Goal: Task Accomplishment & Management: Use online tool/utility

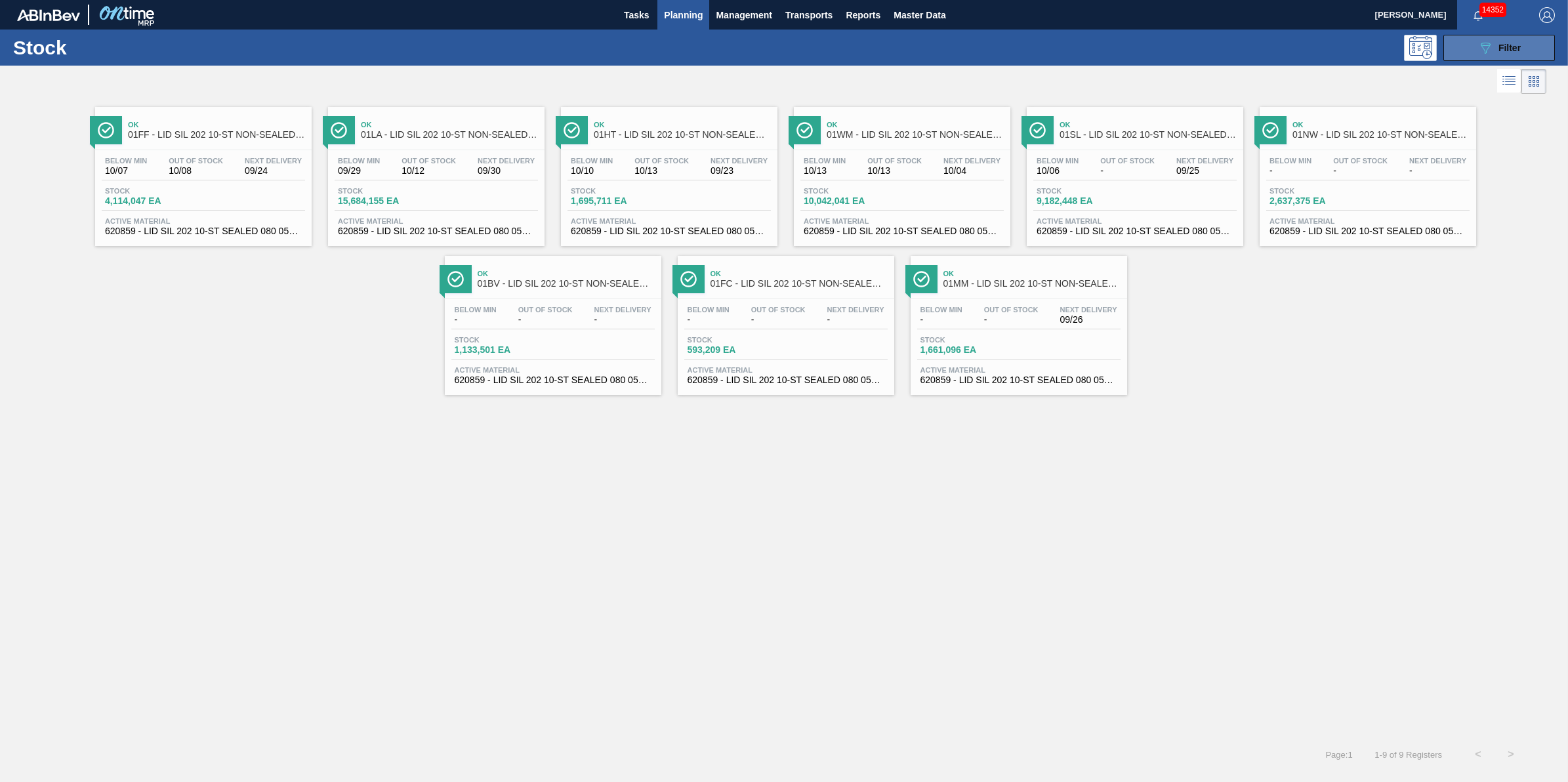
click at [1478, 49] on icon "089F7B8B-B2A5-4AFE-B5C0-19BA573D28AC" at bounding box center [1486, 48] width 16 height 16
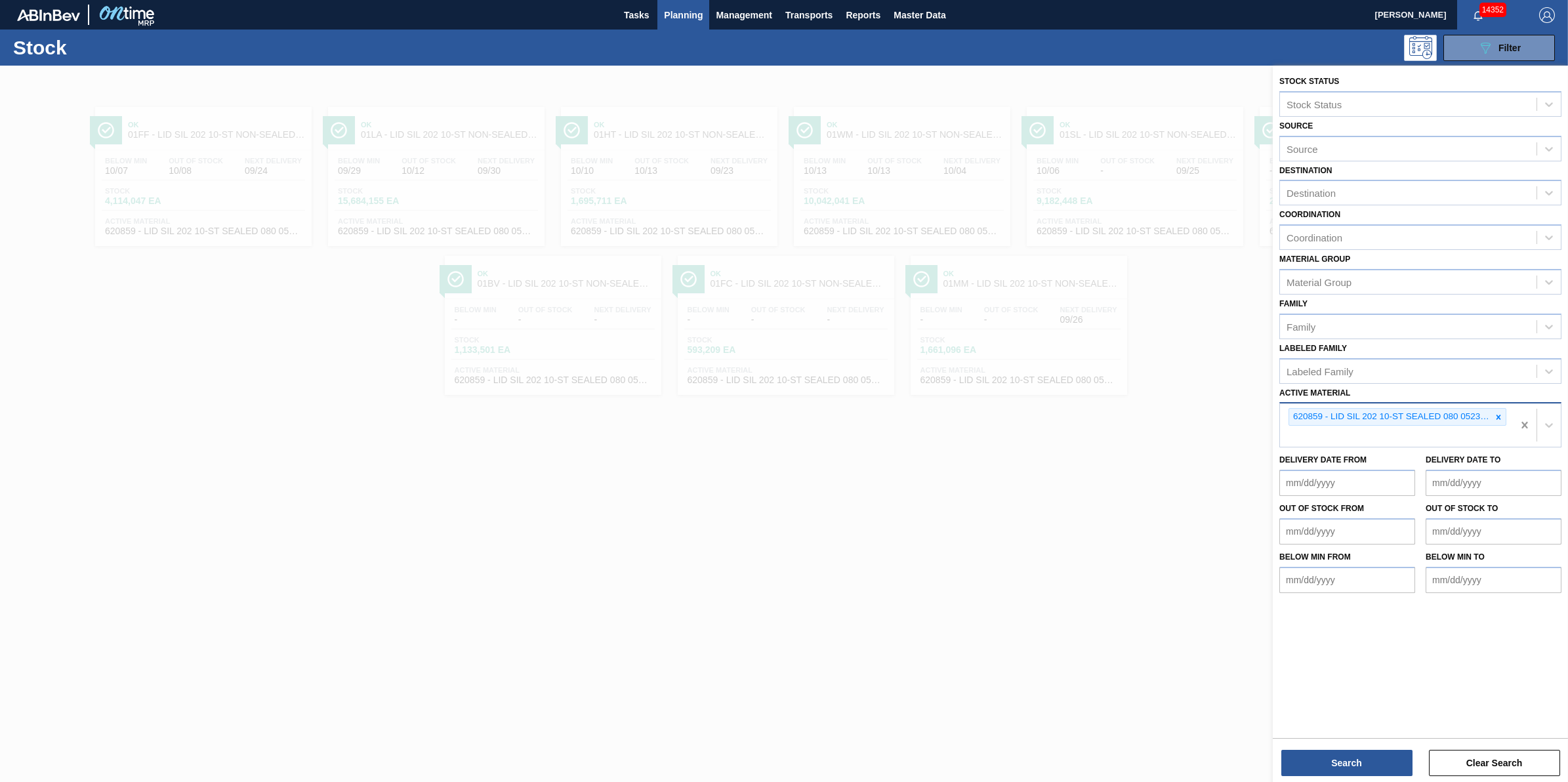
click at [1513, 420] on div "620859 - LID SIL 202 10-ST SEALED 080 0523 SIL 06" at bounding box center [1421, 425] width 282 height 46
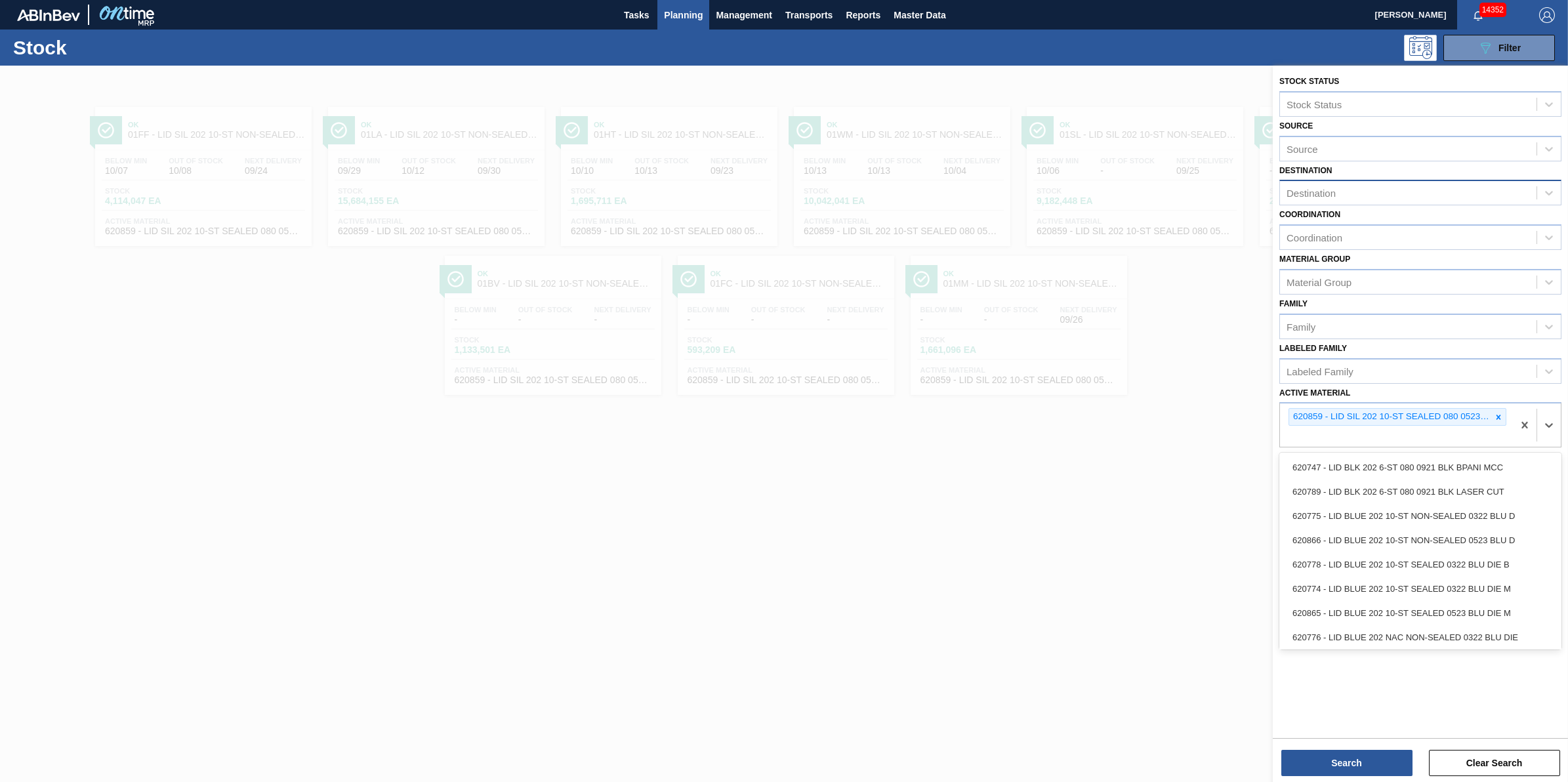
click at [1387, 194] on div "Destination" at bounding box center [1408, 193] width 257 height 19
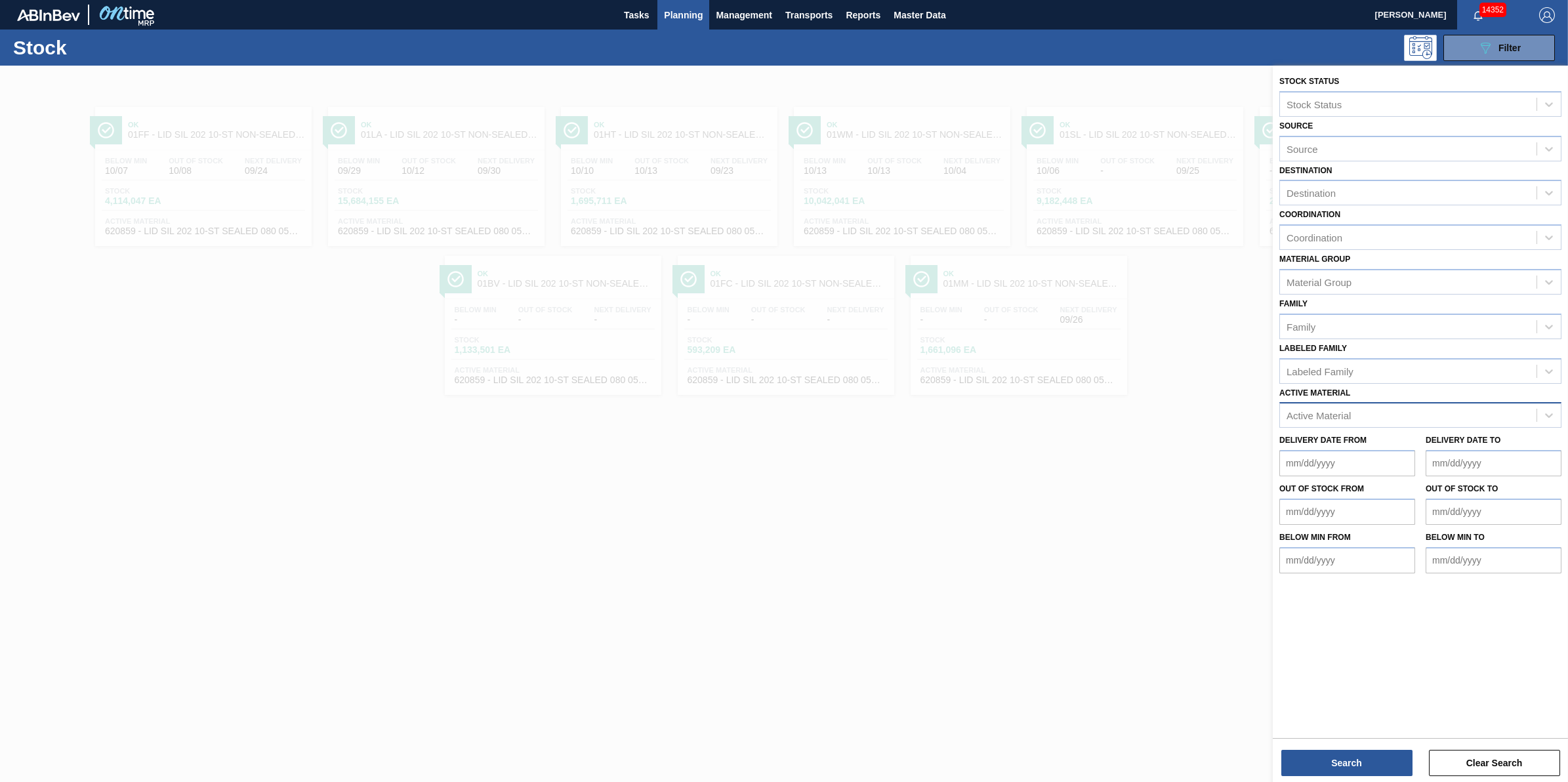
click at [1414, 171] on div "Destination Destination" at bounding box center [1421, 184] width 282 height 45
click at [1408, 178] on div "Destination Destination" at bounding box center [1421, 184] width 282 height 45
click at [1395, 196] on div "Destination" at bounding box center [1408, 193] width 257 height 19
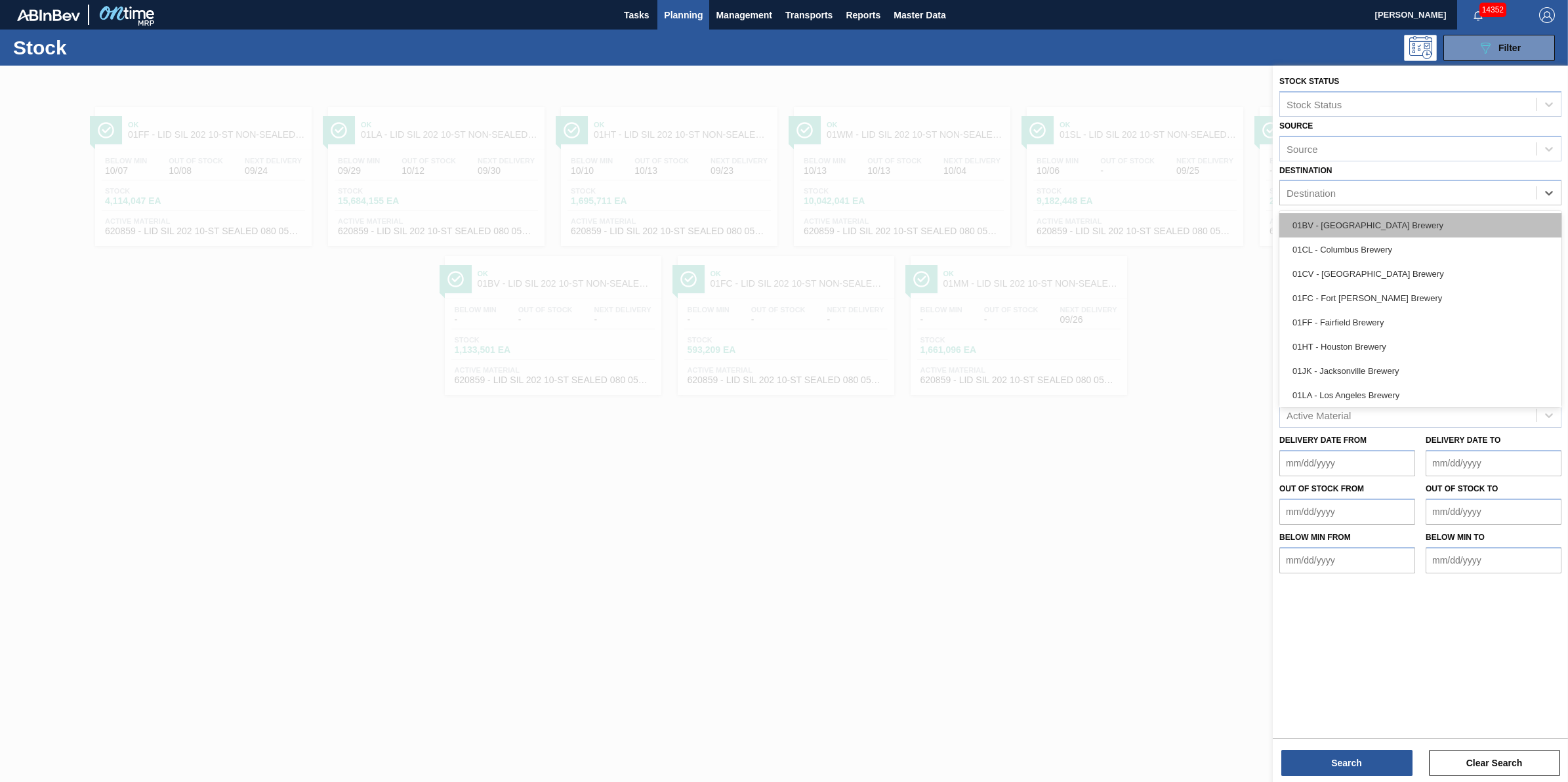
click at [1395, 226] on div "01BV - [GEOGRAPHIC_DATA] Brewery" at bounding box center [1421, 225] width 282 height 25
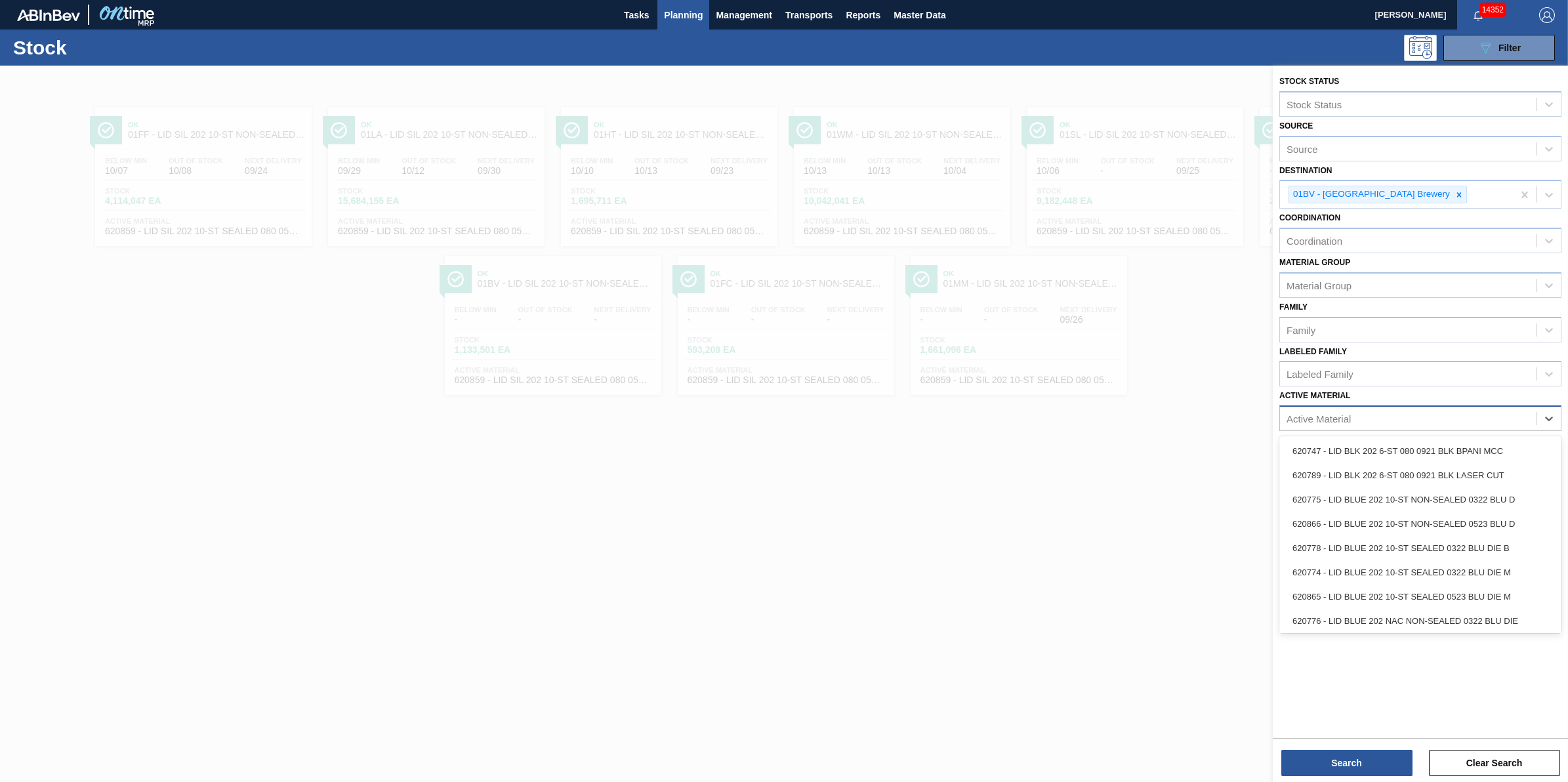
click at [1384, 425] on div "Active Material" at bounding box center [1408, 419] width 257 height 19
type Material "620864"
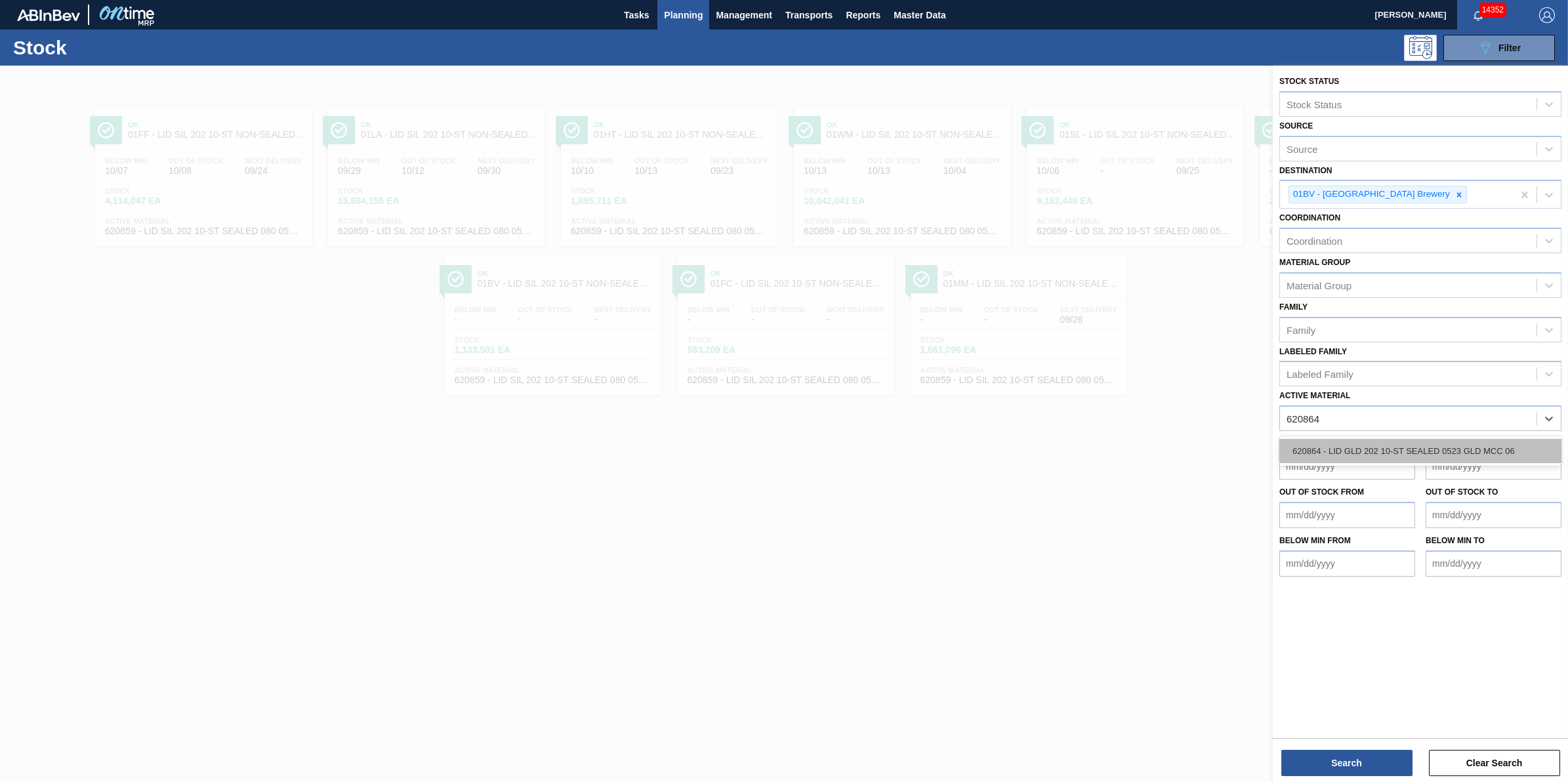
click at [1412, 448] on div "620864 - LID GLD 202 10-ST SEALED 0523 GLD MCC 06" at bounding box center [1421, 451] width 282 height 25
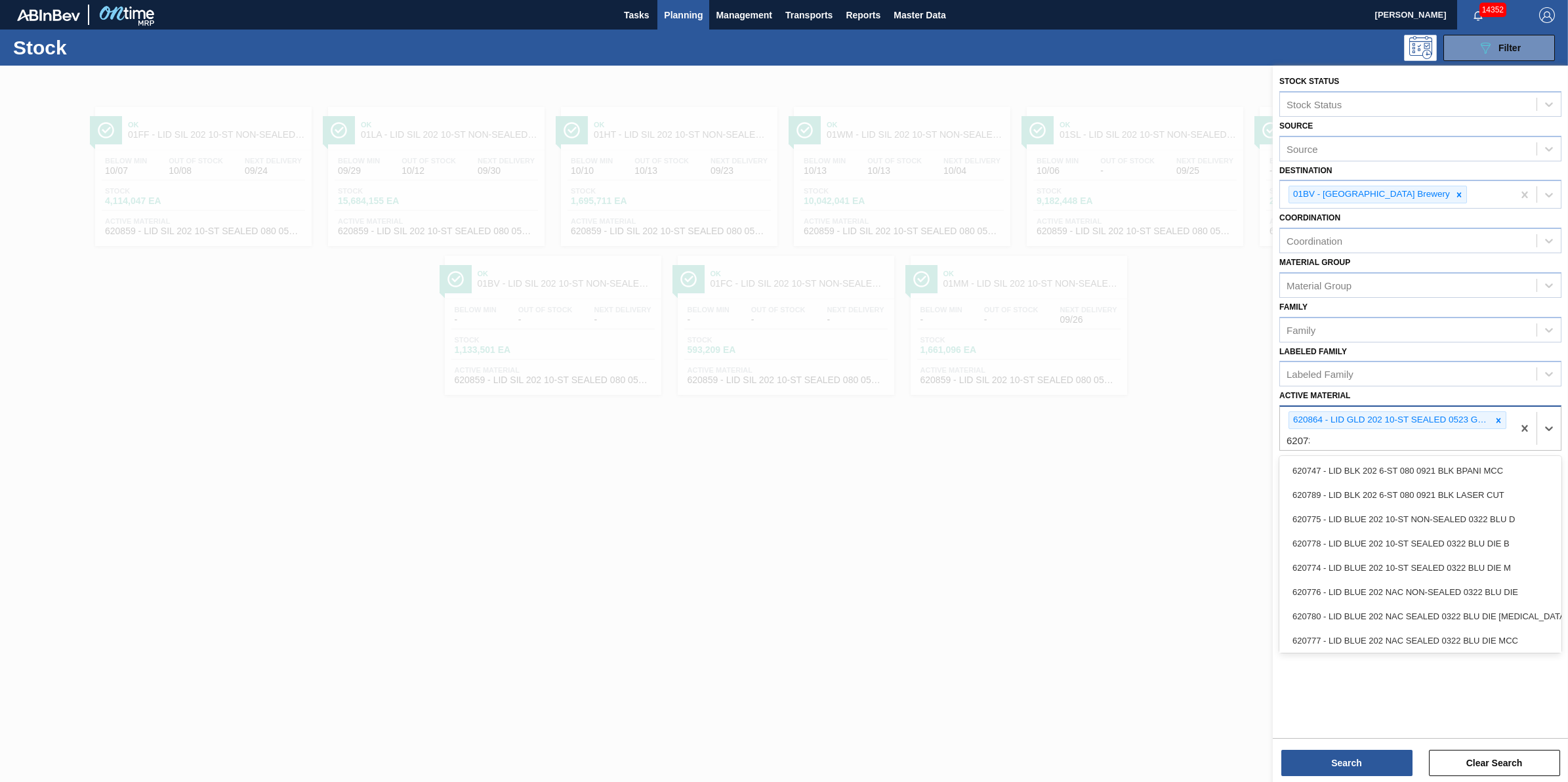
type Material "620734"
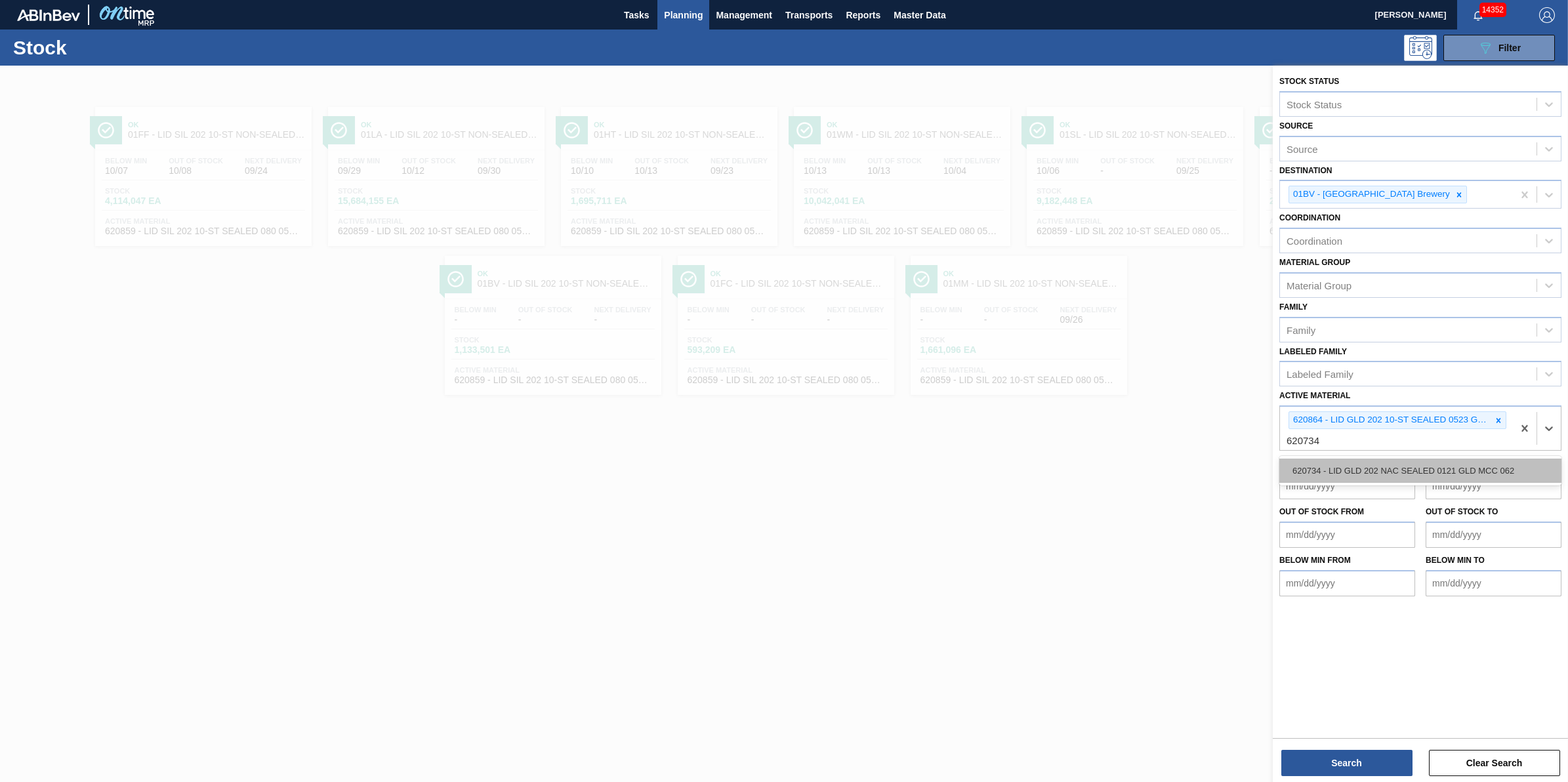
click at [1403, 463] on div "620734 - LID GLD 202 NAC SEALED 0121 GLD MCC 062" at bounding box center [1421, 471] width 282 height 25
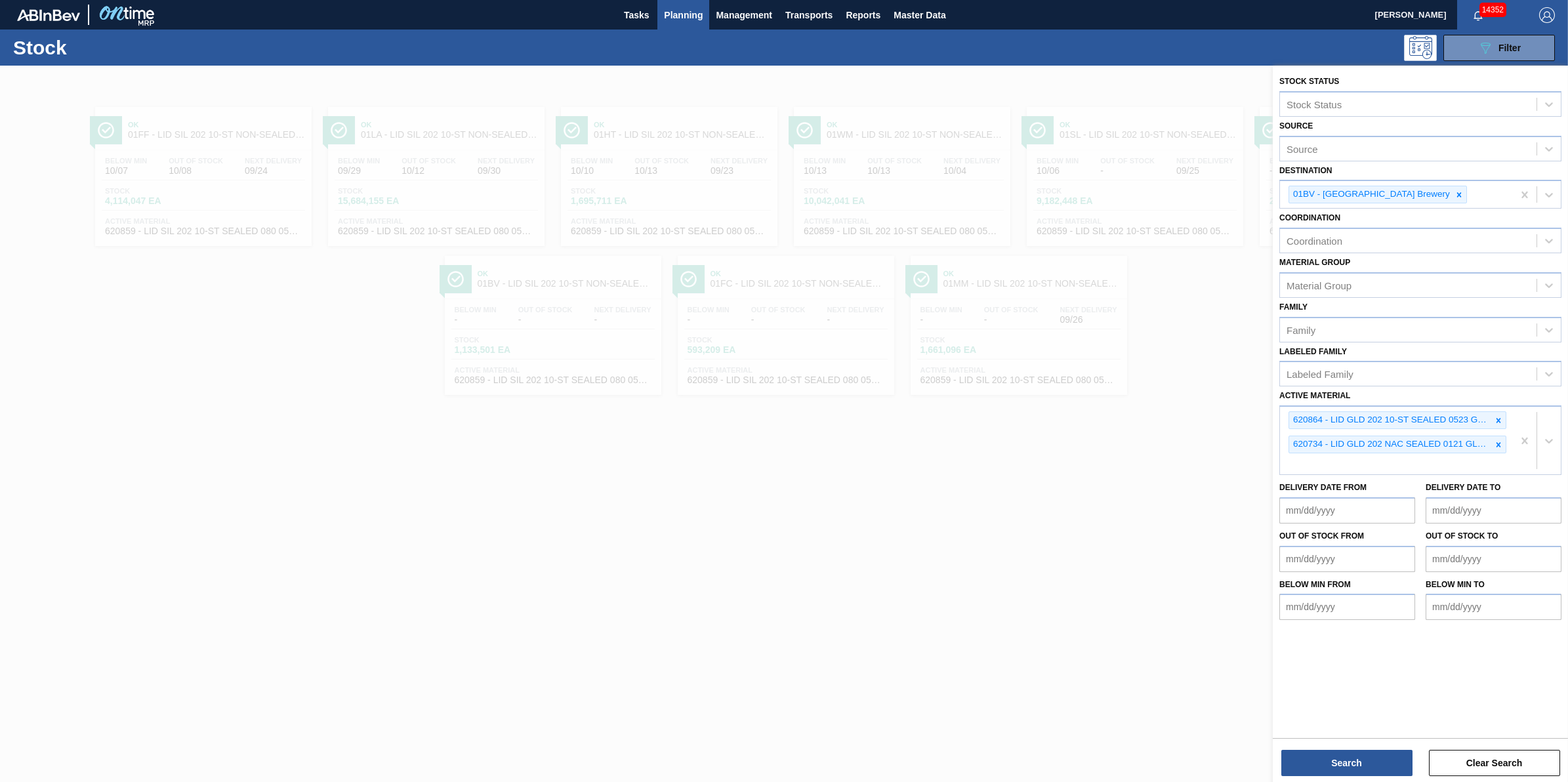
click at [1362, 776] on div "Stock Status Stock Status Source Source Destination 01BV - Baldwinsville Brewer…" at bounding box center [1421, 425] width 296 height 719
click at [1363, 773] on button "Search" at bounding box center [1347, 763] width 132 height 26
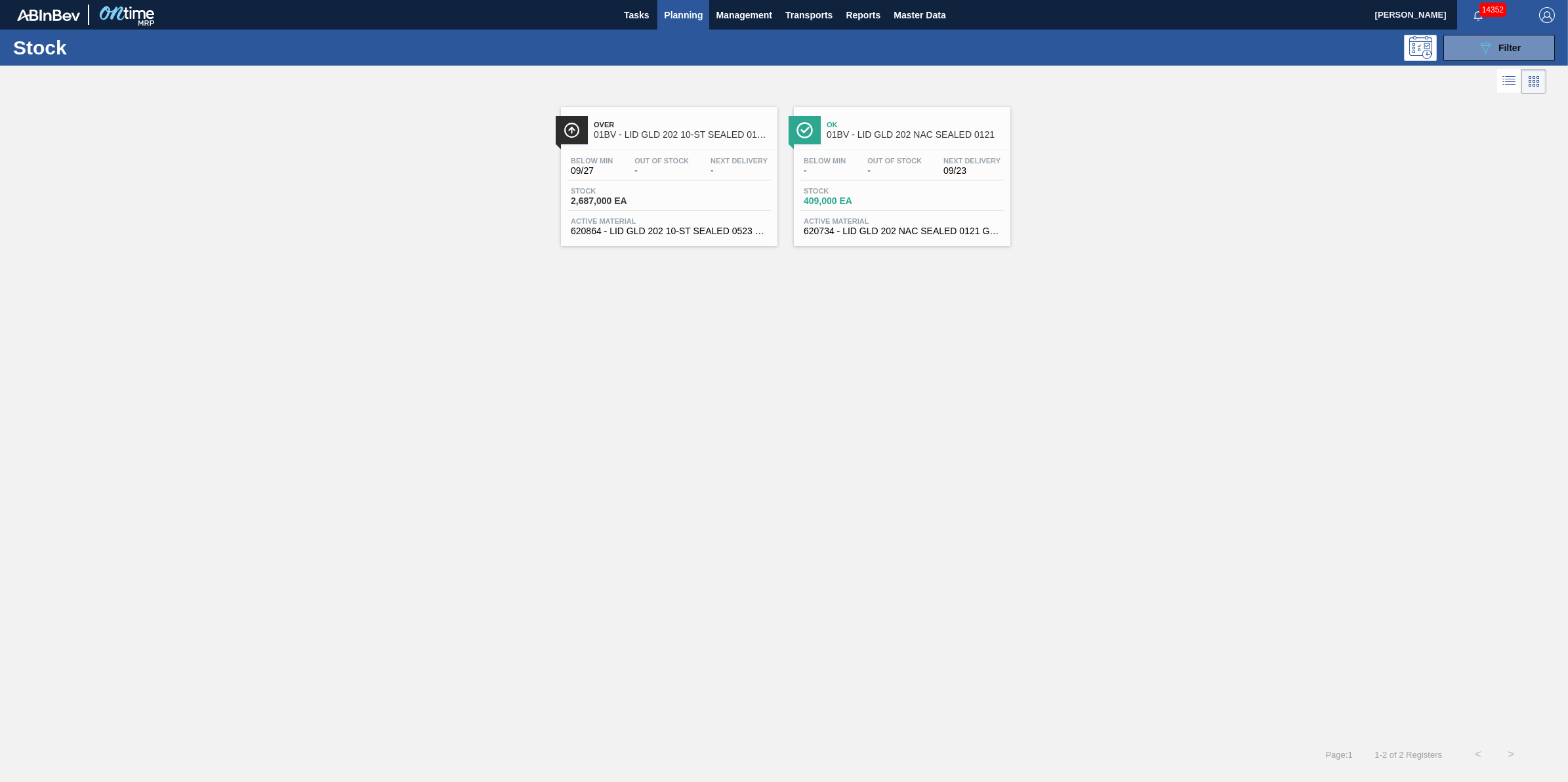
click at [718, 204] on div "Stock 2,687,000 EA" at bounding box center [669, 199] width 204 height 24
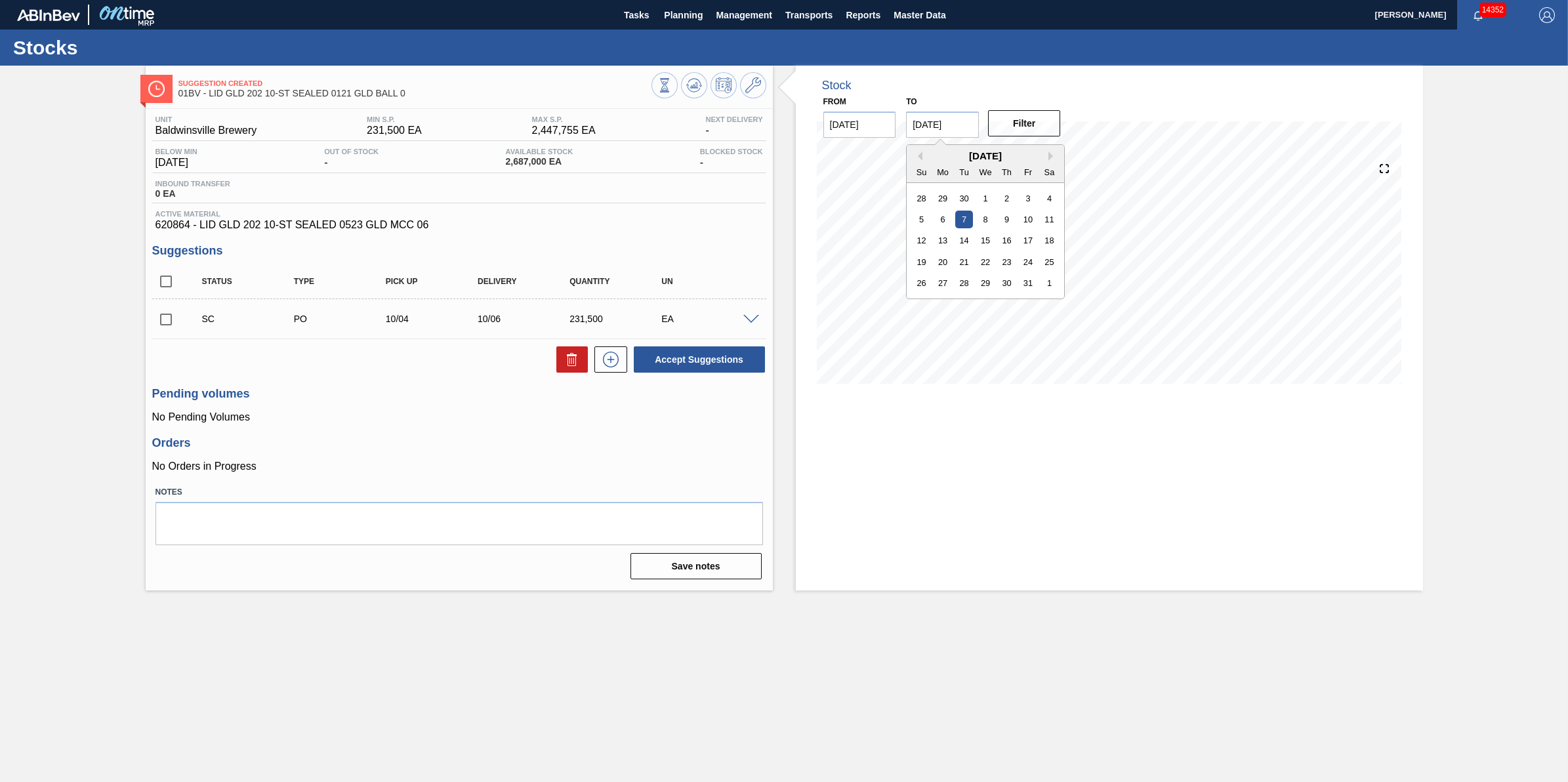
click at [952, 132] on input "[DATE]" at bounding box center [942, 124] width 73 height 26
click at [1050, 281] on div "1" at bounding box center [1049, 283] width 18 height 18
type input "[DATE]"
click at [1024, 119] on button "Filter" at bounding box center [1025, 124] width 73 height 26
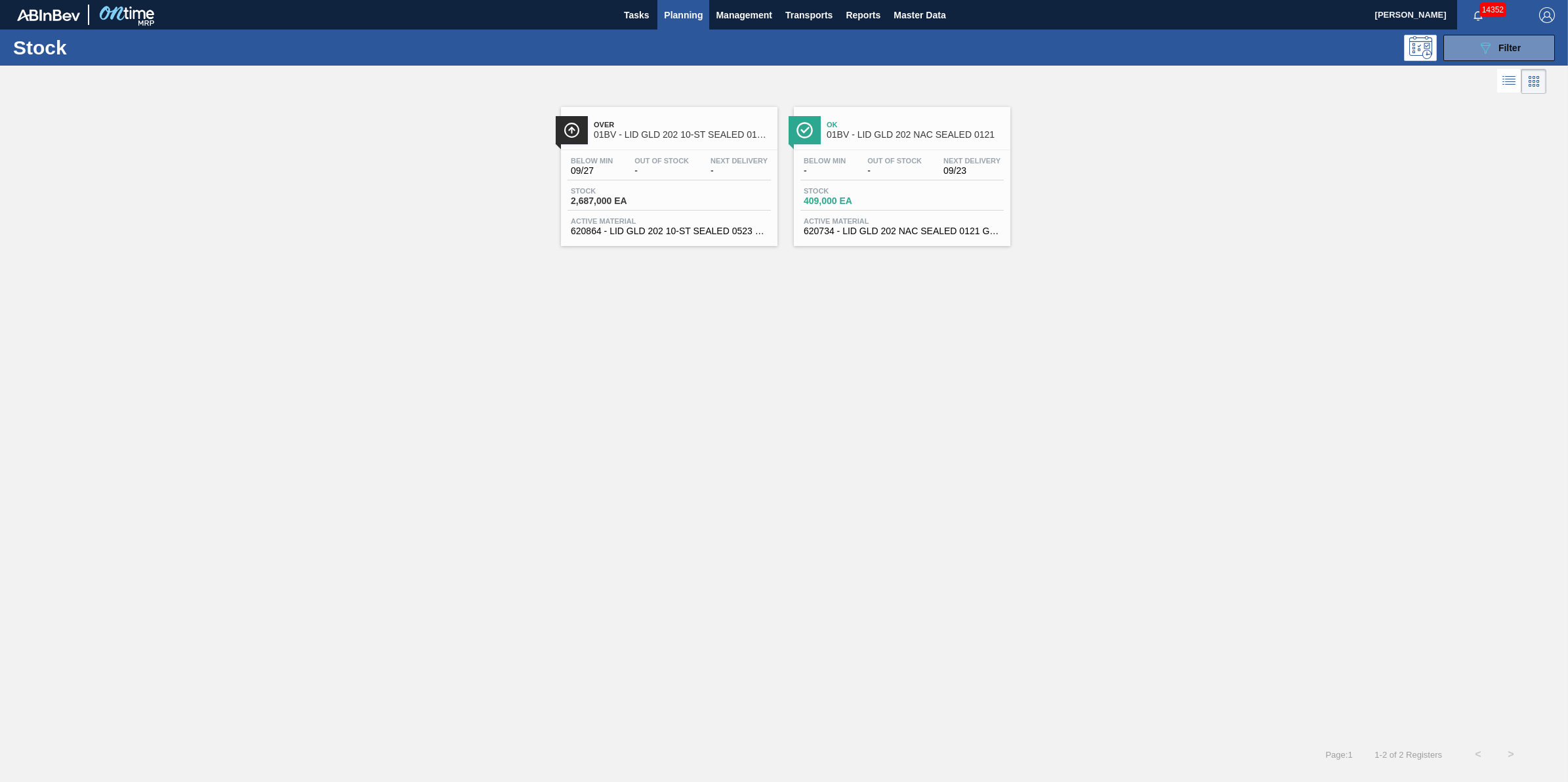
click at [863, 210] on div "Stock 409,000 EA" at bounding box center [903, 199] width 204 height 24
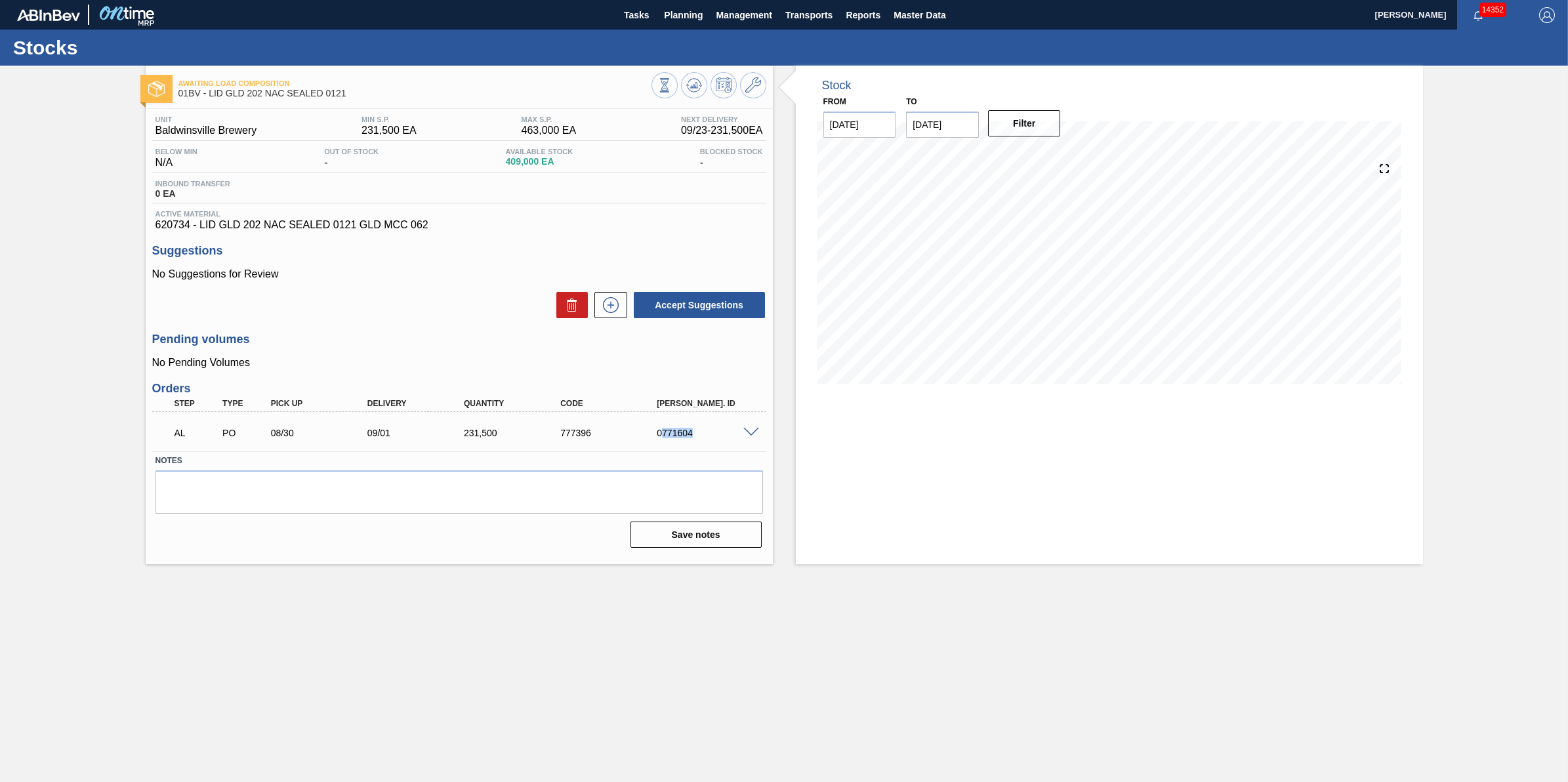
drag, startPoint x: 703, startPoint y: 443, endPoint x: 663, endPoint y: 434, distance: 41.0
click at [663, 434] on div "AL PO 08/30 09/01 231,500 777396 0771604" at bounding box center [456, 431] width 580 height 26
copy div "771604"
click at [745, 432] on span at bounding box center [751, 433] width 16 height 10
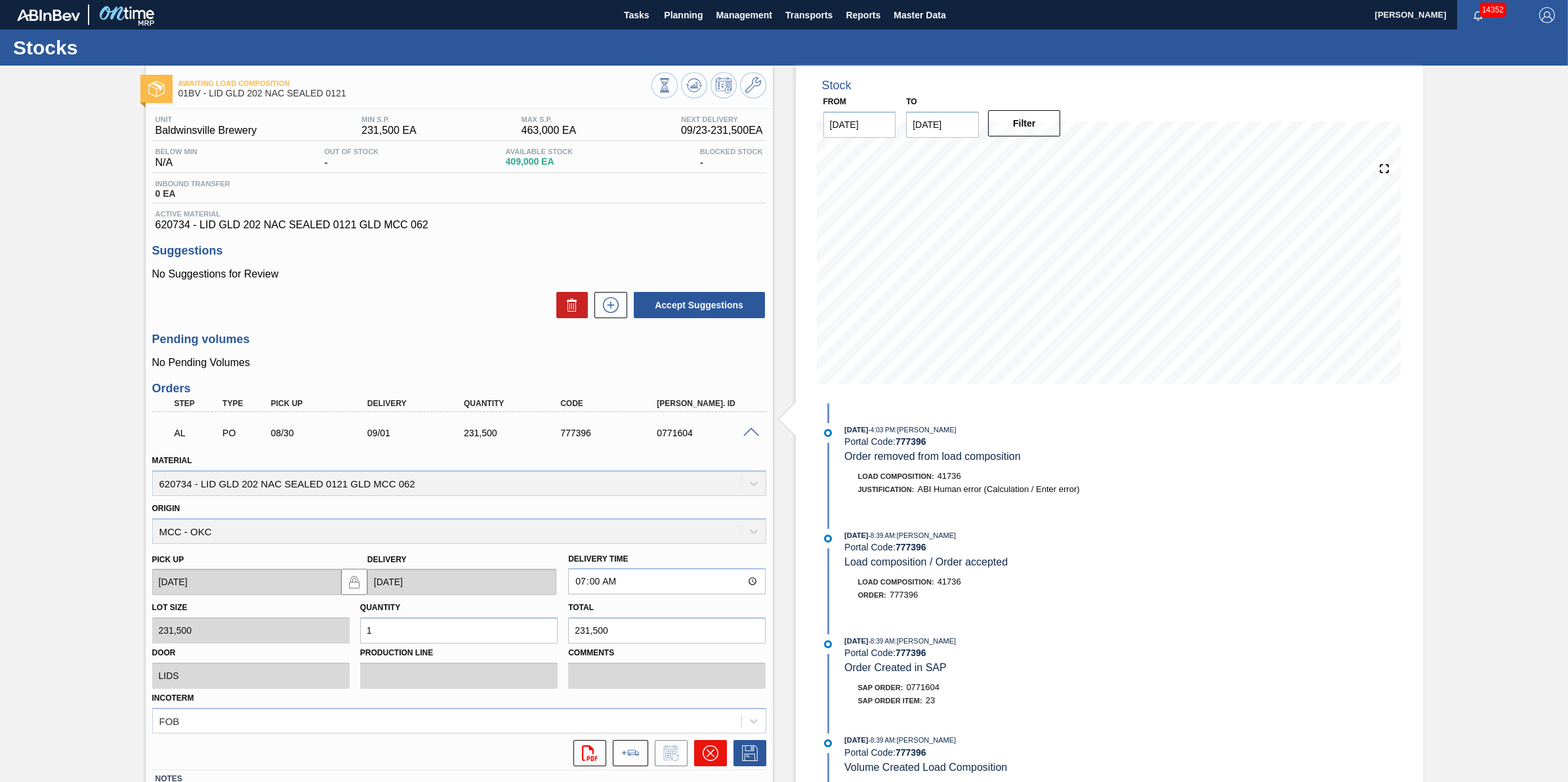
click at [722, 759] on button at bounding box center [710, 753] width 33 height 26
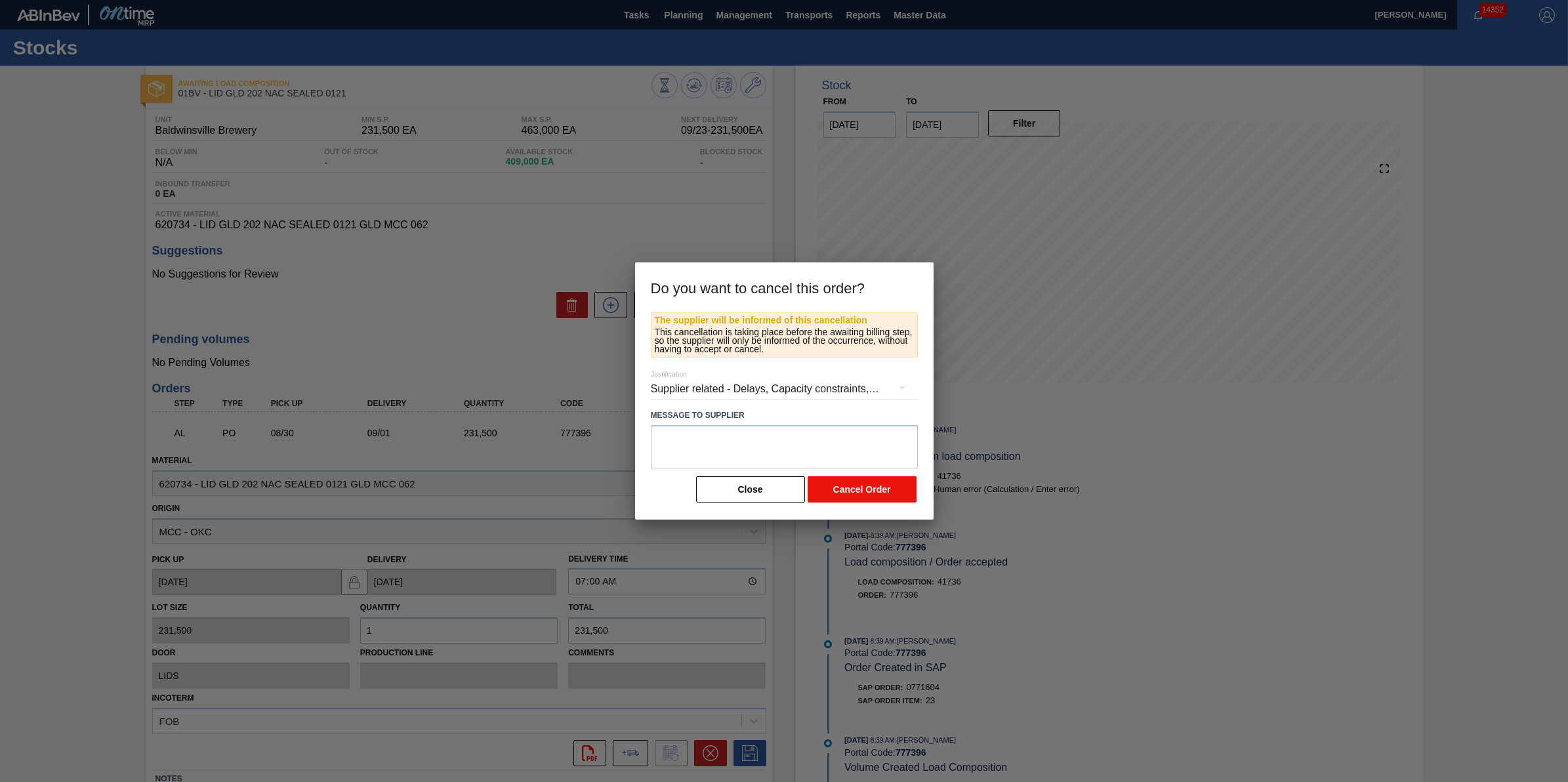
click at [851, 491] on button "Cancel Order" at bounding box center [862, 489] width 109 height 26
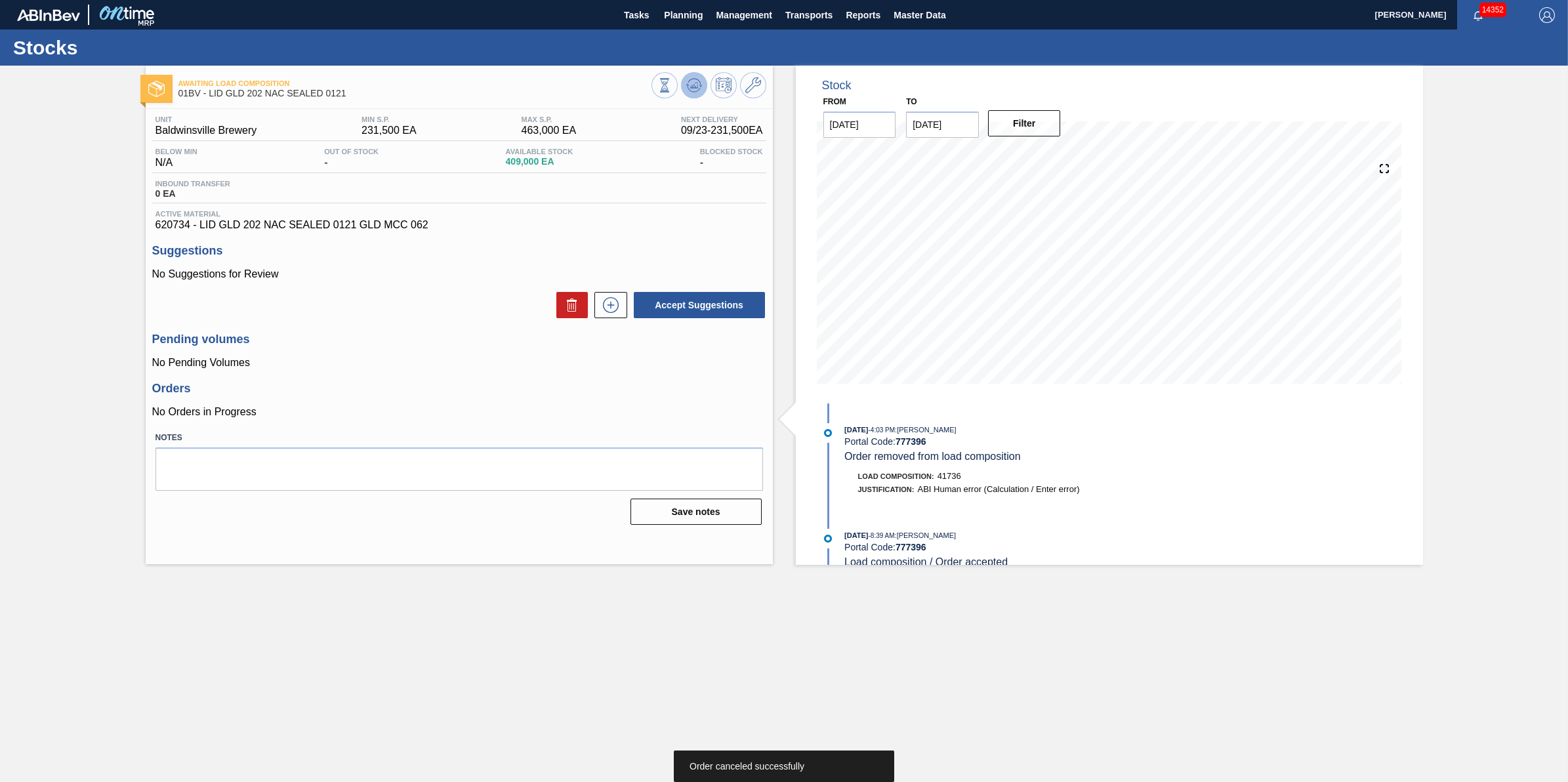
click at [694, 90] on icon at bounding box center [694, 85] width 16 height 16
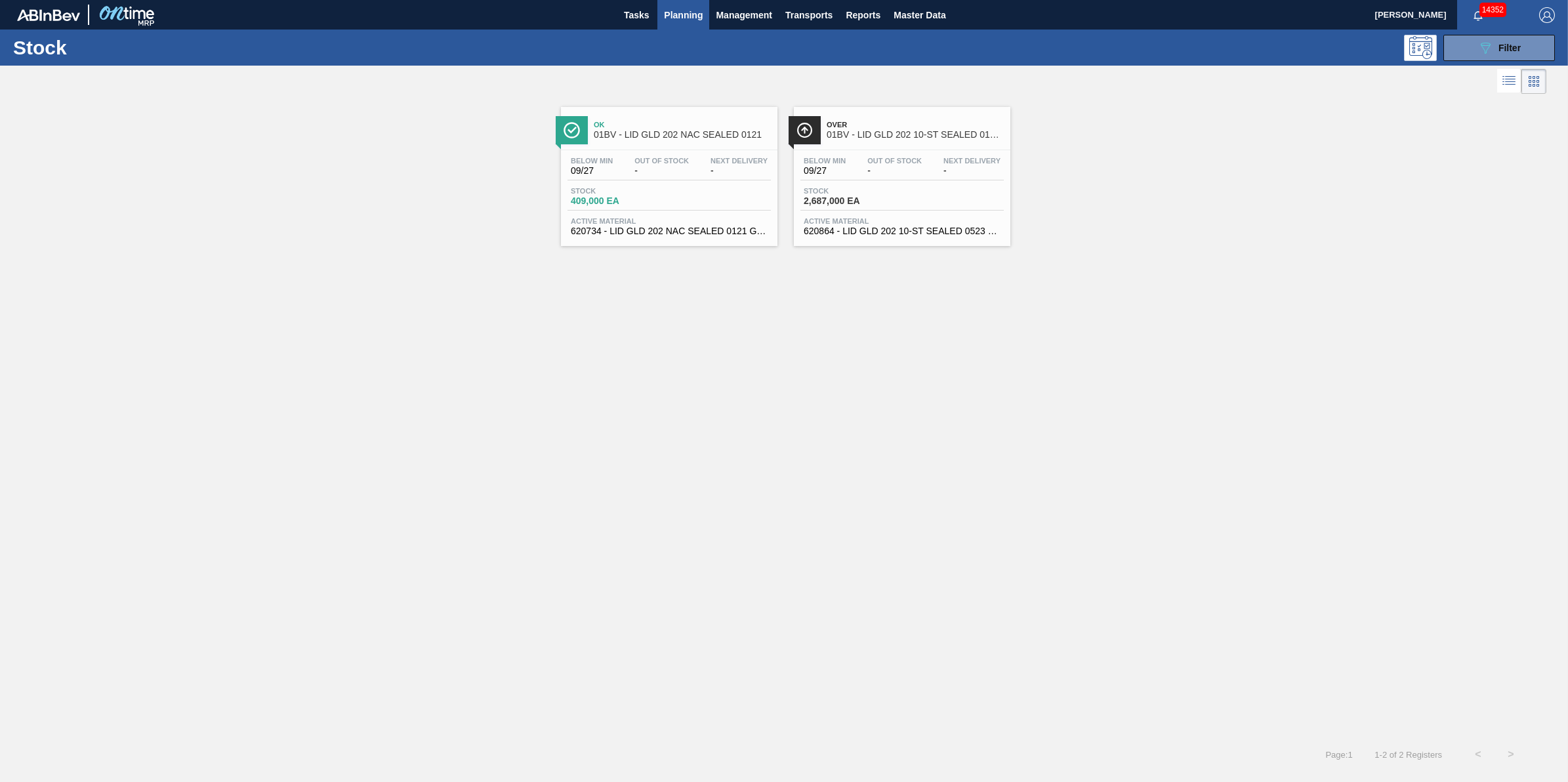
drag, startPoint x: 1494, startPoint y: 56, endPoint x: 1494, endPoint y: 69, distance: 13.0
click at [1494, 56] on button "089F7B8B-B2A5-4AFE-B5C0-19BA573D28AC Filter" at bounding box center [1499, 48] width 111 height 26
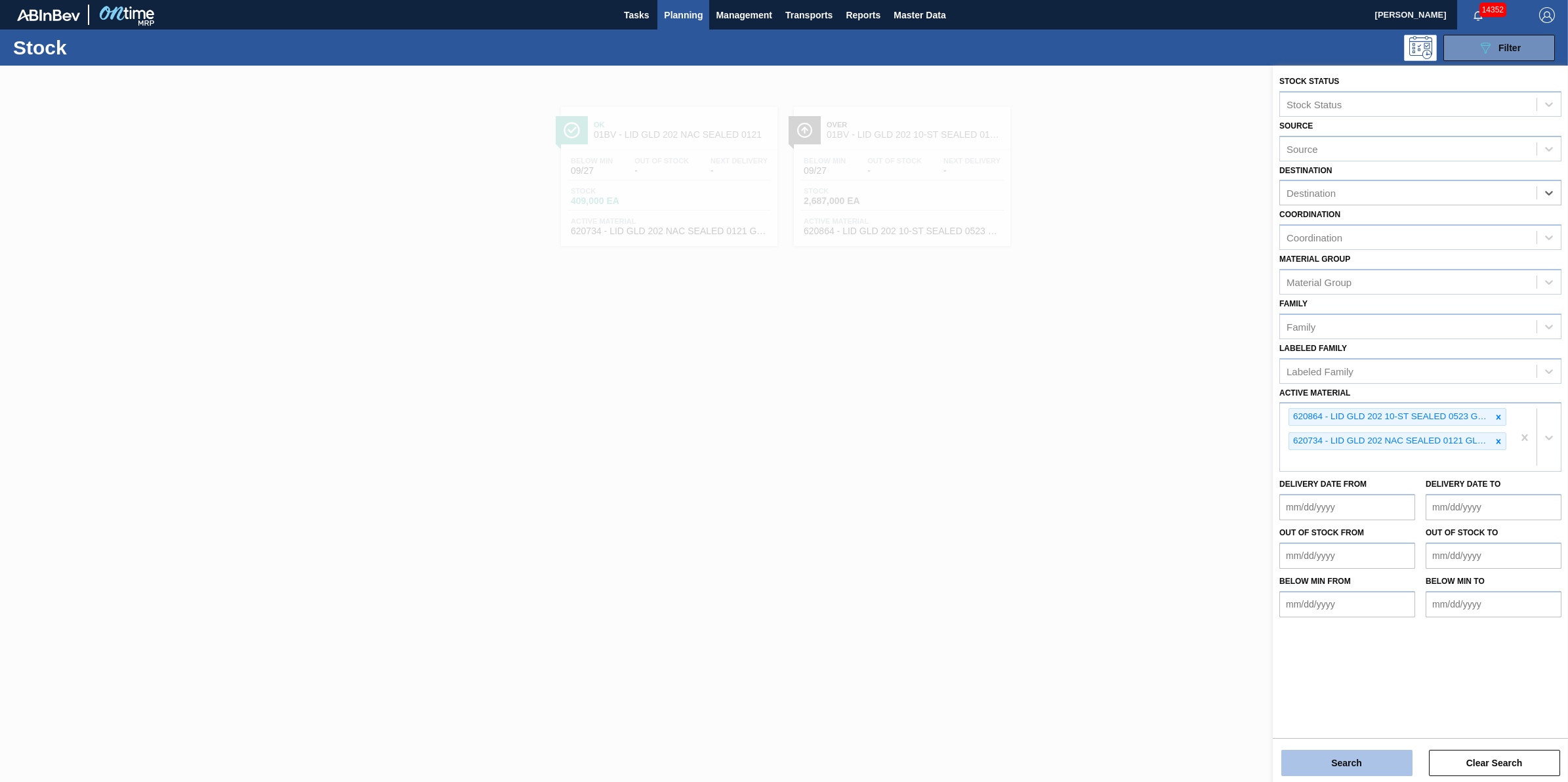
click at [1325, 755] on button "Search" at bounding box center [1347, 763] width 132 height 26
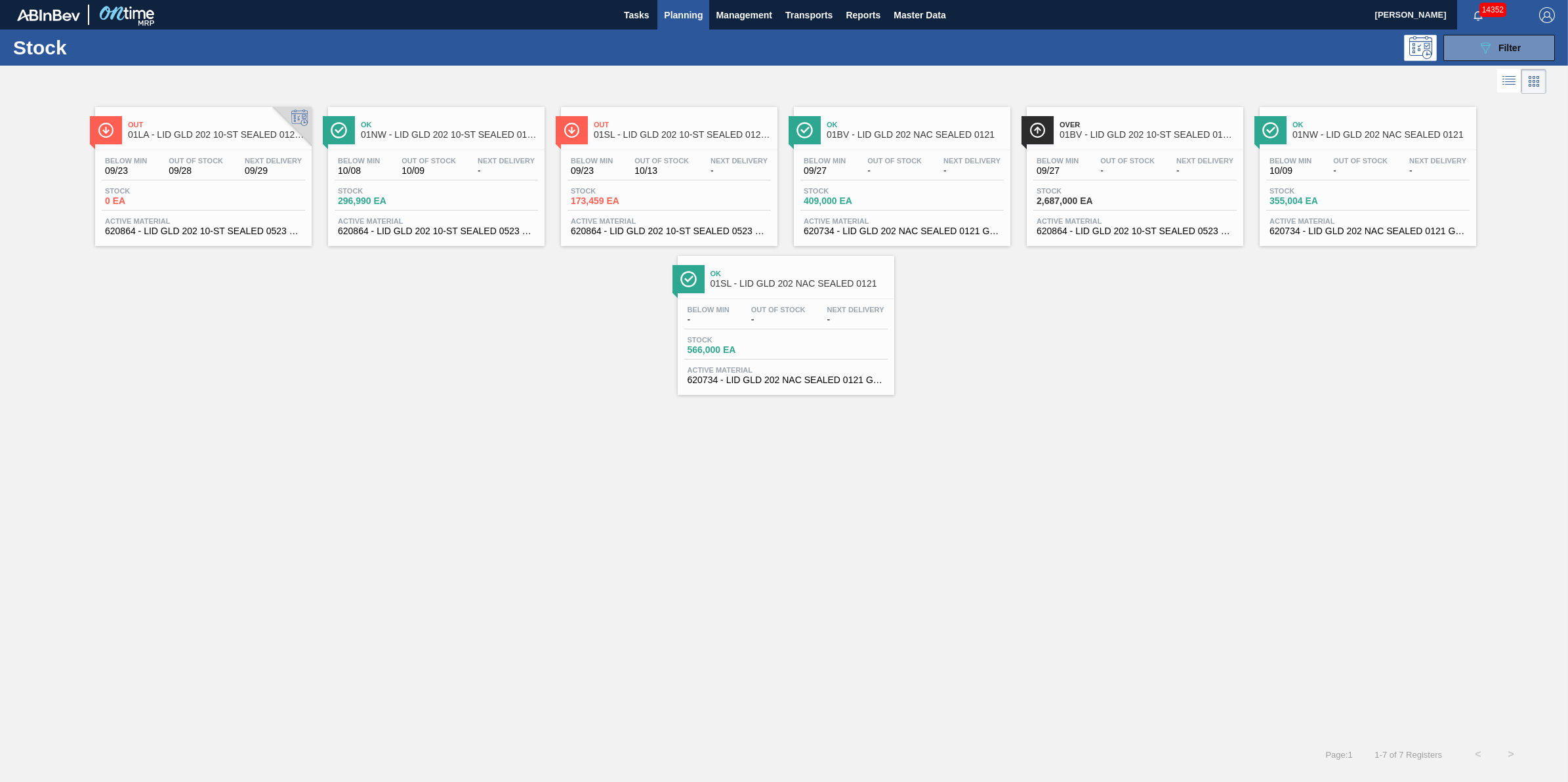
click at [387, 178] on div "Below Min 10/08 Out Of Stock 10/09 Next Delivery -" at bounding box center [436, 168] width 204 height 24
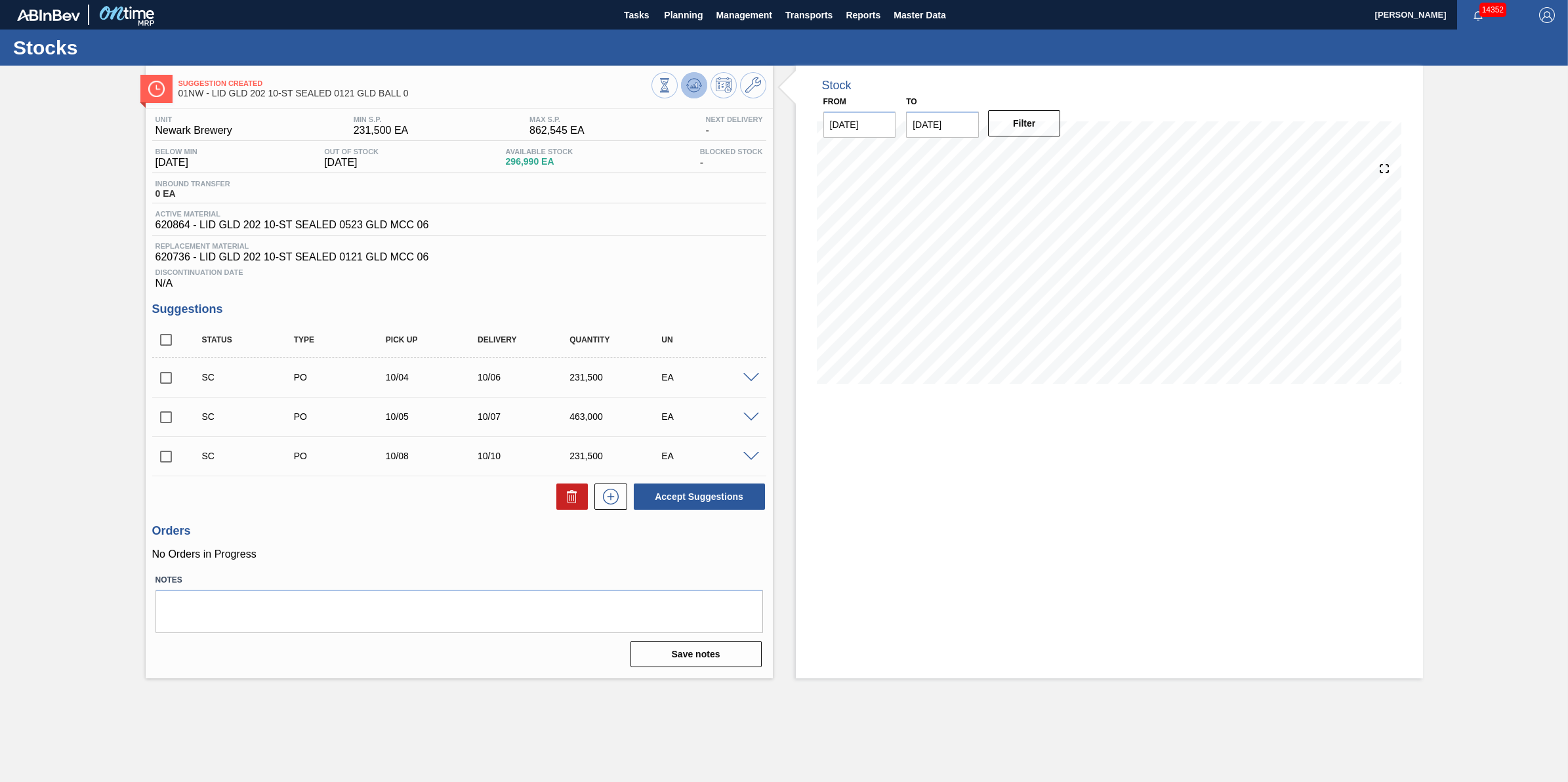
click at [688, 76] on button at bounding box center [694, 85] width 26 height 26
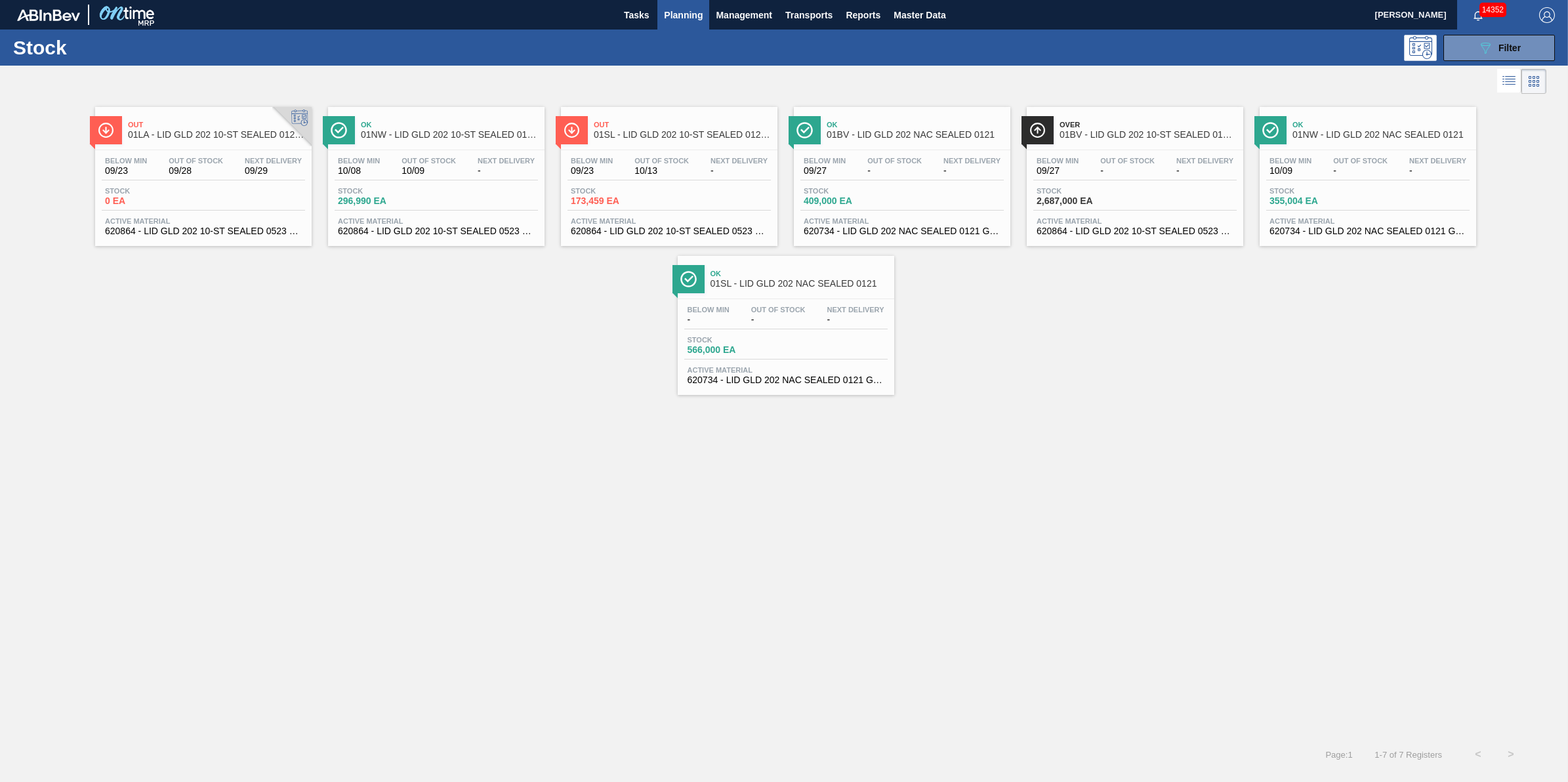
click at [434, 178] on div "Below Min 10/08 Out Of Stock 10/09 Next Delivery -" at bounding box center [436, 168] width 204 height 24
click at [626, 192] on span "Stock" at bounding box center [616, 191] width 92 height 8
click at [697, 26] on button "Planning" at bounding box center [684, 14] width 52 height 30
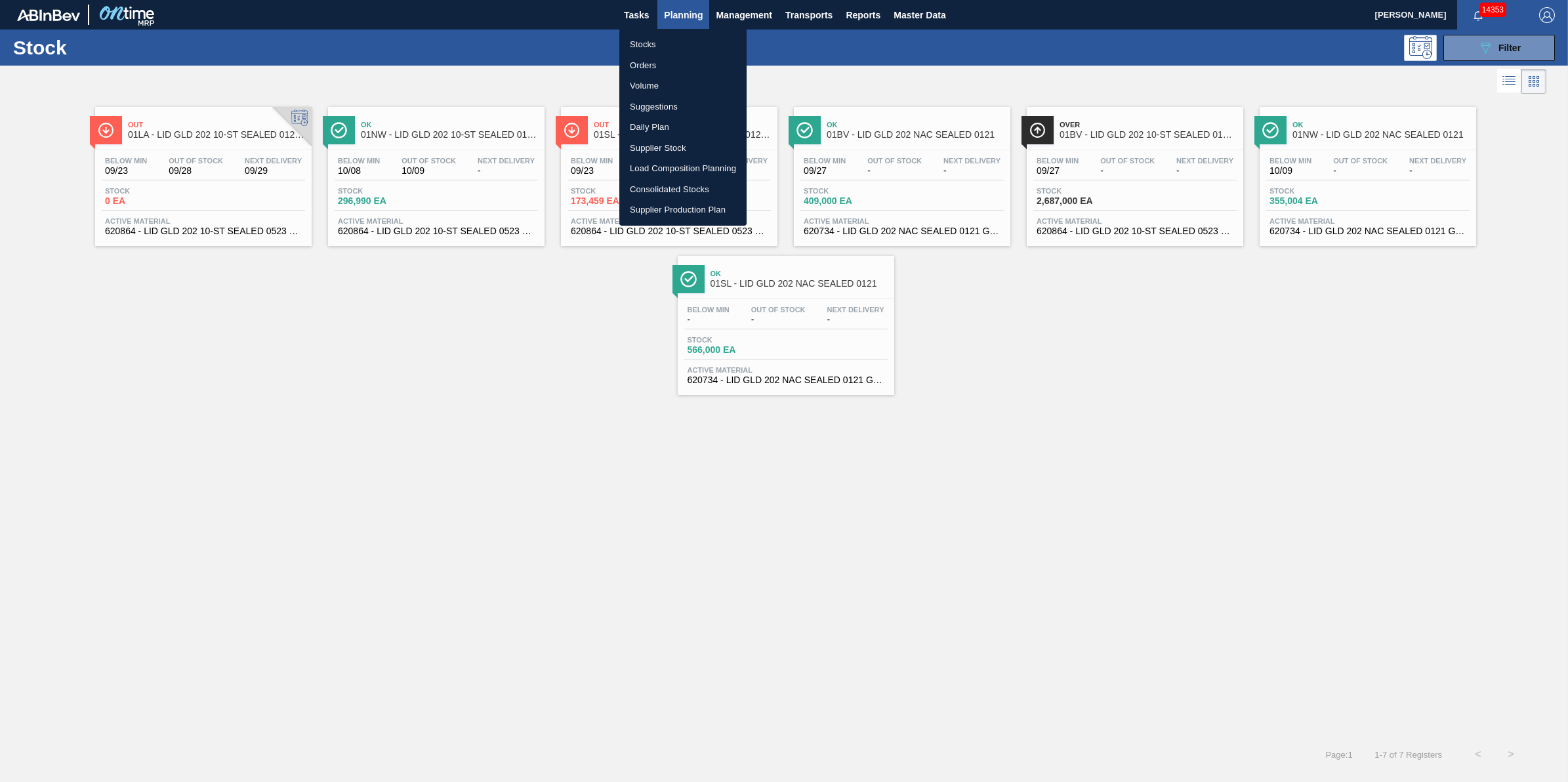
click at [694, 51] on li "Stocks" at bounding box center [683, 44] width 127 height 21
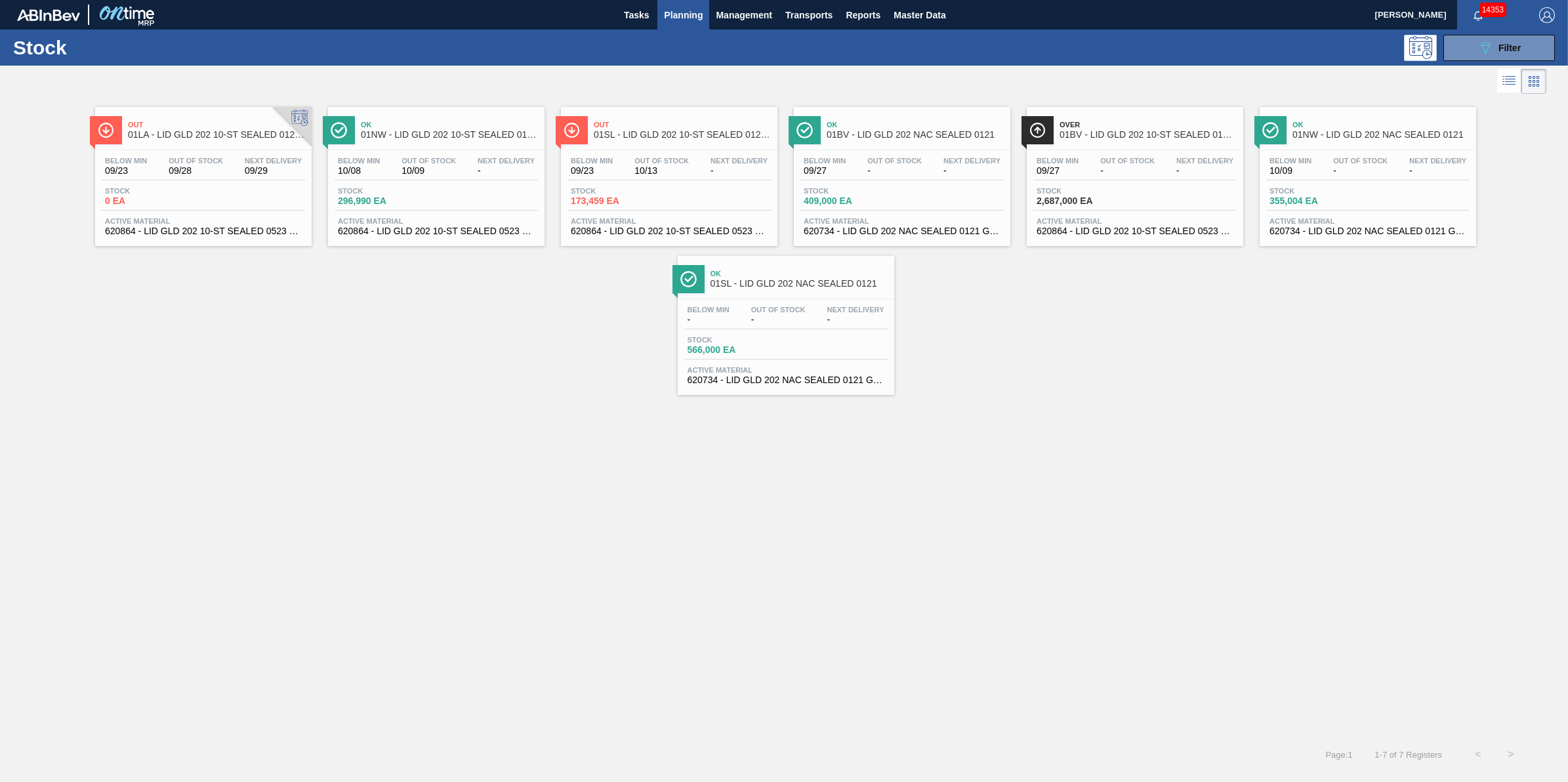
click at [684, 20] on span "Planning" at bounding box center [684, 15] width 39 height 16
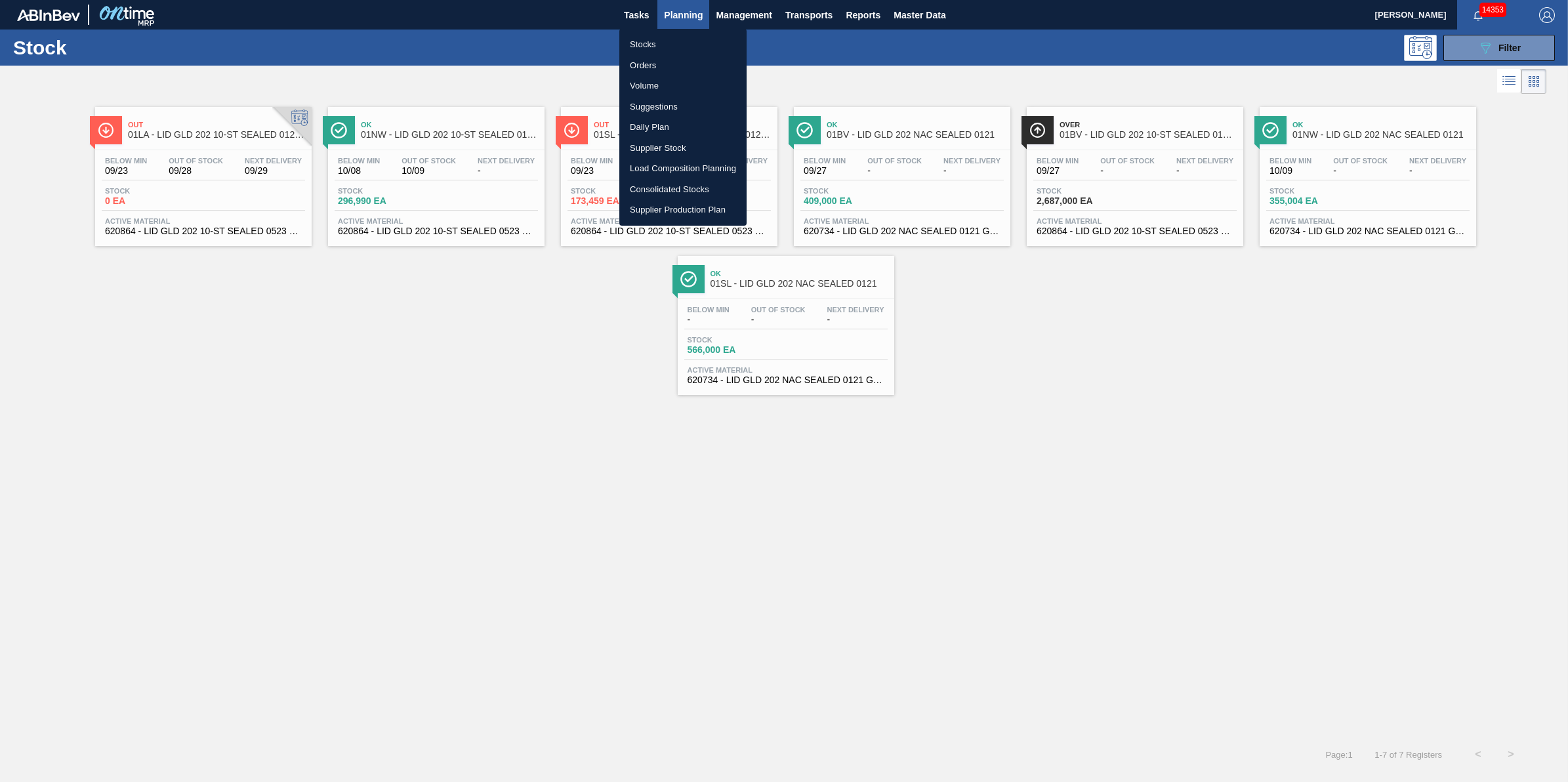
click at [702, 43] on li "Stocks" at bounding box center [683, 44] width 127 height 21
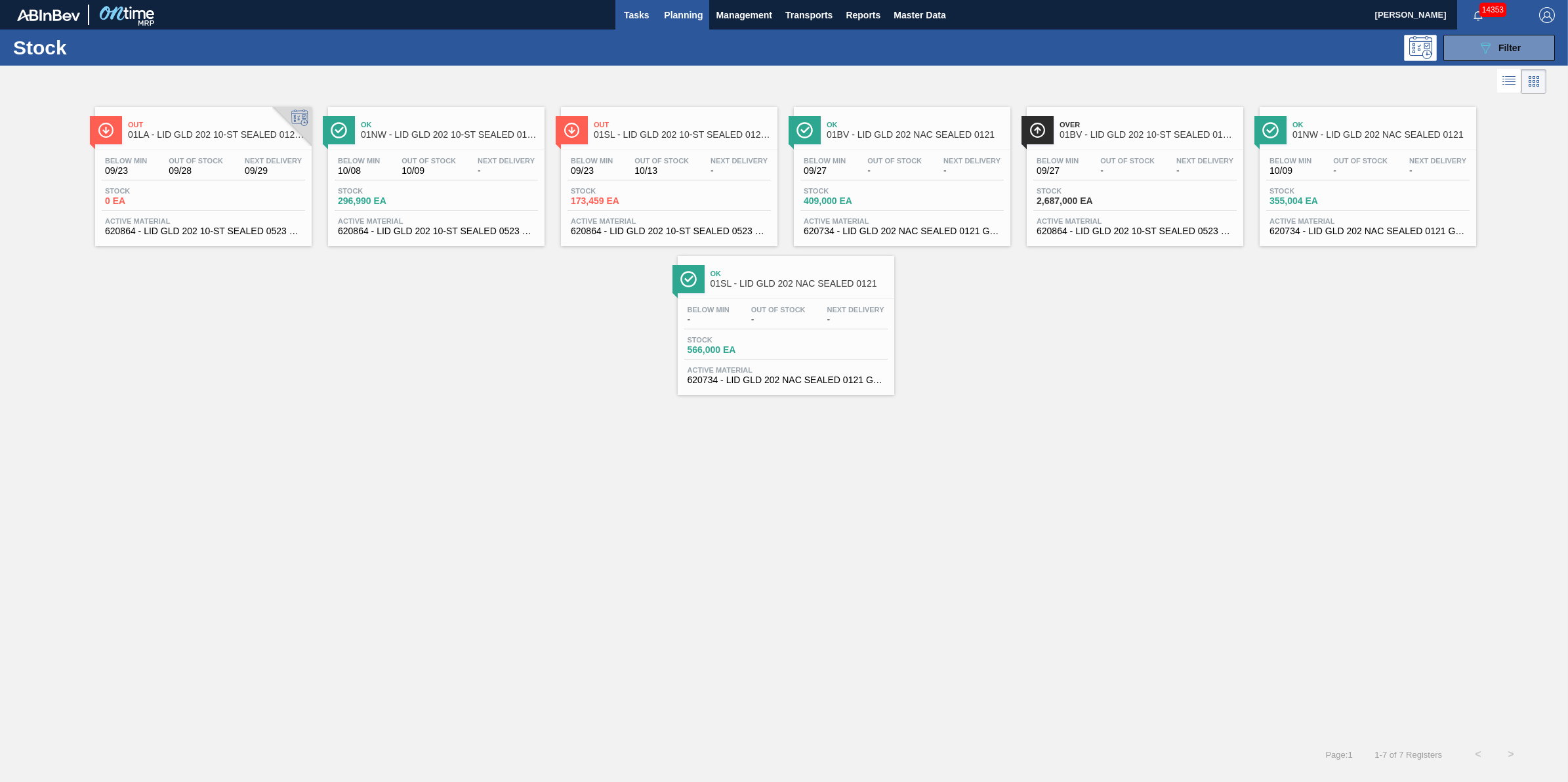
click at [624, 18] on span "Tasks" at bounding box center [637, 15] width 29 height 16
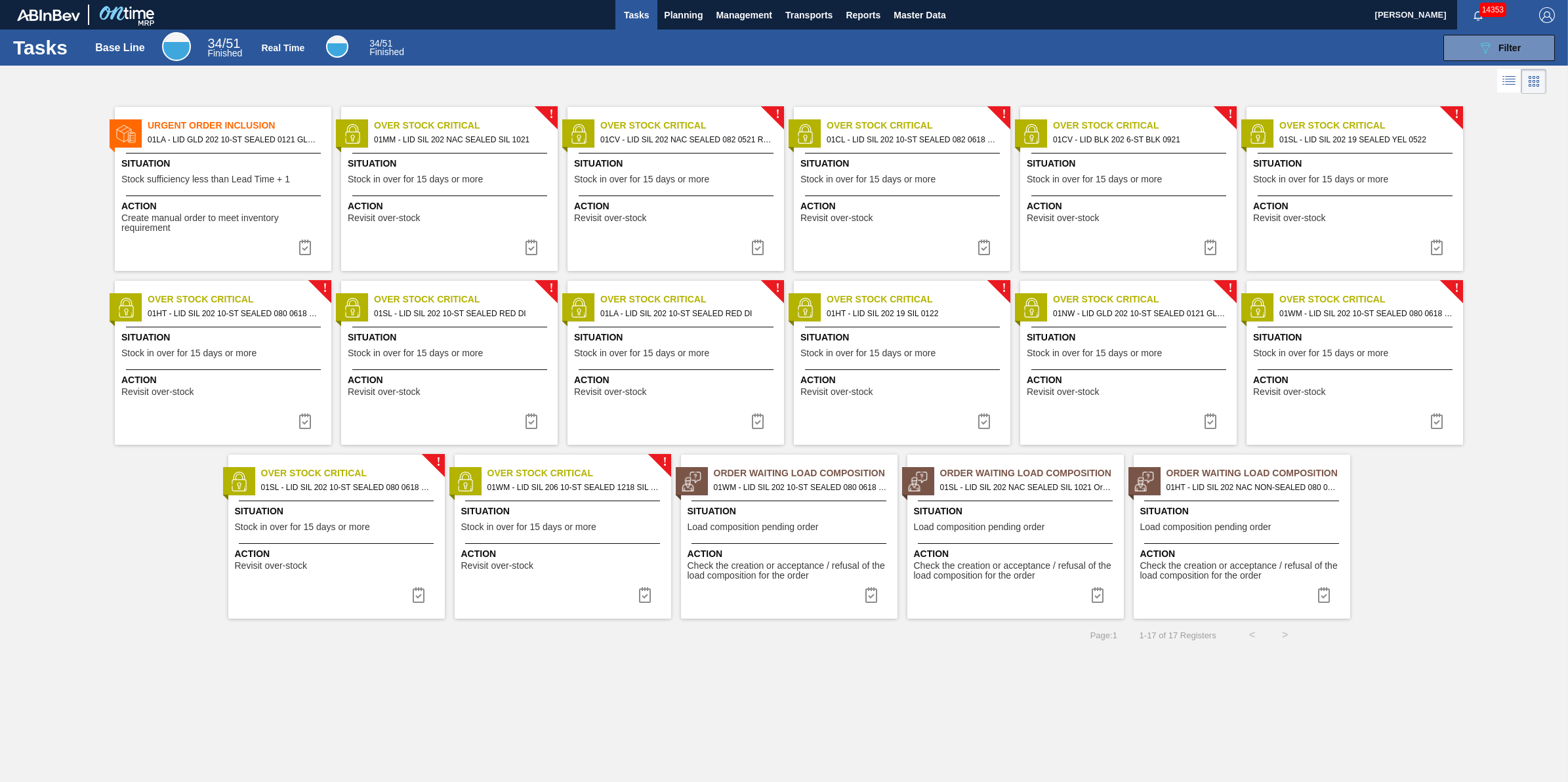
click at [175, 166] on span "Situation" at bounding box center [225, 163] width 207 height 14
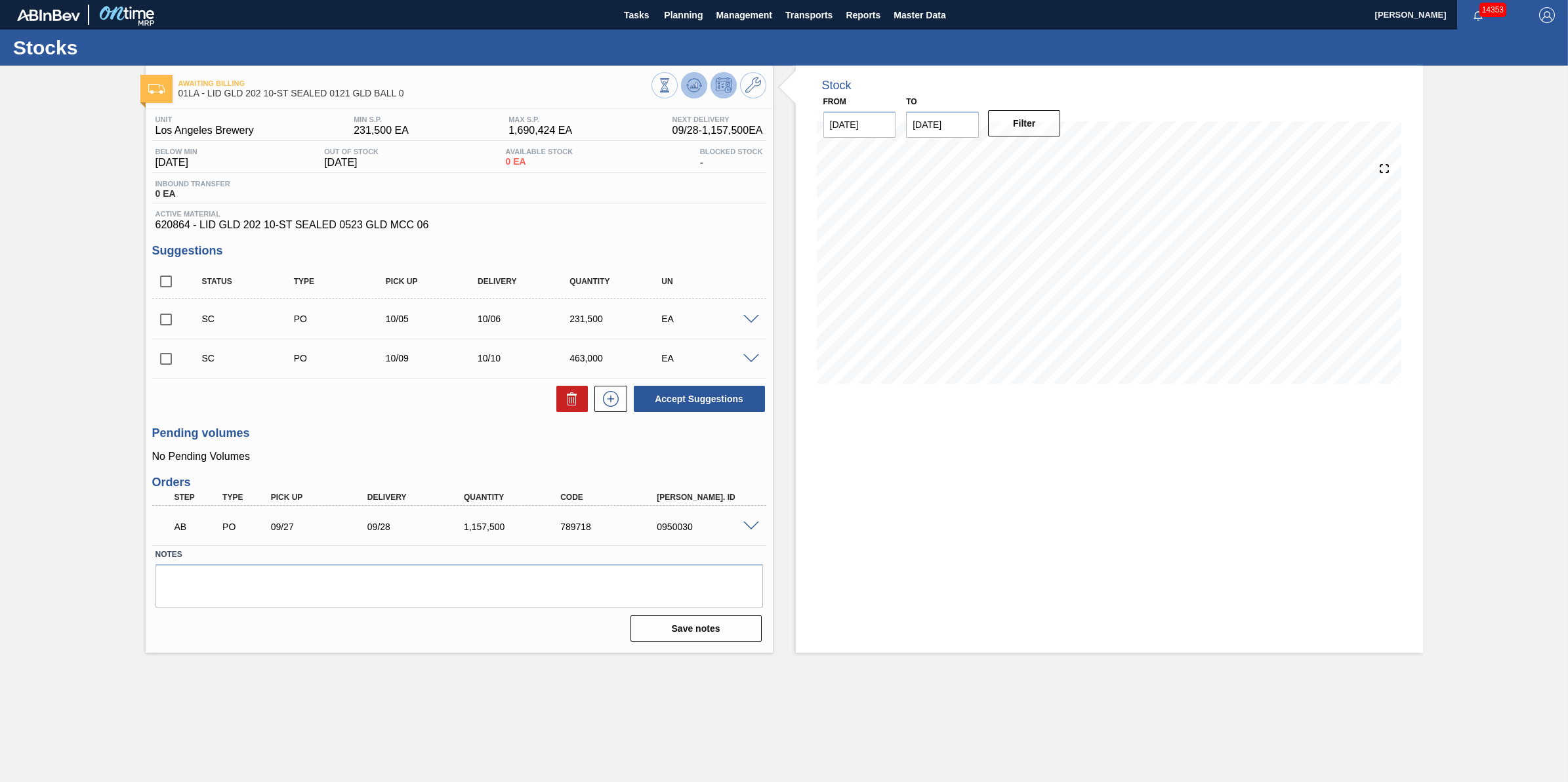
click at [693, 89] on icon at bounding box center [694, 85] width 16 height 16
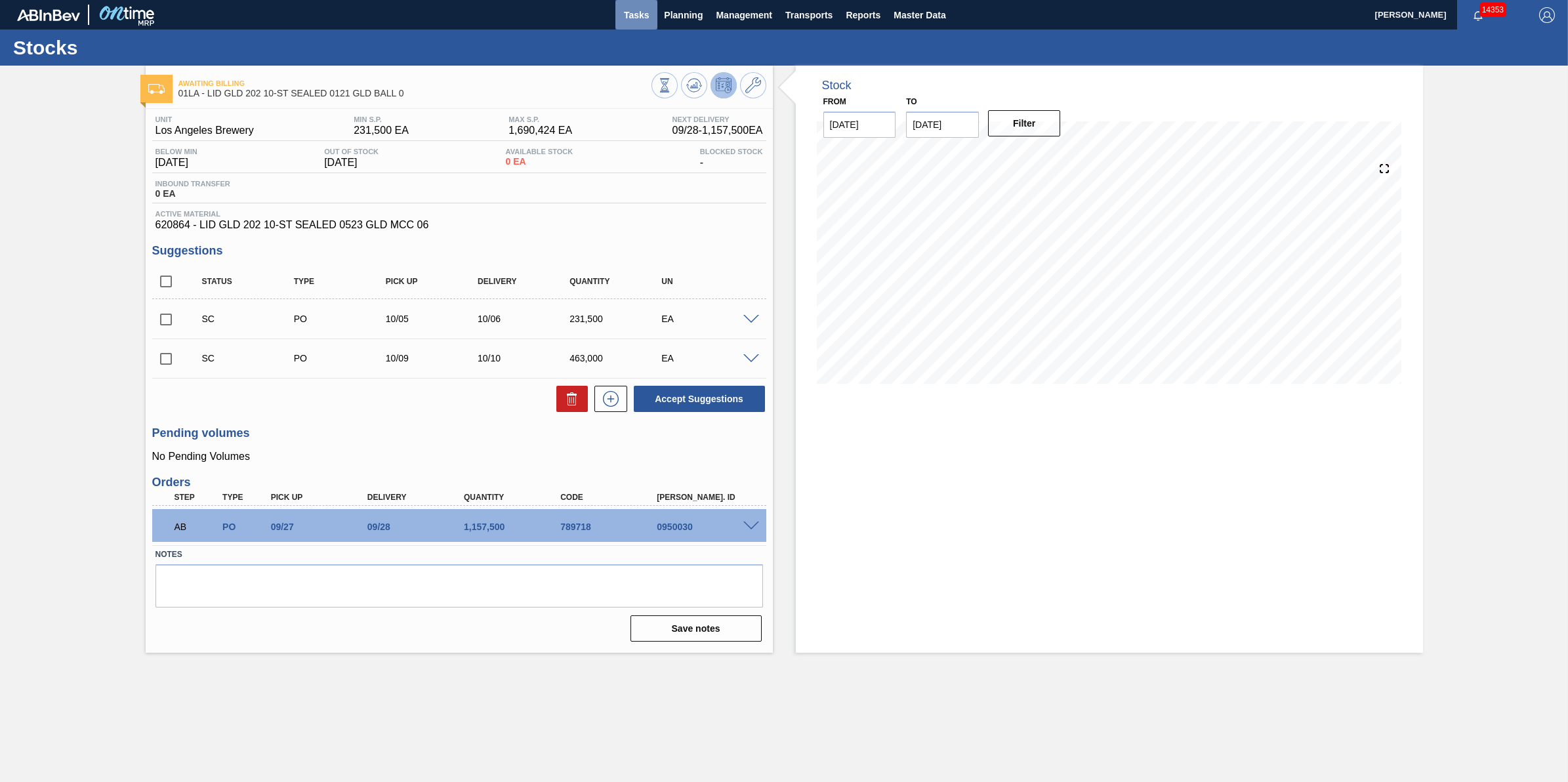
click at [638, 17] on span "Tasks" at bounding box center [637, 15] width 29 height 16
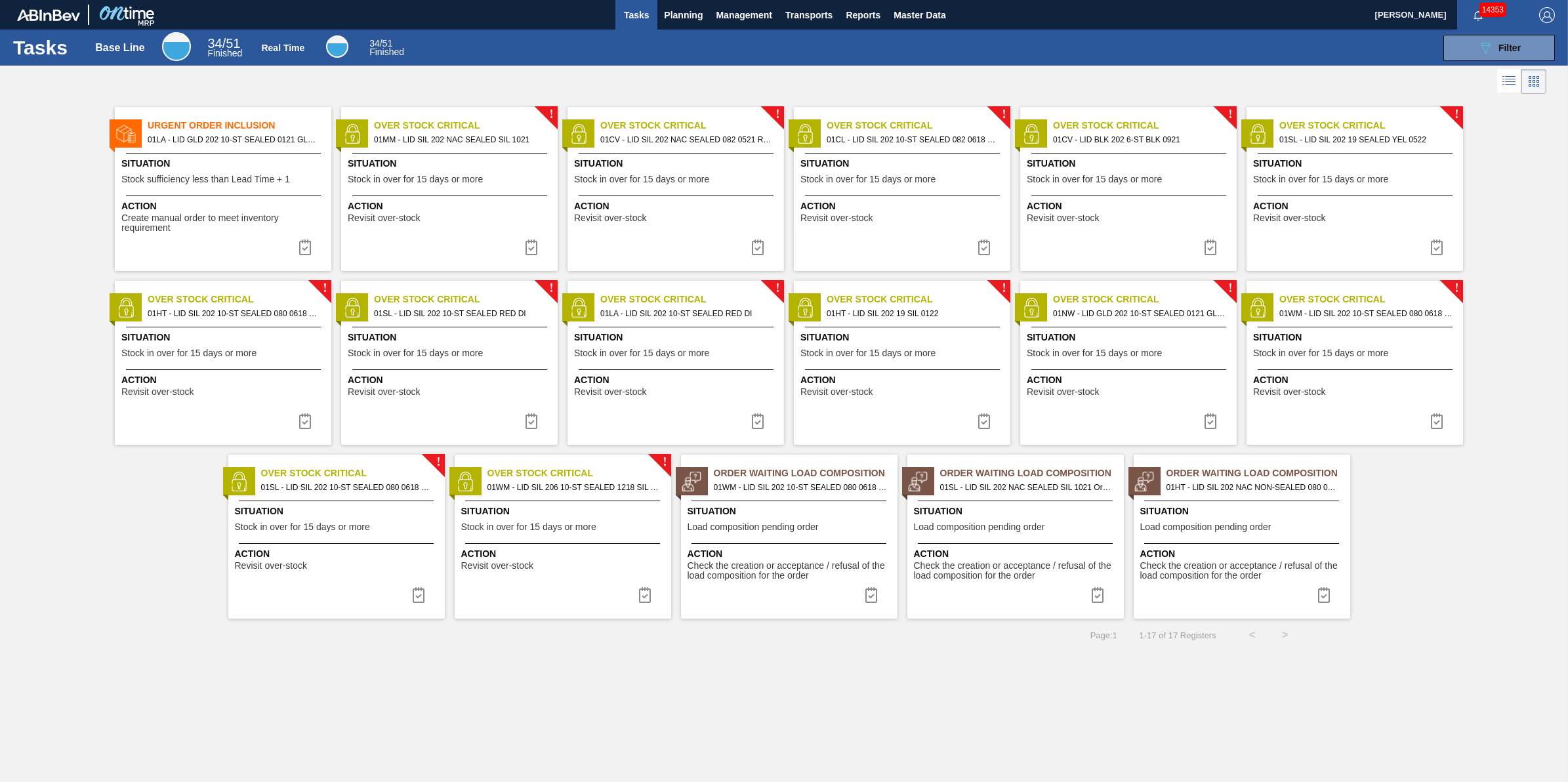
click at [645, 11] on span "Tasks" at bounding box center [637, 15] width 29 height 16
click at [624, 11] on span "Tasks" at bounding box center [637, 15] width 29 height 16
click at [179, 171] on div "Situation Stock sufficiency less than Lead Time + 1" at bounding box center [225, 173] width 207 height 32
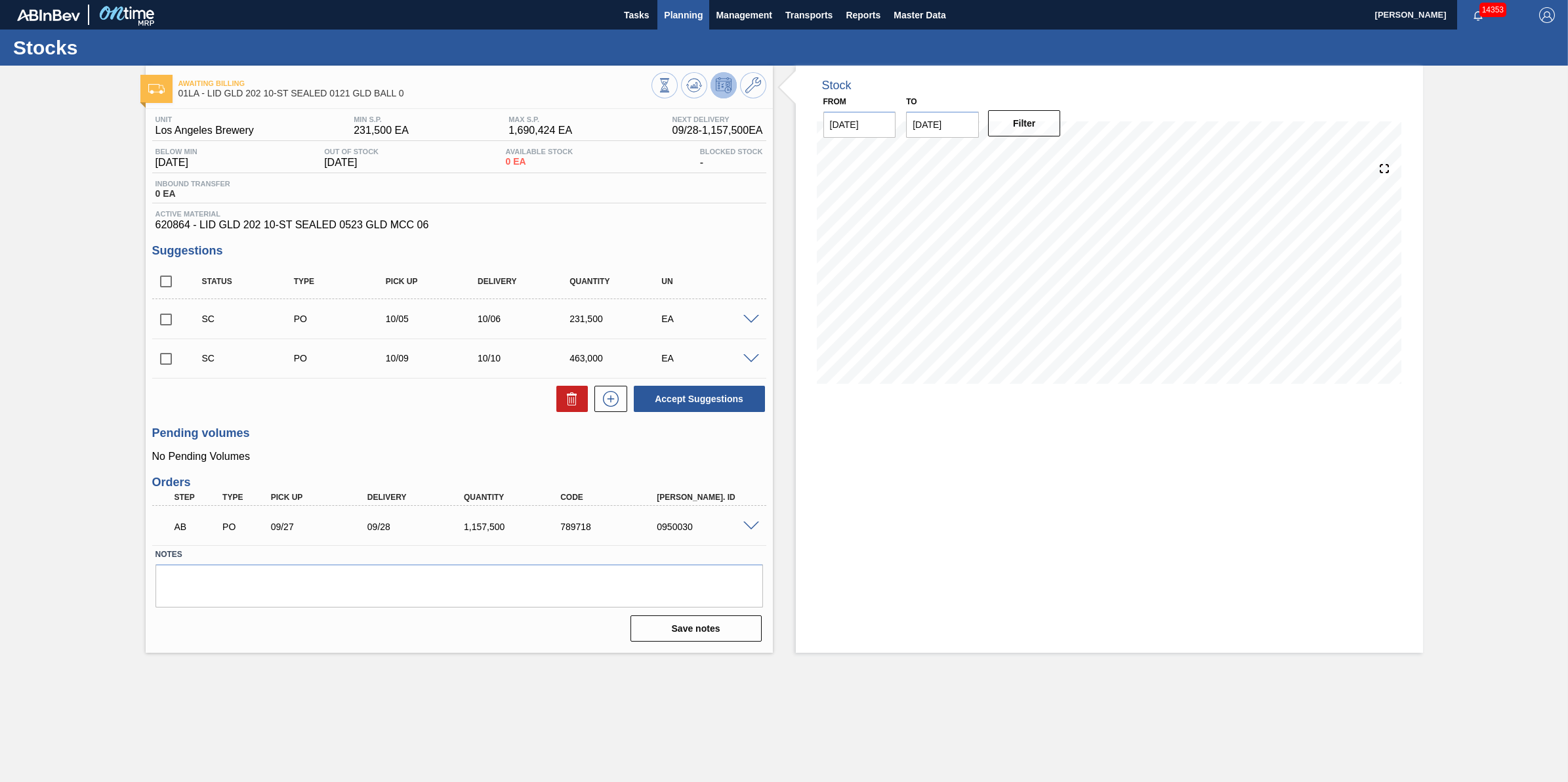
click at [689, 17] on span "Planning" at bounding box center [684, 15] width 39 height 16
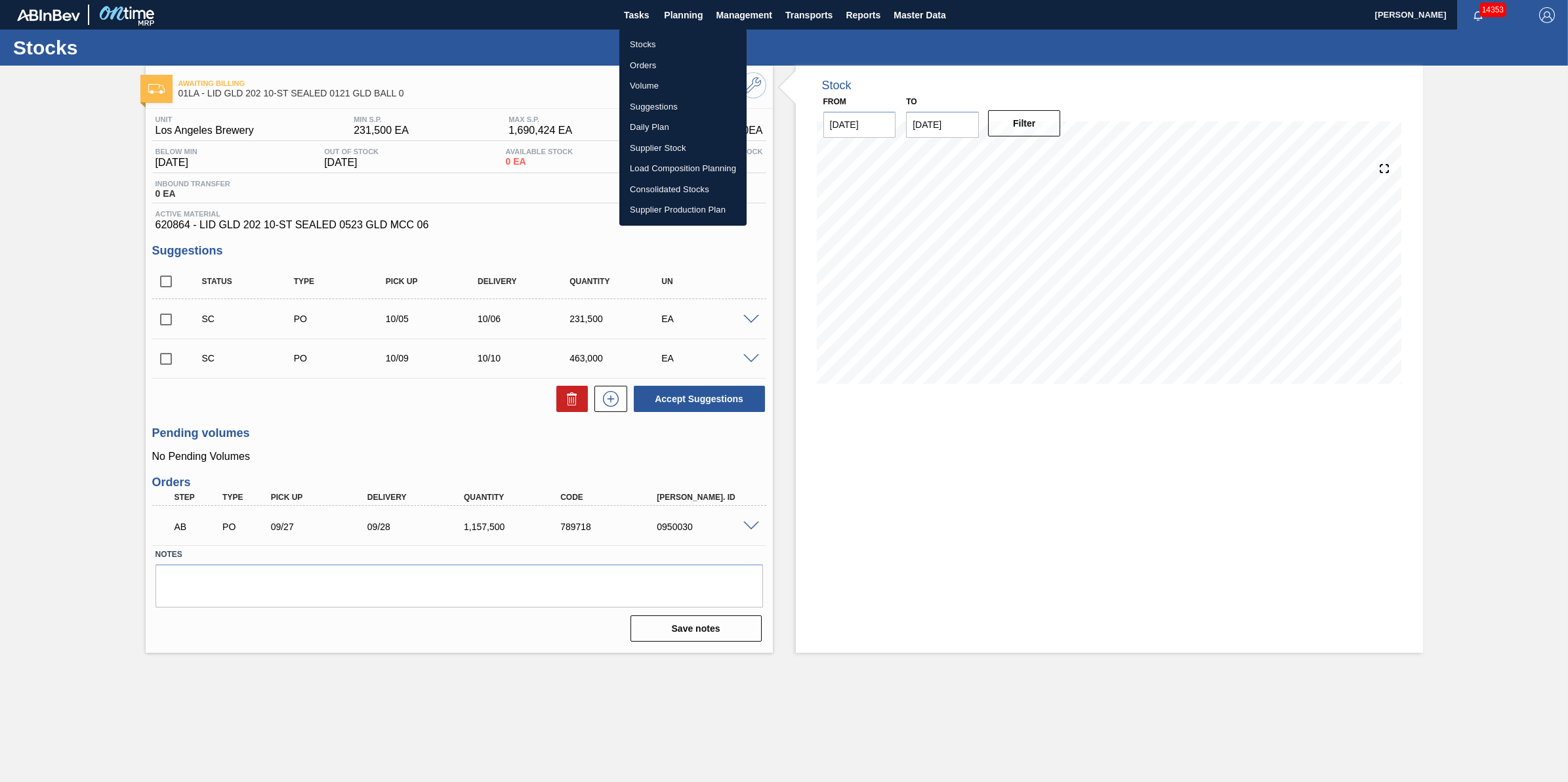
click at [691, 33] on ul "Stocks Orders Volume Suggestions Daily Plan Supplier Stock Load Composition Pla…" at bounding box center [683, 127] width 127 height 197
click at [694, 38] on li "Stocks" at bounding box center [683, 44] width 127 height 21
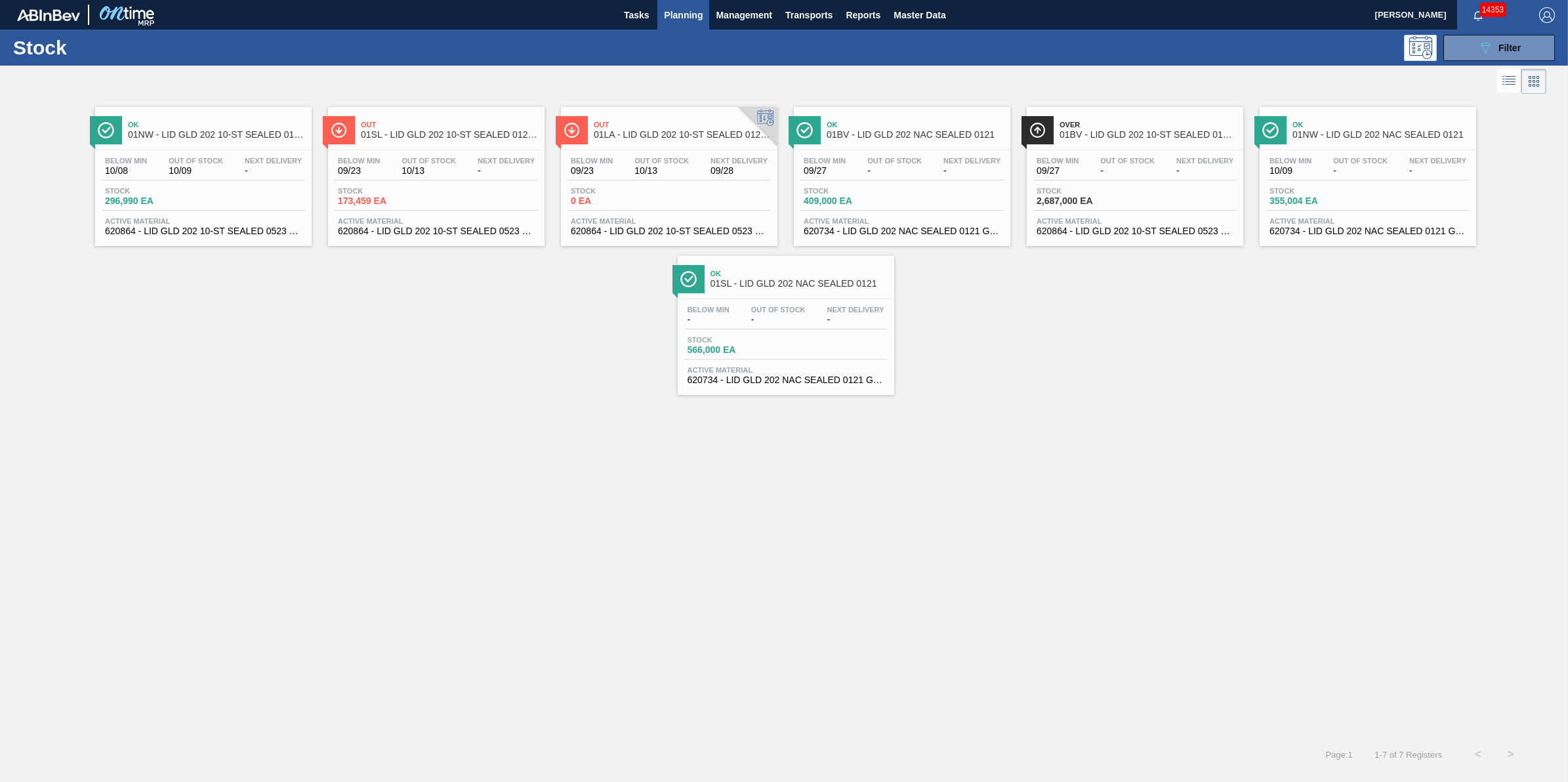
click at [1480, 31] on div "Stock 089F7B8B-B2A5-4AFE-B5C0-19BA573D28AC Filter" at bounding box center [784, 48] width 1568 height 36
click at [1480, 44] on icon "089F7B8B-B2A5-4AFE-B5C0-19BA573D28AC" at bounding box center [1486, 48] width 16 height 16
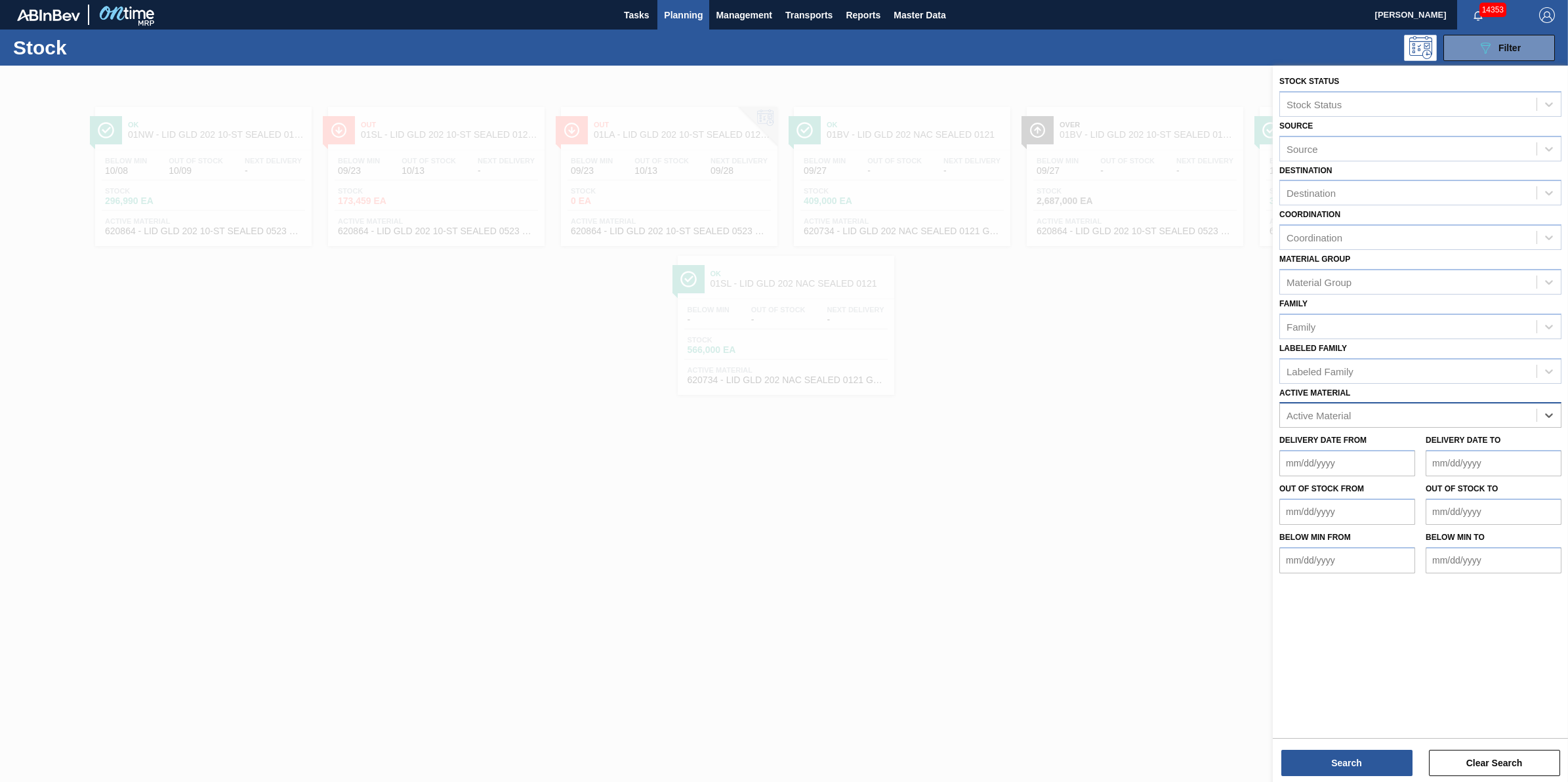
click at [1460, 418] on div "Active Material" at bounding box center [1408, 416] width 257 height 19
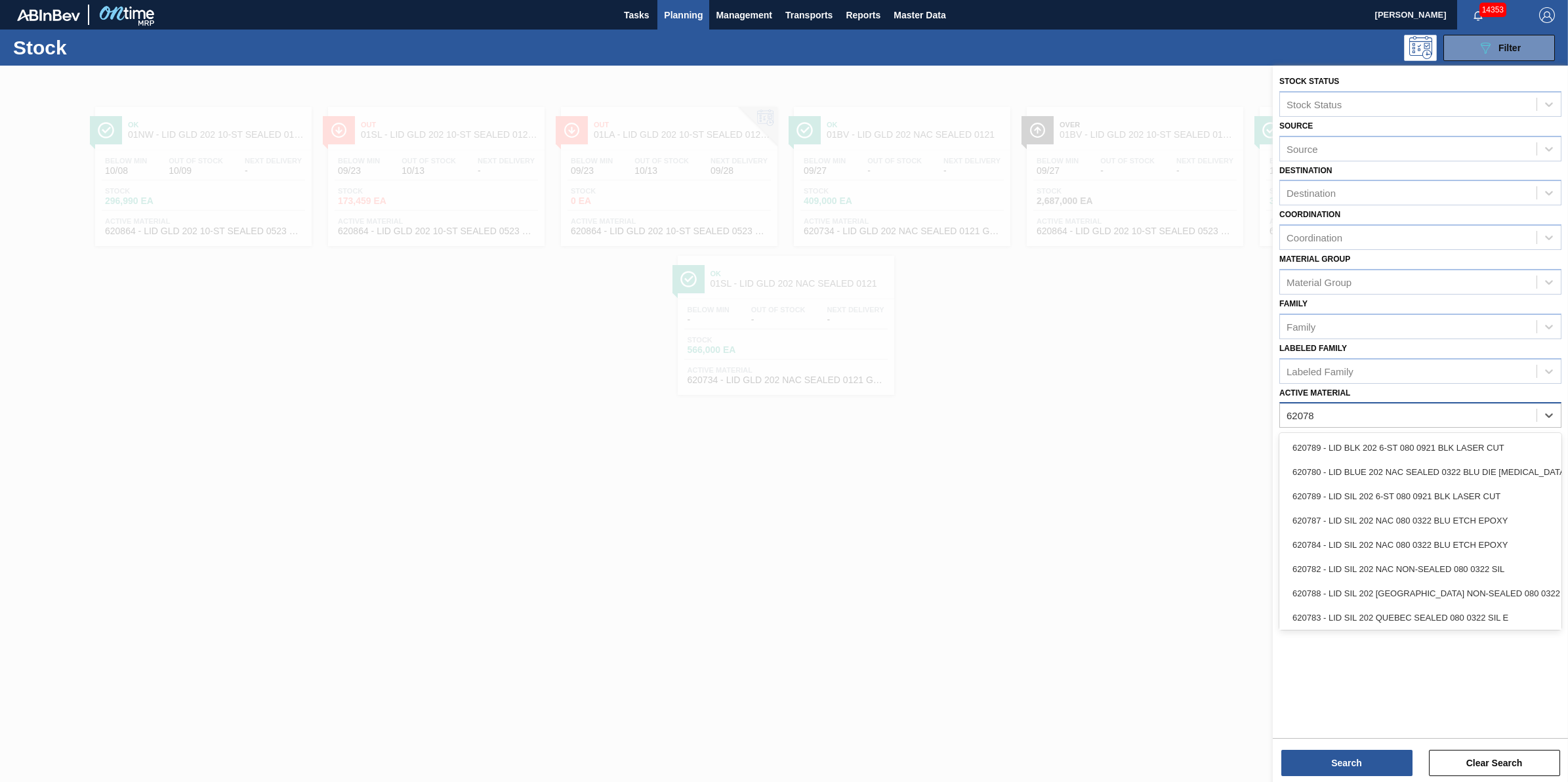
type Material "620780"
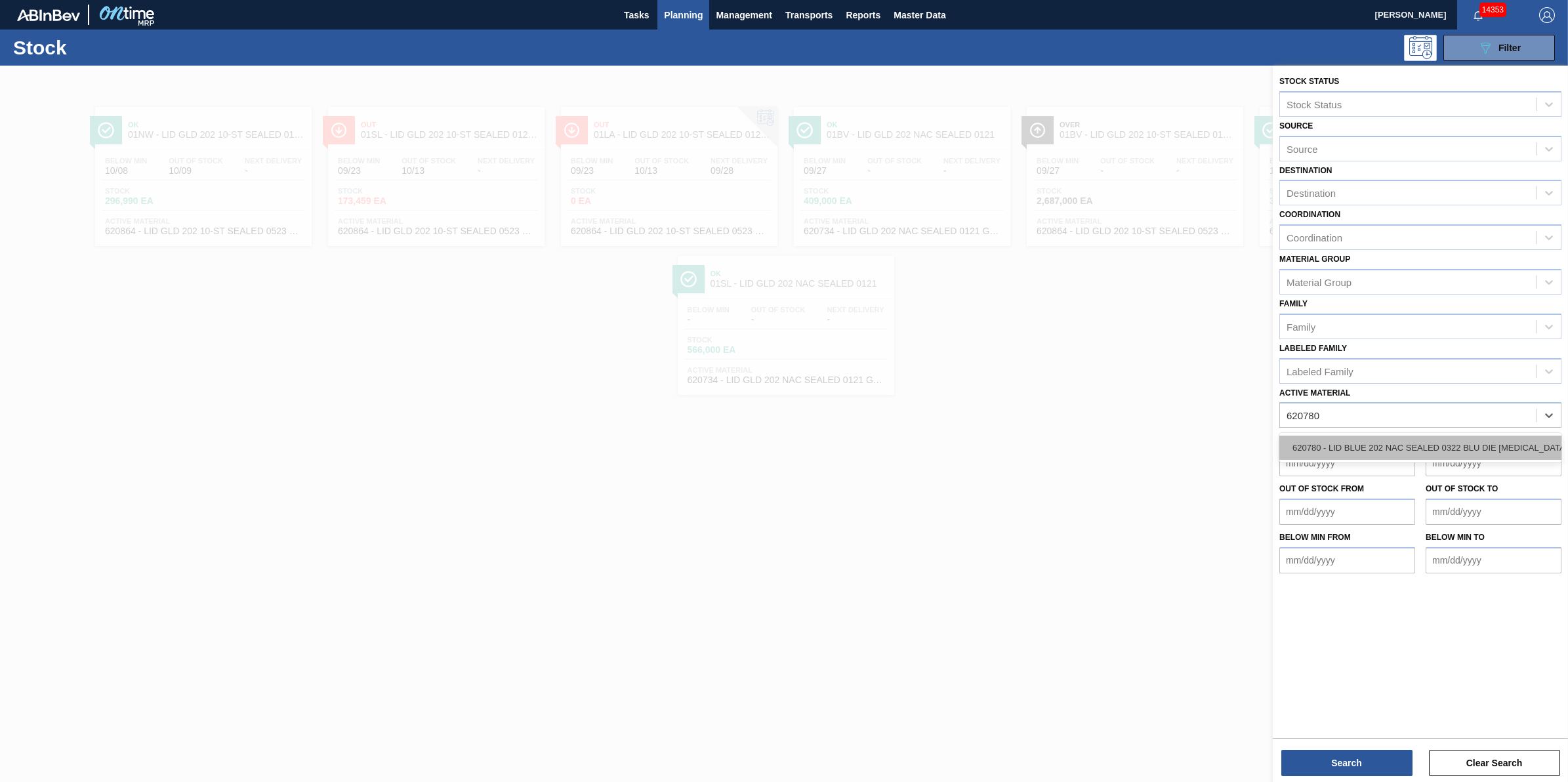
click at [1435, 440] on div "620780 - LID BLUE 202 NAC SEALED 0322 BLU DIE [MEDICAL_DATA]" at bounding box center [1421, 448] width 282 height 25
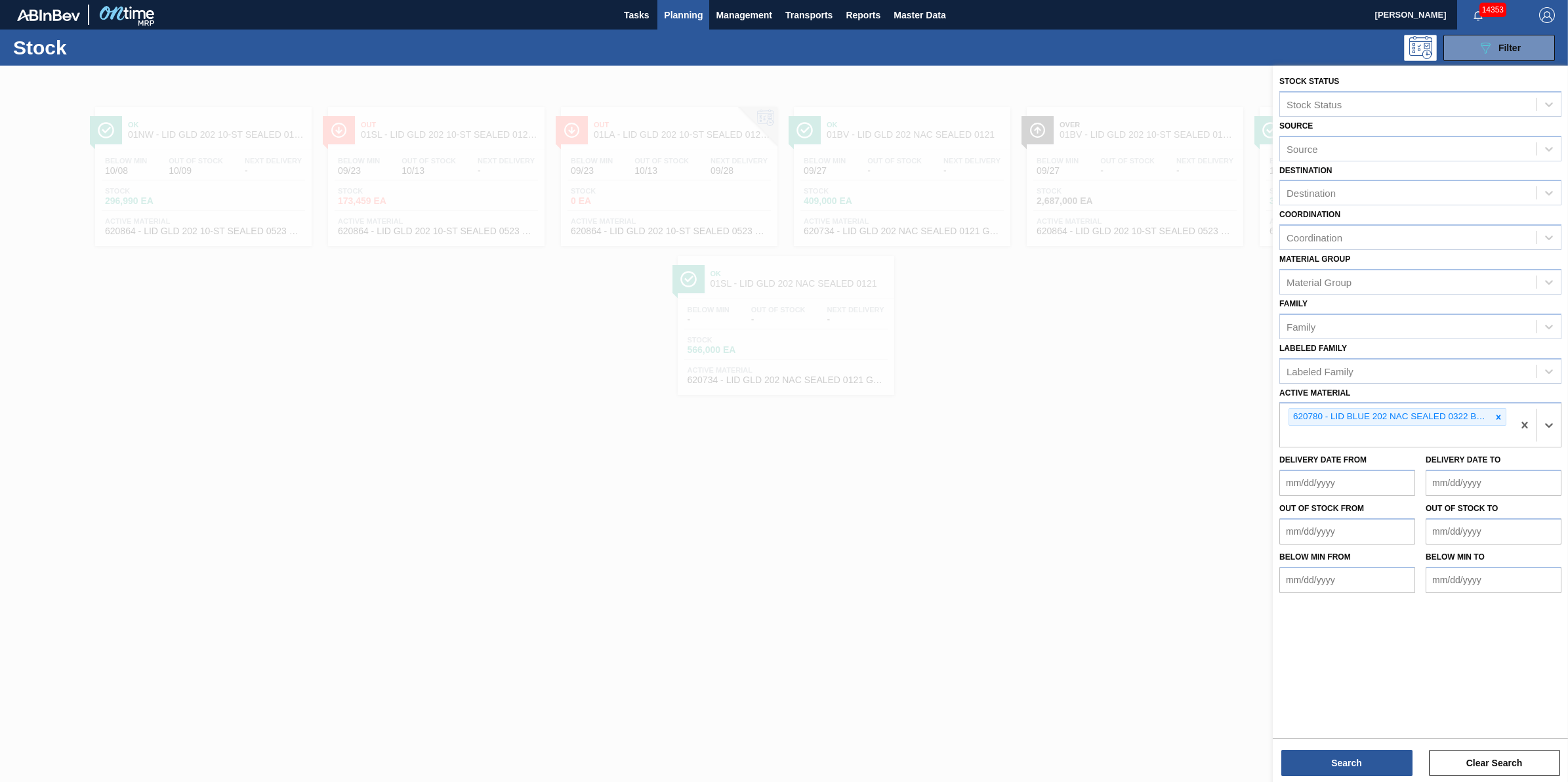
click at [1379, 776] on div "Stock Status Stock Status Source Source Destination Destination Coordination Co…" at bounding box center [1421, 425] width 296 height 719
click at [1379, 766] on button "Search" at bounding box center [1347, 763] width 132 height 26
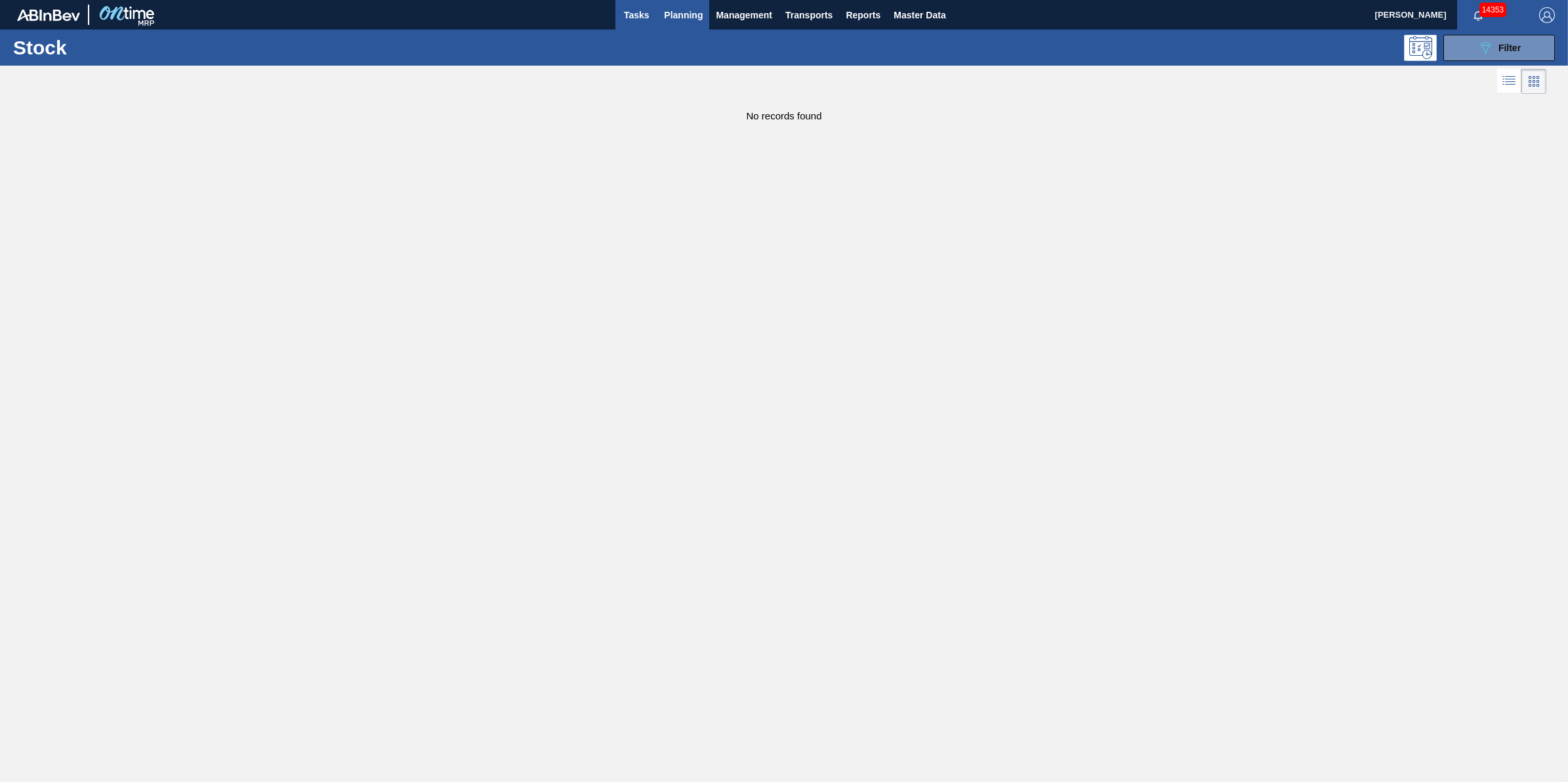
click at [643, 14] on span "Tasks" at bounding box center [637, 15] width 29 height 16
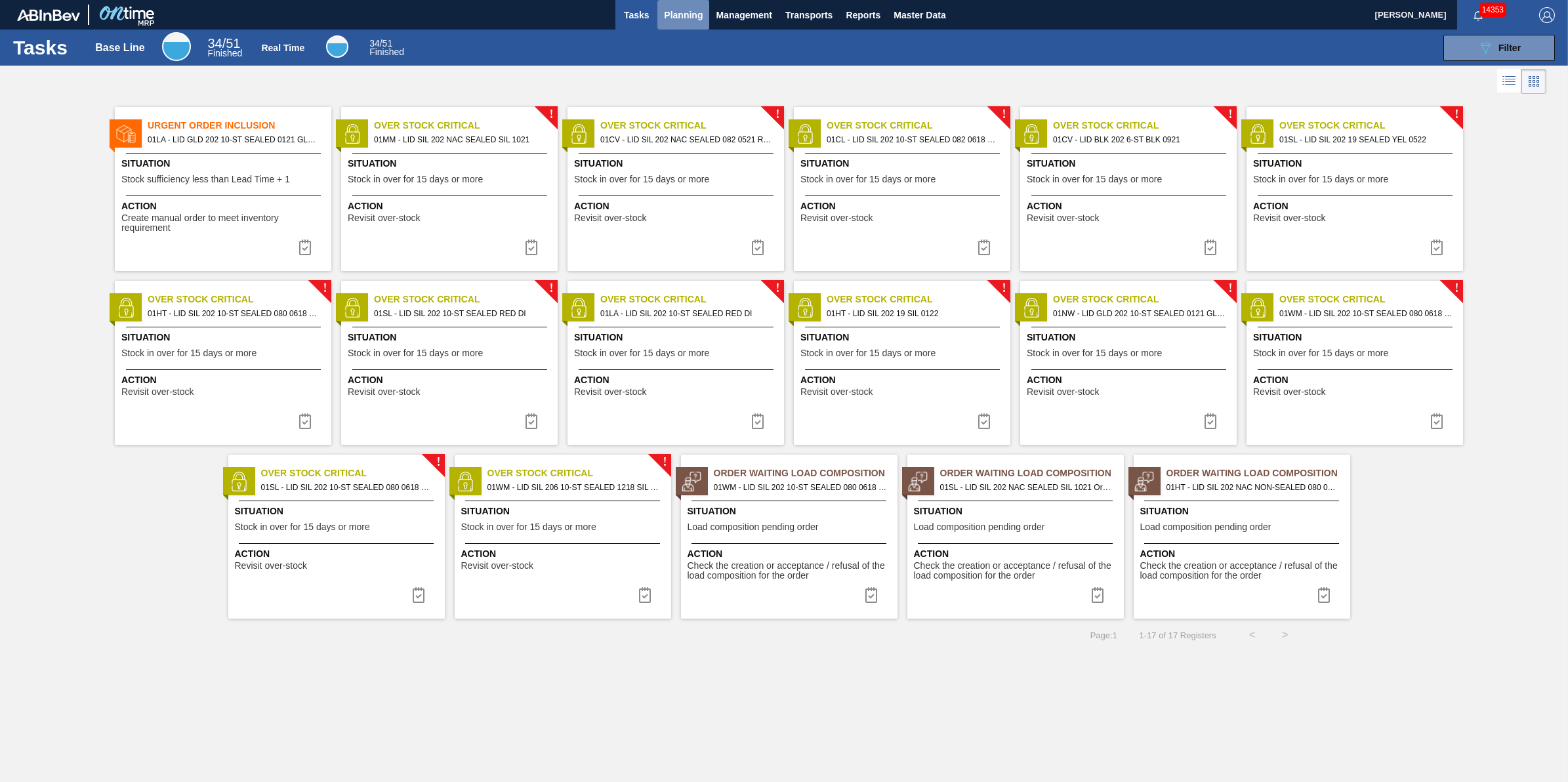
click at [660, 13] on button "Planning" at bounding box center [684, 14] width 52 height 30
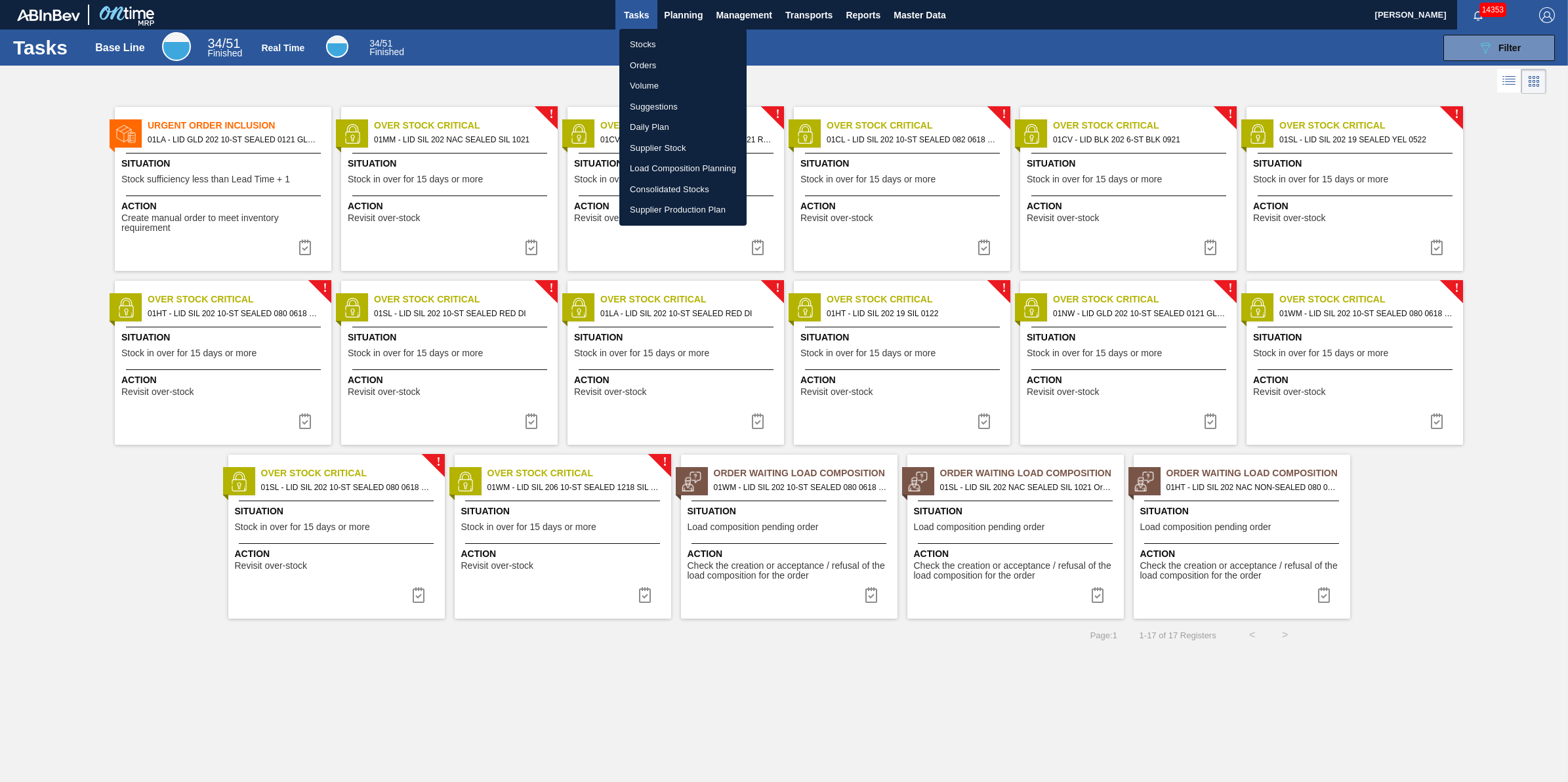
click at [661, 40] on li "Stocks" at bounding box center [683, 44] width 127 height 21
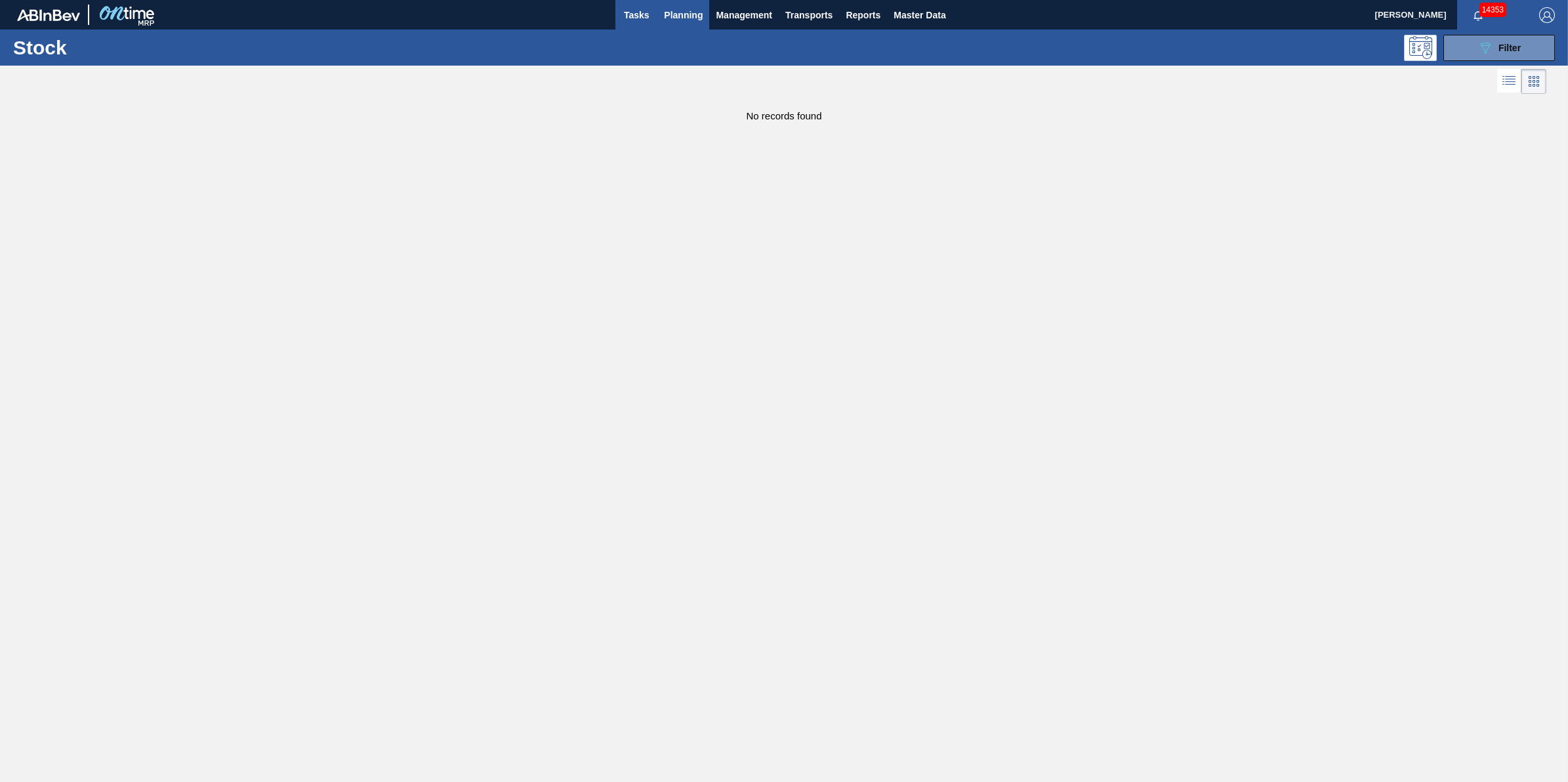
click at [637, 31] on div "Stock 089F7B8B-B2A5-4AFE-B5C0-19BA573D28AC Filter" at bounding box center [784, 48] width 1568 height 36
click at [637, 22] on span "Tasks" at bounding box center [637, 15] width 29 height 16
click at [668, 18] on span "Planning" at bounding box center [684, 15] width 39 height 16
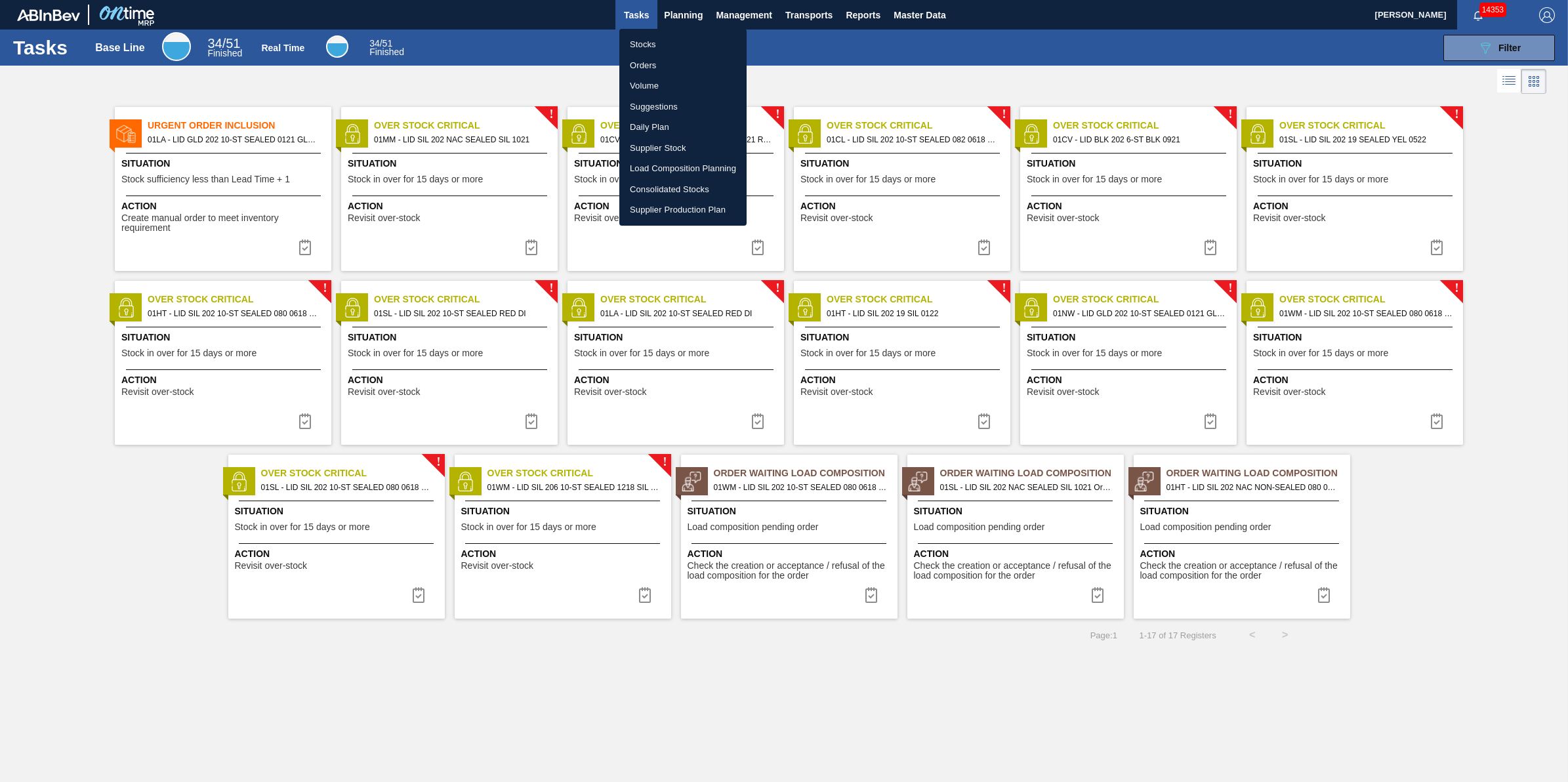
click at [668, 32] on ul "Stocks Orders Volume Suggestions Daily Plan Supplier Stock Load Composition Pla…" at bounding box center [683, 127] width 127 height 197
click at [668, 39] on li "Stocks" at bounding box center [683, 44] width 127 height 21
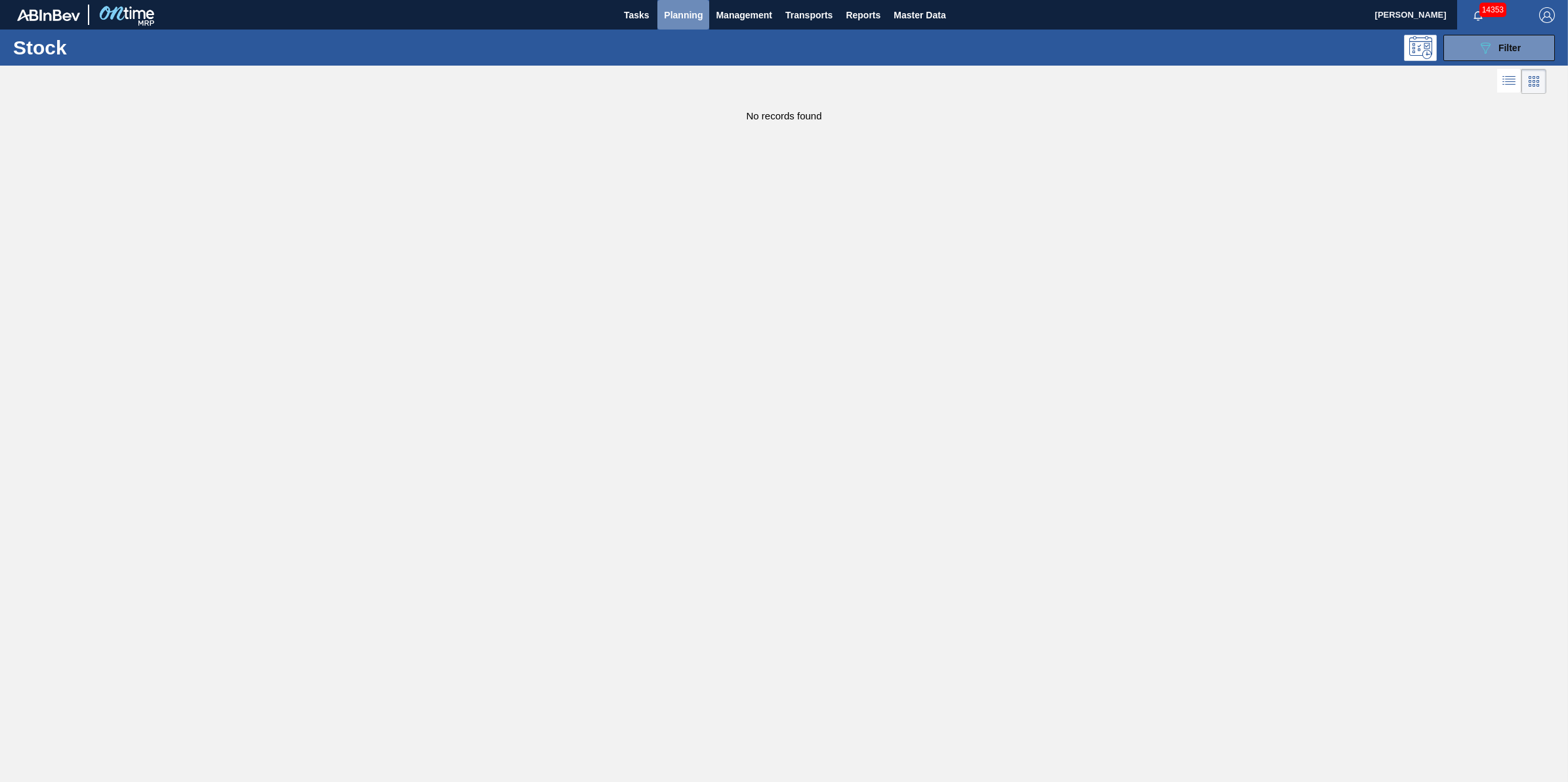
click at [669, 11] on span "Planning" at bounding box center [684, 15] width 39 height 16
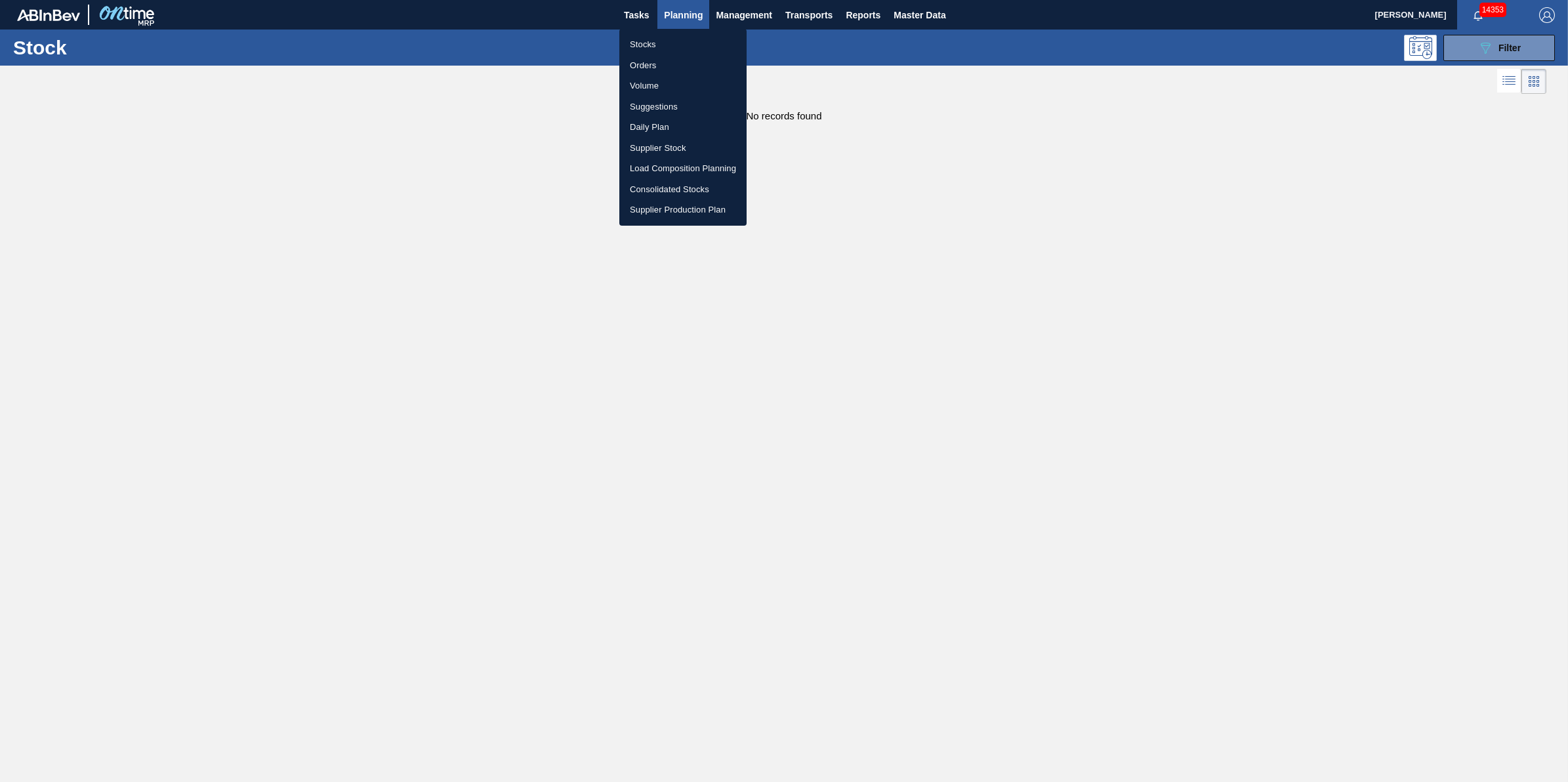
click at [671, 34] on li "Stocks" at bounding box center [683, 44] width 127 height 21
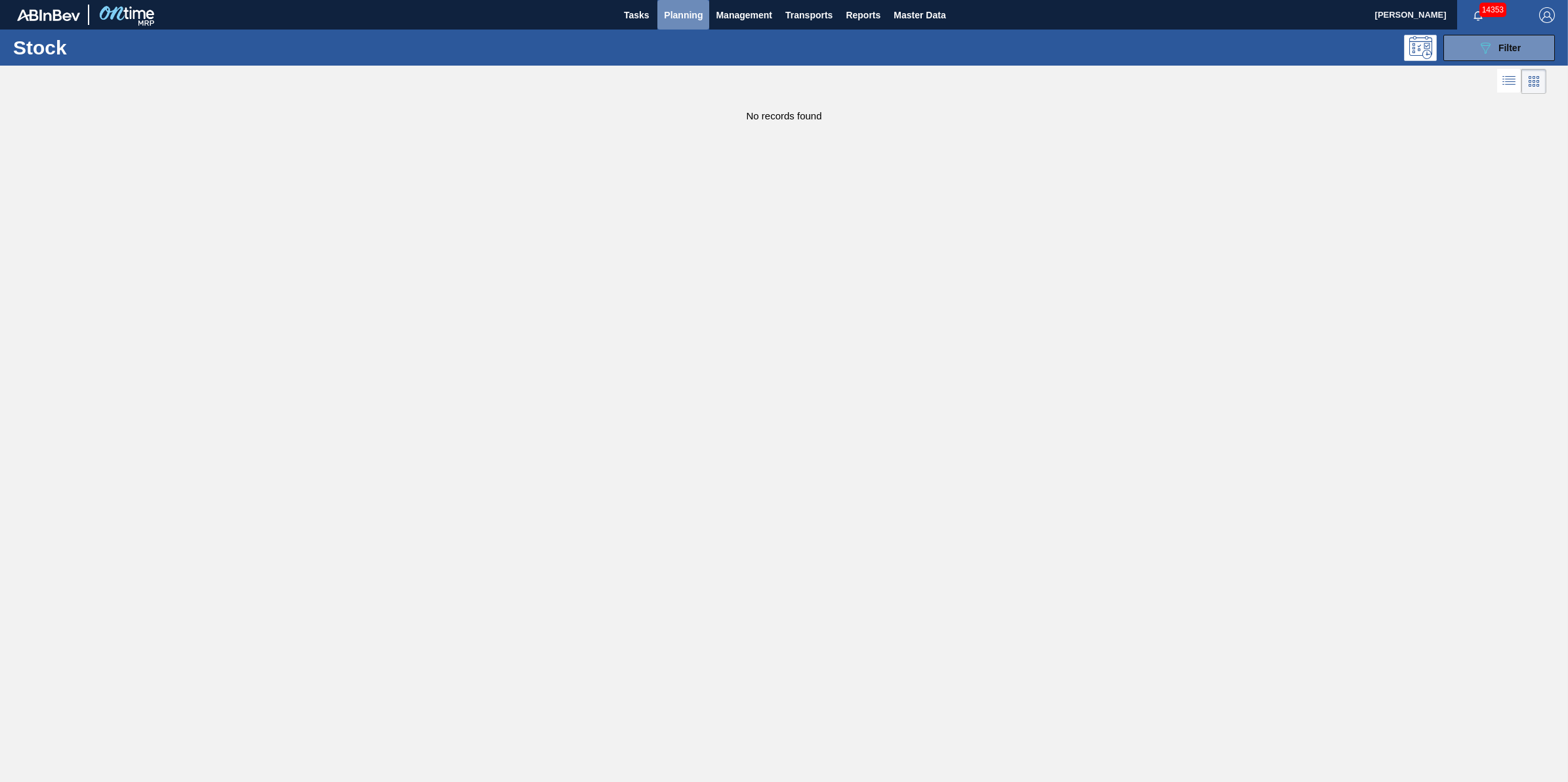
click at [678, 11] on span "Planning" at bounding box center [684, 15] width 39 height 16
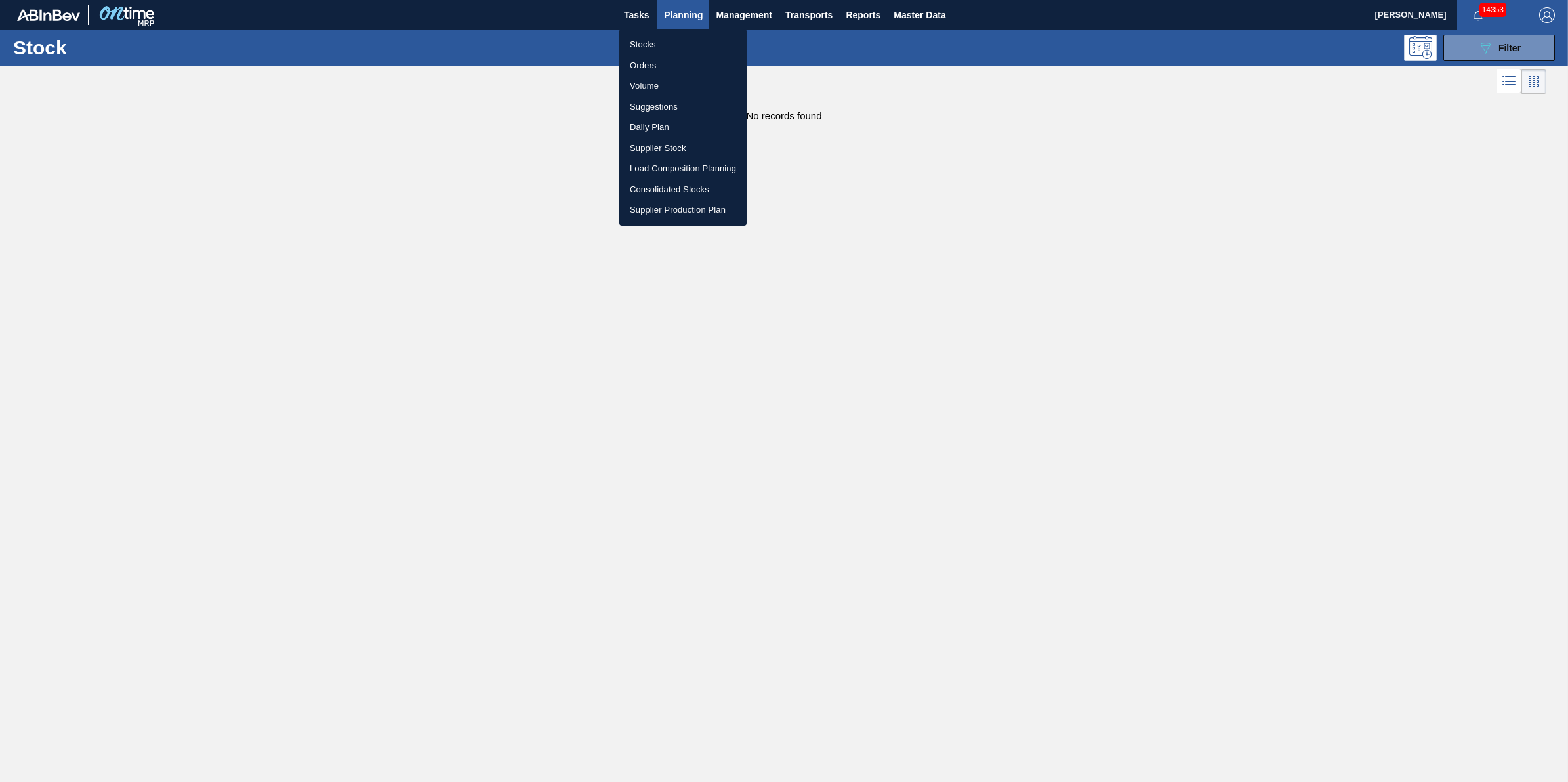
click at [686, 161] on li "Load Composition Planning" at bounding box center [683, 168] width 127 height 21
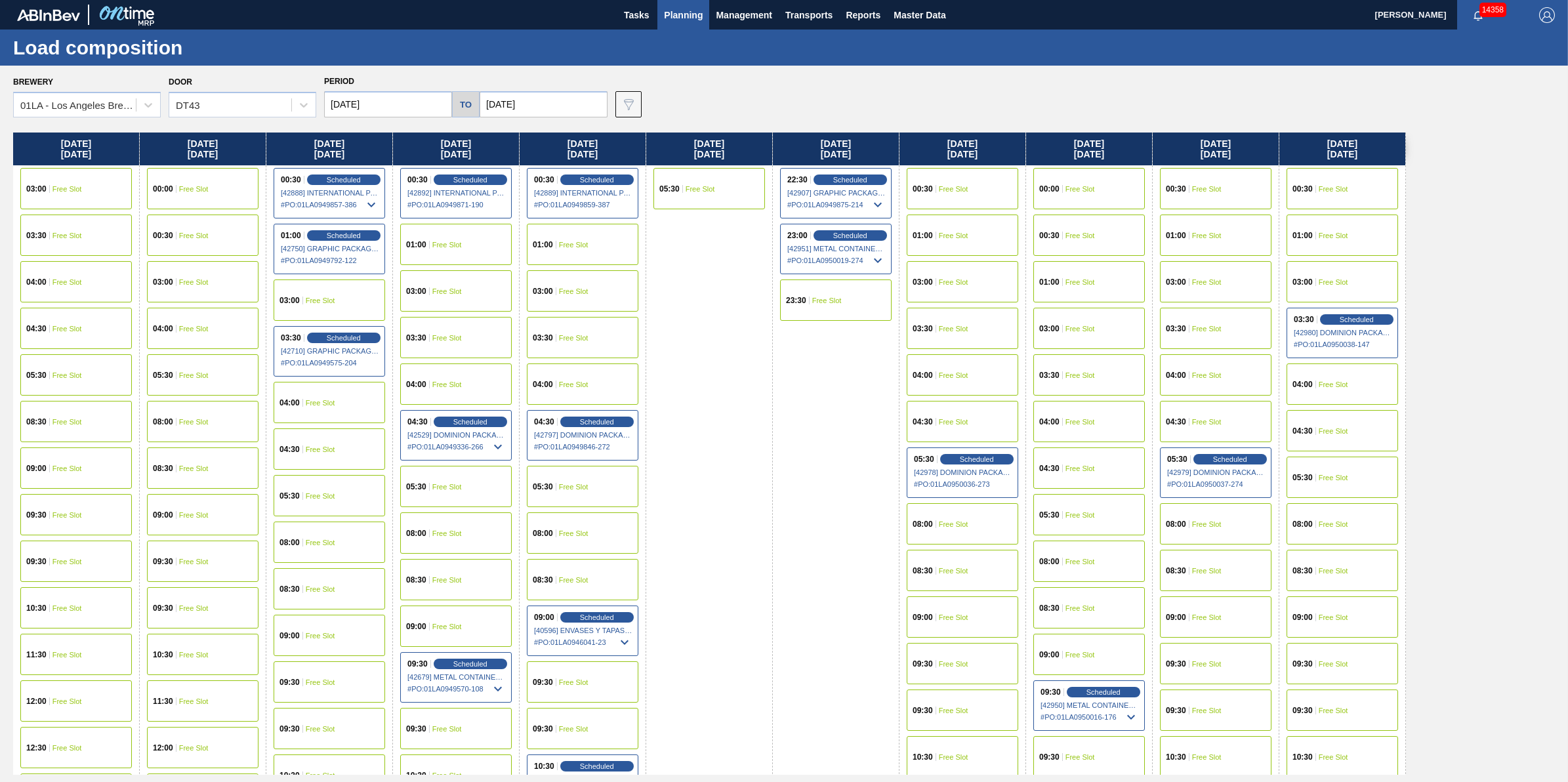
click at [682, 11] on span "Planning" at bounding box center [684, 15] width 39 height 16
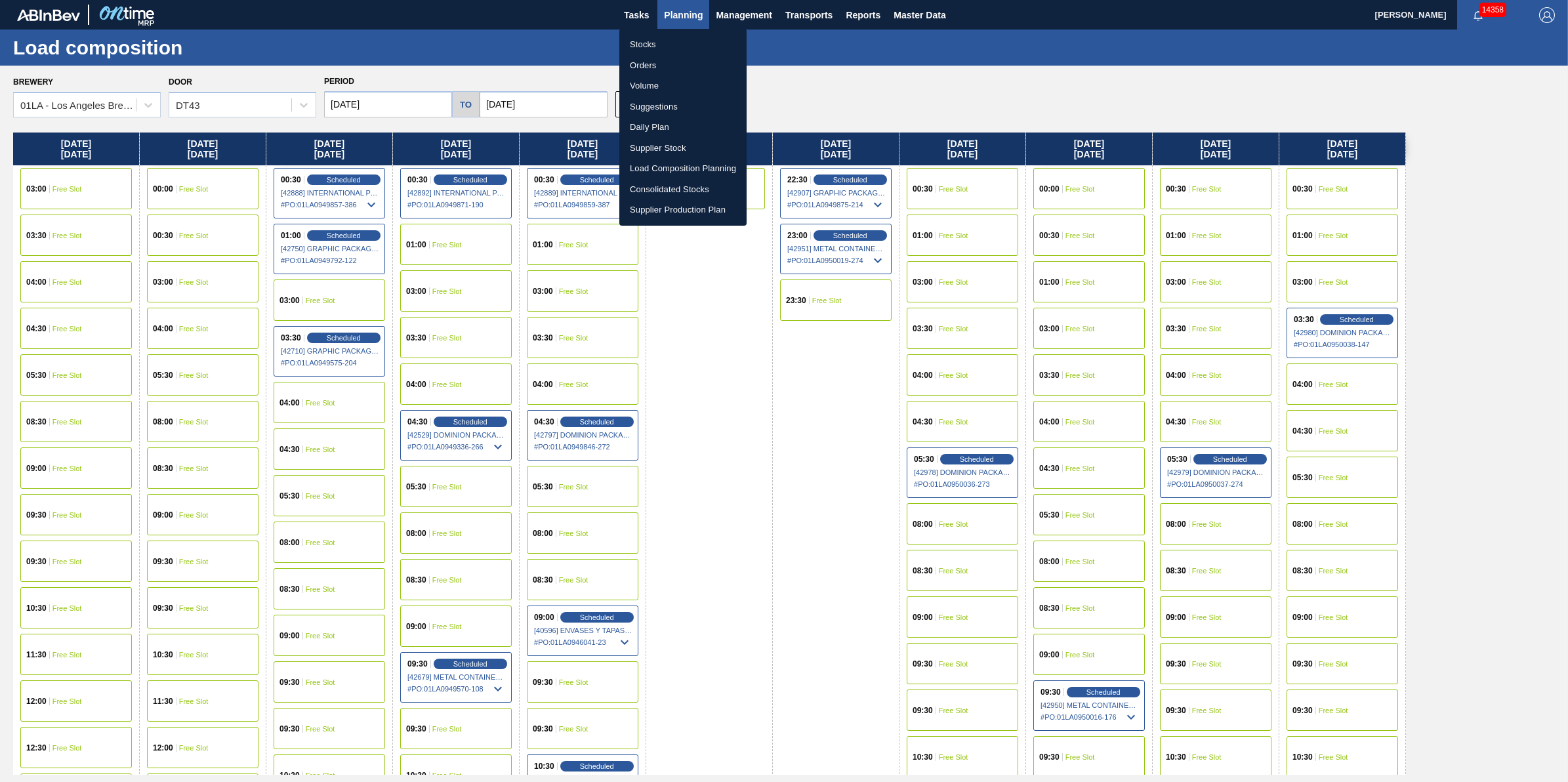
click at [712, 166] on li "Load Composition Planning" at bounding box center [683, 168] width 127 height 21
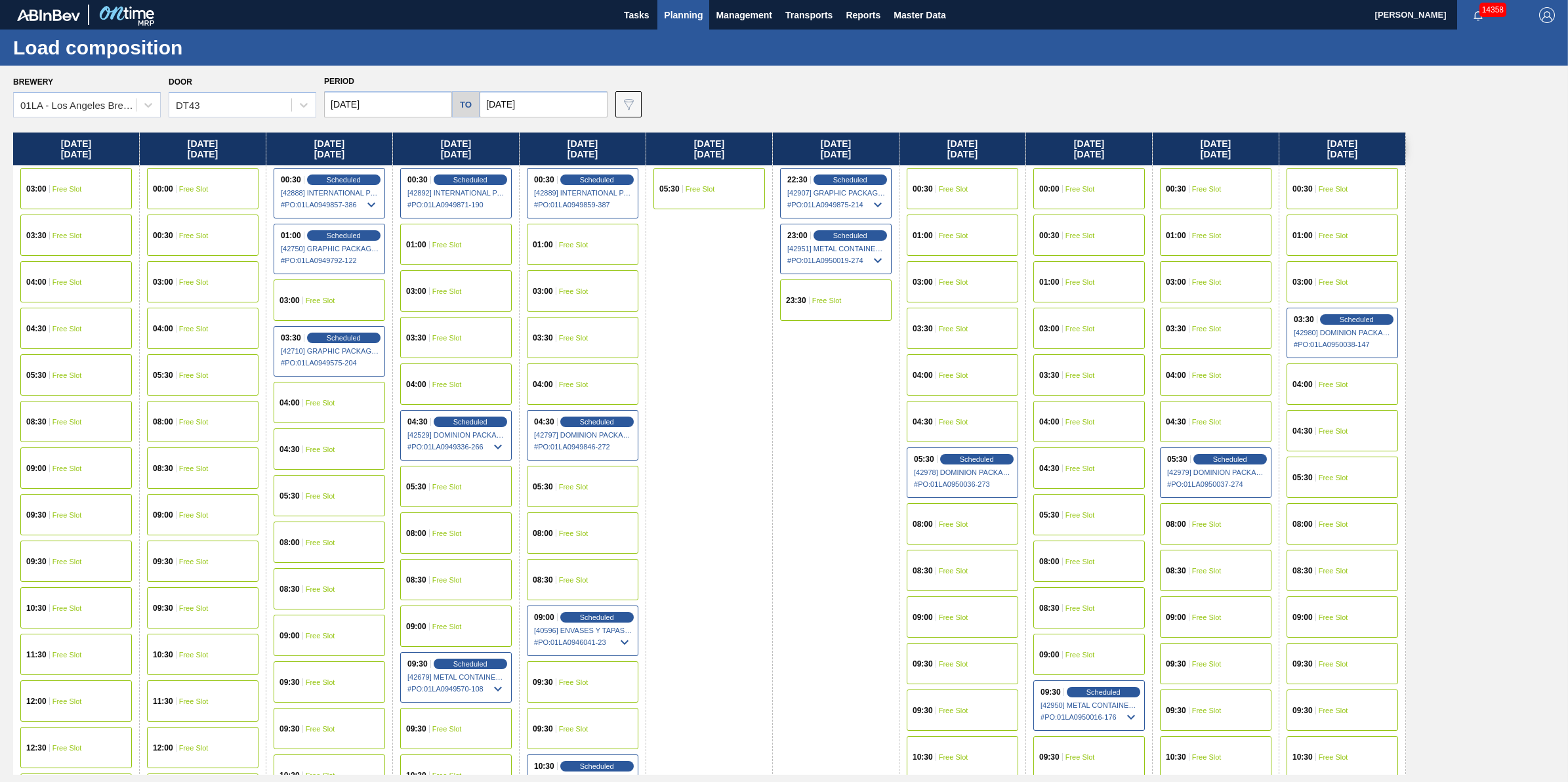
click at [666, 22] on span "Planning" at bounding box center [684, 15] width 39 height 16
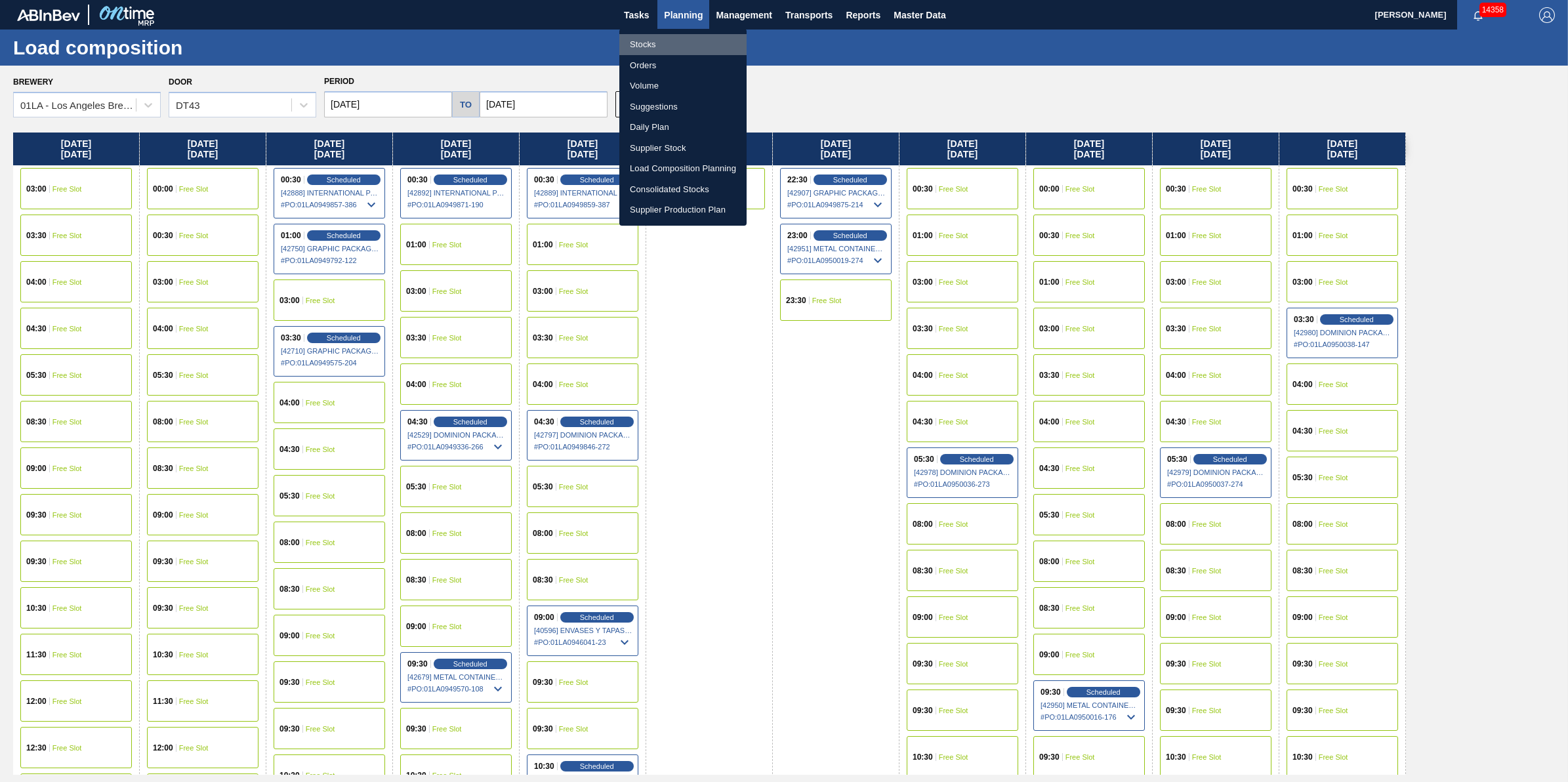
click at [663, 41] on li "Stocks" at bounding box center [683, 44] width 127 height 21
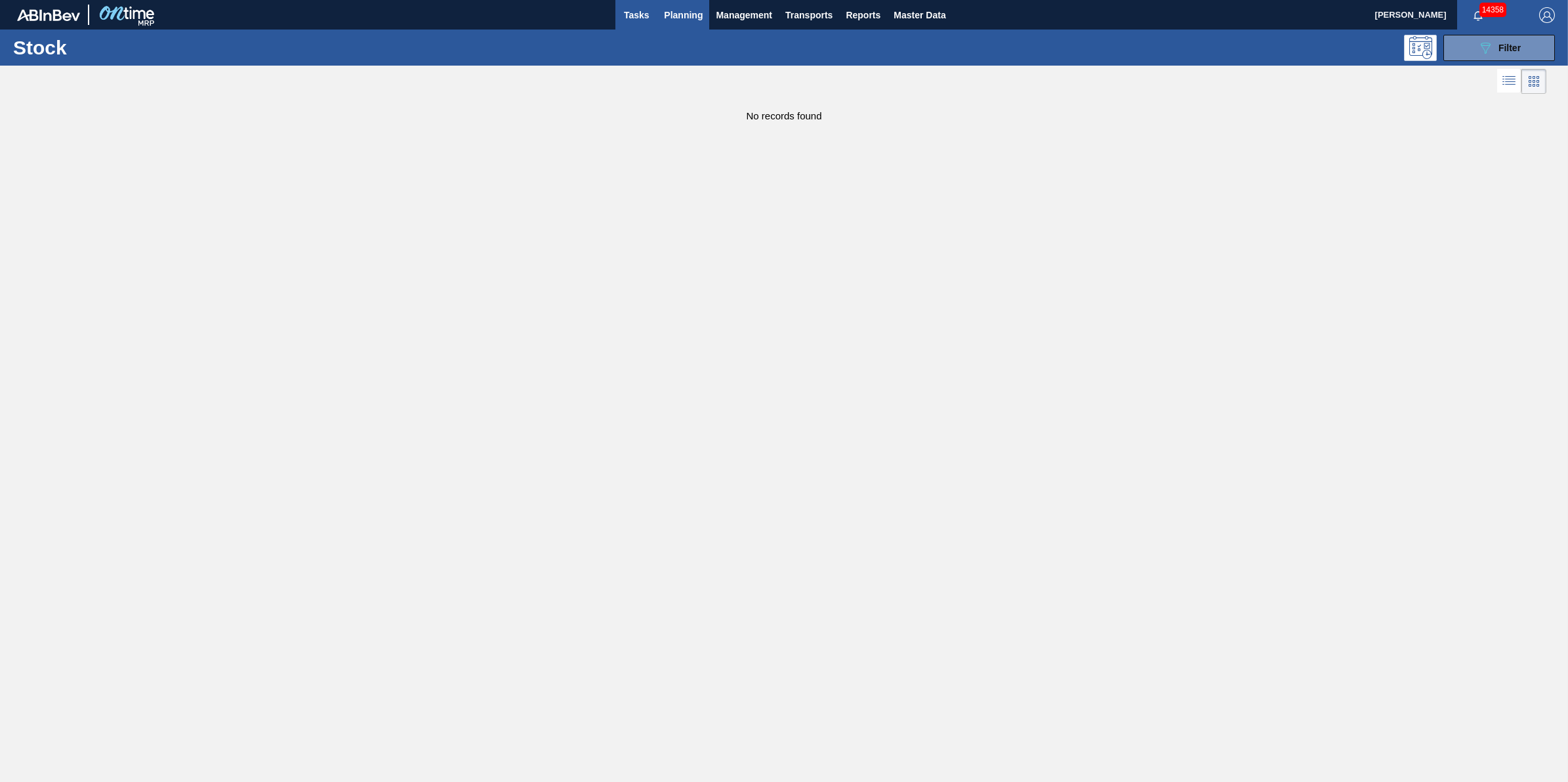
click at [630, 7] on span "Tasks" at bounding box center [637, 15] width 29 height 16
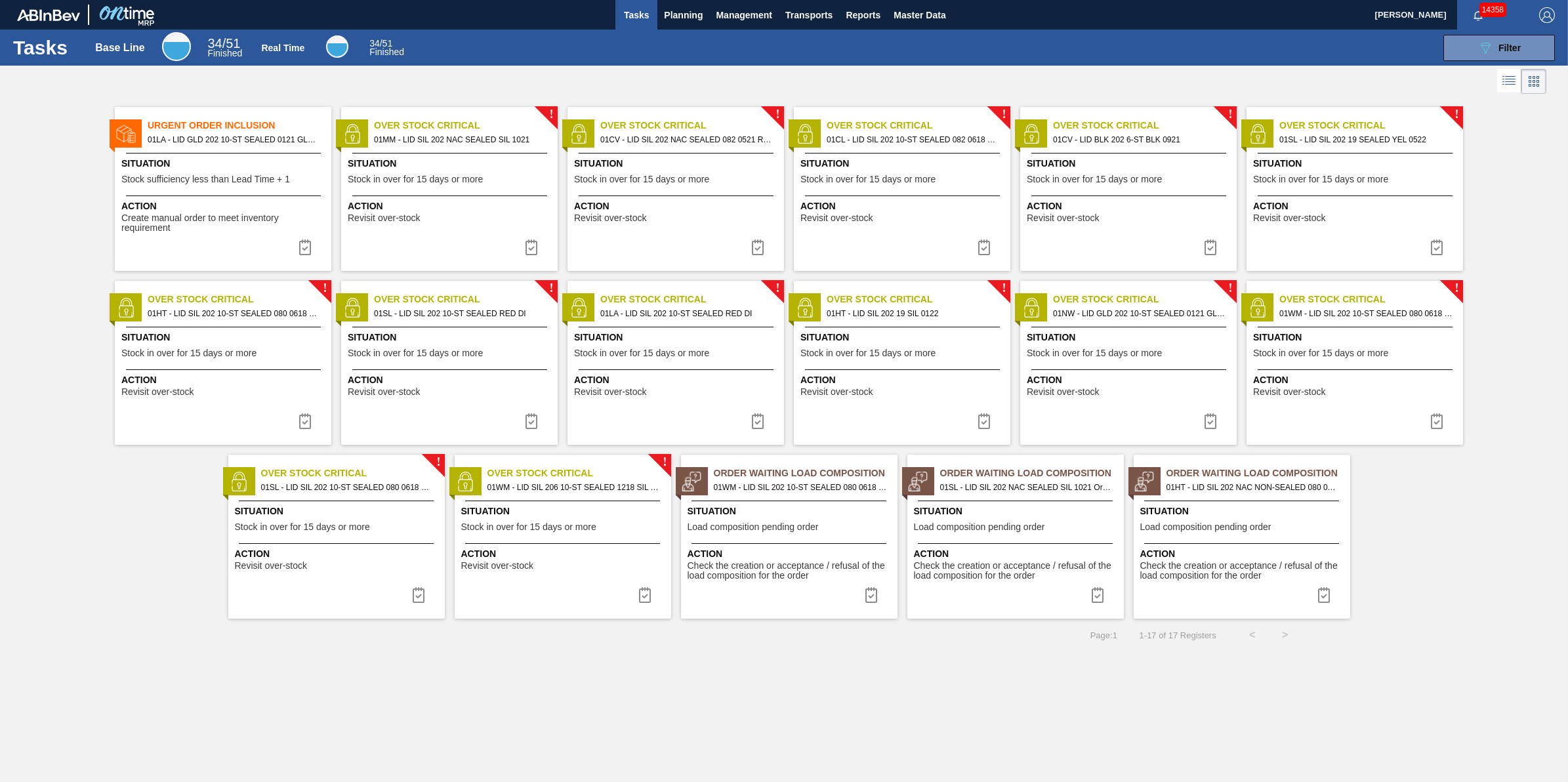
click at [763, 547] on span "Action" at bounding box center [791, 554] width 207 height 14
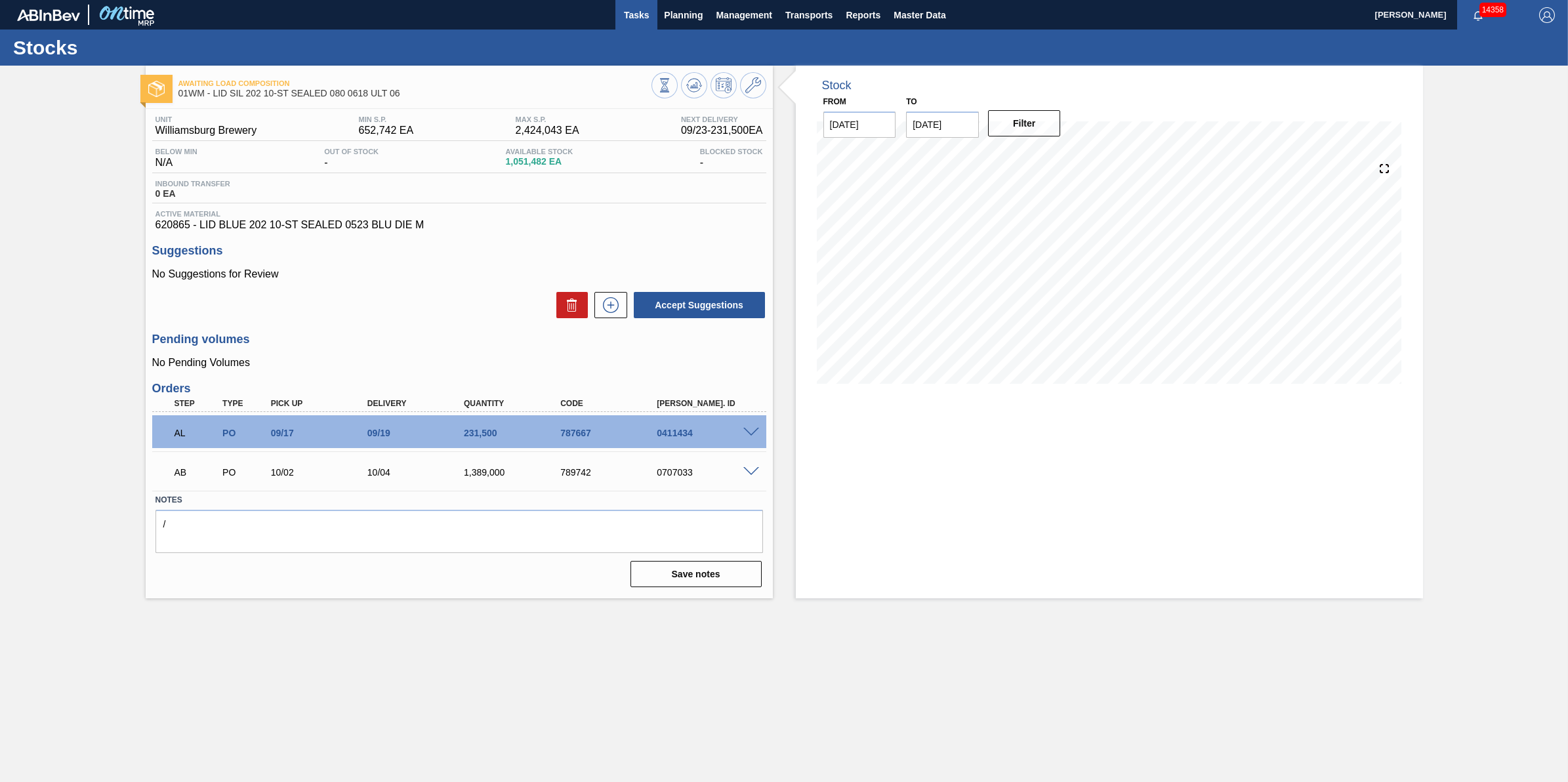
click at [641, 7] on span "Tasks" at bounding box center [637, 15] width 29 height 16
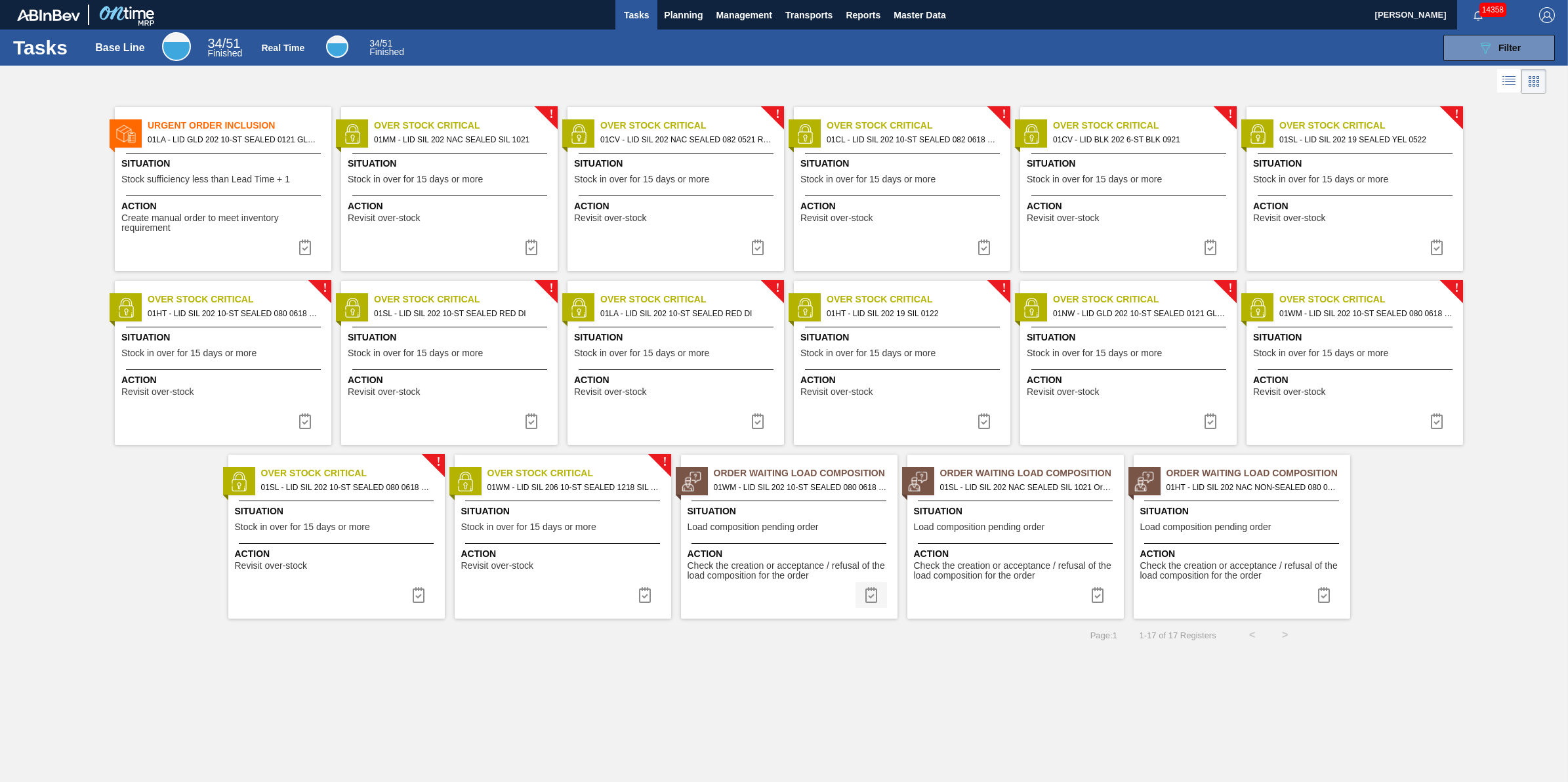
click at [874, 596] on img at bounding box center [871, 596] width 16 height 16
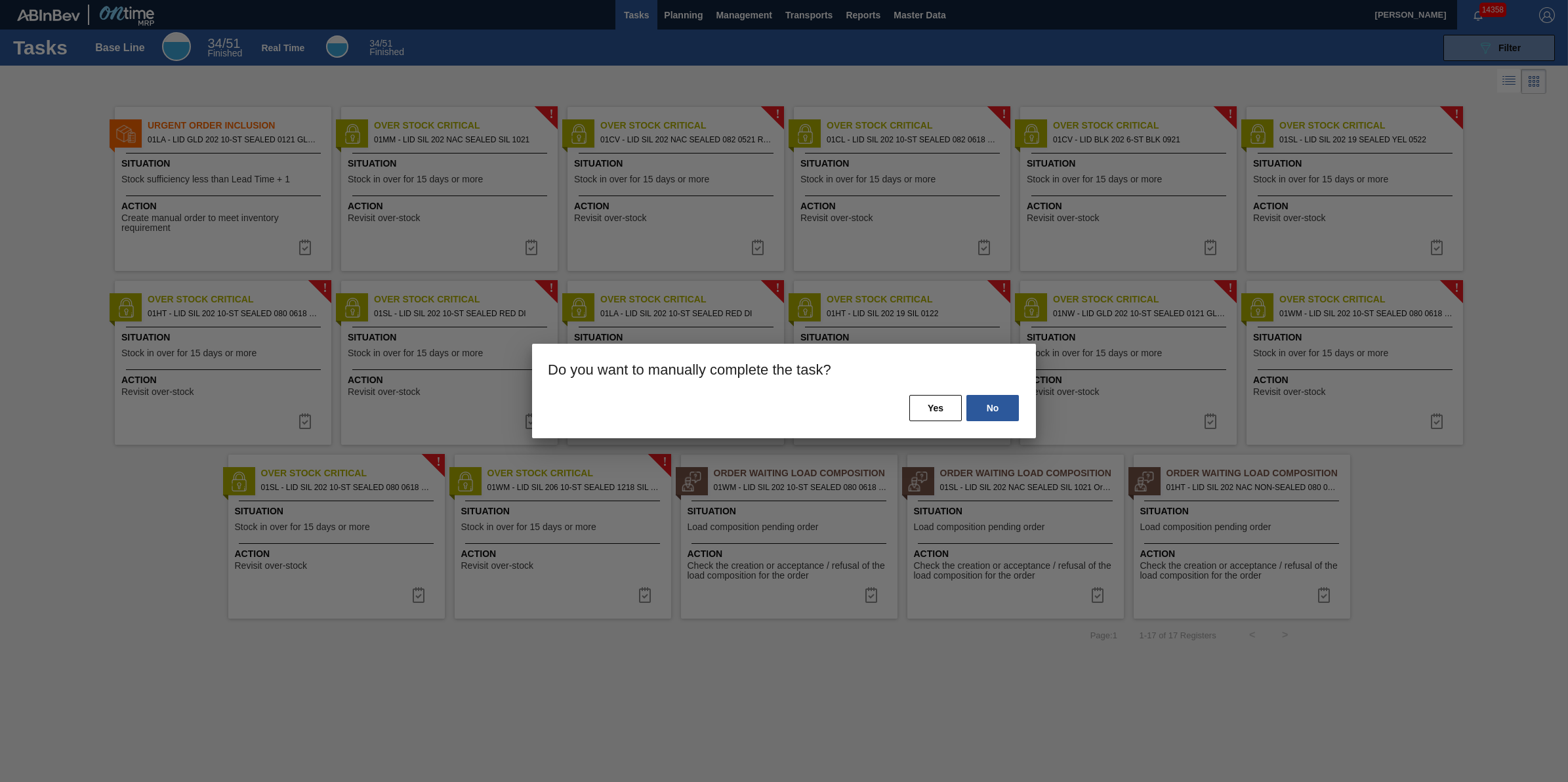
click at [923, 425] on div "No Yes" at bounding box center [783, 416] width 504 height 45
click at [925, 411] on button "Yes" at bounding box center [936, 408] width 53 height 26
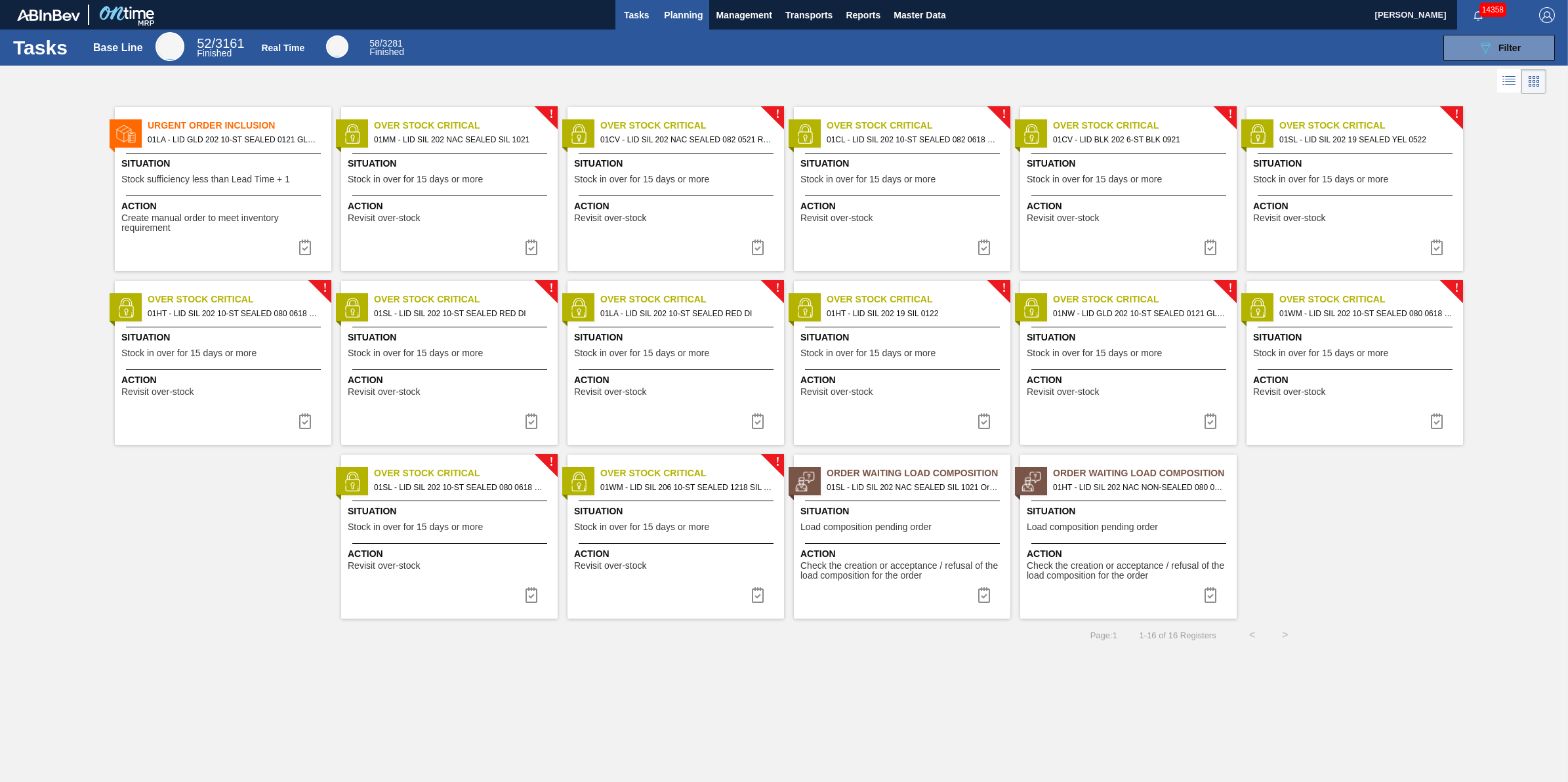
click at [667, 7] on span "Planning" at bounding box center [684, 15] width 39 height 16
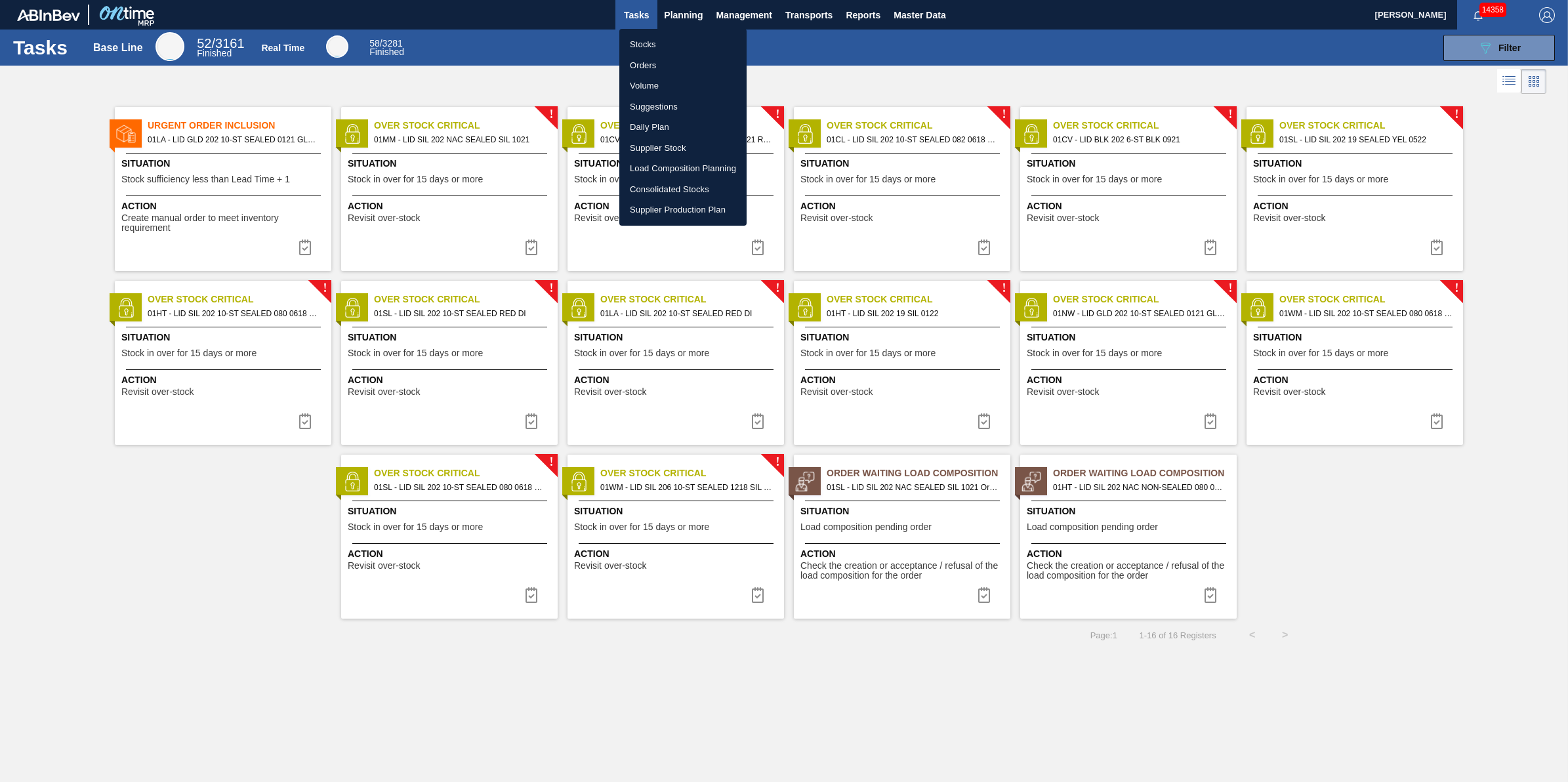
click at [674, 80] on li "Volume" at bounding box center [683, 85] width 127 height 21
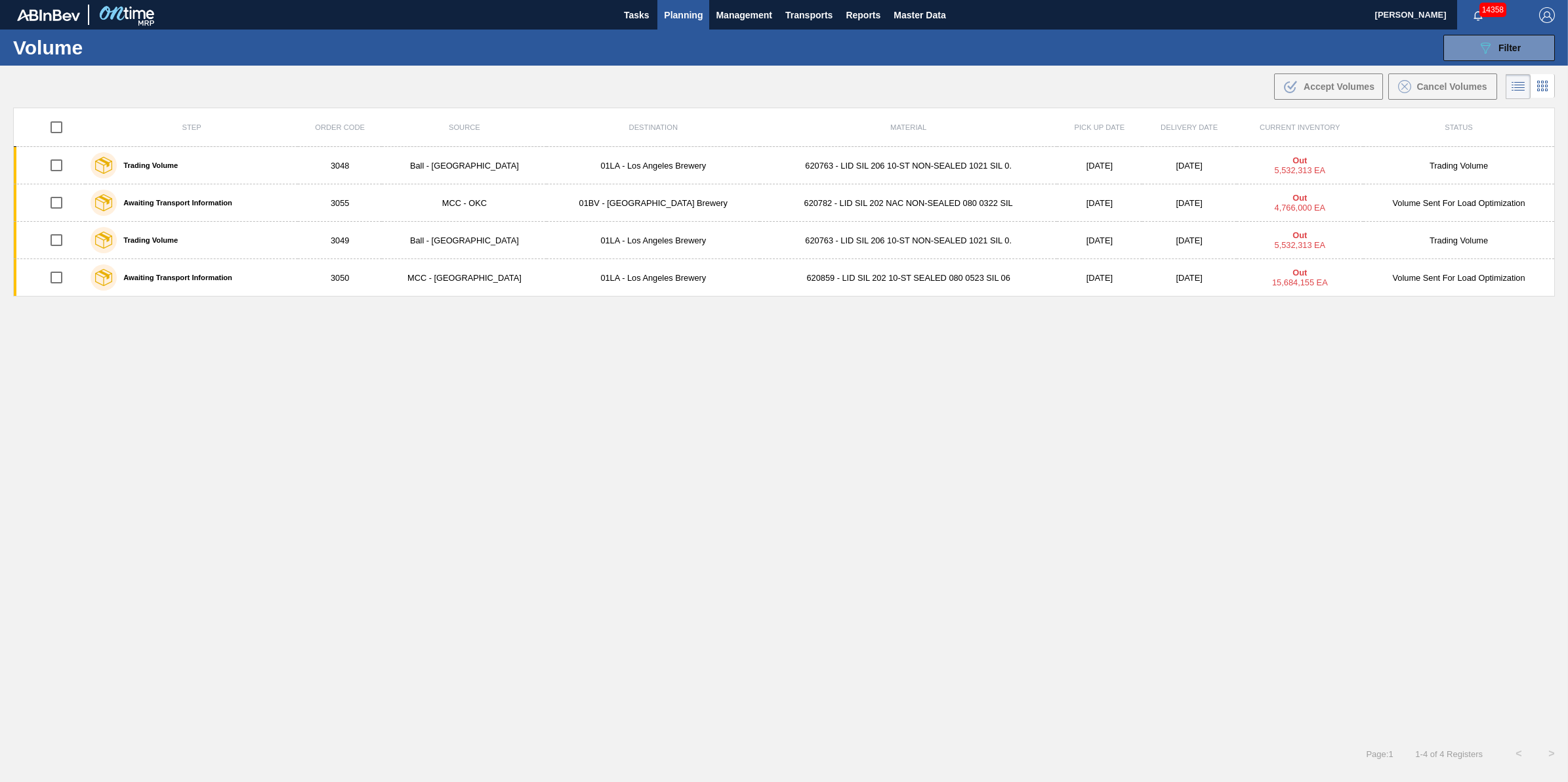
click at [46, 128] on input "checkbox" at bounding box center [56, 127] width 27 height 27
checkbox input "true"
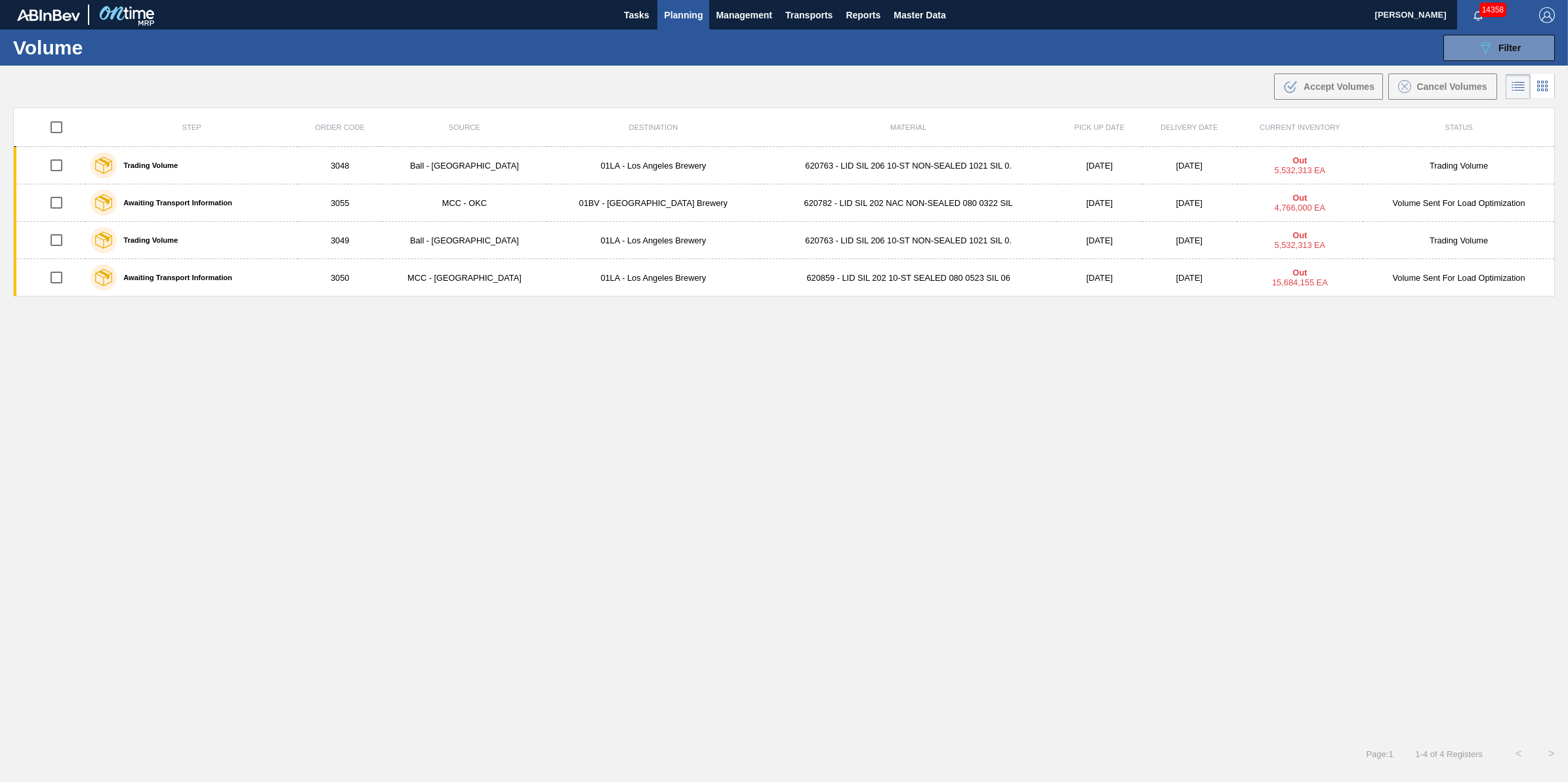
checkbox input "true"
click at [1437, 83] on span "Cancel Volumes" at bounding box center [1452, 87] width 70 height 11
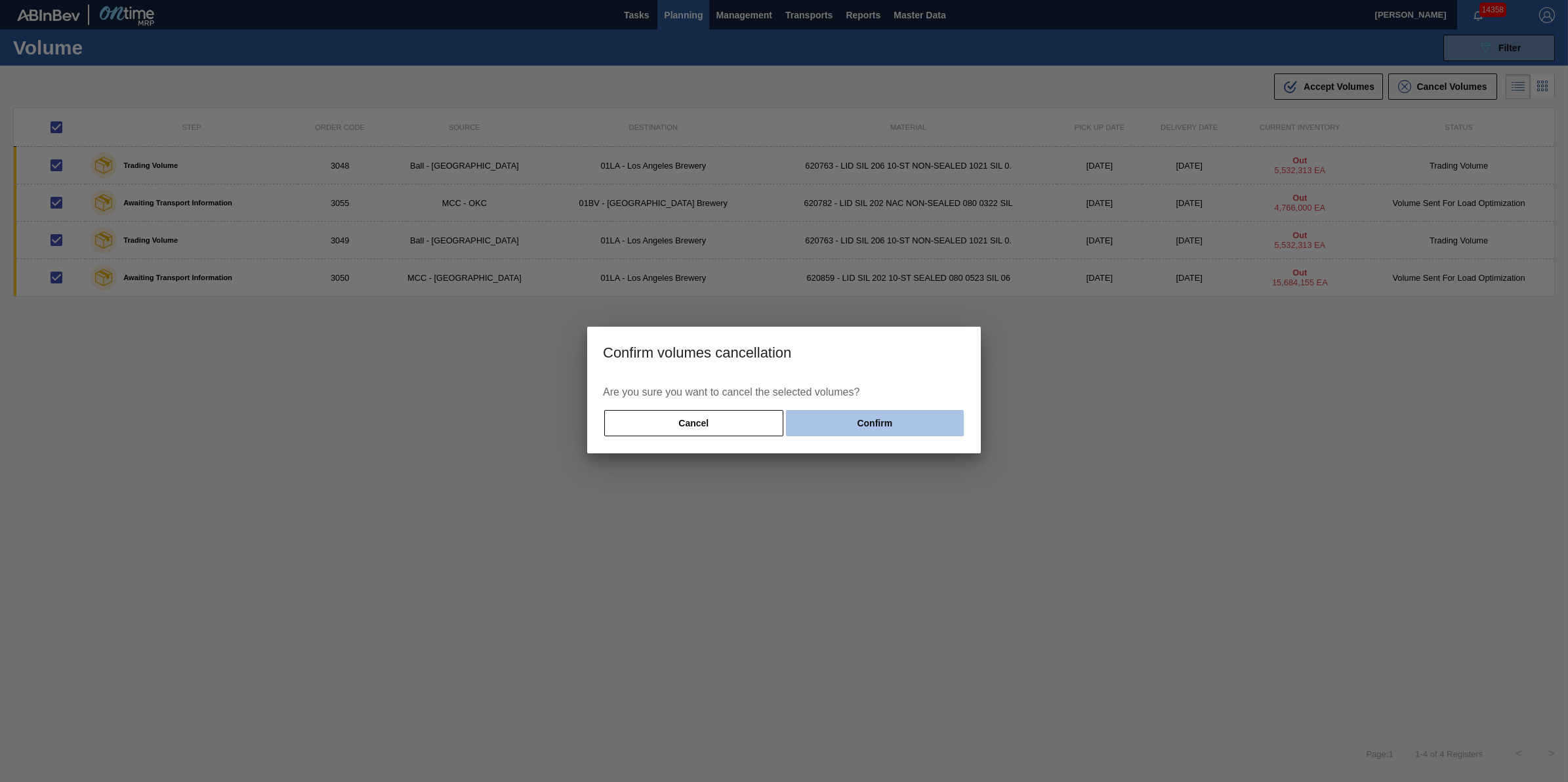
click at [945, 421] on button "Confirm" at bounding box center [875, 424] width 178 height 26
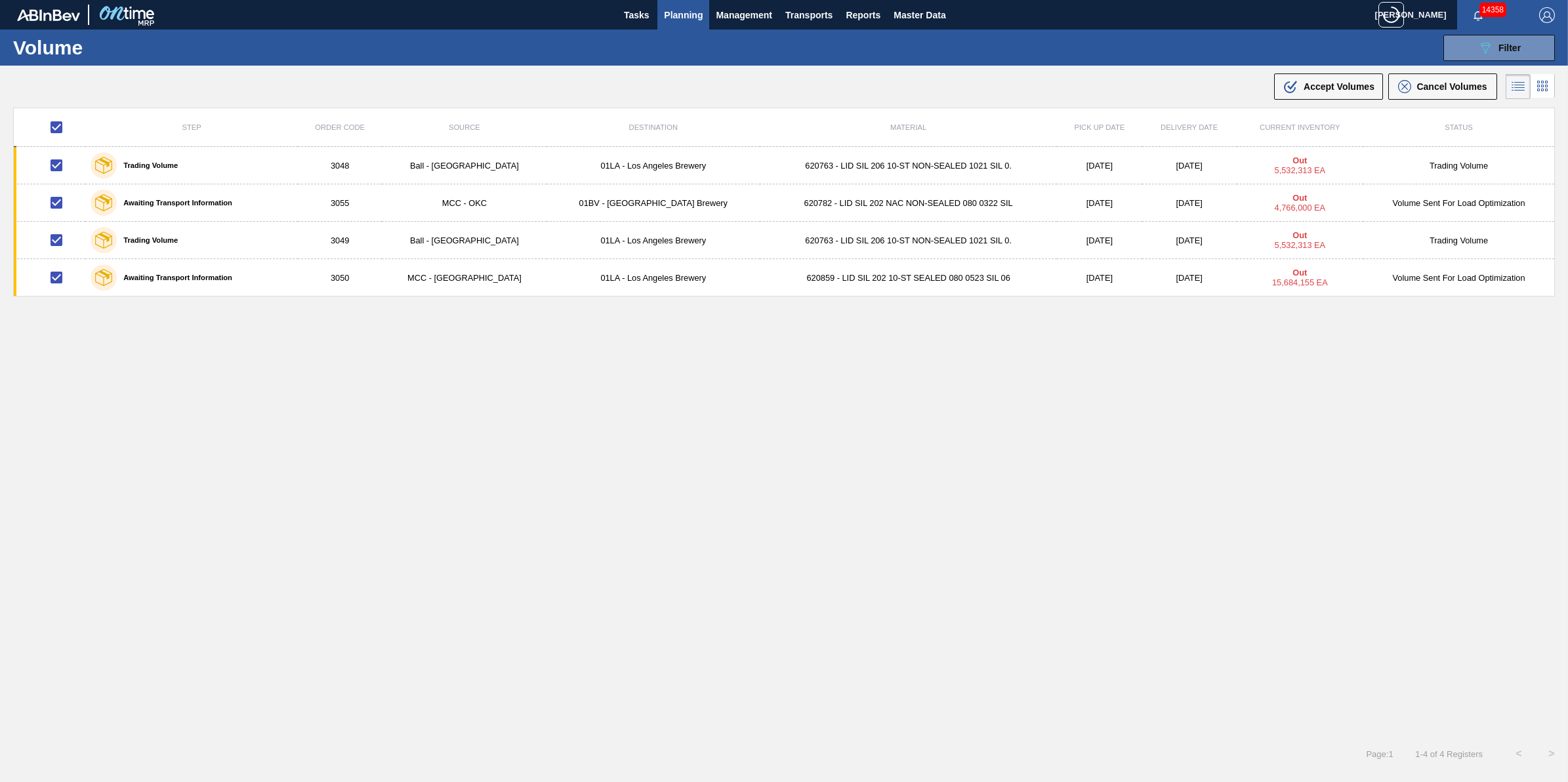
checkbox input "false"
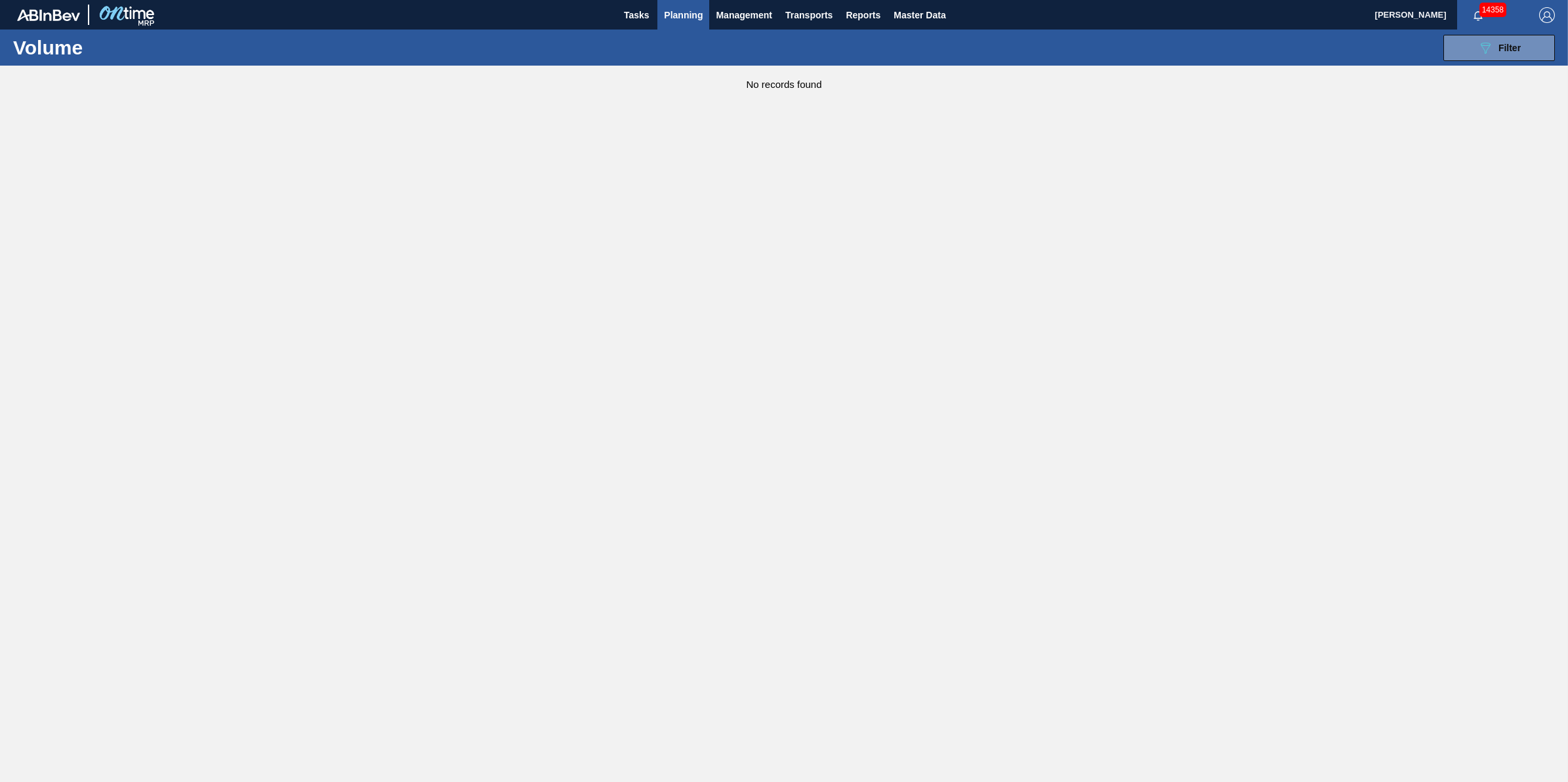
click at [674, 25] on button "Planning" at bounding box center [684, 14] width 52 height 30
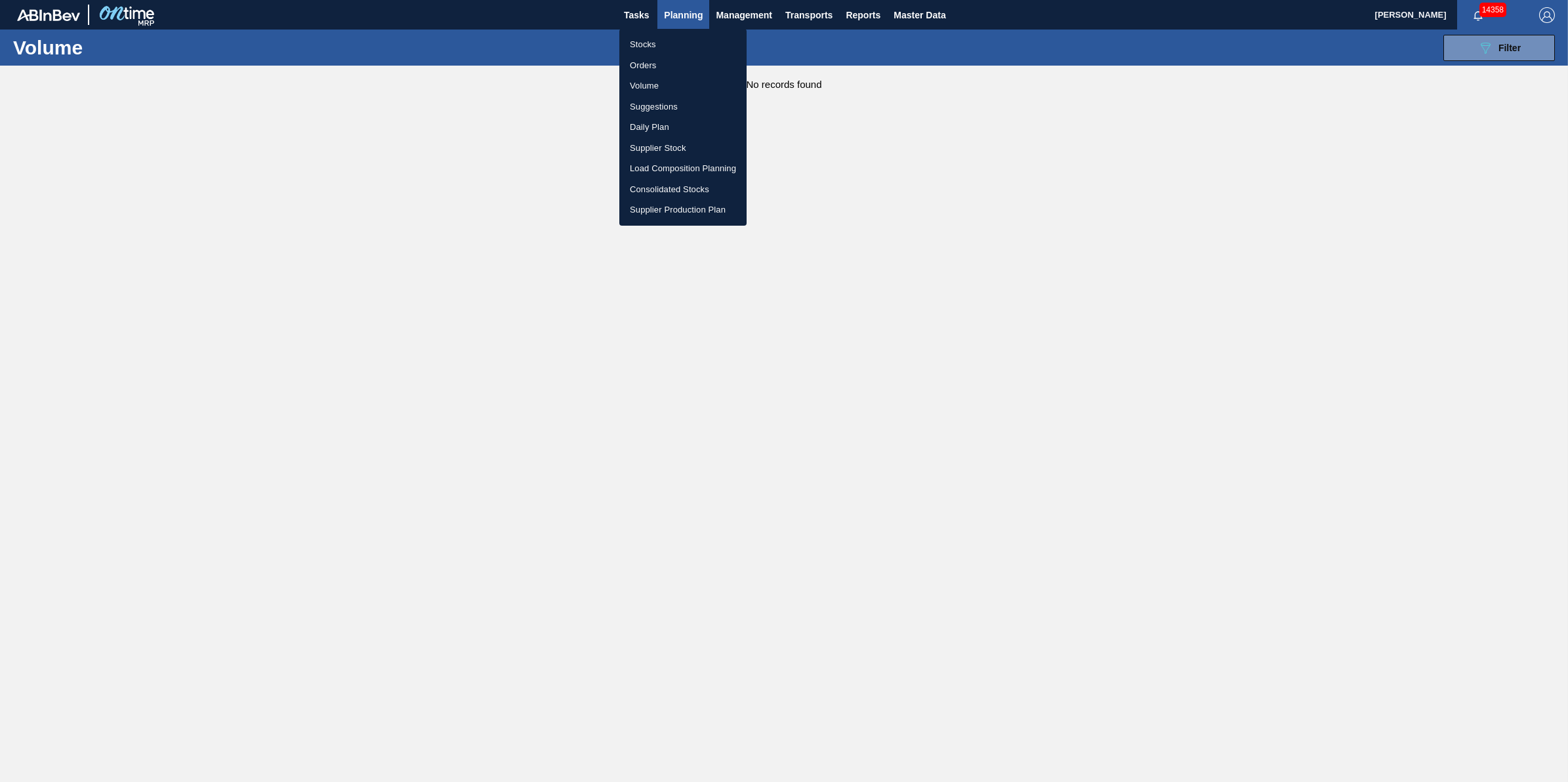
click at [669, 39] on li "Stocks" at bounding box center [683, 44] width 127 height 21
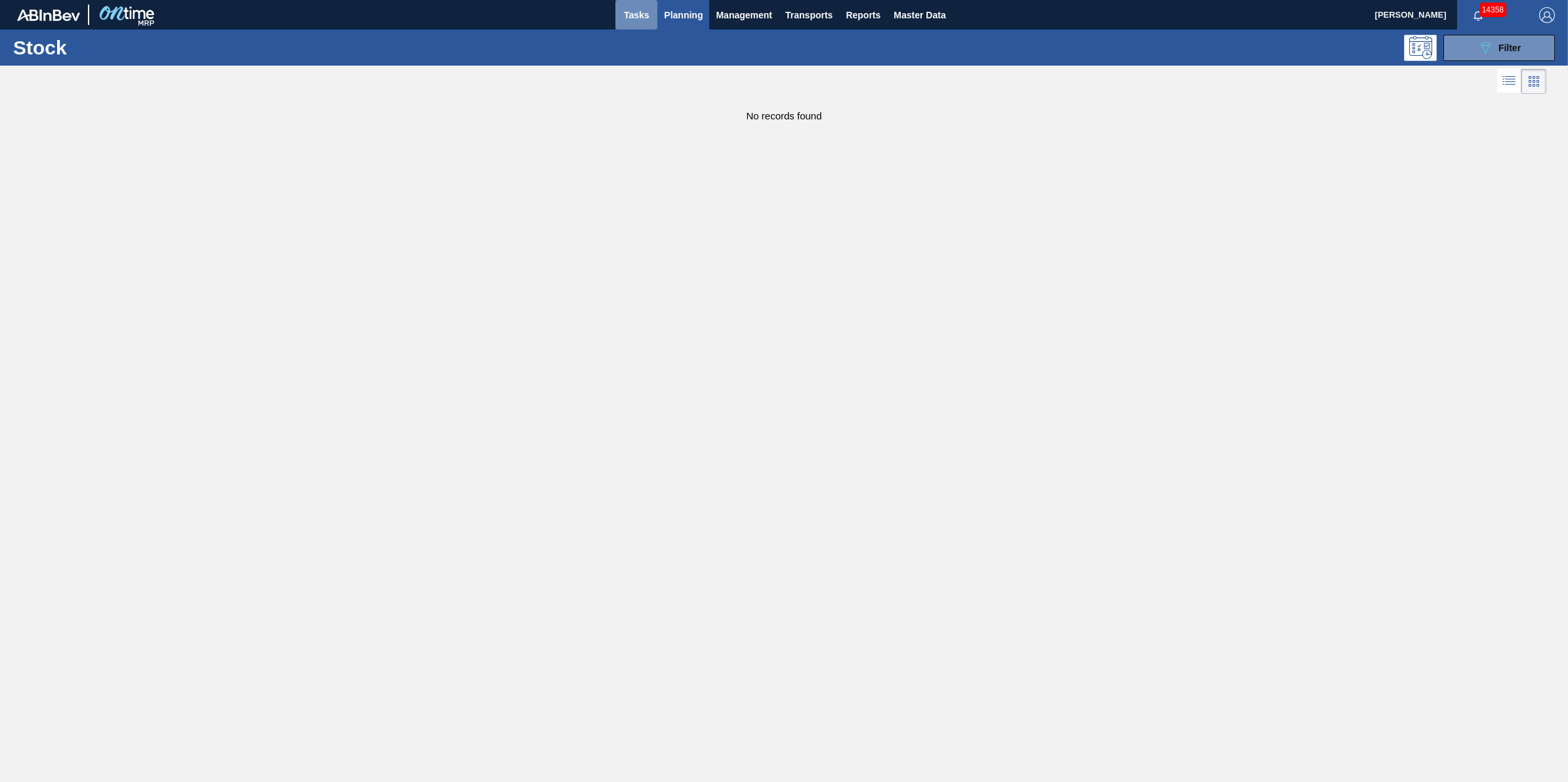
click at [634, 12] on span "Tasks" at bounding box center [637, 15] width 29 height 16
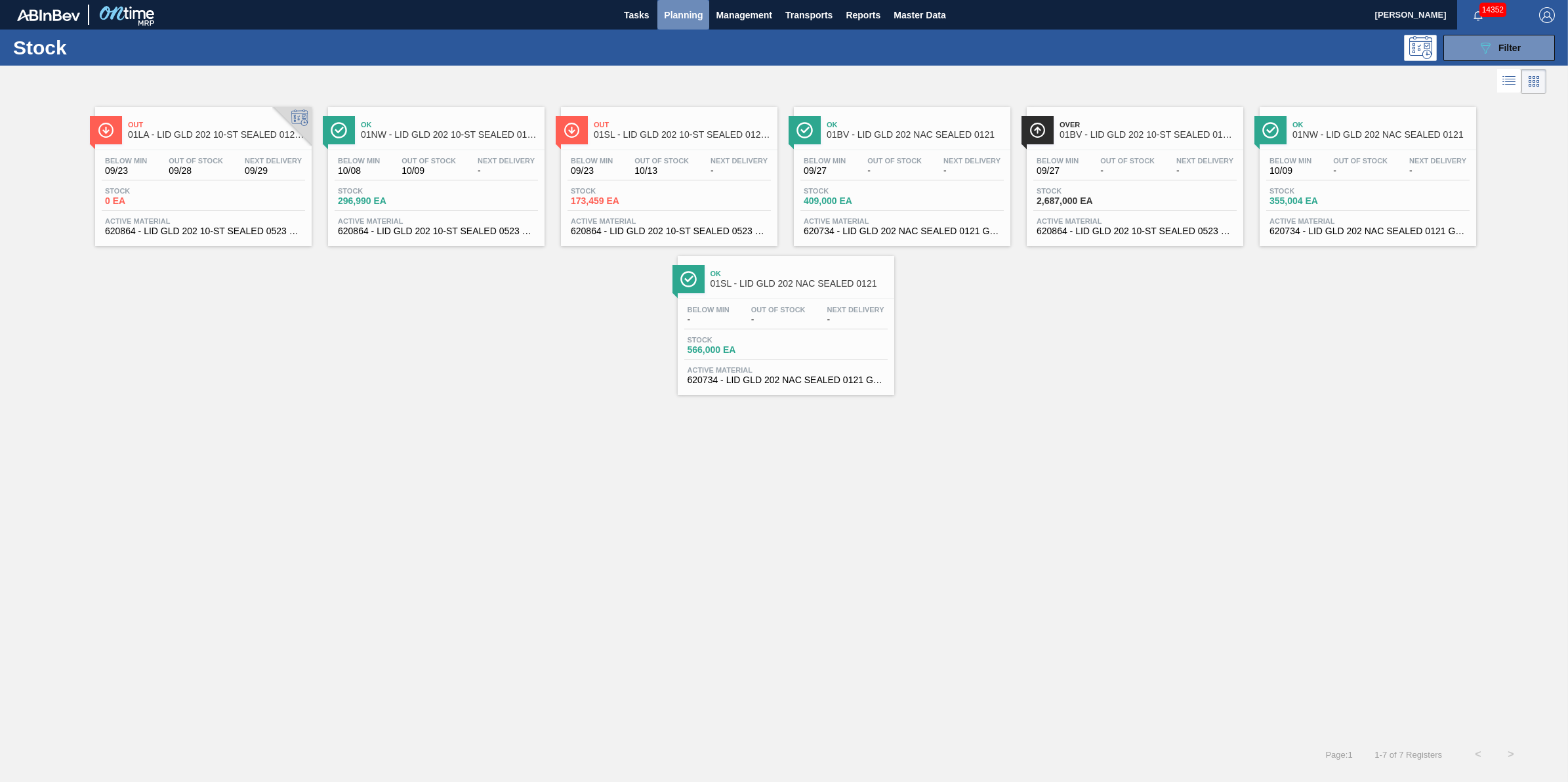
click at [686, 20] on span "Planning" at bounding box center [684, 15] width 39 height 16
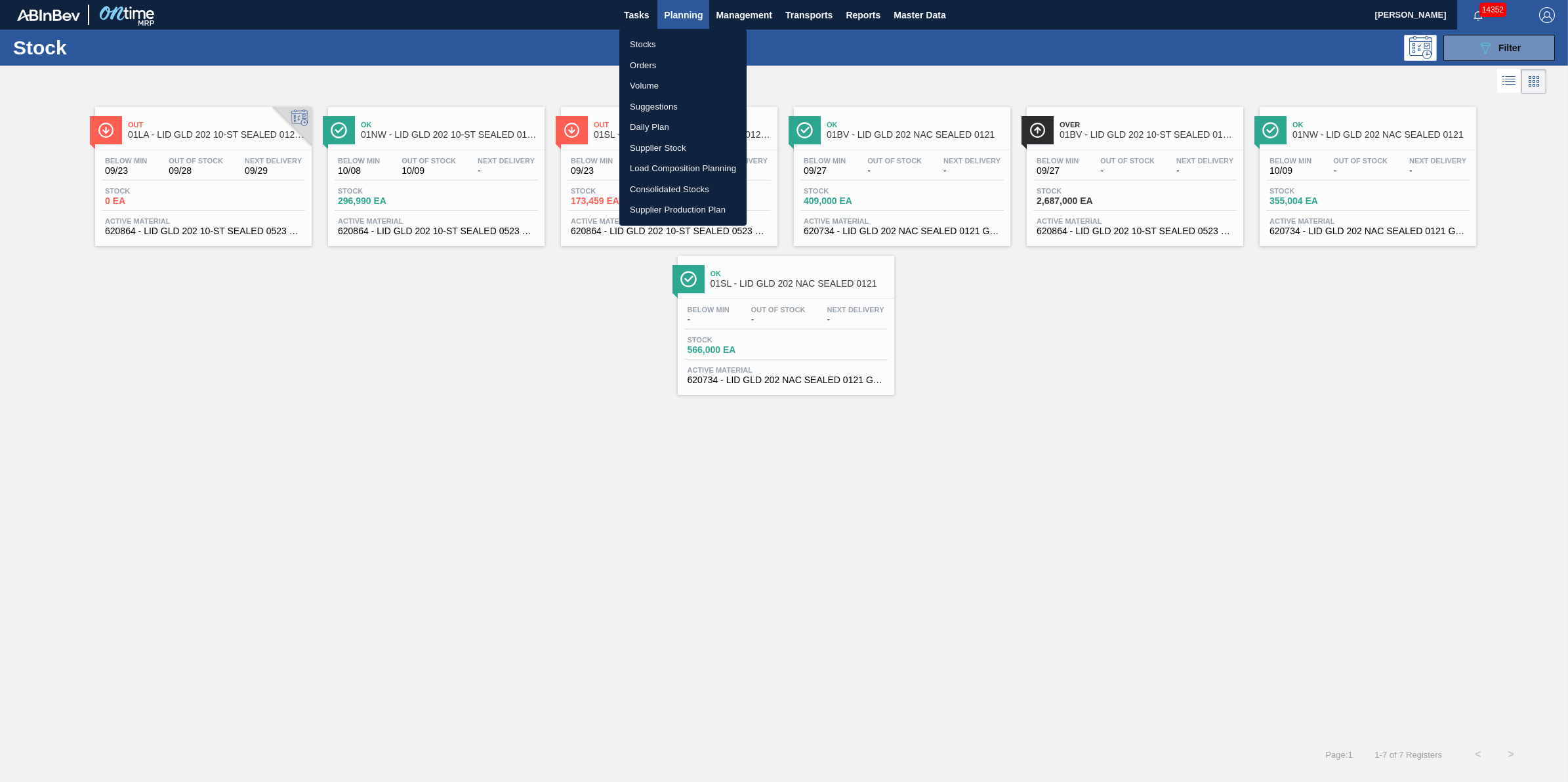
click at [703, 169] on li "Load Composition Planning" at bounding box center [683, 168] width 127 height 21
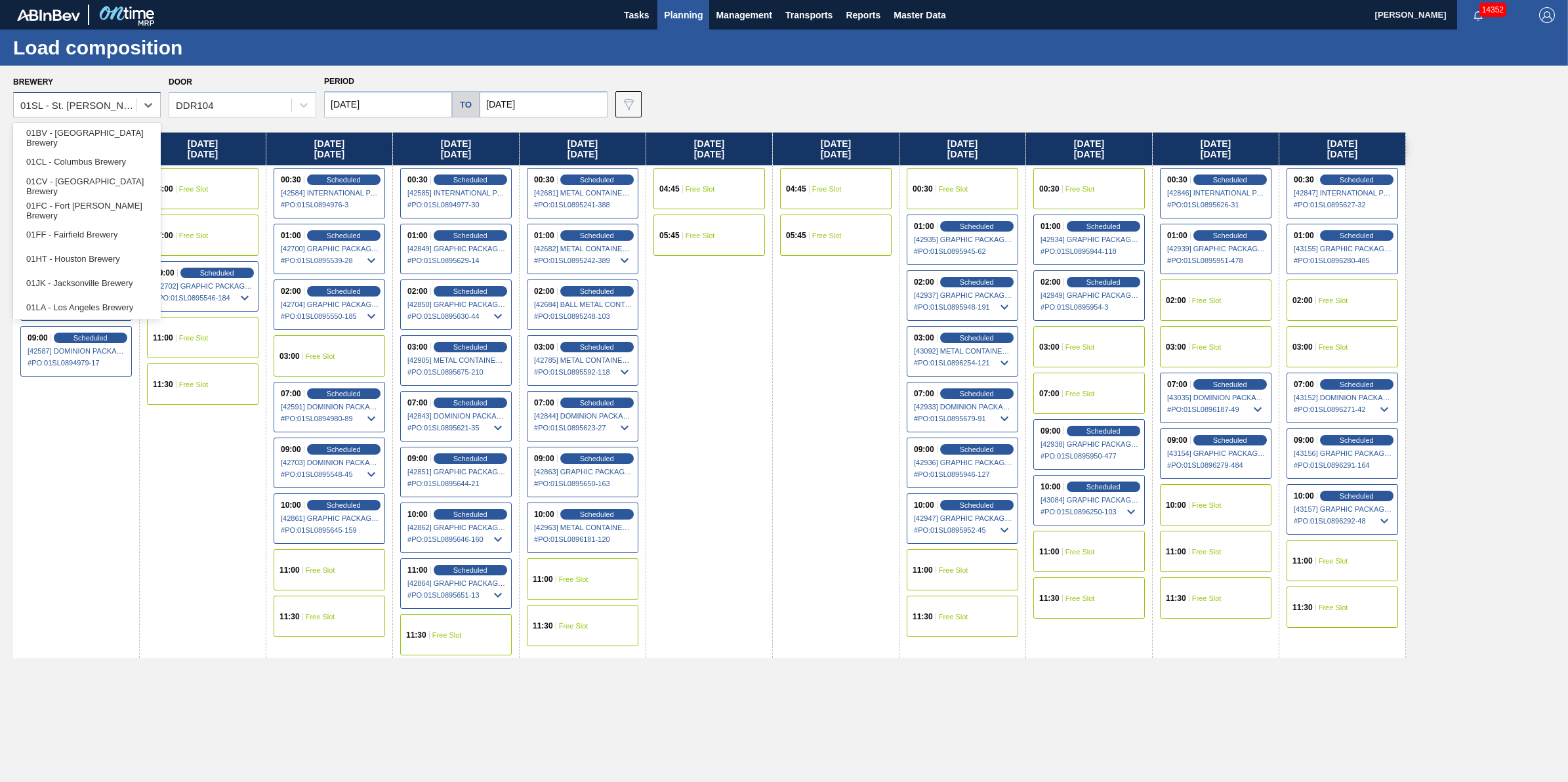
click at [135, 103] on div "01SL - St. [PERSON_NAME]" at bounding box center [74, 106] width 122 height 19
click at [133, 135] on div "01BV - [GEOGRAPHIC_DATA] Brewery" at bounding box center [87, 137] width 147 height 25
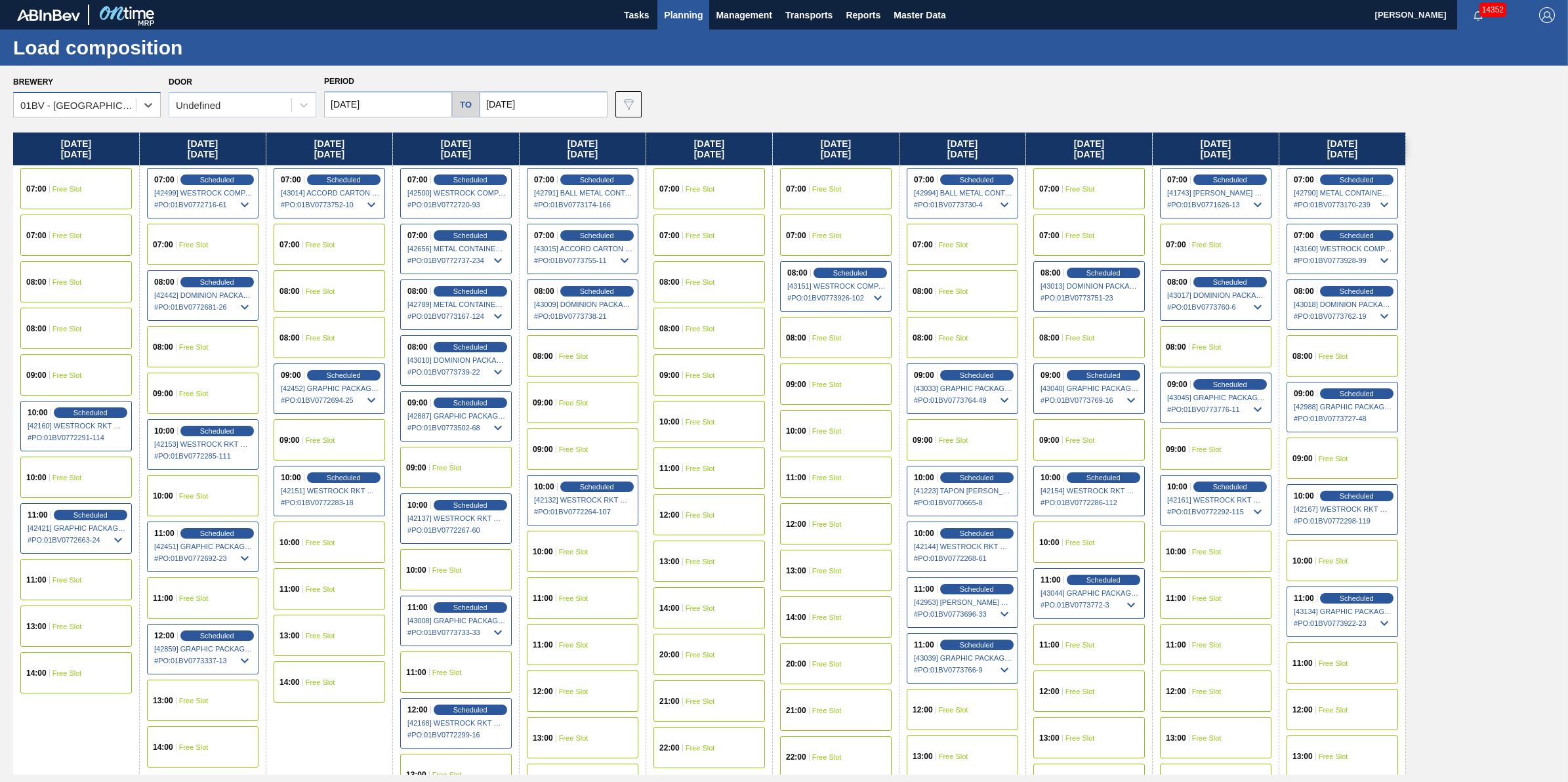
click at [106, 100] on div "01BV - Baldwinsville Brewery" at bounding box center [79, 105] width 117 height 11
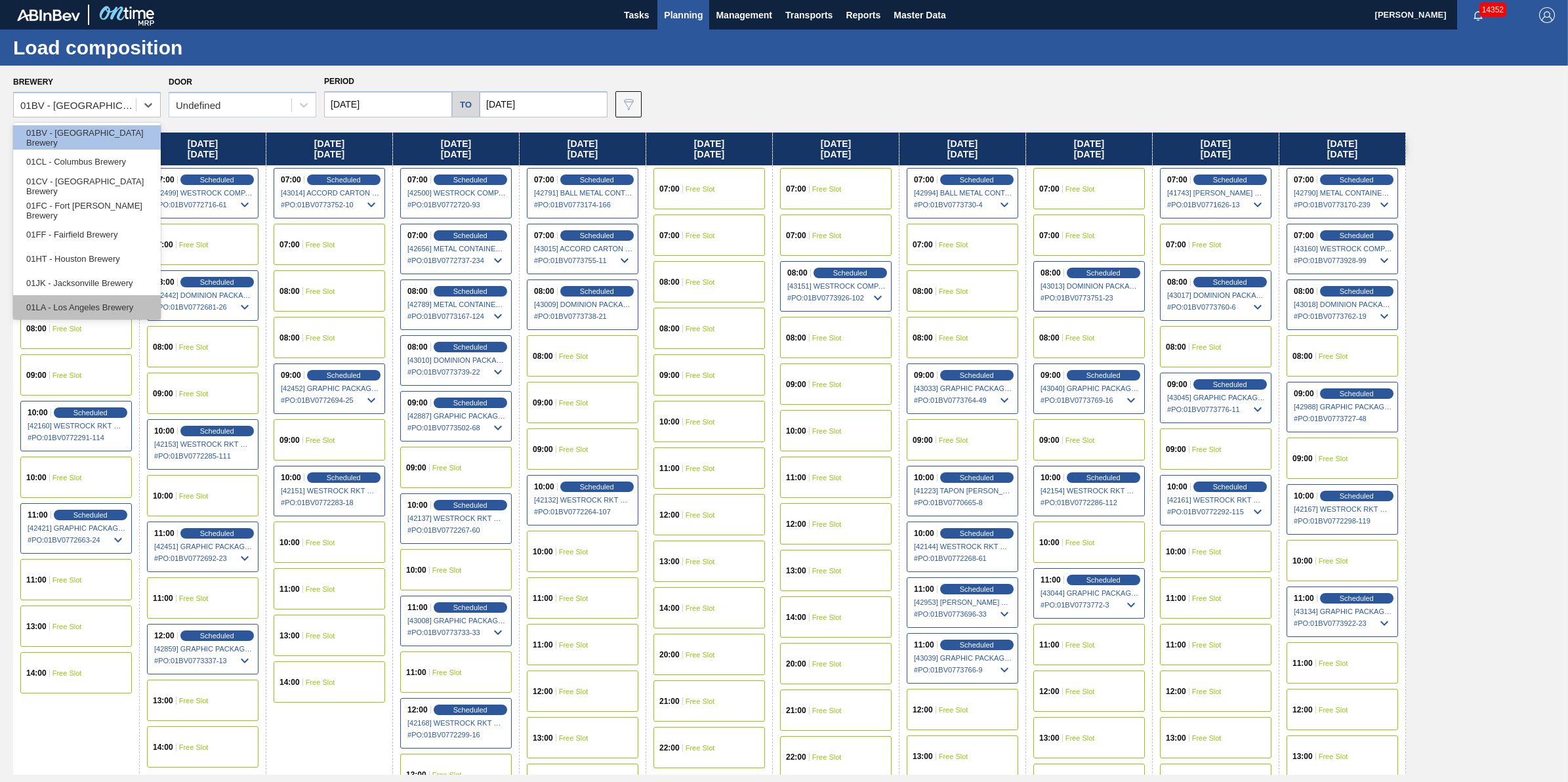
scroll to position [99, 0]
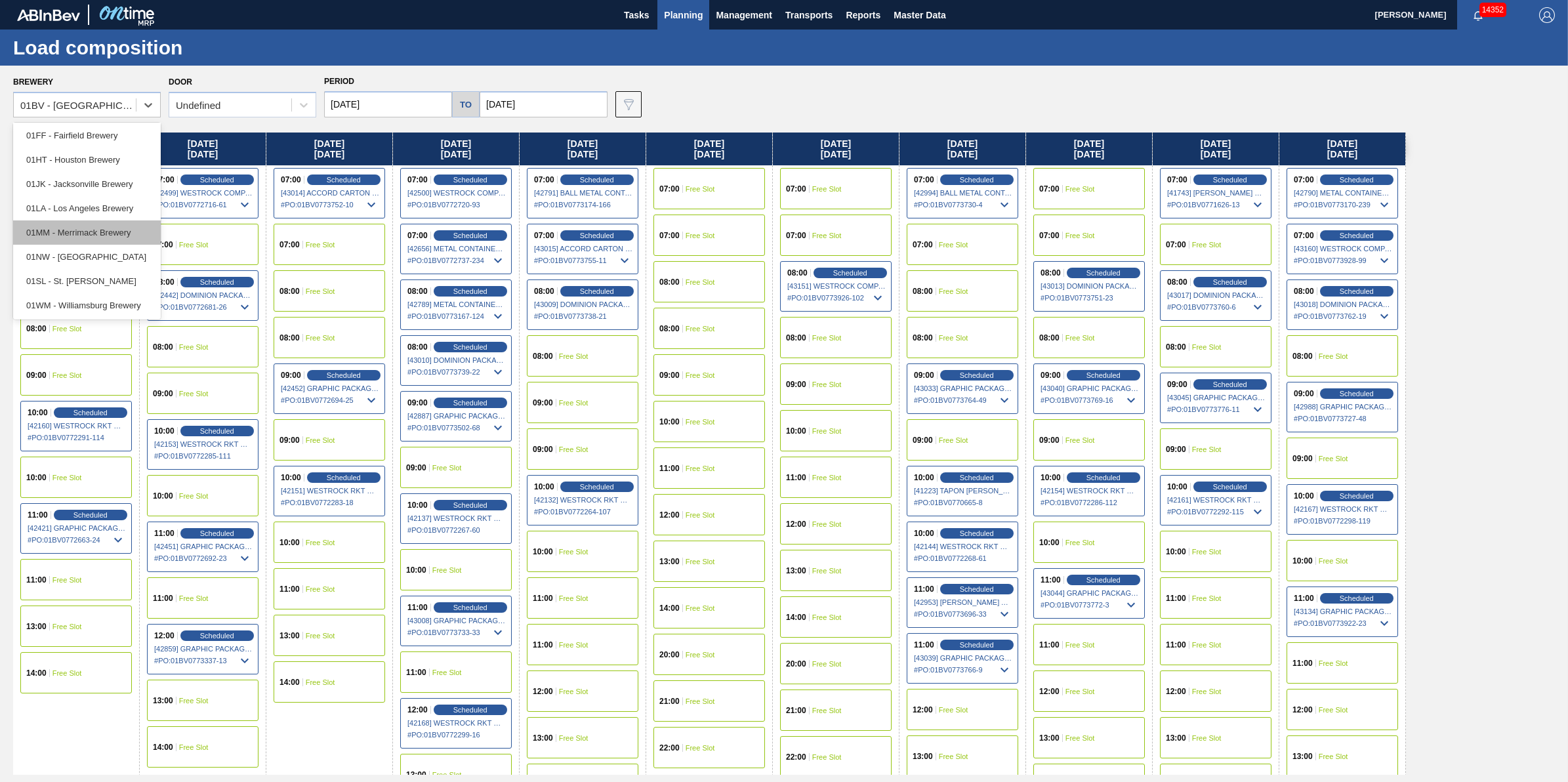
click at [118, 220] on div "01MM - Merrimack Brewery" at bounding box center [87, 233] width 147 height 25
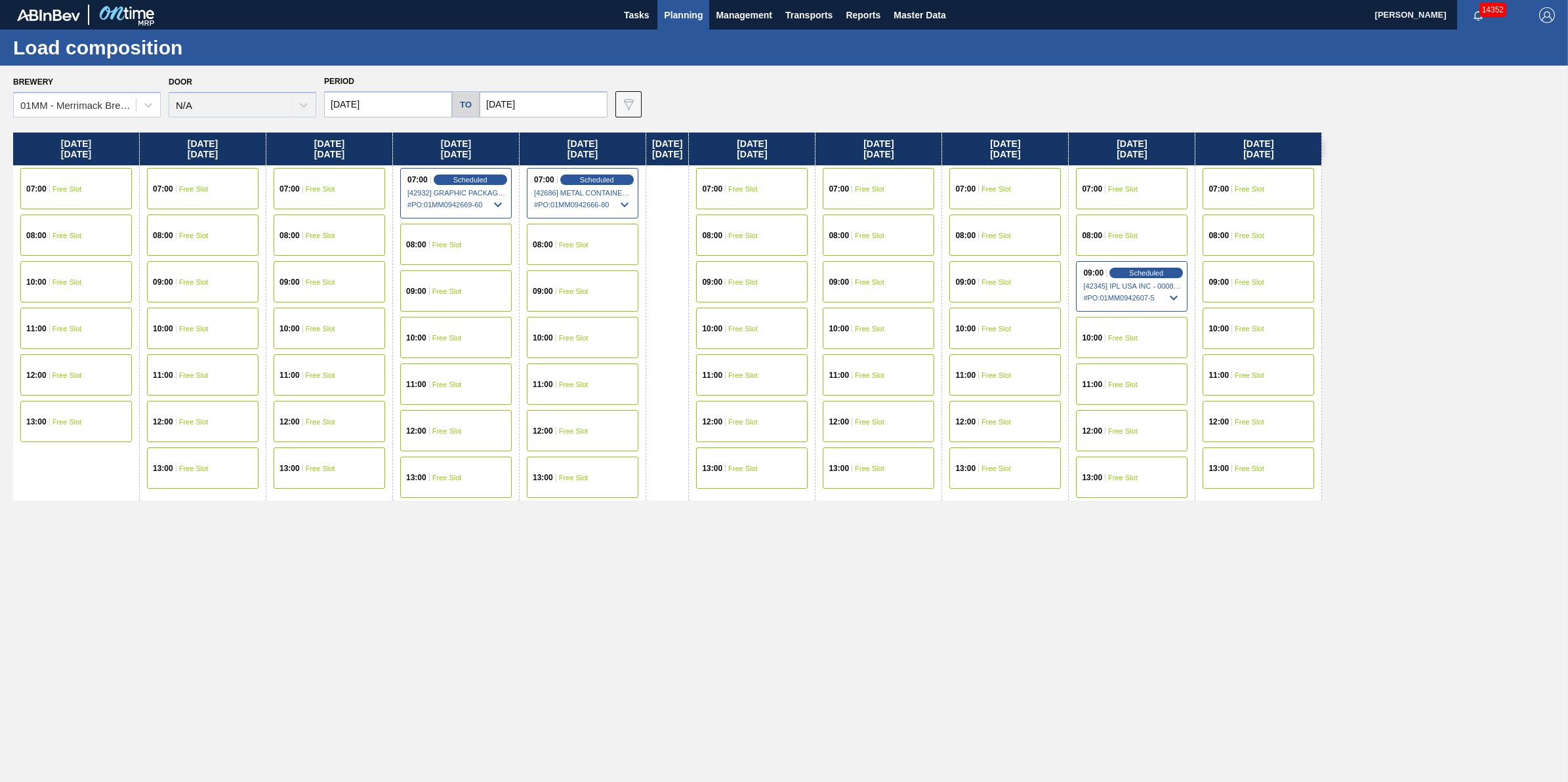
click at [137, 118] on div "Brewery 01MM - Merrimack Brewery Door N/A Period 09/22/2025 to 10/02/2025 Data …" at bounding box center [784, 424] width 1568 height 716
click at [138, 112] on div at bounding box center [148, 105] width 24 height 24
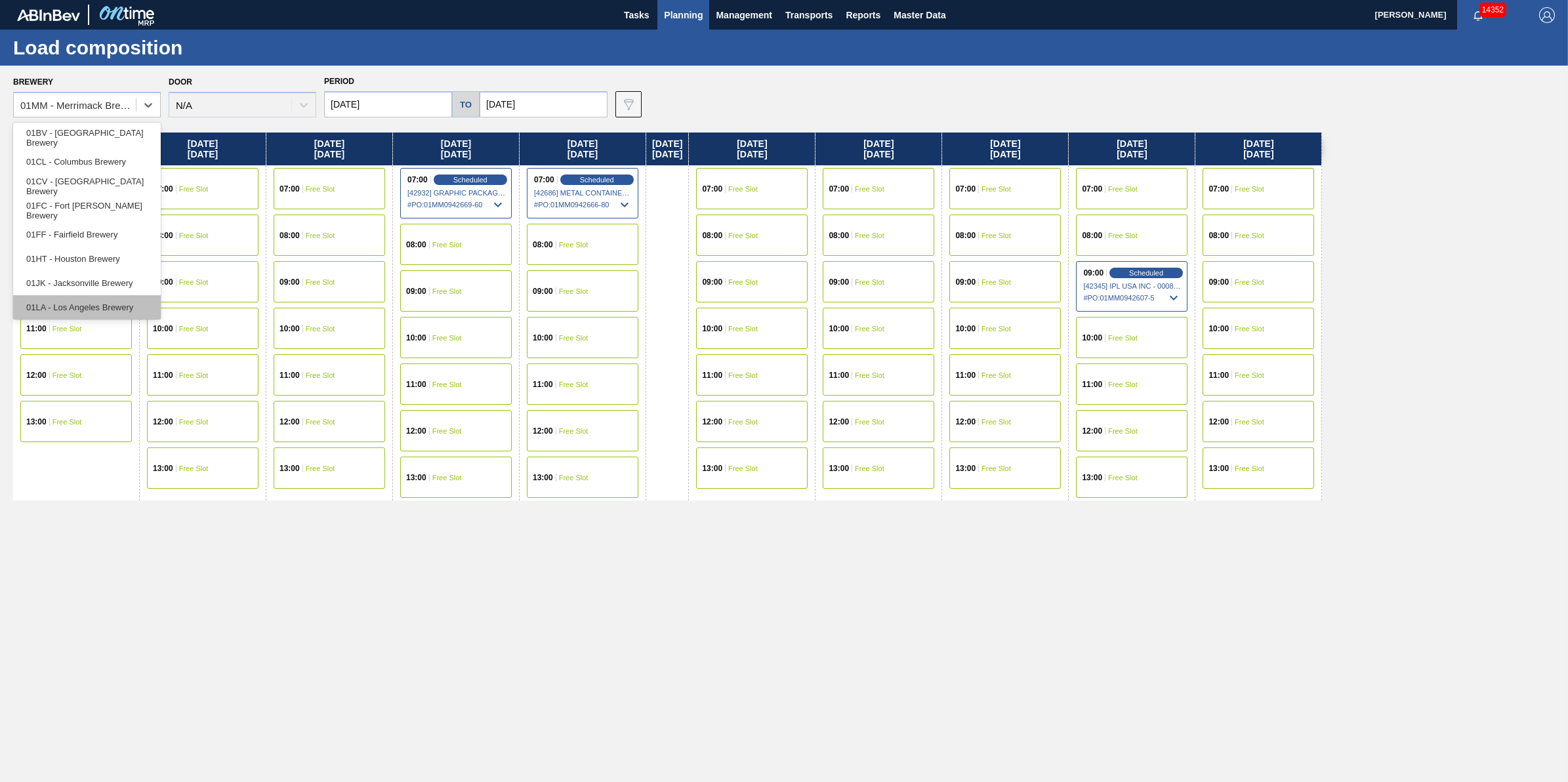
click at [123, 304] on div "01LA - Los Angeles Brewery" at bounding box center [87, 308] width 147 height 25
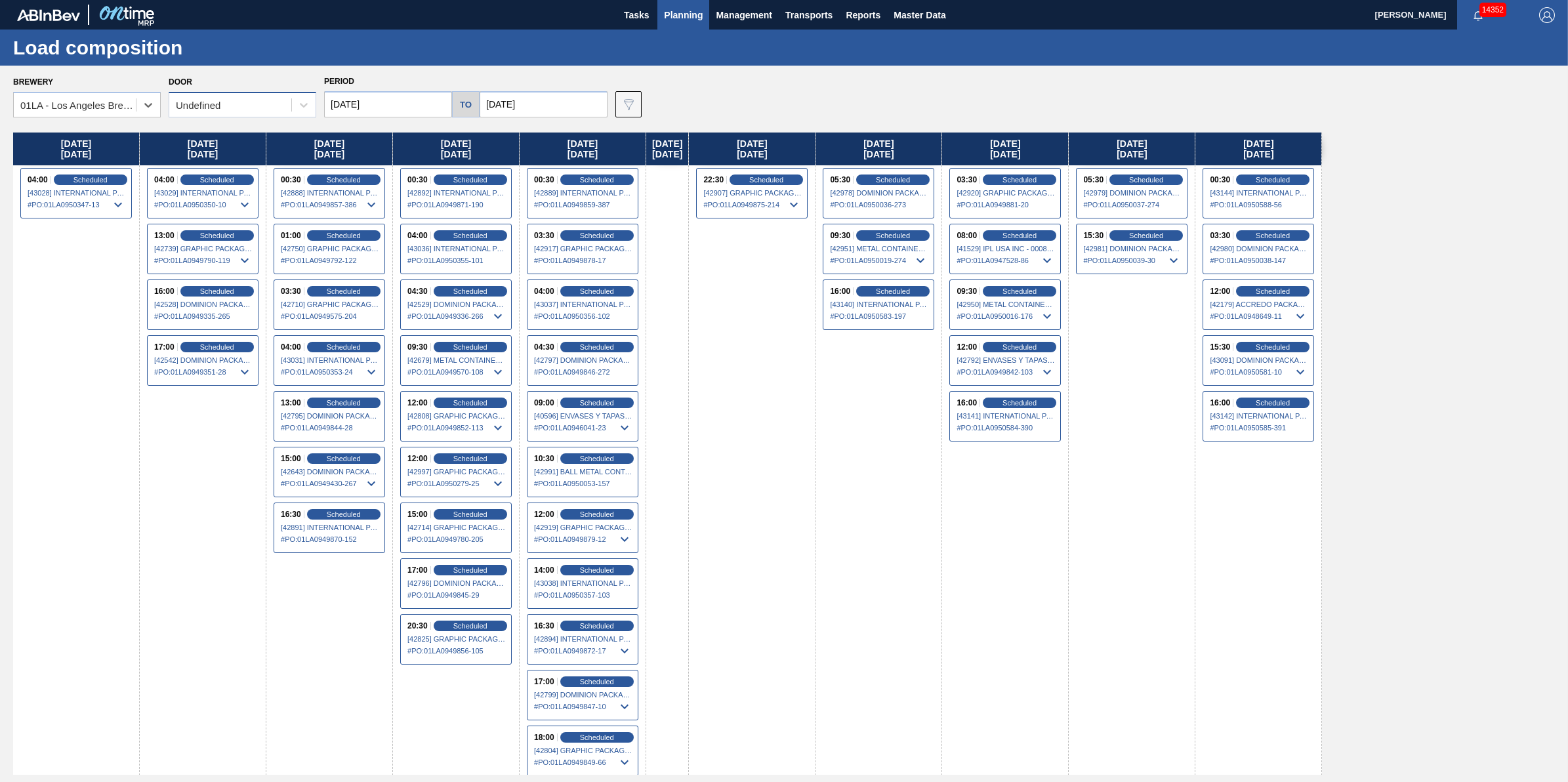
click at [284, 117] on div "Undefined" at bounding box center [242, 104] width 147 height 25
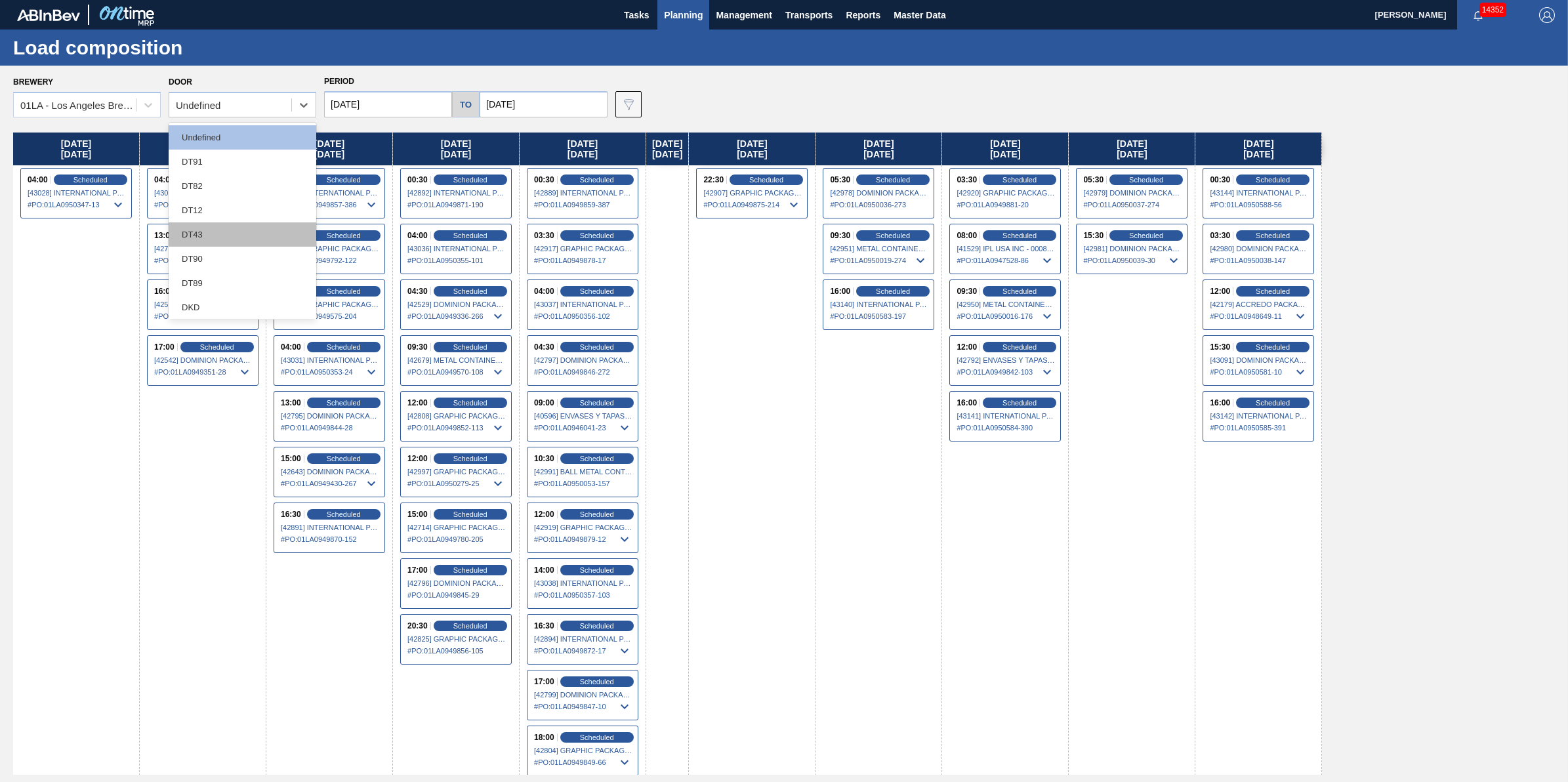
click at [253, 233] on div "DT43" at bounding box center [242, 235] width 147 height 25
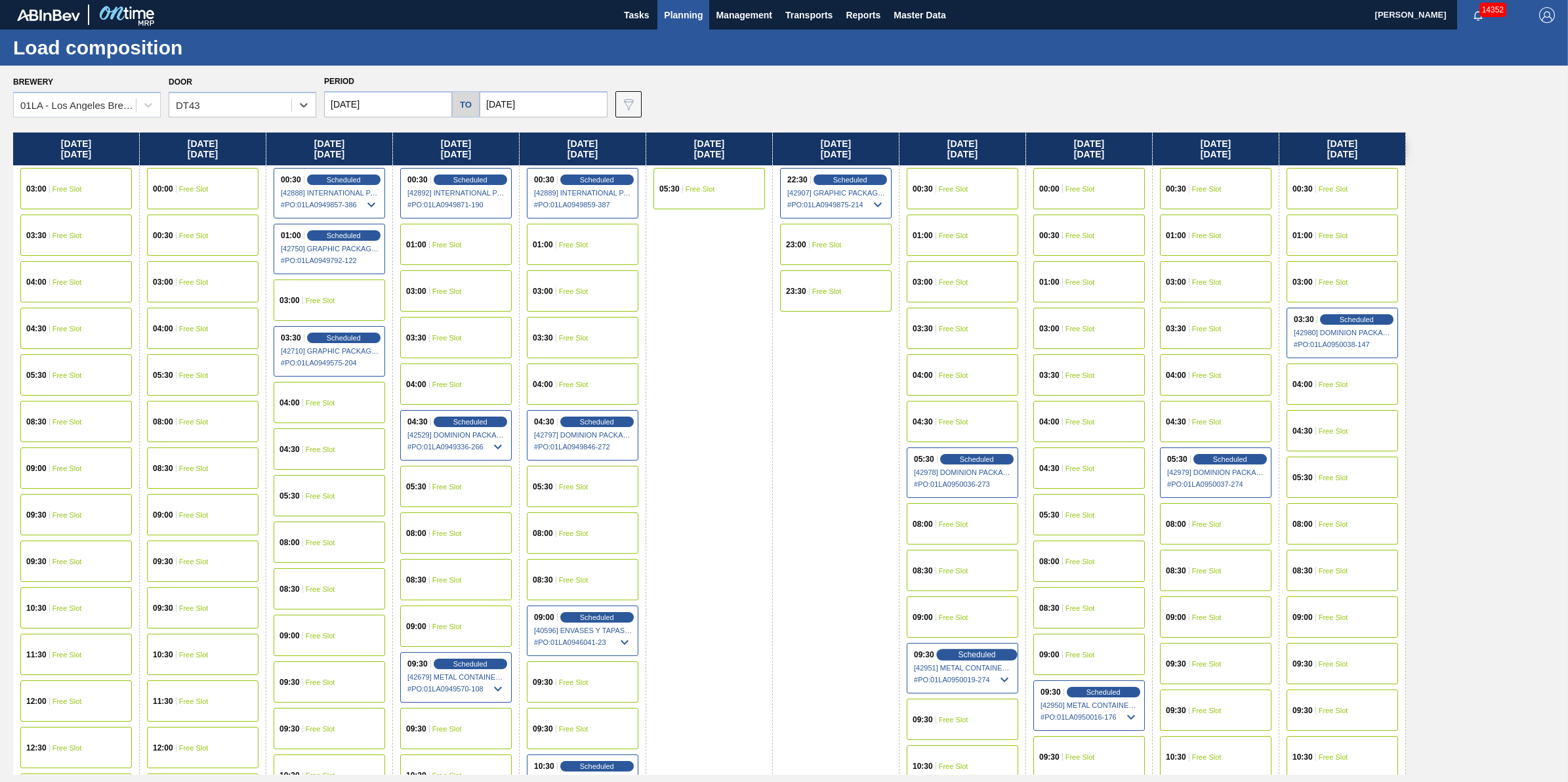
click at [988, 650] on span "Scheduled" at bounding box center [977, 655] width 38 height 9
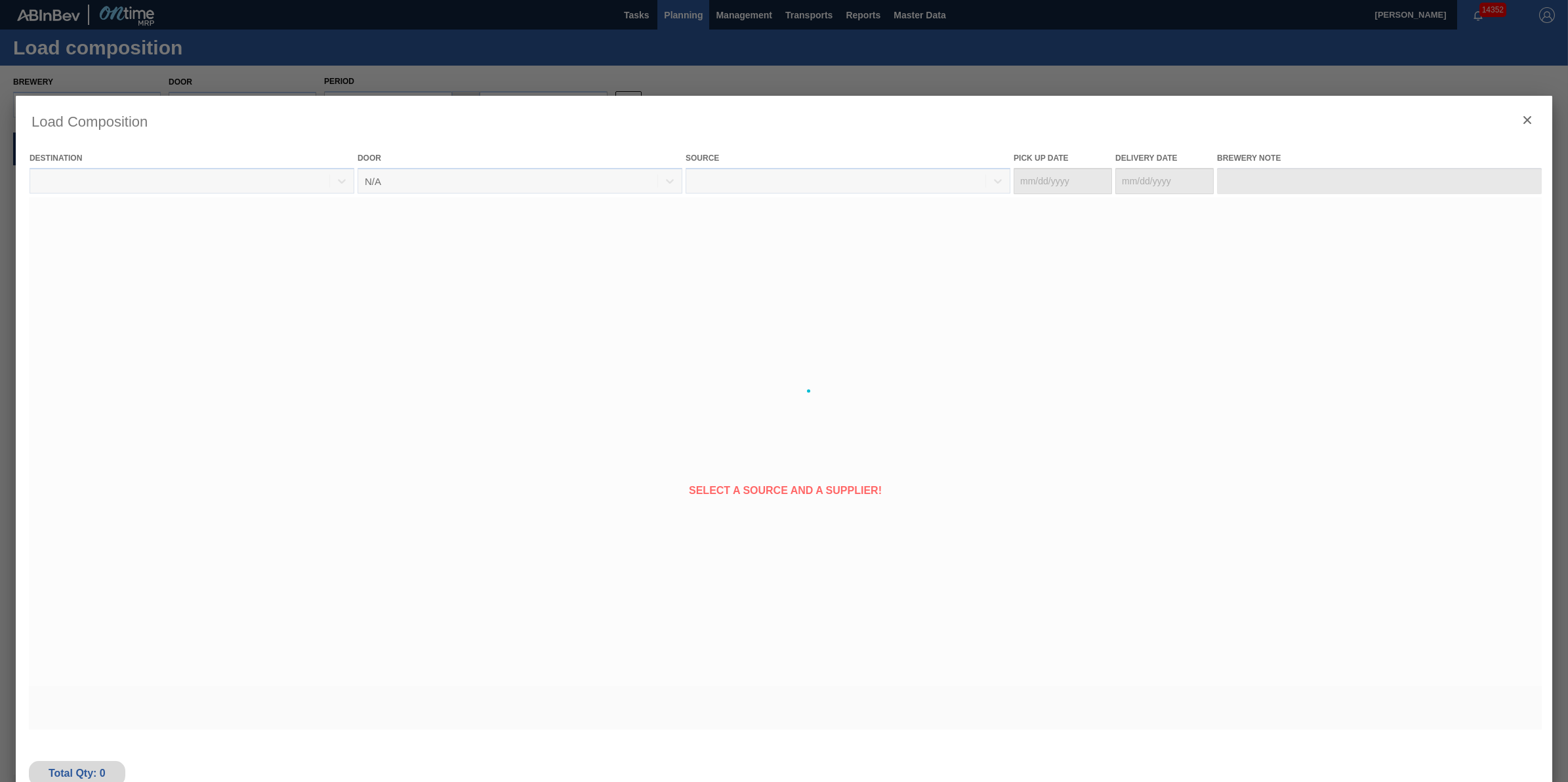
type Date "[DATE]"
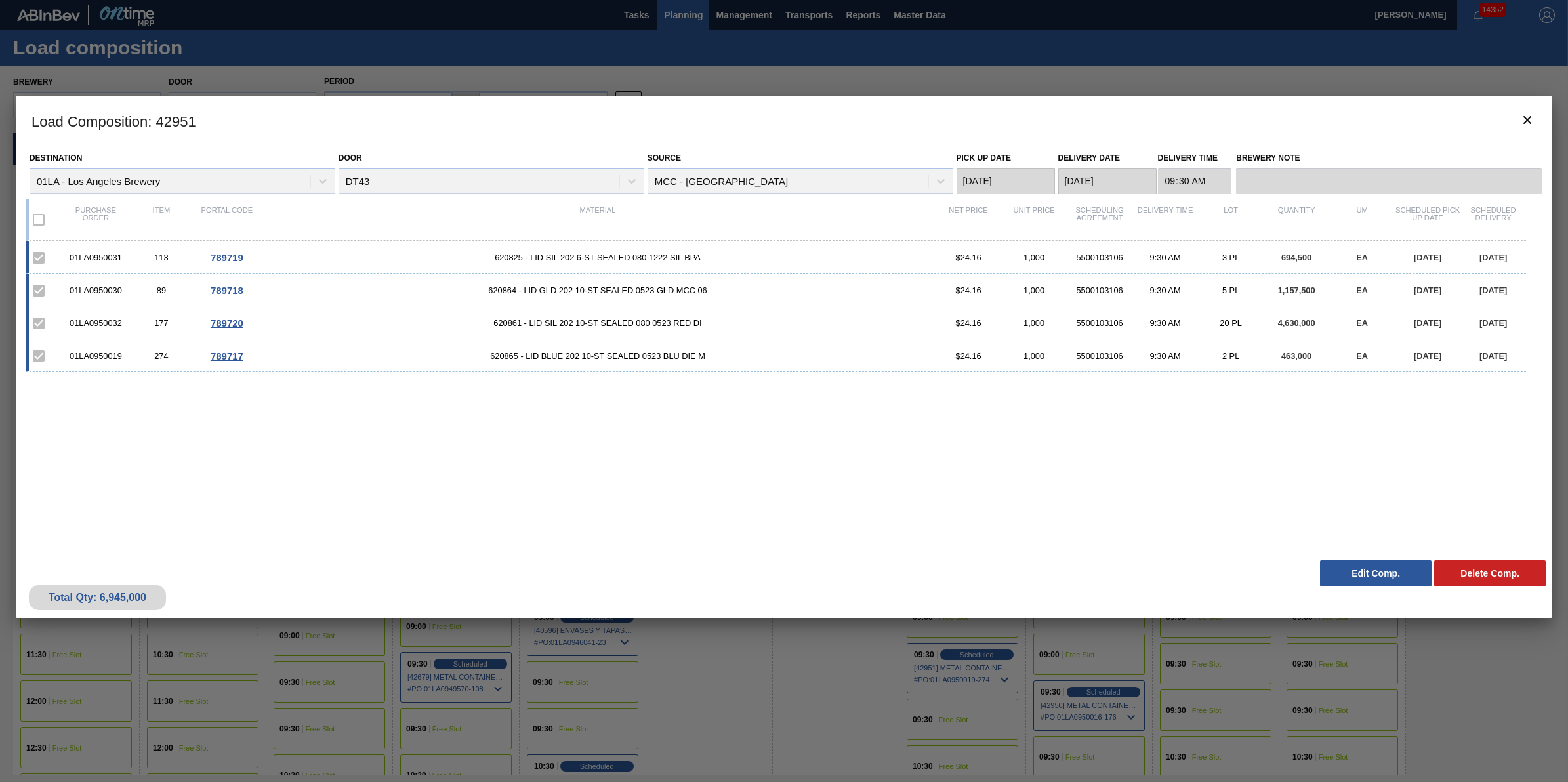
click at [1345, 554] on div "Total Qty: 6,945,000 Delete Comp. Edit Comp." at bounding box center [784, 585] width 1537 height 64
click at [1345, 567] on button "Edit Comp." at bounding box center [1376, 573] width 111 height 26
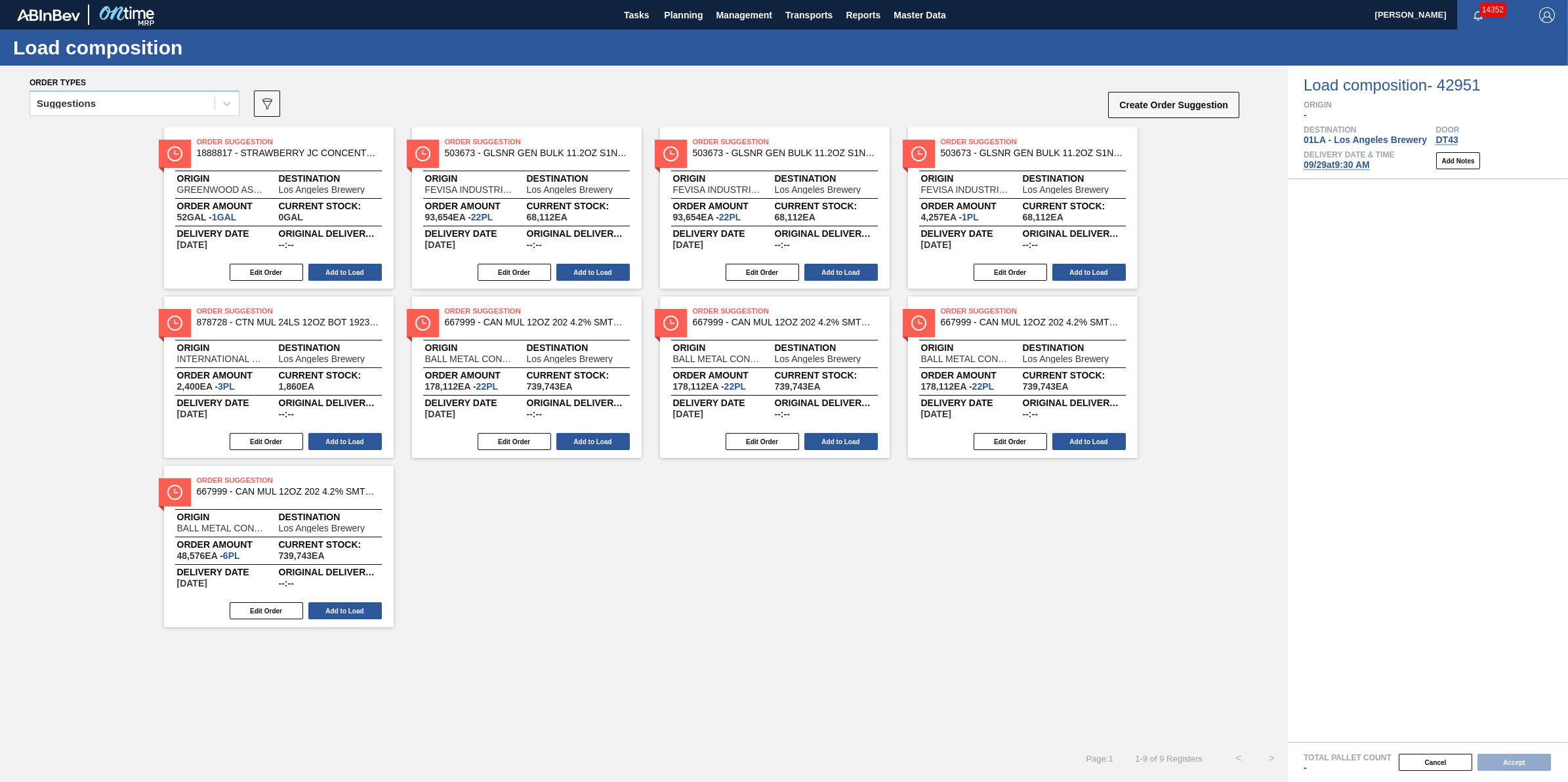
click at [1352, 164] on span "09/29 at 9:30 AM" at bounding box center [1337, 165] width 66 height 11
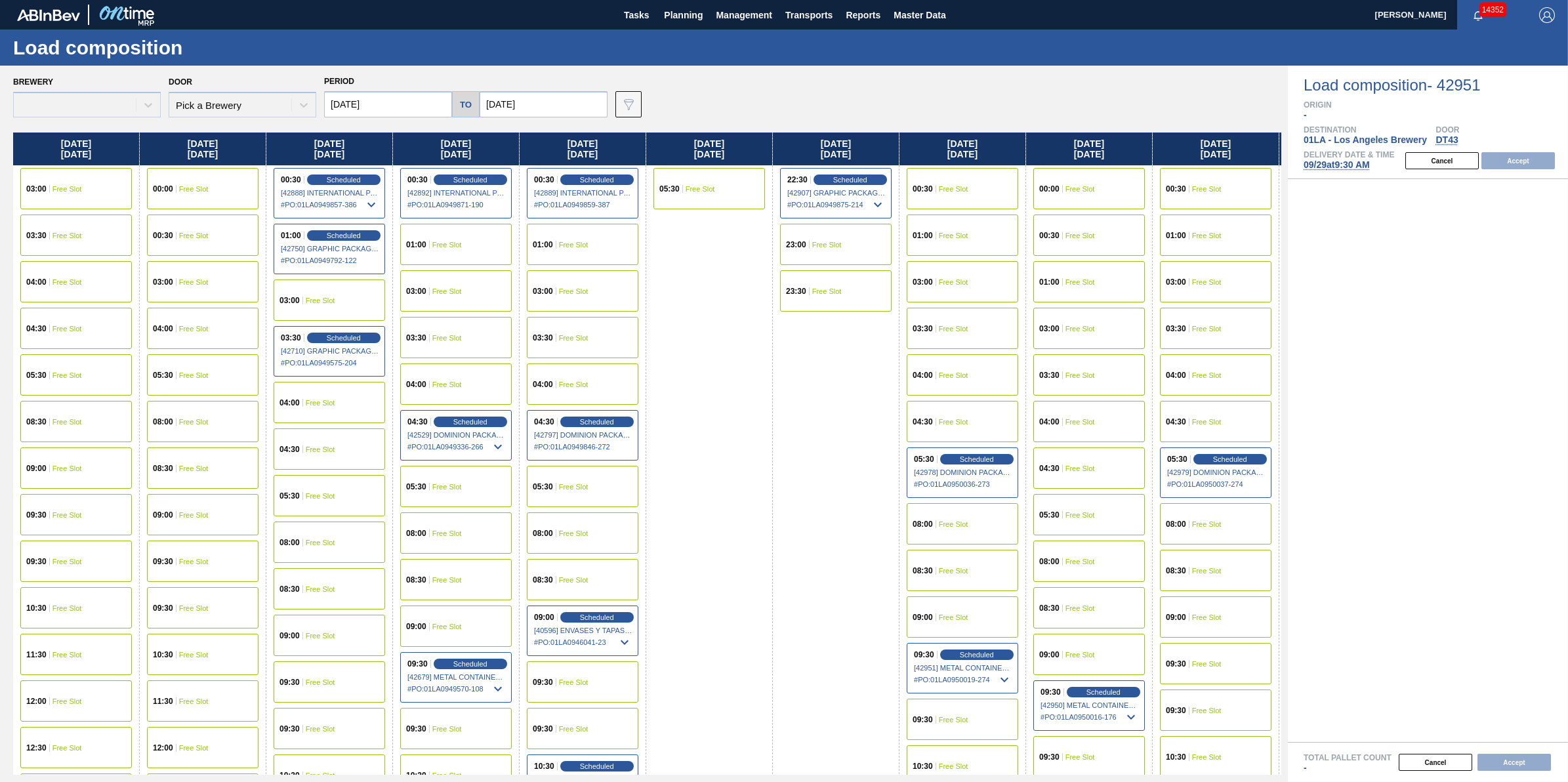
type input "[DATE]"
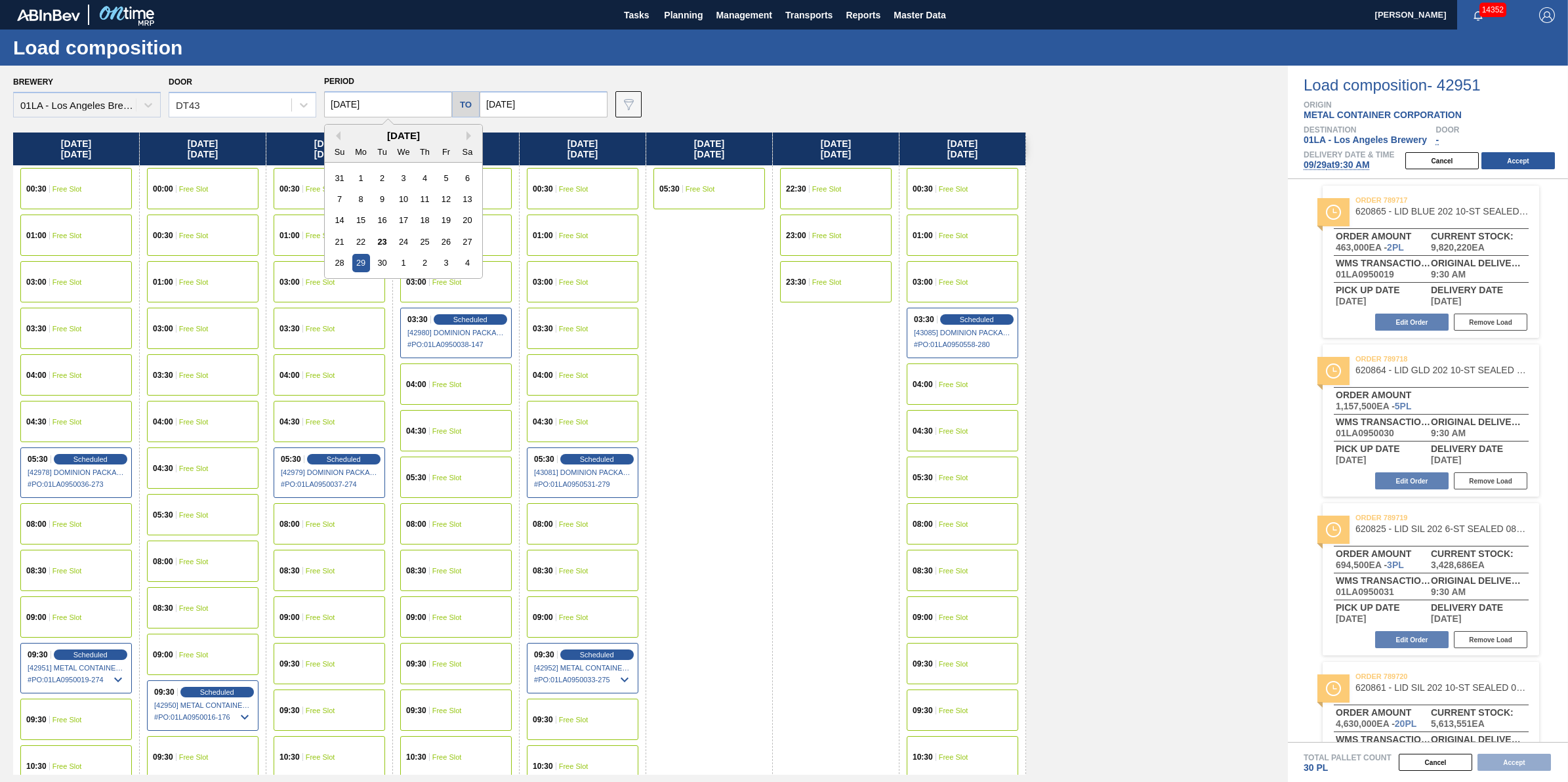
click at [408, 103] on input "[DATE]" at bounding box center [388, 104] width 128 height 26
click at [340, 265] on div "28" at bounding box center [340, 262] width 18 height 18
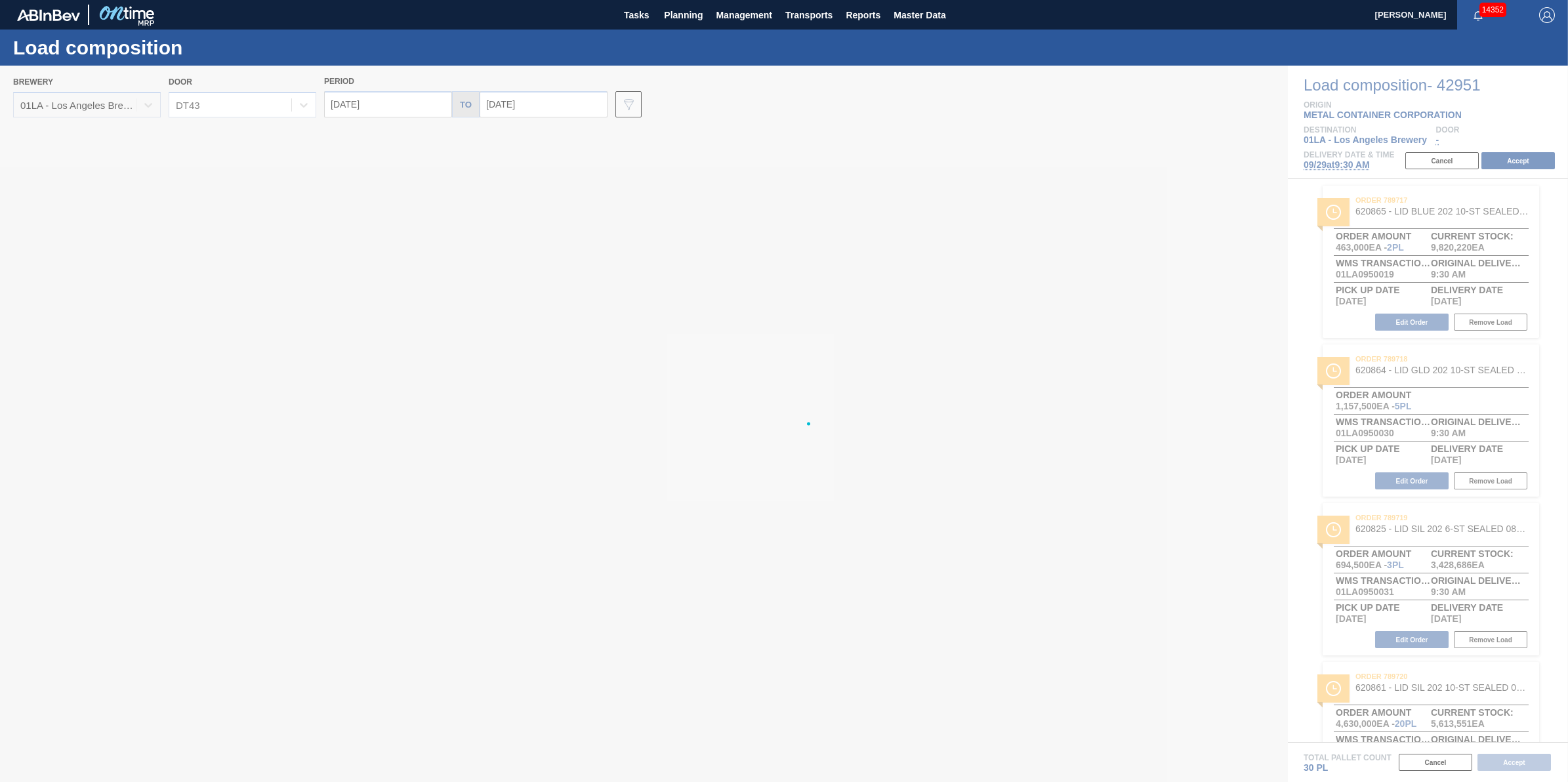
type input "[DATE]"
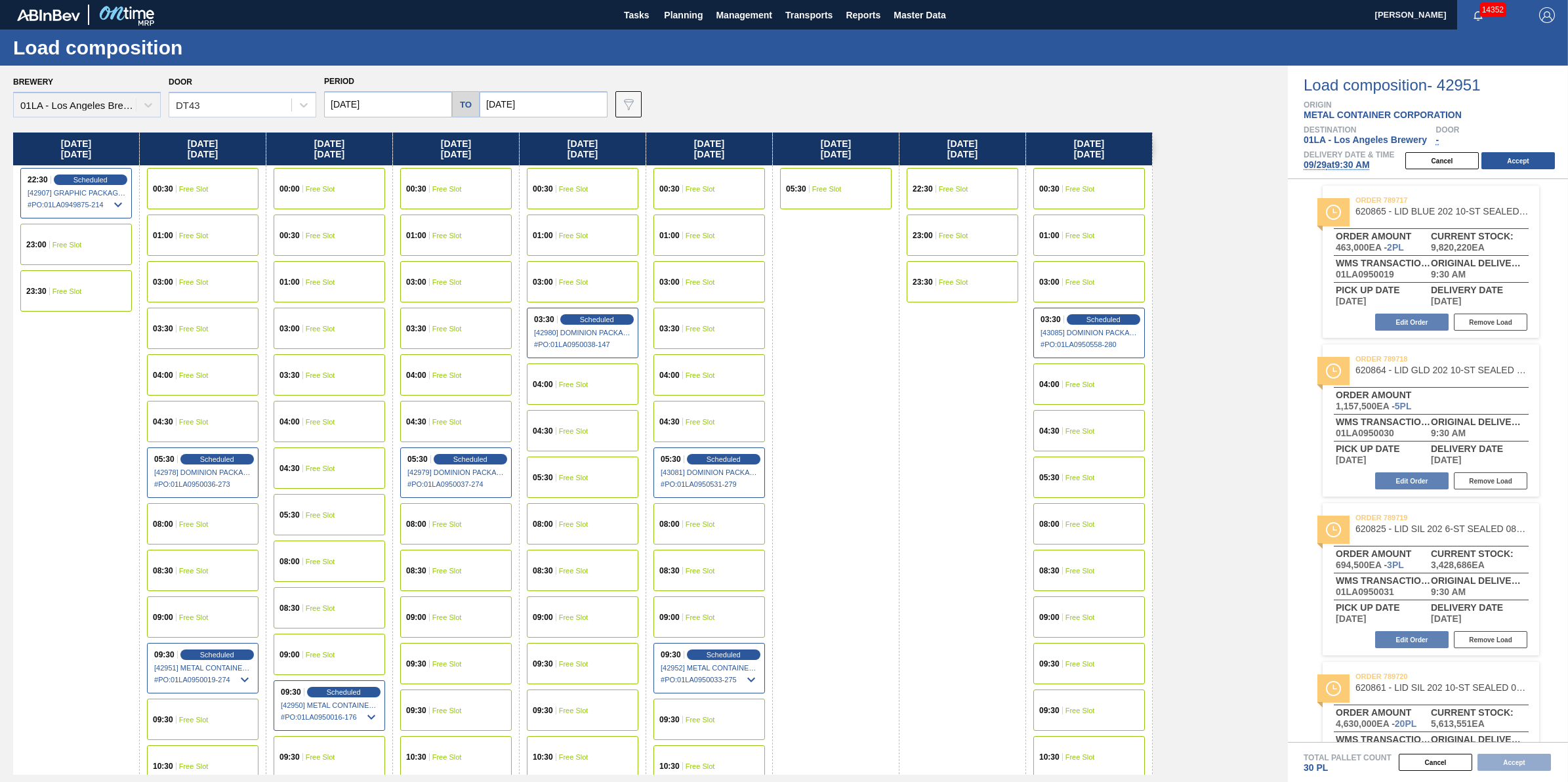
click at [72, 235] on div "23:00 Free Slot" at bounding box center [76, 244] width 111 height 41
click at [1542, 162] on button "Accept" at bounding box center [1518, 161] width 74 height 17
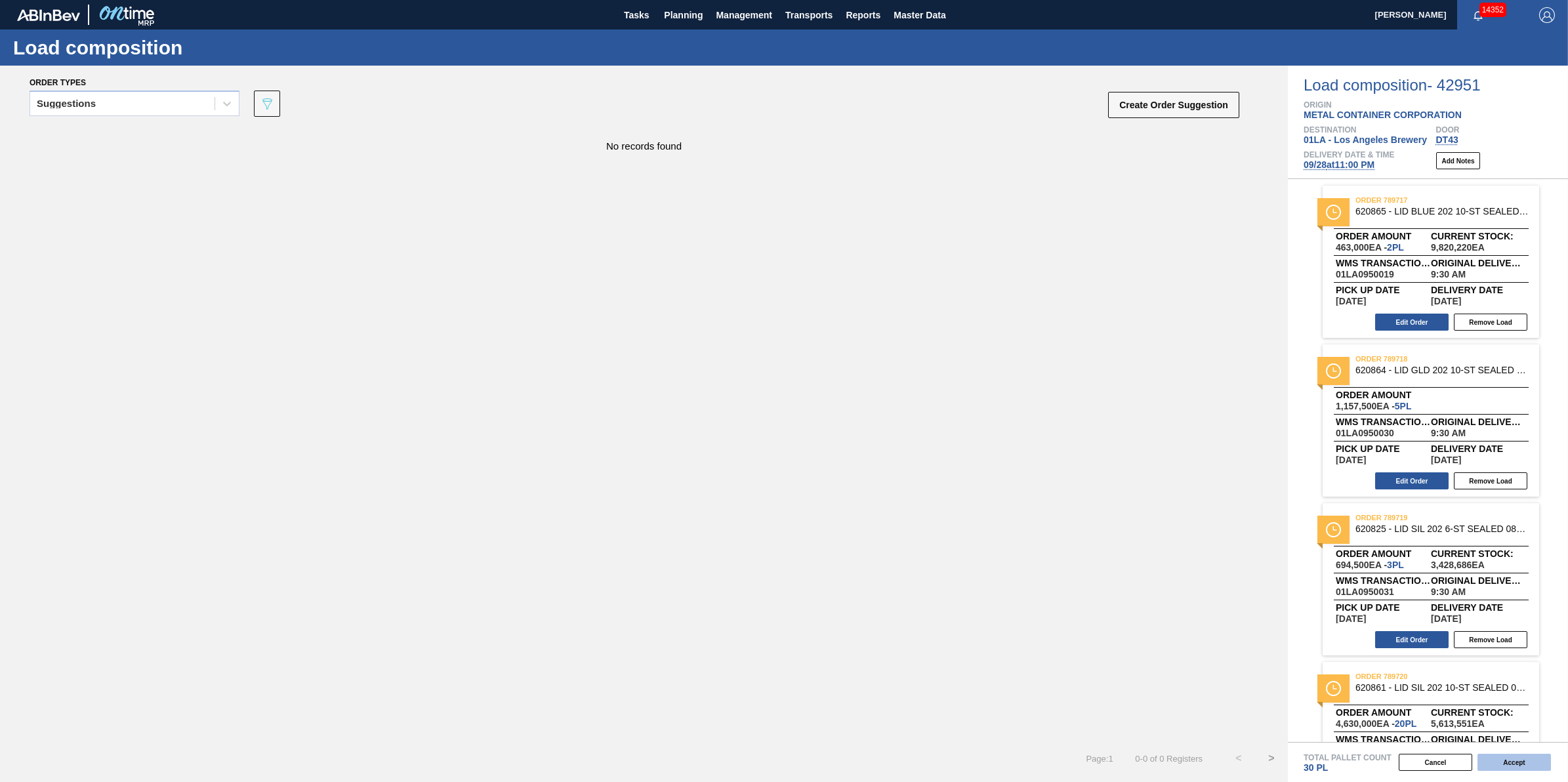
click at [1540, 760] on button "Accept" at bounding box center [1515, 762] width 74 height 17
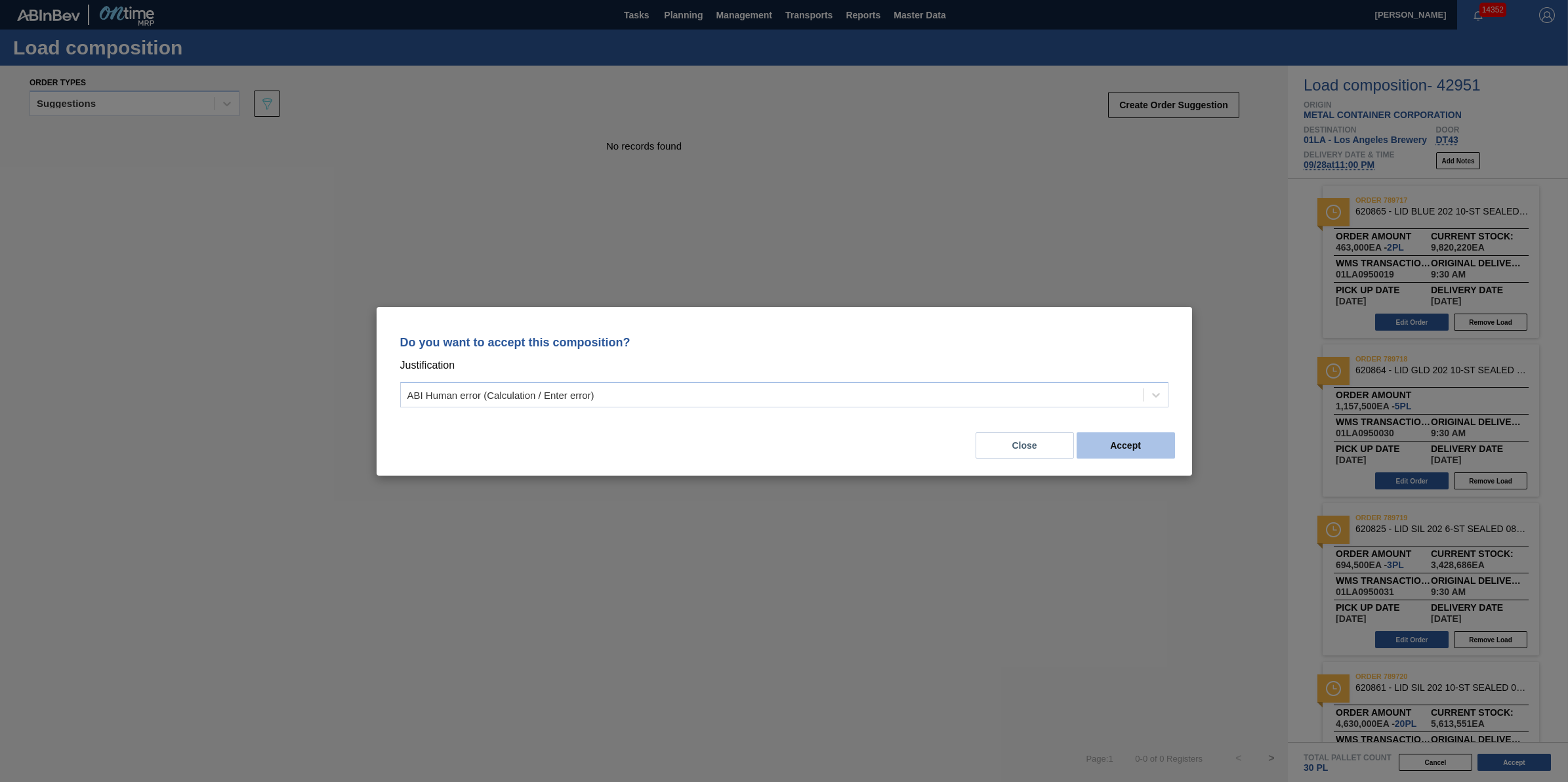
click at [1139, 444] on button "Accept" at bounding box center [1126, 445] width 98 height 26
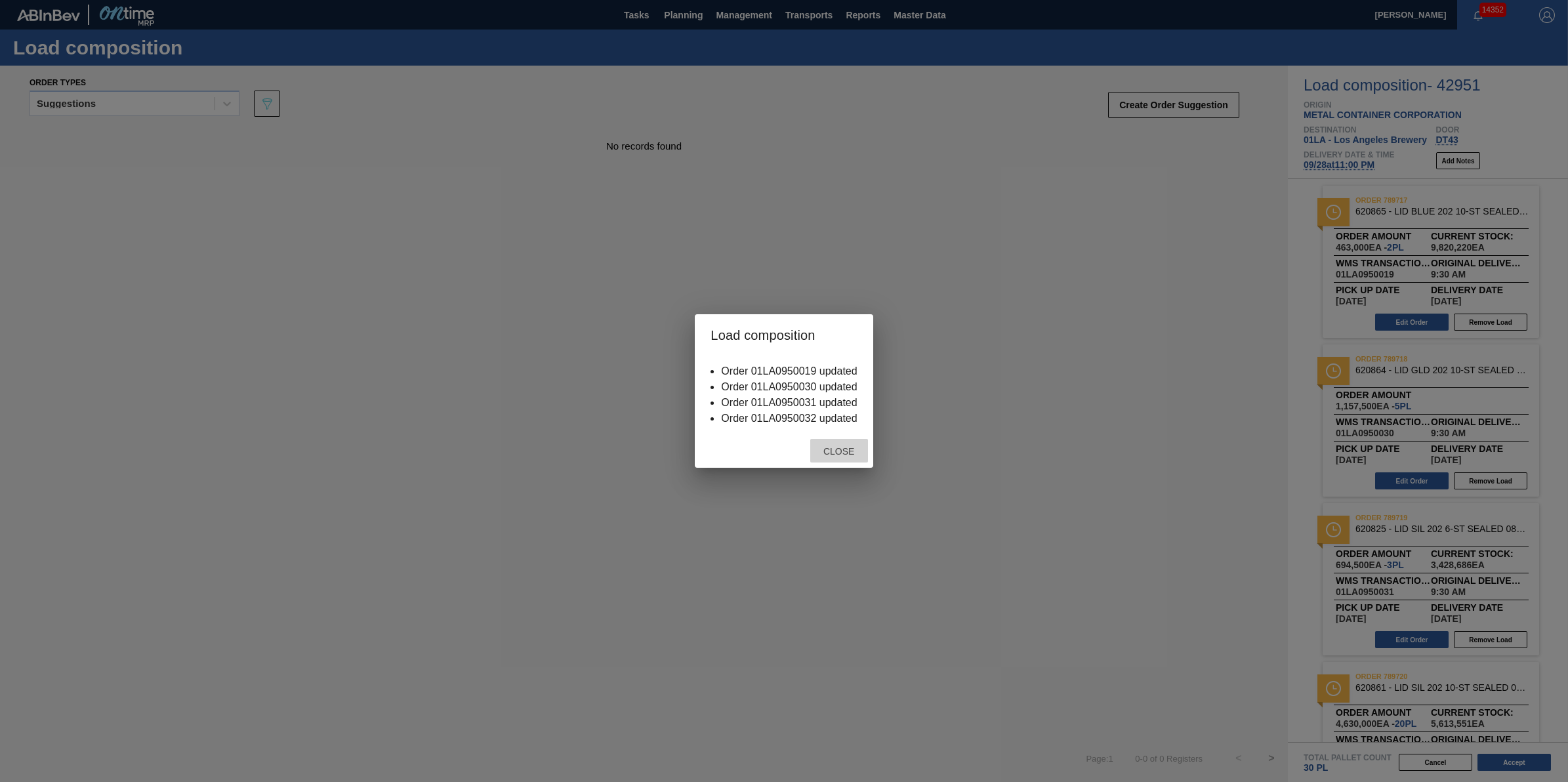
click at [861, 457] on div "Close" at bounding box center [839, 451] width 58 height 25
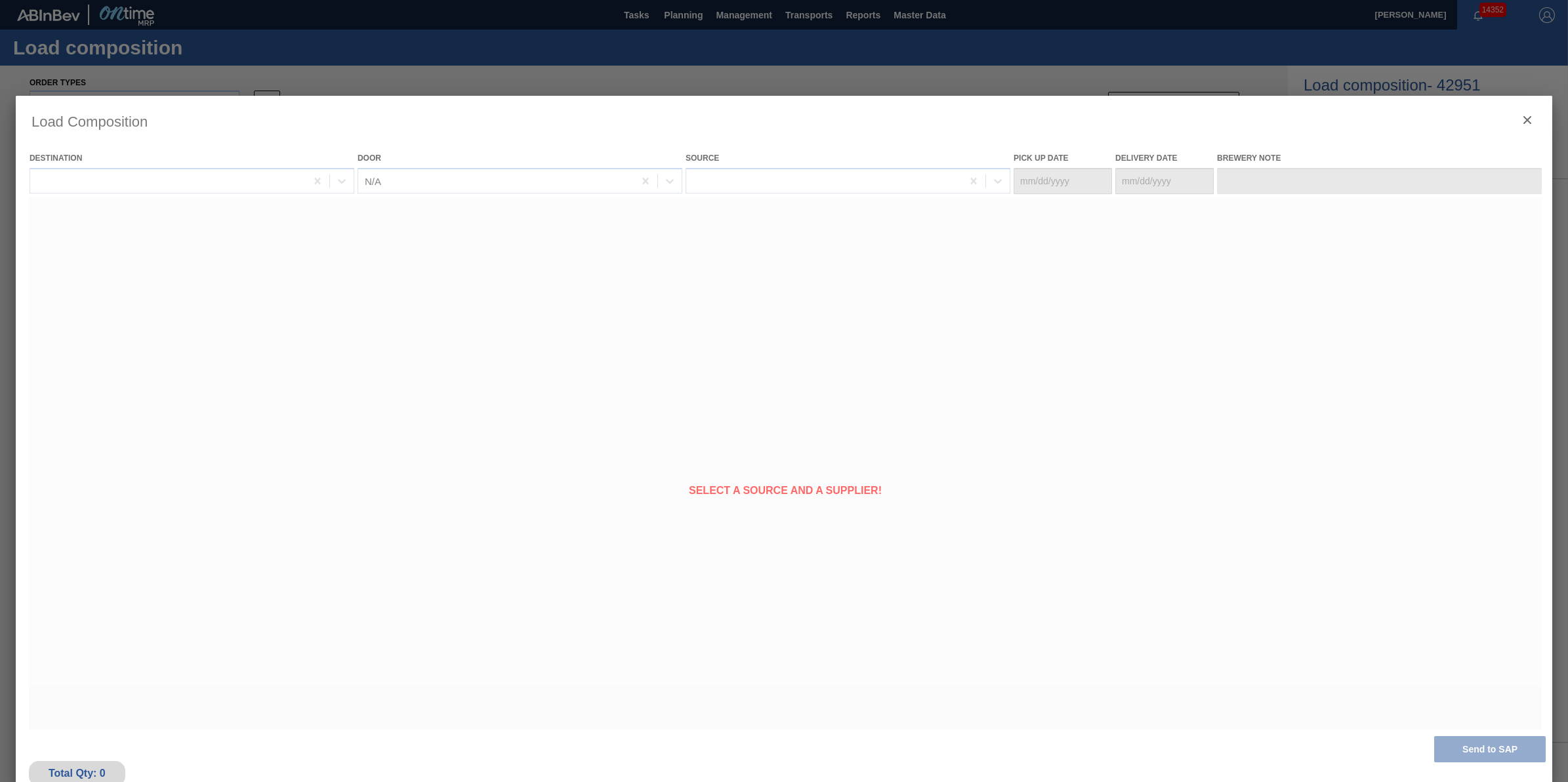
type Date "[DATE]"
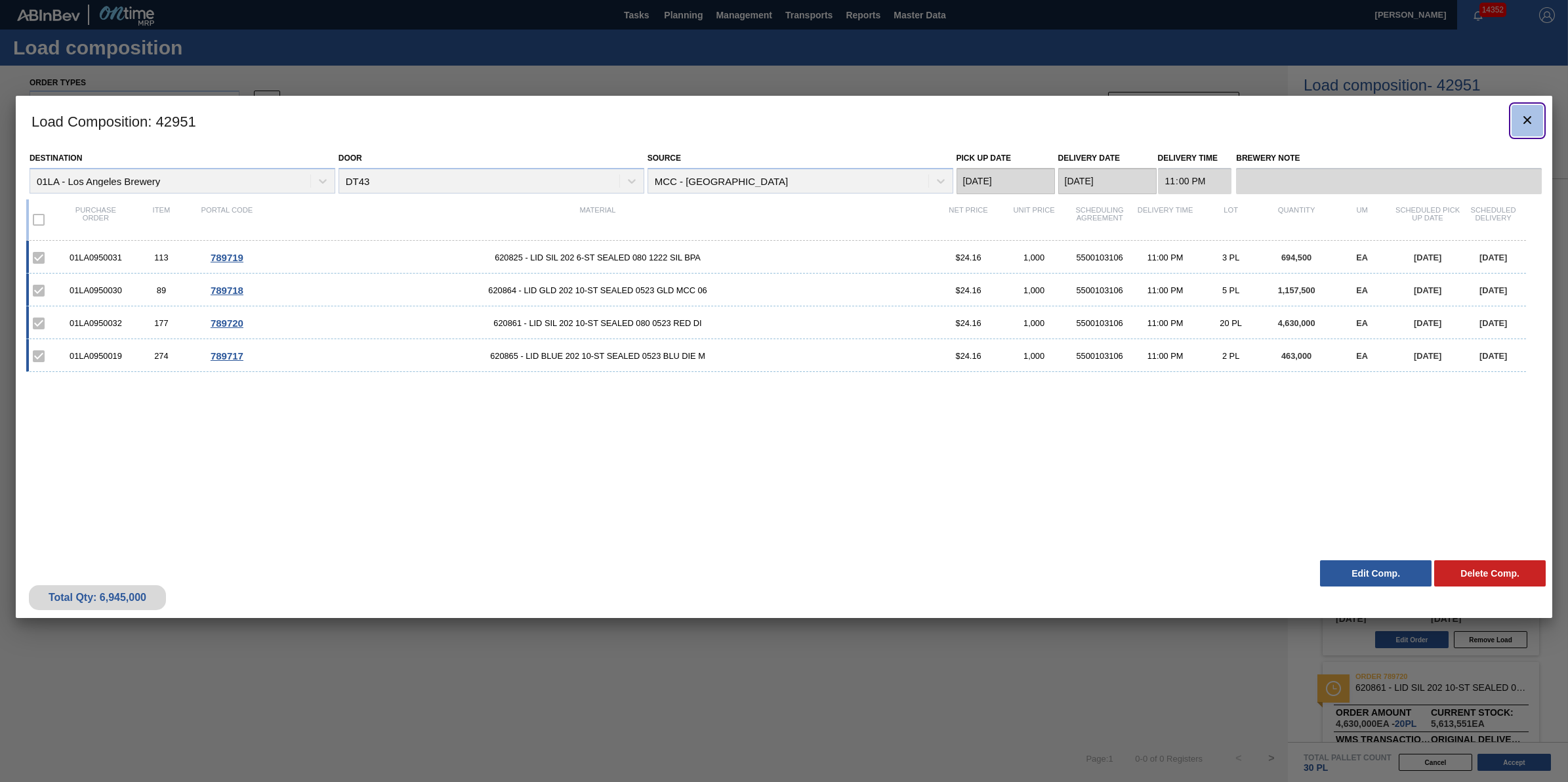
click at [1520, 116] on icon "botão de ícone" at bounding box center [1528, 120] width 16 height 16
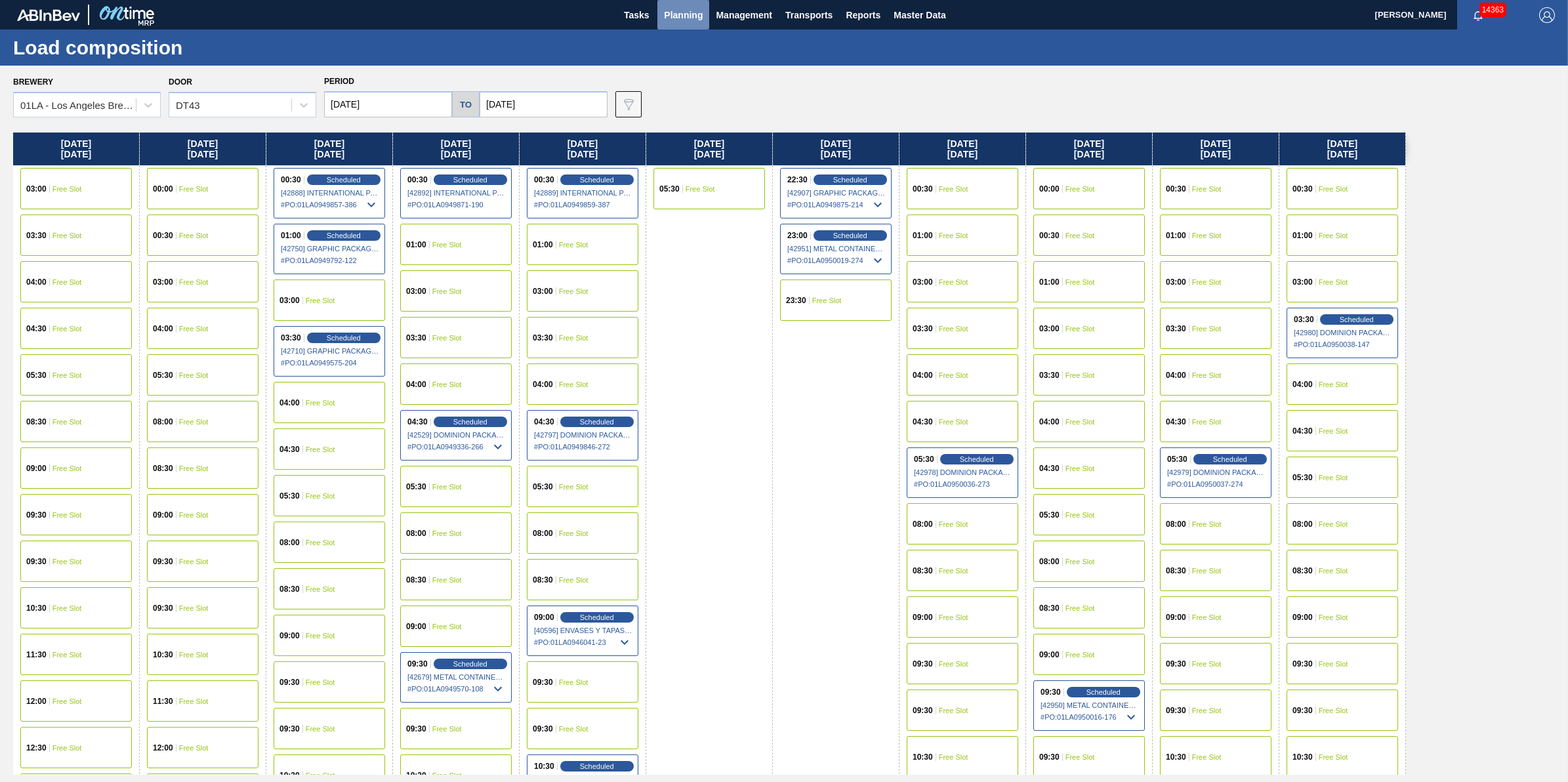
click at [668, 24] on button "Planning" at bounding box center [684, 14] width 52 height 30
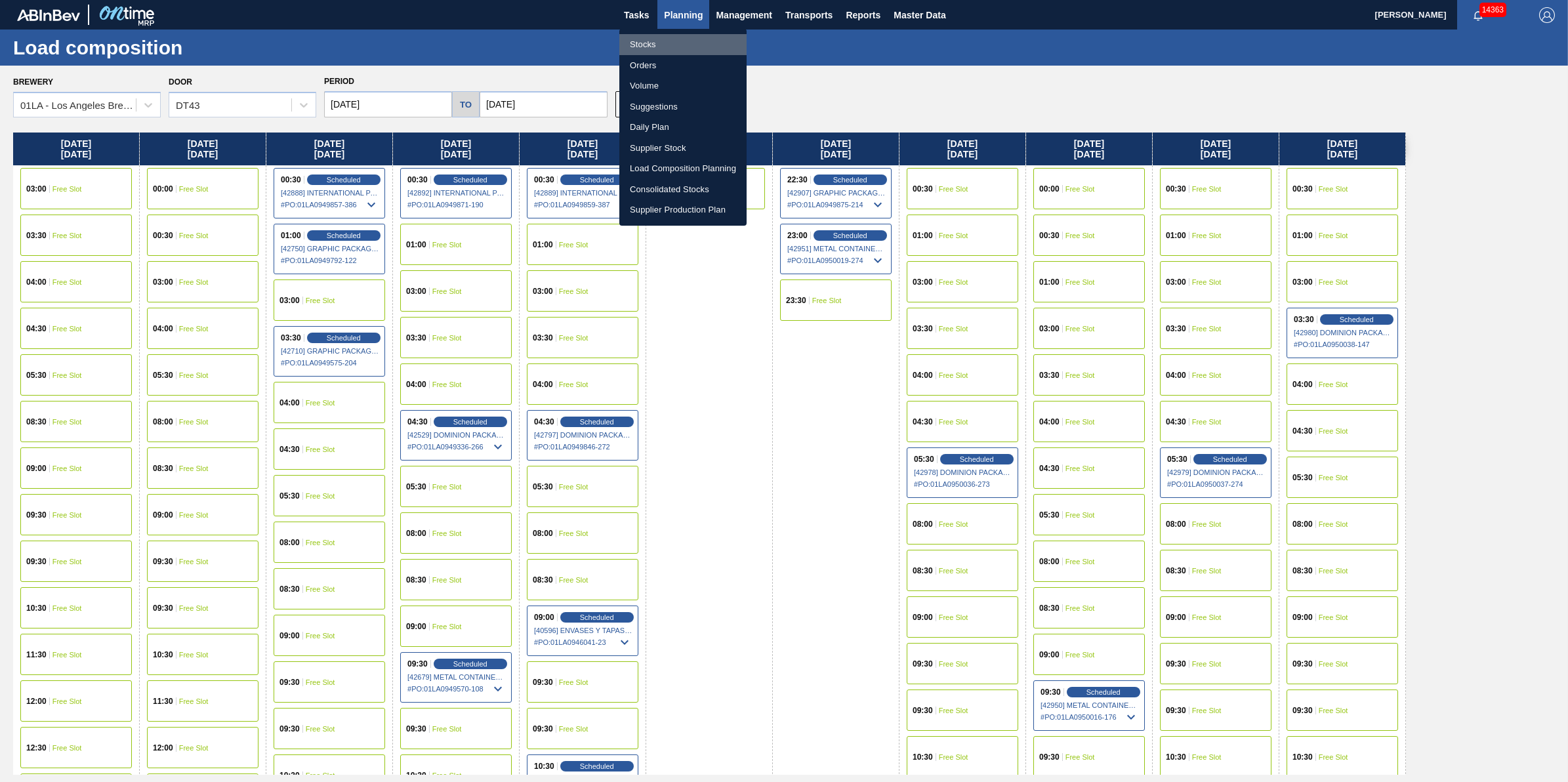
click at [663, 37] on li "Stocks" at bounding box center [683, 44] width 127 height 21
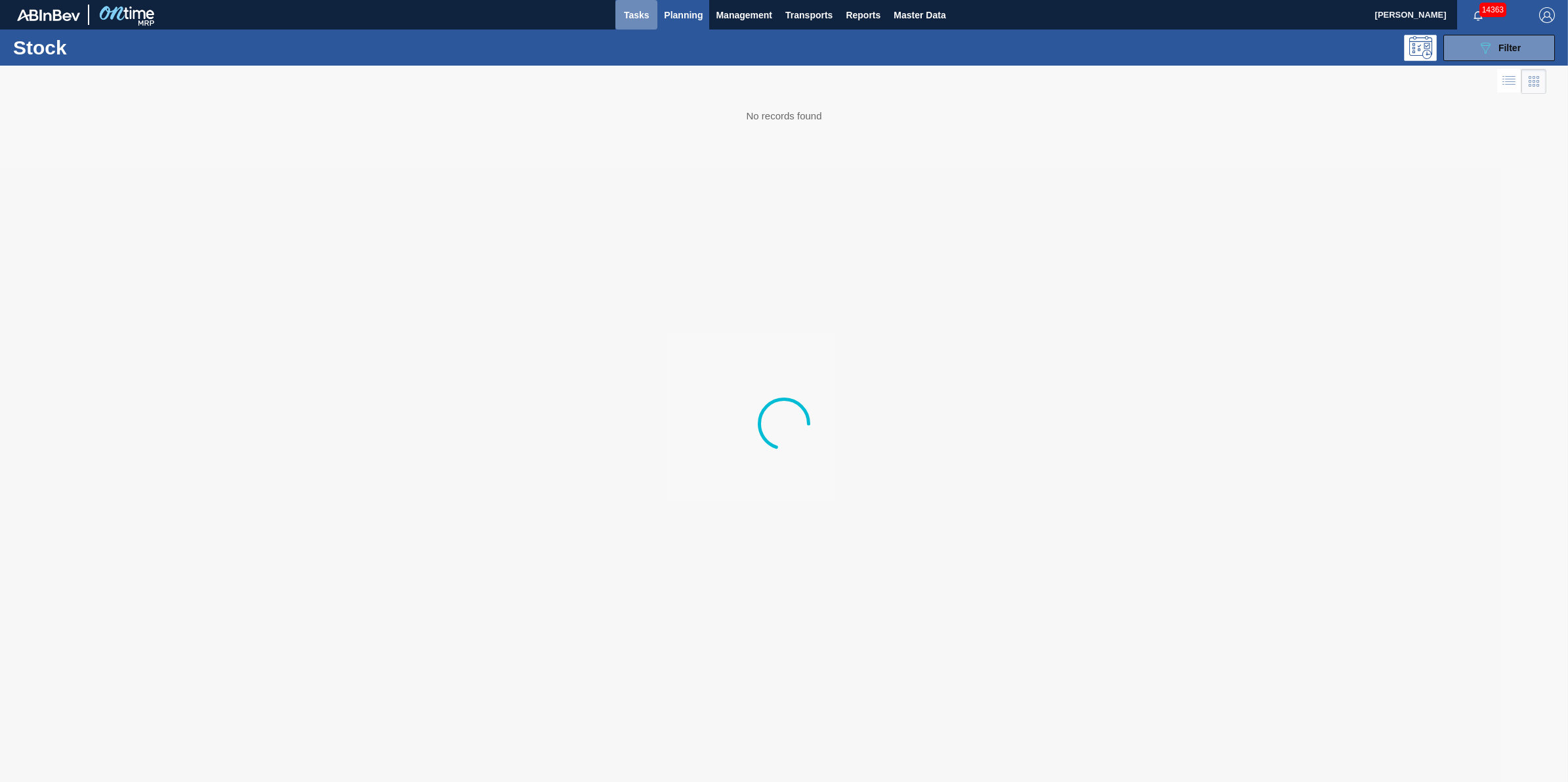
click at [651, 20] on button "Tasks" at bounding box center [637, 14] width 42 height 30
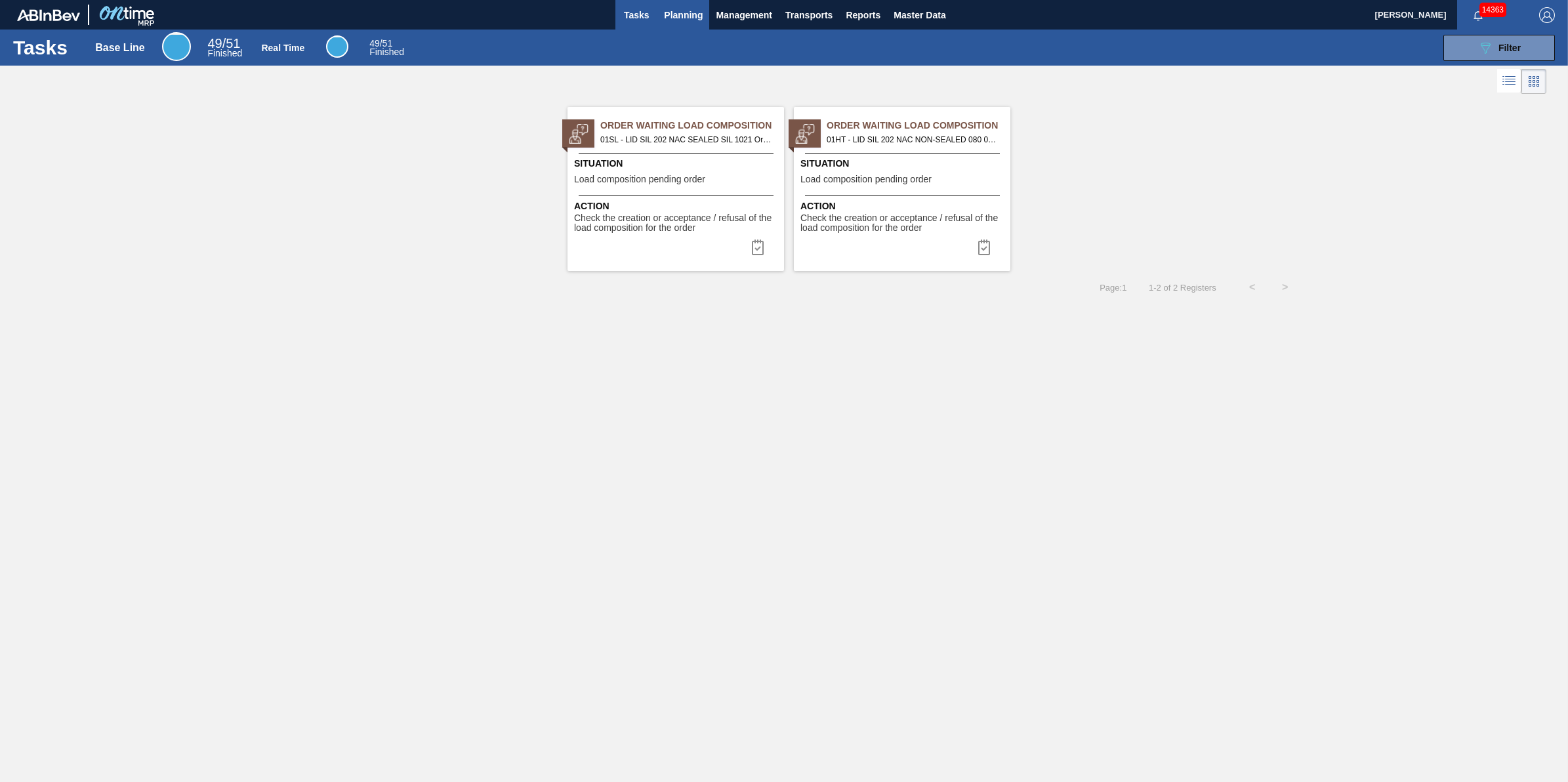
click at [679, 11] on span "Planning" at bounding box center [684, 15] width 39 height 16
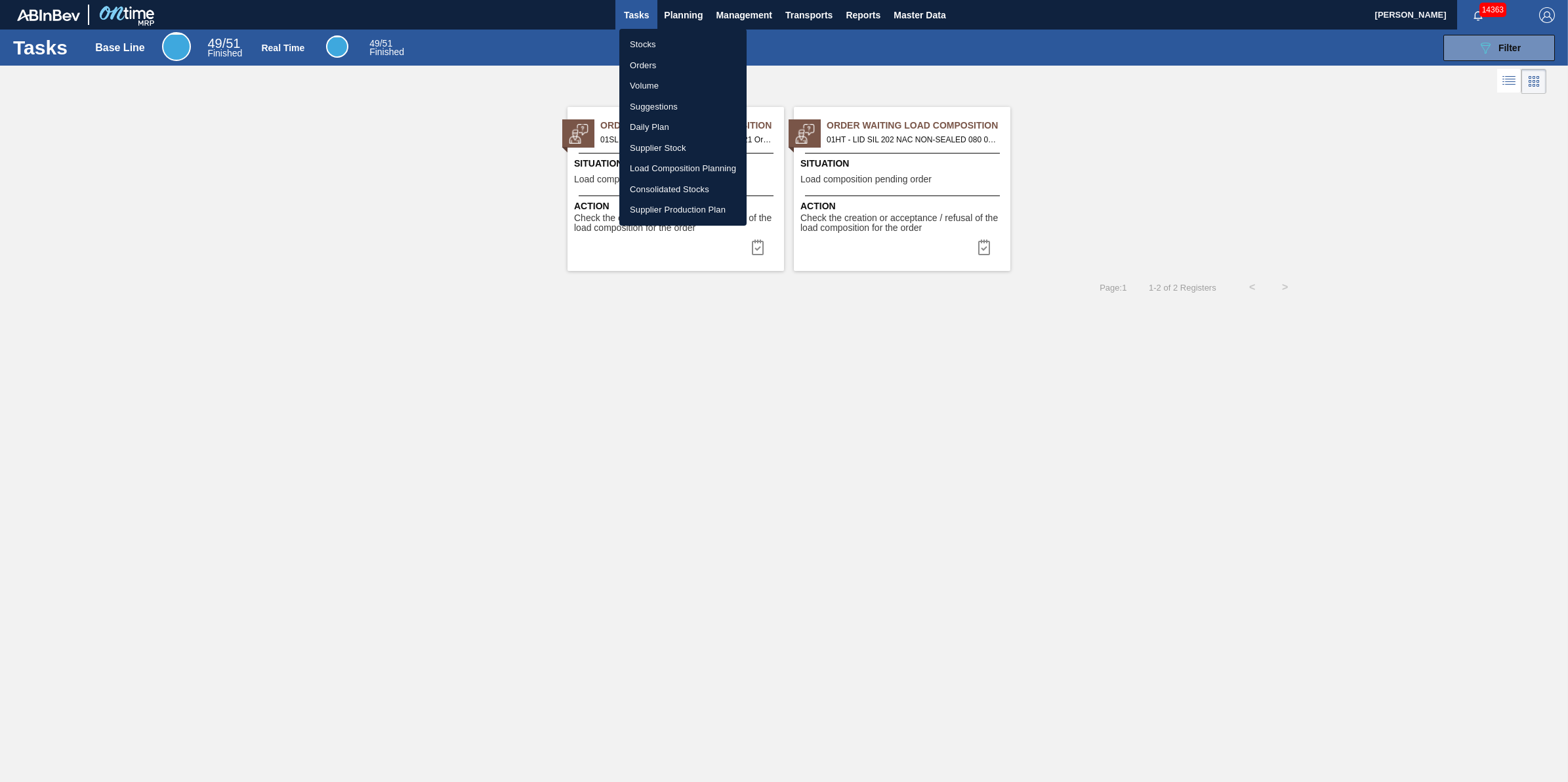
click at [676, 38] on li "Stocks" at bounding box center [683, 44] width 127 height 21
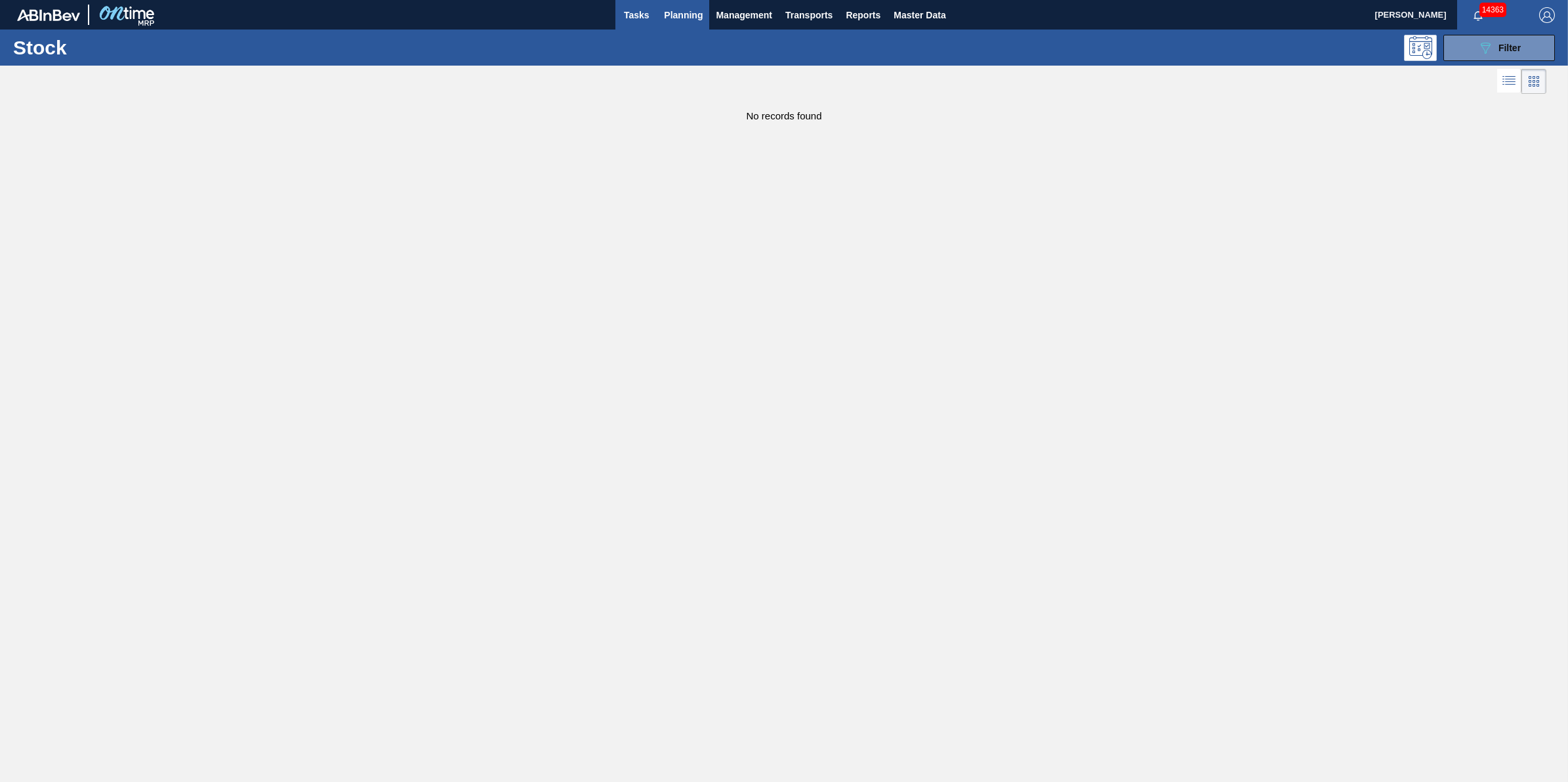
click at [646, 26] on button "Tasks" at bounding box center [637, 14] width 42 height 30
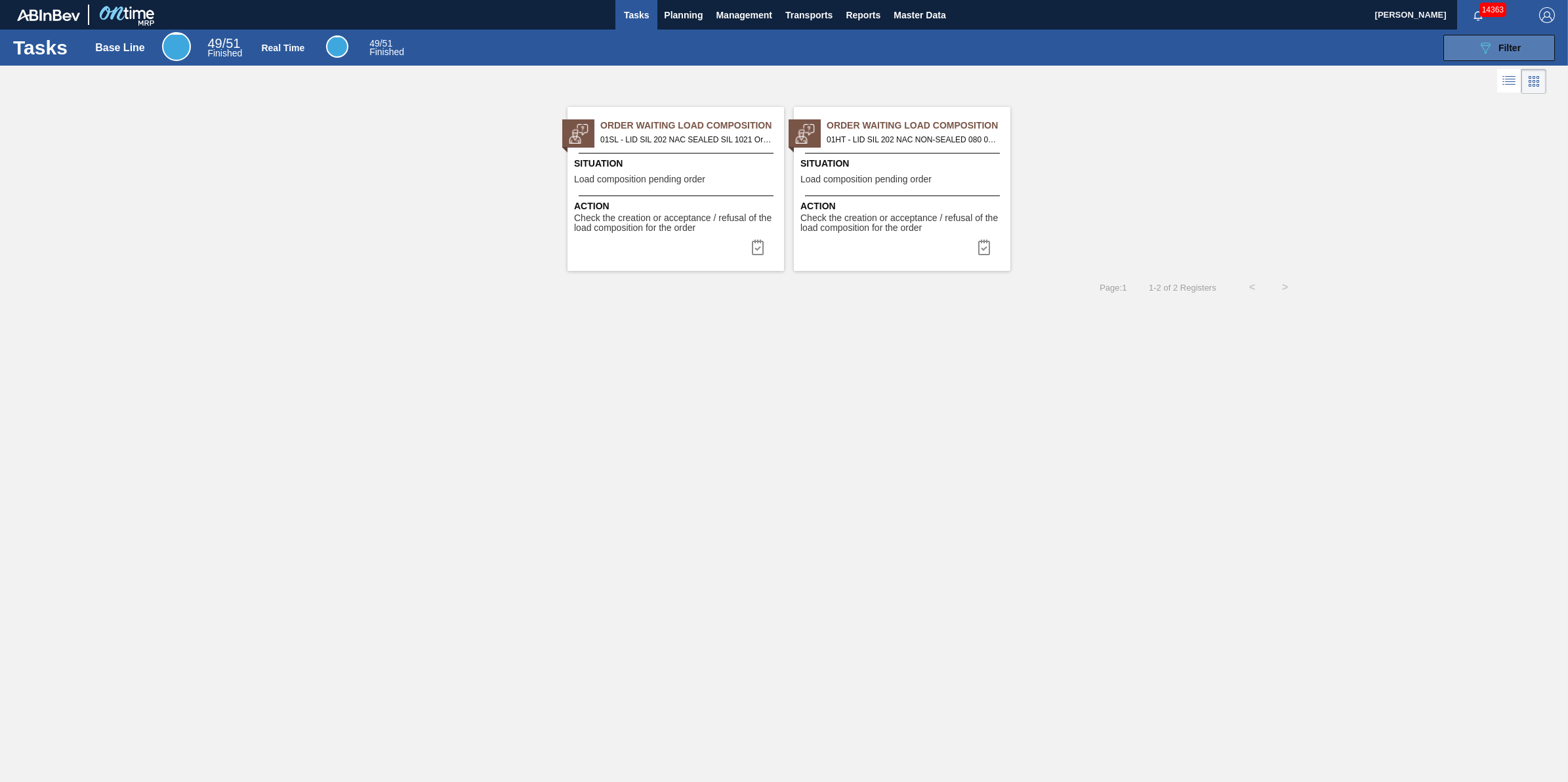
click at [1481, 56] on button "089F7B8B-B2A5-4AFE-B5C0-19BA573D28AC Filter" at bounding box center [1499, 48] width 111 height 26
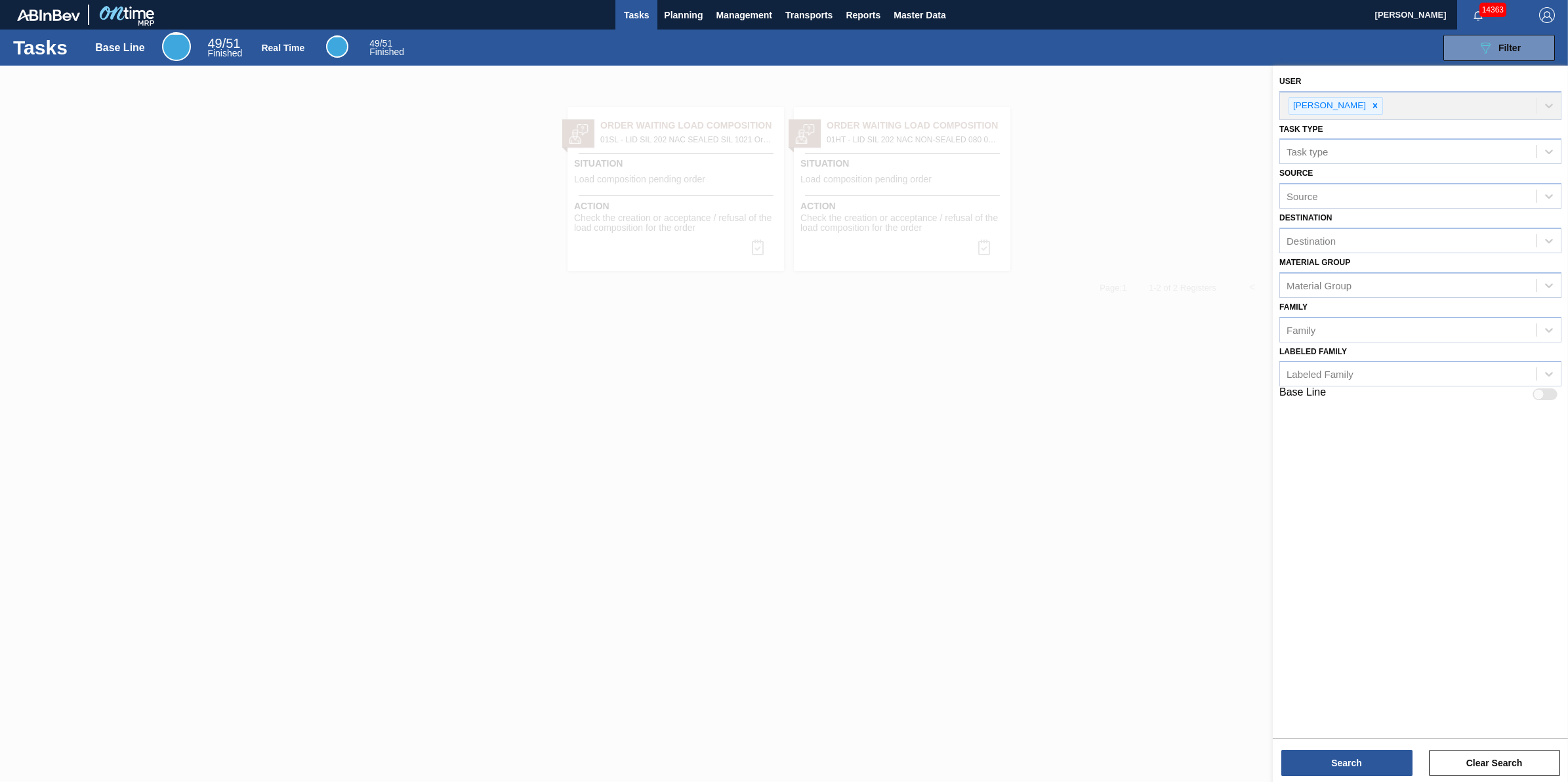
click at [725, 107] on div at bounding box center [784, 457] width 1568 height 782
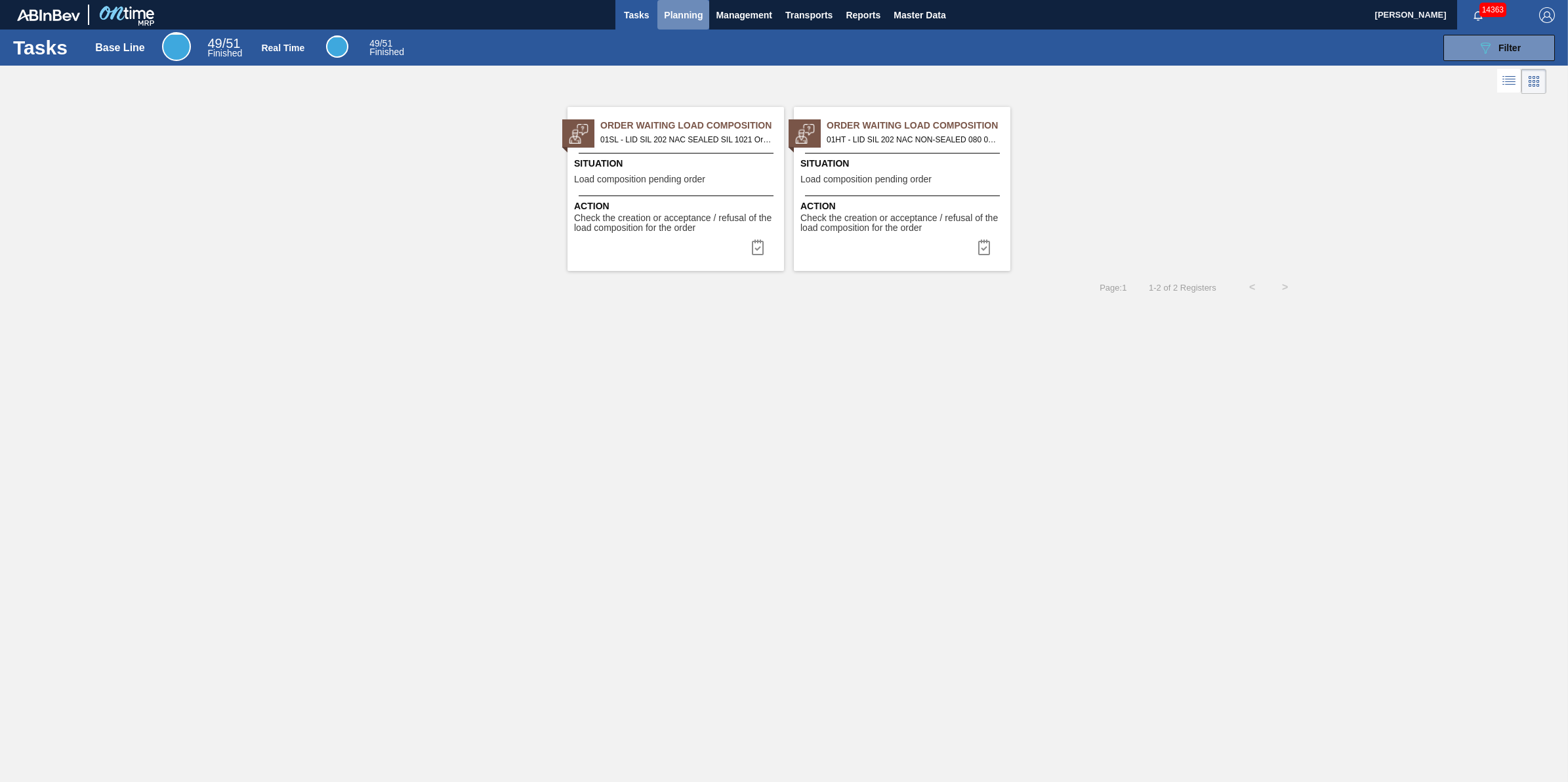
click at [702, 28] on button "Planning" at bounding box center [684, 14] width 52 height 30
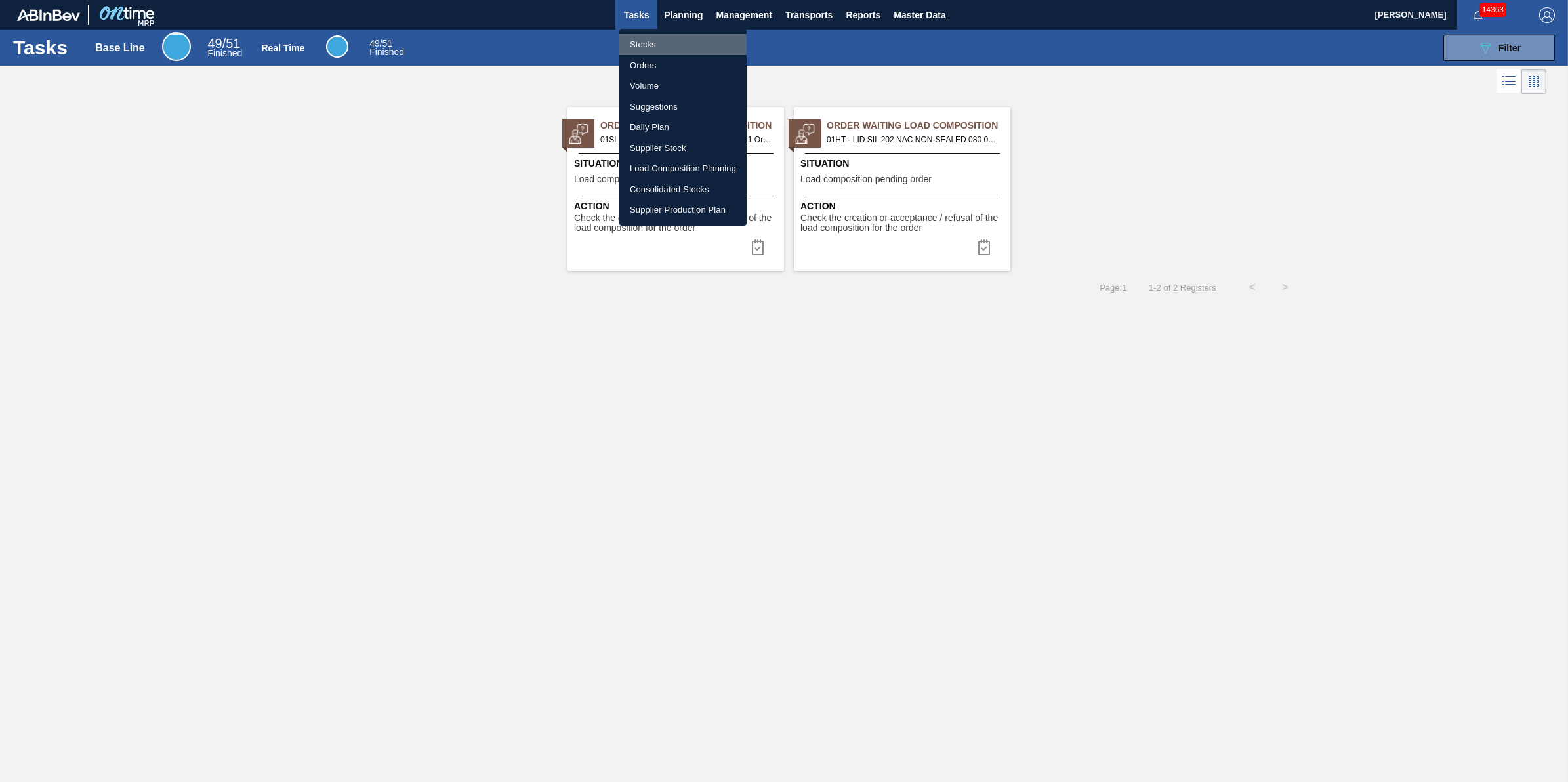
click at [682, 45] on li "Stocks" at bounding box center [683, 44] width 127 height 21
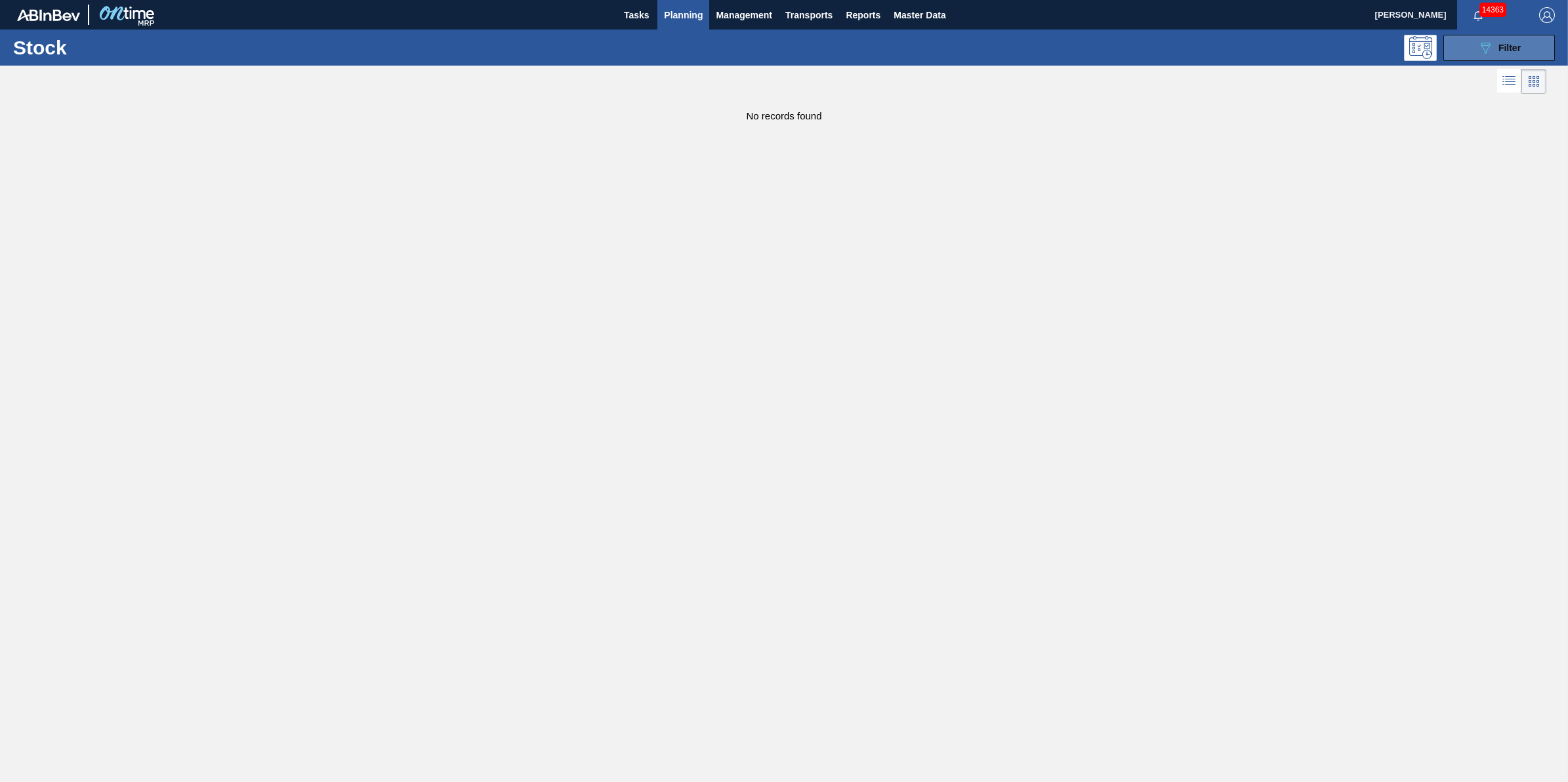
click at [1478, 53] on icon "089F7B8B-B2A5-4AFE-B5C0-19BA573D28AC" at bounding box center [1486, 48] width 16 height 16
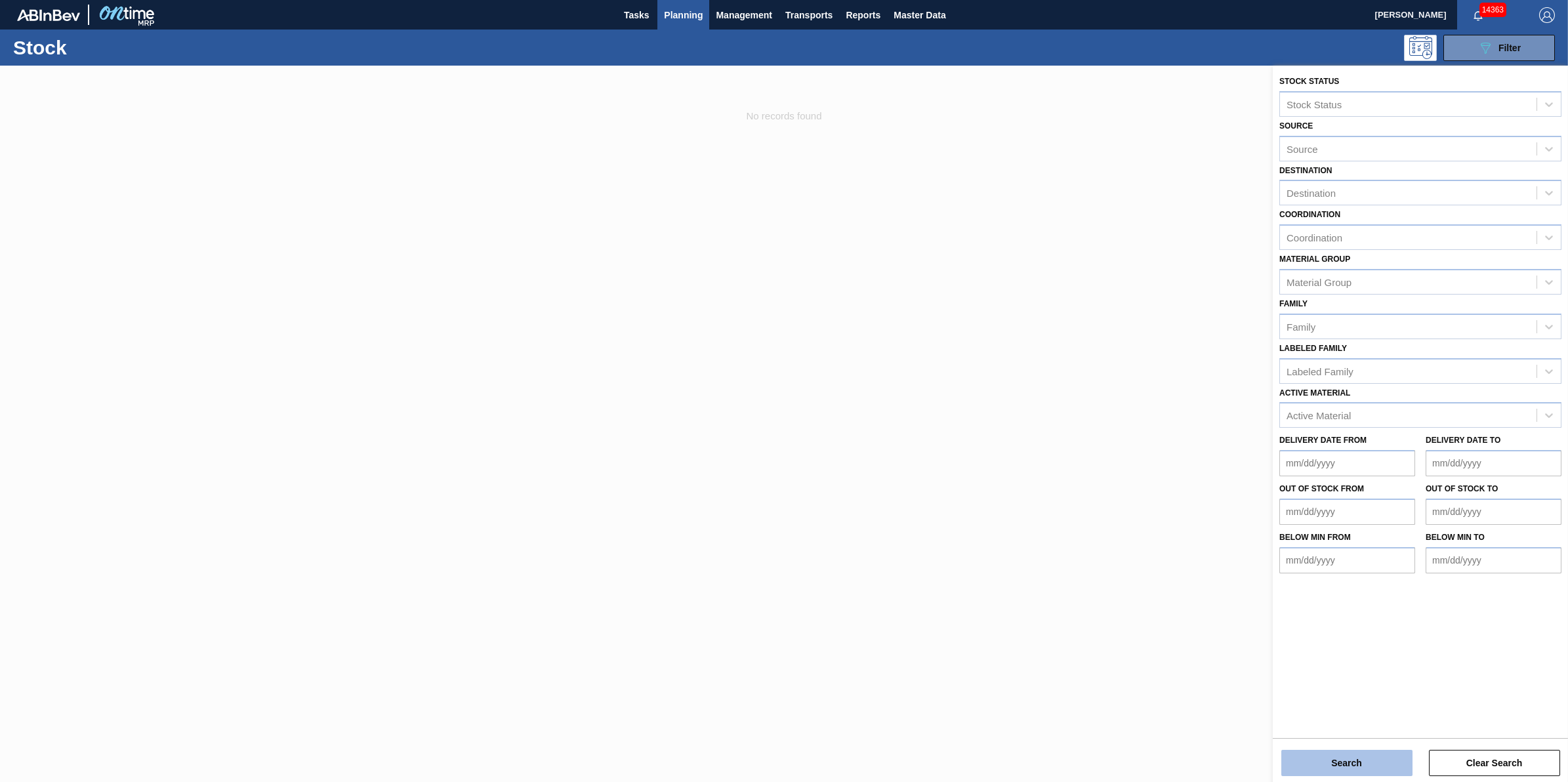
click at [1303, 768] on button "Search" at bounding box center [1347, 763] width 132 height 26
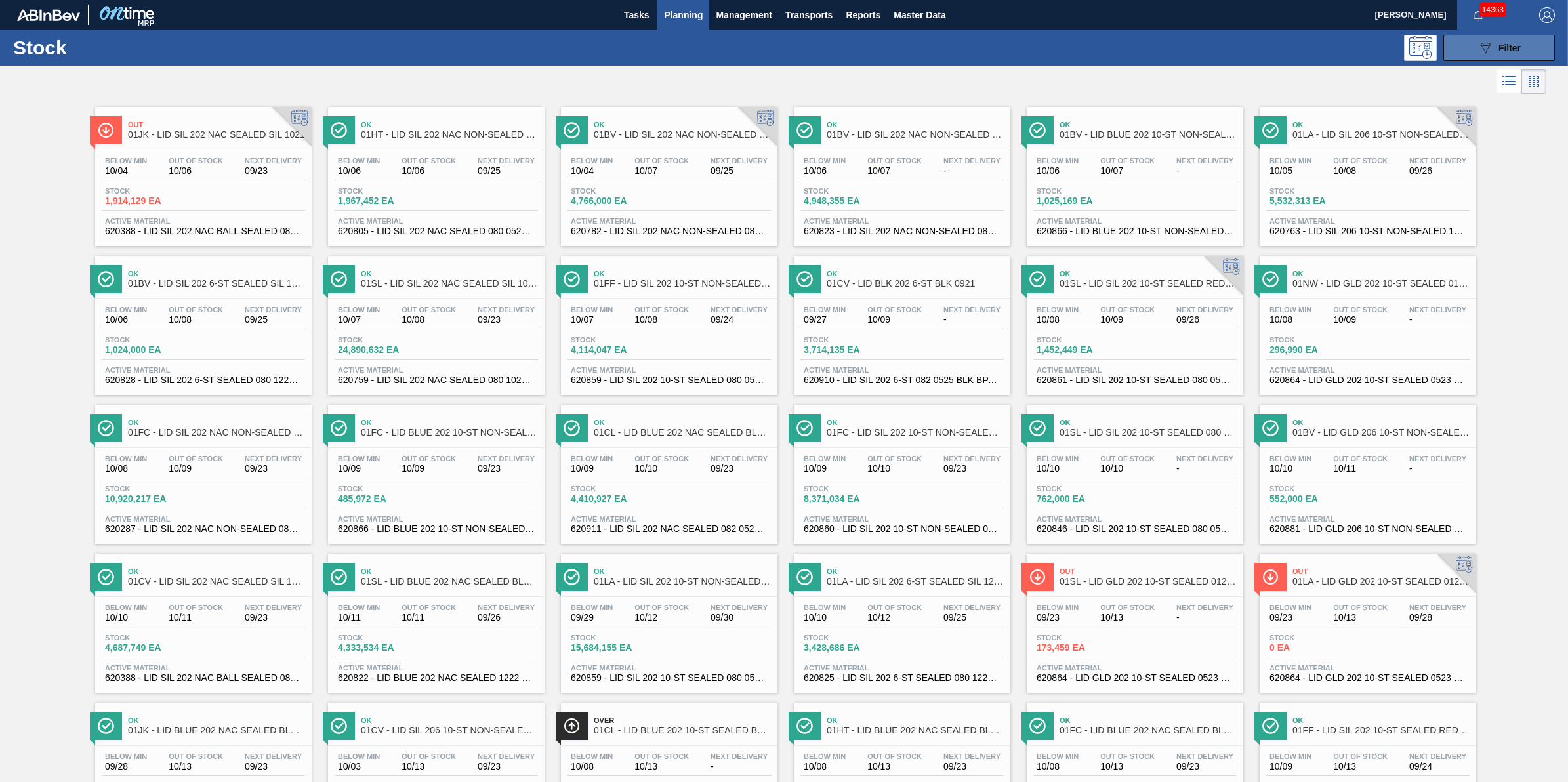
click at [1493, 53] on div "089F7B8B-B2A5-4AFE-B5C0-19BA573D28AC Filter" at bounding box center [1499, 48] width 43 height 16
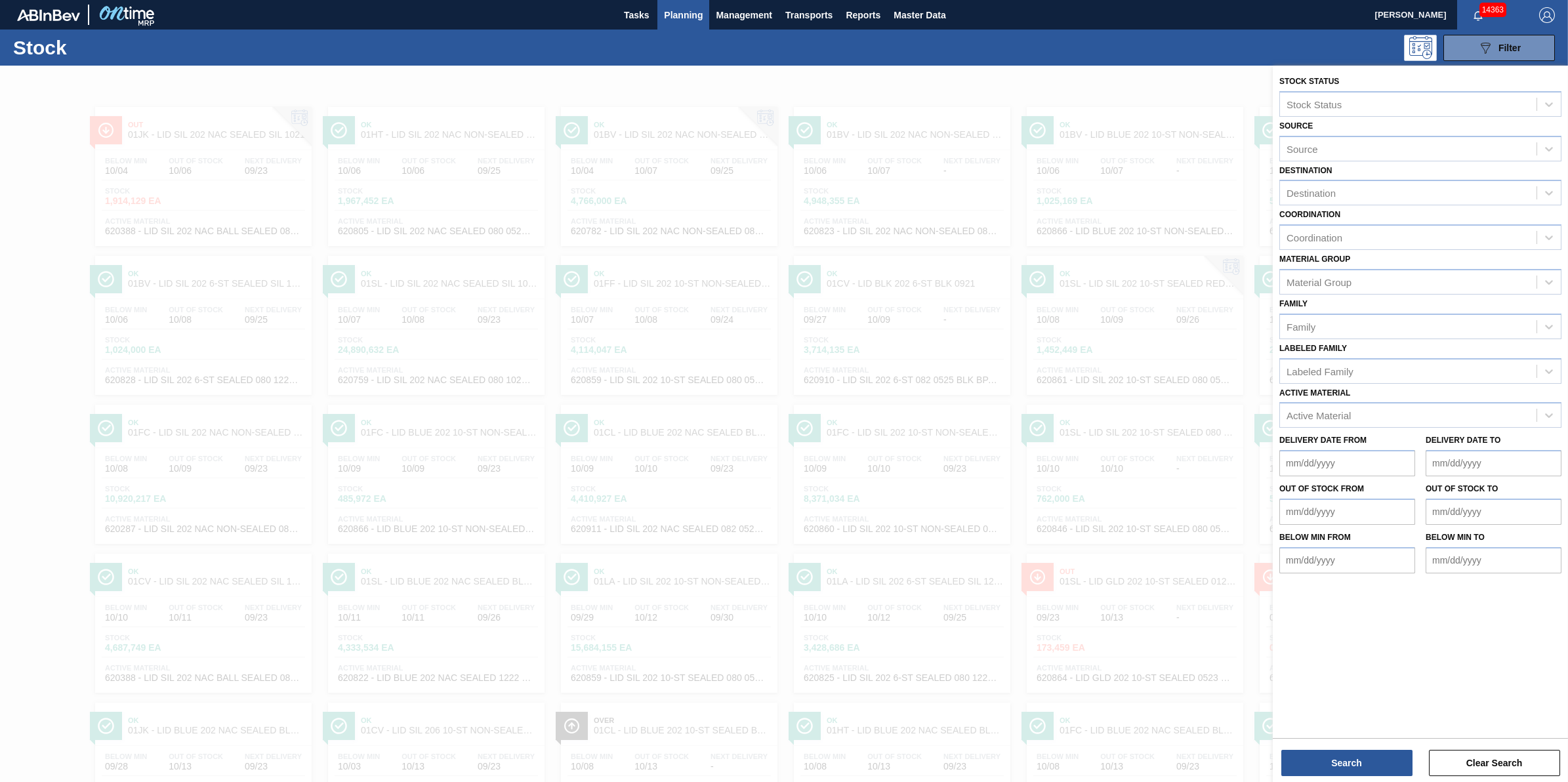
click at [658, 21] on button "Planning" at bounding box center [684, 14] width 52 height 30
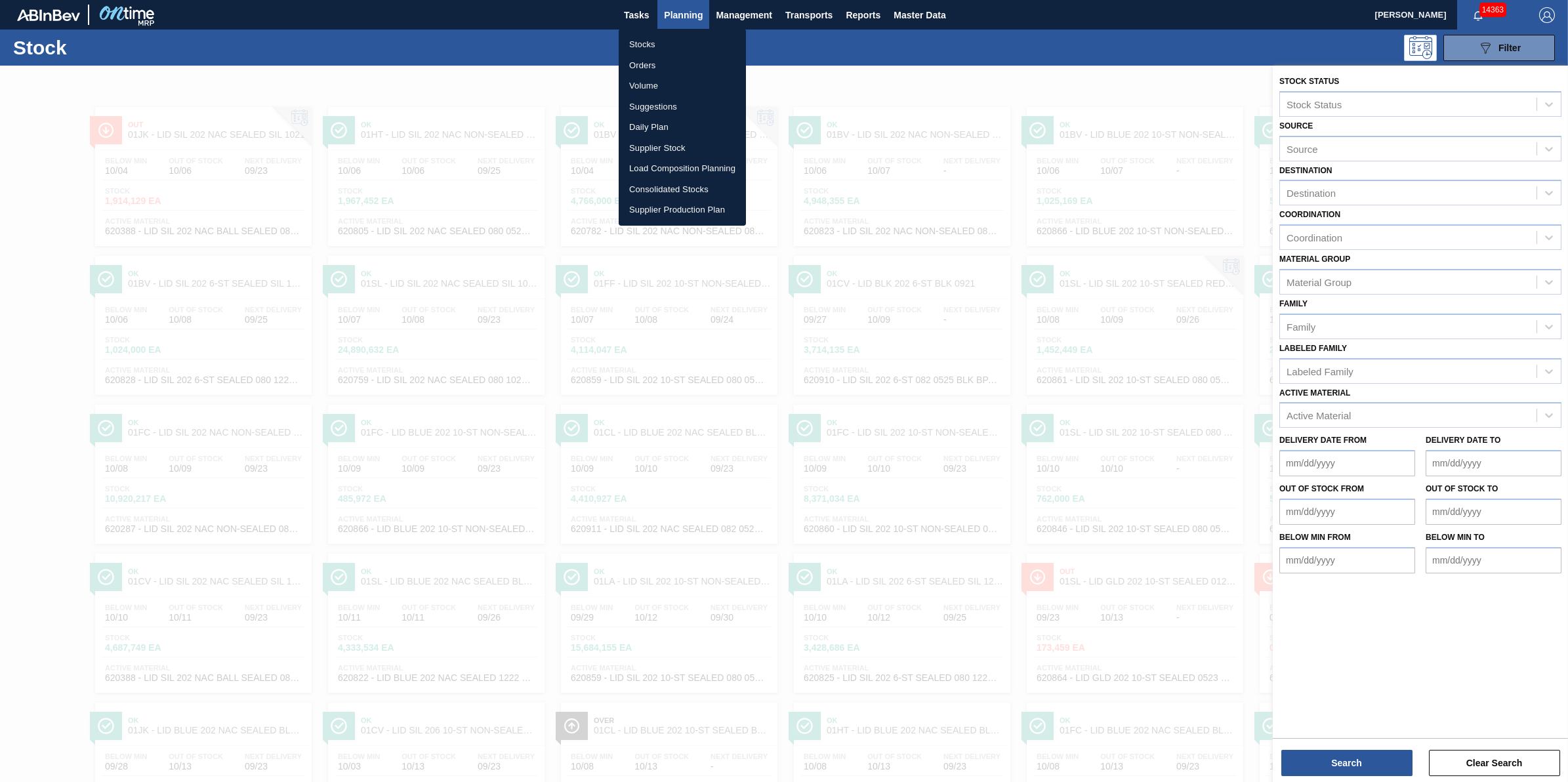
click at [637, 17] on div at bounding box center [784, 391] width 1568 height 782
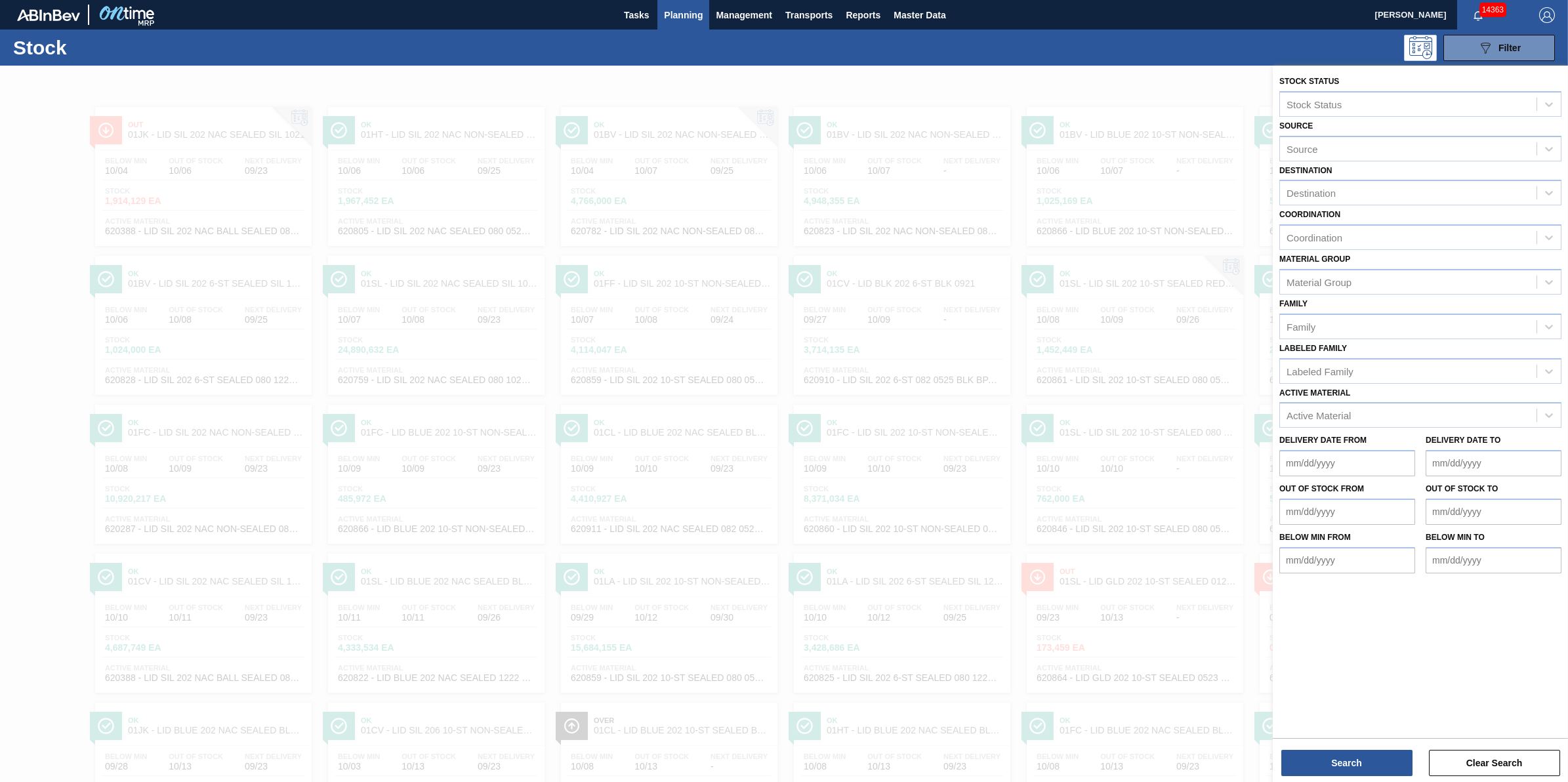
click at [637, 17] on div "Stocks Orders Volume Suggestions Daily Plan Supplier Stock Load Composition Pla…" at bounding box center [784, 391] width 1568 height 782
click at [642, 20] on span "Tasks" at bounding box center [637, 15] width 29 height 16
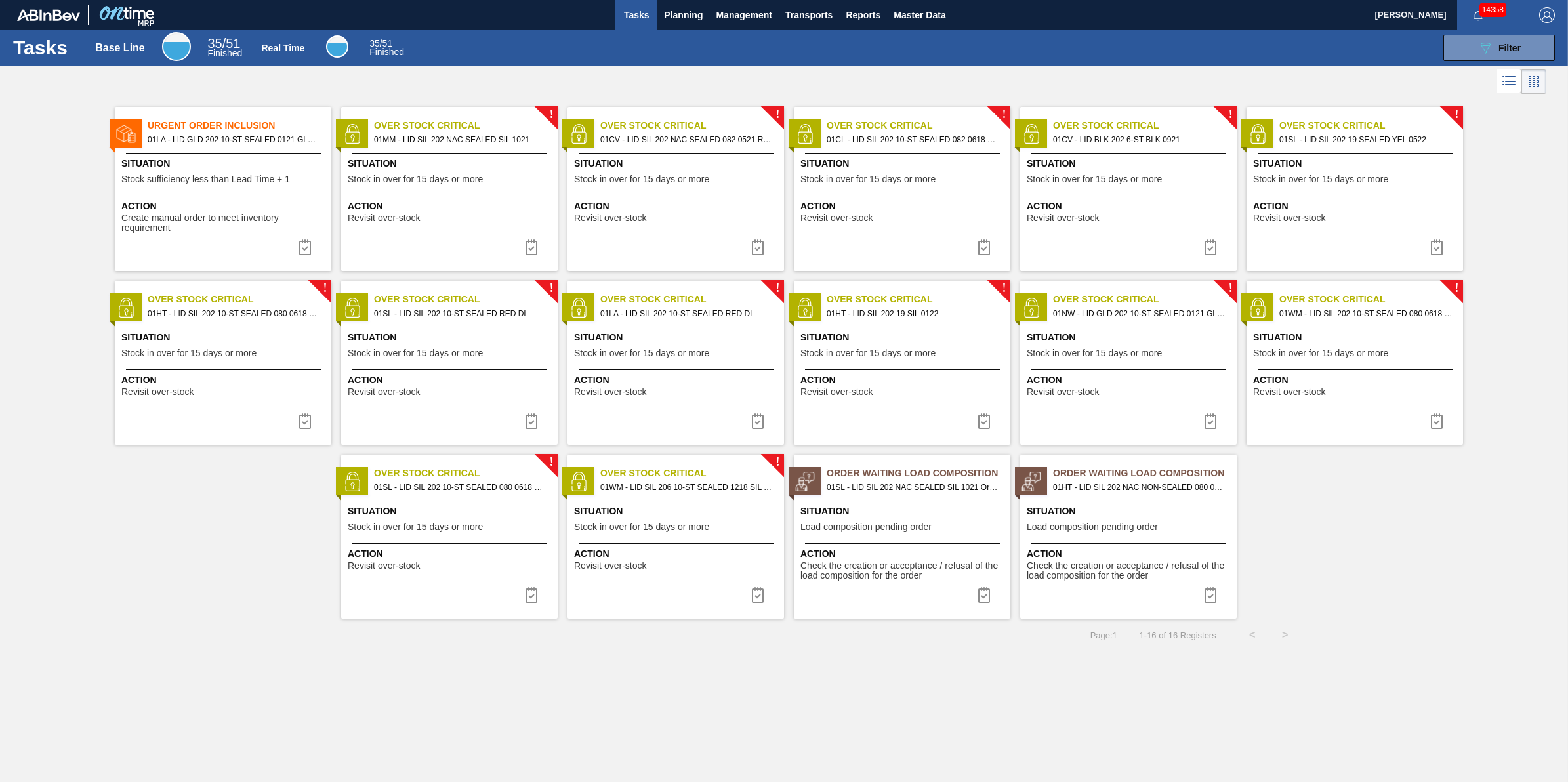
click at [282, 158] on span "Situation" at bounding box center [225, 163] width 207 height 14
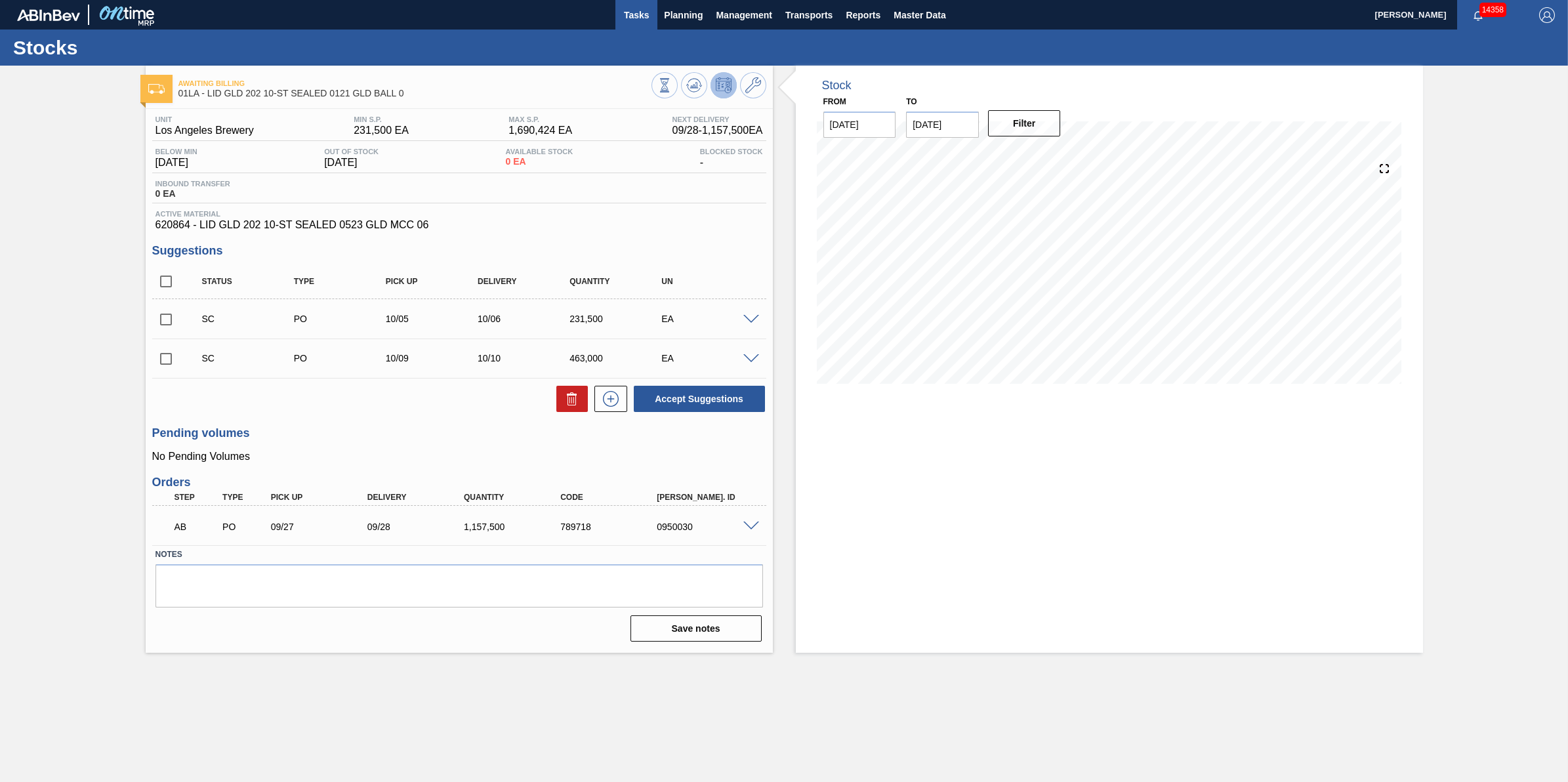
click at [637, 12] on span "Tasks" at bounding box center [637, 15] width 29 height 16
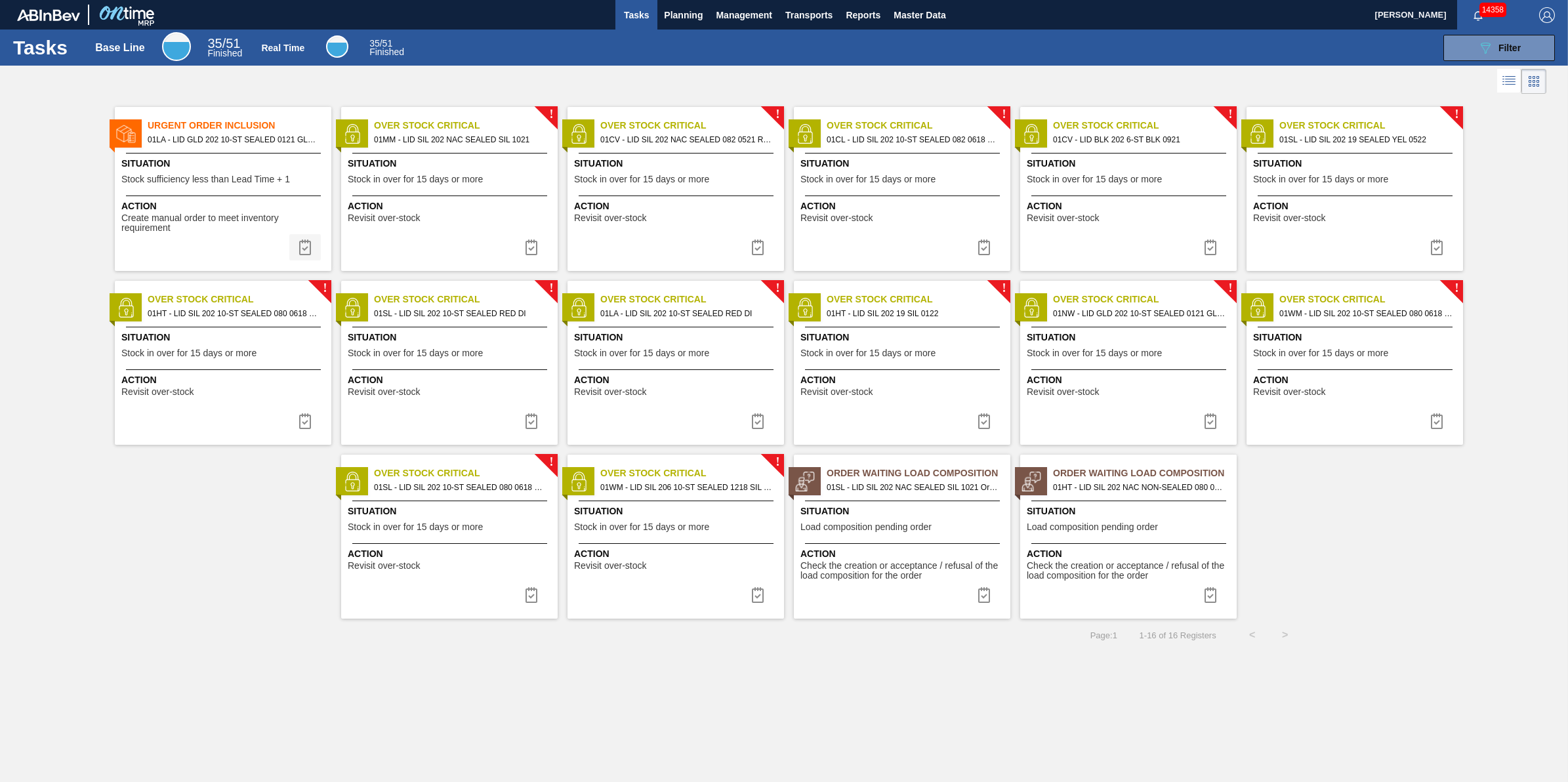
click at [303, 246] on img at bounding box center [305, 247] width 16 height 16
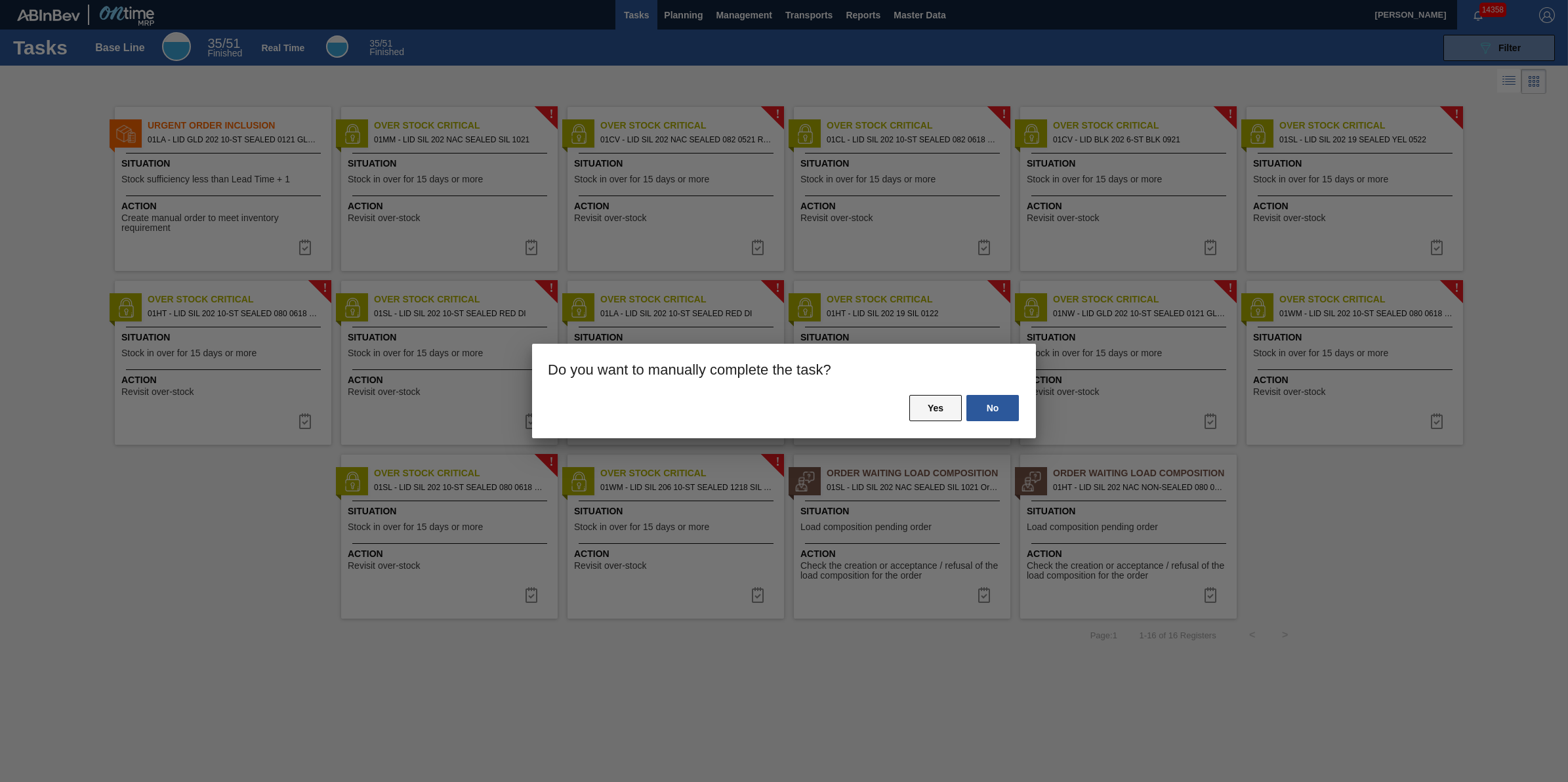
click at [932, 411] on button "Yes" at bounding box center [936, 408] width 53 height 26
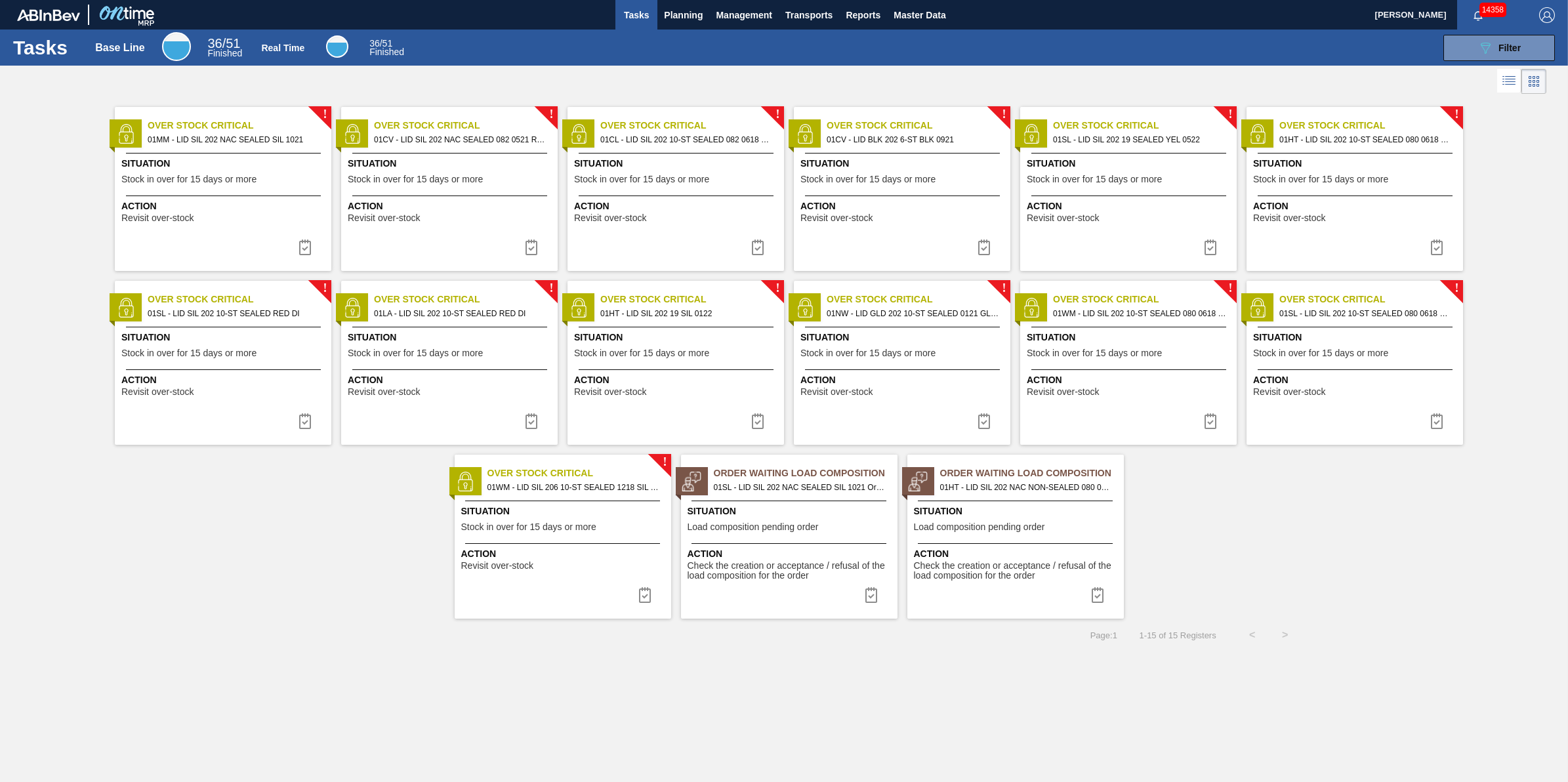
click at [228, 213] on div "Action Revisit over-stock" at bounding box center [225, 211] width 207 height 24
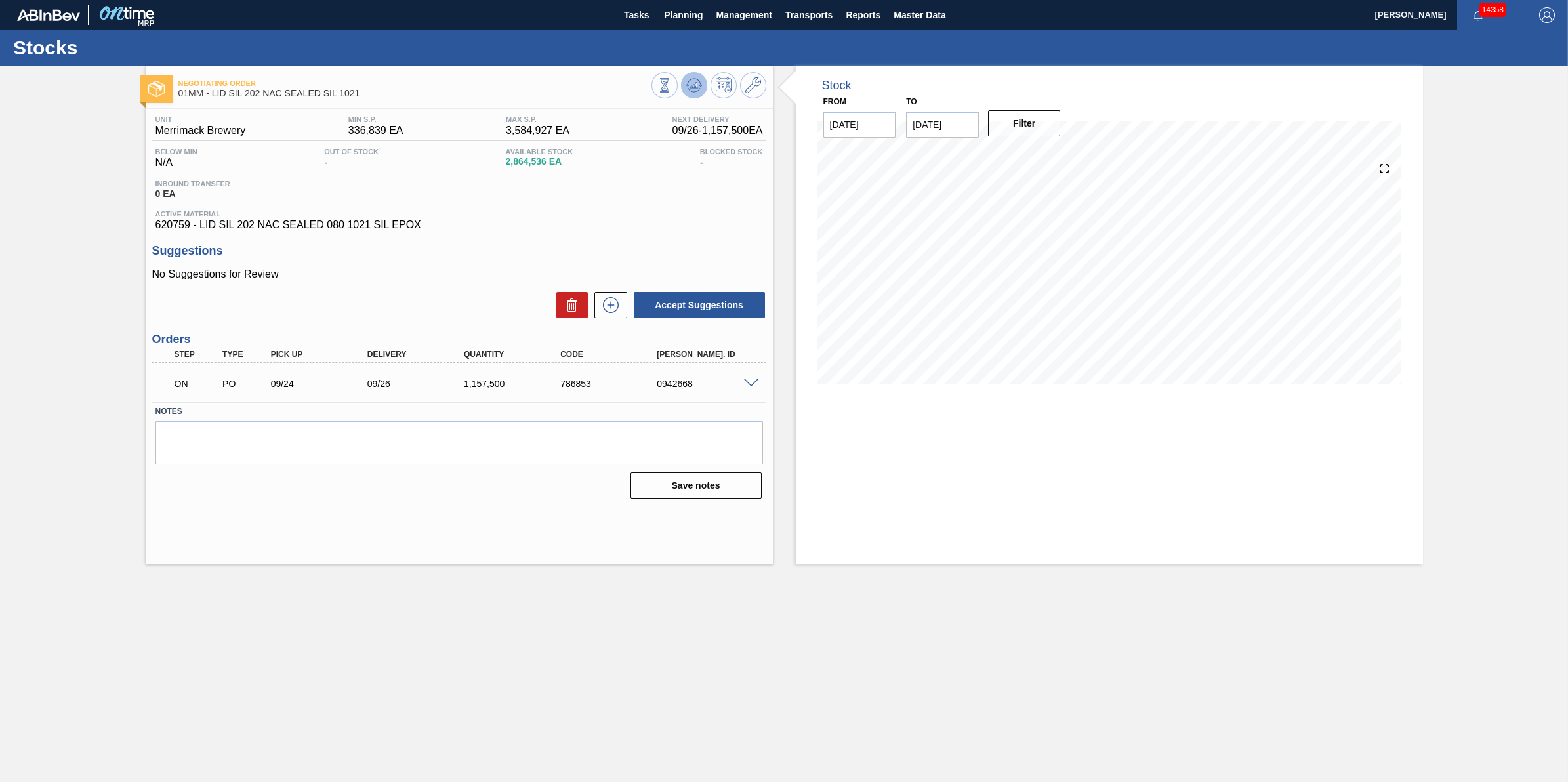
click at [690, 82] on icon at bounding box center [694, 85] width 16 height 16
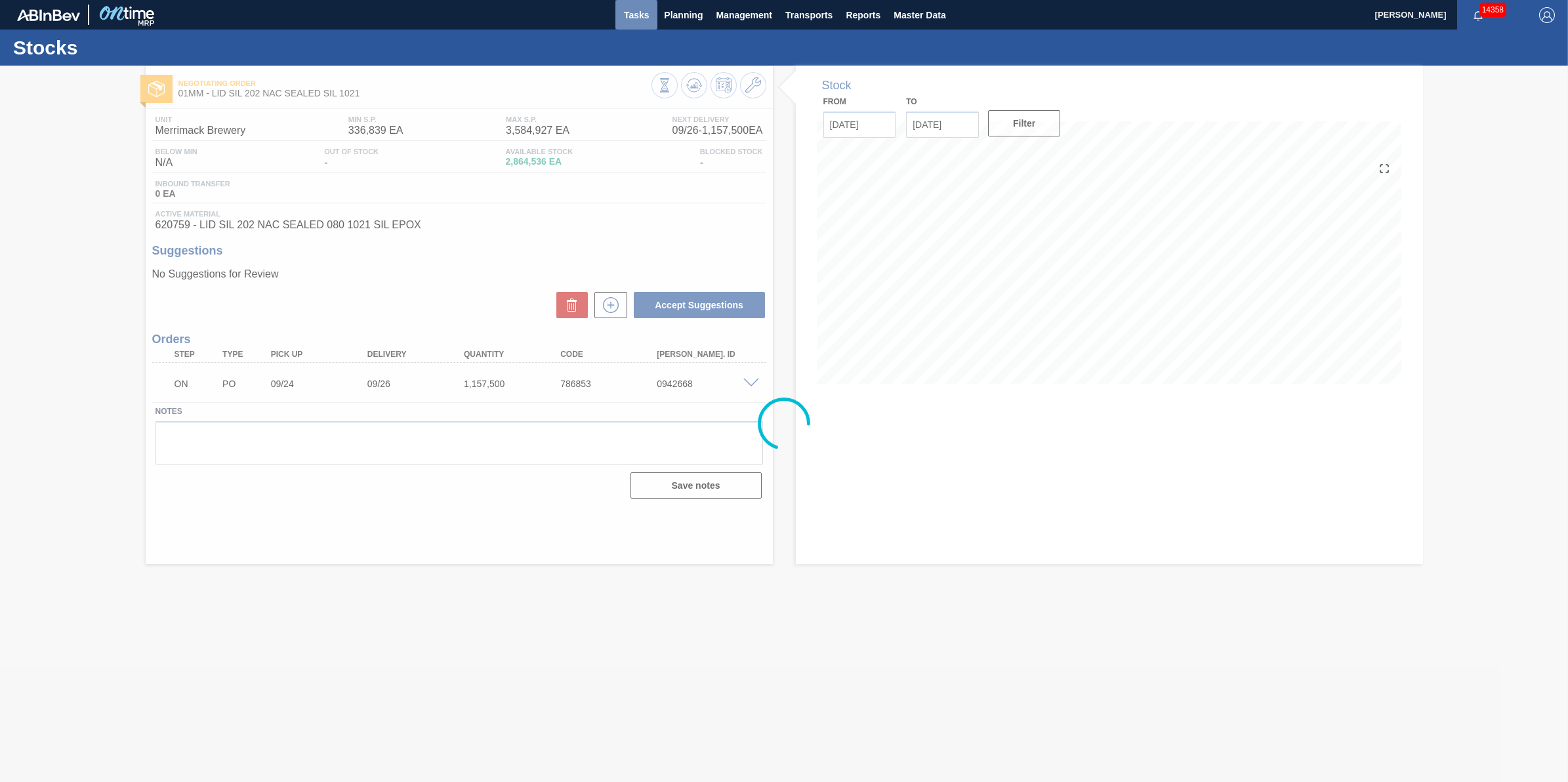
click at [630, 24] on button "Tasks" at bounding box center [637, 14] width 42 height 30
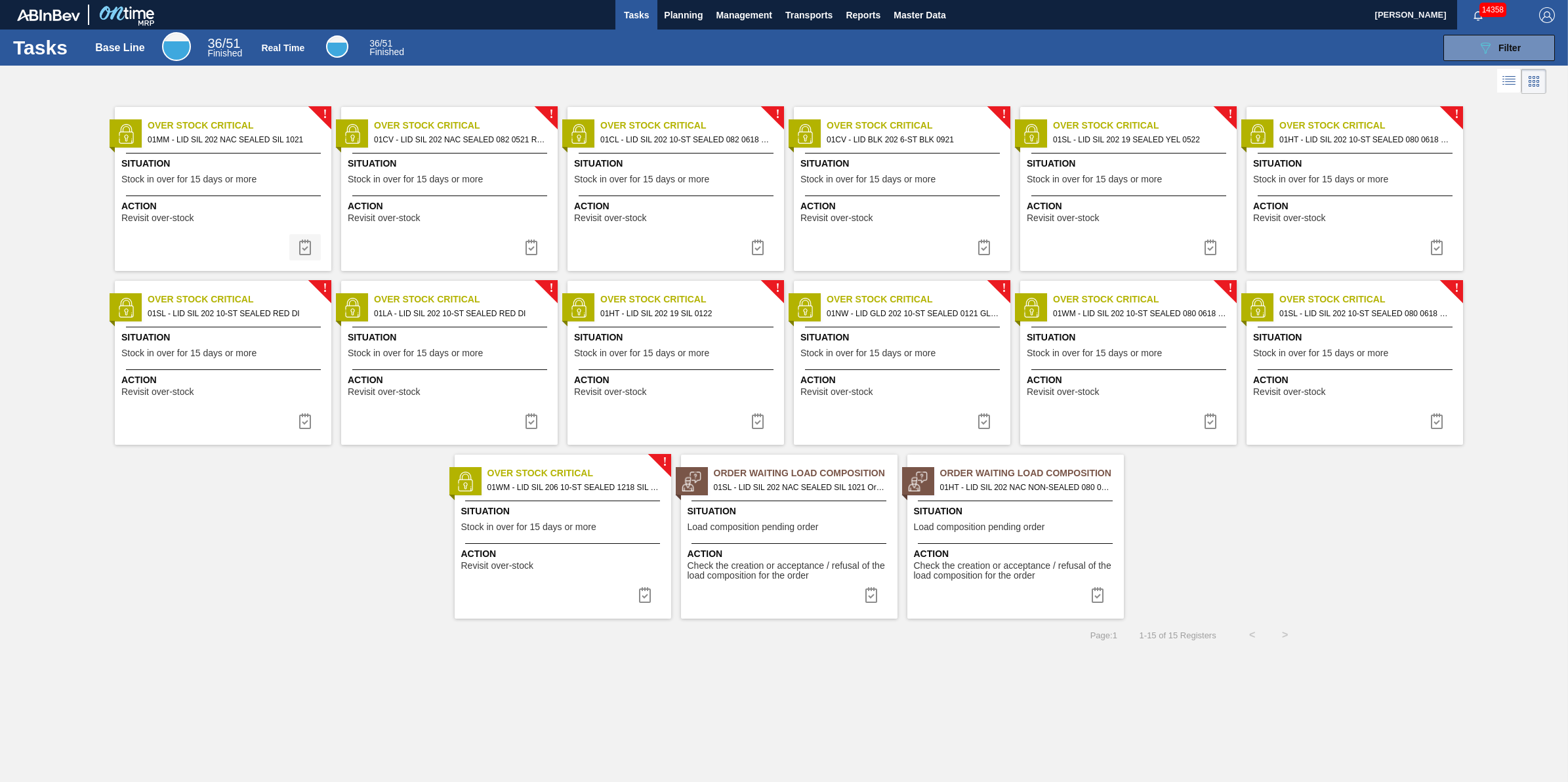
click at [316, 239] on button at bounding box center [305, 247] width 32 height 26
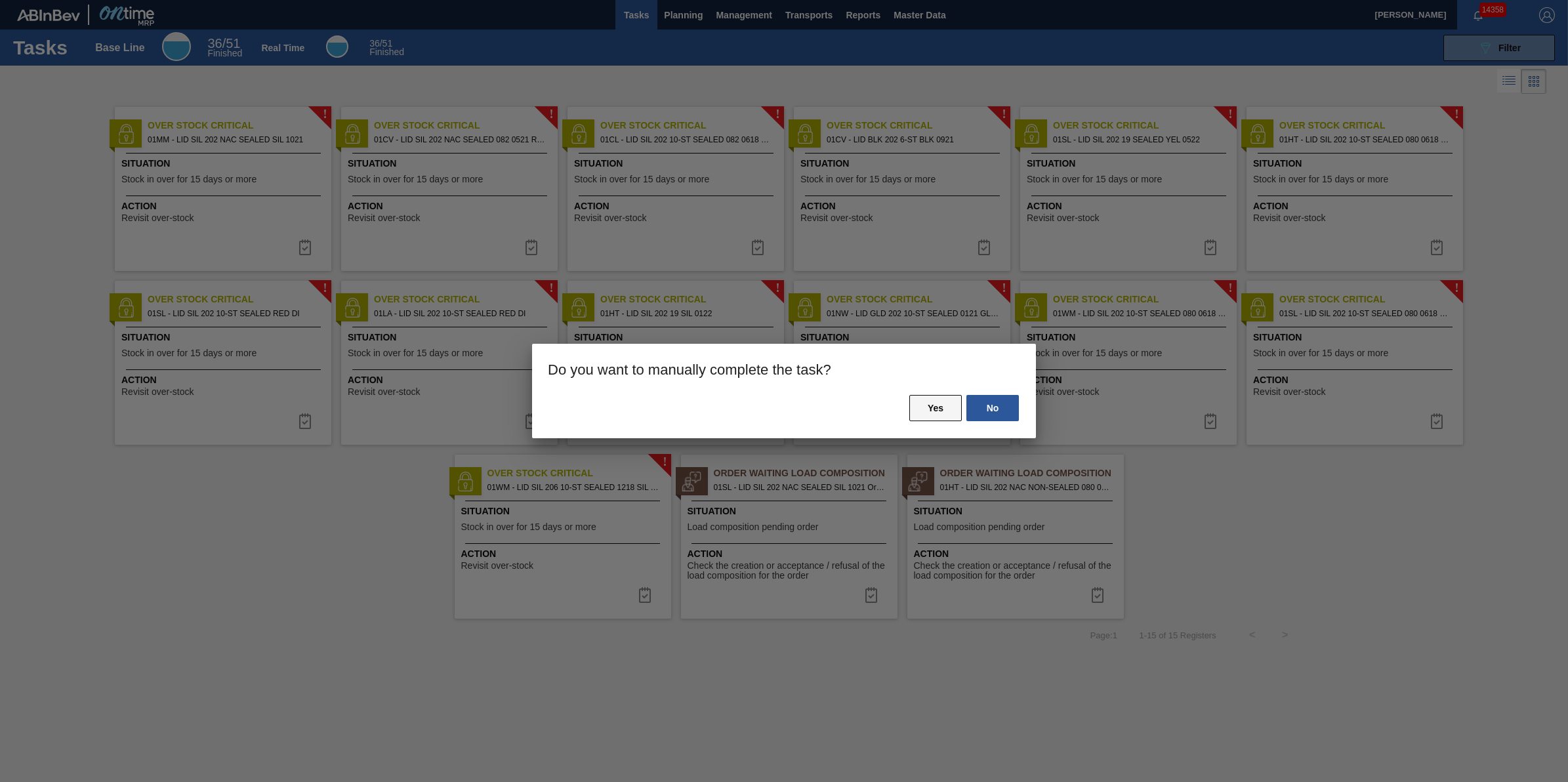
click at [913, 407] on button "Yes" at bounding box center [936, 408] width 53 height 26
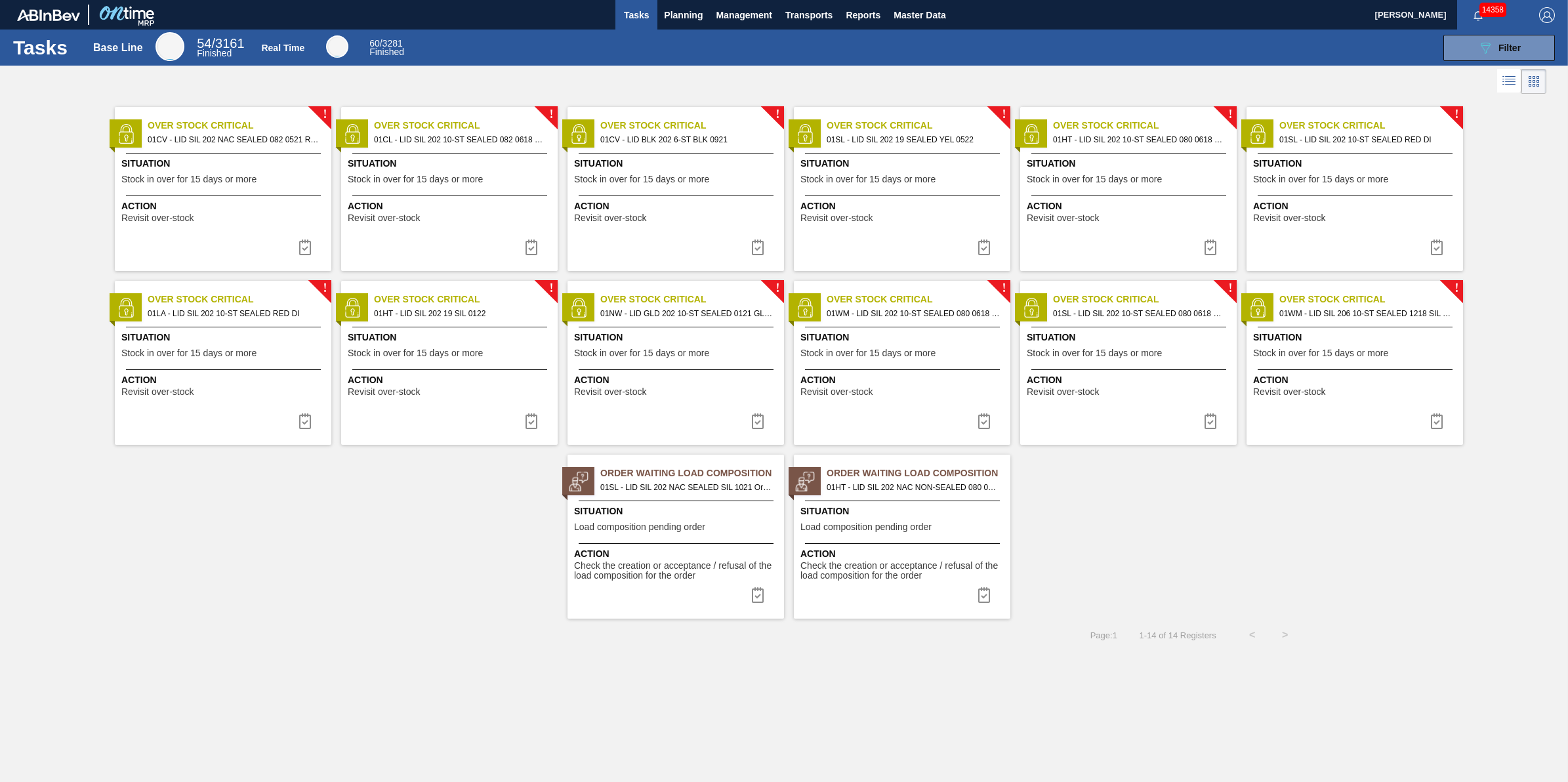
click at [299, 175] on div "Situation Stock in over for 15 days or more" at bounding box center [225, 173] width 207 height 32
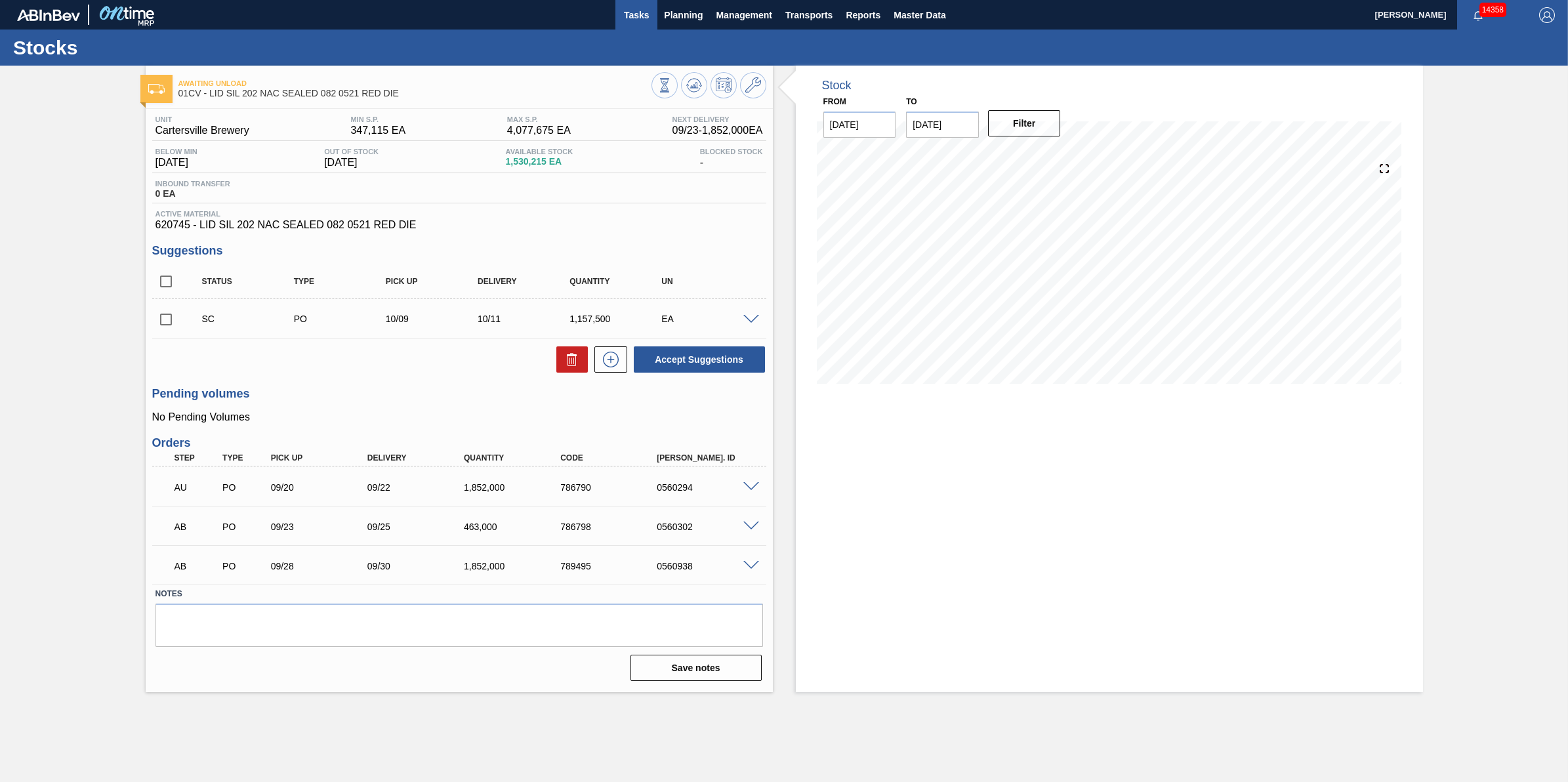
click at [640, 18] on span "Tasks" at bounding box center [637, 15] width 29 height 16
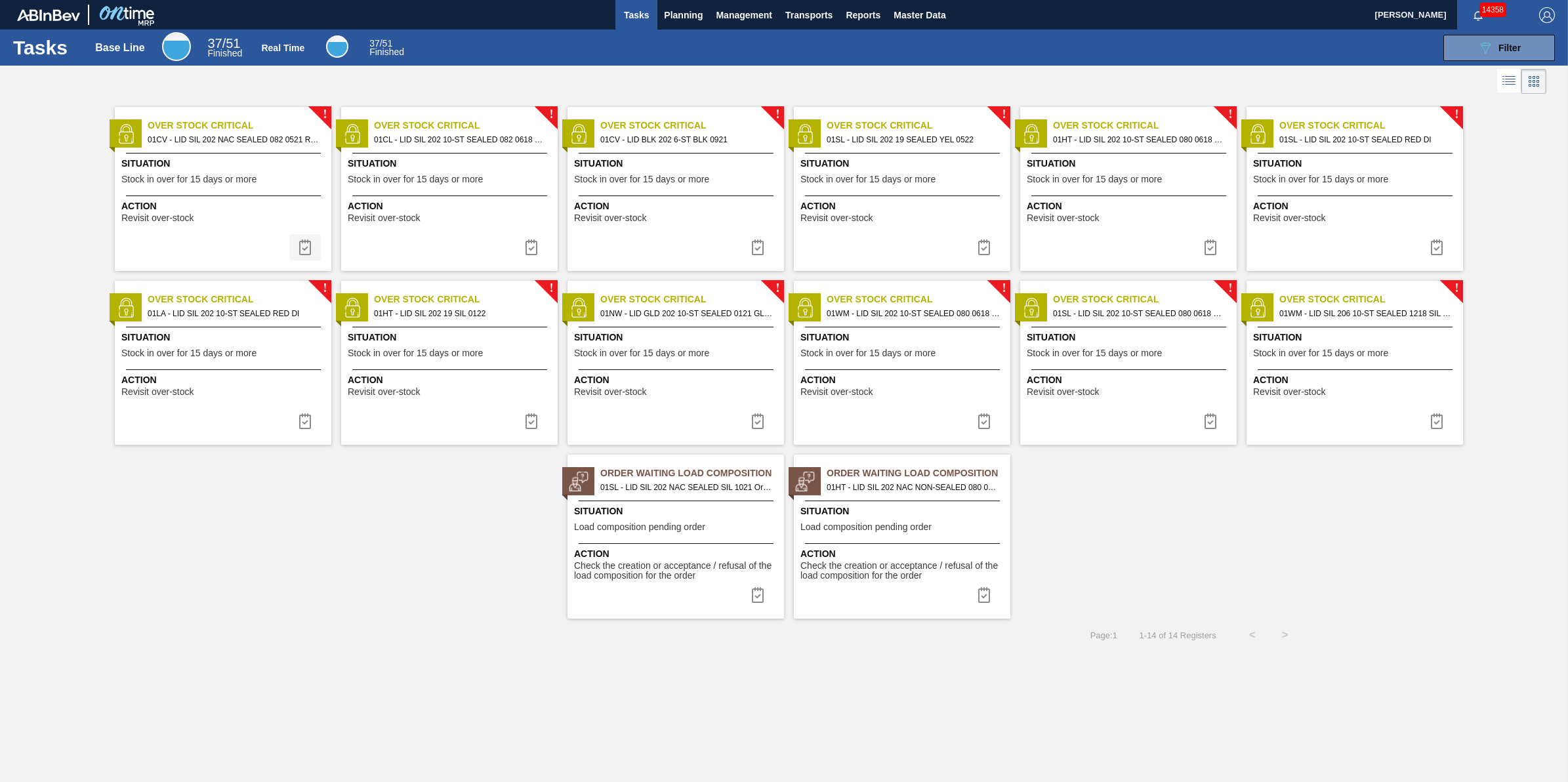
click at [310, 254] on img at bounding box center [305, 247] width 16 height 16
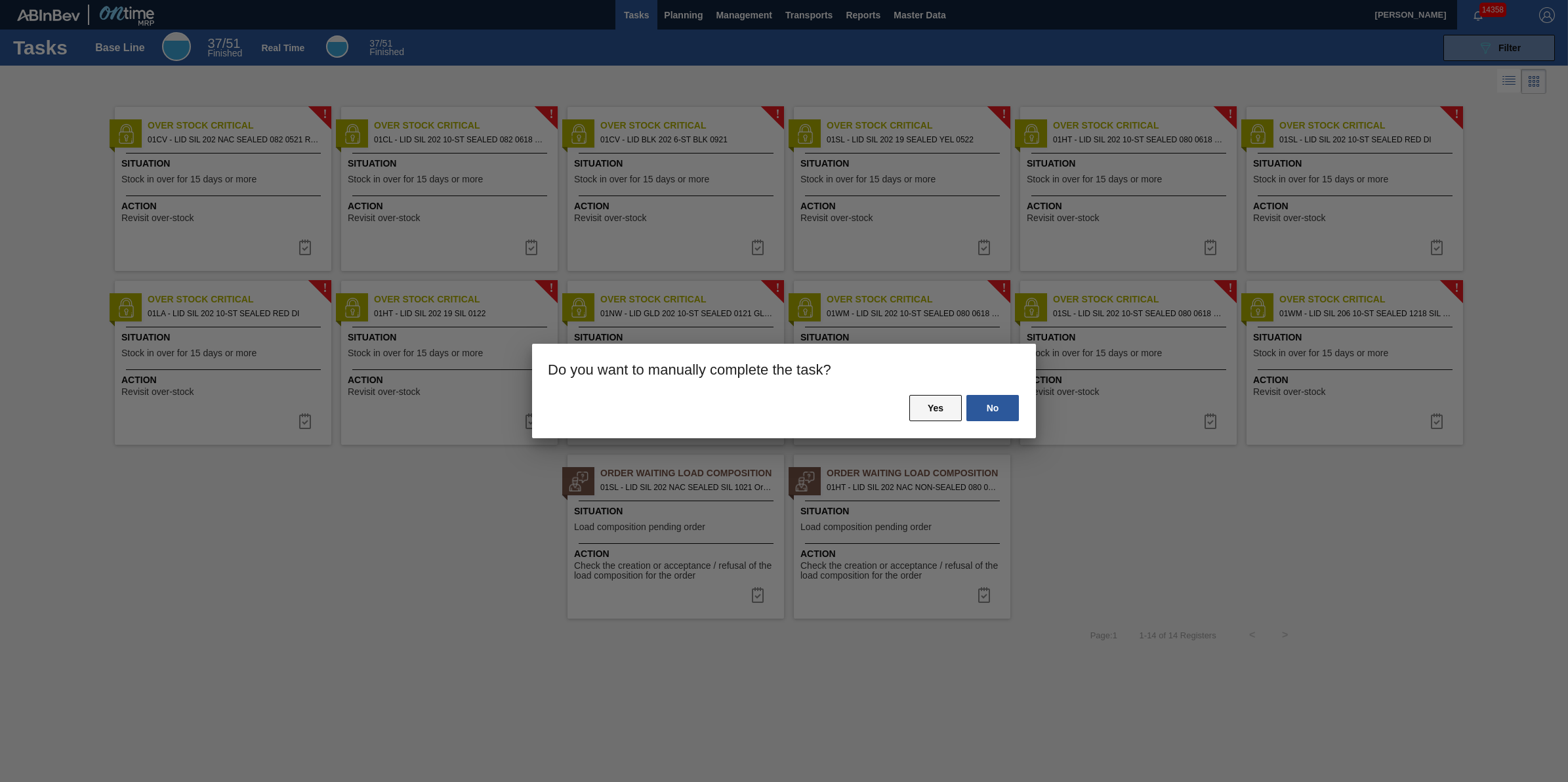
click at [925, 405] on button "Yes" at bounding box center [936, 408] width 53 height 26
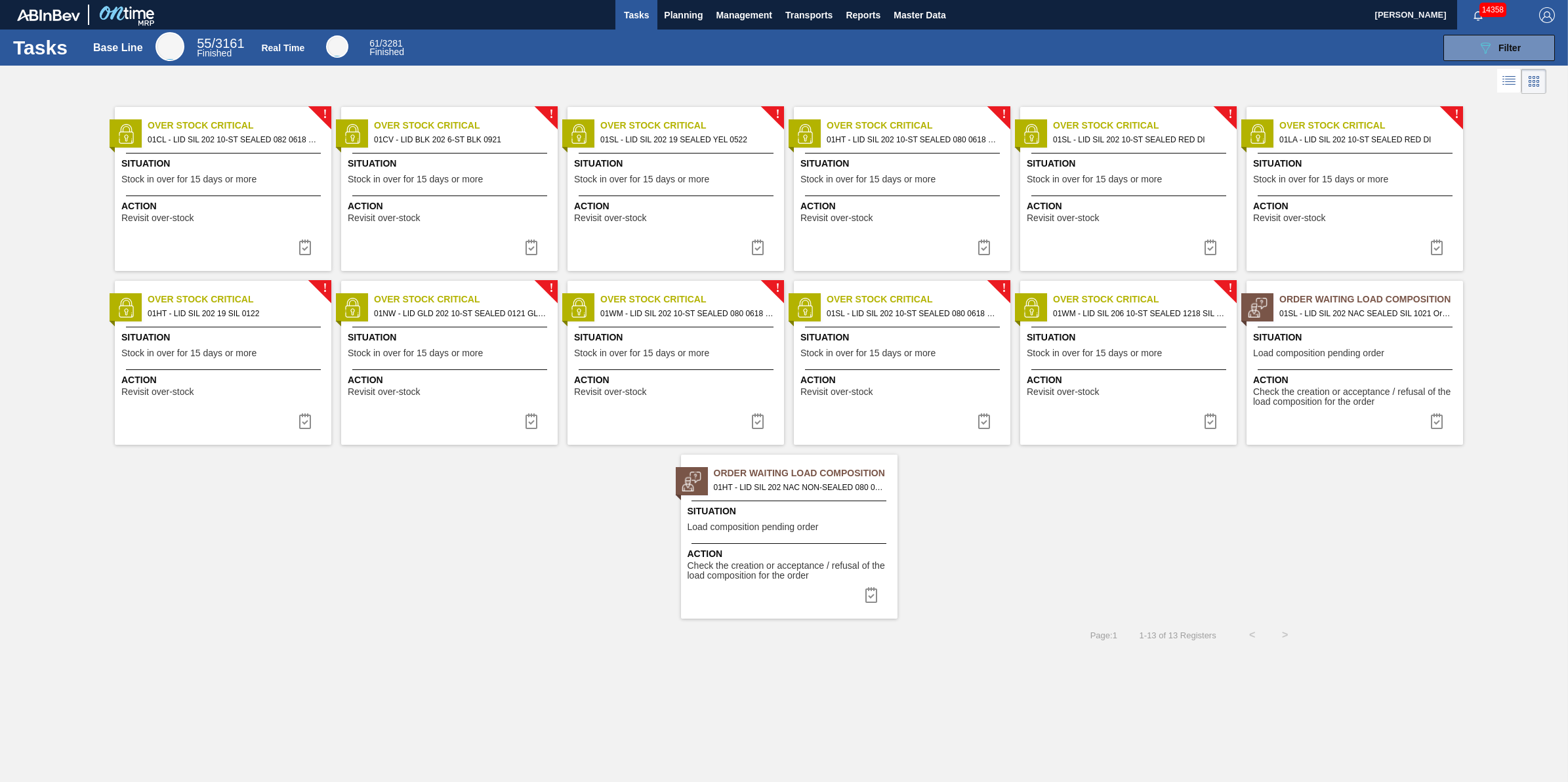
click at [245, 212] on span "Action" at bounding box center [225, 206] width 207 height 14
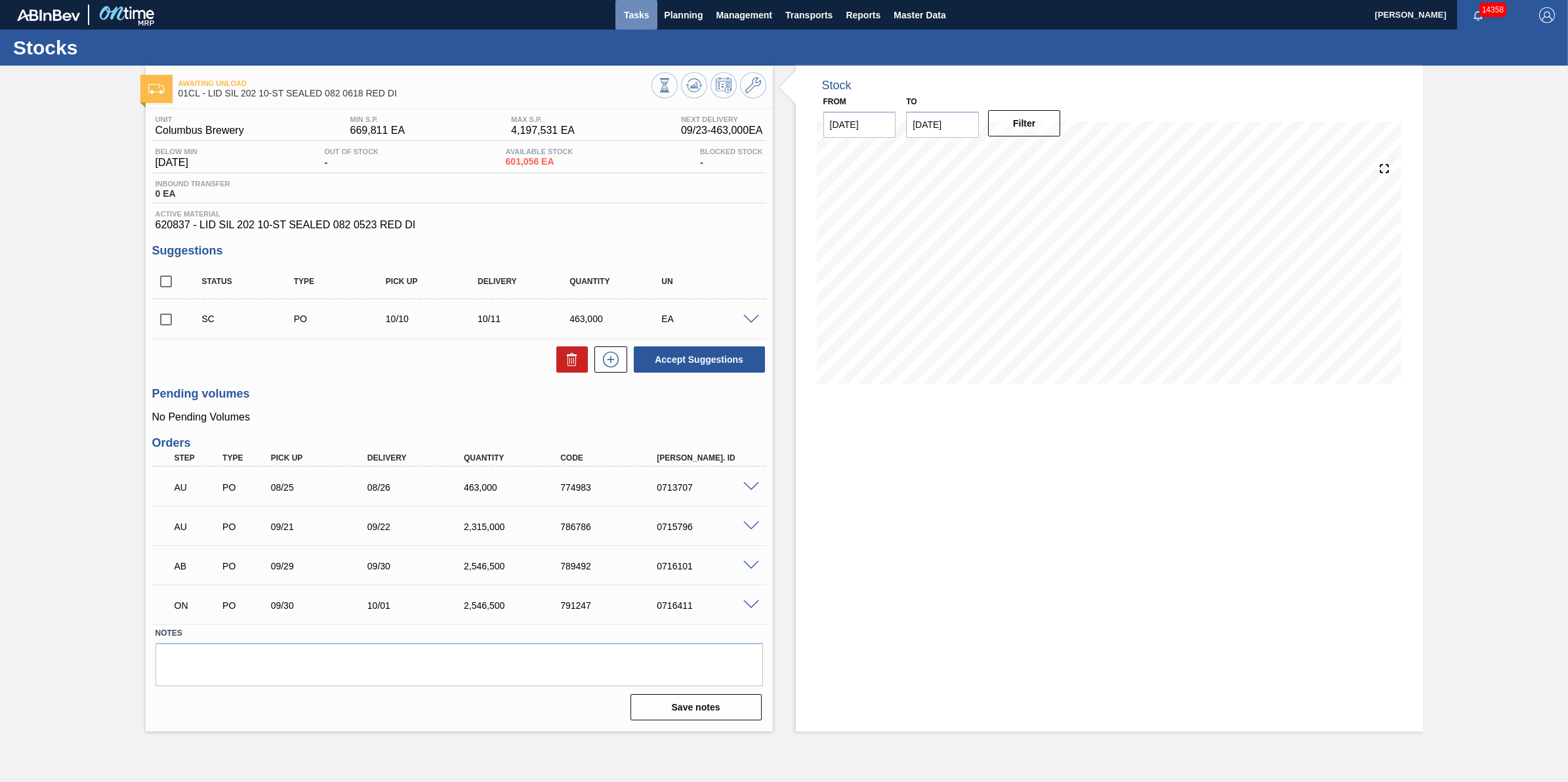
click at [637, 8] on span "Tasks" at bounding box center [637, 15] width 29 height 16
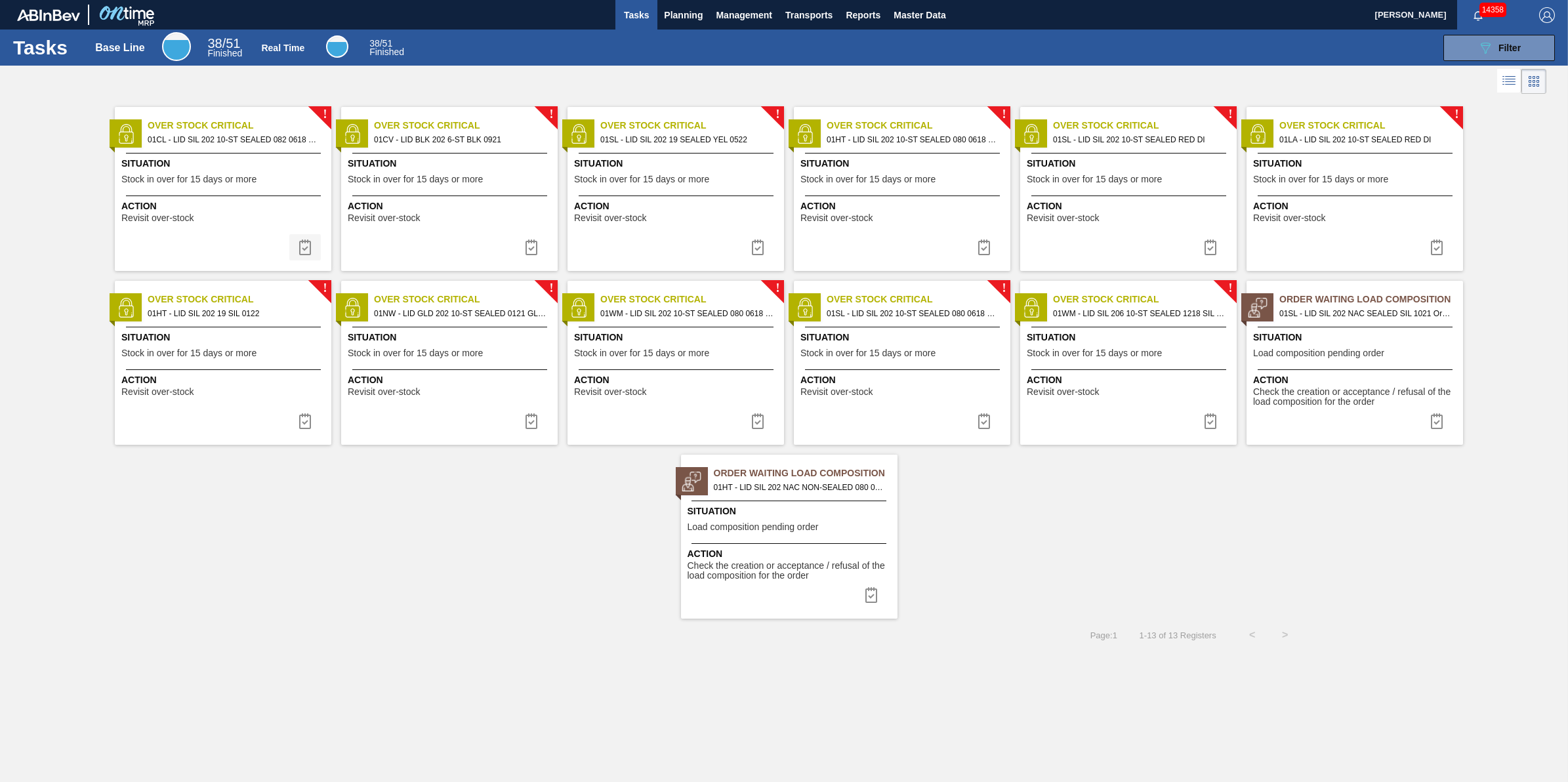
click at [302, 239] on img at bounding box center [305, 247] width 16 height 16
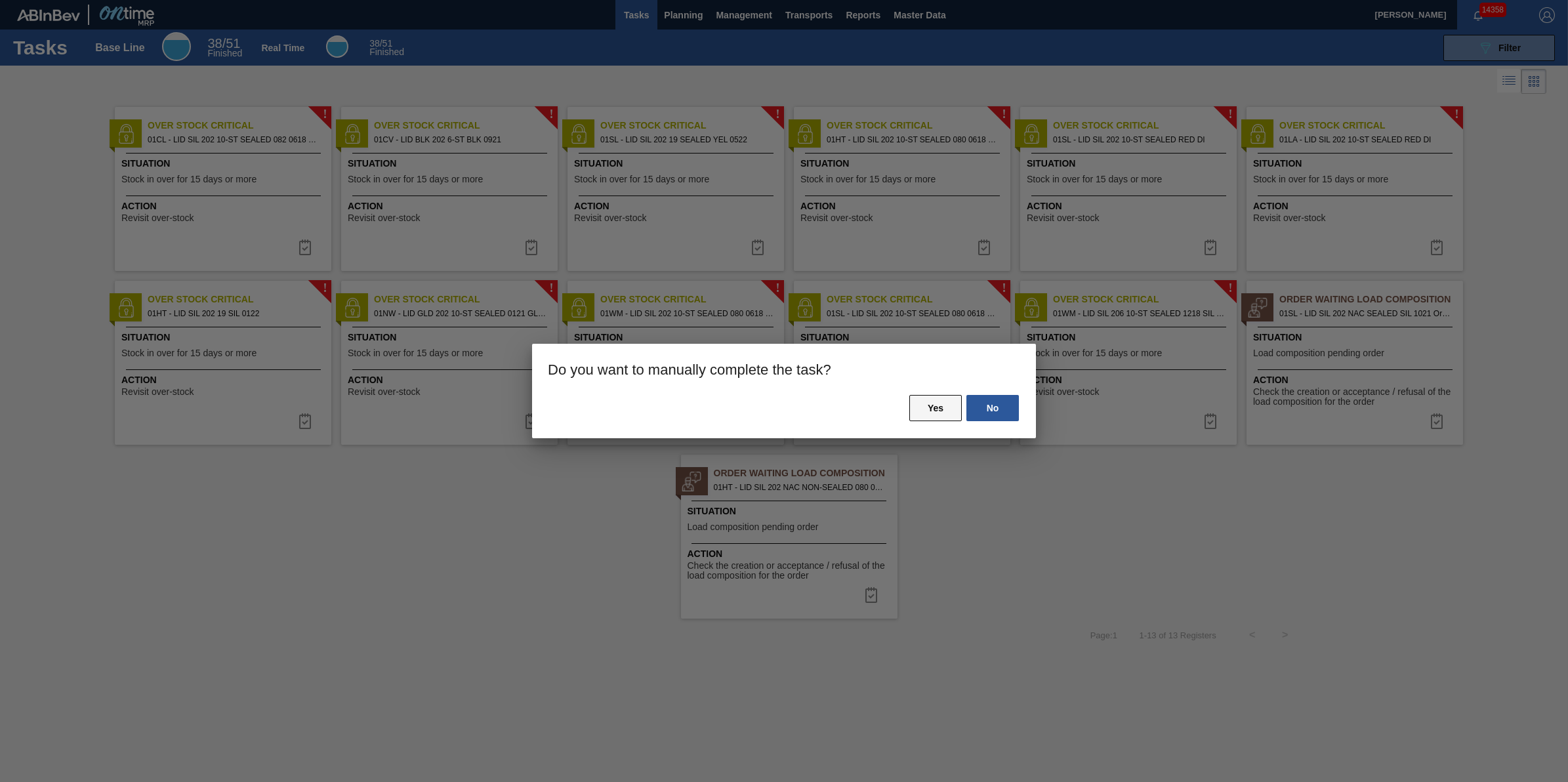
click at [940, 398] on button "Yes" at bounding box center [936, 408] width 53 height 26
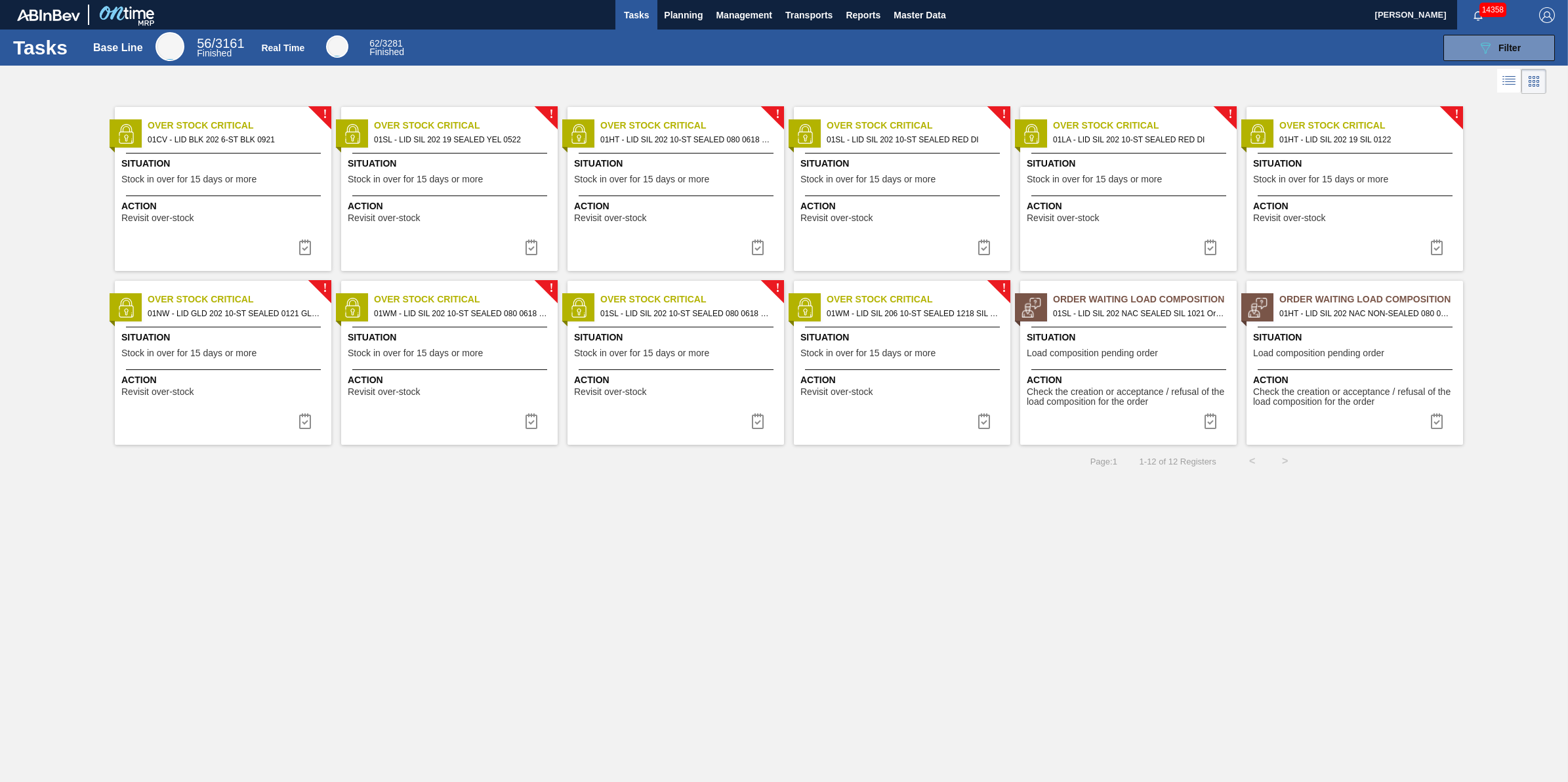
click at [247, 198] on div "Action Revisit over-stock" at bounding box center [223, 210] width 217 height 27
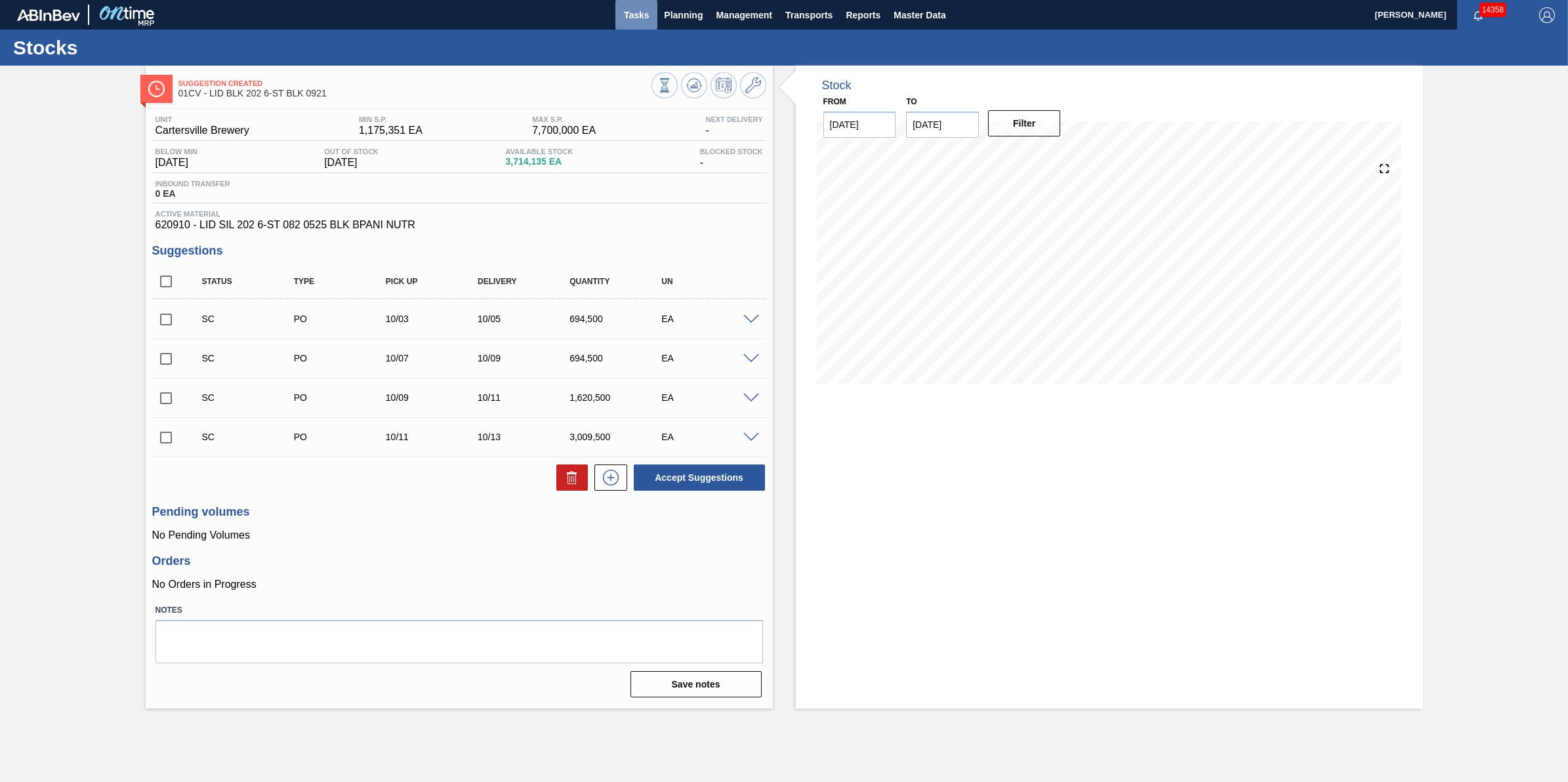
click at [641, 25] on button "Tasks" at bounding box center [637, 14] width 42 height 30
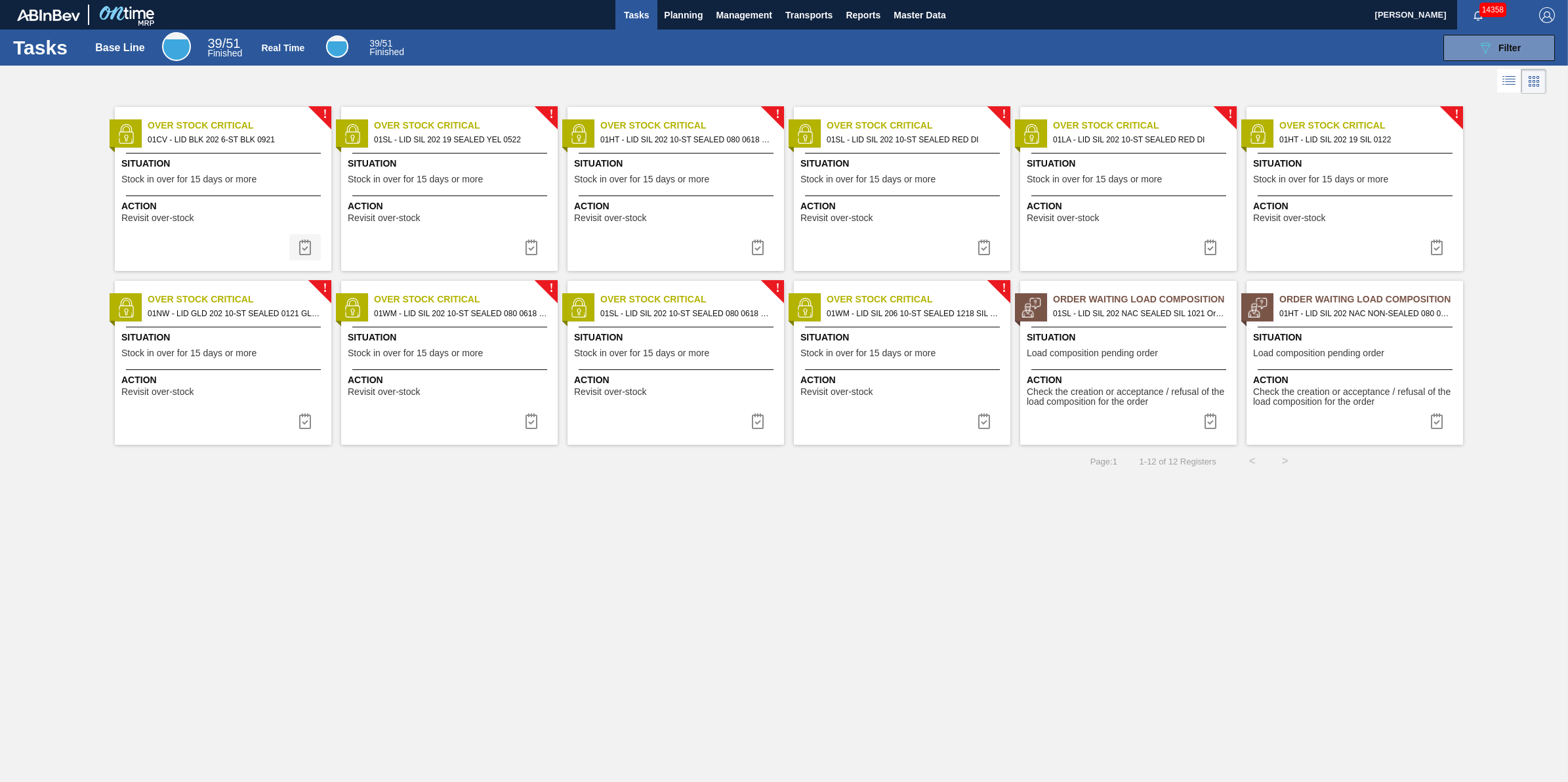
click at [316, 245] on button at bounding box center [305, 247] width 32 height 26
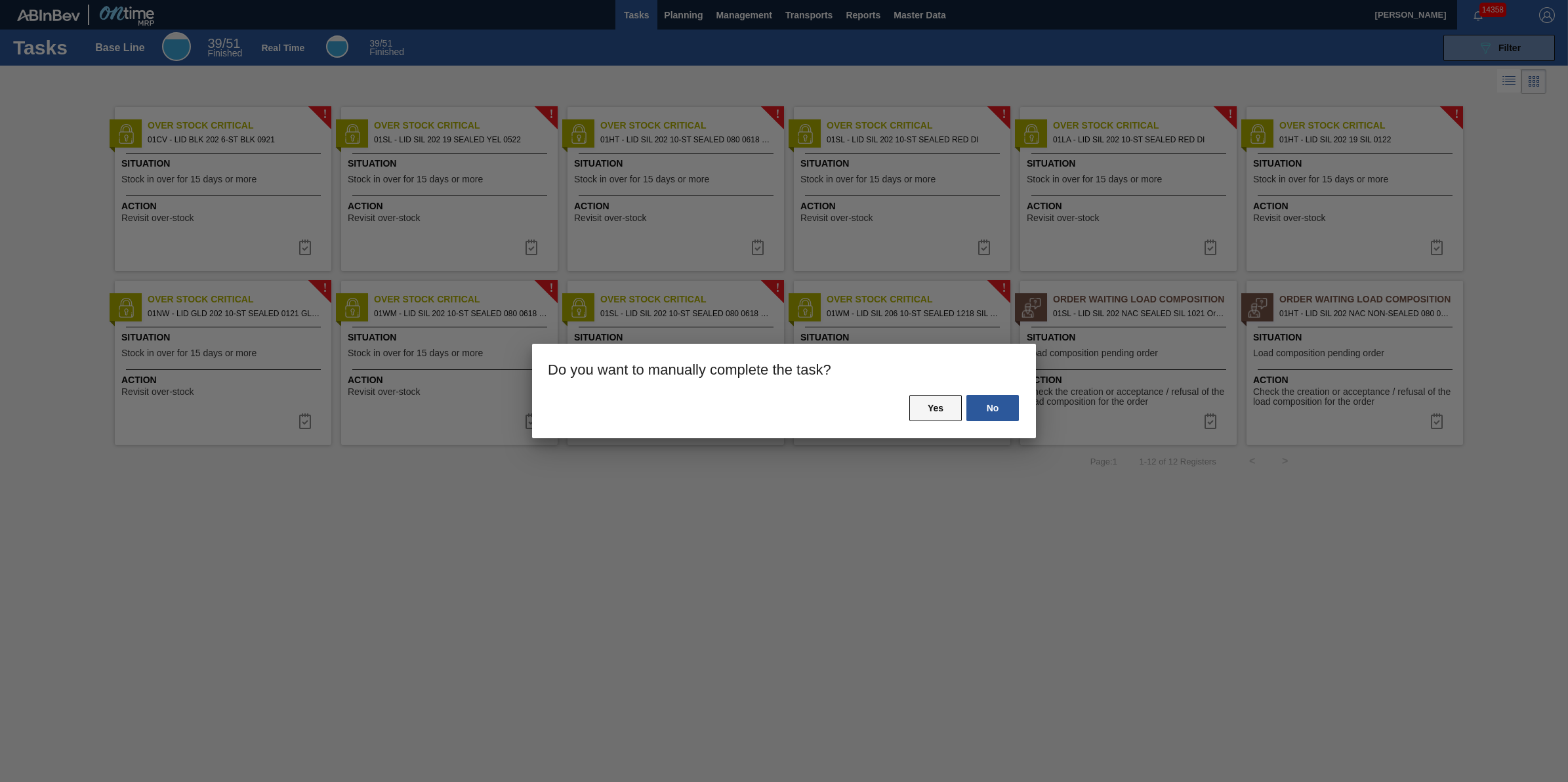
click at [946, 404] on button "Yes" at bounding box center [936, 408] width 53 height 26
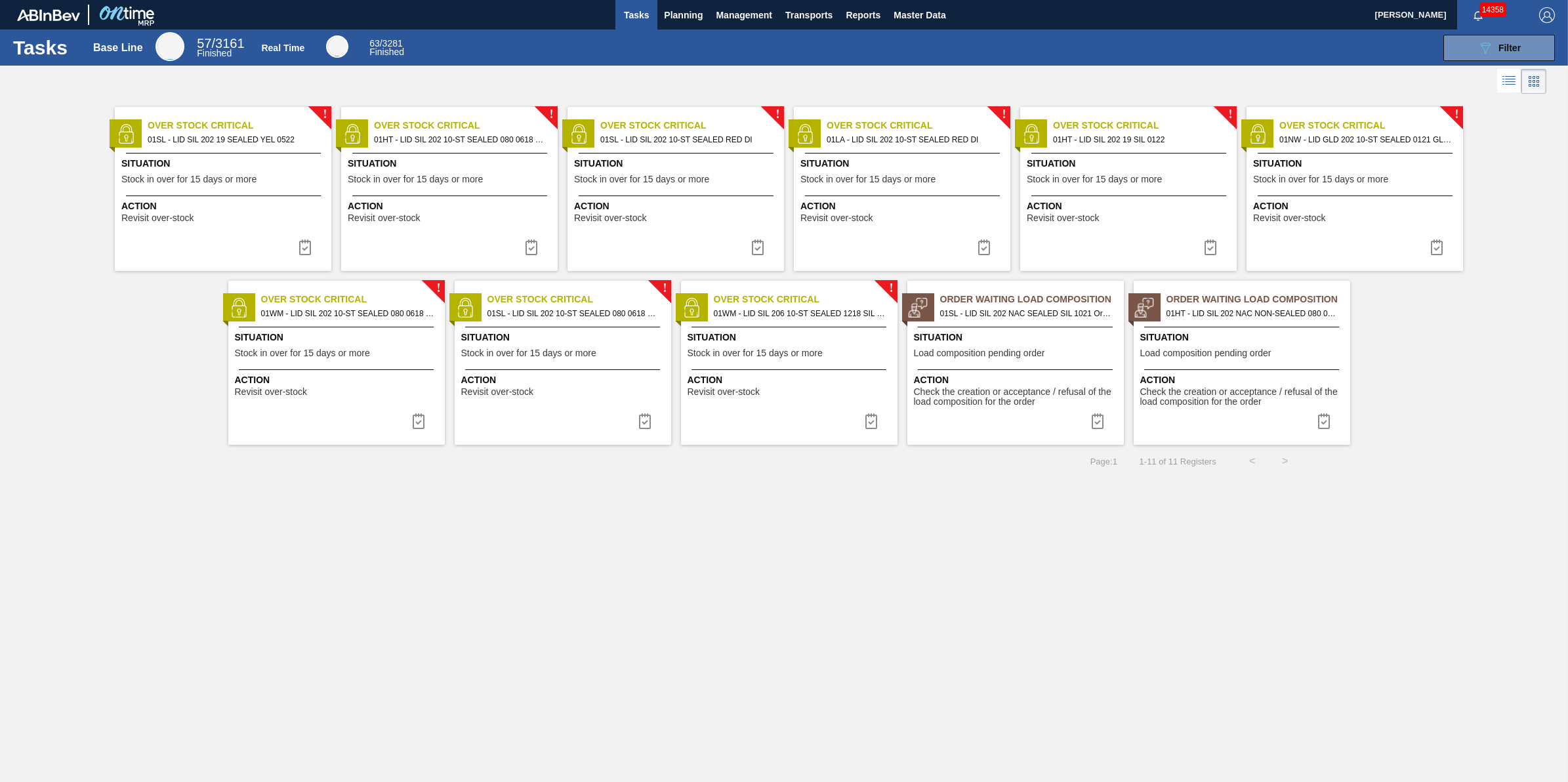
click at [220, 184] on span "Stock in over for 15 days or more" at bounding box center [189, 180] width 135 height 10
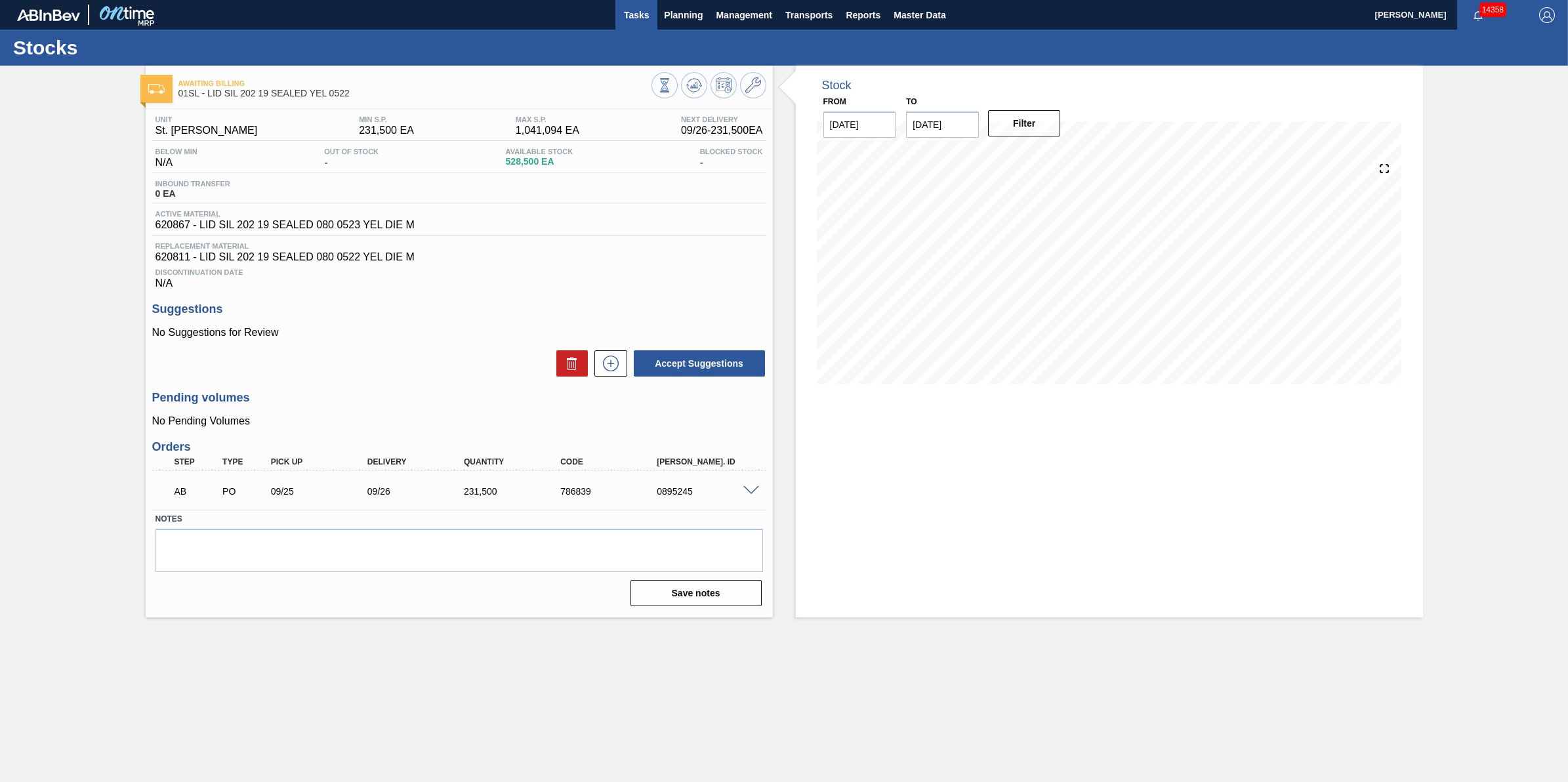
click at [632, 13] on span "Tasks" at bounding box center [637, 15] width 29 height 16
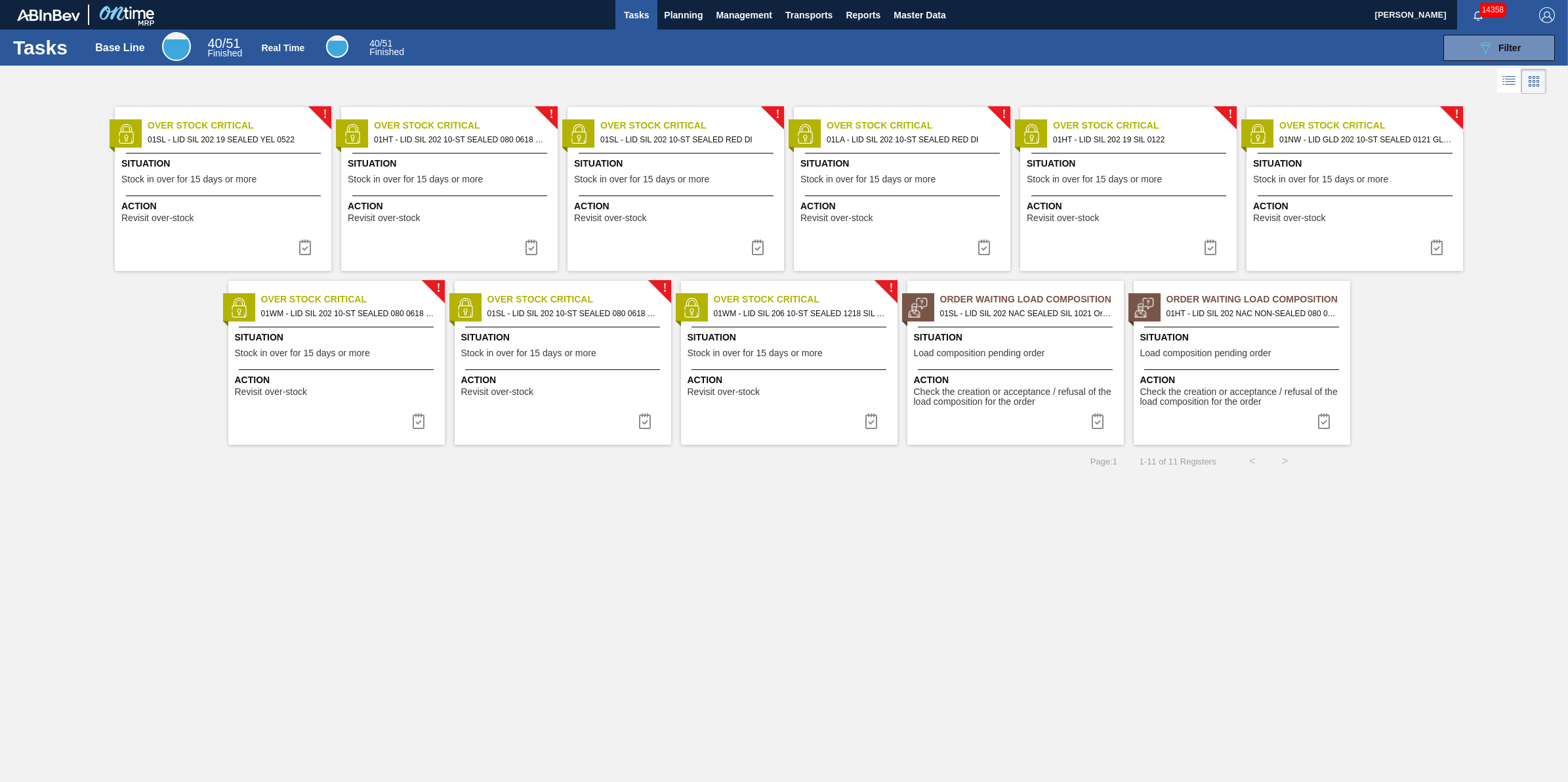
click at [251, 148] on div "! Over Stock Critical 01SL - LID SIL 202 19 SEALED YEL 0522 Situation Stock in …" at bounding box center [223, 189] width 217 height 164
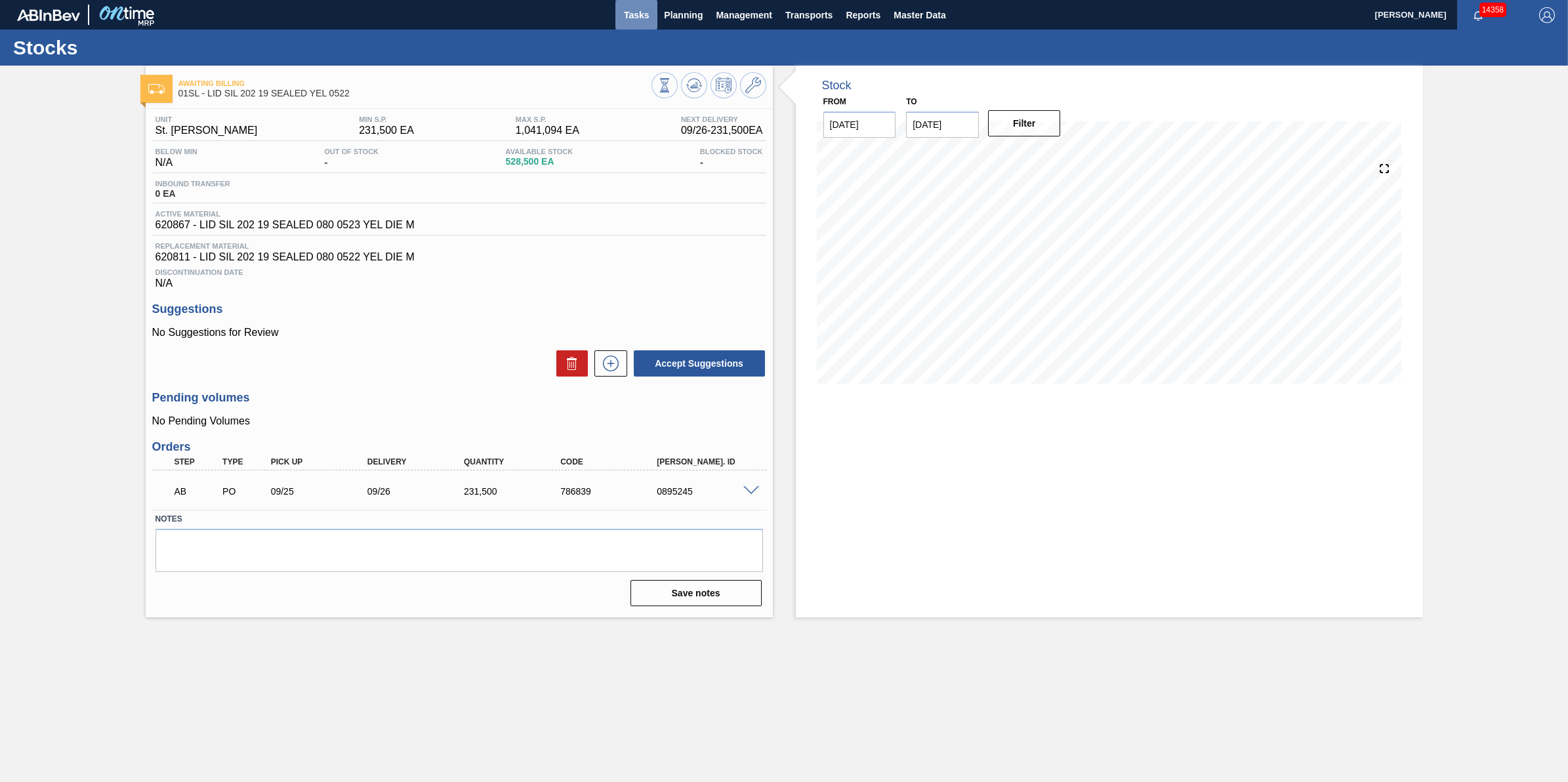
click at [622, 14] on span "Tasks" at bounding box center [637, 15] width 29 height 16
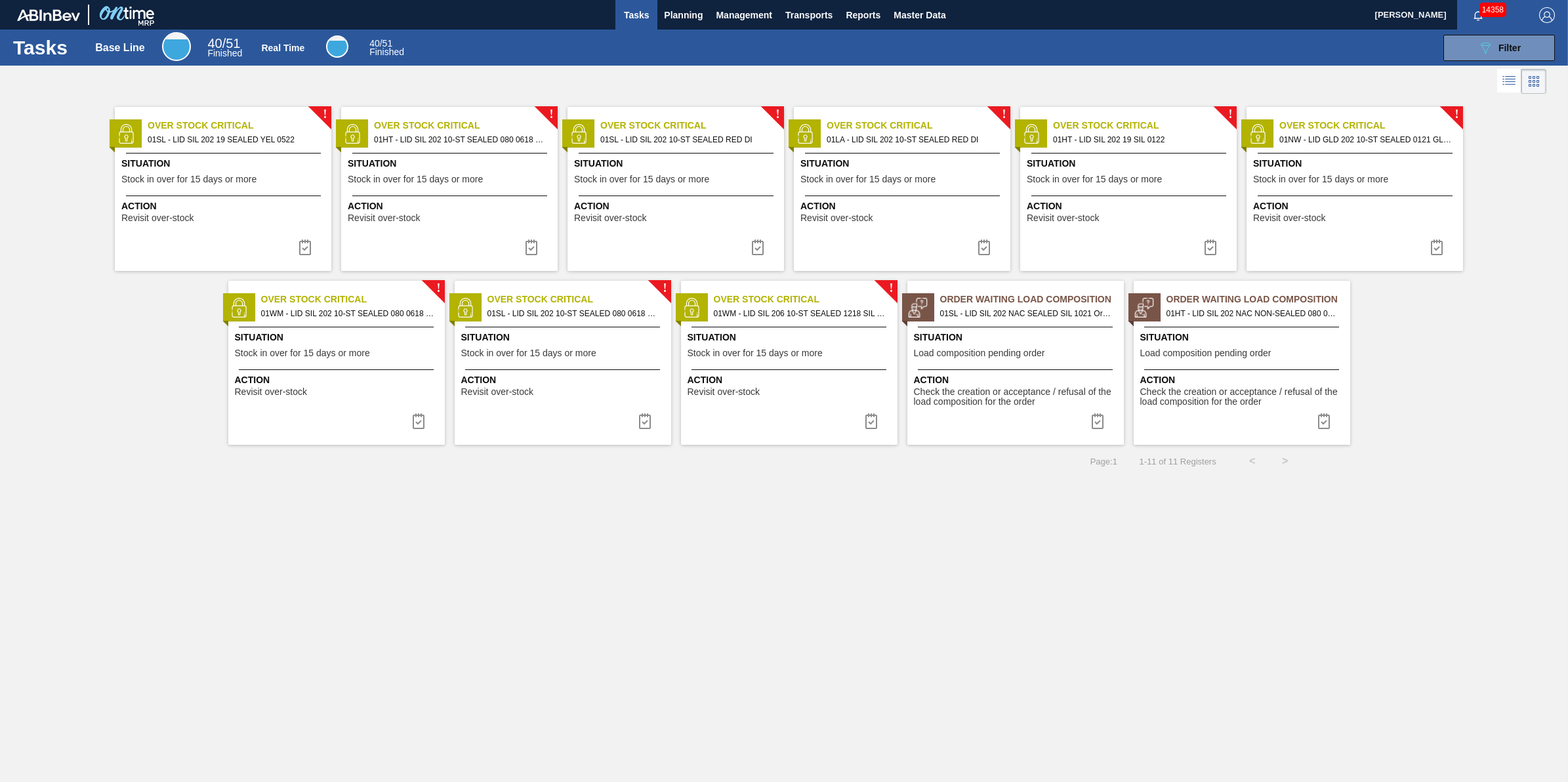
click at [215, 125] on span "Over Stock Critical" at bounding box center [239, 125] width 184 height 14
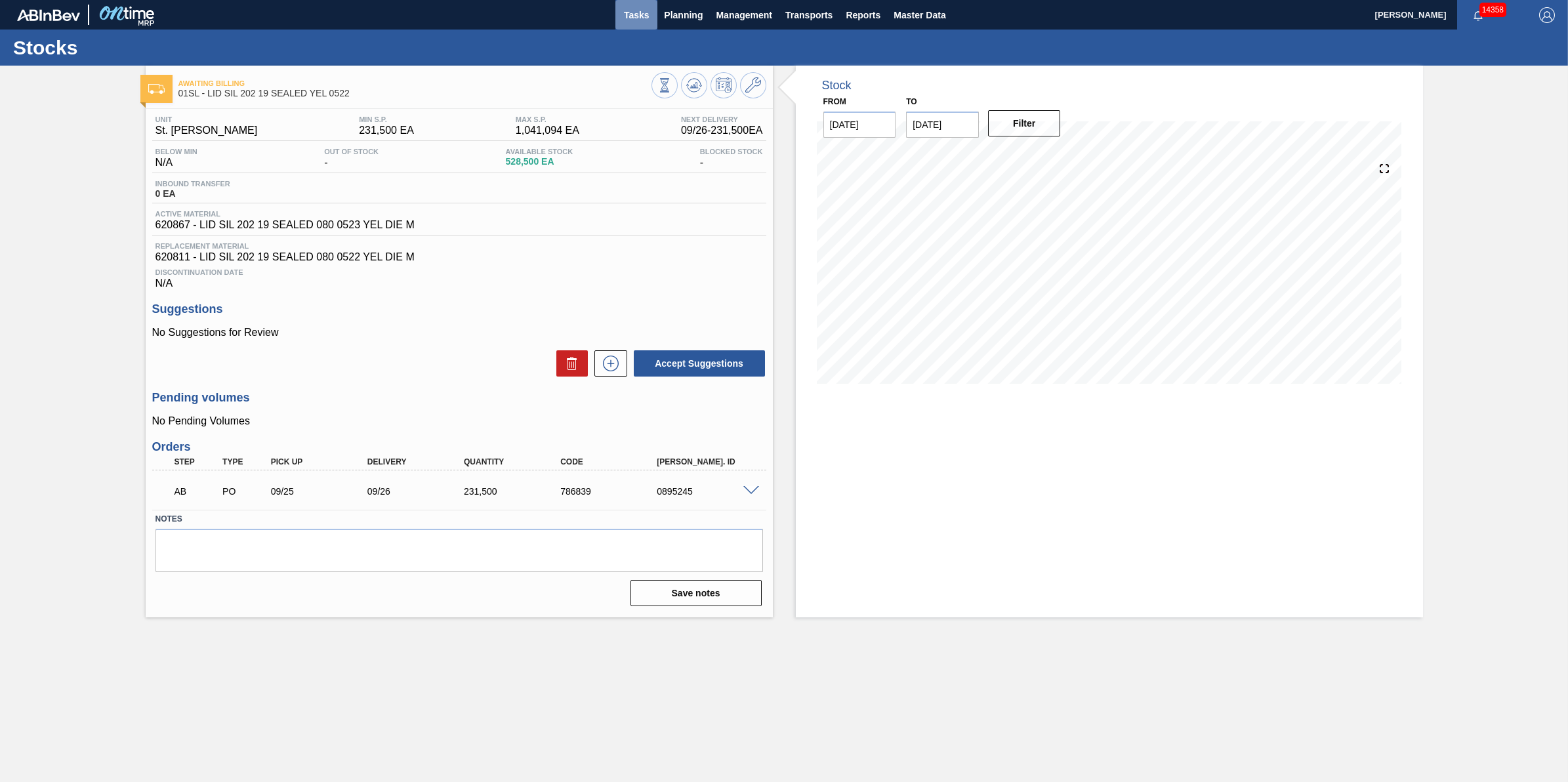
click at [644, 12] on span "Tasks" at bounding box center [637, 15] width 29 height 16
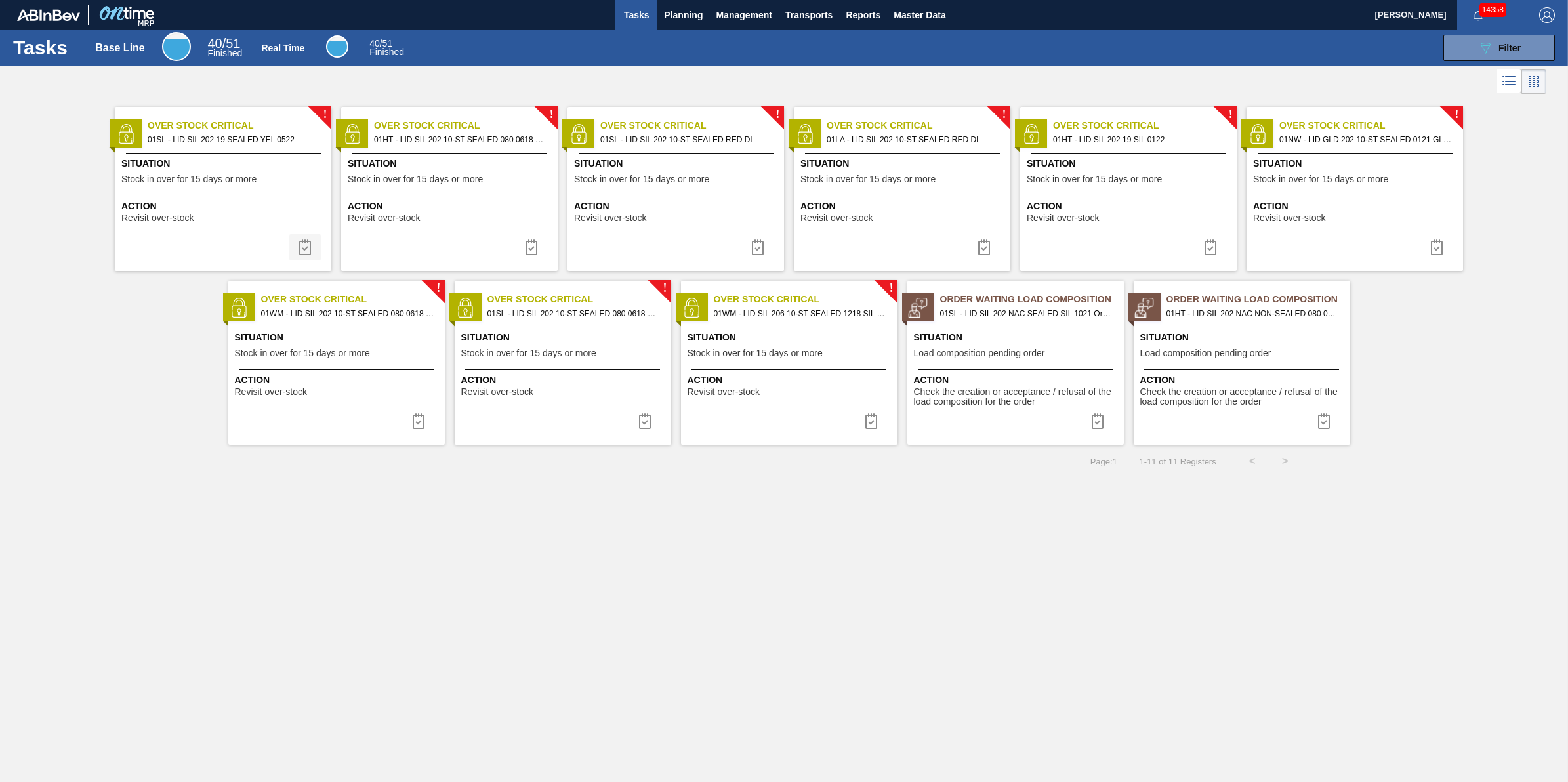
click at [311, 256] on button at bounding box center [305, 247] width 32 height 26
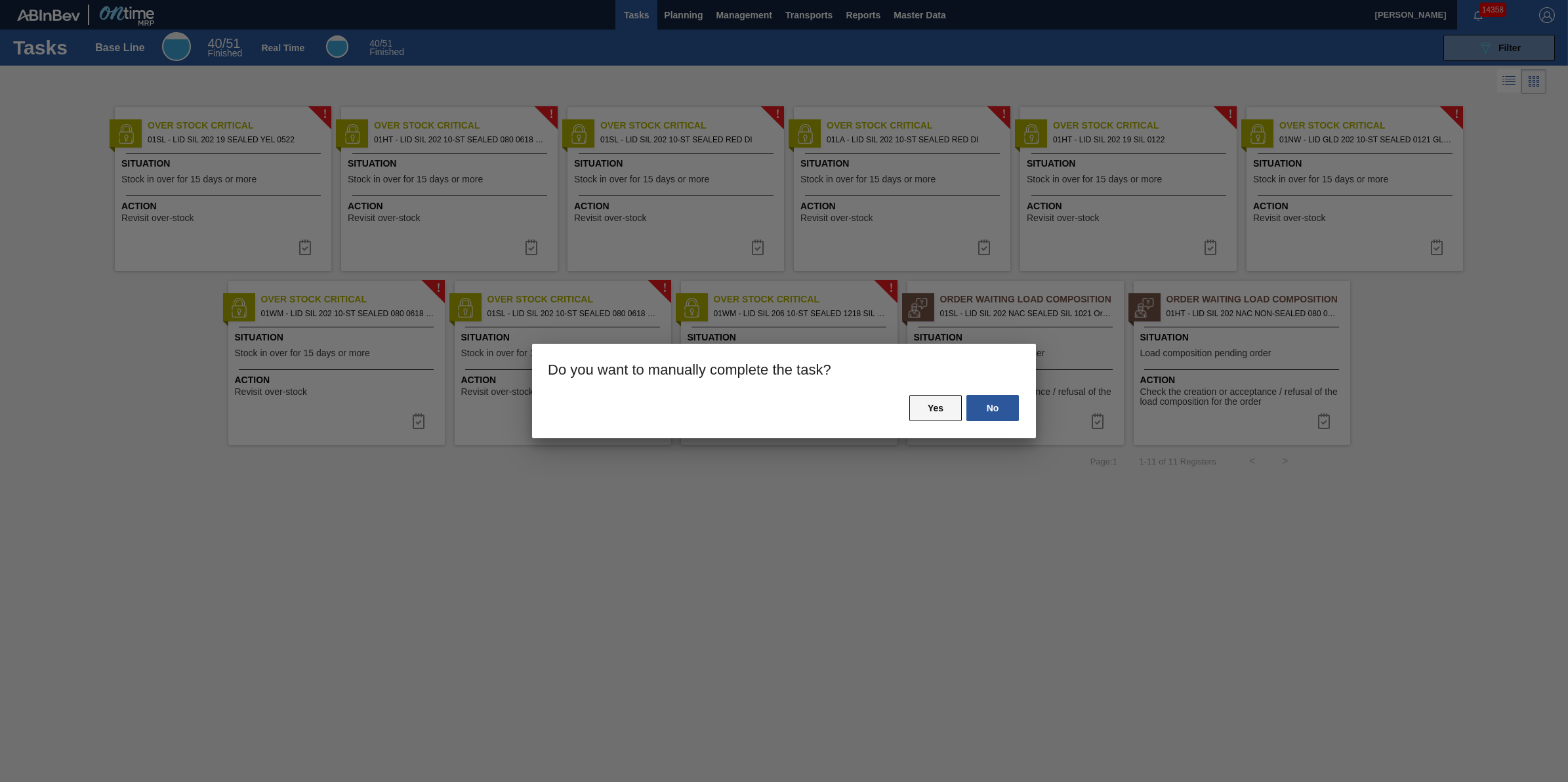
click at [917, 407] on button "Yes" at bounding box center [936, 408] width 53 height 26
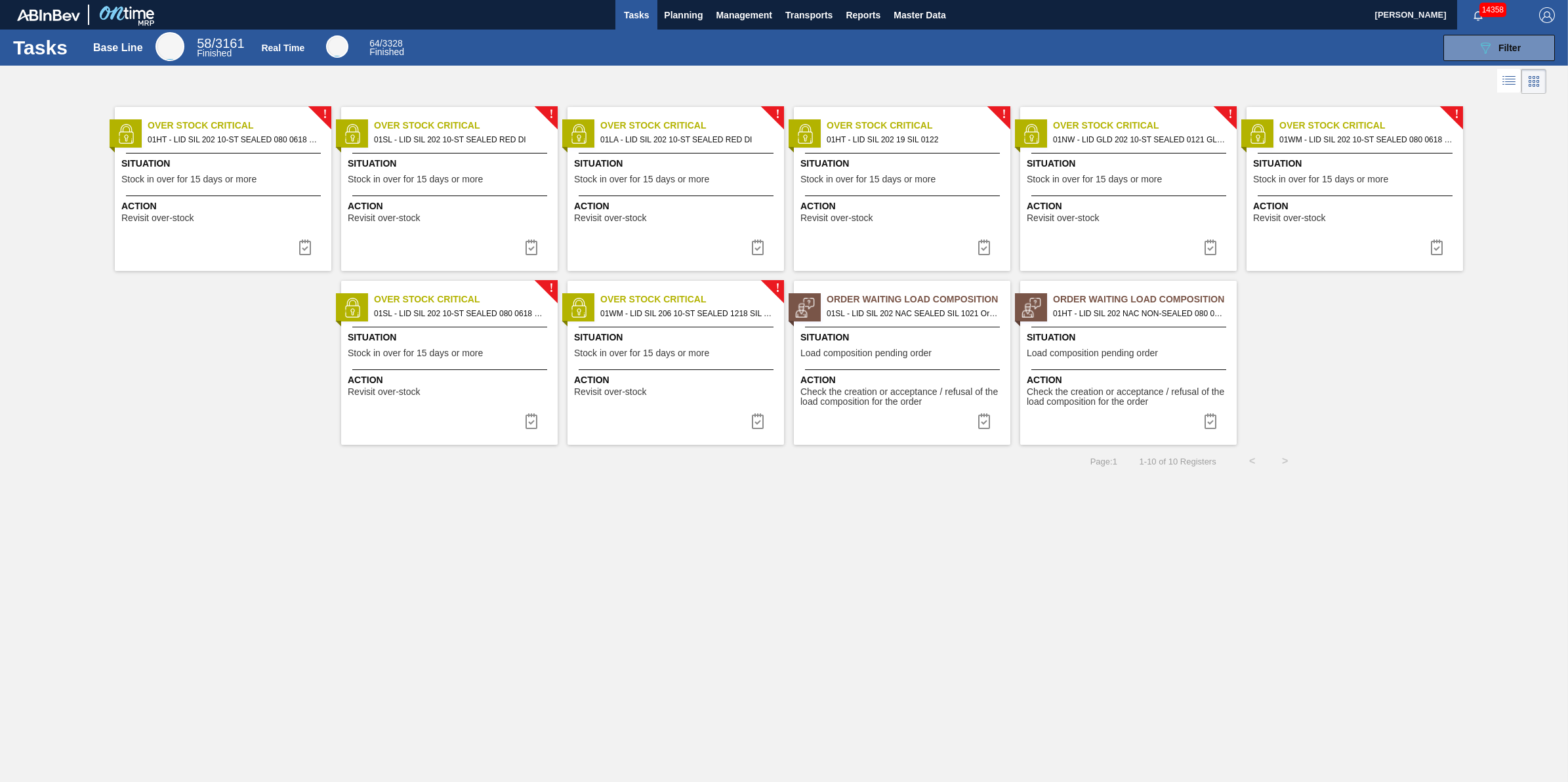
click at [232, 189] on div "! Over Stock Critical 01HT - LID SIL 202 10-ST SEALED 080 0618 ULT 06 Situation…" at bounding box center [223, 189] width 217 height 164
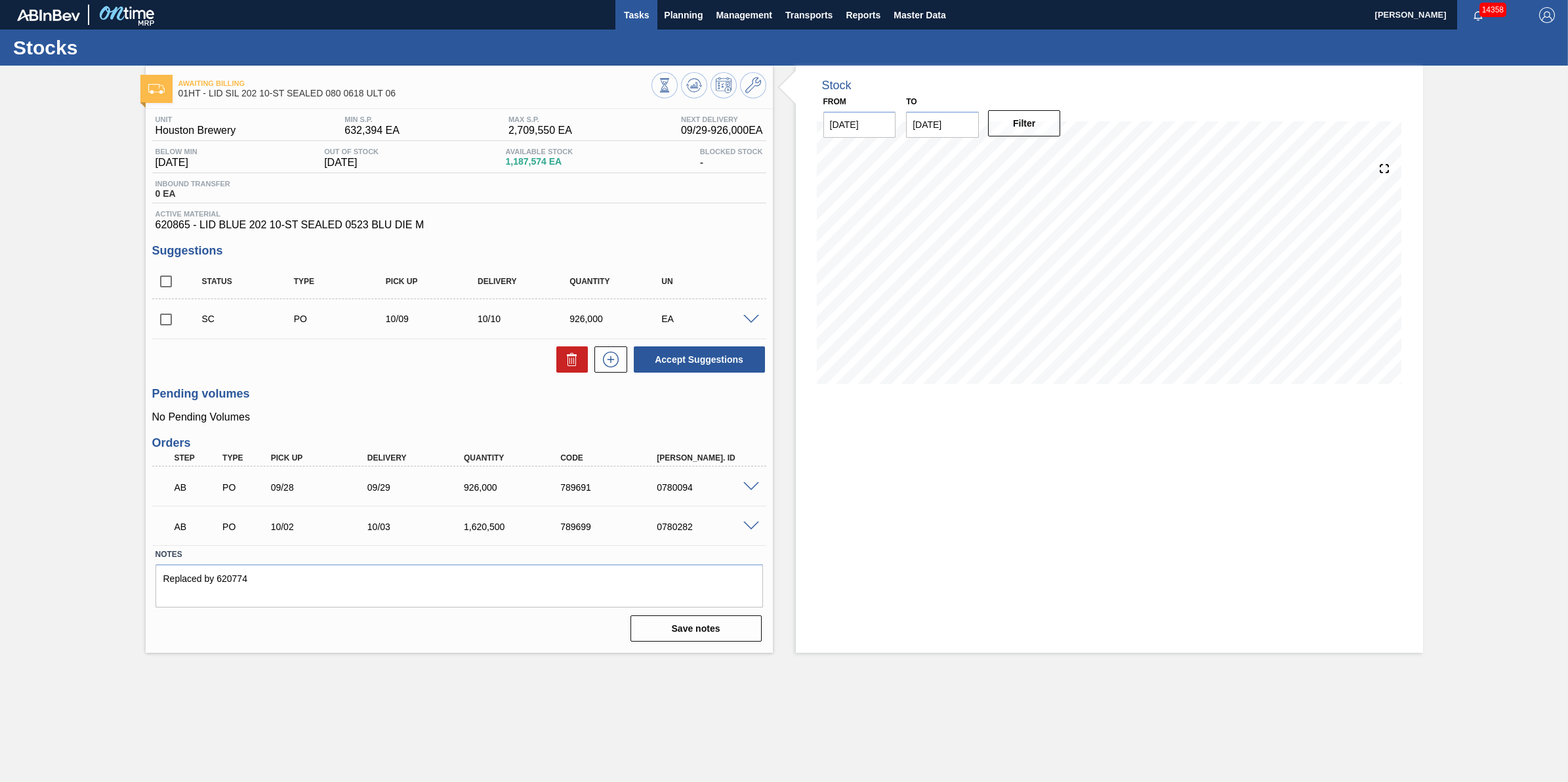
click at [642, 5] on button "Tasks" at bounding box center [637, 14] width 42 height 30
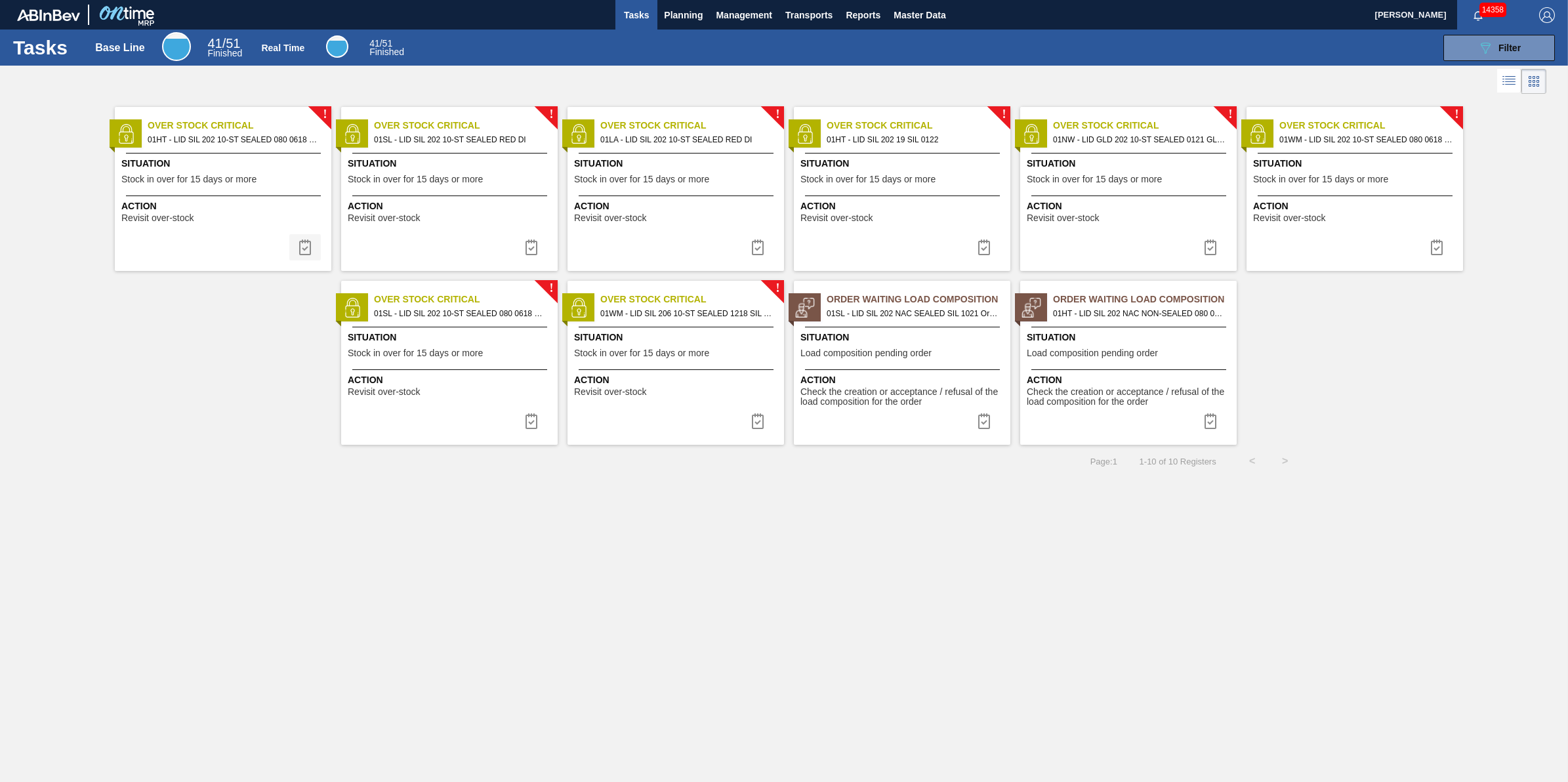
click at [312, 254] on img at bounding box center [305, 247] width 16 height 16
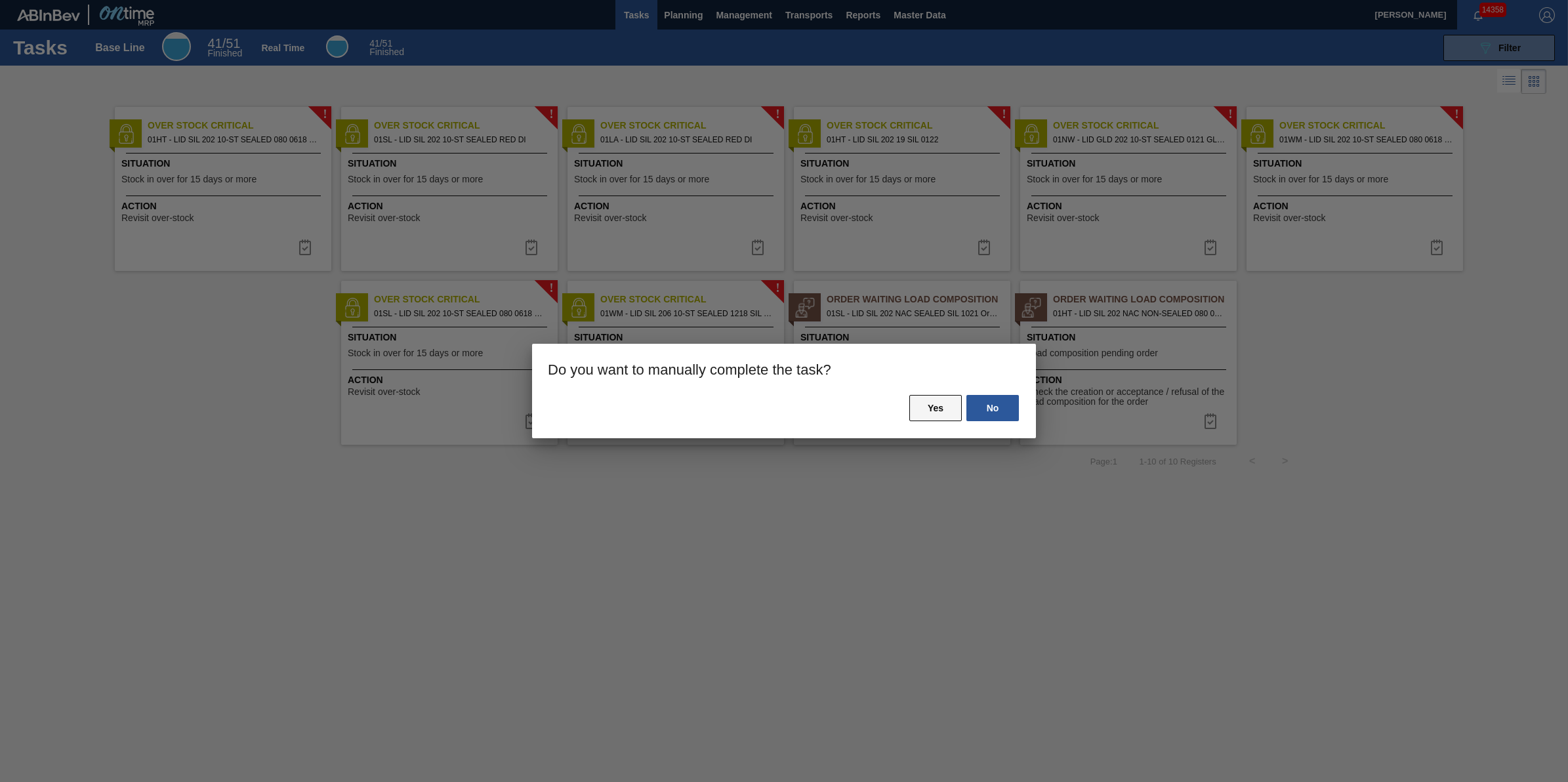
click at [921, 409] on button "Yes" at bounding box center [936, 408] width 53 height 26
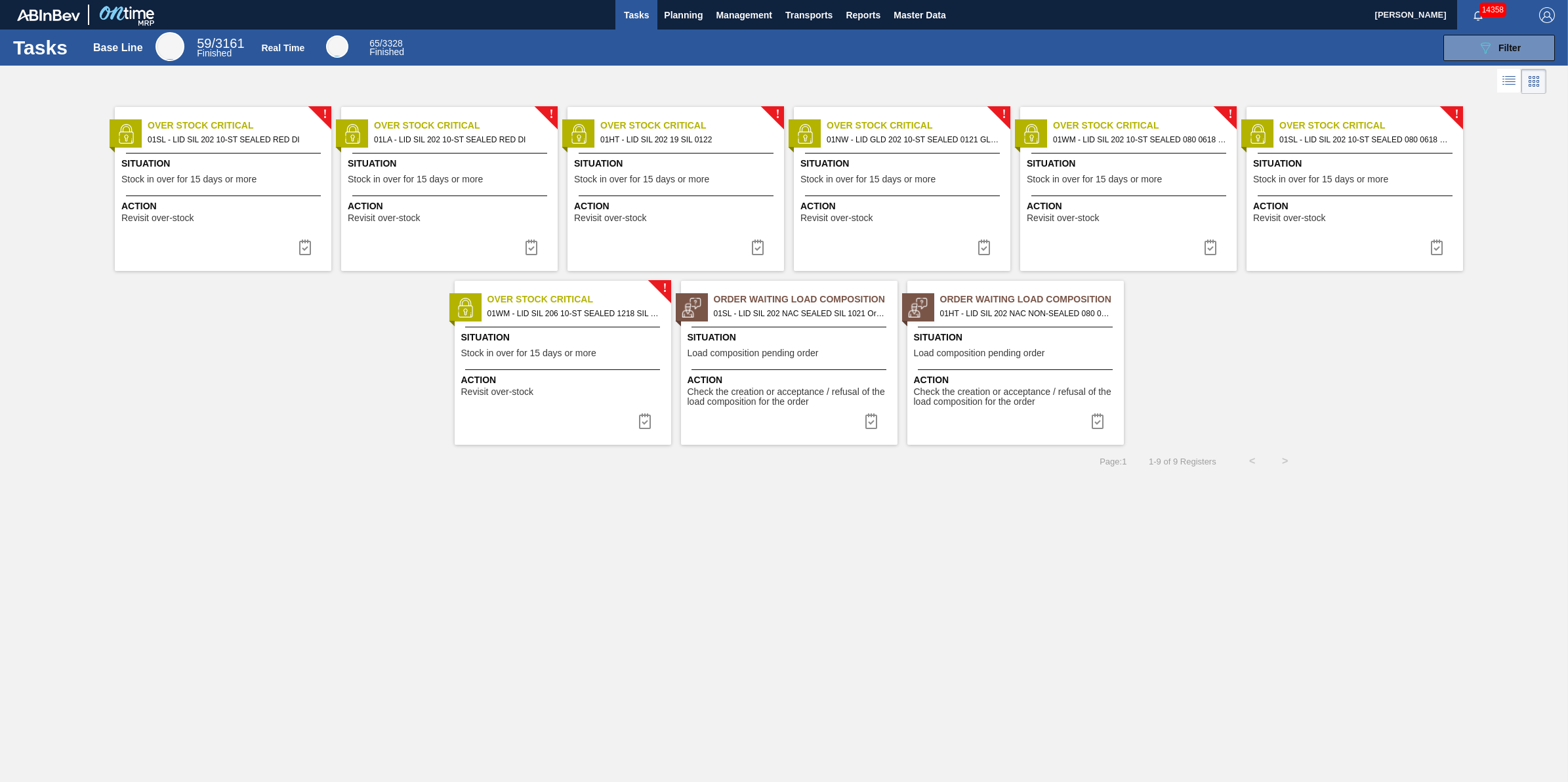
click at [233, 218] on div "Action Revisit over-stock" at bounding box center [225, 211] width 207 height 24
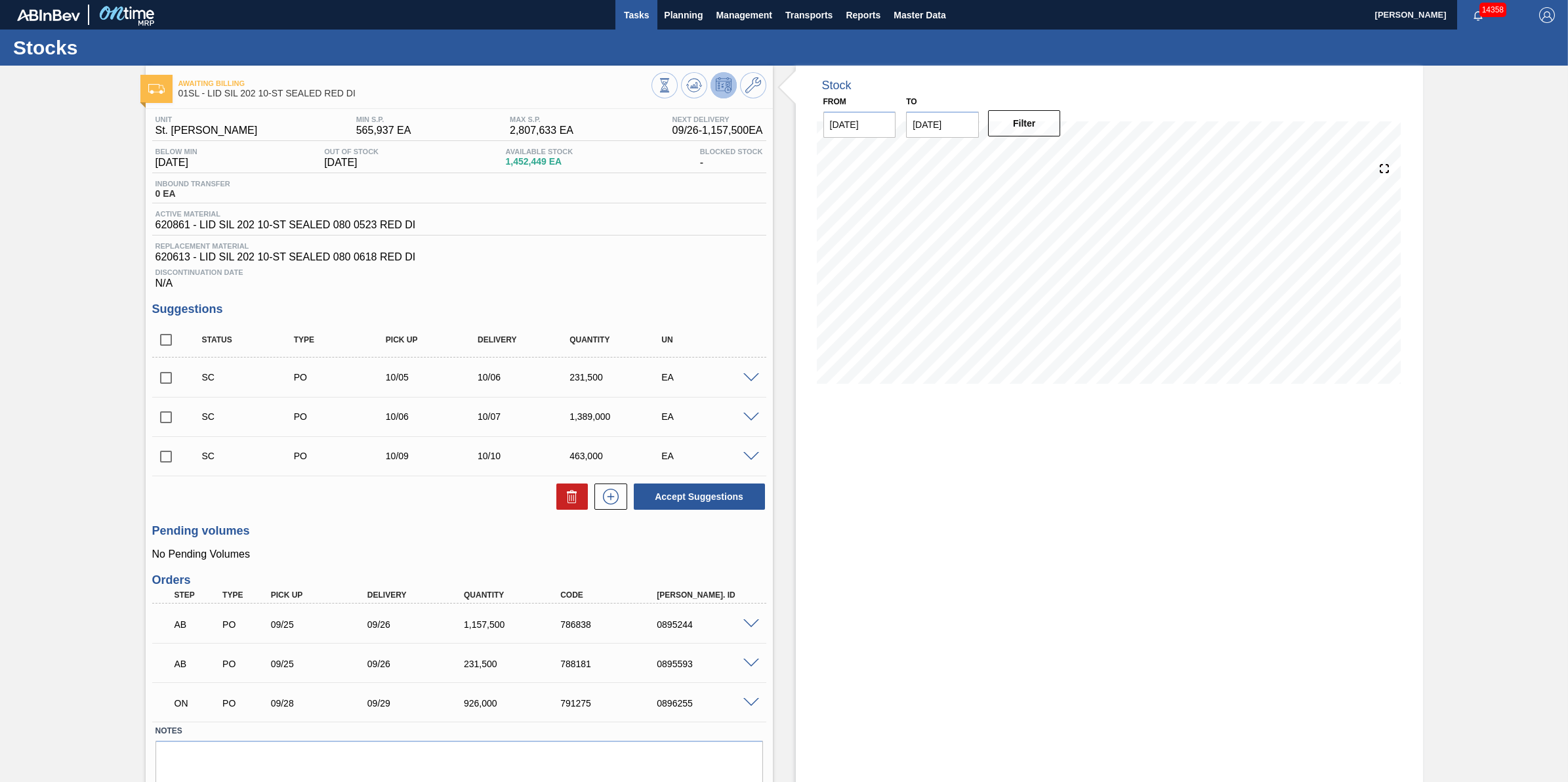
click at [624, 25] on button "Tasks" at bounding box center [637, 14] width 42 height 30
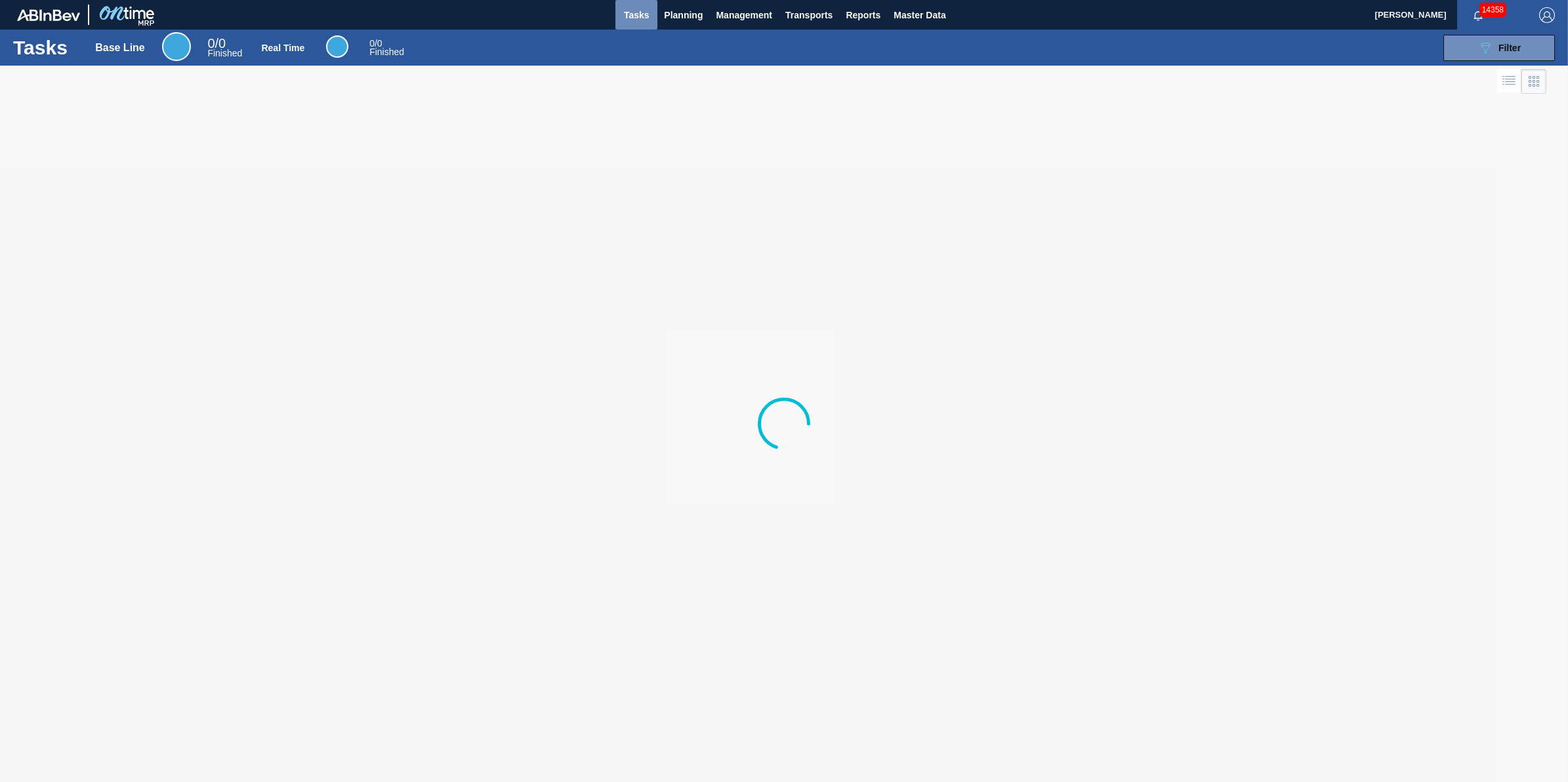
click at [634, 20] on span "Tasks" at bounding box center [637, 15] width 29 height 16
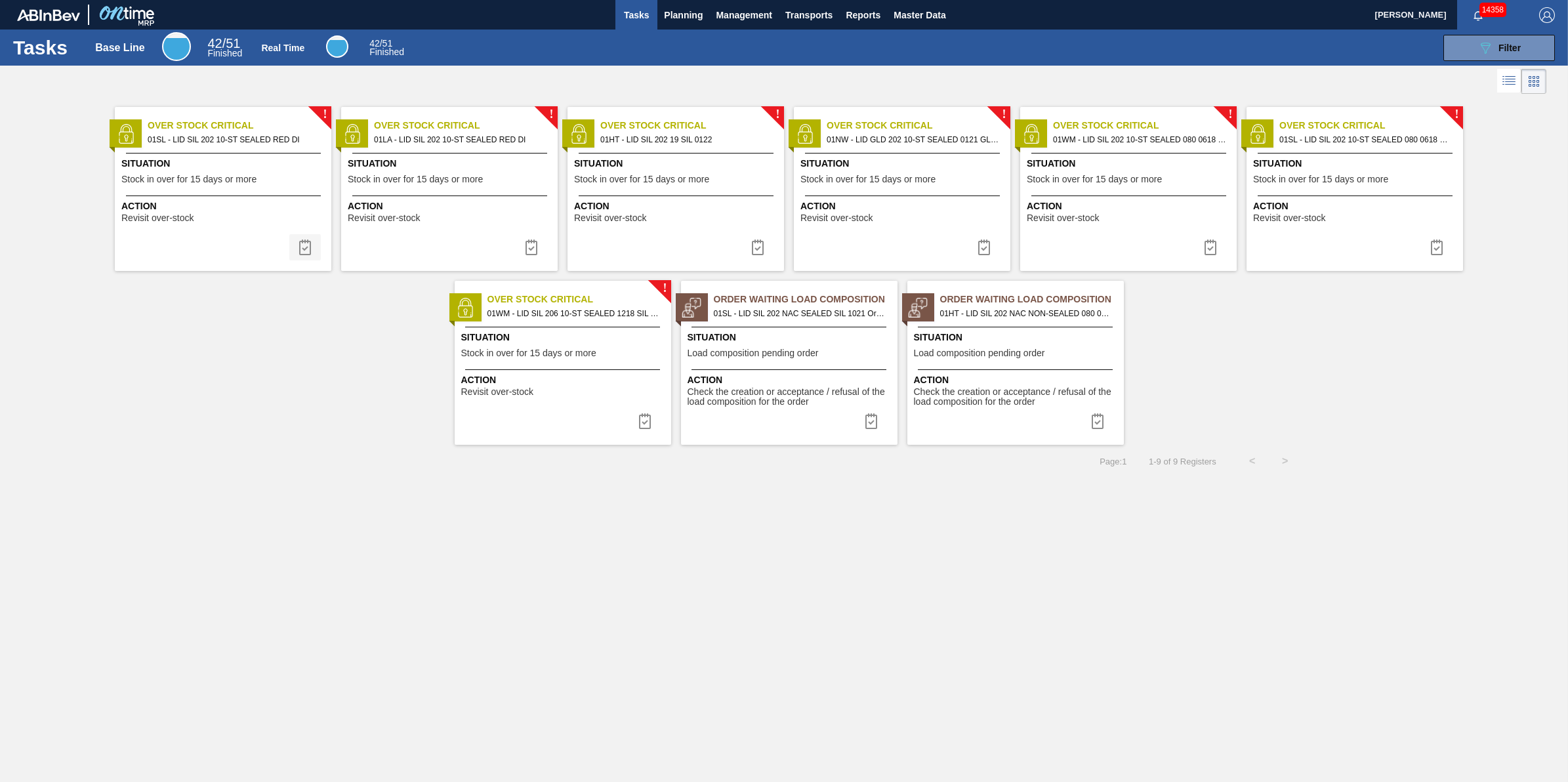
click at [320, 253] on button at bounding box center [305, 247] width 32 height 26
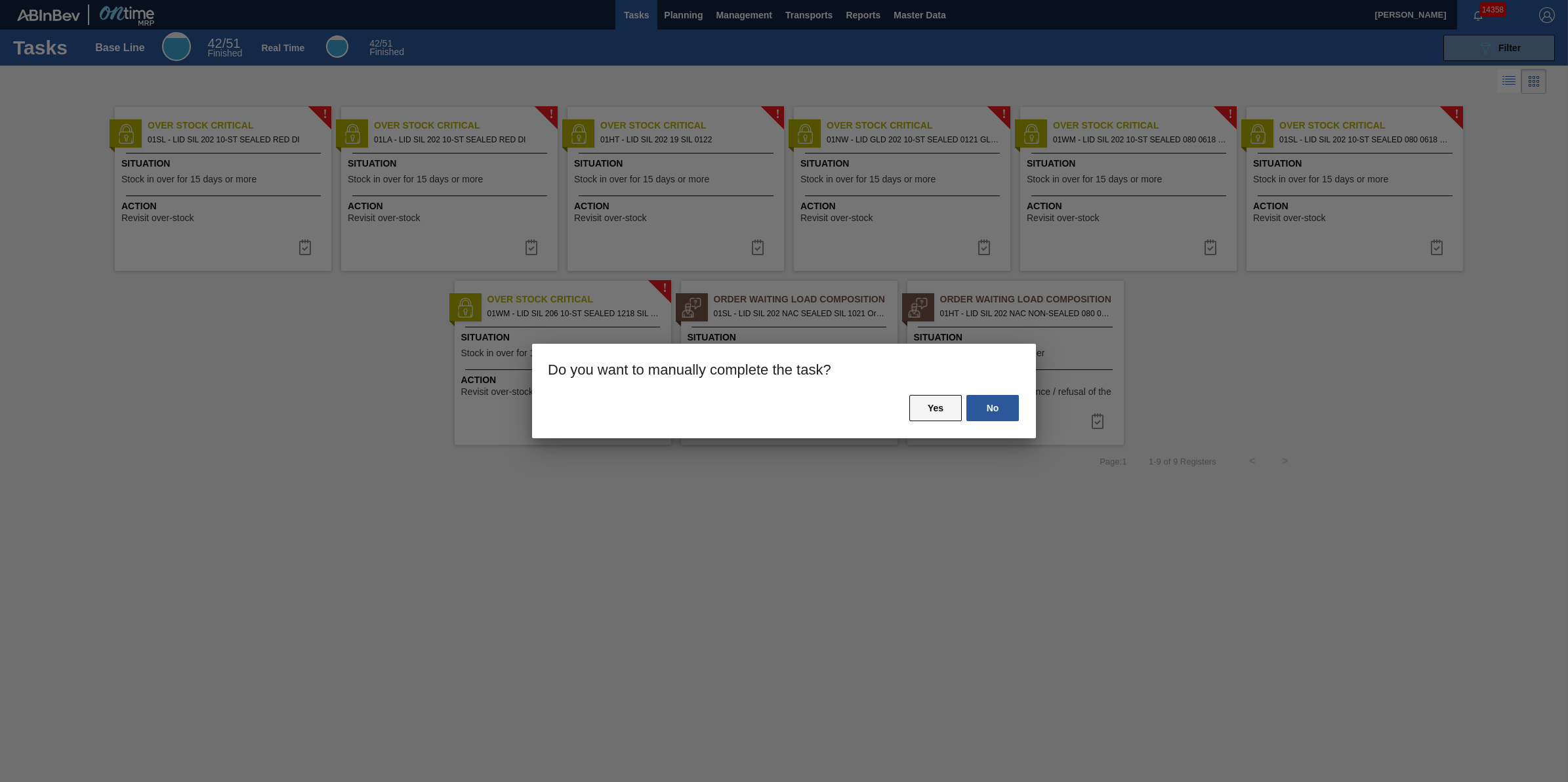
click at [948, 417] on button "Yes" at bounding box center [936, 408] width 53 height 26
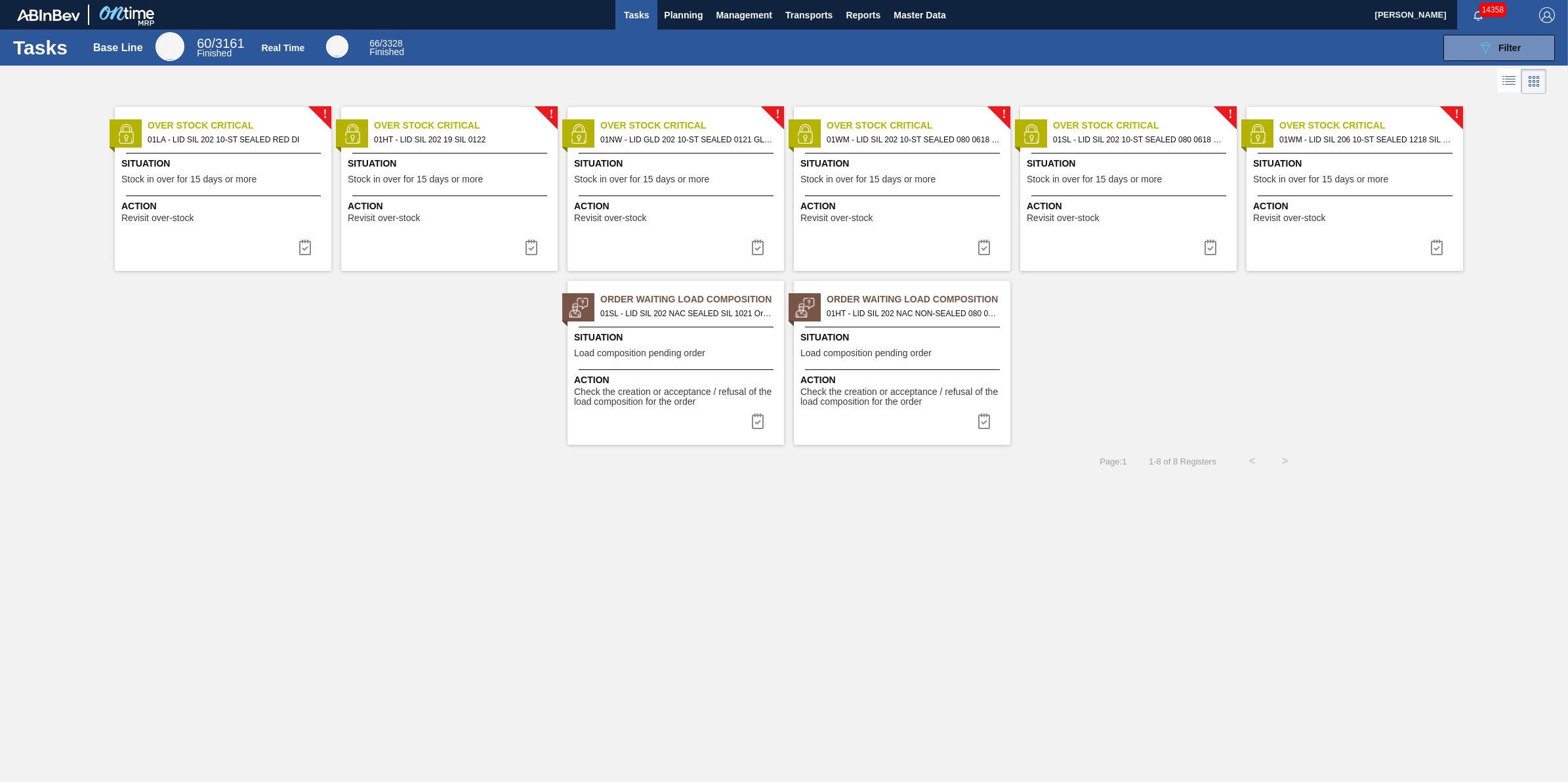
click at [200, 194] on div "! Over Stock Critical 01LA - LID SIL 202 10-ST SEALED RED DI Situation Stock in…" at bounding box center [223, 189] width 217 height 164
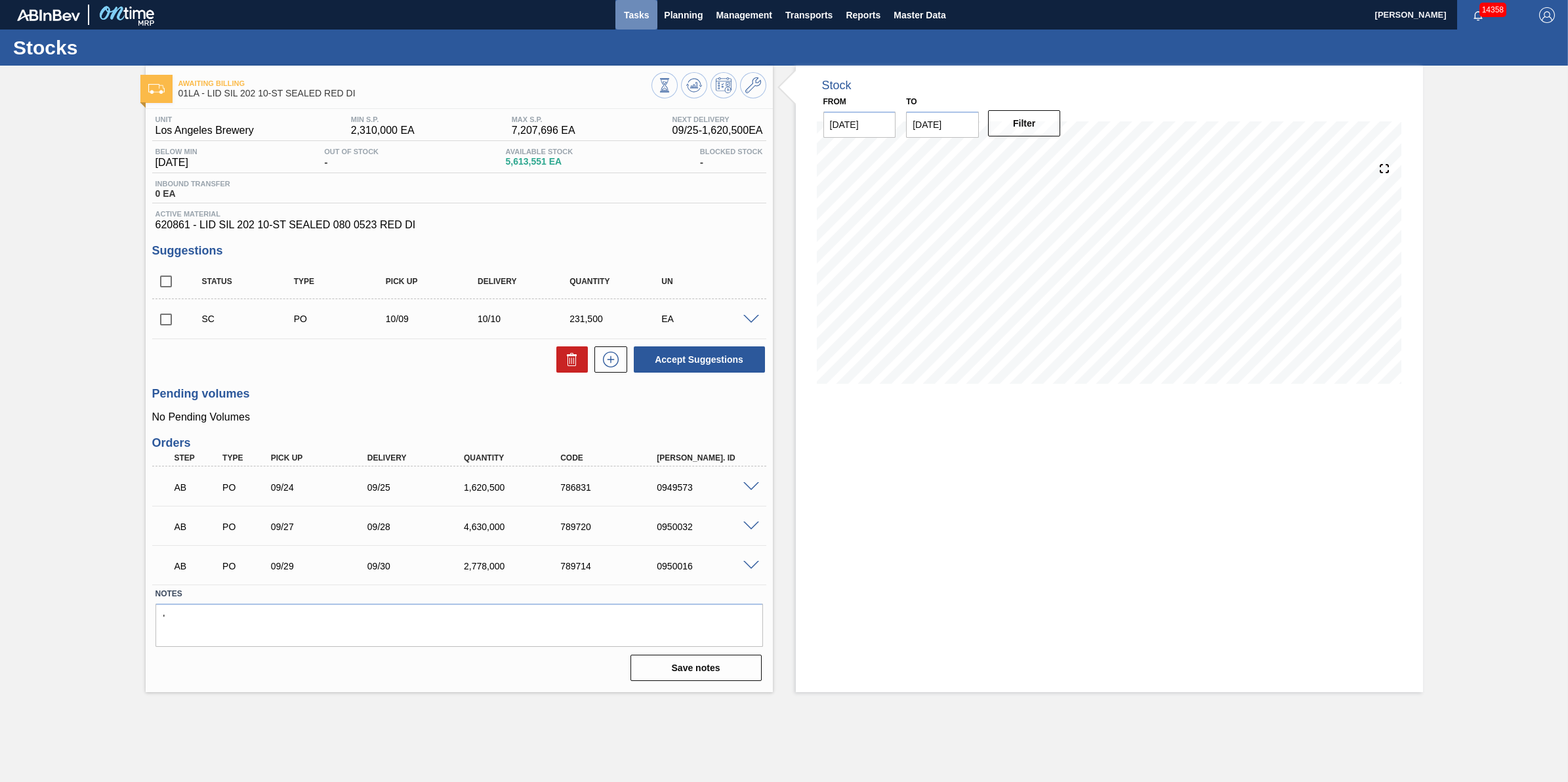
click at [632, 14] on span "Tasks" at bounding box center [637, 15] width 29 height 16
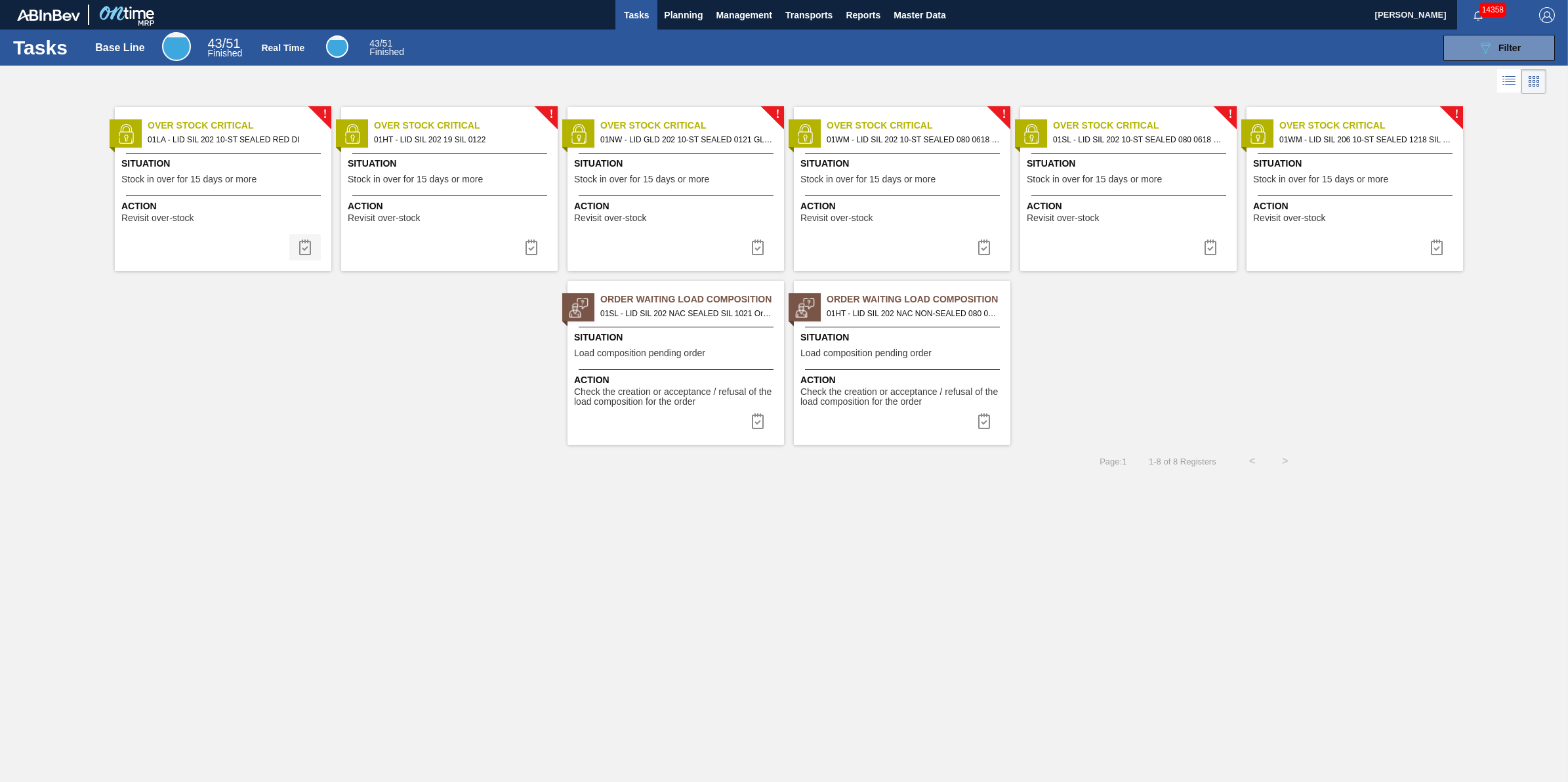
click at [310, 246] on img at bounding box center [305, 247] width 16 height 16
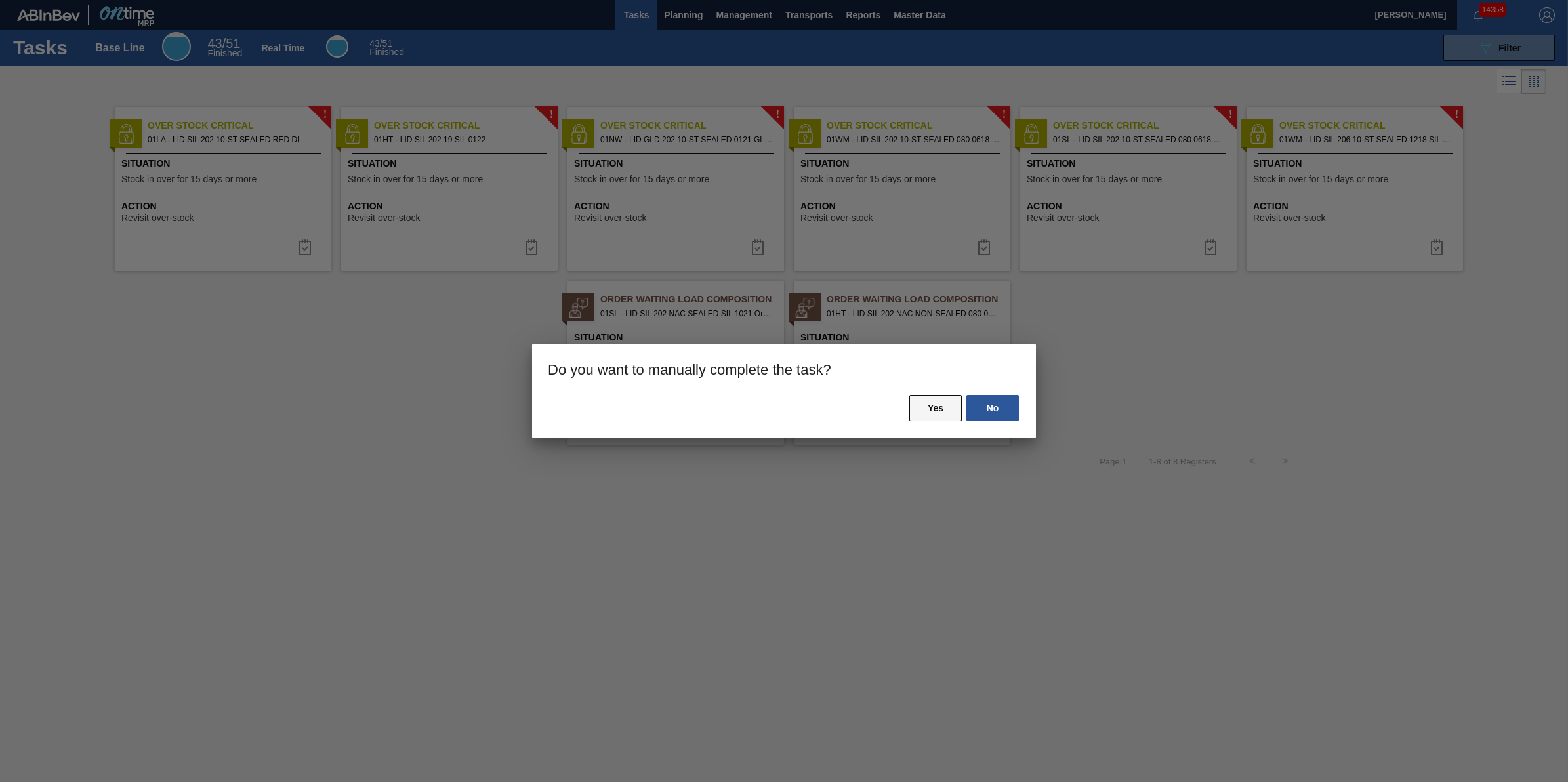
click at [953, 418] on button "Yes" at bounding box center [936, 408] width 53 height 26
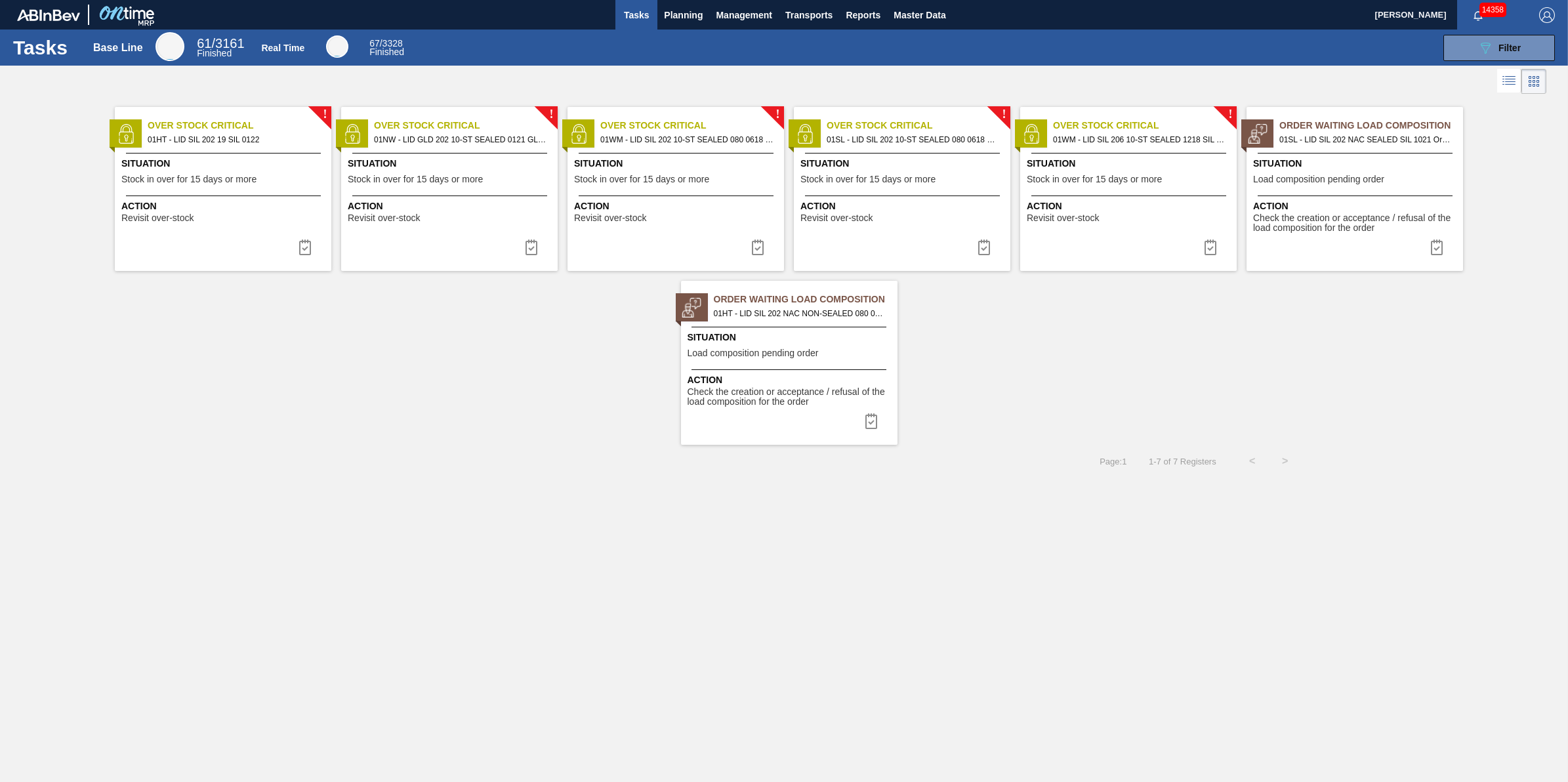
click at [303, 196] on div at bounding box center [223, 196] width 195 height 1
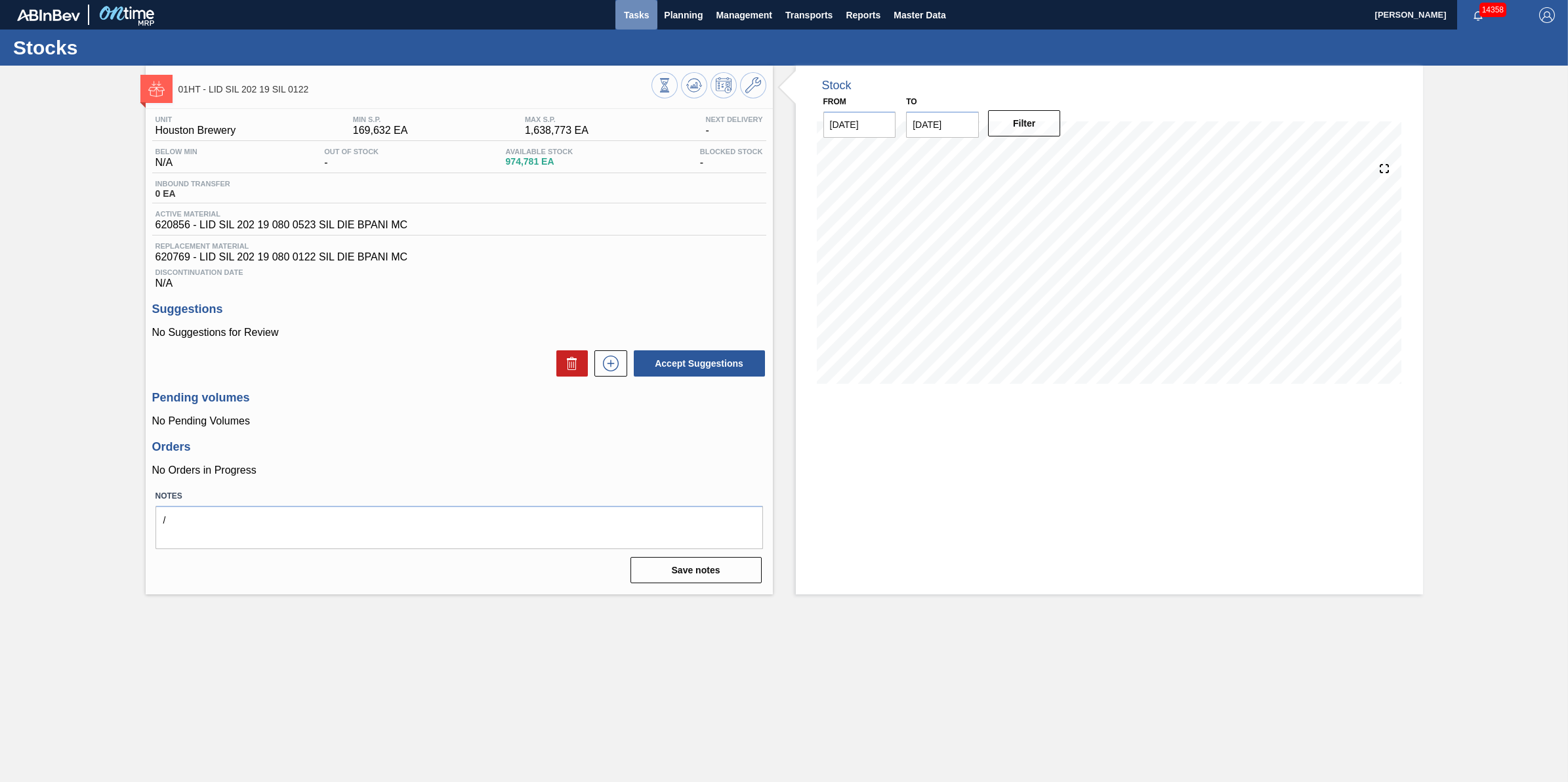
click at [640, 28] on button "Tasks" at bounding box center [637, 14] width 42 height 30
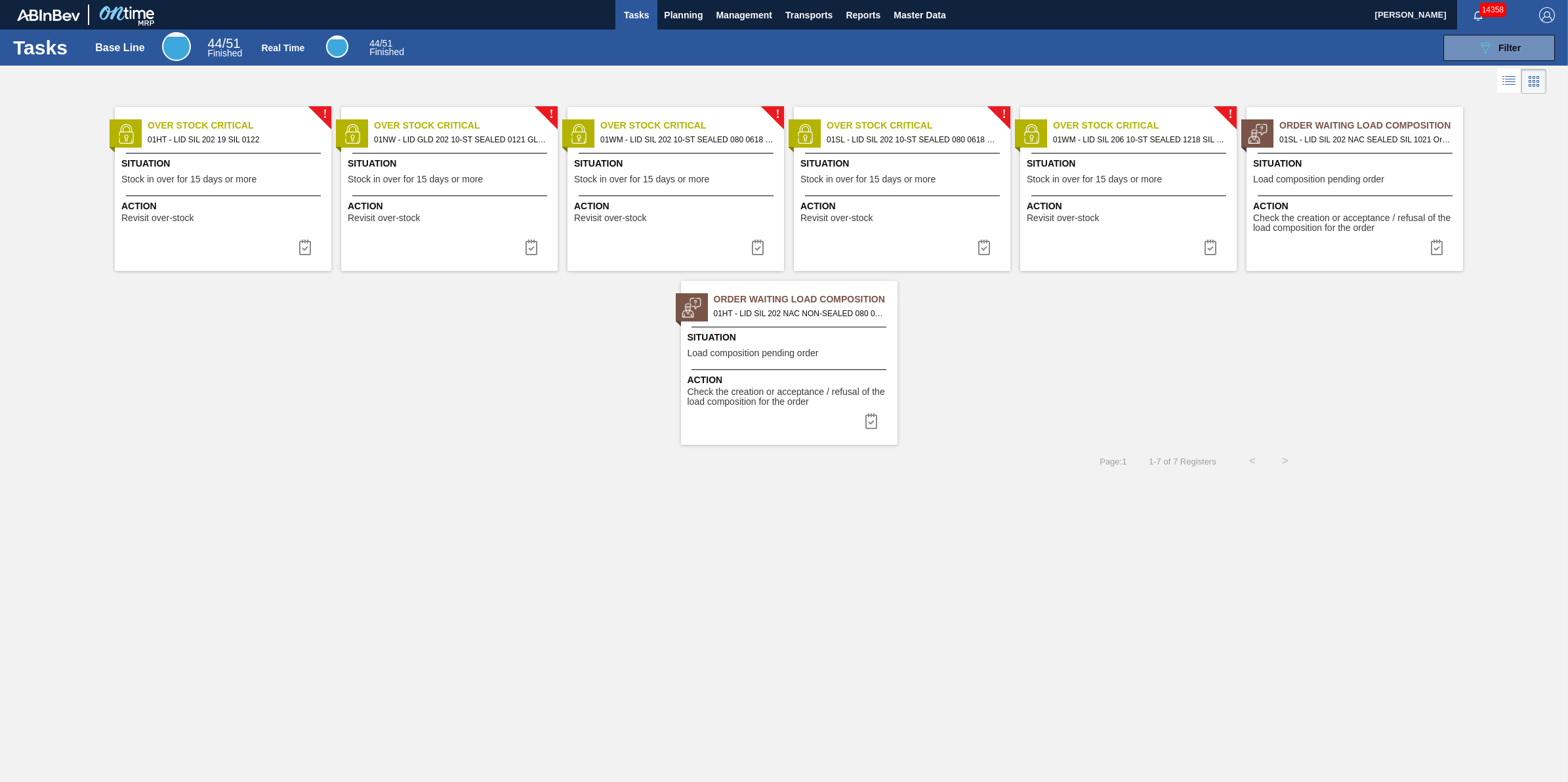
drag, startPoint x: 309, startPoint y: 250, endPoint x: 343, endPoint y: 246, distance: 34.2
click at [311, 250] on img at bounding box center [305, 247] width 16 height 16
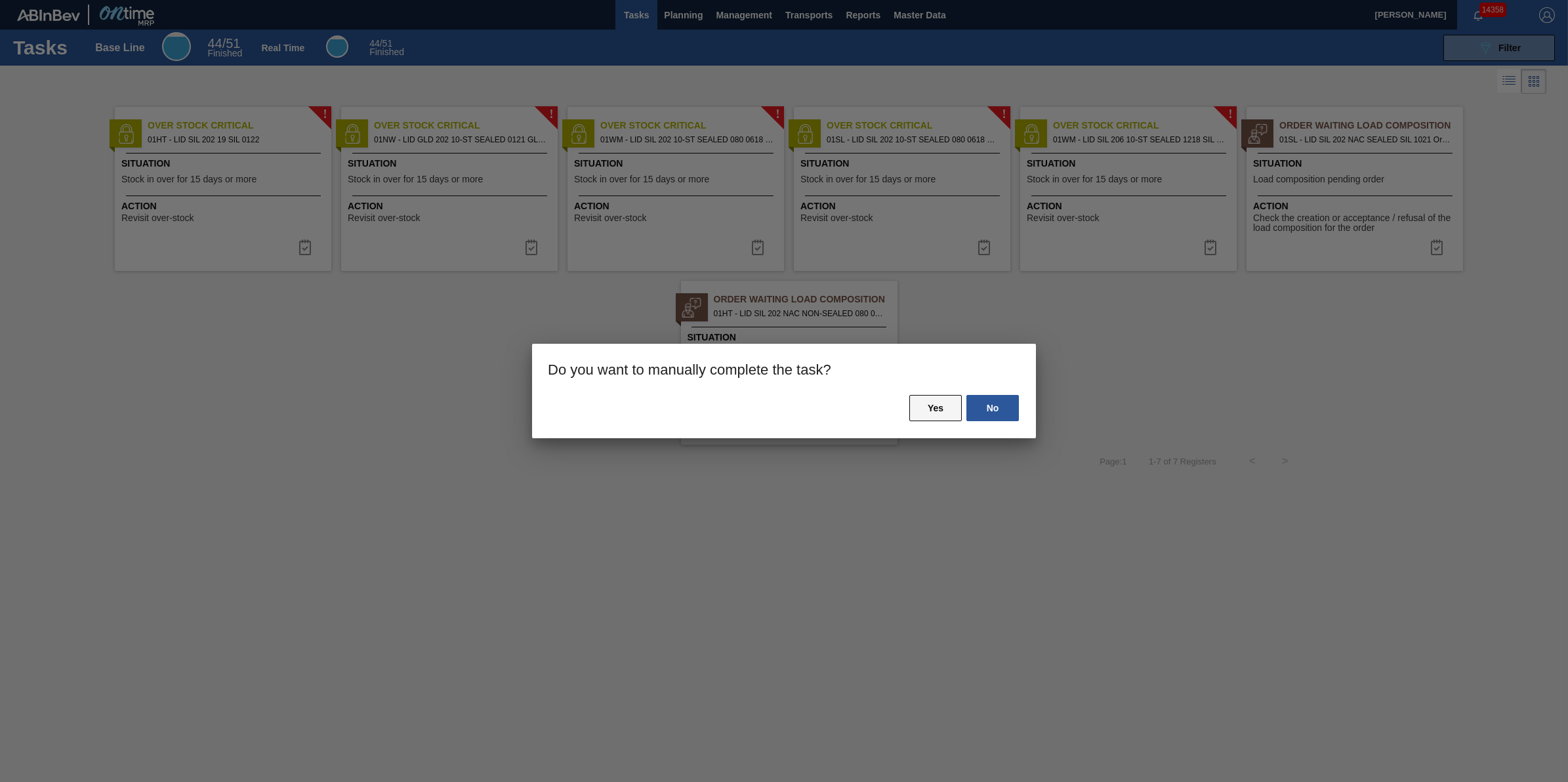
click at [936, 403] on button "Yes" at bounding box center [936, 408] width 53 height 26
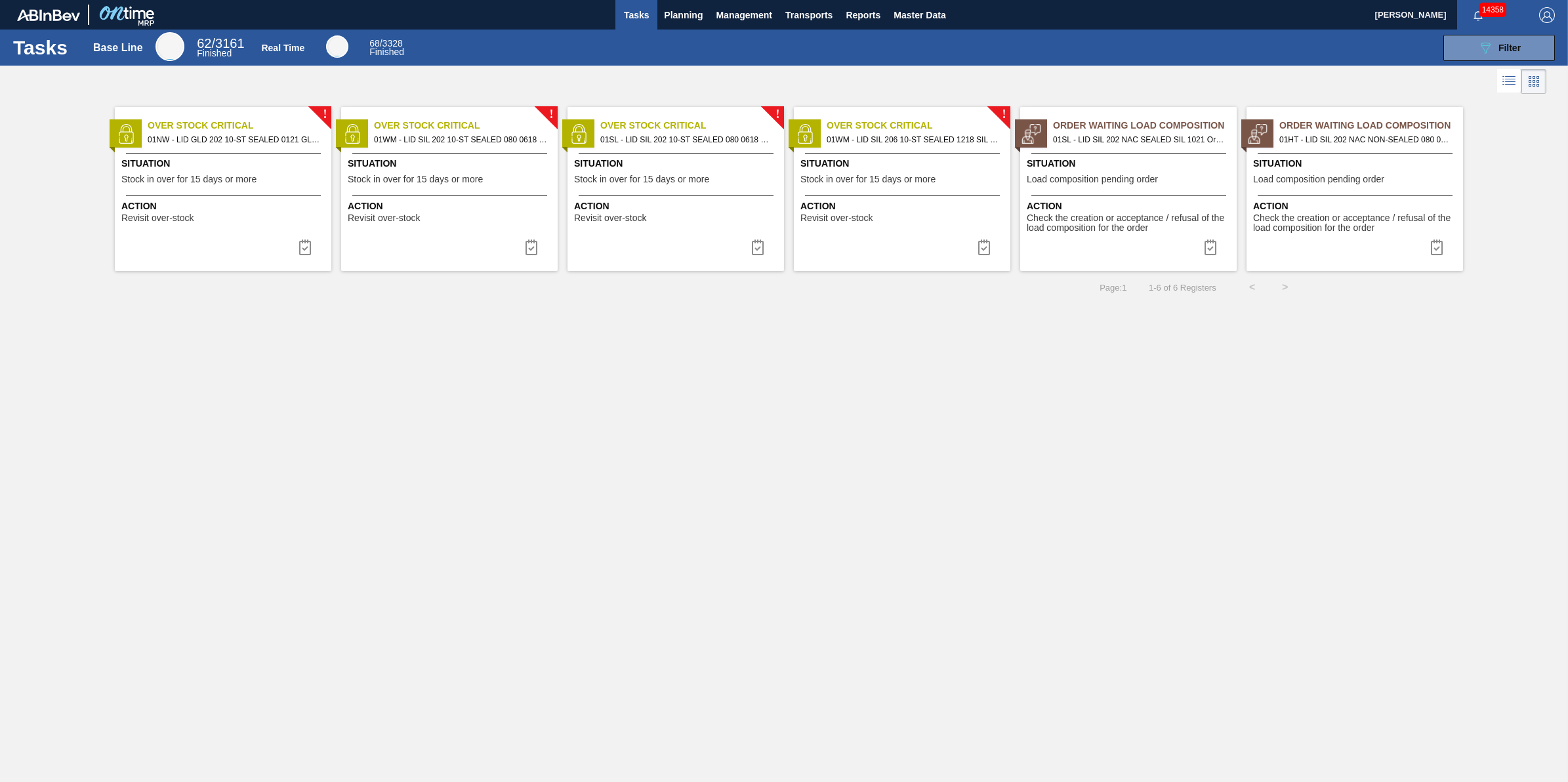
click at [238, 204] on span "Action" at bounding box center [225, 206] width 207 height 14
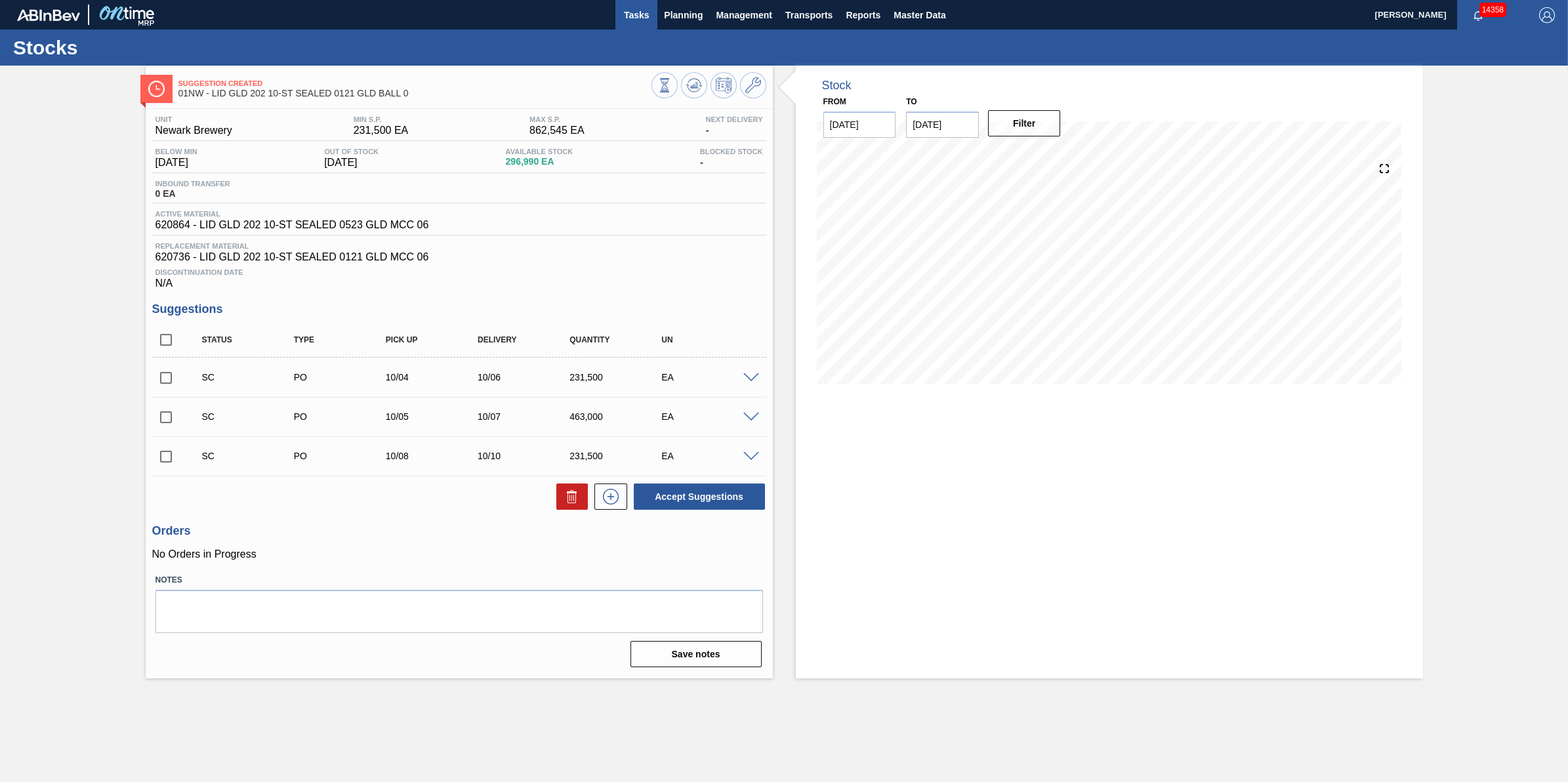
click at [624, 21] on span "Tasks" at bounding box center [637, 15] width 29 height 16
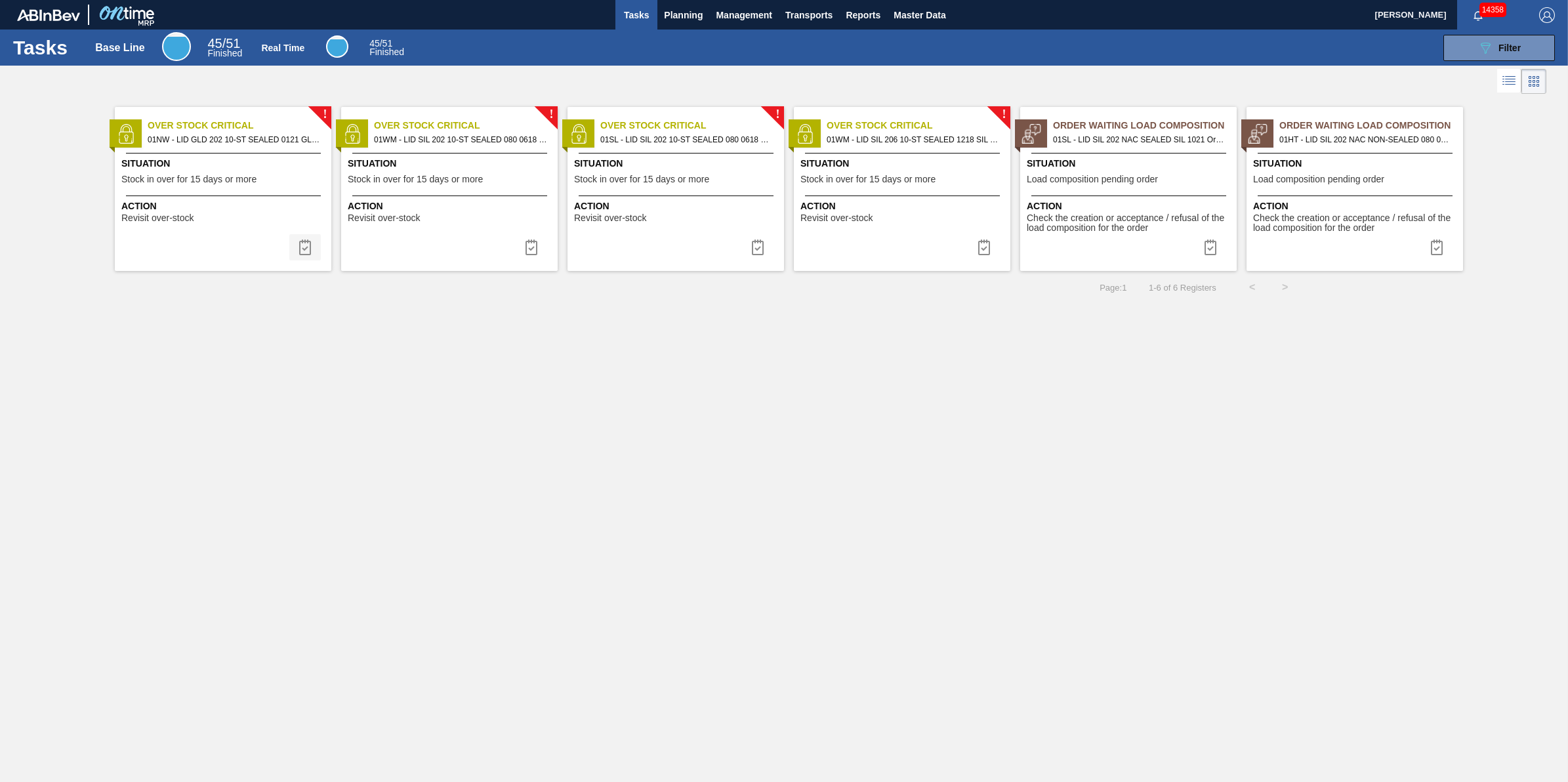
click at [299, 247] on img at bounding box center [305, 247] width 16 height 16
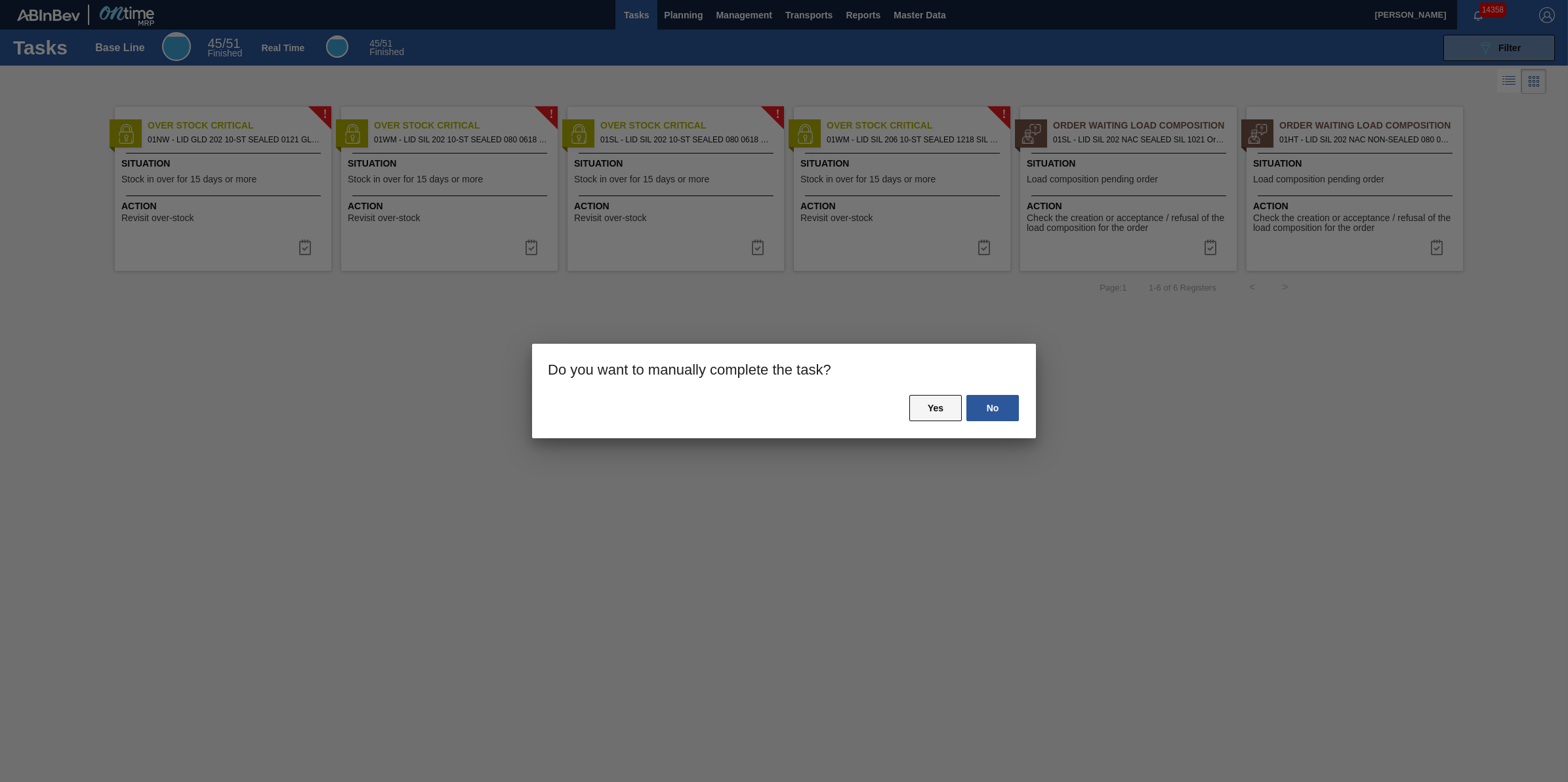
click at [936, 411] on button "Yes" at bounding box center [936, 408] width 53 height 26
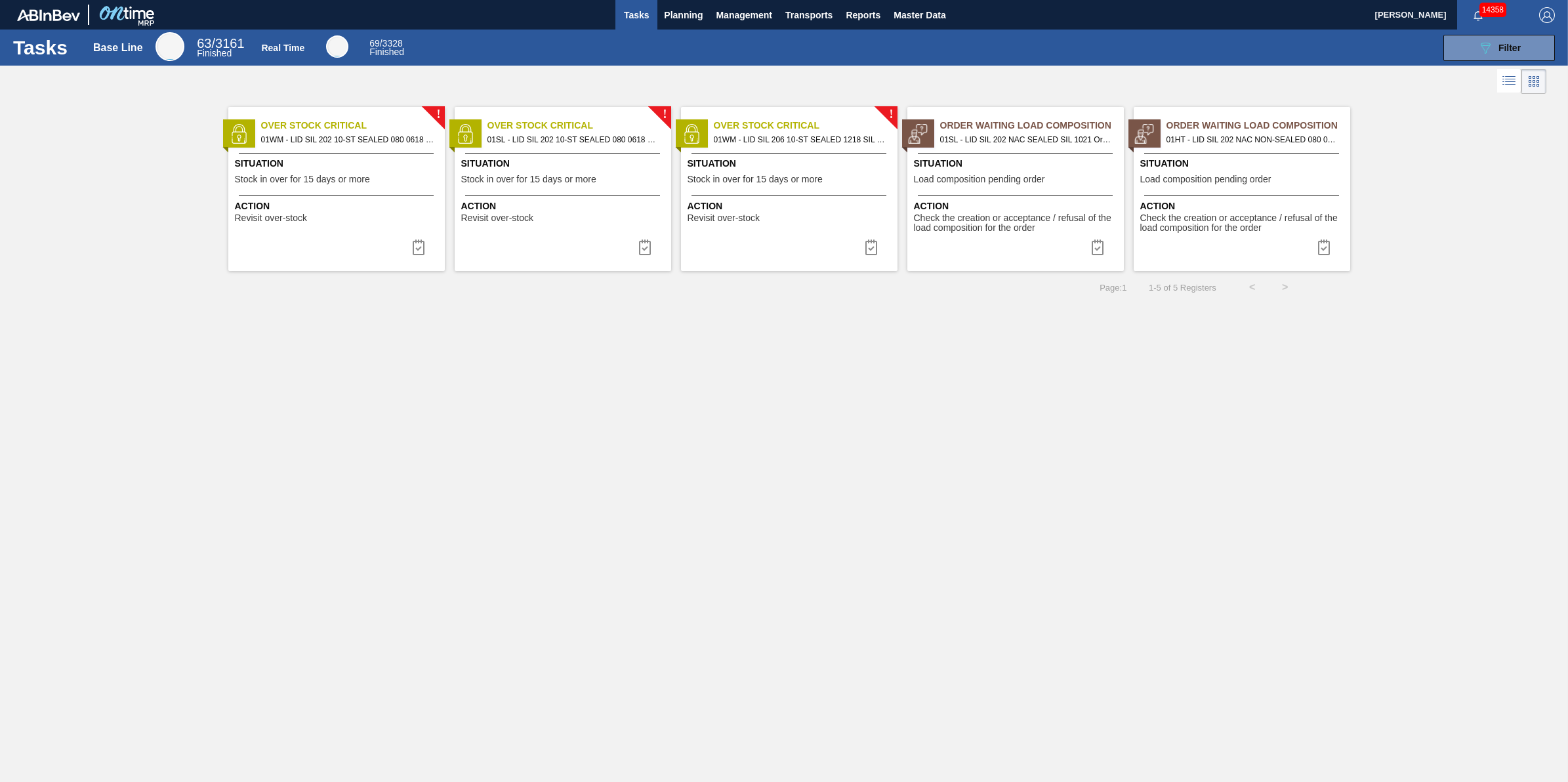
click at [408, 233] on div "! Over Stock Critical 01WM - LID SIL 202 10-ST SEALED 080 0618 GRN 06 Situation…" at bounding box center [337, 189] width 217 height 164
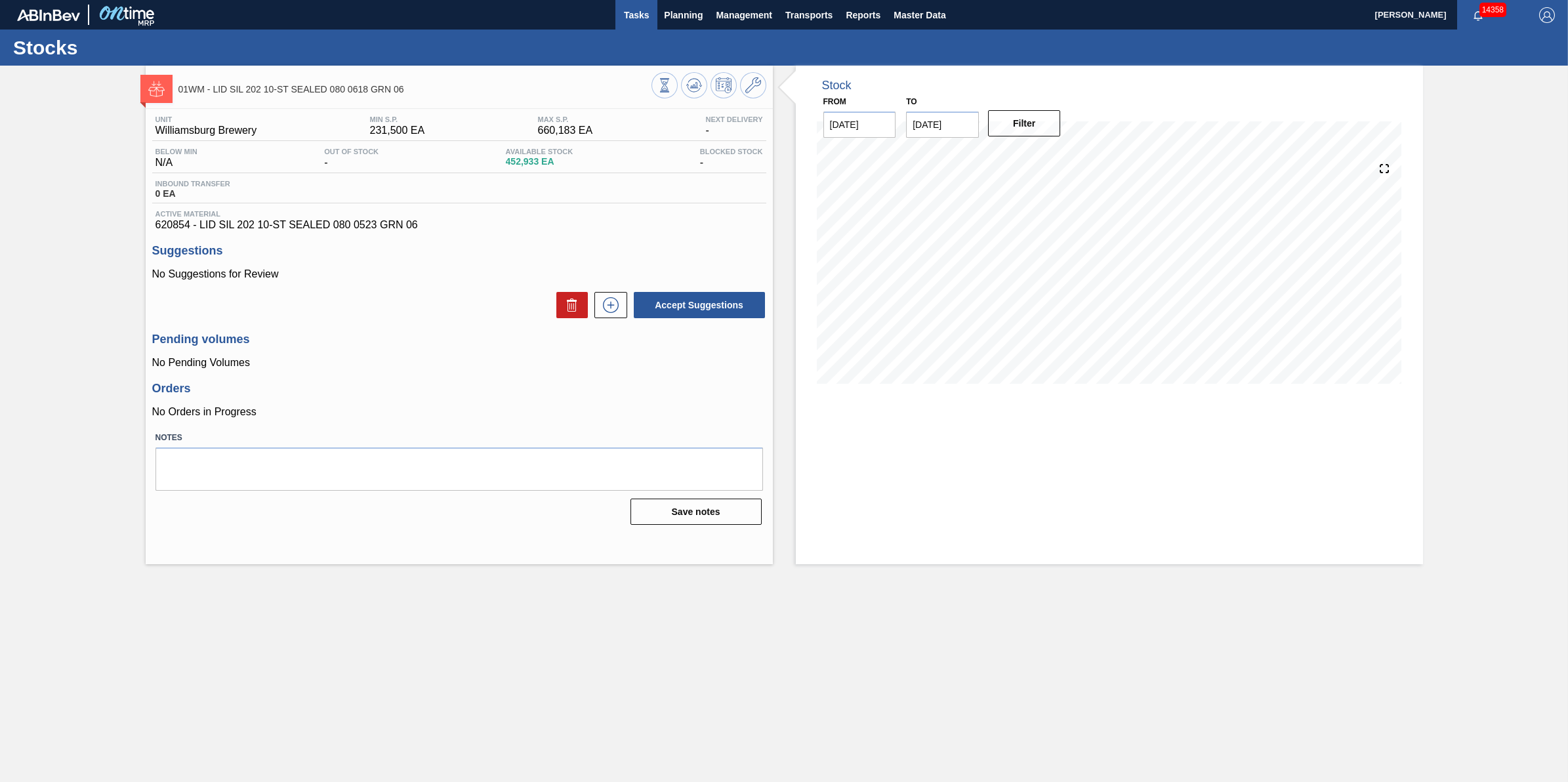
click at [637, 20] on span "Tasks" at bounding box center [637, 15] width 29 height 16
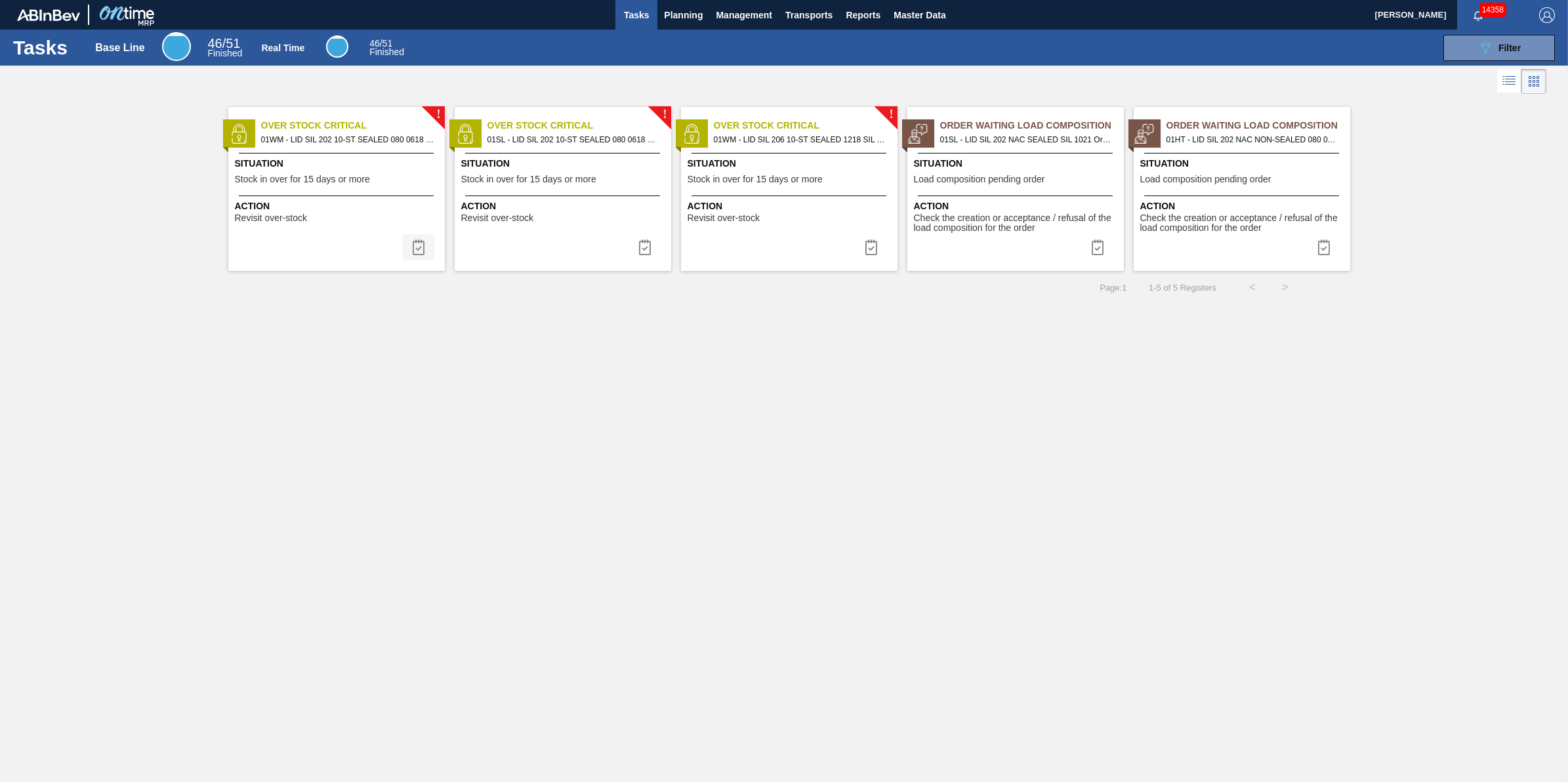
click at [417, 248] on img at bounding box center [418, 247] width 16 height 16
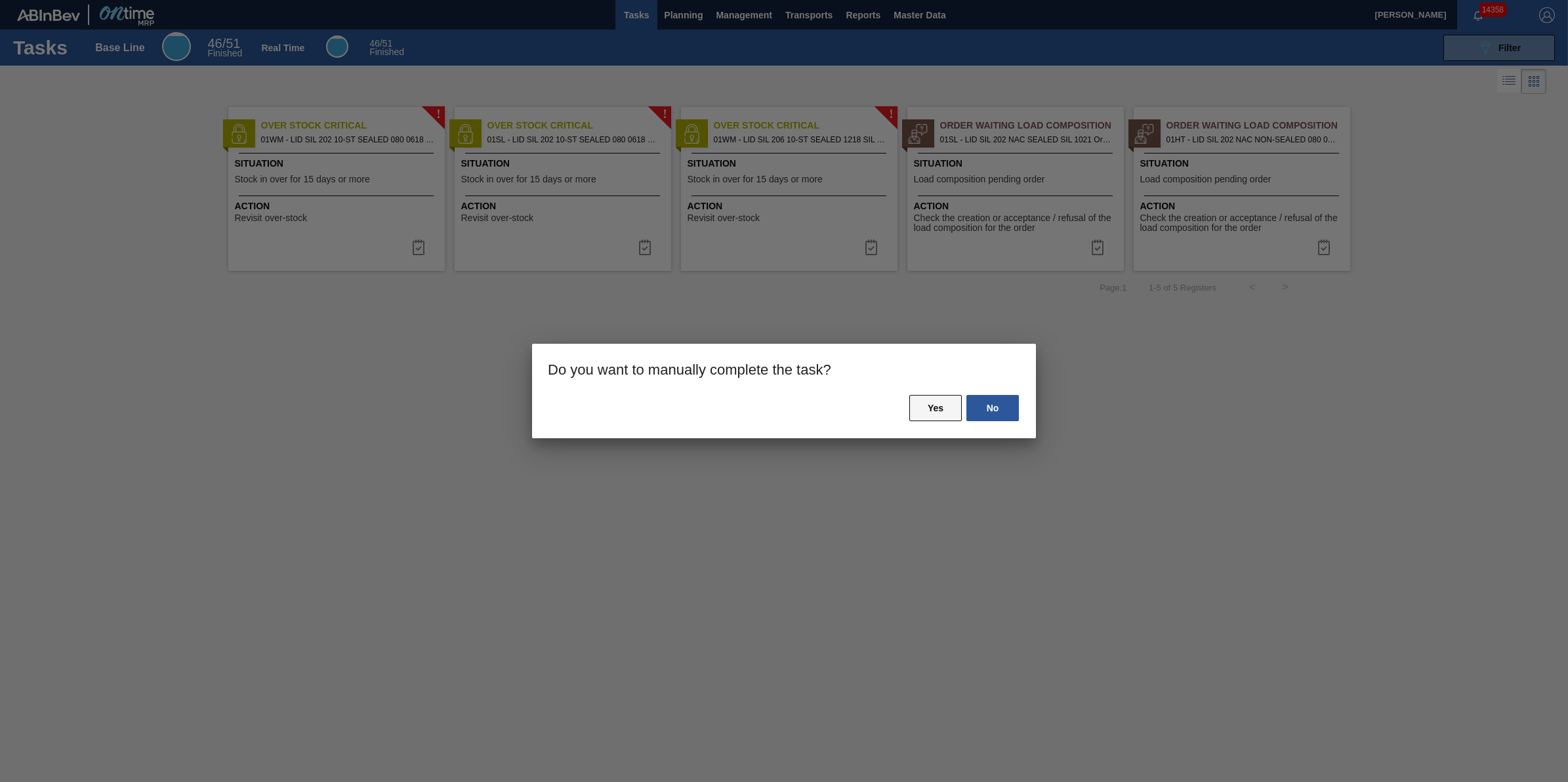
click at [939, 411] on button "Yes" at bounding box center [936, 408] width 53 height 26
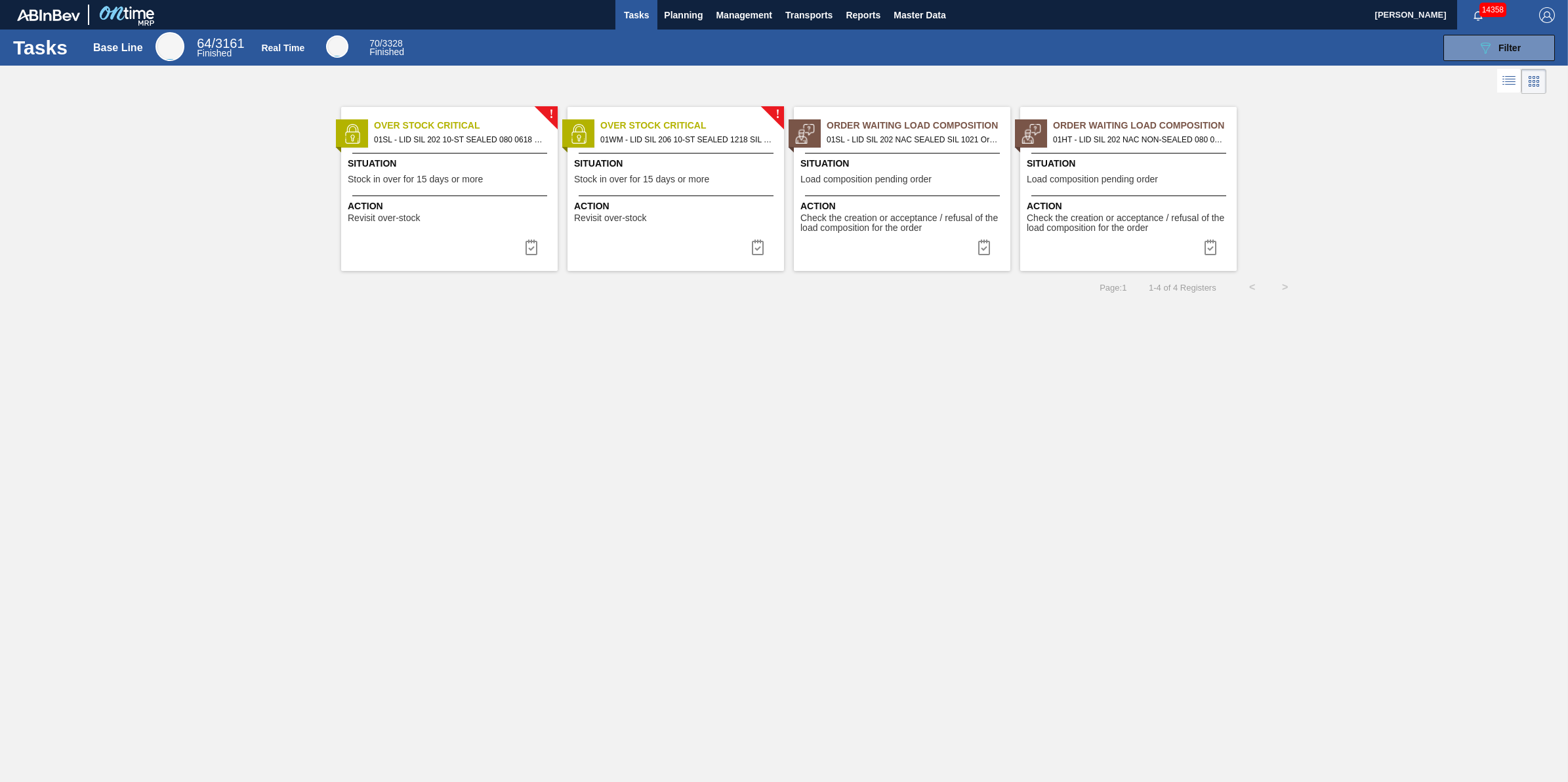
click at [388, 187] on div "Situation Stock in over for 15 days or more" at bounding box center [451, 173] width 207 height 32
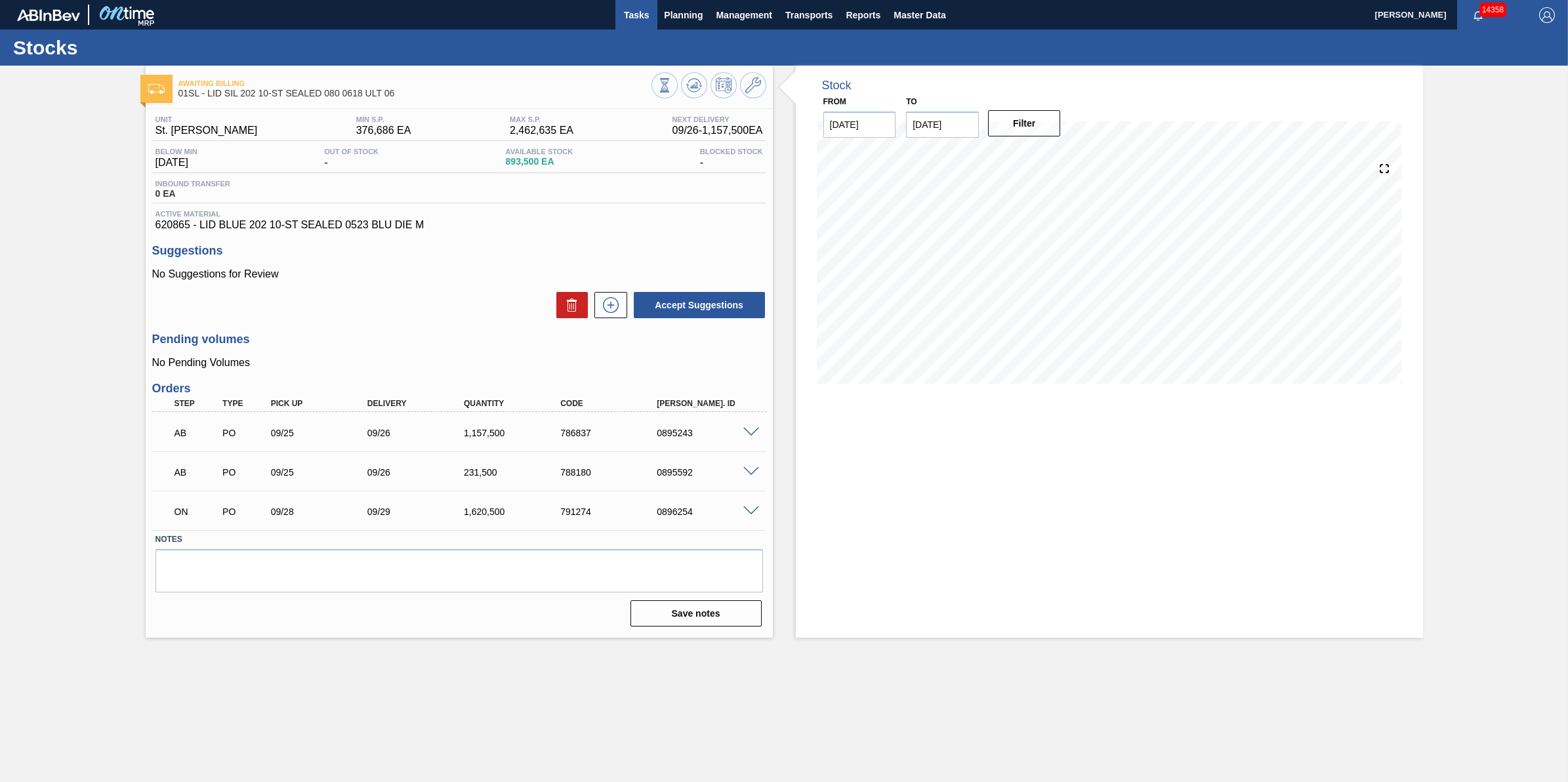
click at [644, 15] on span "Tasks" at bounding box center [637, 15] width 29 height 16
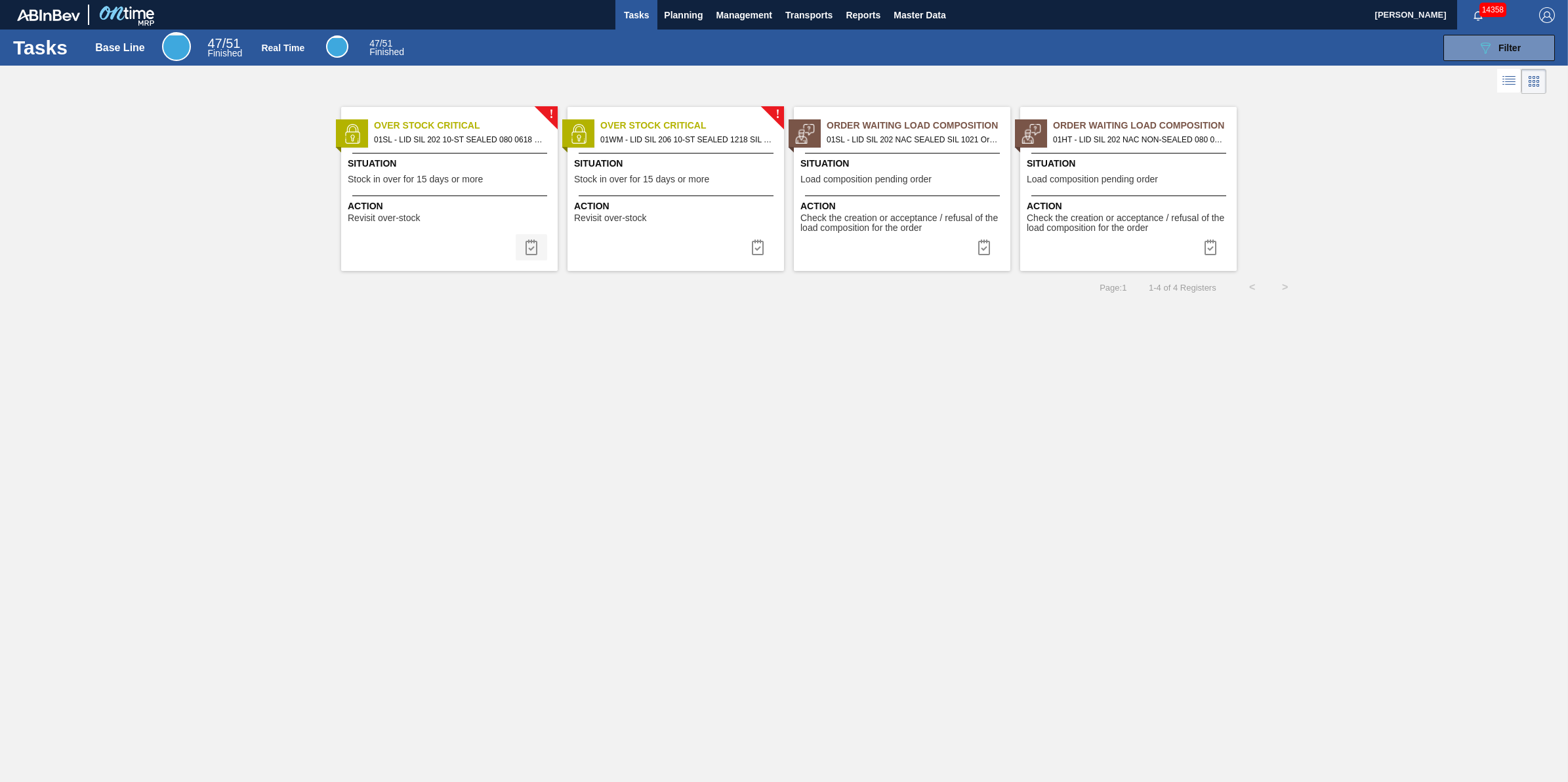
click at [526, 247] on img at bounding box center [532, 247] width 16 height 16
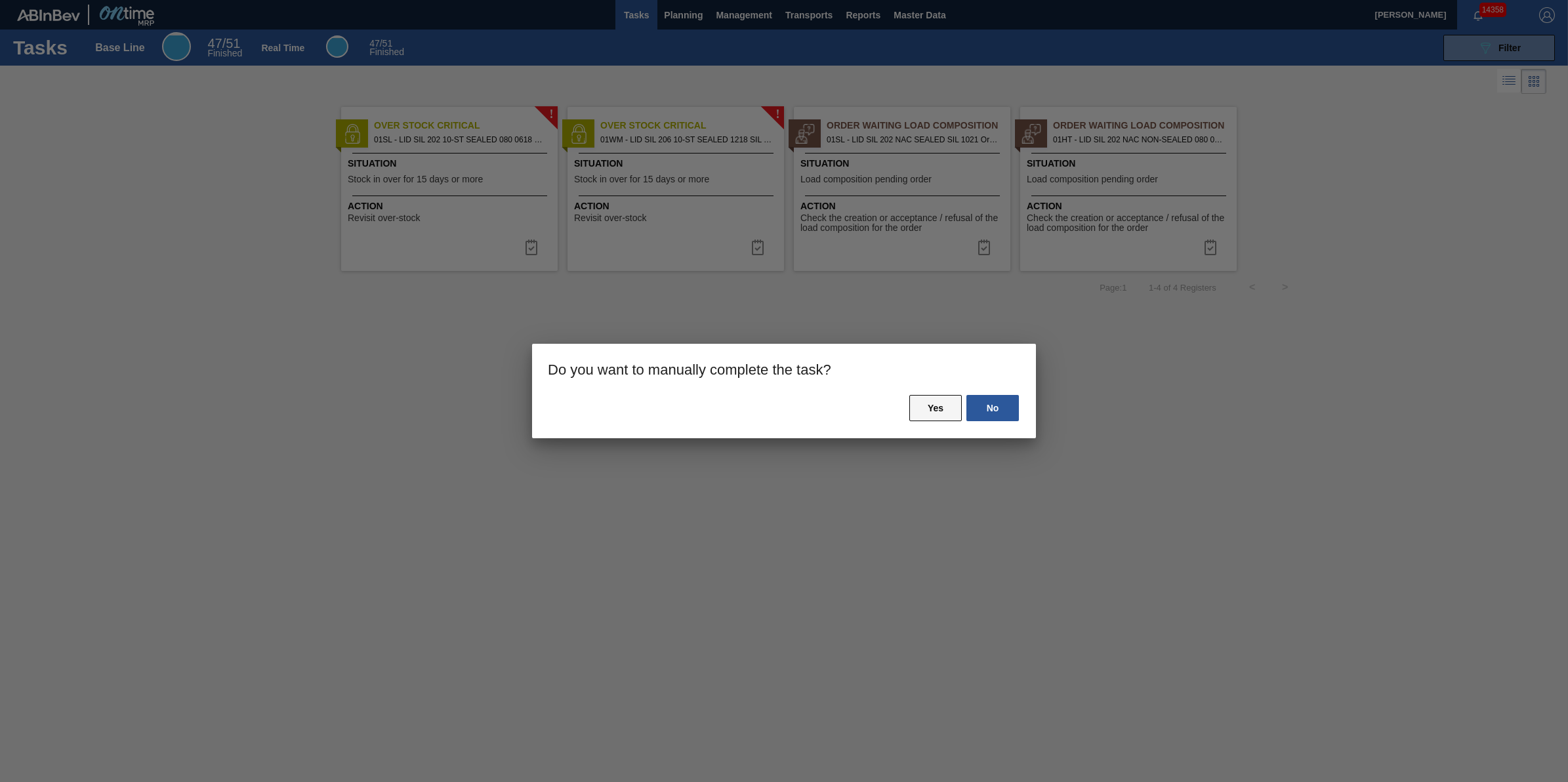
click at [916, 408] on button "Yes" at bounding box center [936, 408] width 53 height 26
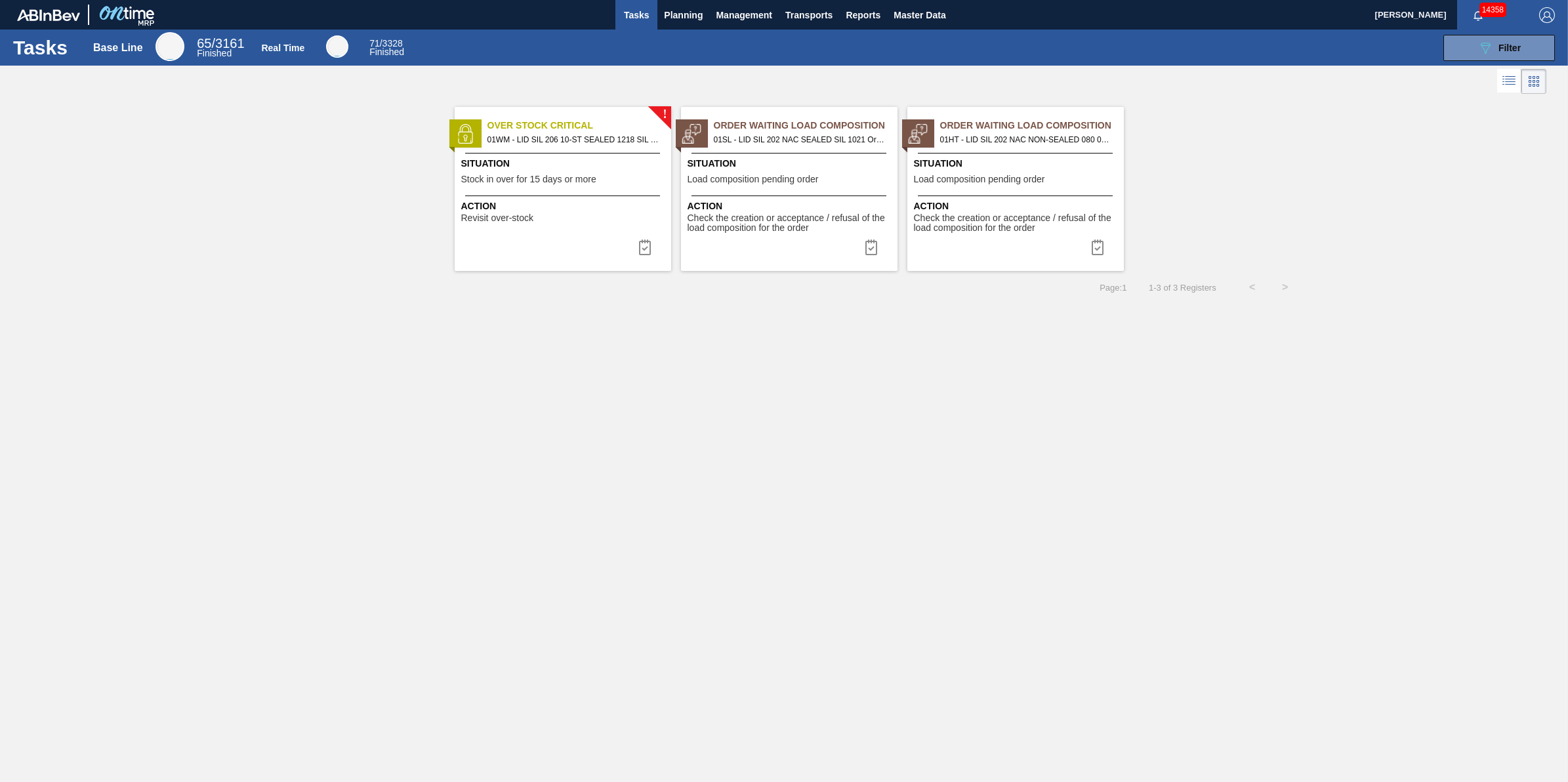
click at [553, 181] on span "Stock in over for 15 days or more" at bounding box center [528, 180] width 135 height 10
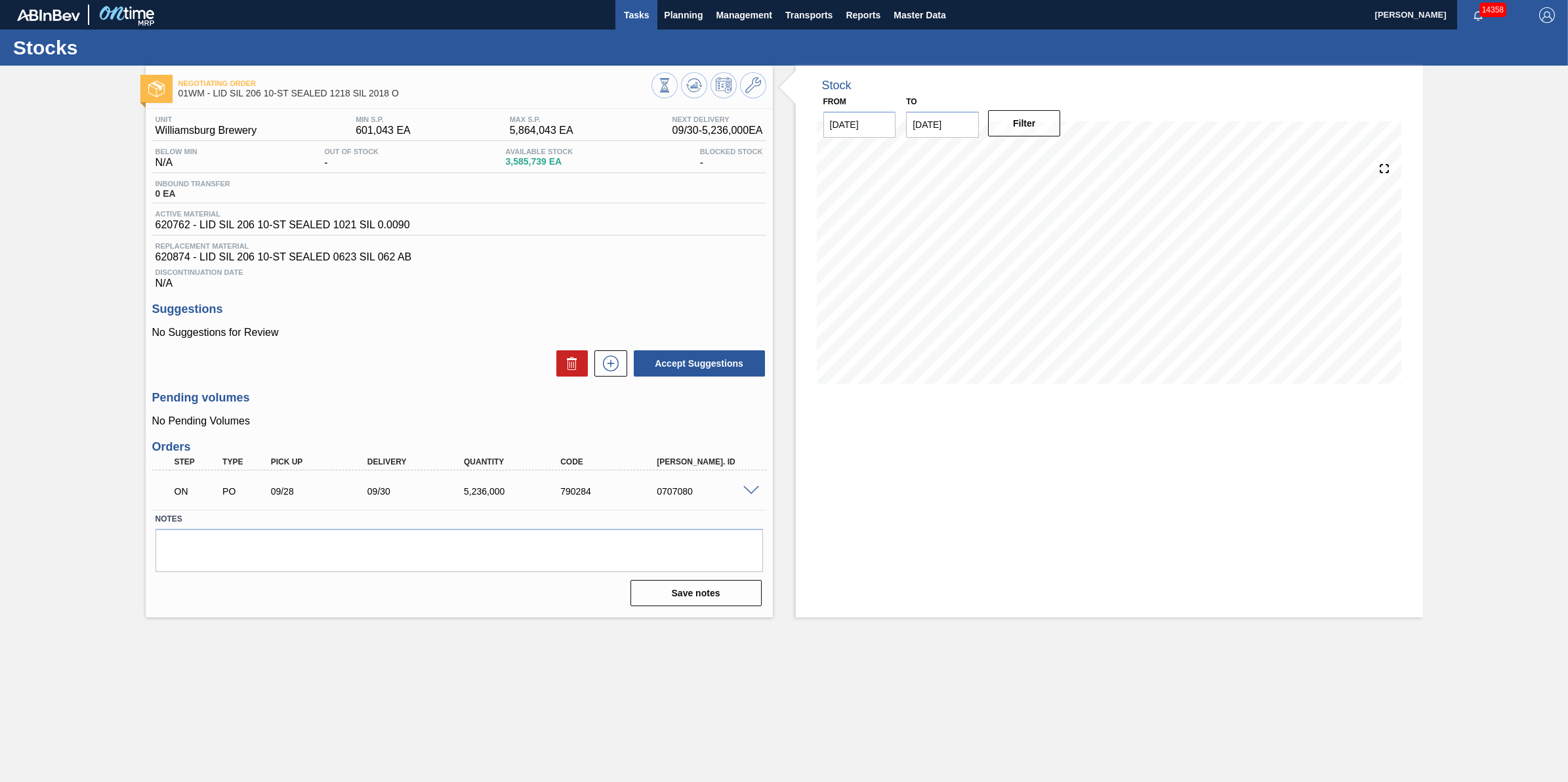
click at [645, 22] on span "Tasks" at bounding box center [637, 15] width 29 height 16
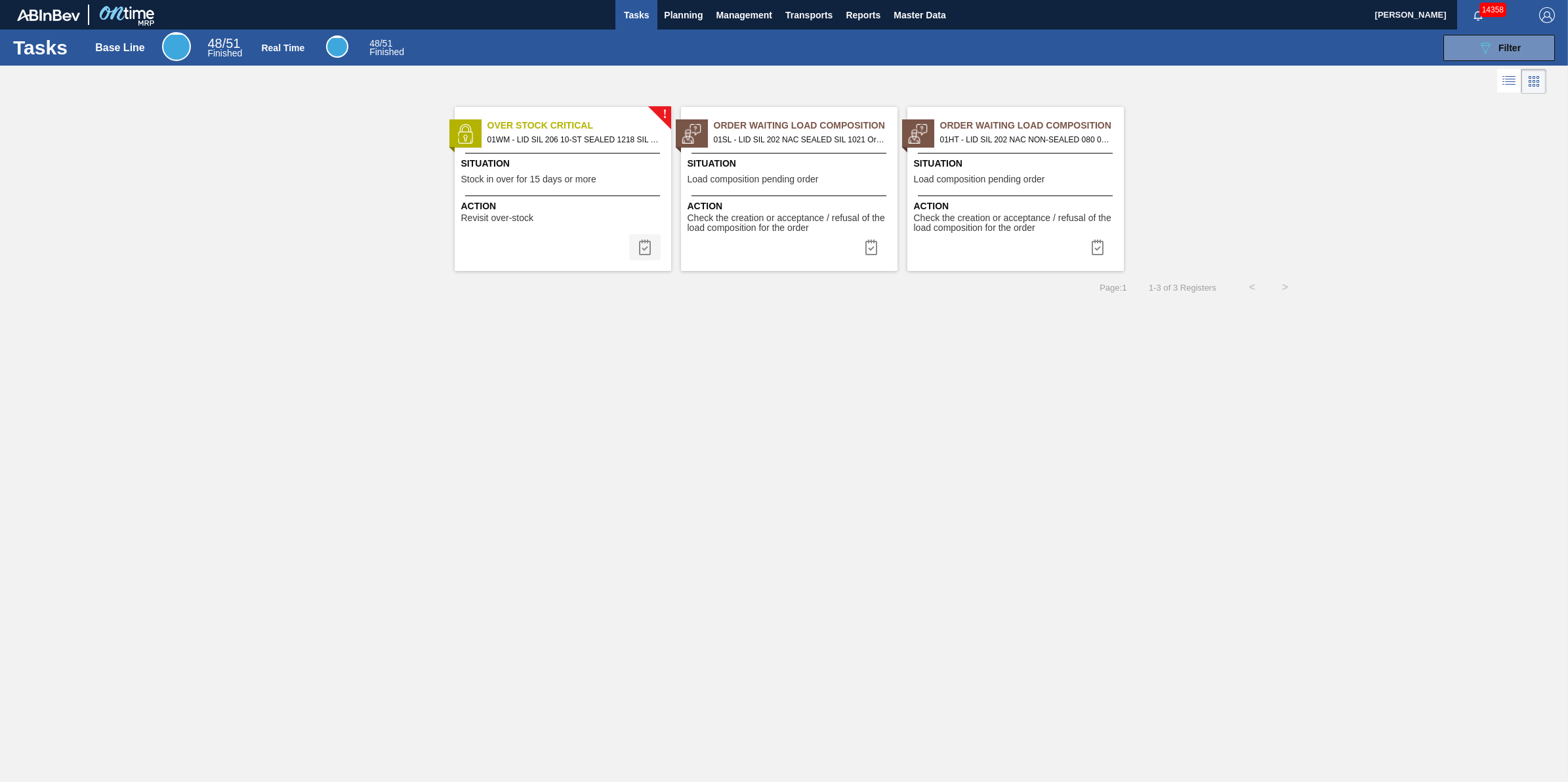
click at [647, 241] on img at bounding box center [645, 247] width 16 height 16
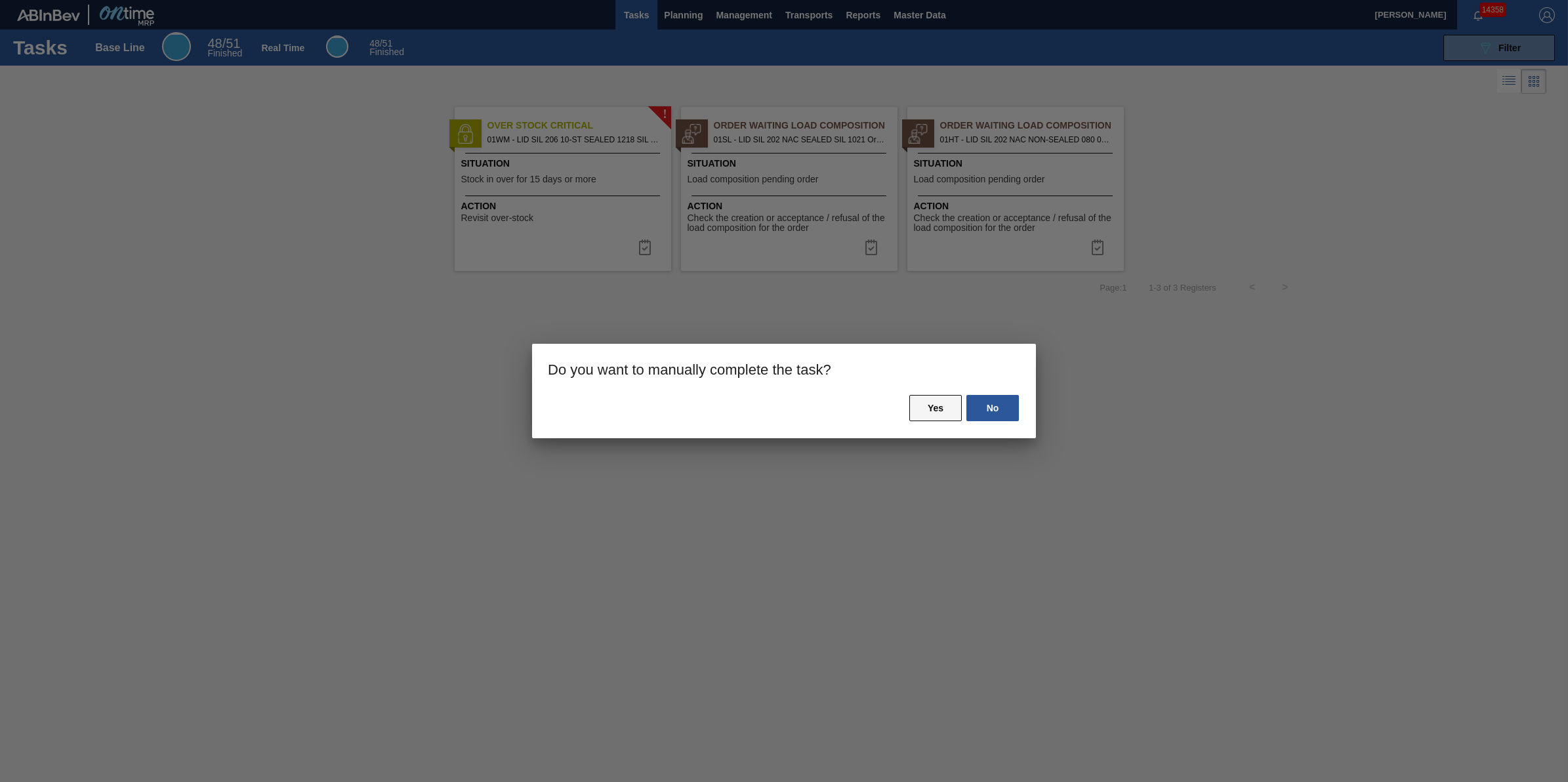
click at [933, 408] on button "Yes" at bounding box center [936, 408] width 53 height 26
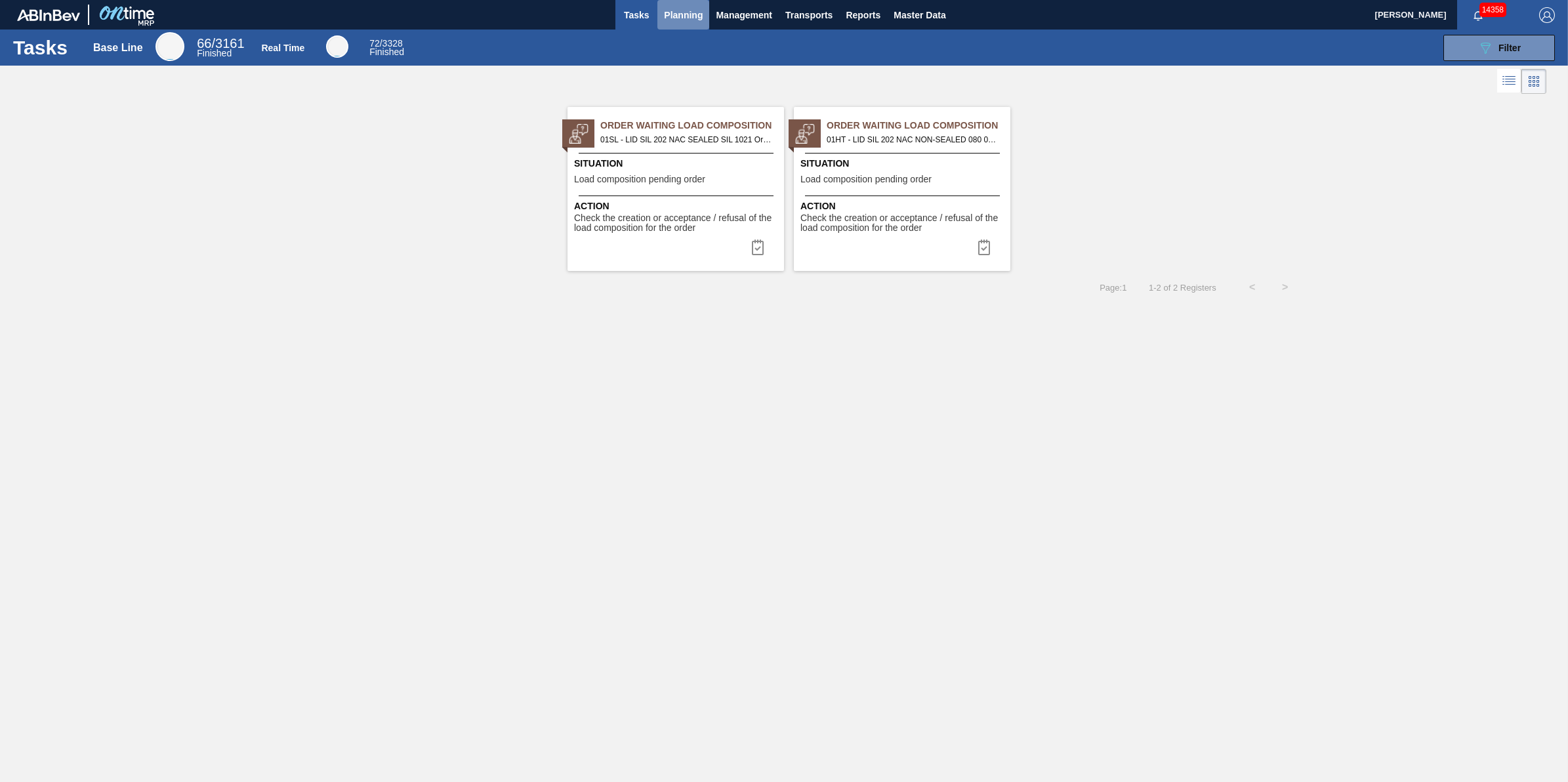
click at [681, 11] on span "Planning" at bounding box center [684, 15] width 39 height 16
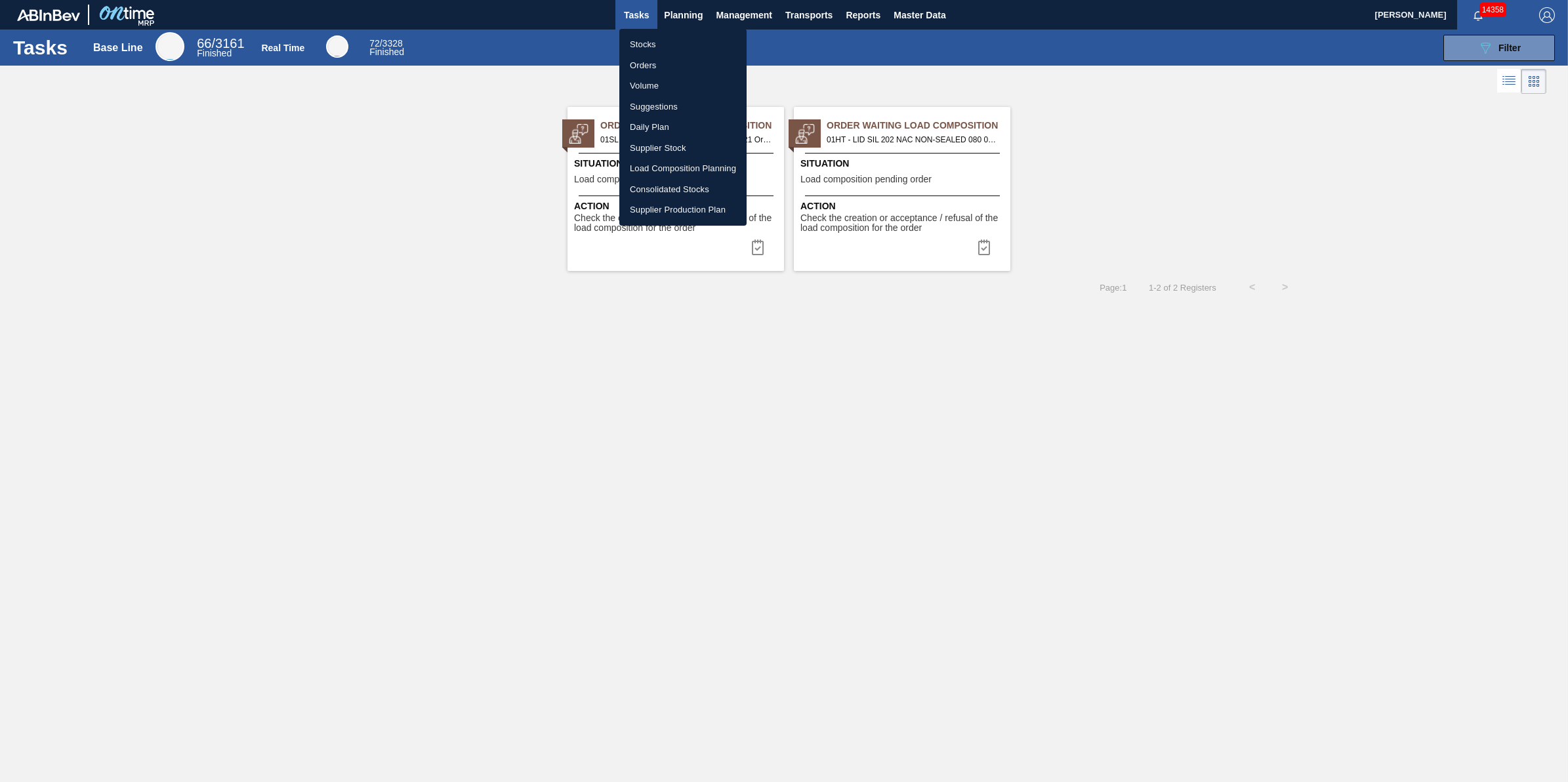
click at [678, 38] on li "Stocks" at bounding box center [683, 44] width 127 height 21
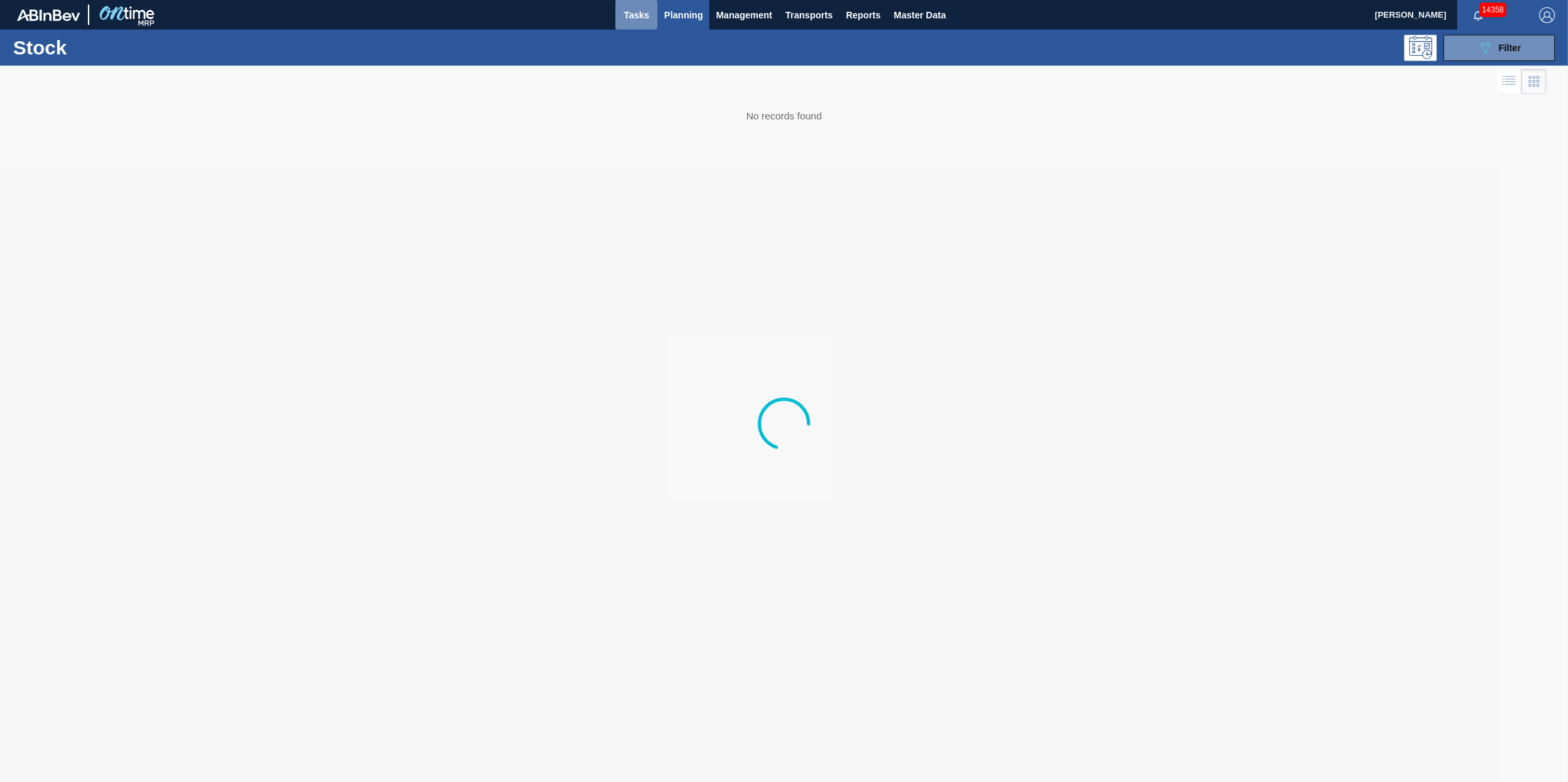
click at [637, 18] on span "Tasks" at bounding box center [637, 15] width 29 height 16
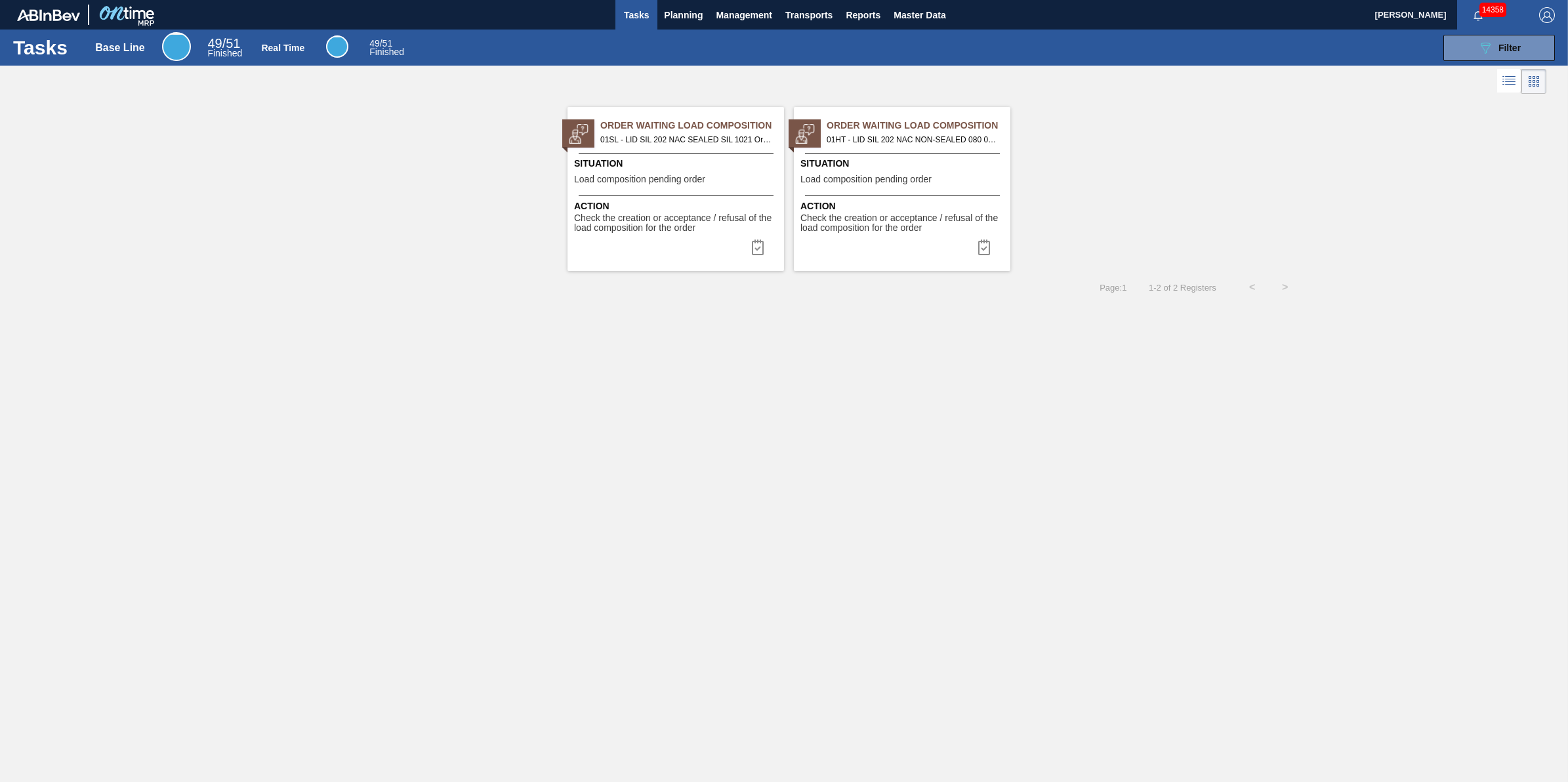
click at [707, 166] on span "Situation" at bounding box center [678, 163] width 207 height 14
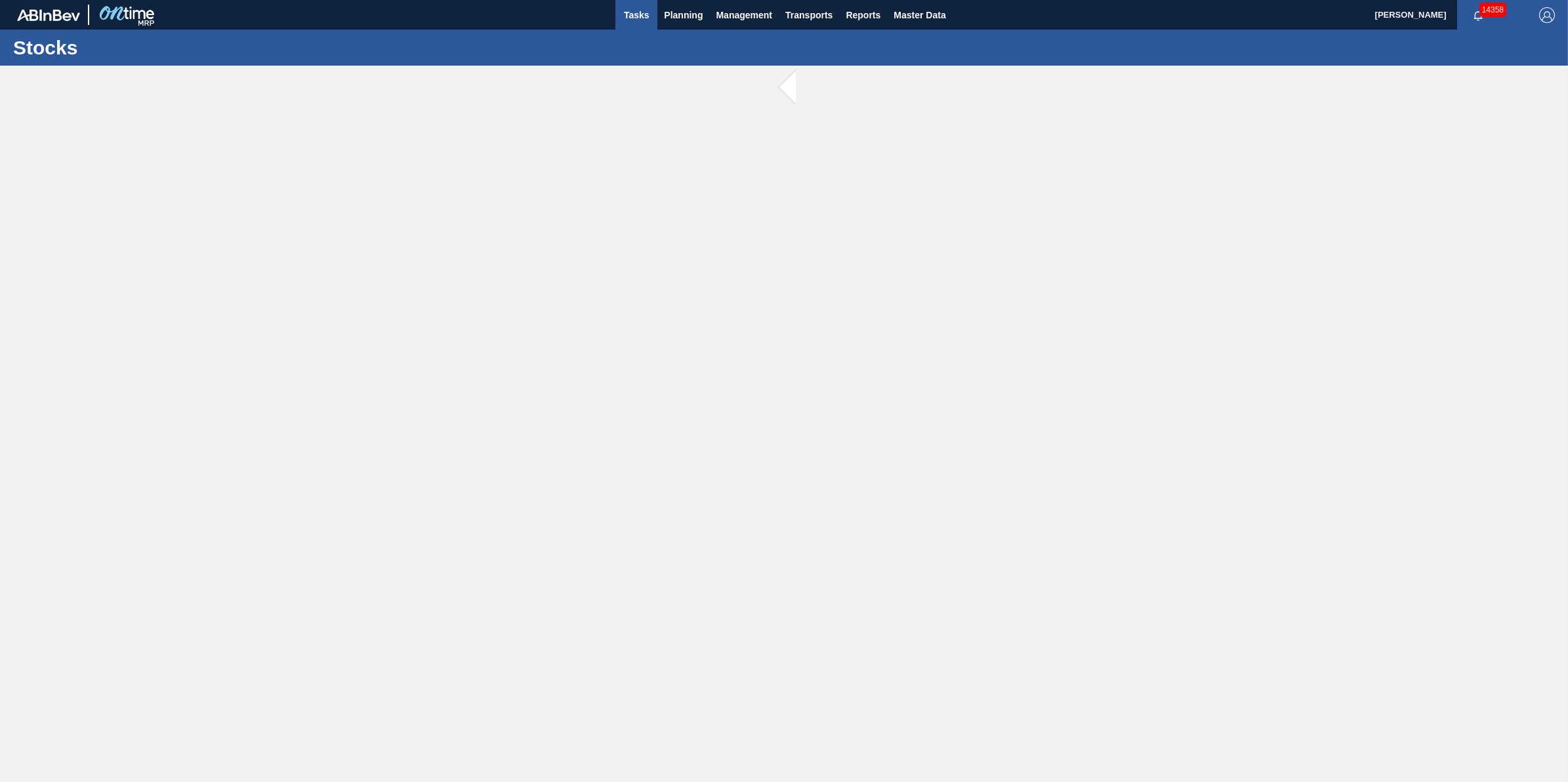
click at [624, 11] on span "Tasks" at bounding box center [637, 15] width 29 height 16
click at [673, 15] on span "Planning" at bounding box center [684, 15] width 39 height 16
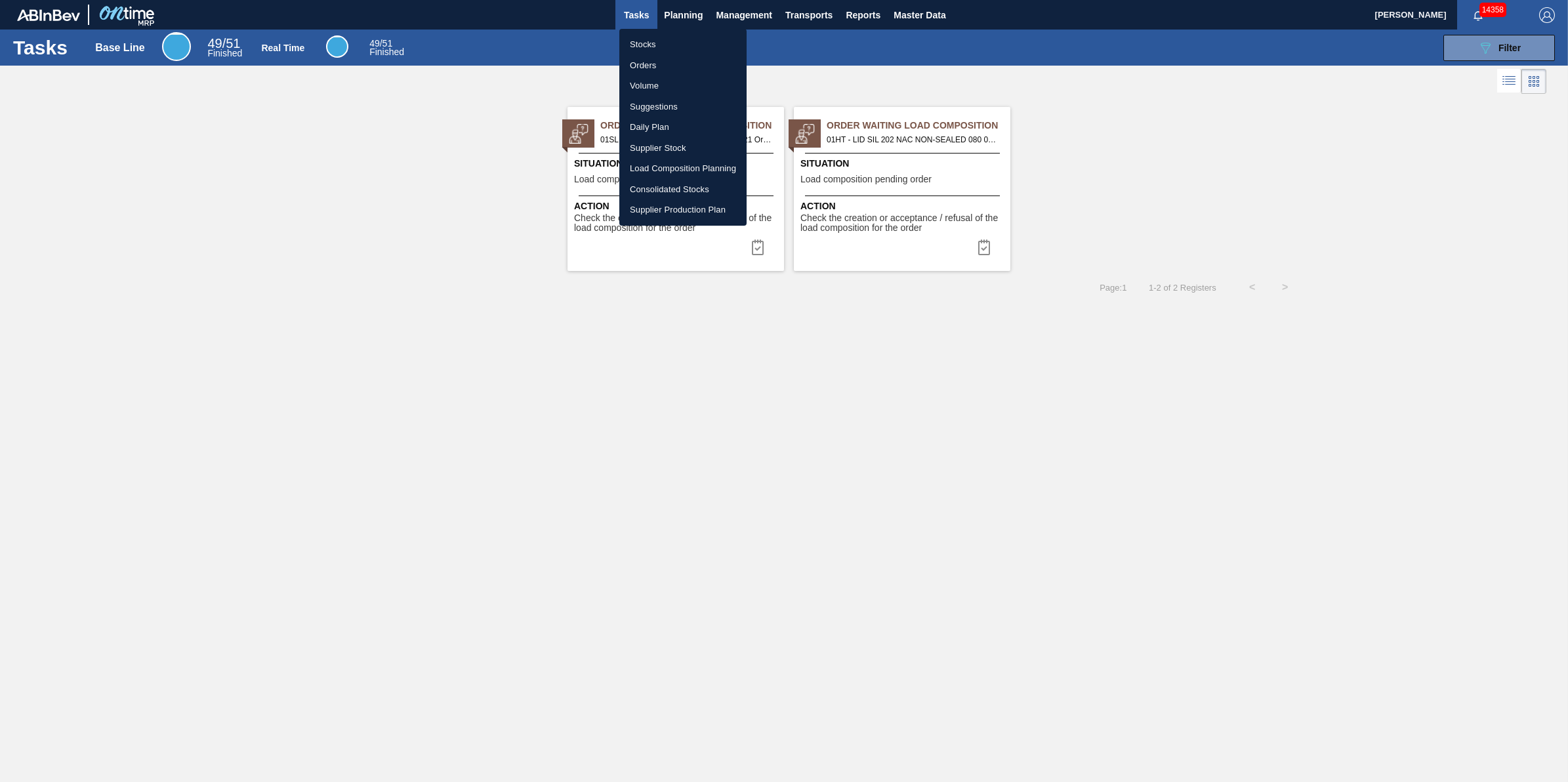
click at [674, 37] on li "Stocks" at bounding box center [683, 44] width 127 height 21
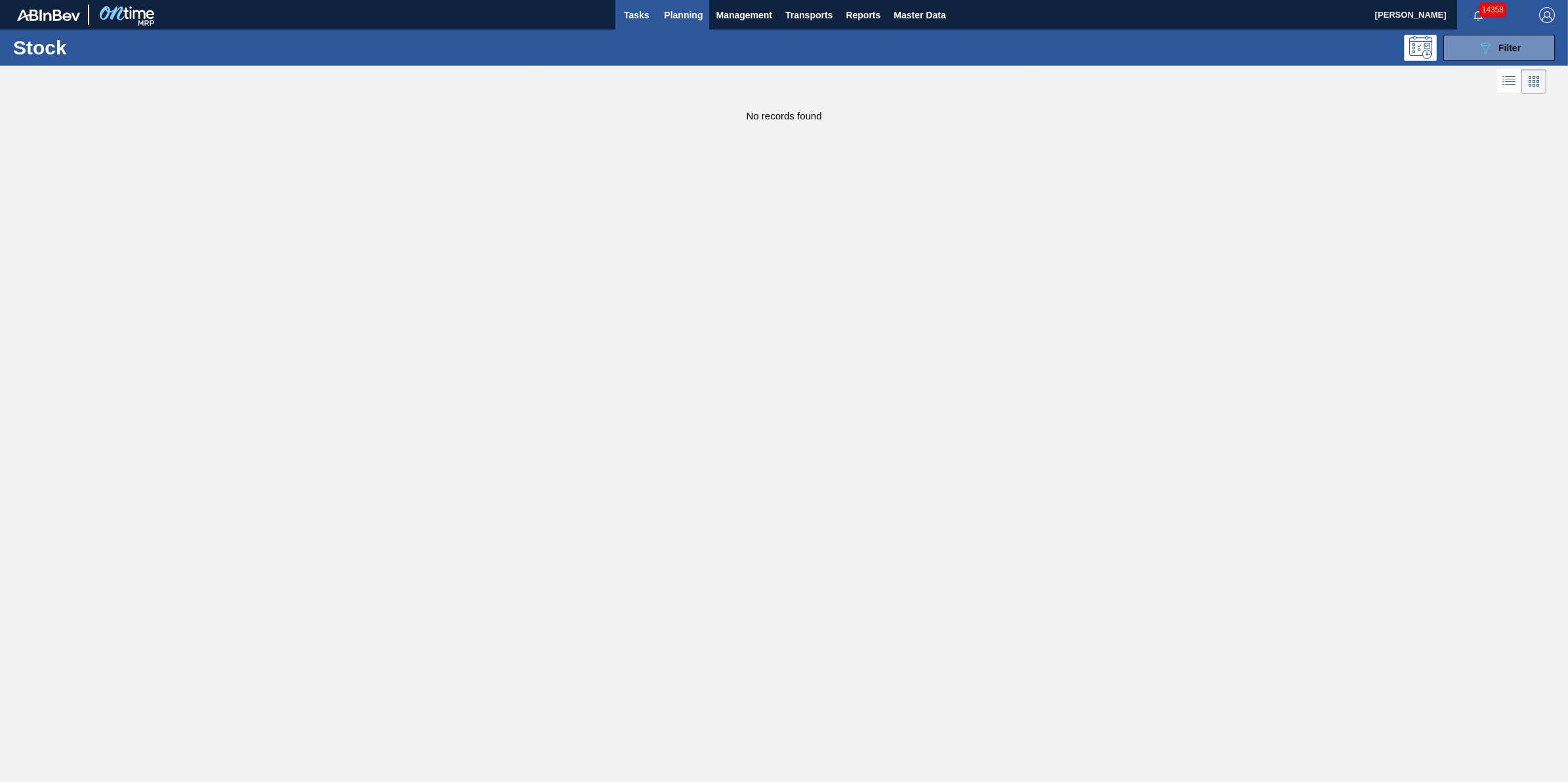
click at [642, 27] on button "Tasks" at bounding box center [637, 14] width 42 height 30
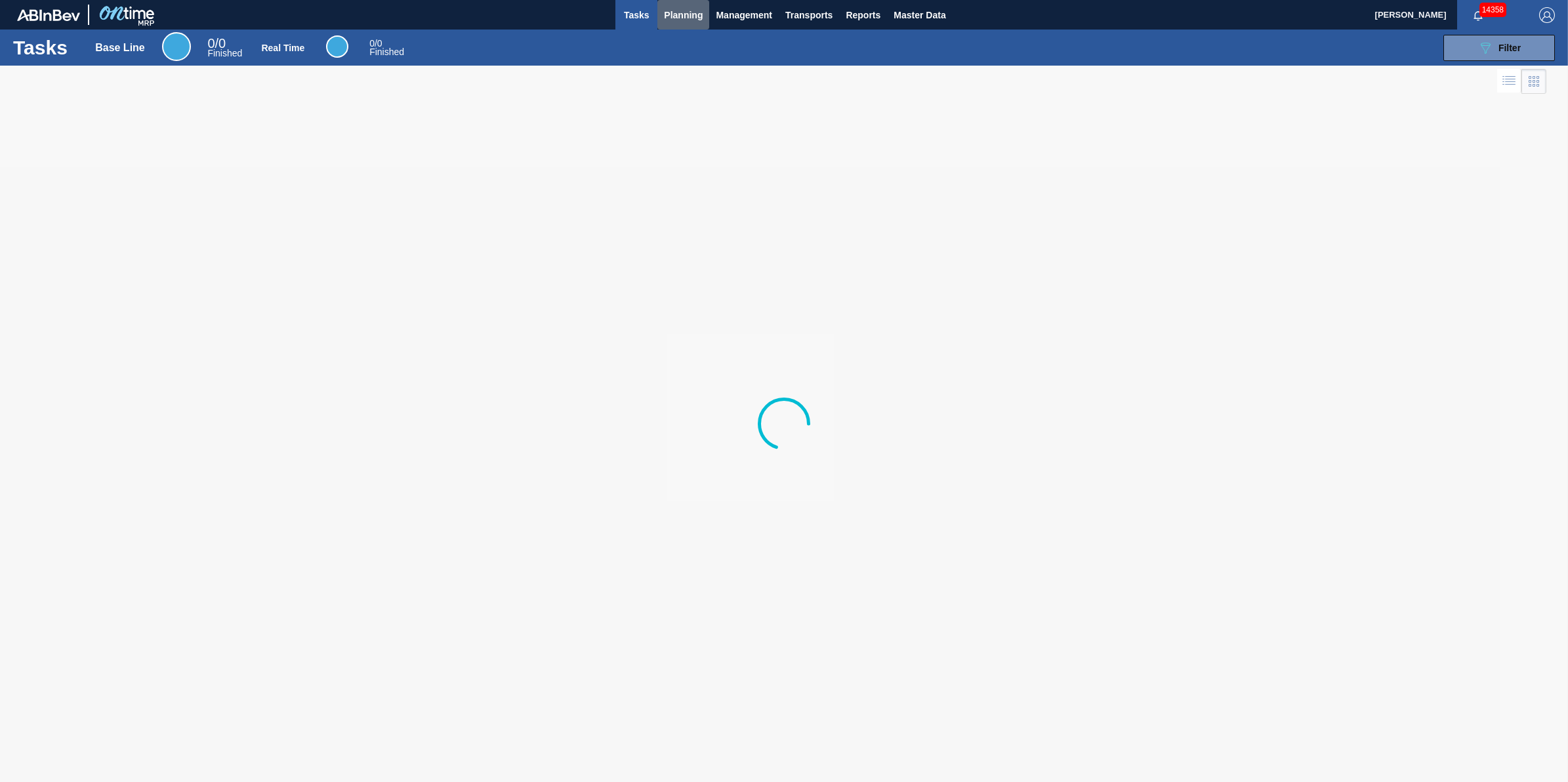
click at [676, 28] on button "Planning" at bounding box center [684, 14] width 52 height 30
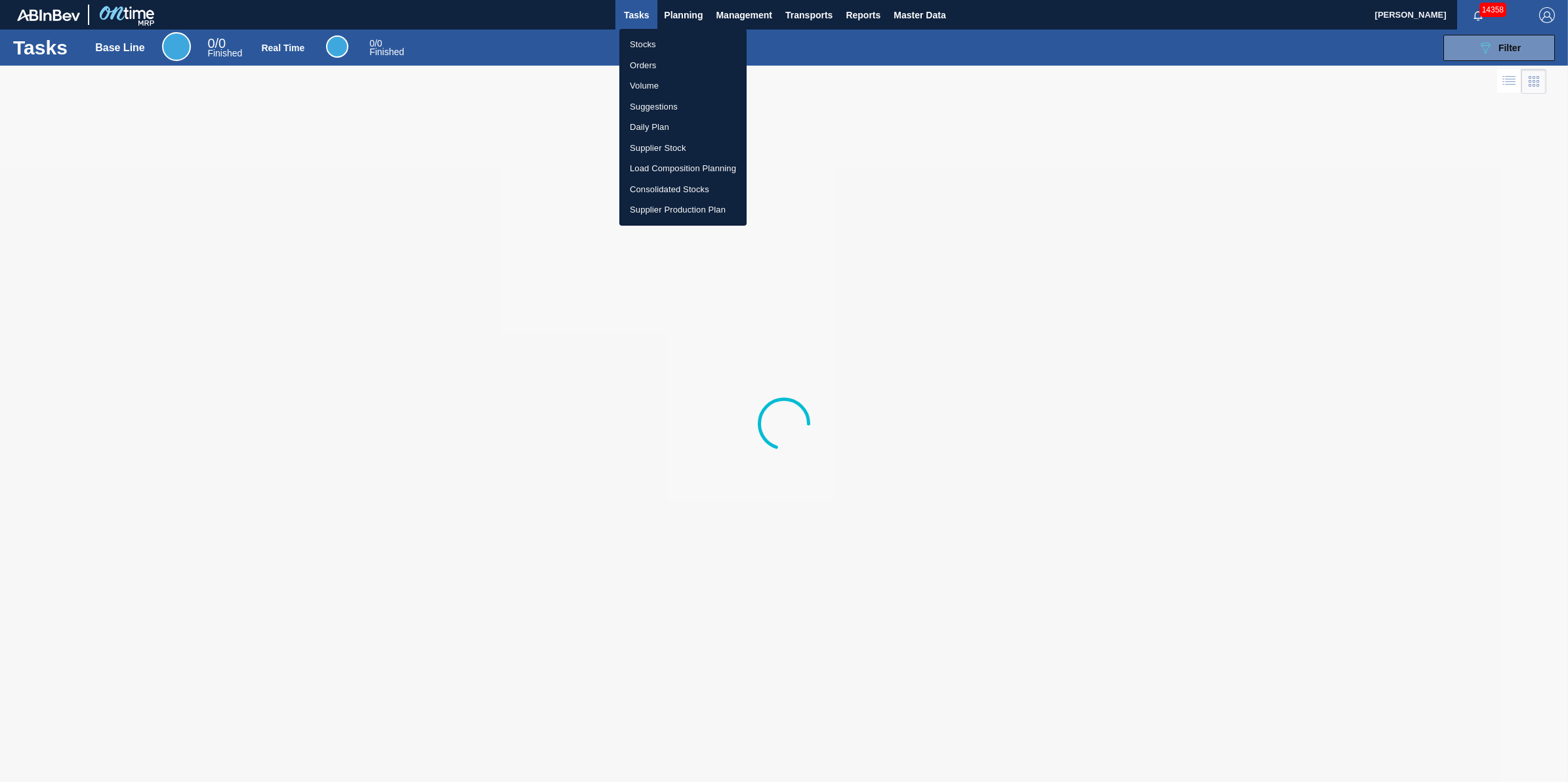
click at [676, 43] on li "Stocks" at bounding box center [683, 44] width 127 height 21
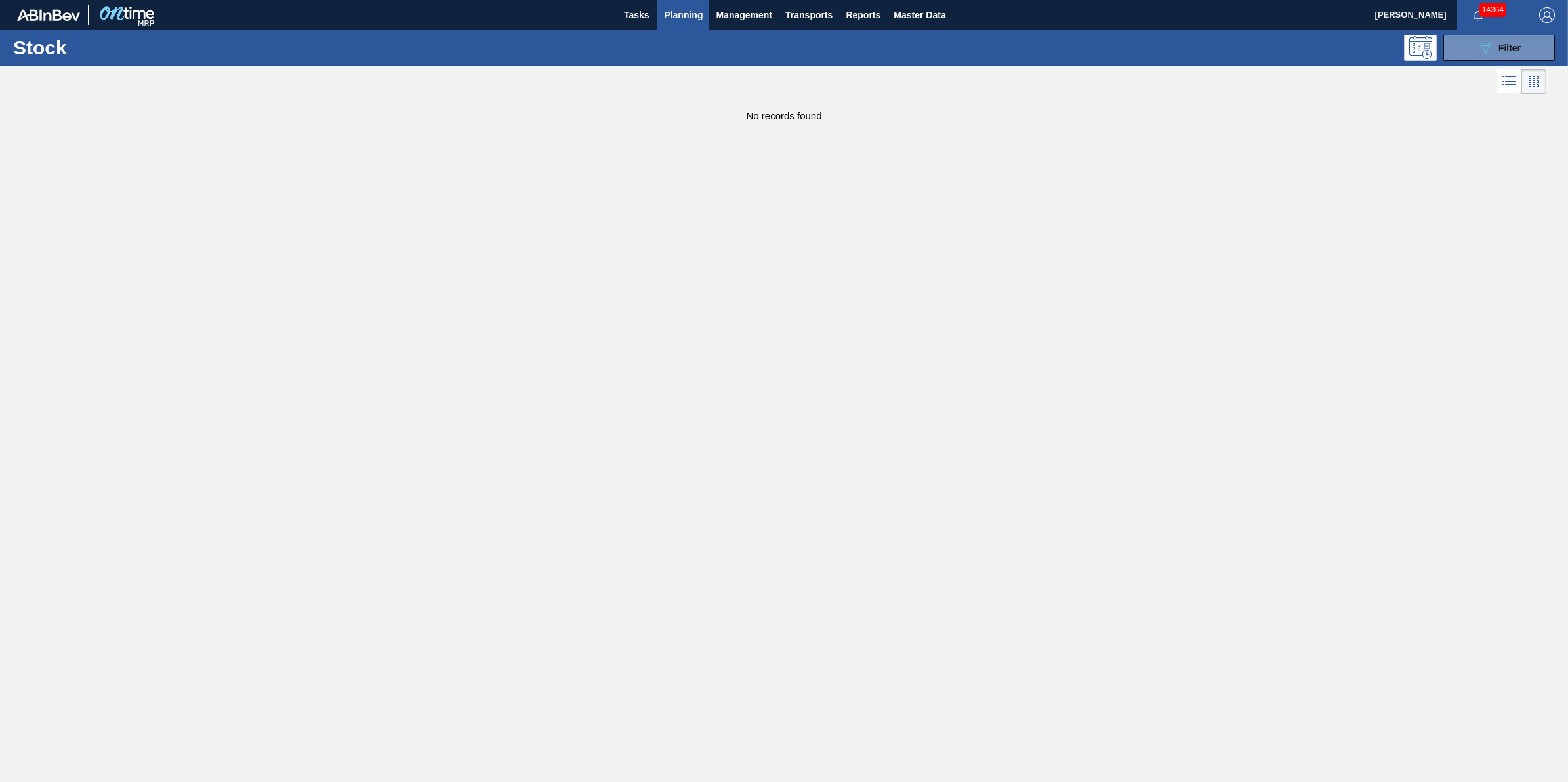
click at [681, 13] on span "Planning" at bounding box center [684, 15] width 39 height 16
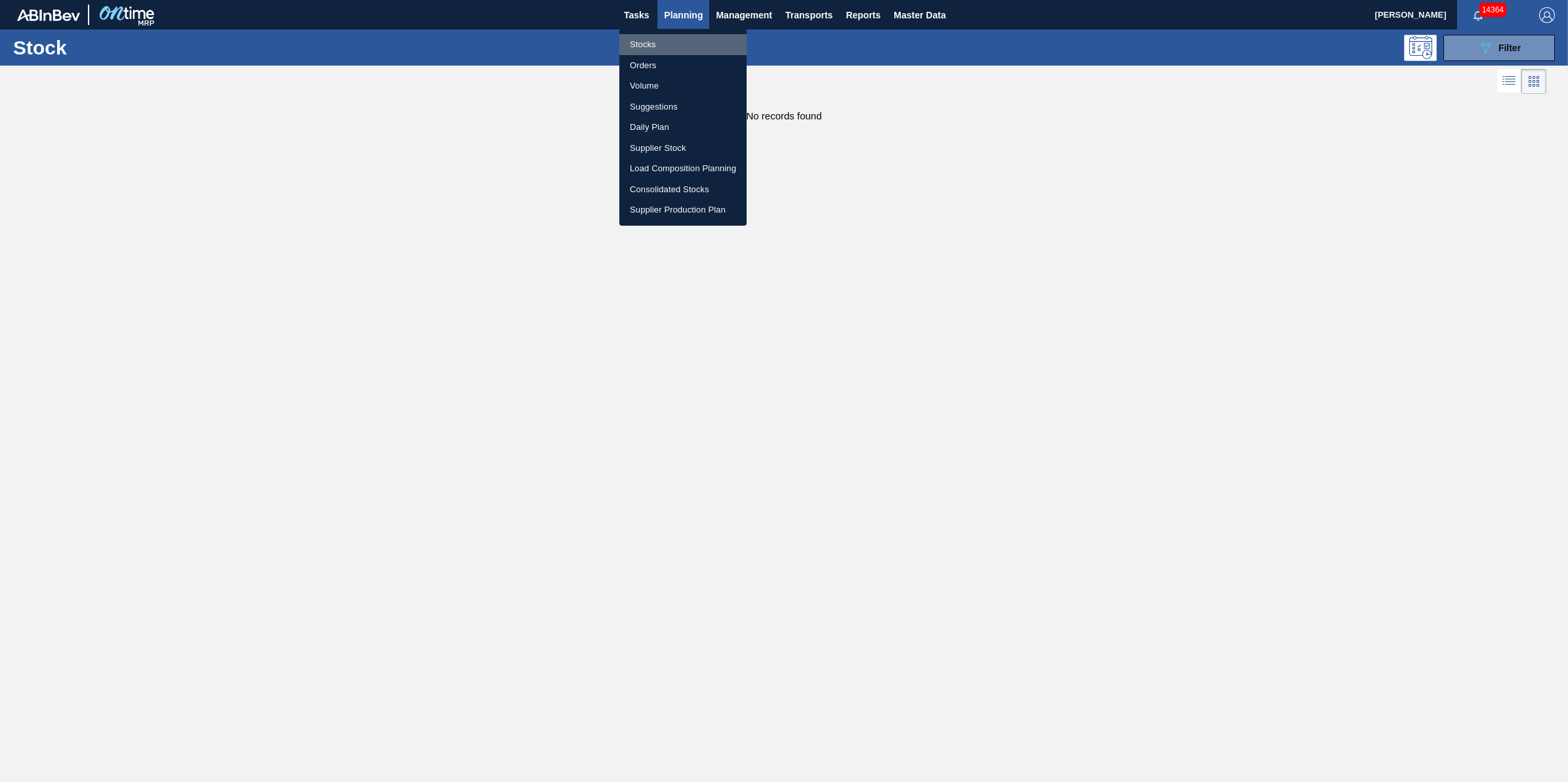
click at [677, 47] on li "Stocks" at bounding box center [683, 44] width 127 height 21
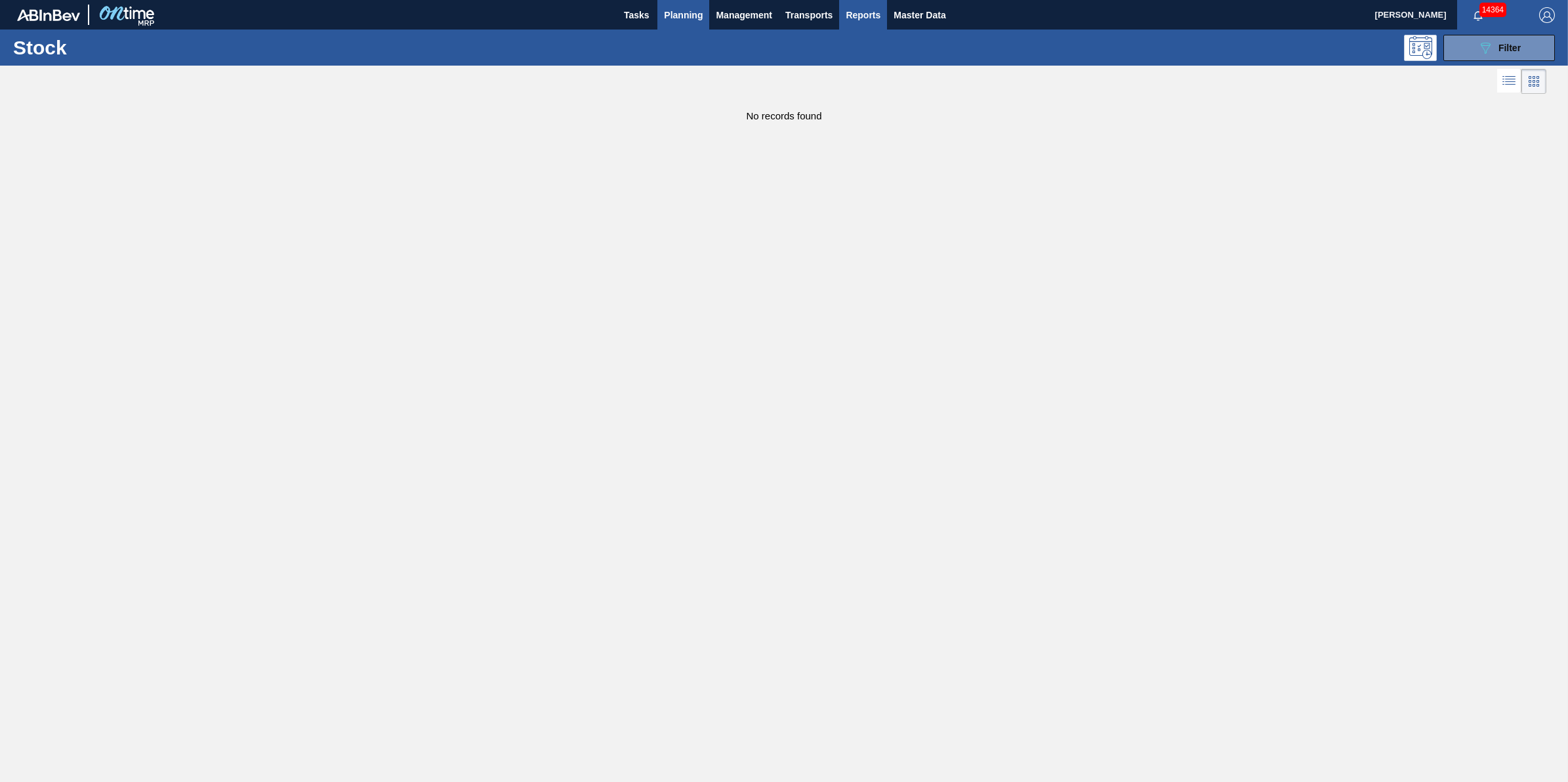
click at [877, 18] on span "Reports" at bounding box center [863, 15] width 35 height 16
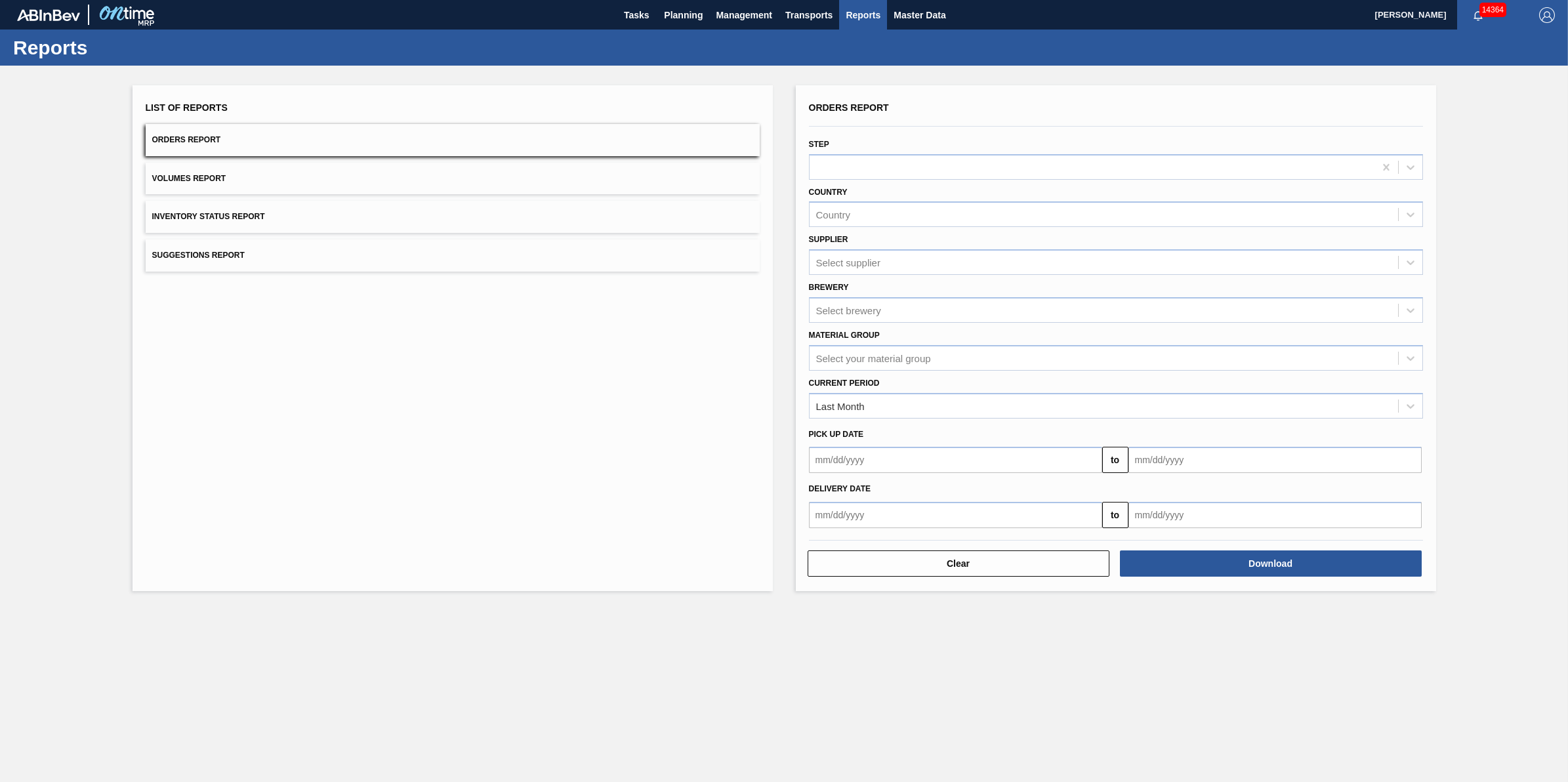
click at [395, 142] on button "Orders Report" at bounding box center [453, 140] width 614 height 32
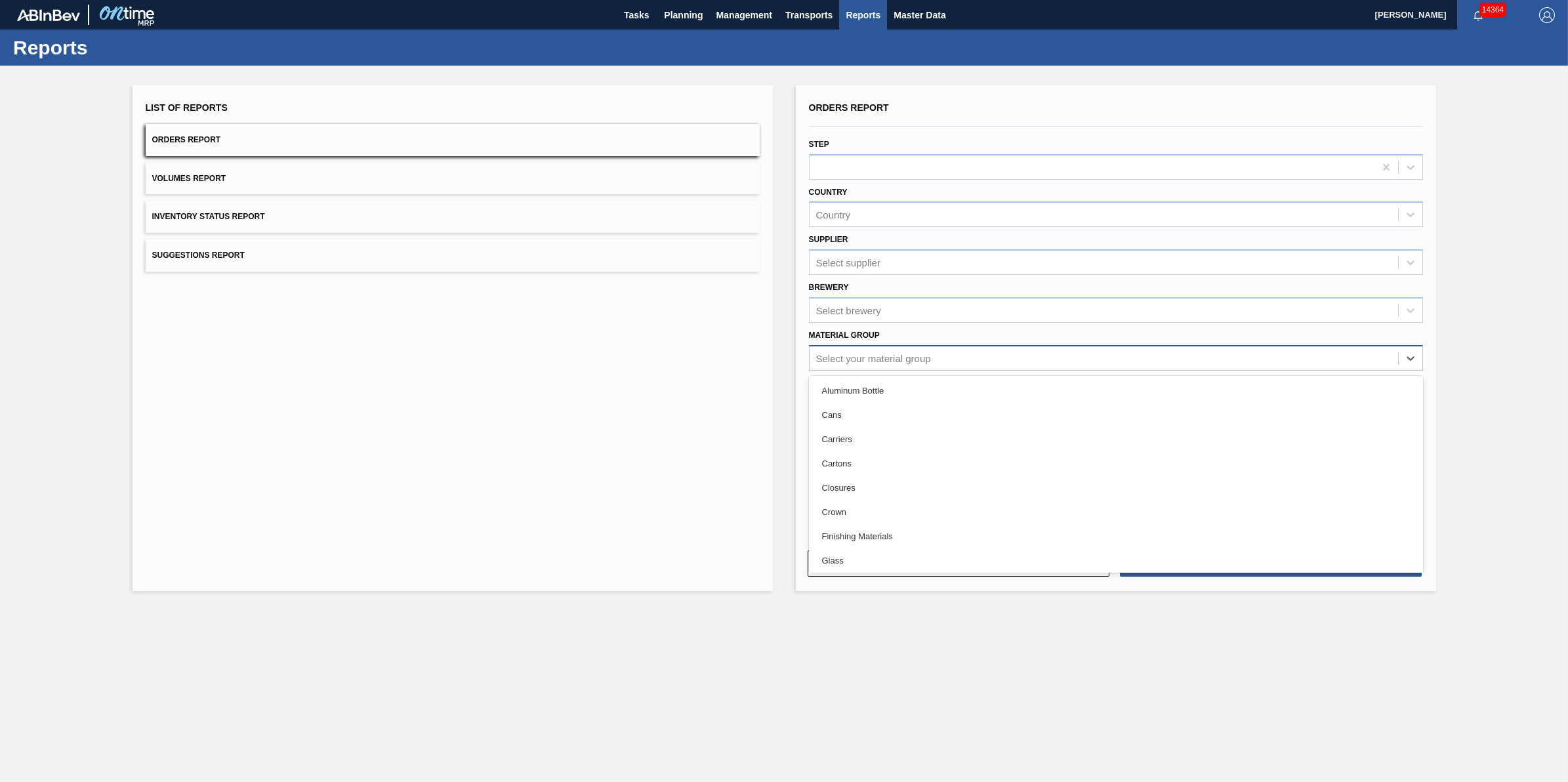
click at [931, 353] on div "Select your material group" at bounding box center [1104, 358] width 589 height 19
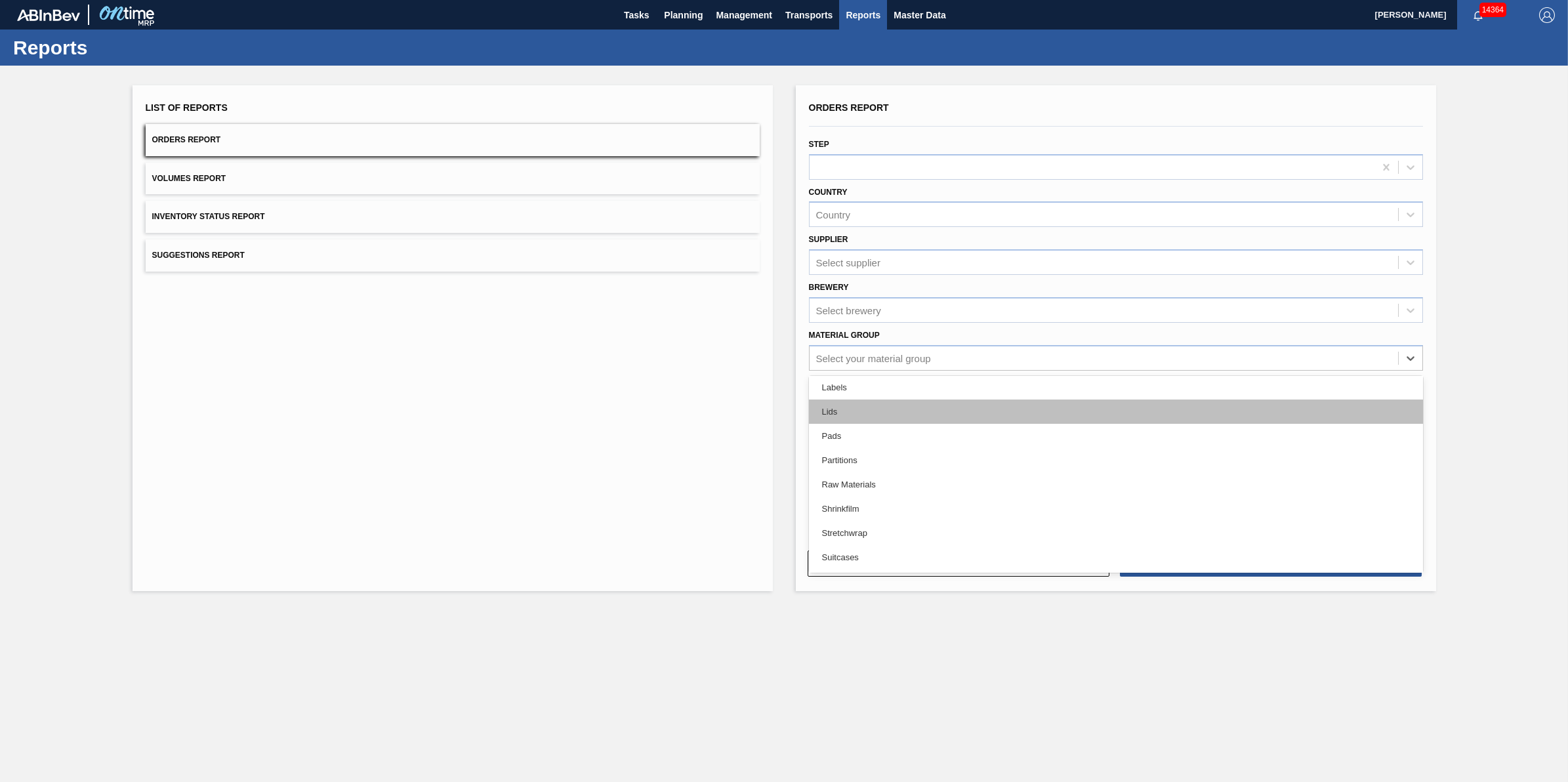
click at [940, 407] on div "Lids" at bounding box center [1116, 412] width 614 height 25
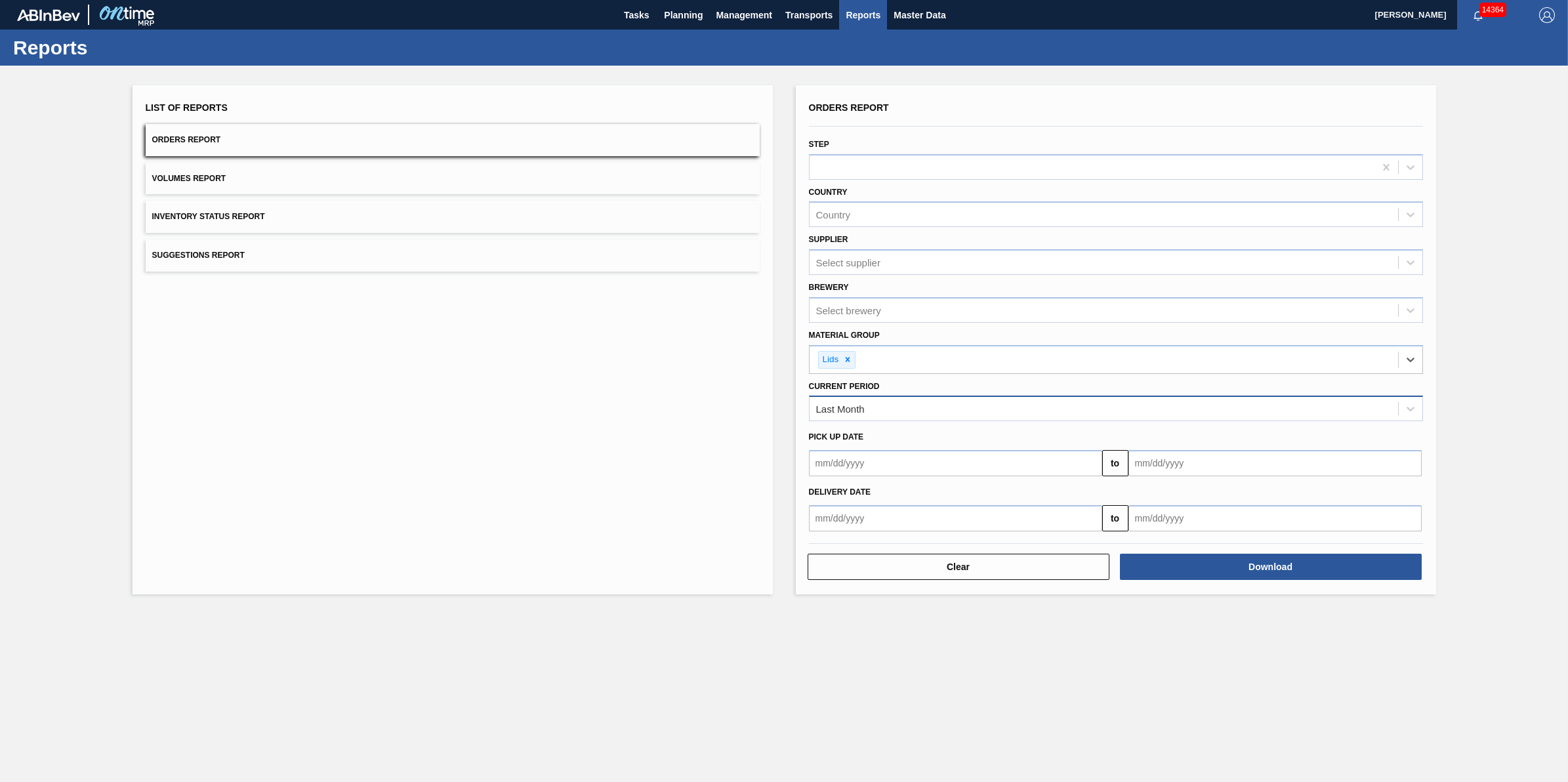
click at [970, 418] on div "Last Month" at bounding box center [1116, 408] width 614 height 25
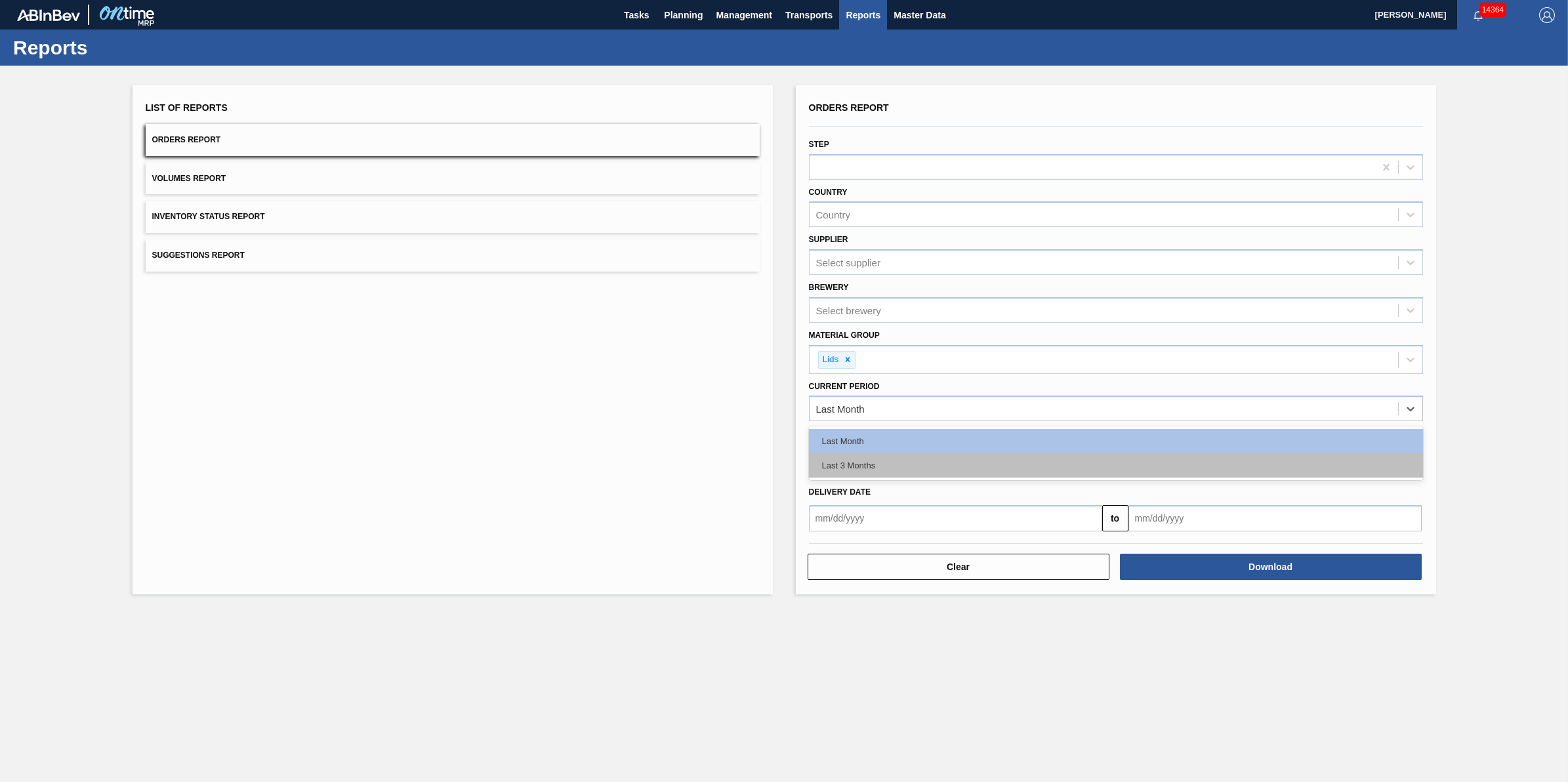
click at [962, 460] on div "Last 3 Months" at bounding box center [1116, 465] width 614 height 25
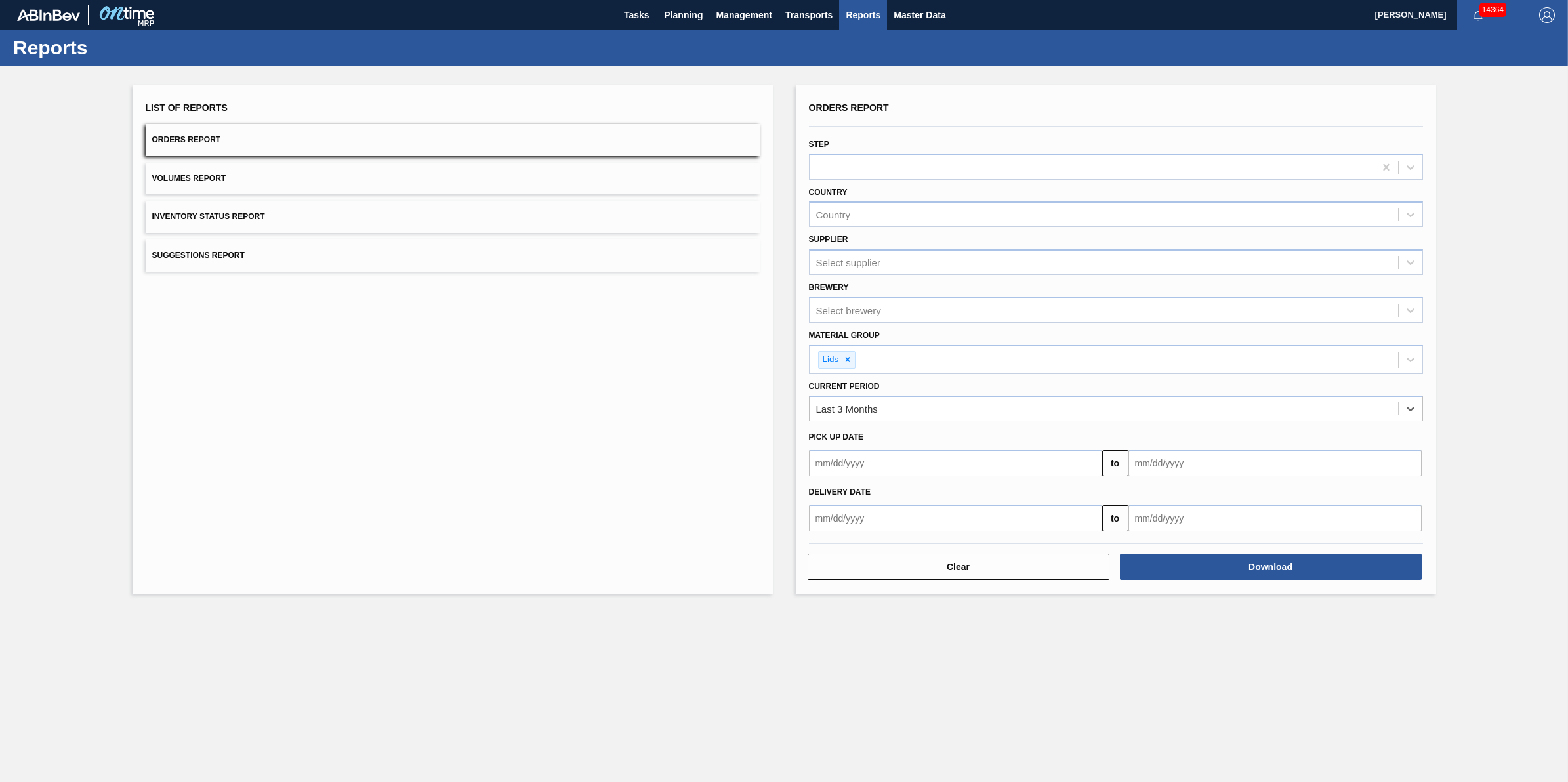
click at [962, 457] on input "text" at bounding box center [956, 463] width 293 height 26
click at [961, 458] on input "text" at bounding box center [956, 463] width 293 height 26
click at [1159, 666] on main "Tasks Planning Management Transports Reports Master Data Jack Schuld 14364 Mark…" at bounding box center [784, 391] width 1568 height 782
click at [1253, 571] on button "Download" at bounding box center [1271, 567] width 302 height 26
click at [701, 22] on span "Planning" at bounding box center [684, 15] width 39 height 16
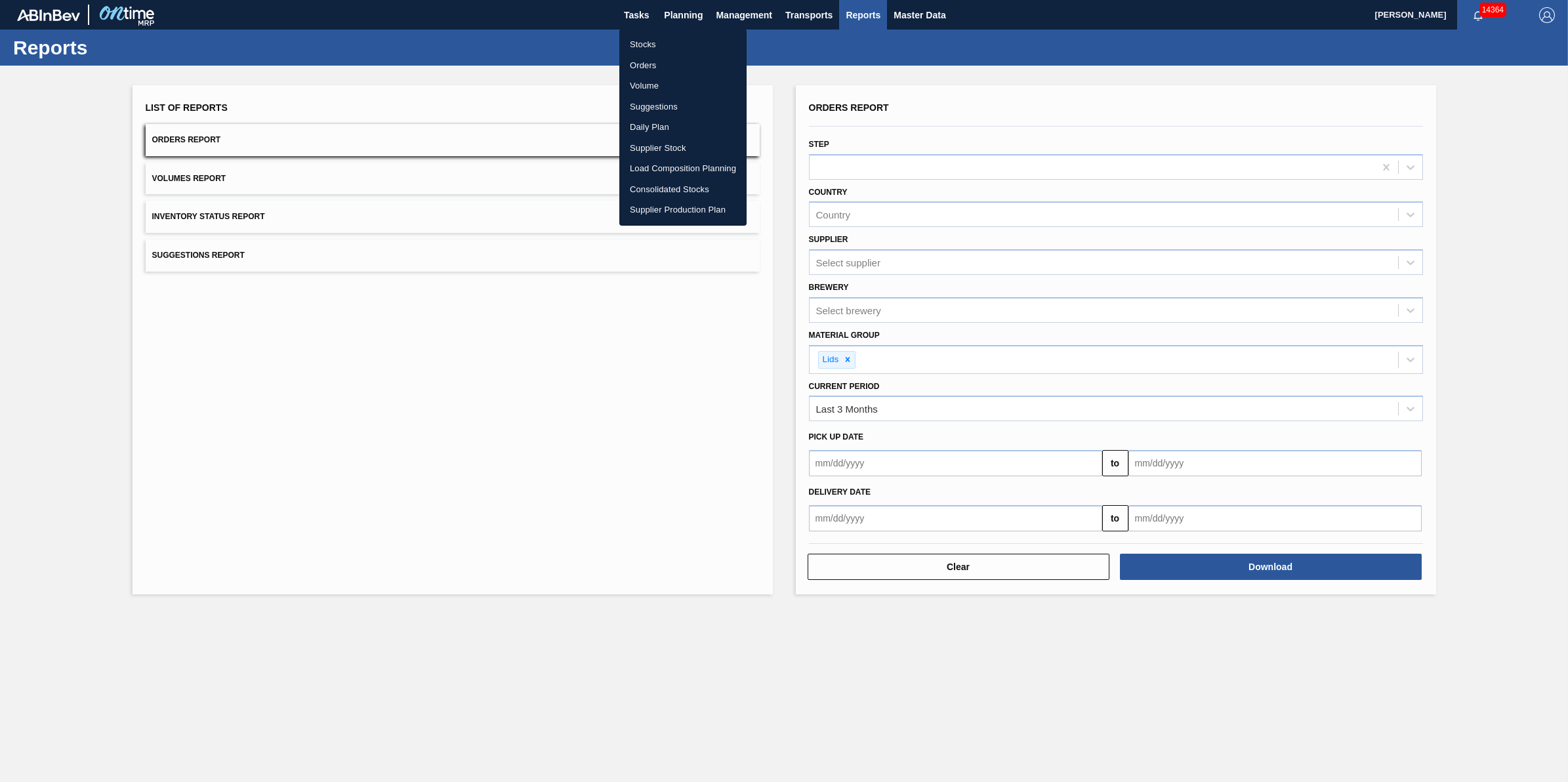
click at [689, 45] on li "Stocks" at bounding box center [683, 44] width 127 height 21
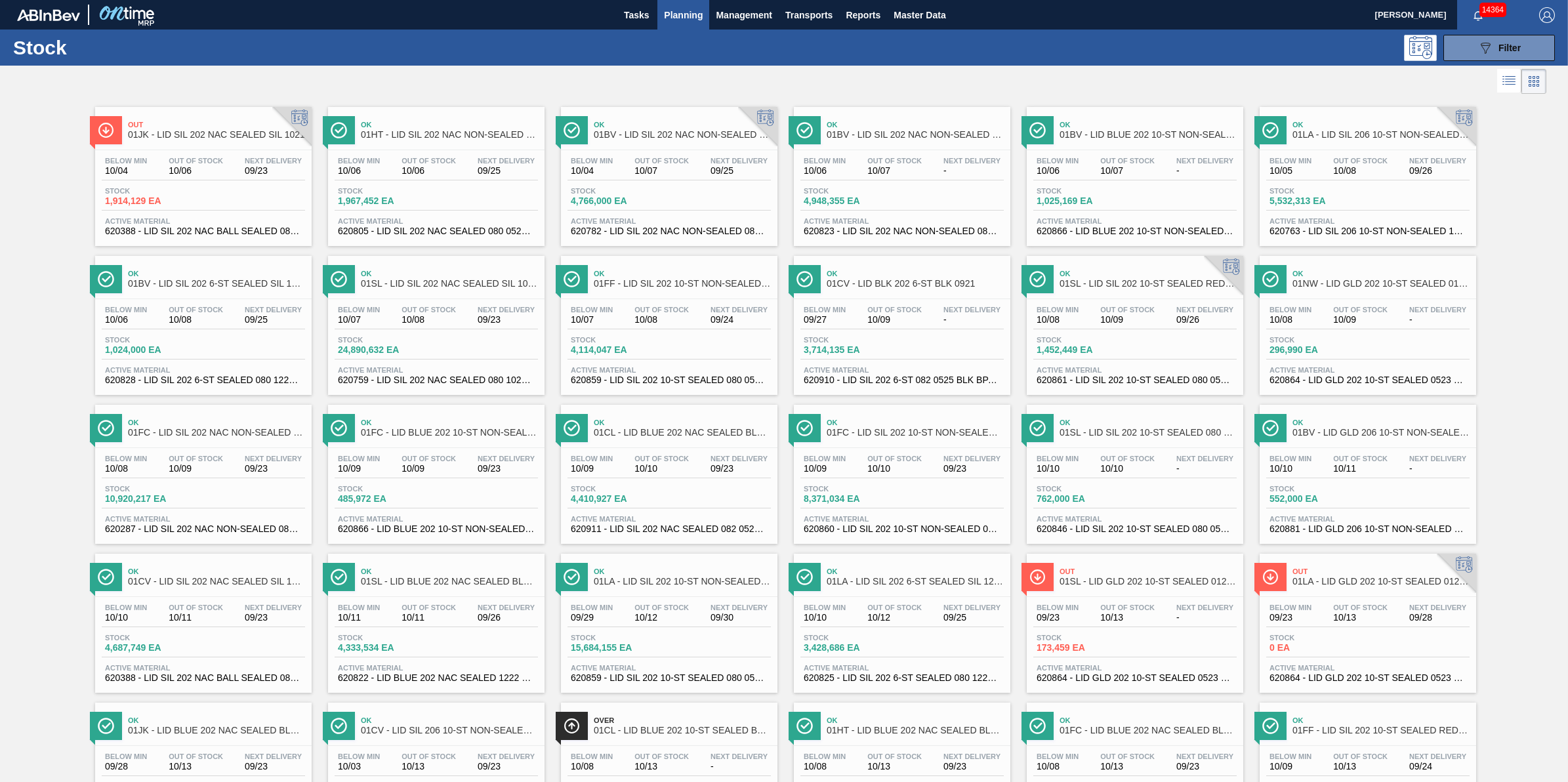
drag, startPoint x: 624, startPoint y: 11, endPoint x: 660, endPoint y: 10, distance: 36.0
click at [624, 11] on span "Tasks" at bounding box center [637, 15] width 29 height 16
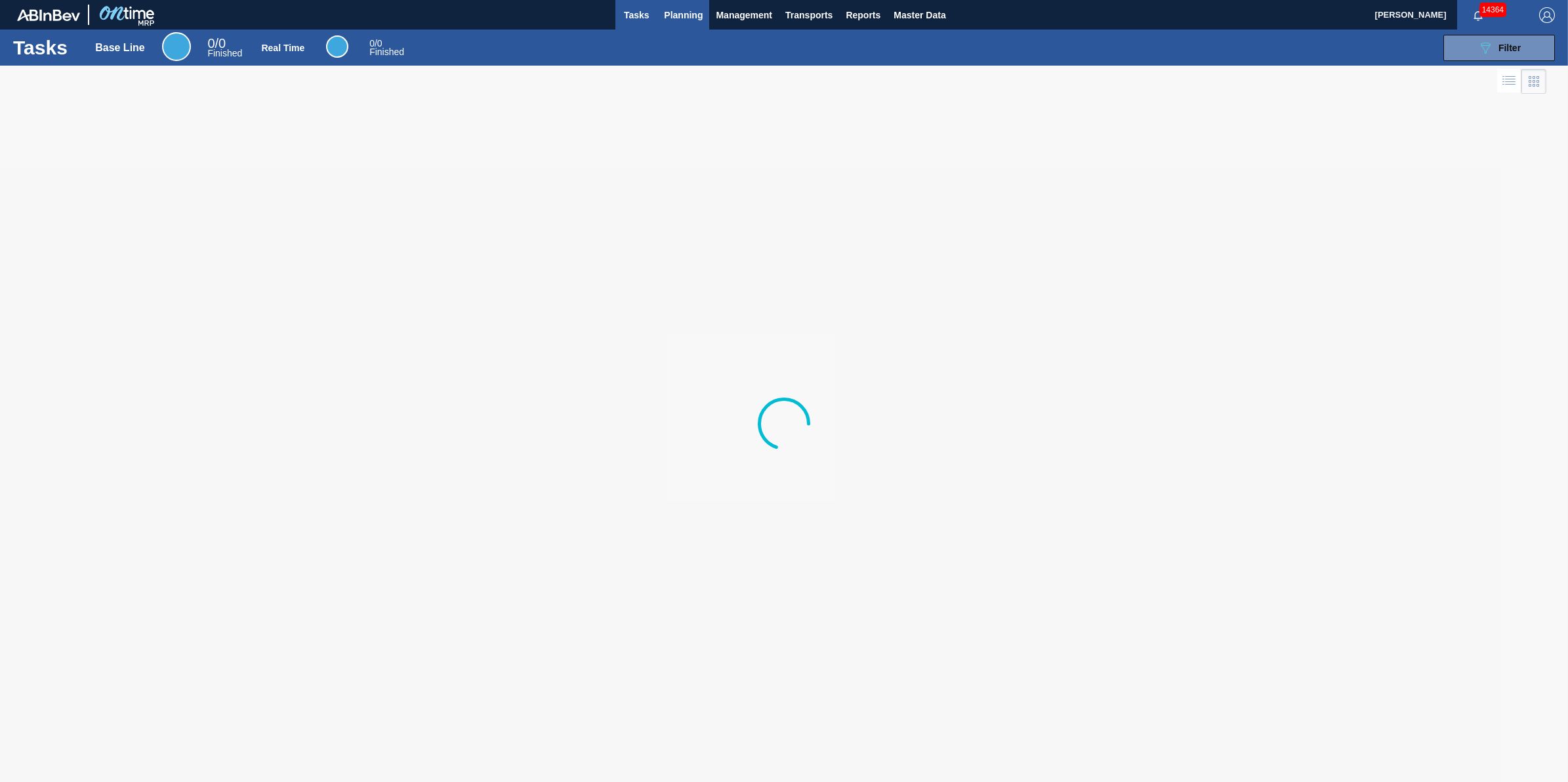
click at [696, 20] on span "Planning" at bounding box center [684, 15] width 39 height 16
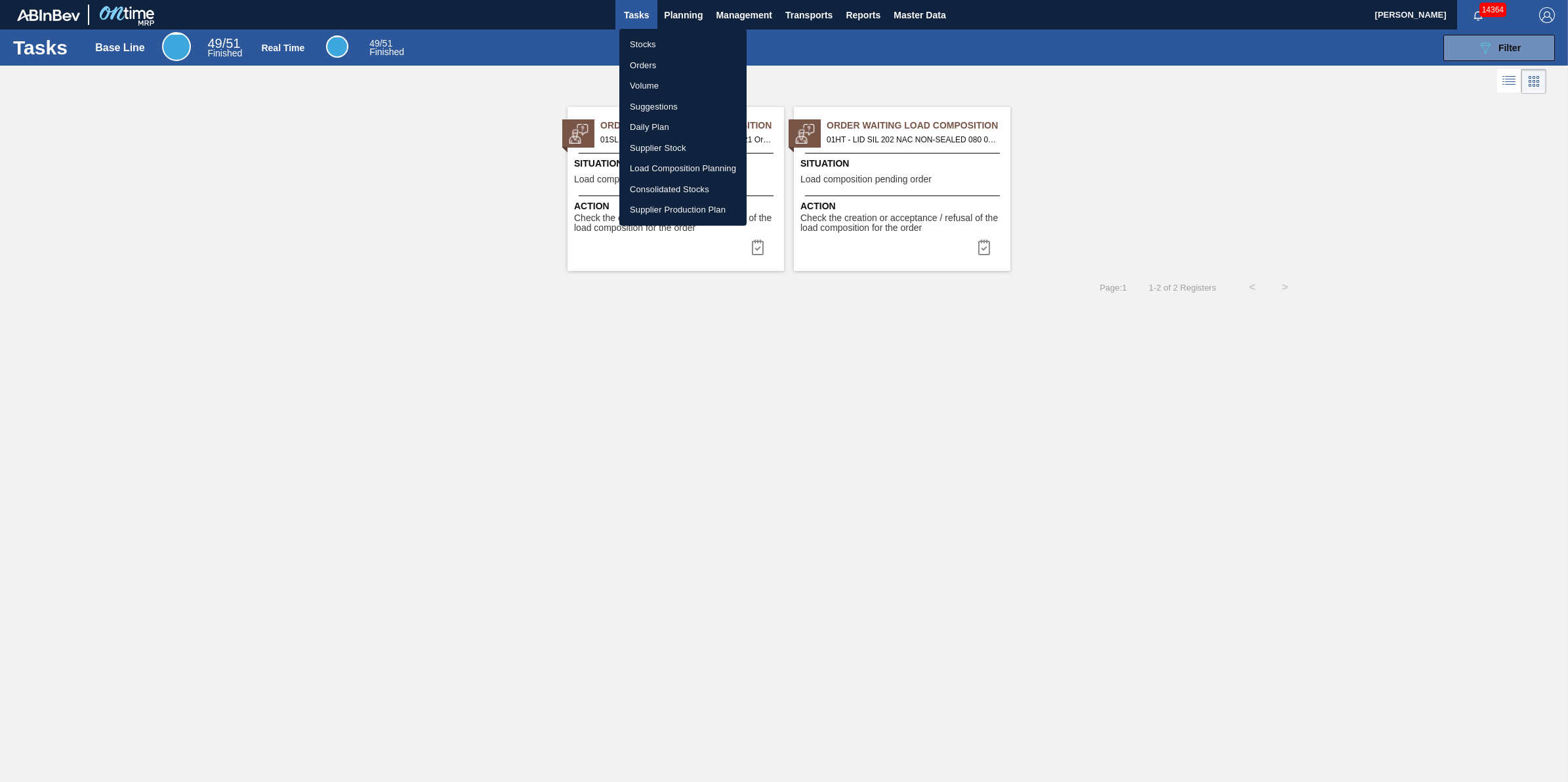
click at [687, 46] on li "Stocks" at bounding box center [683, 44] width 127 height 21
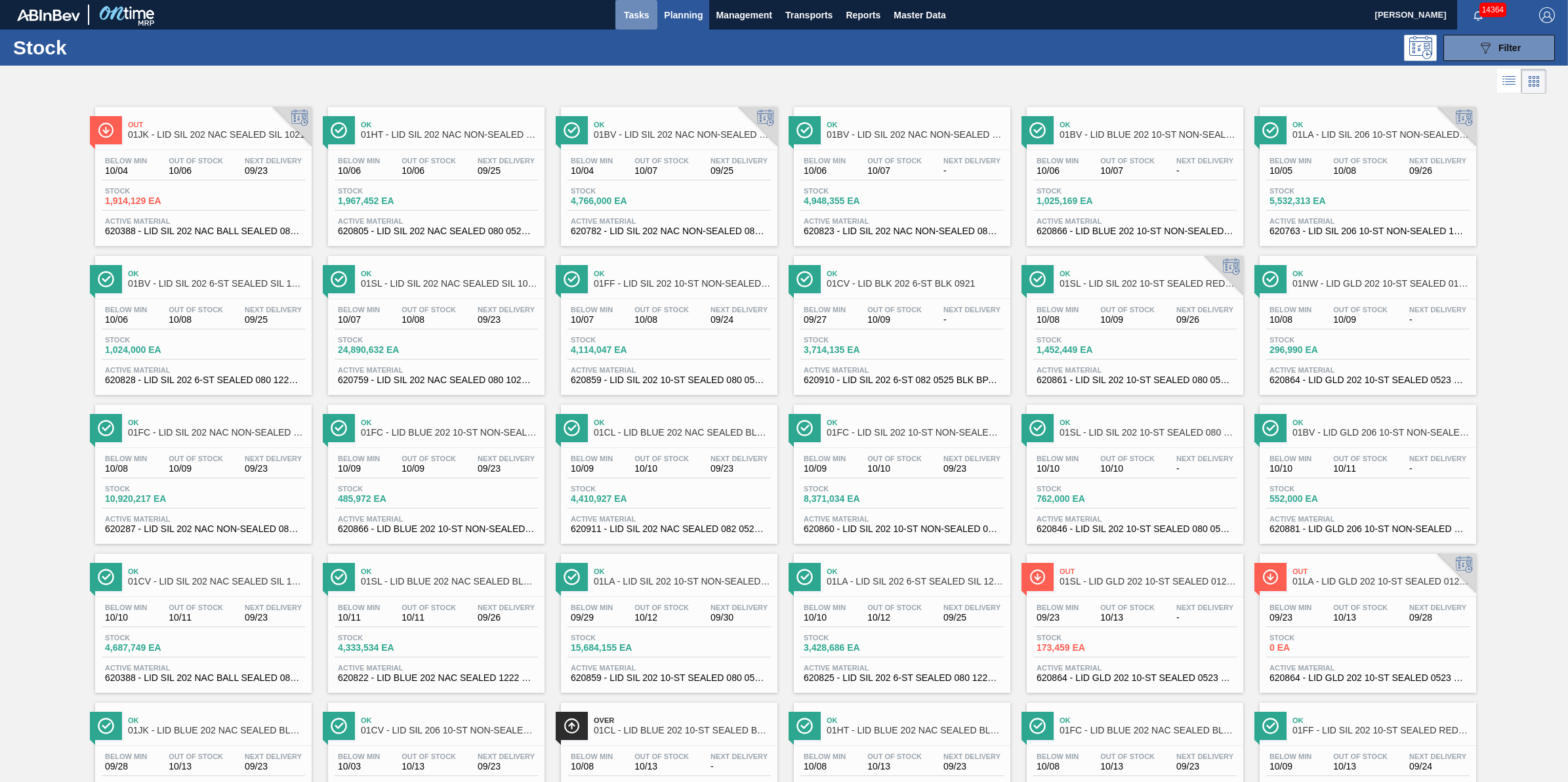
click at [641, 20] on span "Tasks" at bounding box center [637, 15] width 29 height 16
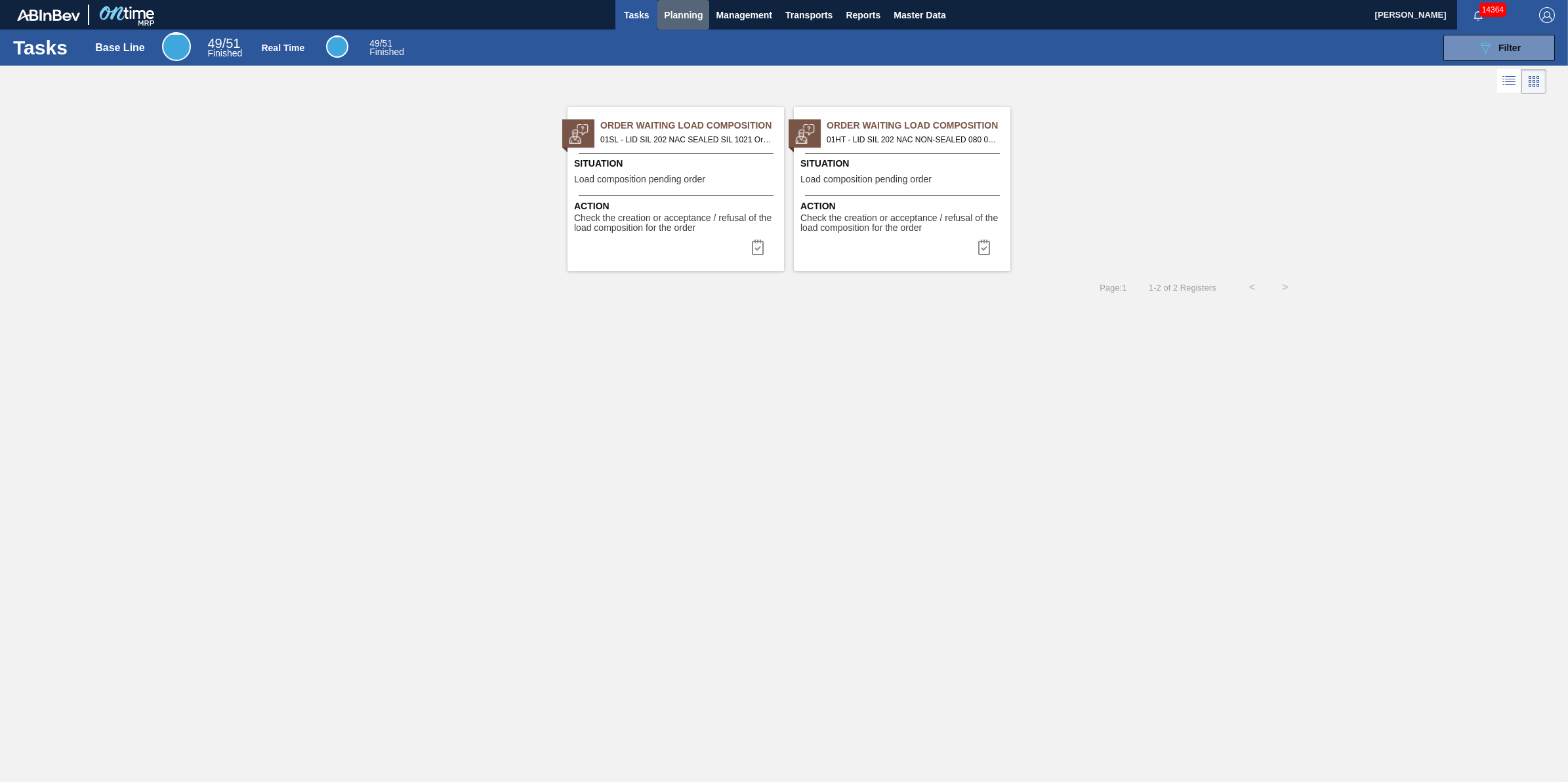
drag, startPoint x: 699, startPoint y: 12, endPoint x: 689, endPoint y: 33, distance: 23.3
click at [697, 14] on span "Planning" at bounding box center [684, 15] width 39 height 16
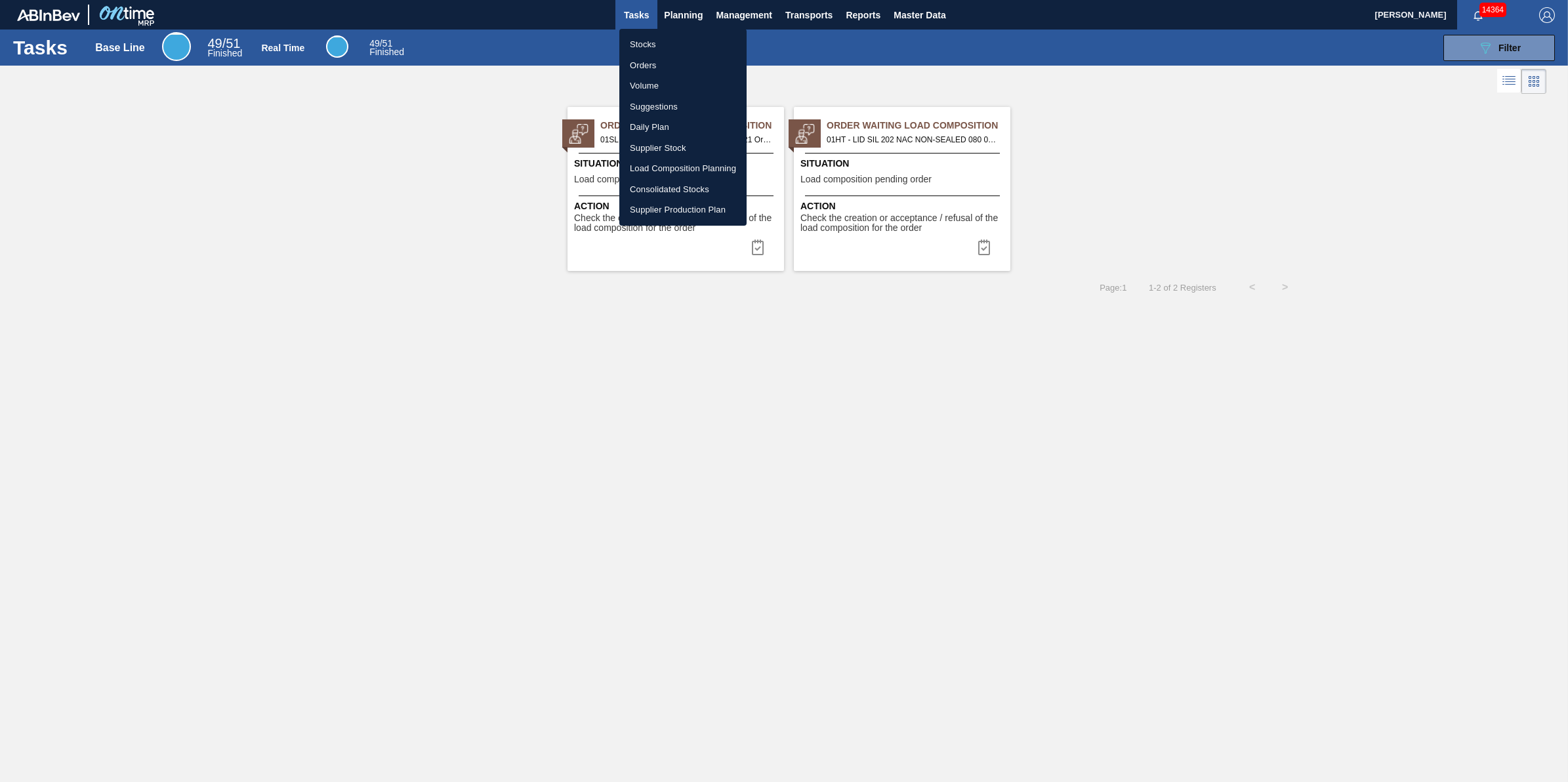
click at [686, 38] on li "Stocks" at bounding box center [683, 44] width 127 height 21
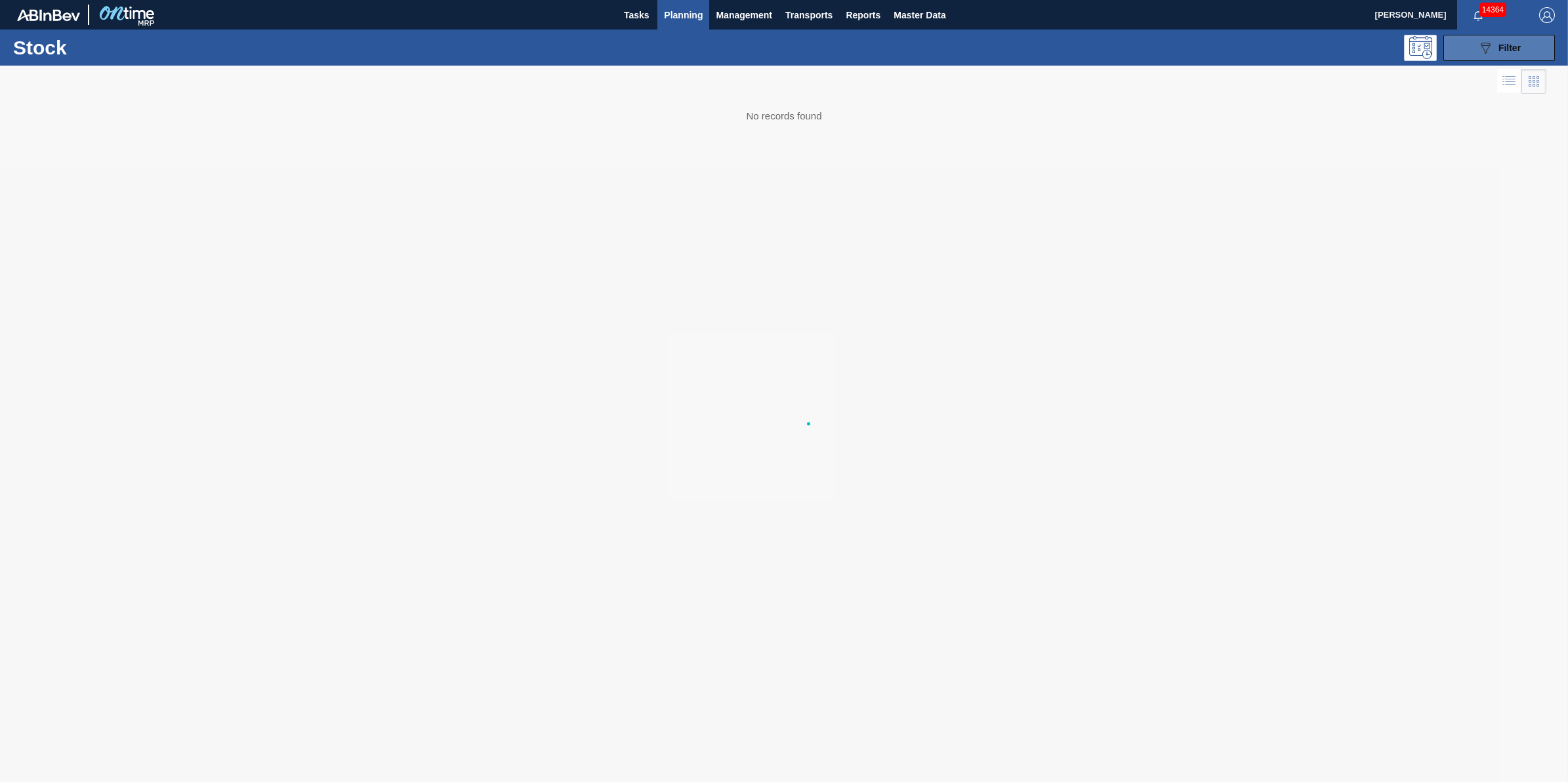
click at [1481, 59] on button "089F7B8B-B2A5-4AFE-B5C0-19BA573D28AC Filter" at bounding box center [1499, 48] width 111 height 26
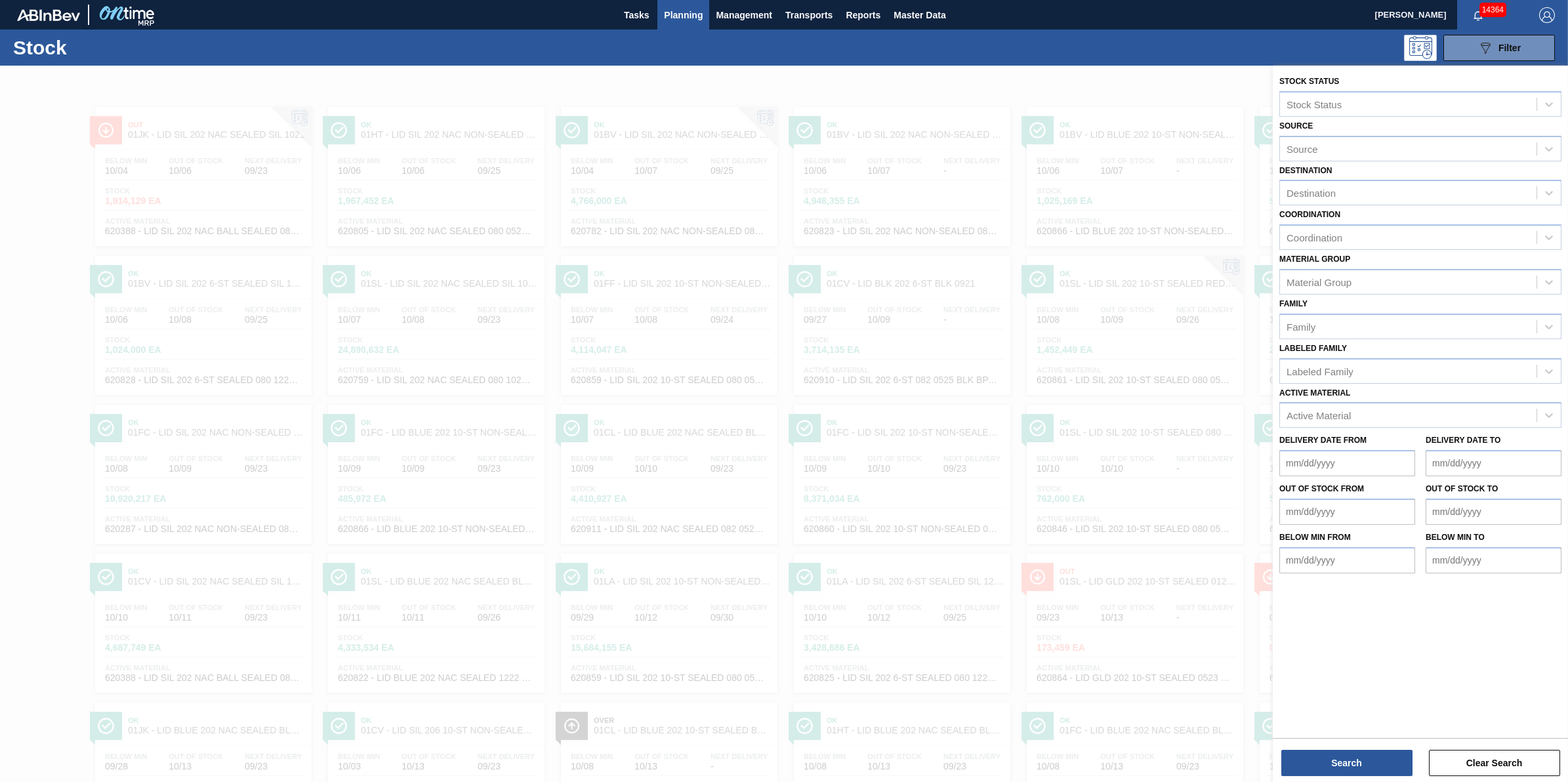
click at [846, 61] on div "Stock 089F7B8B-B2A5-4AFE-B5C0-19BA573D28AC Filter" at bounding box center [784, 48] width 1568 height 36
click at [1148, 51] on div "089F7B8B-B2A5-4AFE-B5C0-19BA573D28AC Filter" at bounding box center [889, 48] width 1345 height 26
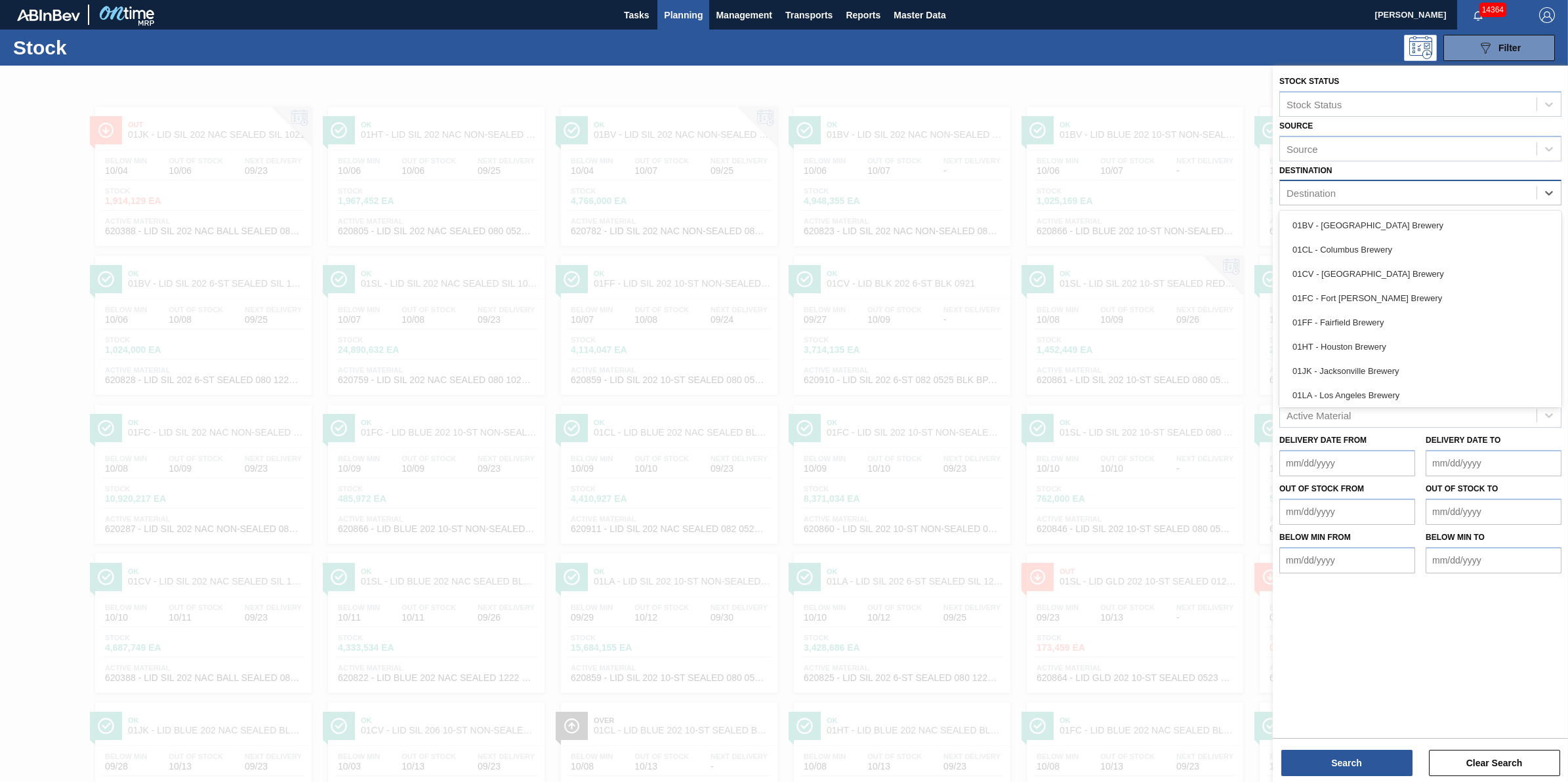
click at [1348, 195] on div "Destination" at bounding box center [1408, 193] width 257 height 19
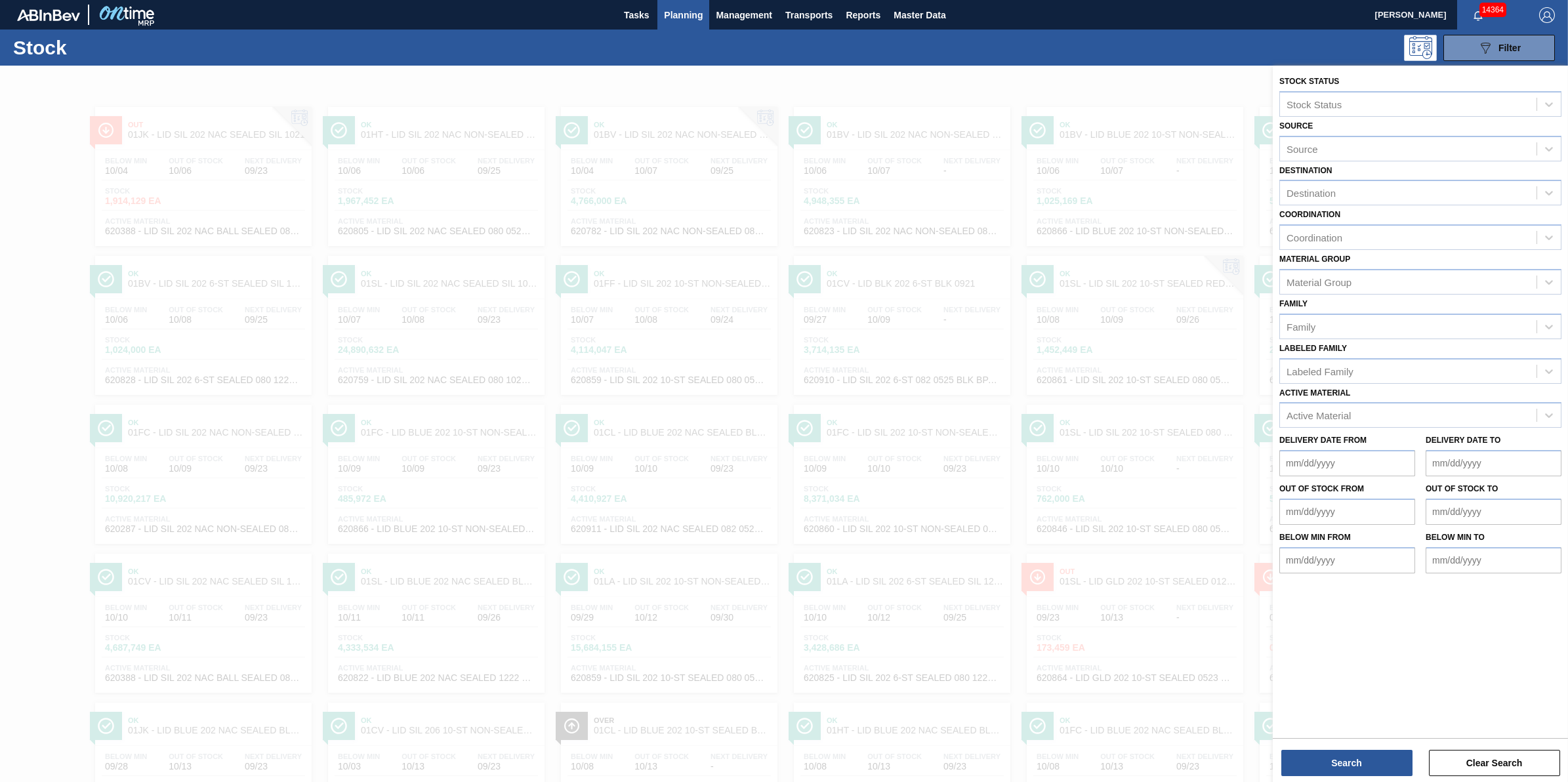
click at [1001, 83] on div at bounding box center [784, 457] width 1568 height 782
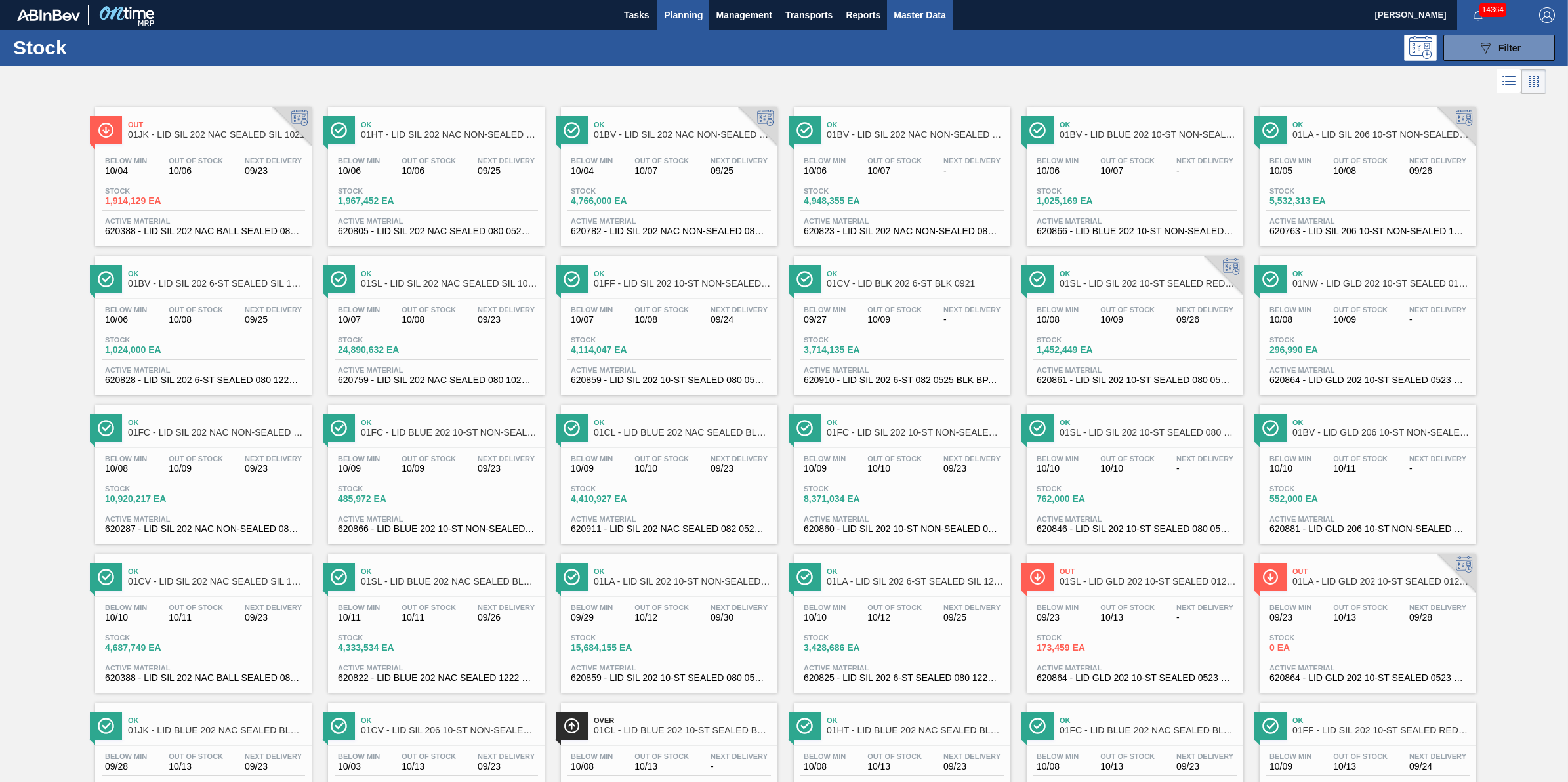
click at [913, 17] on span "Master Data" at bounding box center [920, 15] width 52 height 16
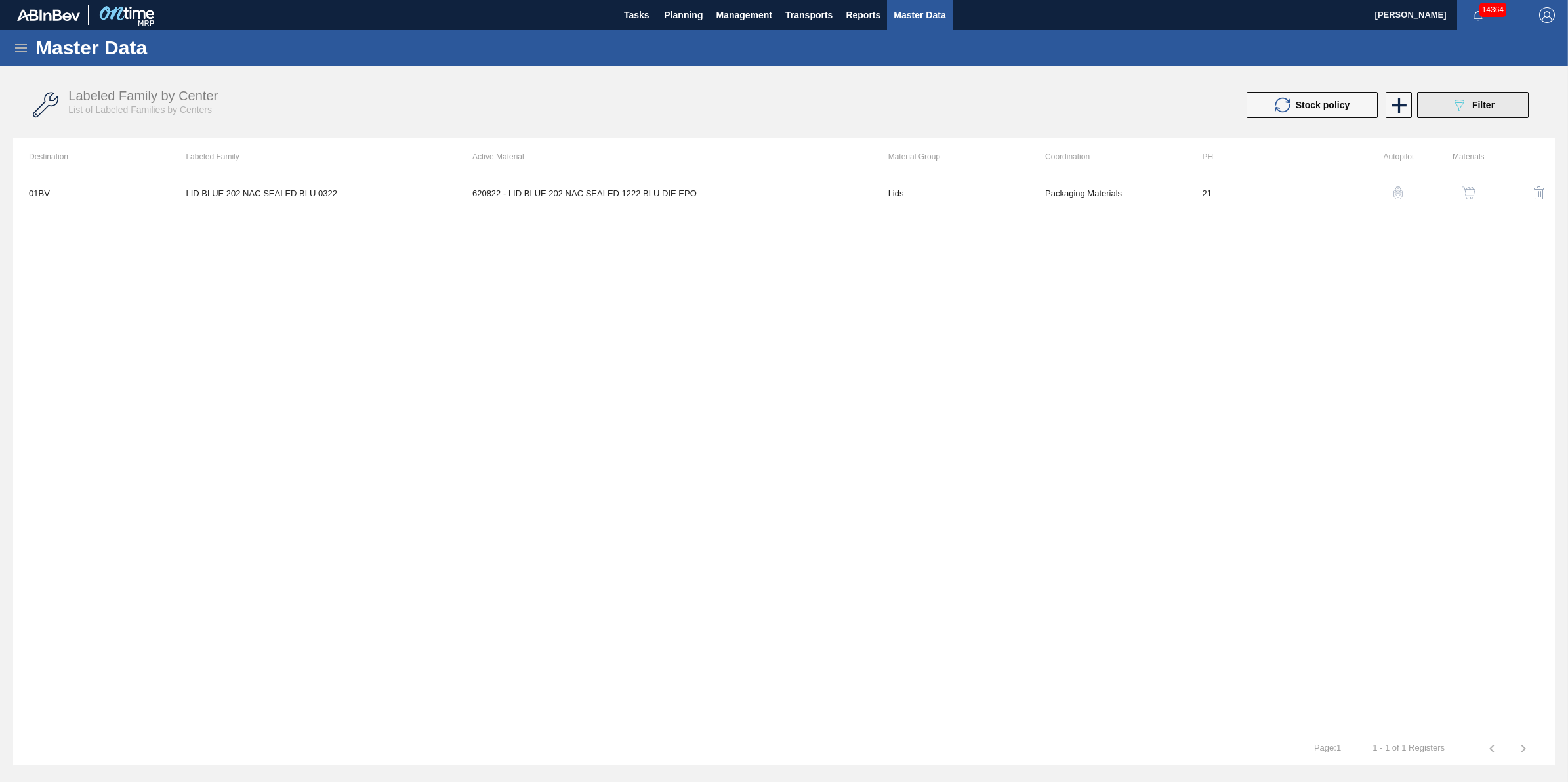
click at [1431, 105] on button "089F7B8B-B2A5-4AFE-B5C0-19BA573D28AC Filter" at bounding box center [1473, 105] width 111 height 26
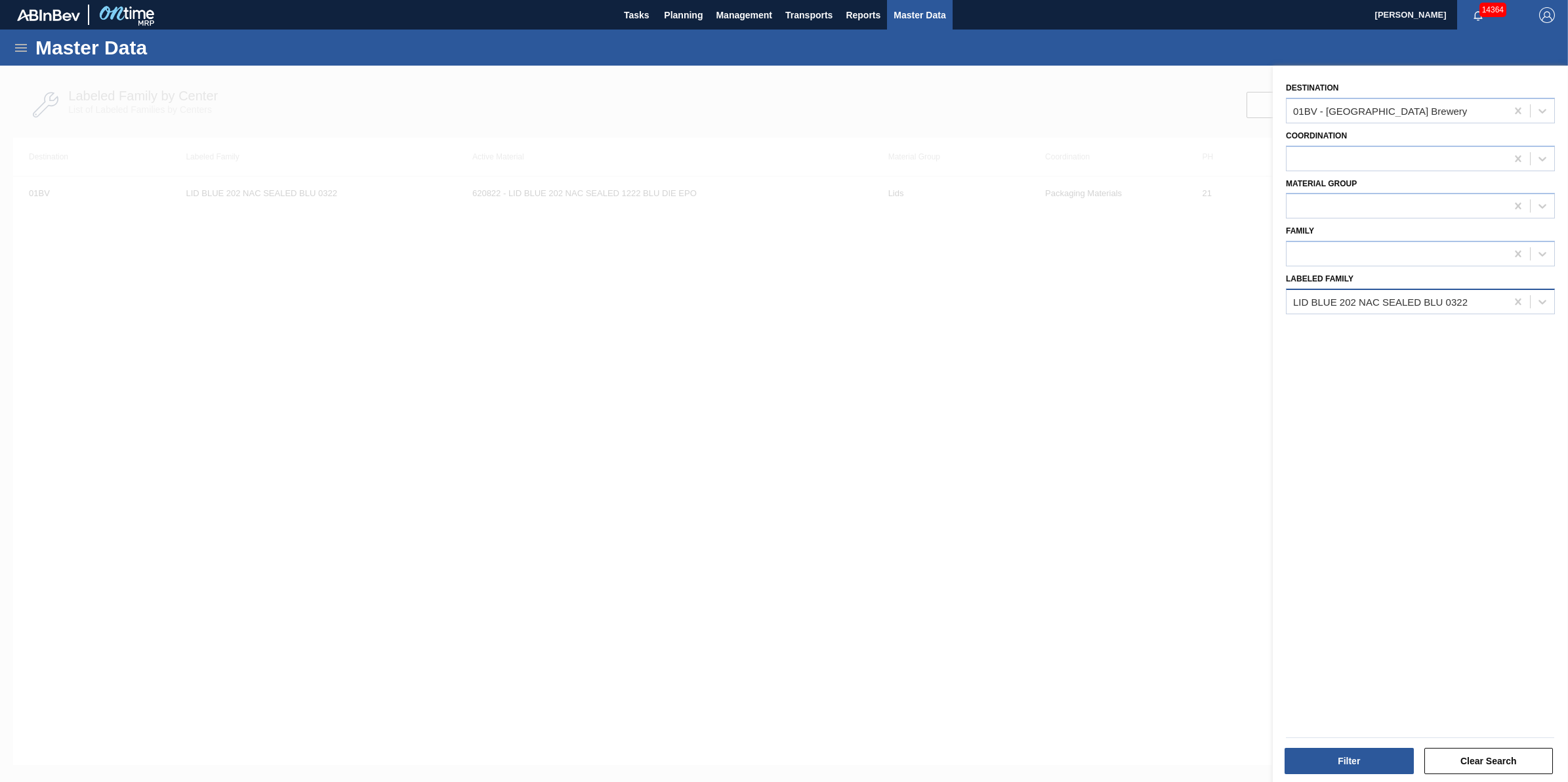
click at [1530, 303] on span at bounding box center [1530, 302] width 1 height 13
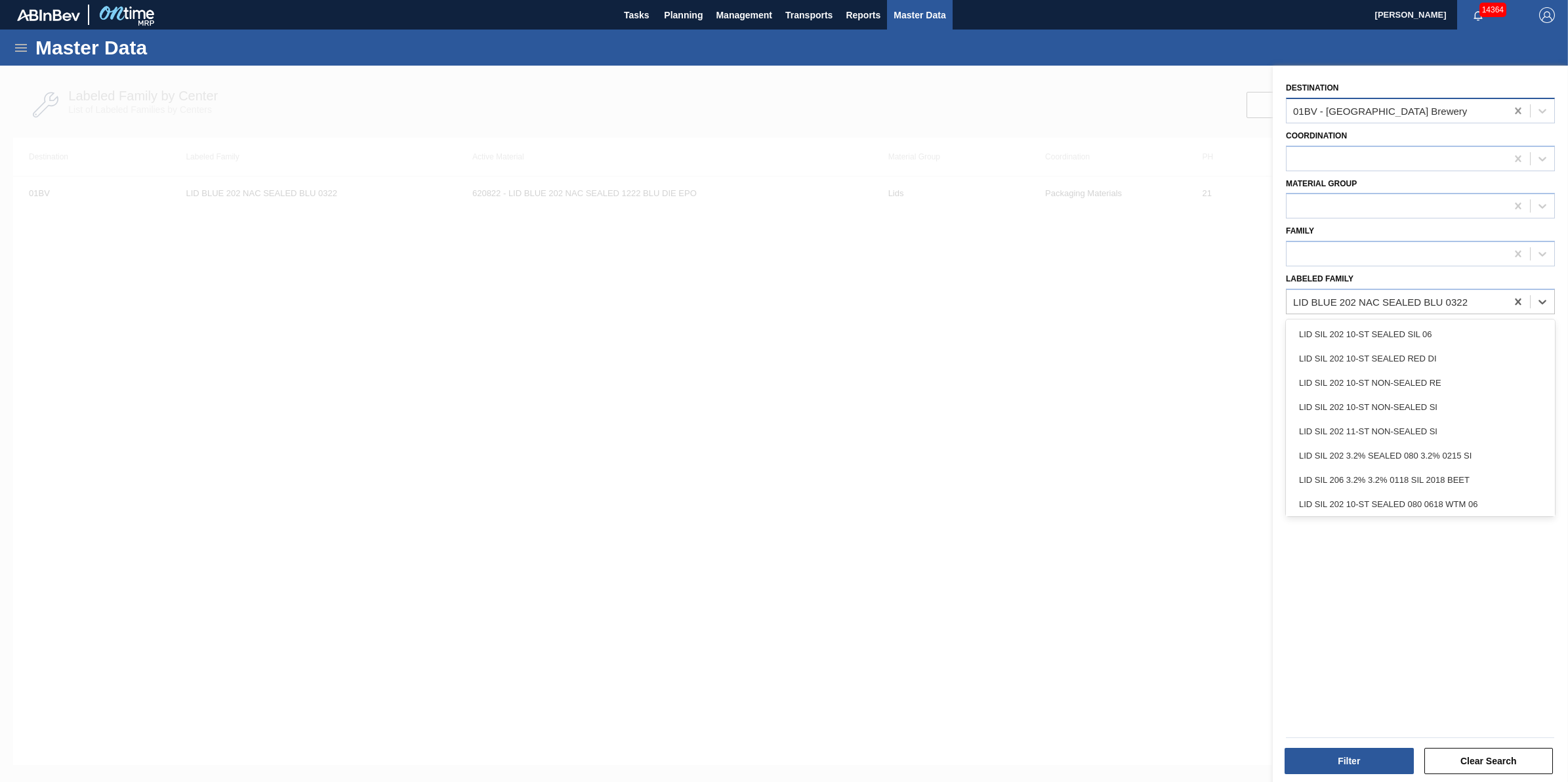
click at [1515, 109] on icon at bounding box center [1518, 111] width 13 height 13
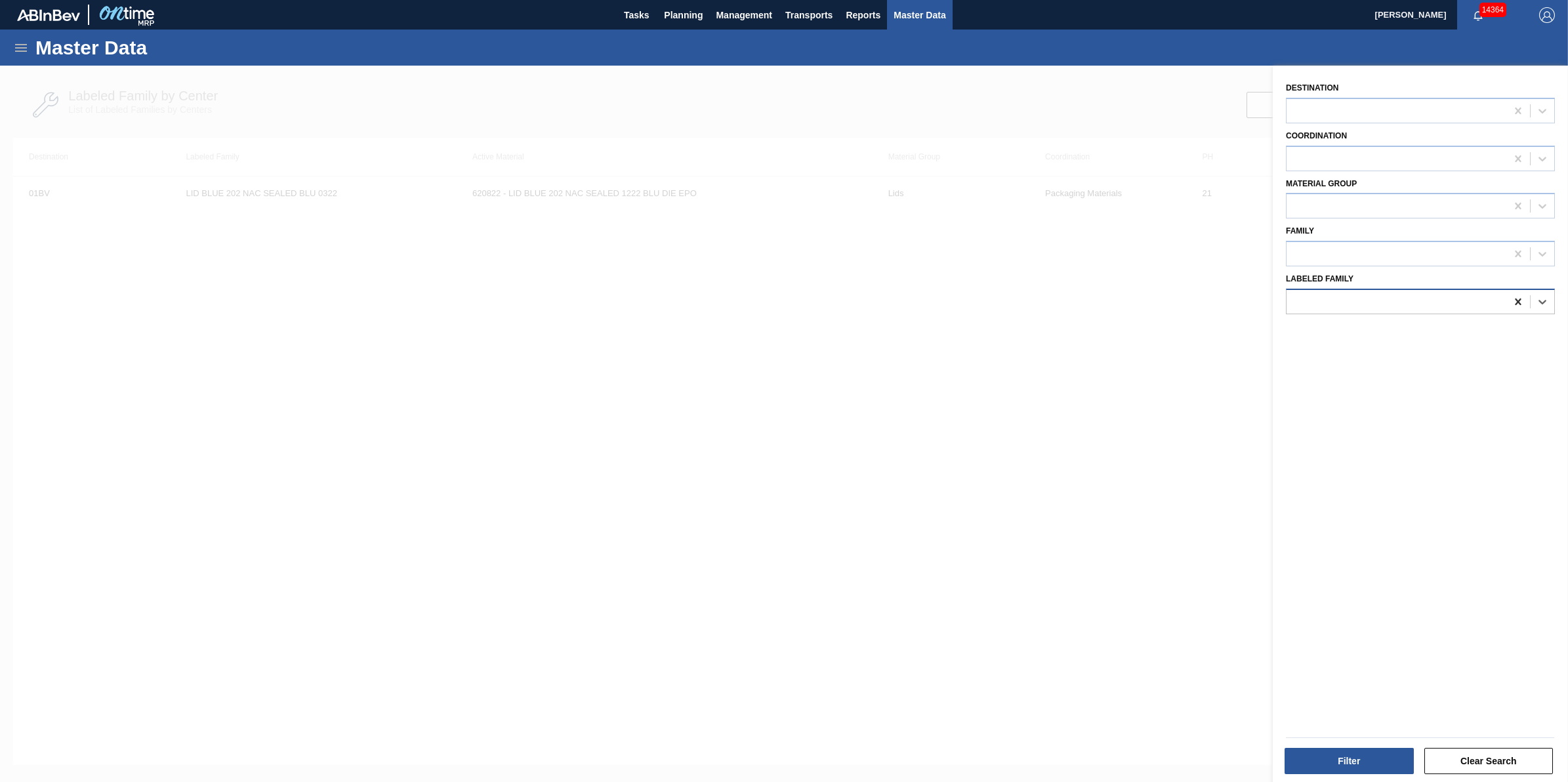
click at [1520, 297] on icon at bounding box center [1518, 302] width 13 height 13
click at [835, 384] on div at bounding box center [784, 457] width 1568 height 782
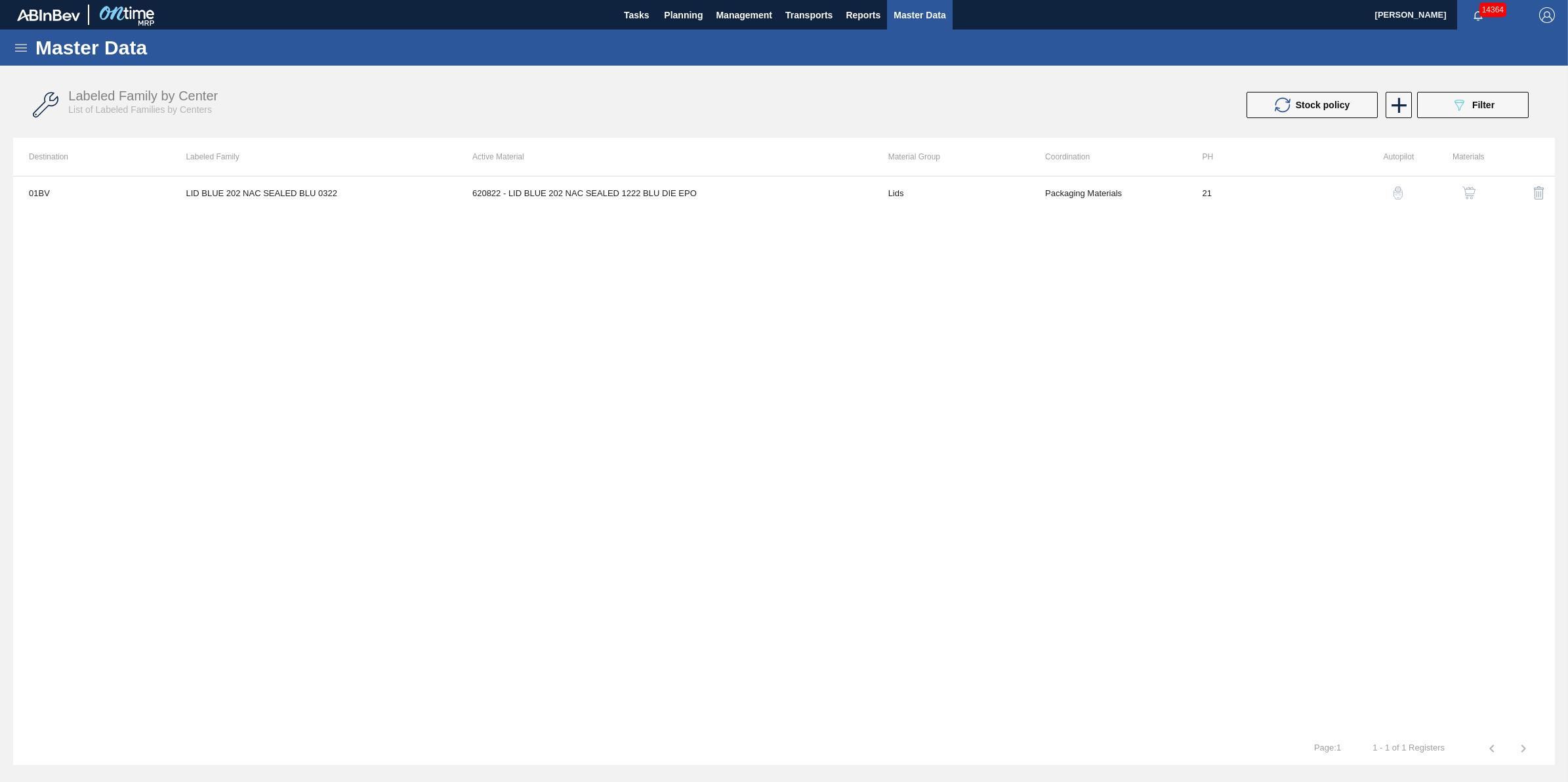
click at [14, 51] on icon at bounding box center [21, 48] width 16 height 16
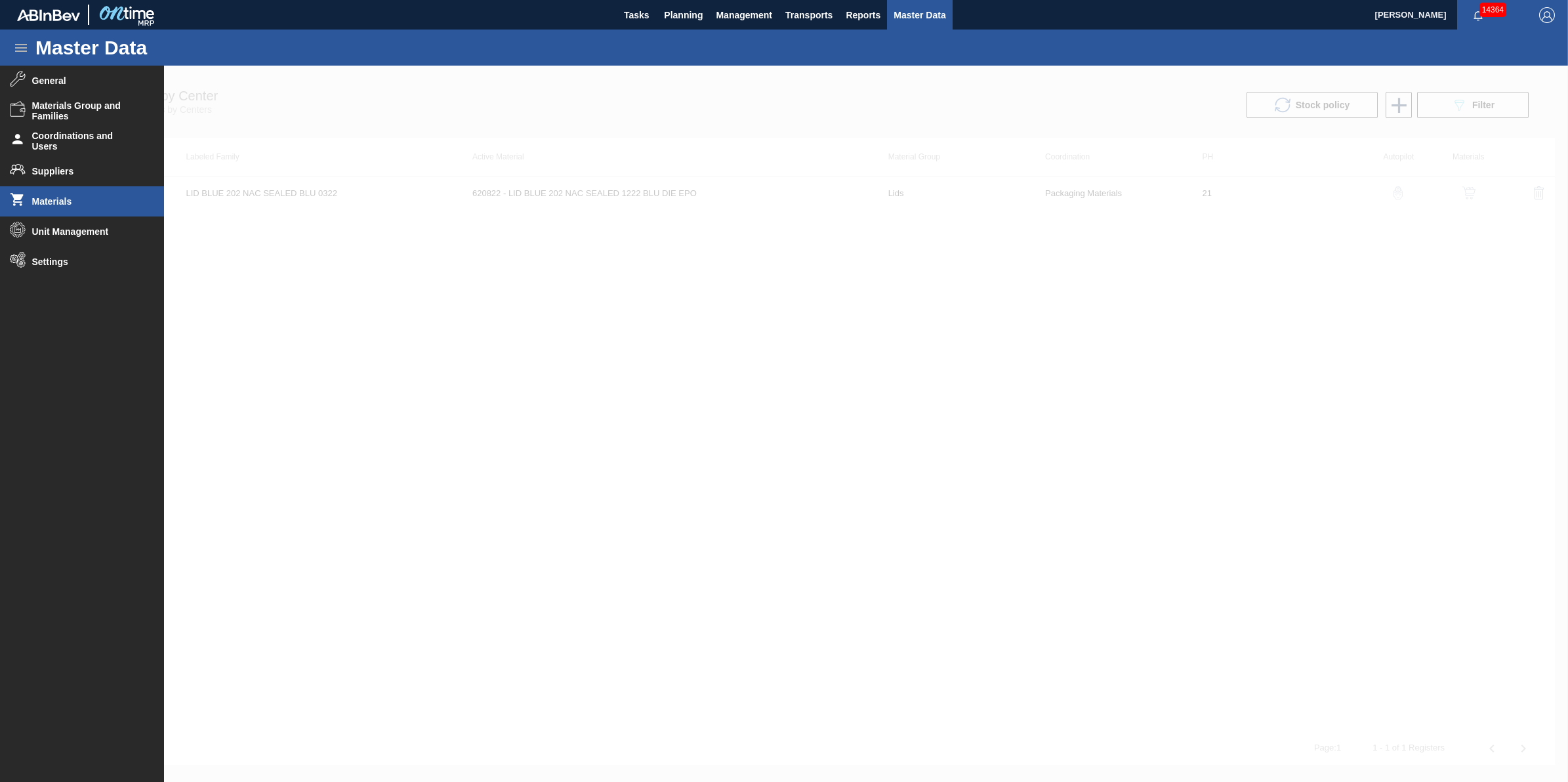
click at [121, 201] on span "Materials" at bounding box center [86, 202] width 108 height 11
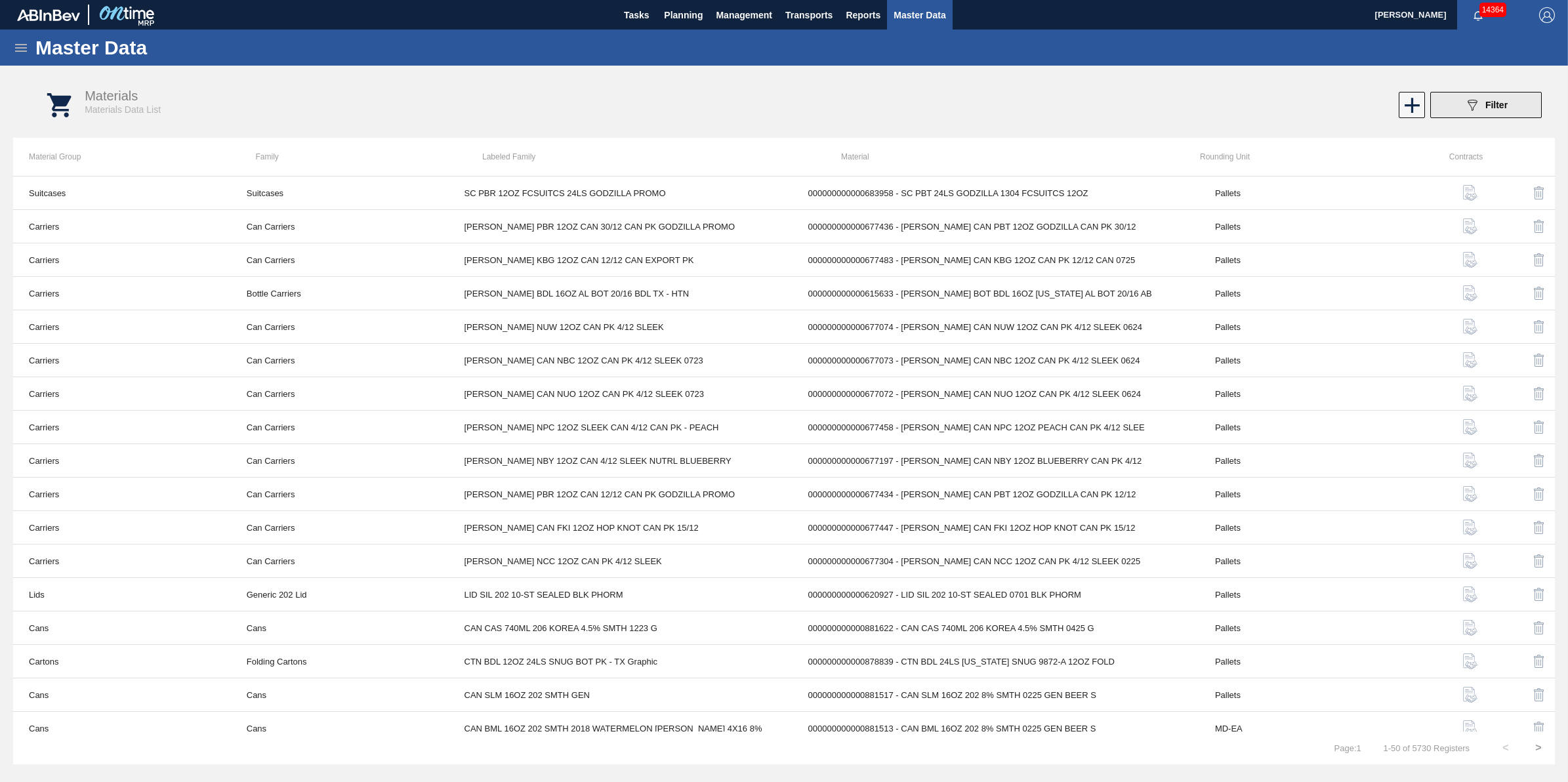
click at [1504, 100] on span "Filter" at bounding box center [1496, 105] width 22 height 11
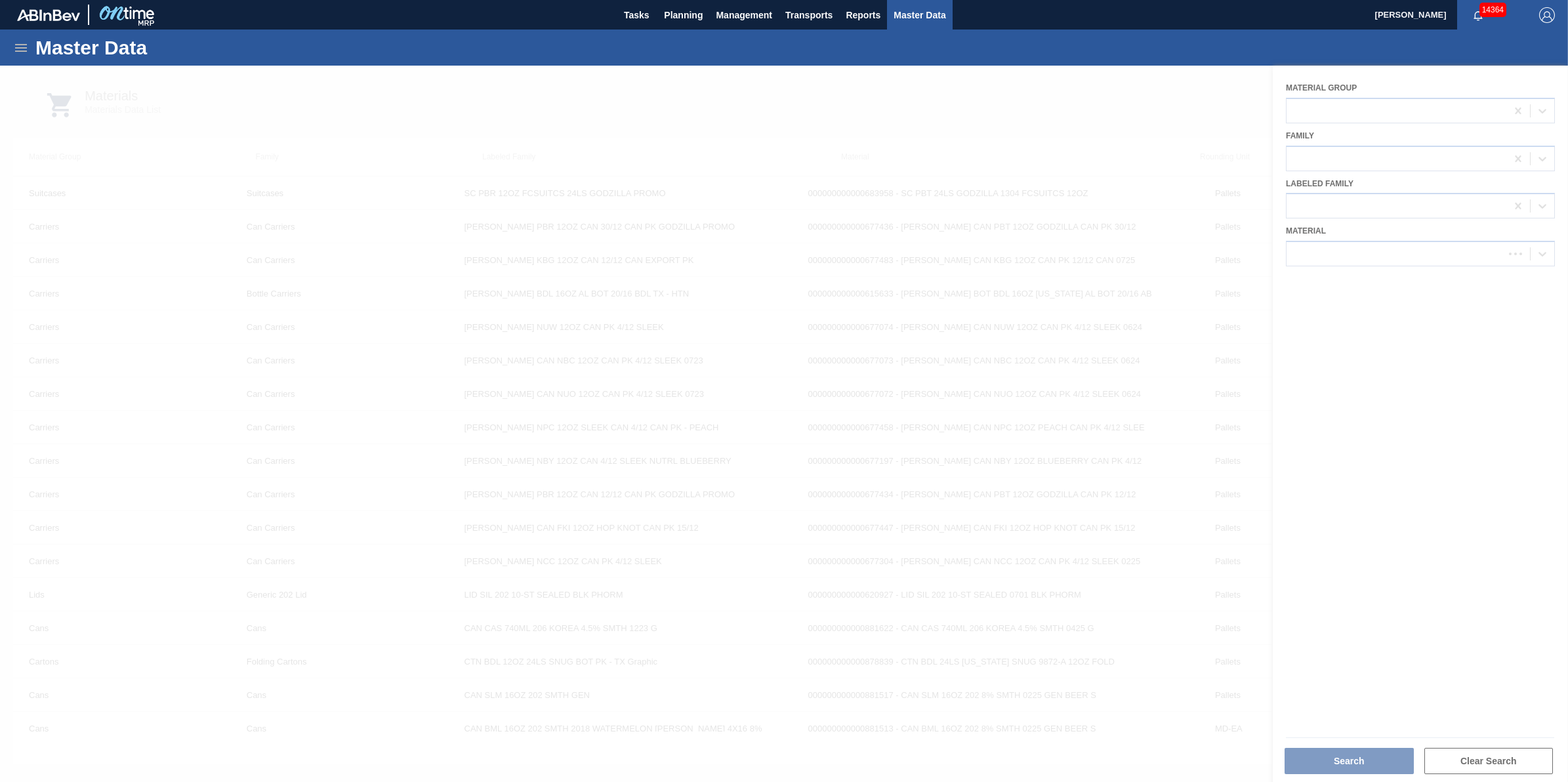
click at [1403, 250] on div at bounding box center [784, 424] width 1568 height 717
click at [1401, 254] on div at bounding box center [784, 424] width 1568 height 717
click at [1392, 254] on div at bounding box center [1397, 254] width 220 height 19
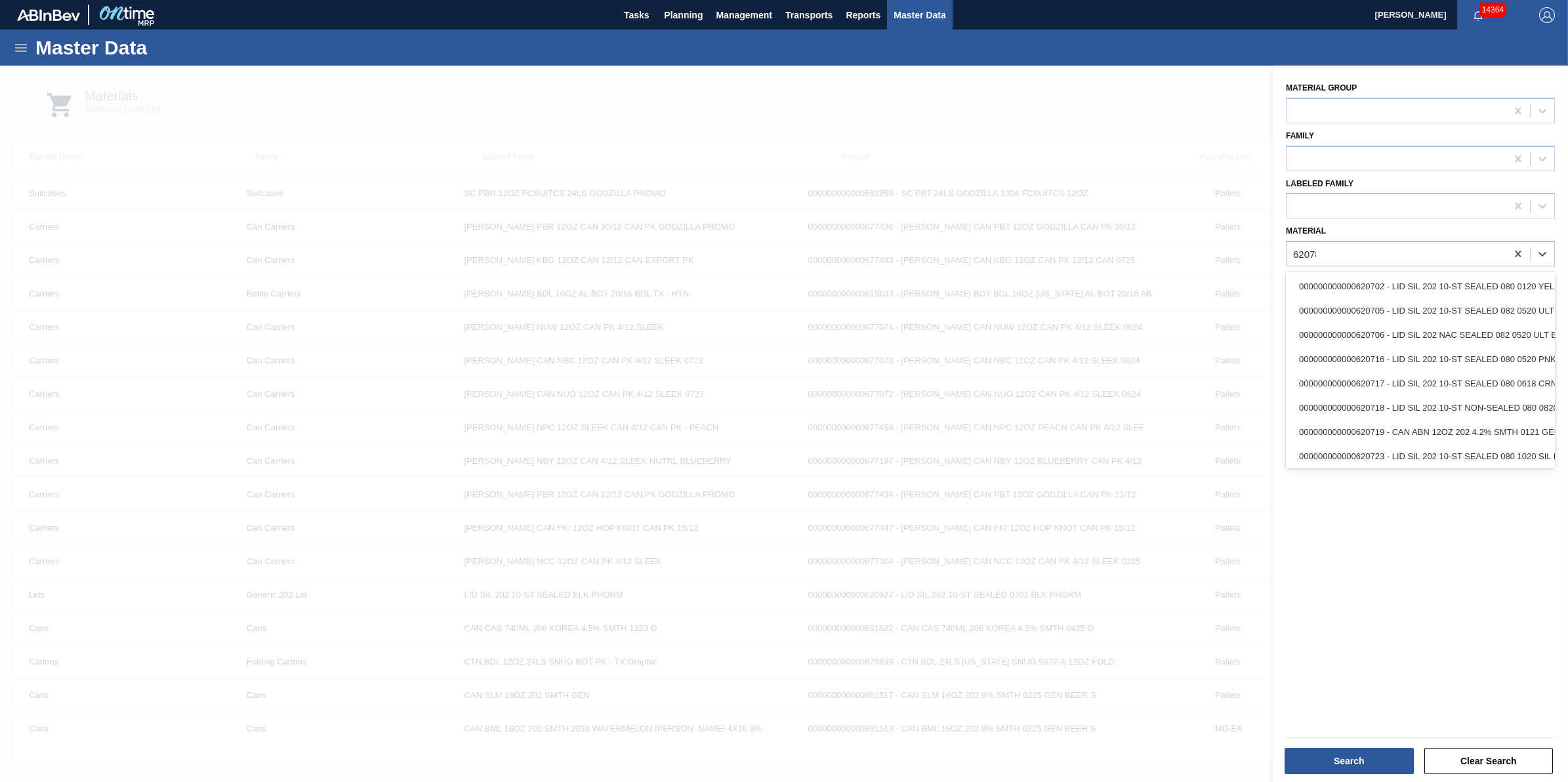
type input "620780"
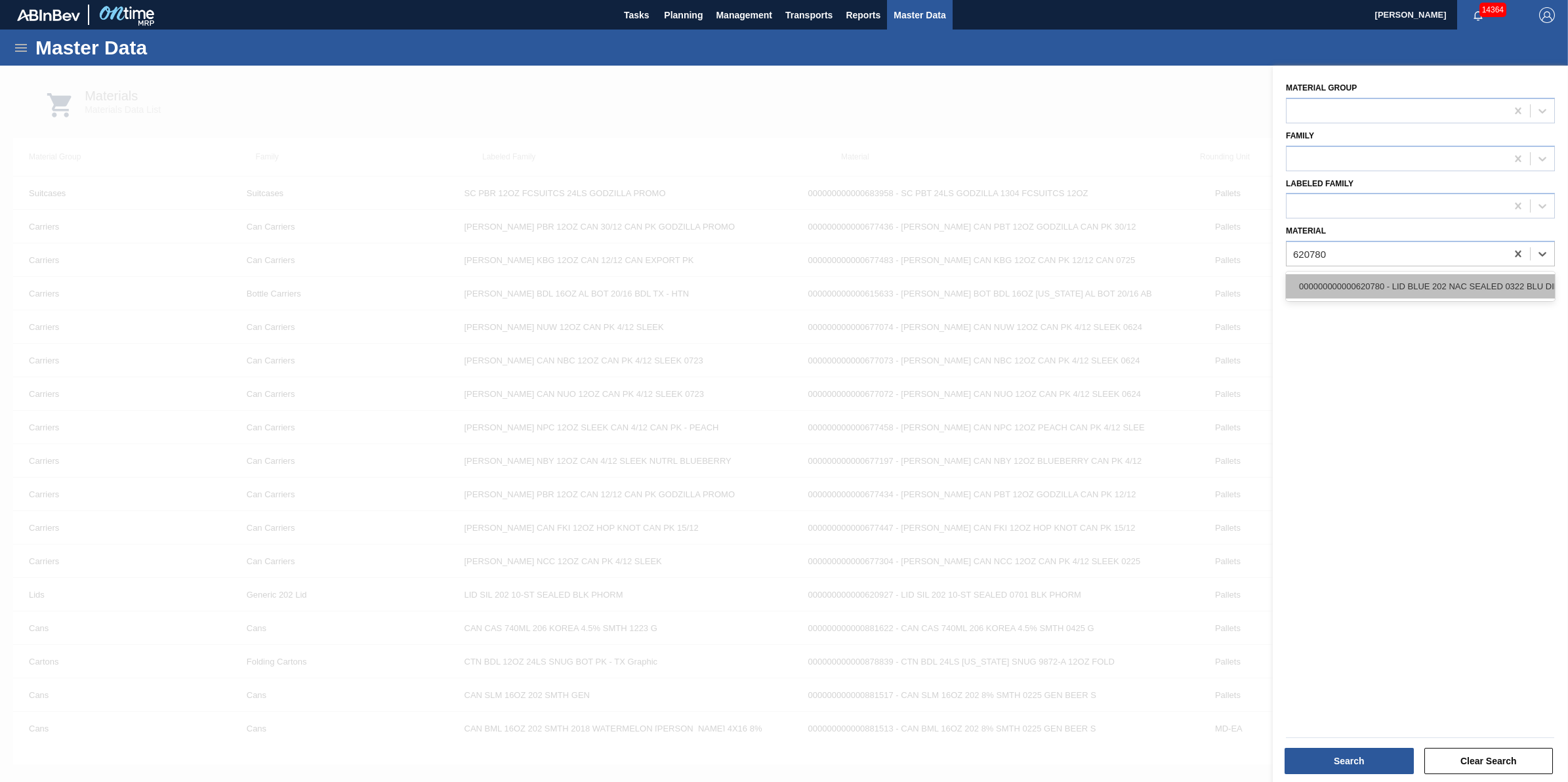
click at [1395, 281] on div "000000000000620780 - LID BLUE 202 NAC SEALED 0322 BLU DIE BAL" at bounding box center [1421, 287] width 269 height 25
click at [1342, 747] on div "Search" at bounding box center [1351, 761] width 139 height 29
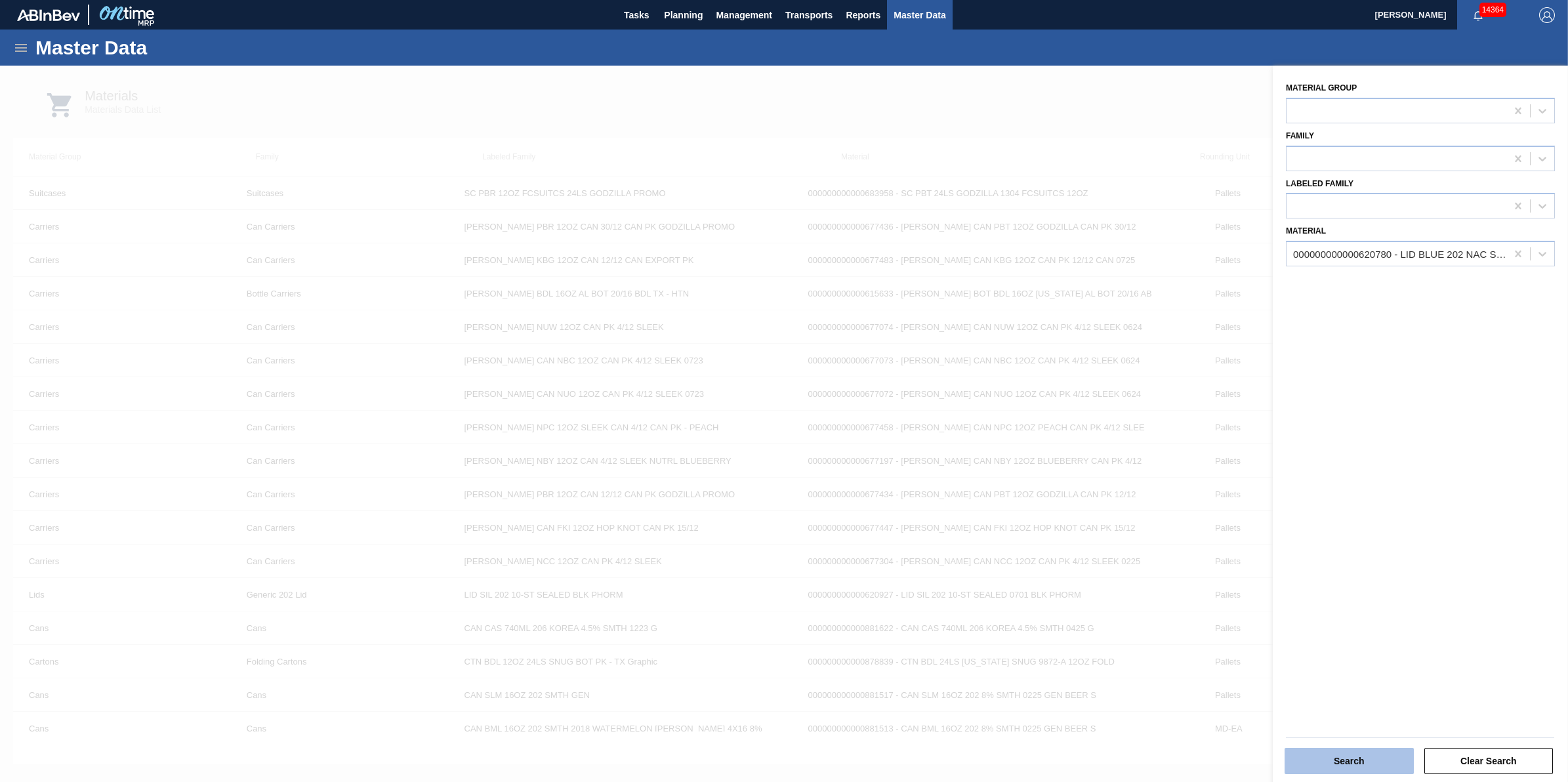
click at [1342, 755] on button "Search" at bounding box center [1349, 761] width 129 height 26
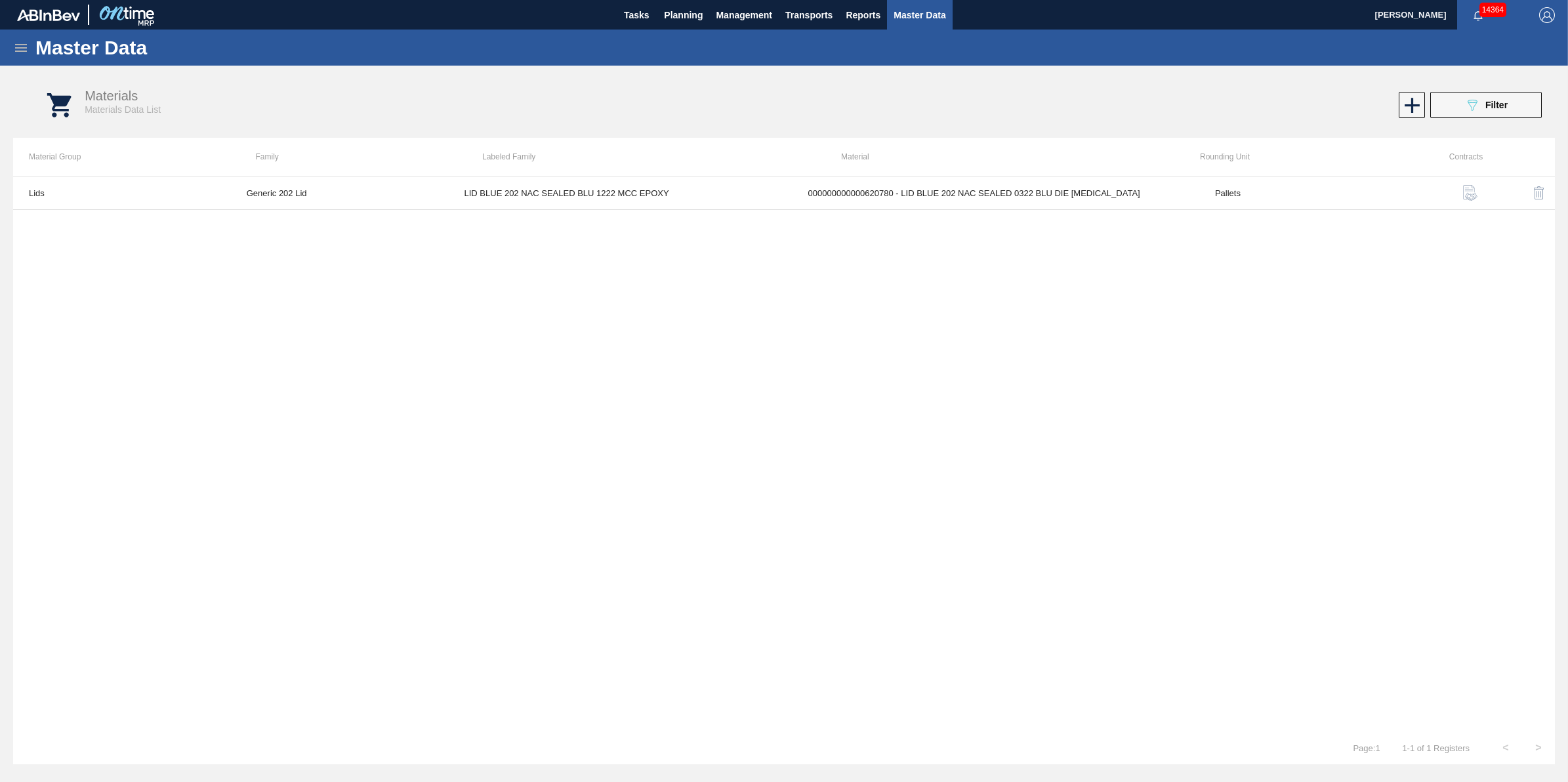
click at [1464, 194] on img "button" at bounding box center [1470, 193] width 16 height 16
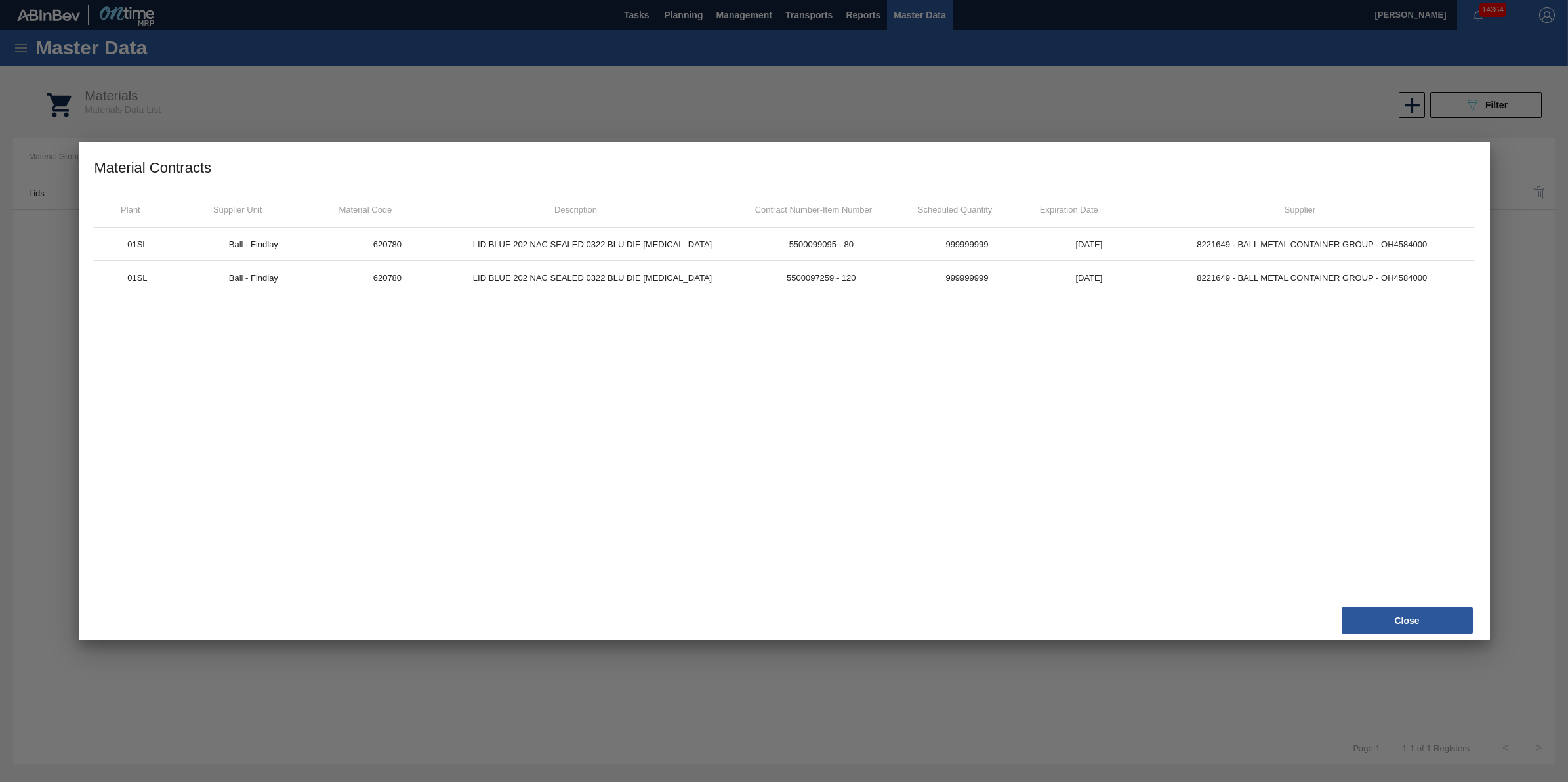
click at [476, 125] on div at bounding box center [784, 391] width 1568 height 782
click at [449, 107] on div at bounding box center [784, 391] width 1568 height 782
click at [1426, 624] on button "Close" at bounding box center [1408, 621] width 132 height 26
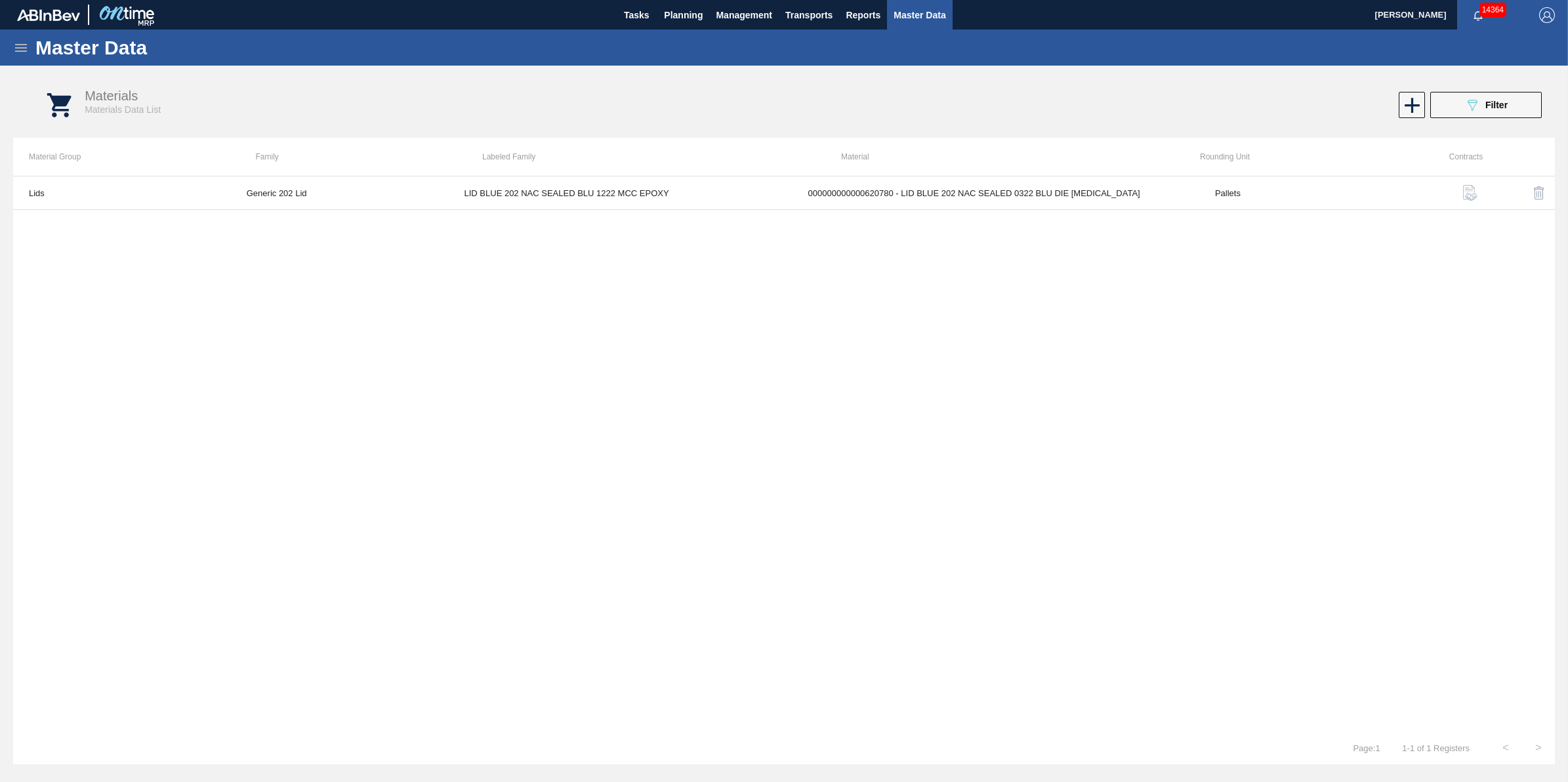
drag, startPoint x: 668, startPoint y: 22, endPoint x: 671, endPoint y: 33, distance: 11.4
click at [668, 21] on span "Planning" at bounding box center [684, 15] width 39 height 16
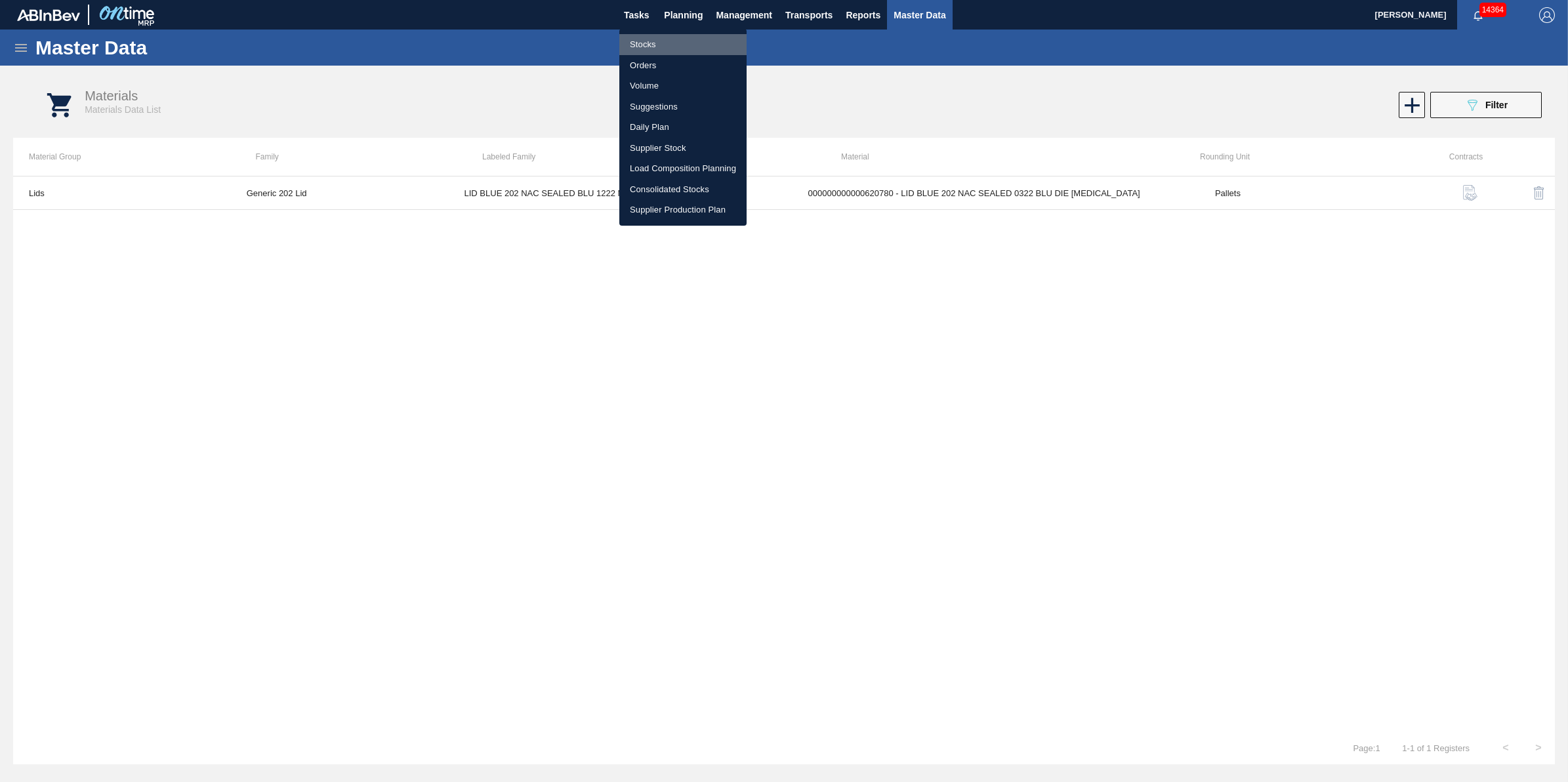
click at [670, 43] on li "Stocks" at bounding box center [683, 44] width 127 height 21
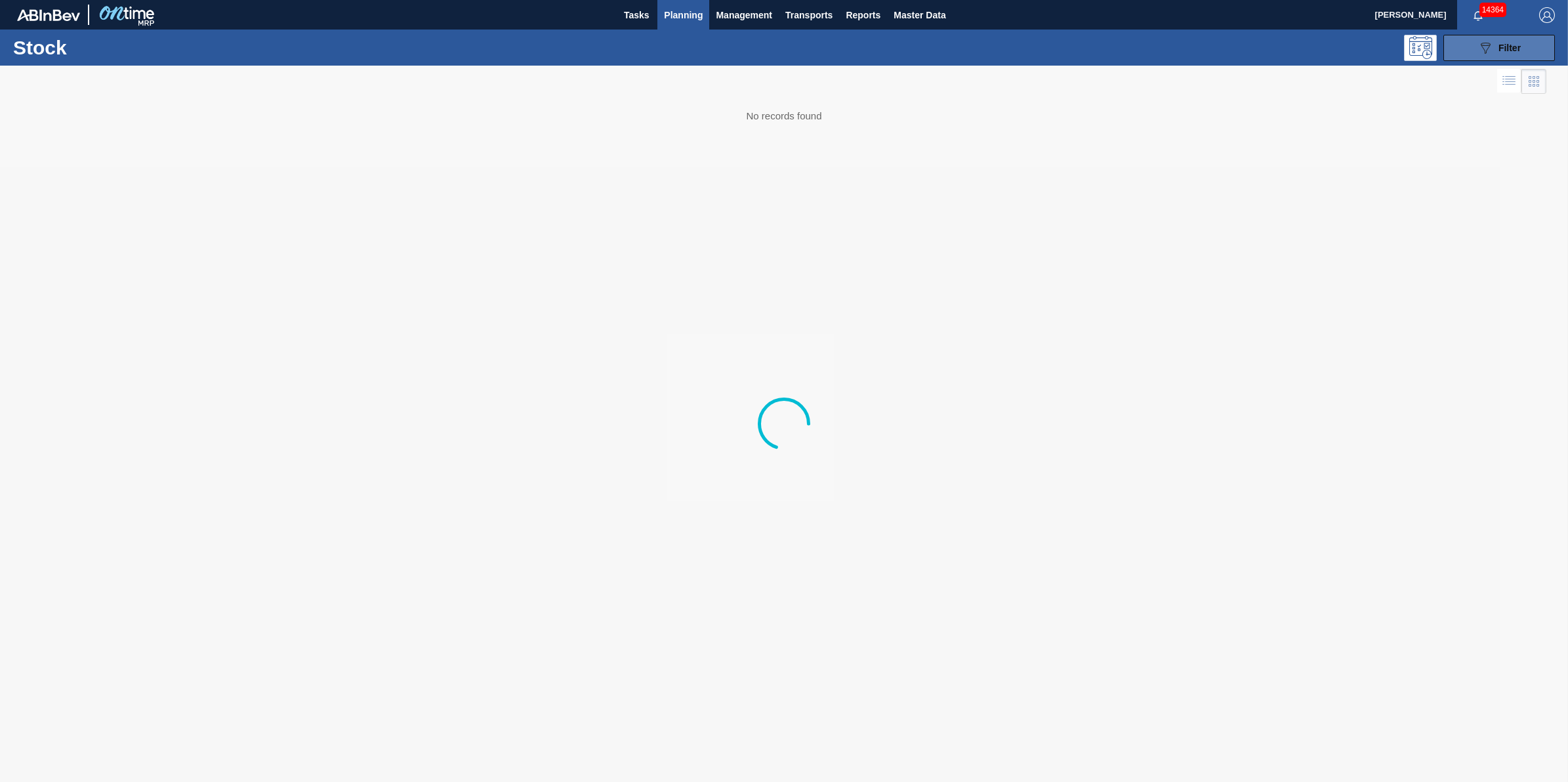
click at [1513, 49] on span "Filter" at bounding box center [1509, 48] width 22 height 11
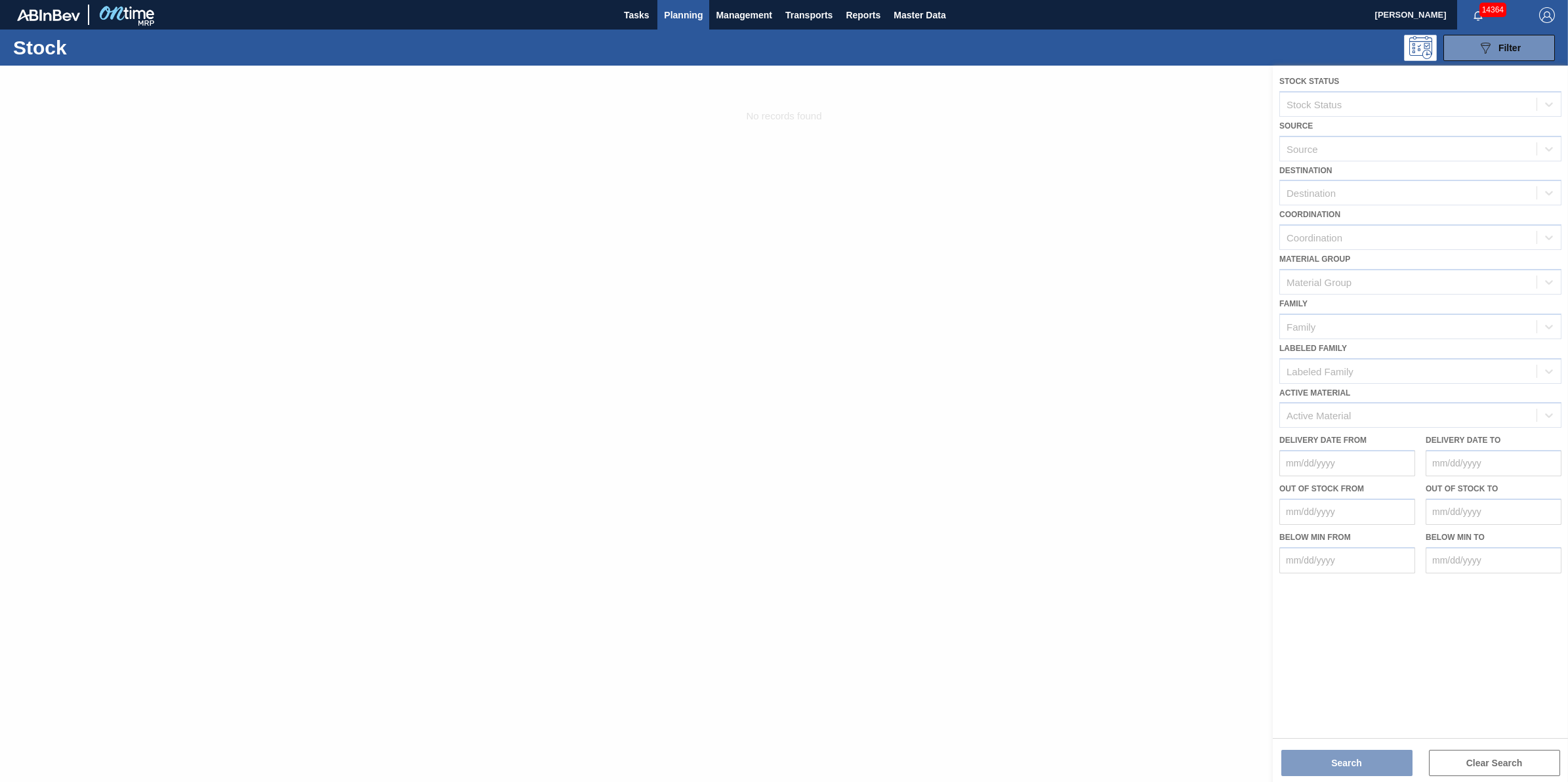
click at [1378, 194] on div at bounding box center [784, 424] width 1568 height 717
click at [1342, 194] on div at bounding box center [784, 424] width 1568 height 717
click at [1127, 181] on div at bounding box center [784, 424] width 1568 height 717
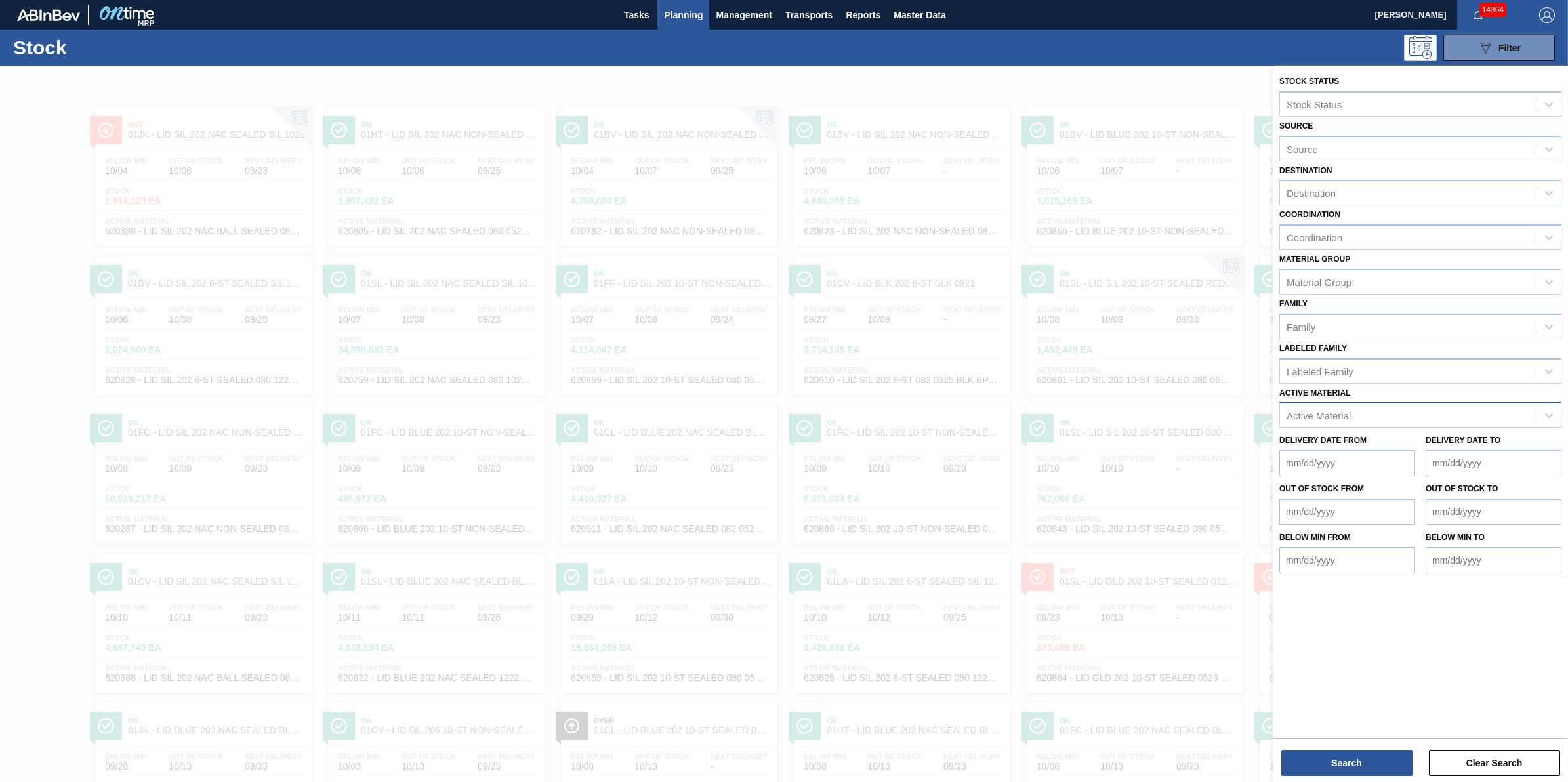
click at [1381, 409] on div "Active Material" at bounding box center [1408, 416] width 257 height 19
type Material "620828"
click at [1392, 444] on div "620828 - LID SIL 202 6-ST SEALED 080 1222 SIL BPA" at bounding box center [1421, 448] width 282 height 25
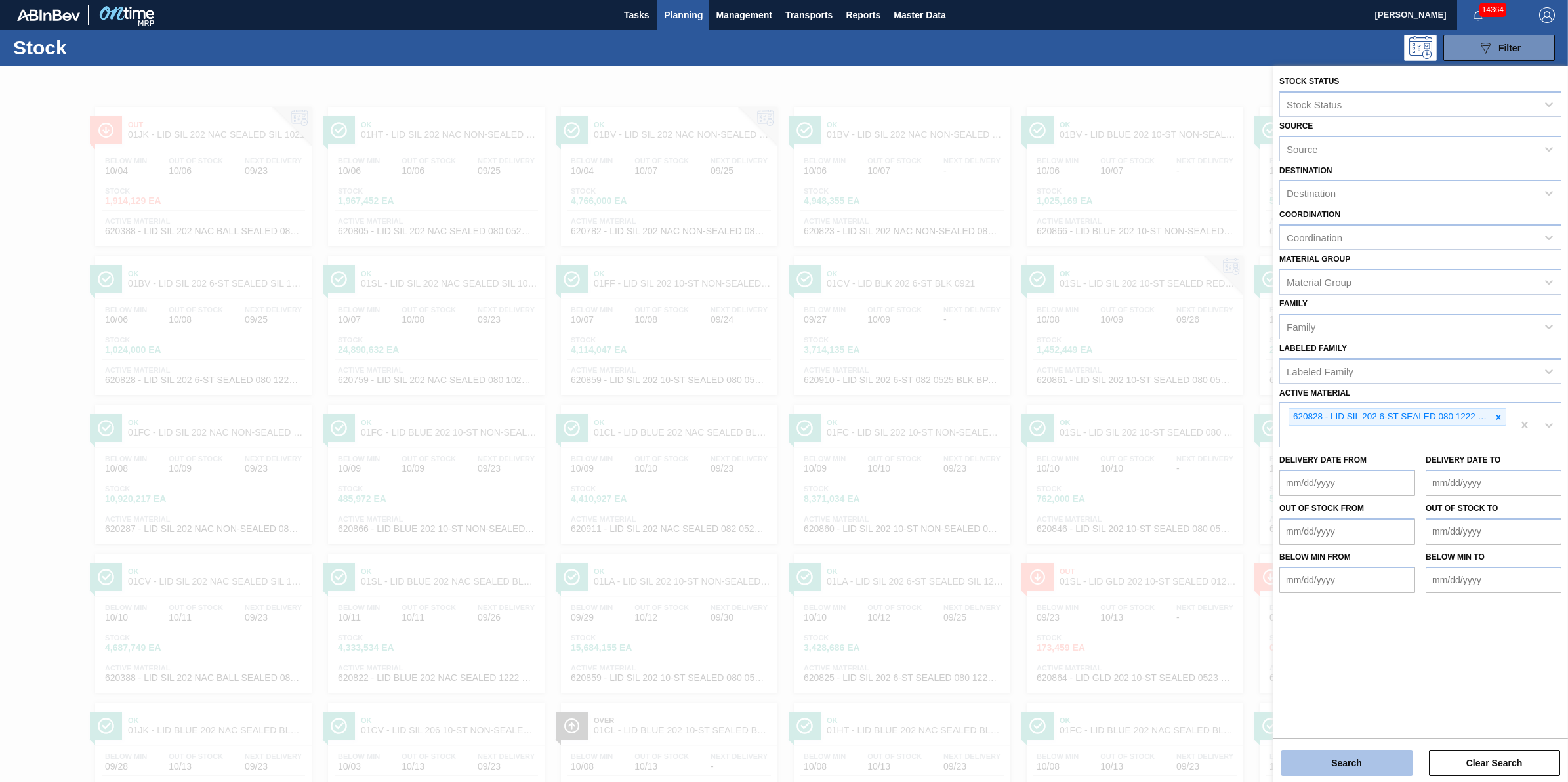
click at [1346, 768] on button "Search" at bounding box center [1347, 763] width 132 height 26
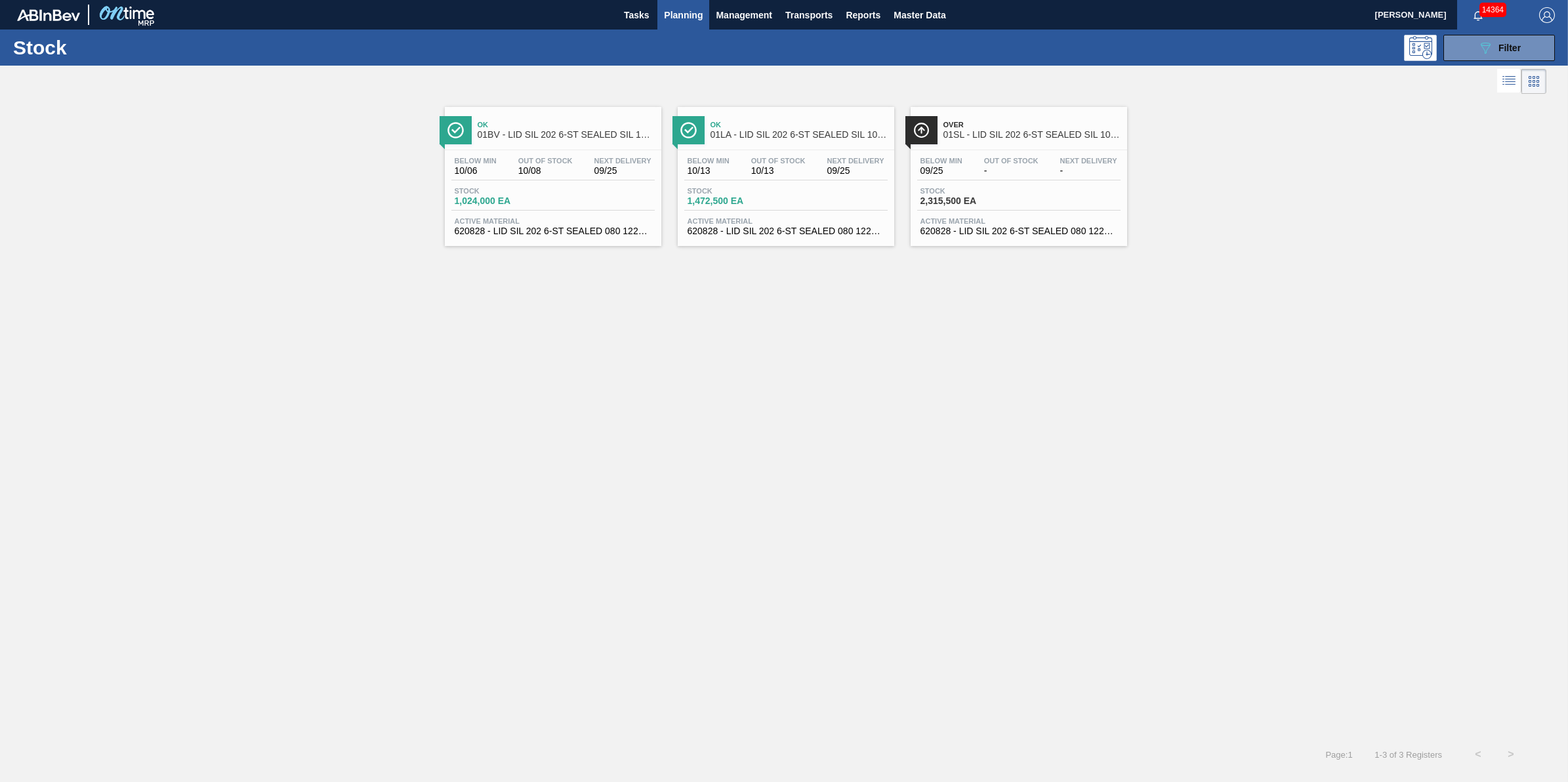
click at [523, 182] on div "Below Min 10/06 Out Of Stock 10/08 Next Delivery 09/25 Stock 1,024,000 EA Activ…" at bounding box center [553, 194] width 217 height 89
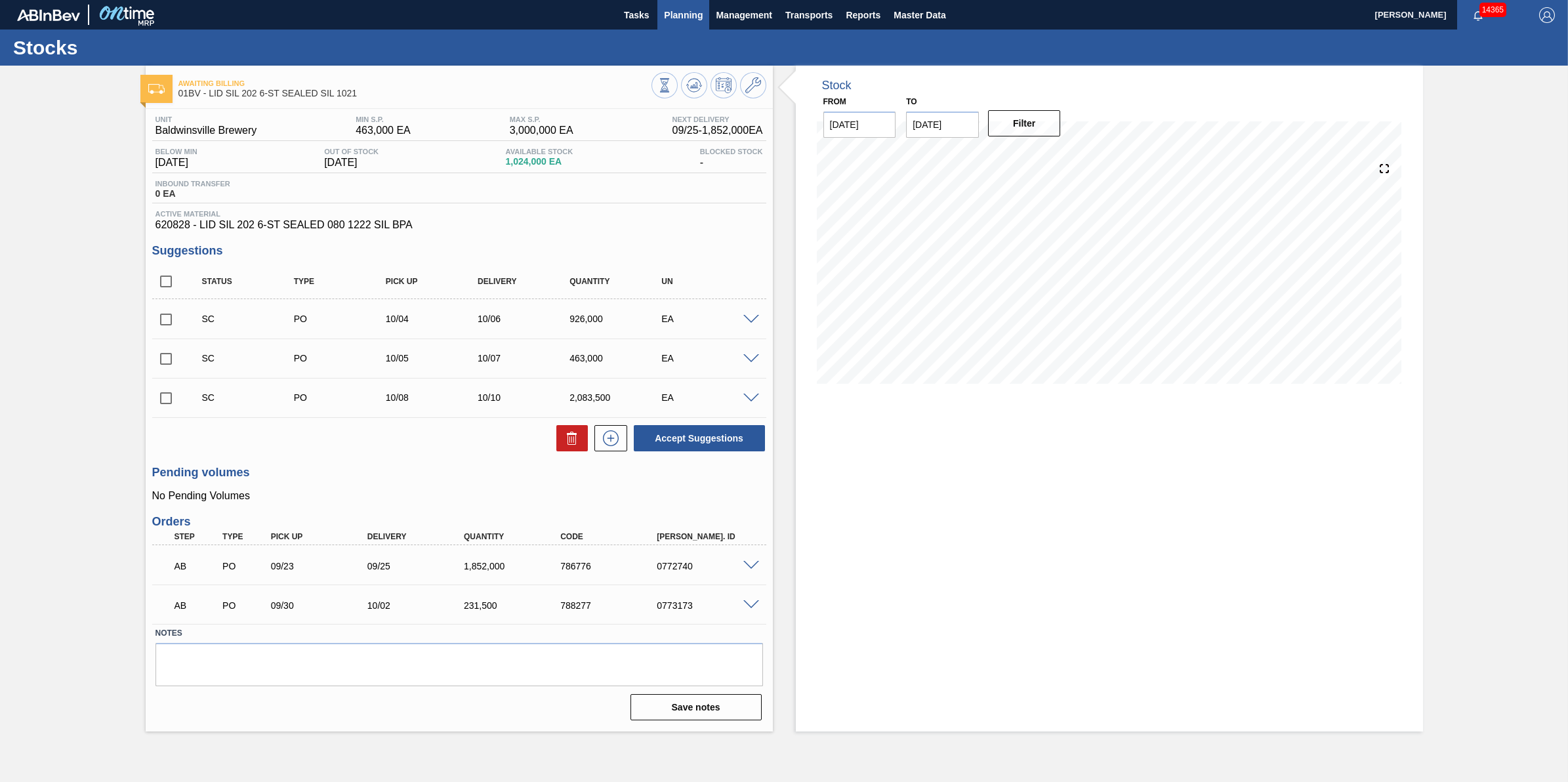
click at [686, 14] on span "Planning" at bounding box center [684, 15] width 39 height 16
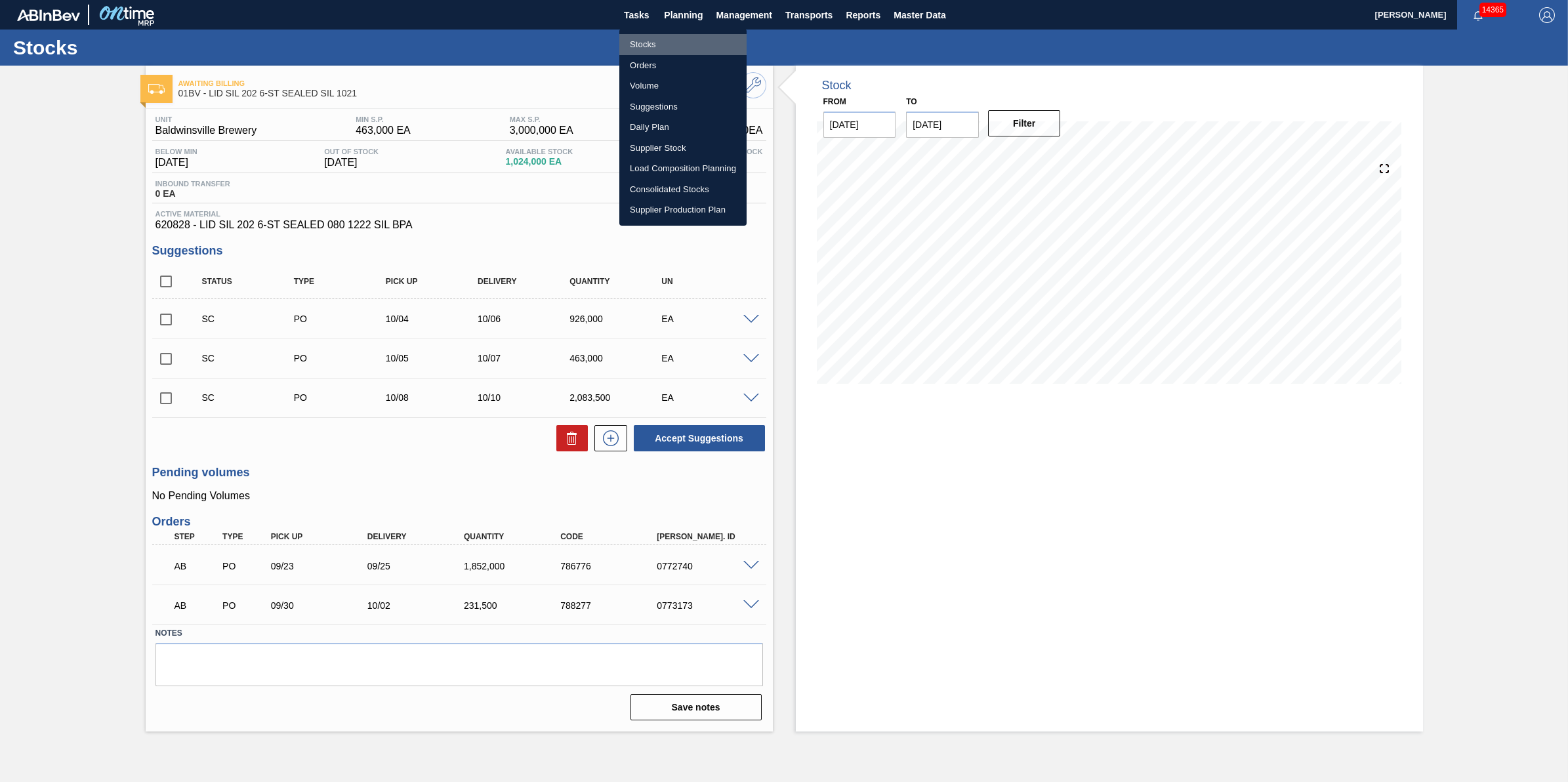
click at [683, 34] on li "Stocks" at bounding box center [683, 44] width 127 height 21
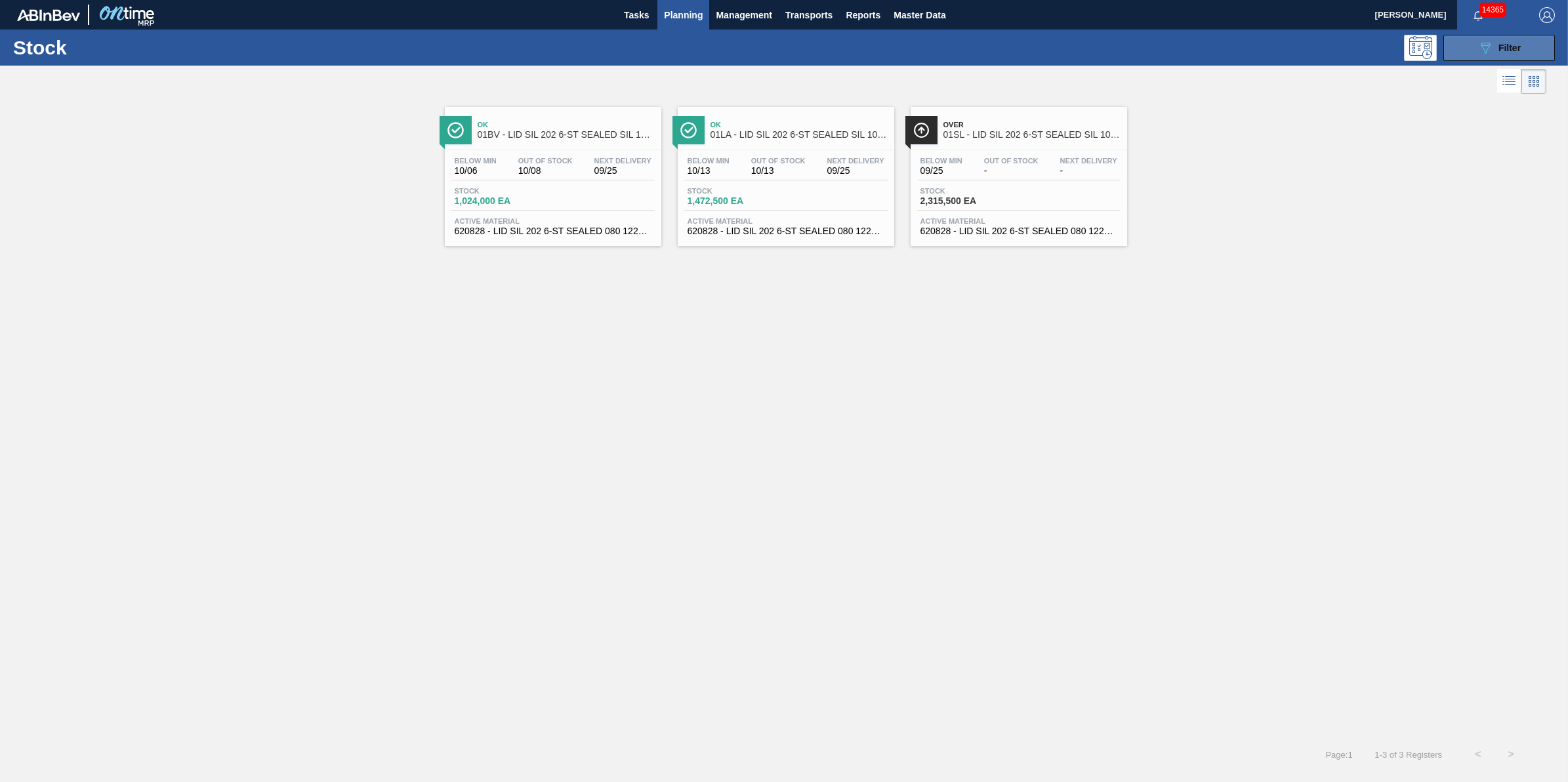
click at [1516, 57] on button "089F7B8B-B2A5-4AFE-B5C0-19BA573D28AC Filter" at bounding box center [1499, 48] width 111 height 26
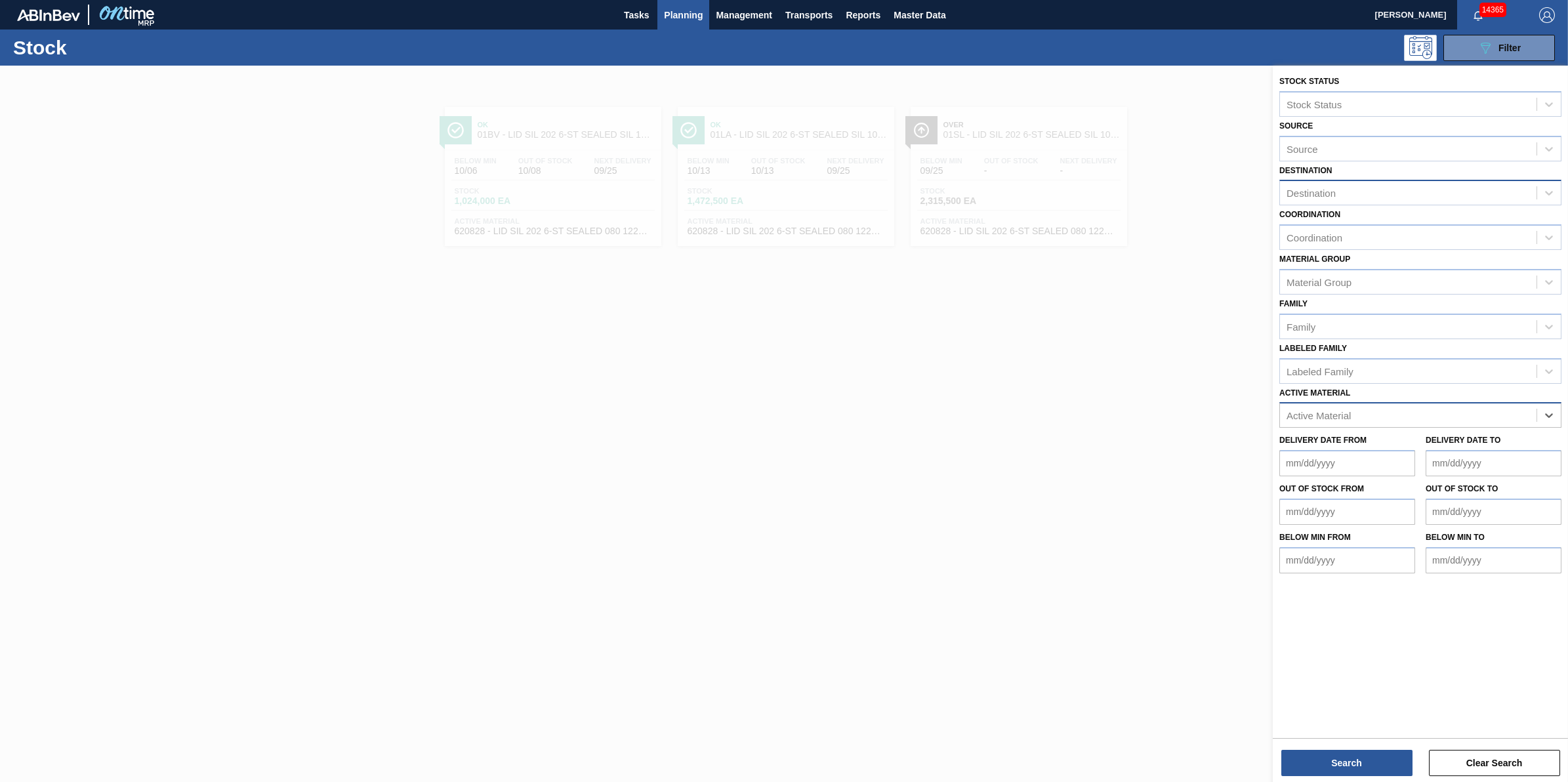
click at [1392, 188] on div "Destination" at bounding box center [1408, 193] width 257 height 19
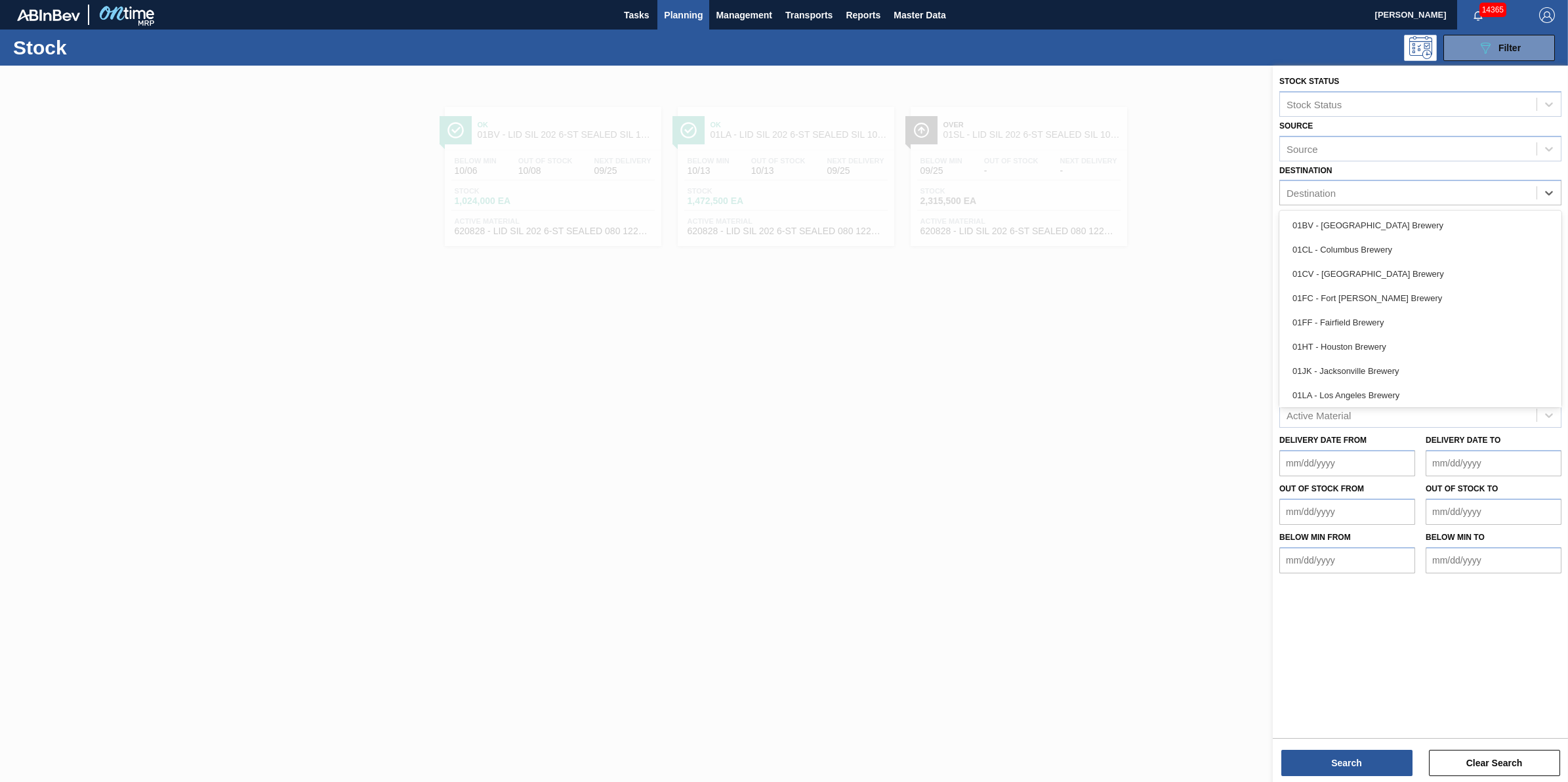
click at [1397, 221] on div "01BV - [GEOGRAPHIC_DATA] Brewery" at bounding box center [1421, 225] width 282 height 25
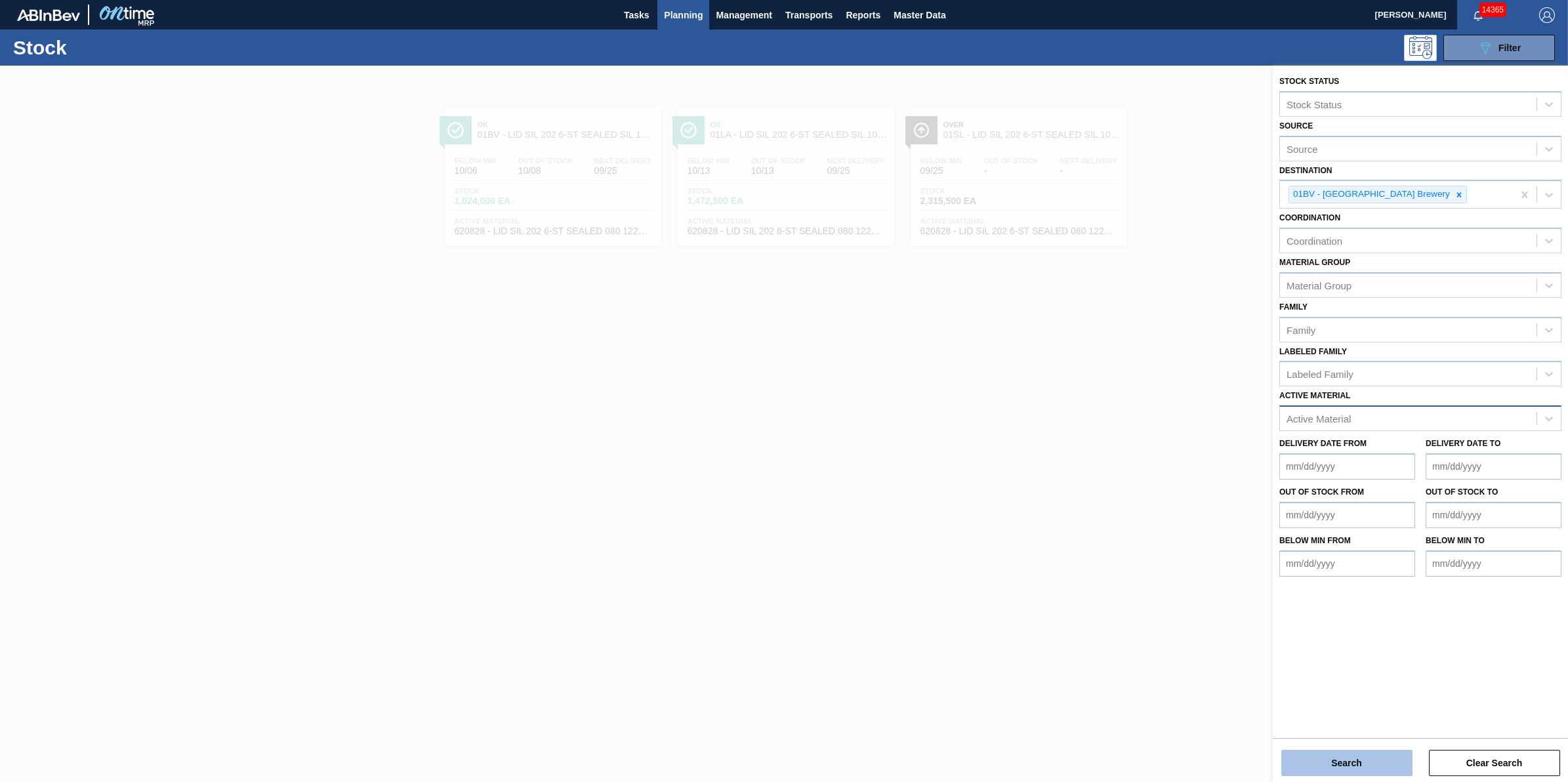
click at [1360, 762] on button "Search" at bounding box center [1347, 763] width 132 height 26
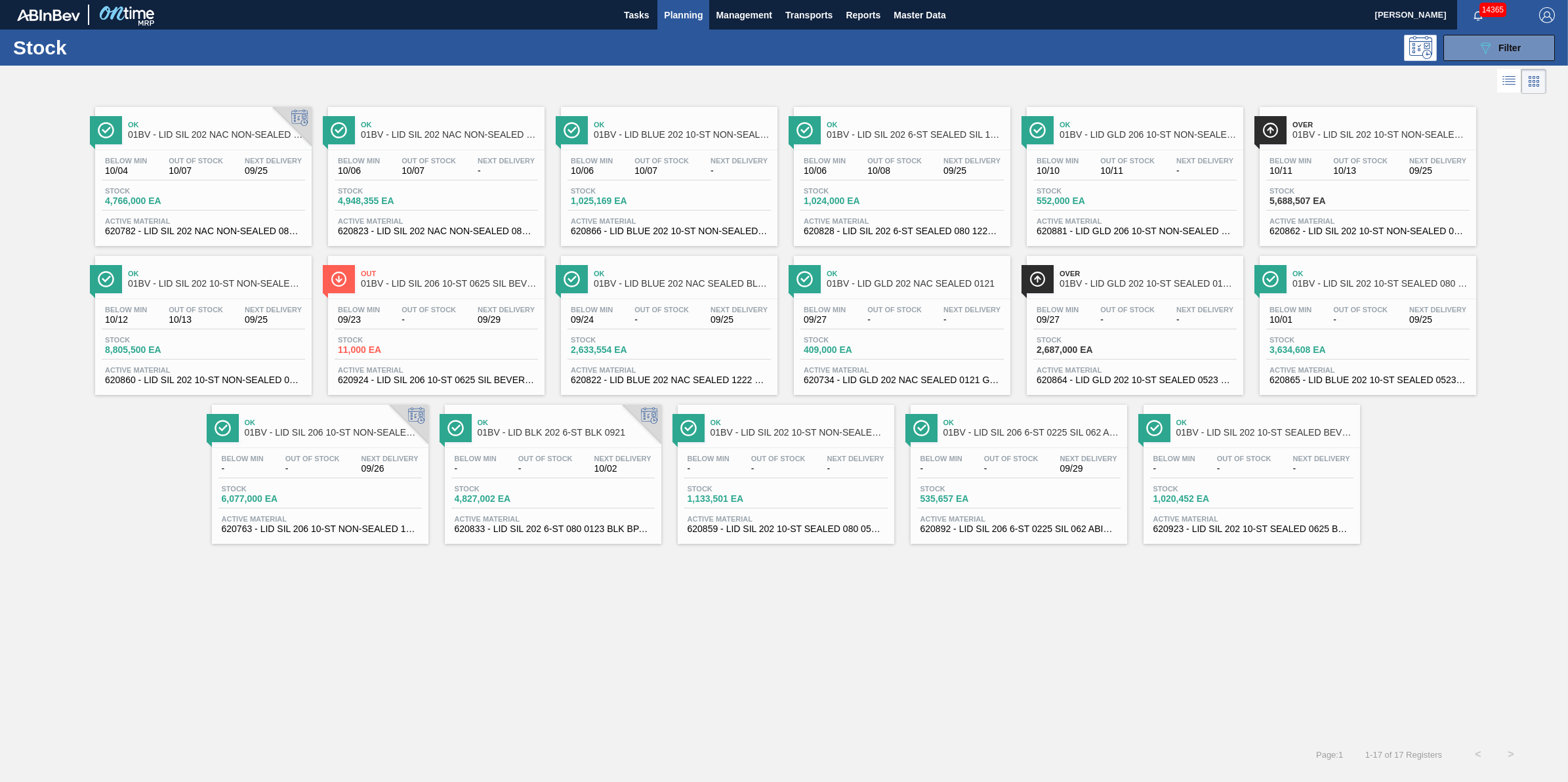
click at [669, 18] on span "Planning" at bounding box center [684, 15] width 39 height 16
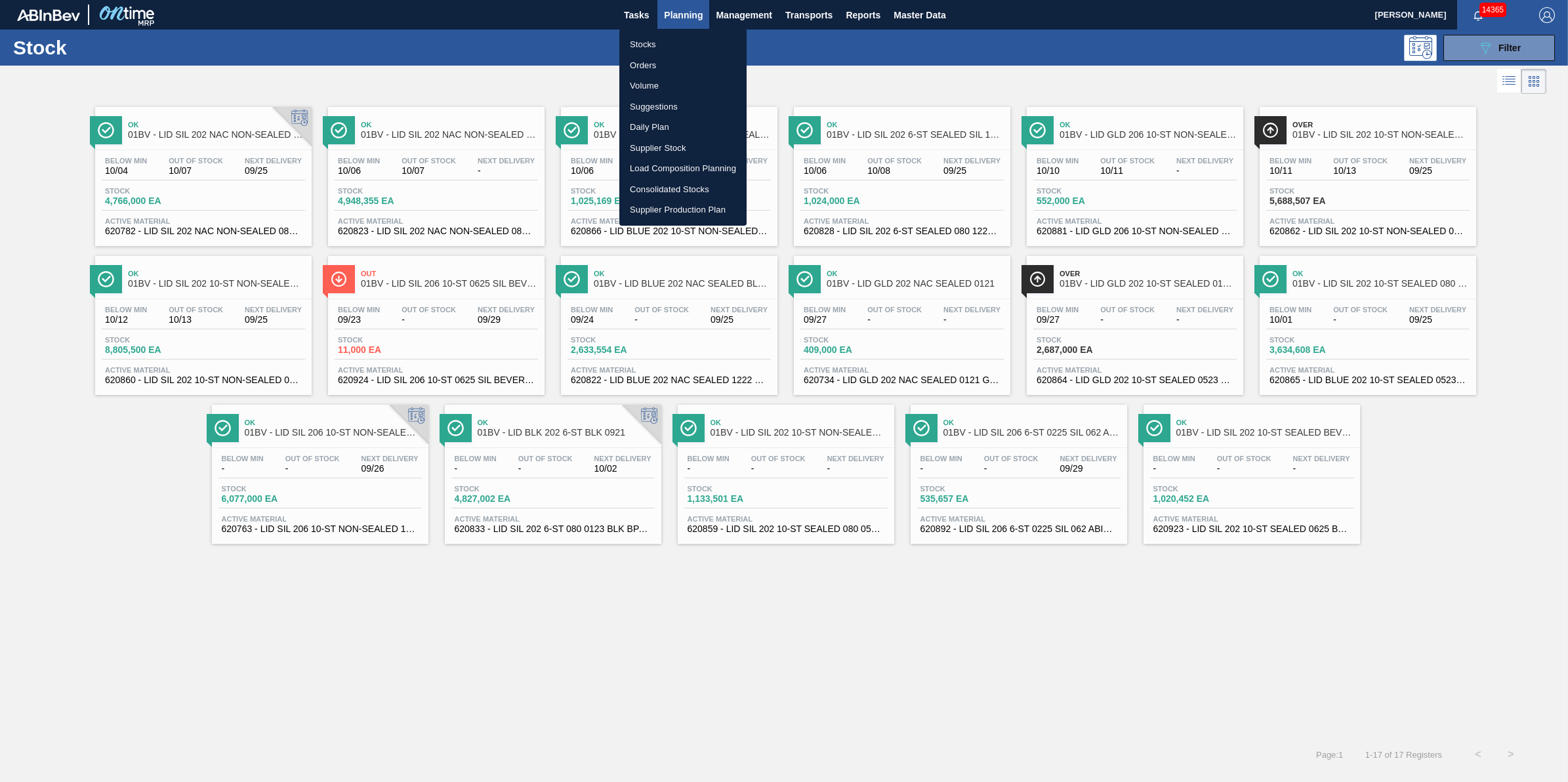
click at [693, 110] on li "Suggestions" at bounding box center [683, 106] width 127 height 21
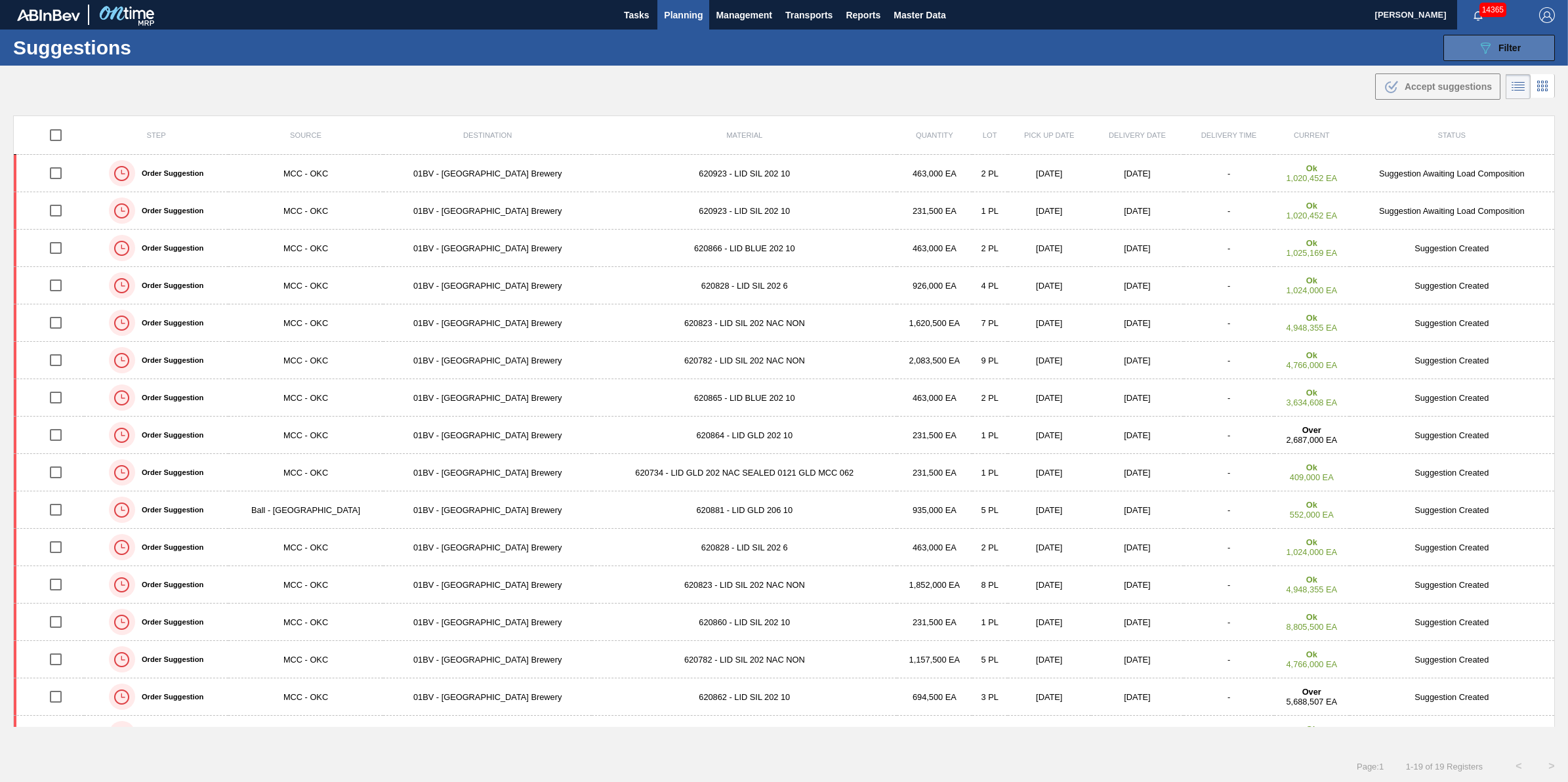
click at [1500, 56] on button "089F7B8B-B2A5-4AFE-B5C0-19BA573D28AC Filter" at bounding box center [1499, 48] width 111 height 26
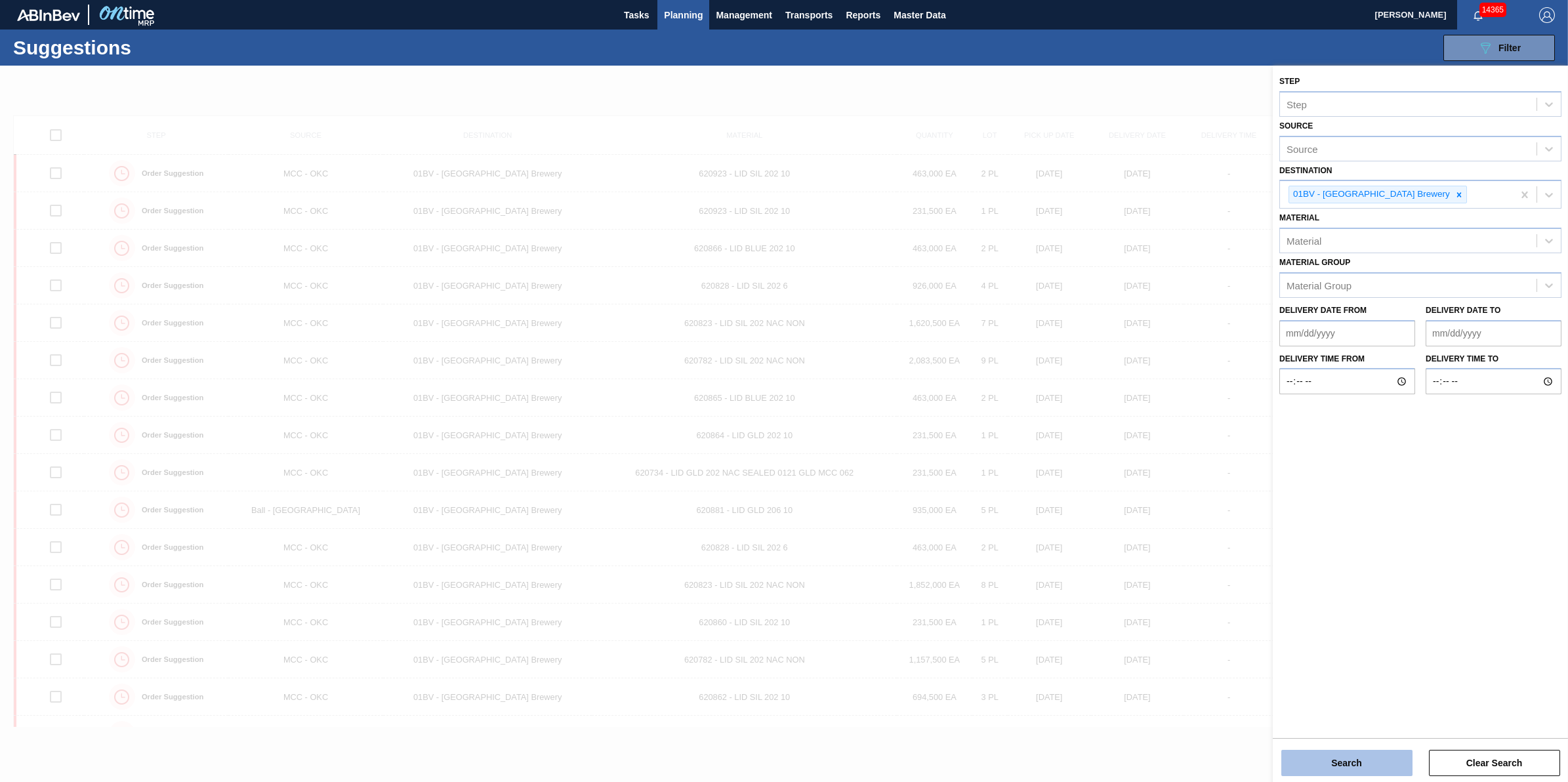
click at [1355, 758] on button "Search" at bounding box center [1347, 763] width 132 height 26
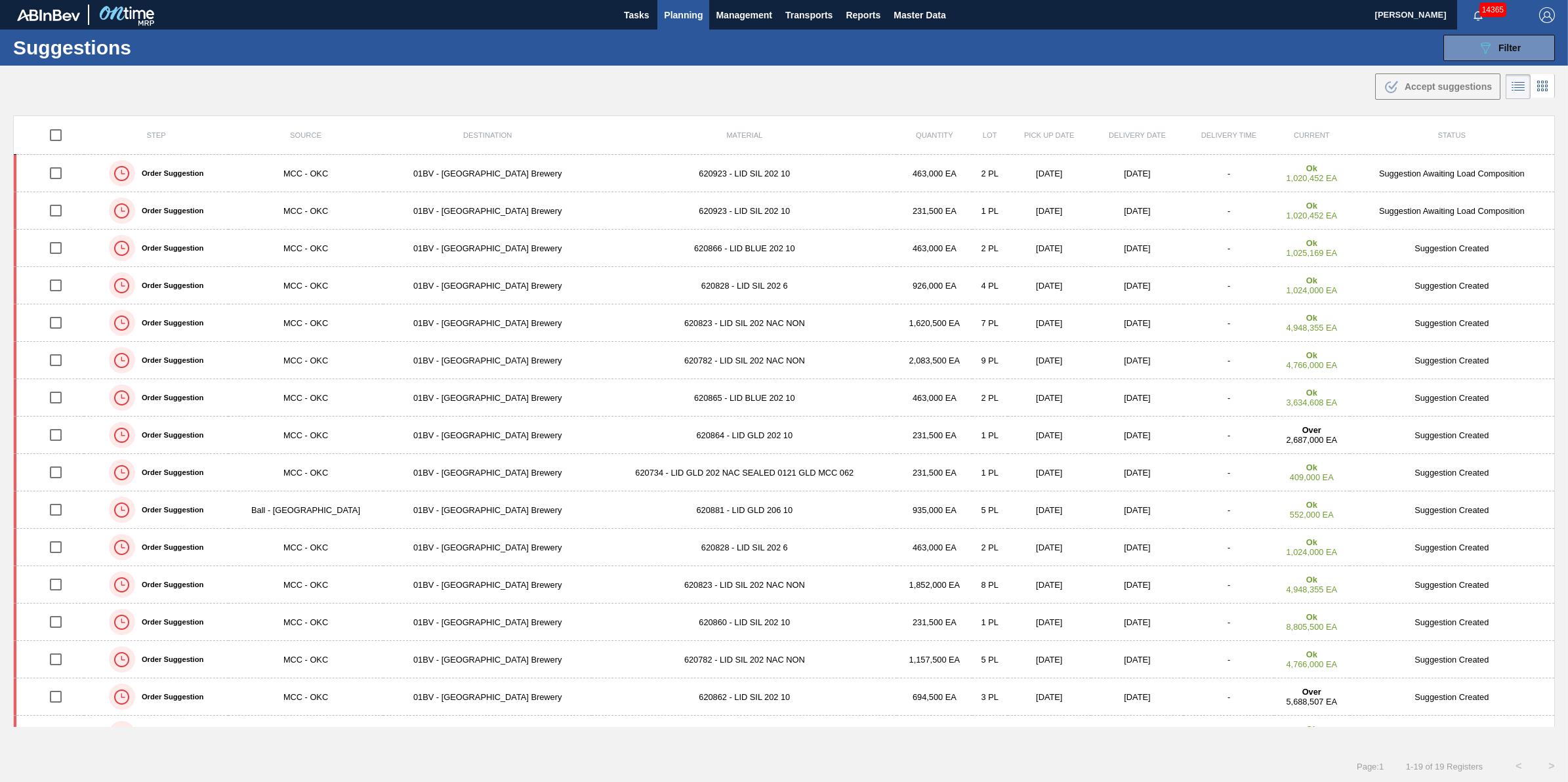
click at [48, 126] on input "checkbox" at bounding box center [56, 135] width 27 height 27
checkbox input "true"
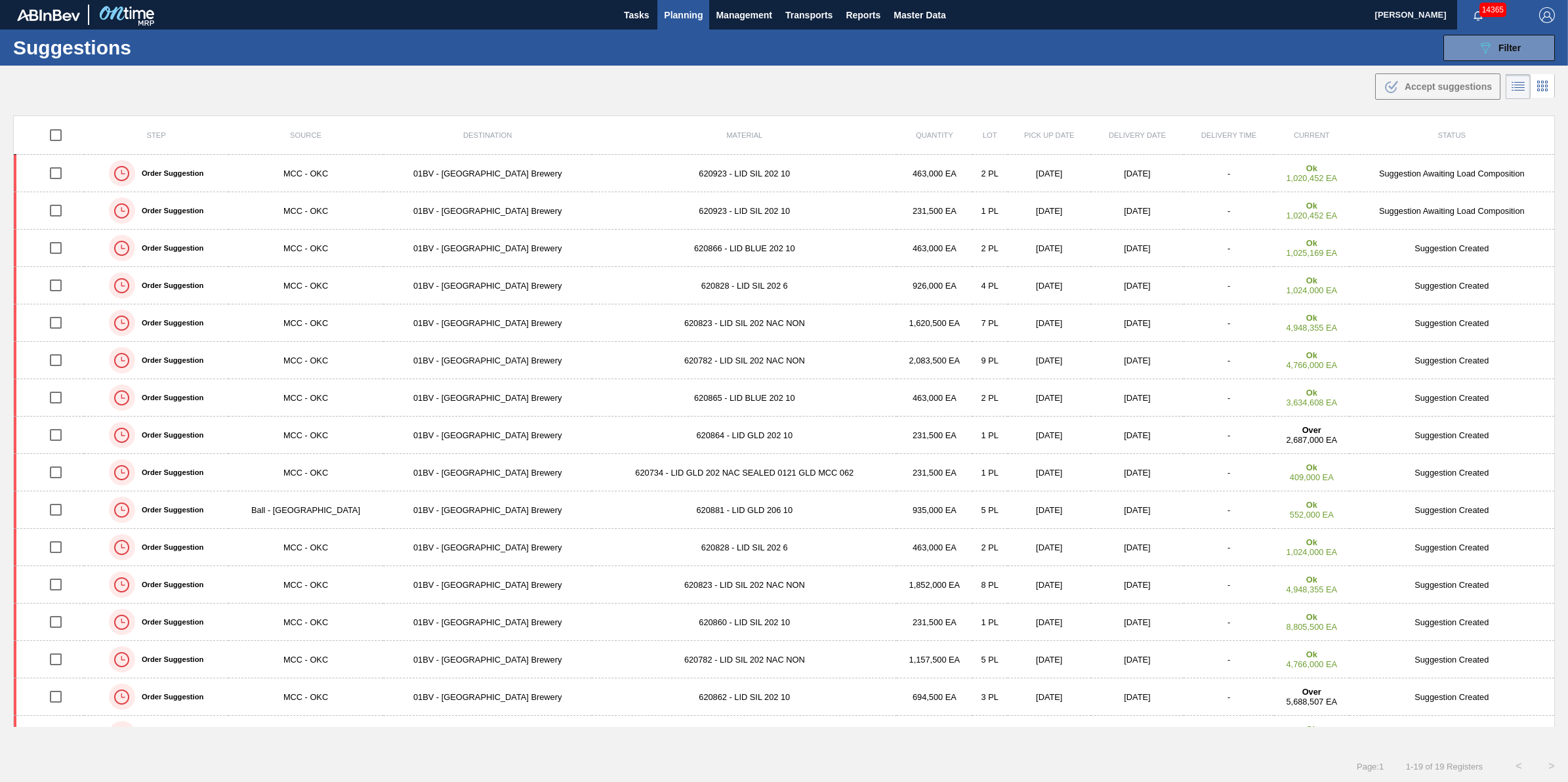
checkbox input "true"
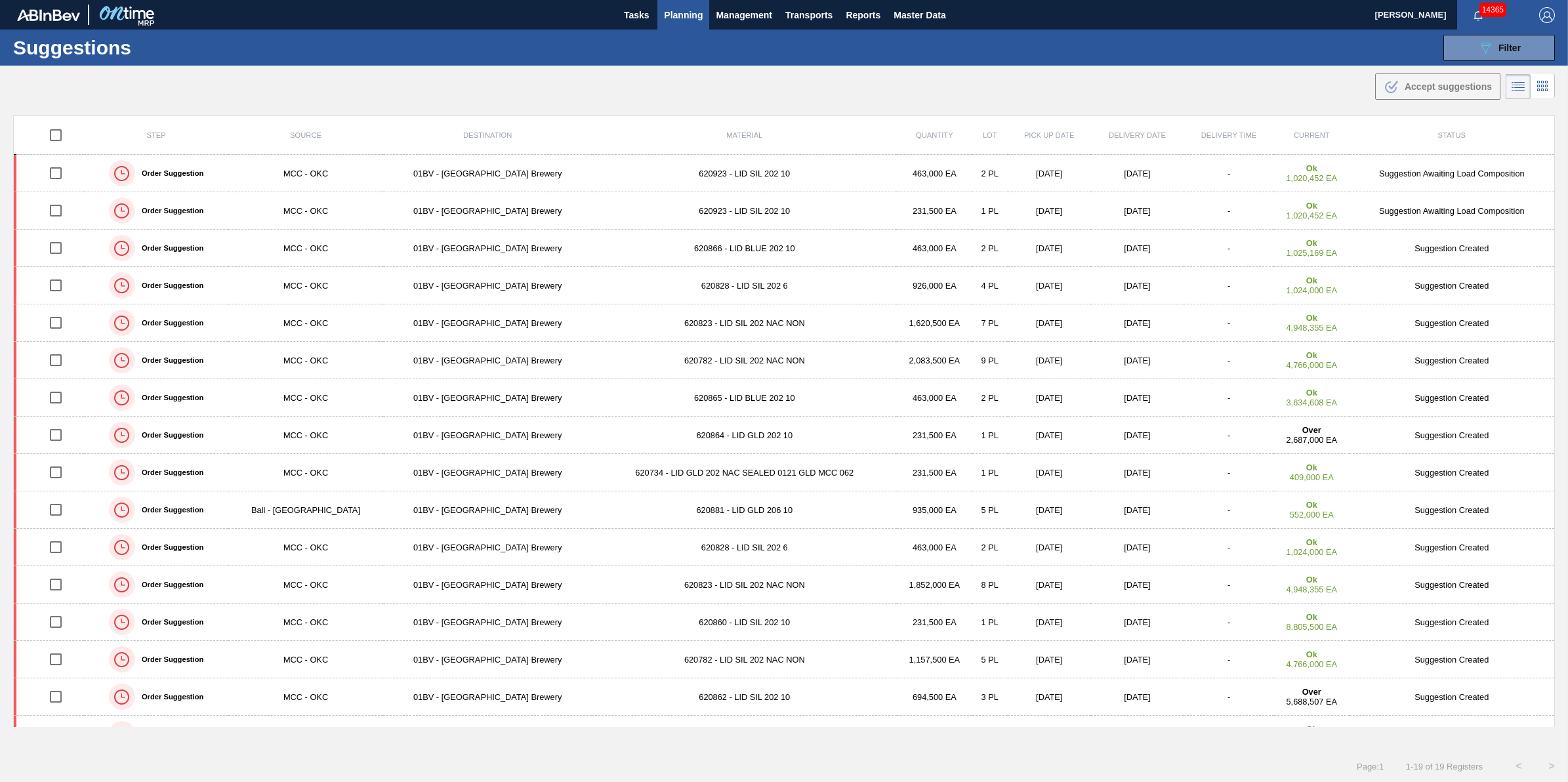
checkbox input "true"
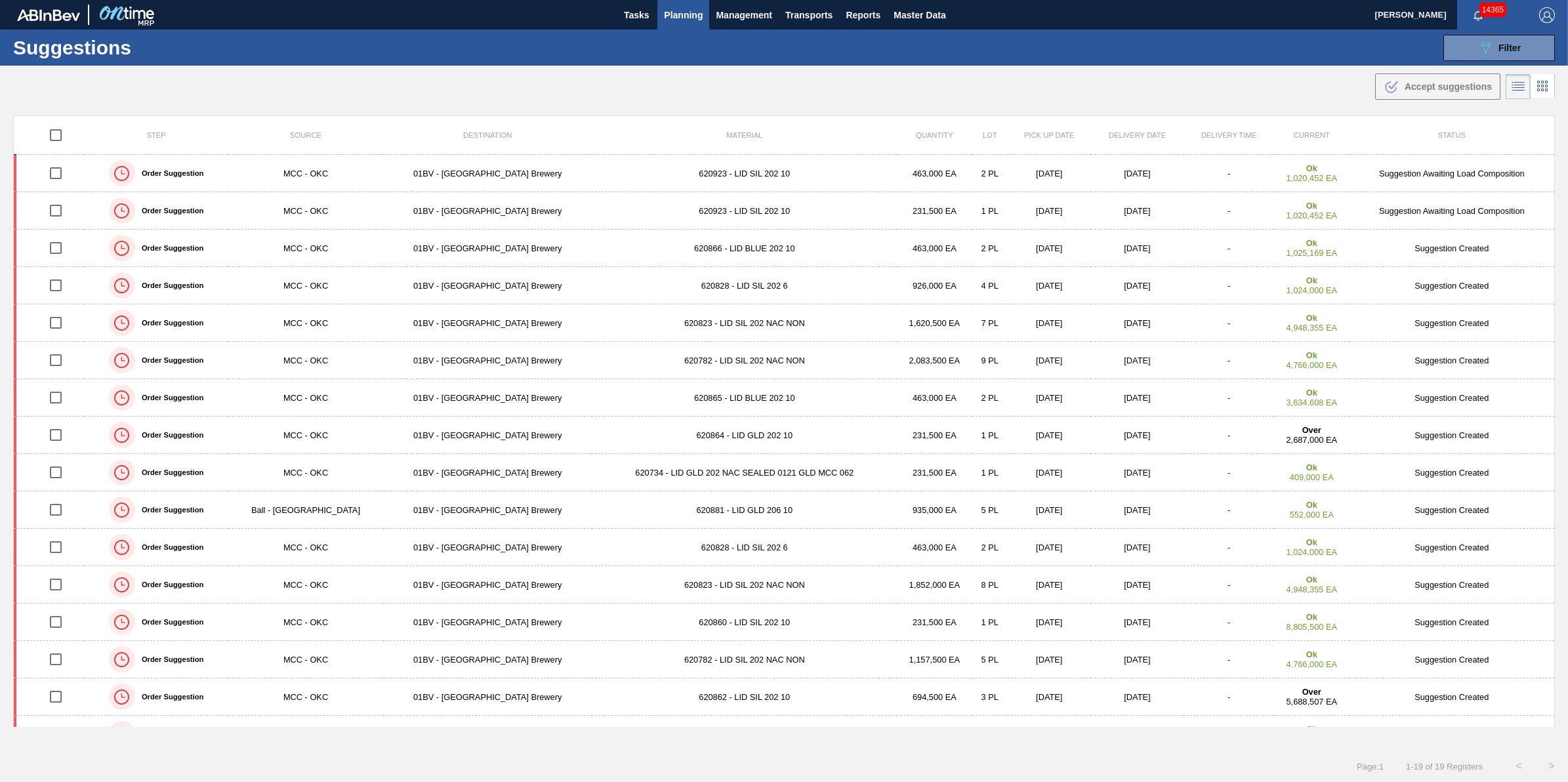
checkbox input "true"
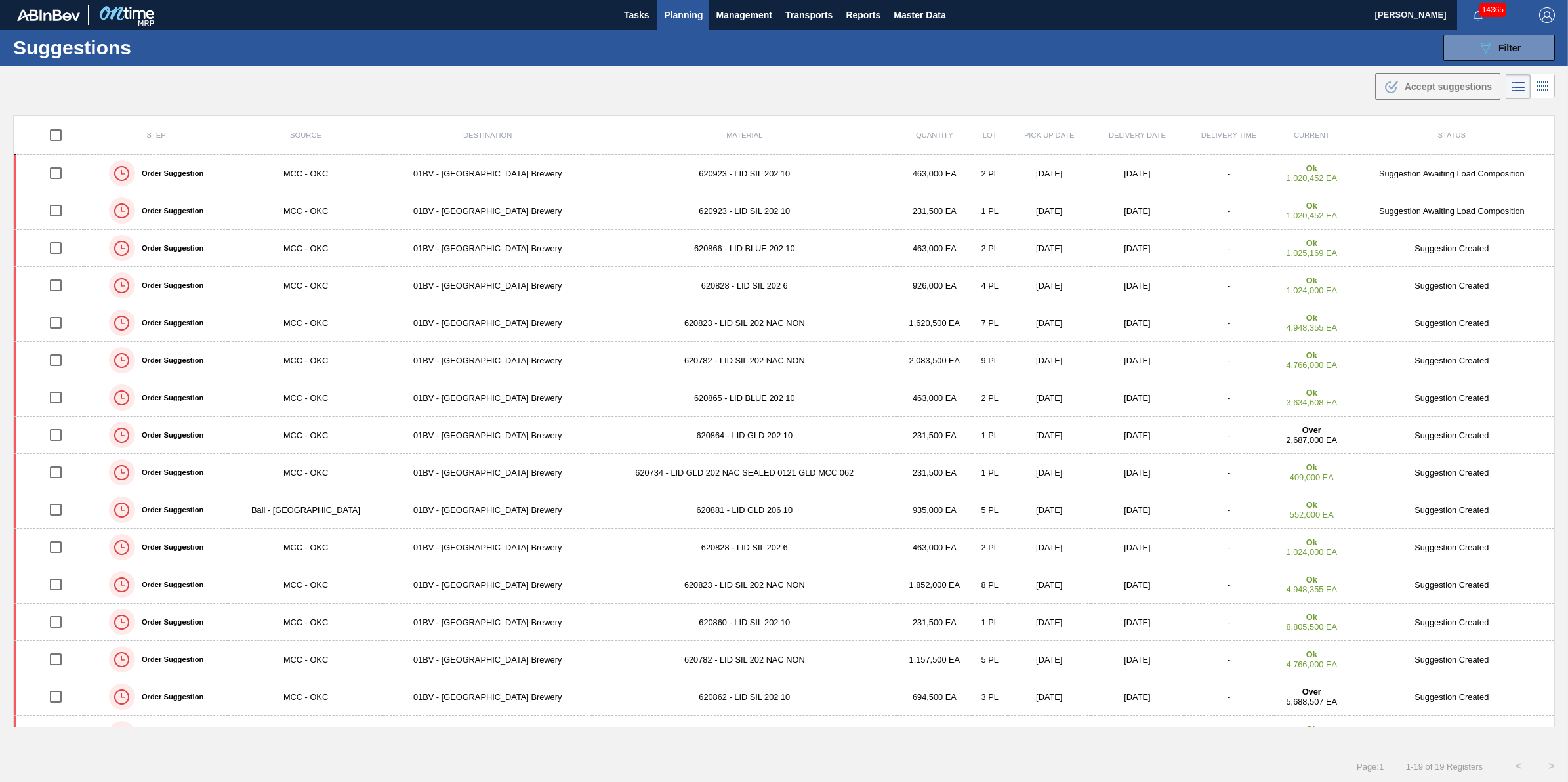
checkbox input "true"
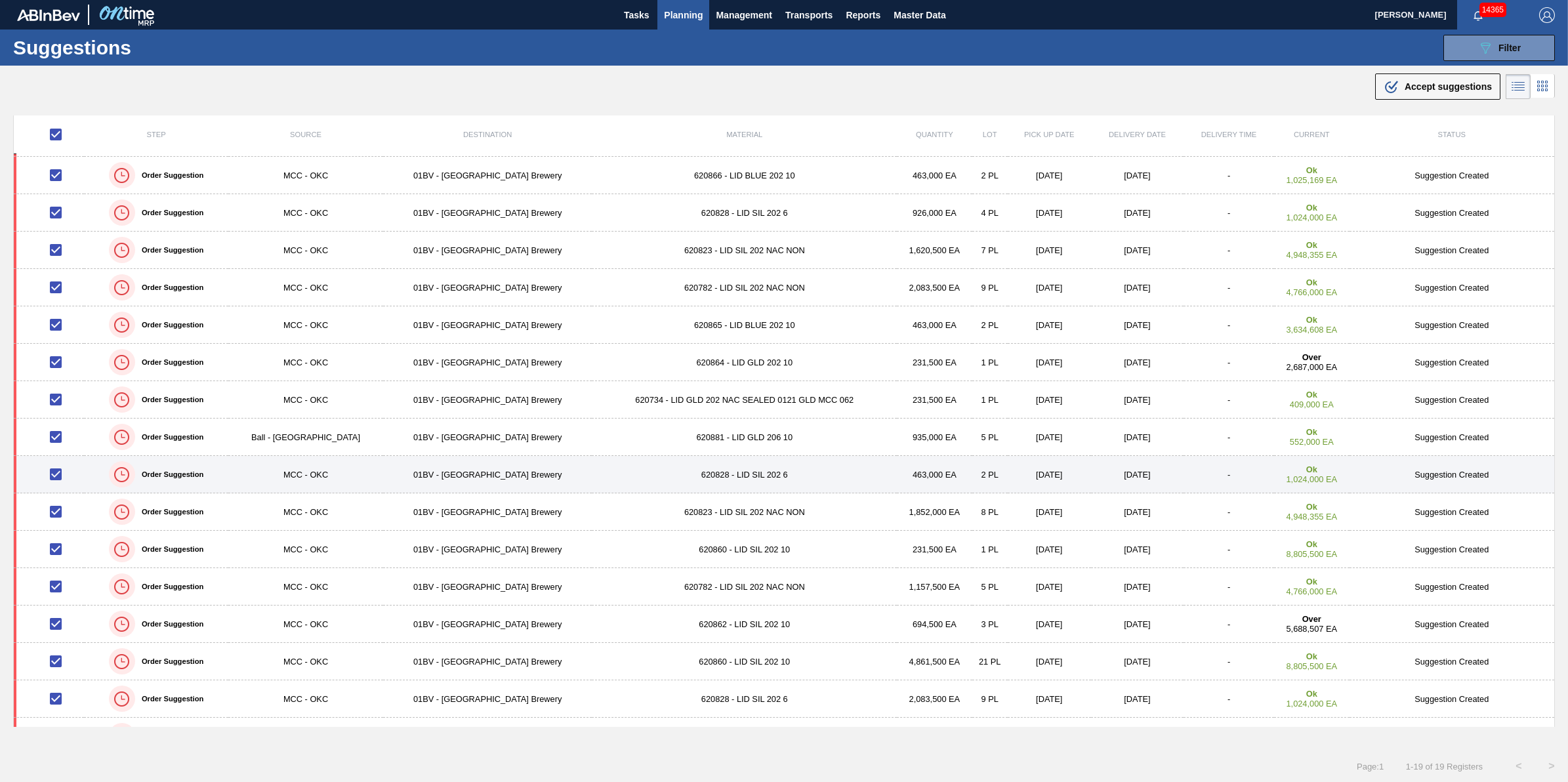
scroll to position [141, 0]
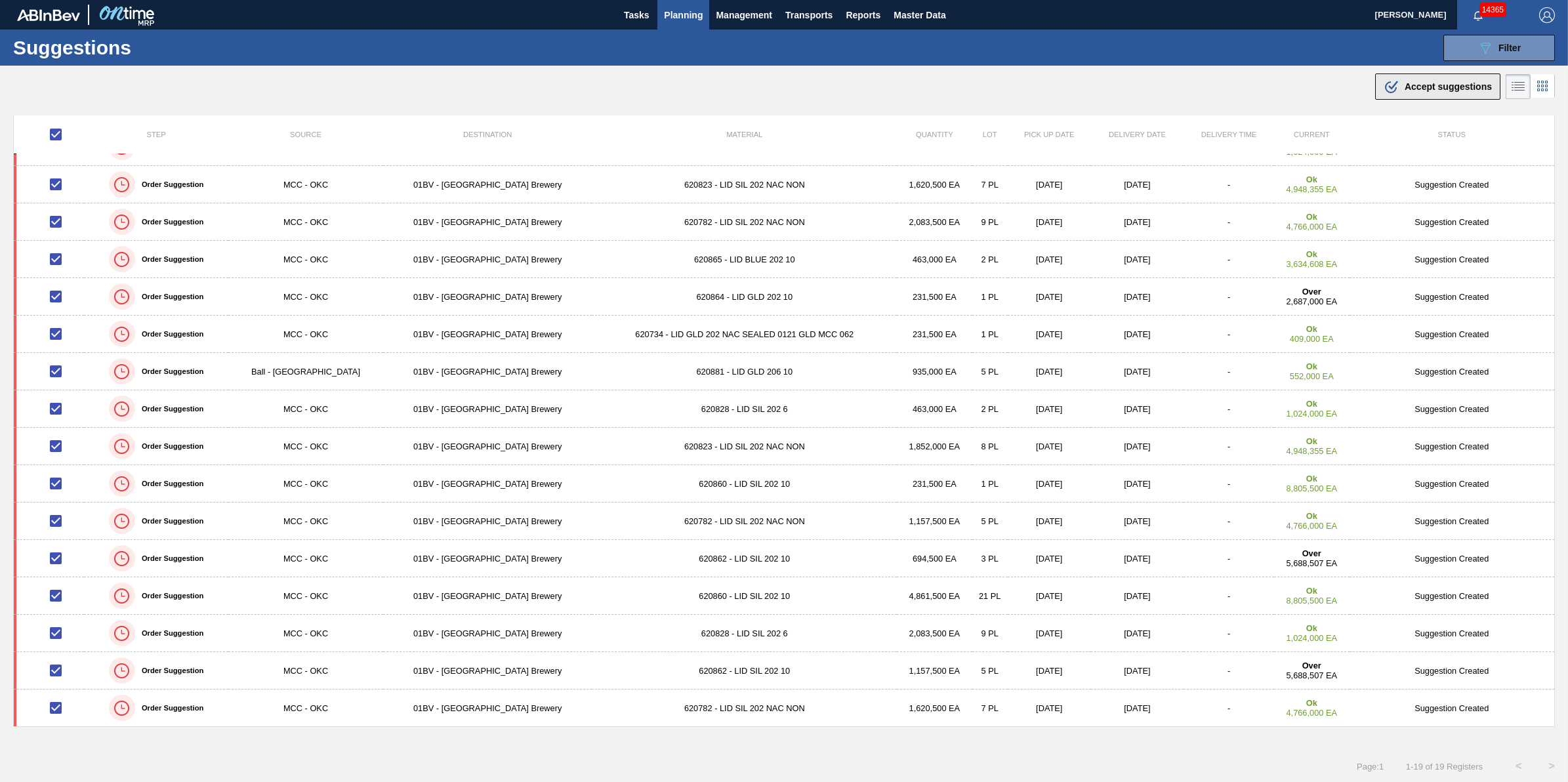
click at [1460, 76] on button ".b{fill:var(--color-action-default)} Accept suggestions" at bounding box center [1437, 87] width 125 height 26
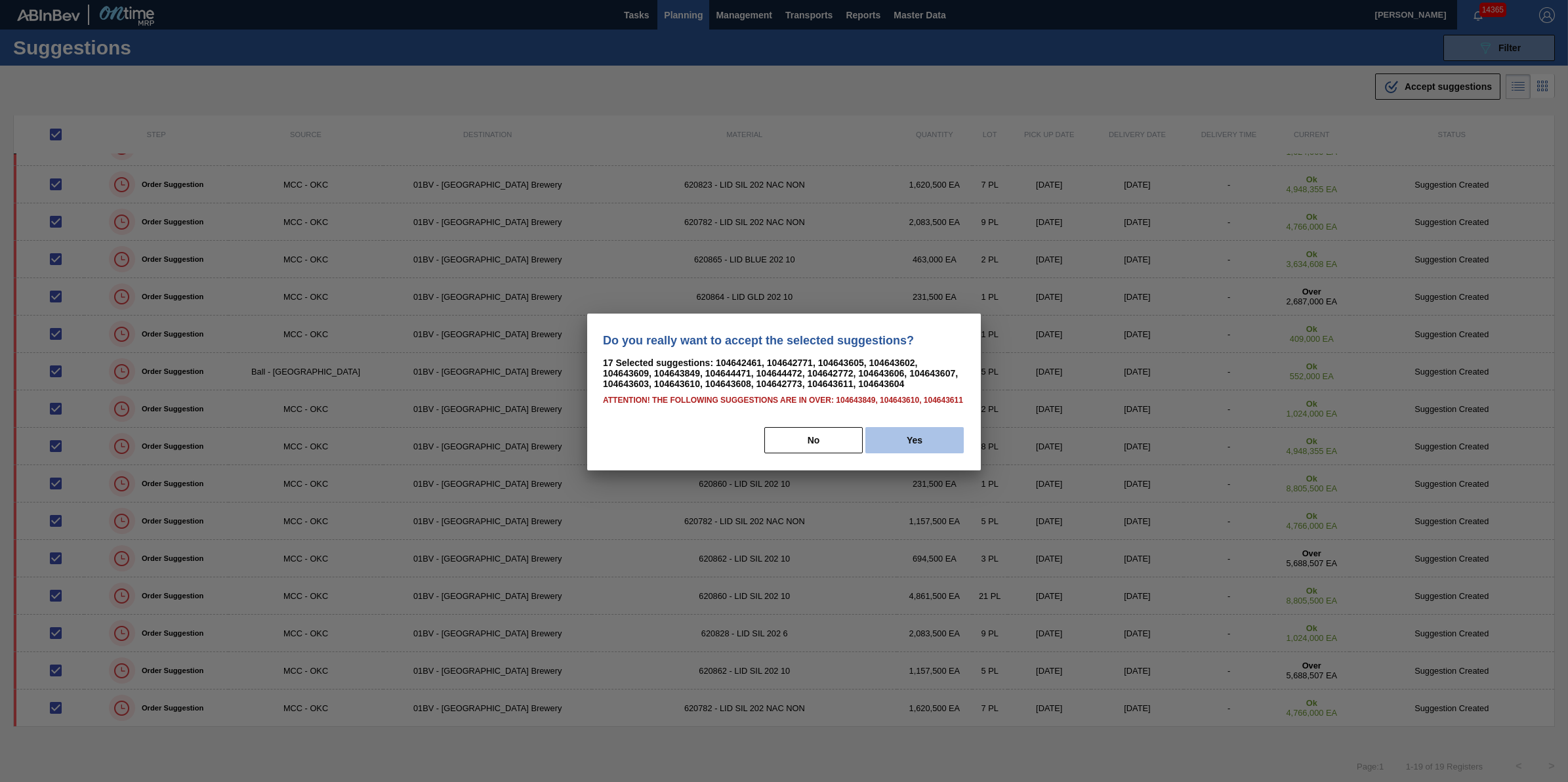
click at [955, 446] on button "Yes" at bounding box center [915, 440] width 98 height 26
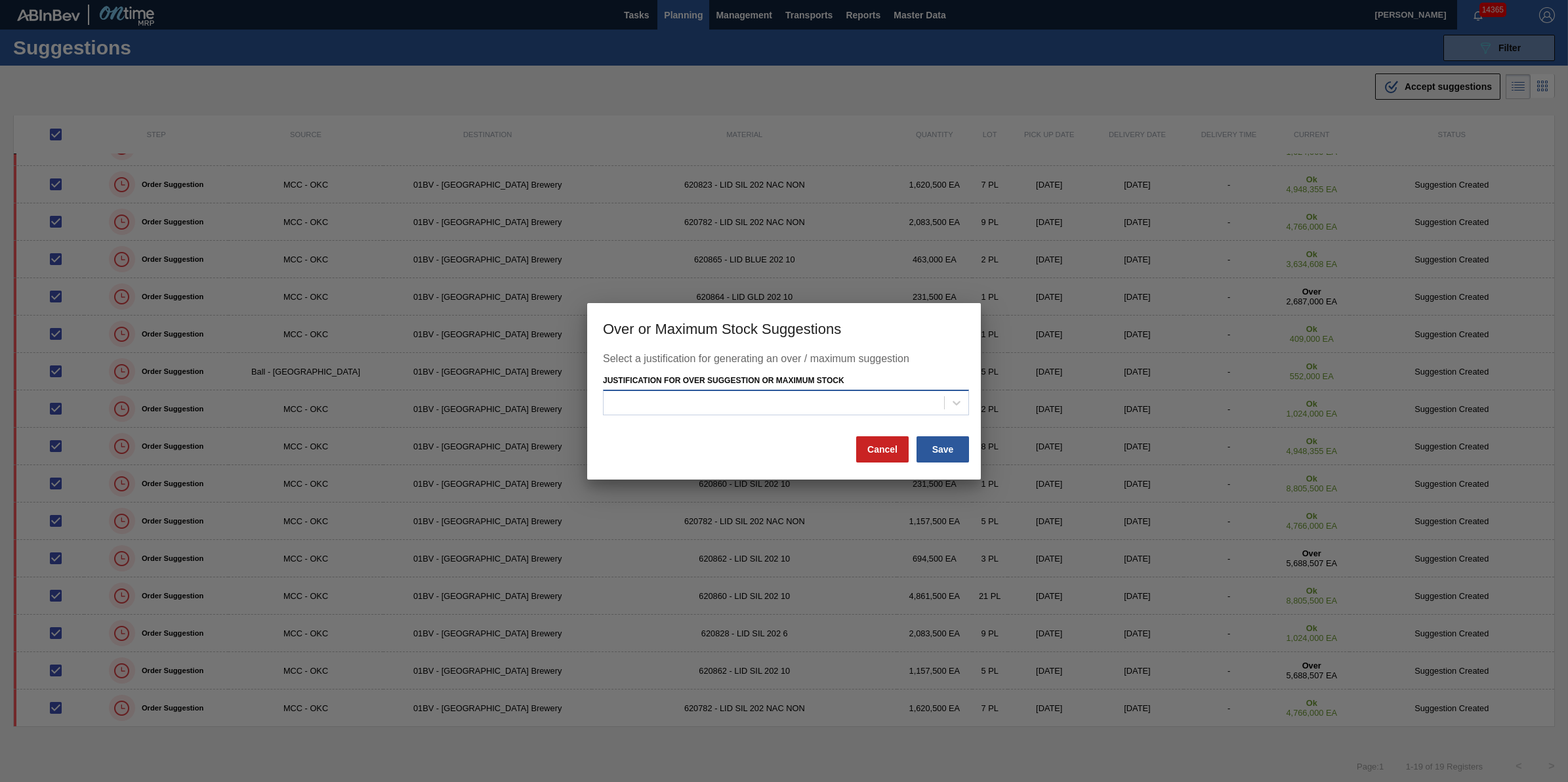
click at [890, 402] on div at bounding box center [773, 403] width 340 height 19
type Stock "dis"
click at [874, 433] on div "Dispersion on Transport Date" at bounding box center [786, 436] width 366 height 25
click at [937, 454] on button "Save" at bounding box center [943, 450] width 53 height 26
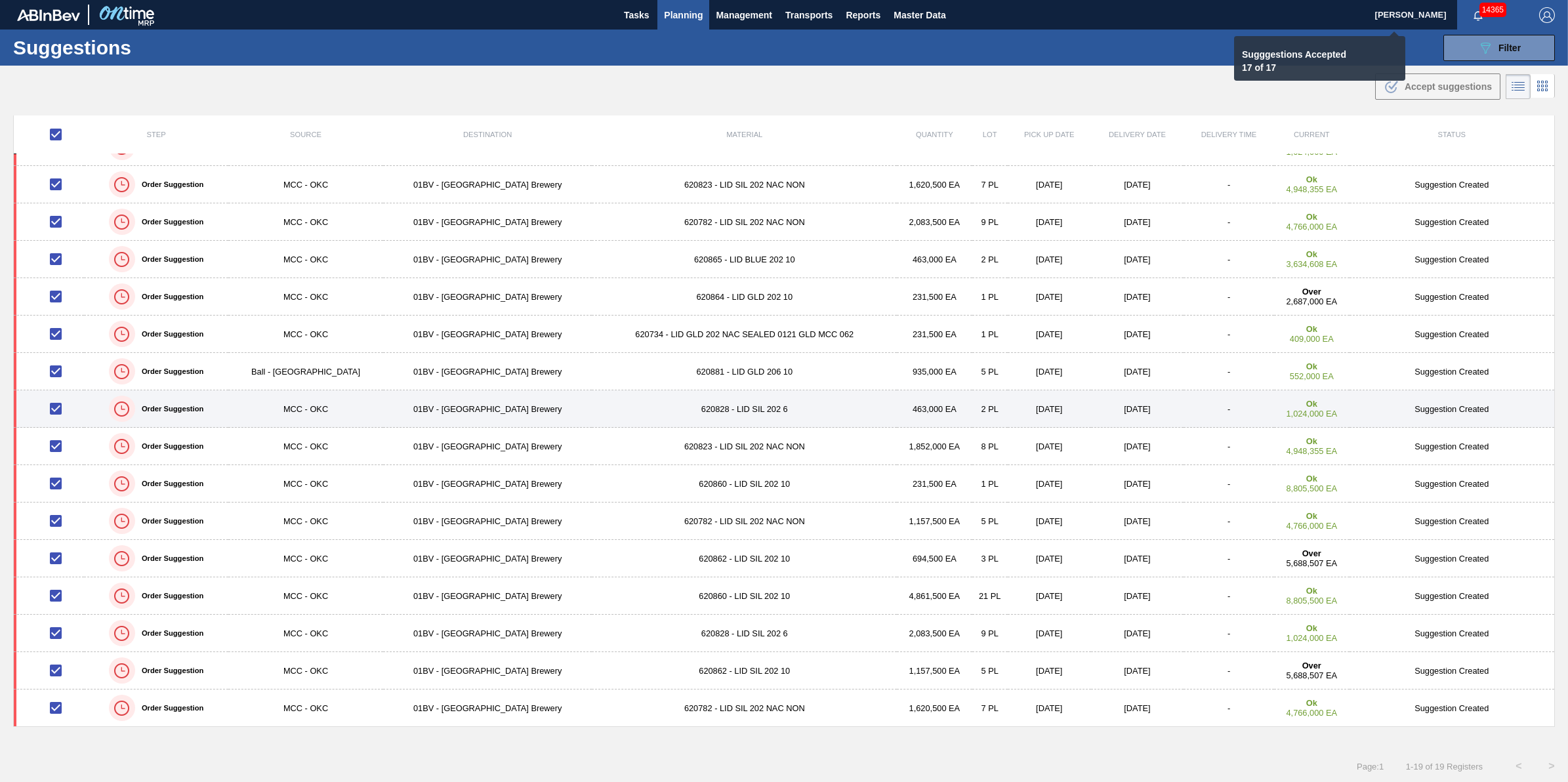
checkbox input "false"
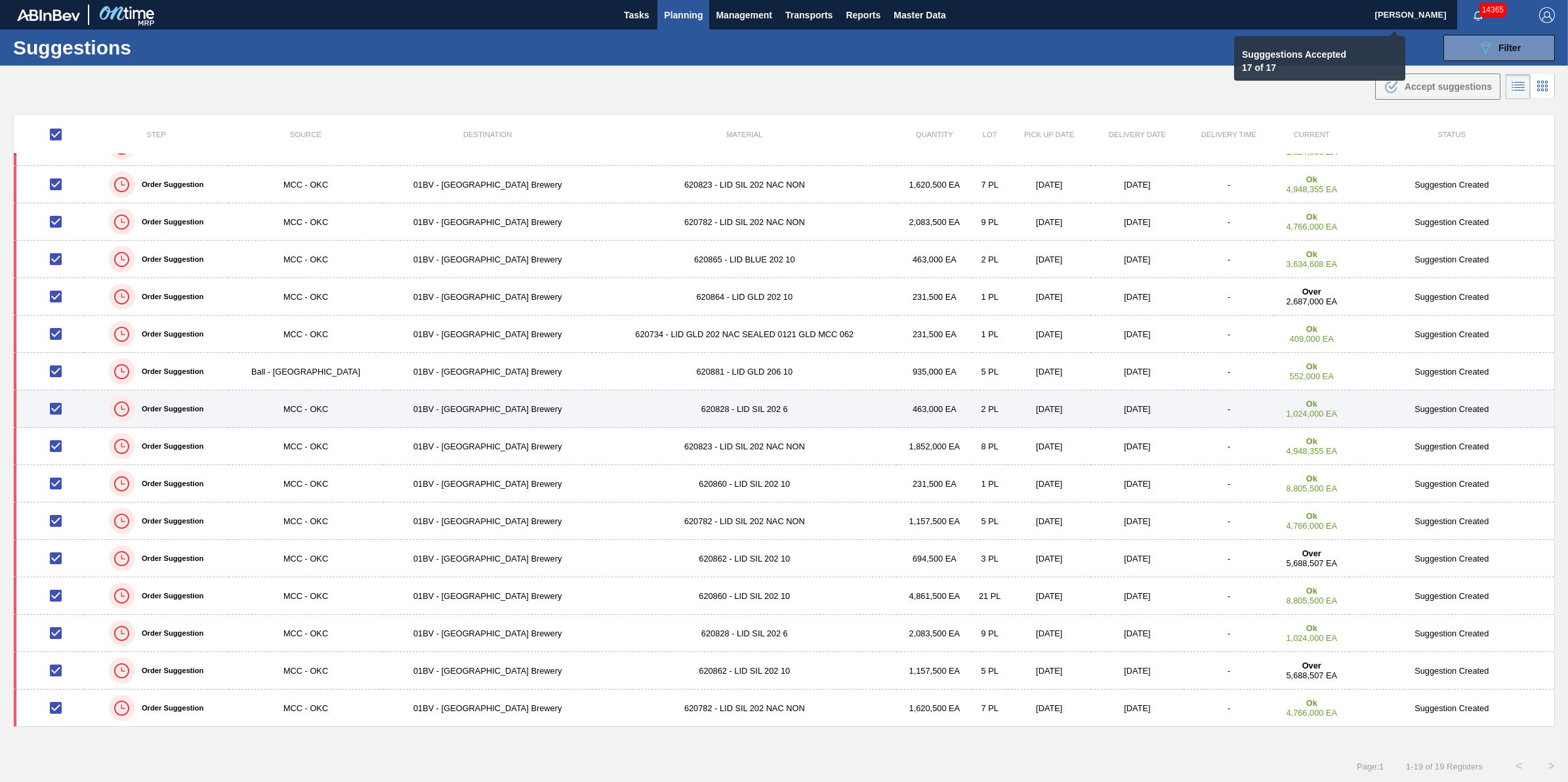
checkbox input "false"
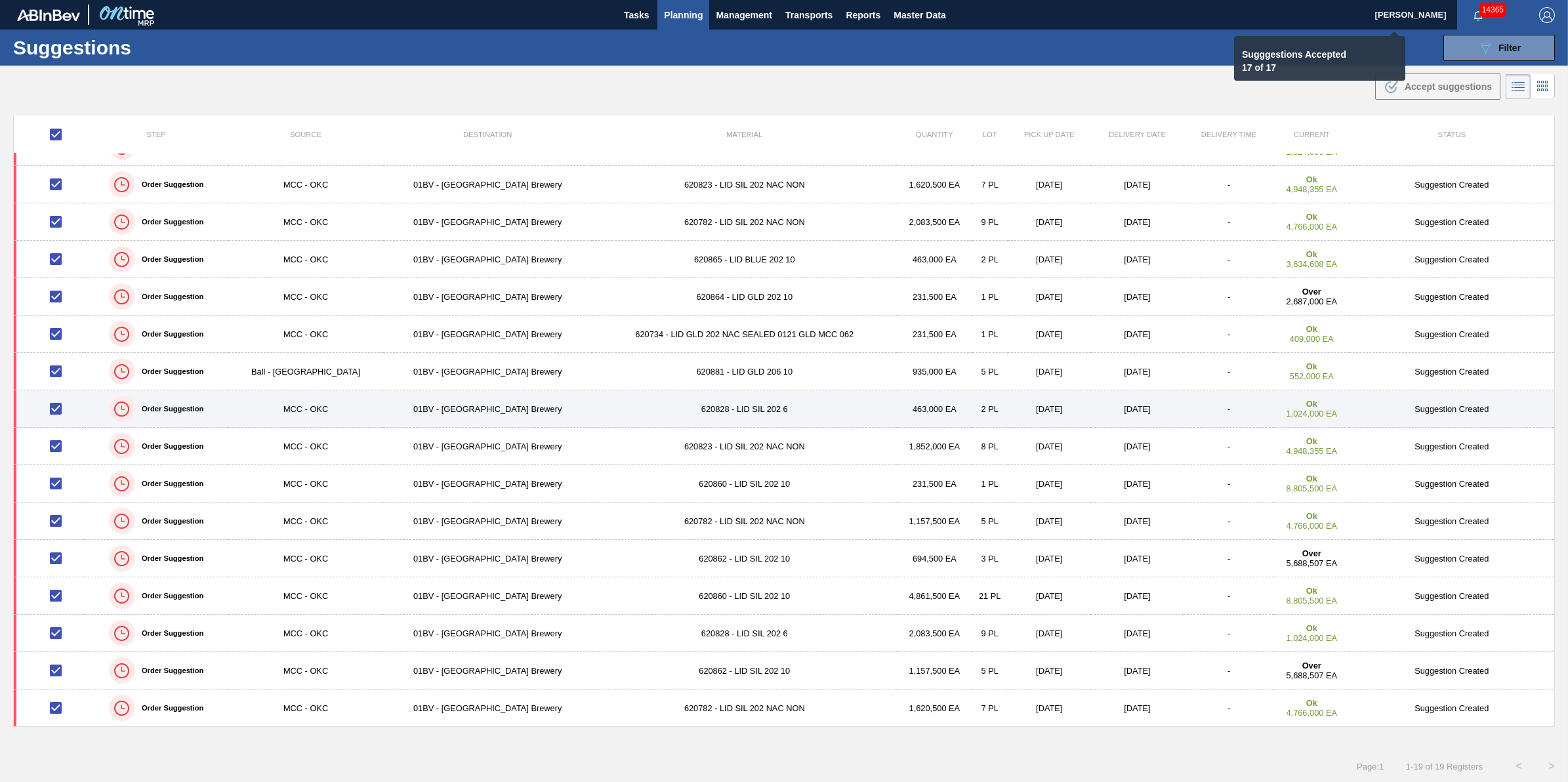
checkbox input "false"
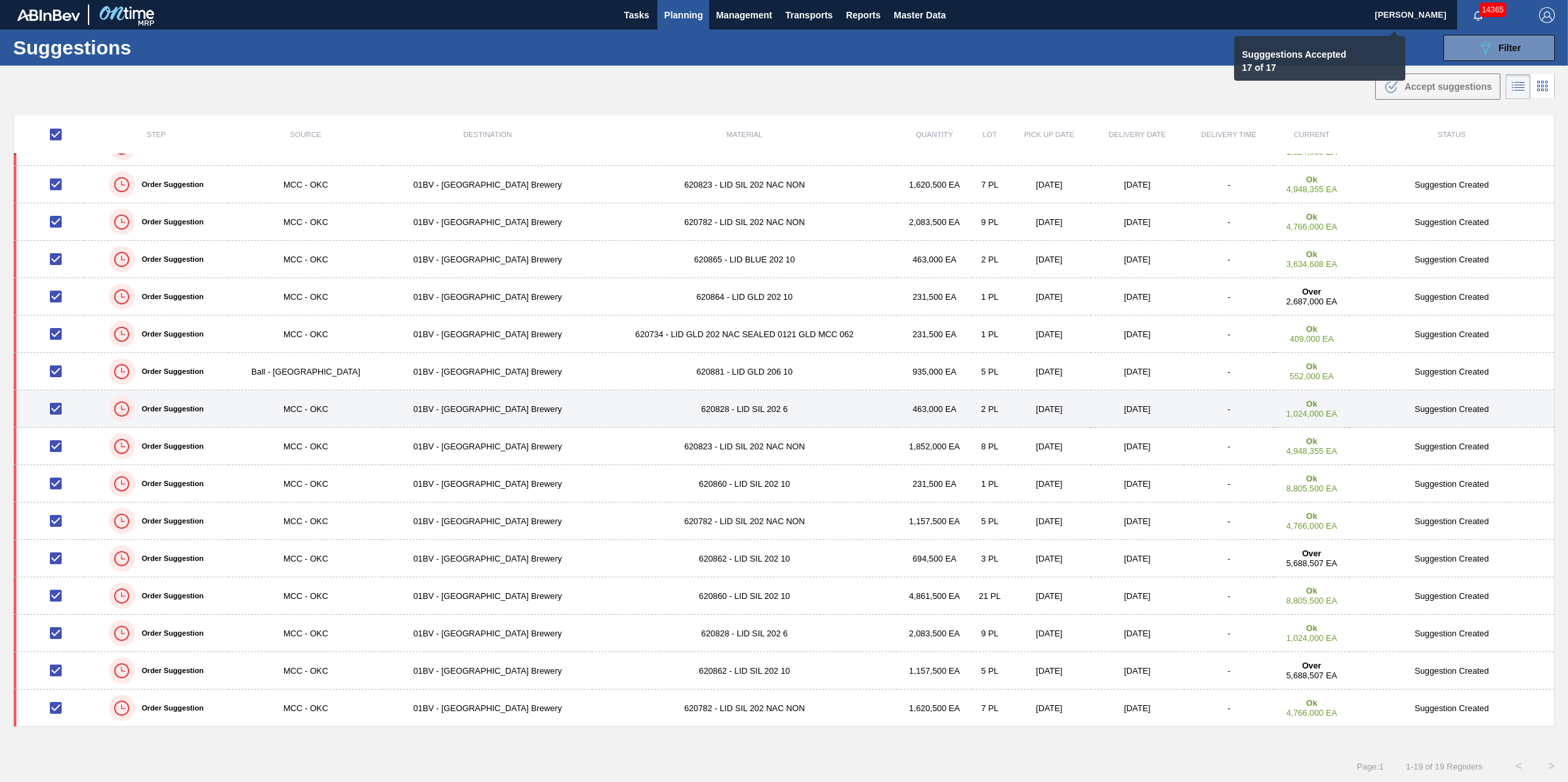
checkbox input "false"
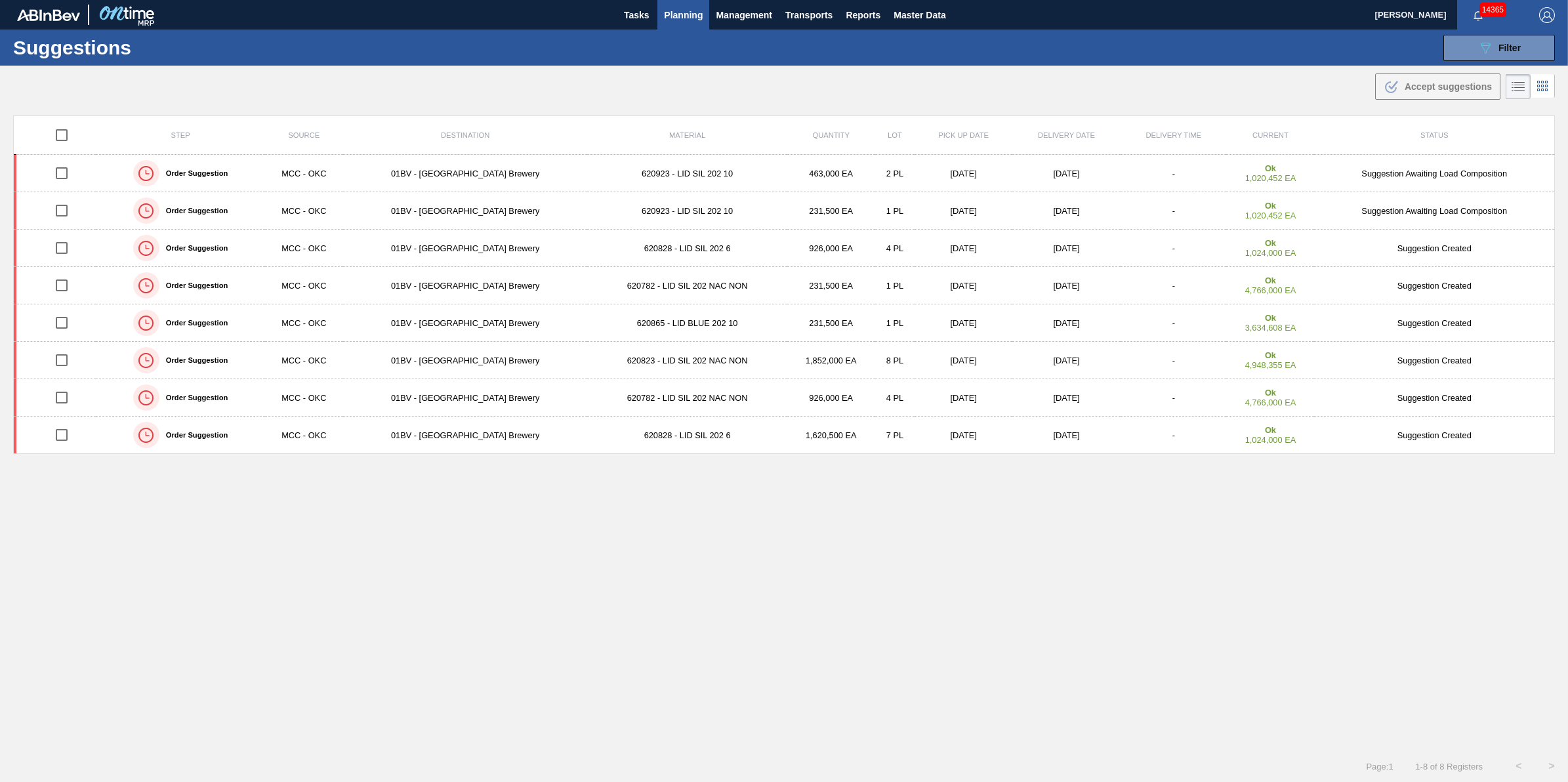
scroll to position [0, 0]
click at [61, 129] on input "checkbox" at bounding box center [61, 135] width 27 height 27
checkbox input "true"
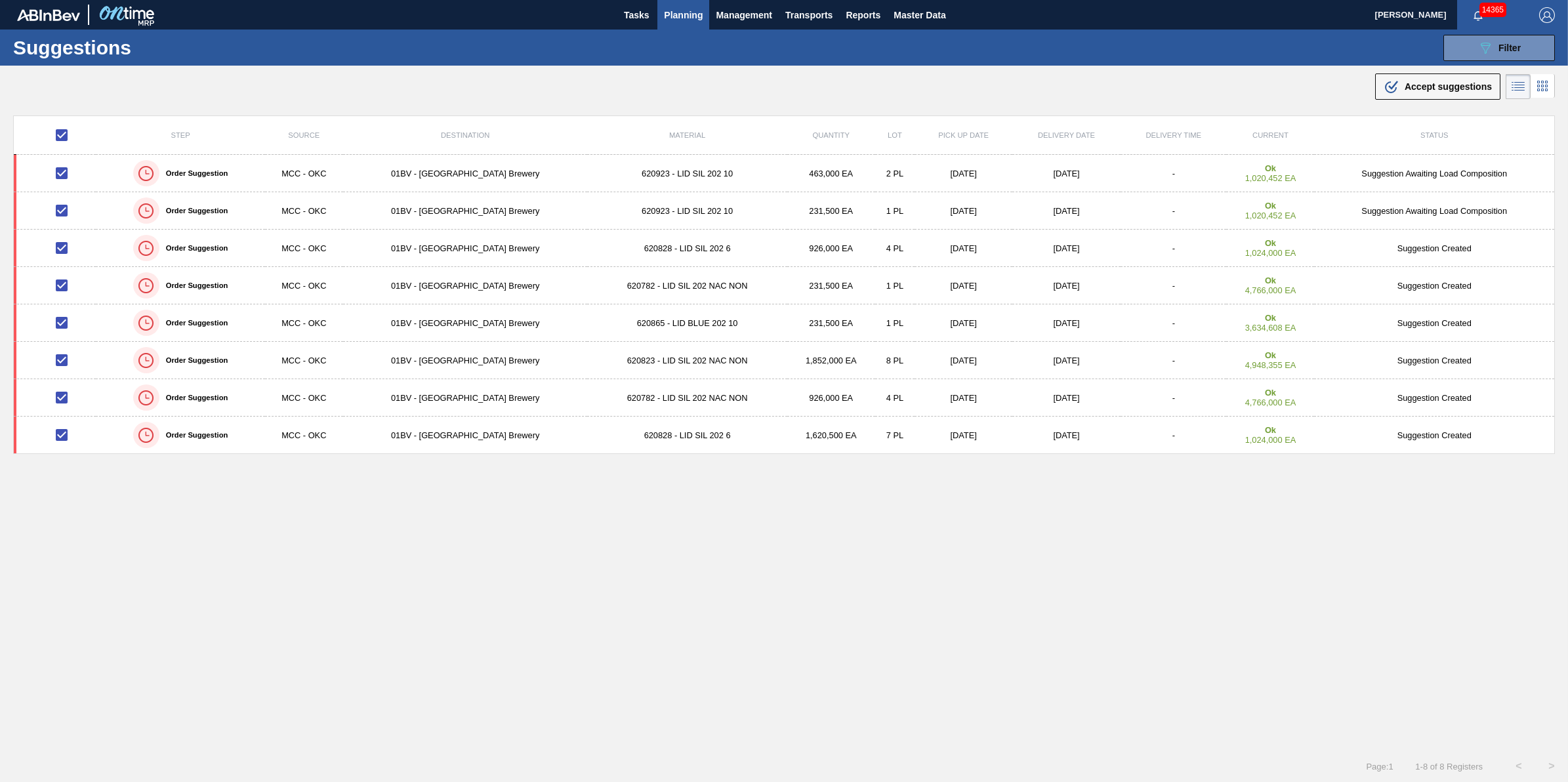
checkbox input "true"
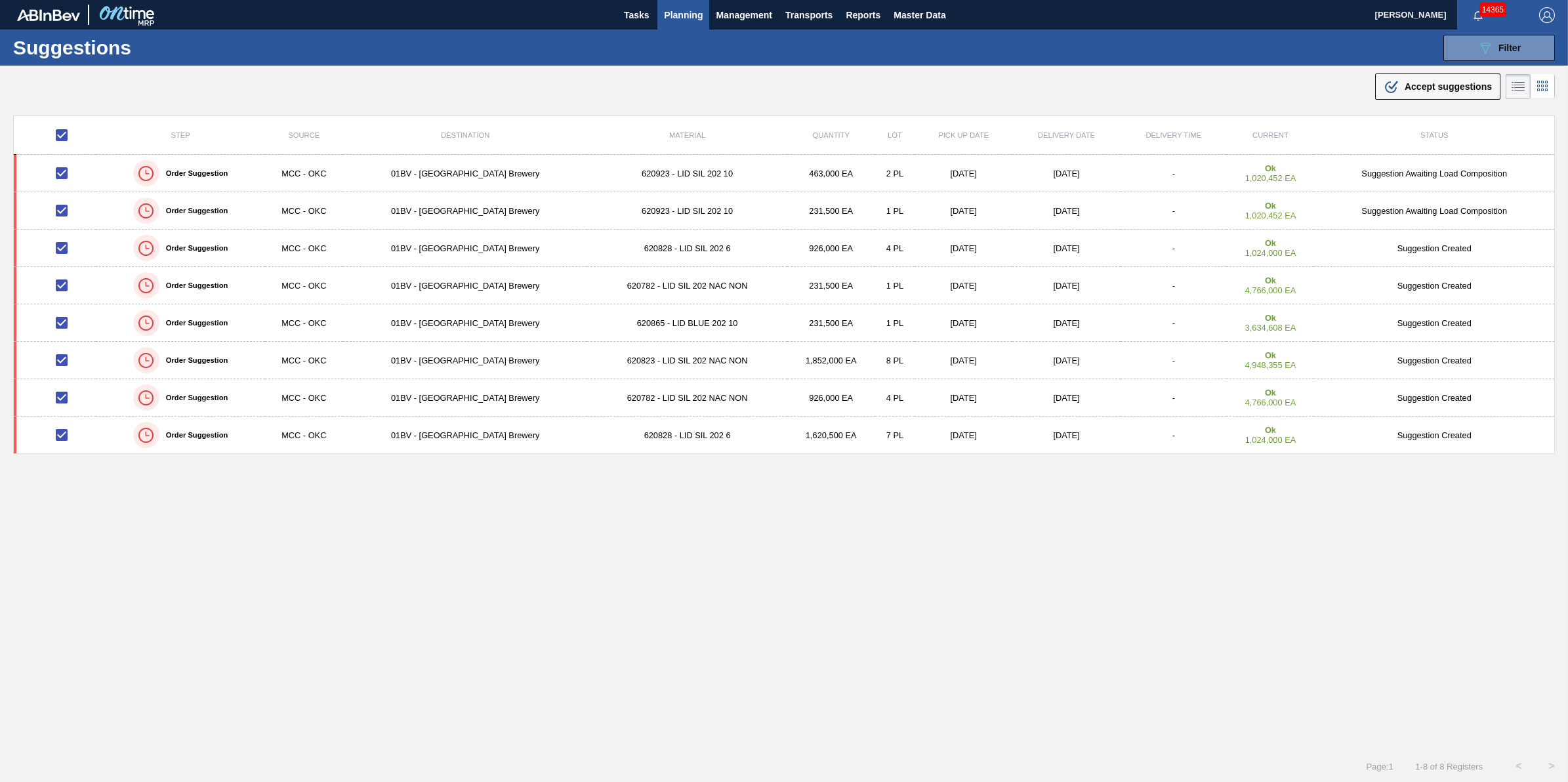
checkbox input "true"
click at [1432, 87] on span "Accept suggestions" at bounding box center [1448, 87] width 87 height 11
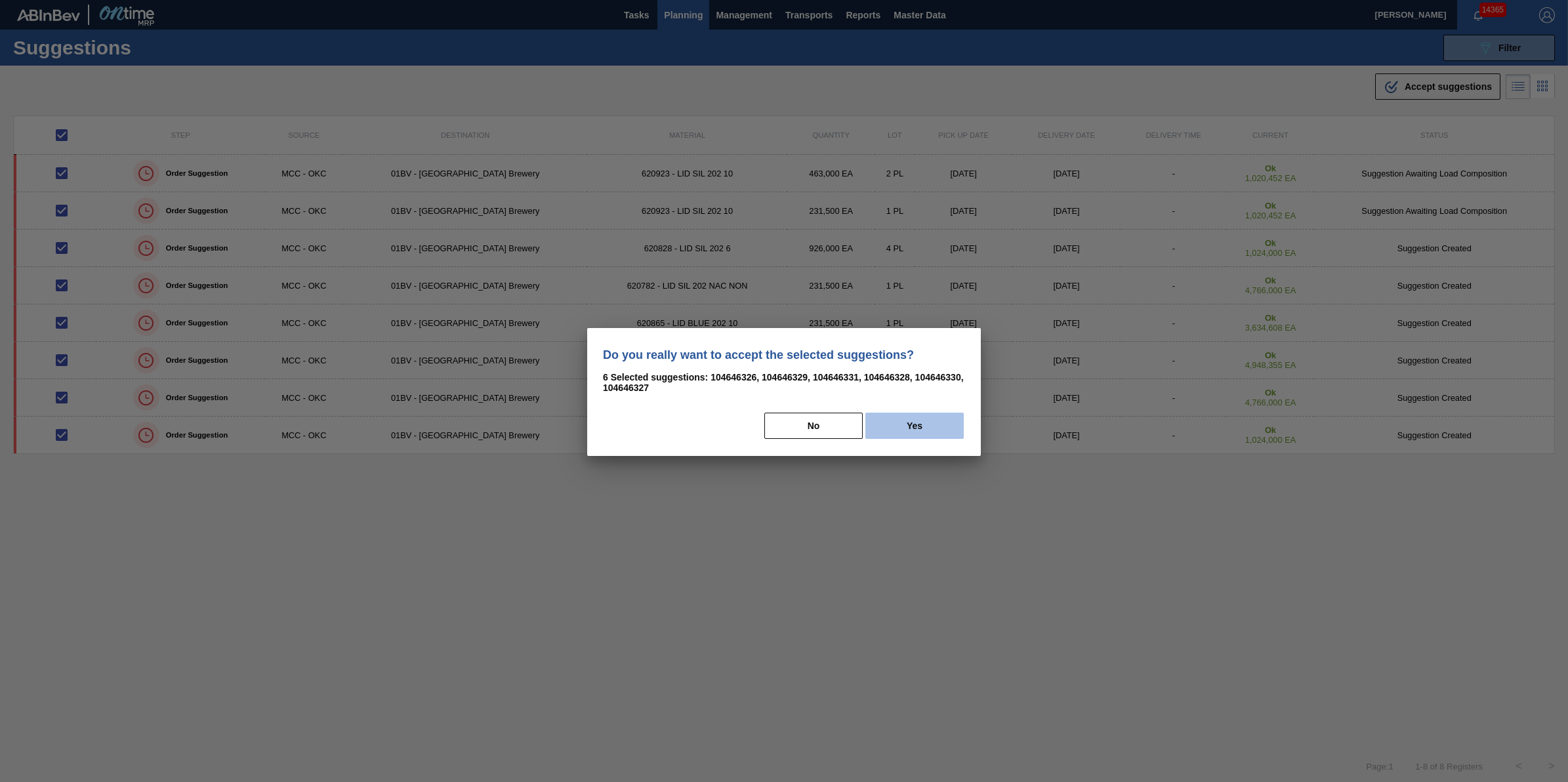
click at [952, 418] on button "Yes" at bounding box center [915, 426] width 98 height 26
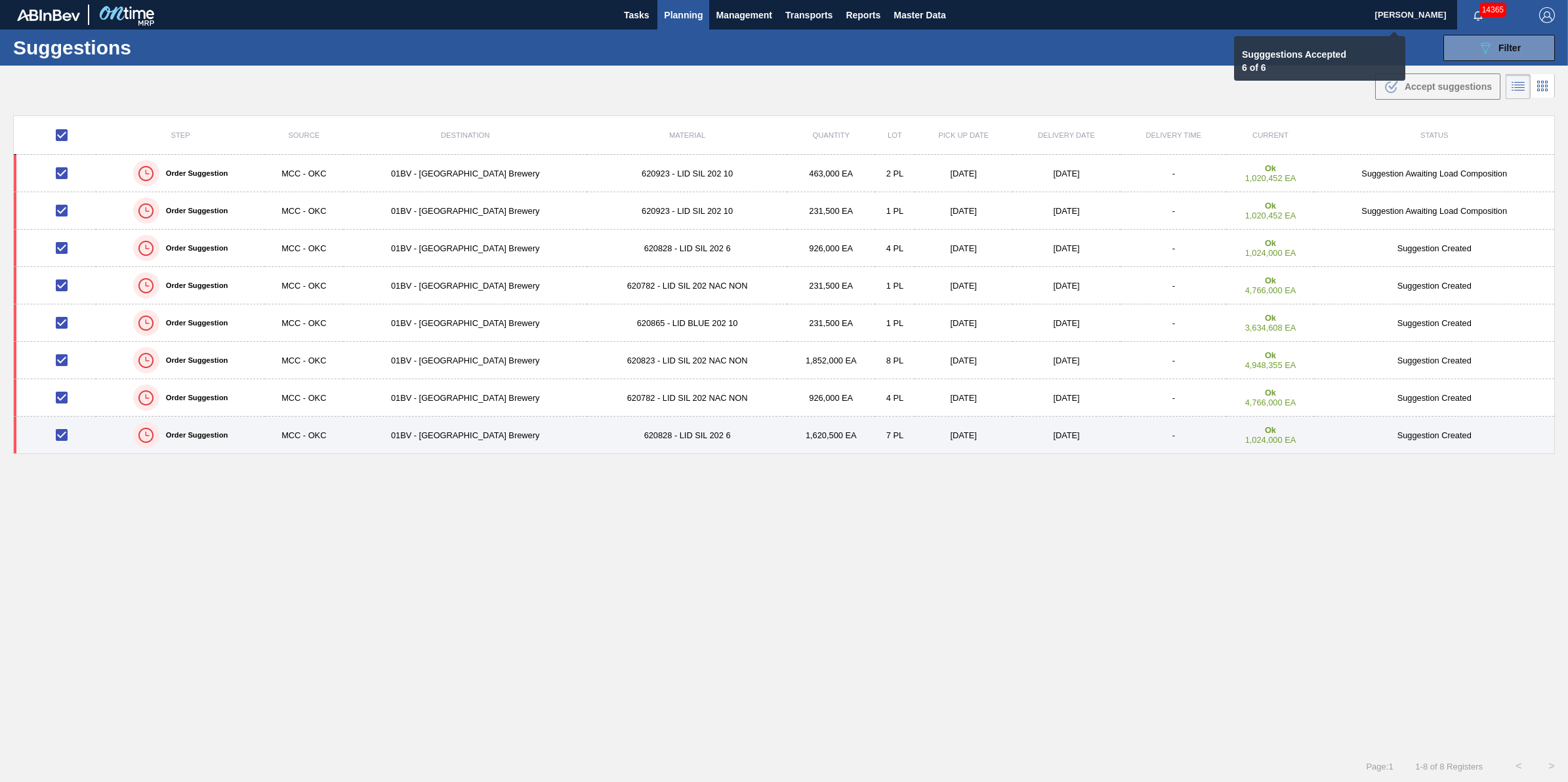
checkbox input "false"
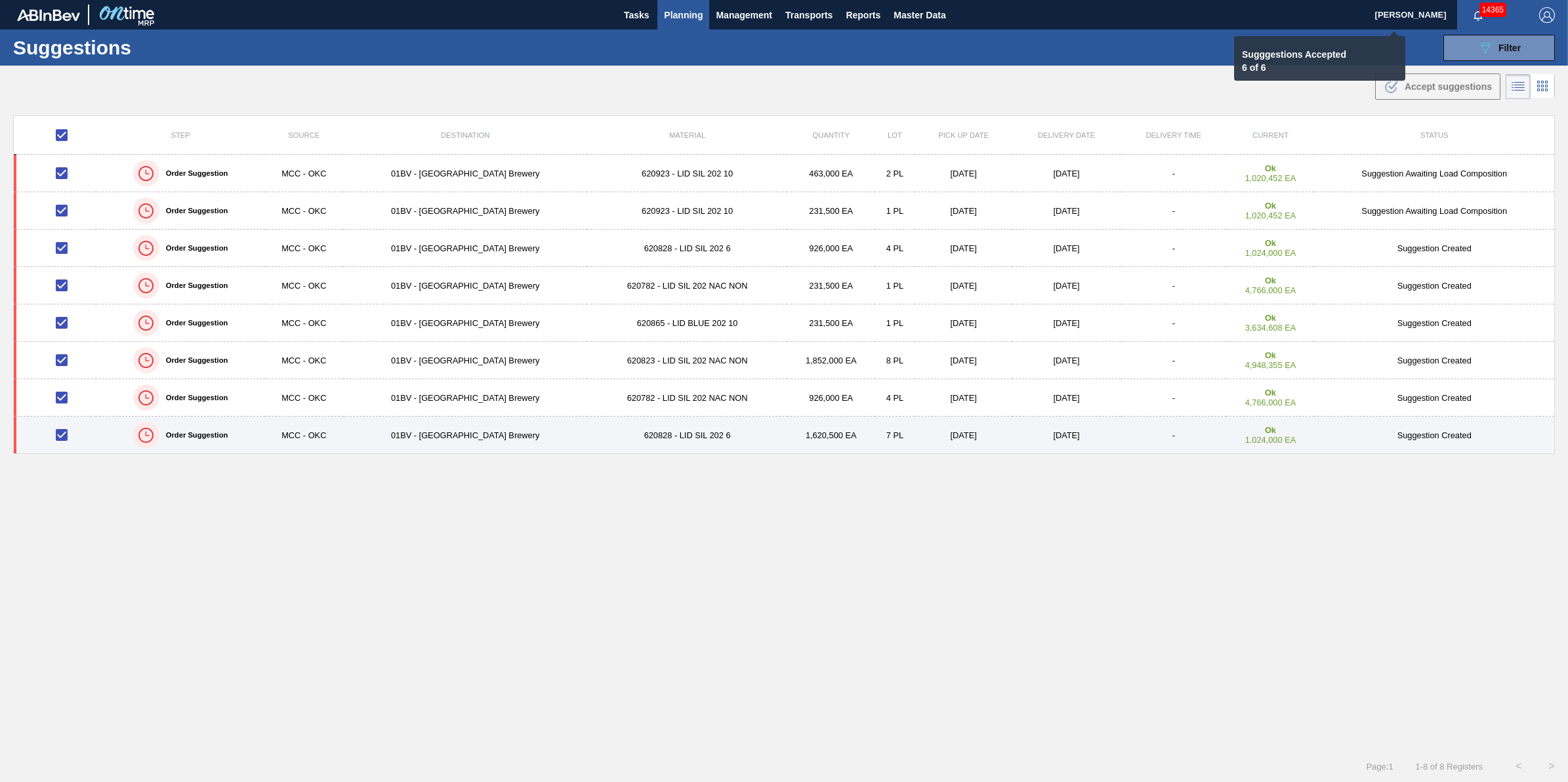
checkbox input "false"
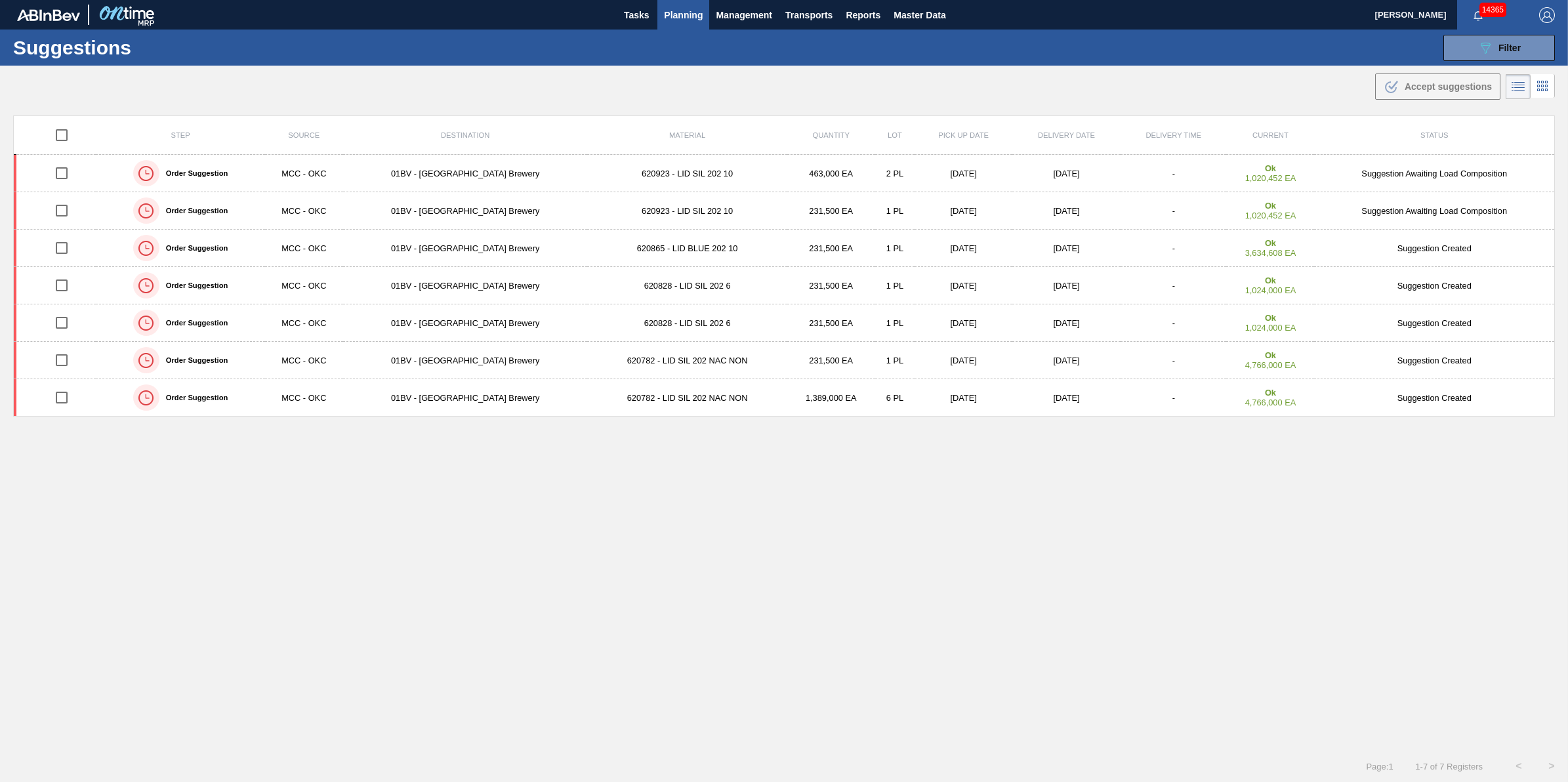
click at [71, 141] on input "checkbox" at bounding box center [61, 135] width 27 height 27
checkbox input "true"
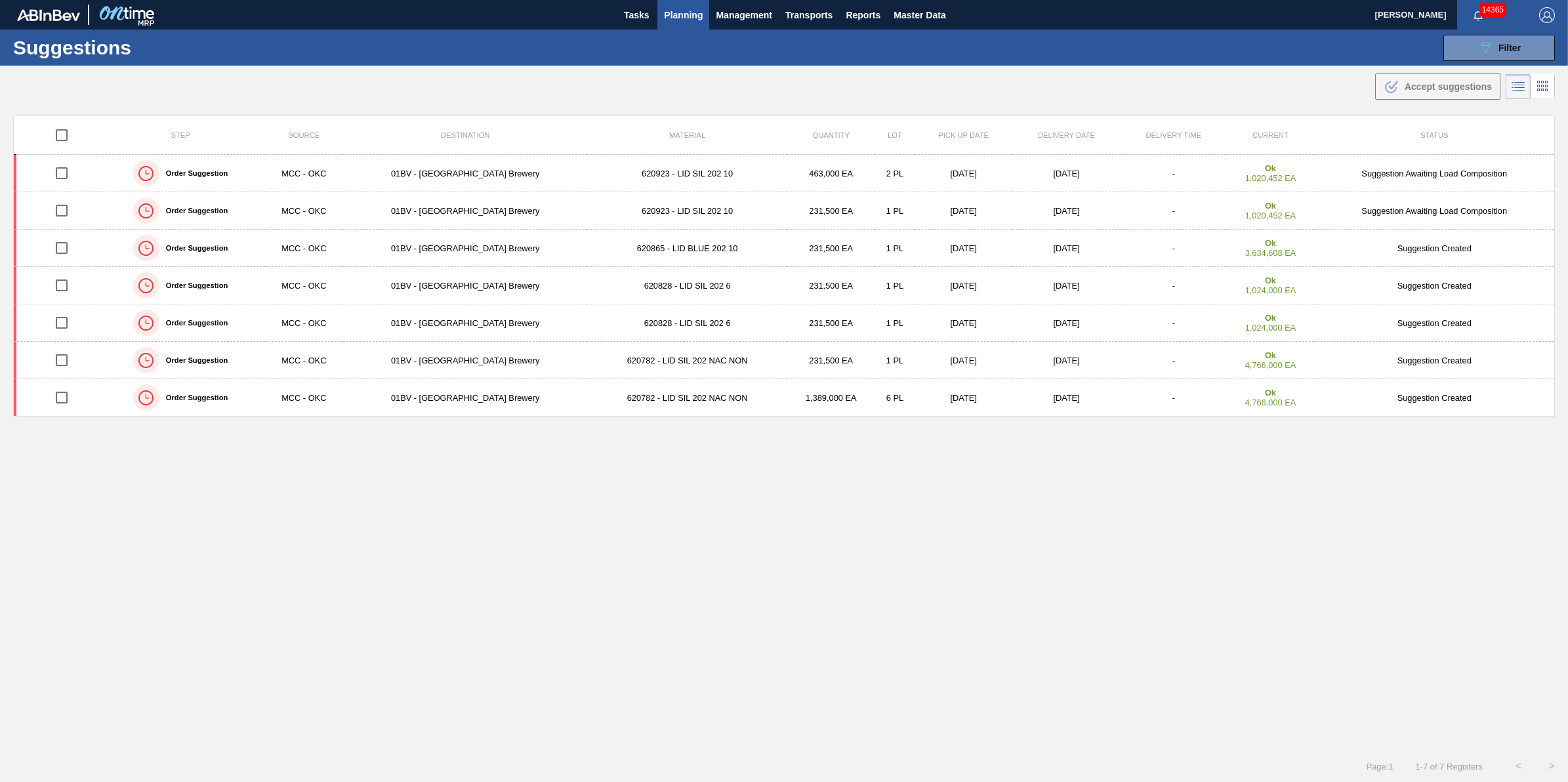
checkbox input "true"
click at [1439, 96] on button ".b{fill:var(--color-action-default)} Accept suggestions" at bounding box center [1437, 87] width 125 height 26
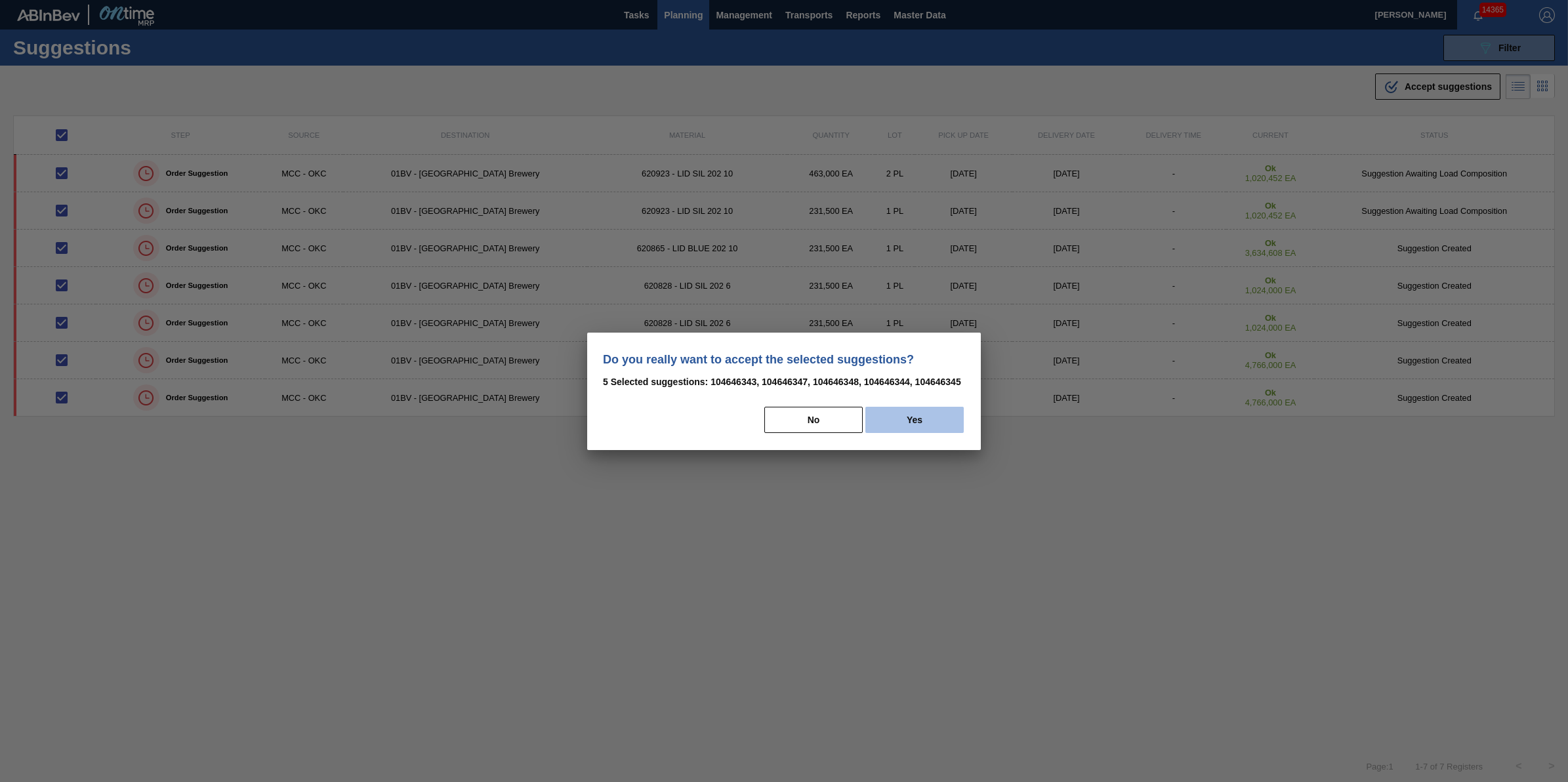
click at [909, 418] on button "Yes" at bounding box center [915, 420] width 98 height 26
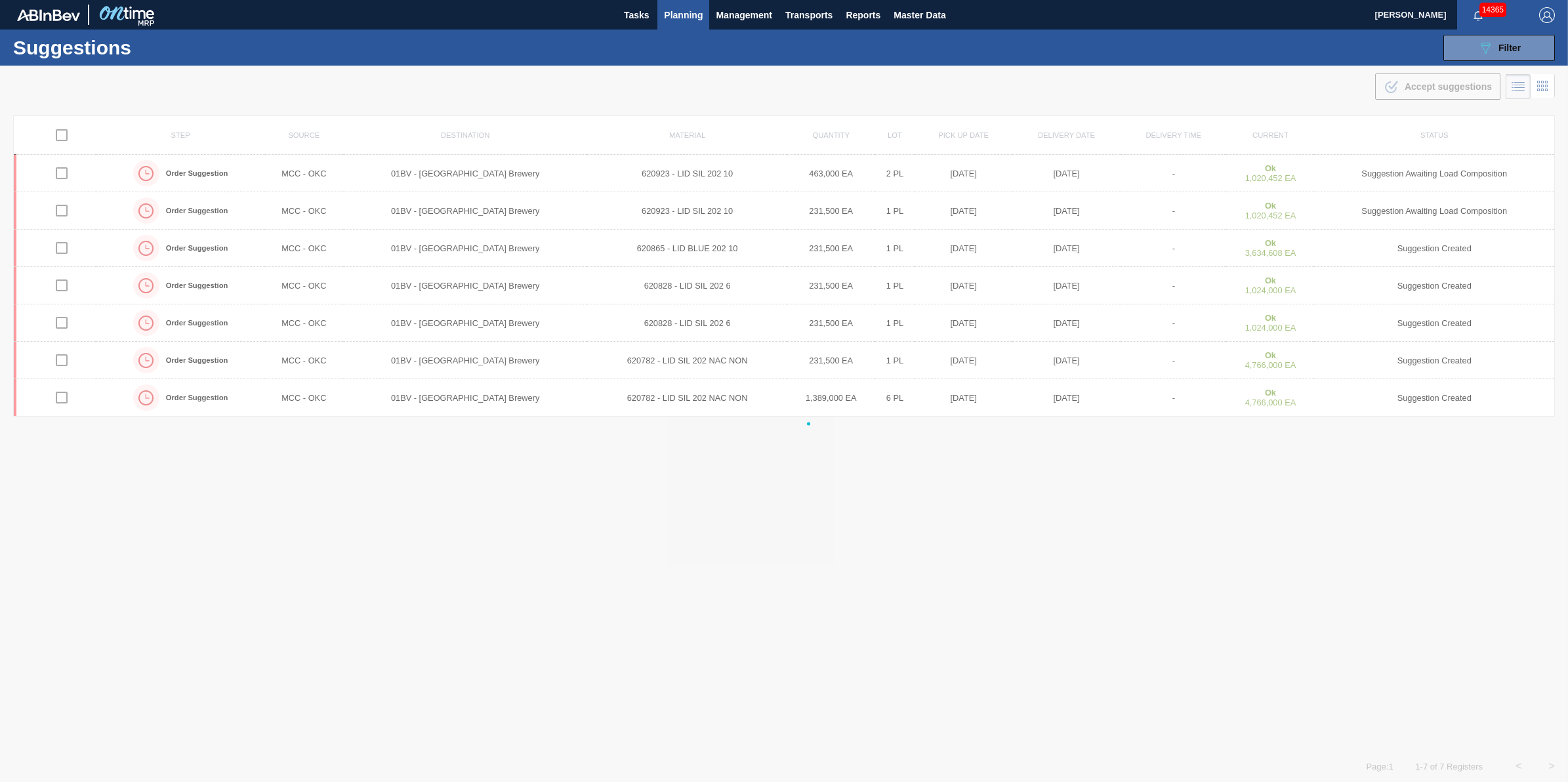
checkbox input "false"
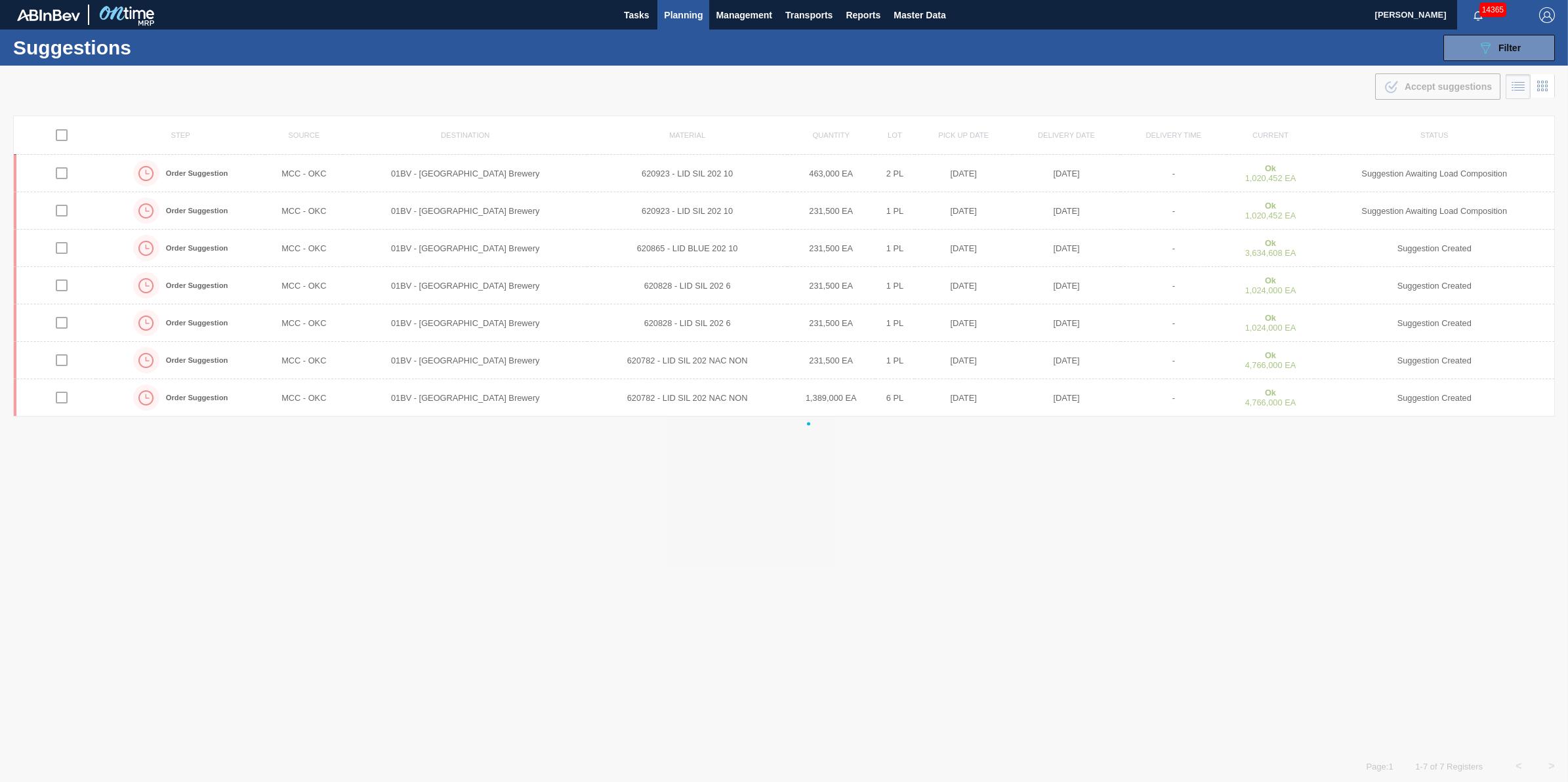
checkbox input "false"
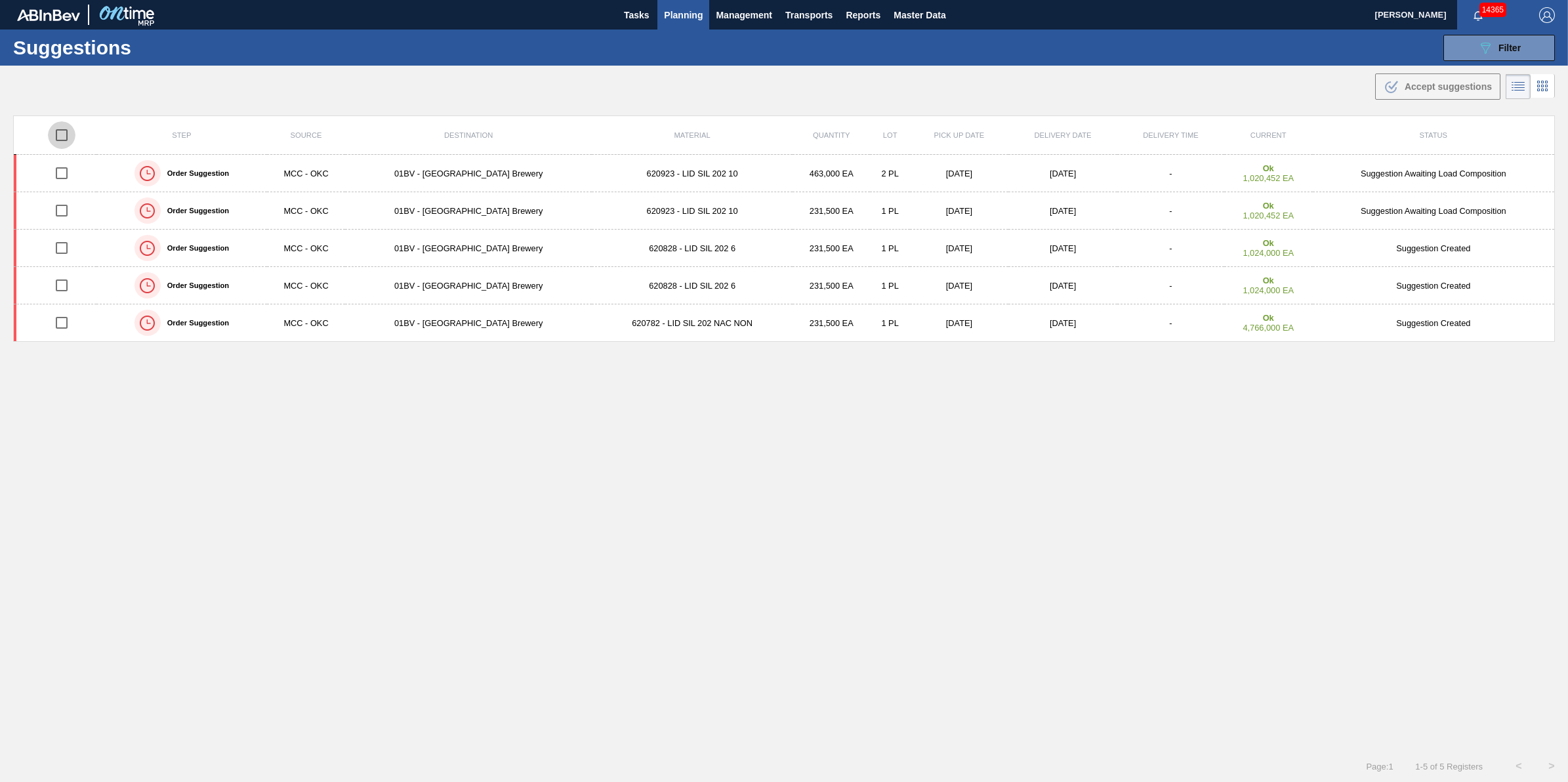
click at [63, 135] on input "checkbox" at bounding box center [61, 135] width 27 height 27
checkbox input "true"
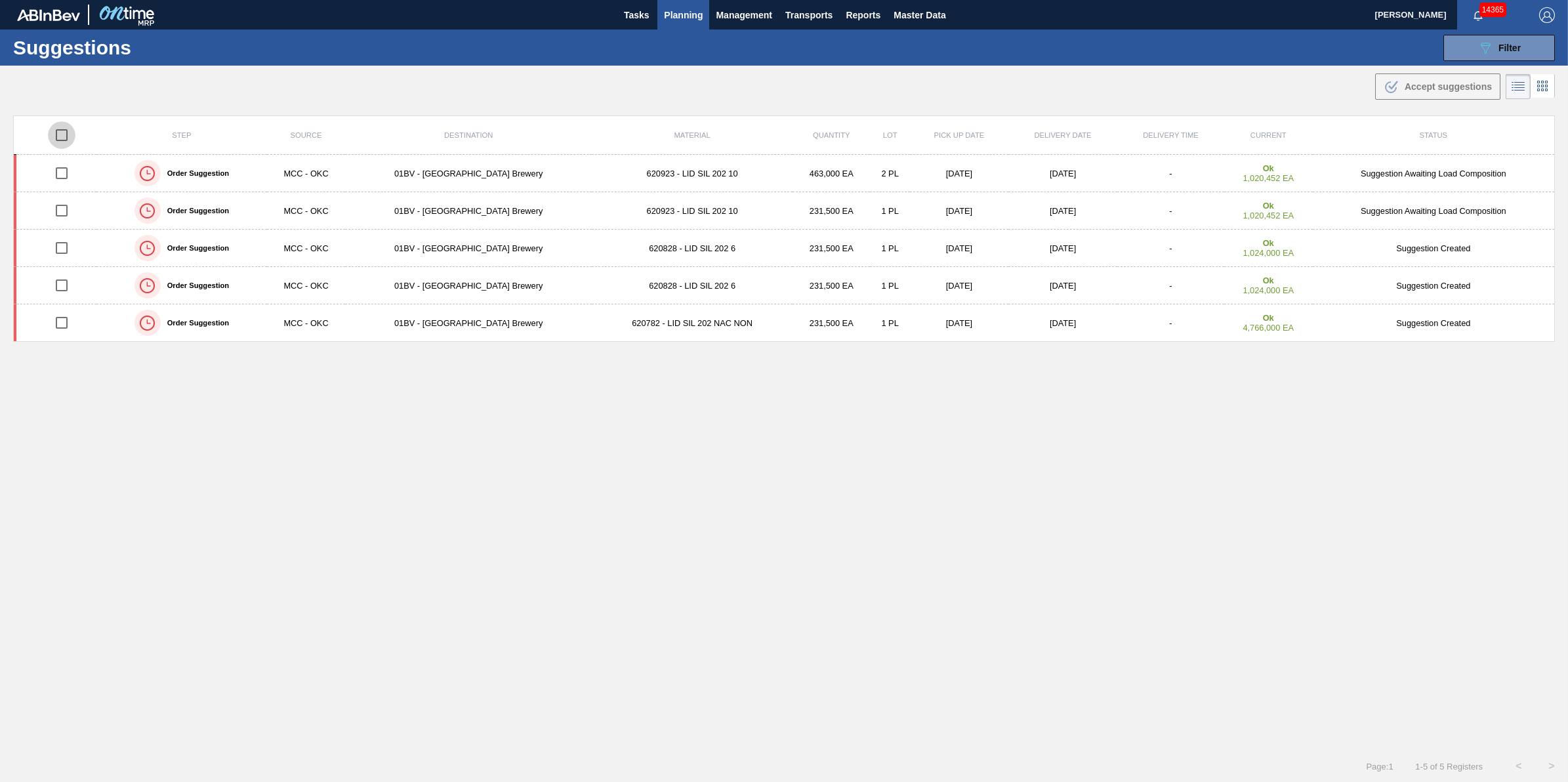
checkbox input "true"
click at [1431, 96] on button ".b{fill:var(--color-action-default)} Accept suggestions" at bounding box center [1437, 87] width 125 height 26
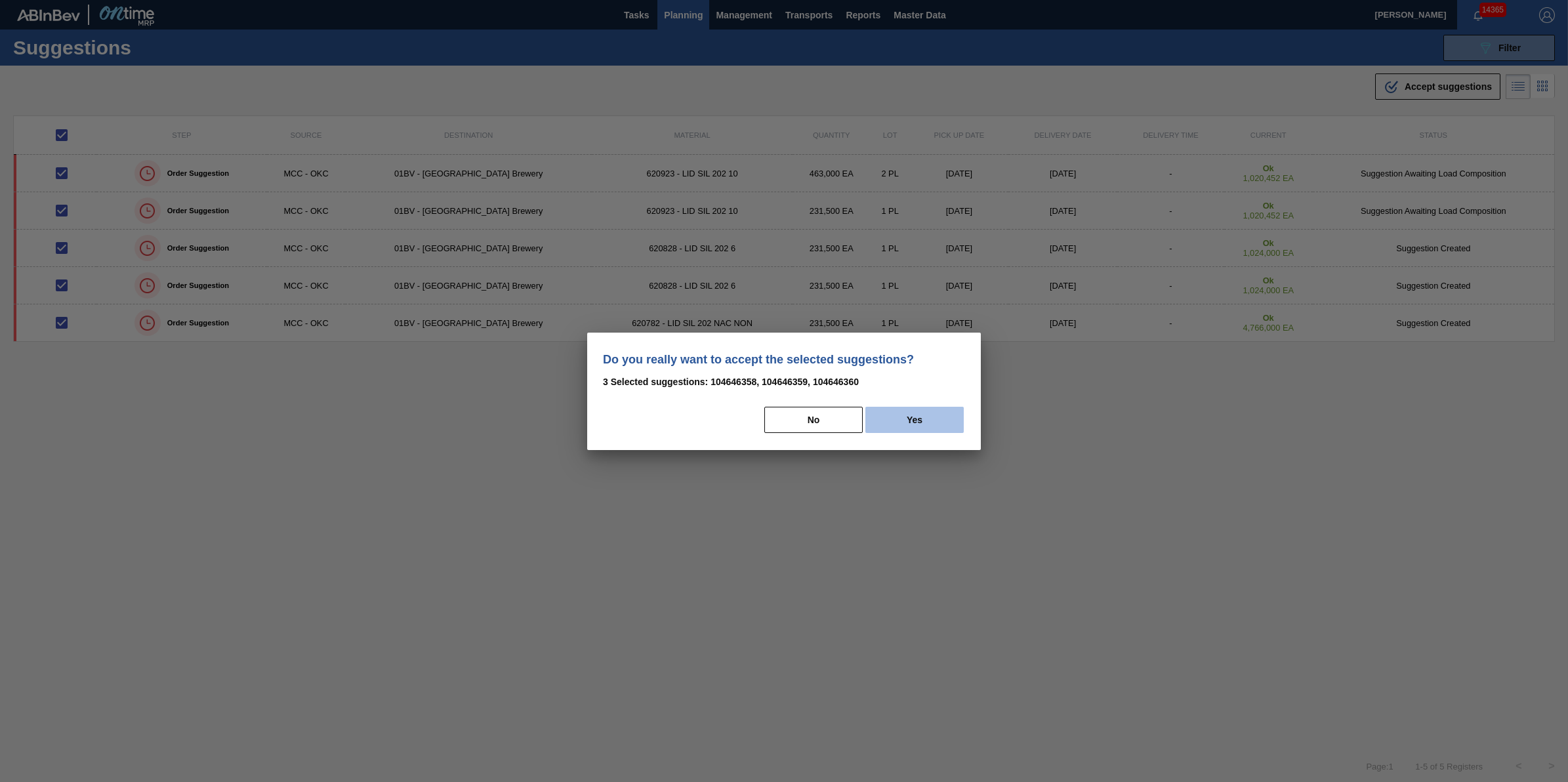
click at [949, 418] on button "Yes" at bounding box center [915, 420] width 98 height 26
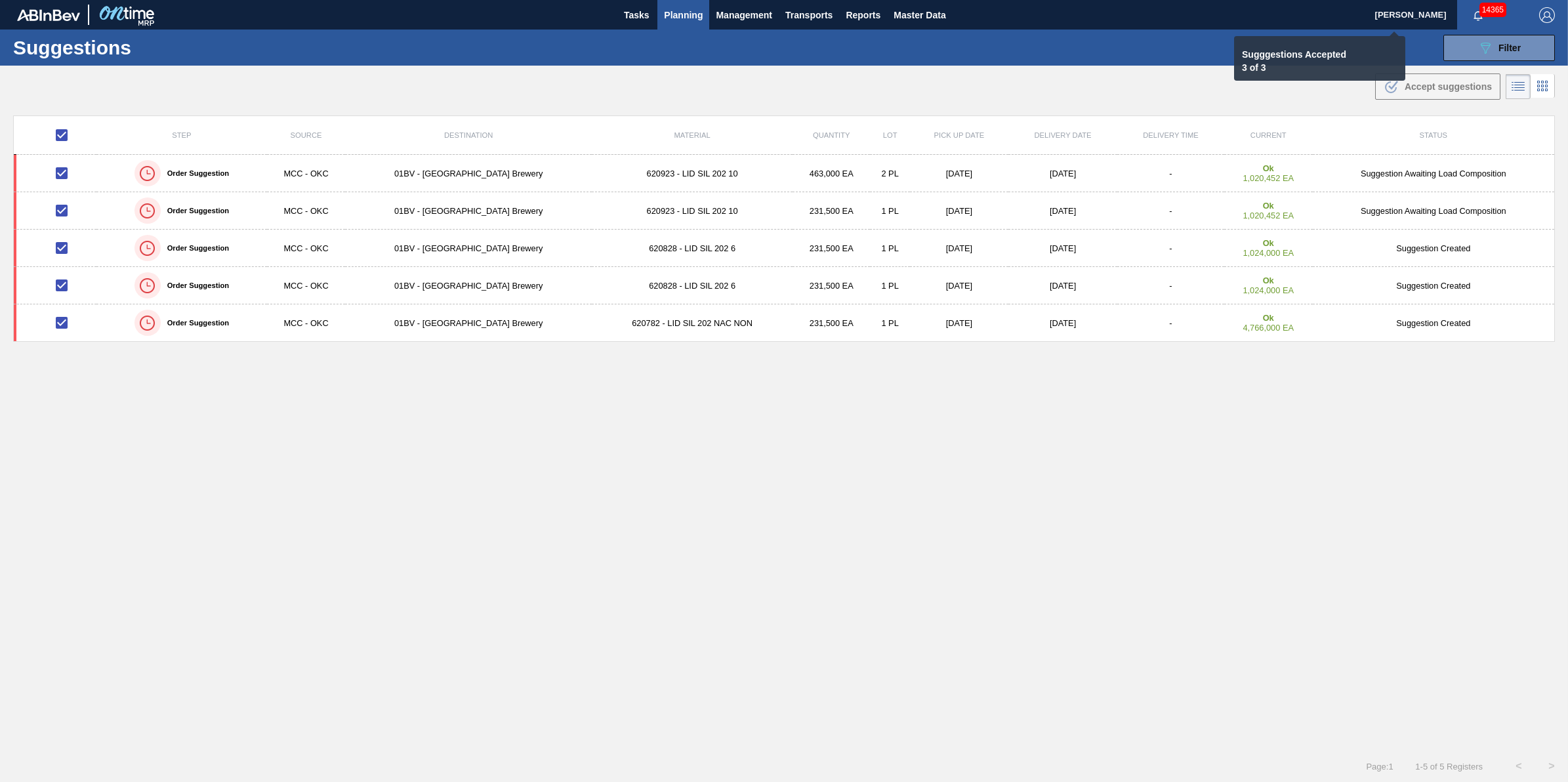
checkbox input "false"
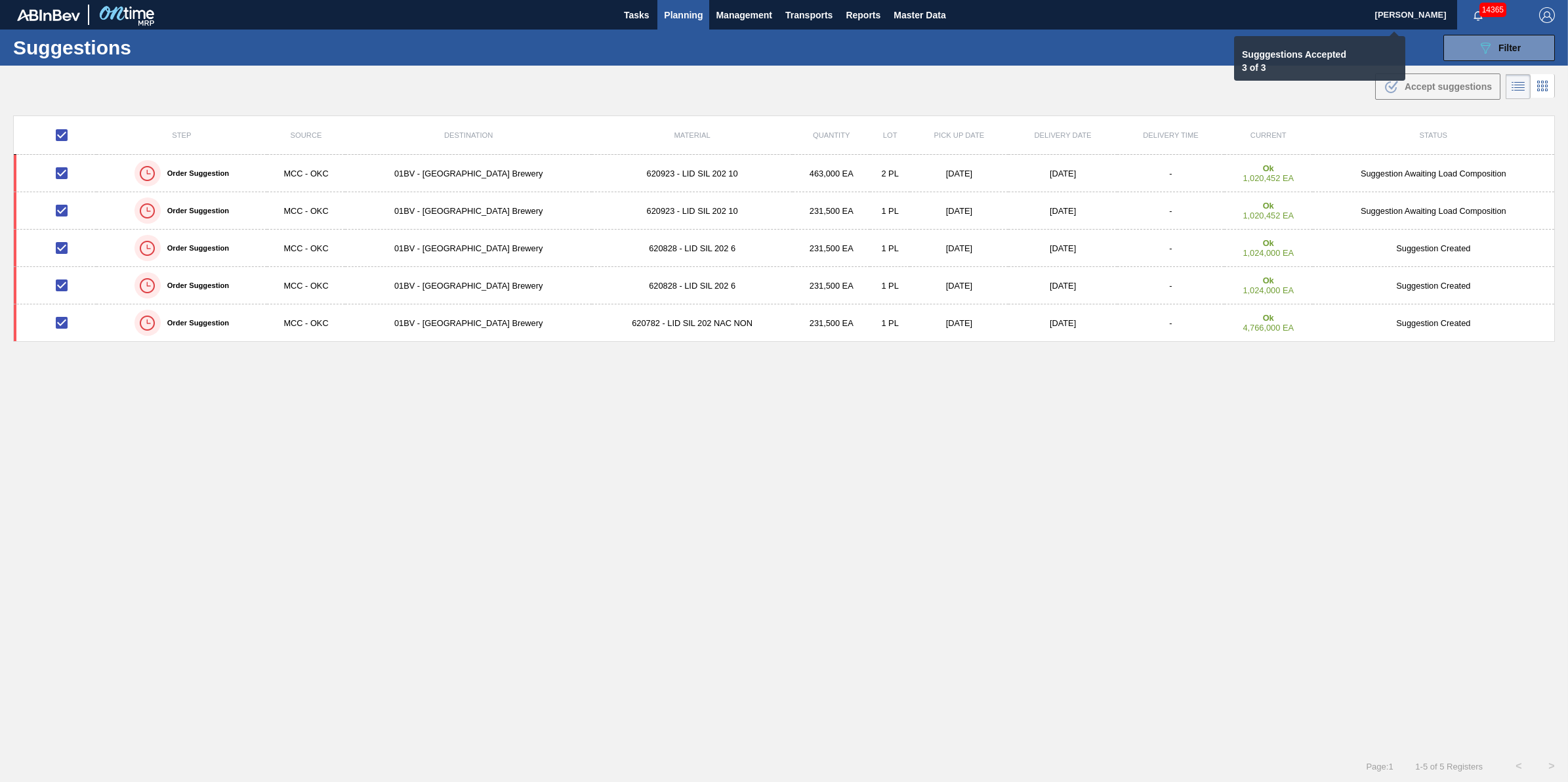
checkbox input "false"
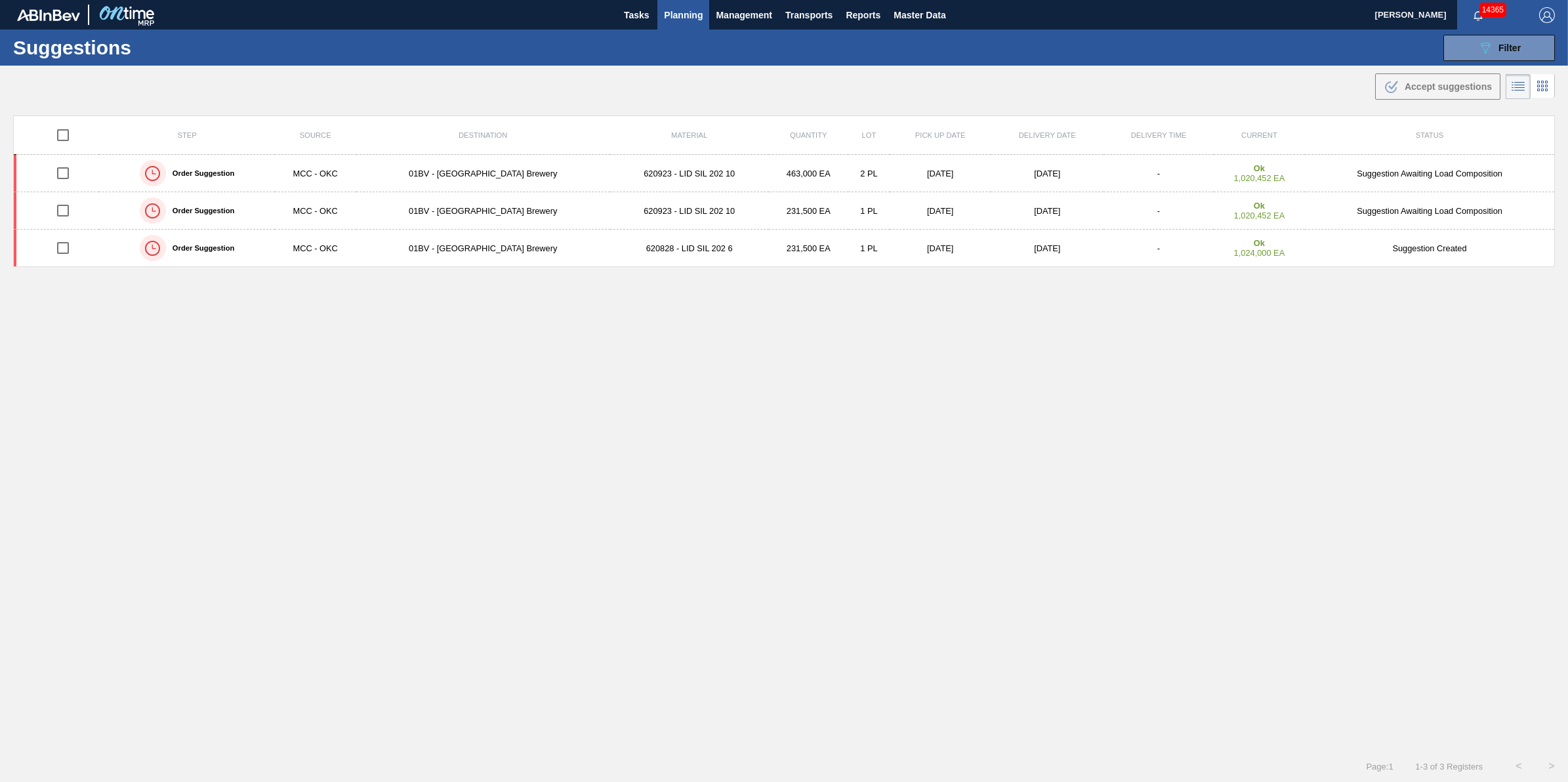
click at [68, 135] on input "checkbox" at bounding box center [63, 135] width 27 height 27
checkbox input "true"
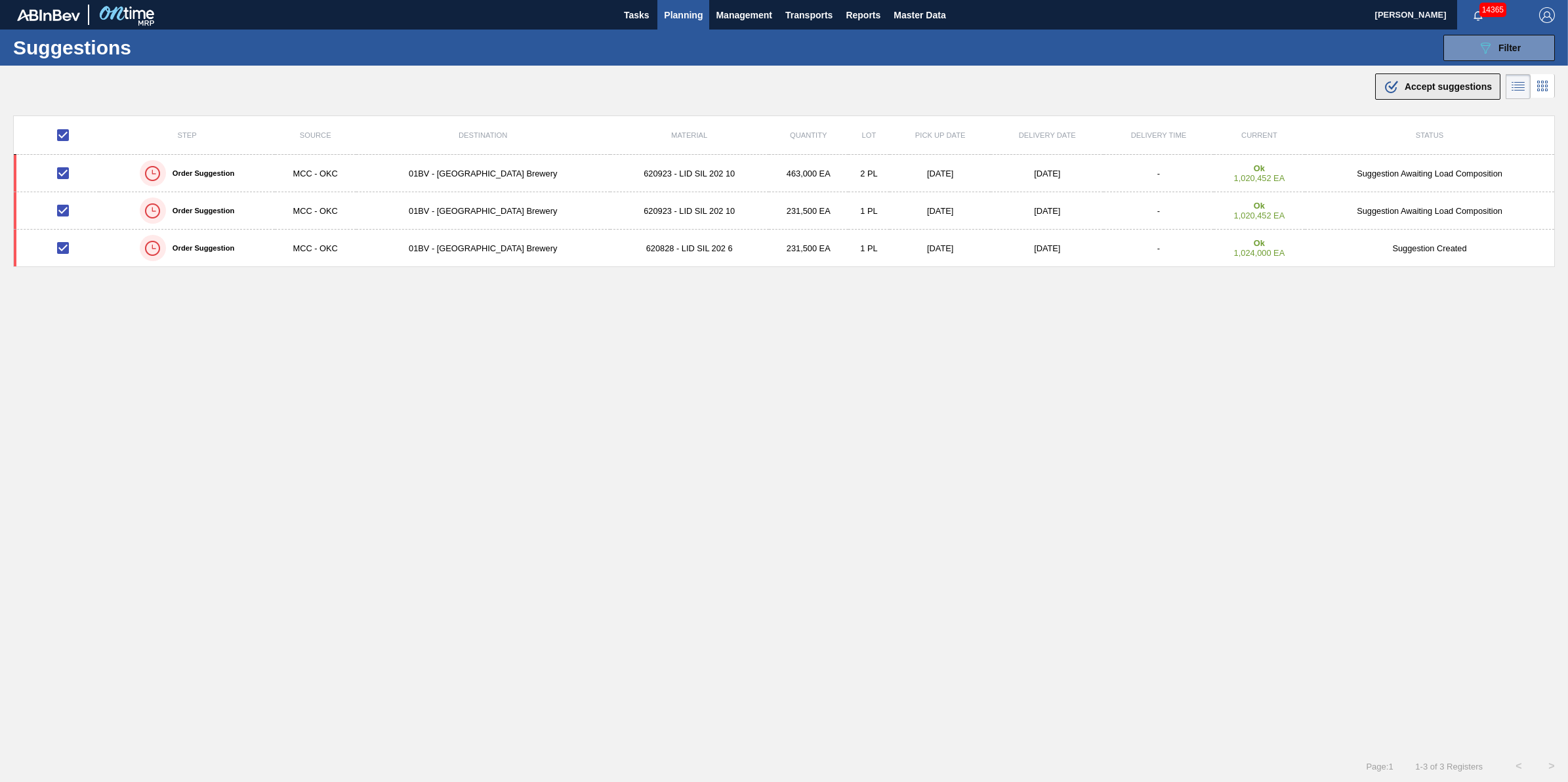
click at [1431, 93] on div ".b{fill:var(--color-action-default)} Accept suggestions" at bounding box center [1438, 87] width 108 height 16
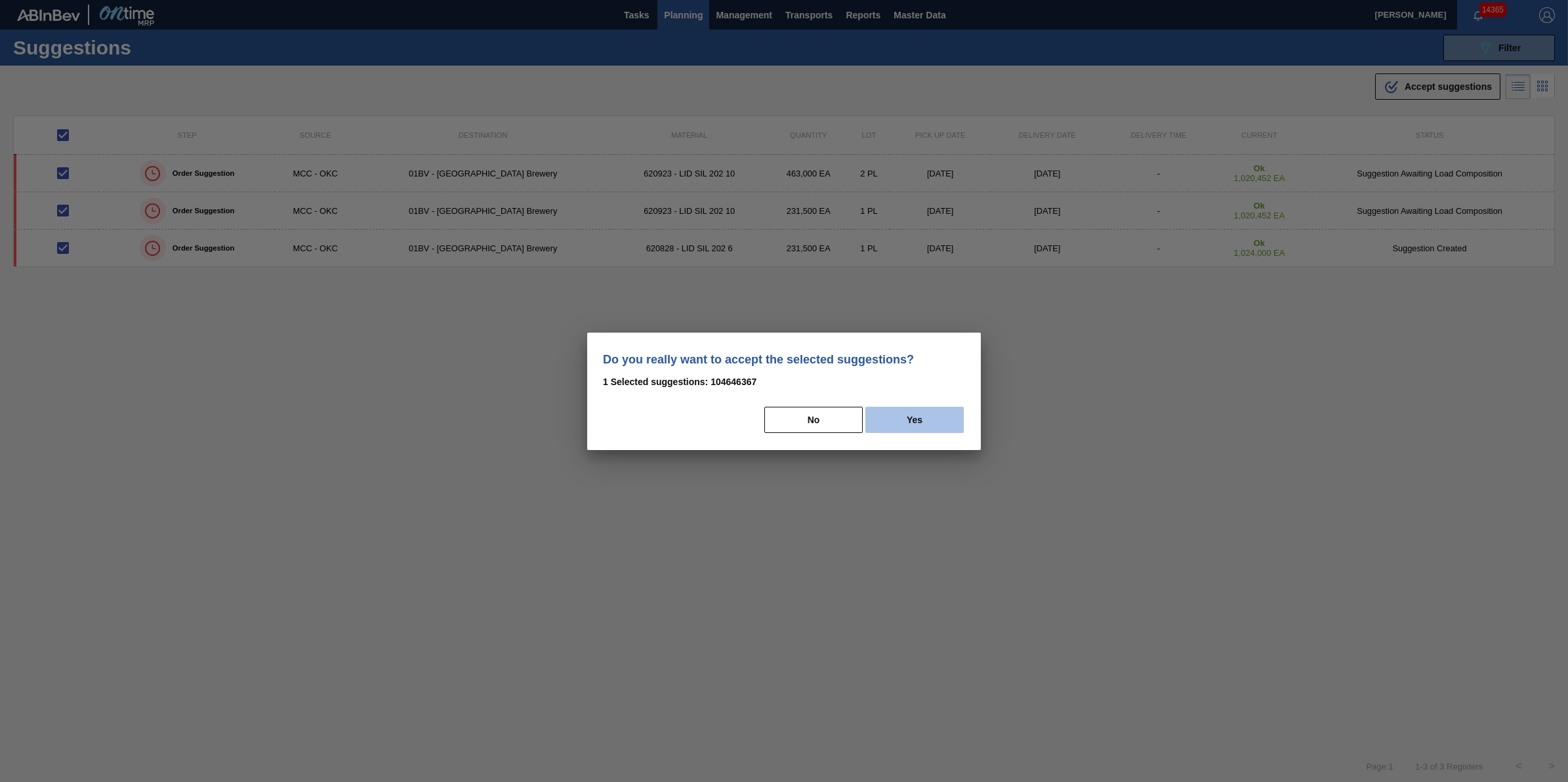
click at [937, 413] on button "Yes" at bounding box center [915, 420] width 98 height 26
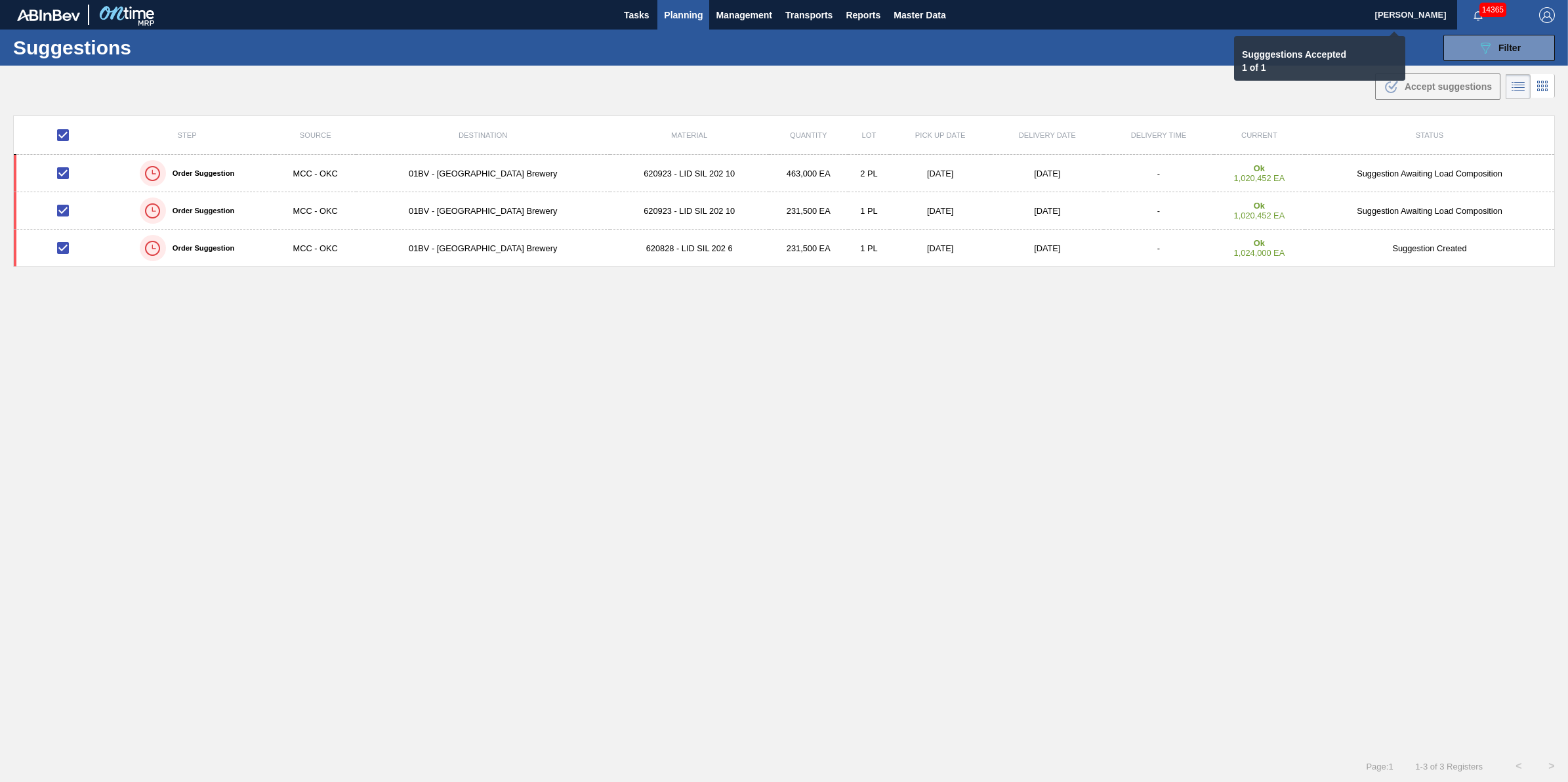
checkbox input "false"
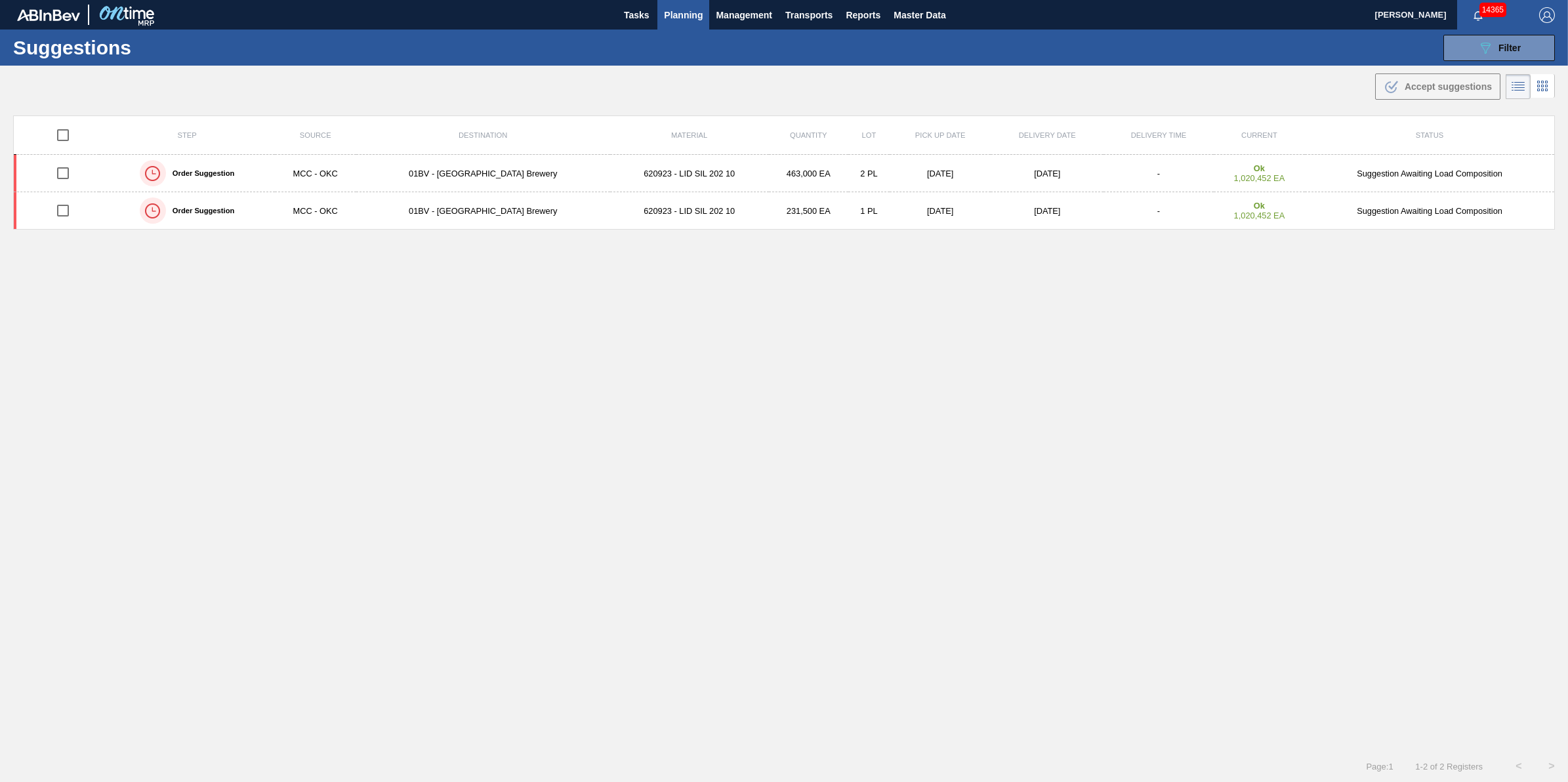
click at [67, 128] on input "checkbox" at bounding box center [63, 135] width 27 height 27
checkbox input "true"
click at [1423, 69] on div ".b{fill:var(--color-action-default)} Accept suggestions" at bounding box center [784, 84] width 1568 height 37
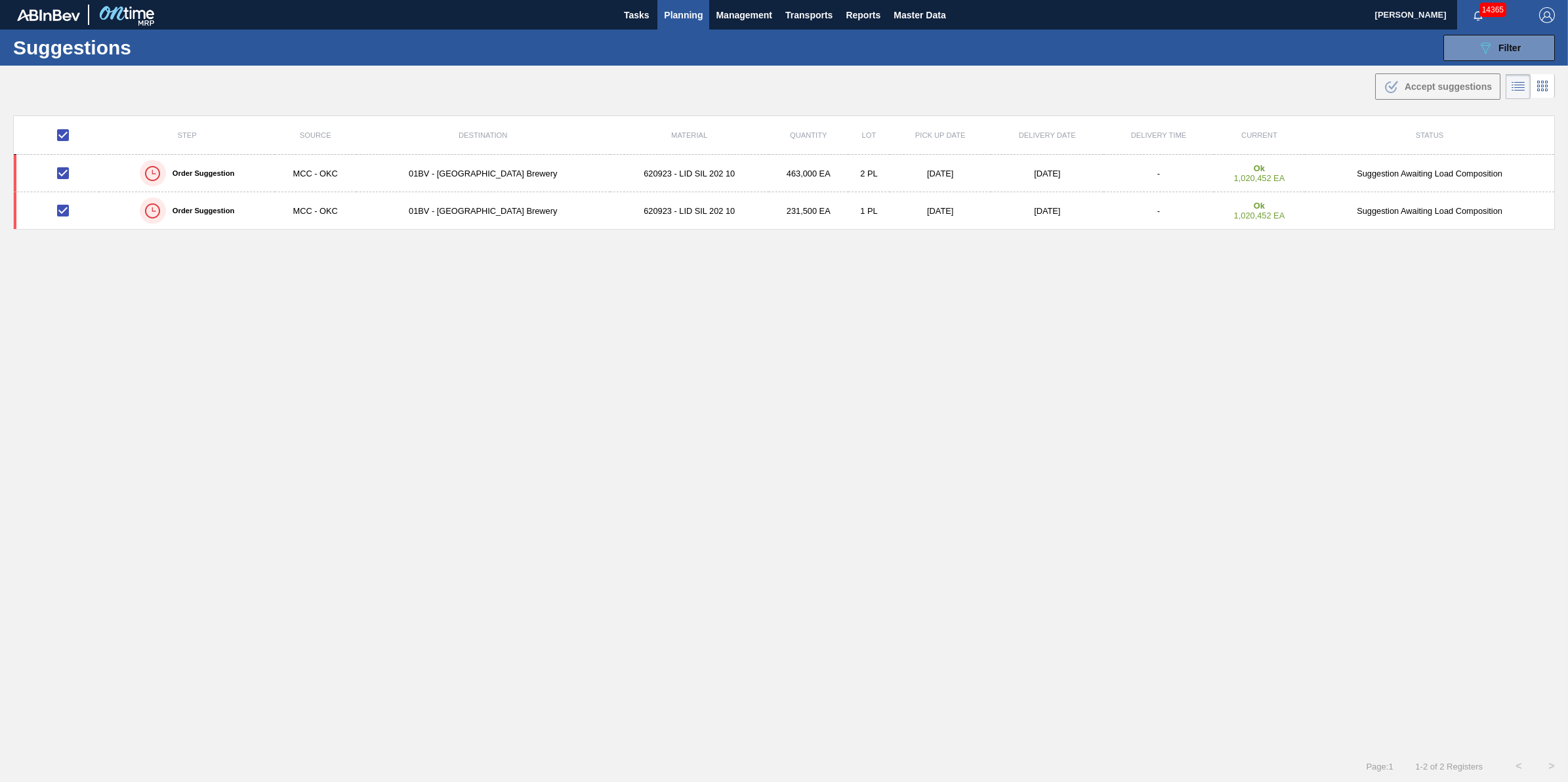
click at [673, 17] on span "Planning" at bounding box center [684, 15] width 39 height 16
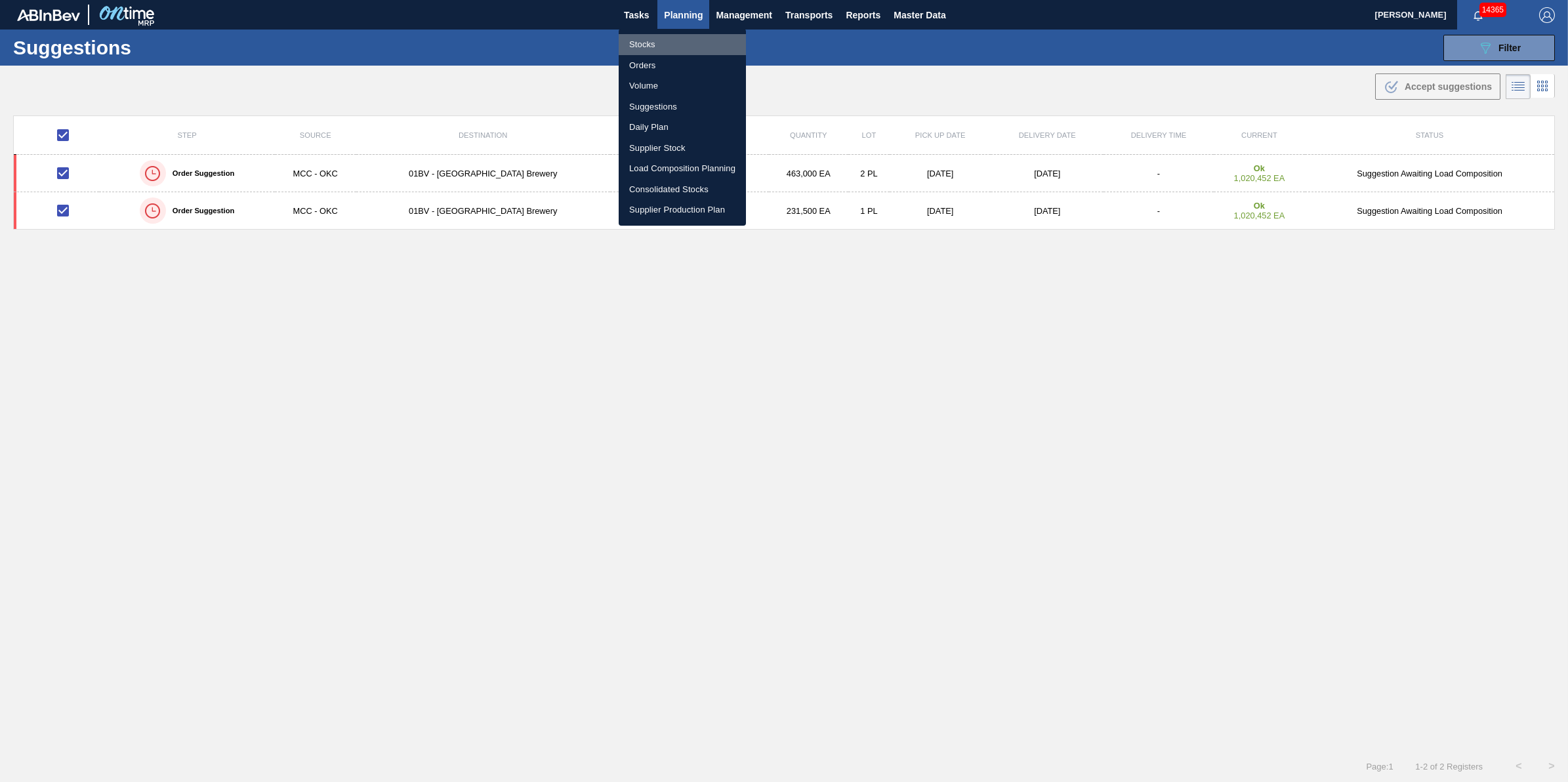
click at [665, 38] on li "Stocks" at bounding box center [682, 44] width 127 height 21
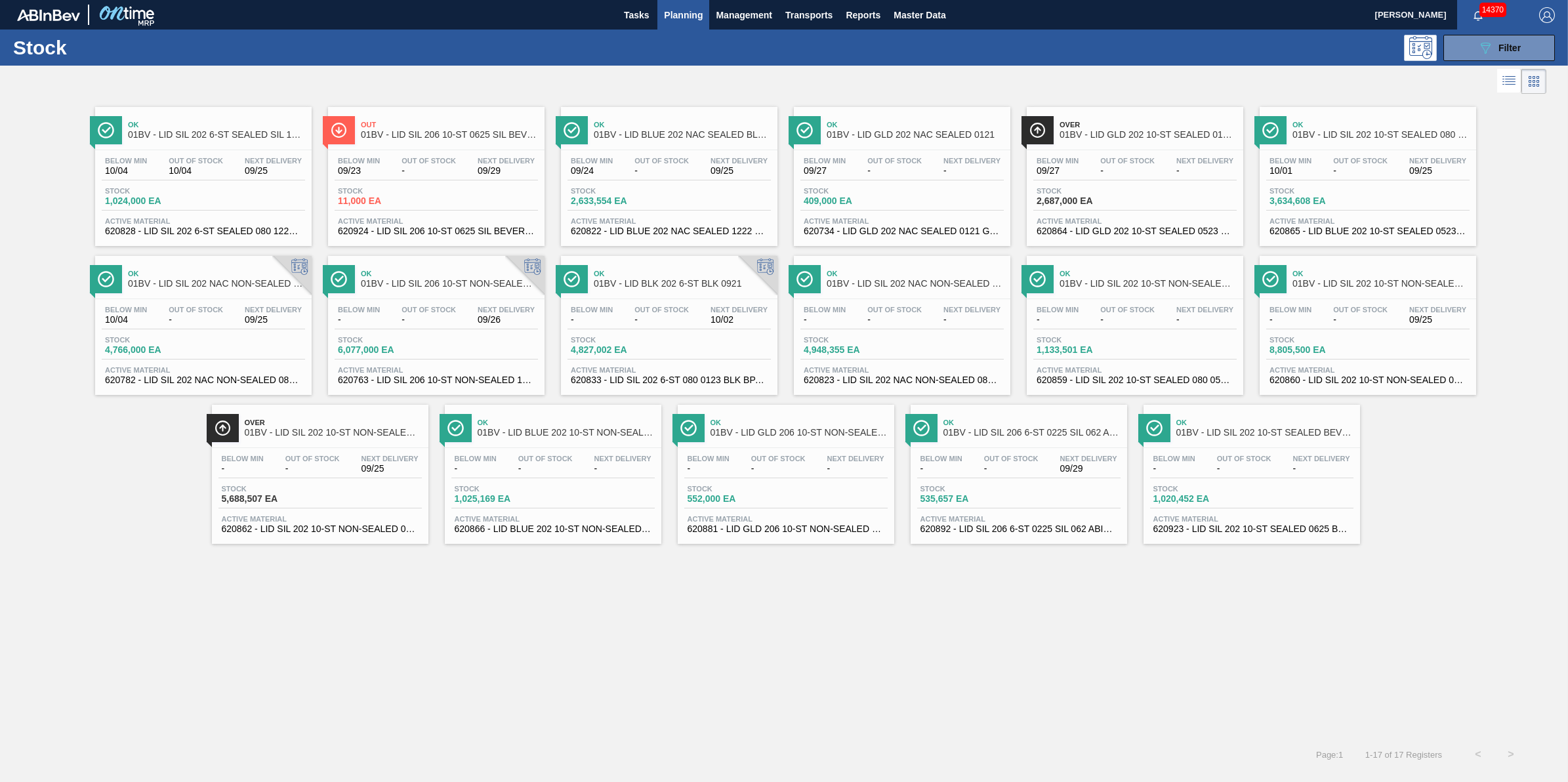
click at [674, 21] on span "Planning" at bounding box center [684, 15] width 39 height 16
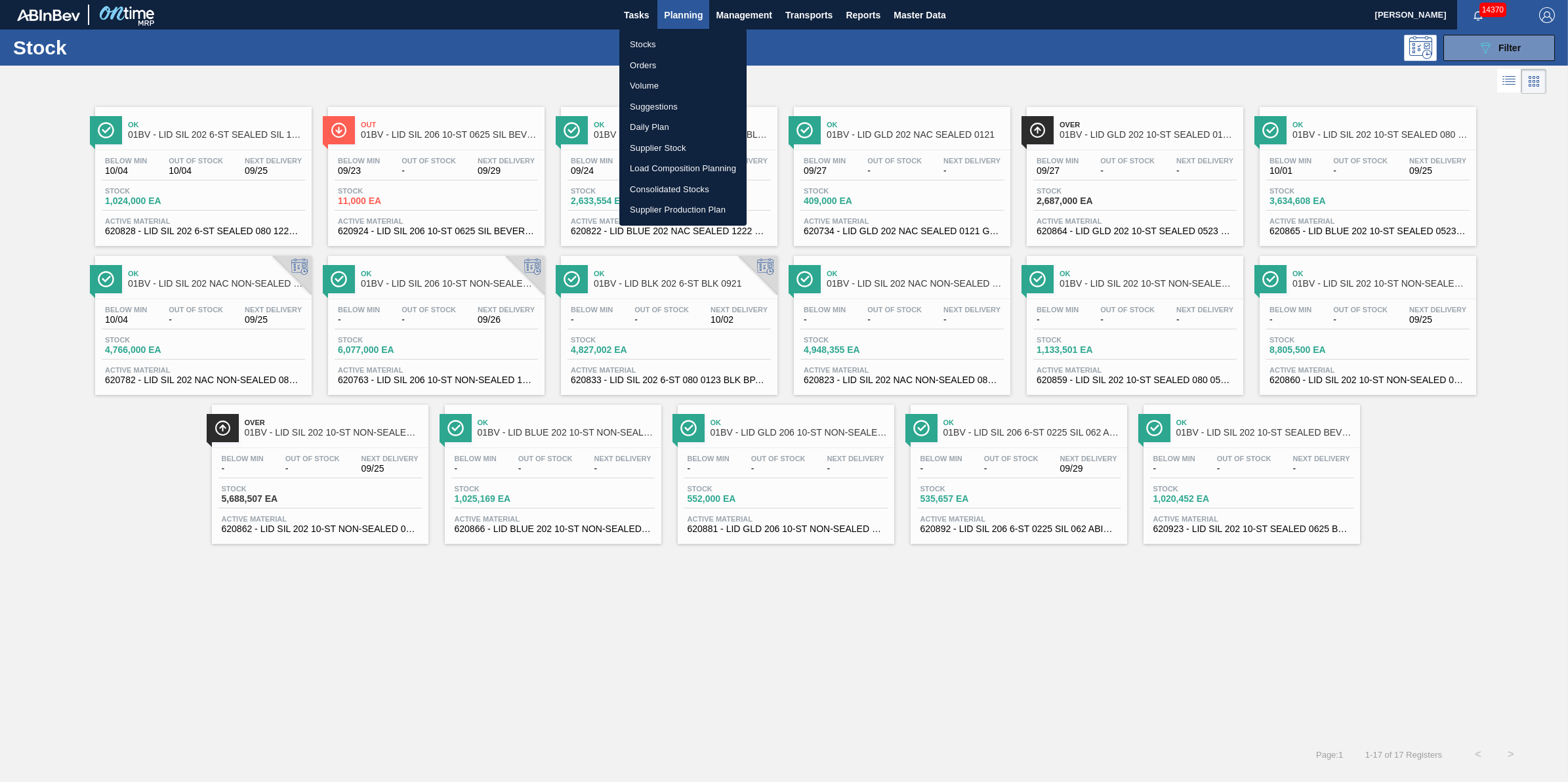
click at [668, 43] on li "Stocks" at bounding box center [683, 44] width 127 height 21
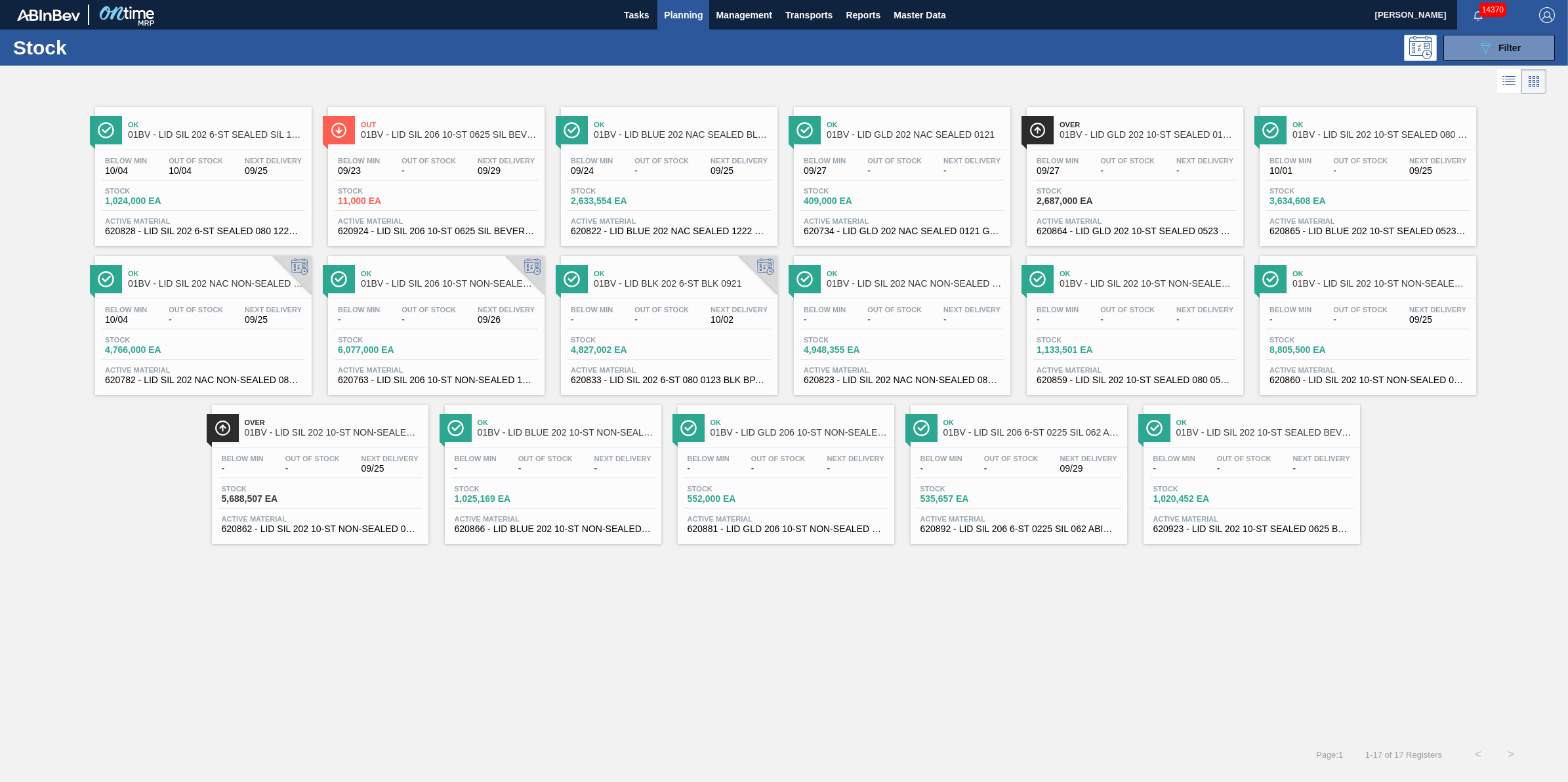
click at [673, 17] on span "Planning" at bounding box center [684, 15] width 39 height 16
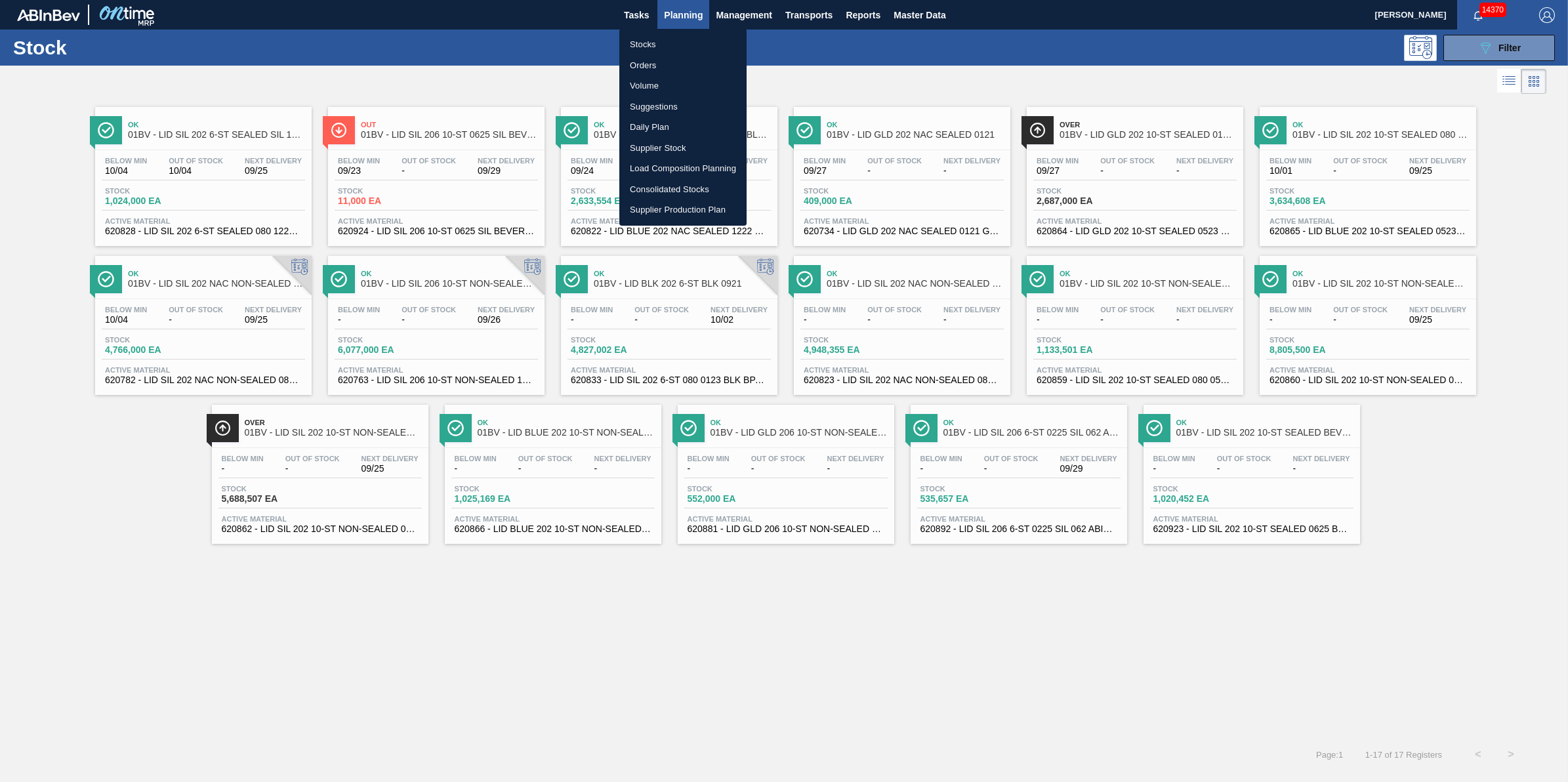
click at [665, 35] on li "Stocks" at bounding box center [683, 44] width 127 height 21
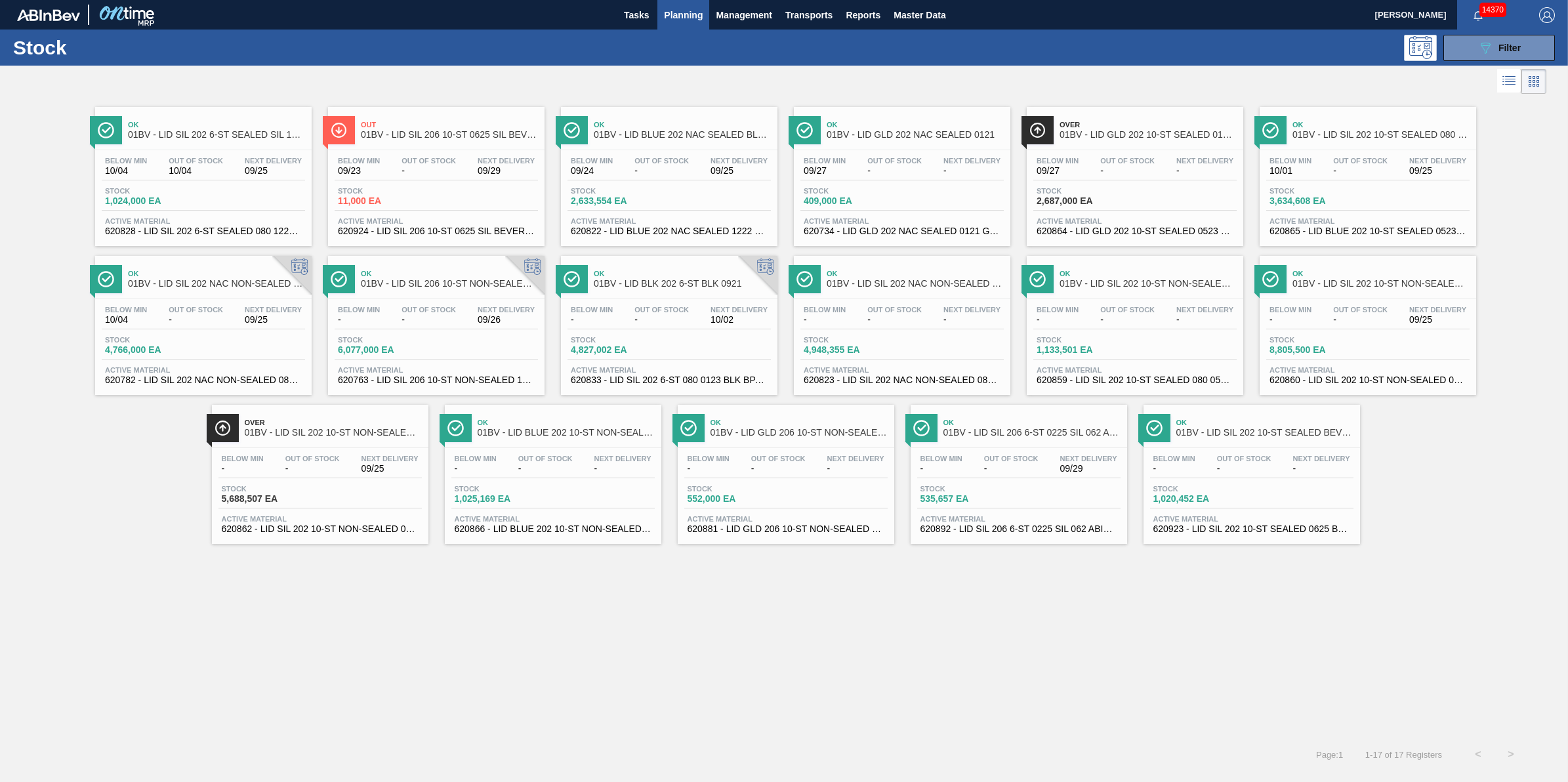
click at [671, 14] on span "Planning" at bounding box center [684, 15] width 39 height 16
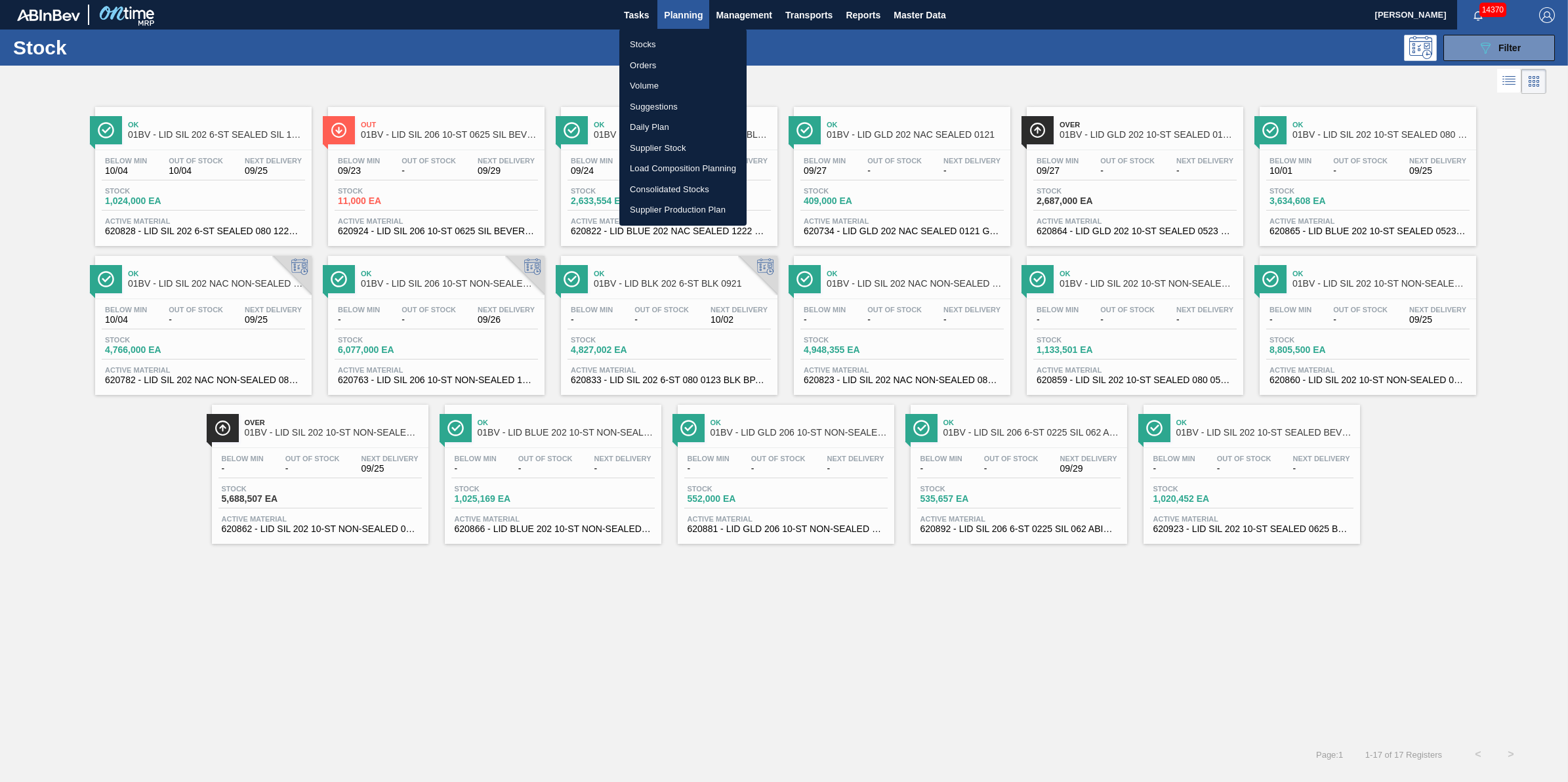
click at [655, 43] on li "Stocks" at bounding box center [683, 44] width 127 height 21
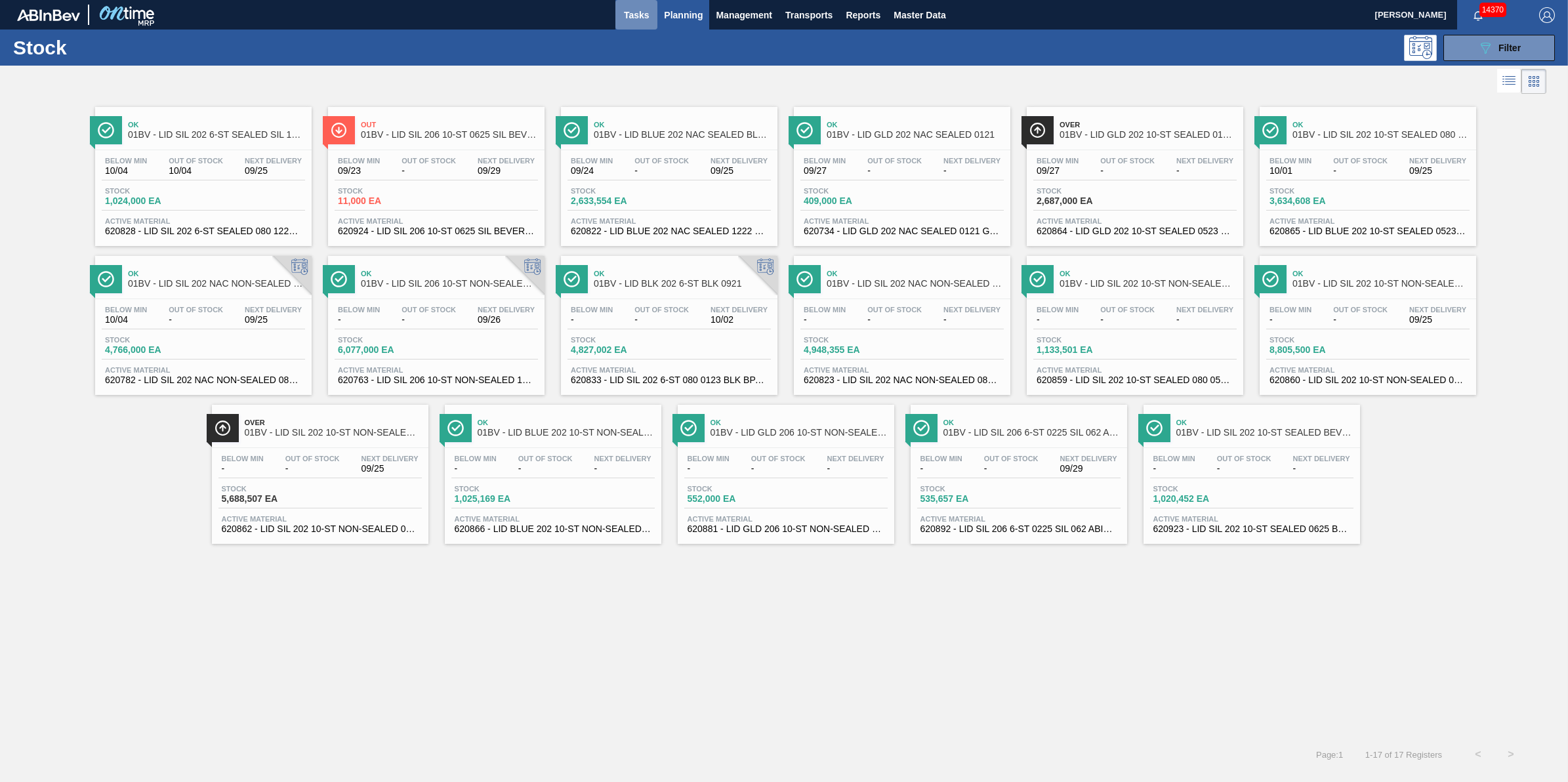
click at [653, 27] on button "Tasks" at bounding box center [637, 14] width 42 height 30
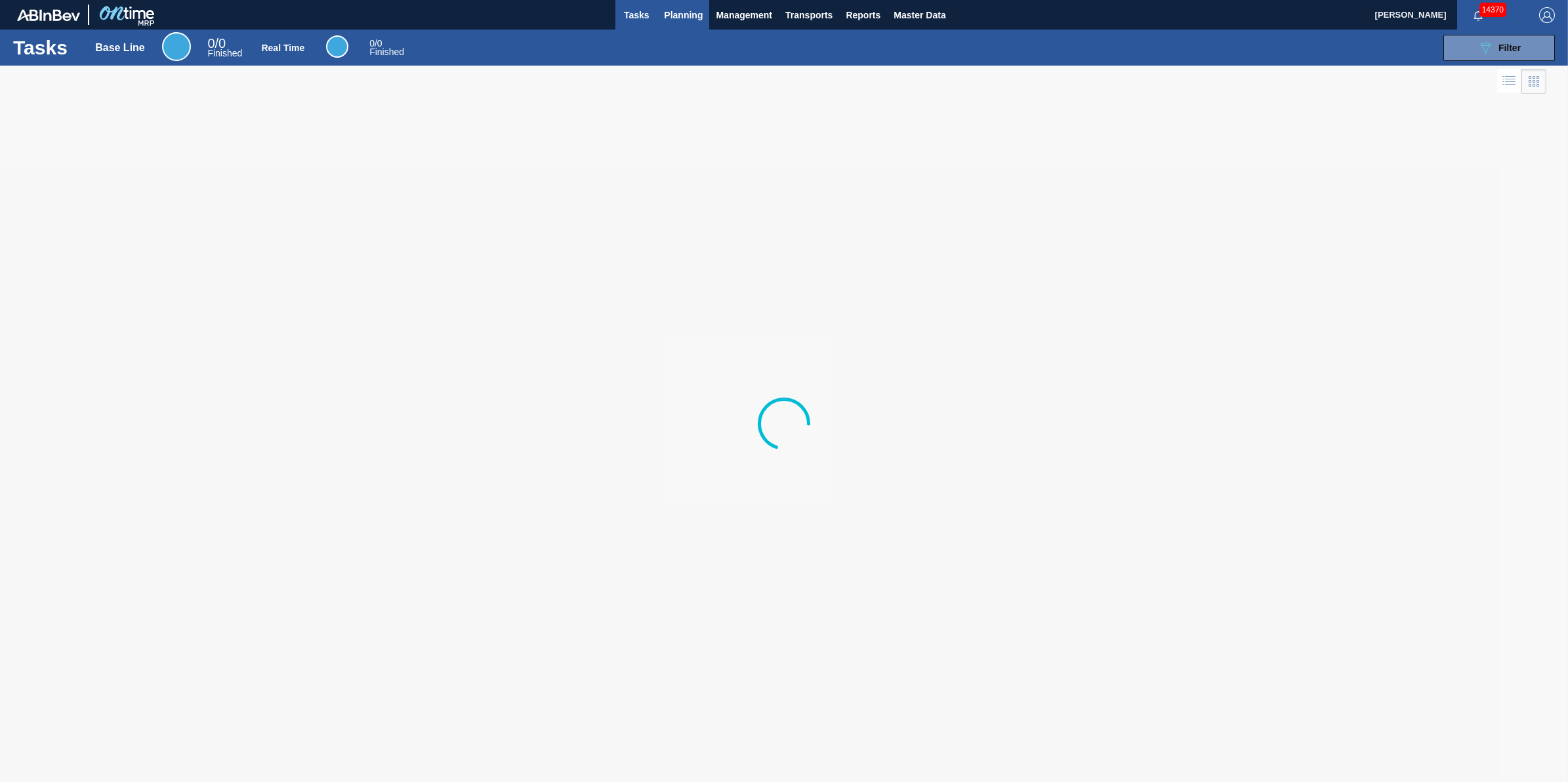
click at [674, 14] on span "Planning" at bounding box center [684, 15] width 39 height 16
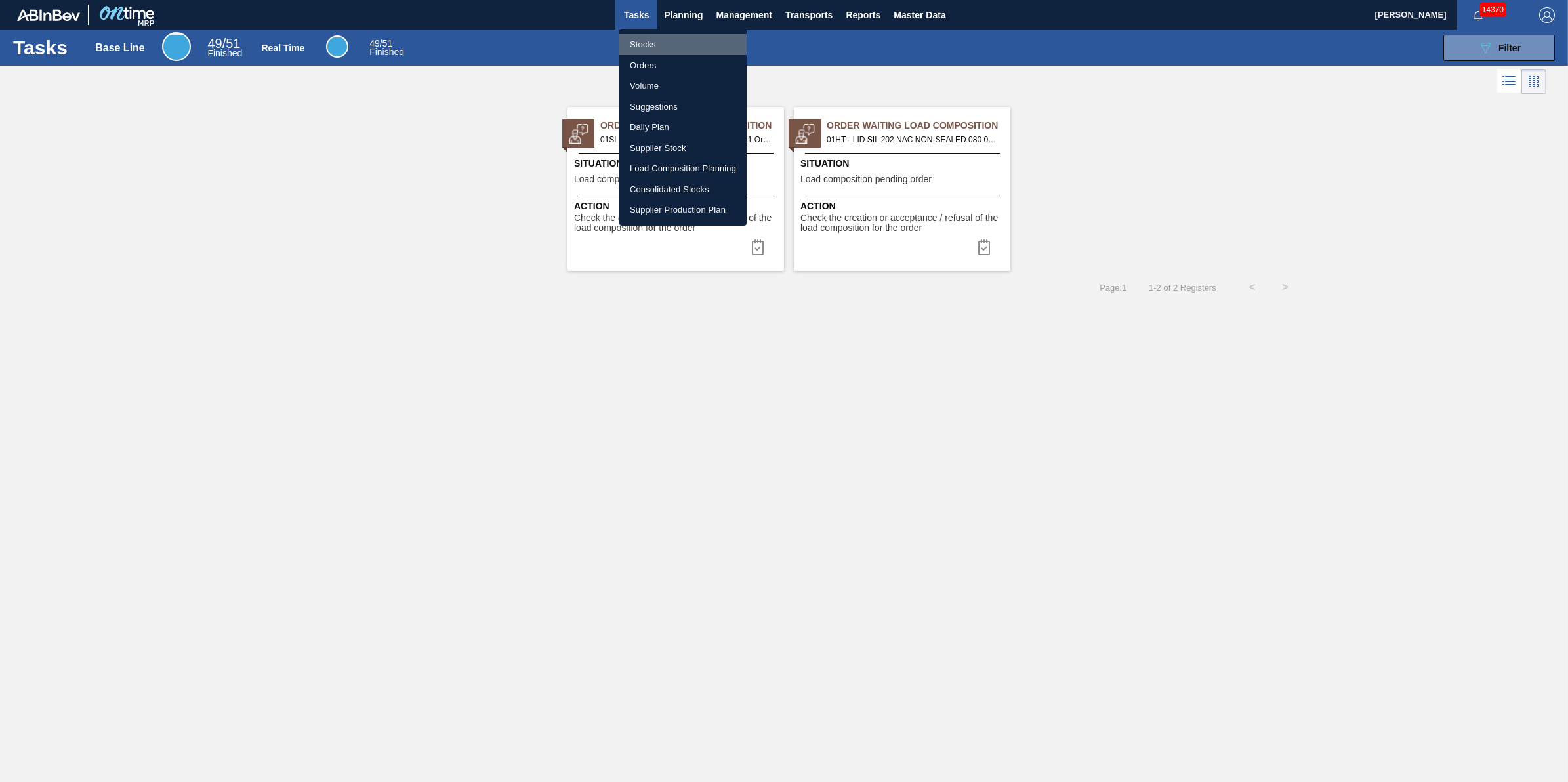
click at [678, 34] on li "Stocks" at bounding box center [683, 44] width 127 height 21
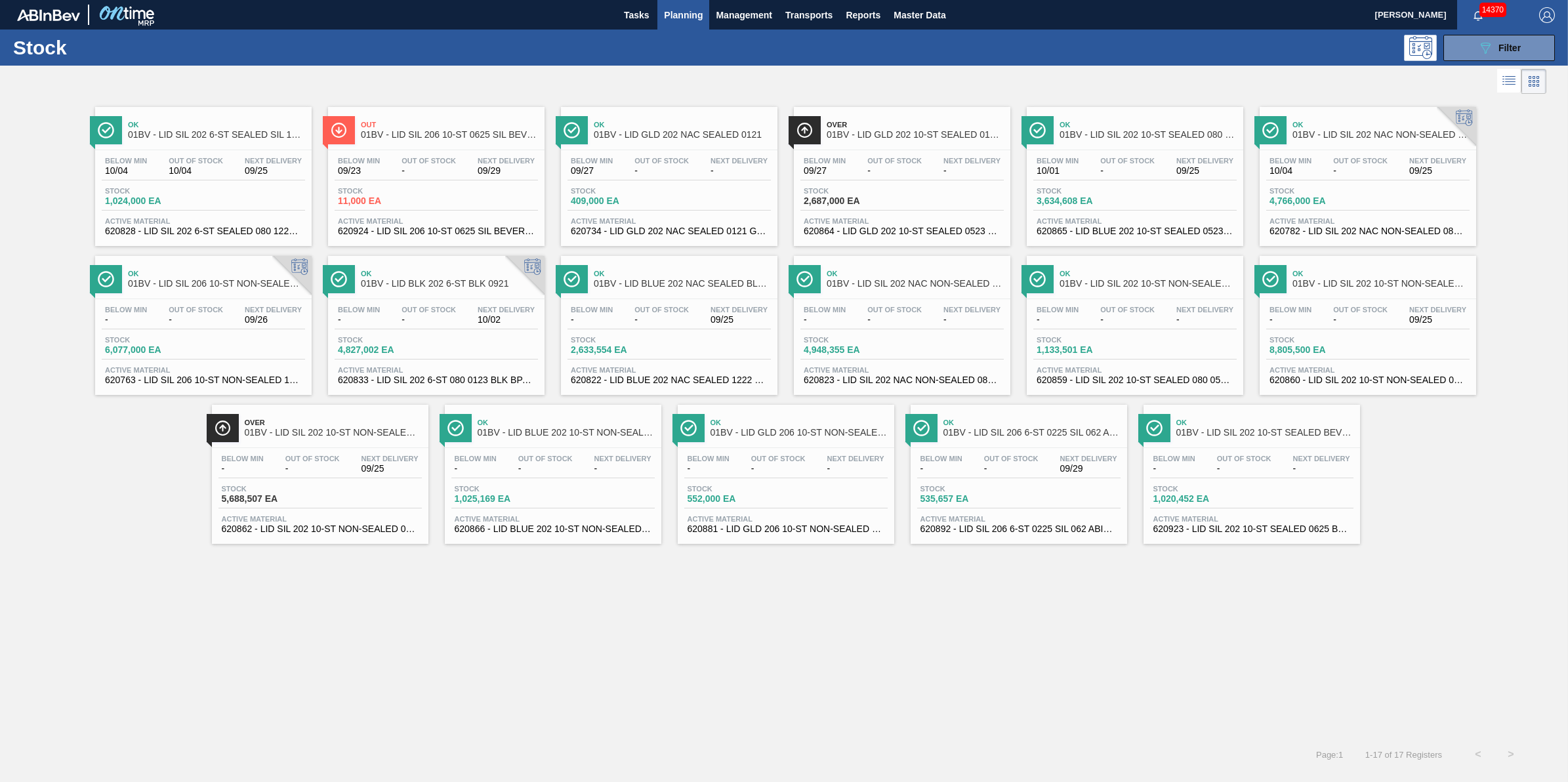
click at [227, 171] on div "Below Min 10/04 Out Of Stock 10/04 Next Delivery 09/25" at bounding box center [204, 168] width 204 height 24
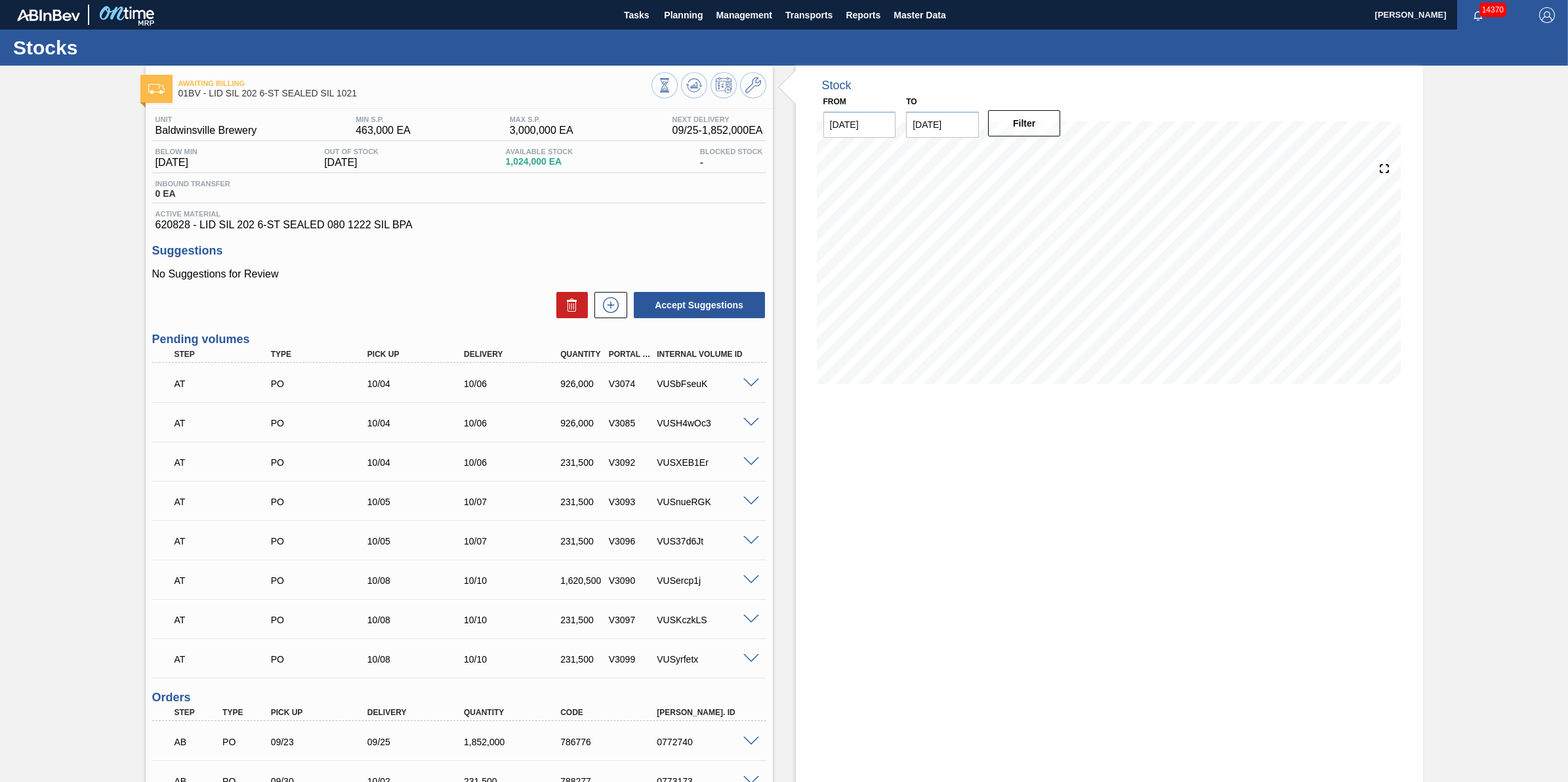
click at [1212, 538] on div "Stock From 09/23/2025 to 11/01/2025 Filter" at bounding box center [1109, 486] width 627 height 842
click at [689, 14] on span "Planning" at bounding box center [684, 15] width 39 height 16
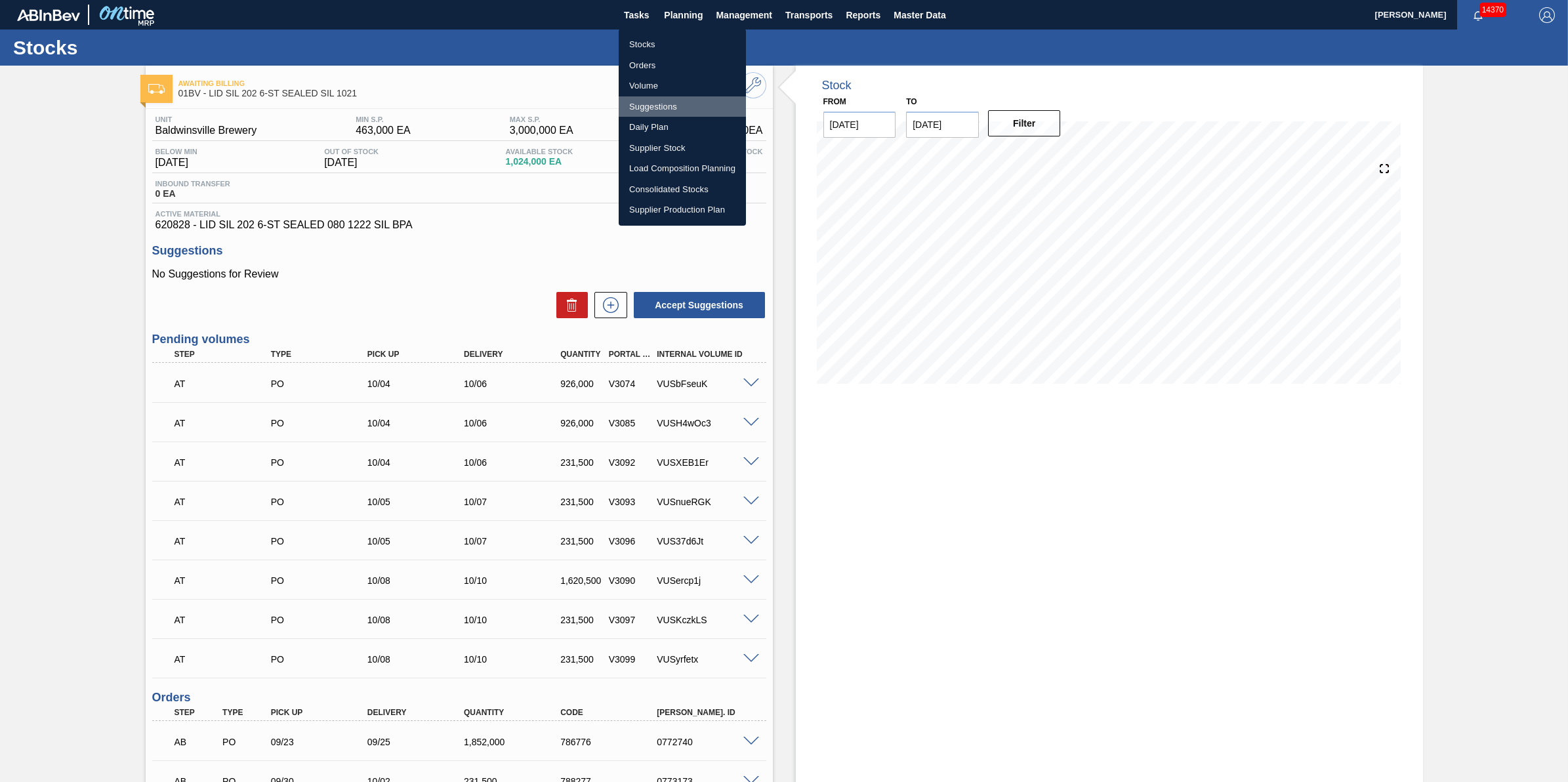
click at [704, 105] on li "Suggestions" at bounding box center [682, 106] width 127 height 21
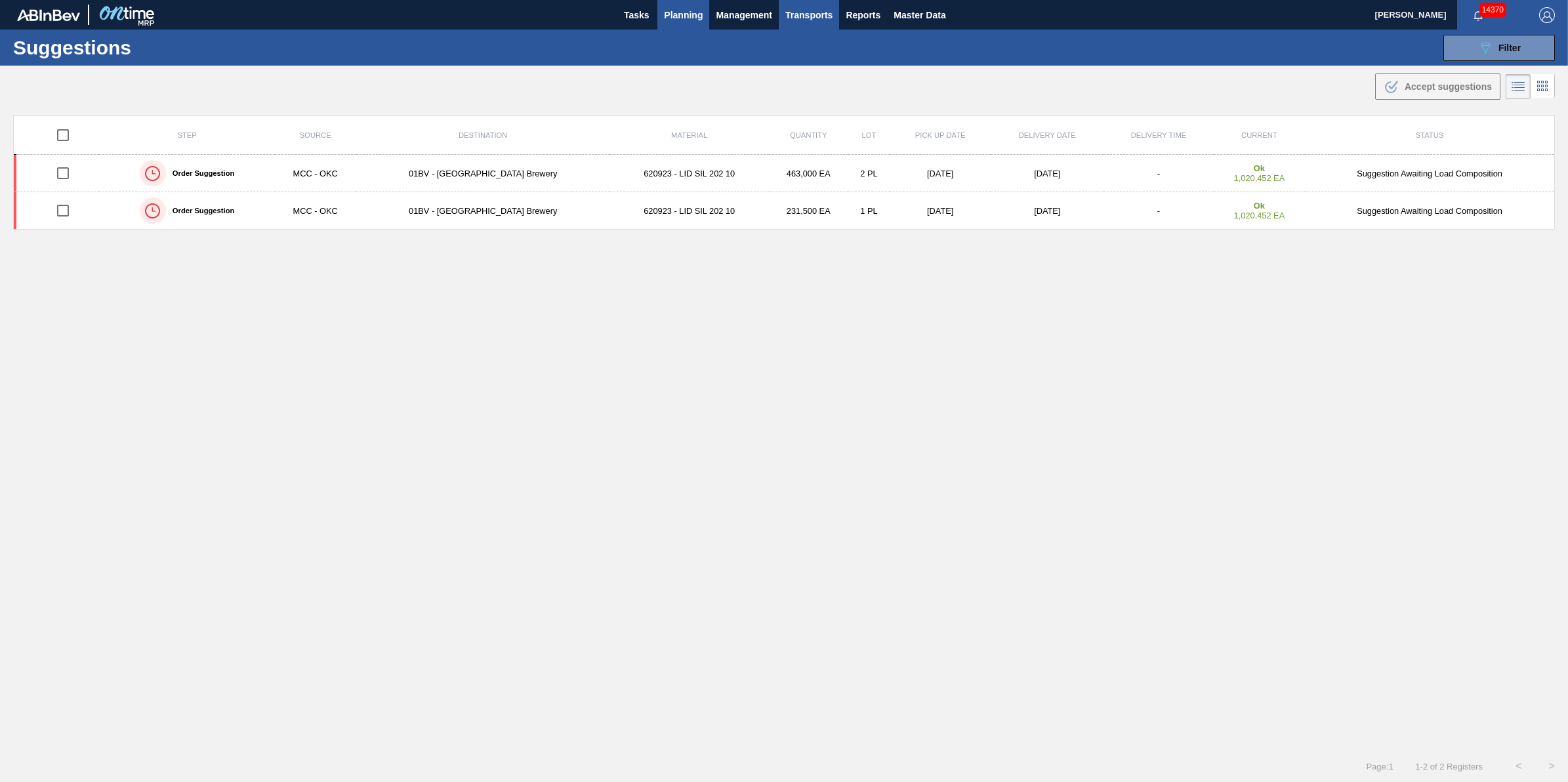
click at [809, 17] on span "Transports" at bounding box center [809, 15] width 47 height 16
click at [805, 70] on li "[GEOGRAPHIC_DATA]" at bounding box center [817, 65] width 111 height 21
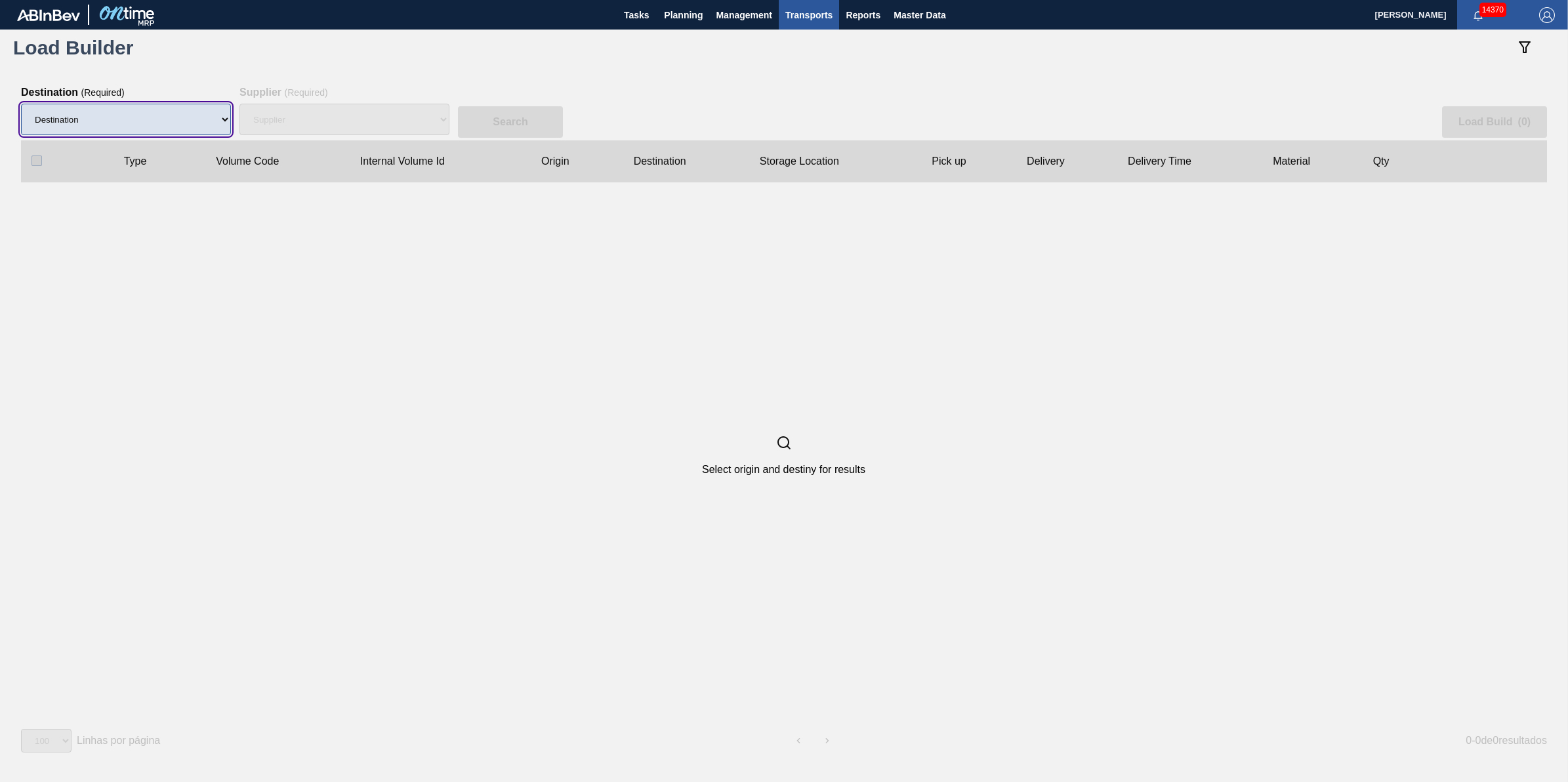
click at [116, 125] on select "Destination 01BV - [GEOGRAPHIC_DATA] 01CL - [GEOGRAPHIC_DATA] 01CV - [GEOGRAPHI…" at bounding box center [126, 119] width 210 height 32
select select "4"
click at [21, 103] on select "Destination 01BV - [GEOGRAPHIC_DATA] 01CL - [GEOGRAPHIC_DATA] 01CV - [GEOGRAPHI…" at bounding box center [126, 119] width 210 height 32
click at [322, 132] on div "Supplier" at bounding box center [344, 119] width 210 height 42
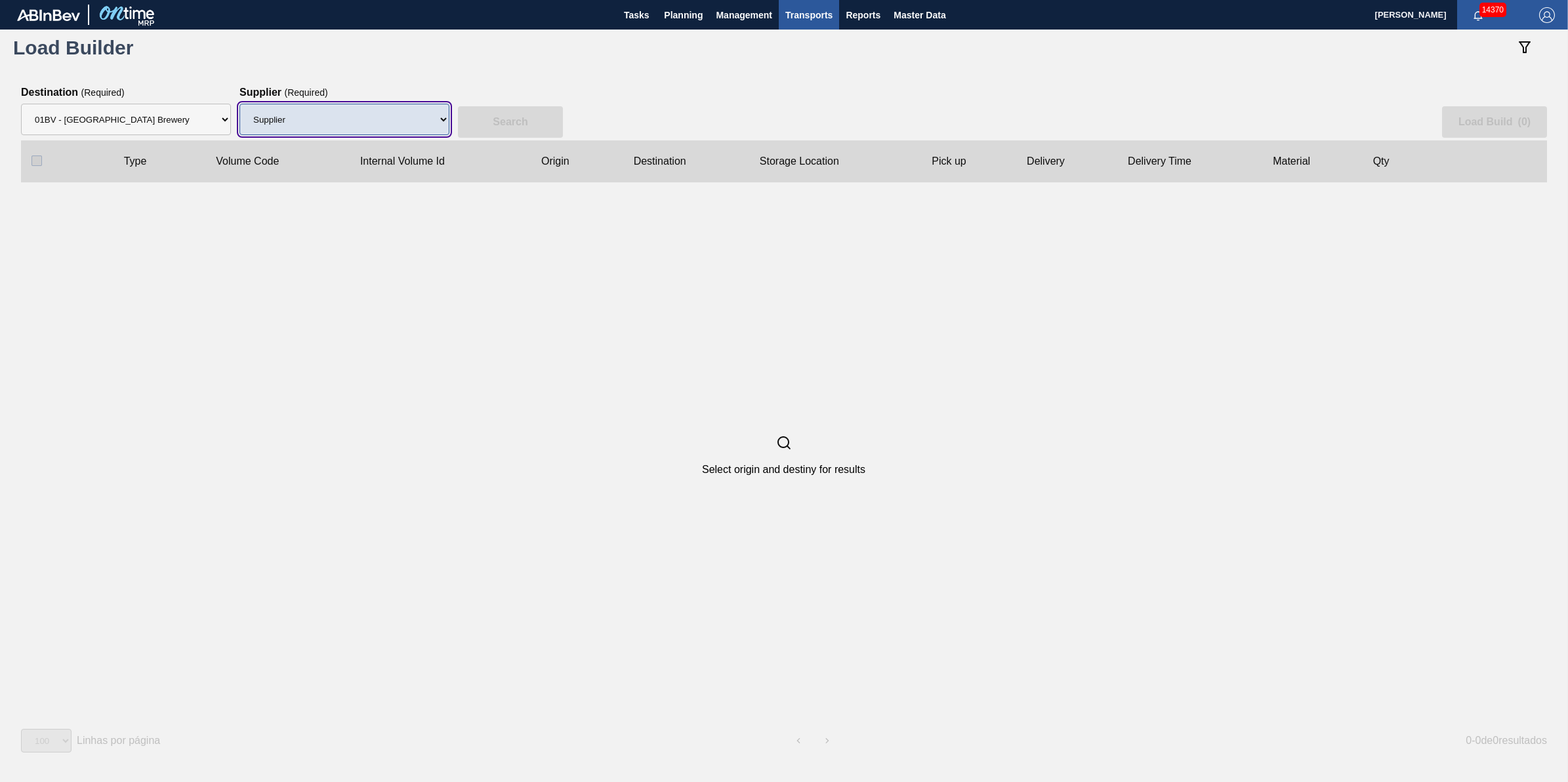
click at [326, 132] on select "Supplier 8221649 - BALL METAL CONTAINER GROUP 8342641 - BALL METAL CONTAINER GR…" at bounding box center [344, 119] width 210 height 32
select select "166"
click at [239, 103] on select "Supplier 8221649 - BALL METAL CONTAINER GROUP 8342641 - BALL METAL CONTAINER GR…" at bounding box center [344, 119] width 210 height 32
click at [519, 129] on button "Search" at bounding box center [510, 122] width 105 height 32
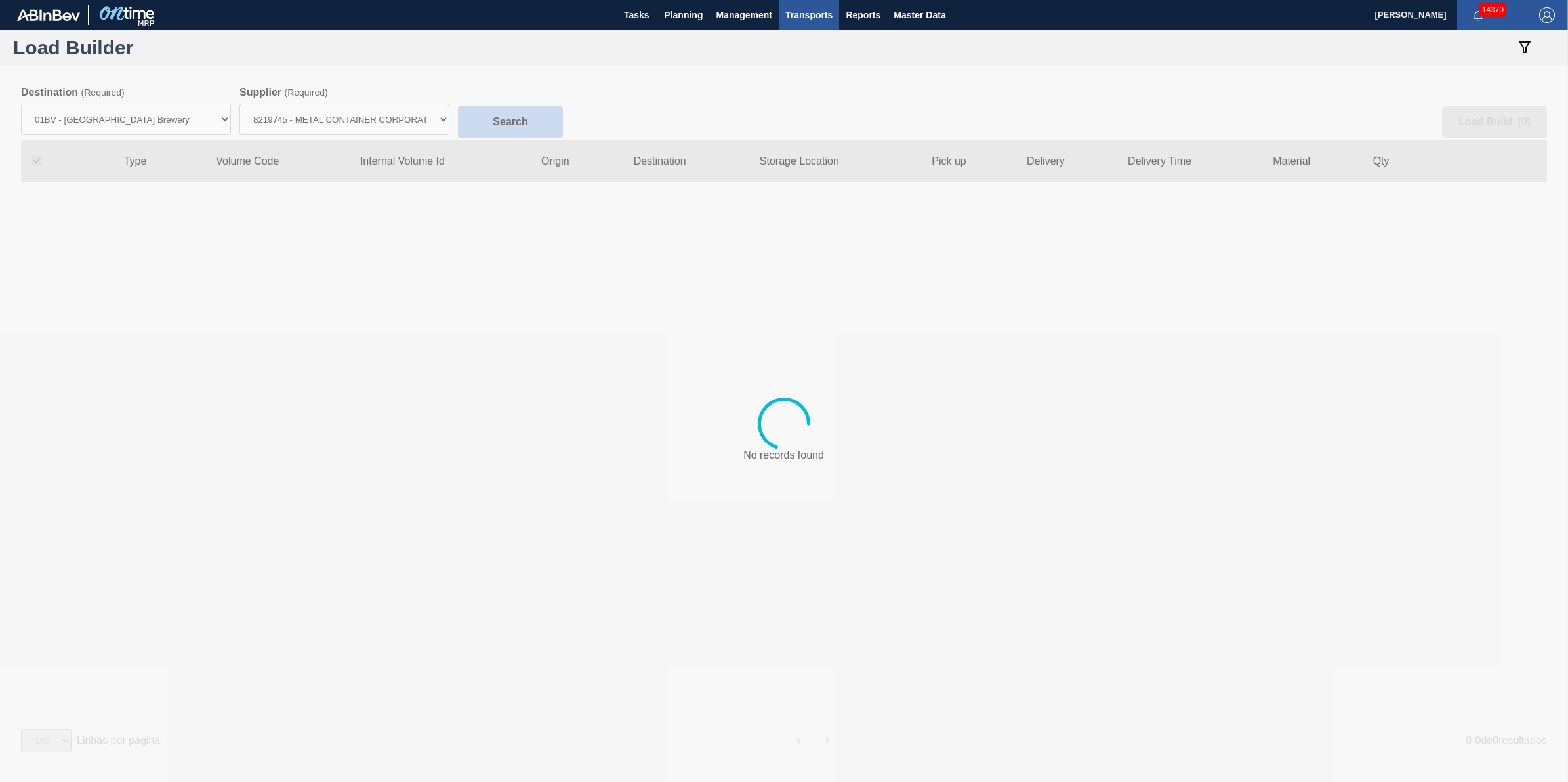
checkbox input "true"
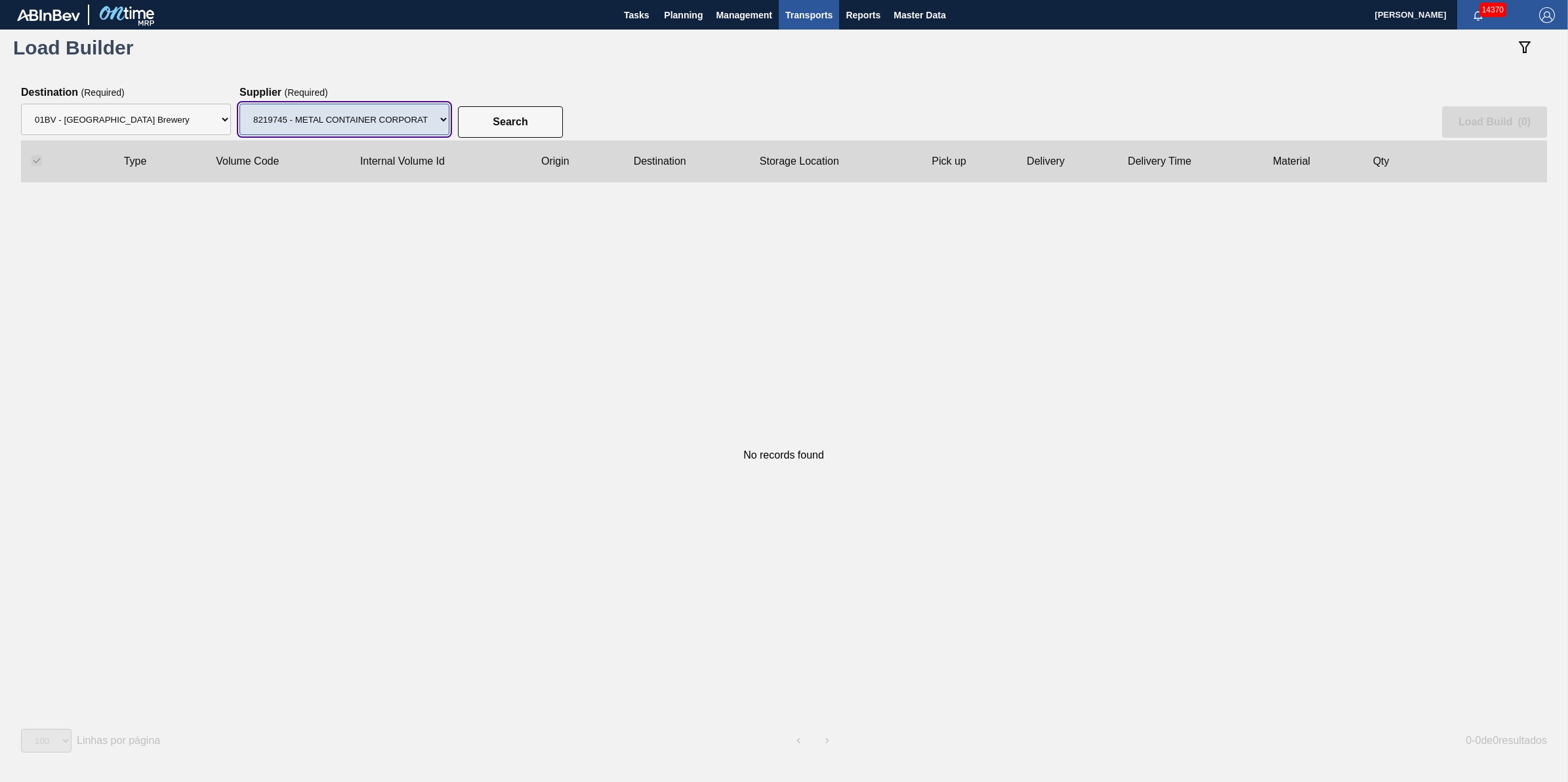
drag, startPoint x: 391, startPoint y: 123, endPoint x: 390, endPoint y: 134, distance: 11.0
click at [390, 123] on select "Supplier 8221649 - BALL METAL CONTAINER GROUP 8342641 - BALL METAL CONTAINER GR…" at bounding box center [344, 119] width 210 height 32
select select "13"
click at [239, 103] on select "Supplier 8221649 - BALL METAL CONTAINER GROUP 8342641 - BALL METAL CONTAINER GR…" at bounding box center [344, 119] width 210 height 32
click at [494, 128] on button "Search" at bounding box center [510, 122] width 105 height 32
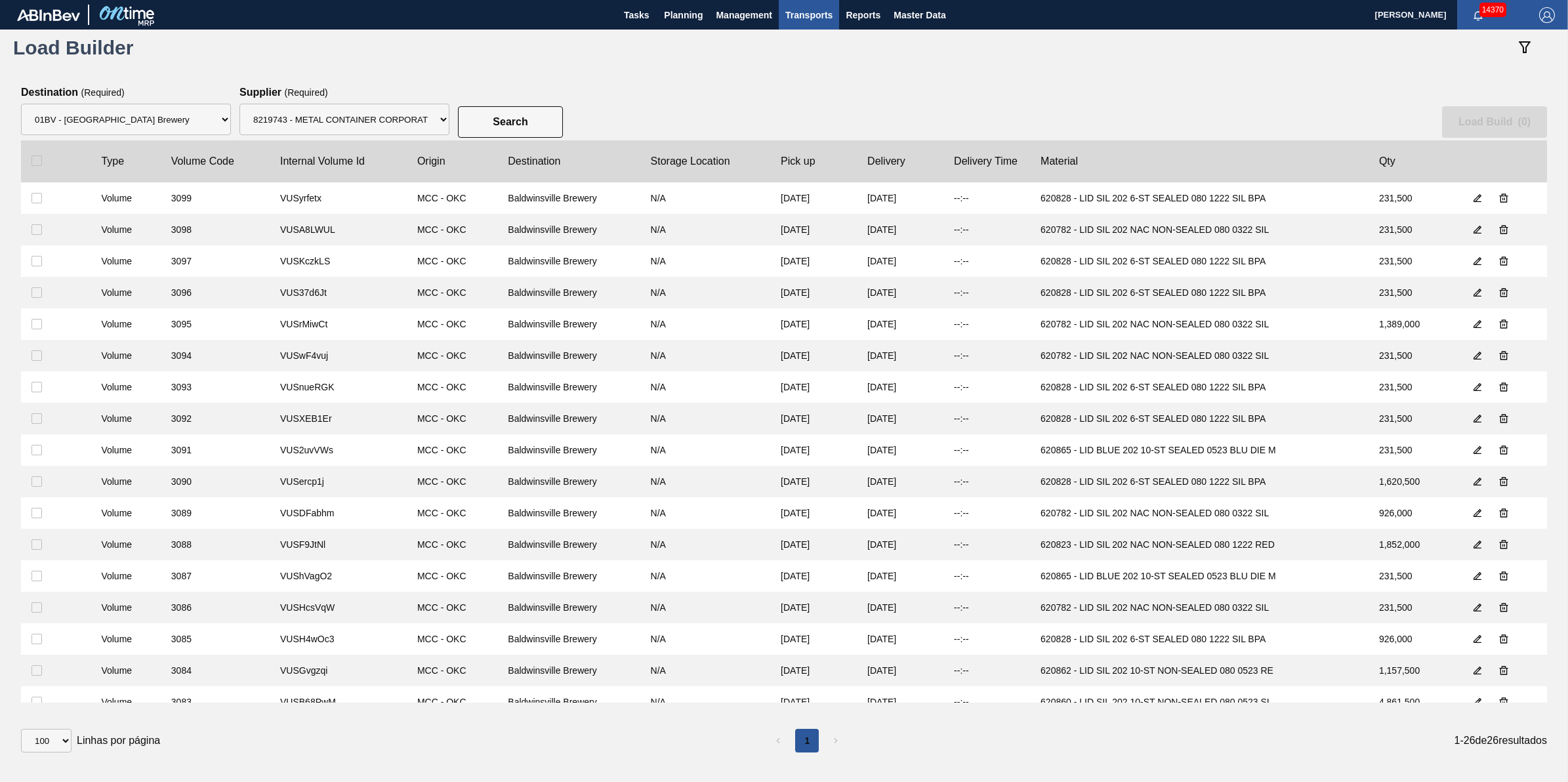
click at [43, 164] on div at bounding box center [48, 160] width 33 height 11
click at [33, 165] on input "checkbox" at bounding box center [37, 160] width 11 height 11
checkbox input "true"
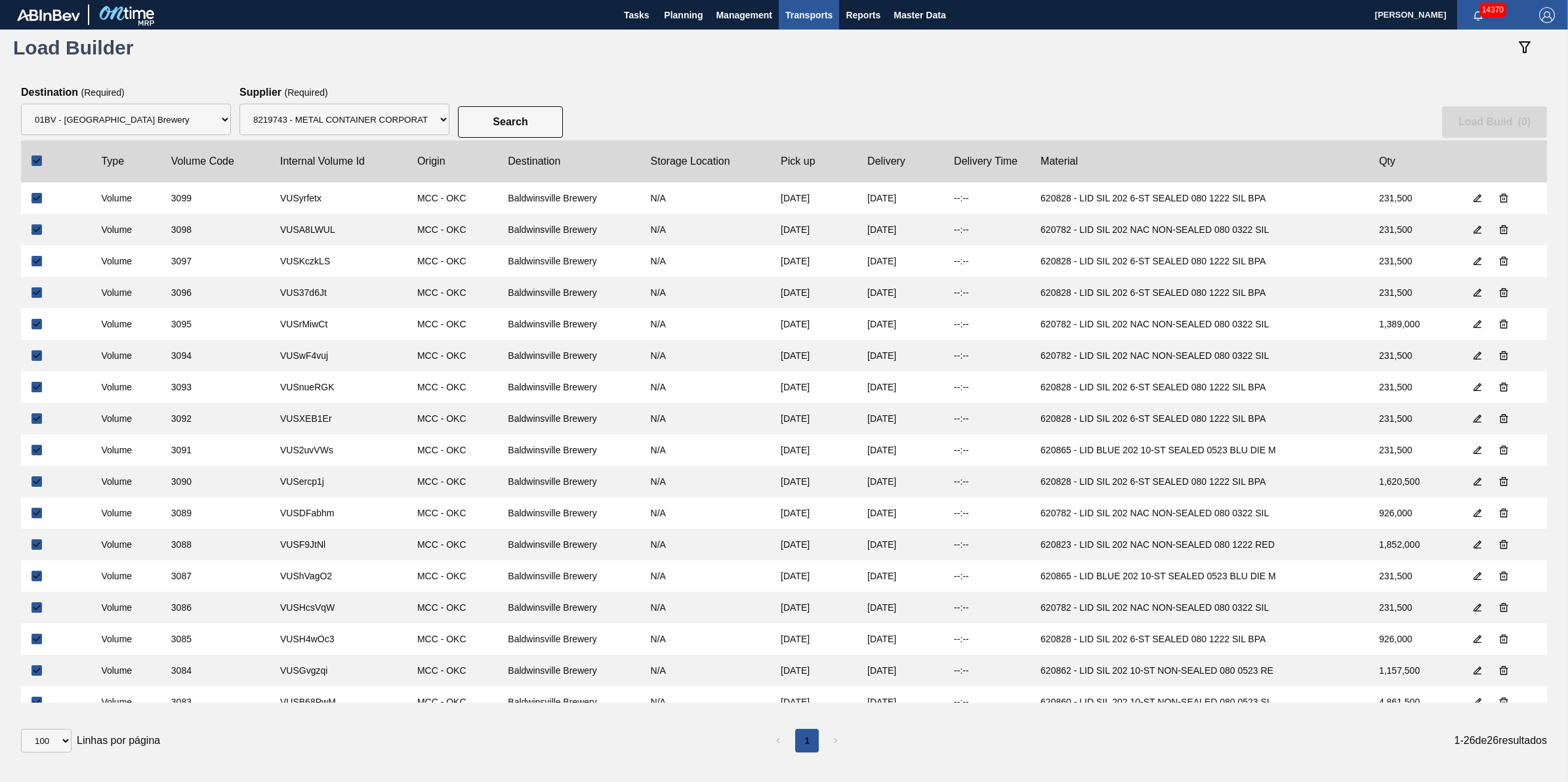
checkbox input "true"
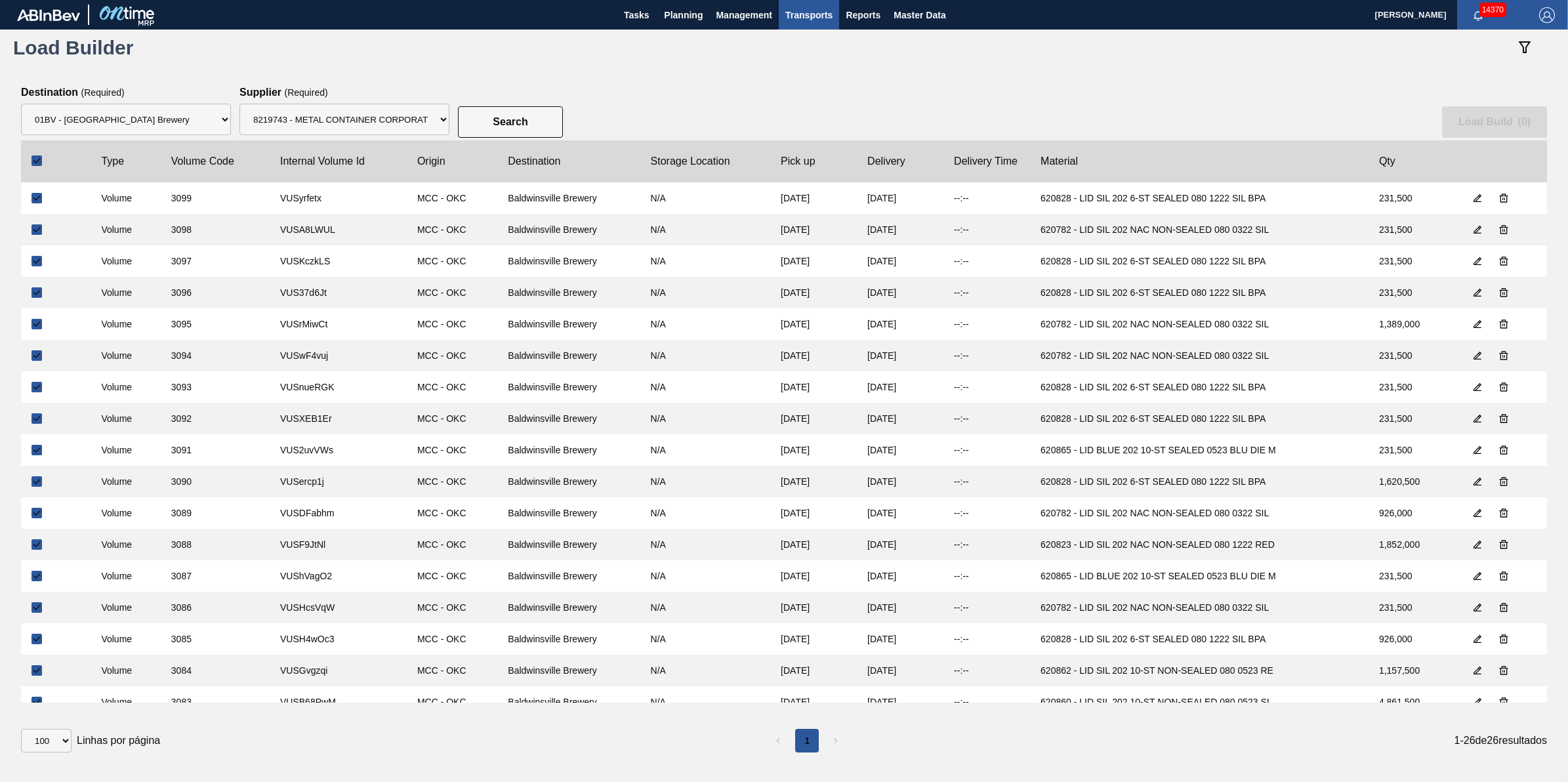
checkbox input "true"
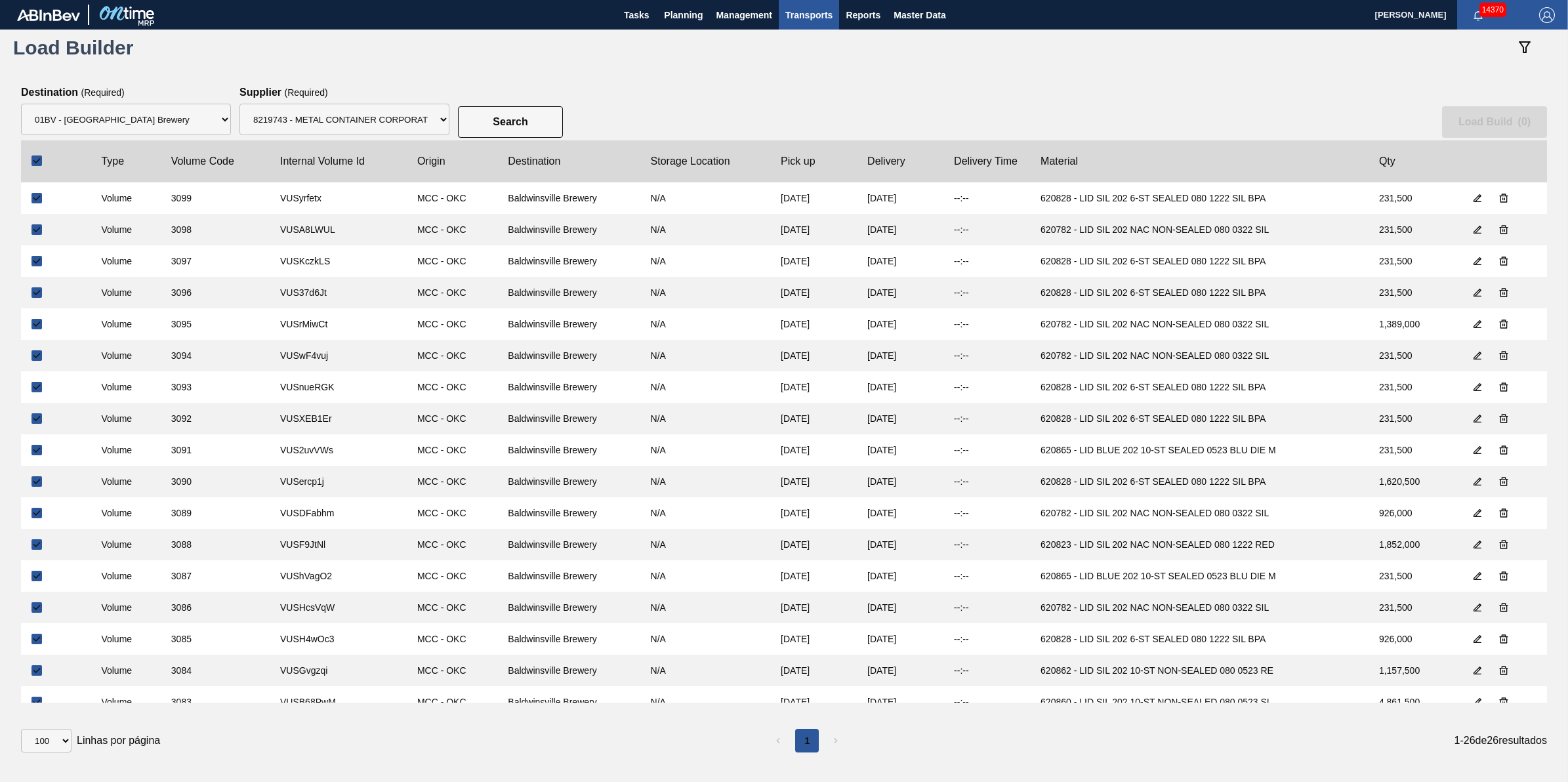
checkbox input "true"
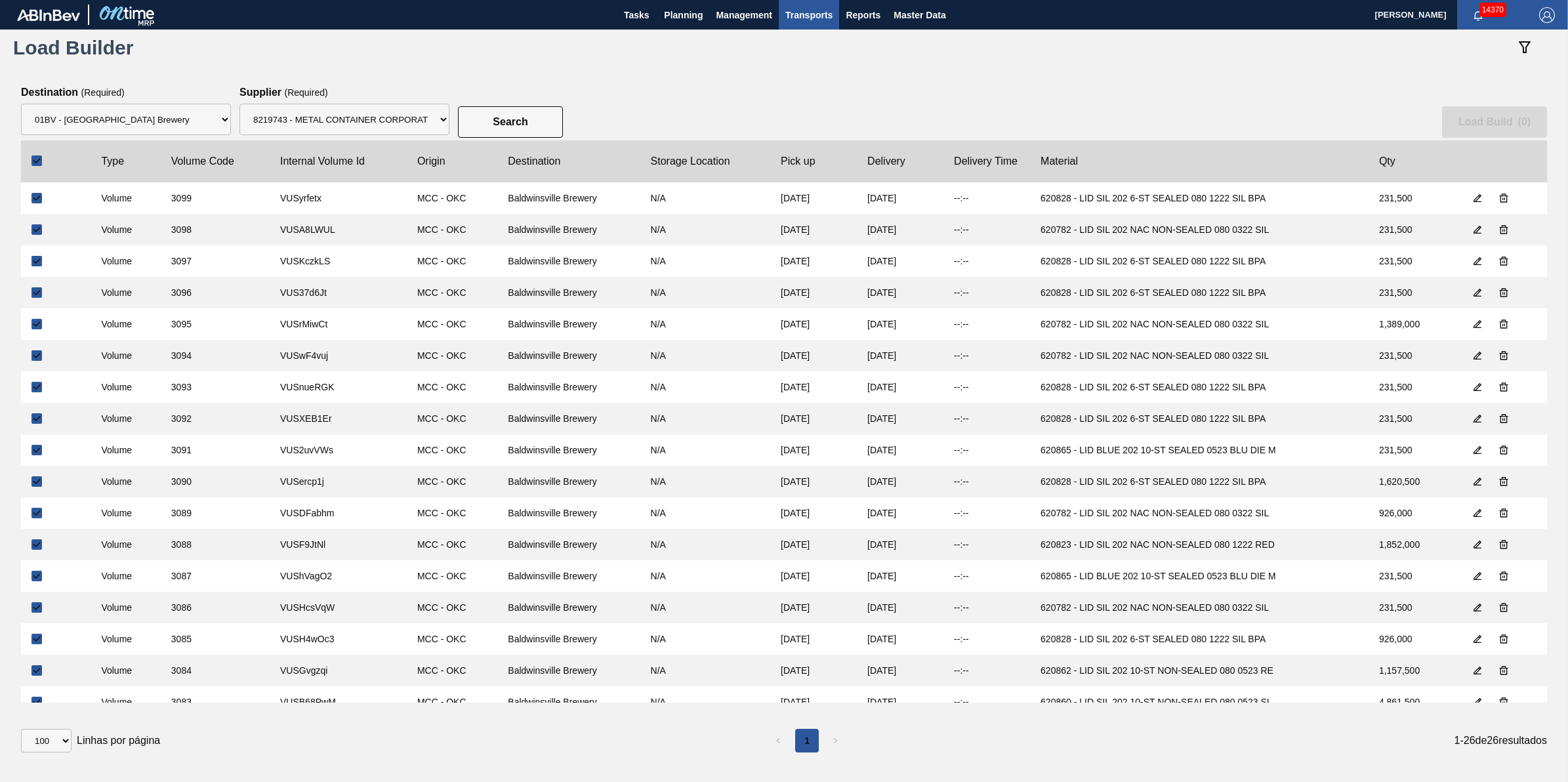
checkbox input "true"
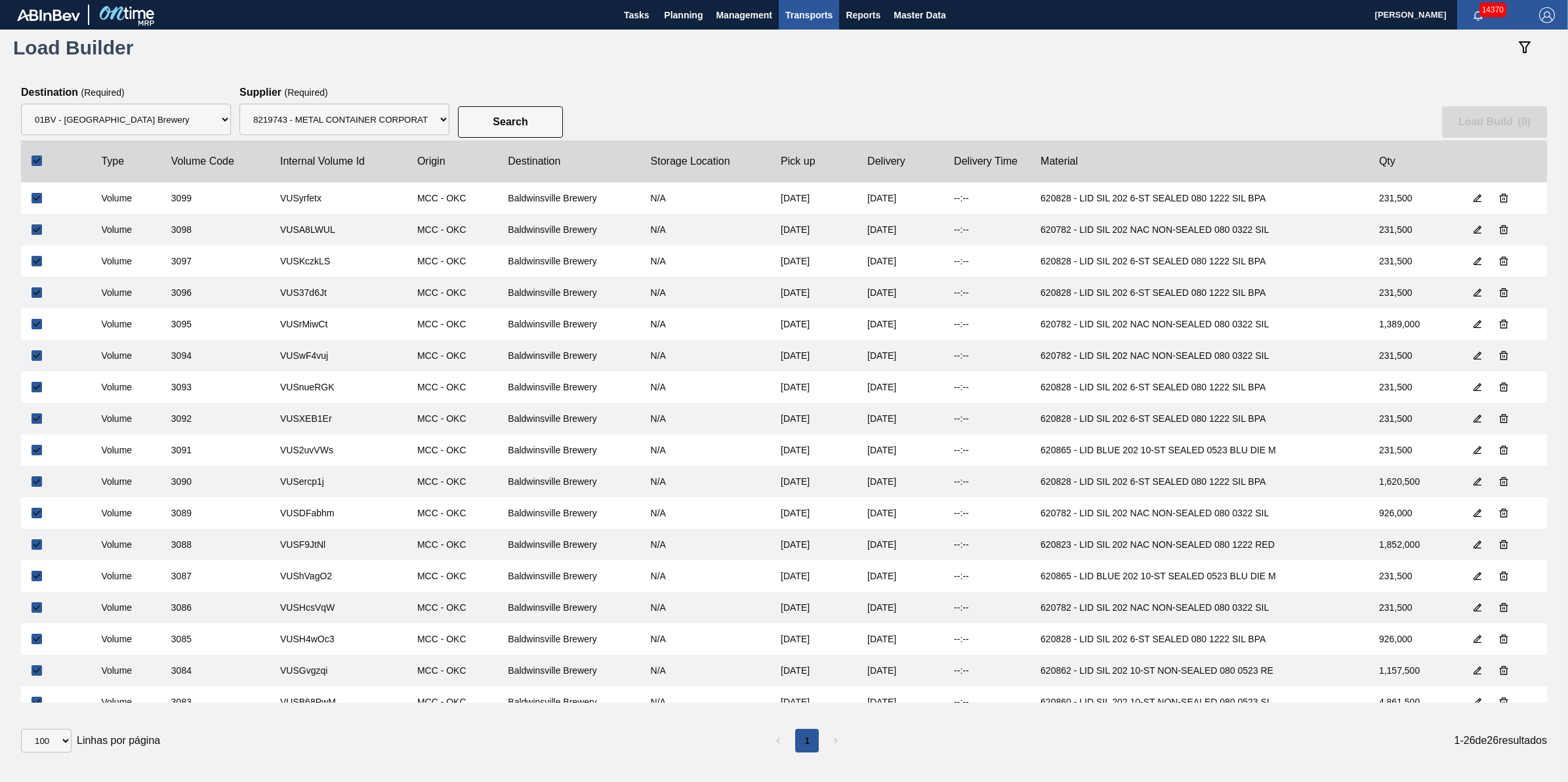
checkbox input "true"
click at [1474, 129] on button "Load Build ( 26 )" at bounding box center [1493, 122] width 110 height 32
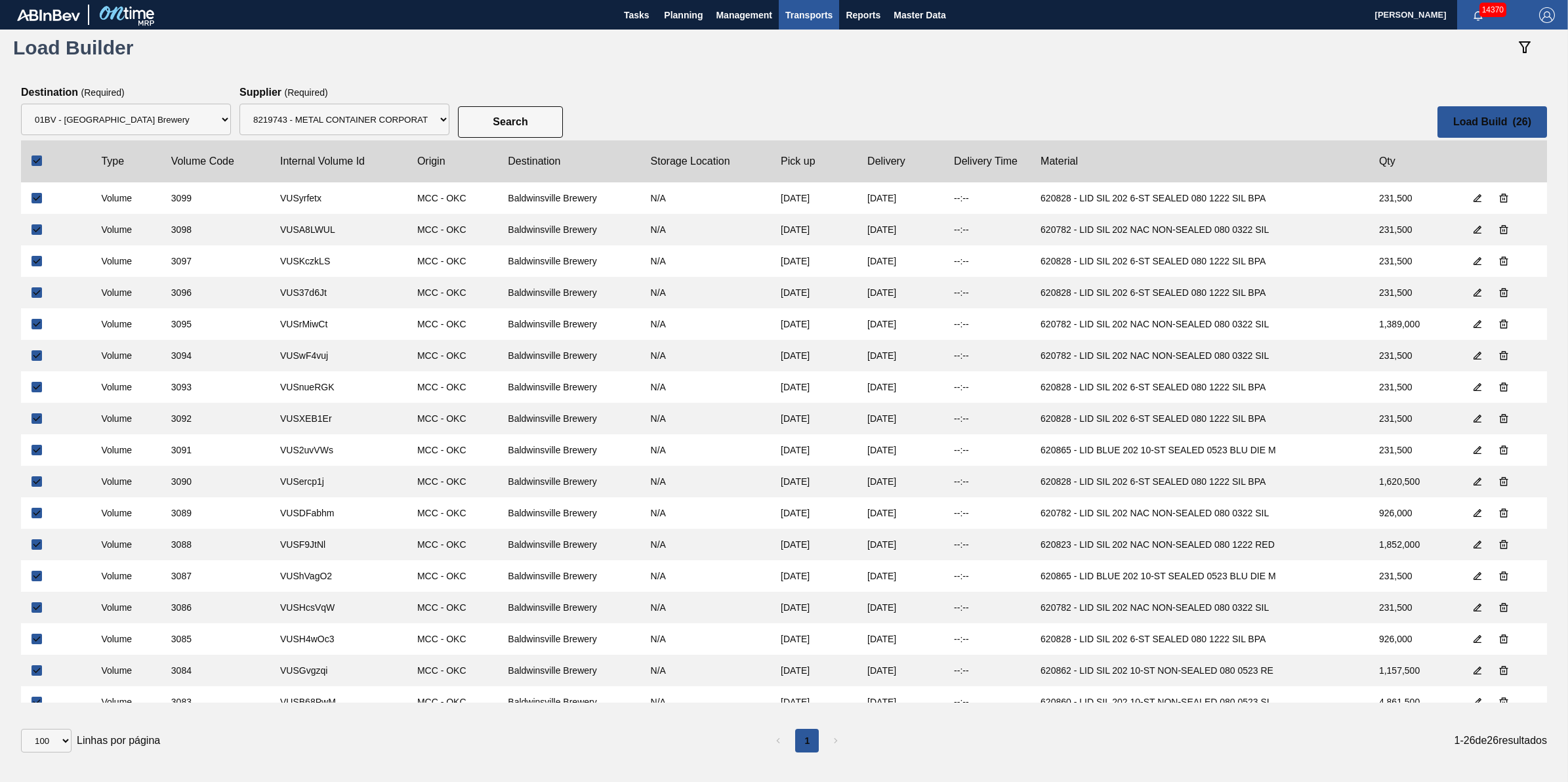
select select "Undefined"
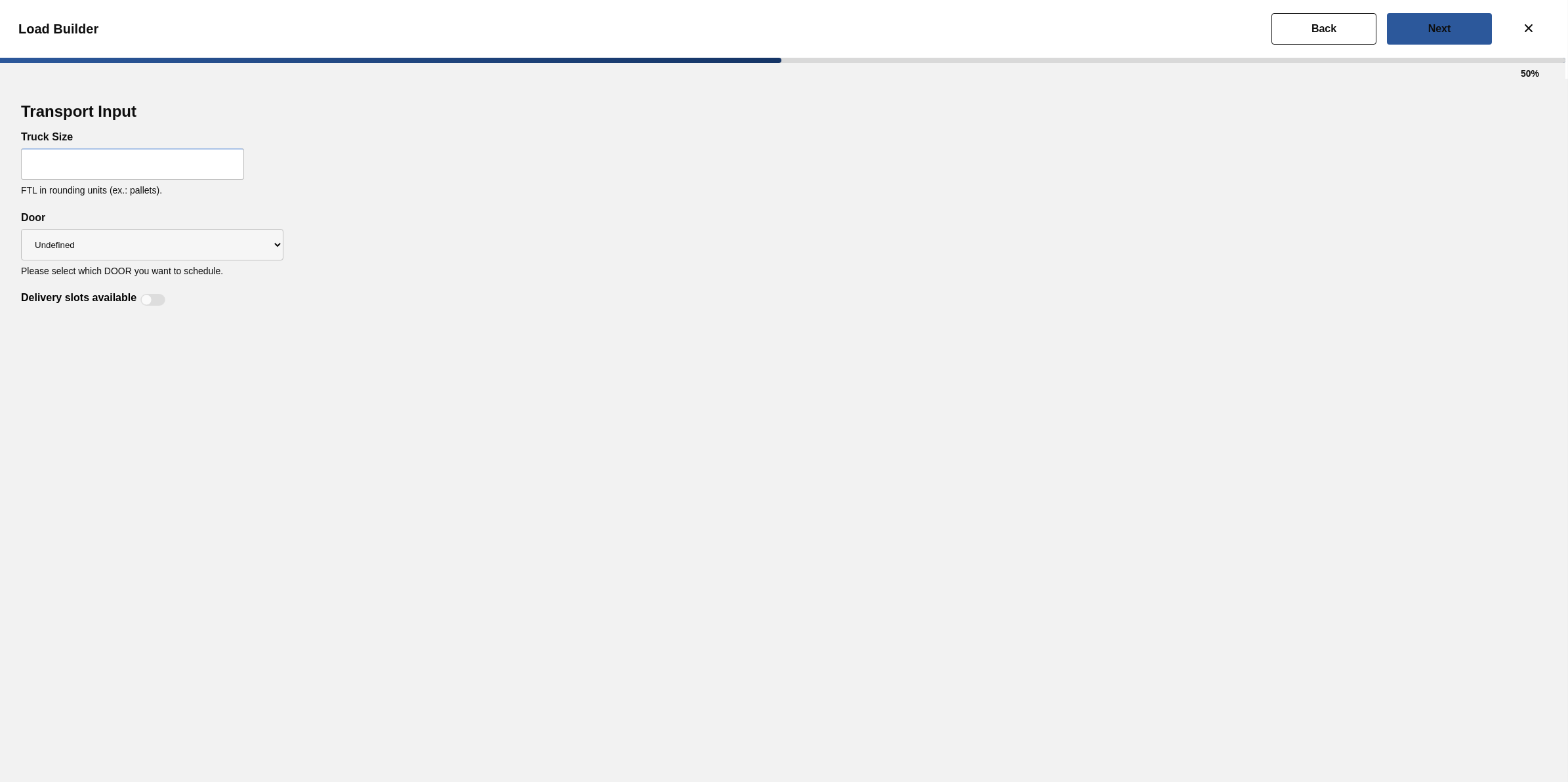
click at [195, 188] on div "Truck Size FTL in rounding units (ex.: pallets)." at bounding box center [784, 172] width 1526 height 81
click at [195, 171] on input "text" at bounding box center [132, 164] width 223 height 32
type input "32"
click at [573, 296] on div "Delivery slots available" at bounding box center [784, 292] width 1526 height 32
click at [201, 252] on select "Undefined LIDS TRAYS" at bounding box center [152, 245] width 262 height 32
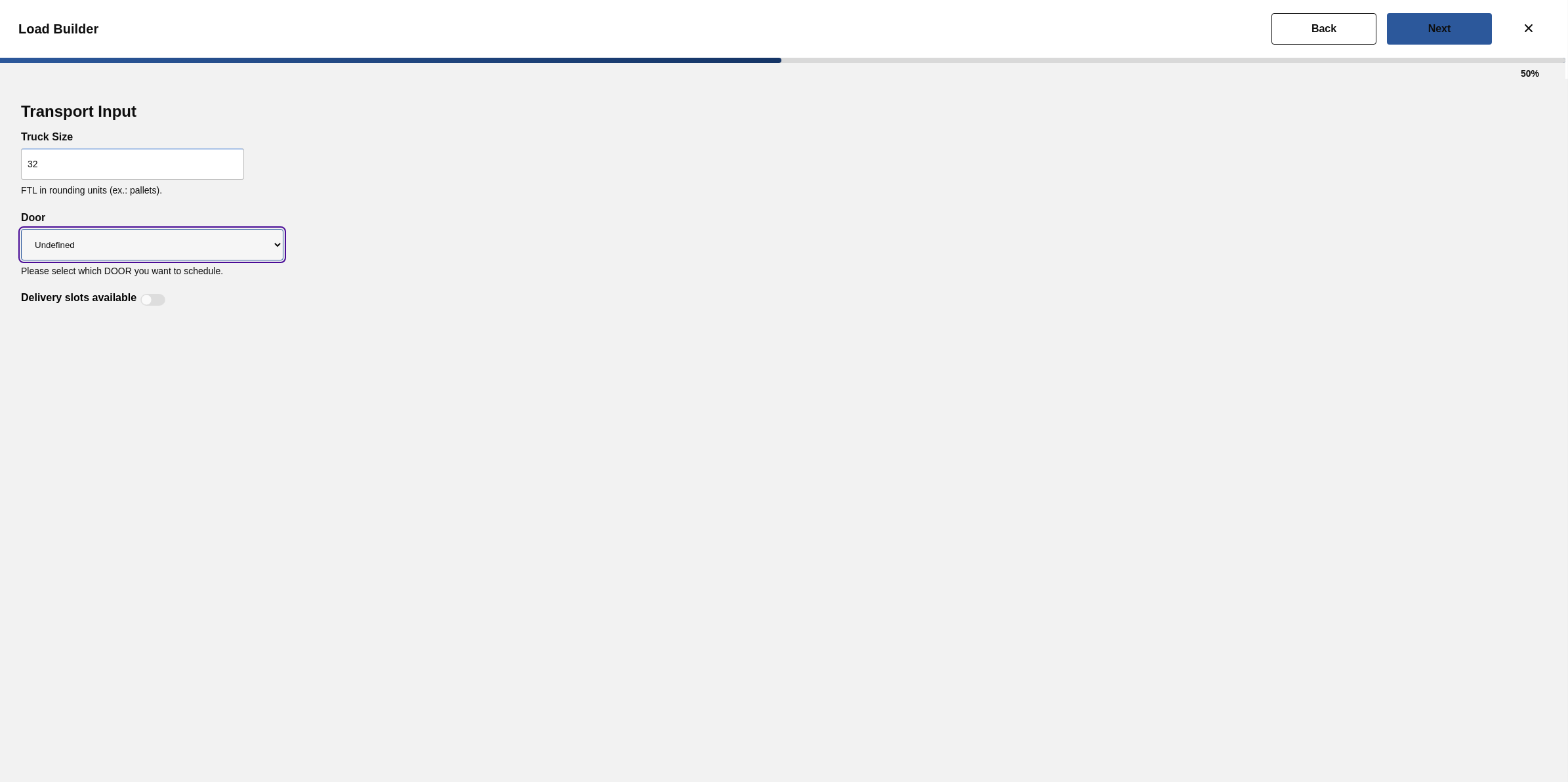
select select "LIDS"
click at [21, 229] on select "Undefined LIDS TRAYS" at bounding box center [152, 245] width 262 height 32
click at [156, 309] on div "Transport Input Truck Size 32 FTL in rounding units (ex.: pallets). Delivery sl…" at bounding box center [784, 430] width 1568 height 703
click at [158, 304] on div at bounding box center [152, 300] width 25 height 12
checkbox input "true"
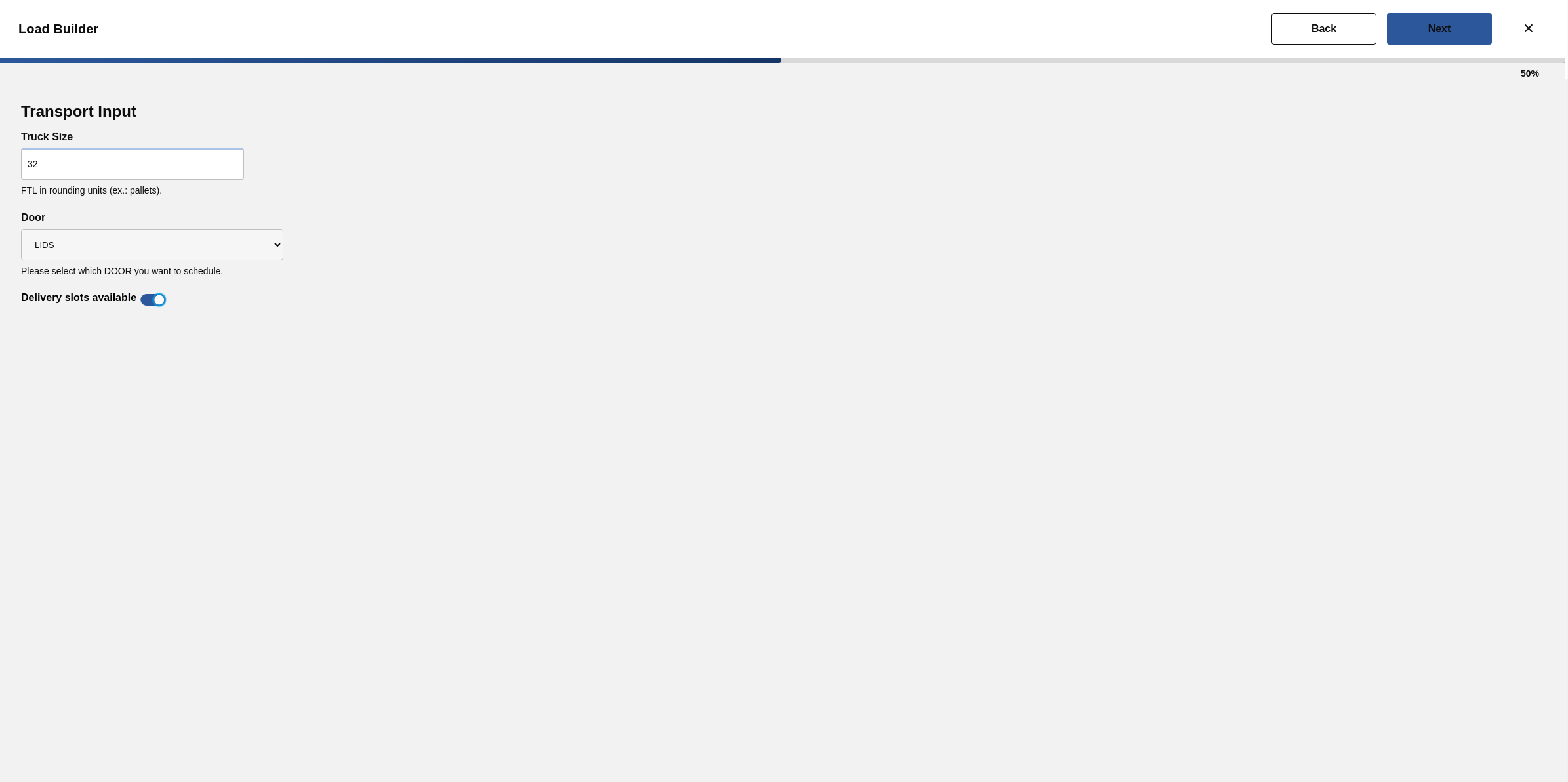
drag, startPoint x: 1473, startPoint y: 28, endPoint x: 1460, endPoint y: 35, distance: 14.8
click at [1473, 30] on button "Next" at bounding box center [1439, 29] width 105 height 32
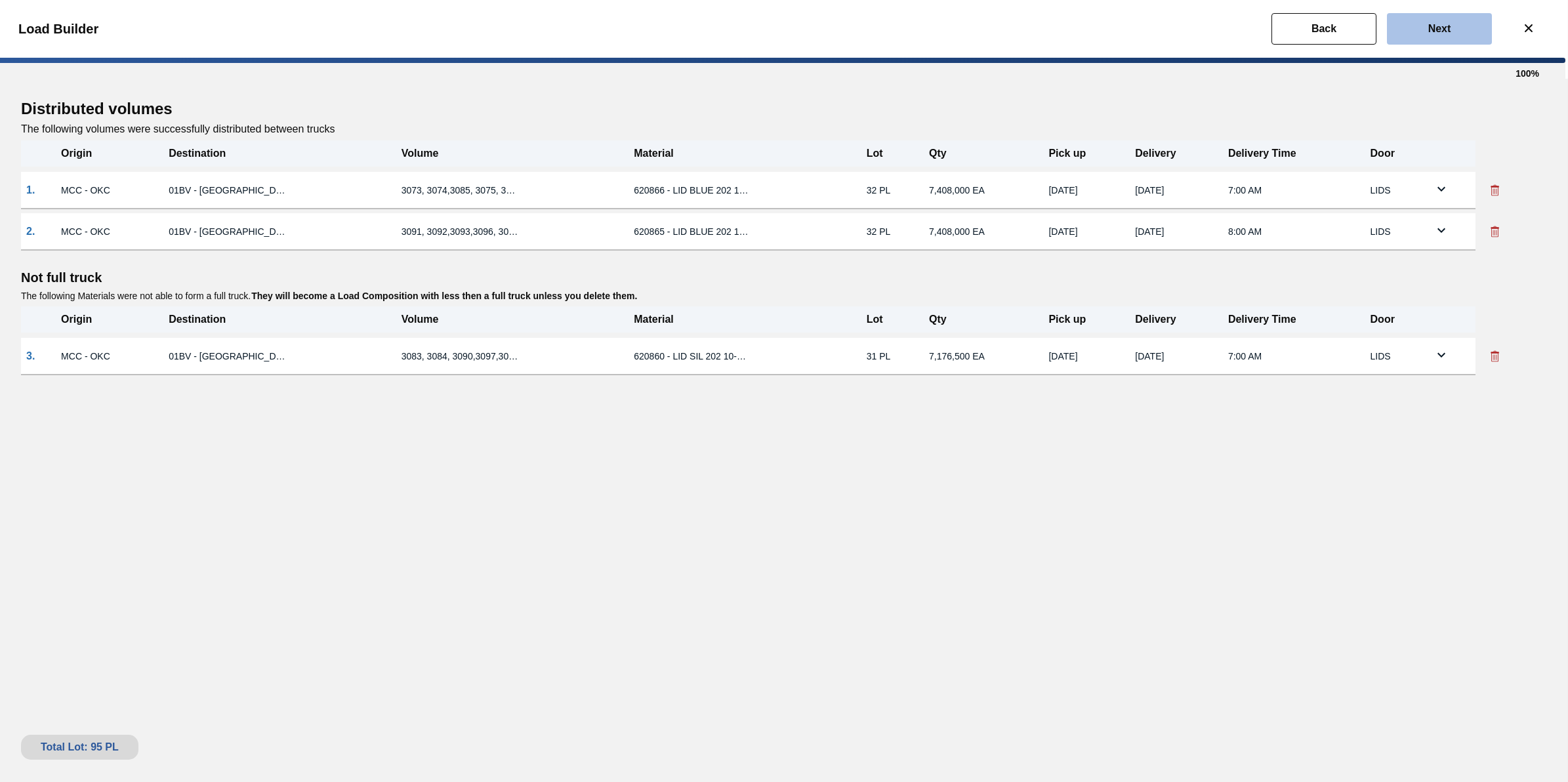
click at [1447, 38] on button "Next" at bounding box center [1439, 29] width 105 height 32
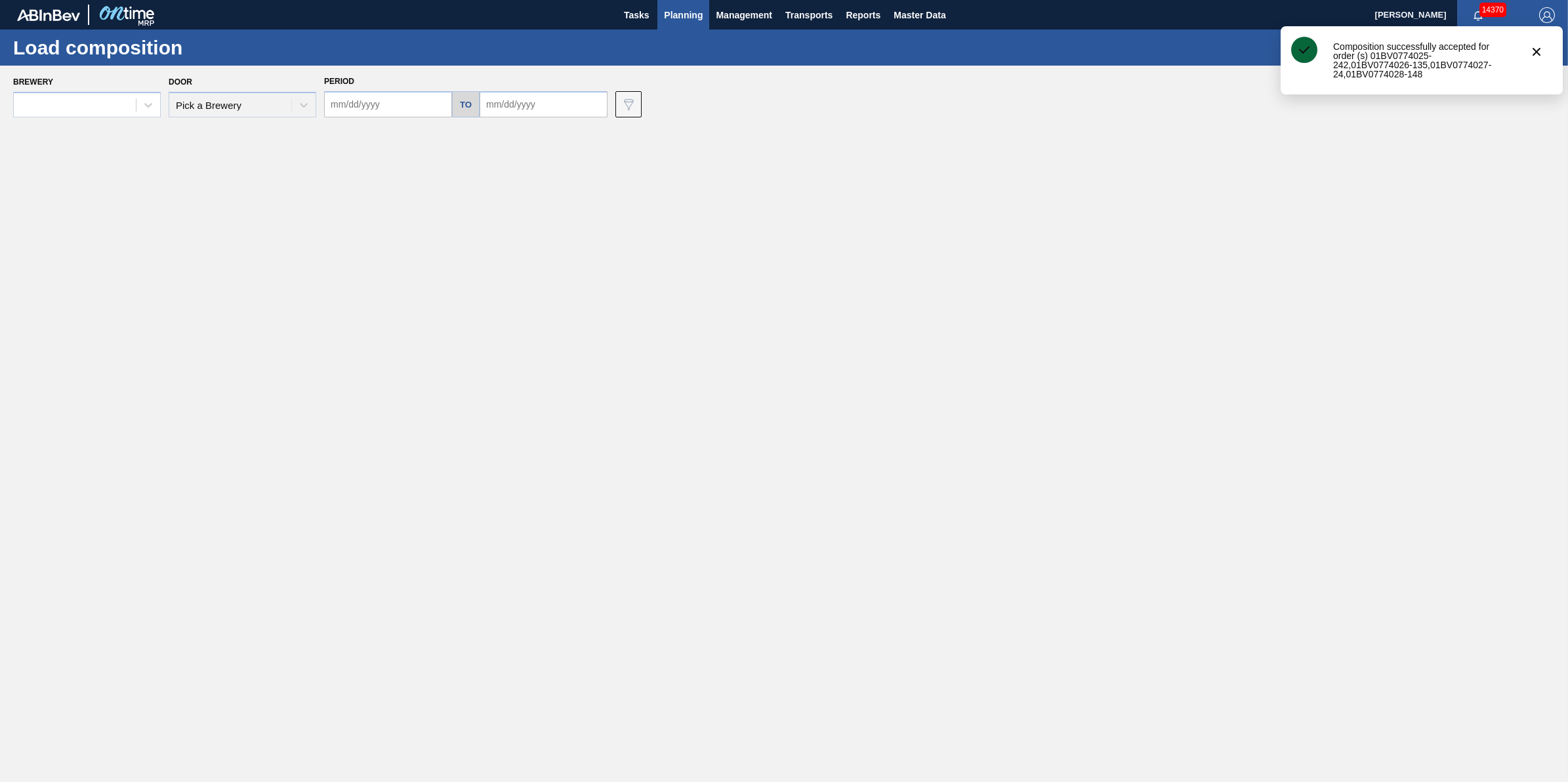
type input "09/22/2025"
type input "[DATE]"
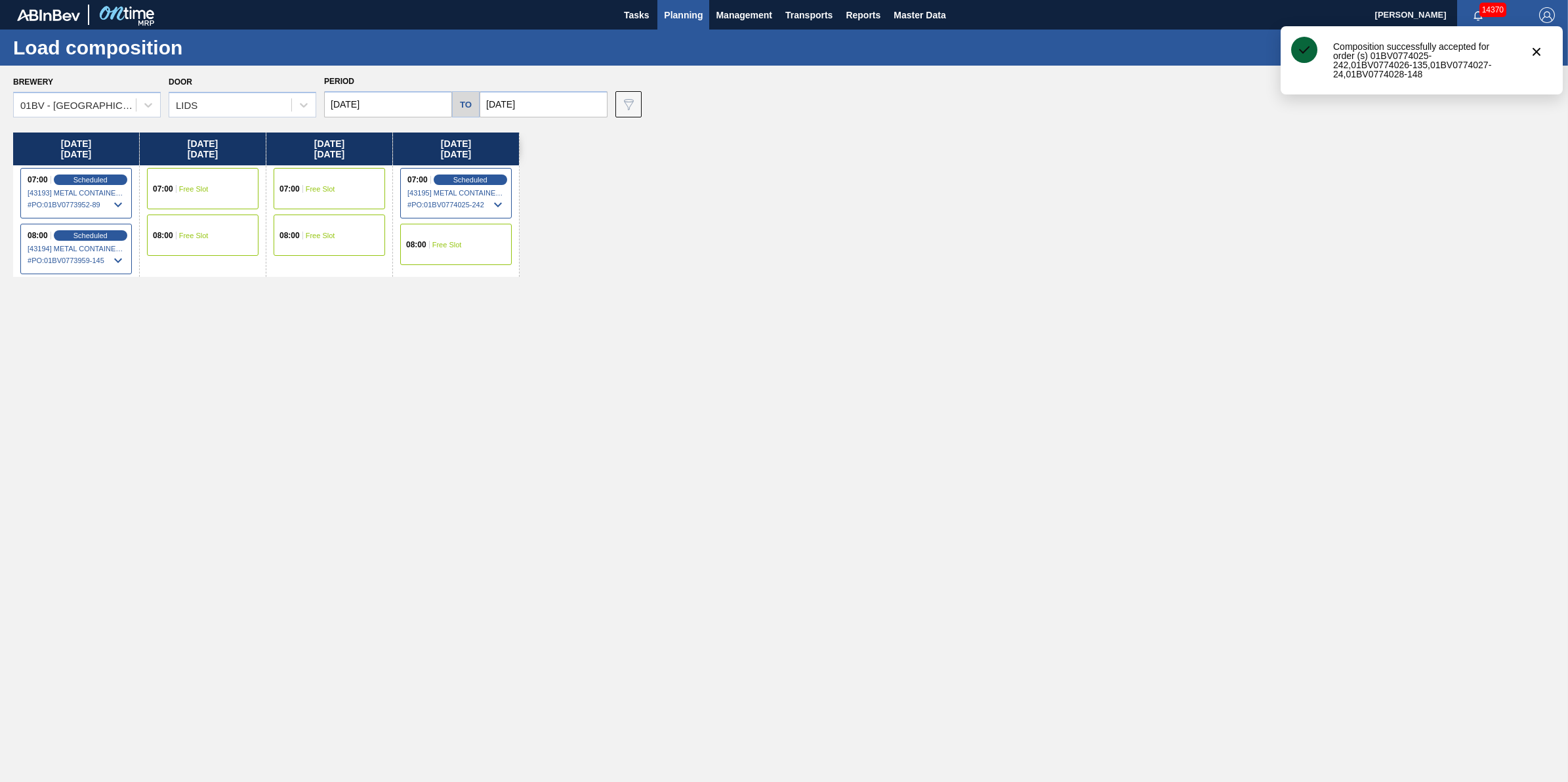
click at [381, 108] on input "[DATE]" at bounding box center [388, 104] width 128 height 26
click at [366, 181] on div "29" at bounding box center [361, 178] width 18 height 18
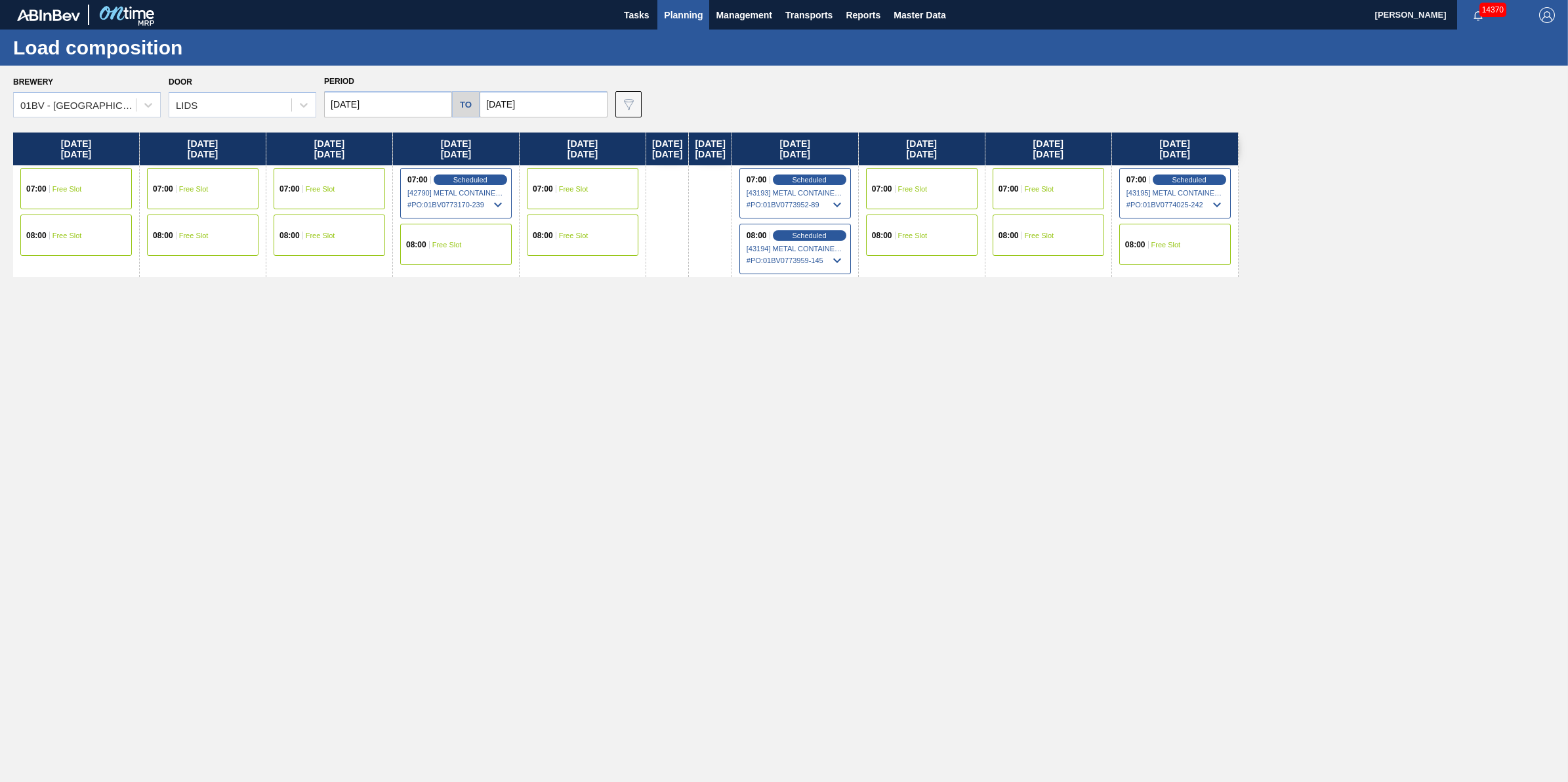
click at [396, 112] on input "[DATE]" at bounding box center [388, 104] width 128 height 26
click at [338, 139] on button "Previous Month" at bounding box center [336, 136] width 9 height 9
click at [465, 142] on div "Su Mo Tu We Th Fr Sa" at bounding box center [403, 151] width 158 height 21
click at [468, 139] on button "Next Month" at bounding box center [471, 136] width 9 height 9
click at [451, 243] on div "26" at bounding box center [446, 241] width 18 height 18
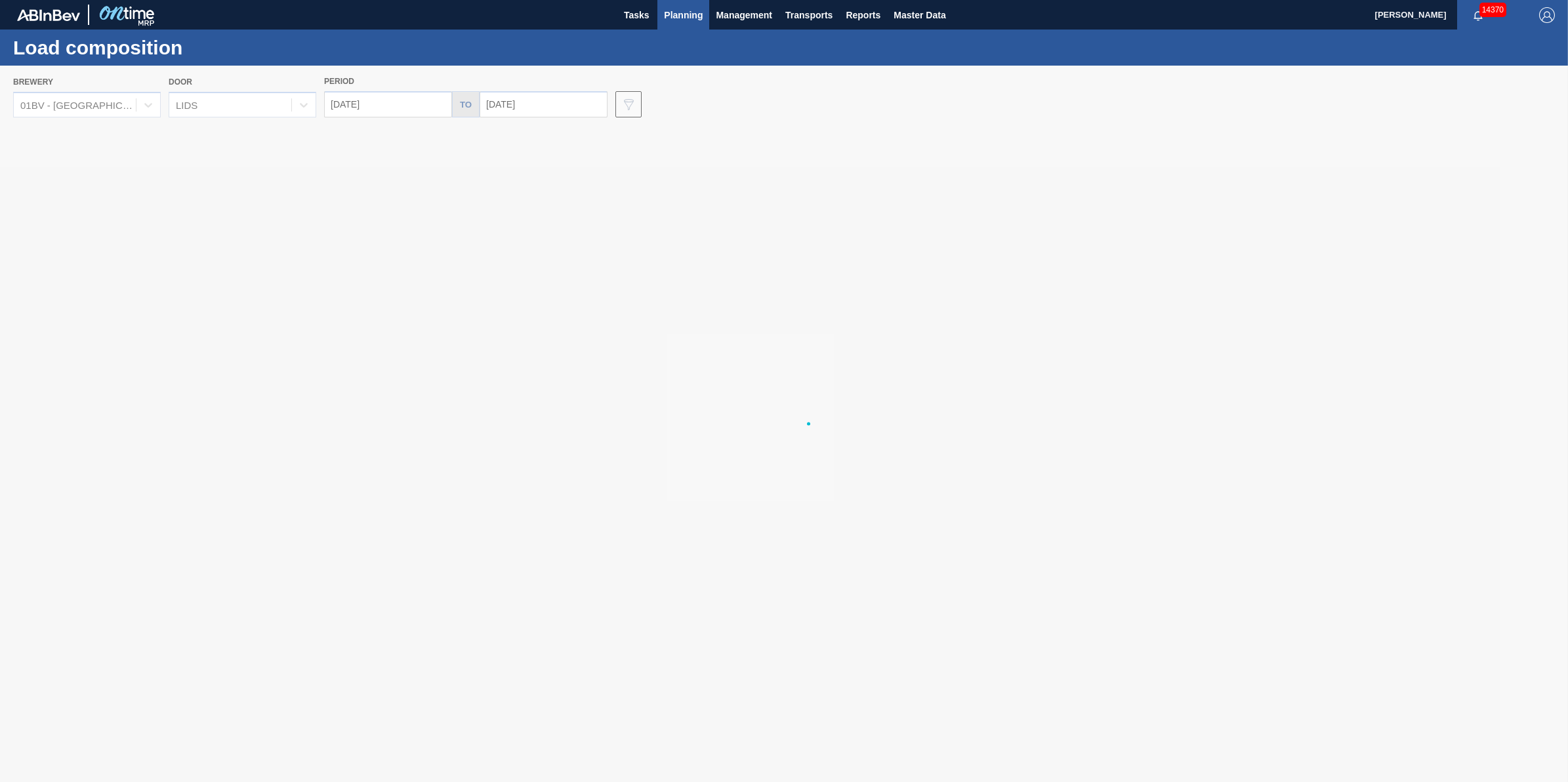
type input "[DATE]"
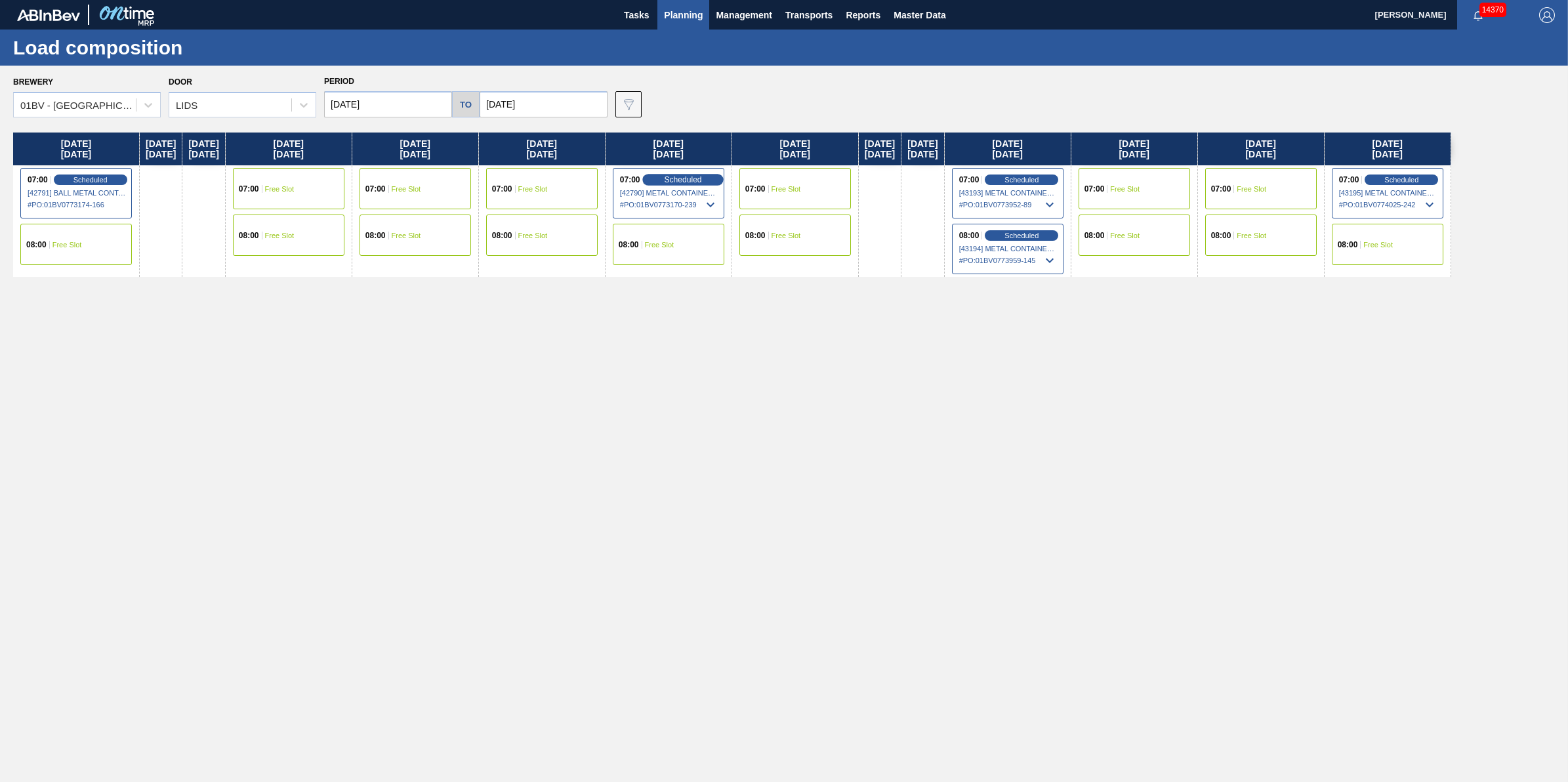
click at [707, 174] on div "Scheduled" at bounding box center [683, 180] width 81 height 12
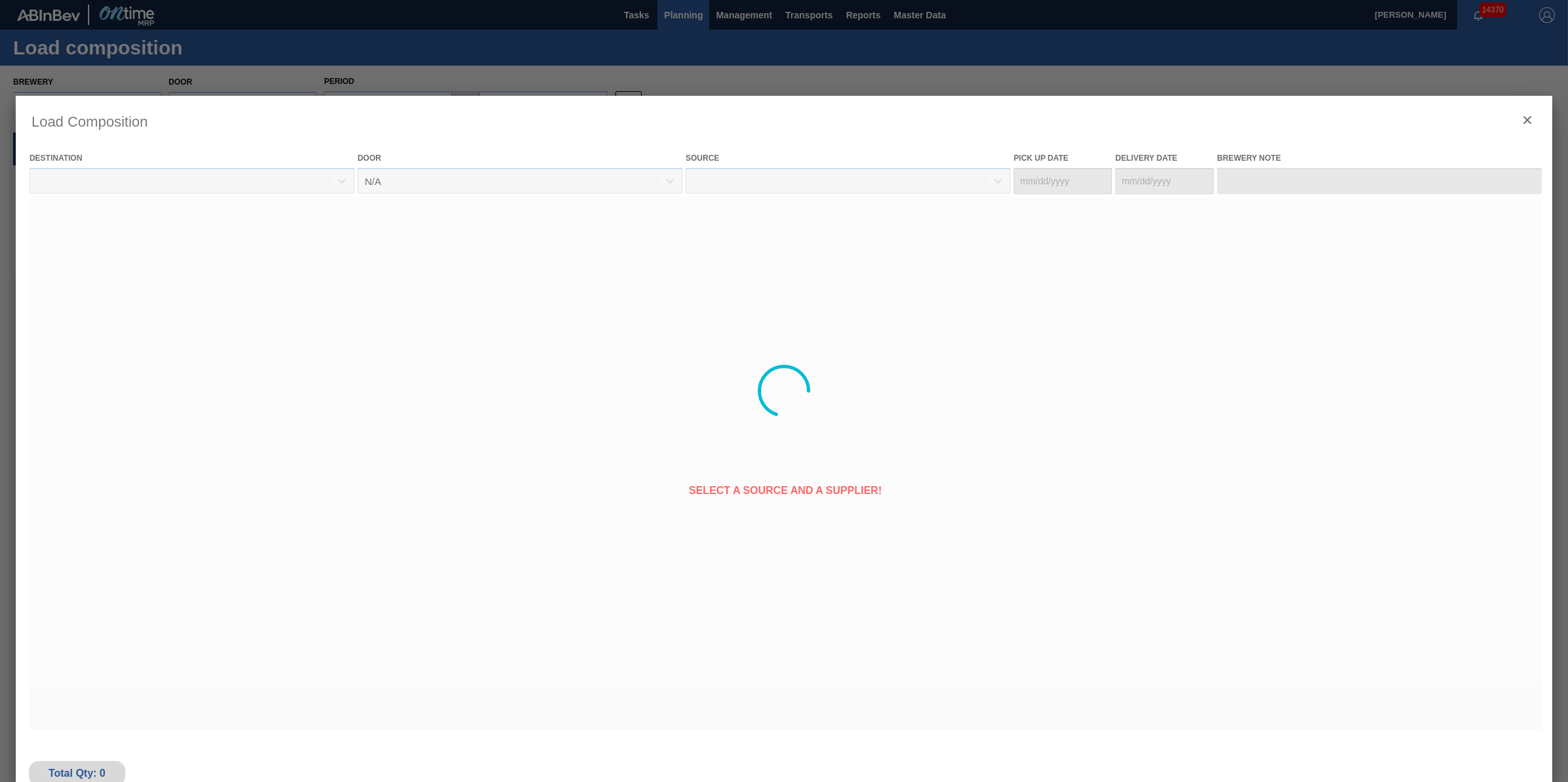
type Date "[DATE]"
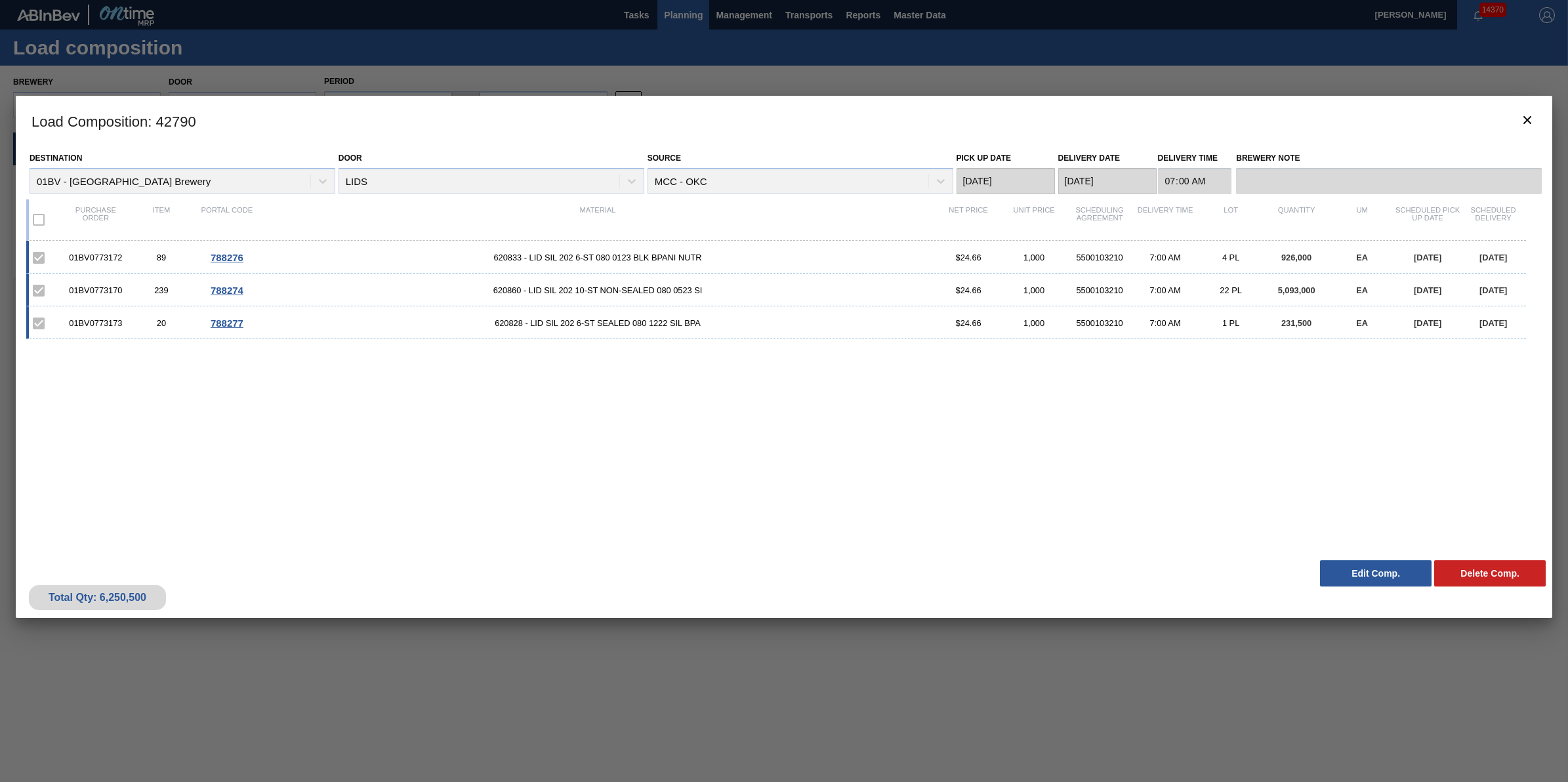
click at [1024, 657] on div "Load Composition : 42790 Destination 01BV - Baldwinsville Brewery Door LIDS Sou…" at bounding box center [784, 391] width 1537 height 590
click at [1530, 125] on icon "botão de ícone" at bounding box center [1528, 120] width 16 height 16
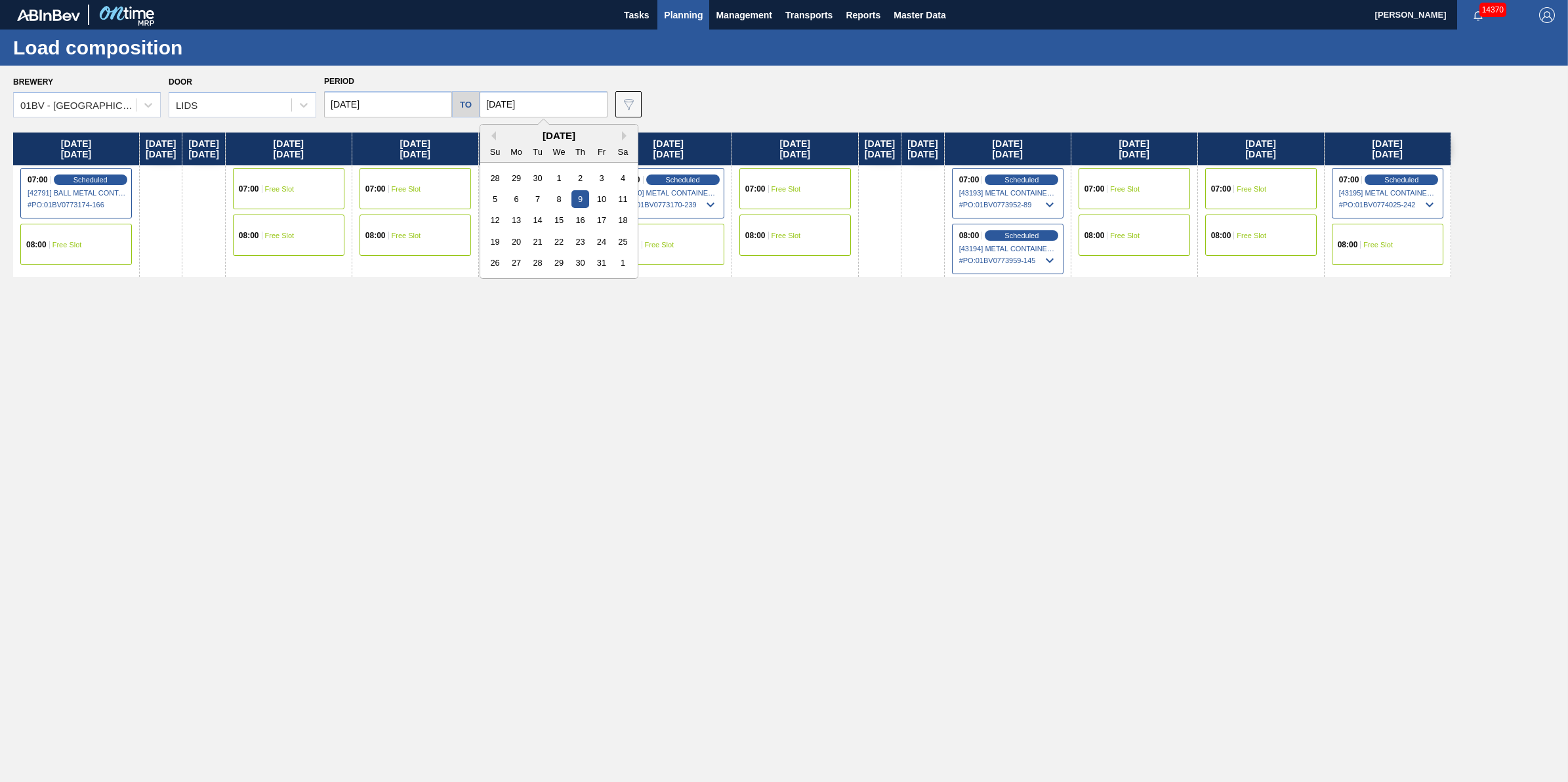
click at [539, 103] on input "[DATE]" at bounding box center [543, 104] width 128 height 26
click at [402, 107] on input "[DATE]" at bounding box center [388, 104] width 128 height 26
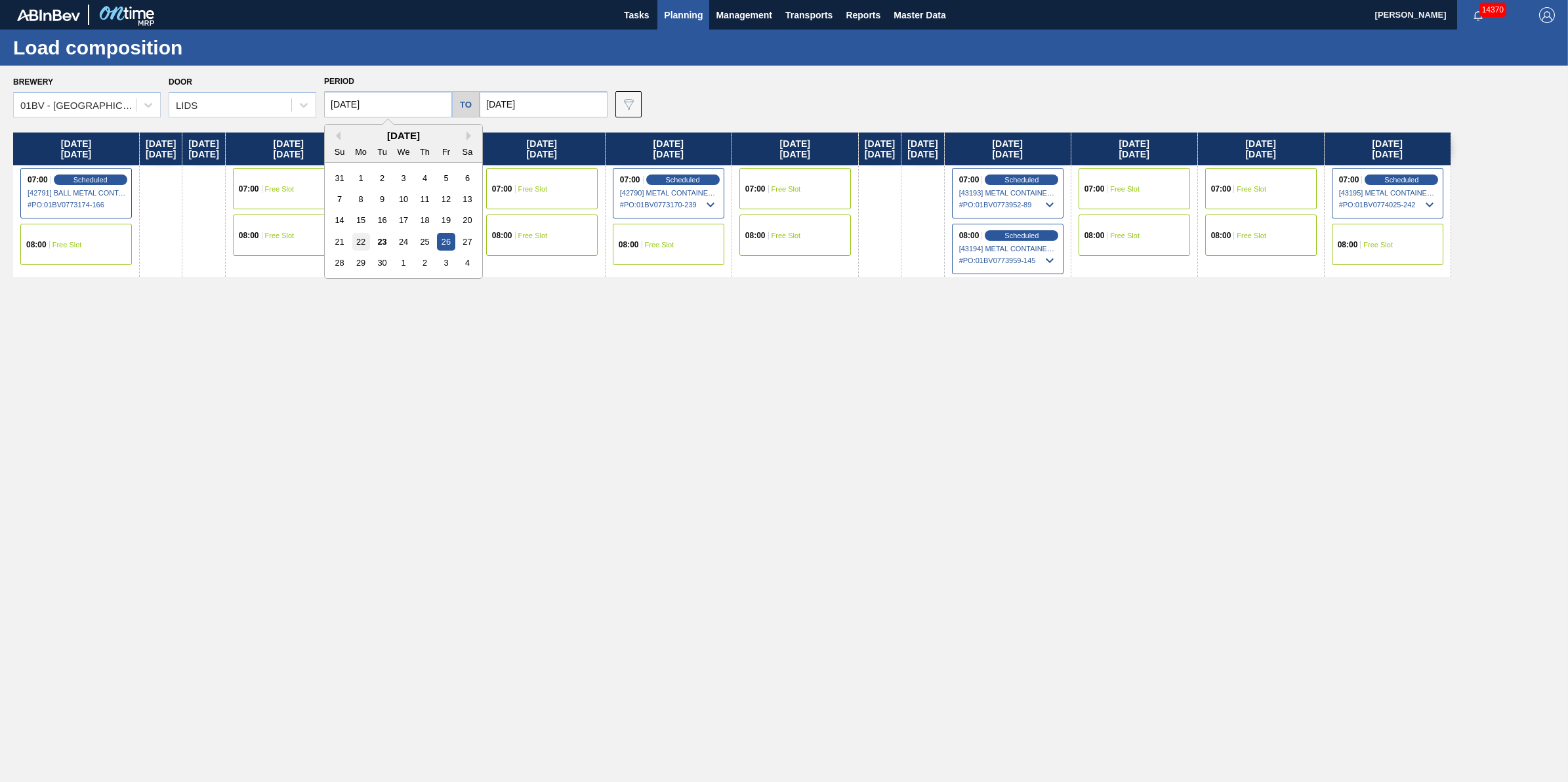
click at [353, 245] on div "22" at bounding box center [361, 241] width 18 height 18
type input "09/22/2025"
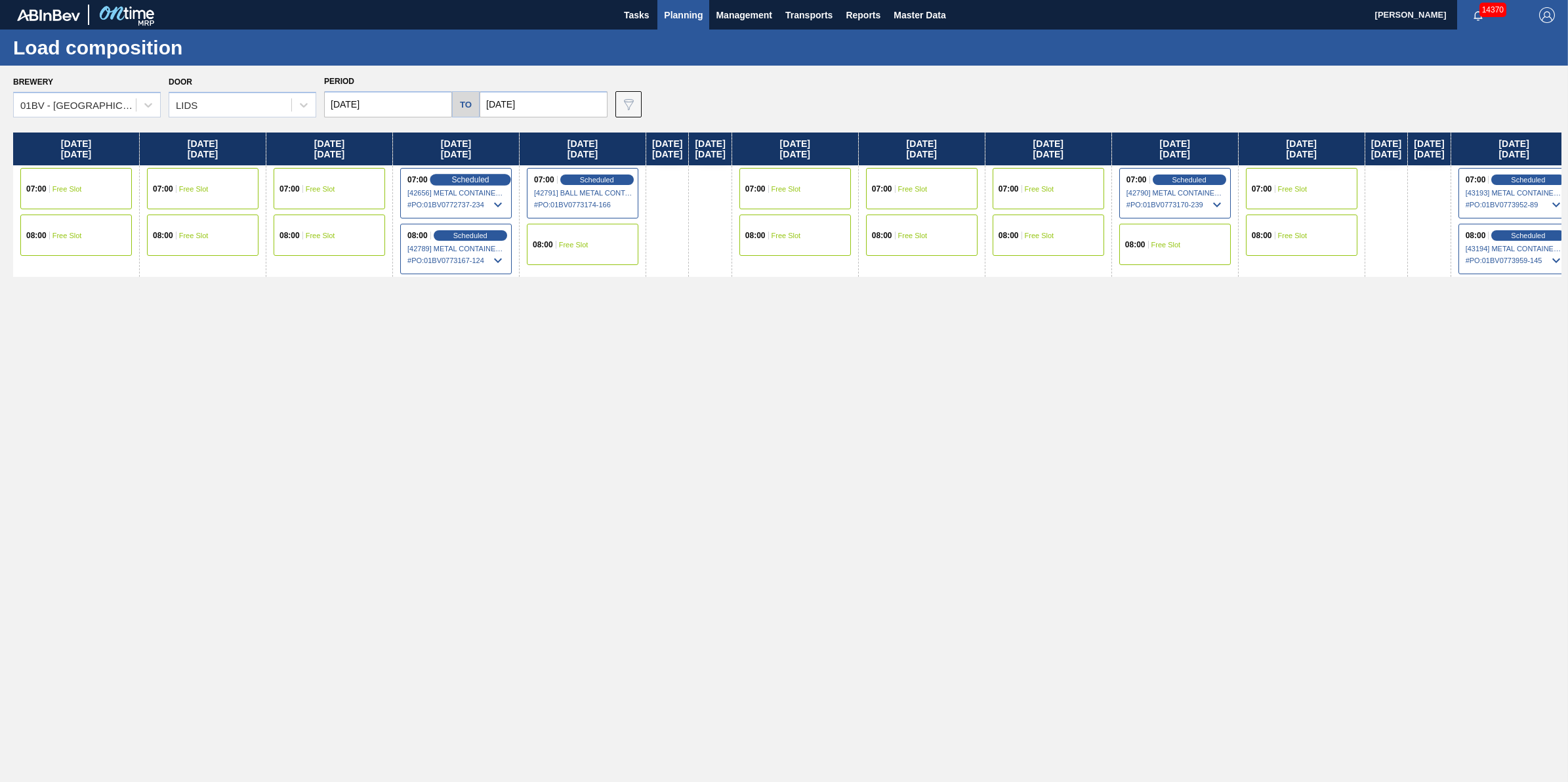
click at [468, 179] on span "Scheduled" at bounding box center [470, 179] width 38 height 9
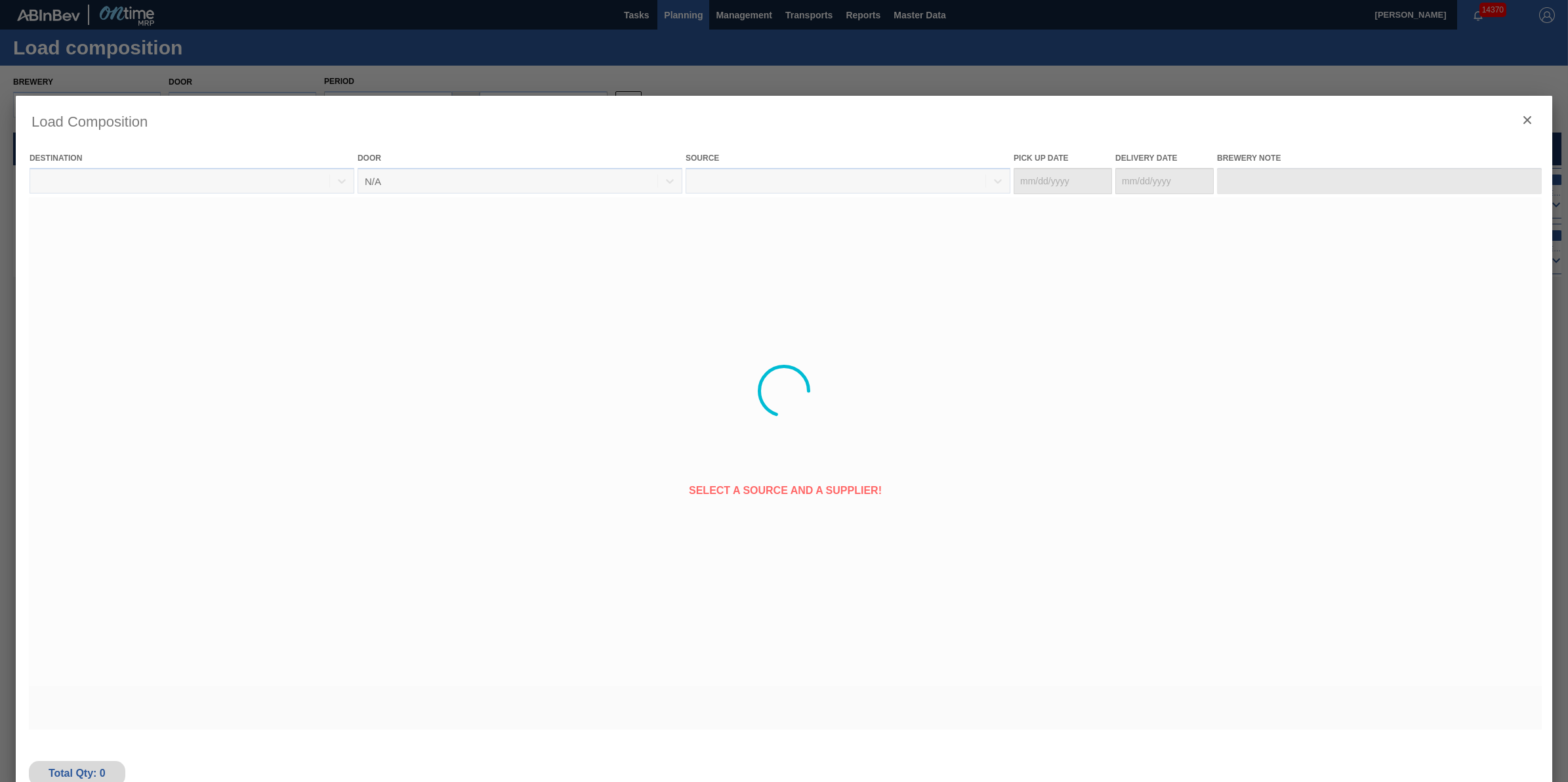
type Date "[DATE]"
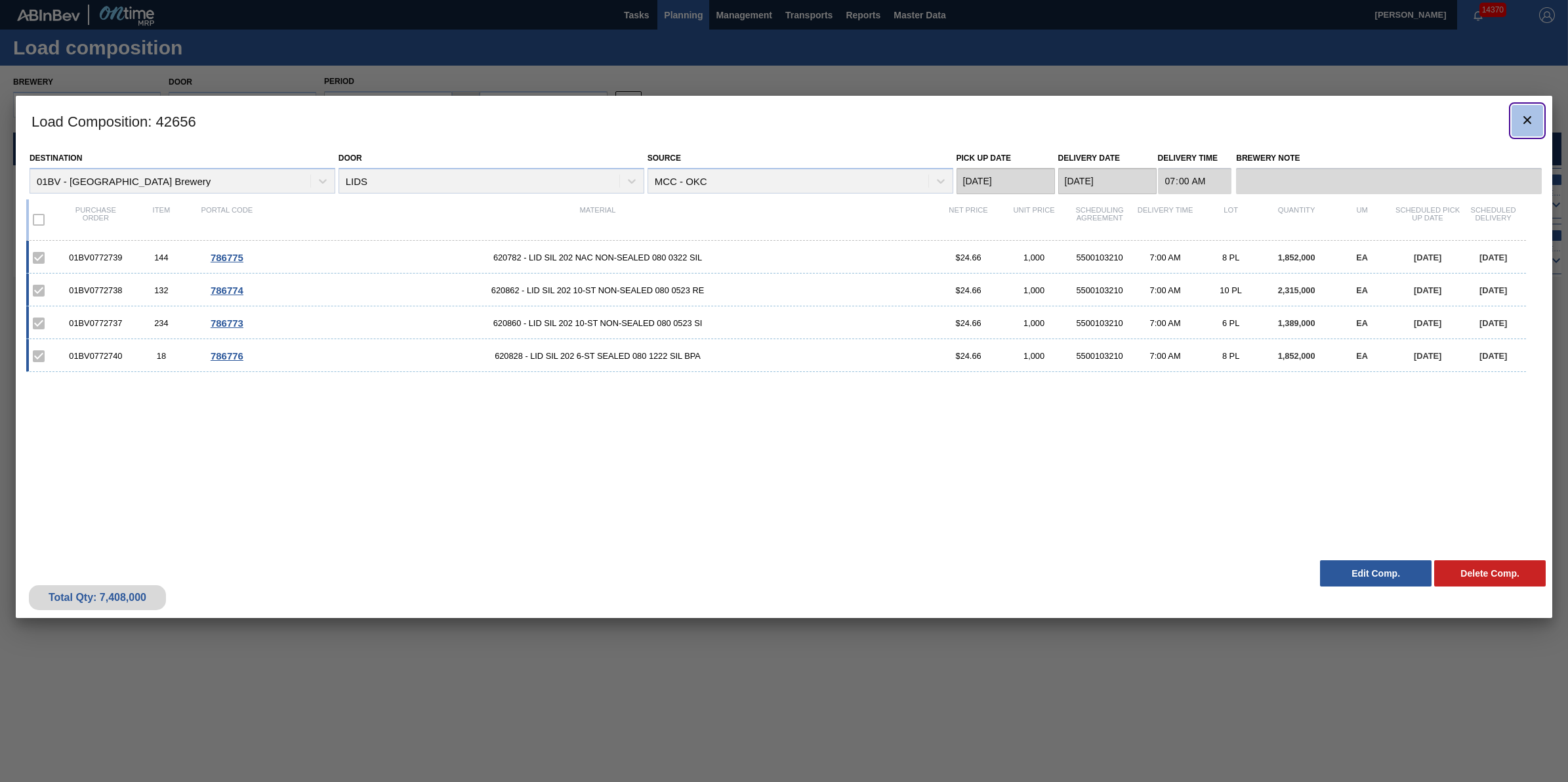
click at [1520, 125] on icon "botão de ícone" at bounding box center [1528, 120] width 16 height 16
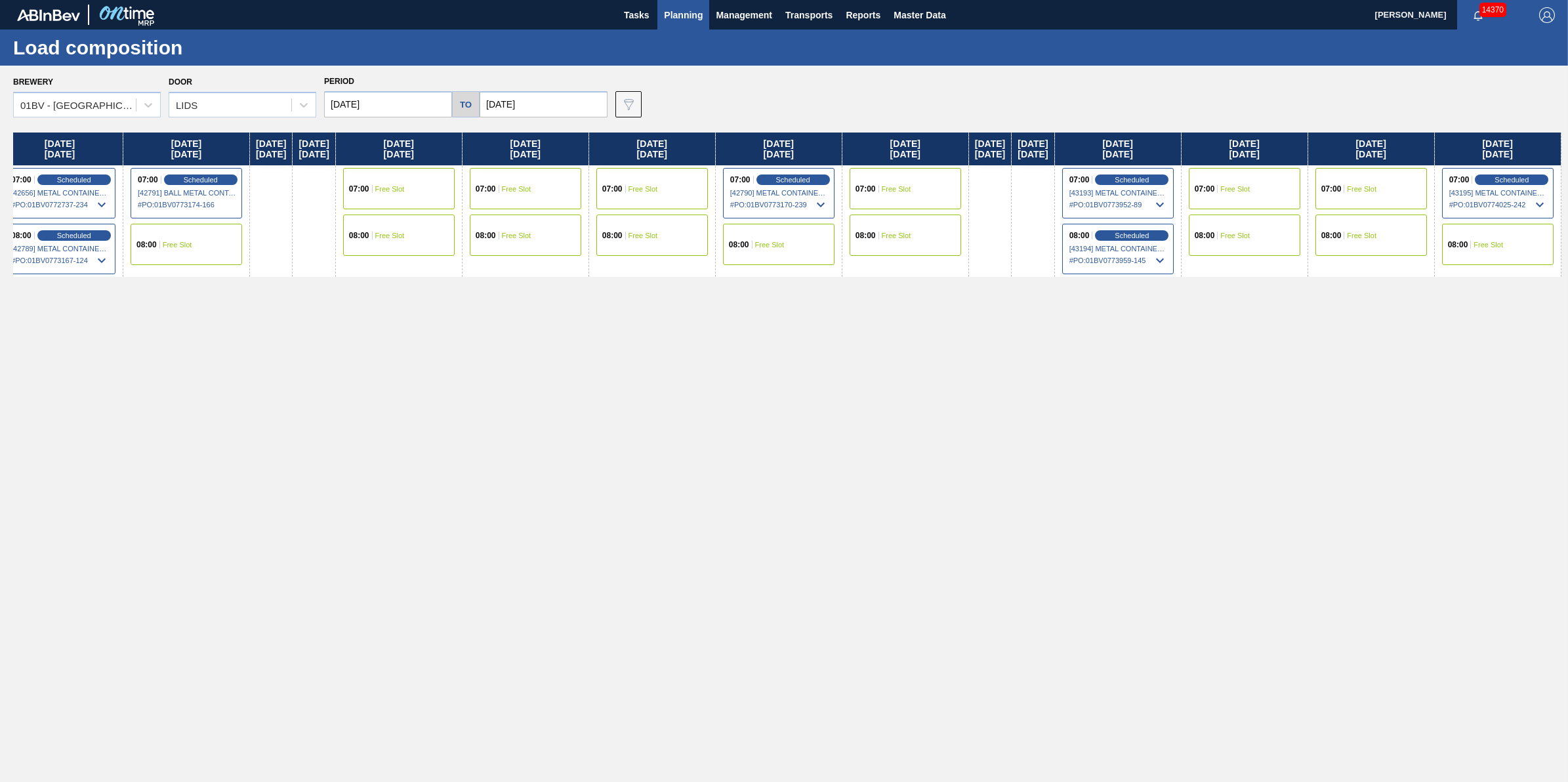
scroll to position [0, 460]
drag, startPoint x: 968, startPoint y: 225, endPoint x: 528, endPoint y: 250, distance: 440.7
click at [528, 250] on div "Monday 09/22/2025 07:00 Free Slot 08:00 Free Slot Tuesday 09/23/2025 07:00 Free…" at bounding box center [787, 453] width 1548 height 643
click at [1110, 177] on div "Scheduled" at bounding box center [1132, 180] width 81 height 12
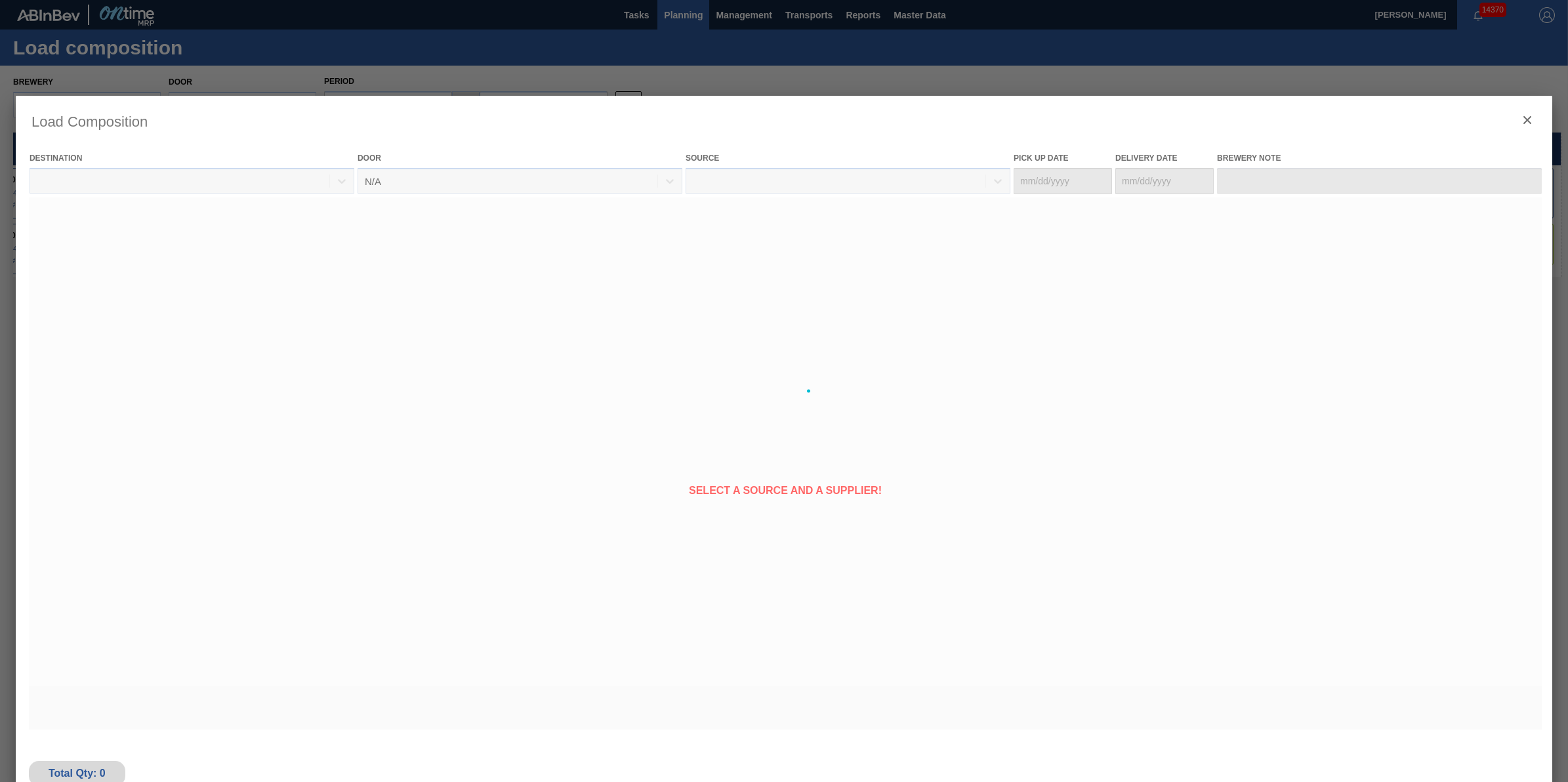
type Date "[DATE]"
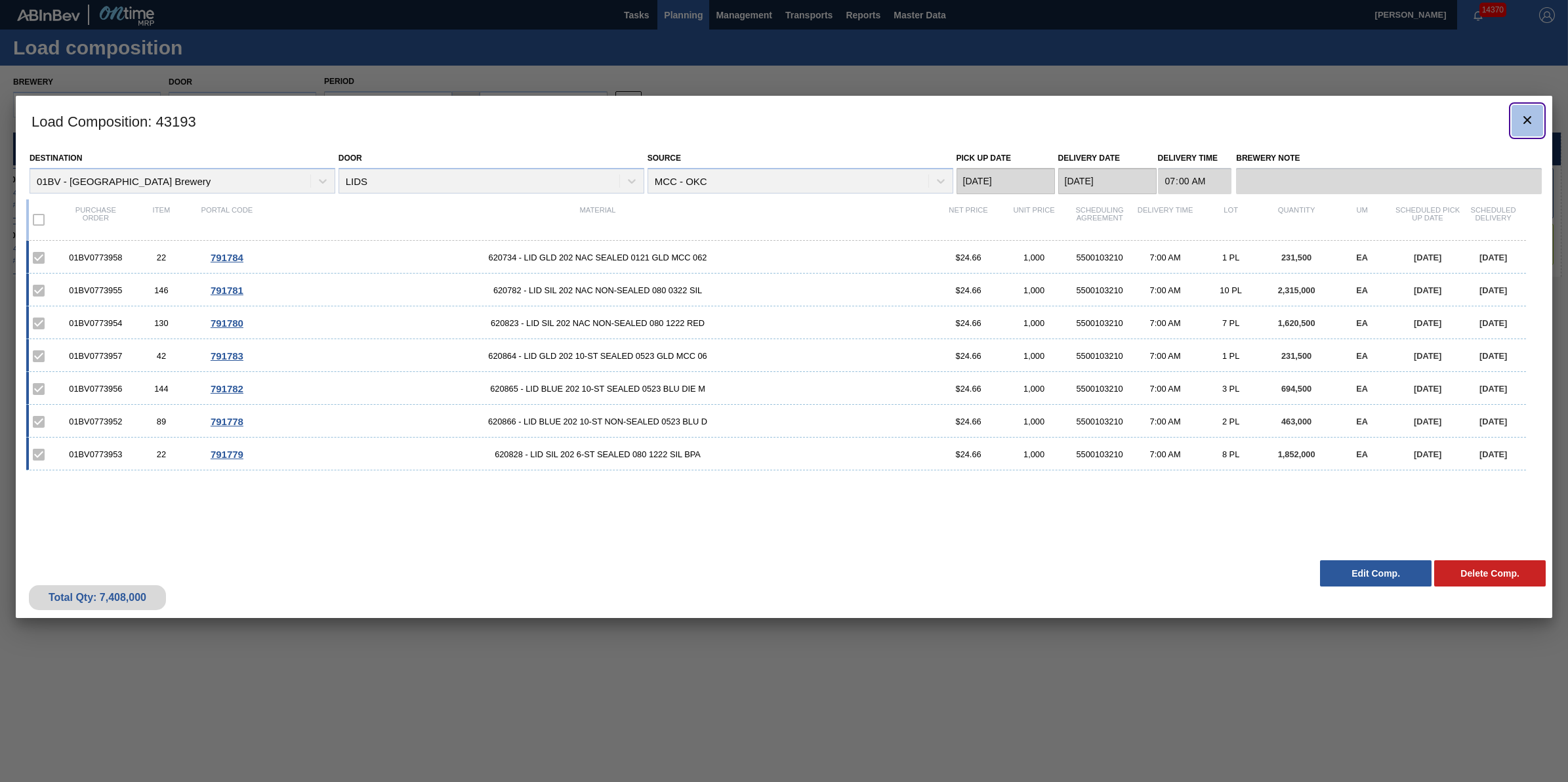
click at [1526, 115] on icon "botão de ícone" at bounding box center [1528, 120] width 16 height 16
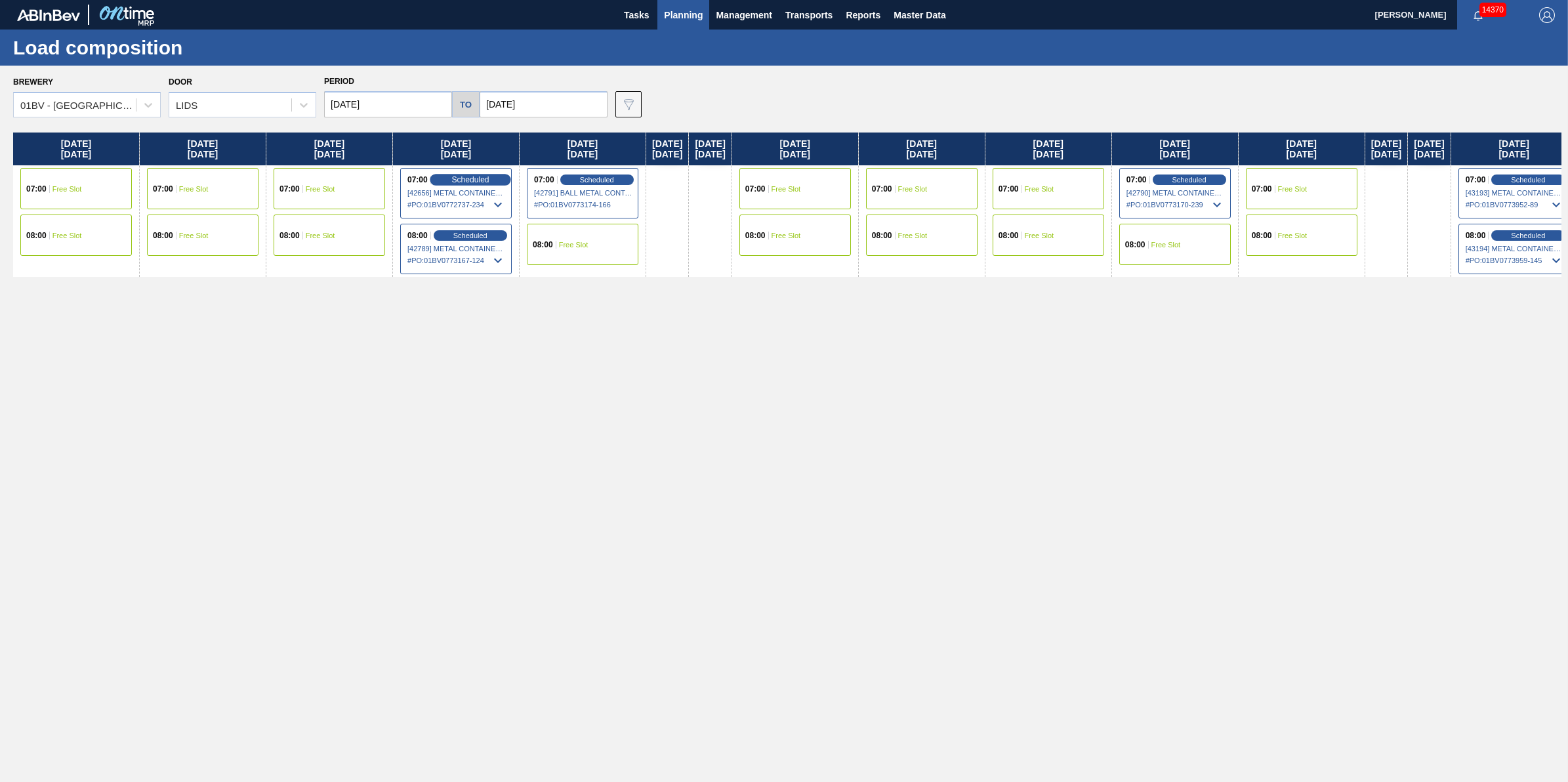
click at [476, 174] on div "Scheduled" at bounding box center [470, 180] width 81 height 12
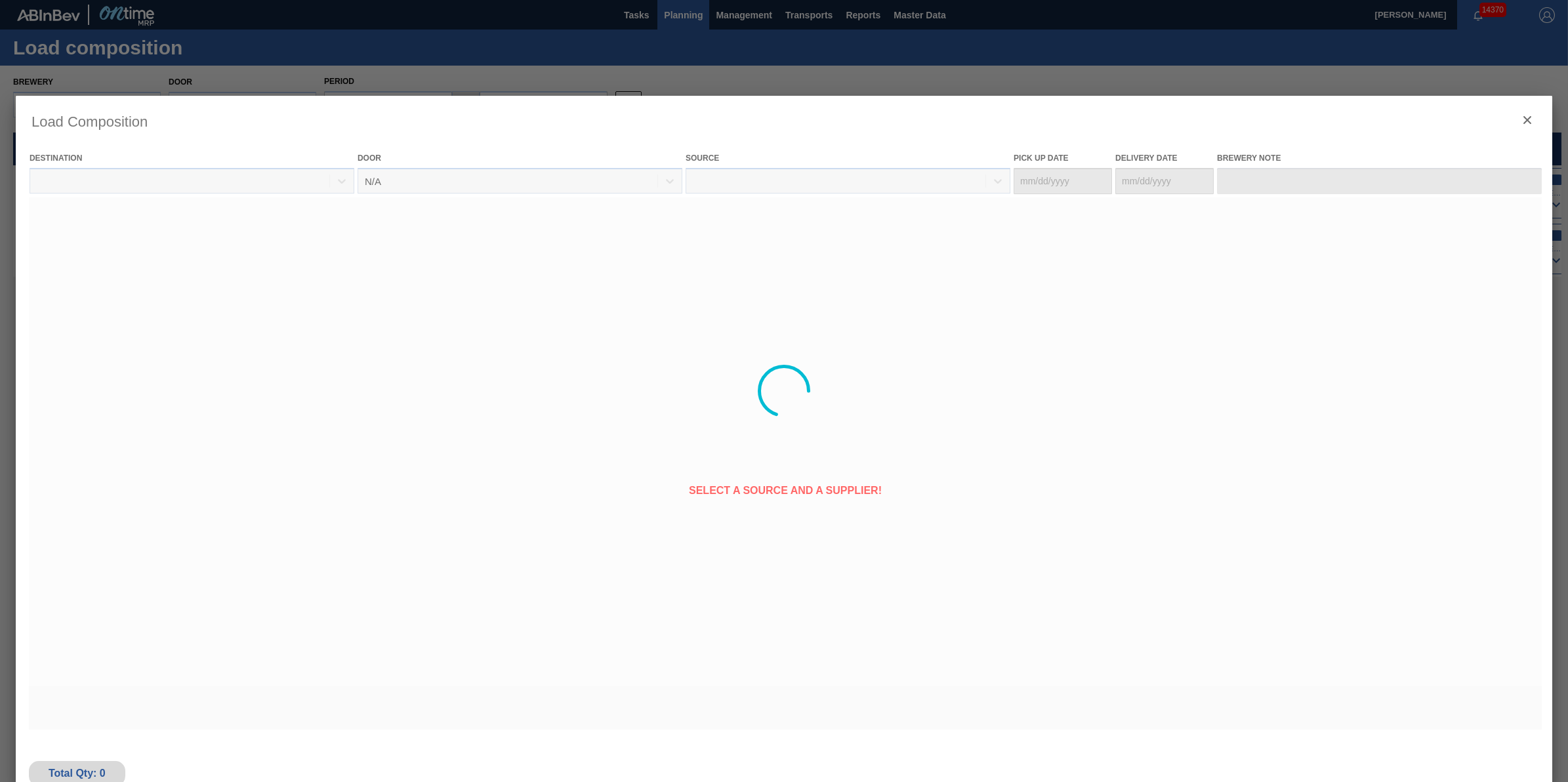
type Date "[DATE]"
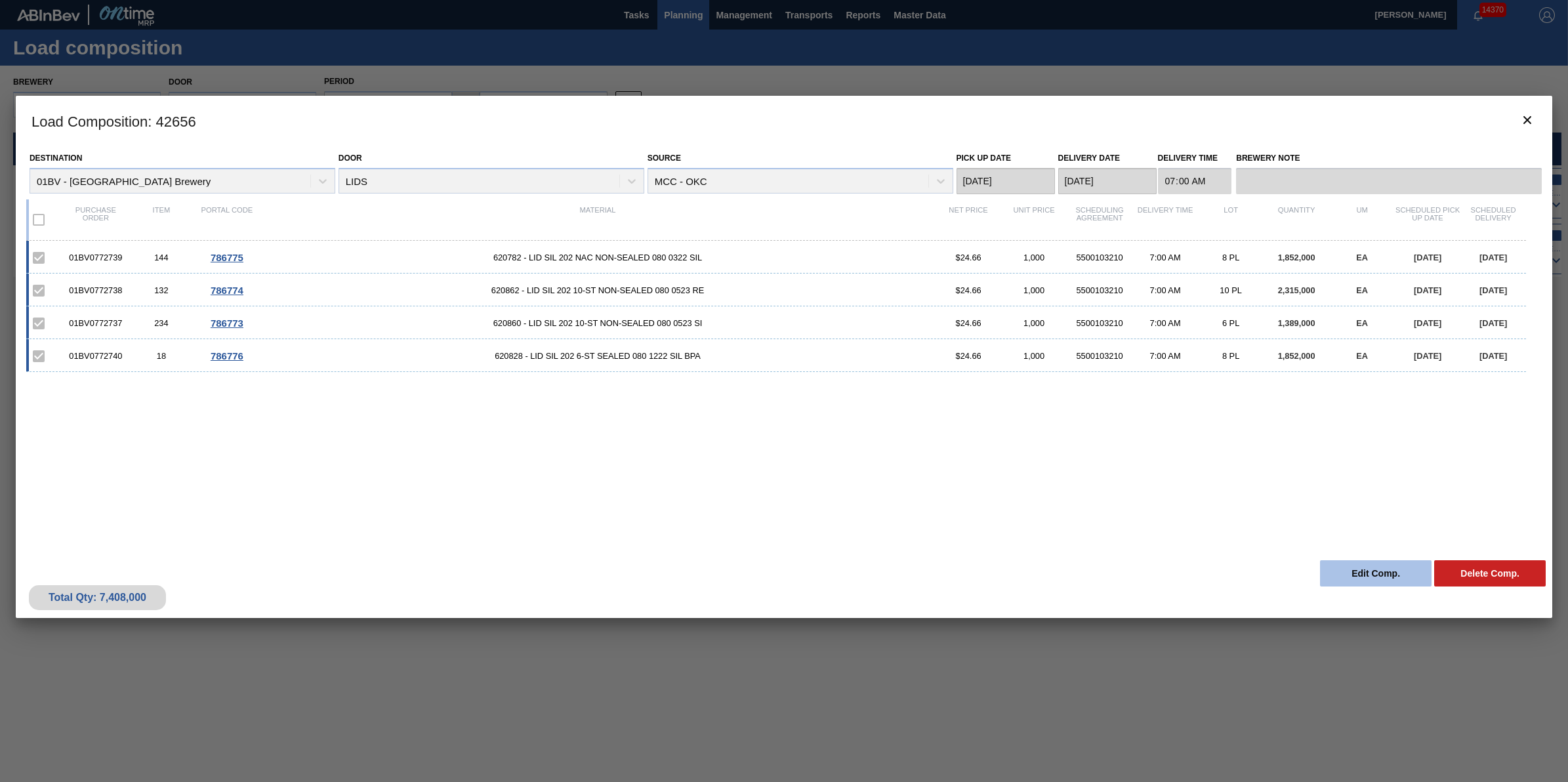
click at [1335, 572] on button "Edit Comp." at bounding box center [1376, 573] width 111 height 26
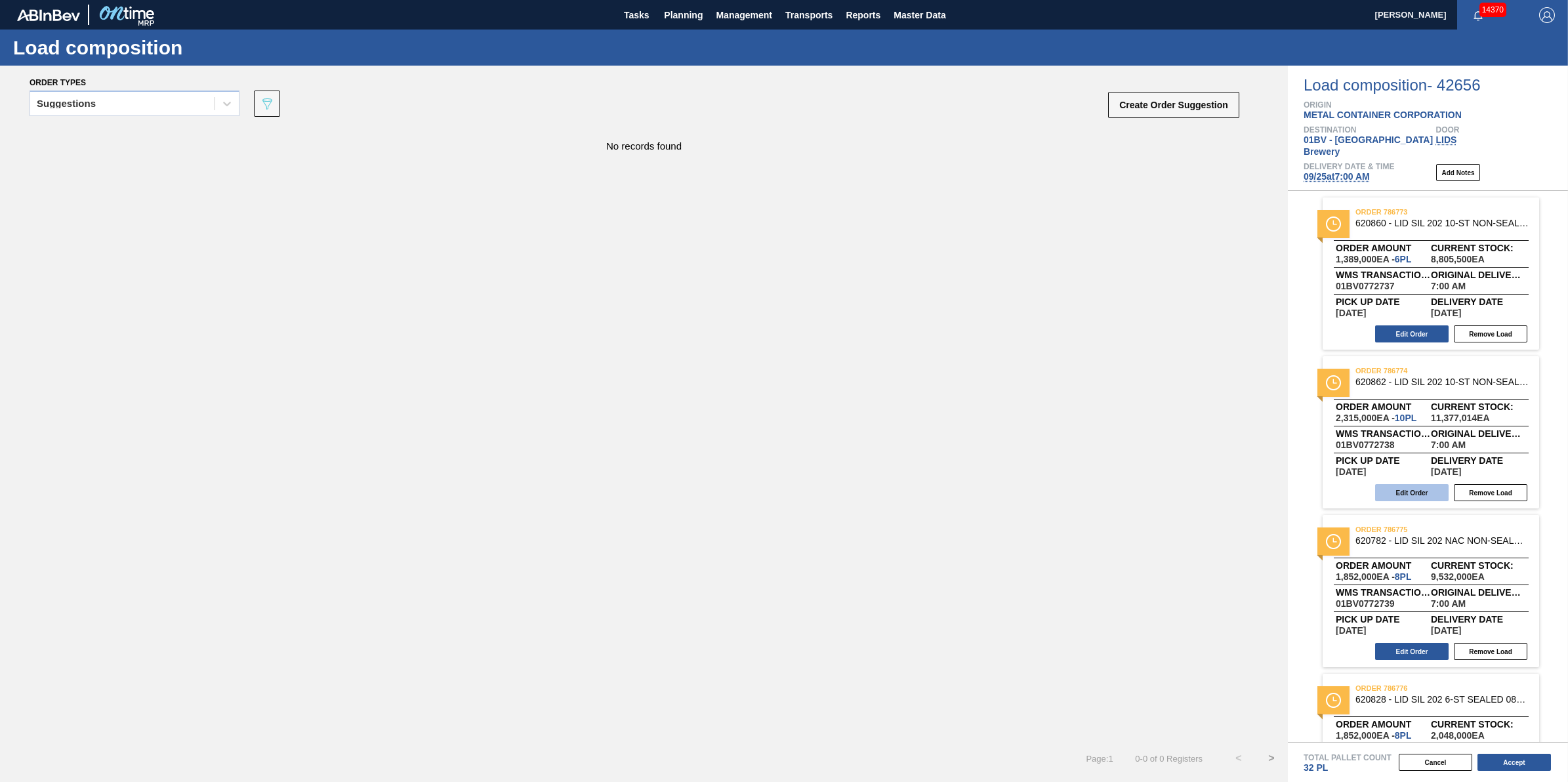
click at [1427, 484] on button "Edit Order" at bounding box center [1412, 493] width 74 height 17
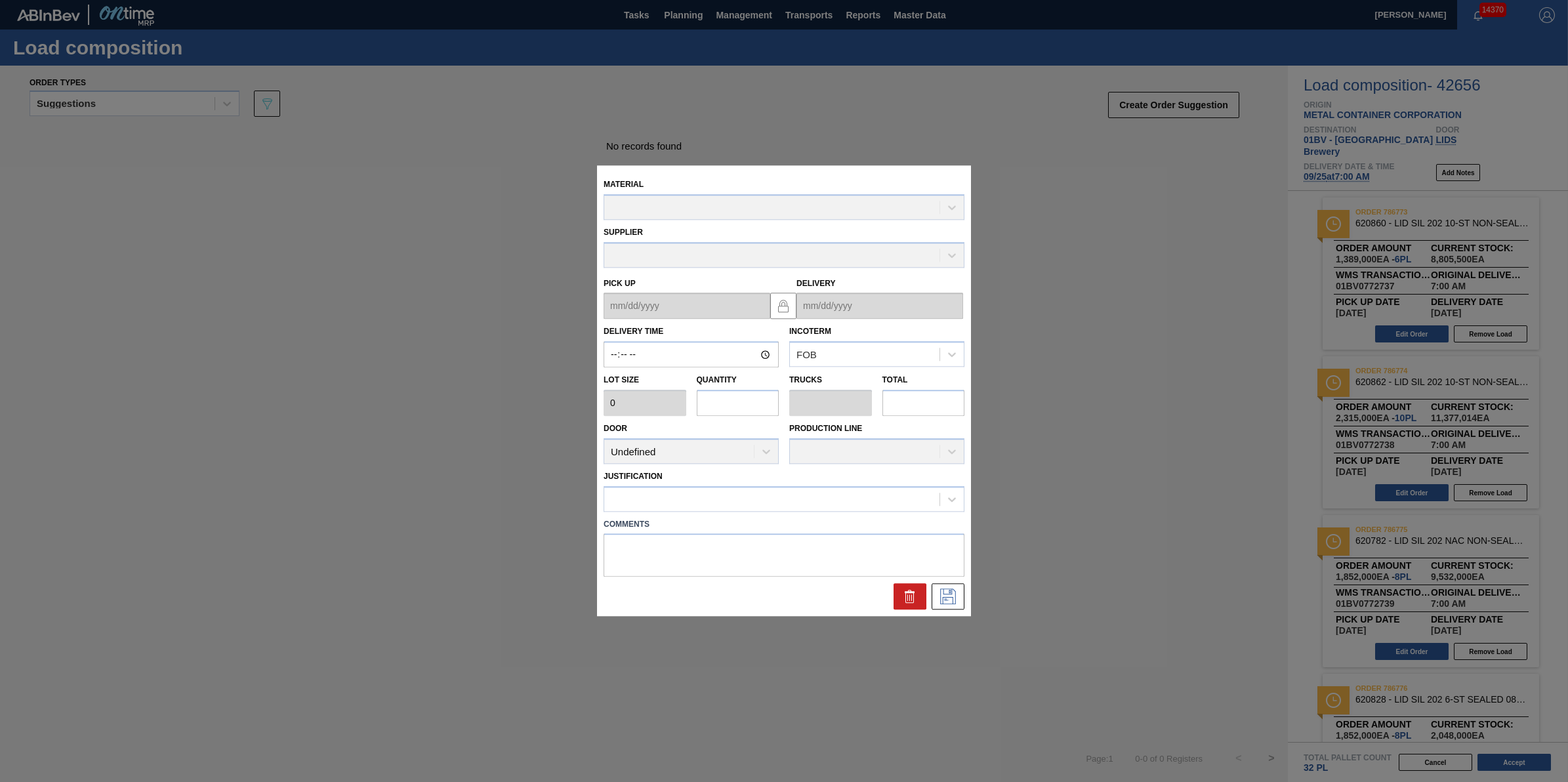
type input "07:00:00"
type input "231,500"
type input "10"
type input "0.312"
type input "2,315,000"
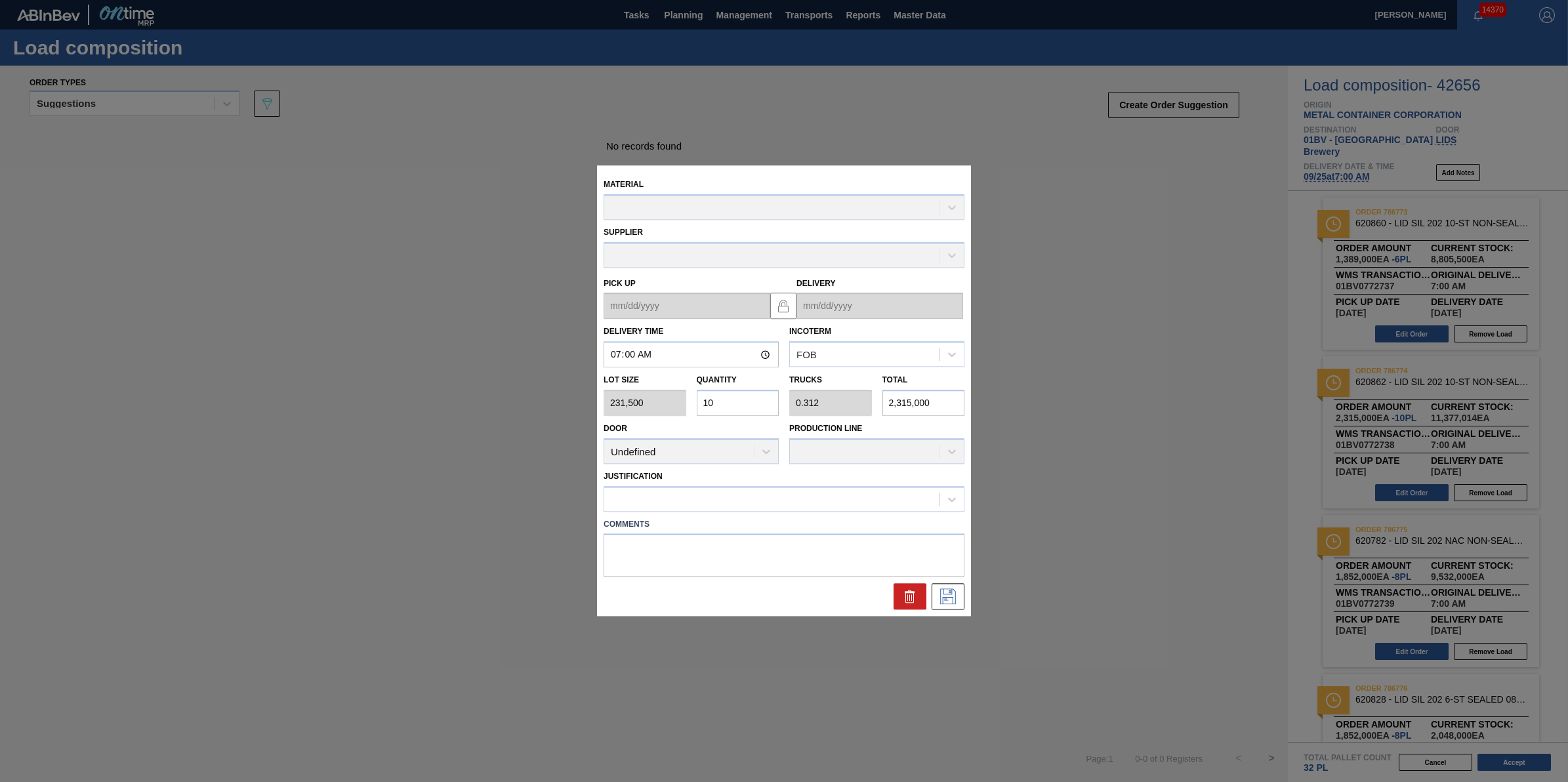
type up "[DATE]"
type input "[DATE]"
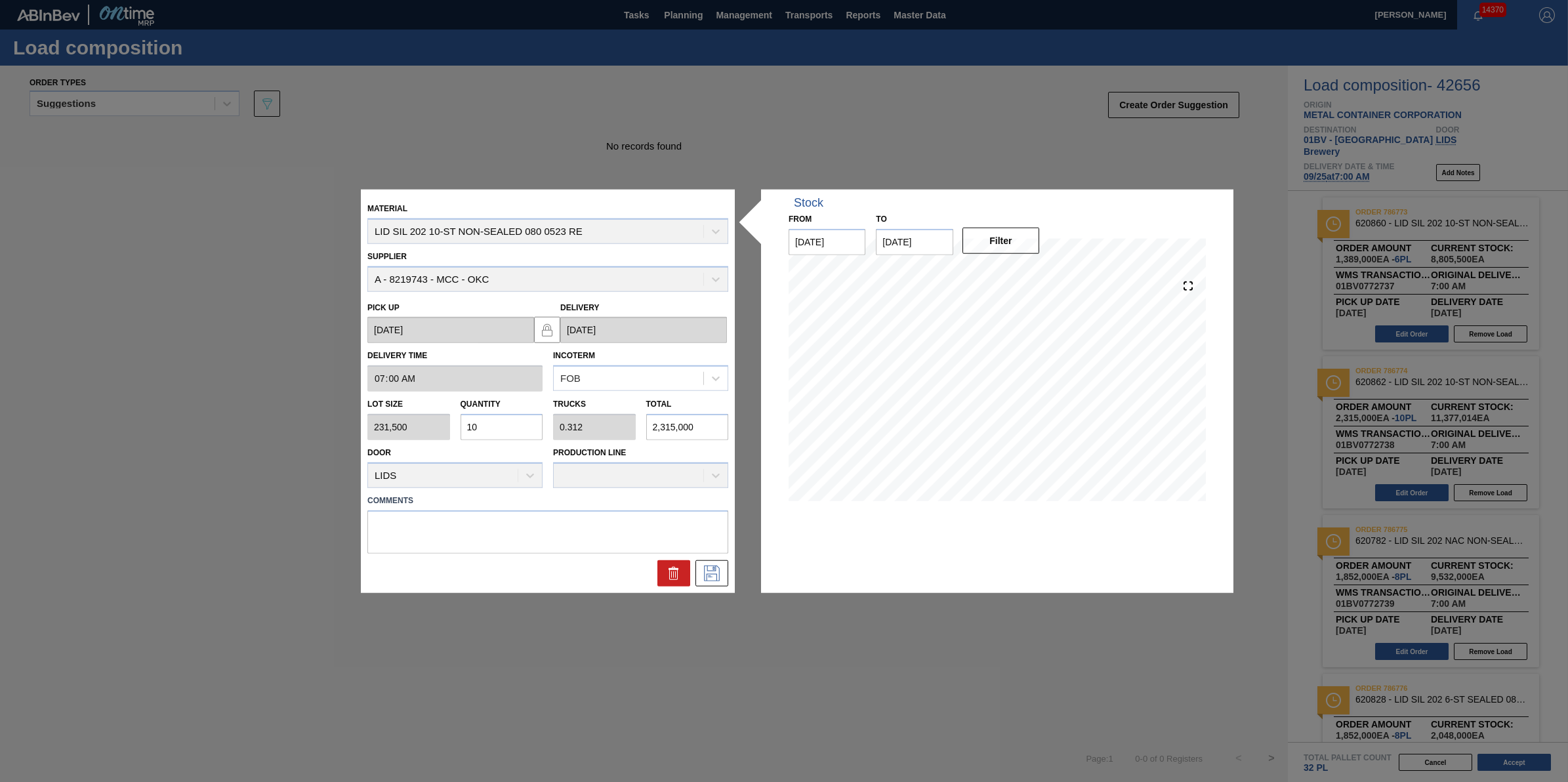
click at [506, 424] on input "10" at bounding box center [501, 427] width 82 height 26
type input "1"
type input "0.031"
type input "231,500"
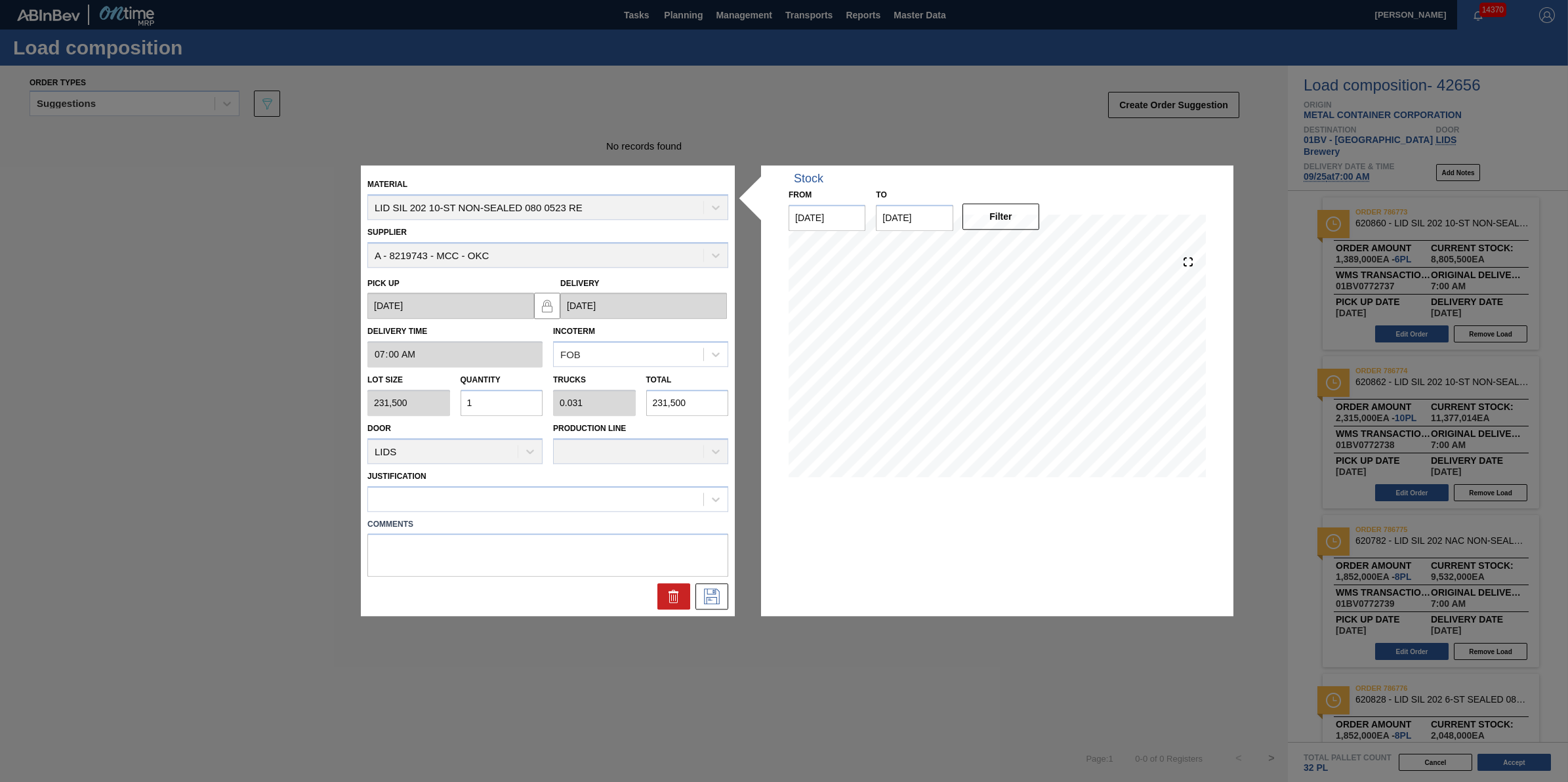
type input "17"
type input "0.531"
type input "3,935,500"
type input "1"
type input "0.031"
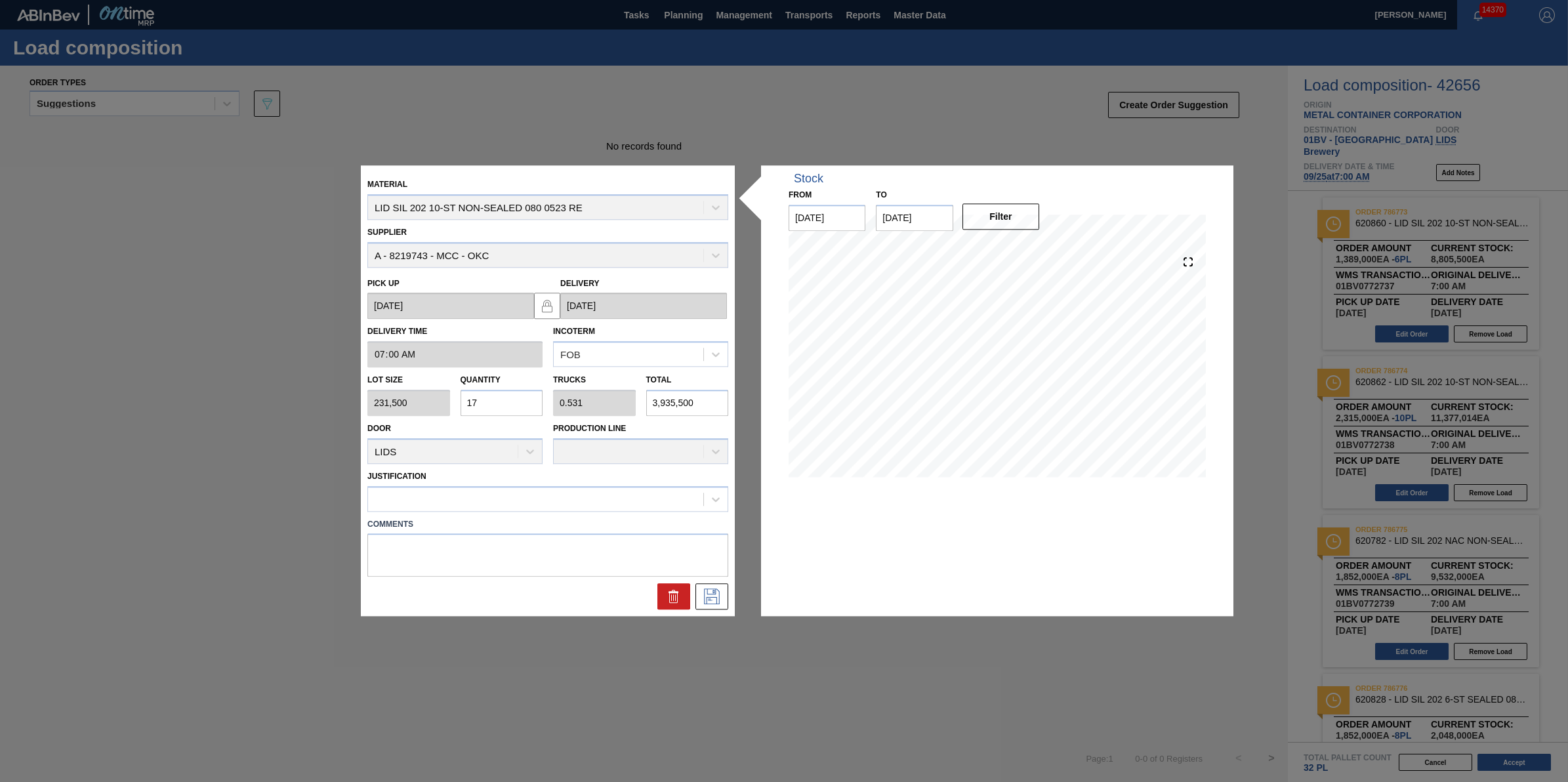
type input "231,500"
type input "0"
type input "7"
type input "0.219"
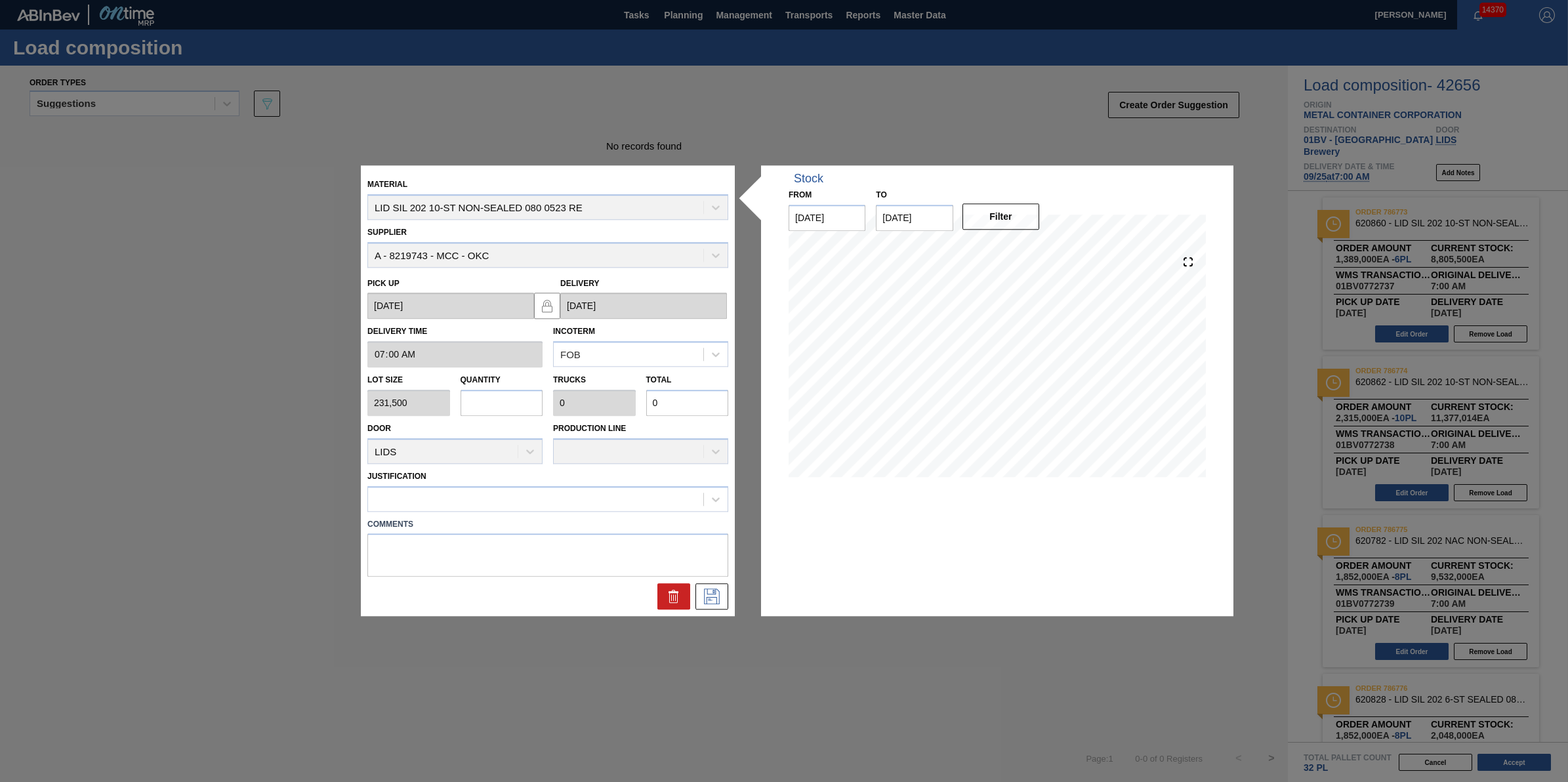
type input "1,620,500"
type input "7"
click at [714, 598] on icon at bounding box center [712, 597] width 21 height 16
click at [656, 497] on div at bounding box center [535, 499] width 335 height 19
type input "other"
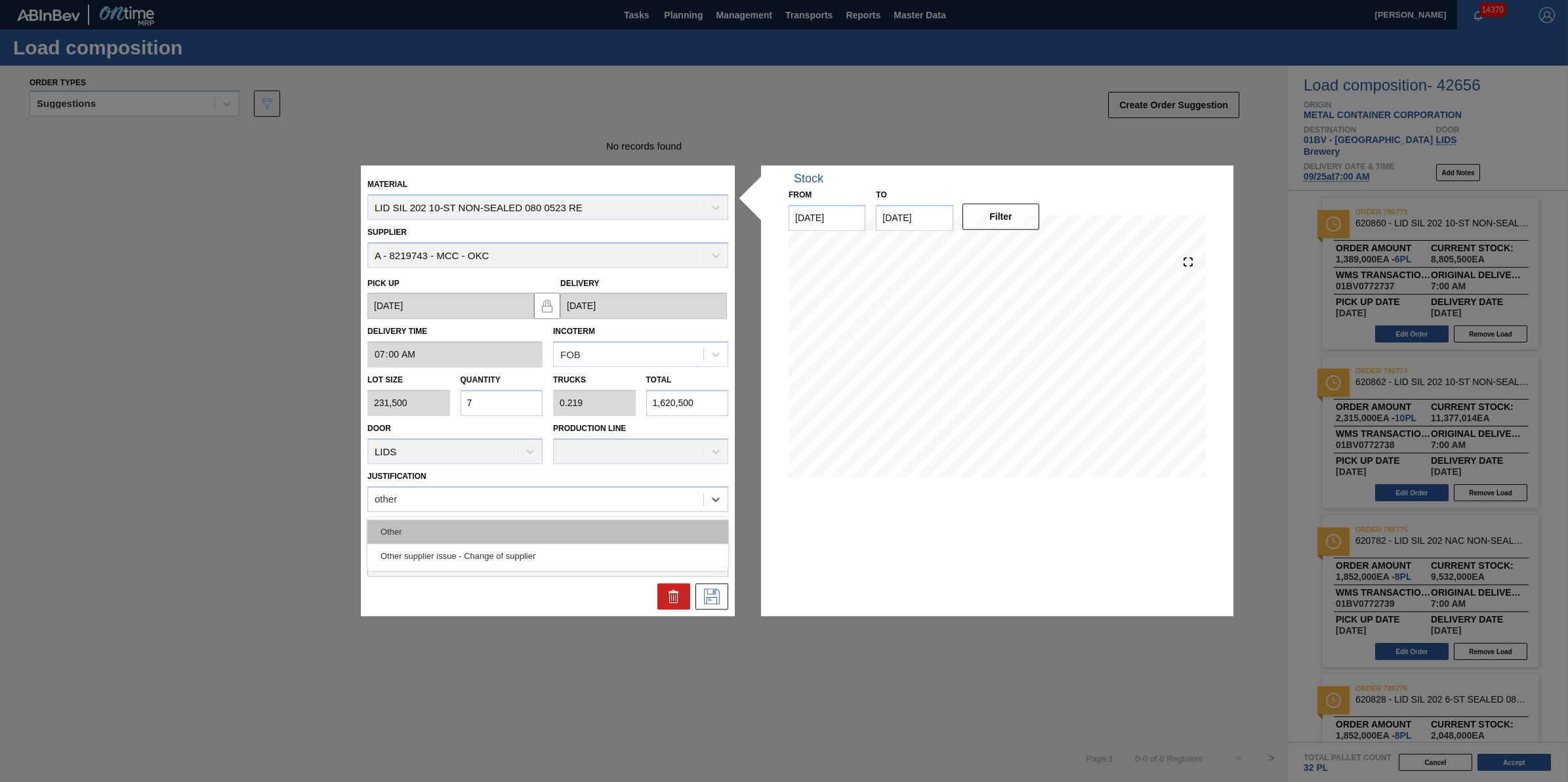
click at [624, 532] on div "Other" at bounding box center [548, 532] width 361 height 25
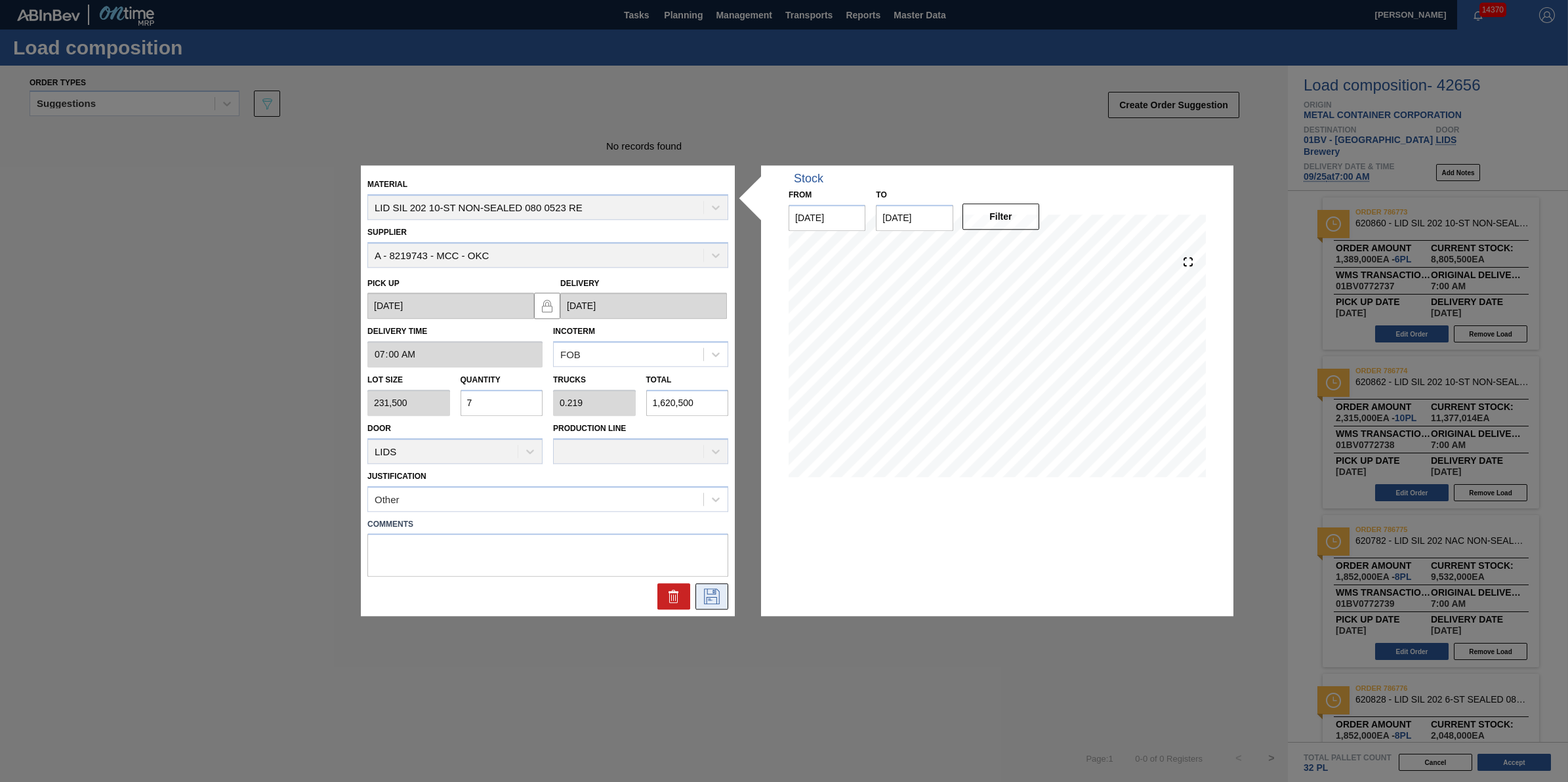
click at [723, 594] on button at bounding box center [712, 597] width 33 height 26
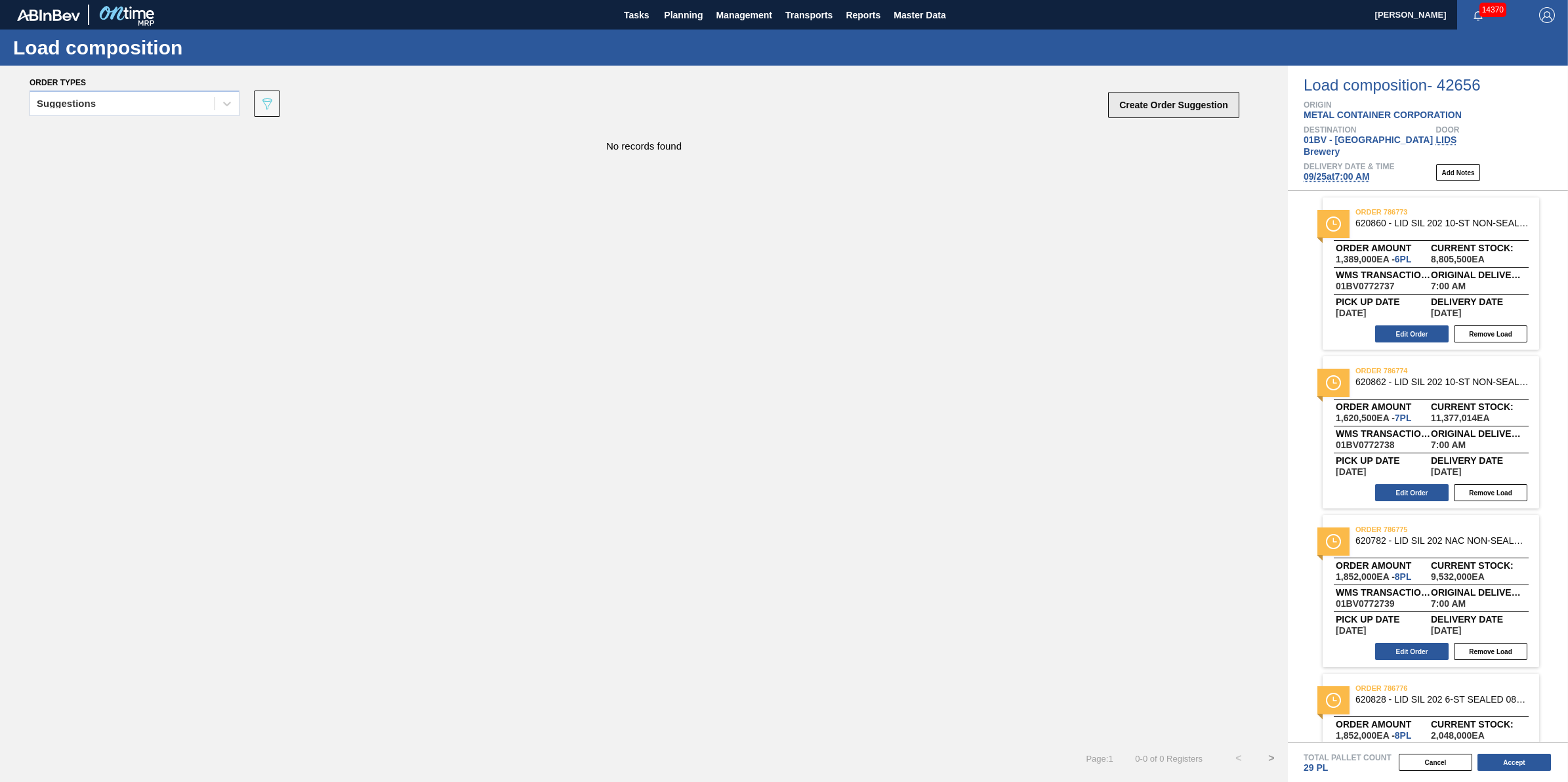
click at [1166, 103] on button "Create Order Suggestion" at bounding box center [1174, 105] width 132 height 26
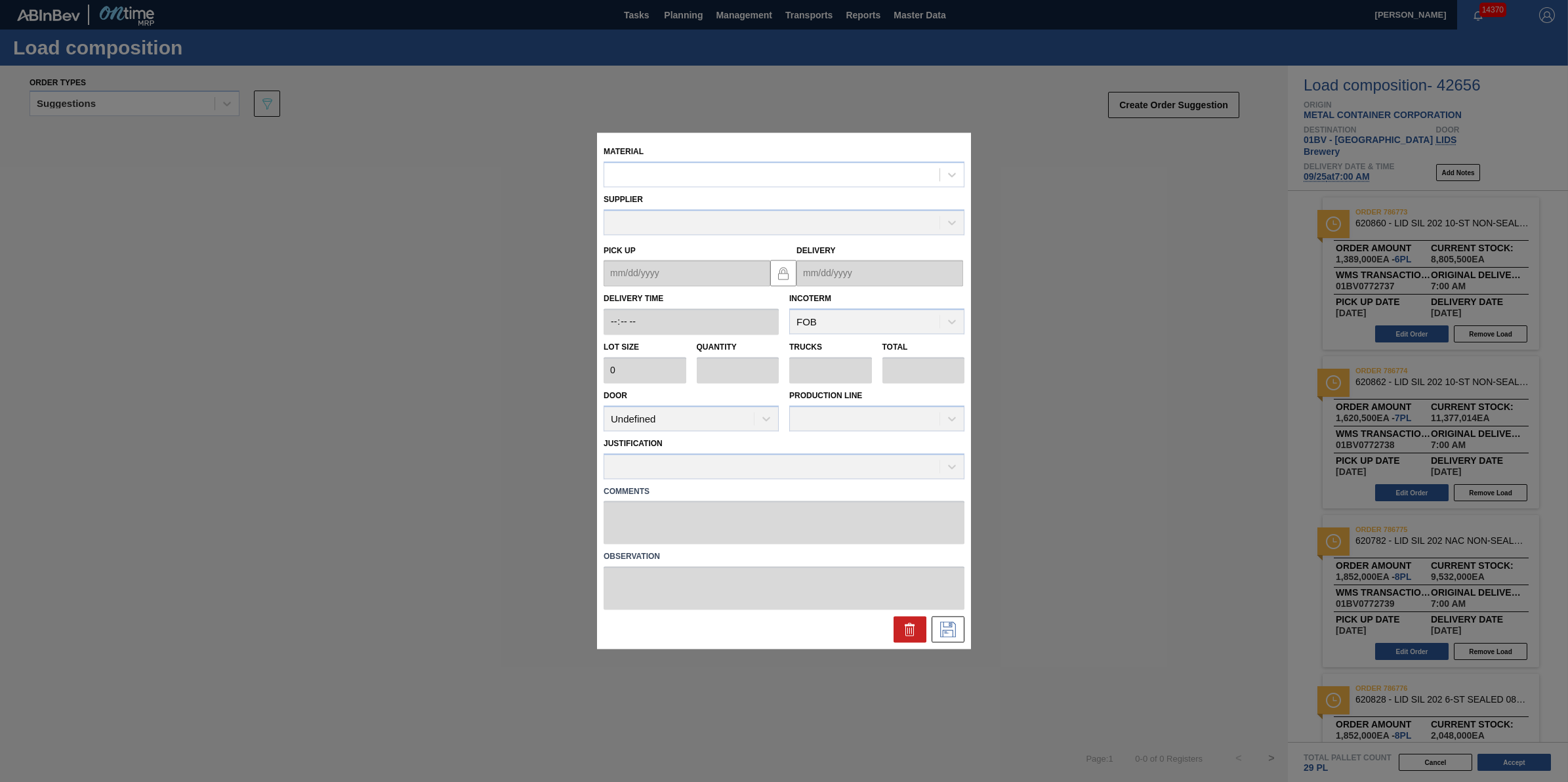
click at [842, 160] on div "Material" at bounding box center [783, 165] width 361 height 45
click at [834, 163] on div at bounding box center [783, 173] width 361 height 25
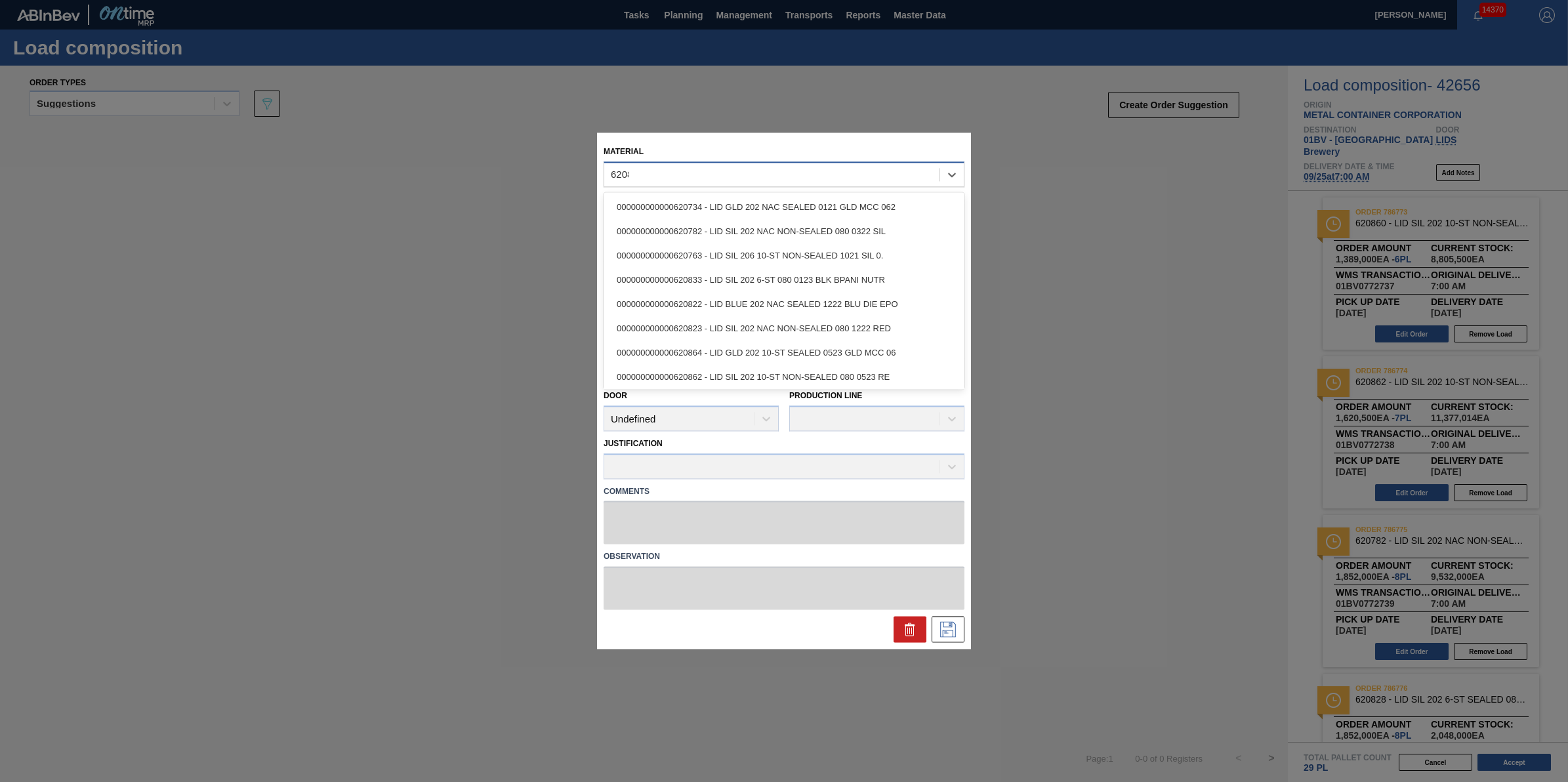
type input "620828"
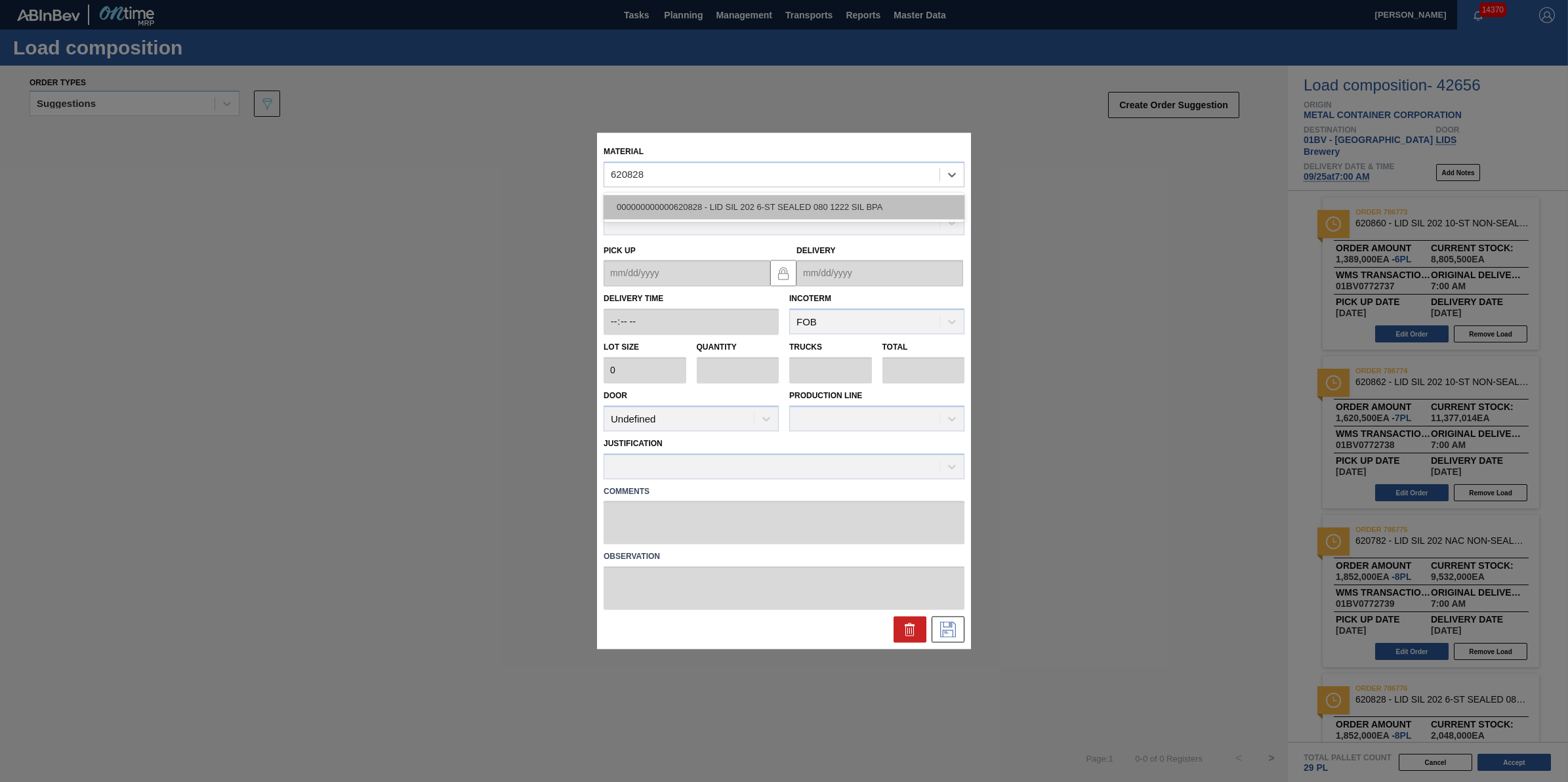
click at [825, 202] on div "000000000000620828 - LID SIL 202 6-ST SEALED 080 1222 SIL BPA" at bounding box center [783, 207] width 361 height 25
type input "231,500"
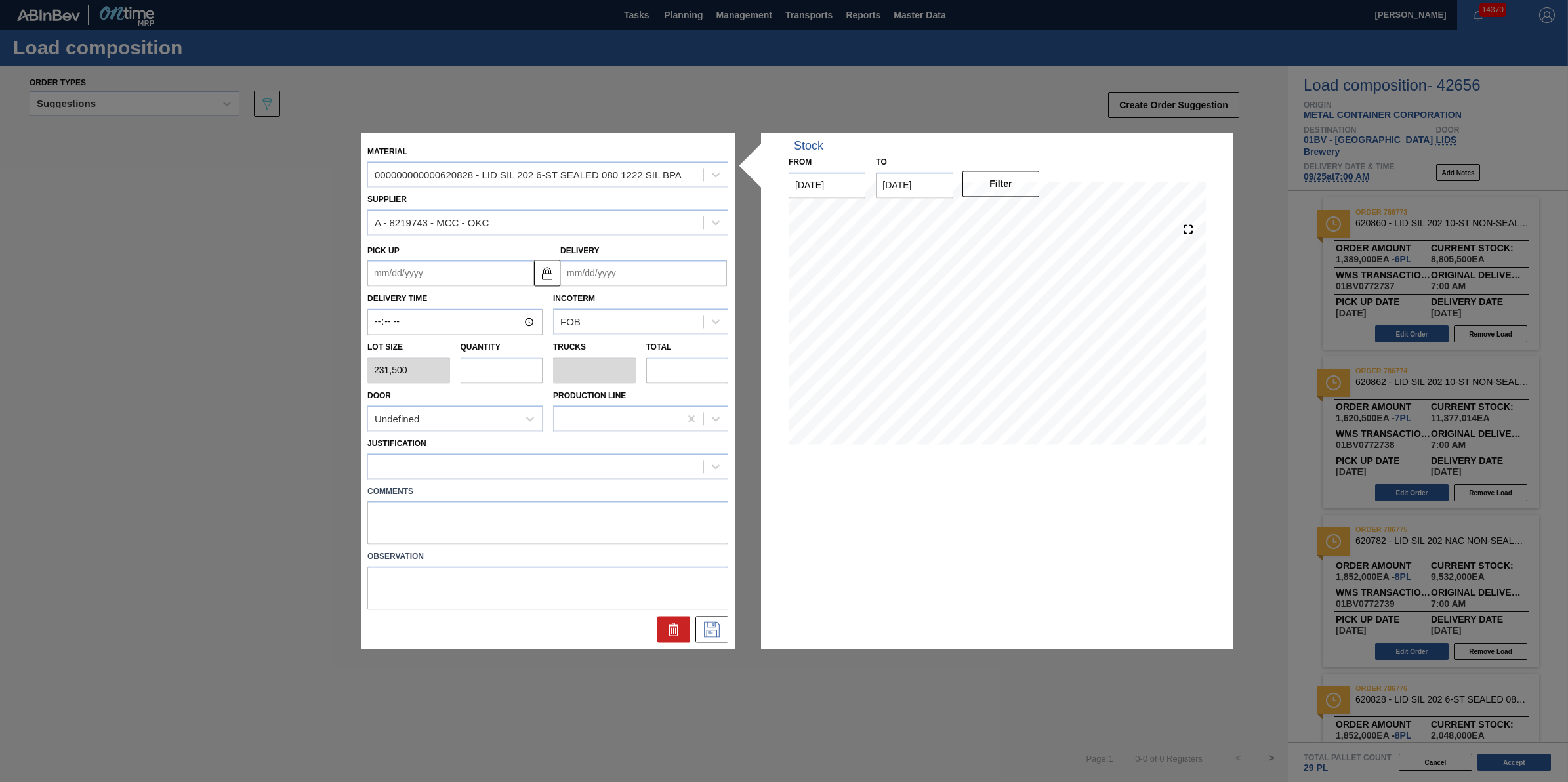
click at [465, 369] on input "text" at bounding box center [501, 370] width 82 height 26
type input "3"
type input "0.094"
type input "694,500"
type input "3"
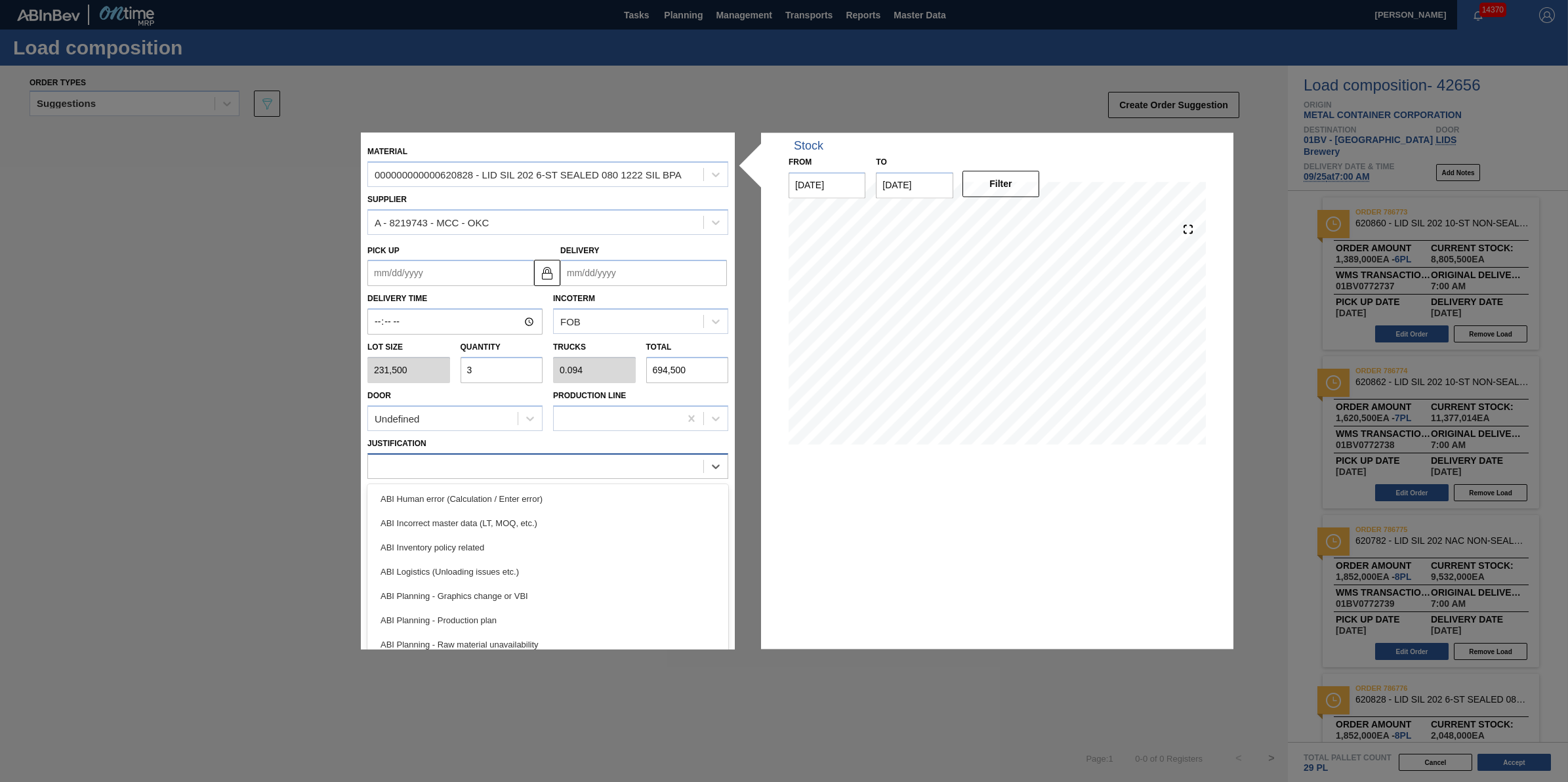
click at [505, 454] on div at bounding box center [548, 465] width 361 height 25
type input "i"
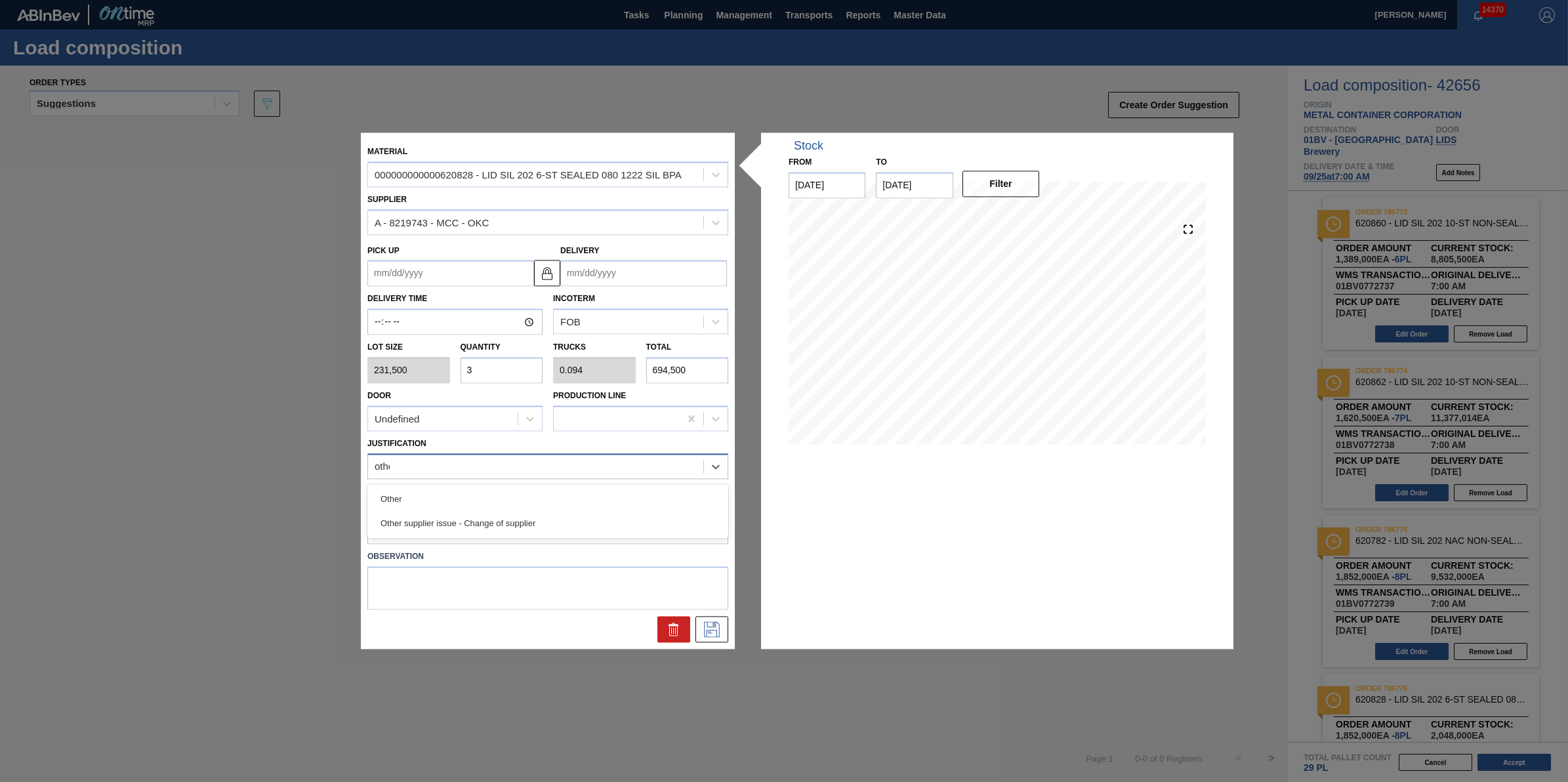
type input "other"
click at [488, 489] on div "Other" at bounding box center [548, 499] width 361 height 25
click at [664, 288] on div "Delivery Time Incoterm FOB" at bounding box center [548, 311] width 371 height 48
click at [683, 282] on input "Delivery" at bounding box center [643, 274] width 167 height 26
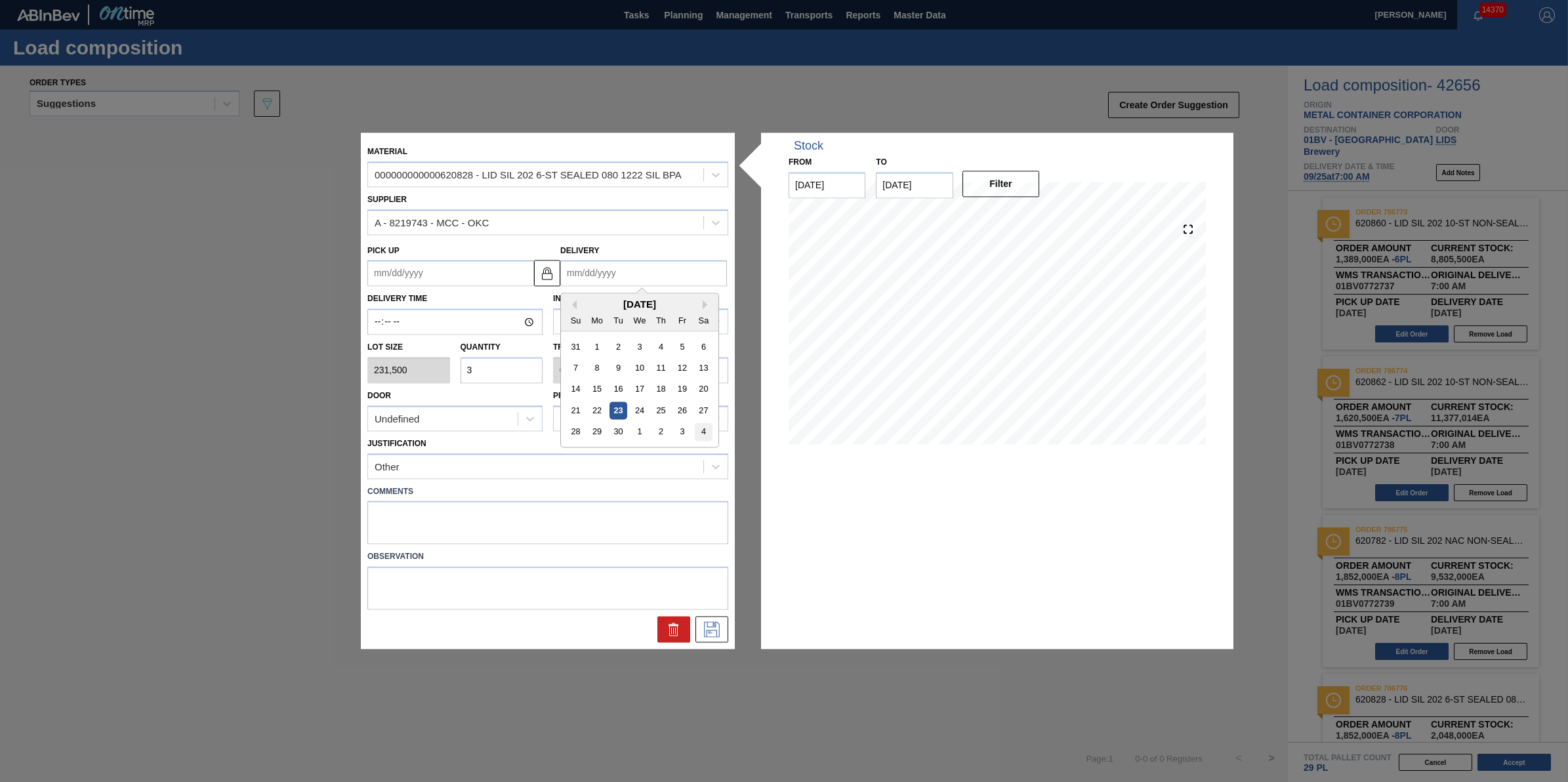
click at [702, 437] on div "4" at bounding box center [704, 432] width 18 height 18
type up "[DATE]"
type input "[DATE]"
click at [706, 632] on icon at bounding box center [712, 630] width 21 height 16
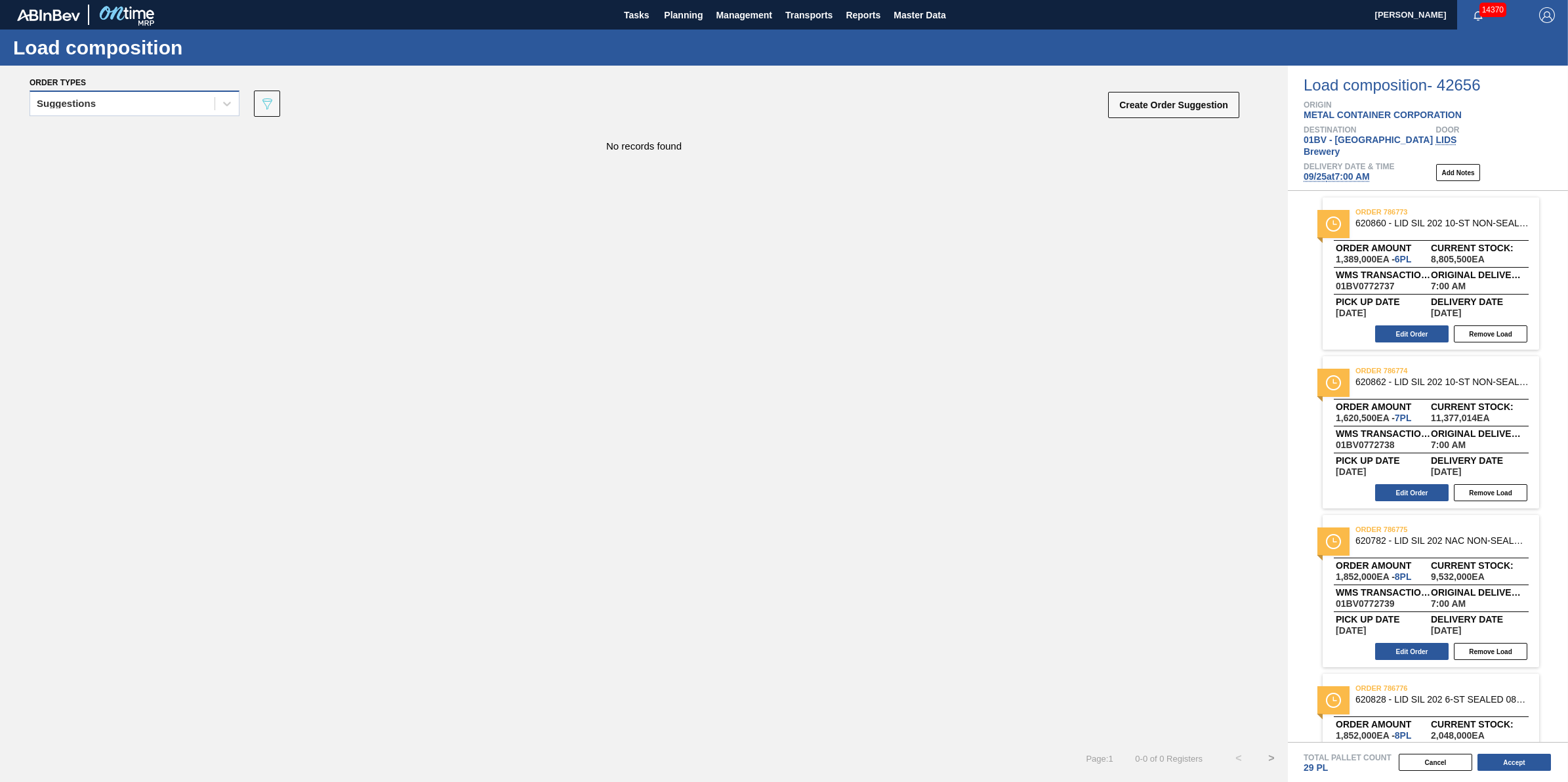
click at [194, 96] on div "Suggestions" at bounding box center [122, 104] width 184 height 19
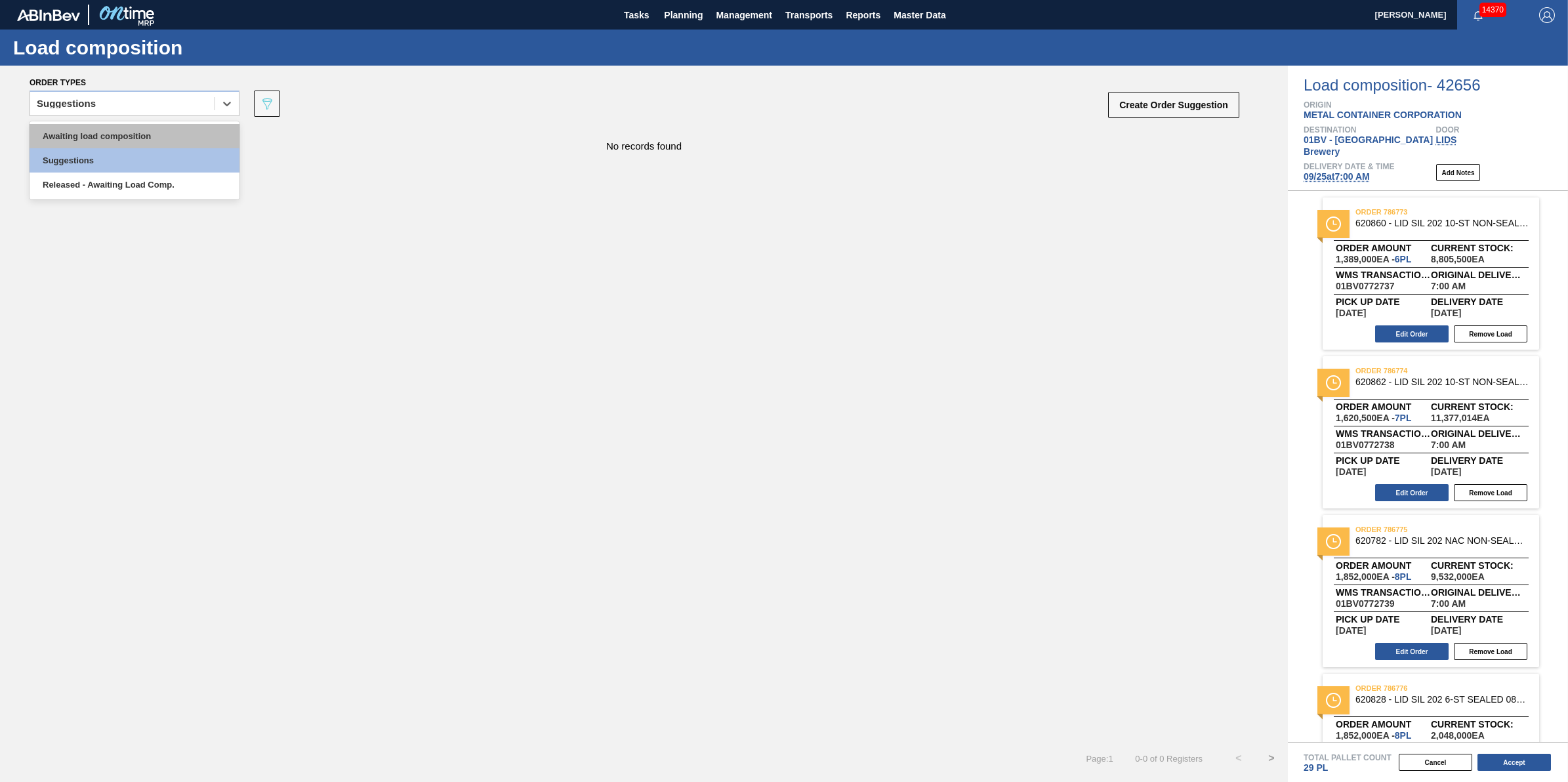
click at [189, 130] on div "Awaiting load composition" at bounding box center [134, 137] width 210 height 25
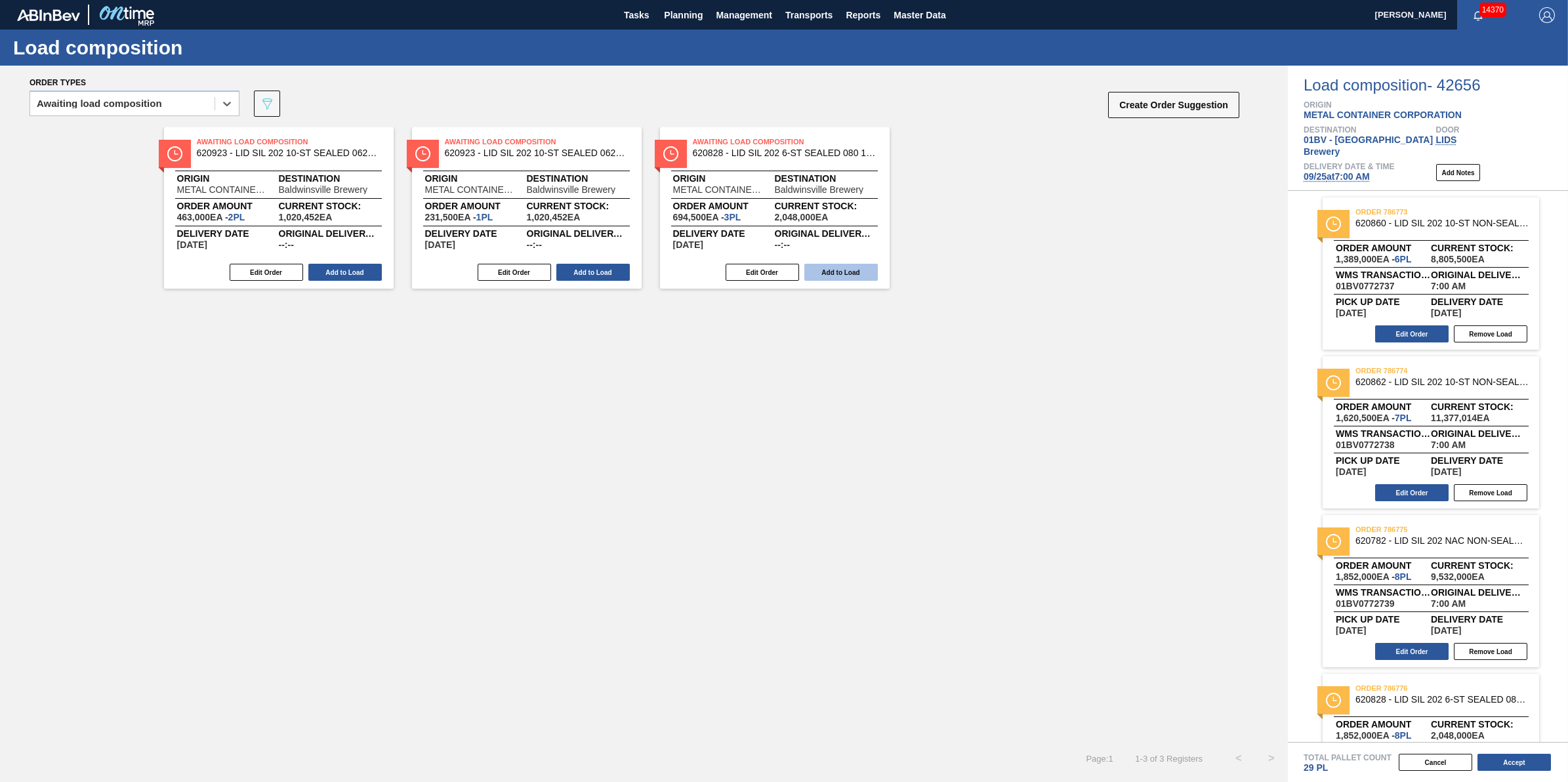
click at [837, 270] on button "Add to Load" at bounding box center [841, 272] width 74 height 17
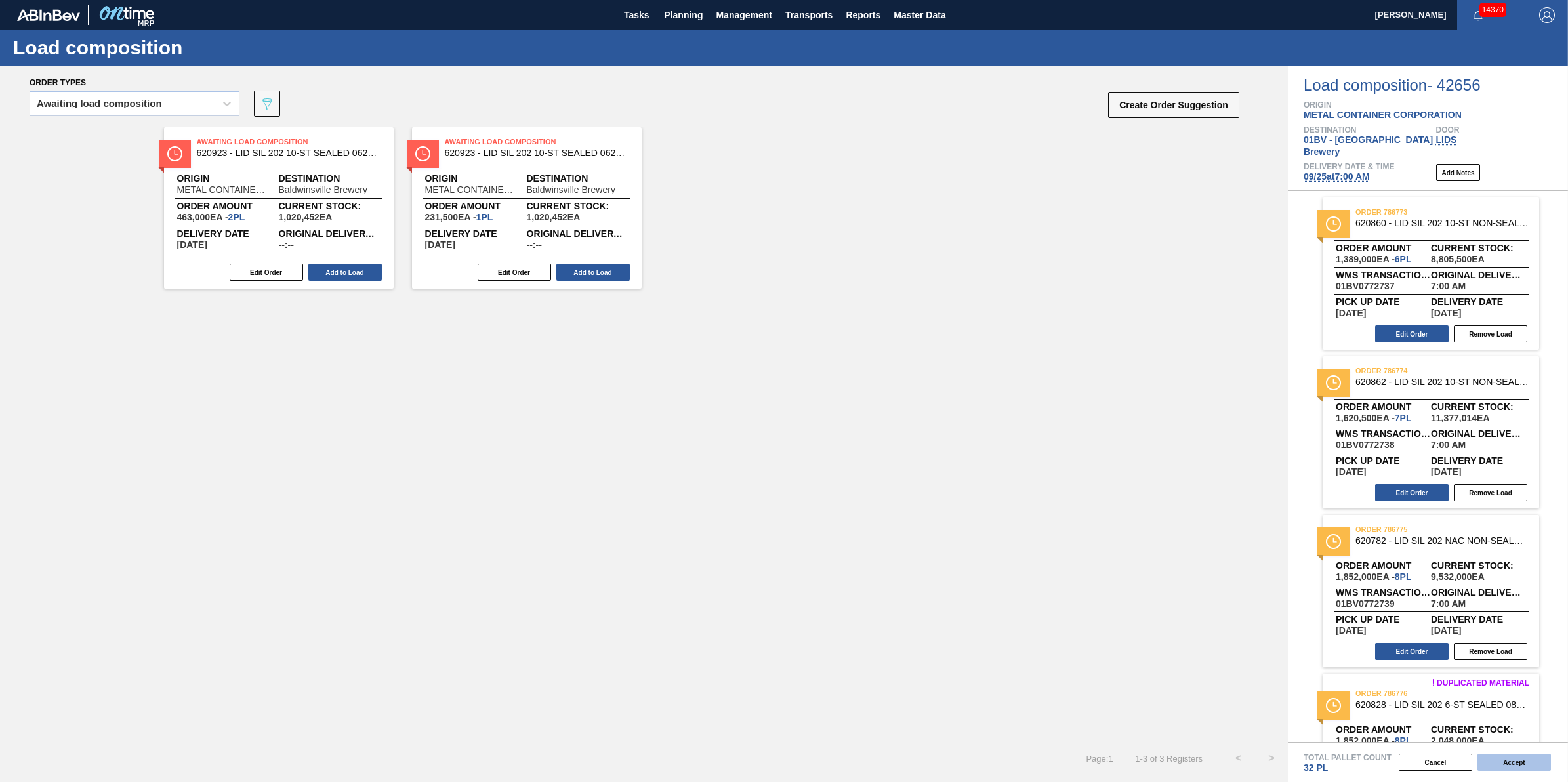
click at [1533, 765] on button "Accept" at bounding box center [1515, 762] width 74 height 17
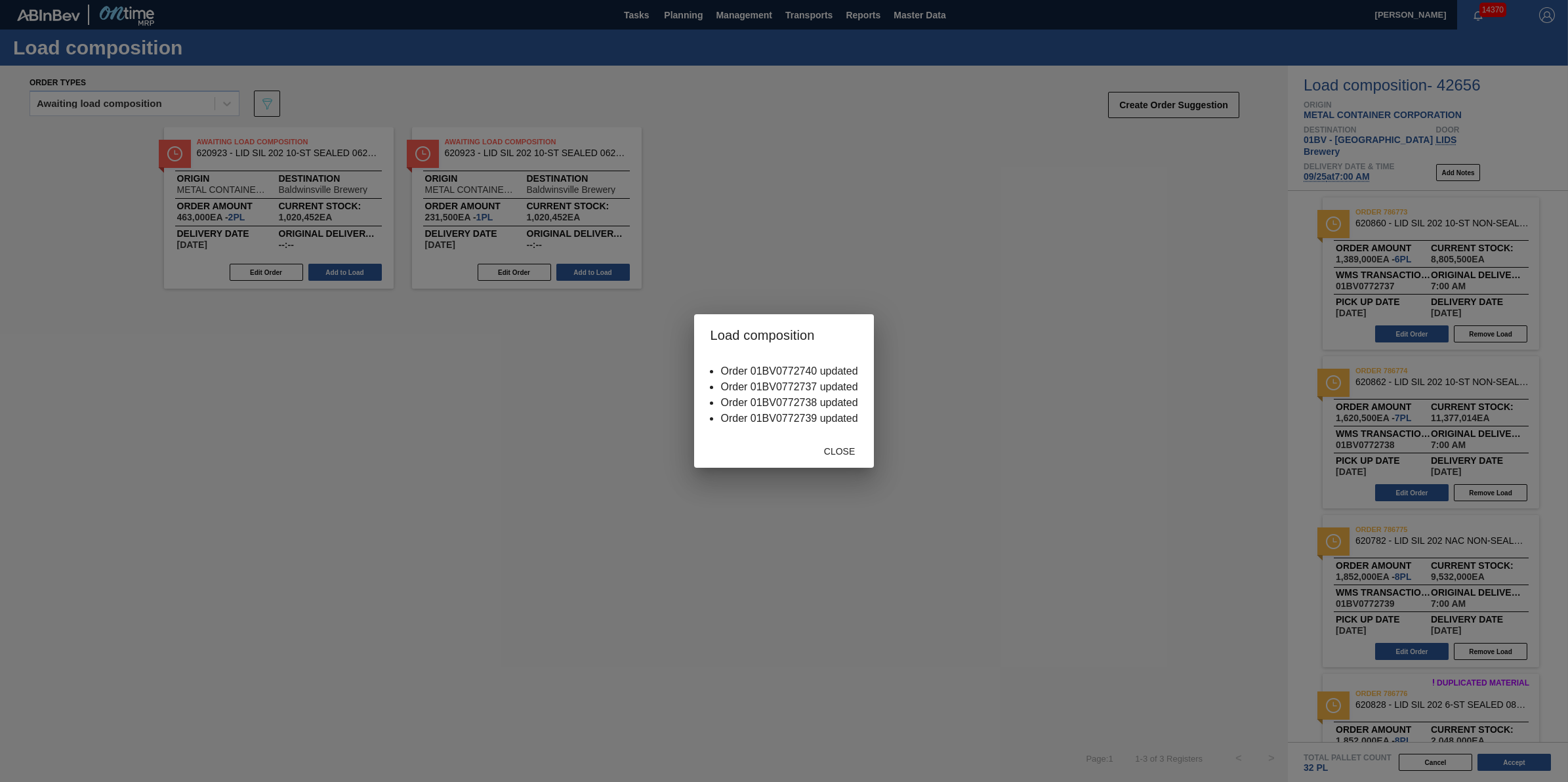
click at [848, 458] on div "Close" at bounding box center [840, 451] width 58 height 25
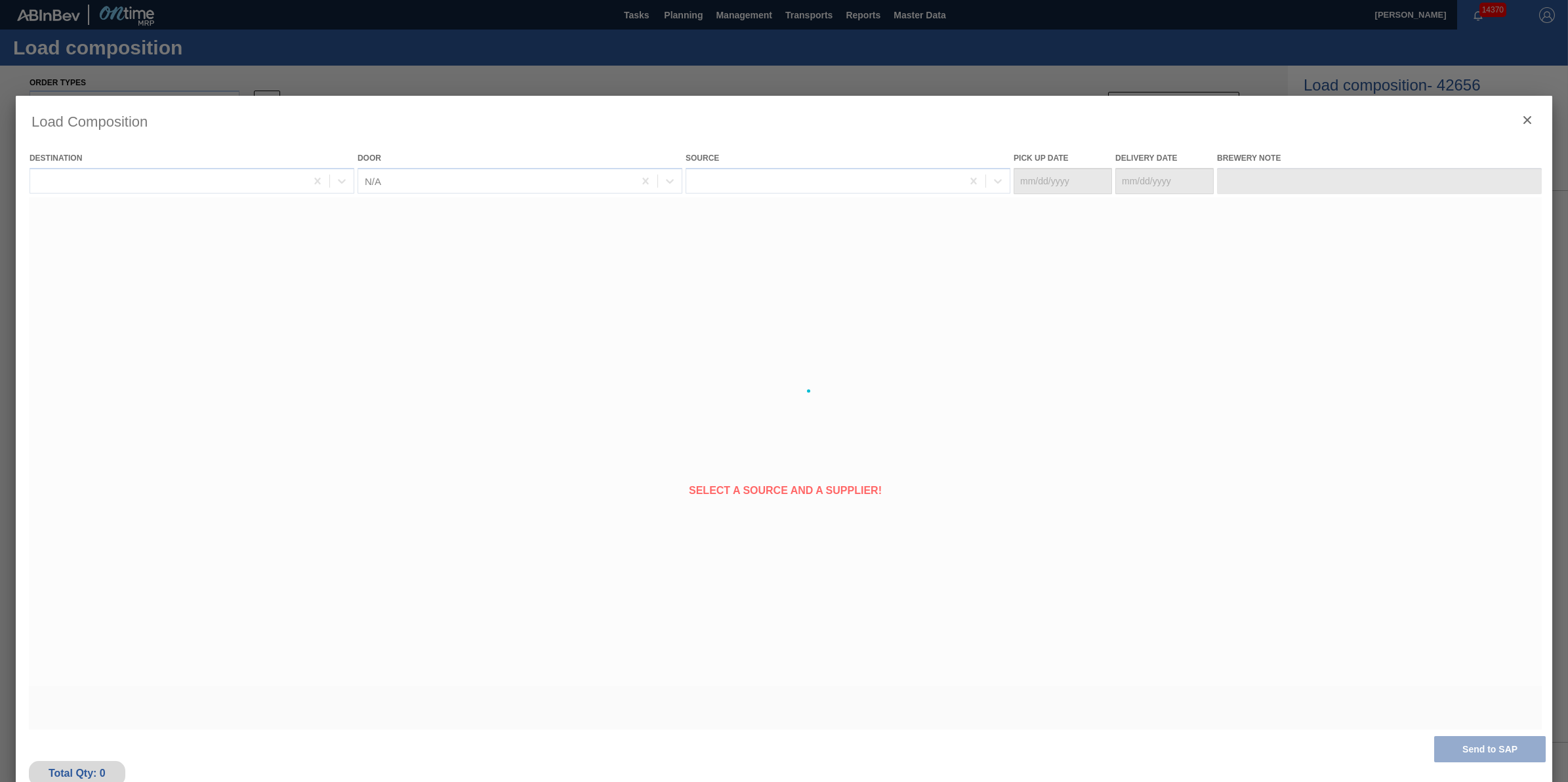
type Date "[DATE]"
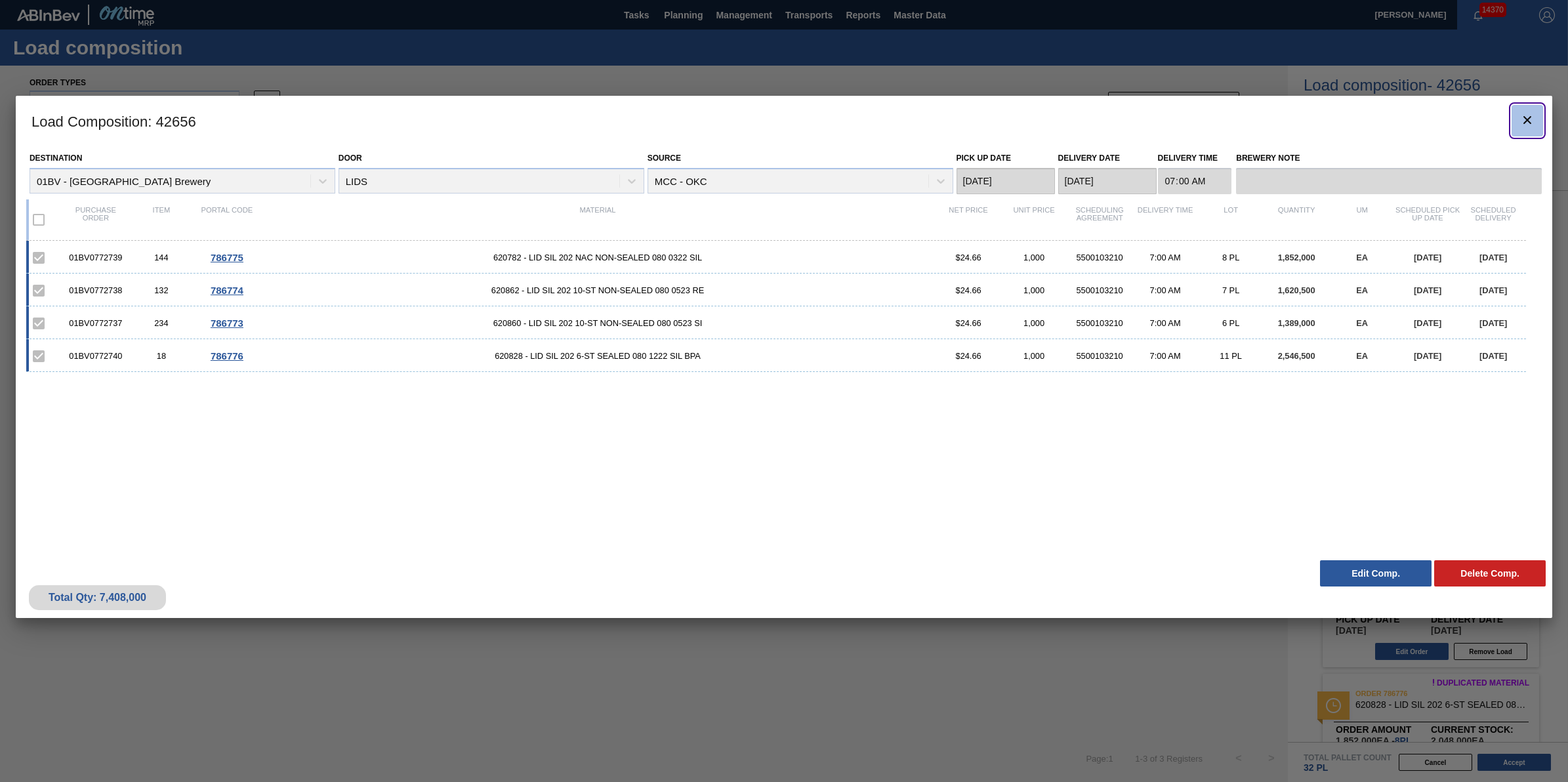
click at [1527, 129] on clb-icon "botão de ícone" at bounding box center [1528, 121] width 16 height 18
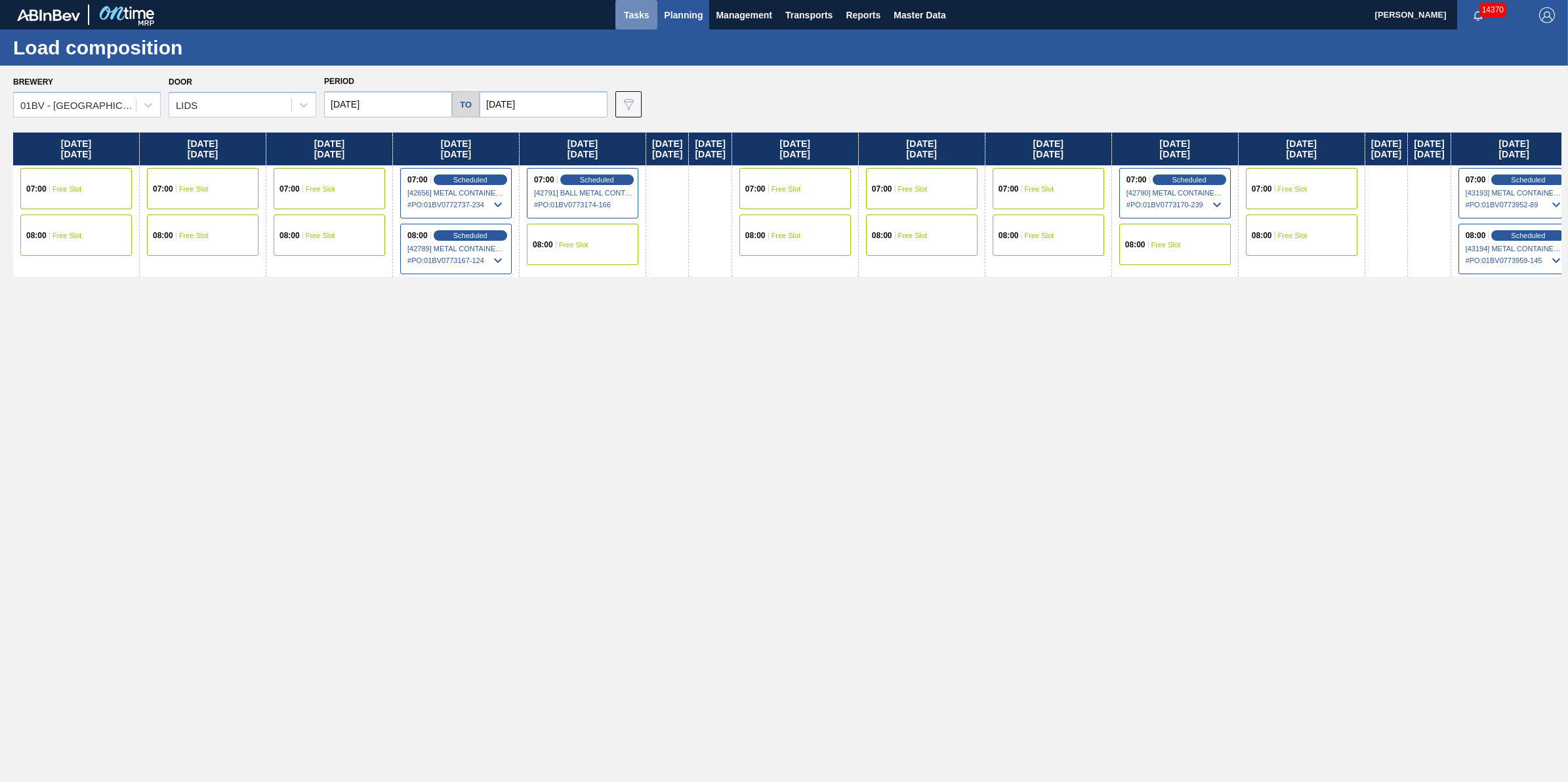
click at [639, 13] on span "Tasks" at bounding box center [637, 15] width 29 height 16
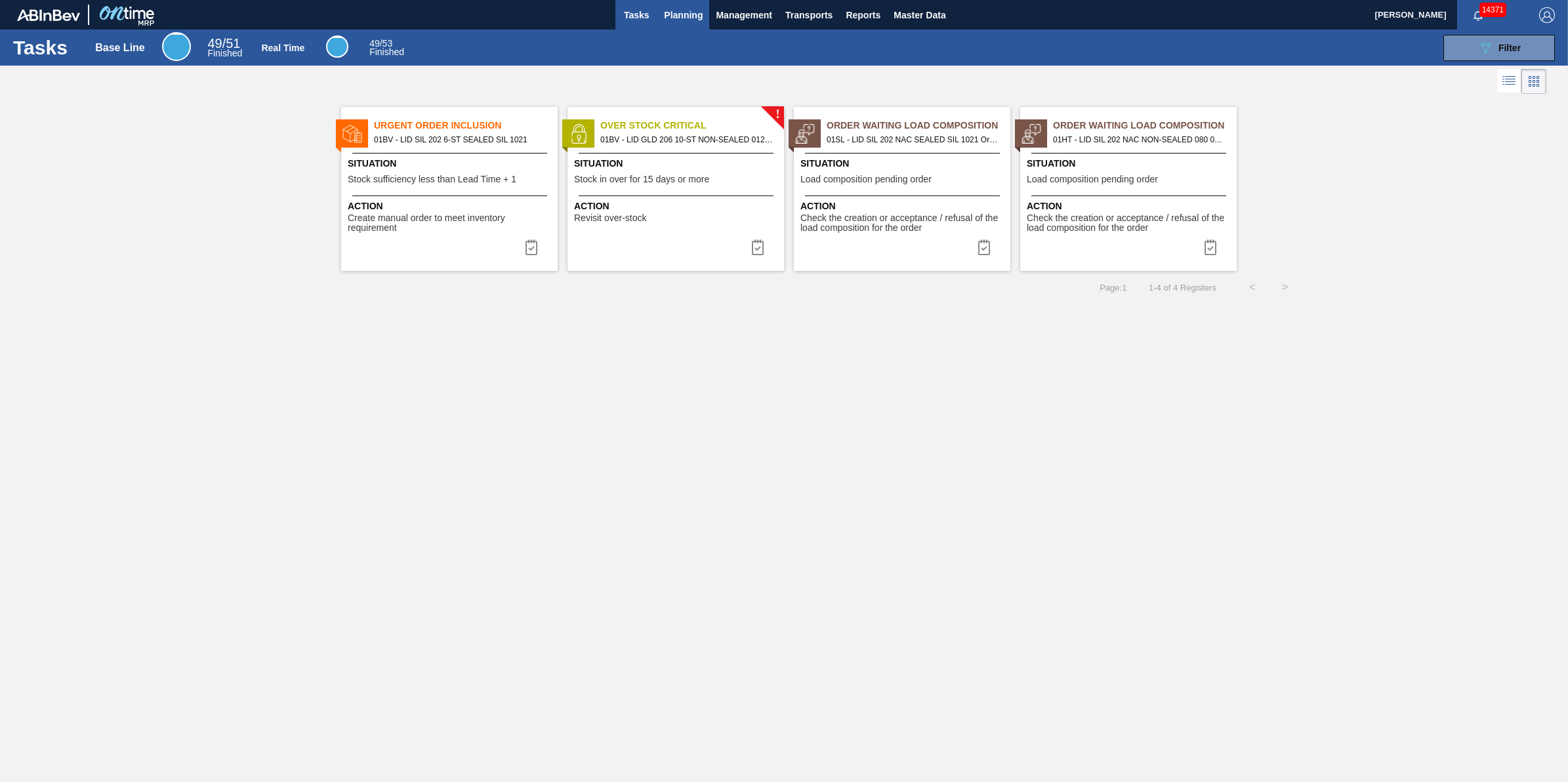
click at [678, 4] on button "Planning" at bounding box center [684, 14] width 52 height 30
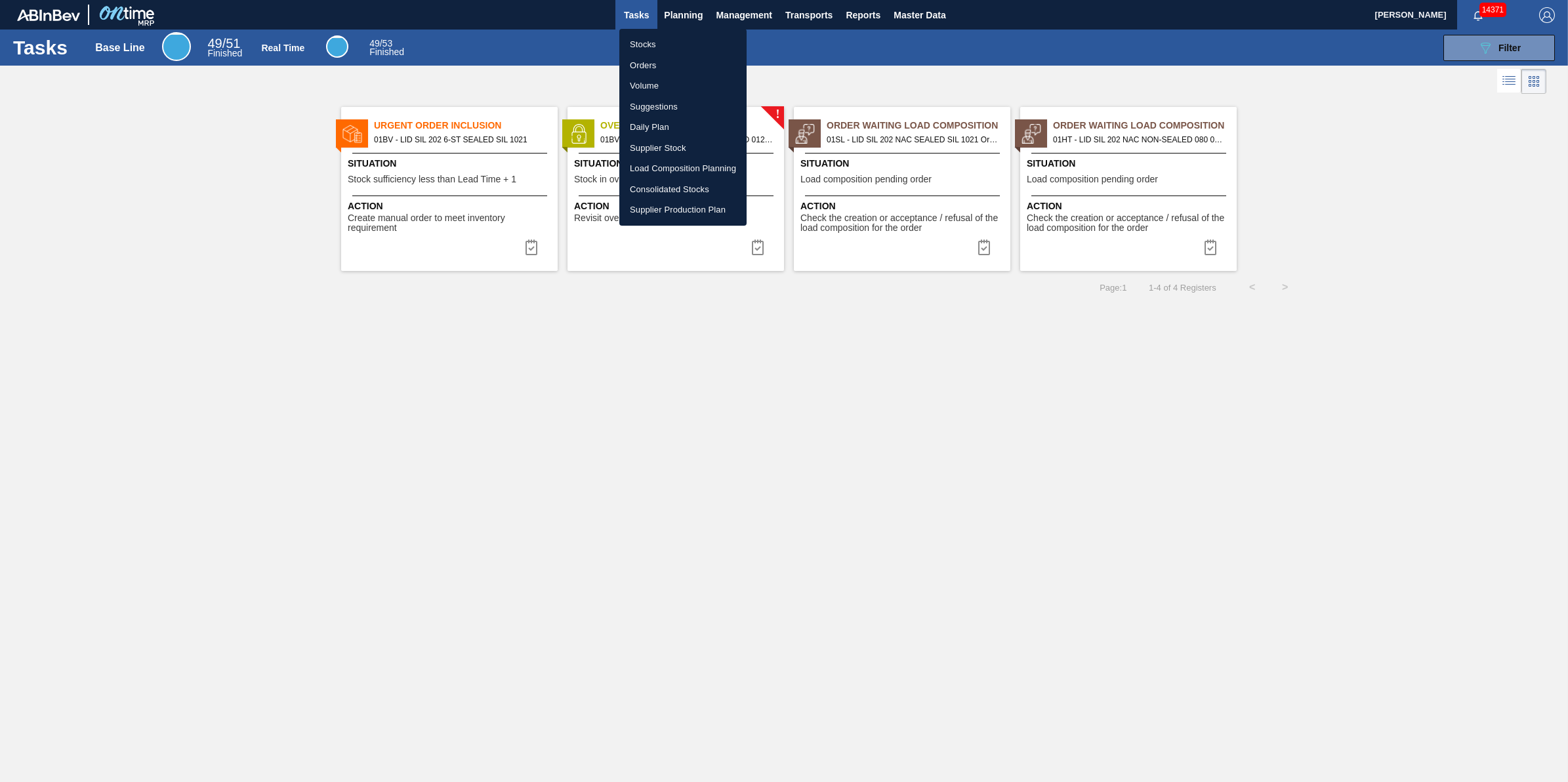
click at [663, 168] on li "Load Composition Planning" at bounding box center [683, 168] width 127 height 21
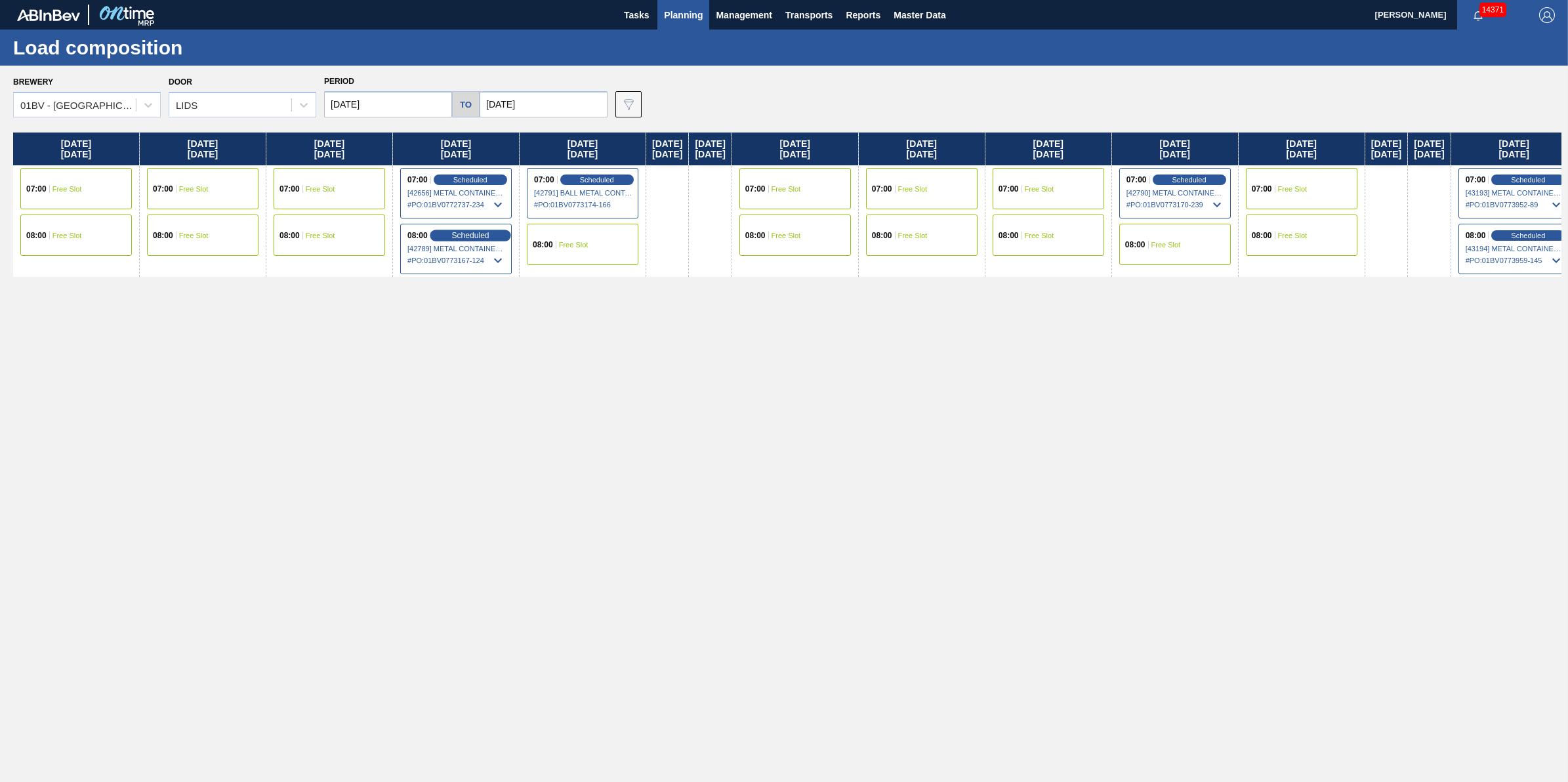
click at [447, 238] on div "Scheduled" at bounding box center [470, 236] width 81 height 12
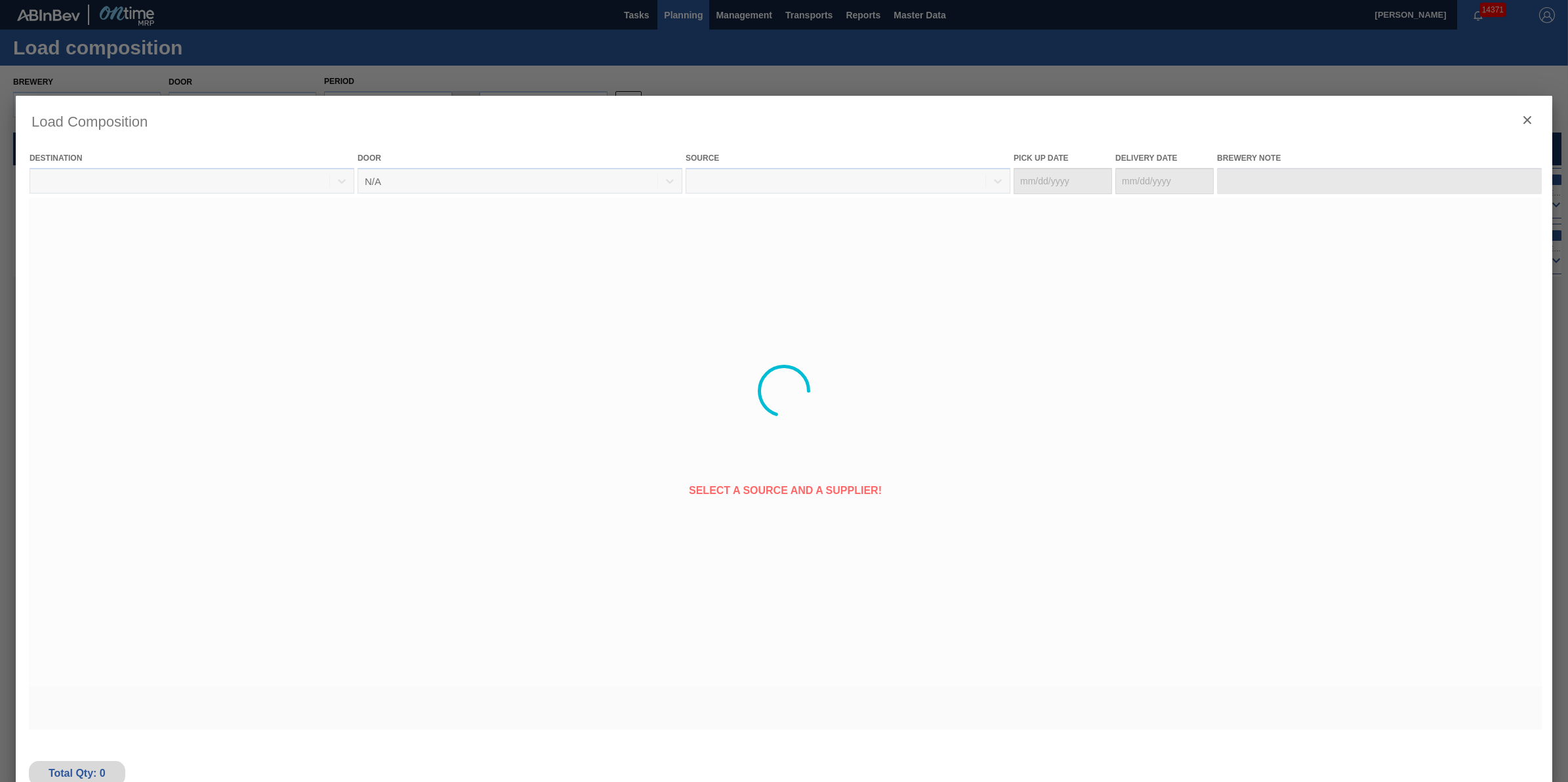
type Date "[DATE]"
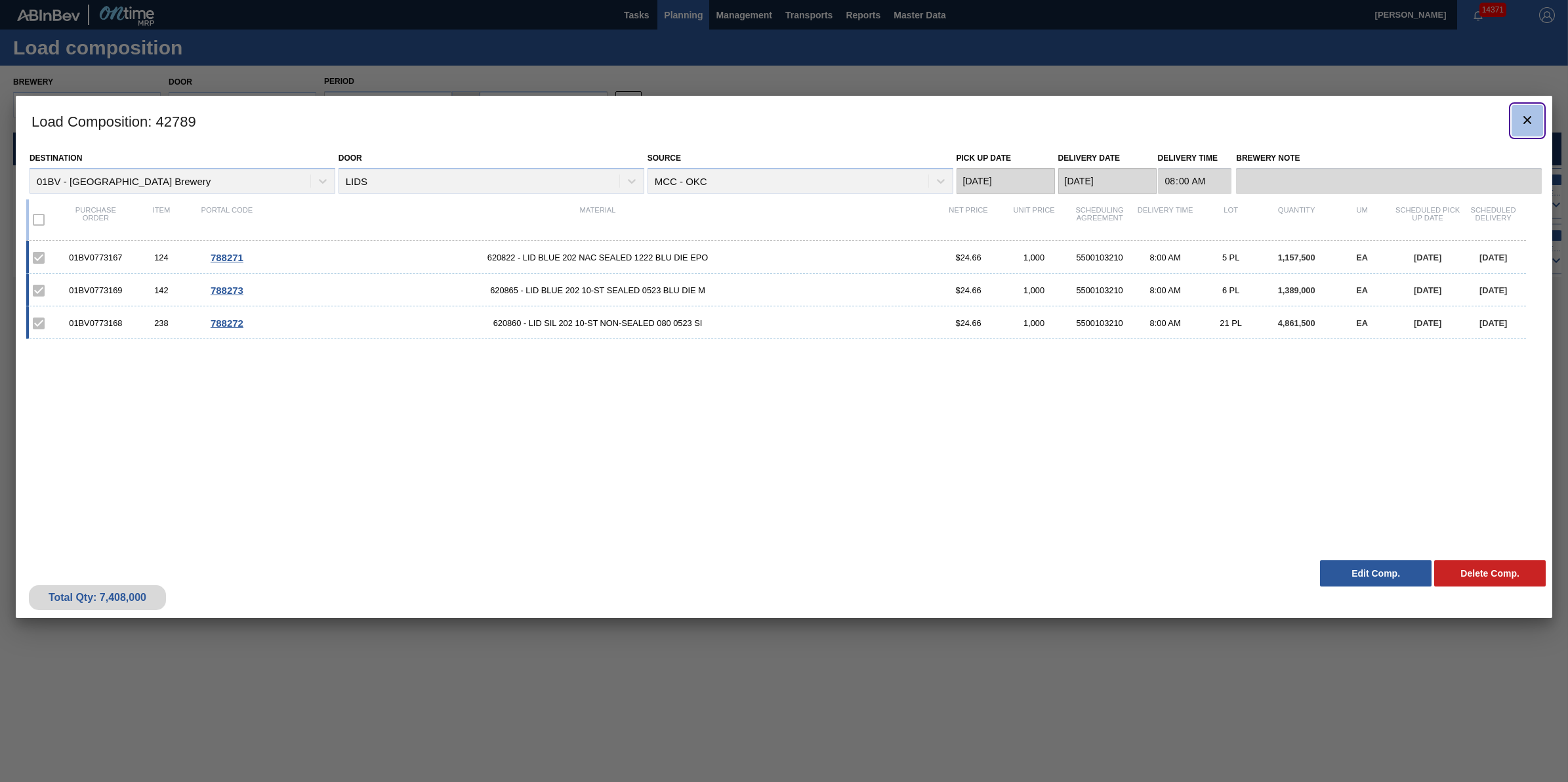
click at [1524, 124] on icon "botão de ícone" at bounding box center [1528, 120] width 16 height 16
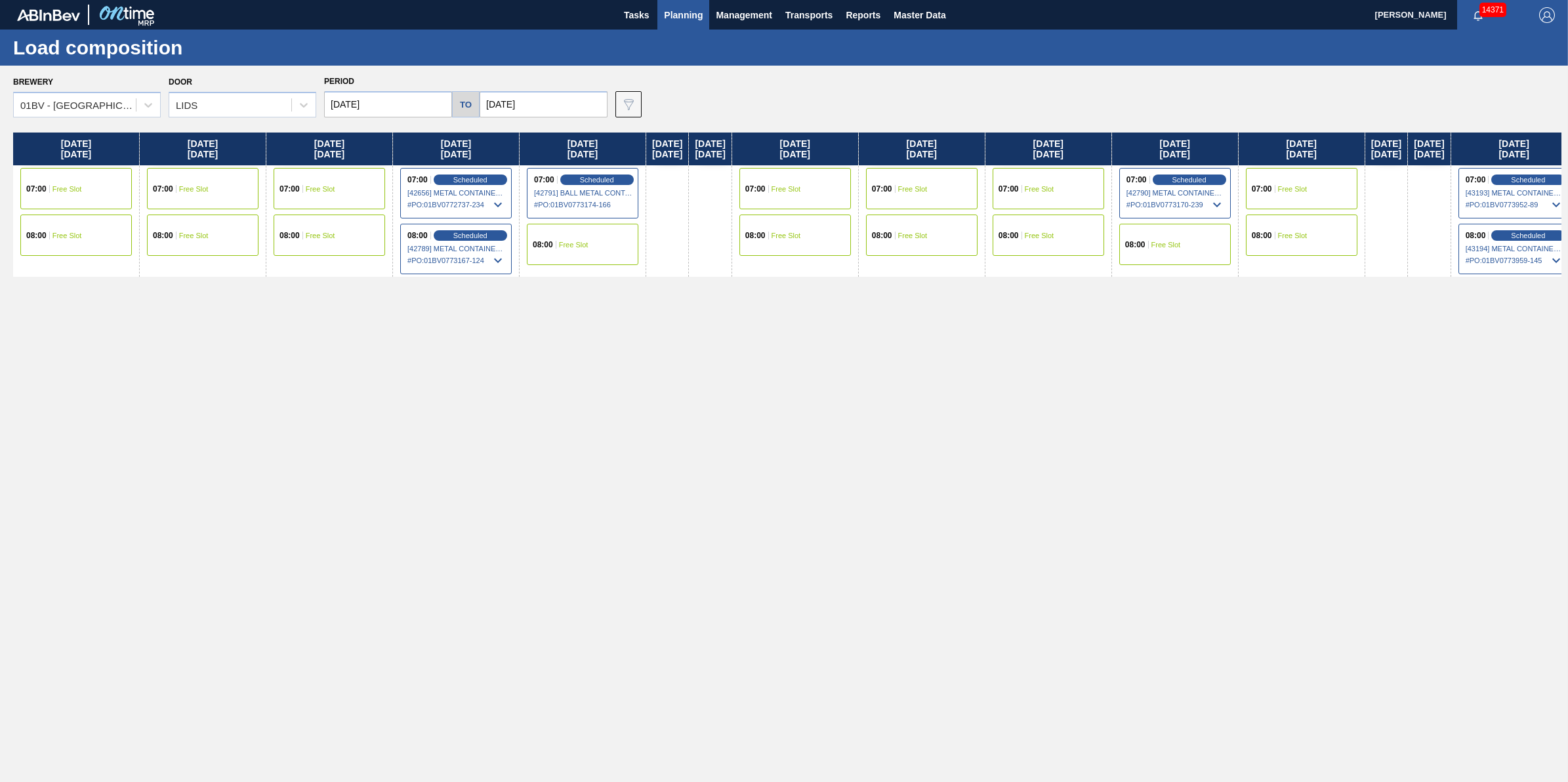
click at [468, 171] on div "07:00 Scheduled [42656] METAL CONTAINER CORPORATION - 0008219743 # PO : 01BV077…" at bounding box center [456, 193] width 111 height 51
click at [467, 175] on span "Scheduled" at bounding box center [470, 179] width 38 height 9
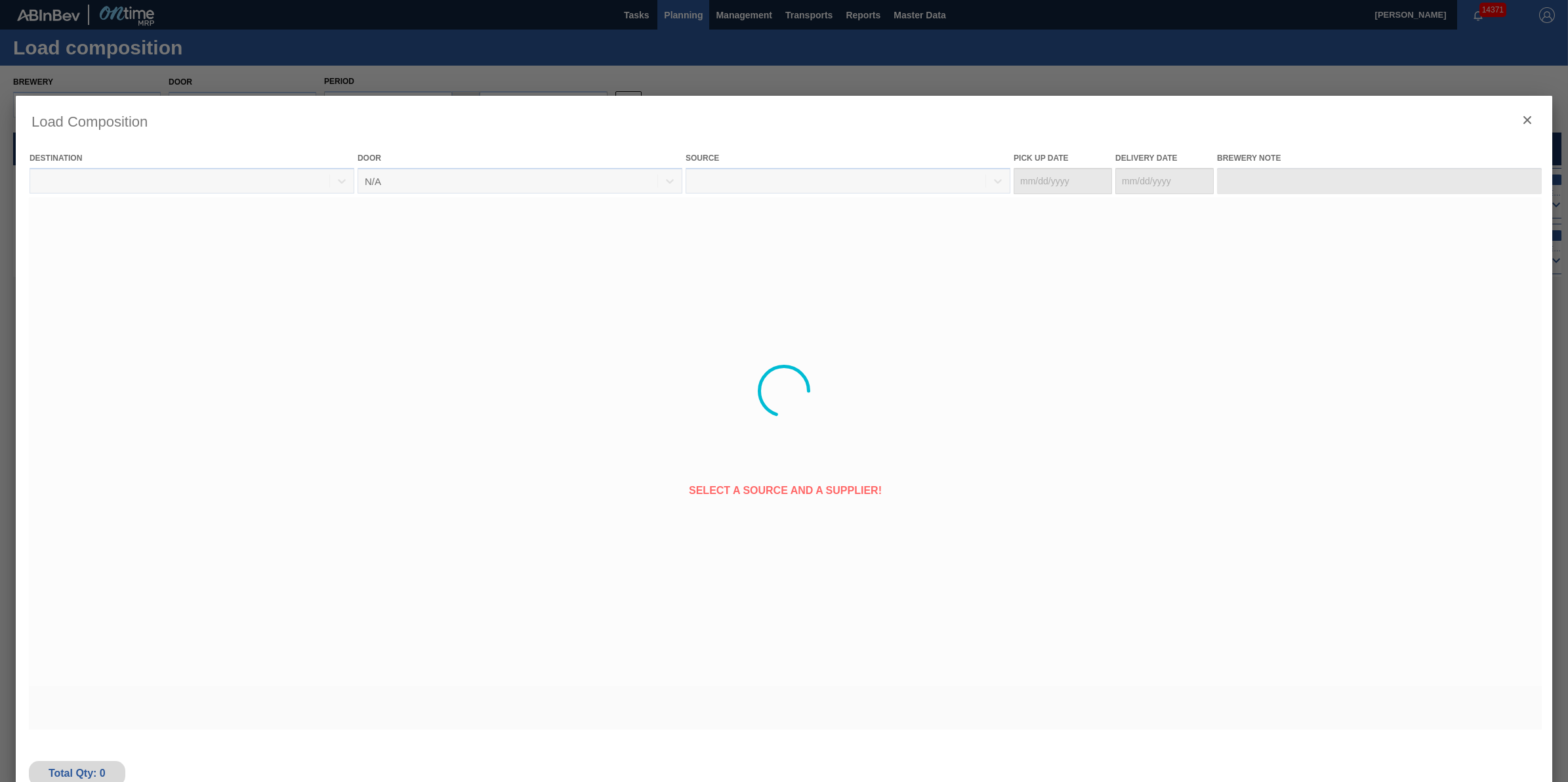
type Date "[DATE]"
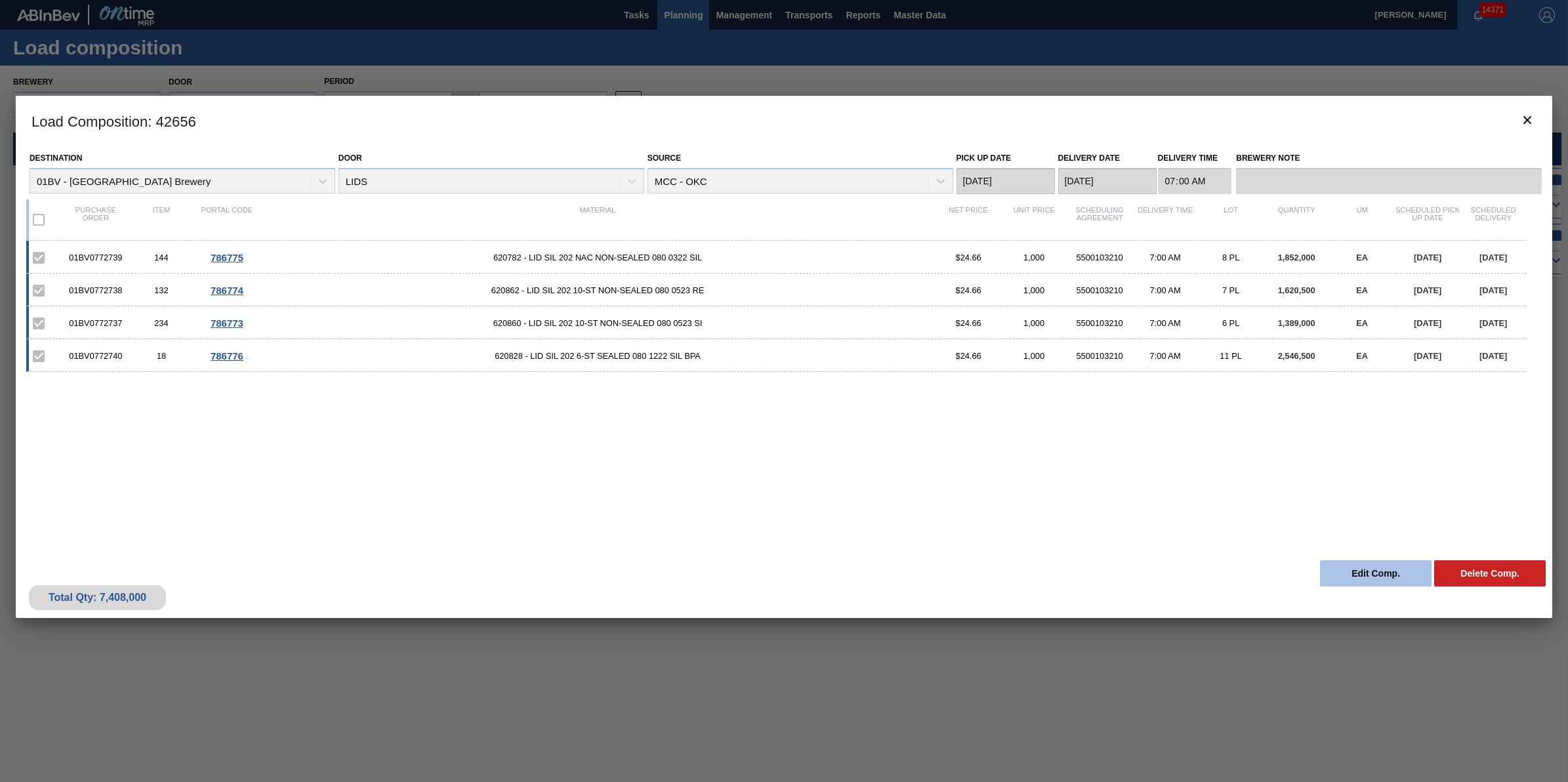
click at [1336, 572] on button "Edit Comp." at bounding box center [1376, 573] width 111 height 26
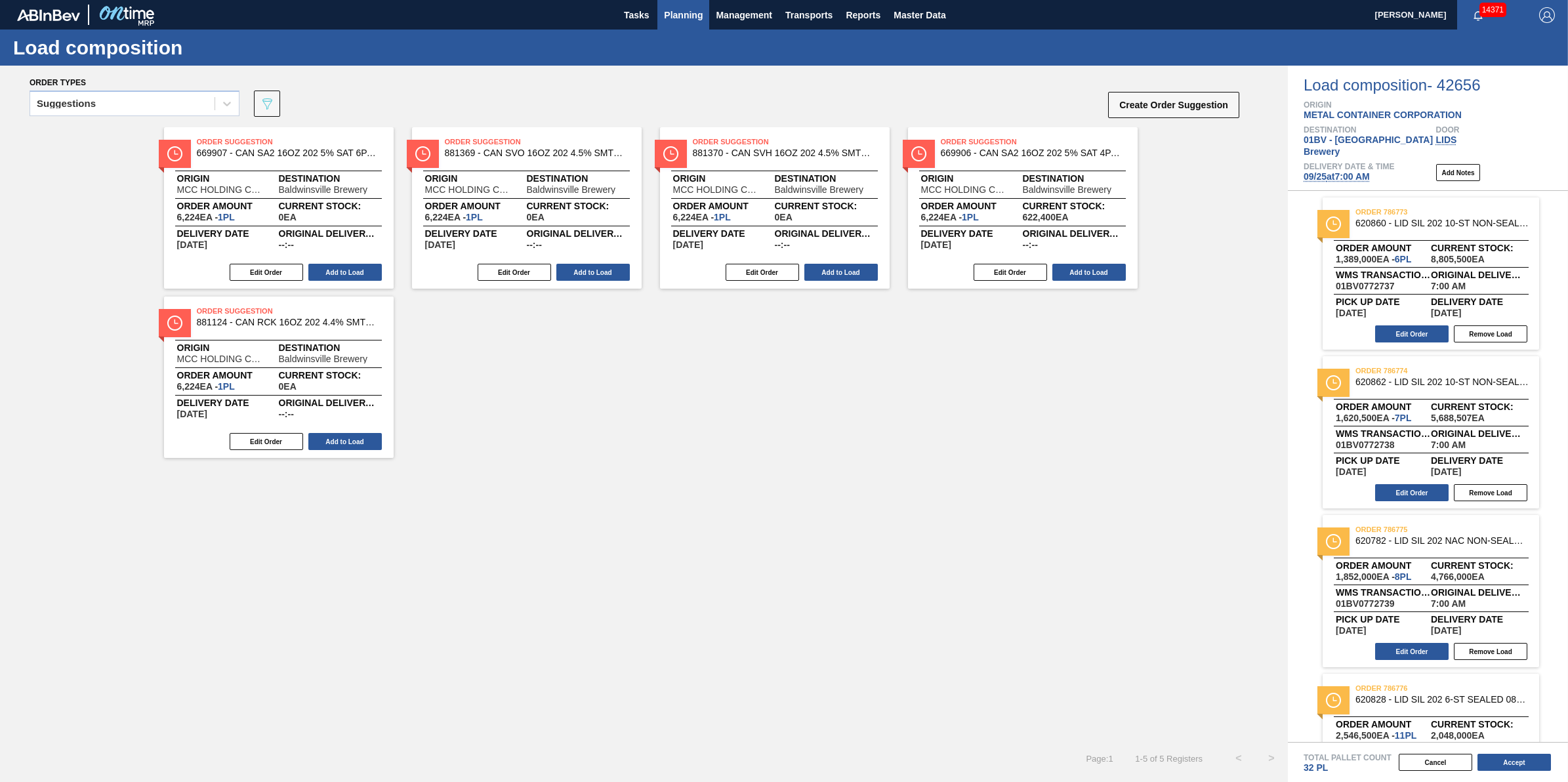
click at [674, 14] on span "Planning" at bounding box center [684, 15] width 39 height 16
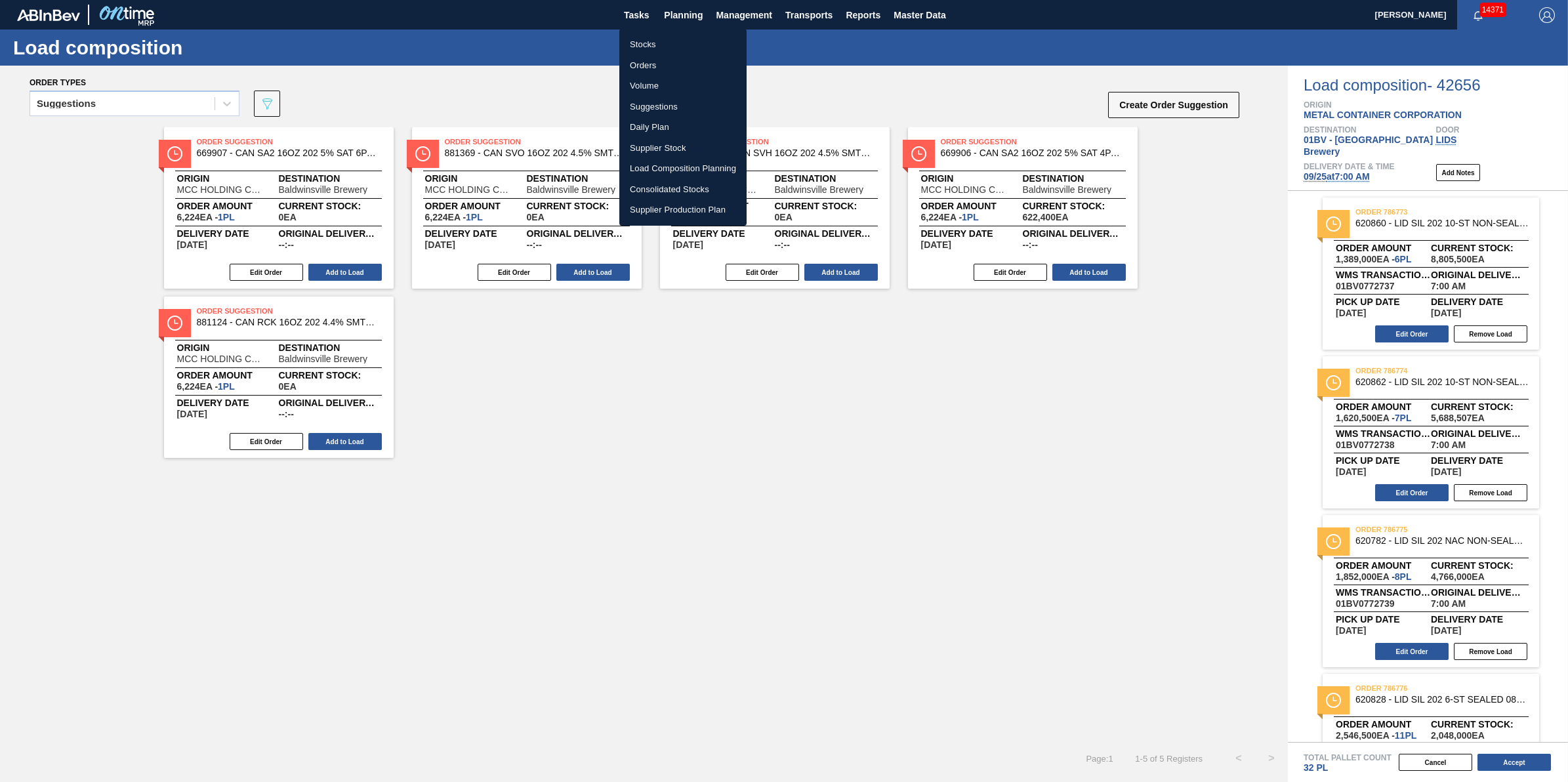
click at [694, 160] on li "Load Composition Planning" at bounding box center [683, 168] width 127 height 21
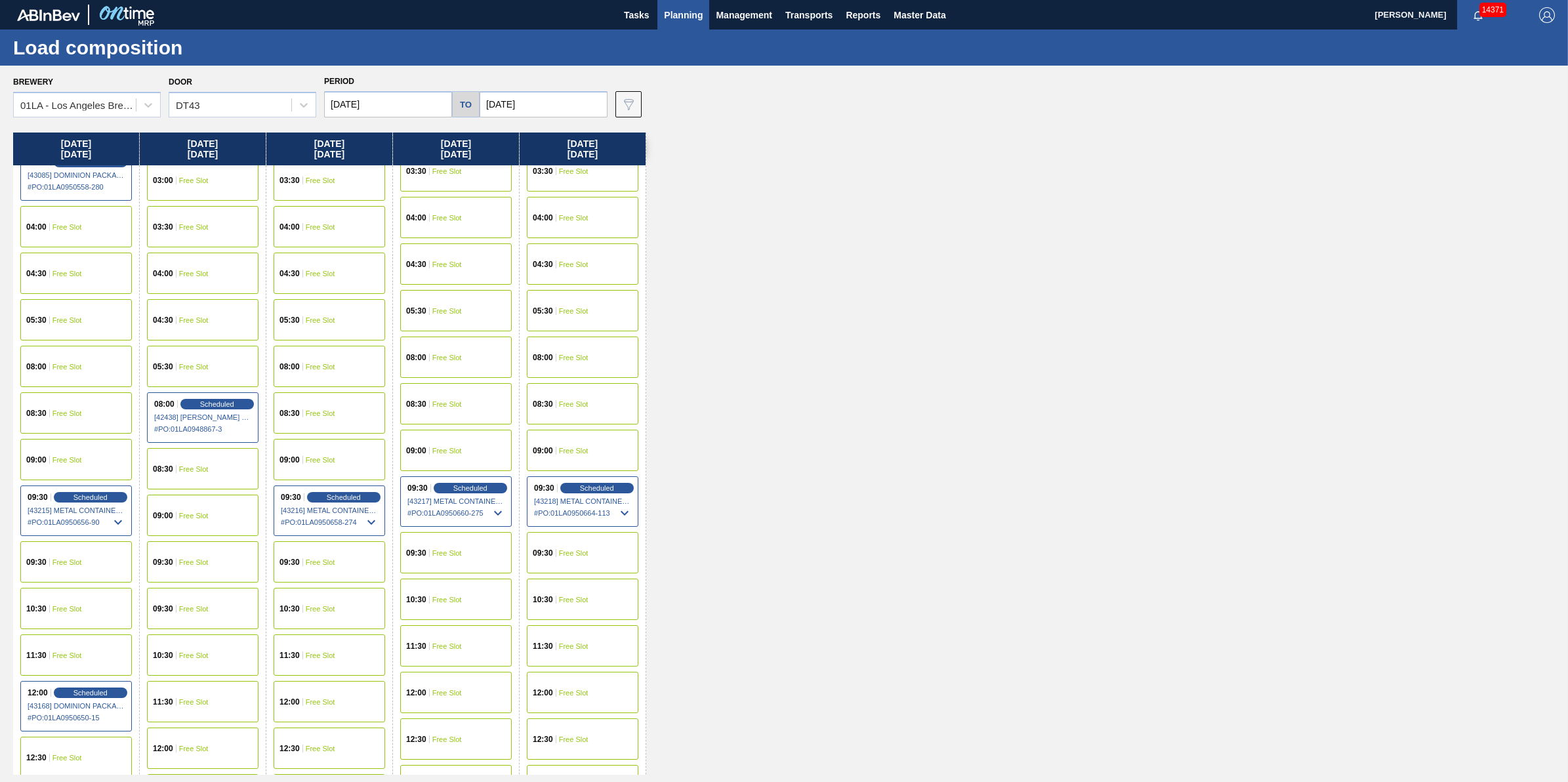
scroll to position [164, 0]
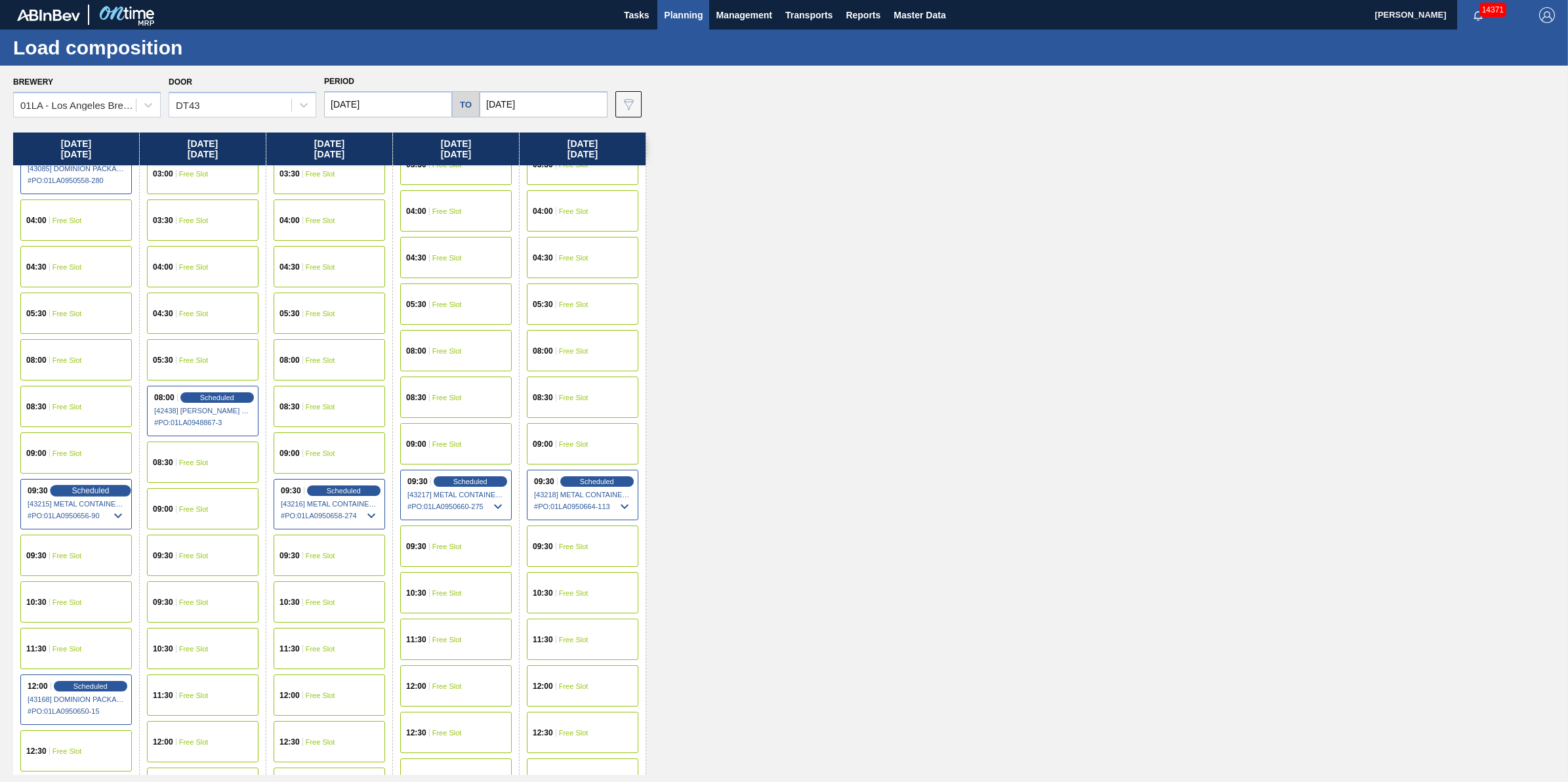
click at [94, 486] on span "Scheduled" at bounding box center [90, 491] width 38 height 9
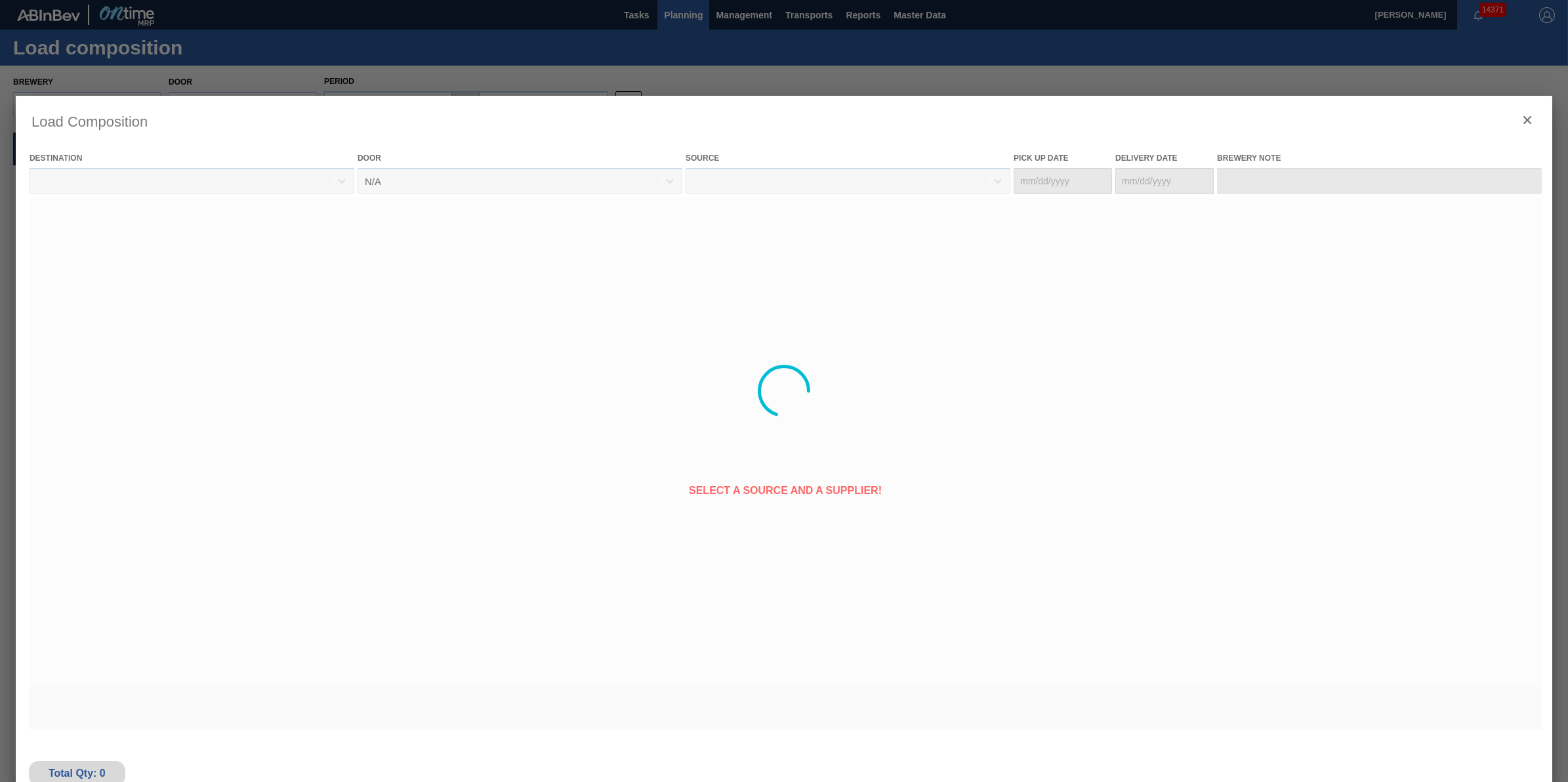
type Date "[DATE]"
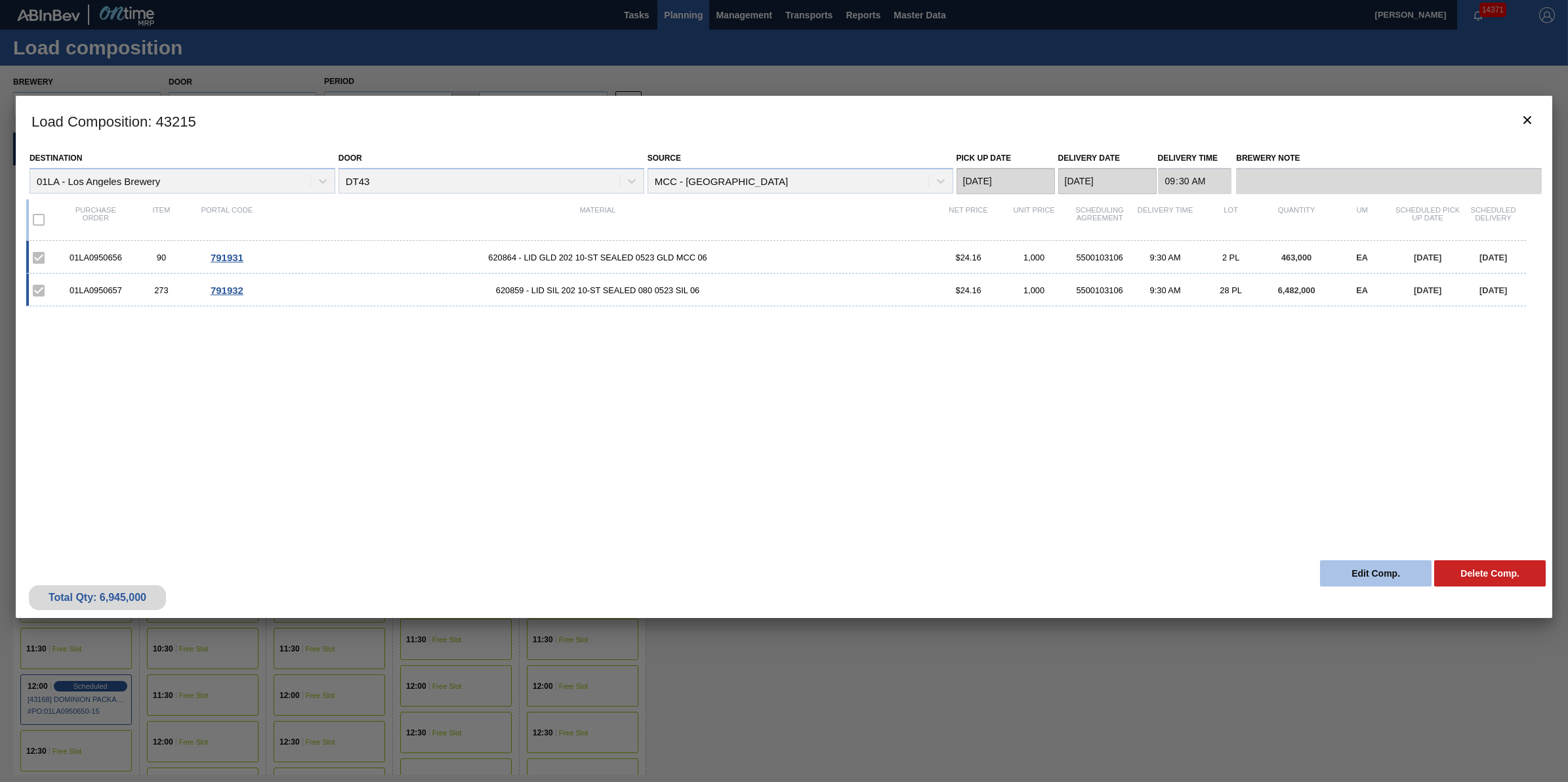
click at [1399, 575] on button "Edit Comp." at bounding box center [1376, 573] width 111 height 26
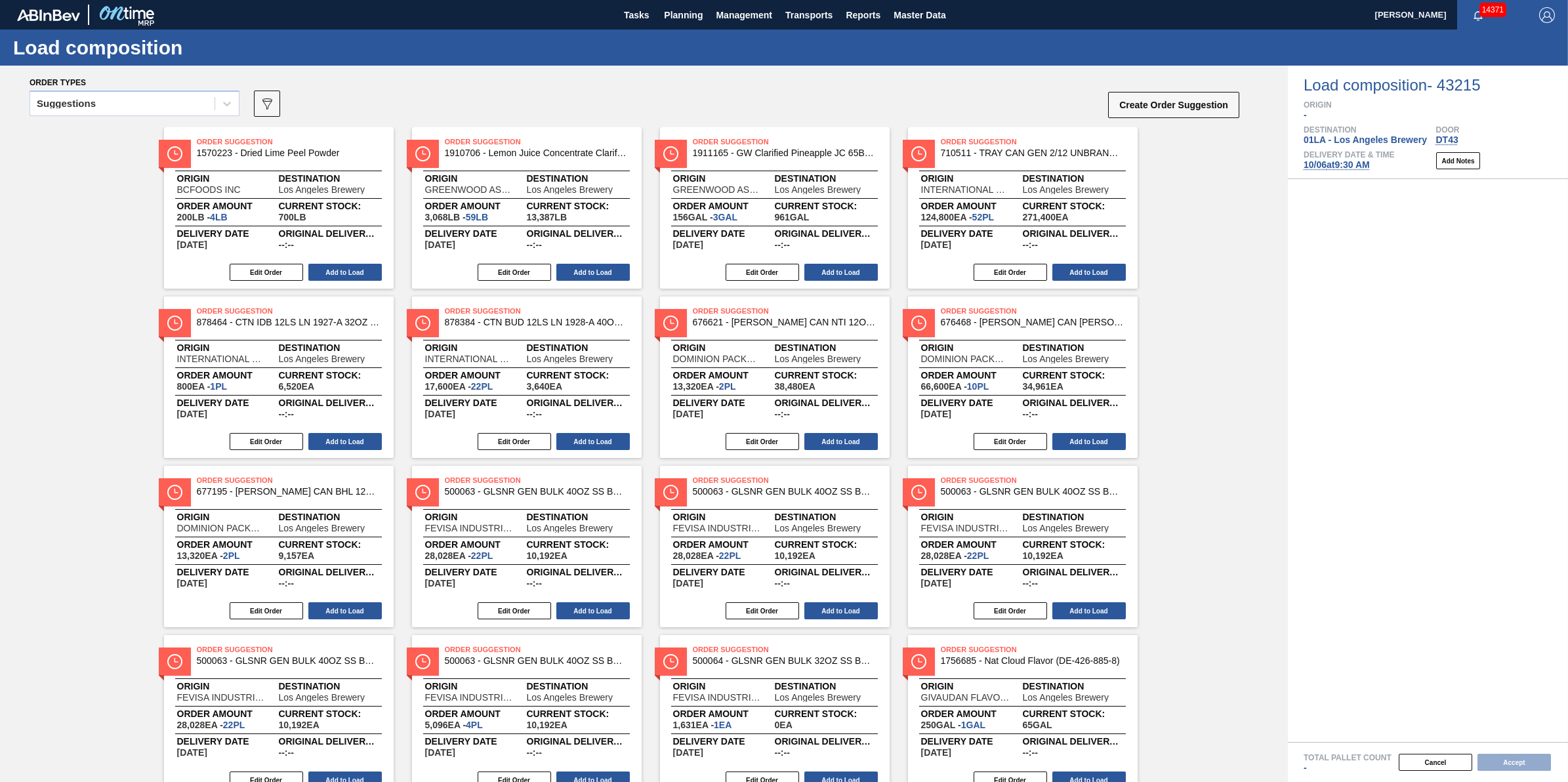
click at [1333, 160] on div "Delivery Date & Time 10/06 at 9:30 AM" at bounding box center [1348, 160] width 90 height 20
click at [1332, 164] on span "10/06 at 9:30 AM" at bounding box center [1337, 165] width 66 height 11
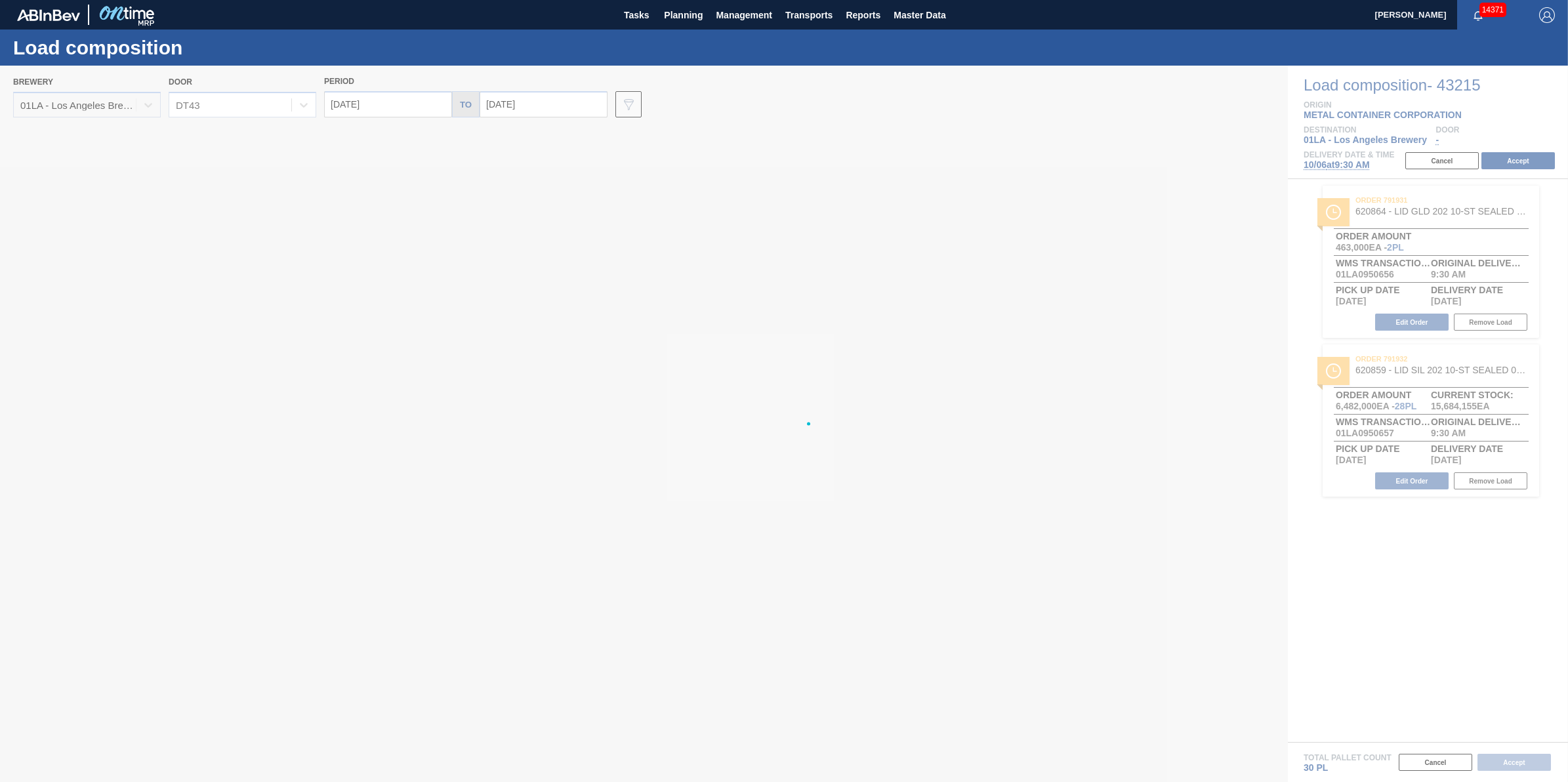
type input "[DATE]"
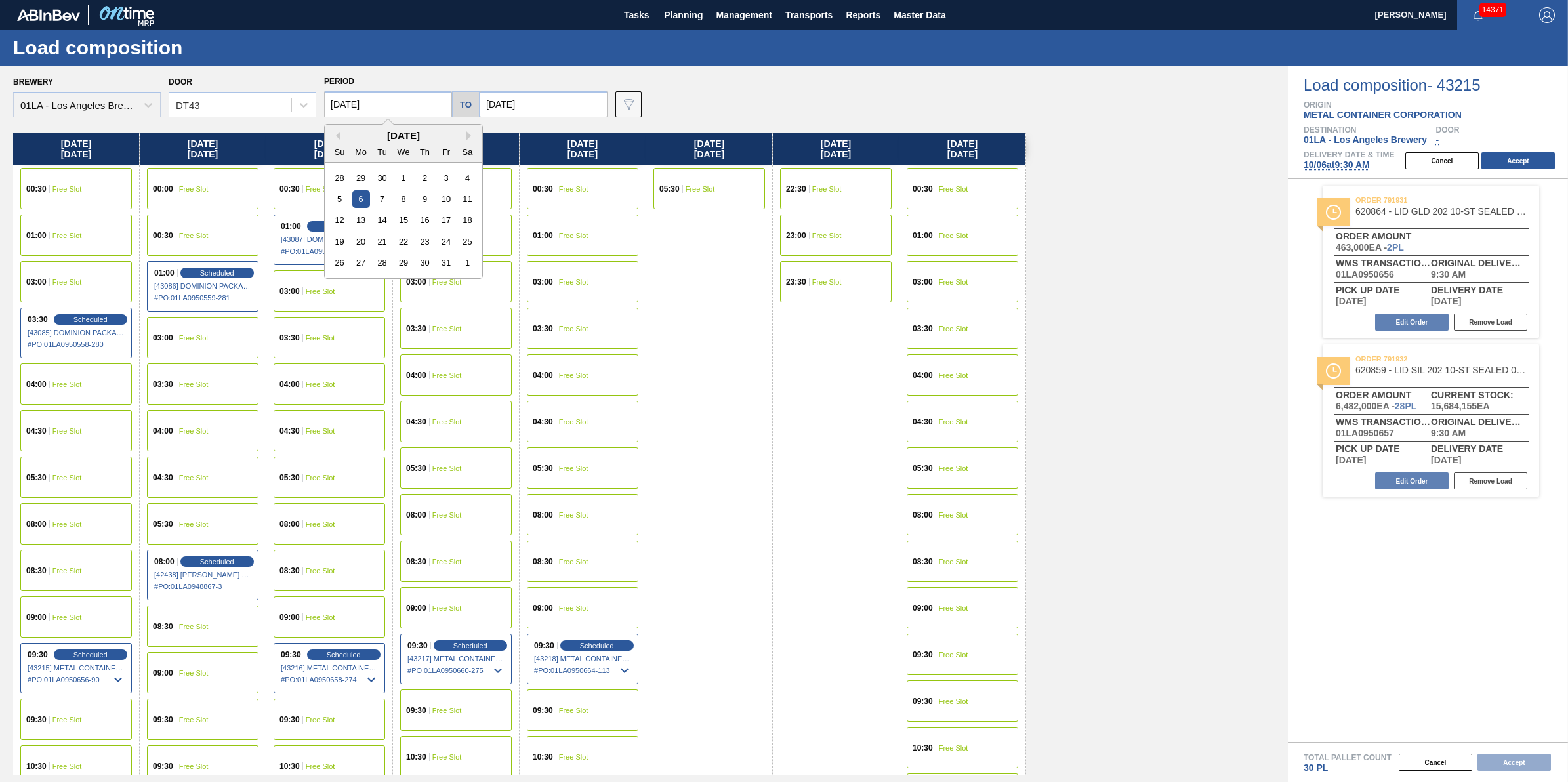
click at [402, 117] on input "[DATE]" at bounding box center [388, 104] width 128 height 26
click at [456, 184] on div "28 29 30 1 2 3 4" at bounding box center [403, 178] width 149 height 21
click at [448, 182] on div "3" at bounding box center [446, 178] width 18 height 18
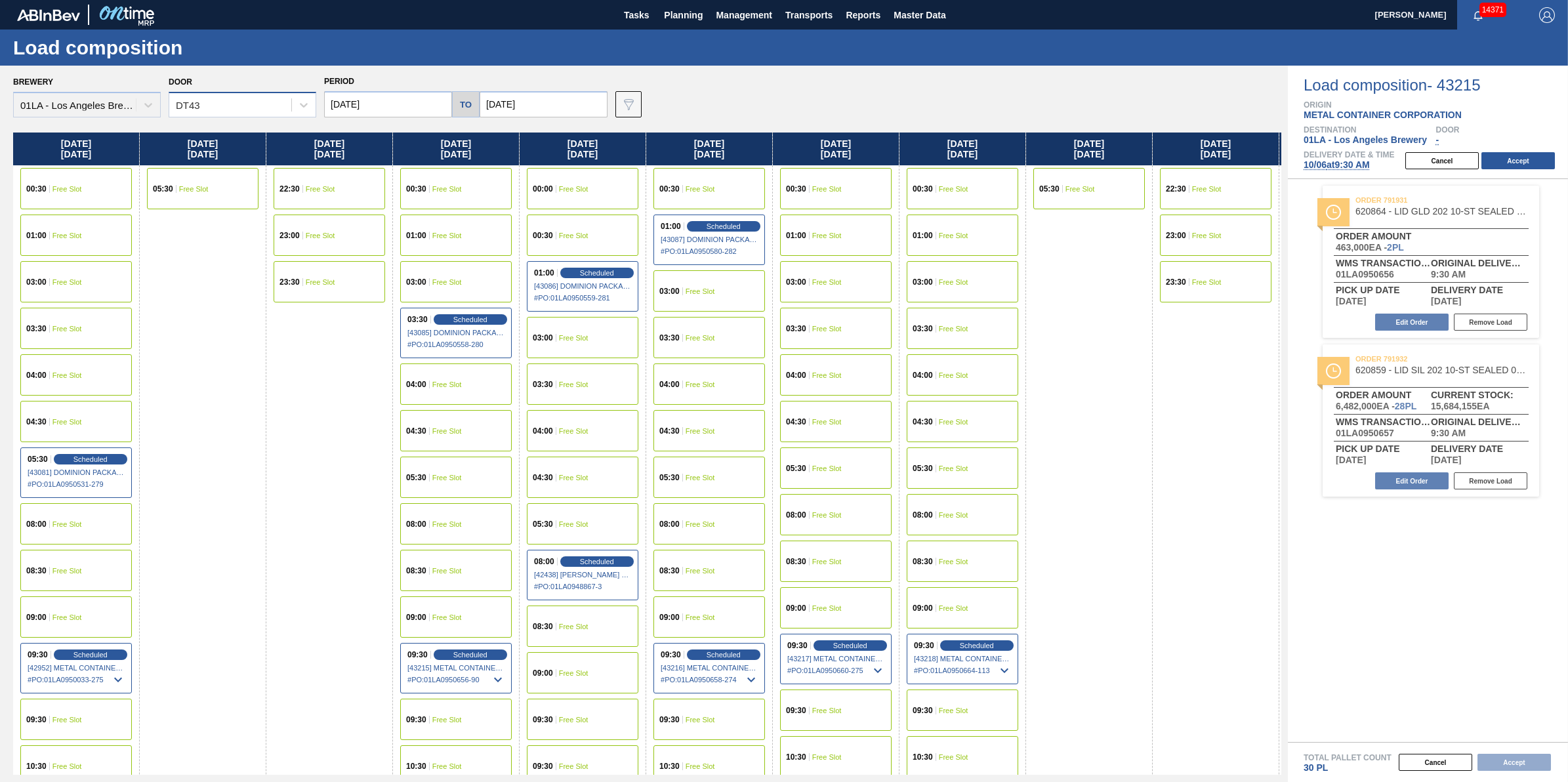
click at [245, 103] on div "DT43" at bounding box center [230, 106] width 122 height 19
drag, startPoint x: 935, startPoint y: 93, endPoint x: 489, endPoint y: 106, distance: 446.2
click at [933, 93] on div "Brewery 01LA - Los Angeles Brewery Door DT43 Period 10/03/2025 to 10/13/2025 Da…" at bounding box center [647, 95] width 1268 height 46
click at [423, 107] on input "[DATE]" at bounding box center [388, 104] width 128 height 26
click at [424, 178] on div "2" at bounding box center [425, 178] width 18 height 18
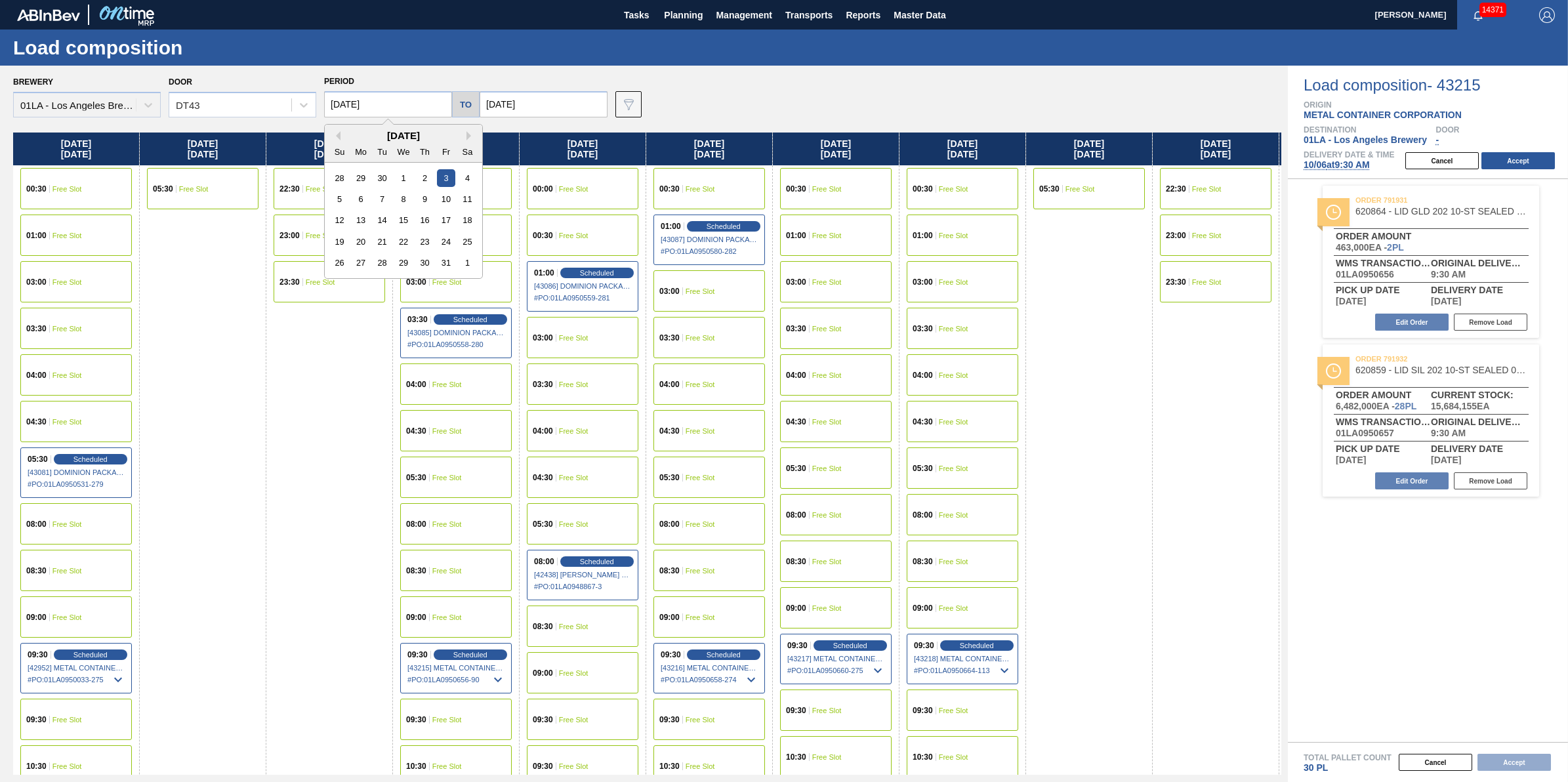
type input "[DATE]"
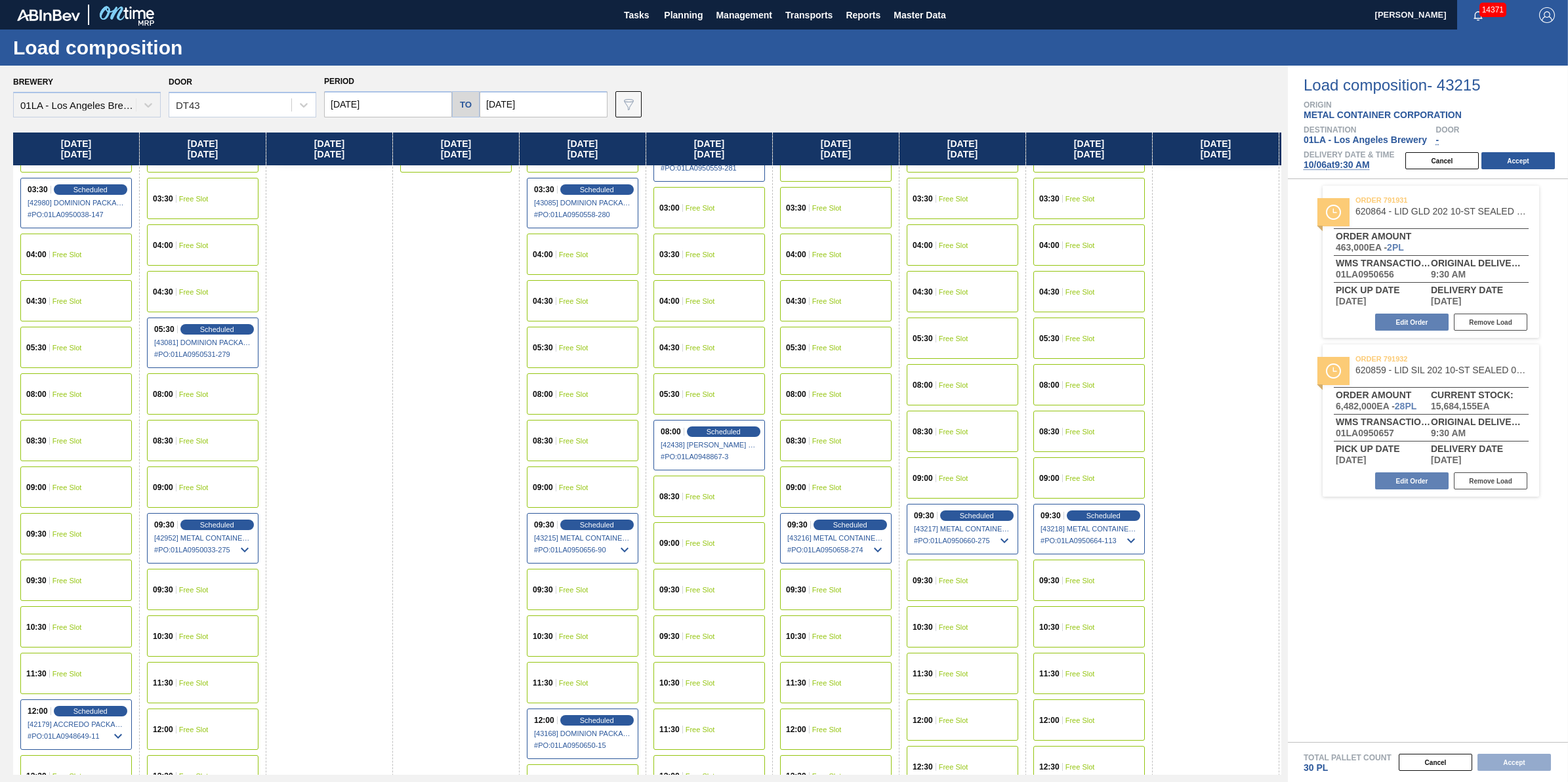
scroll to position [246, 0]
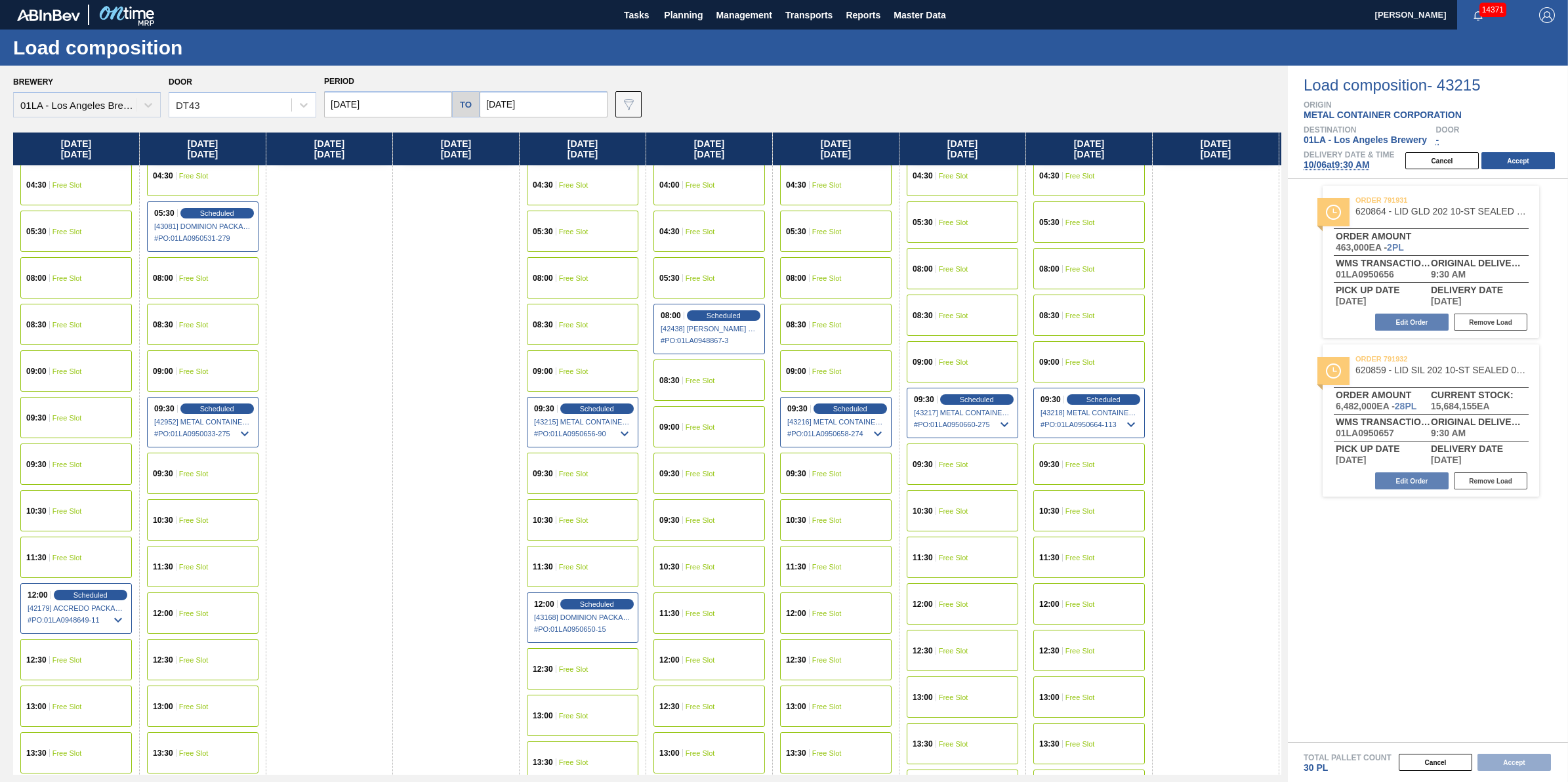
click at [80, 418] on span "Free Slot" at bounding box center [67, 418] width 30 height 8
click at [1524, 155] on button "Accept" at bounding box center [1518, 161] width 74 height 17
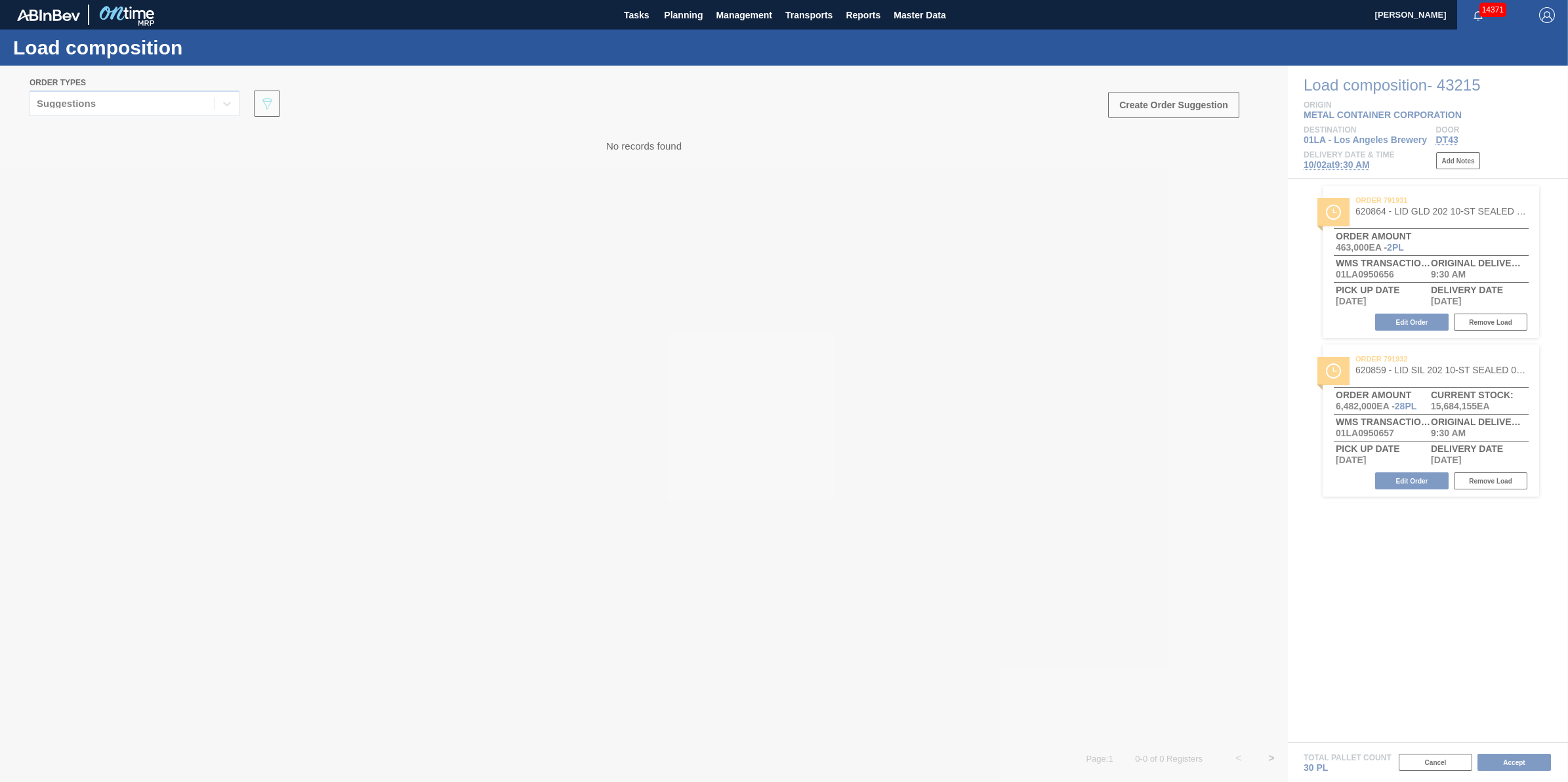
click at [1520, 761] on div at bounding box center [784, 424] width 1568 height 717
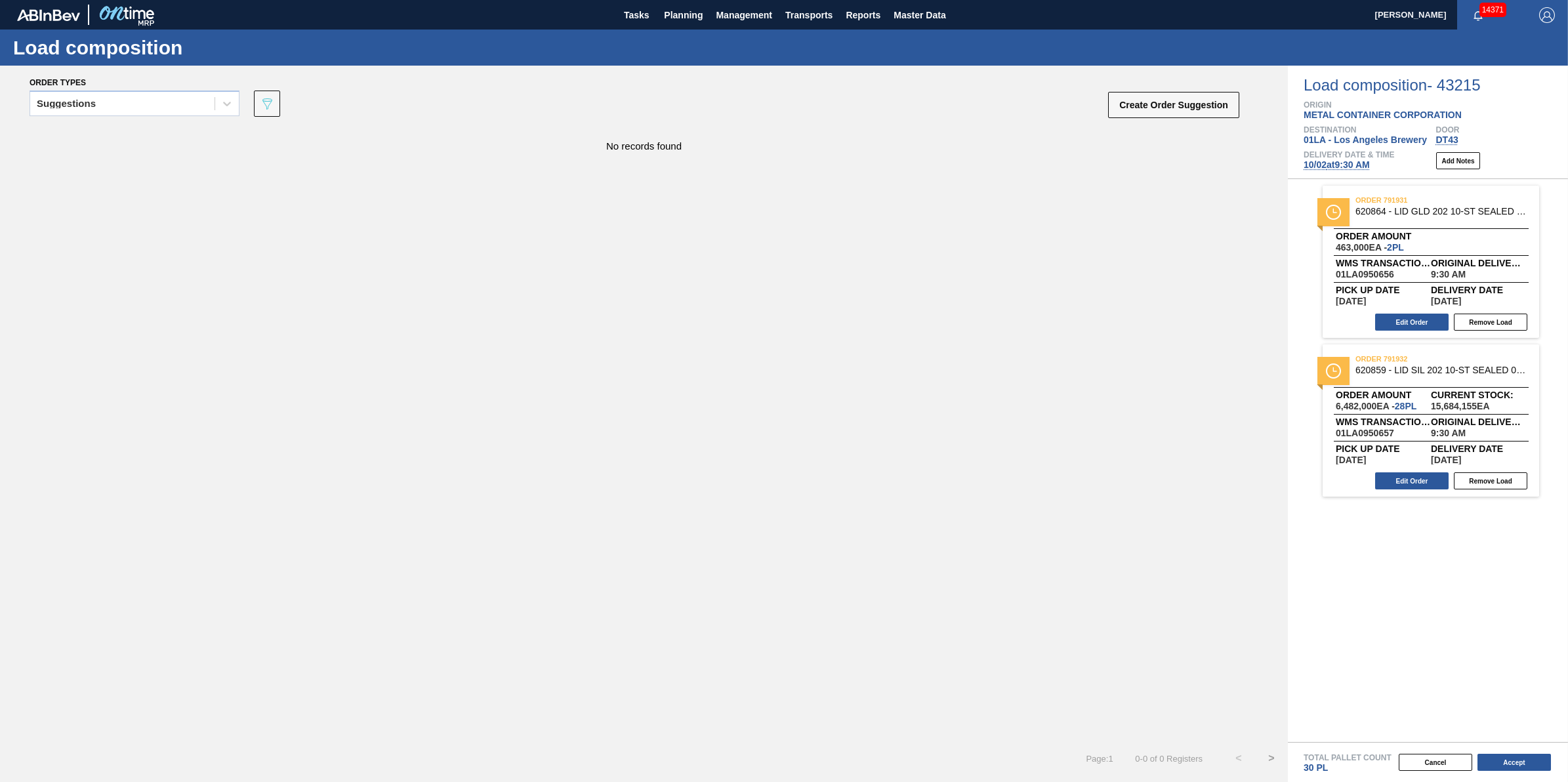
click at [1520, 761] on button "Accept" at bounding box center [1515, 762] width 74 height 17
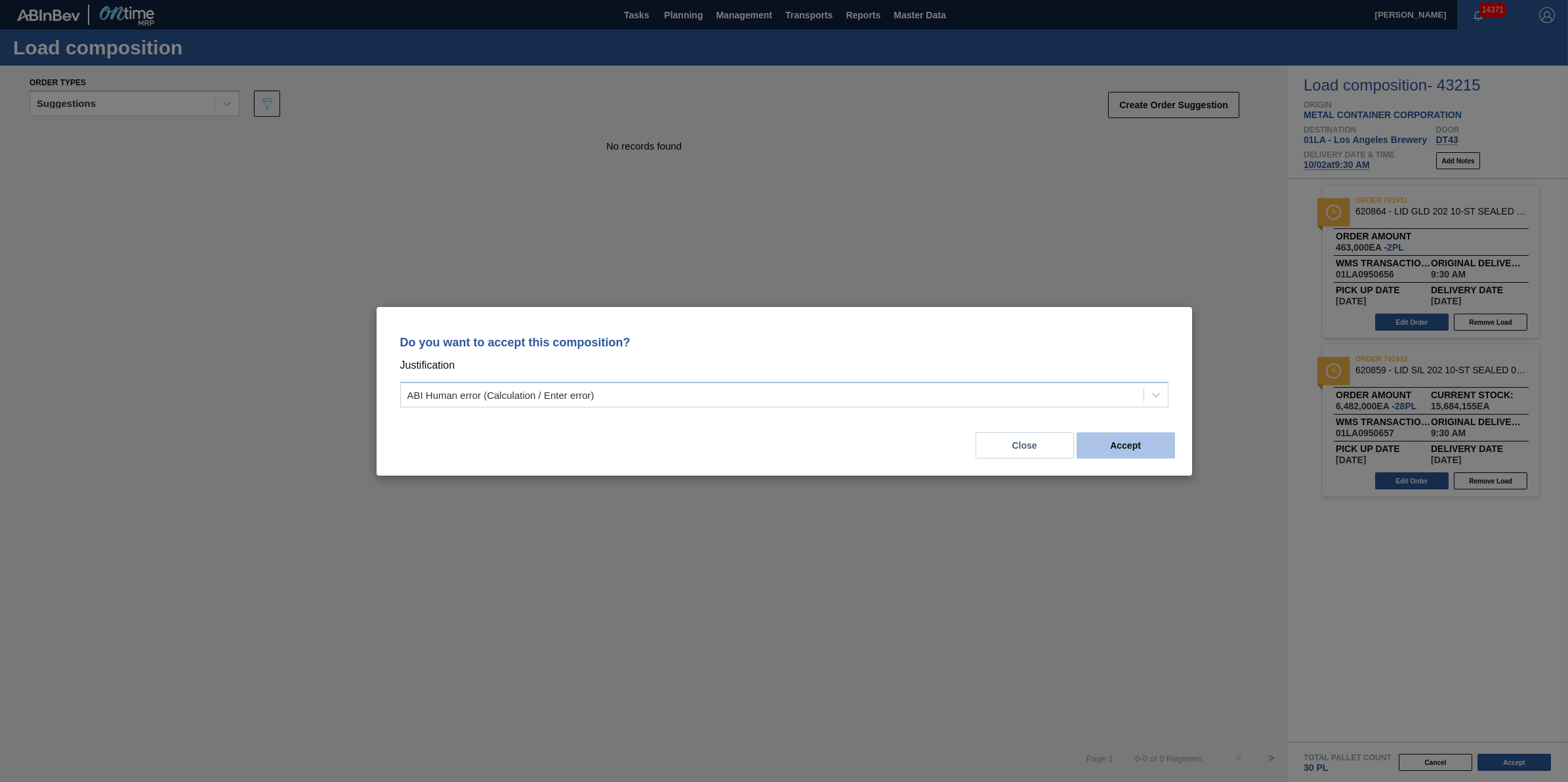
click at [1127, 437] on button "Accept" at bounding box center [1126, 445] width 98 height 26
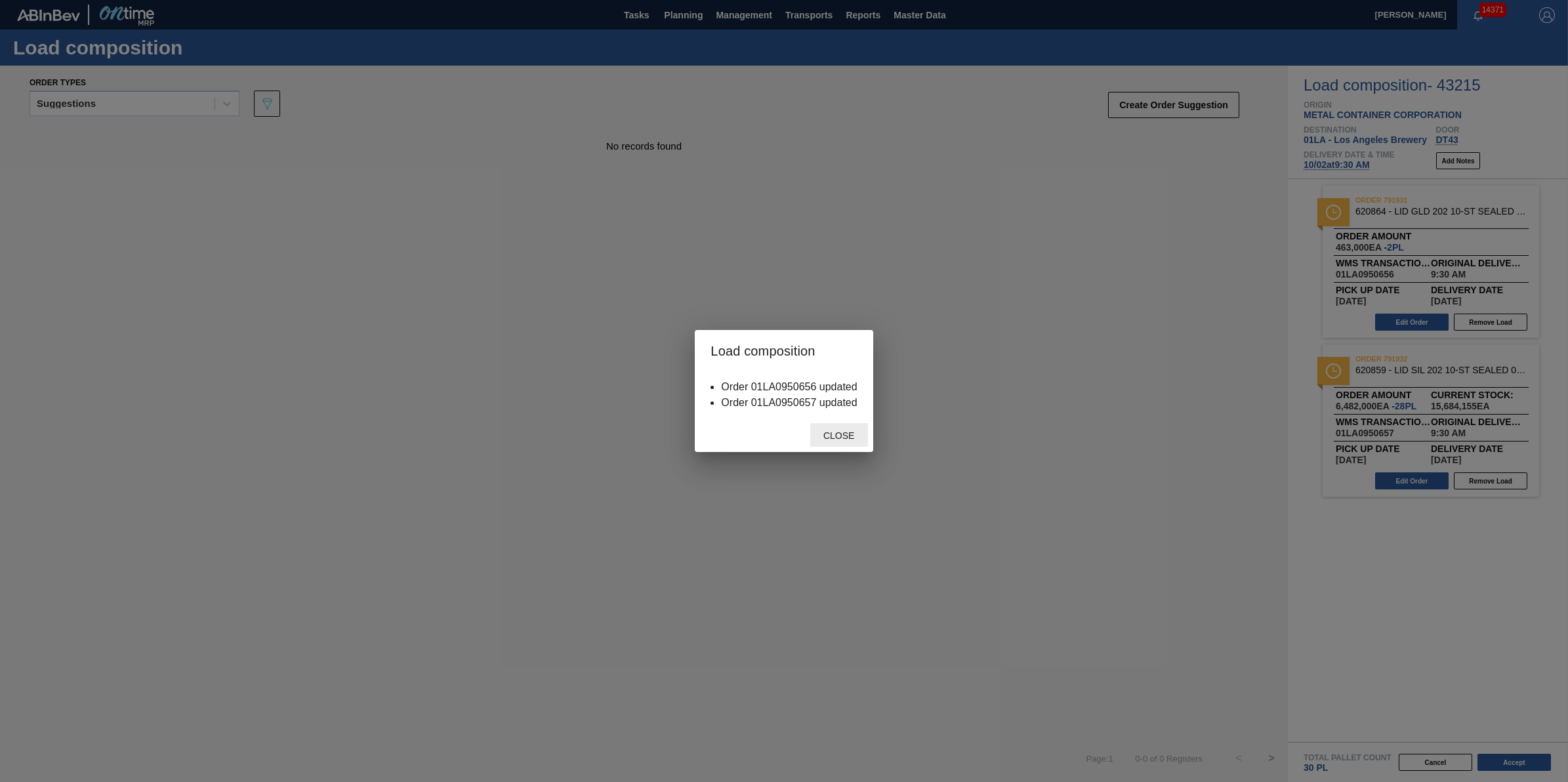
click at [838, 434] on span "Close" at bounding box center [839, 436] width 52 height 11
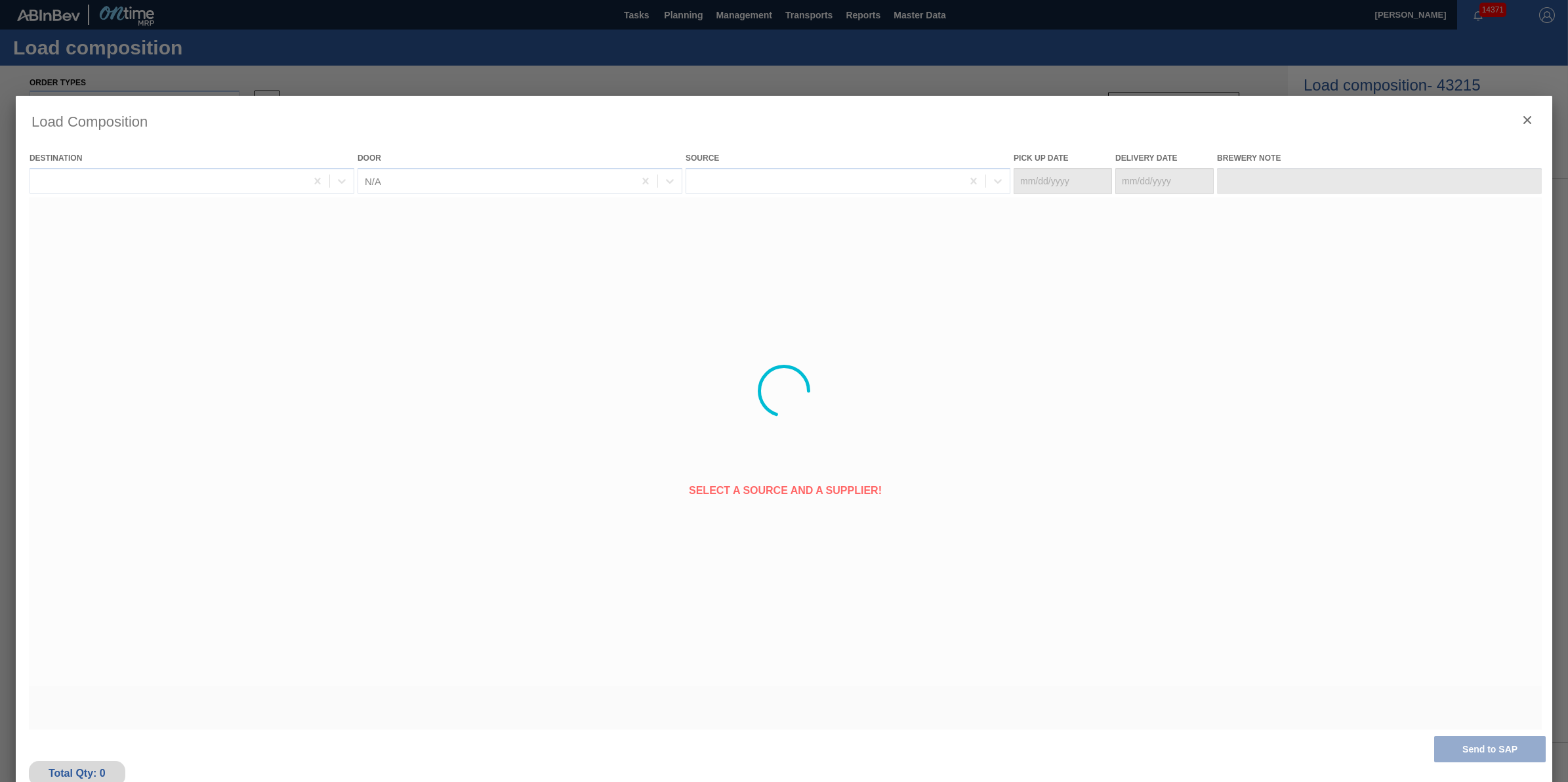
type Date "[DATE]"
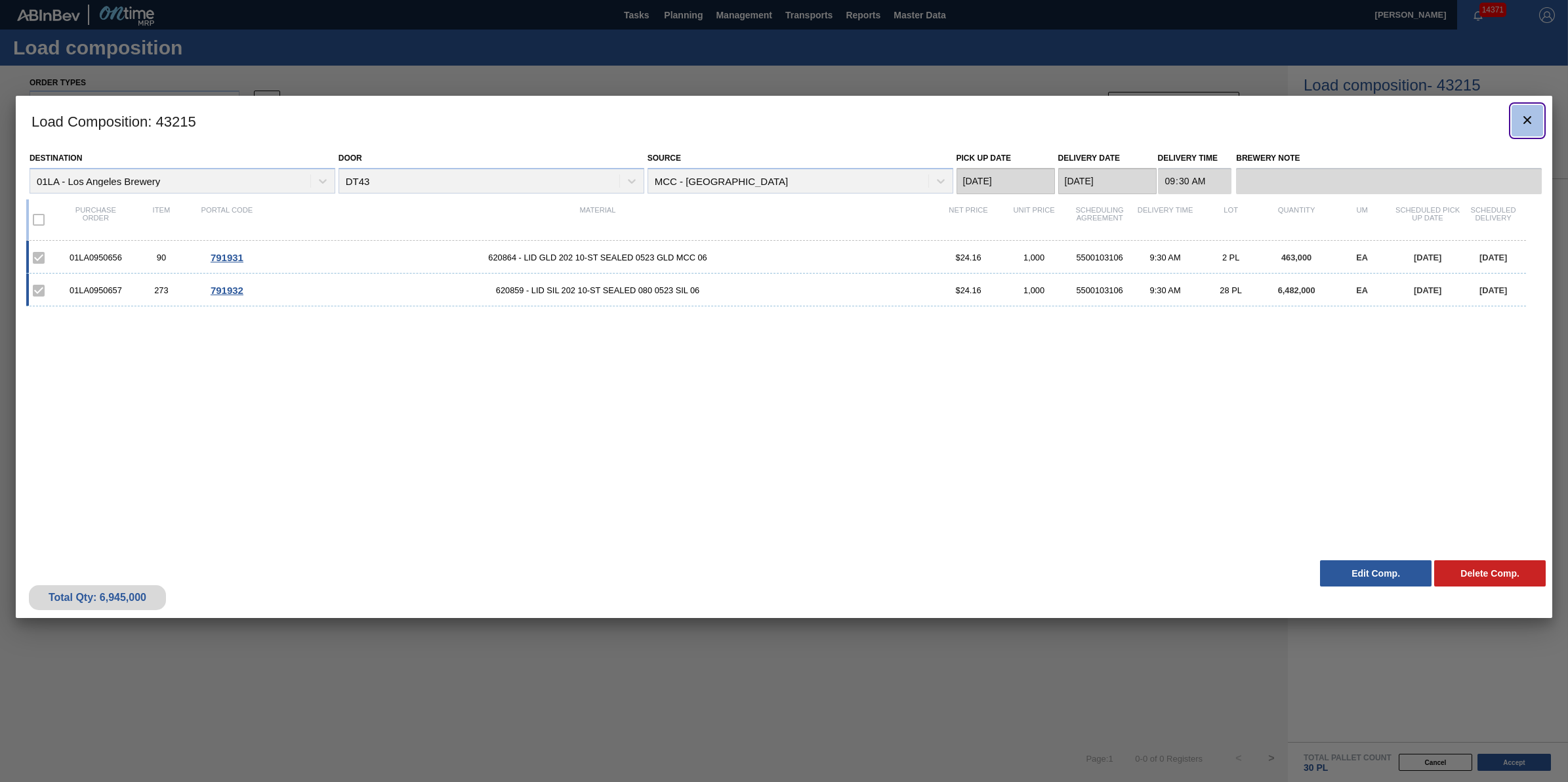
click at [1534, 129] on button "botão de ícone" at bounding box center [1528, 121] width 32 height 32
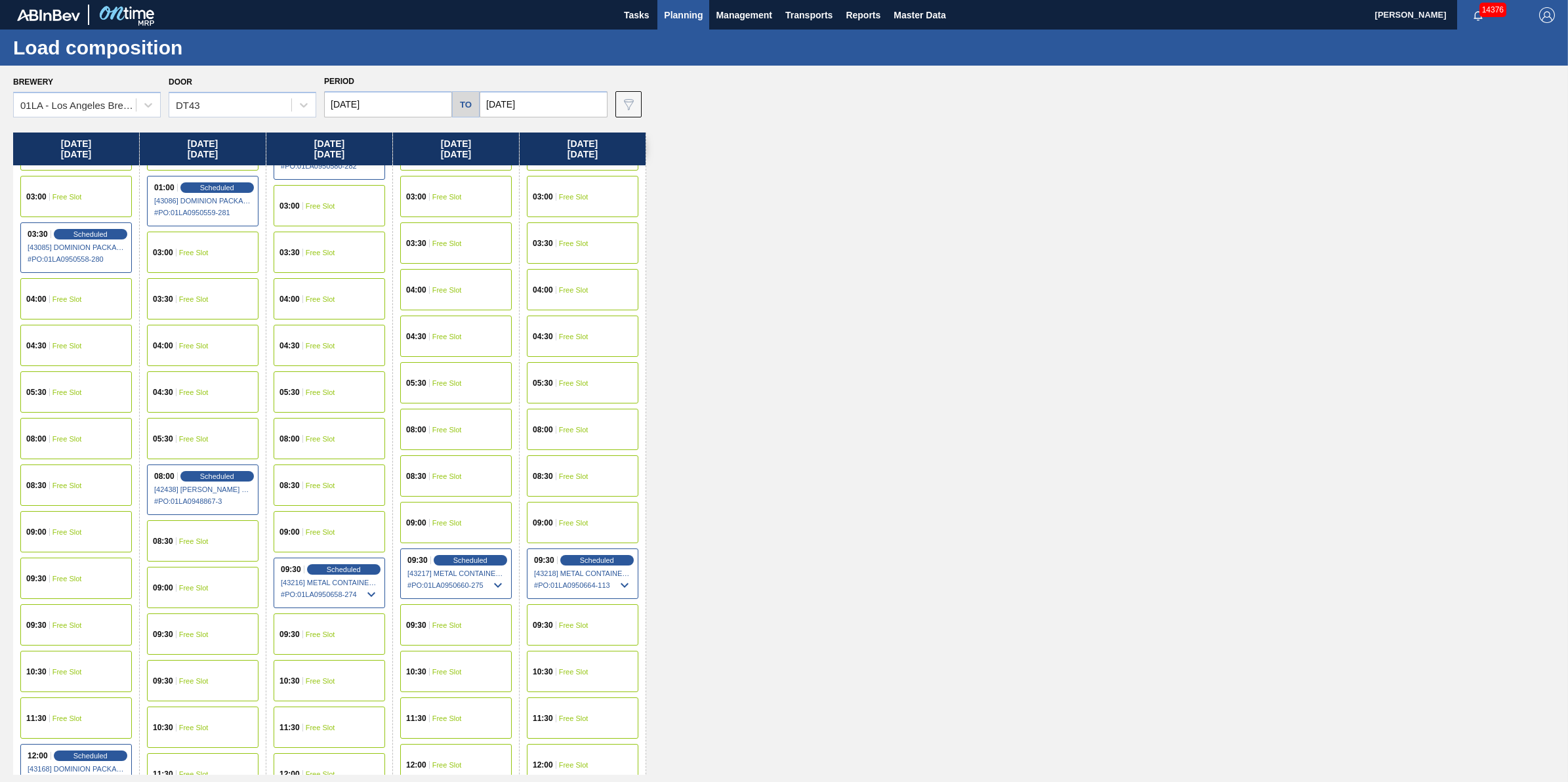
scroll to position [164, 0]
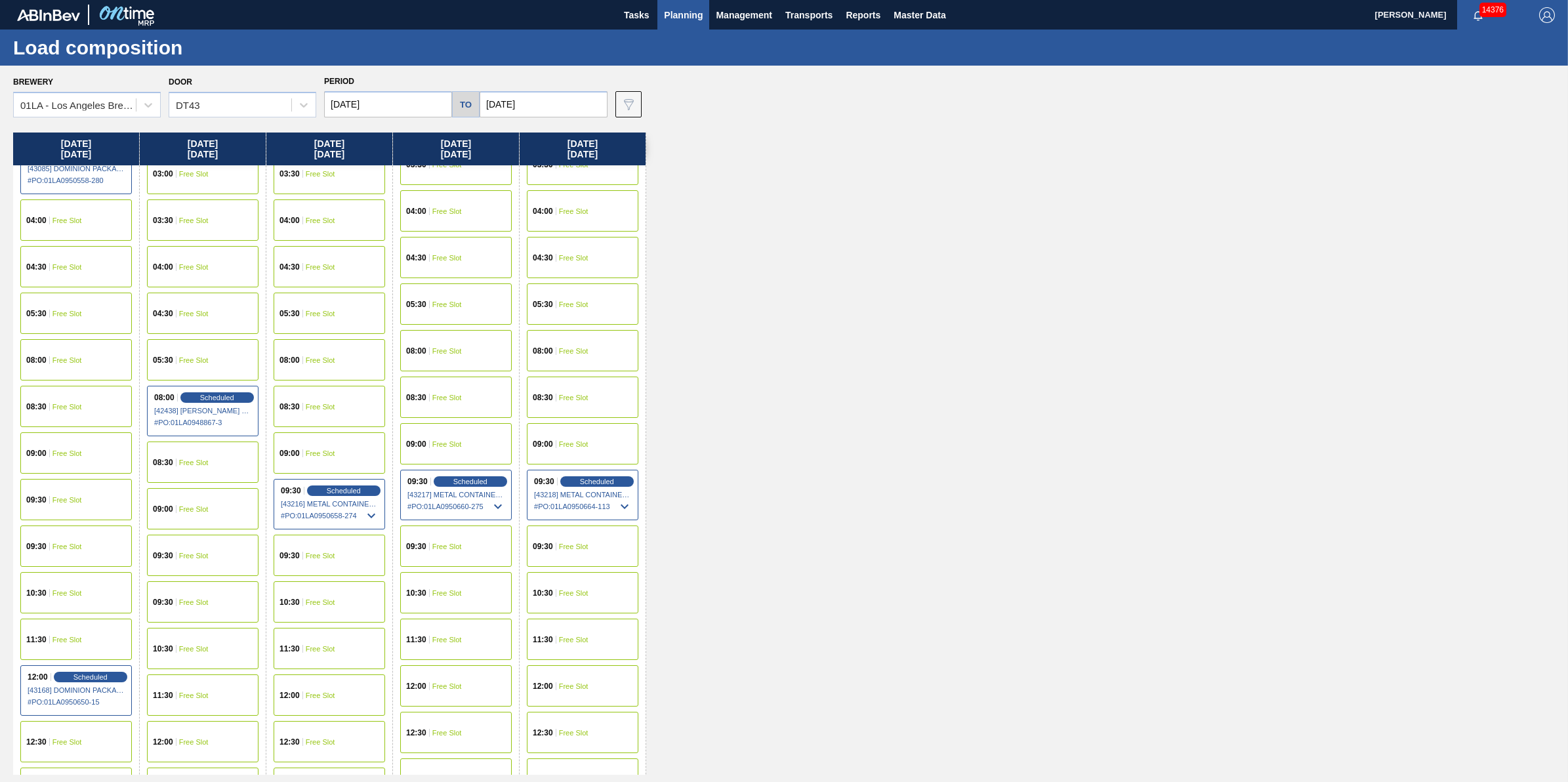
click at [77, 582] on div "10:30 Free Slot" at bounding box center [76, 593] width 111 height 41
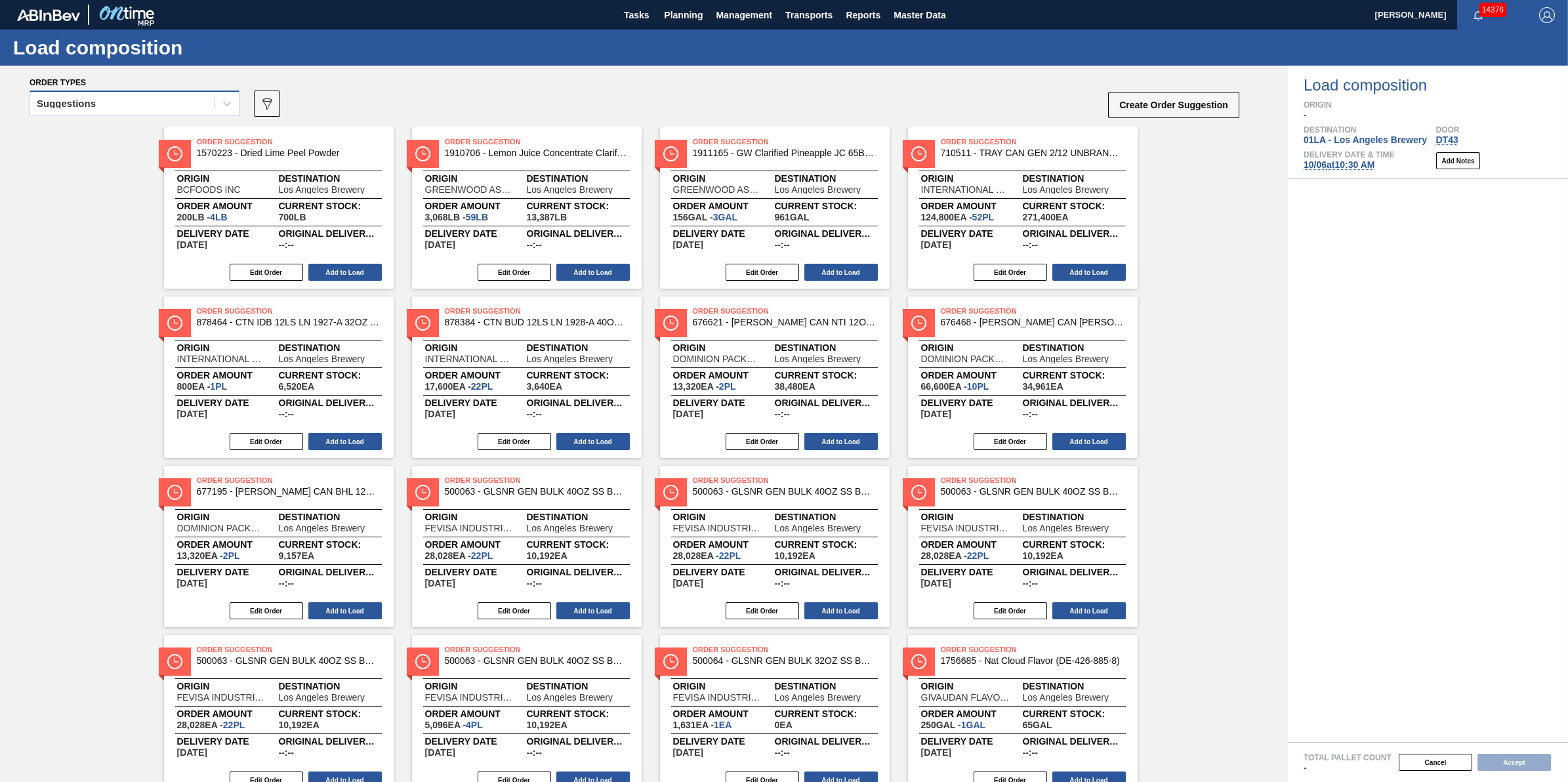
click at [173, 115] on div "Suggestions" at bounding box center [134, 103] width 210 height 25
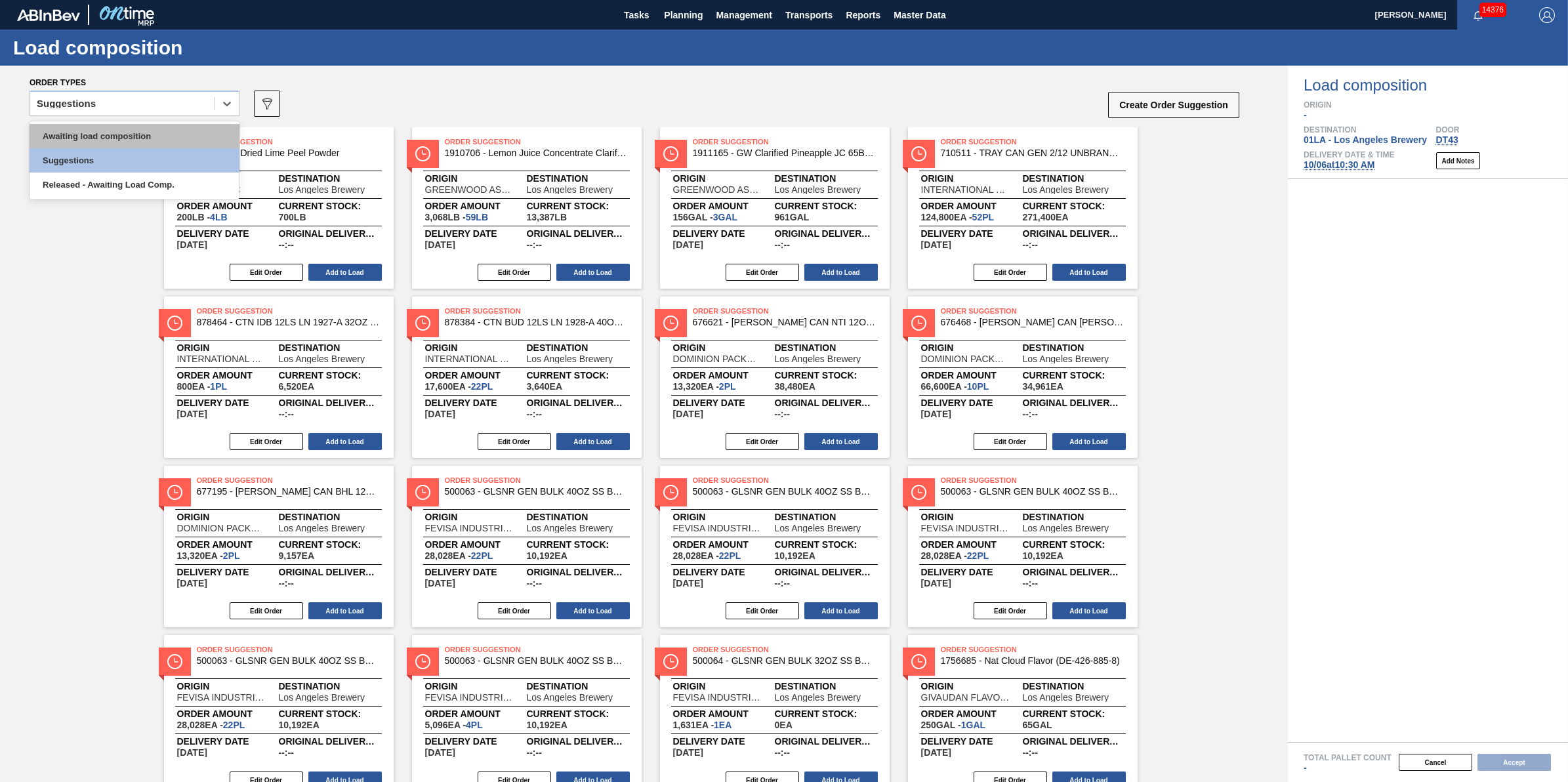
click at [165, 139] on div "Awaiting load composition" at bounding box center [134, 137] width 210 height 25
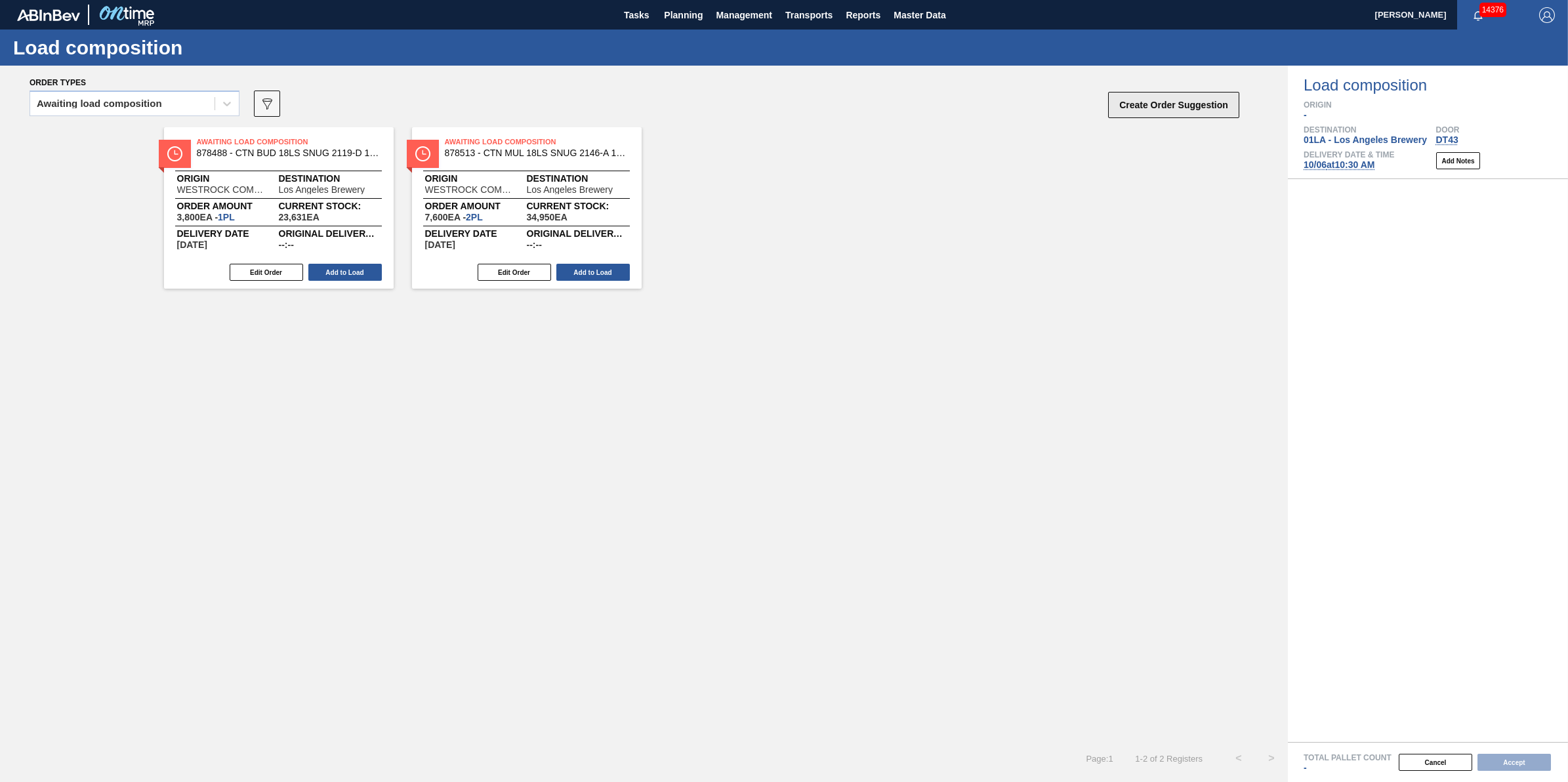
click at [1189, 103] on button "Create Order Suggestion" at bounding box center [1174, 105] width 132 height 26
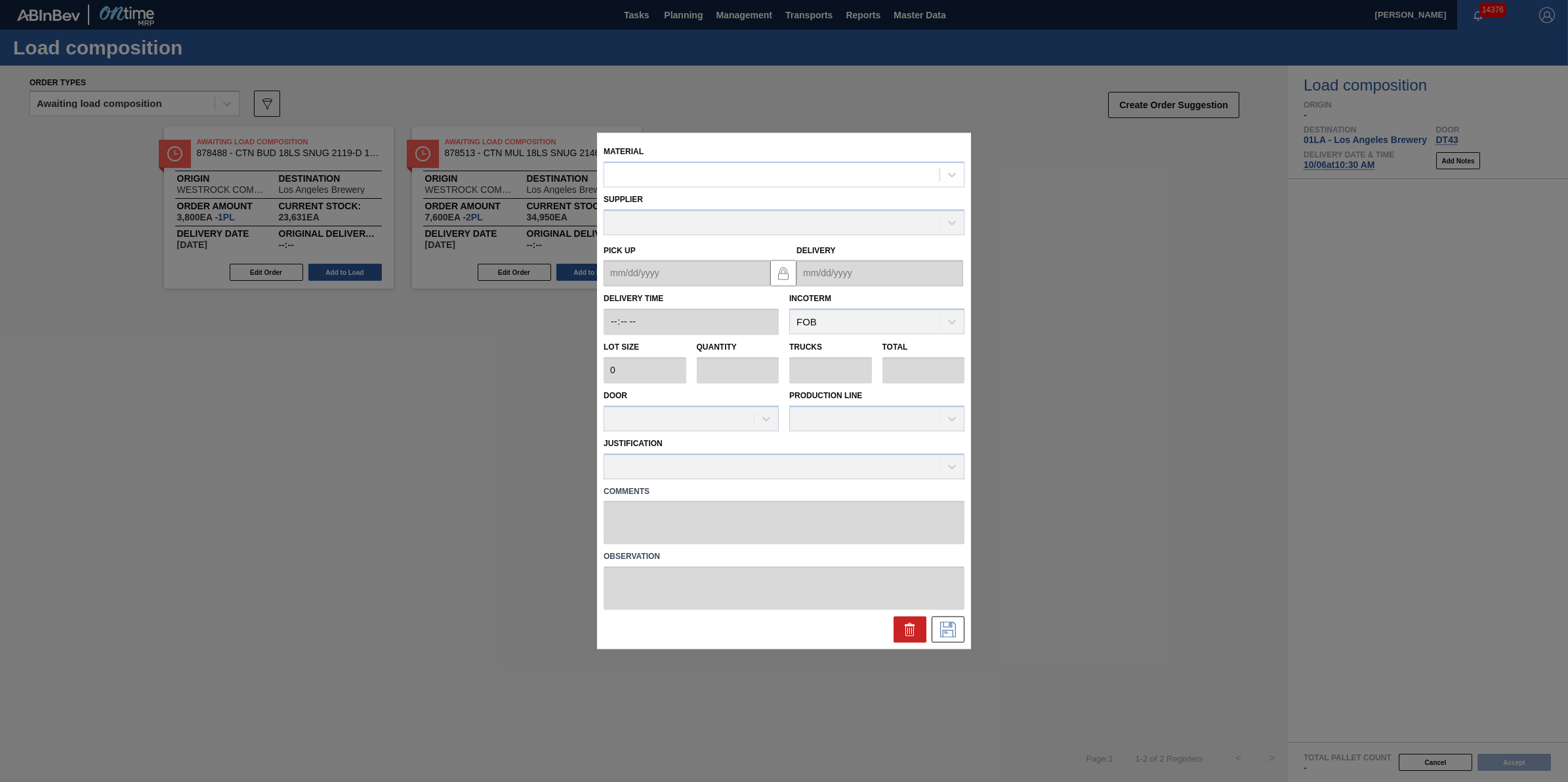
click at [881, 160] on div "Material" at bounding box center [783, 165] width 361 height 45
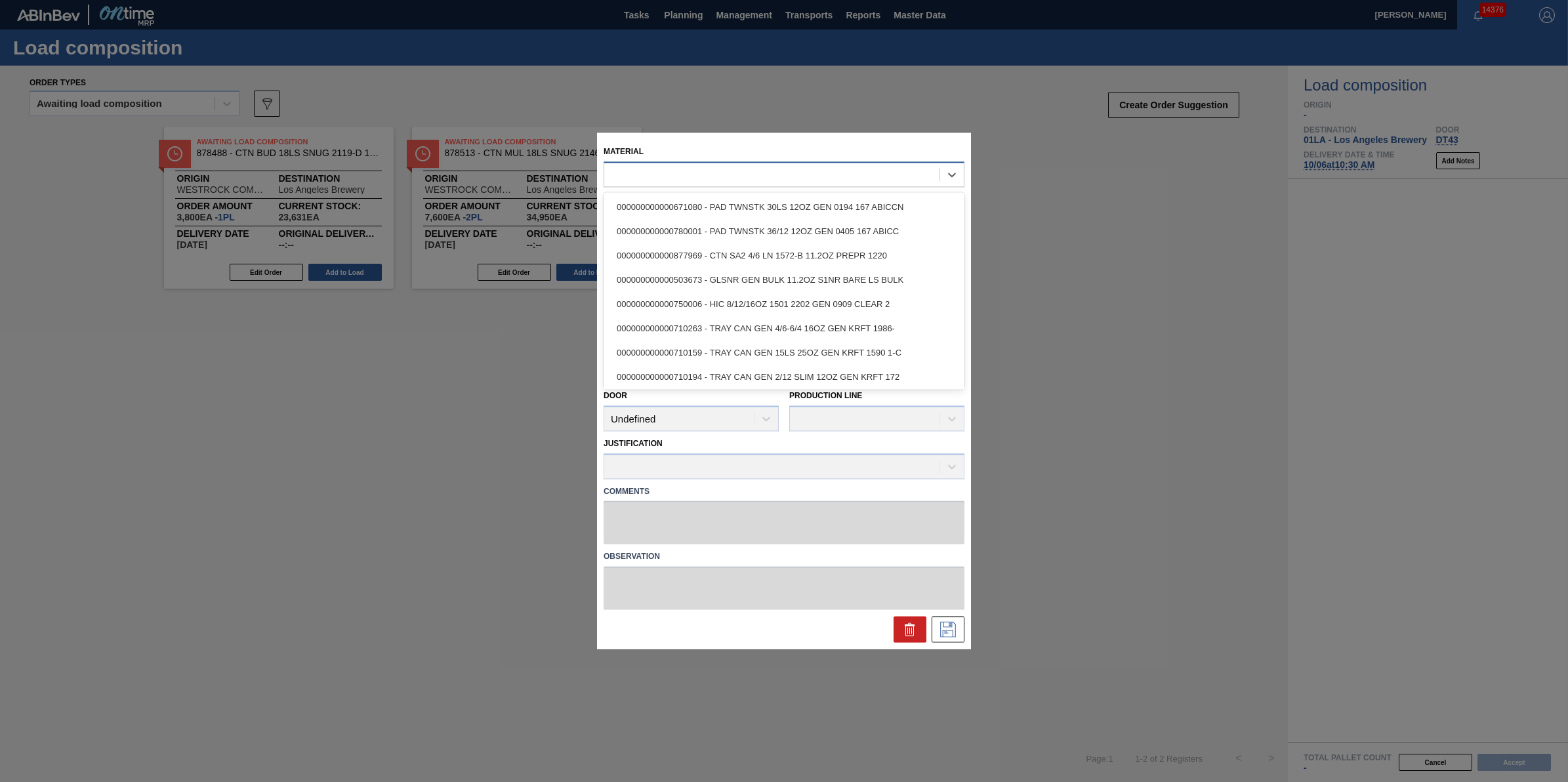
click at [870, 171] on div at bounding box center [772, 175] width 335 height 19
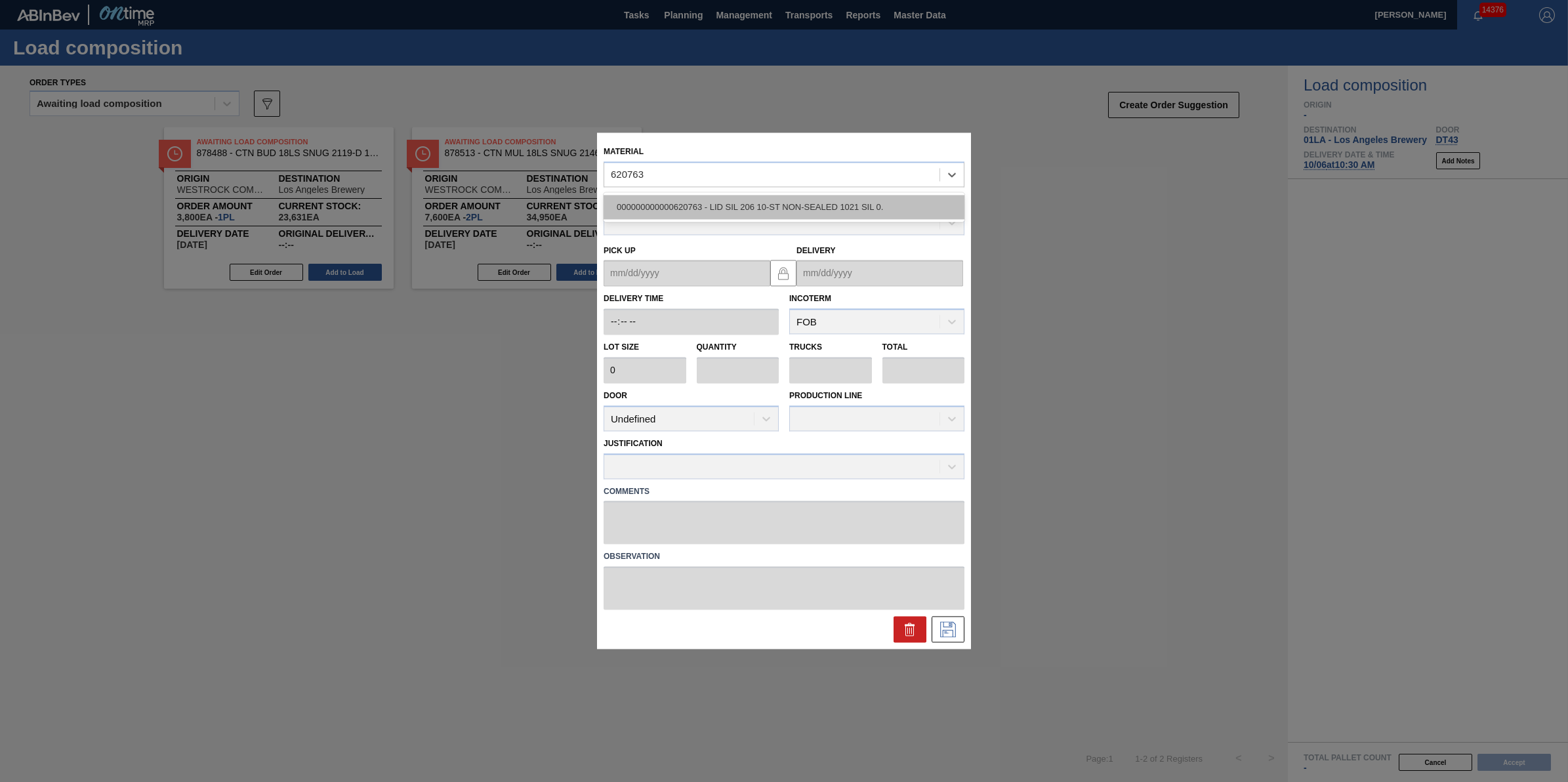
click at [863, 207] on div "000000000000620763 - LID SIL 206 10-ST NON-SEALED 1021 SIL 0." at bounding box center [783, 207] width 361 height 25
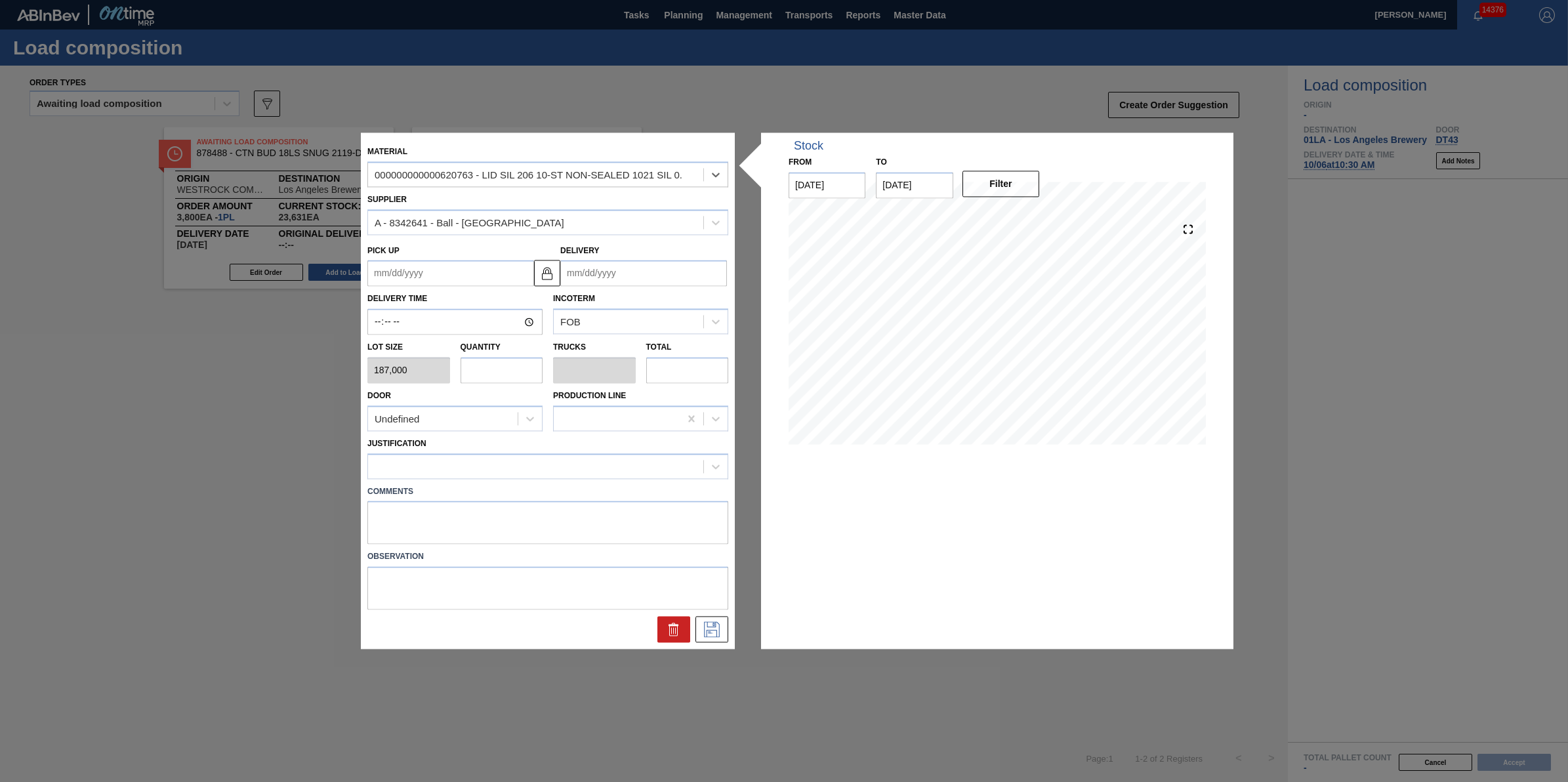
click at [499, 361] on input "text" at bounding box center [501, 370] width 82 height 26
click at [496, 488] on label "Comments" at bounding box center [548, 491] width 361 height 19
click at [507, 468] on div at bounding box center [535, 466] width 335 height 19
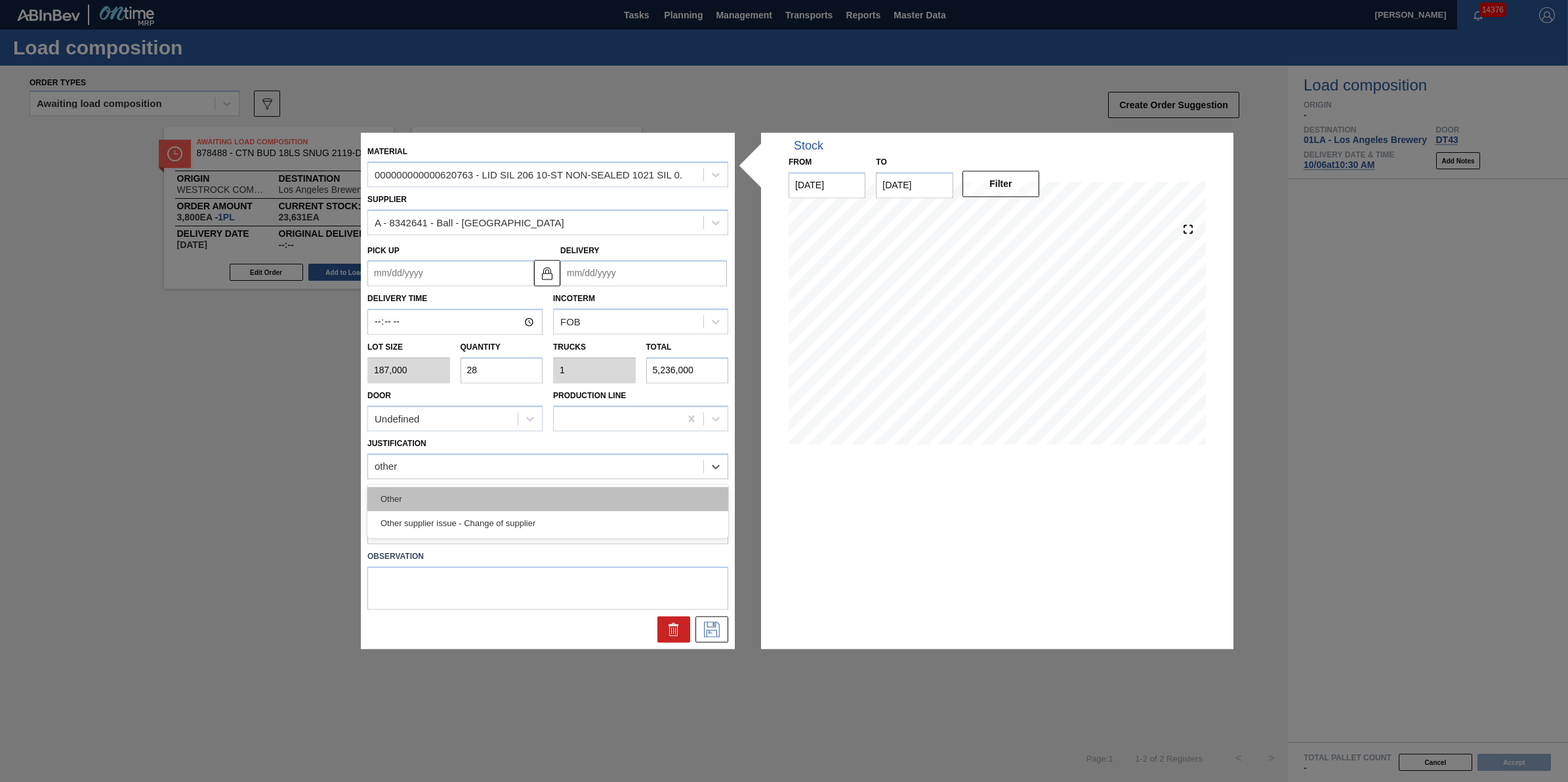
click at [509, 499] on div "Other" at bounding box center [548, 499] width 361 height 25
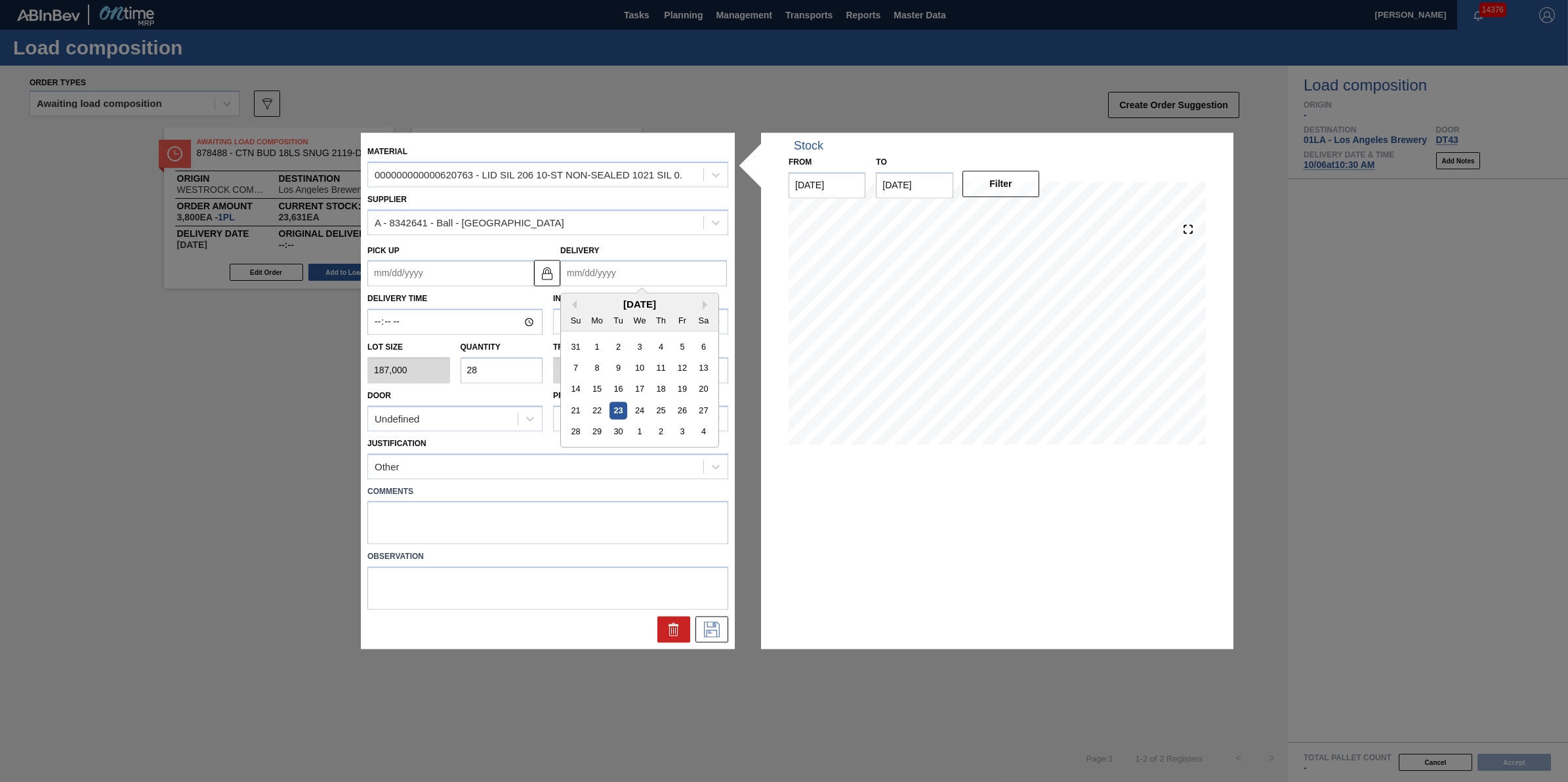
click at [631, 272] on input "Delivery" at bounding box center [643, 274] width 167 height 26
click at [707, 435] on div "4" at bounding box center [704, 432] width 18 height 18
click at [707, 637] on button at bounding box center [712, 630] width 33 height 26
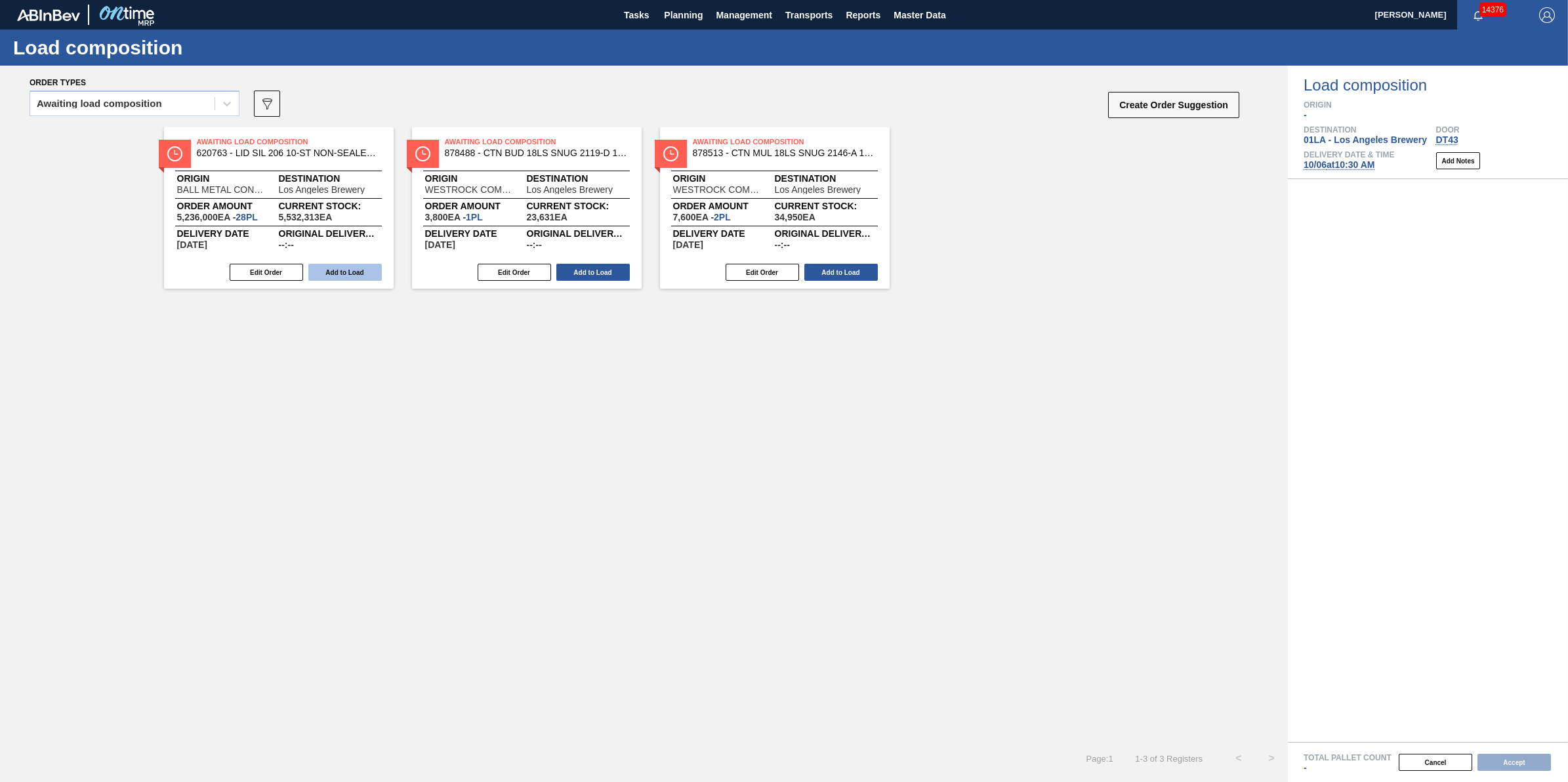
click at [316, 274] on button "Add to Load" at bounding box center [345, 272] width 74 height 17
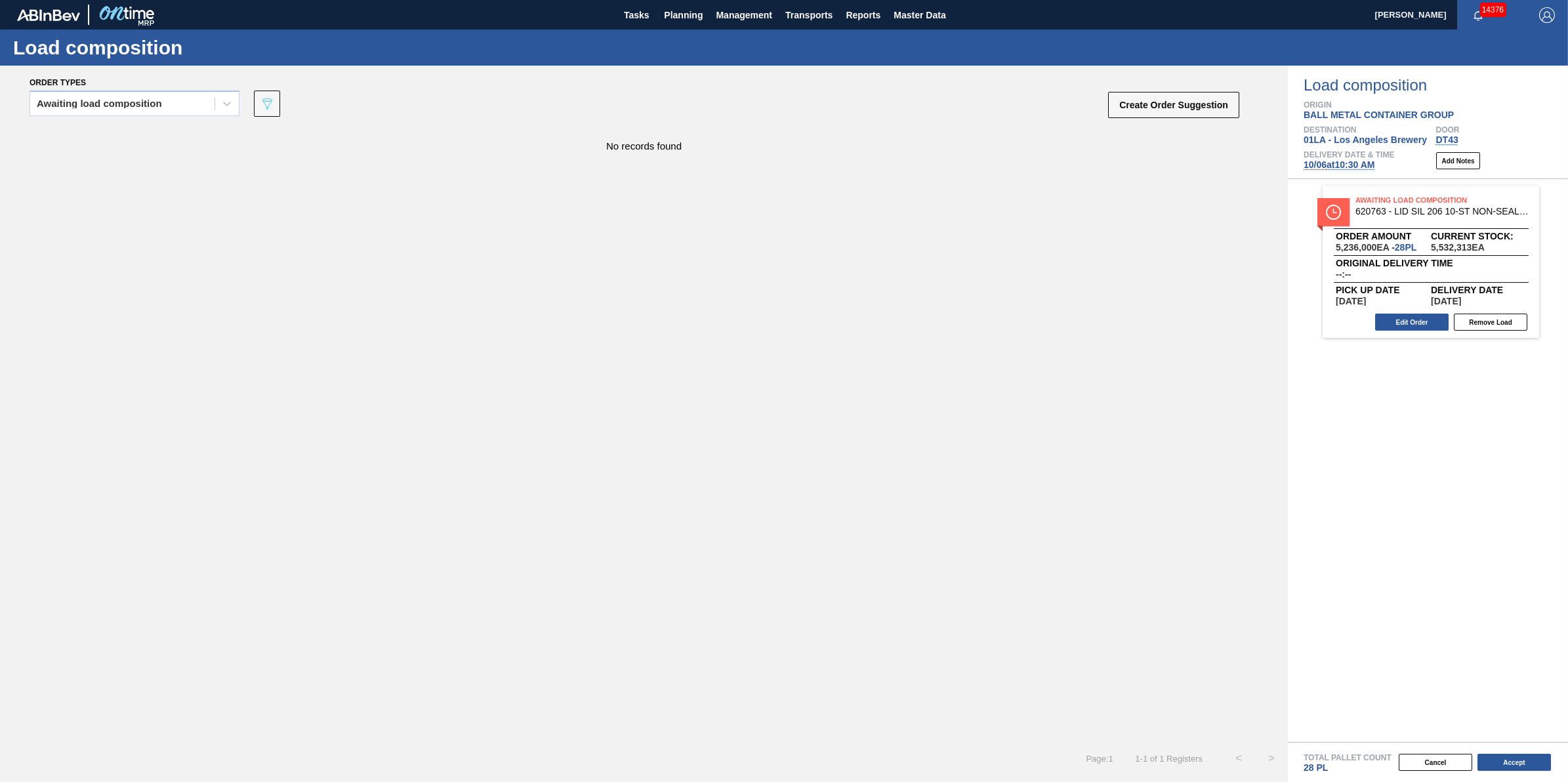
click at [1507, 773] on div "Total Pallet Count 28 PL" at bounding box center [1436, 763] width 264 height 20
click at [1511, 761] on button "Accept" at bounding box center [1515, 762] width 74 height 17
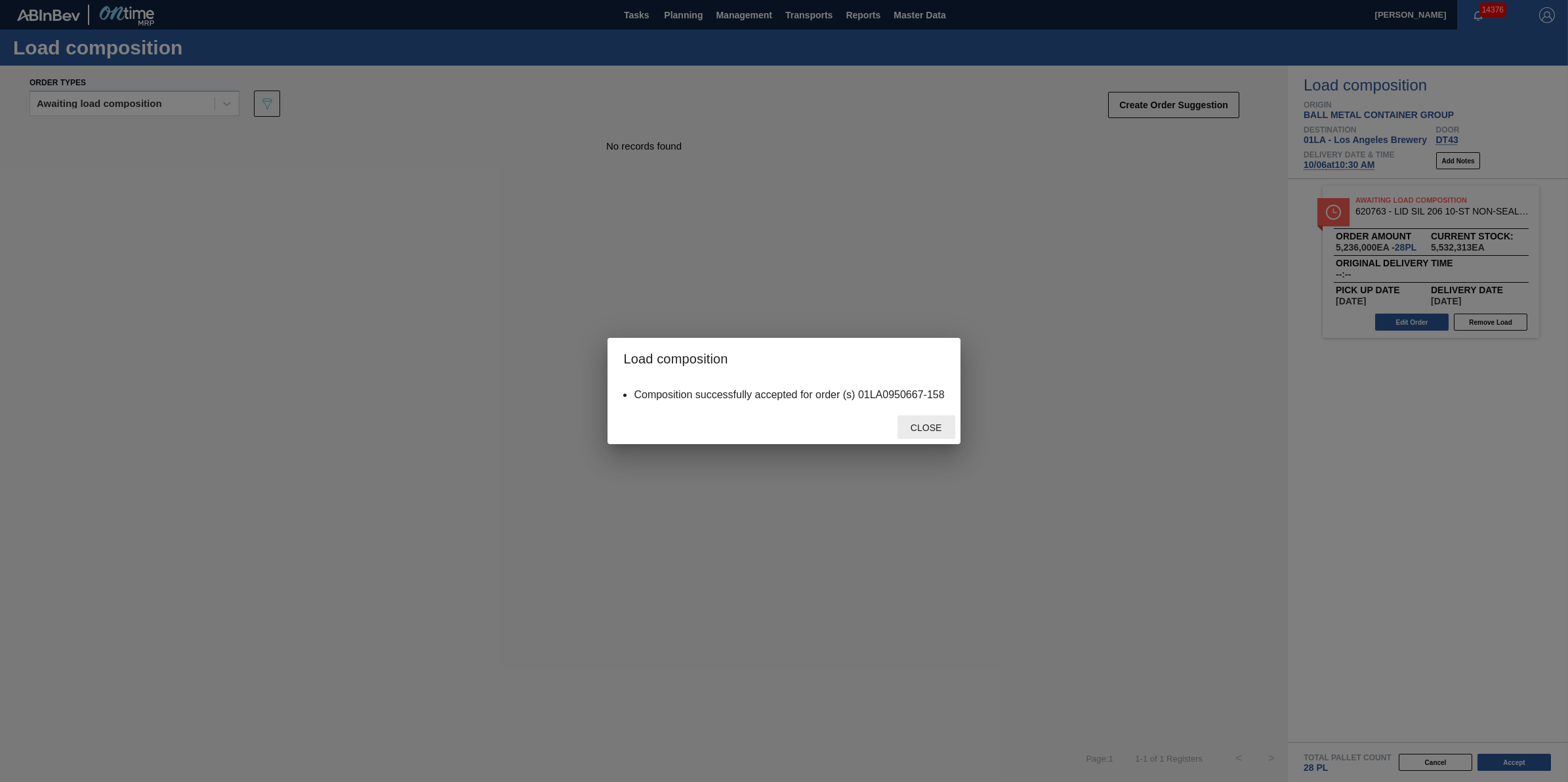
click at [929, 429] on span "Close" at bounding box center [926, 428] width 52 height 11
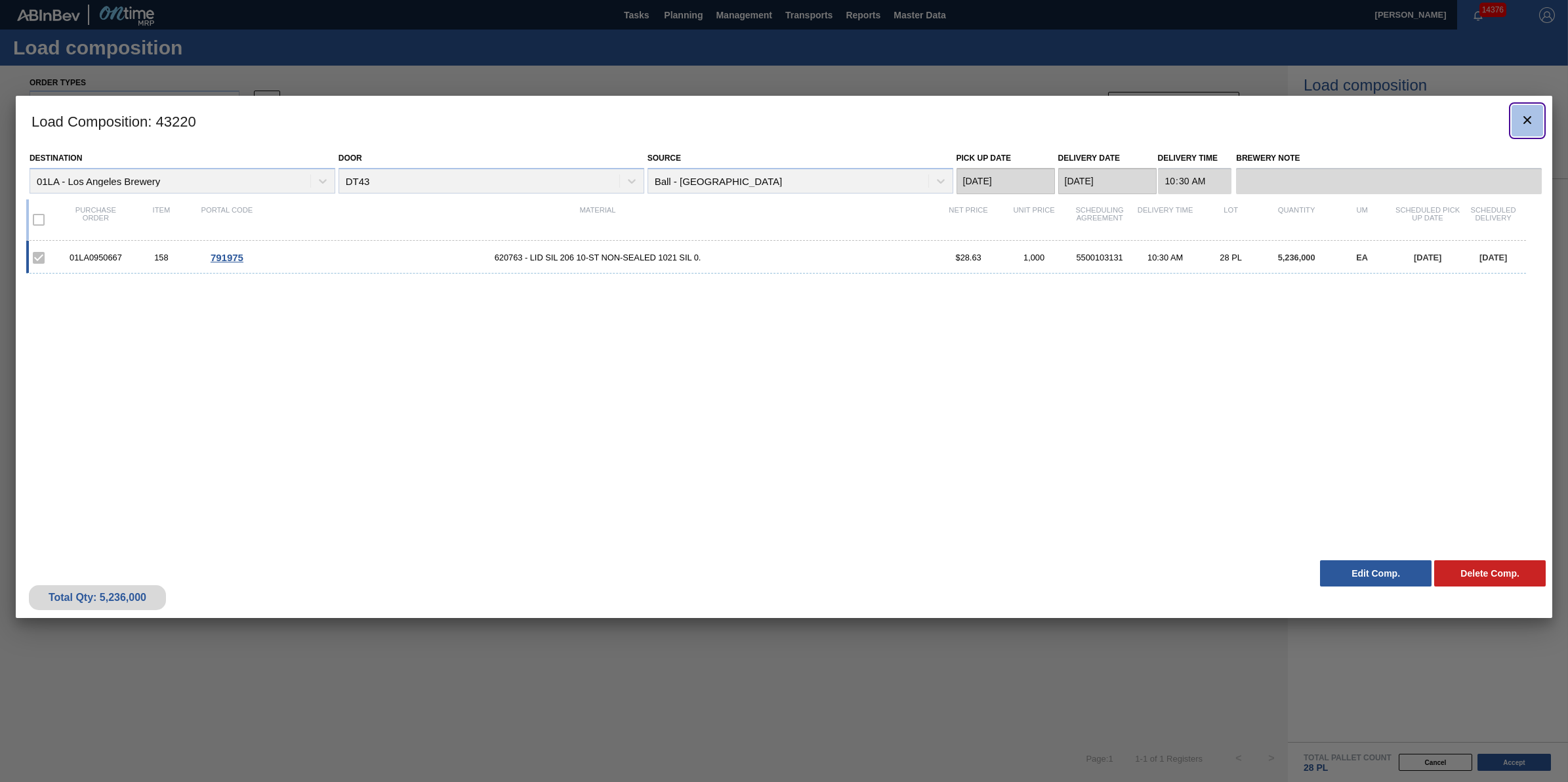
click at [1530, 122] on icon "botão de ícone" at bounding box center [1528, 120] width 8 height 8
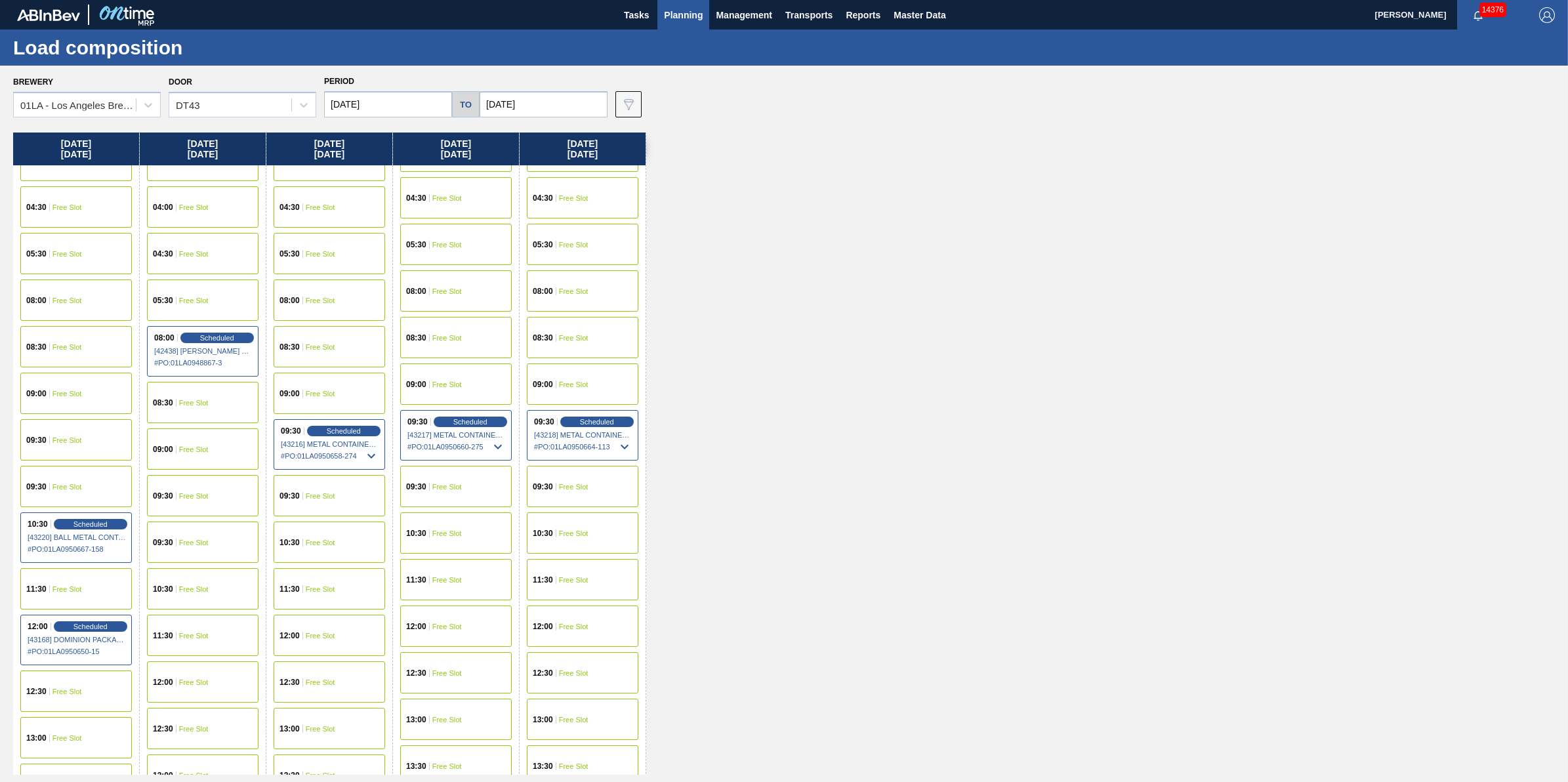
scroll to position [246, 0]
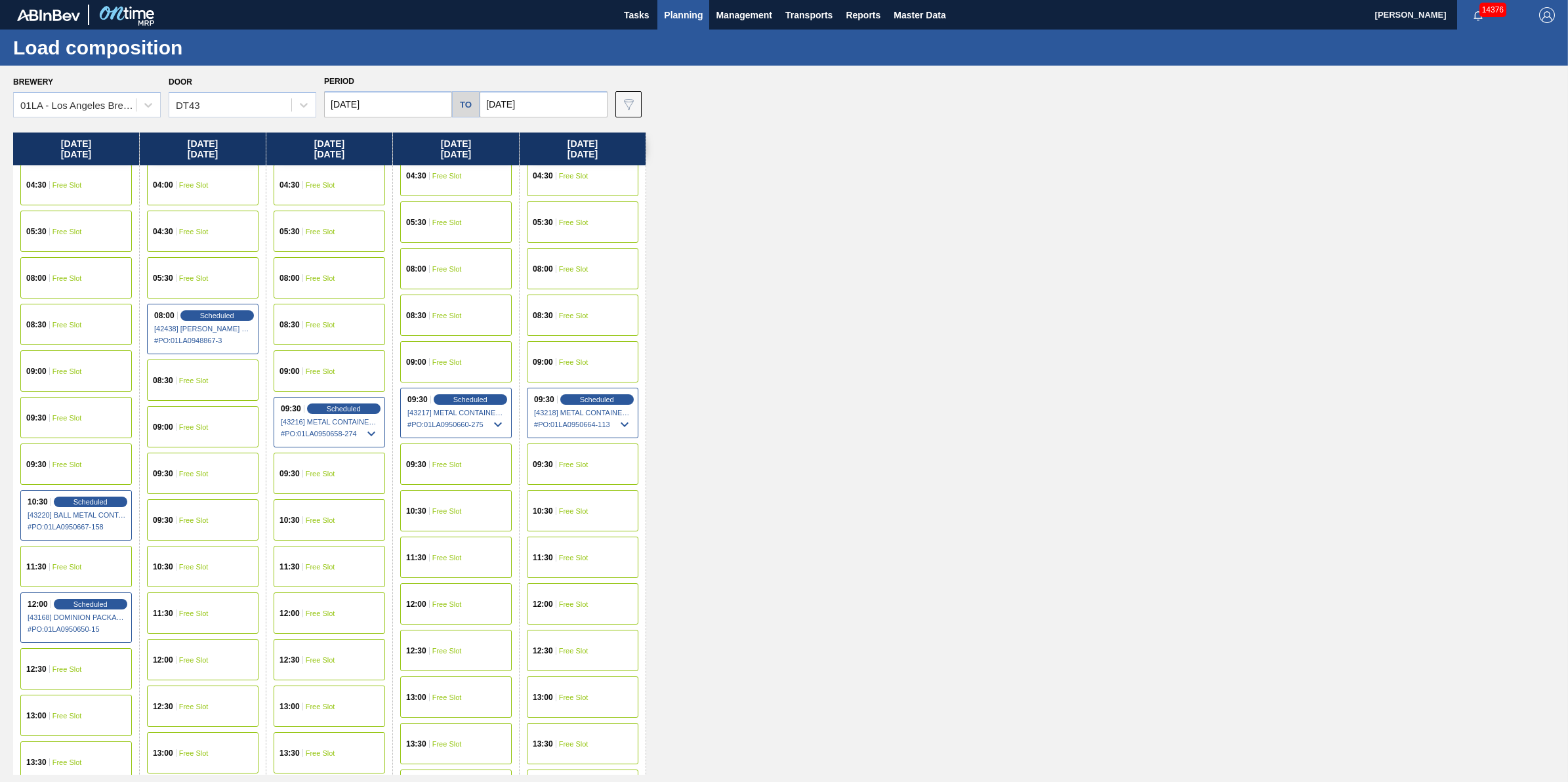
click at [594, 507] on div "10:30 Free Slot" at bounding box center [582, 510] width 111 height 41
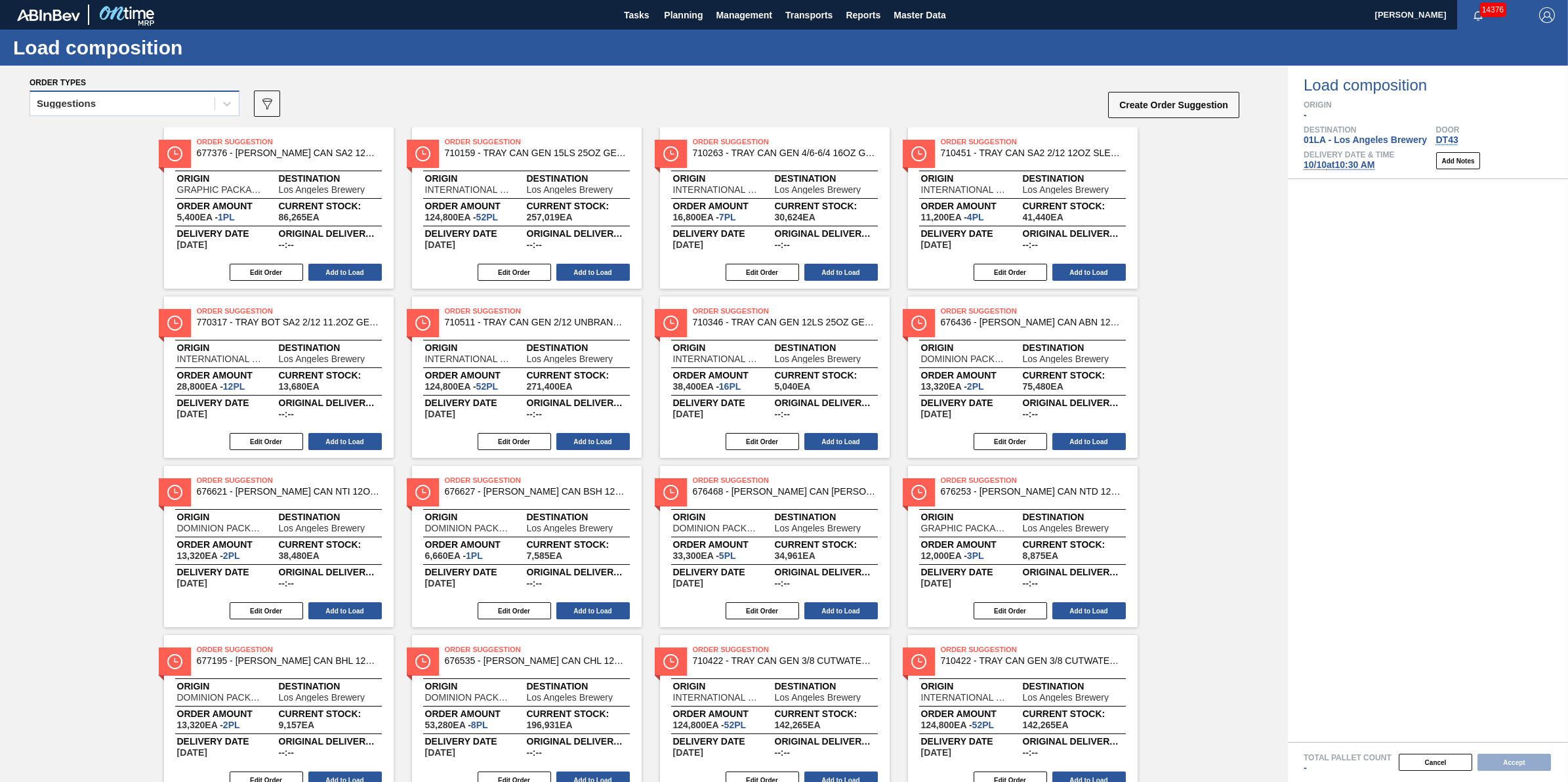
click at [168, 105] on div "Suggestions" at bounding box center [122, 104] width 184 height 19
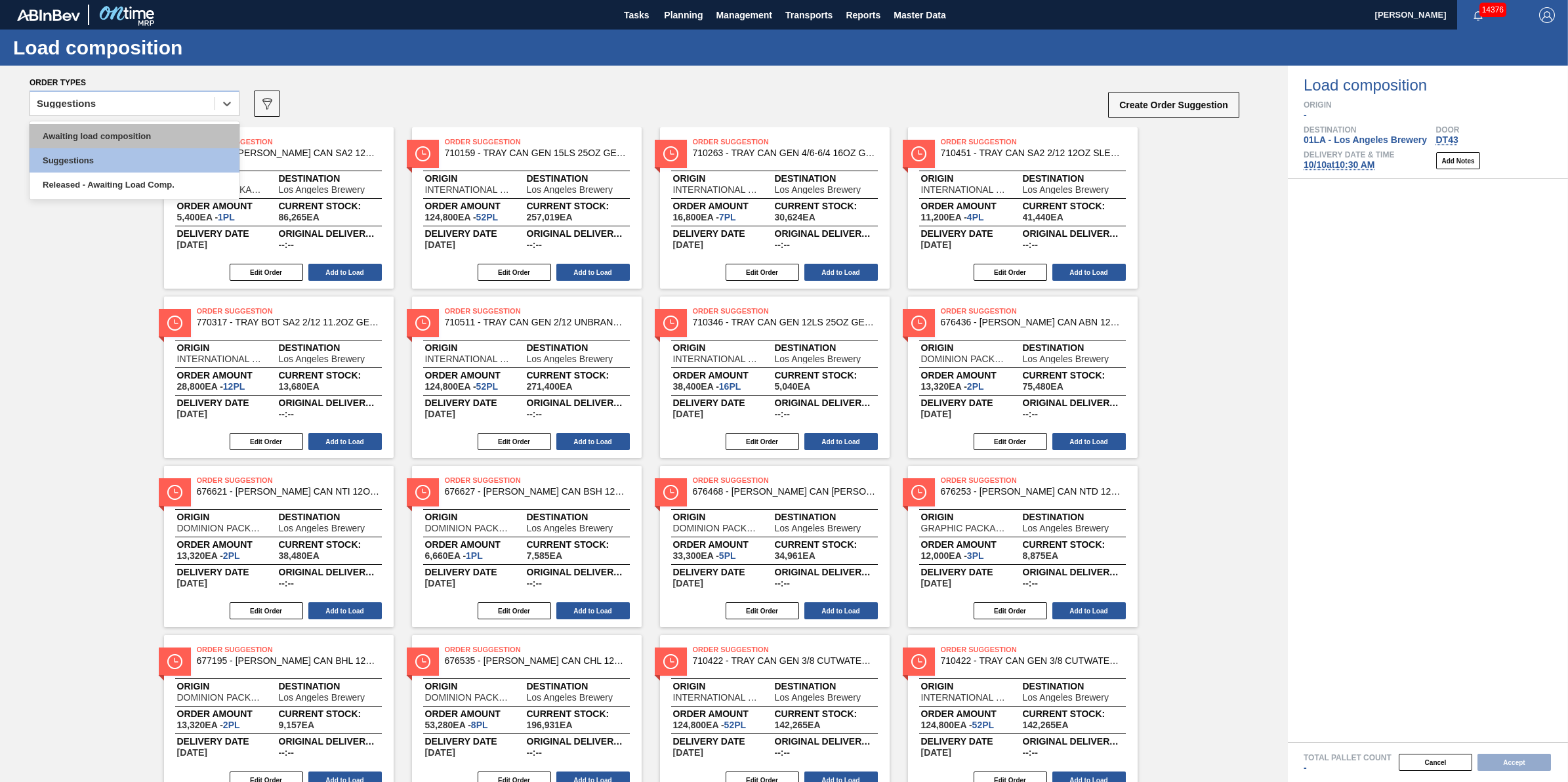
click at [168, 126] on div "Awaiting load composition" at bounding box center [134, 137] width 210 height 25
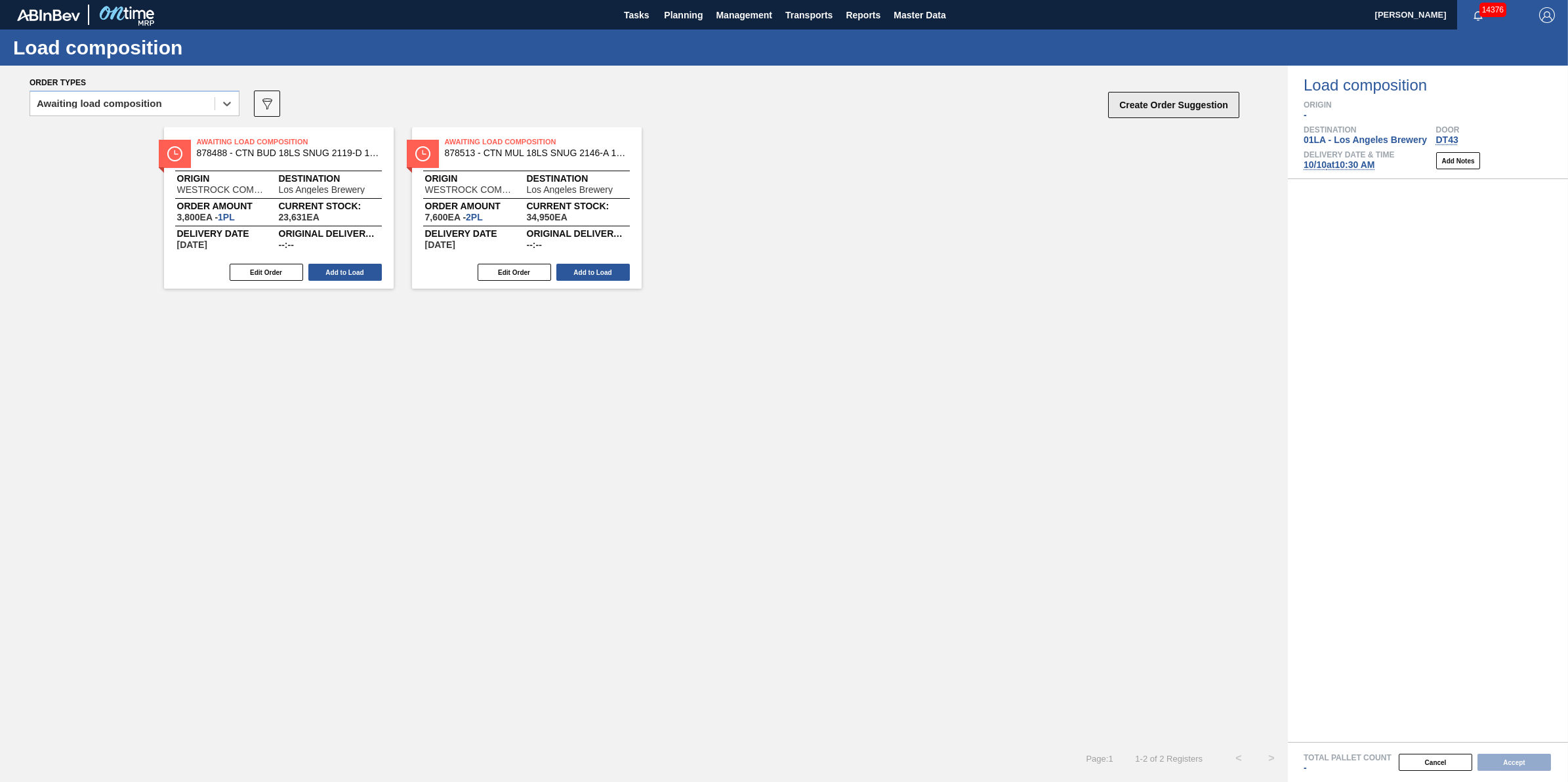
click at [1148, 100] on button "Create Order Suggestion" at bounding box center [1174, 105] width 132 height 26
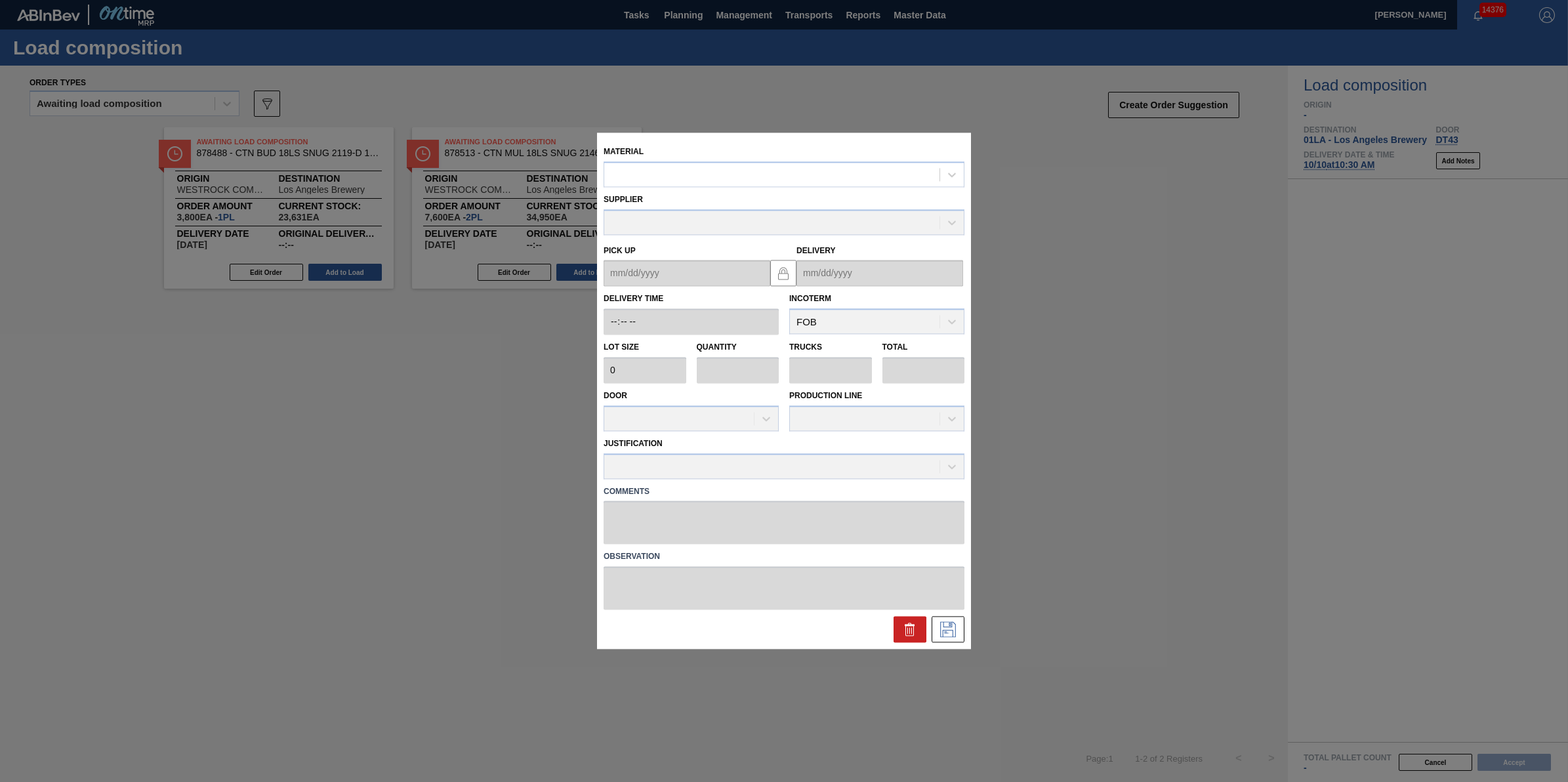
click at [816, 159] on div "Material" at bounding box center [783, 165] width 361 height 45
click at [812, 176] on div at bounding box center [772, 175] width 335 height 19
click at [720, 194] on div "000000000000620763 - LID SIL 206 10-ST NON-SEALED 1021 SIL 0." at bounding box center [783, 207] width 361 height 30
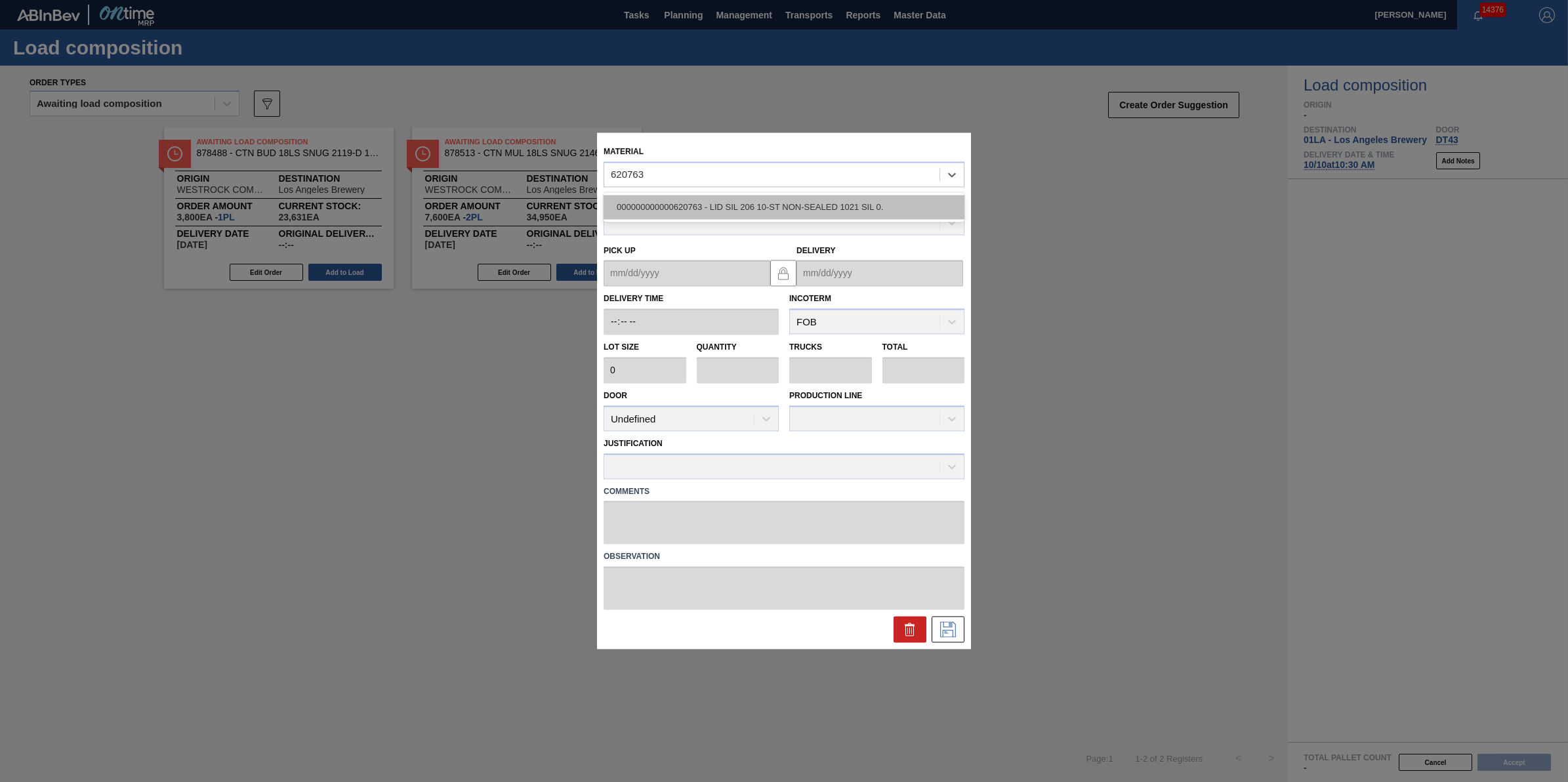
click at [718, 209] on div "000000000000620763 - LID SIL 206 10-ST NON-SEALED 1021 SIL 0." at bounding box center [783, 207] width 361 height 25
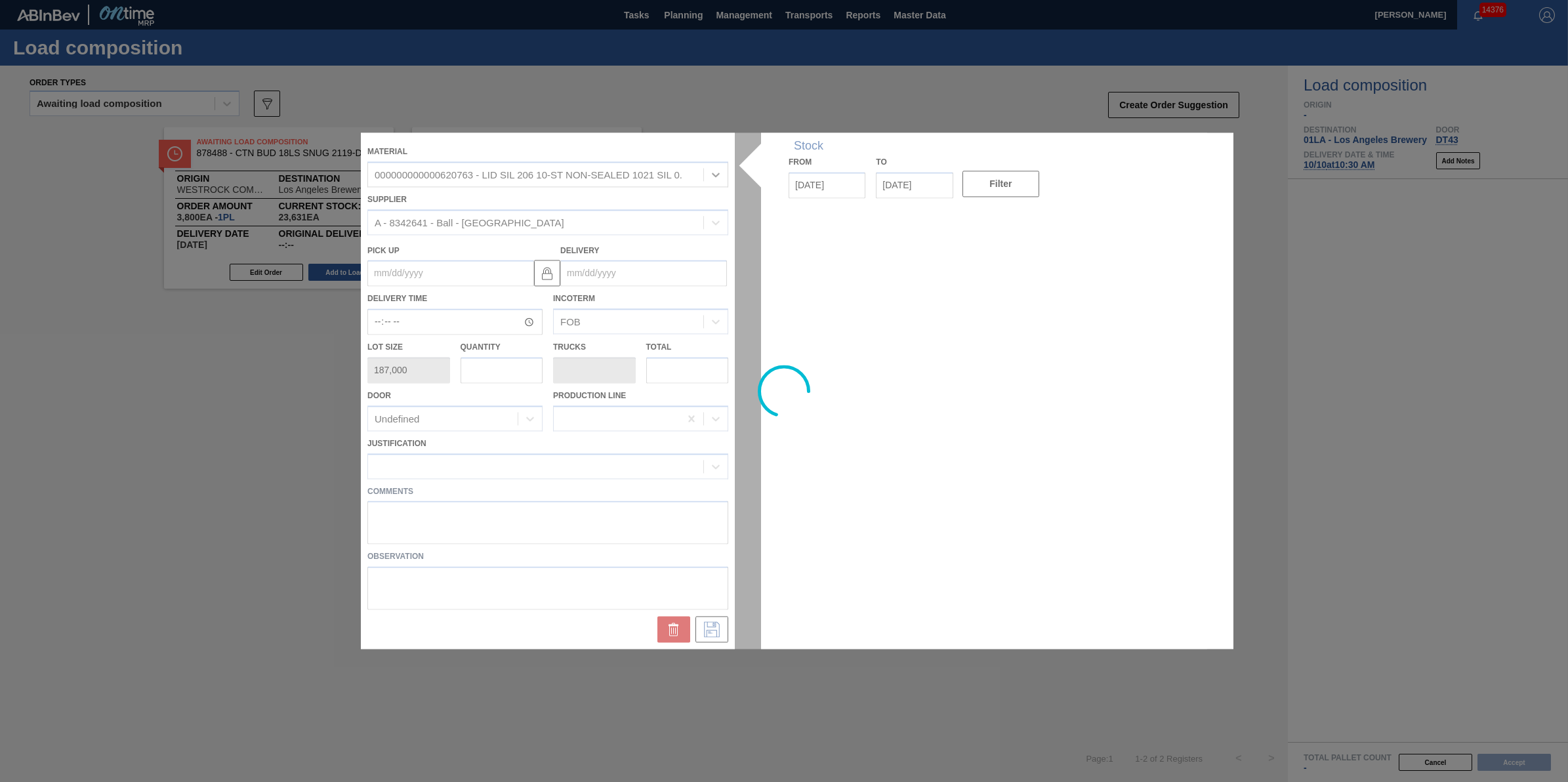
click at [507, 372] on div at bounding box center [783, 390] width 846 height 517
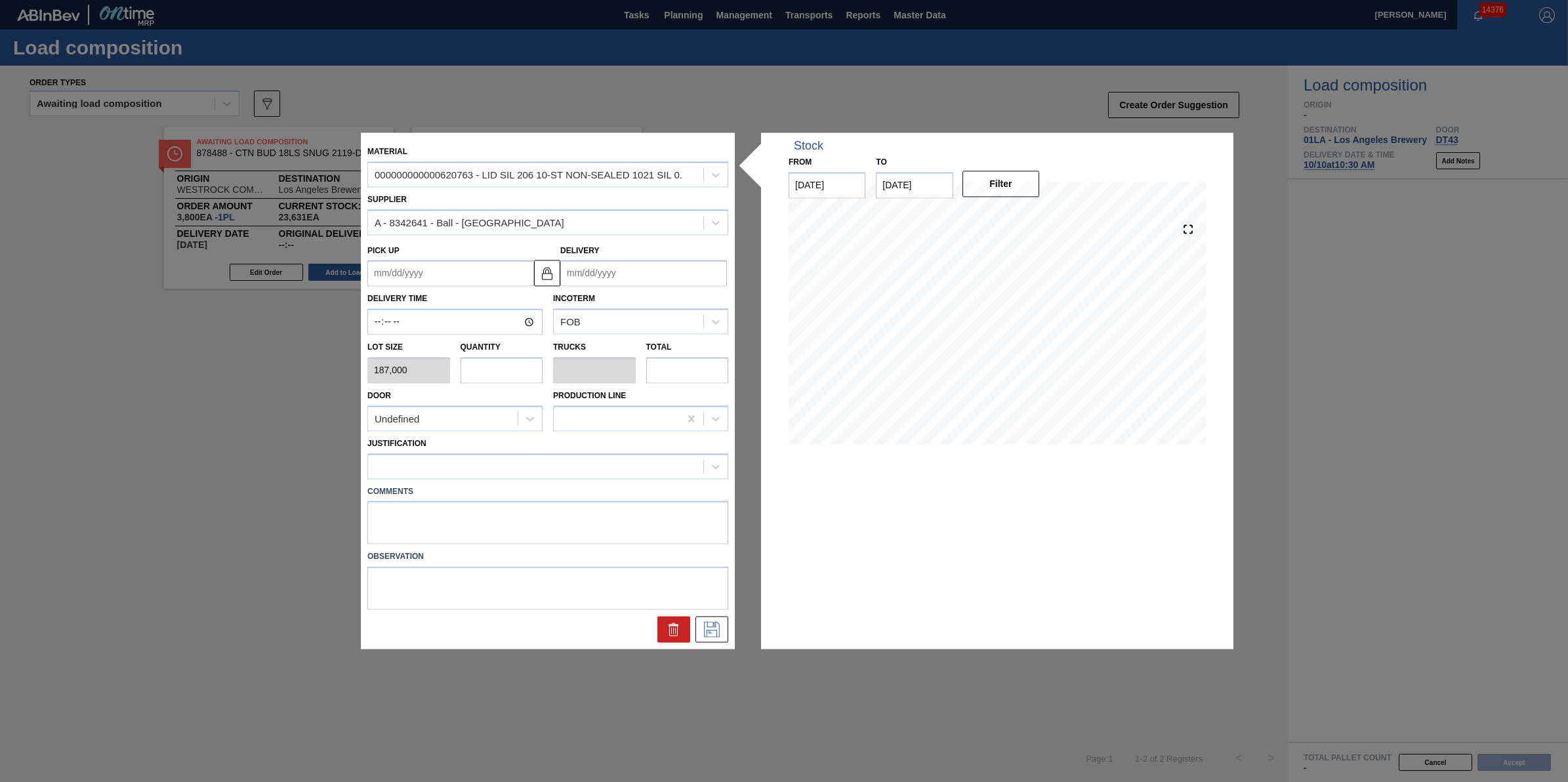
click at [507, 375] on input "text" at bounding box center [501, 370] width 82 height 26
click at [481, 463] on div at bounding box center [535, 466] width 335 height 19
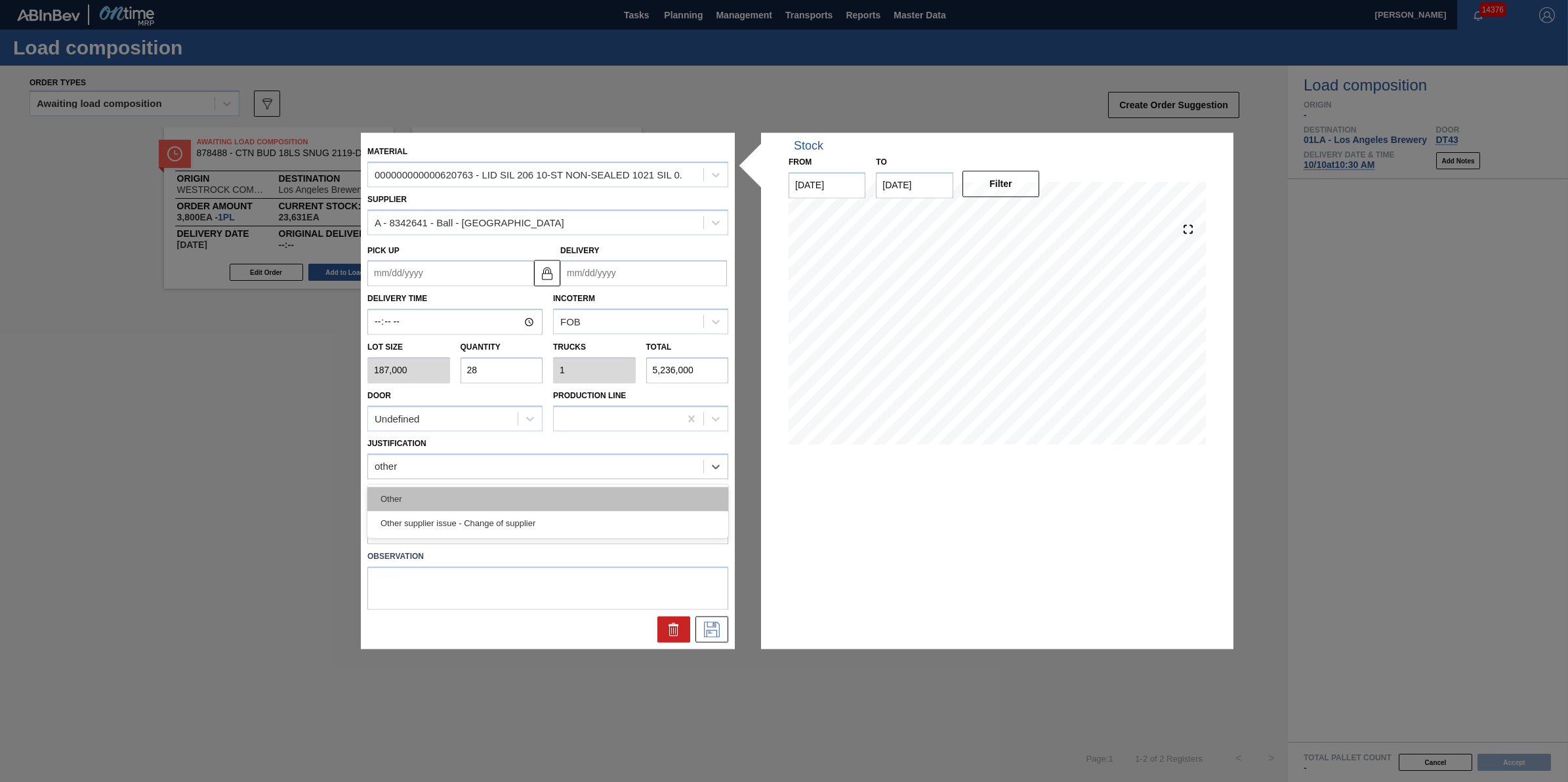
click at [453, 507] on div "Other" at bounding box center [548, 499] width 361 height 25
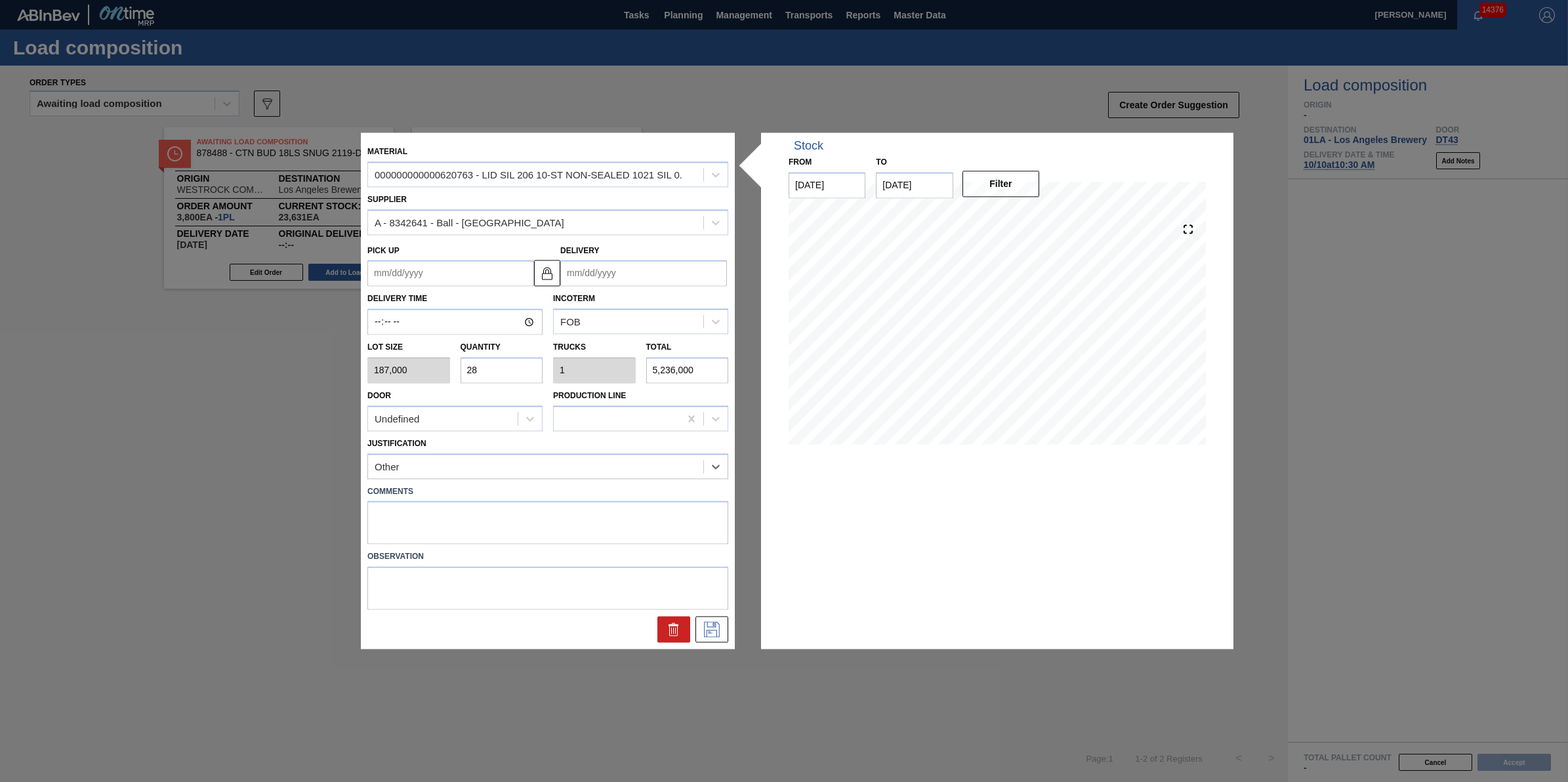
click at [643, 279] on input "Delivery" at bounding box center [643, 274] width 167 height 26
click at [709, 435] on div "4" at bounding box center [704, 432] width 18 height 18
click at [718, 625] on icon at bounding box center [712, 630] width 21 height 16
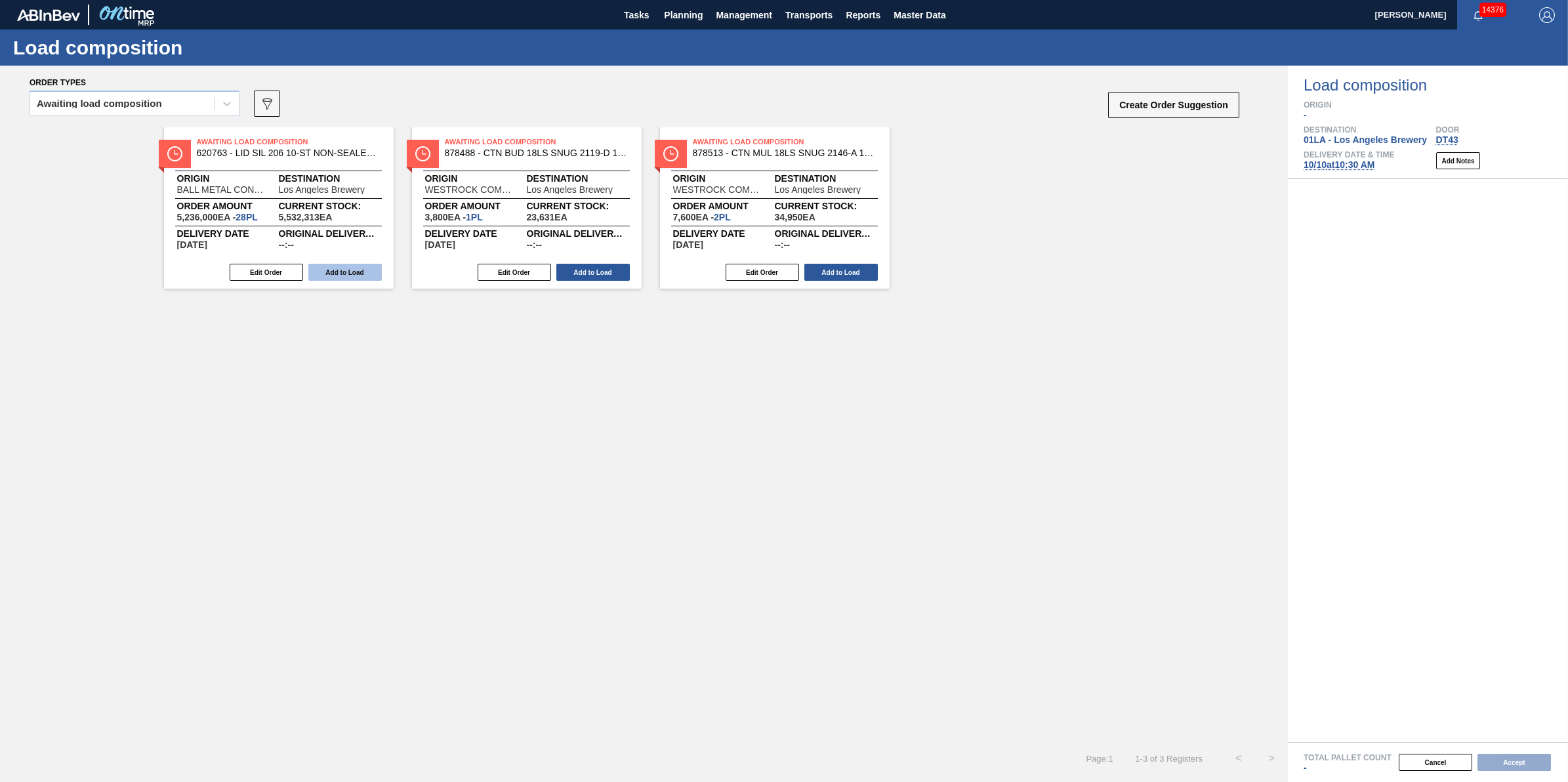
click at [320, 267] on button "Add to Load" at bounding box center [345, 272] width 74 height 17
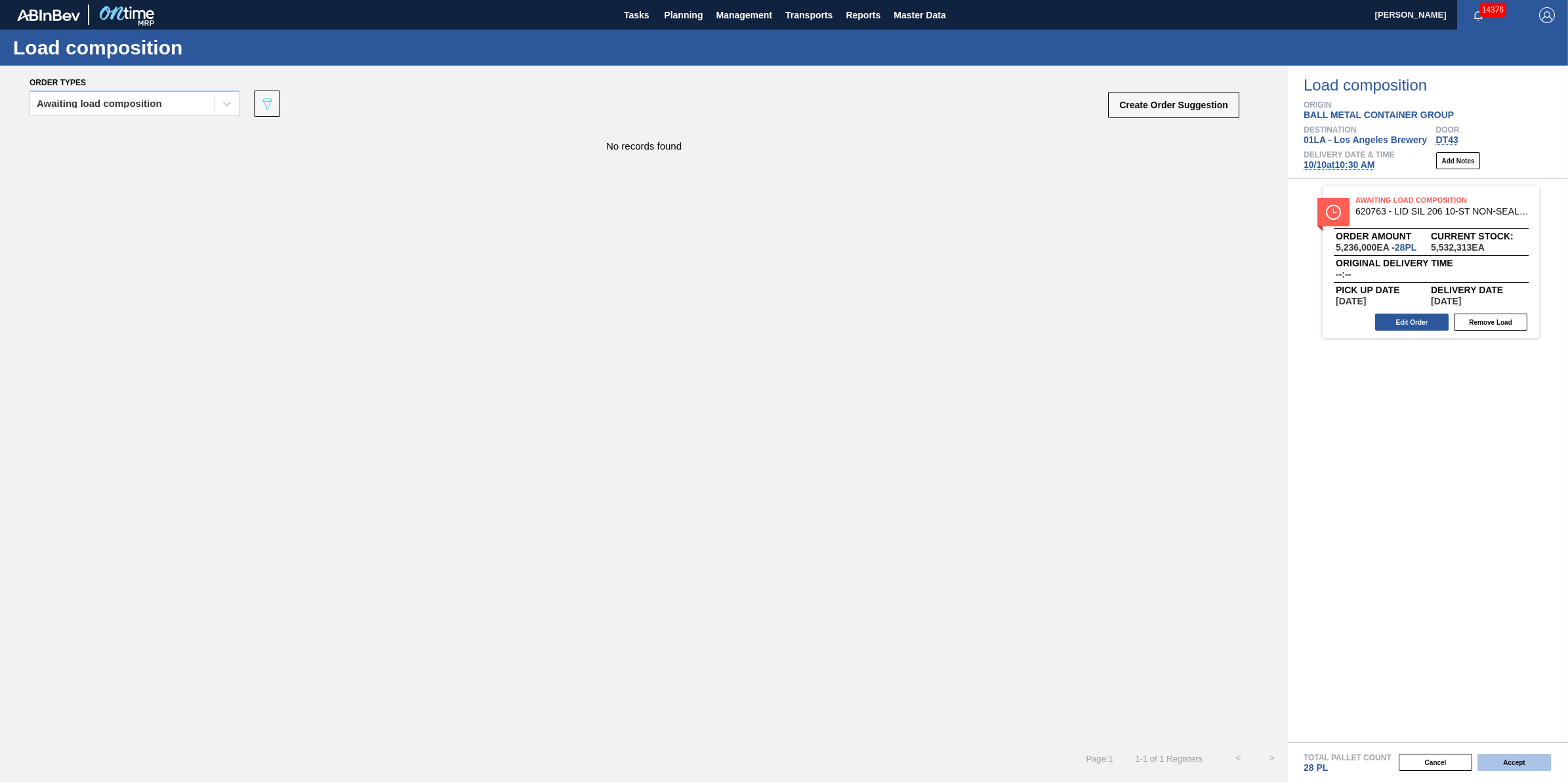
click at [1510, 763] on button "Accept" at bounding box center [1515, 762] width 74 height 17
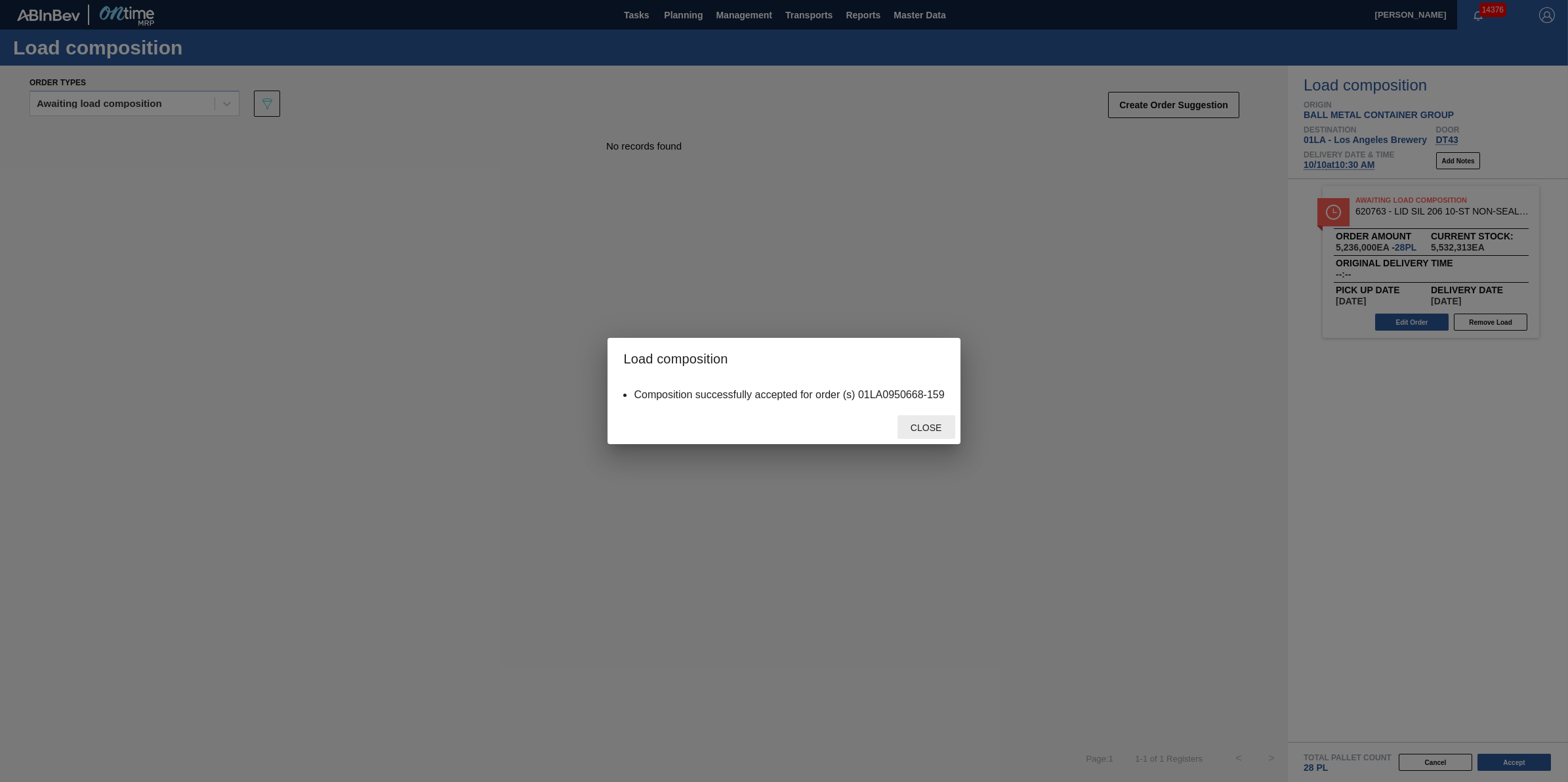
click at [943, 432] on div "Close" at bounding box center [926, 428] width 58 height 25
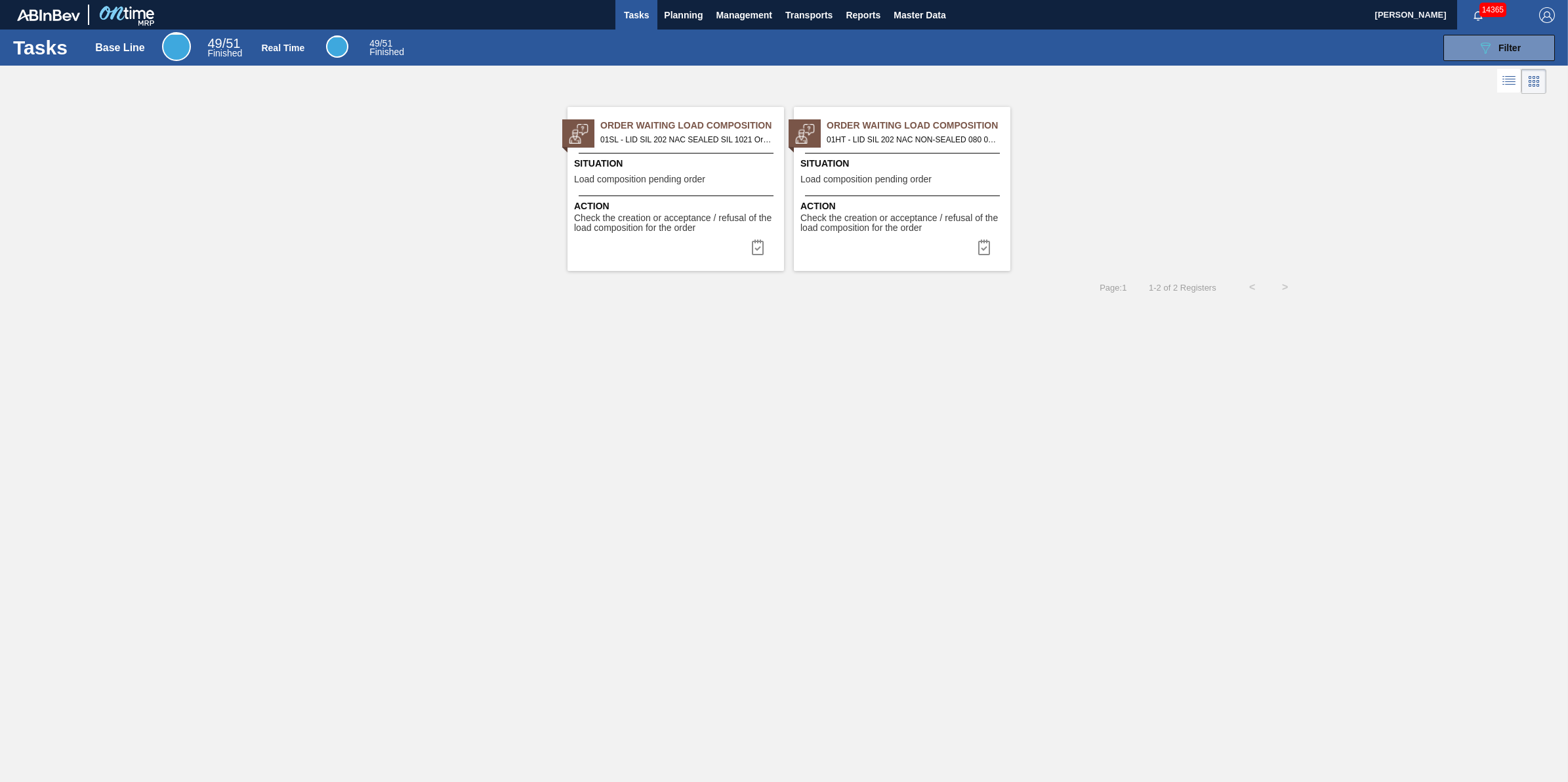
drag, startPoint x: 0, startPoint y: 0, endPoint x: 676, endPoint y: 39, distance: 677.1
click at [678, 30] on main "Tasks Planning Management Transports Reports Master Data [PERSON_NAME] 14365 Ma…" at bounding box center [784, 391] width 1568 height 782
click at [681, 15] on span "Planning" at bounding box center [684, 15] width 39 height 16
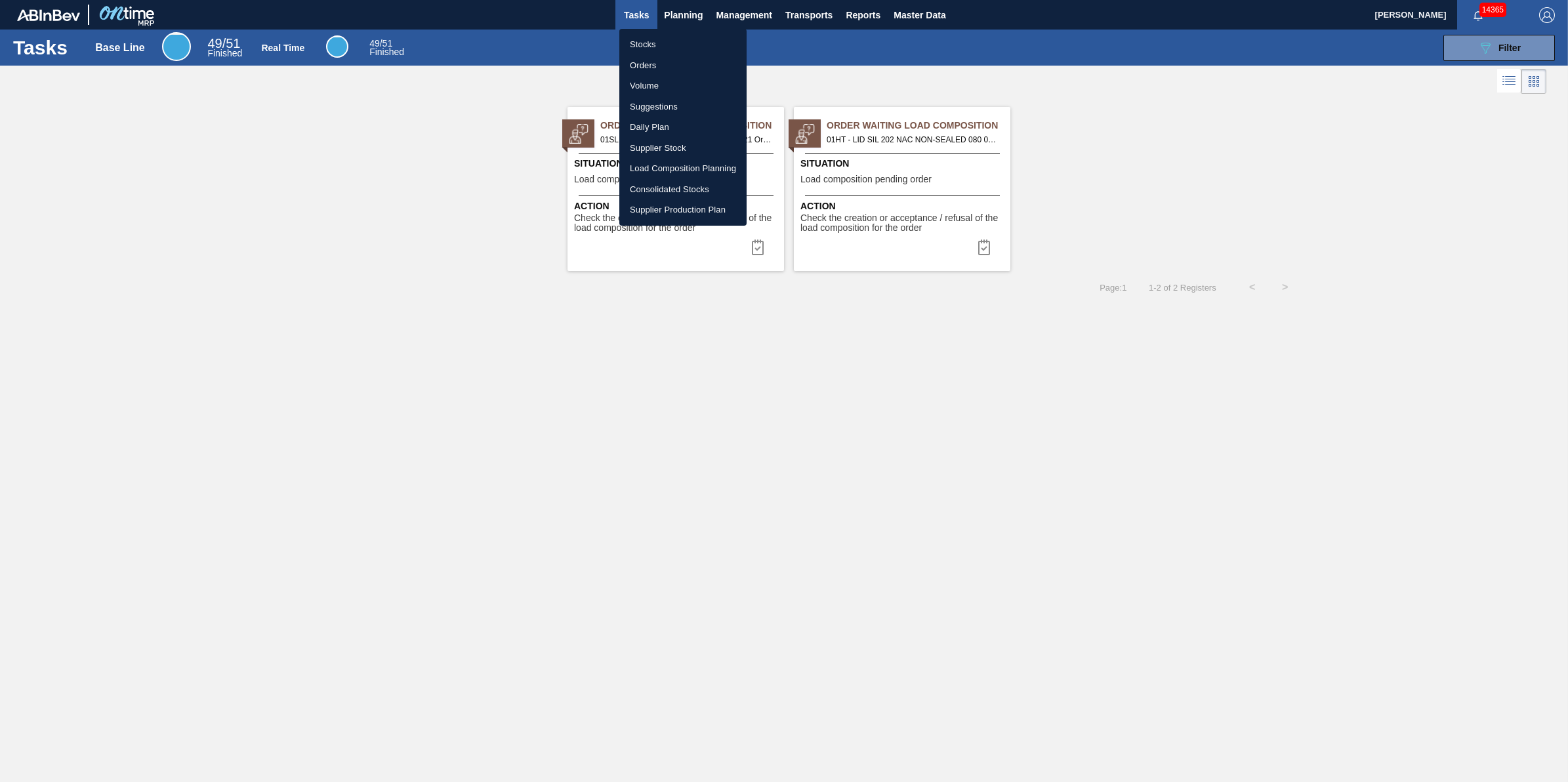
click at [663, 45] on li "Stocks" at bounding box center [683, 44] width 127 height 21
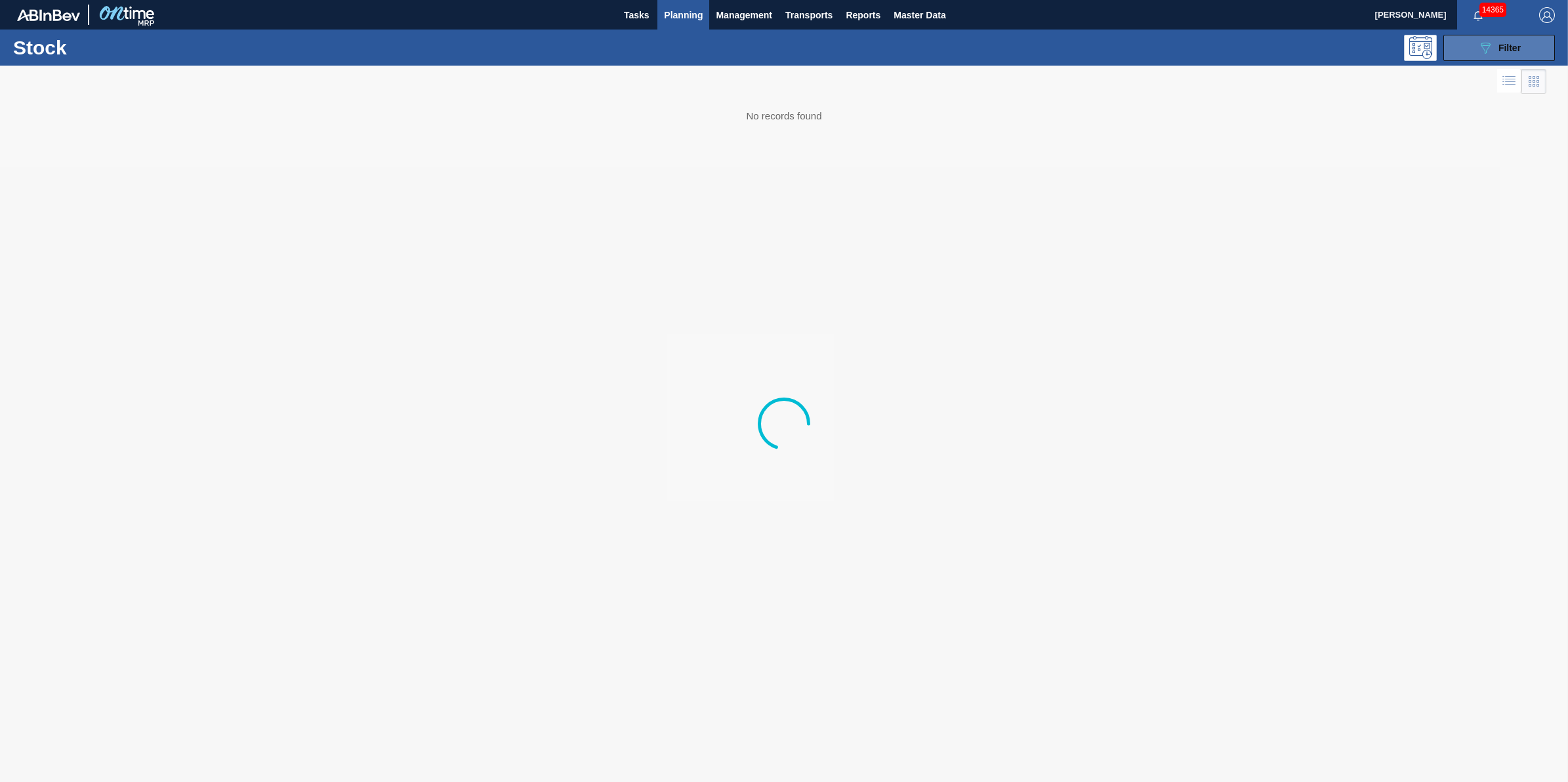
click at [1506, 51] on span "Filter" at bounding box center [1509, 48] width 22 height 11
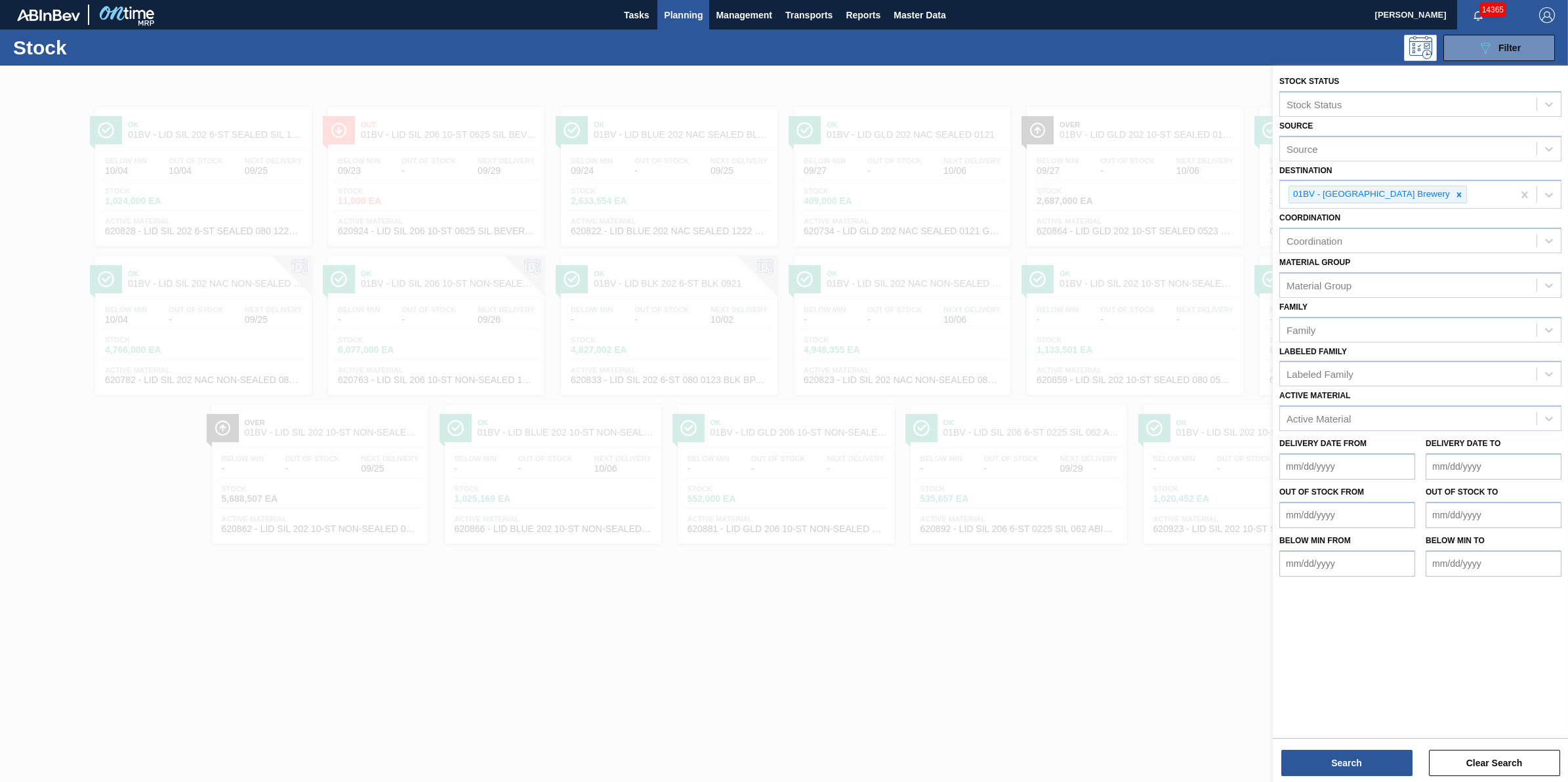
click at [1139, 624] on div at bounding box center [784, 457] width 1568 height 782
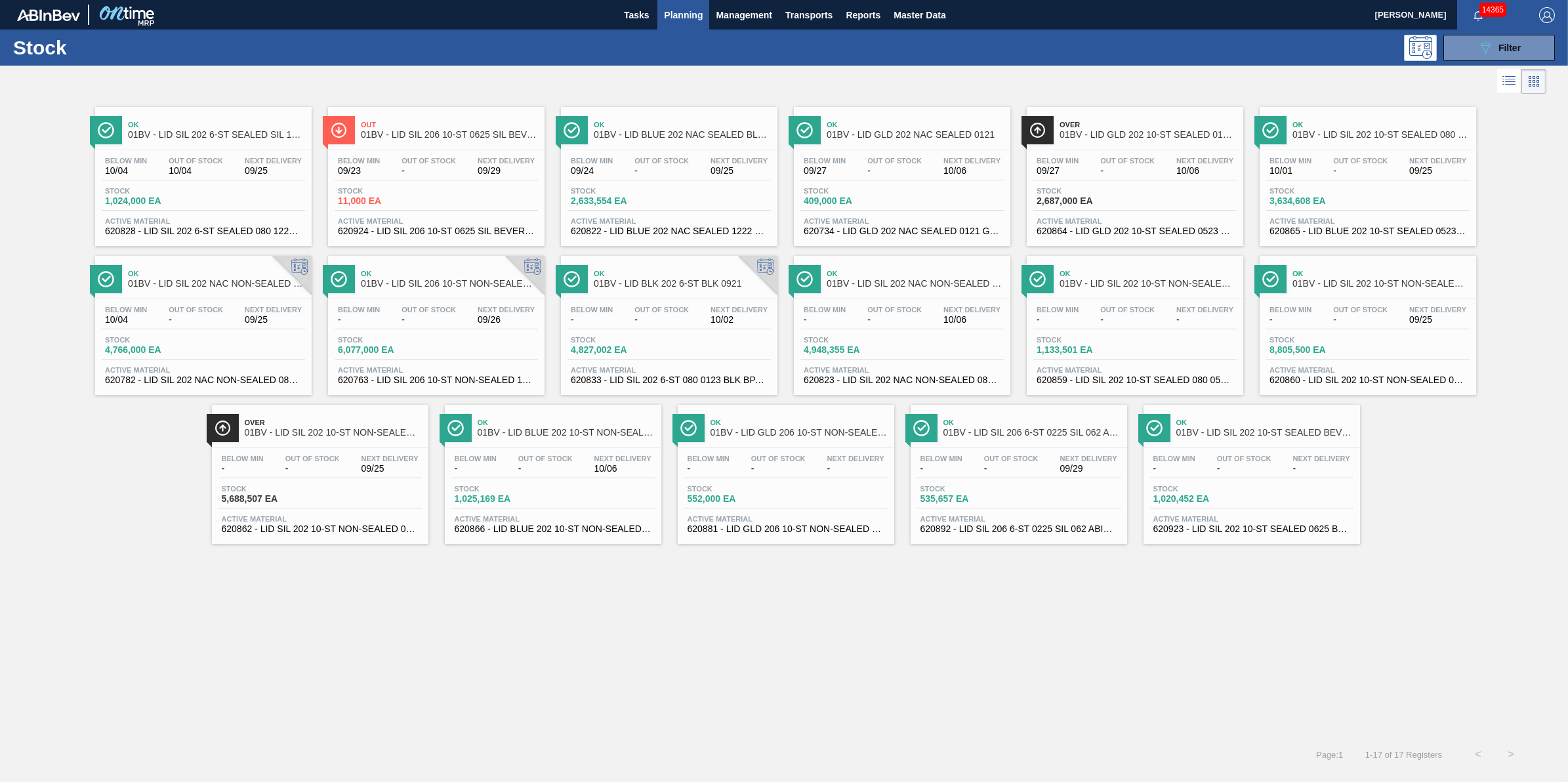
click at [194, 348] on span "4,766,000 EA" at bounding box center [150, 351] width 92 height 10
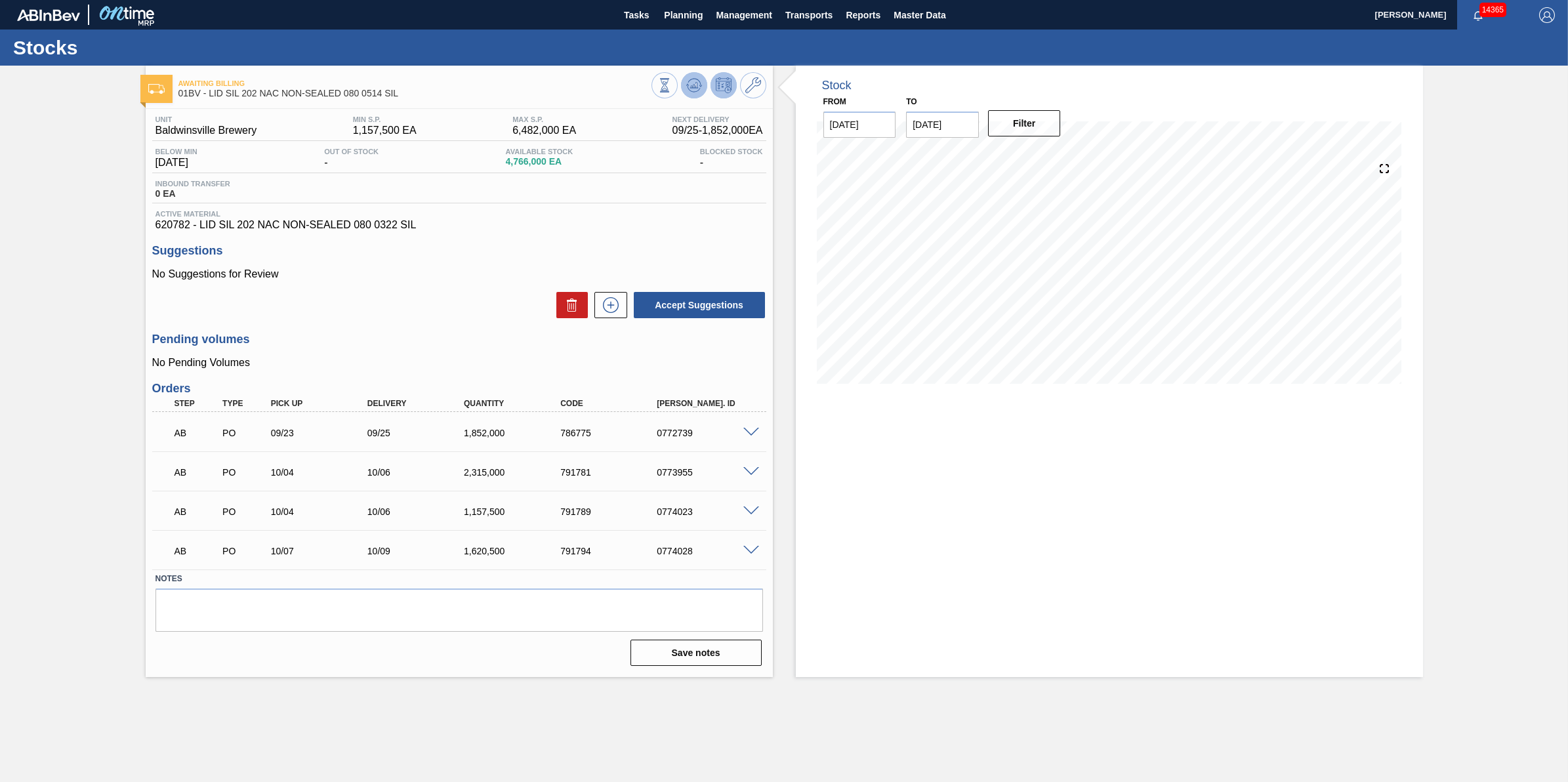
click at [684, 80] on button at bounding box center [694, 85] width 26 height 26
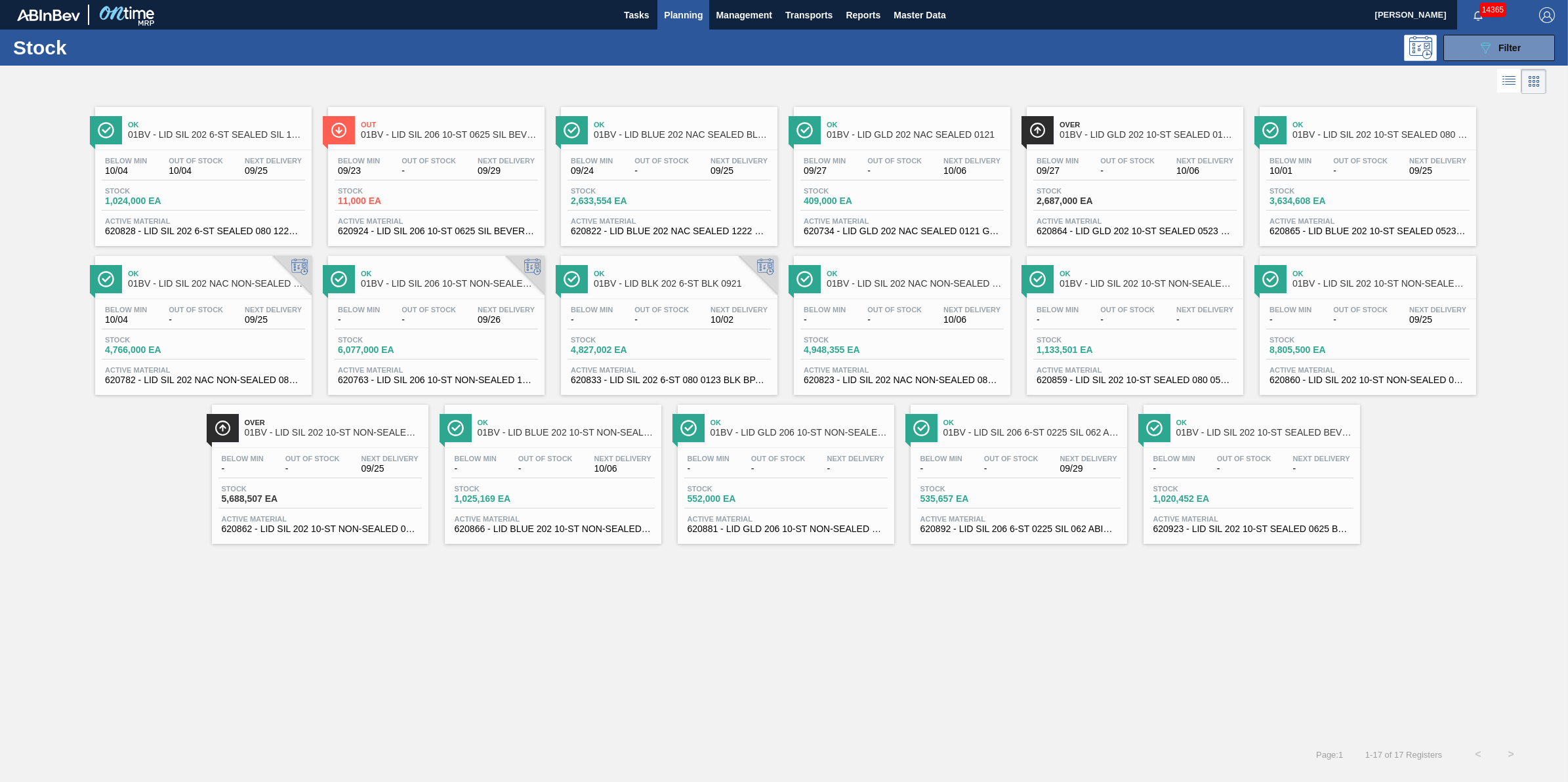
click at [329, 478] on div "Below Min - Out Of Stock - Next Delivery 09/25" at bounding box center [320, 466] width 204 height 24
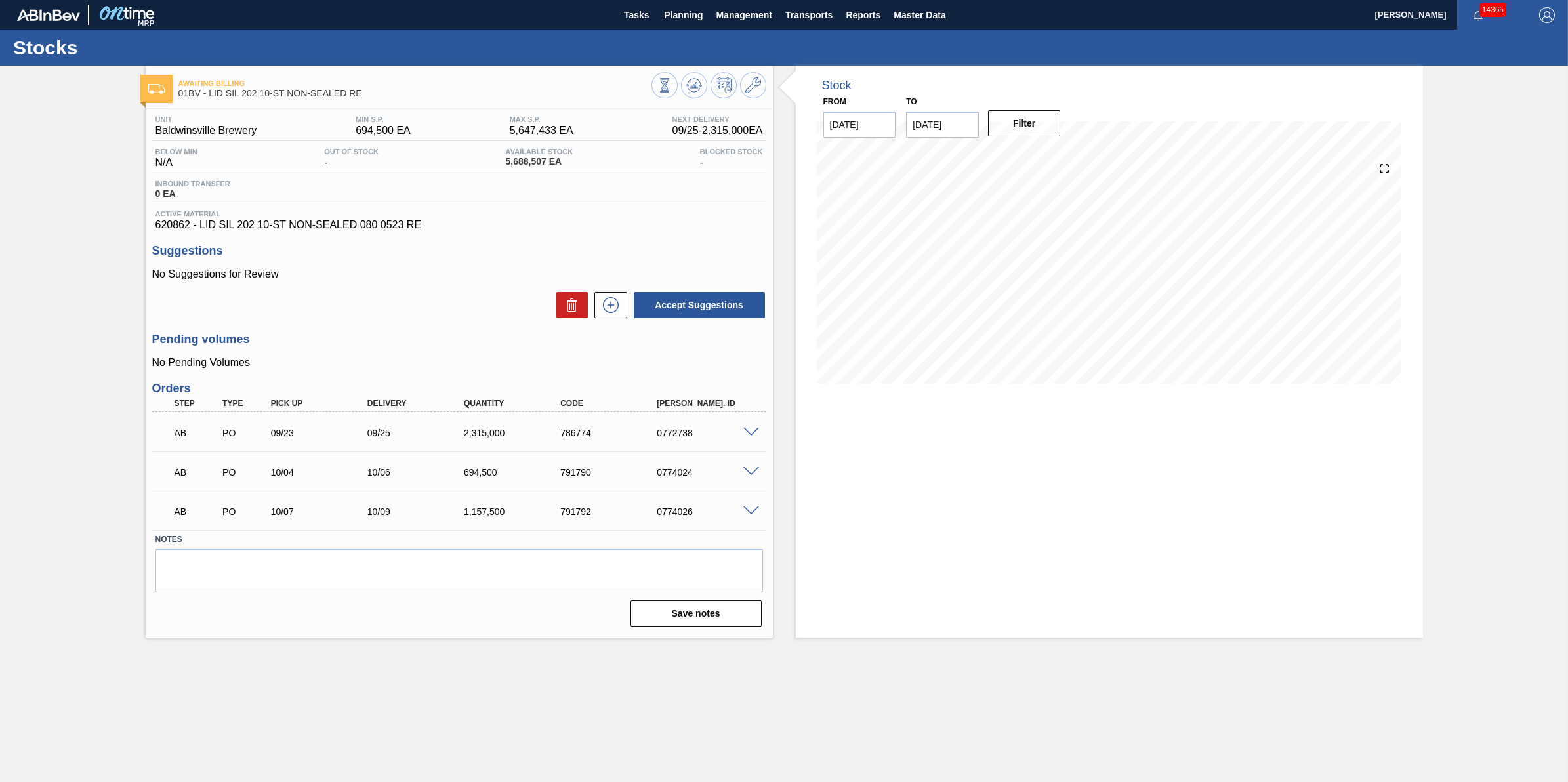
click at [746, 437] on span at bounding box center [751, 433] width 16 height 10
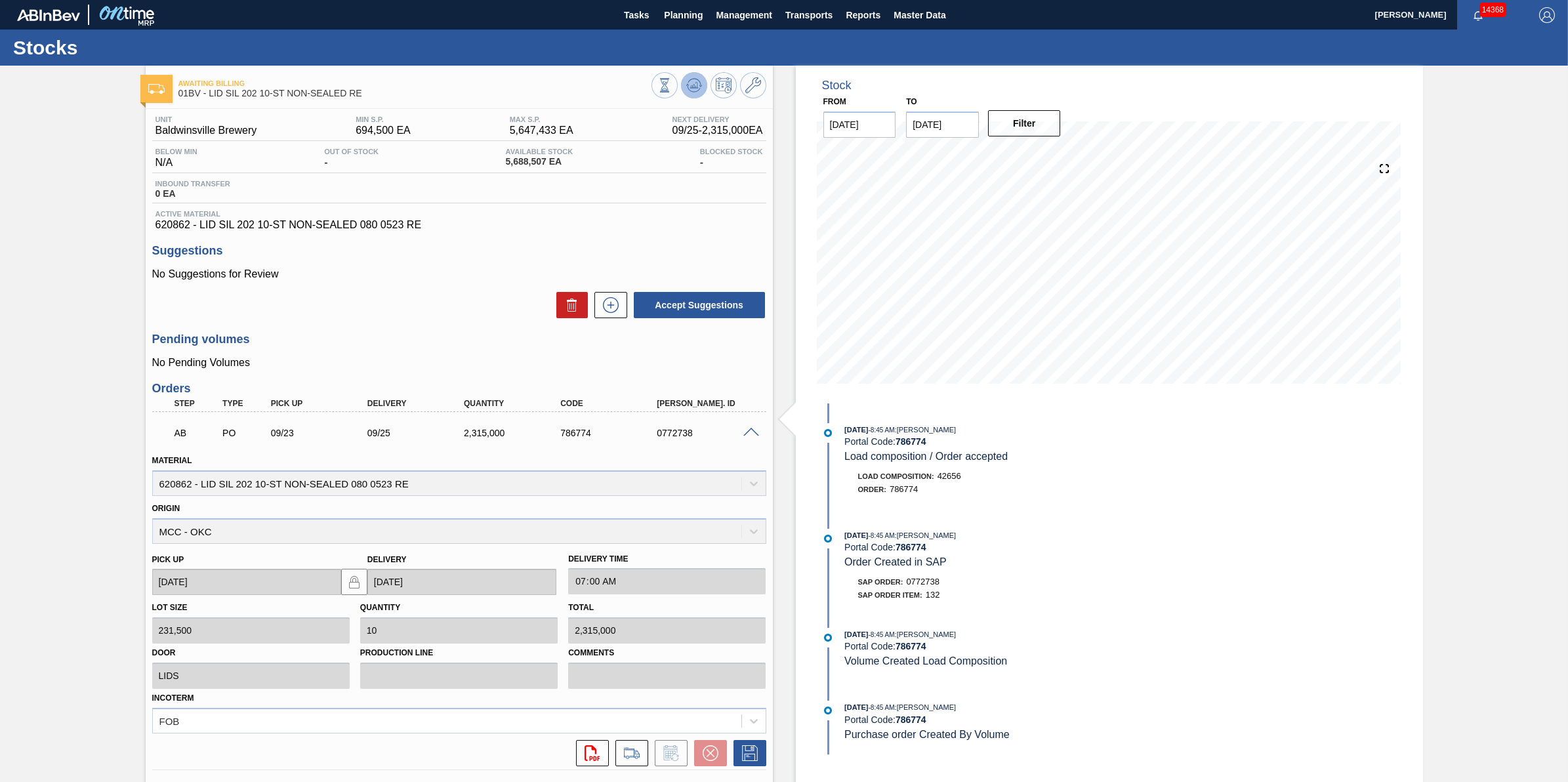
click at [686, 87] on icon at bounding box center [694, 85] width 16 height 16
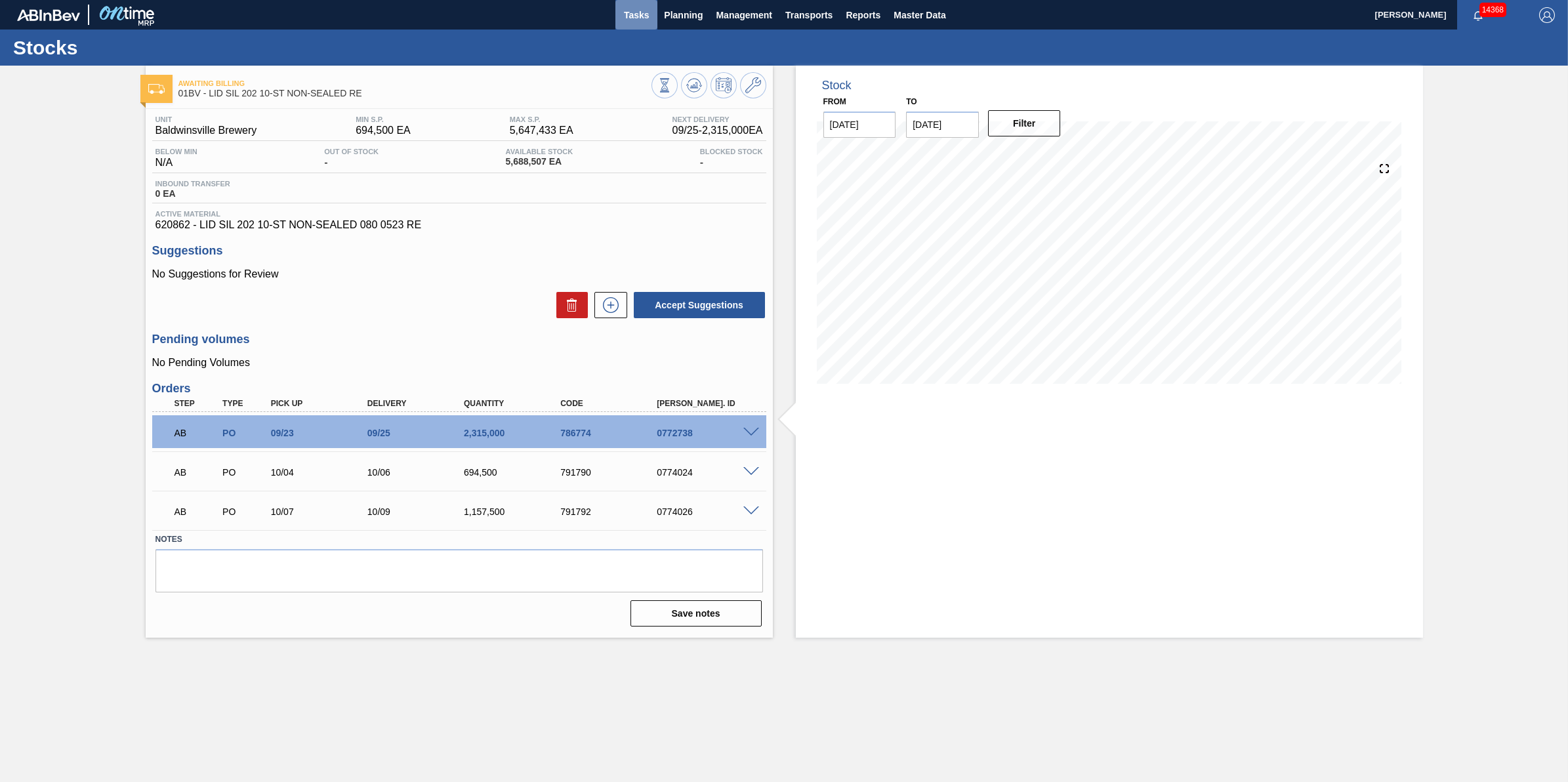
click at [645, 22] on span "Tasks" at bounding box center [637, 15] width 29 height 16
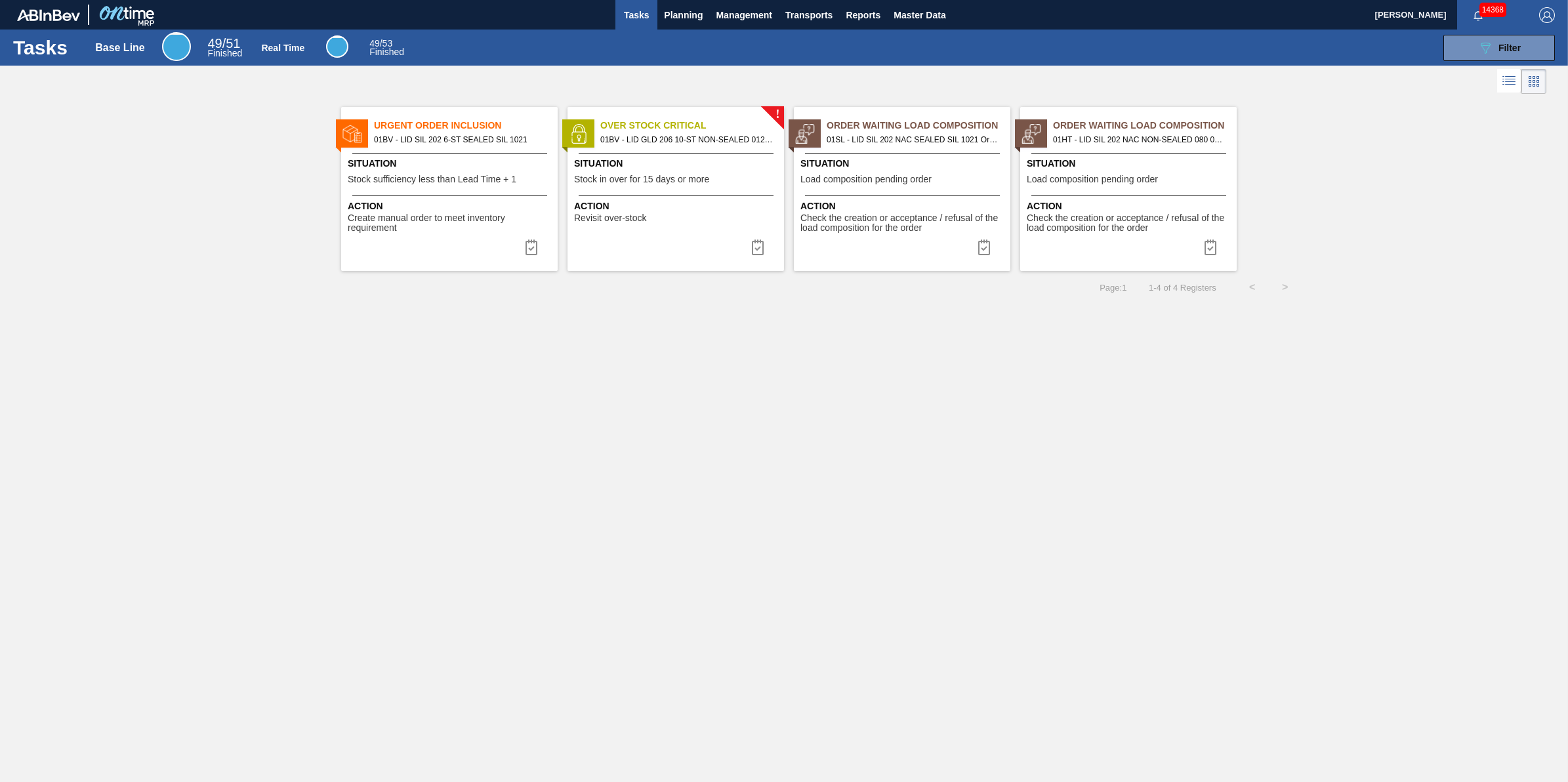
click at [467, 220] on span "Create manual order to meet inventory requirement" at bounding box center [451, 223] width 207 height 20
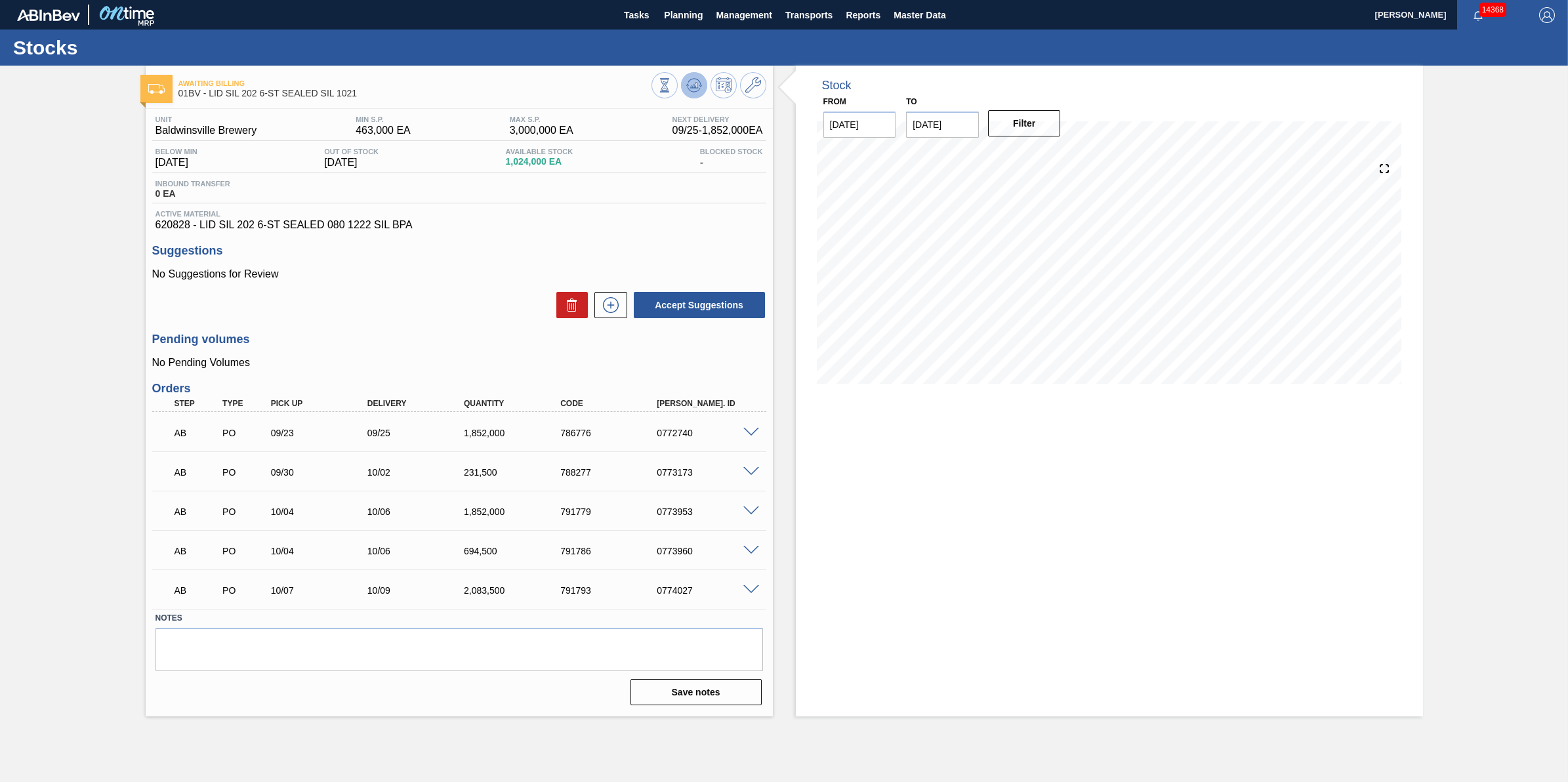
click at [686, 89] on icon at bounding box center [694, 85] width 16 height 16
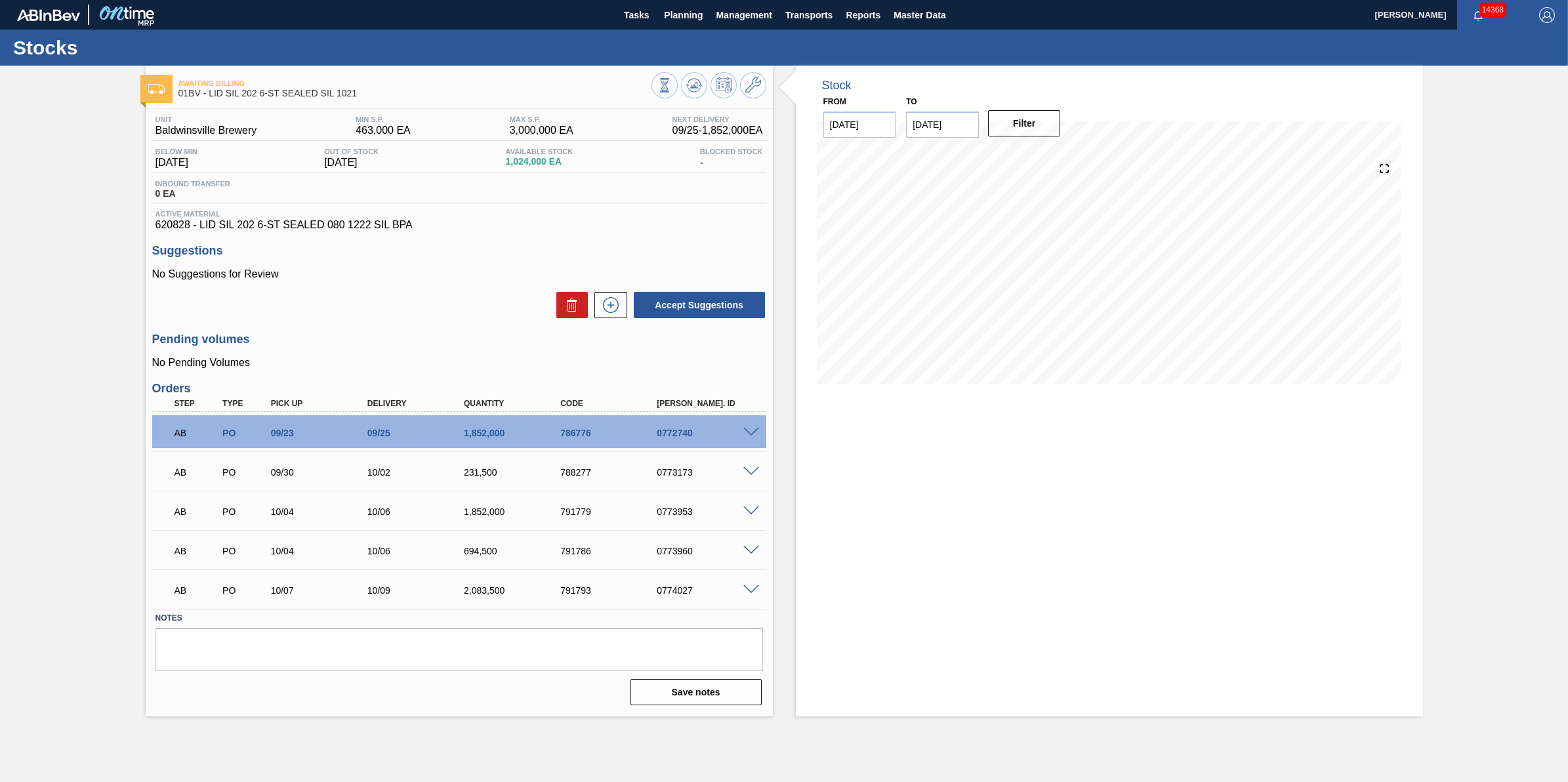
click at [745, 515] on span at bounding box center [751, 512] width 16 height 10
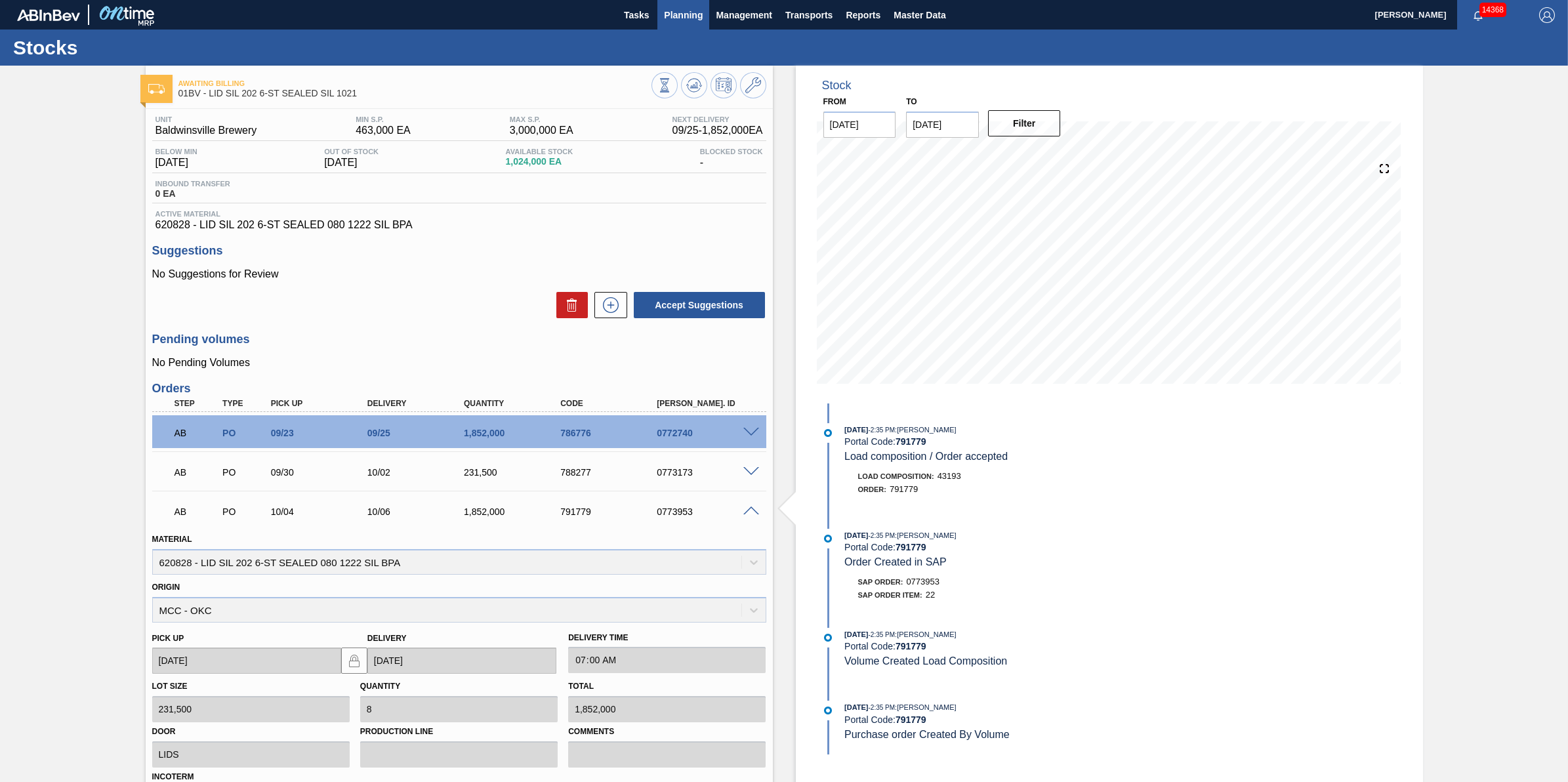
click at [701, 25] on button "Planning" at bounding box center [684, 14] width 52 height 30
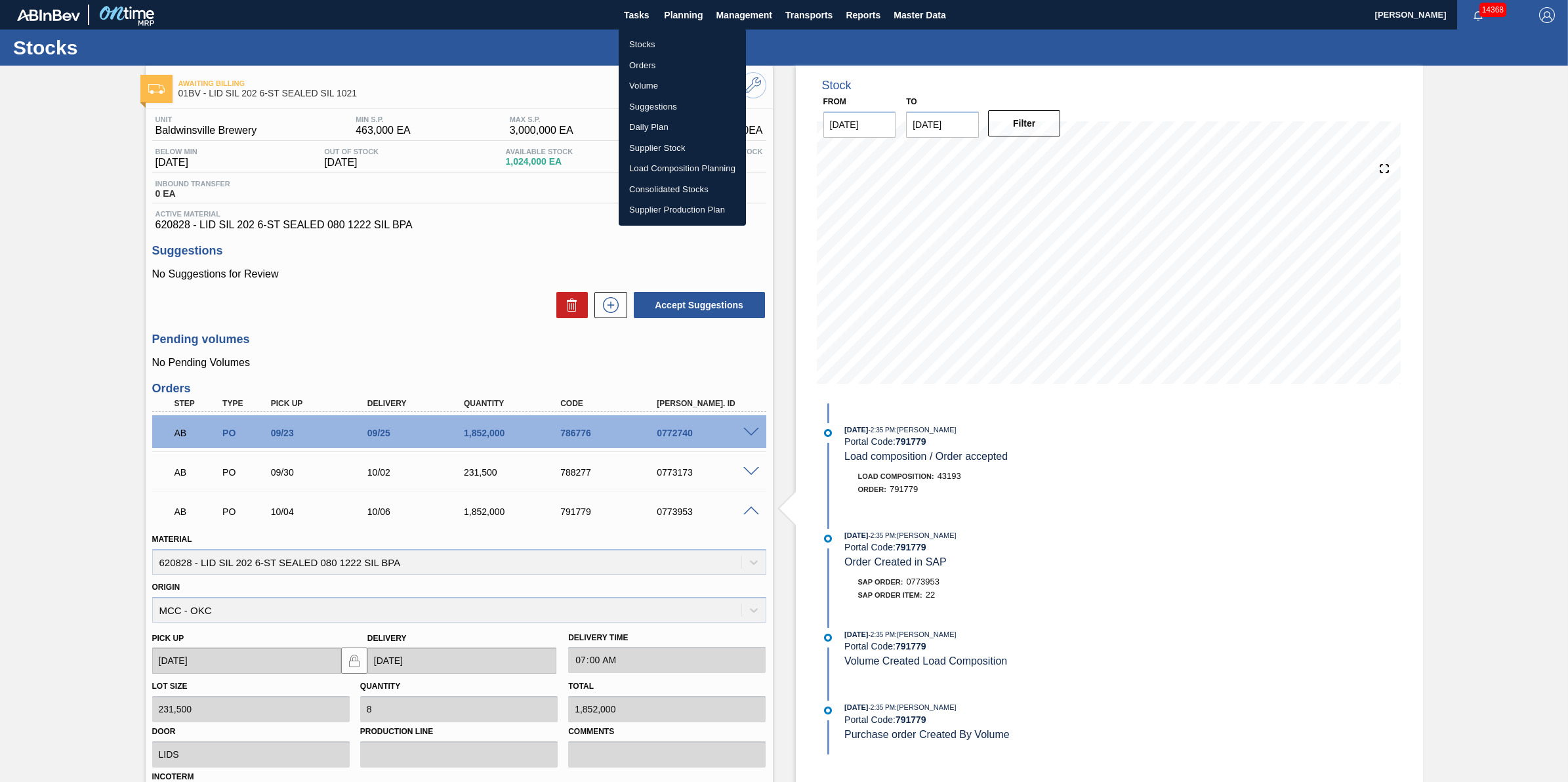
click at [701, 57] on li "Orders" at bounding box center [682, 65] width 127 height 21
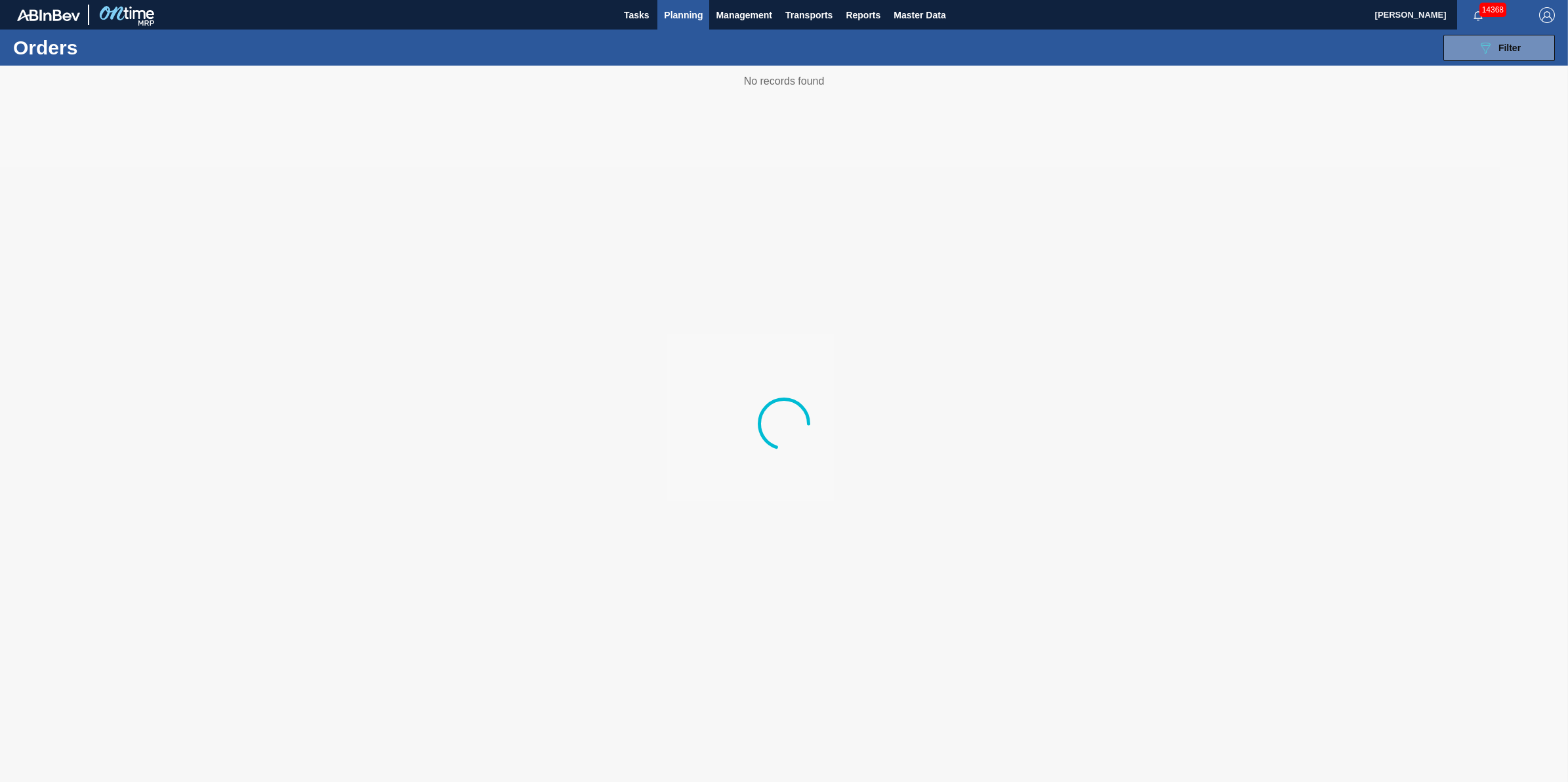
click at [692, 25] on button "Planning" at bounding box center [684, 14] width 52 height 30
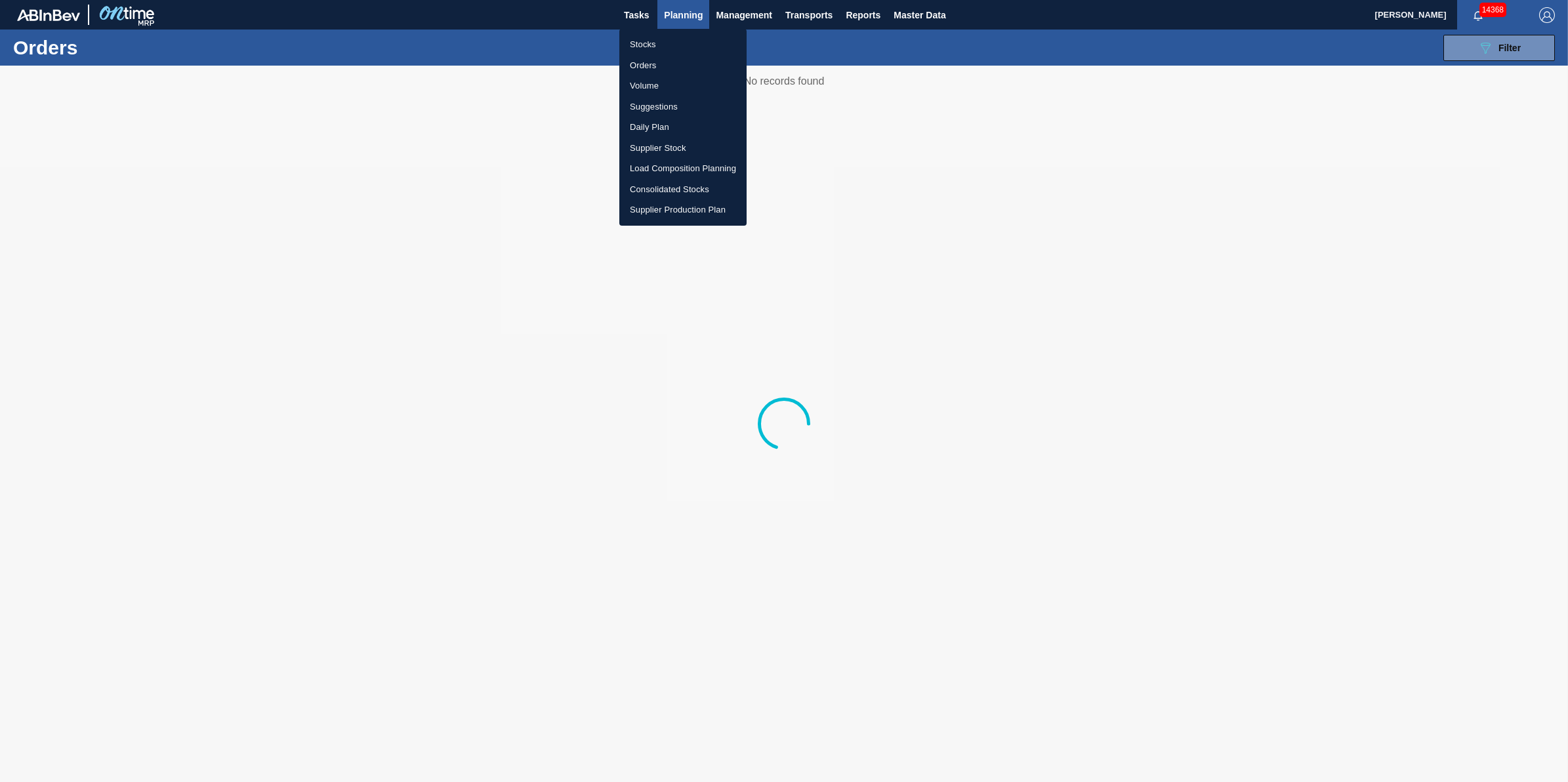
click at [684, 45] on li "Stocks" at bounding box center [683, 44] width 127 height 21
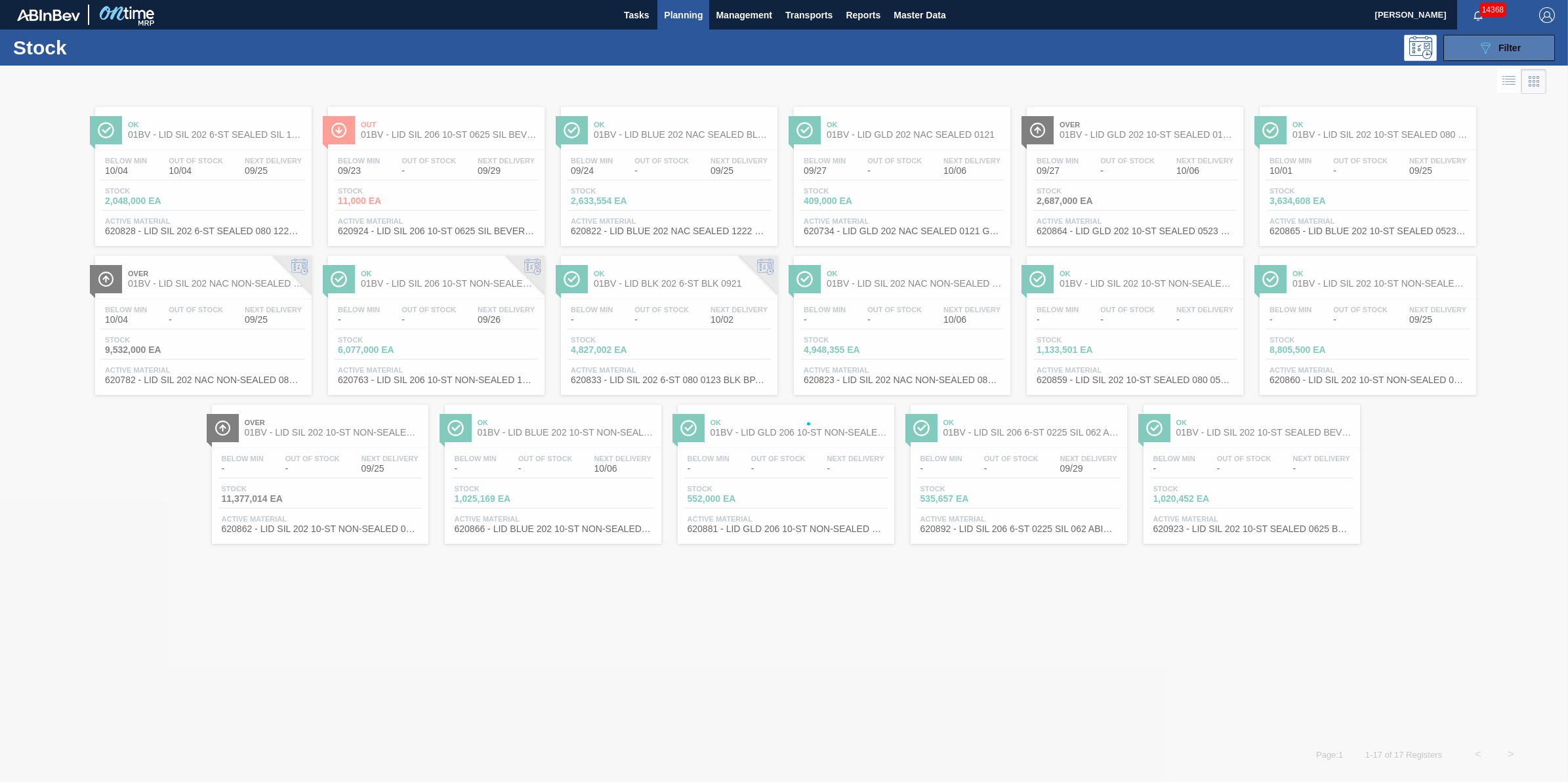
click at [1468, 51] on button "089F7B8B-B2A5-4AFE-B5C0-19BA573D28AC Filter" at bounding box center [1499, 48] width 111 height 26
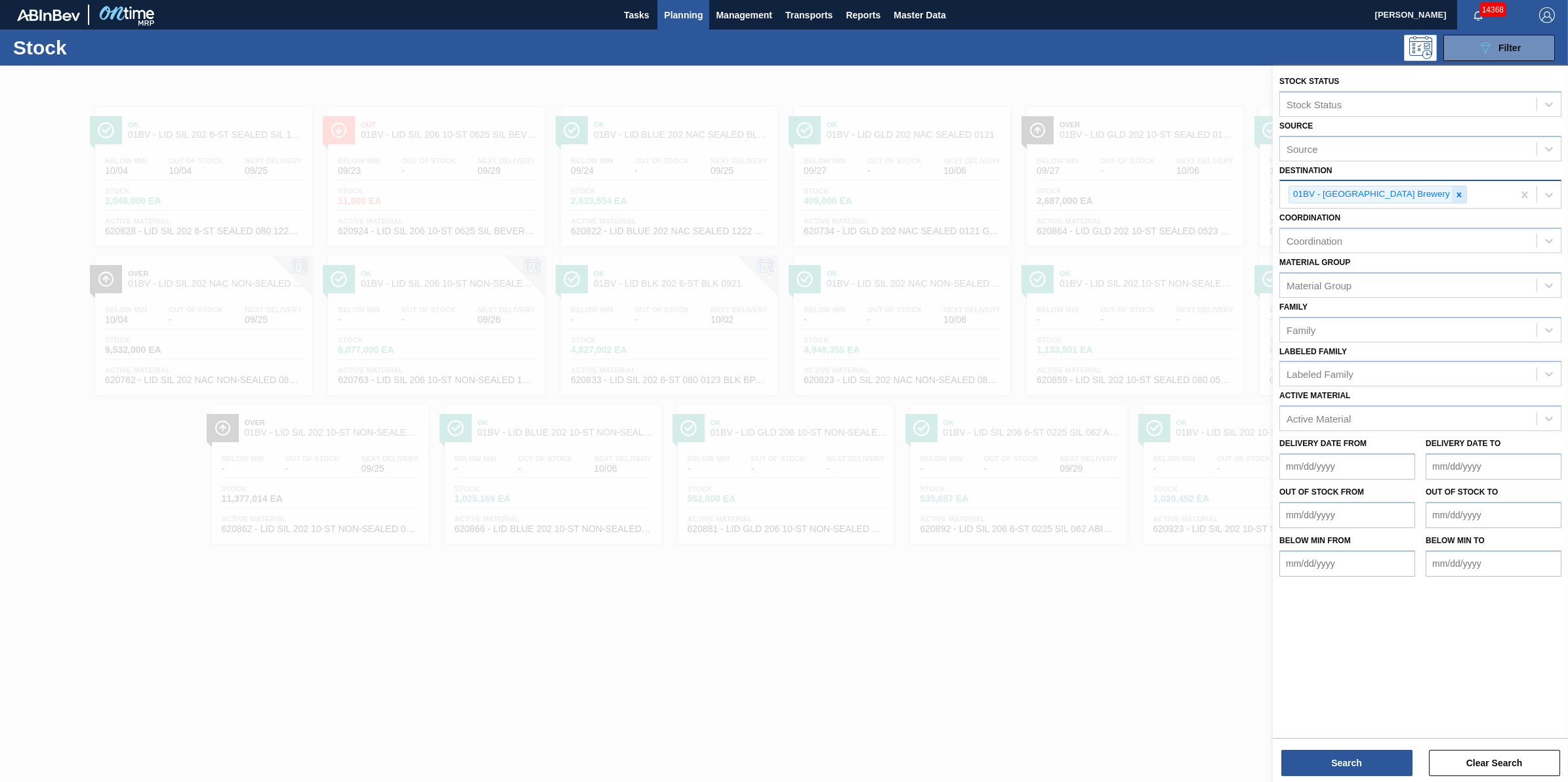
click at [1452, 195] on div at bounding box center [1460, 194] width 14 height 17
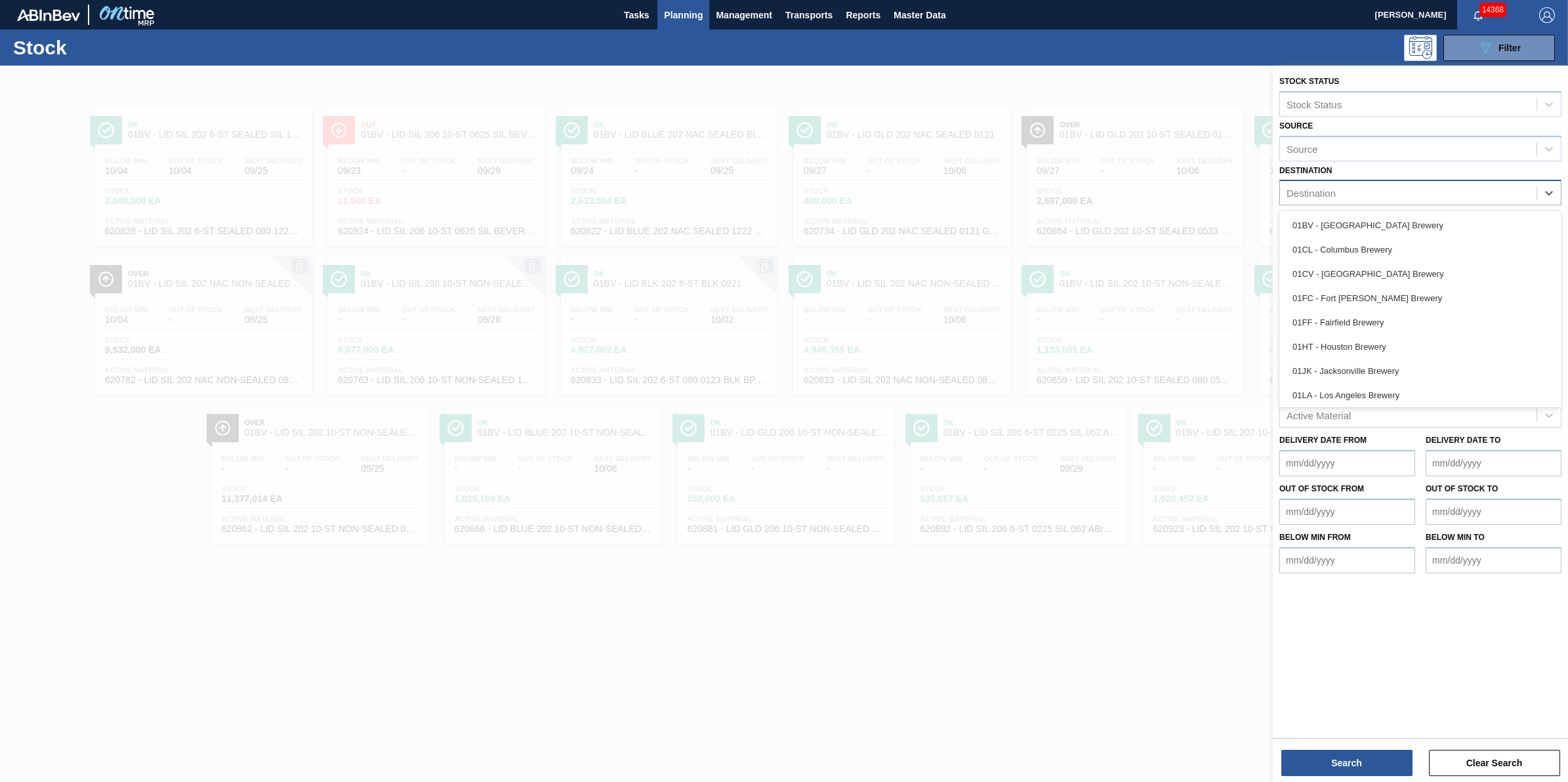
click at [1422, 194] on div "Destination" at bounding box center [1408, 193] width 257 height 19
type input "ht"
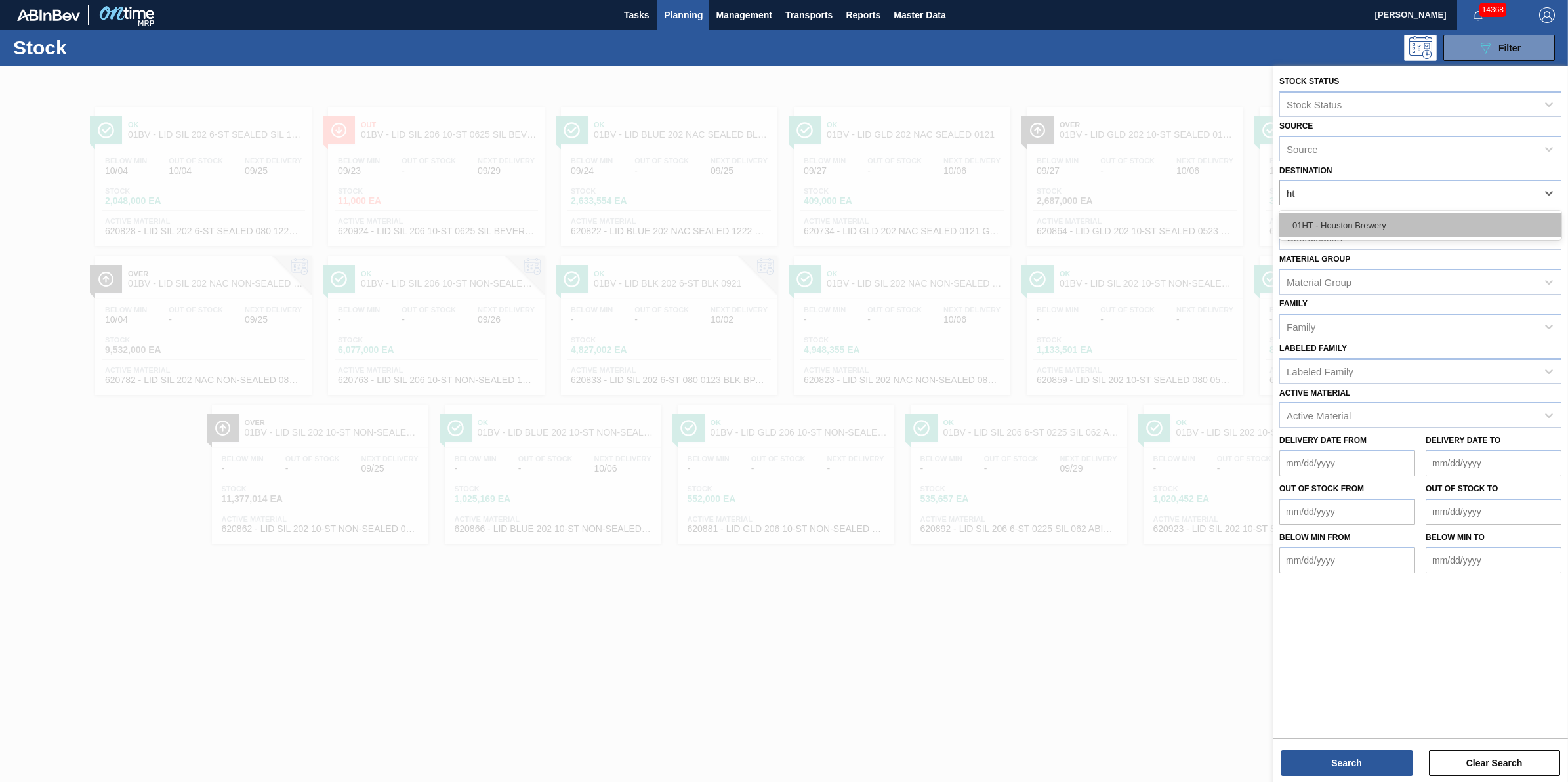
click at [1367, 220] on div "01HT - Houston Brewery" at bounding box center [1421, 225] width 282 height 25
drag, startPoint x: 1375, startPoint y: 421, endPoint x: 1382, endPoint y: 415, distance: 9.2
click at [1377, 421] on div "Active Material" at bounding box center [1408, 419] width 257 height 19
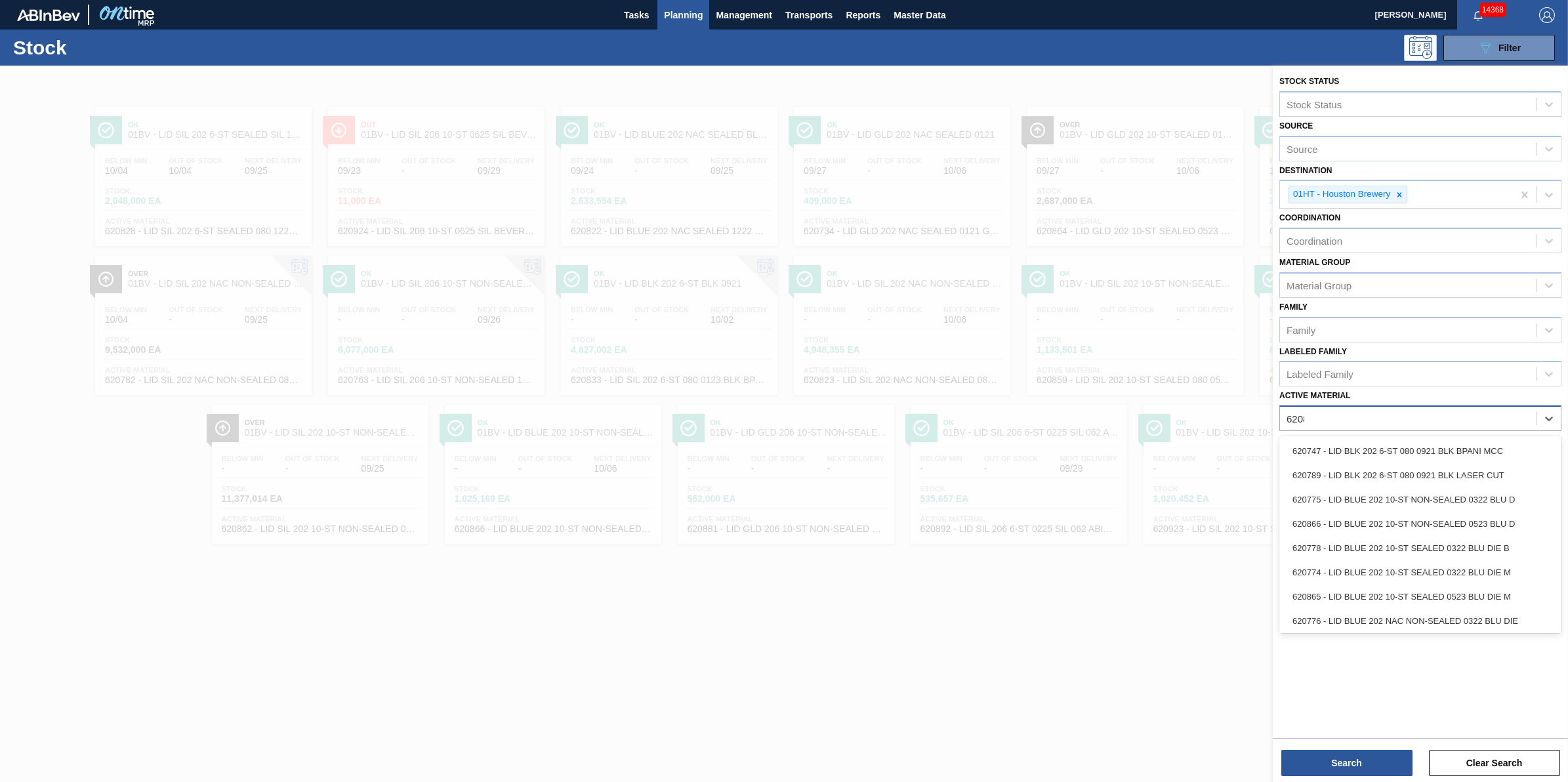
type Material "620823"
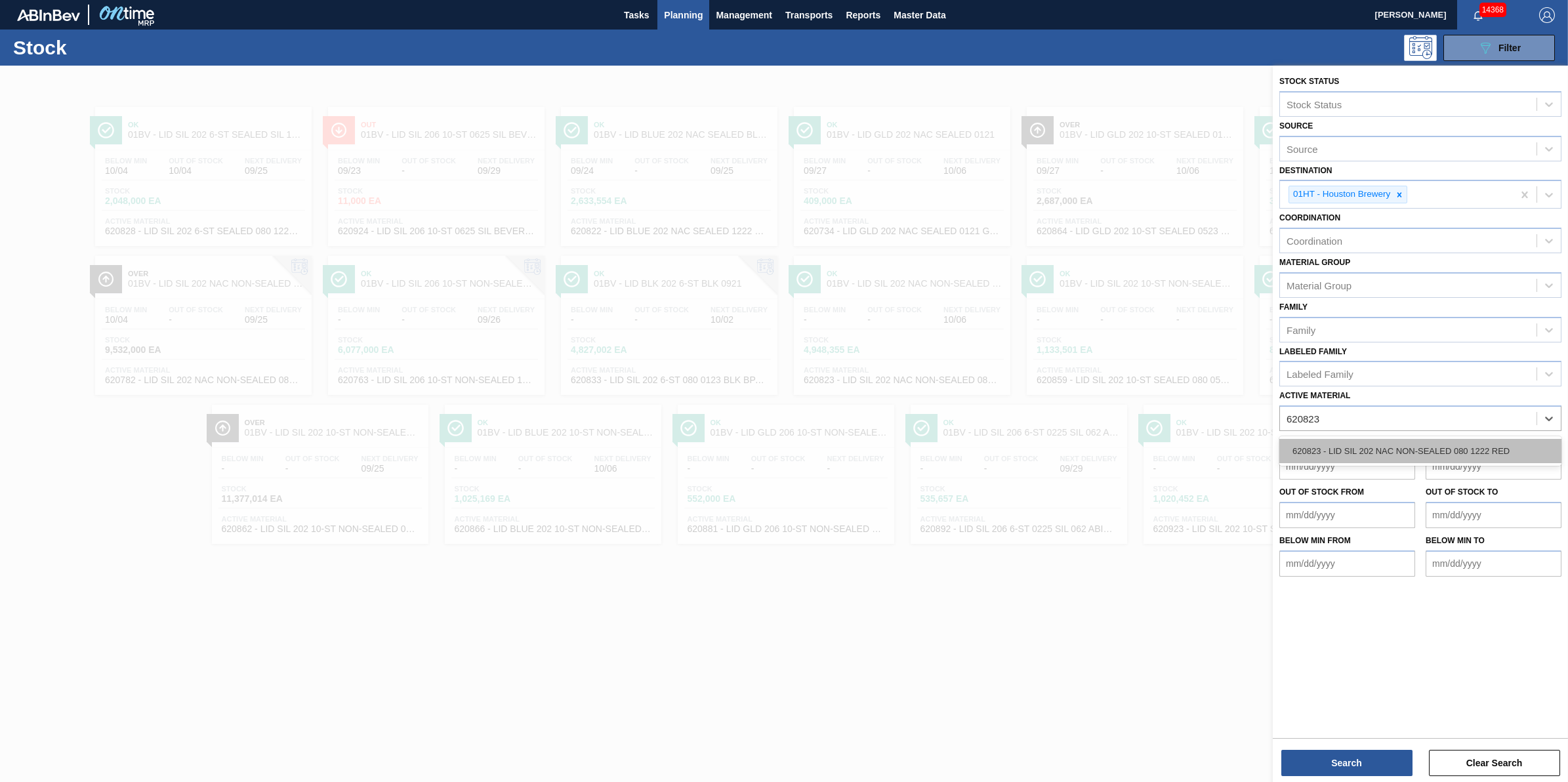
click at [1386, 439] on div "620823 - LID SIL 202 NAC NON-SEALED 080 1222 RED" at bounding box center [1421, 451] width 282 height 25
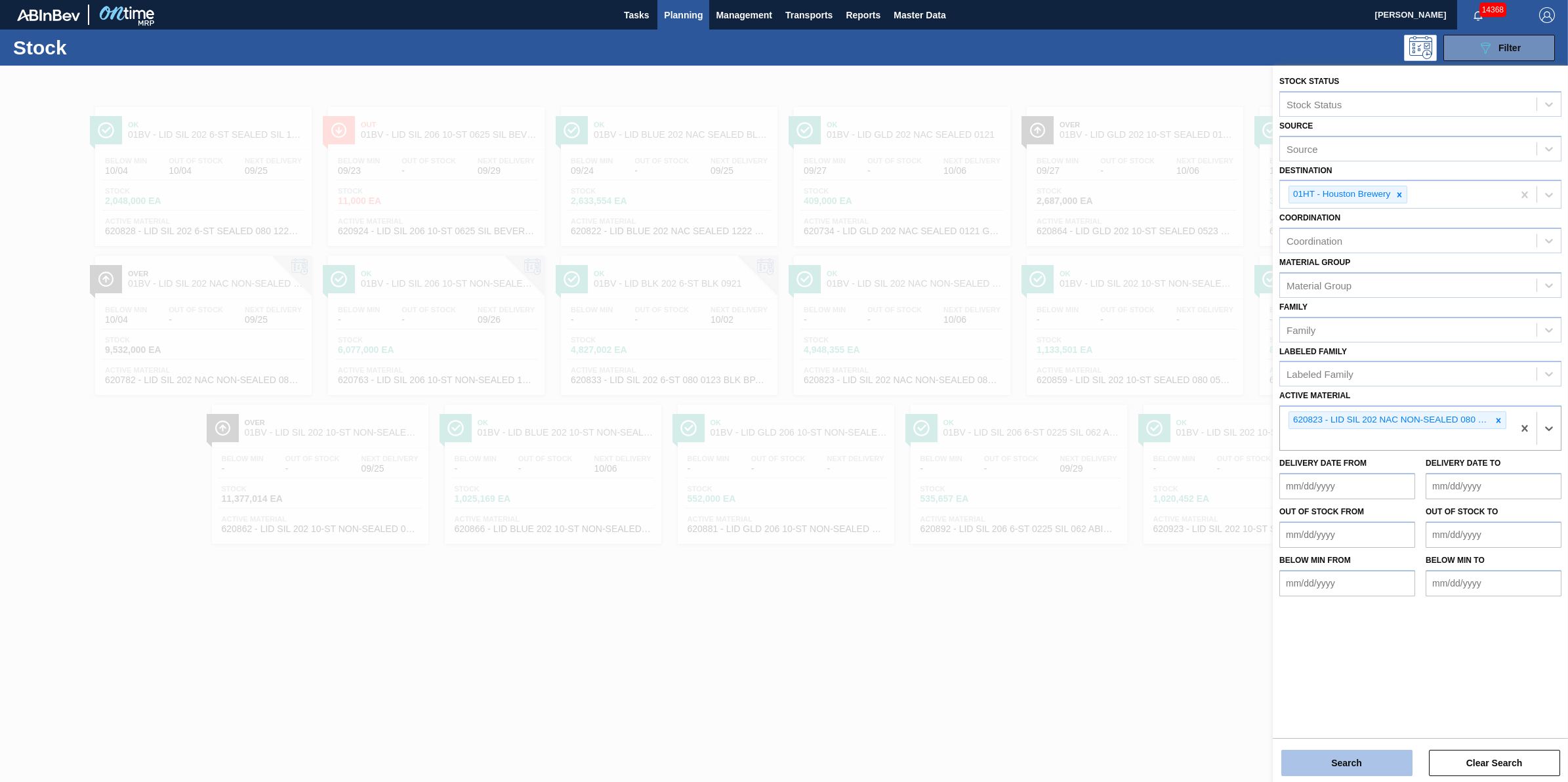
click at [1314, 769] on button "Search" at bounding box center [1347, 763] width 132 height 26
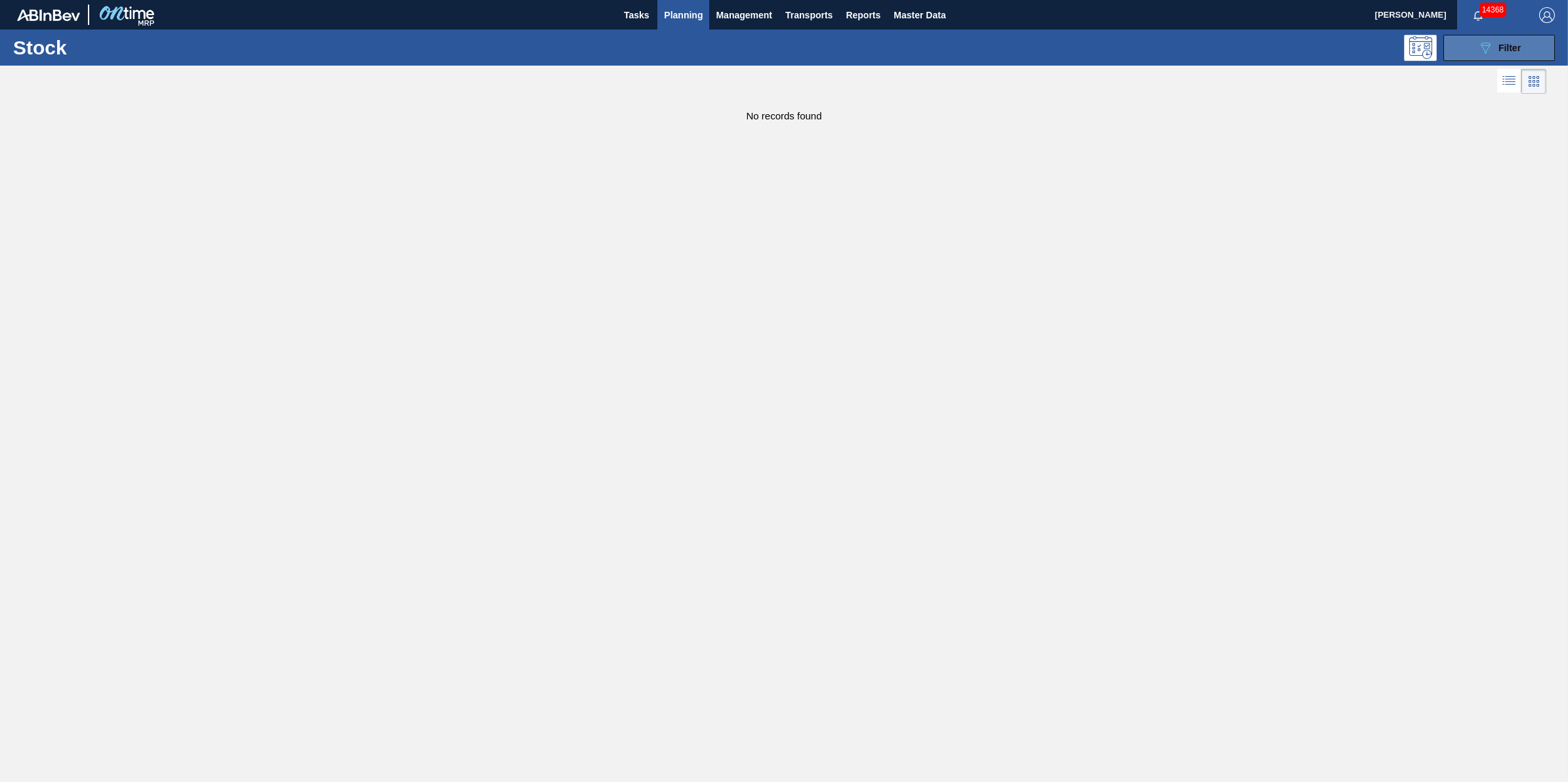
click at [1503, 51] on span "Filter" at bounding box center [1509, 48] width 22 height 11
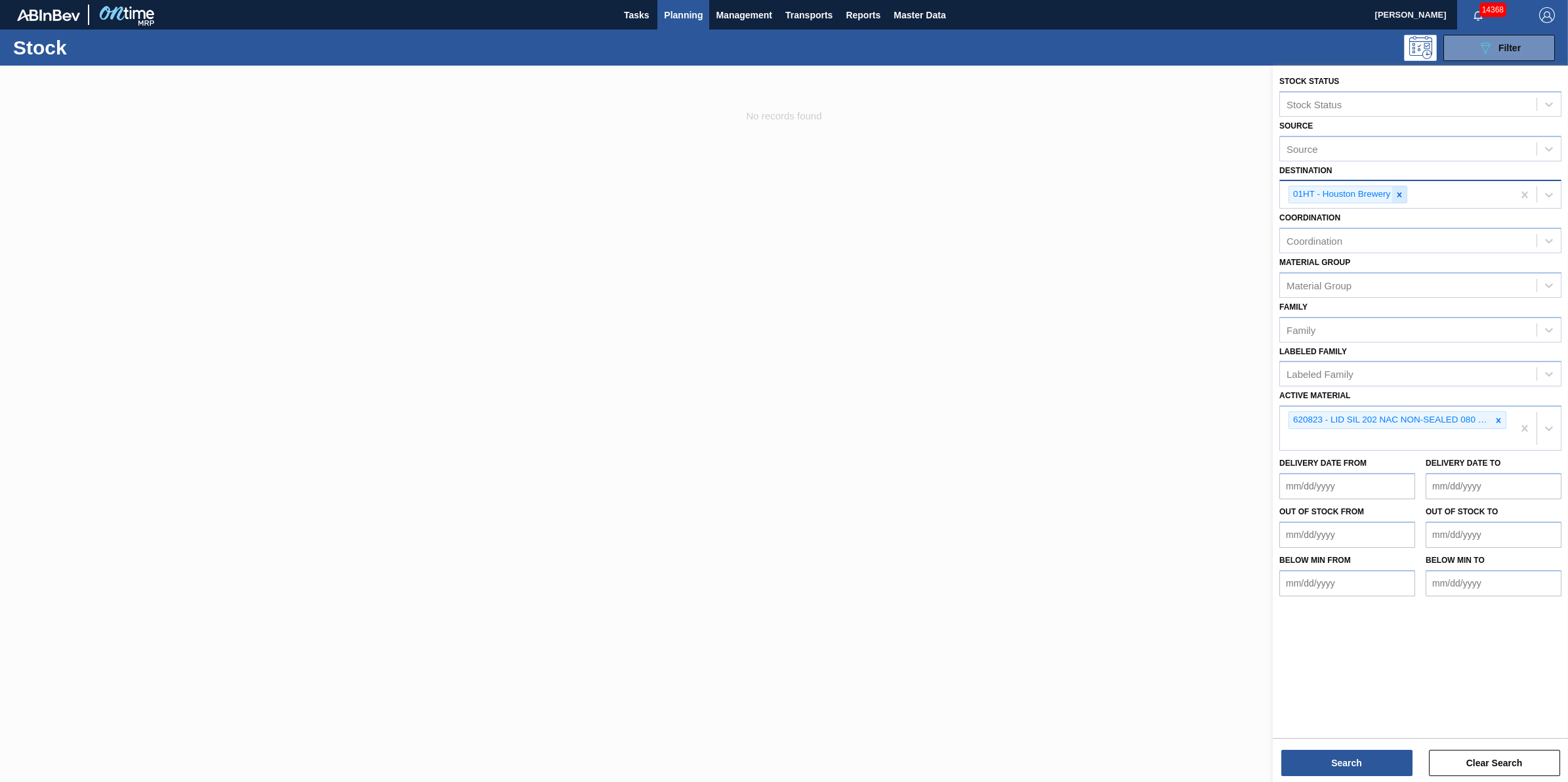
click at [1405, 192] on div at bounding box center [1400, 194] width 14 height 17
click at [1385, 753] on button "Search" at bounding box center [1347, 763] width 132 height 26
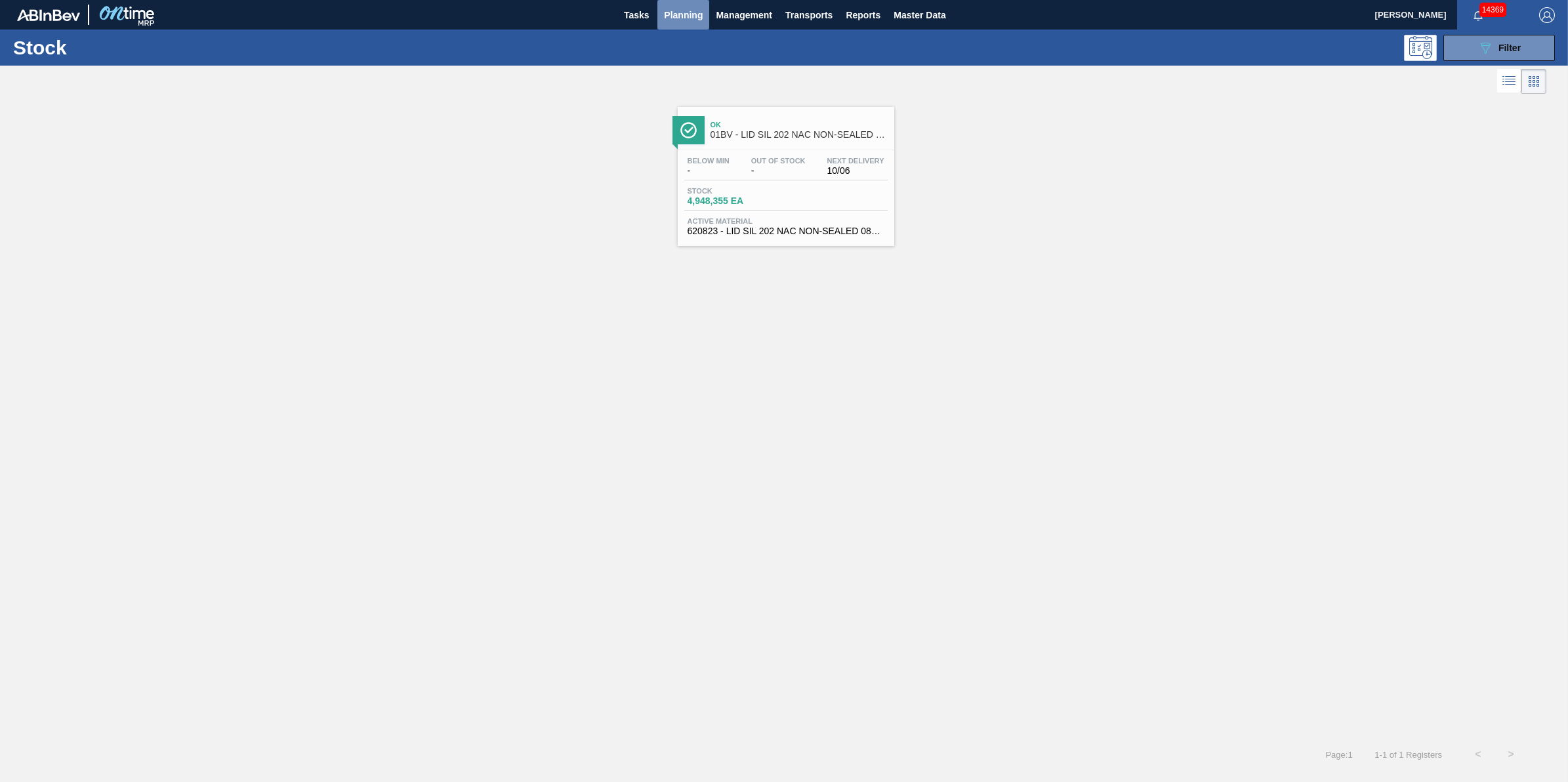
click at [690, 21] on span "Planning" at bounding box center [684, 15] width 39 height 16
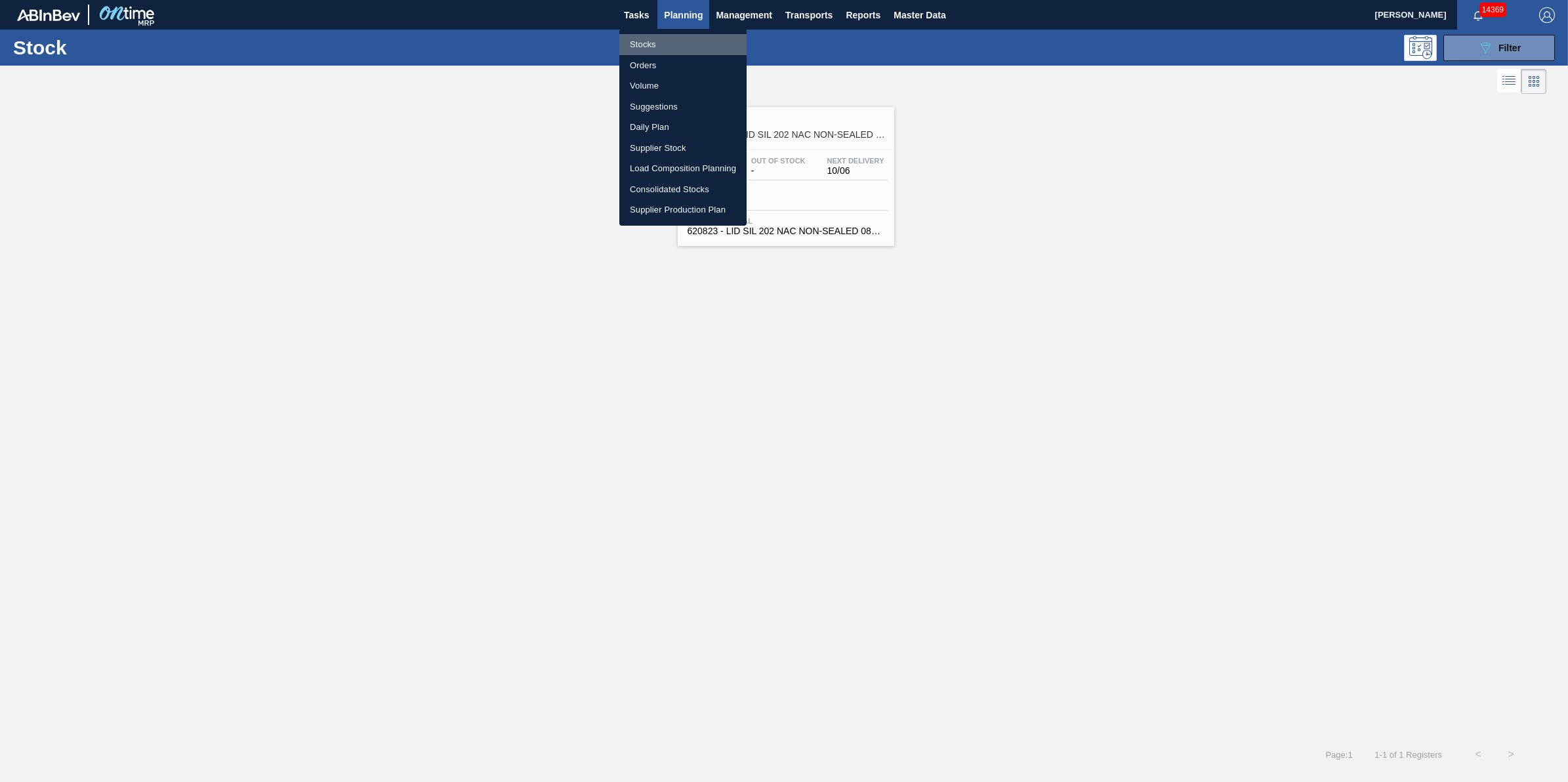
click at [690, 35] on li "Stocks" at bounding box center [683, 44] width 127 height 21
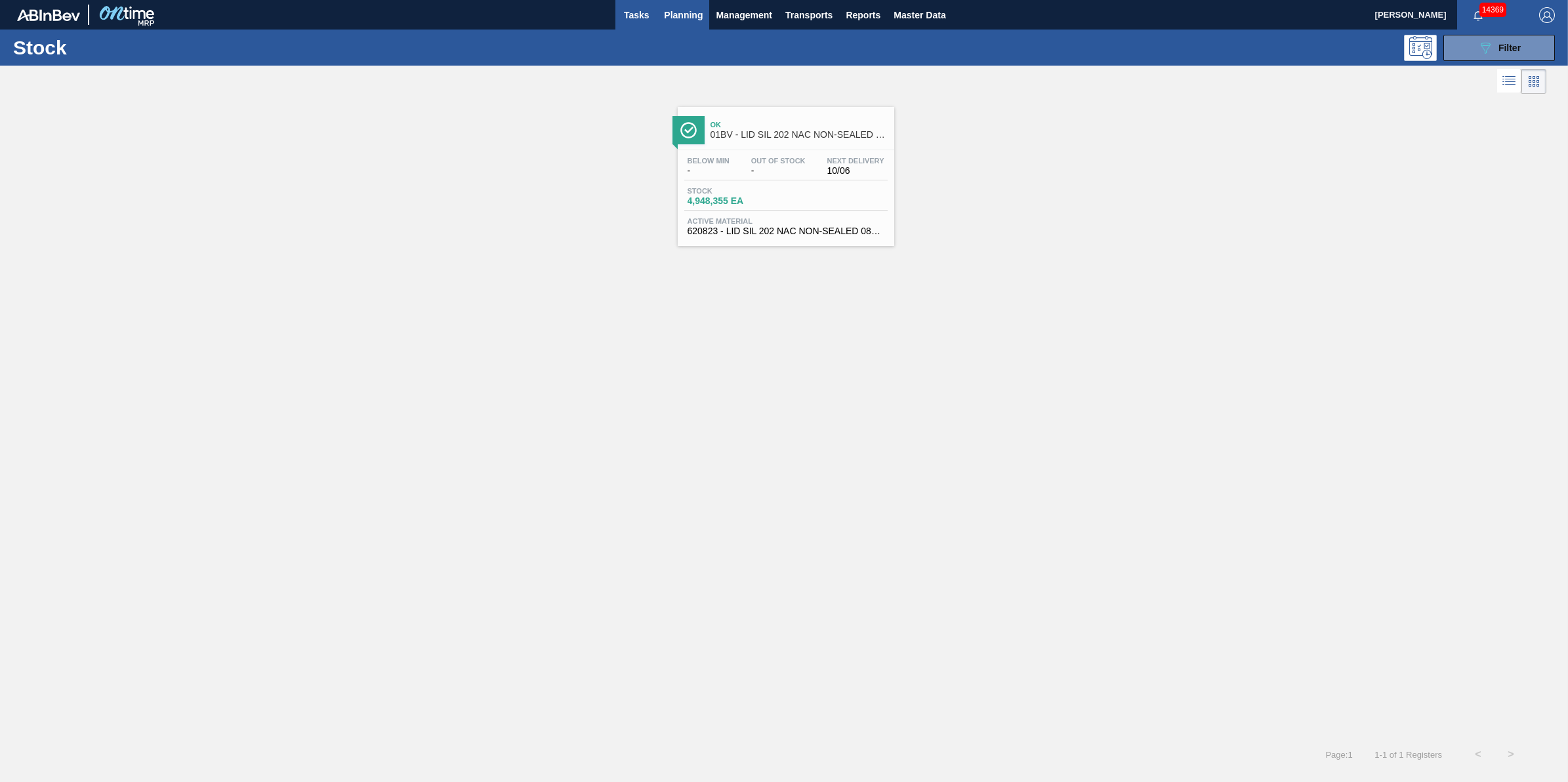
click at [644, 28] on button "Tasks" at bounding box center [637, 14] width 42 height 30
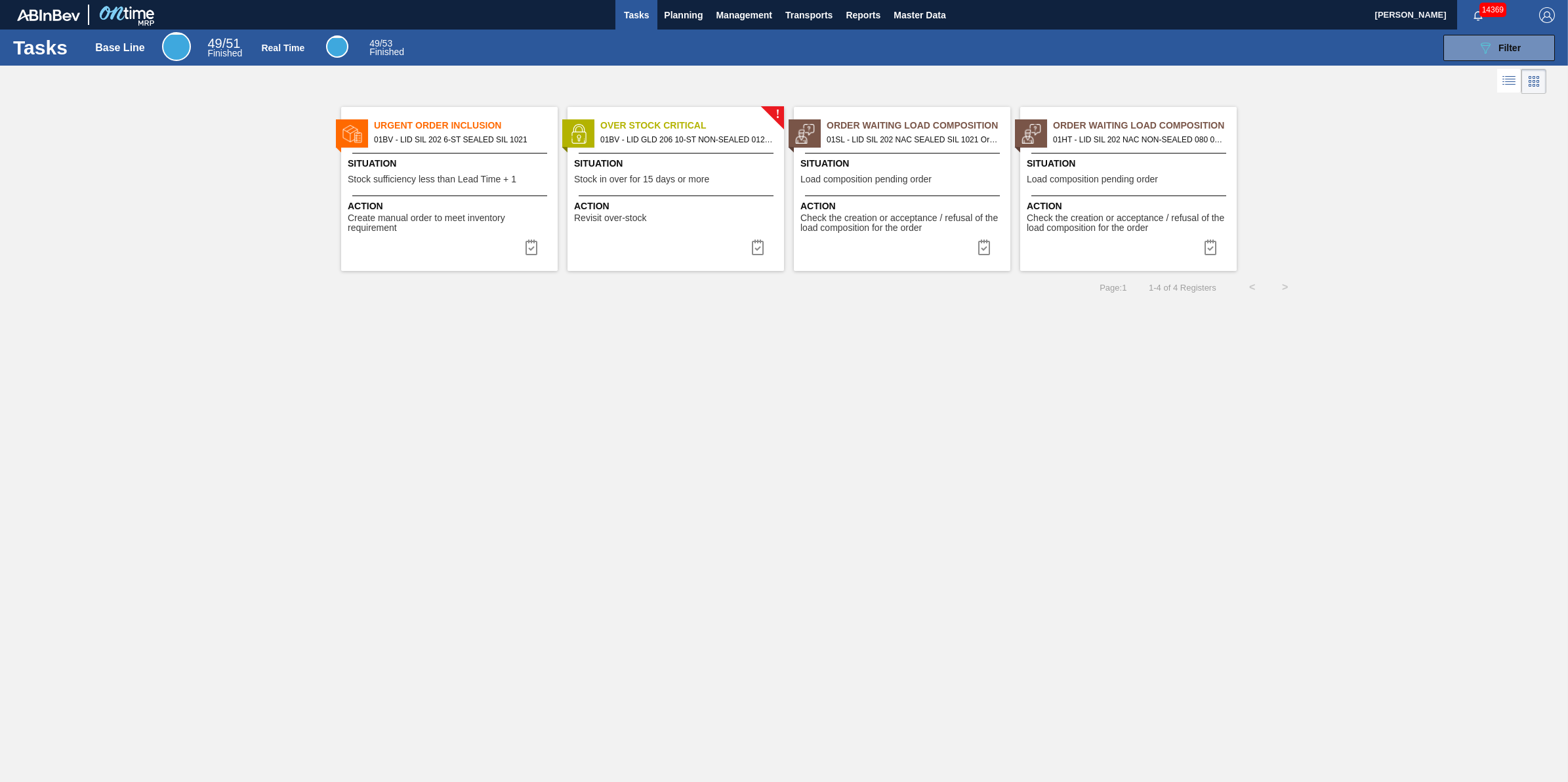
click at [512, 146] on span "01BV - LID SIL 202 6-ST SEALED SIL 1021" at bounding box center [461, 139] width 173 height 14
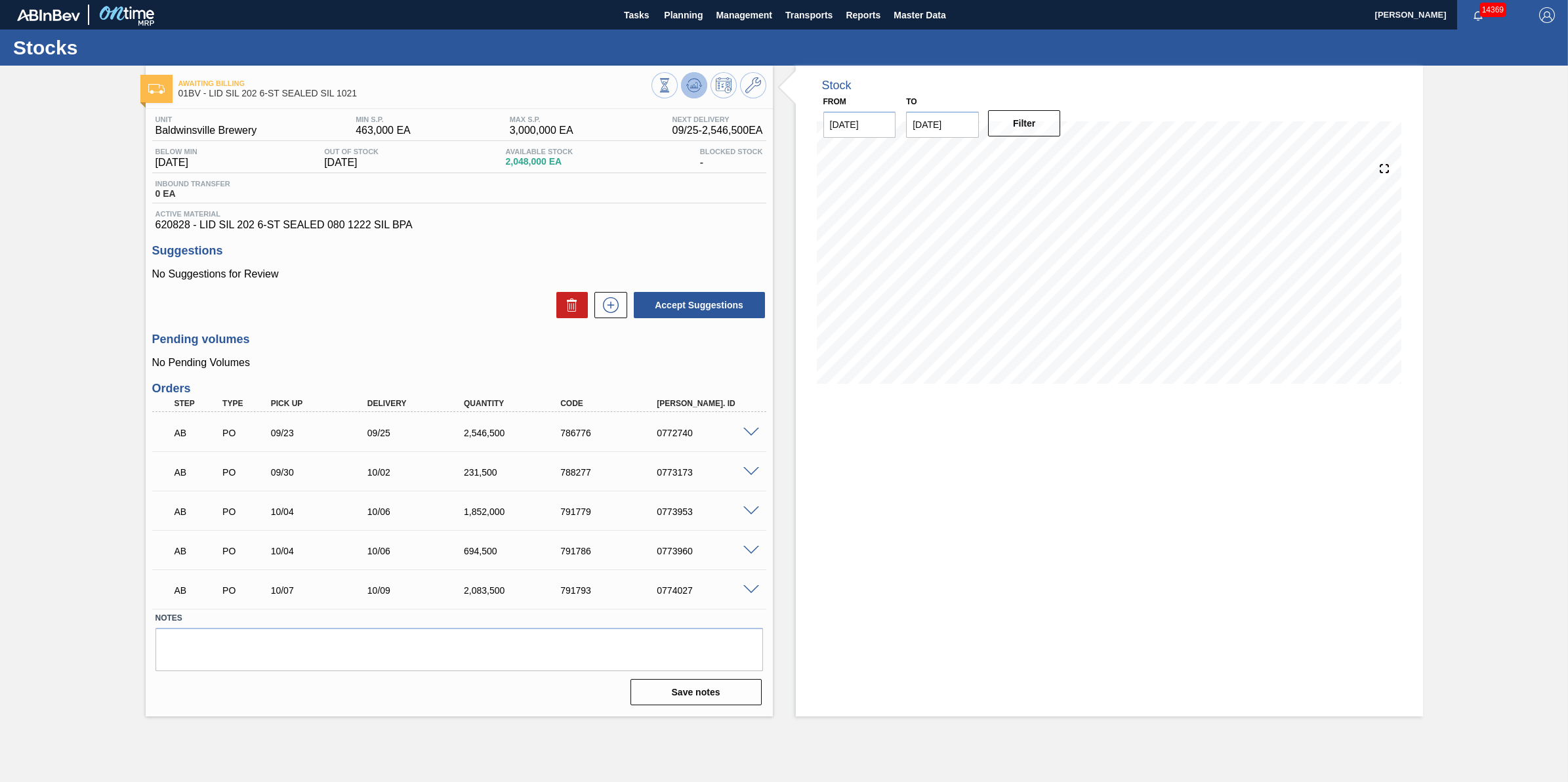
click at [683, 81] on button at bounding box center [694, 85] width 26 height 26
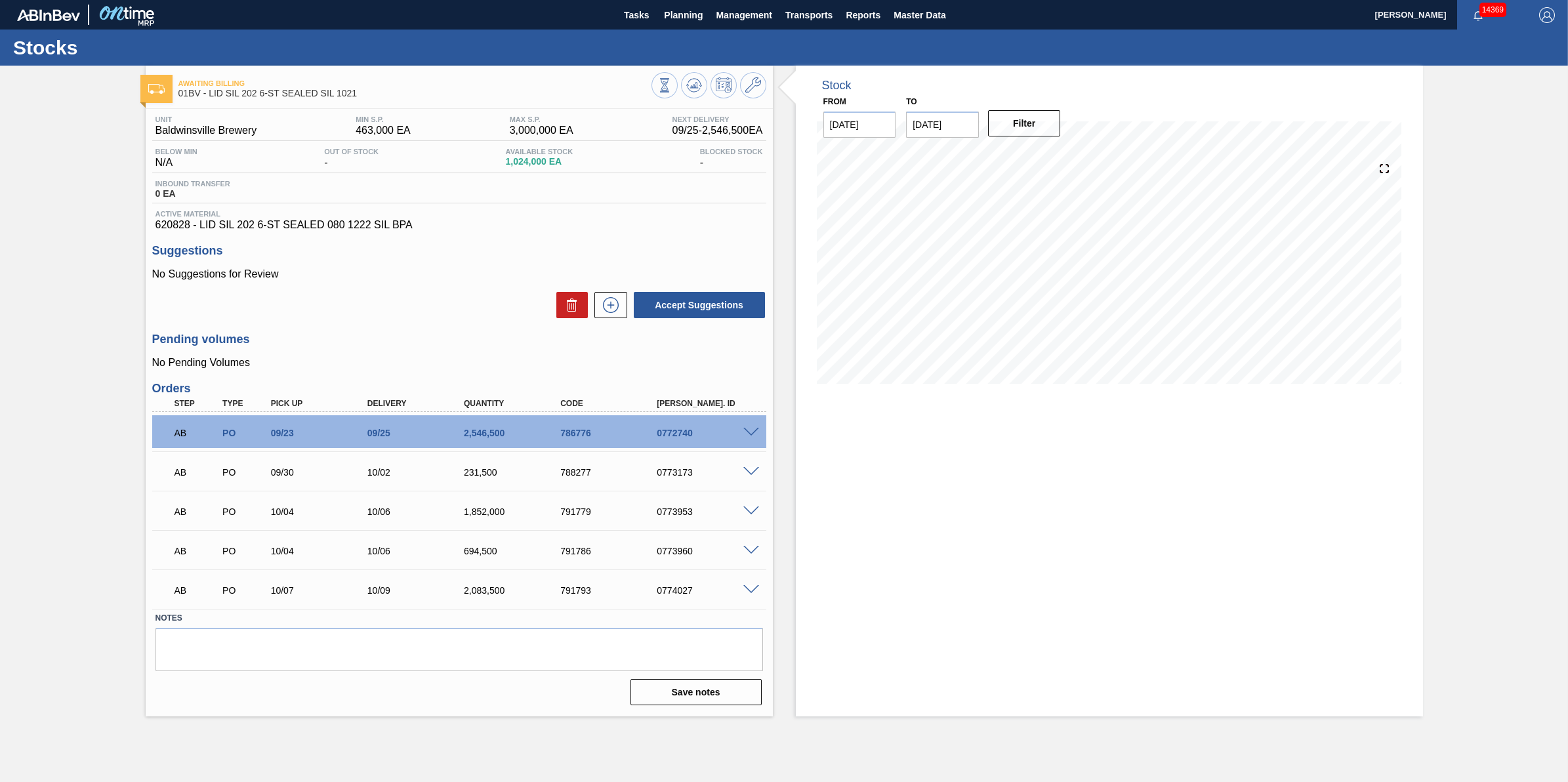
click at [748, 444] on div "AB PO 09/23 09/25 2,546,500 786776 0772740" at bounding box center [460, 431] width 614 height 33
click at [748, 442] on div "AB PO 09/23 09/25 2,546,500 786776 0772740" at bounding box center [460, 431] width 614 height 33
click at [748, 438] on span at bounding box center [751, 433] width 16 height 10
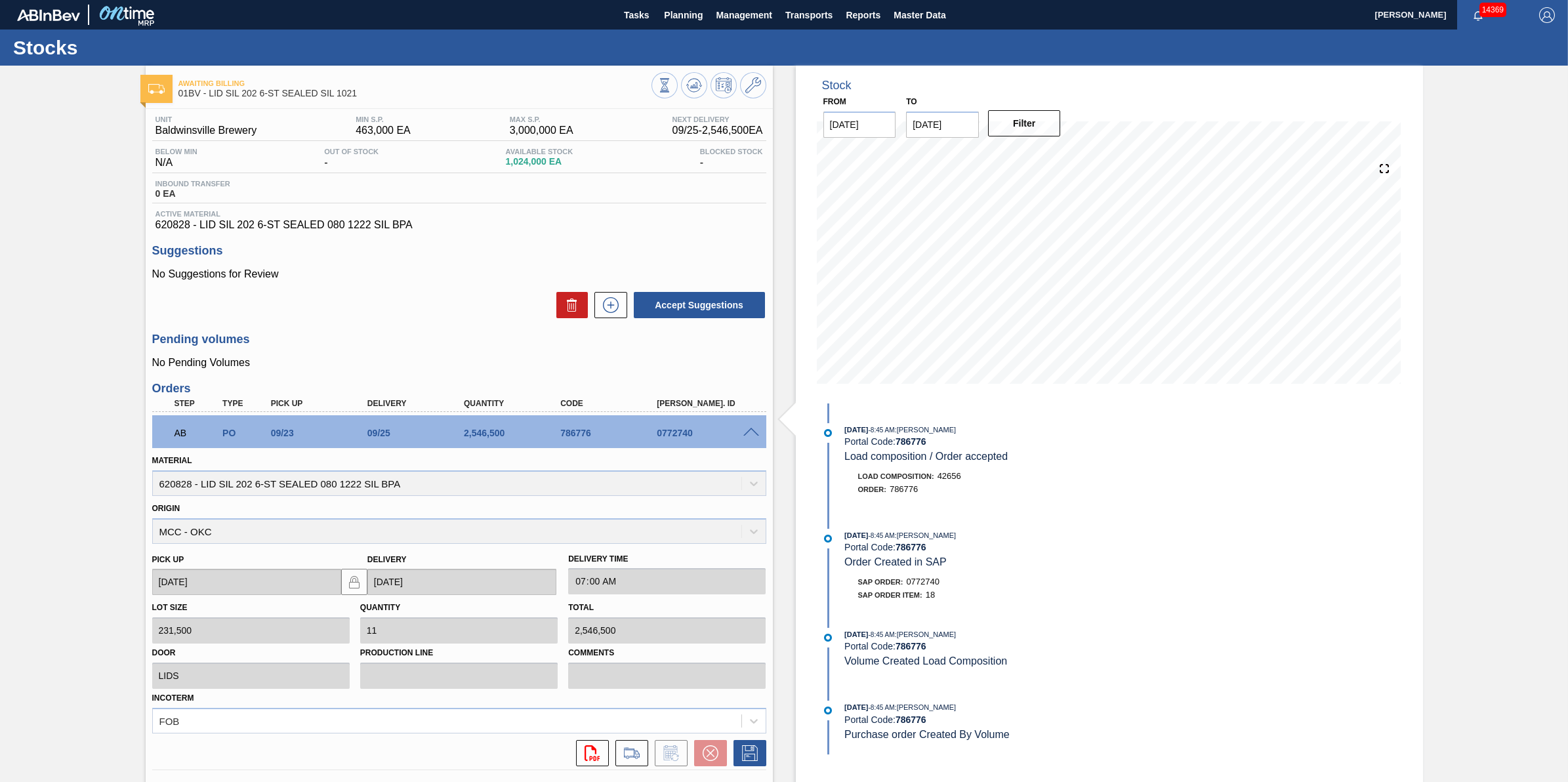
click at [744, 434] on span at bounding box center [751, 433] width 16 height 10
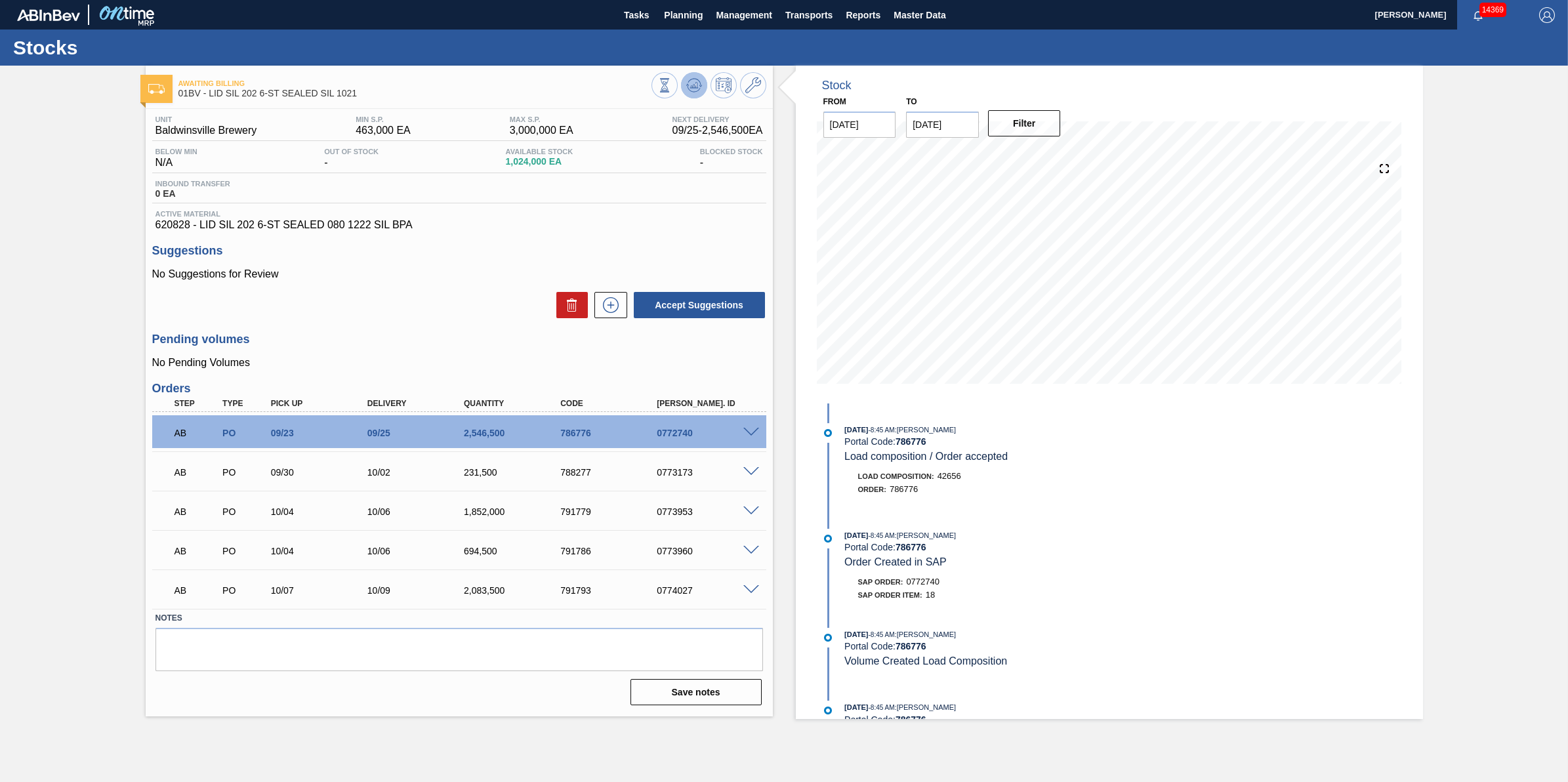
click at [699, 92] on icon at bounding box center [694, 85] width 16 height 16
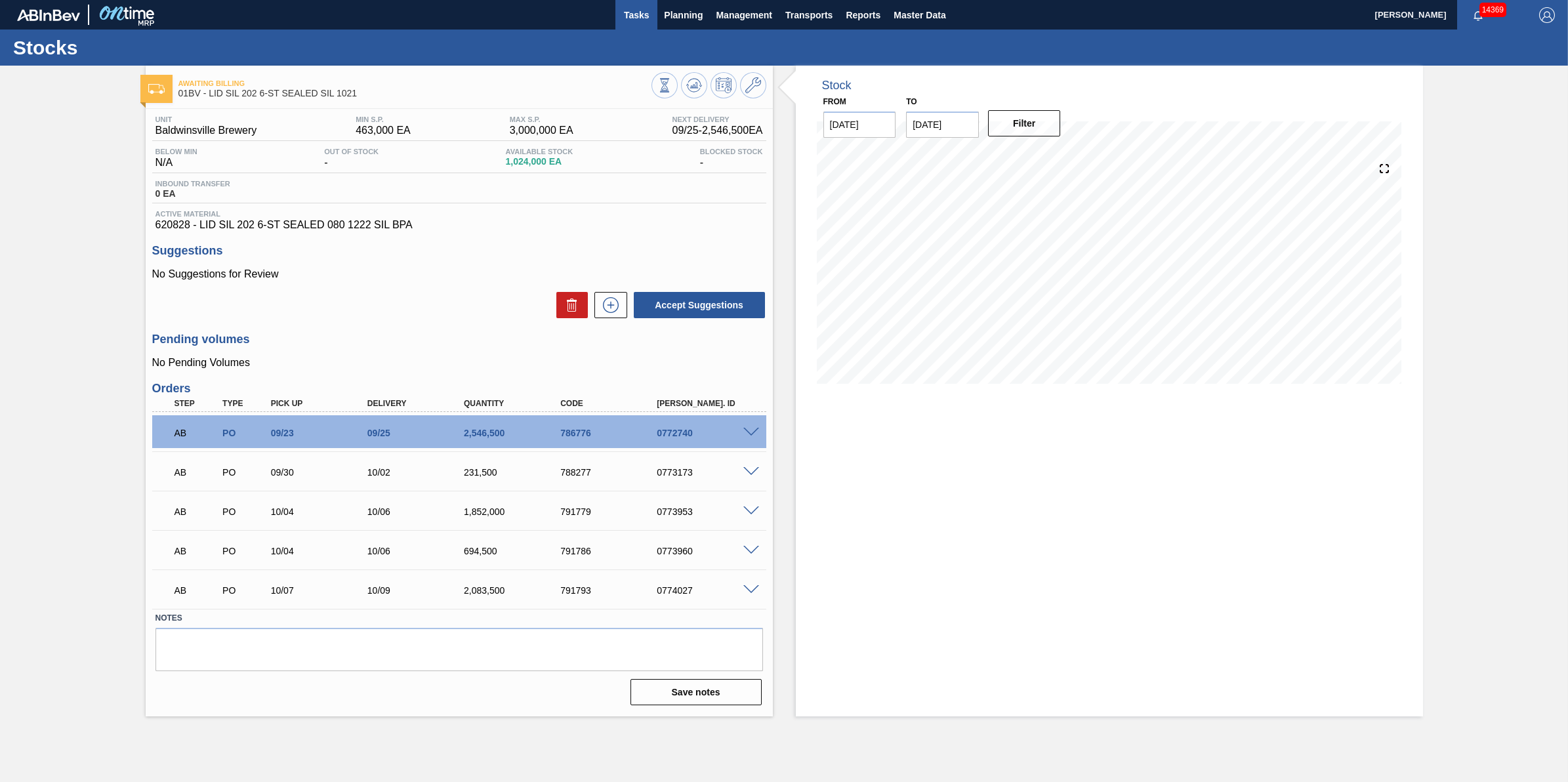
click at [619, 11] on button "Tasks" at bounding box center [637, 14] width 42 height 30
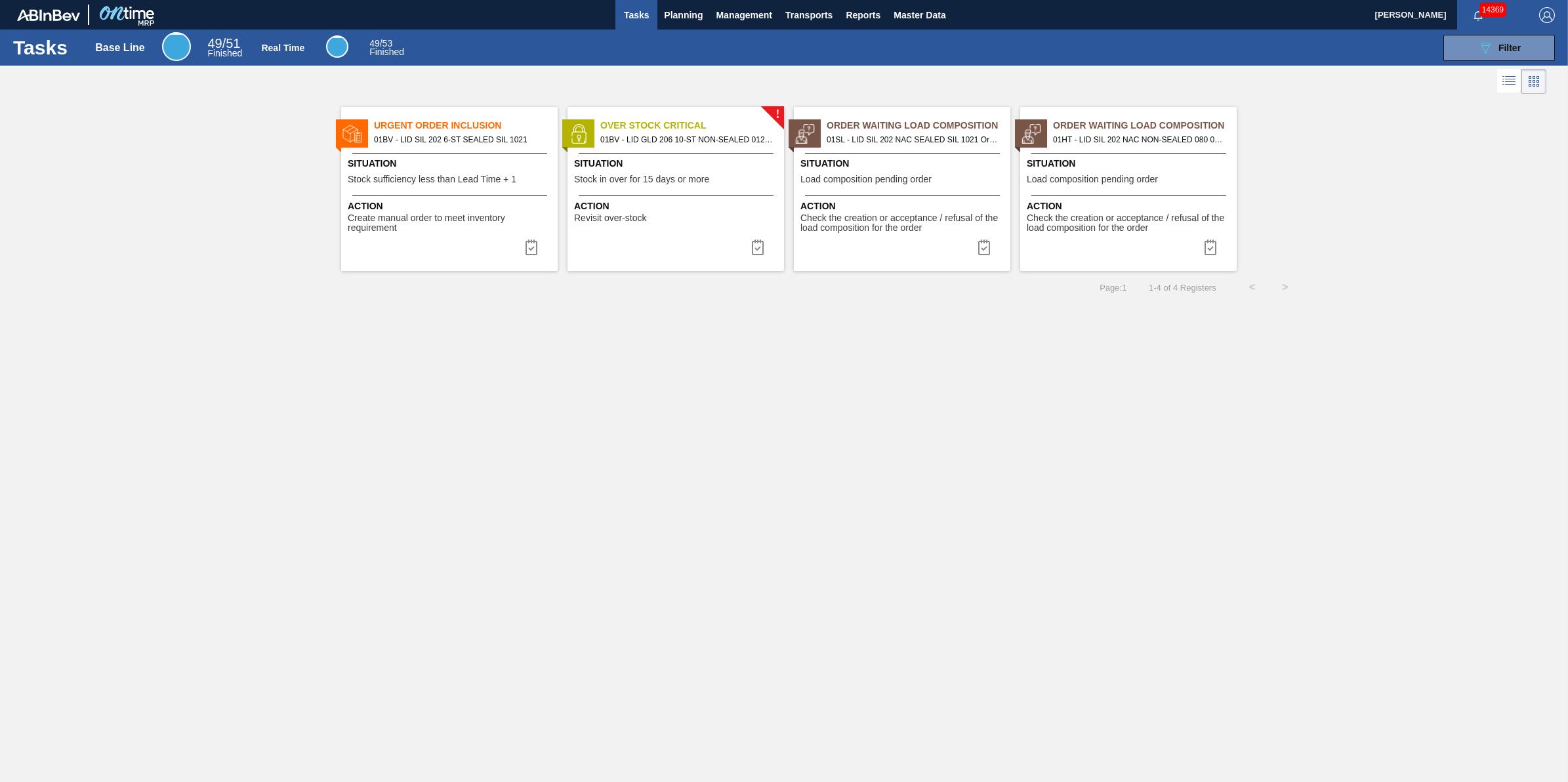
click at [611, 4] on div "Tasks Planning Management Transports Reports Master Data" at bounding box center [784, 14] width 1568 height 30
click at [622, 11] on span "Tasks" at bounding box center [637, 15] width 29 height 16
click at [686, 14] on span "Planning" at bounding box center [684, 15] width 39 height 16
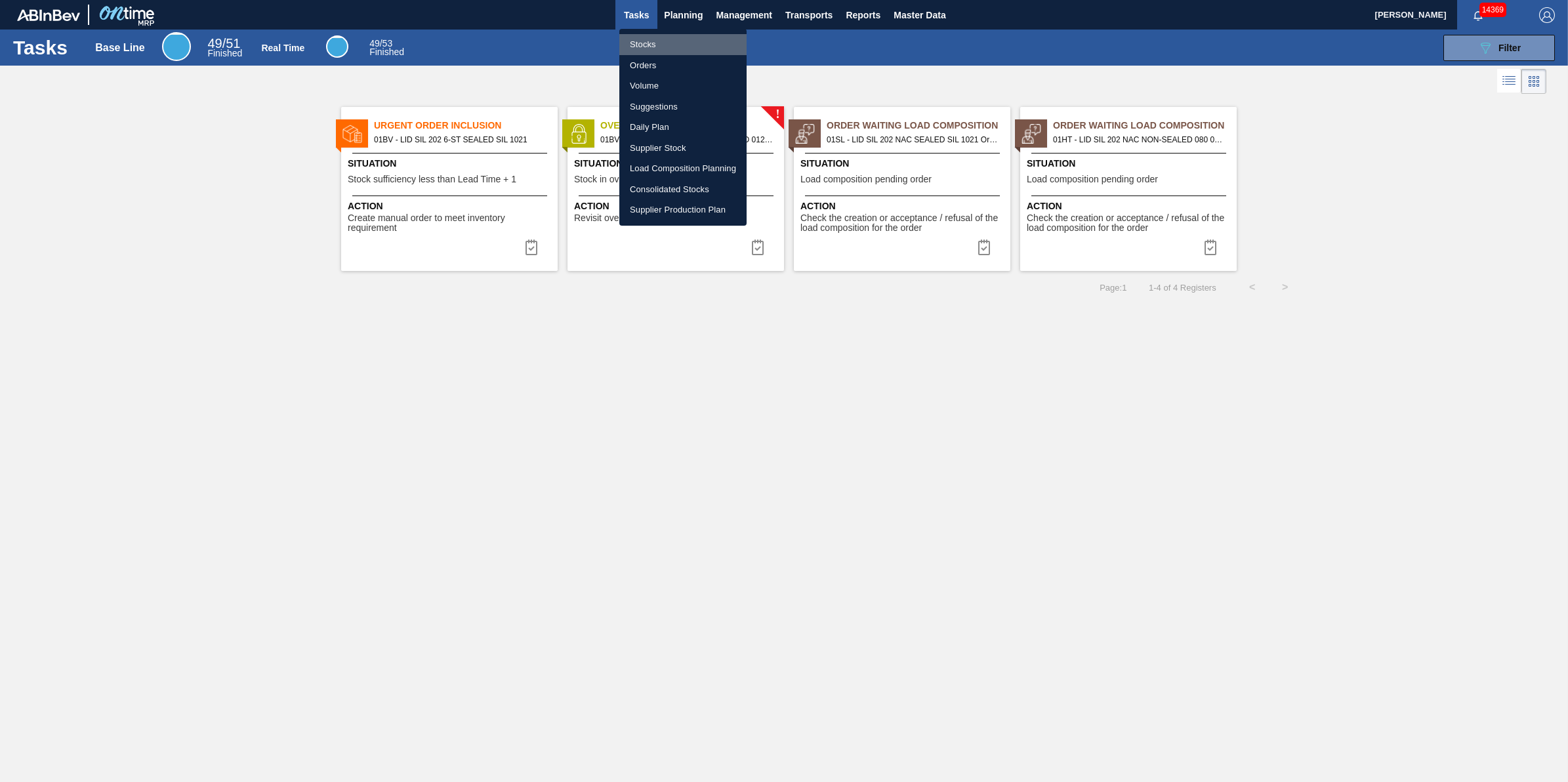
click at [663, 40] on li "Stocks" at bounding box center [683, 44] width 127 height 21
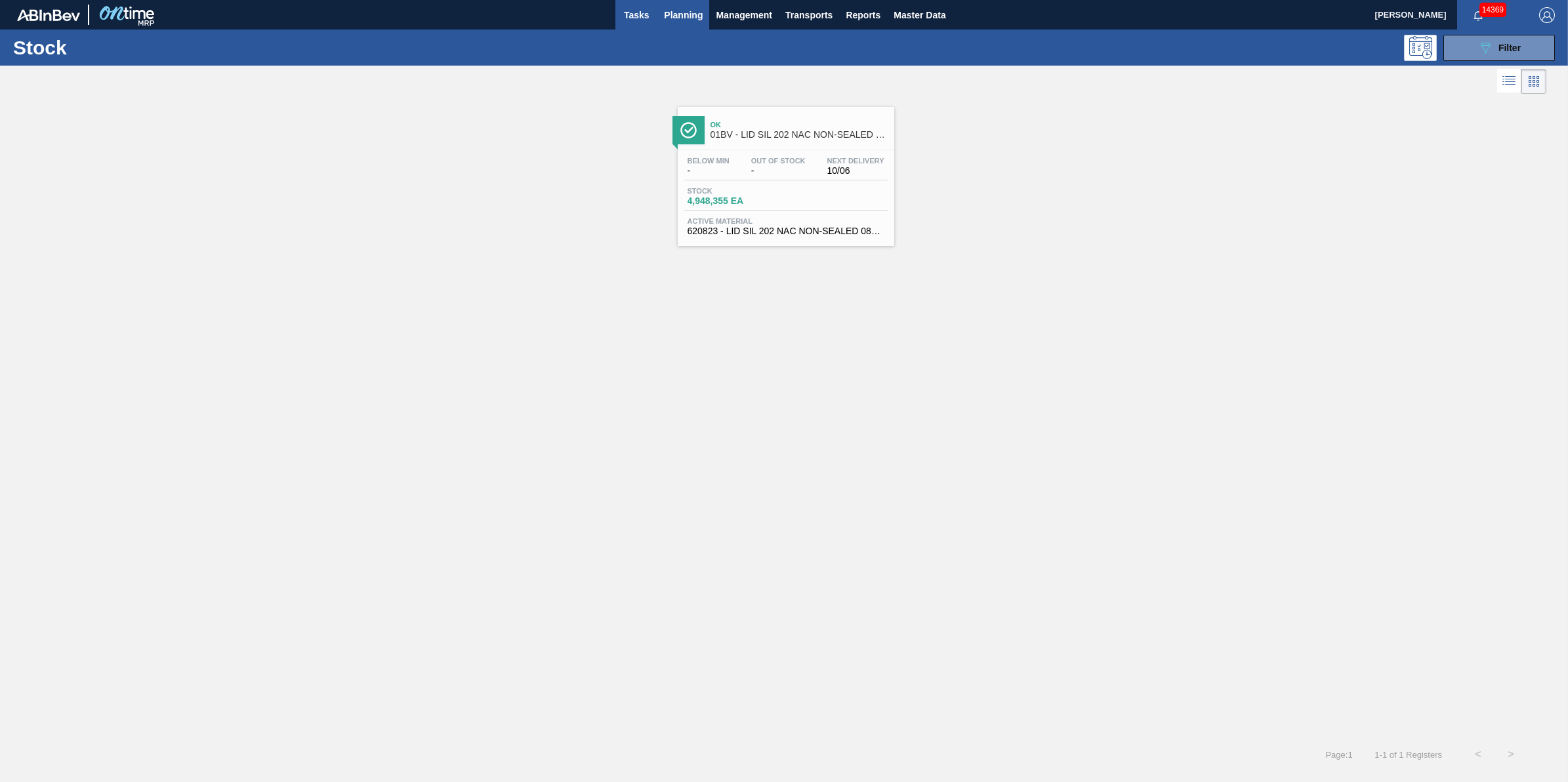
click at [618, 20] on button "Tasks" at bounding box center [637, 14] width 42 height 30
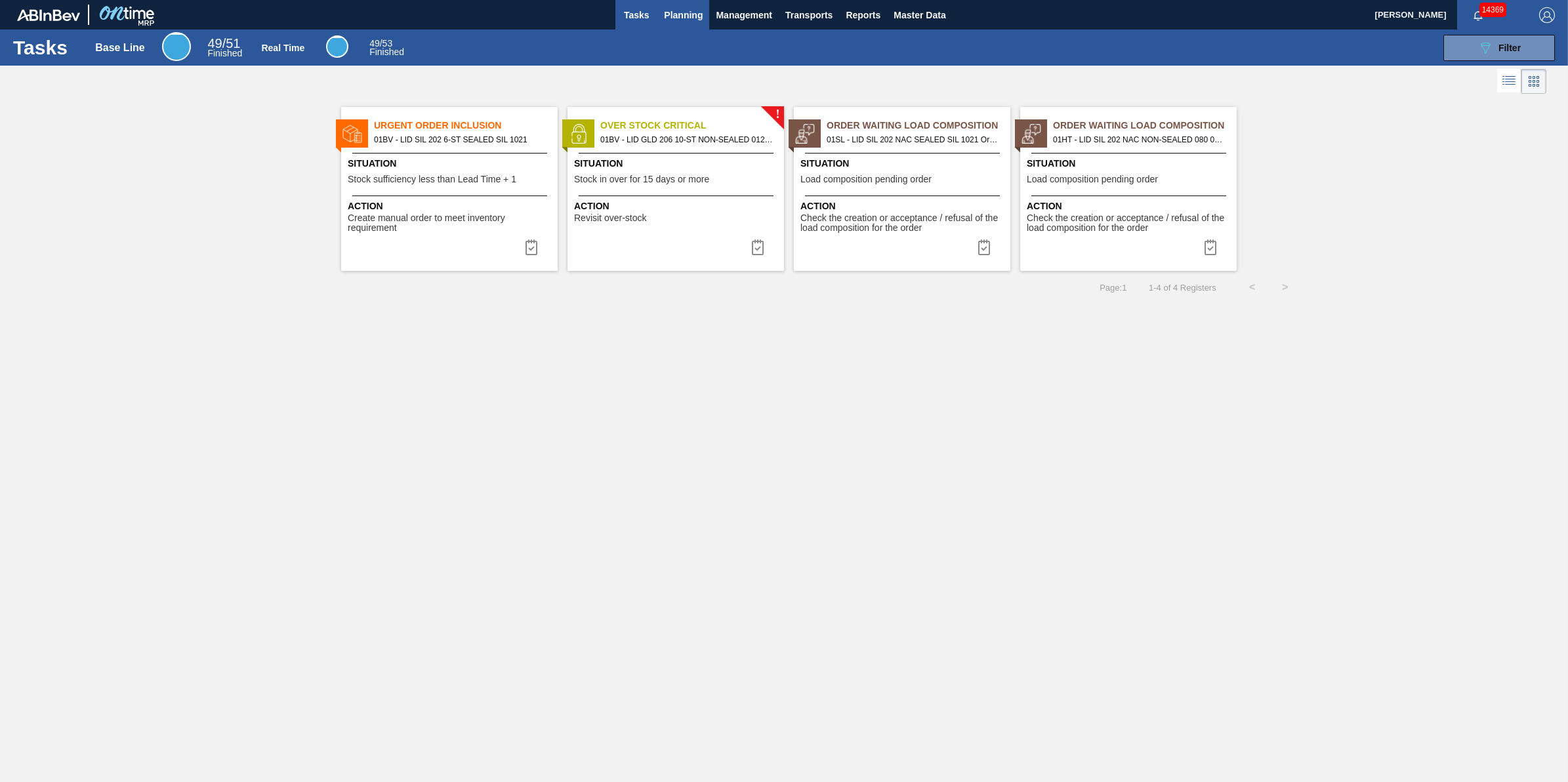
click at [696, 20] on span "Planning" at bounding box center [684, 15] width 39 height 16
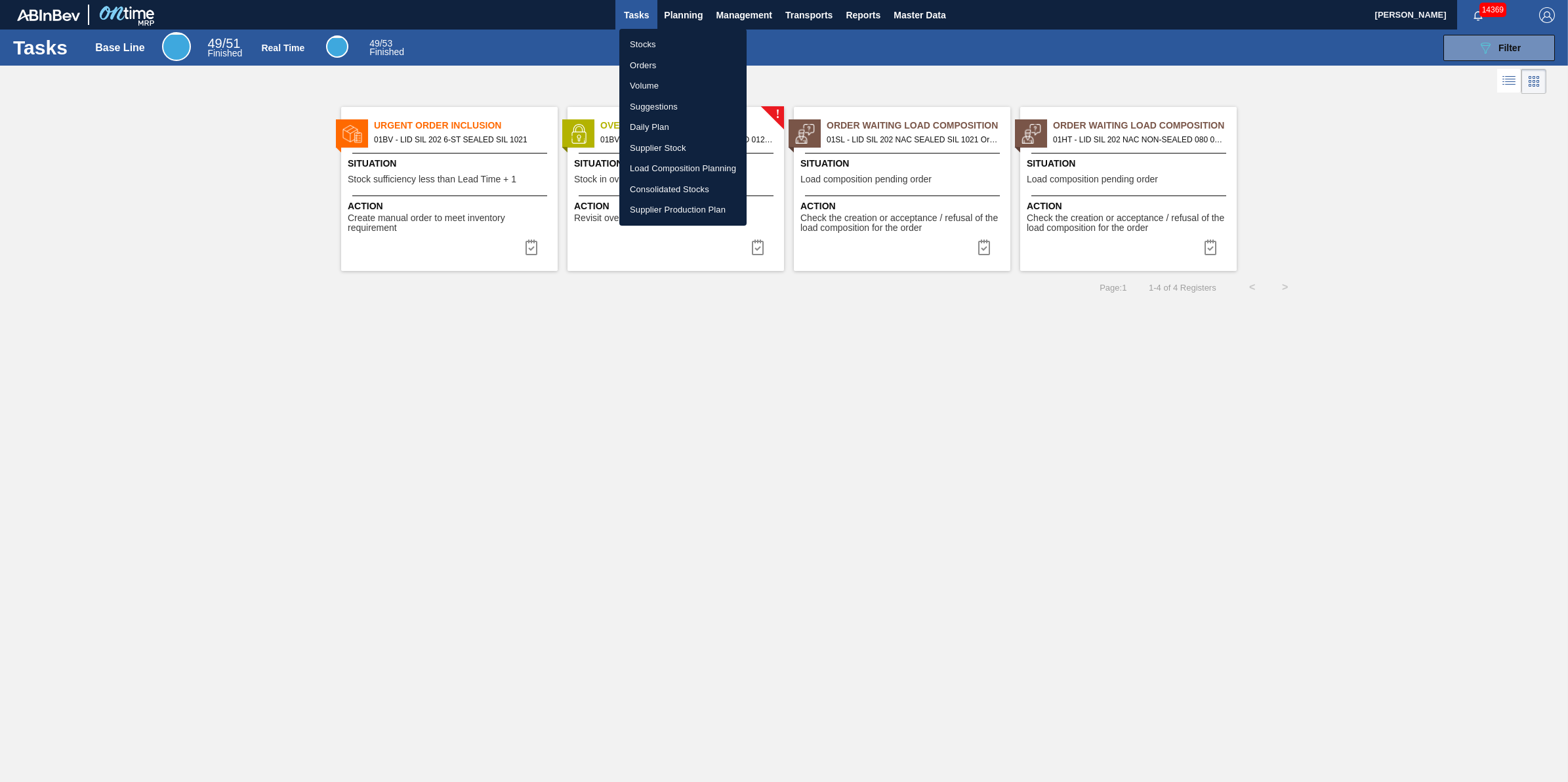
click at [694, 34] on li "Stocks" at bounding box center [683, 44] width 127 height 21
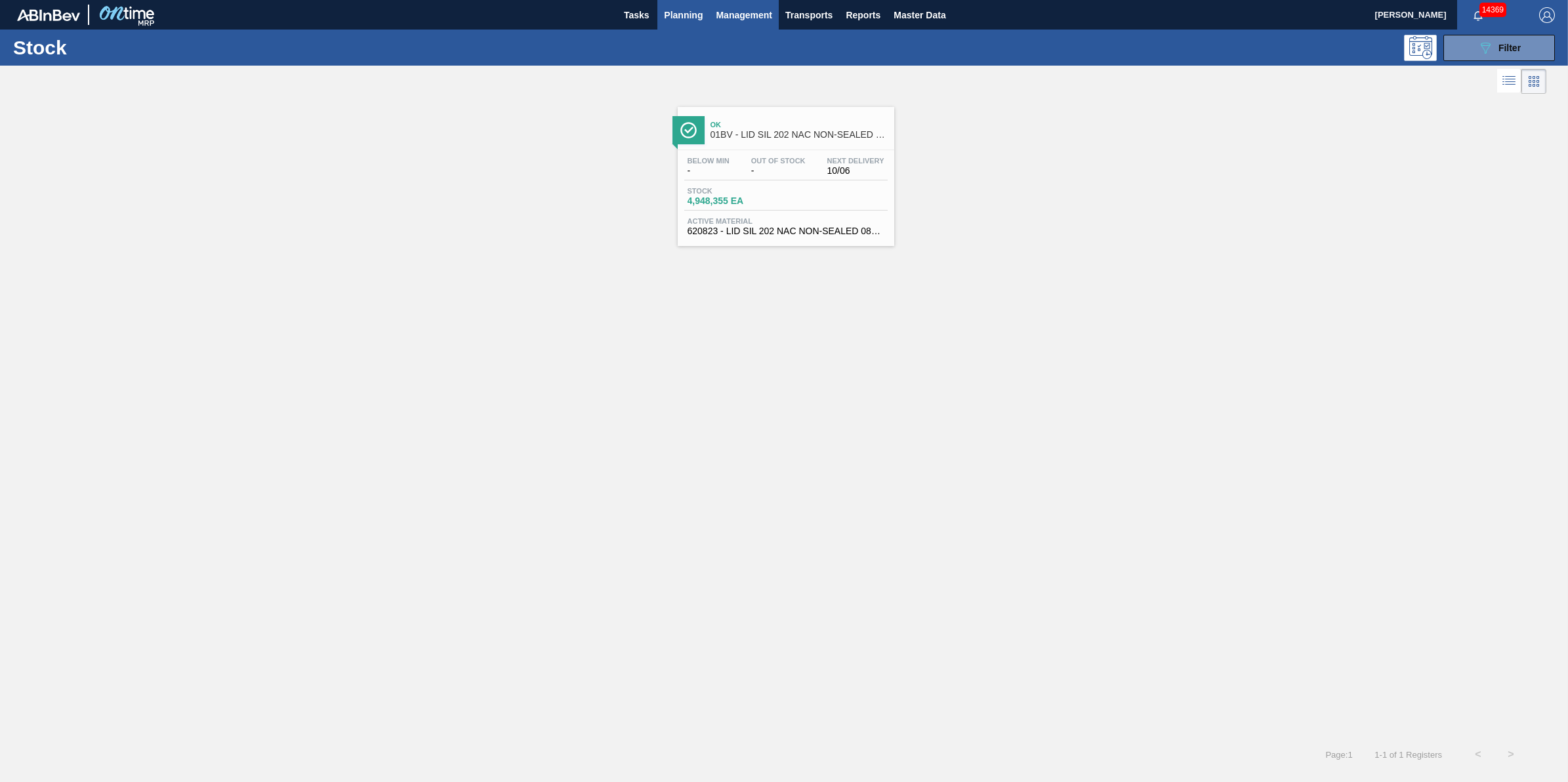
click at [762, 12] on span "Management" at bounding box center [744, 15] width 56 height 16
click at [814, 18] on div at bounding box center [784, 391] width 1568 height 782
click at [818, 18] on span "Transports" at bounding box center [809, 15] width 47 height 16
click at [1496, 49] on div at bounding box center [784, 391] width 1568 height 782
click at [1509, 38] on button "089F7B8B-B2A5-4AFE-B5C0-19BA573D28AC Filter" at bounding box center [1499, 48] width 111 height 26
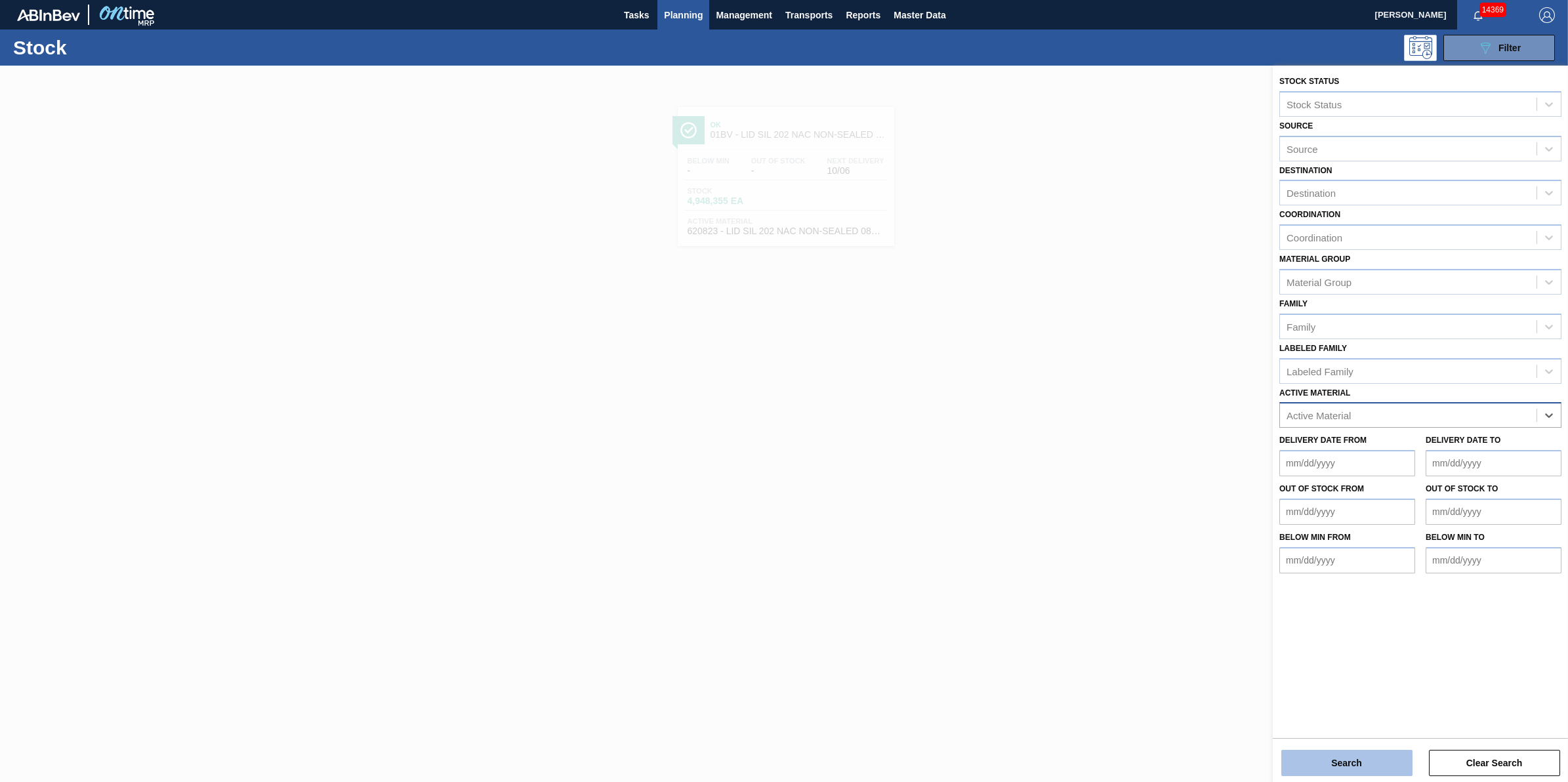
click at [1390, 772] on button "Search" at bounding box center [1347, 763] width 132 height 26
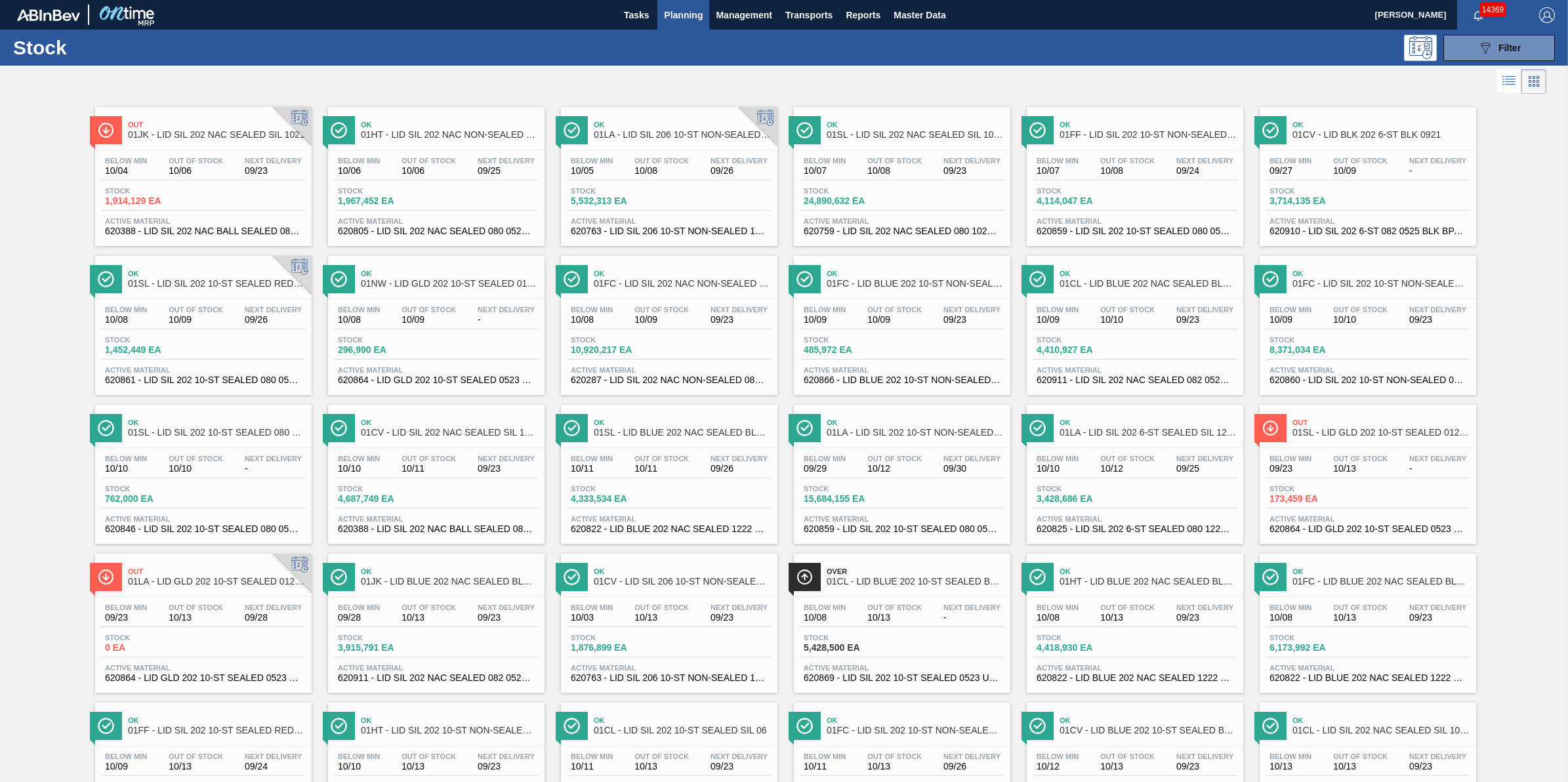
click at [696, 17] on span "Planning" at bounding box center [684, 15] width 39 height 16
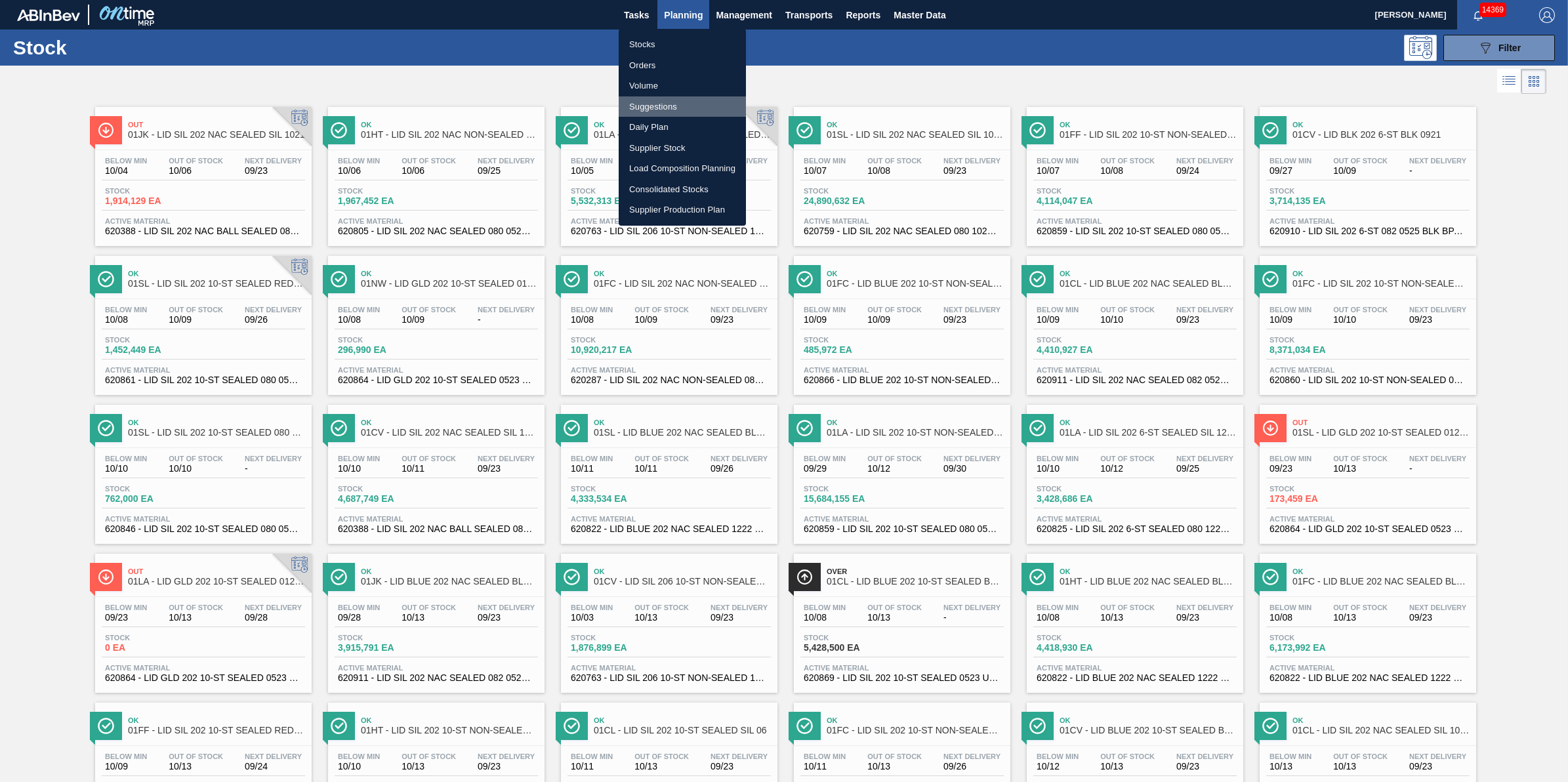
click at [696, 106] on li "Suggestions" at bounding box center [682, 106] width 127 height 21
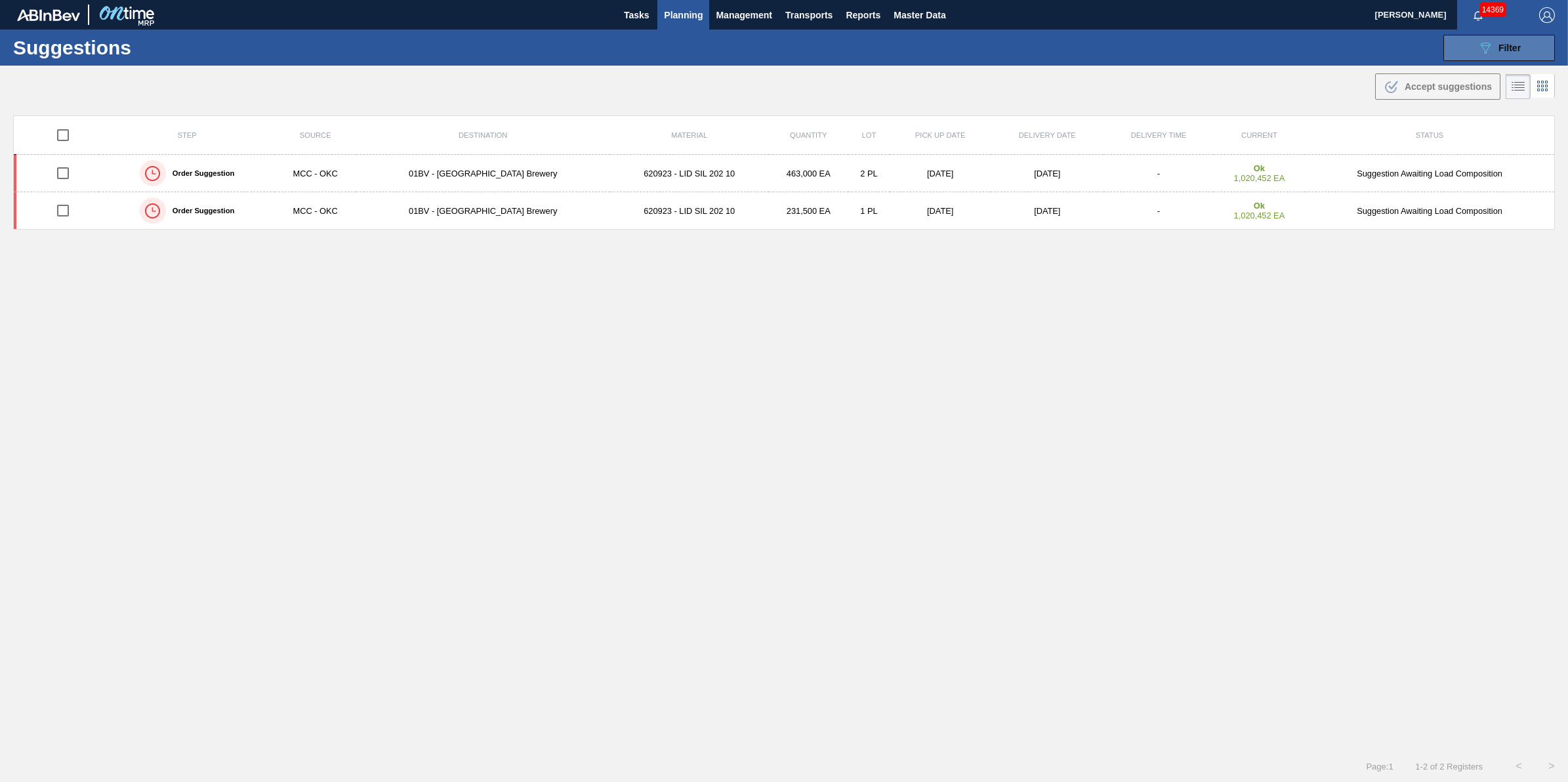
click at [1507, 46] on span "Filter" at bounding box center [1509, 48] width 22 height 11
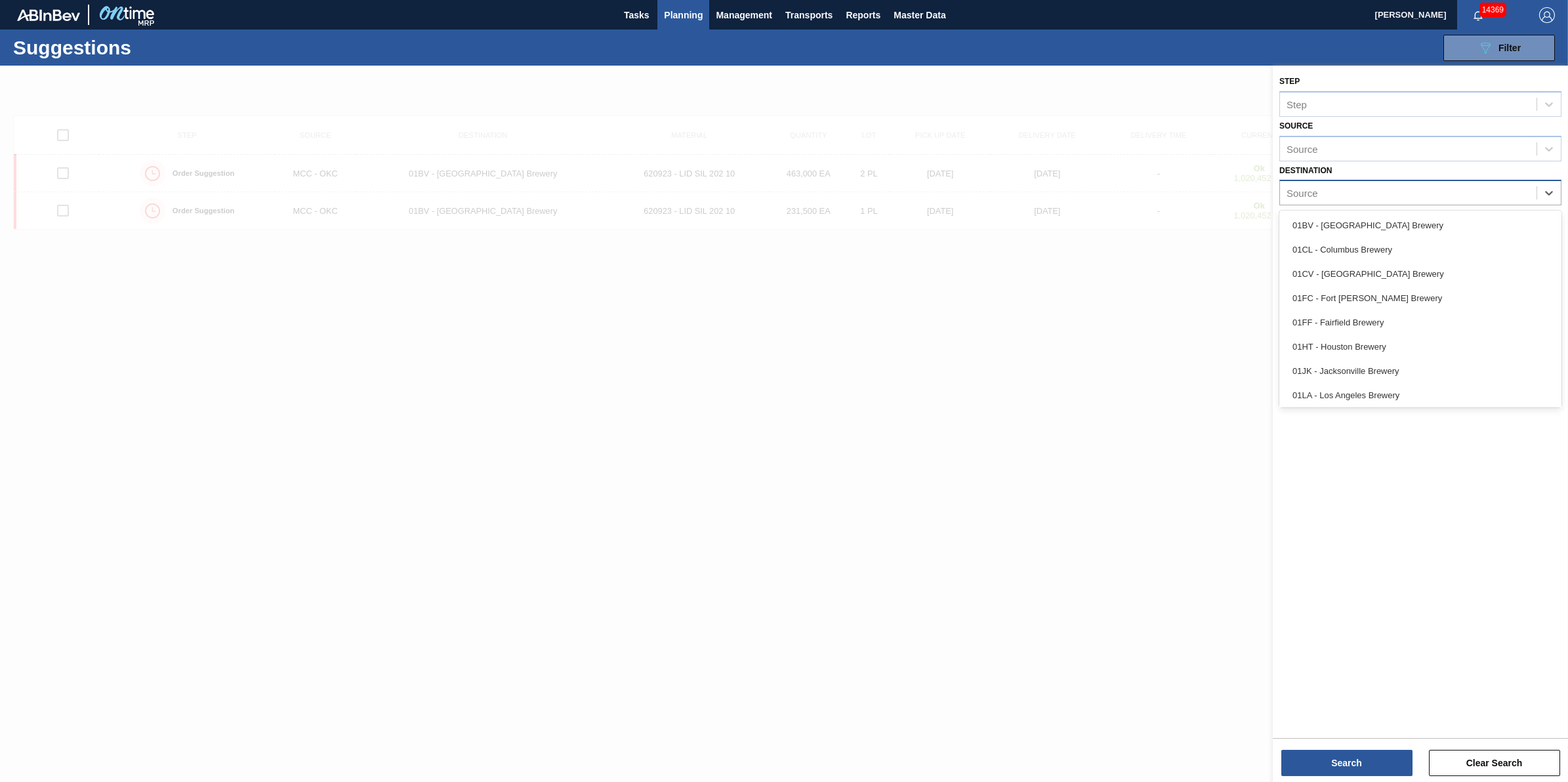
click at [1491, 194] on div "Source" at bounding box center [1408, 193] width 257 height 19
drag, startPoint x: 1408, startPoint y: 362, endPoint x: 1409, endPoint y: 356, distance: 6.1
click at [1408, 363] on div "01JK - Jacksonville Brewery" at bounding box center [1421, 371] width 282 height 25
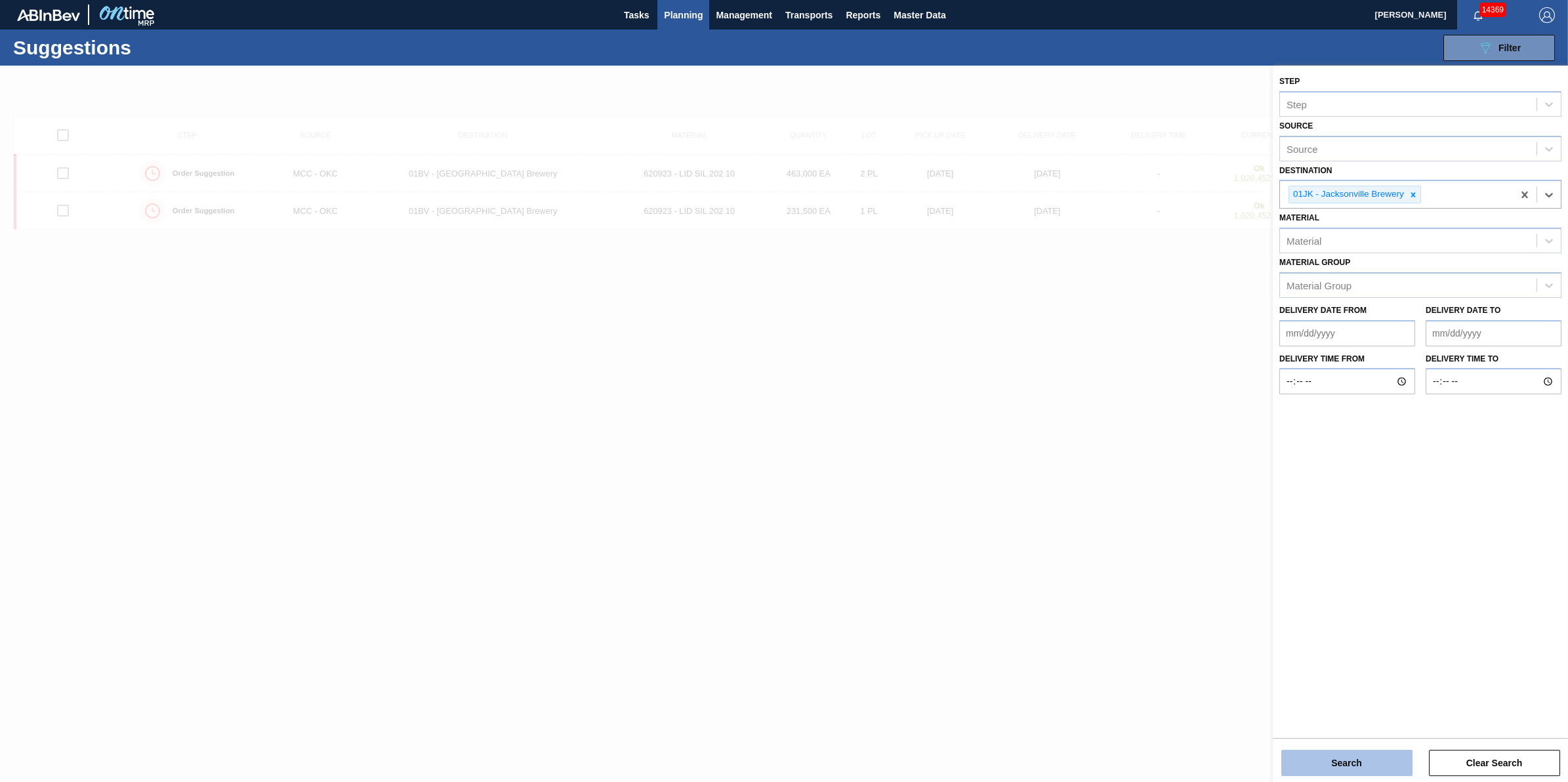
click at [1347, 773] on button "Search" at bounding box center [1347, 763] width 132 height 26
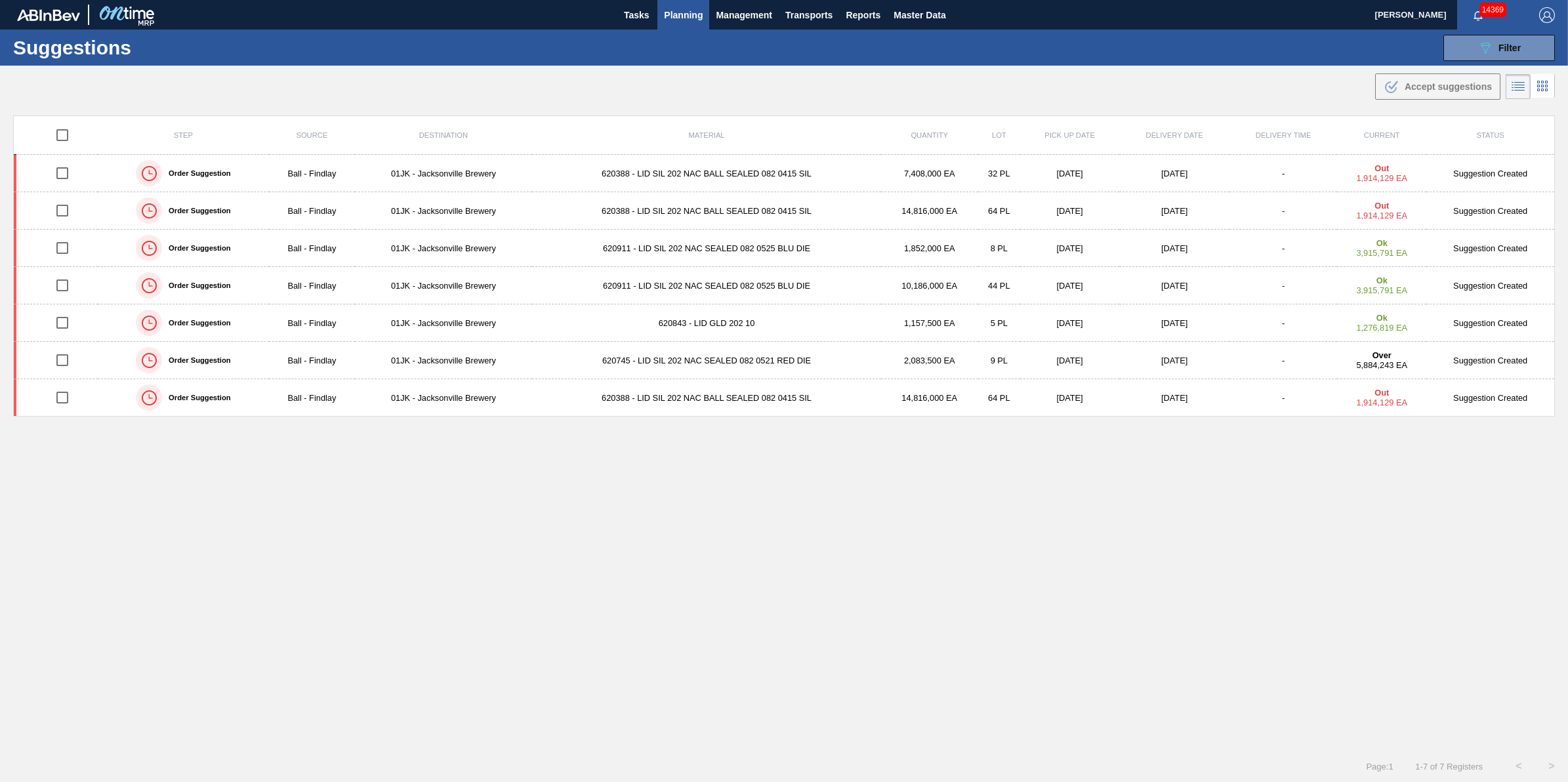
click at [64, 133] on input "checkbox" at bounding box center [62, 135] width 27 height 27
checkbox input "true"
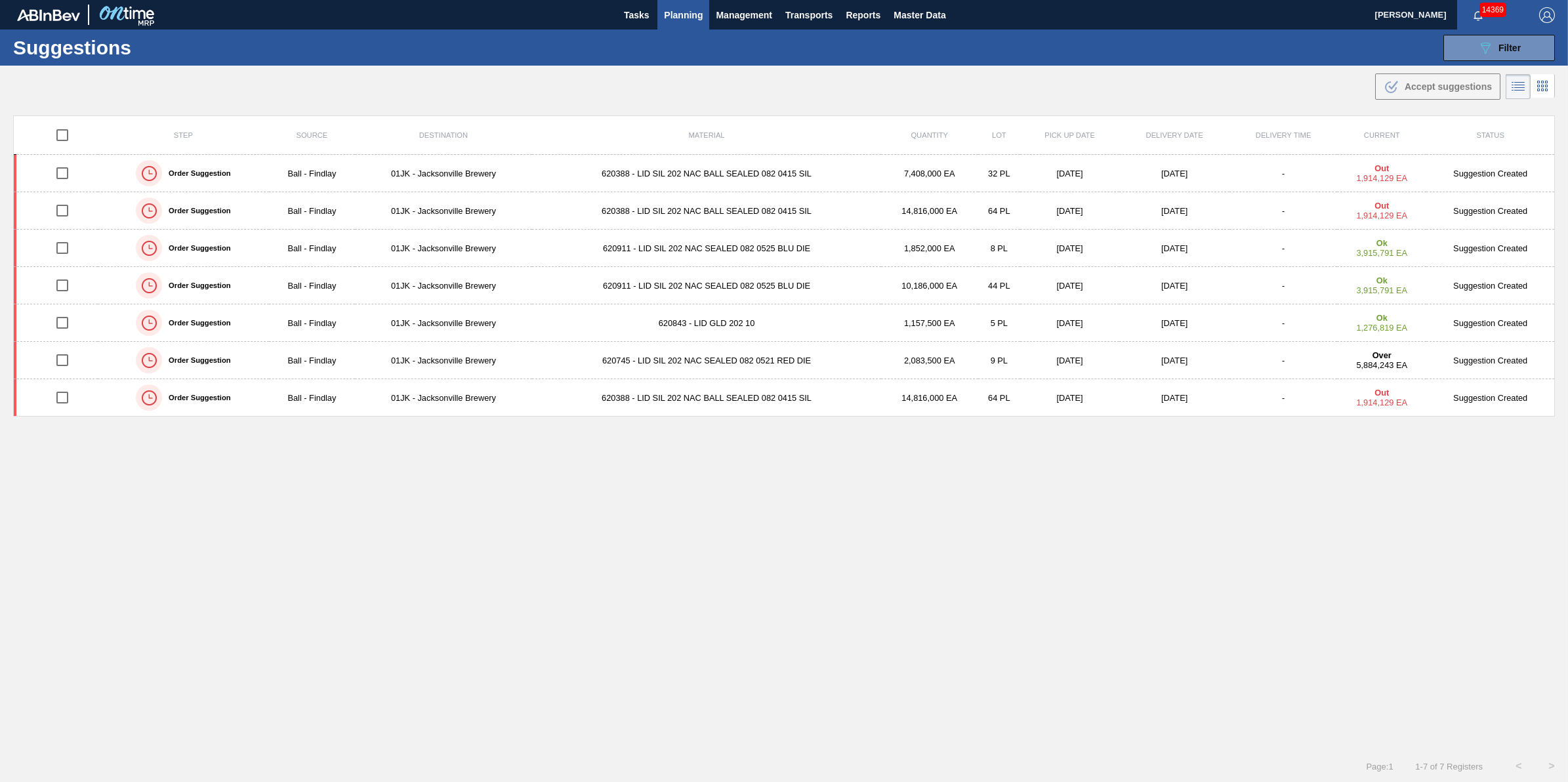
checkbox input "true"
click at [1419, 92] on div ".b{fill:var(--color-action-default)} Accept suggestions" at bounding box center [1438, 87] width 108 height 16
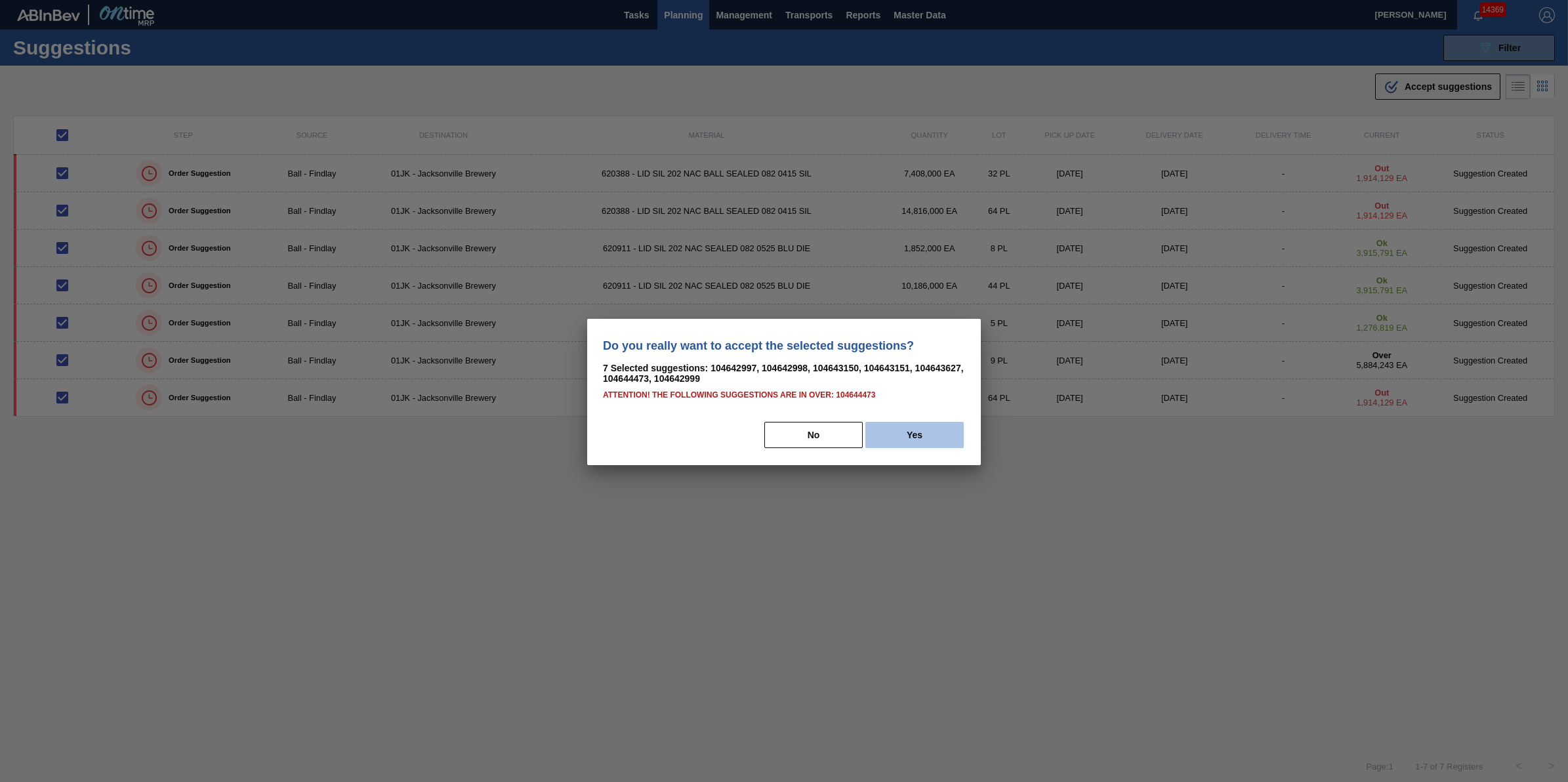
click at [936, 430] on button "Yes" at bounding box center [915, 435] width 98 height 26
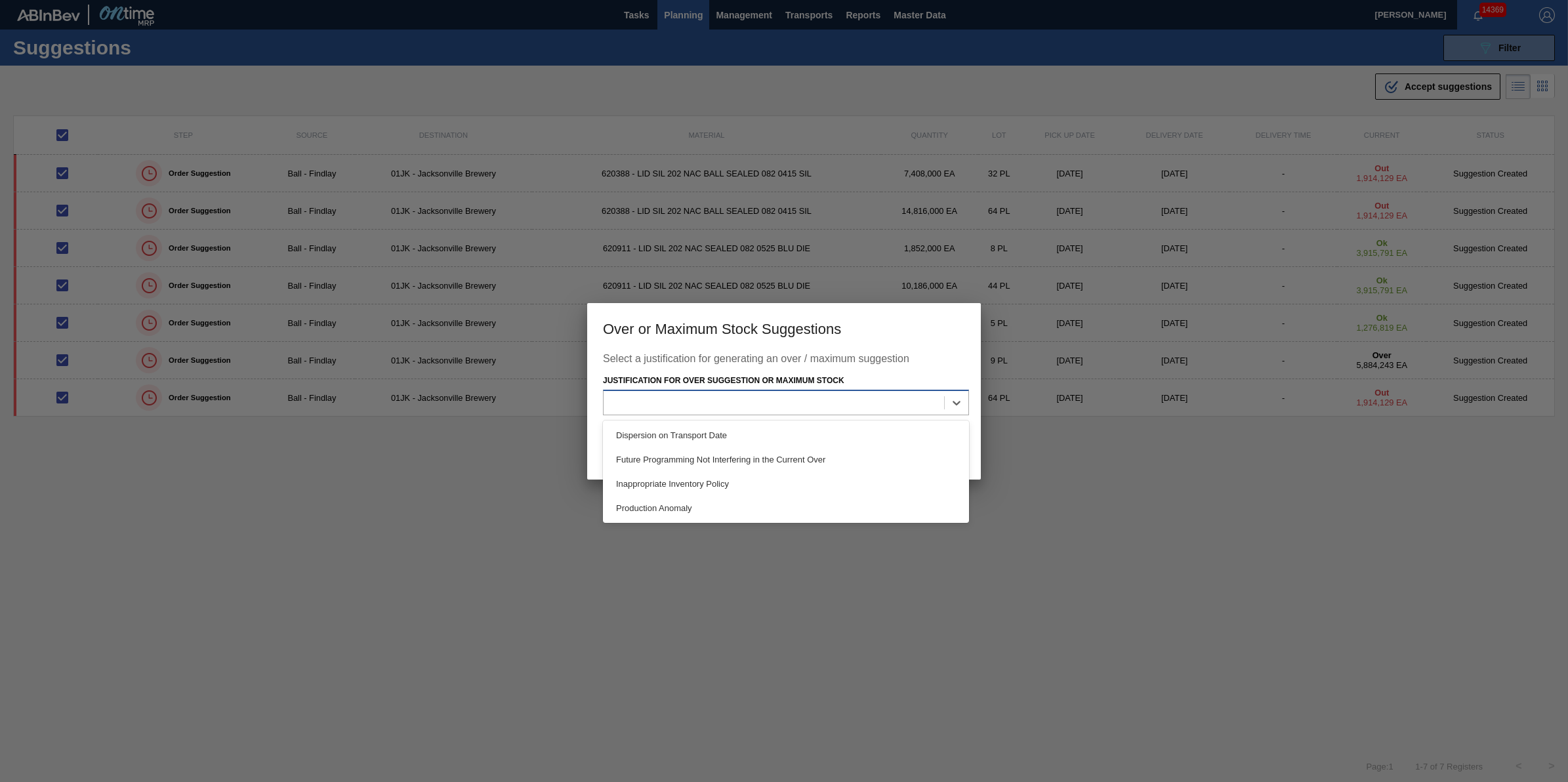
click at [867, 409] on div at bounding box center [773, 403] width 340 height 19
click at [858, 431] on div "Dispersion on Transport Date" at bounding box center [786, 436] width 366 height 25
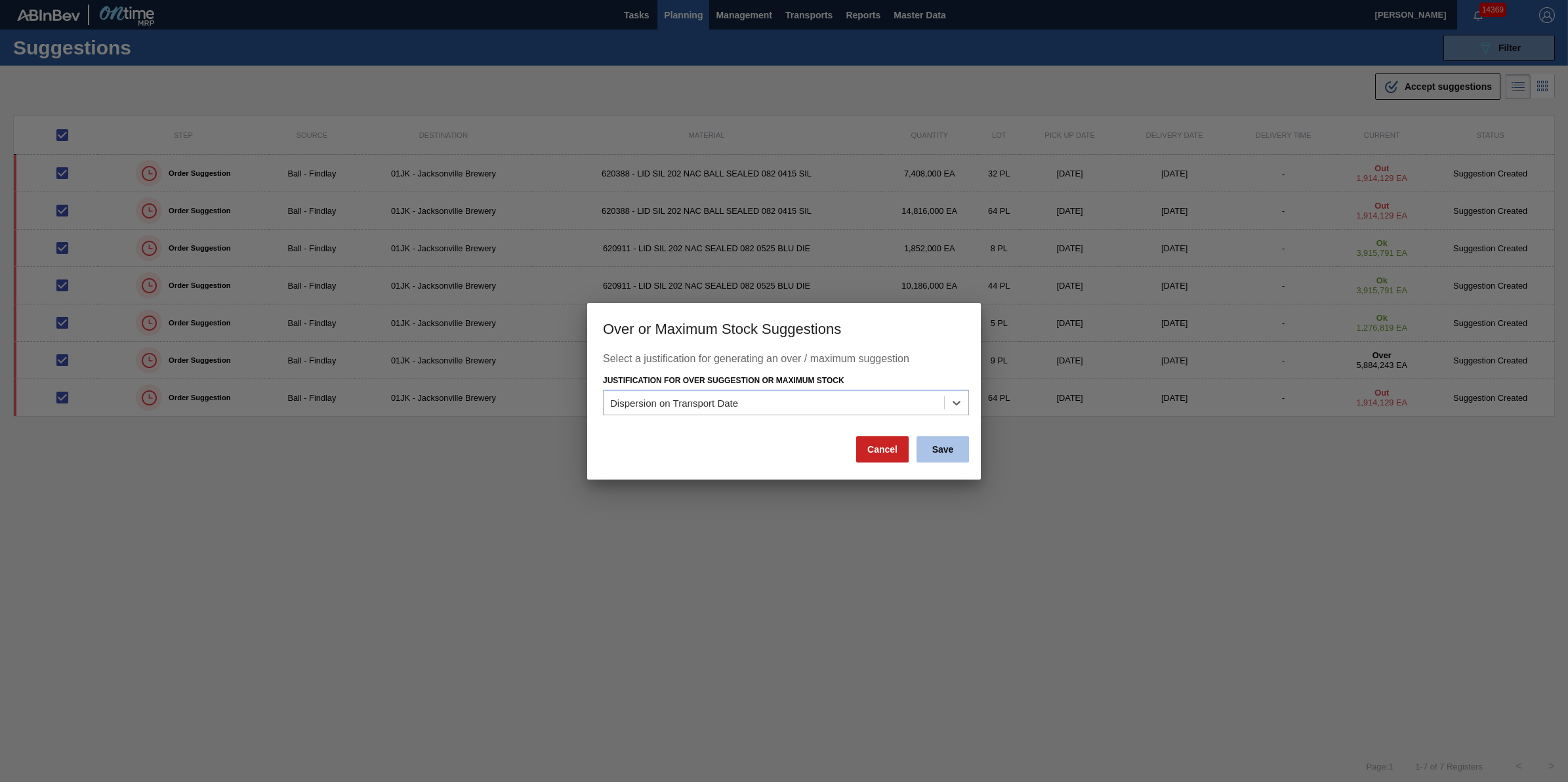
click at [955, 443] on button "Save" at bounding box center [943, 450] width 53 height 26
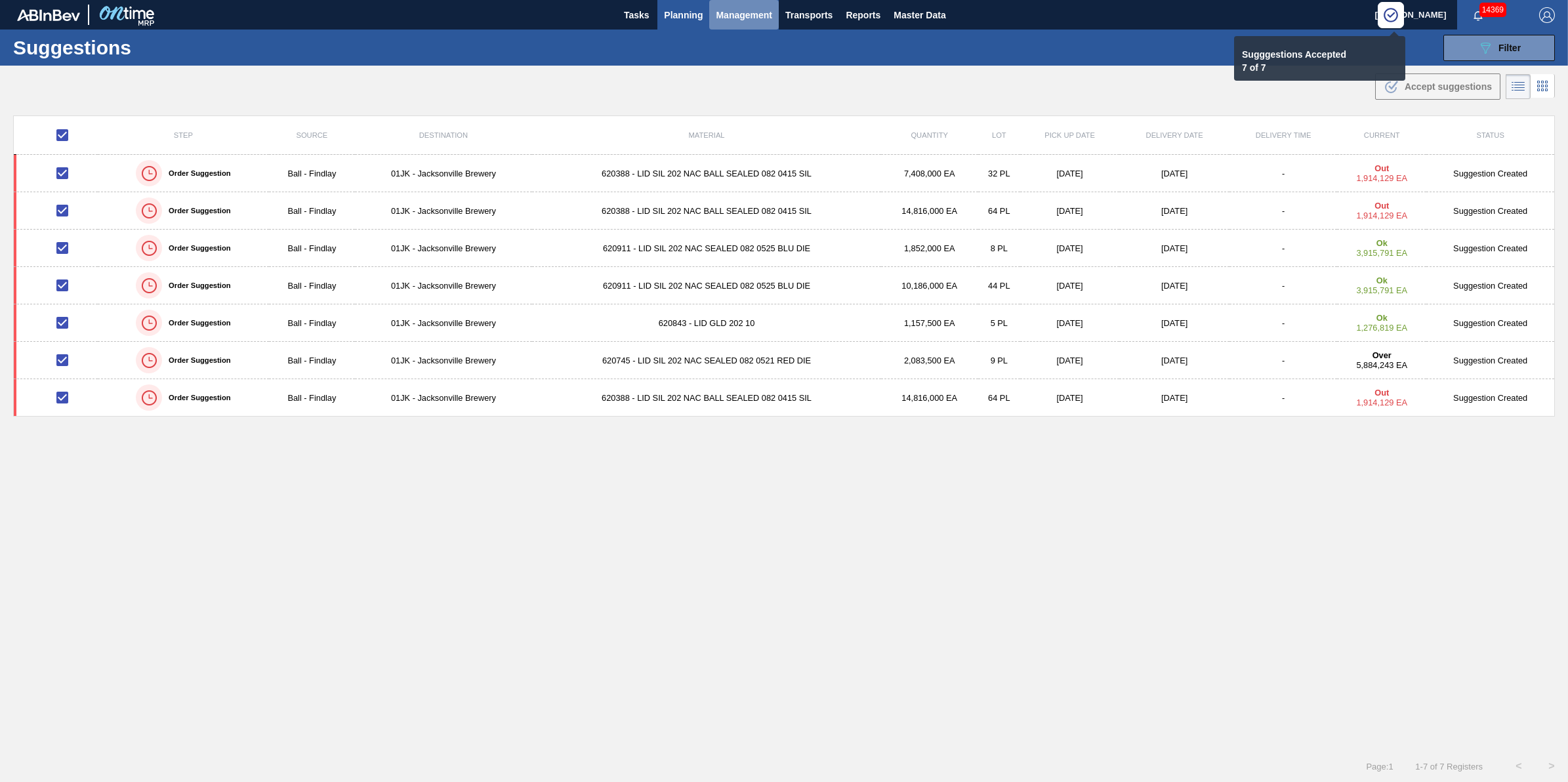
click at [746, 15] on span "Management" at bounding box center [744, 15] width 56 height 16
click at [842, 66] on div at bounding box center [784, 391] width 1568 height 782
click at [803, 15] on span "Transports" at bounding box center [809, 15] width 47 height 16
click at [807, 62] on li "[GEOGRAPHIC_DATA]" at bounding box center [817, 65] width 111 height 21
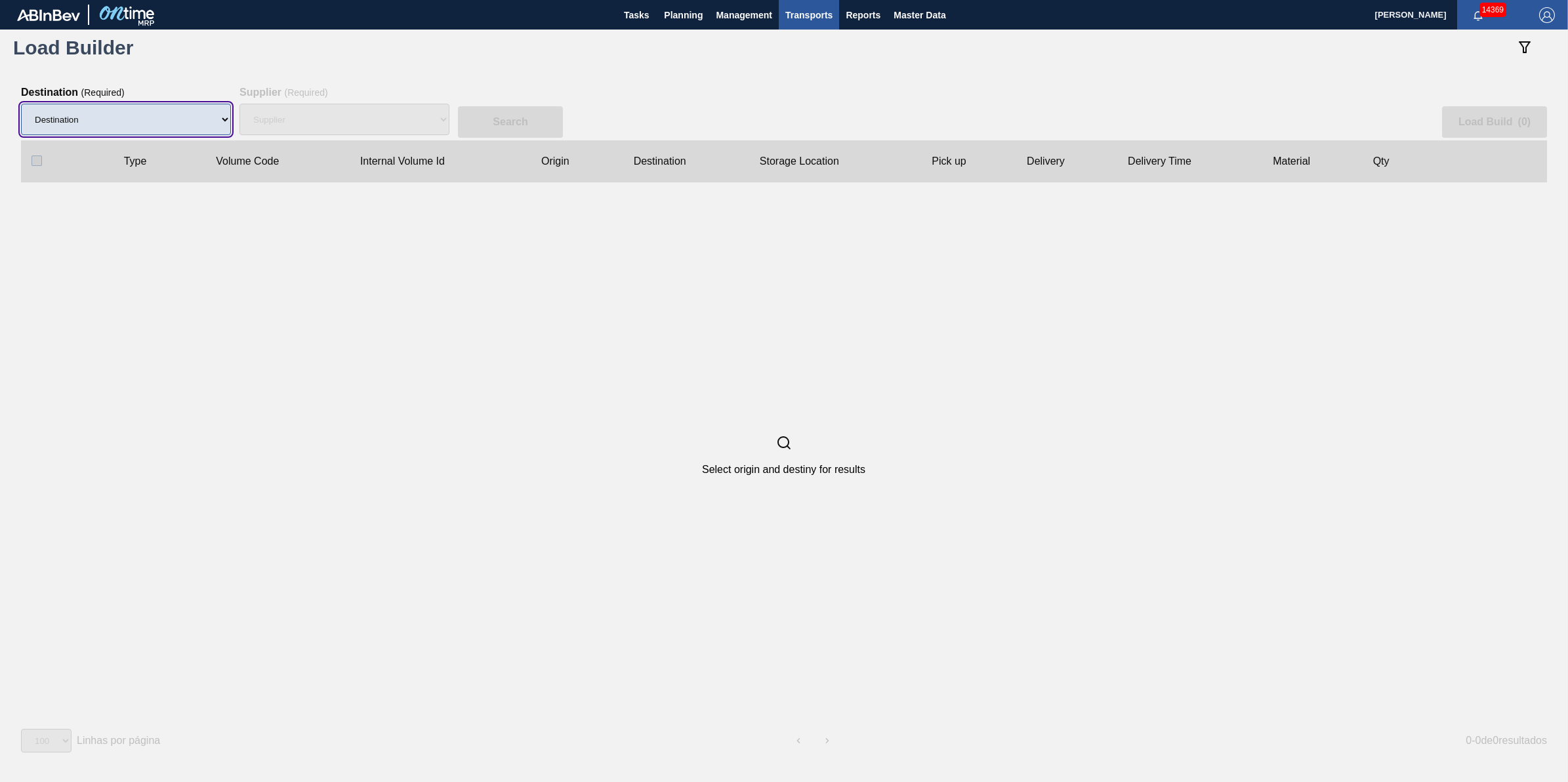
drag, startPoint x: 185, startPoint y: 119, endPoint x: 184, endPoint y: 135, distance: 16.0
click at [185, 119] on select "Destination 01BV - [GEOGRAPHIC_DATA] 01CL - [GEOGRAPHIC_DATA] 01CV - [GEOGRAPHI…" at bounding box center [126, 119] width 210 height 32
select select "10"
click at [21, 103] on select "Destination 01BV - [GEOGRAPHIC_DATA] 01CL - [GEOGRAPHIC_DATA] 01CV - [GEOGRAPHI…" at bounding box center [126, 119] width 210 height 32
click at [337, 97] on div "Supplier ( Required ) Supplier" at bounding box center [344, 113] width 210 height 53
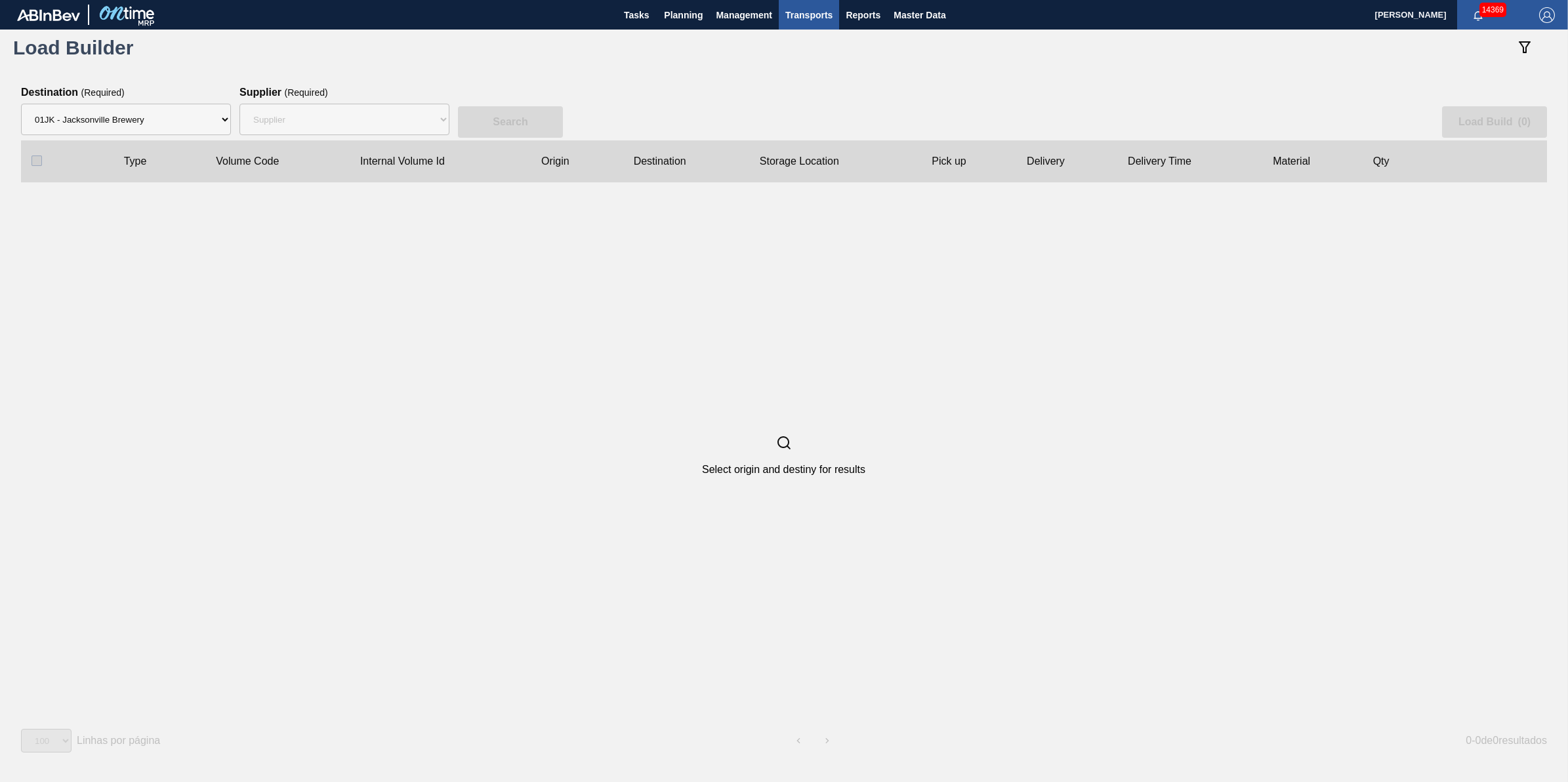
click at [338, 102] on div "Supplier 8221649 - BALL METAL CONTAINER GROUP 8342641 - BALL METAL CONTAINER GR…" at bounding box center [344, 119] width 210 height 42
click at [333, 111] on select "Supplier 8221649 - BALL METAL CONTAINER GROUP 8342641 - BALL METAL CONTAINER GR…" at bounding box center [344, 119] width 210 height 32
select select "15"
click at [239, 103] on select "Supplier 8221649 - BALL METAL CONTAINER GROUP 8342641 - BALL METAL CONTAINER GR…" at bounding box center [344, 119] width 210 height 32
click at [474, 119] on button "Search" at bounding box center [510, 122] width 105 height 32
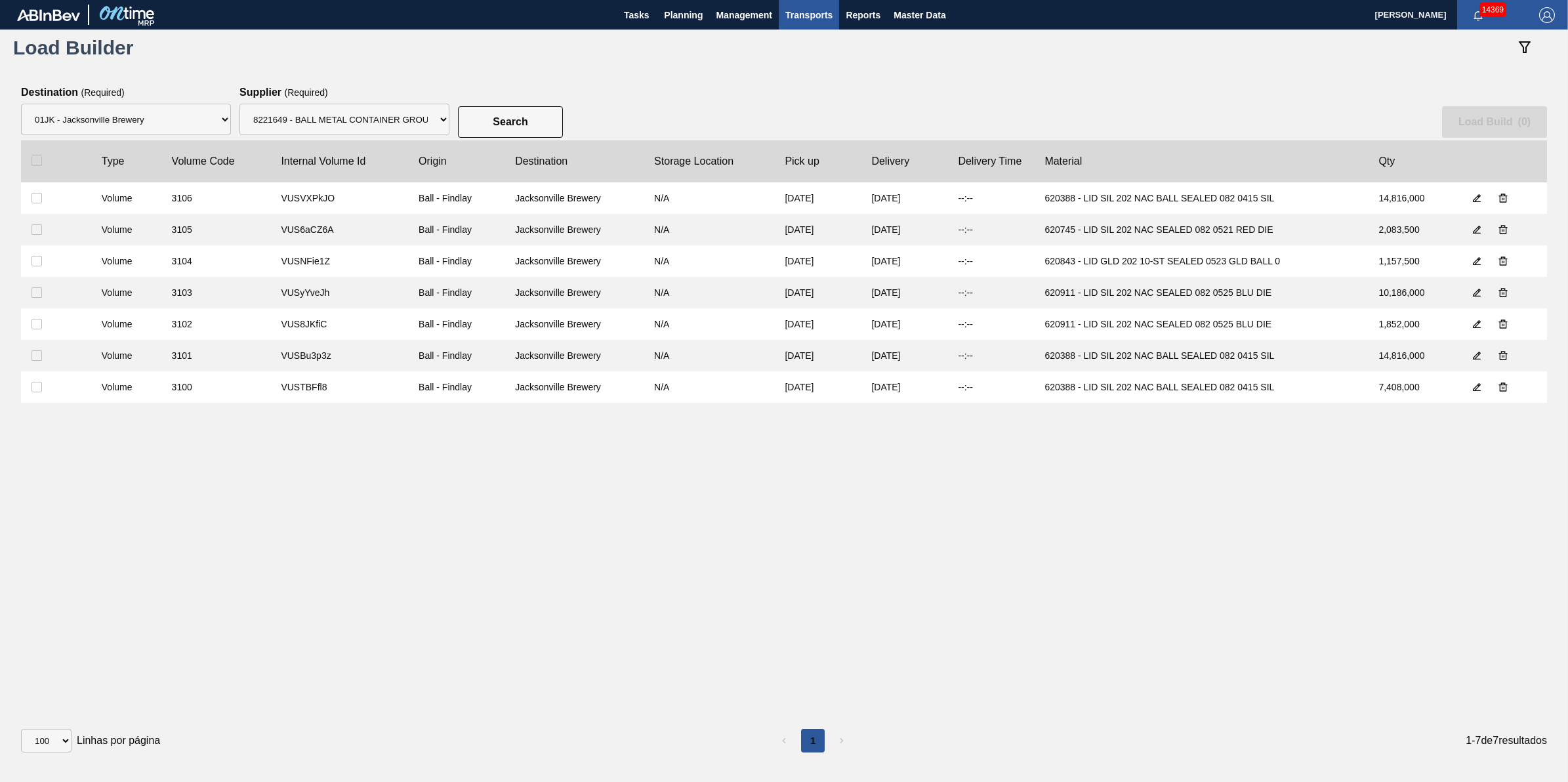
click at [402, 136] on div "Supplier 8221649 - BALL METAL CONTAINER GROUP 8342641 - BALL METAL CONTAINER GR…" at bounding box center [344, 119] width 210 height 42
click at [40, 160] on input "checkbox" at bounding box center [37, 160] width 11 height 11
checkbox input "true"
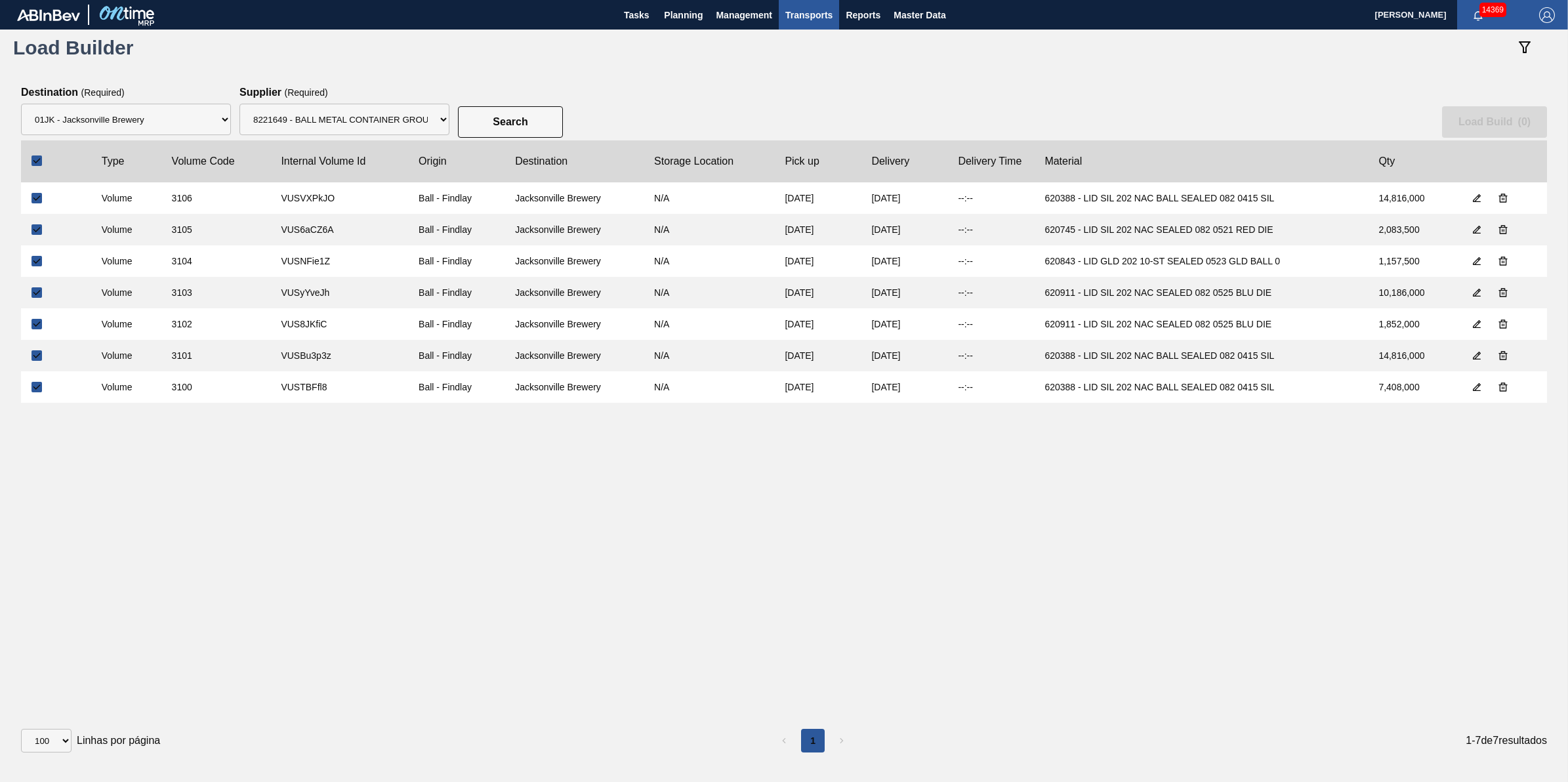
checkbox input "true"
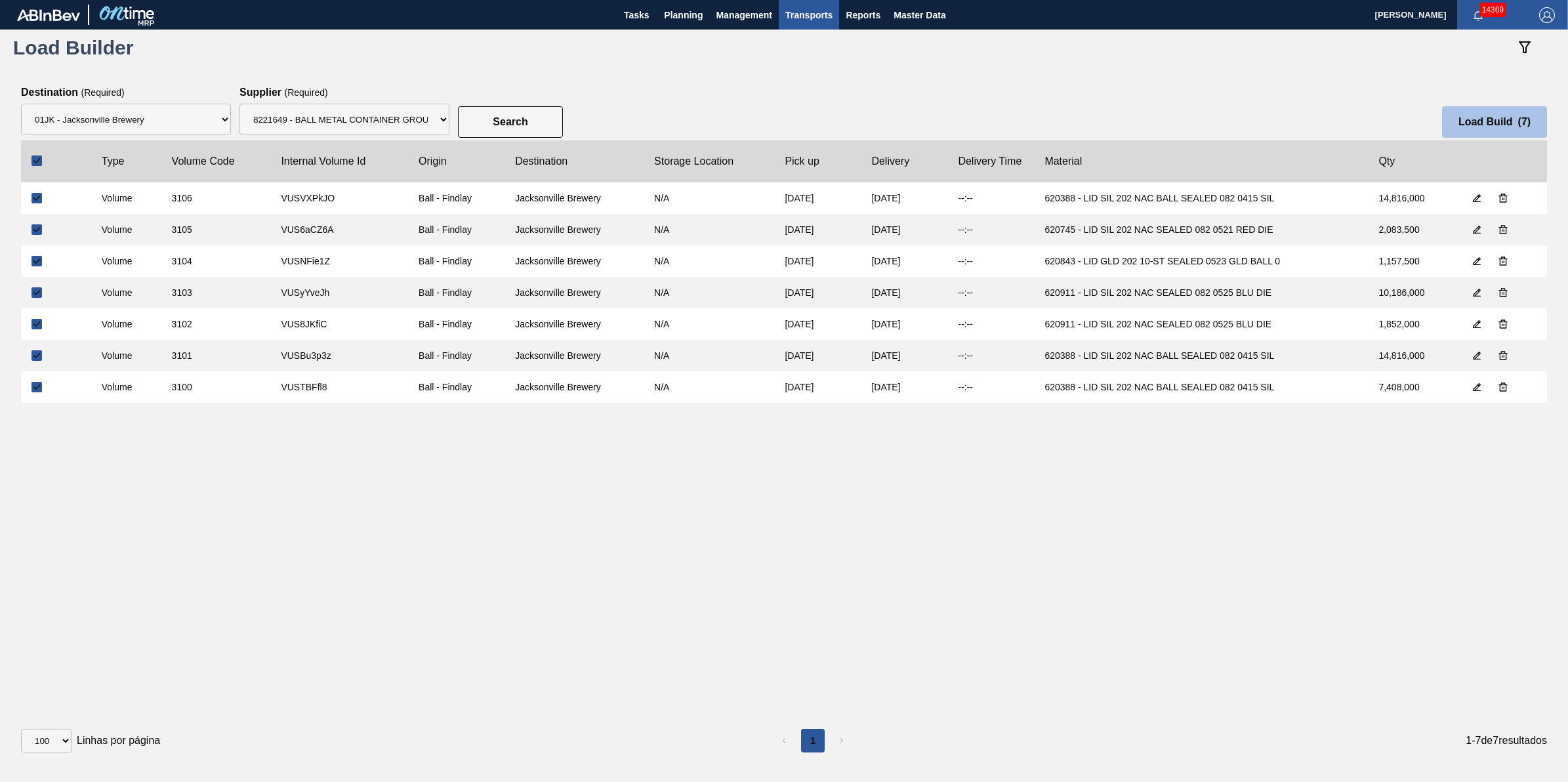
click at [0, 0] on slot "Load Build ( 7 )" at bounding box center [0, 0] width 0 height 0
select select "Undefined"
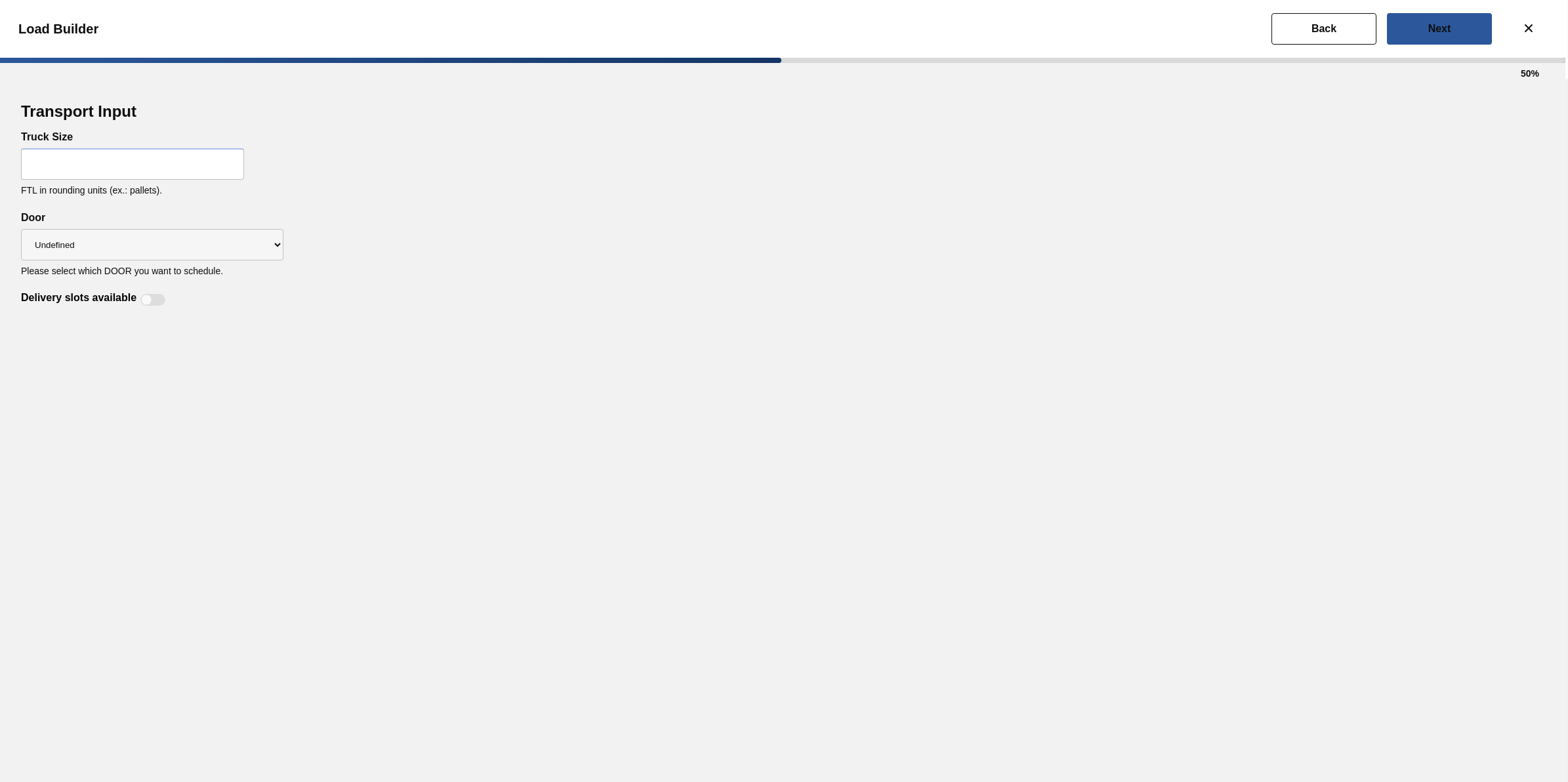
click at [89, 169] on input "text" at bounding box center [132, 164] width 223 height 32
type input "32"
click at [611, 348] on div "Transport Input Truck Size 32 FTL in rounding units (ex.: pallets). Delivery sl…" at bounding box center [784, 430] width 1568 height 703
click at [246, 256] on select "Undefined WR LIDS" at bounding box center [152, 245] width 262 height 32
select select "LIDS"
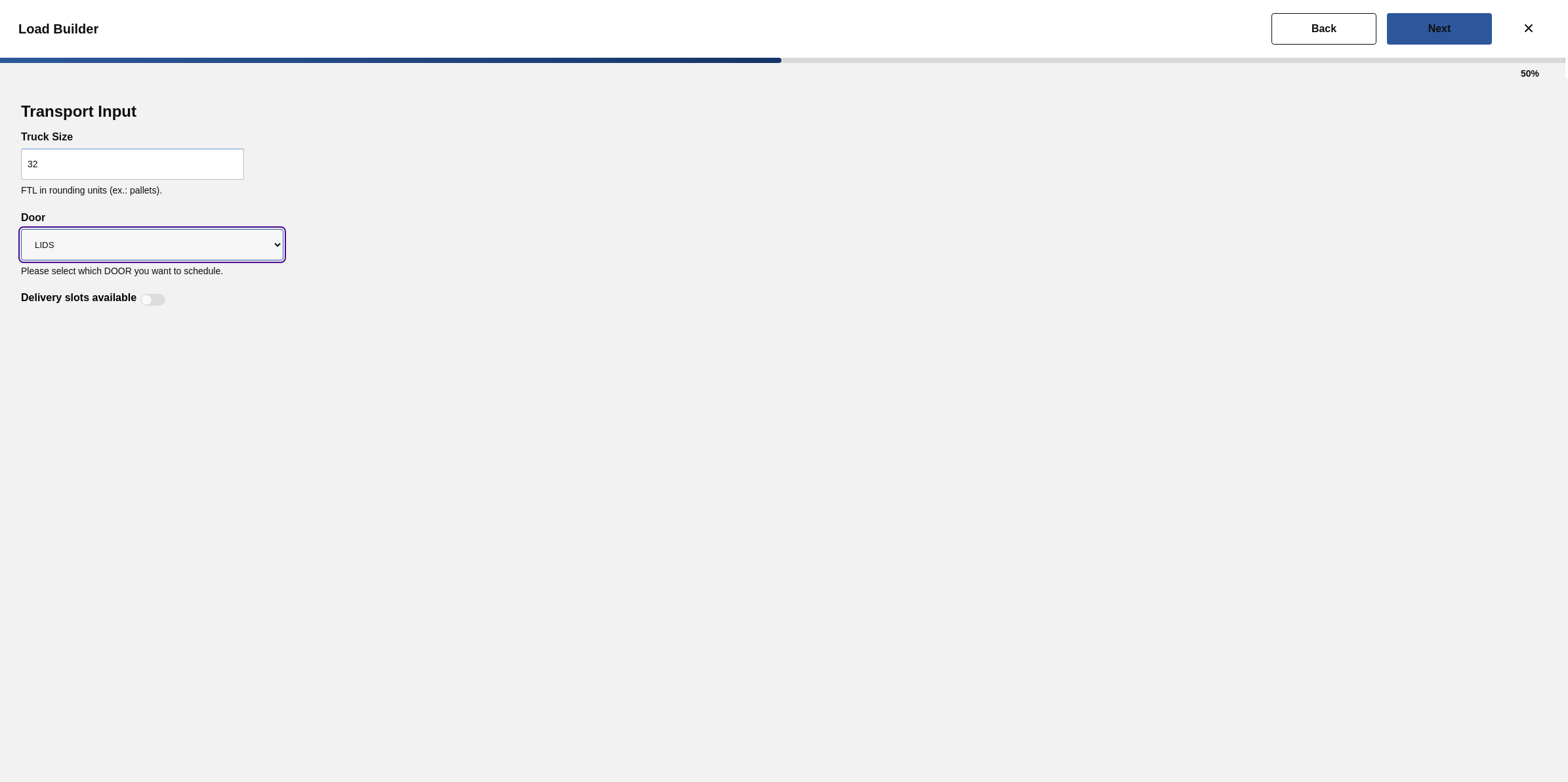
click at [21, 229] on select "Undefined WR LIDS" at bounding box center [152, 245] width 262 height 32
click at [151, 299] on div at bounding box center [146, 300] width 11 height 11
checkbox input "true"
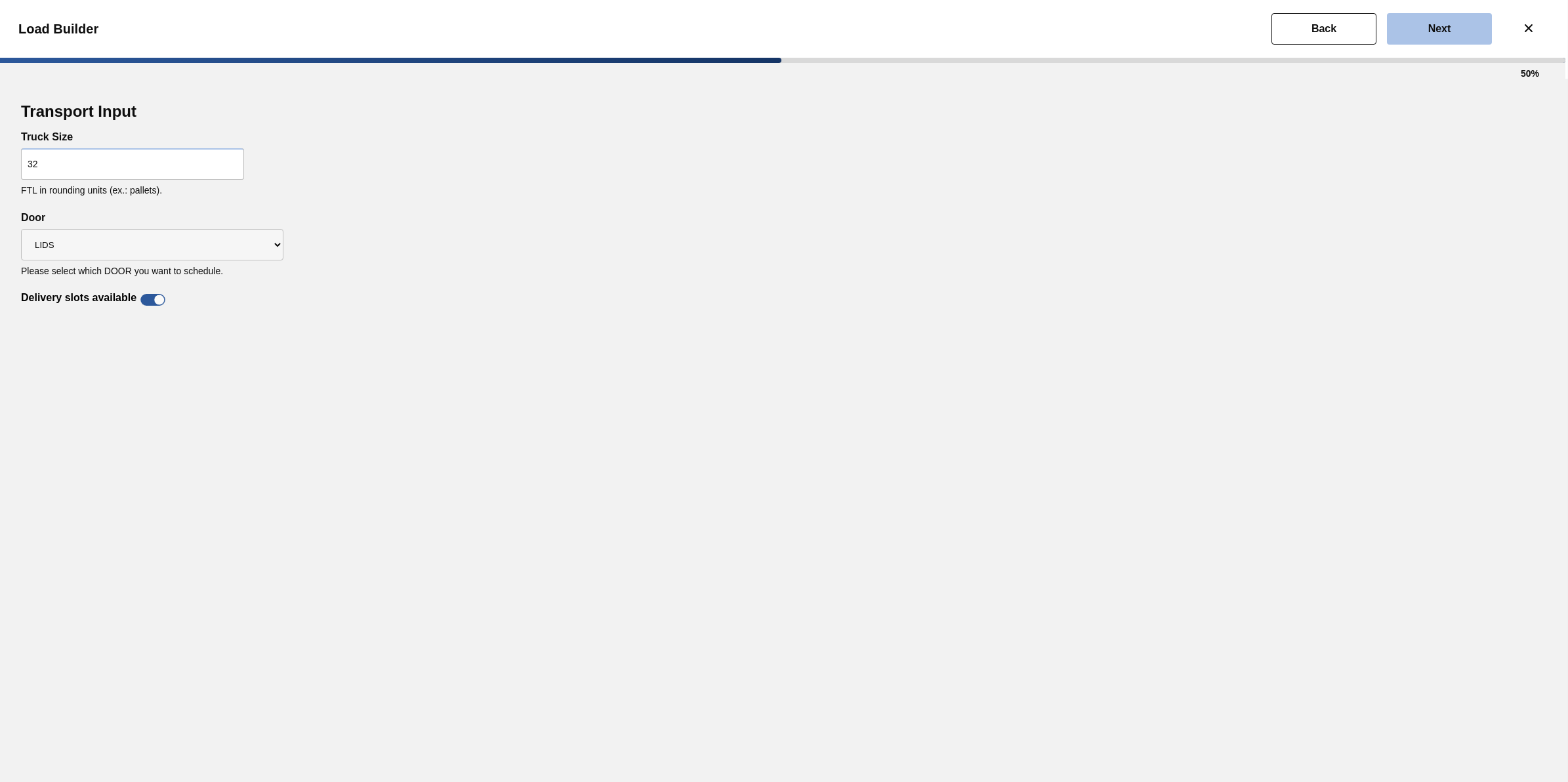
click at [1451, 38] on button "Next" at bounding box center [1439, 29] width 105 height 32
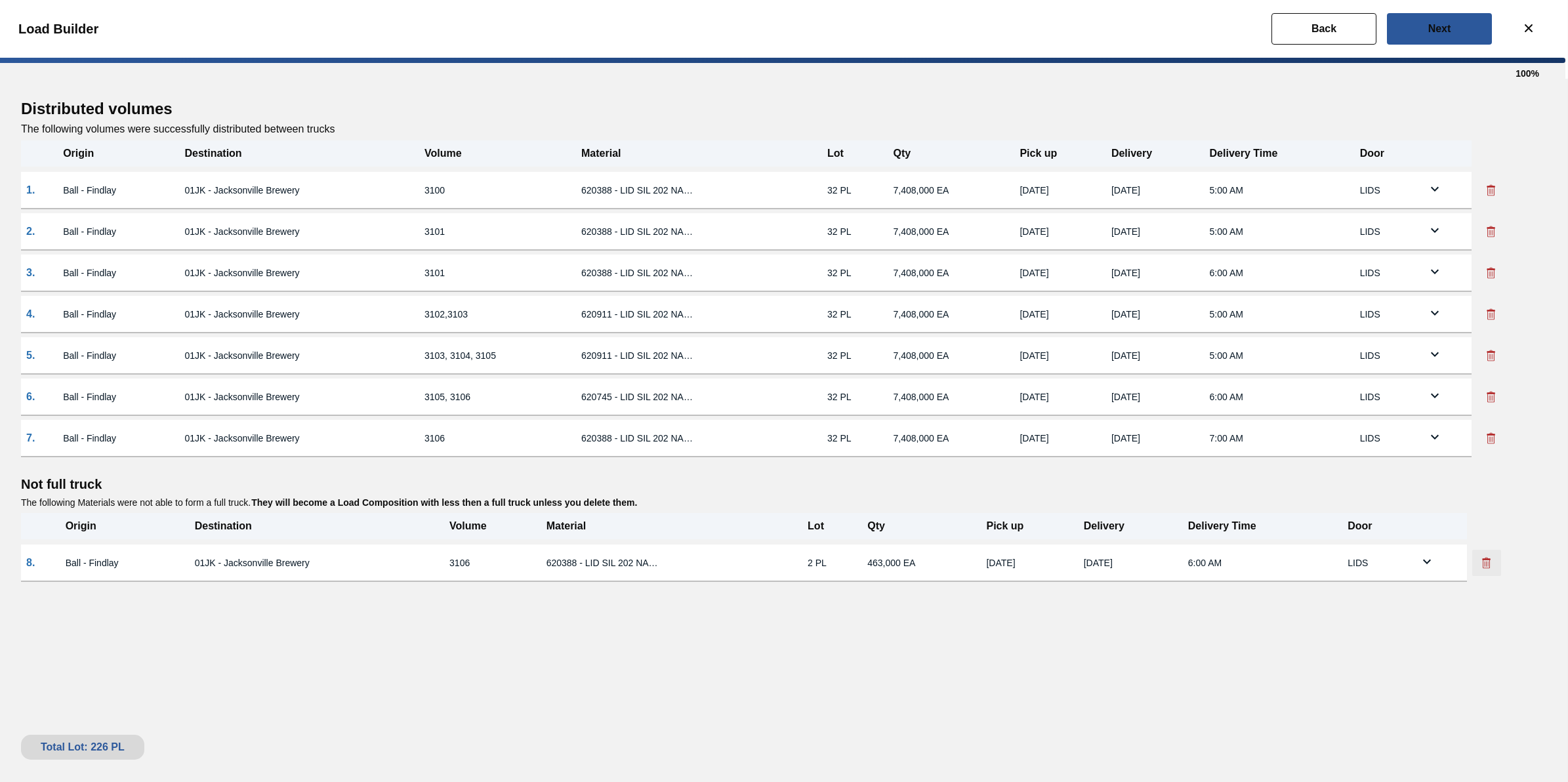
click at [1496, 557] on button at bounding box center [1487, 563] width 29 height 26
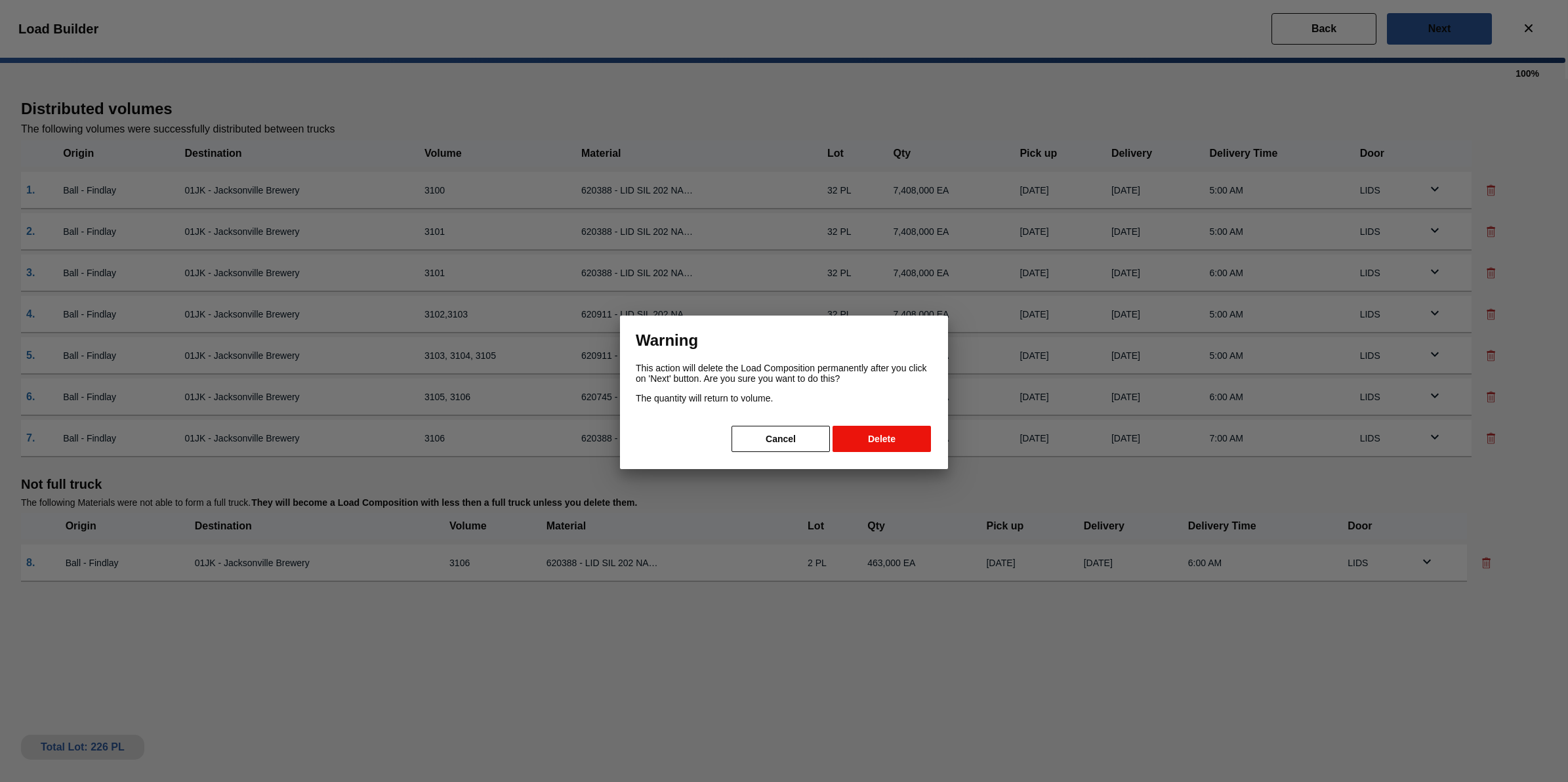
click at [904, 435] on button "Delete" at bounding box center [882, 439] width 98 height 26
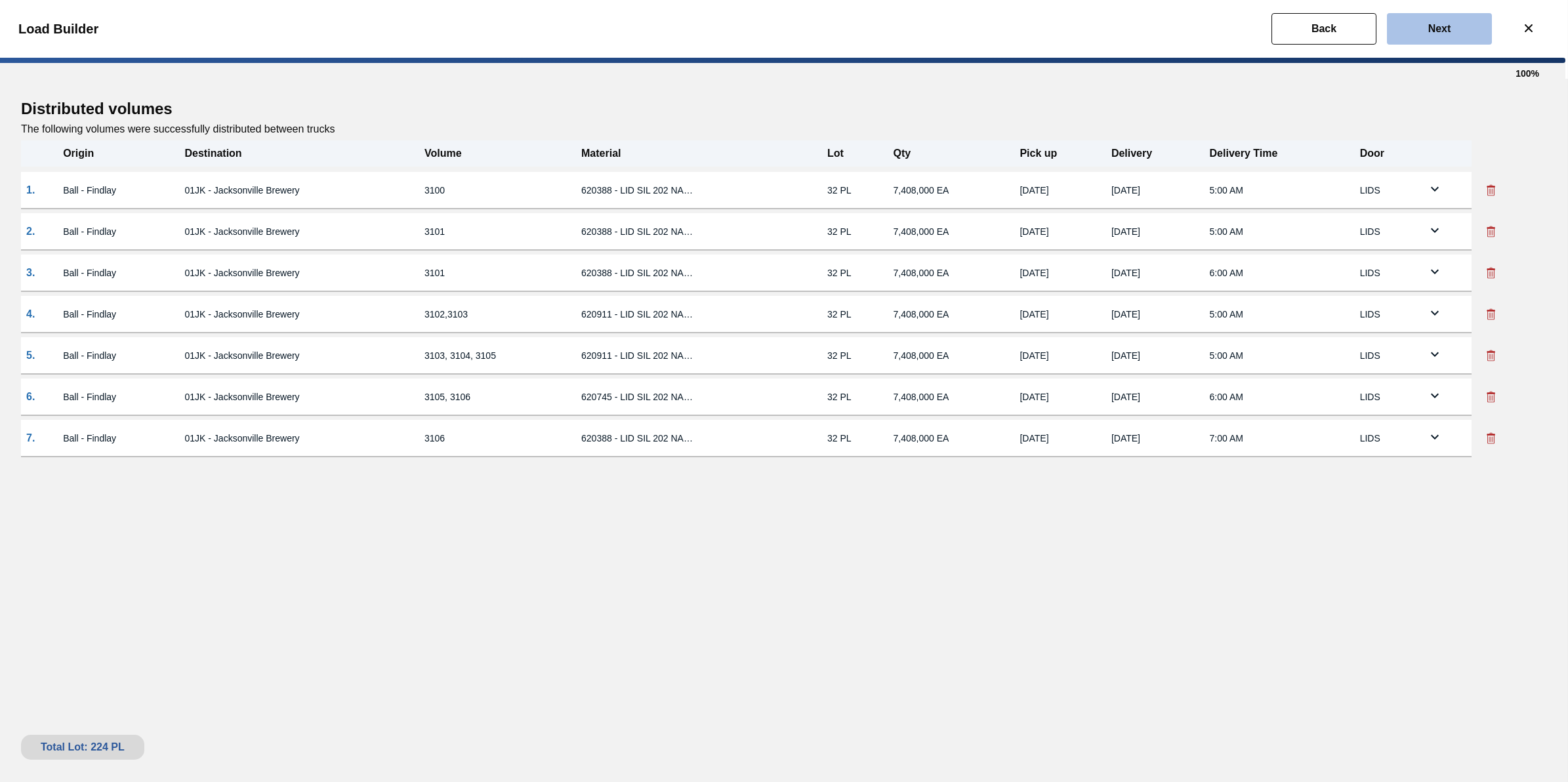
click at [1429, 40] on button "Next" at bounding box center [1439, 29] width 105 height 32
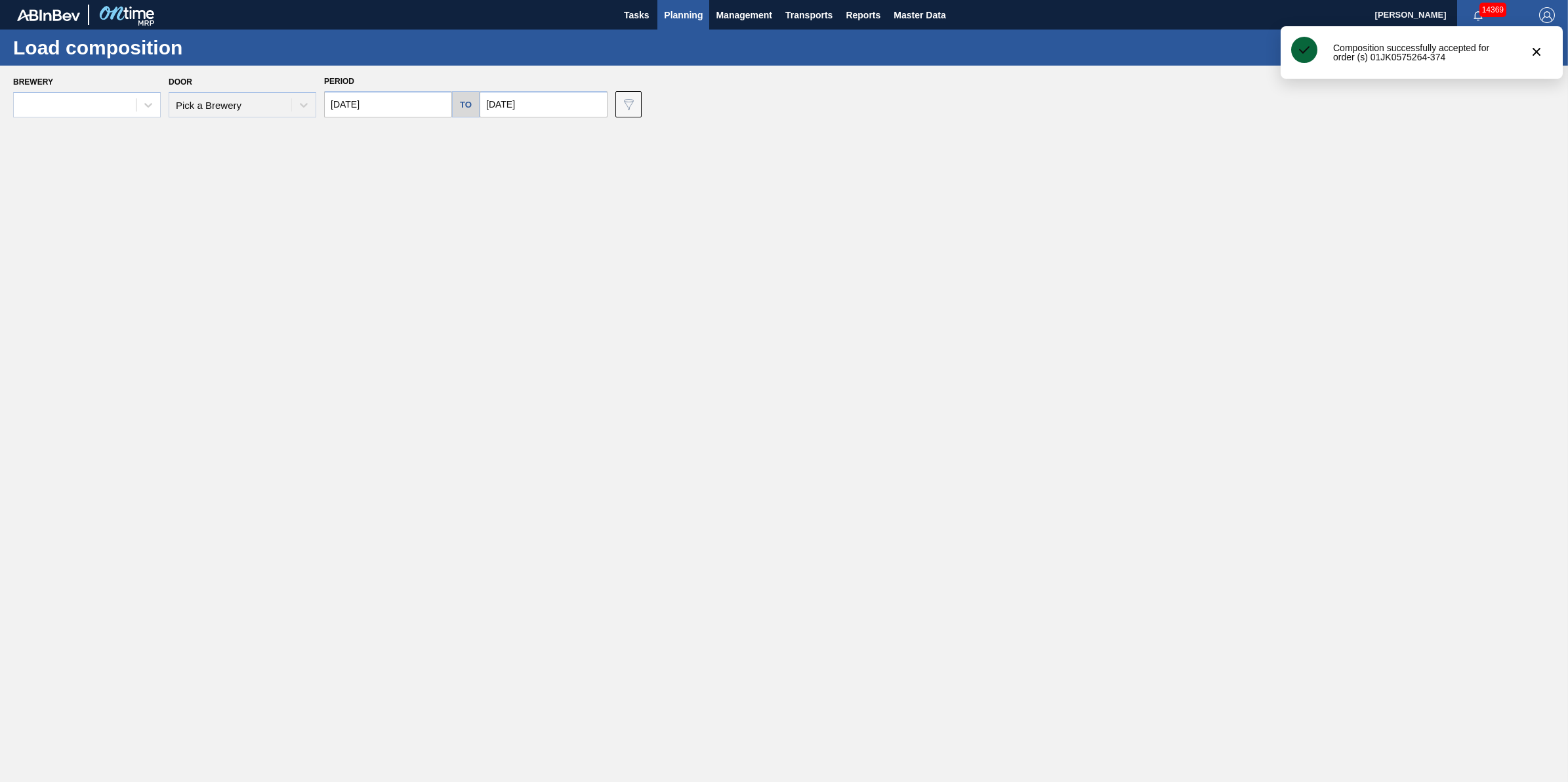
type input "[DATE]"
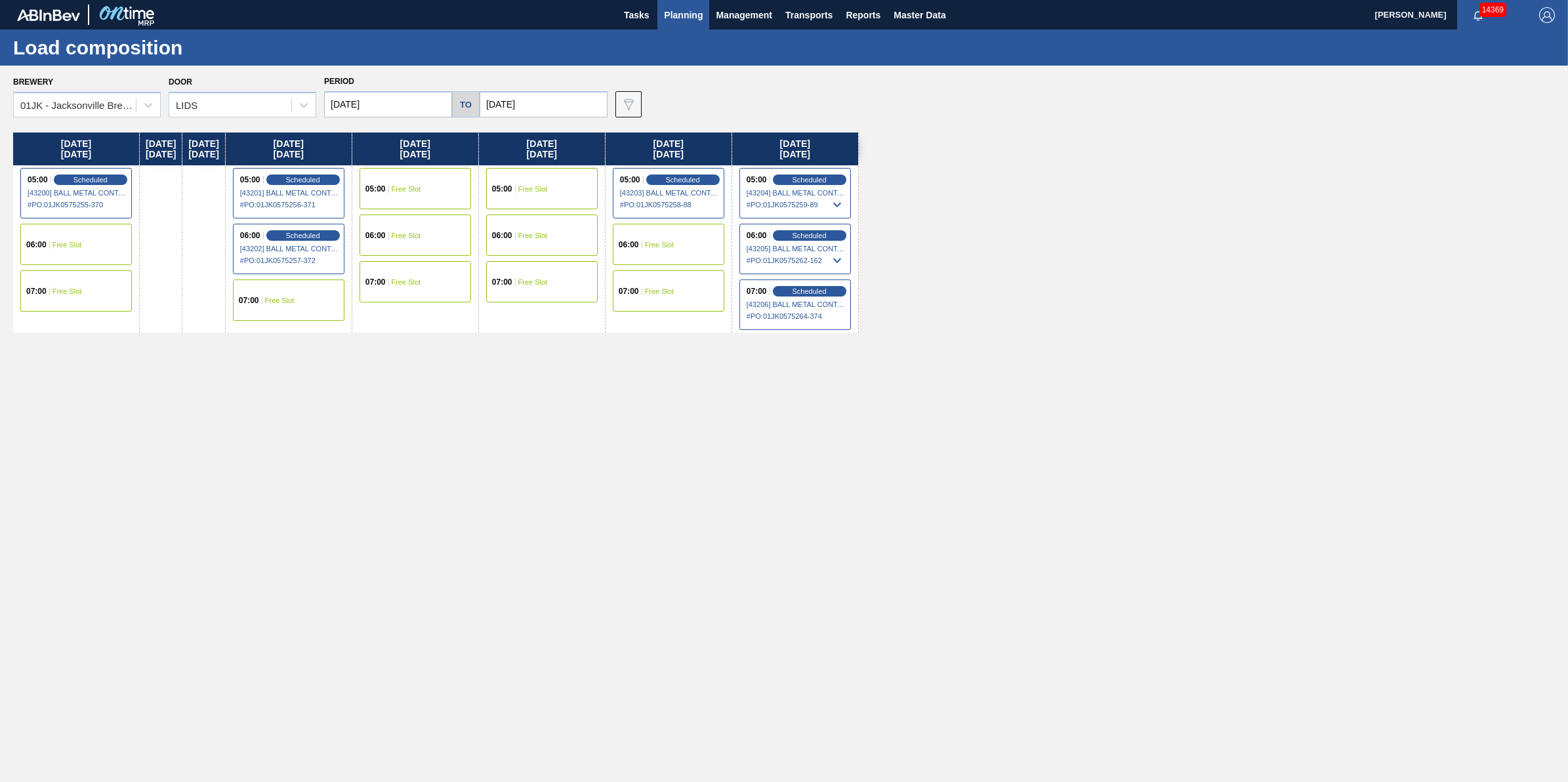
click at [684, 7] on span "Planning" at bounding box center [684, 15] width 39 height 16
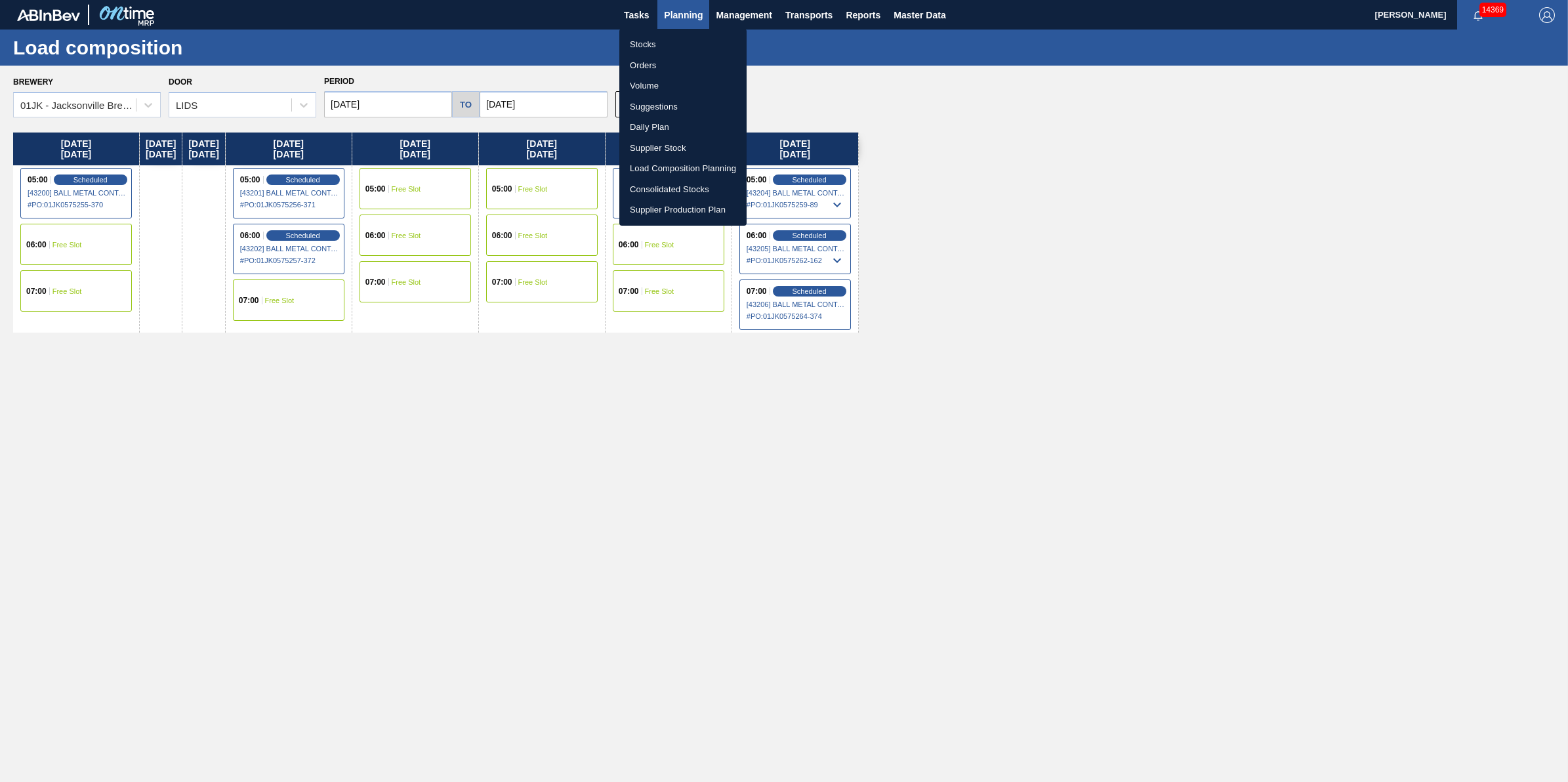
click at [682, 39] on li "Stocks" at bounding box center [683, 44] width 127 height 21
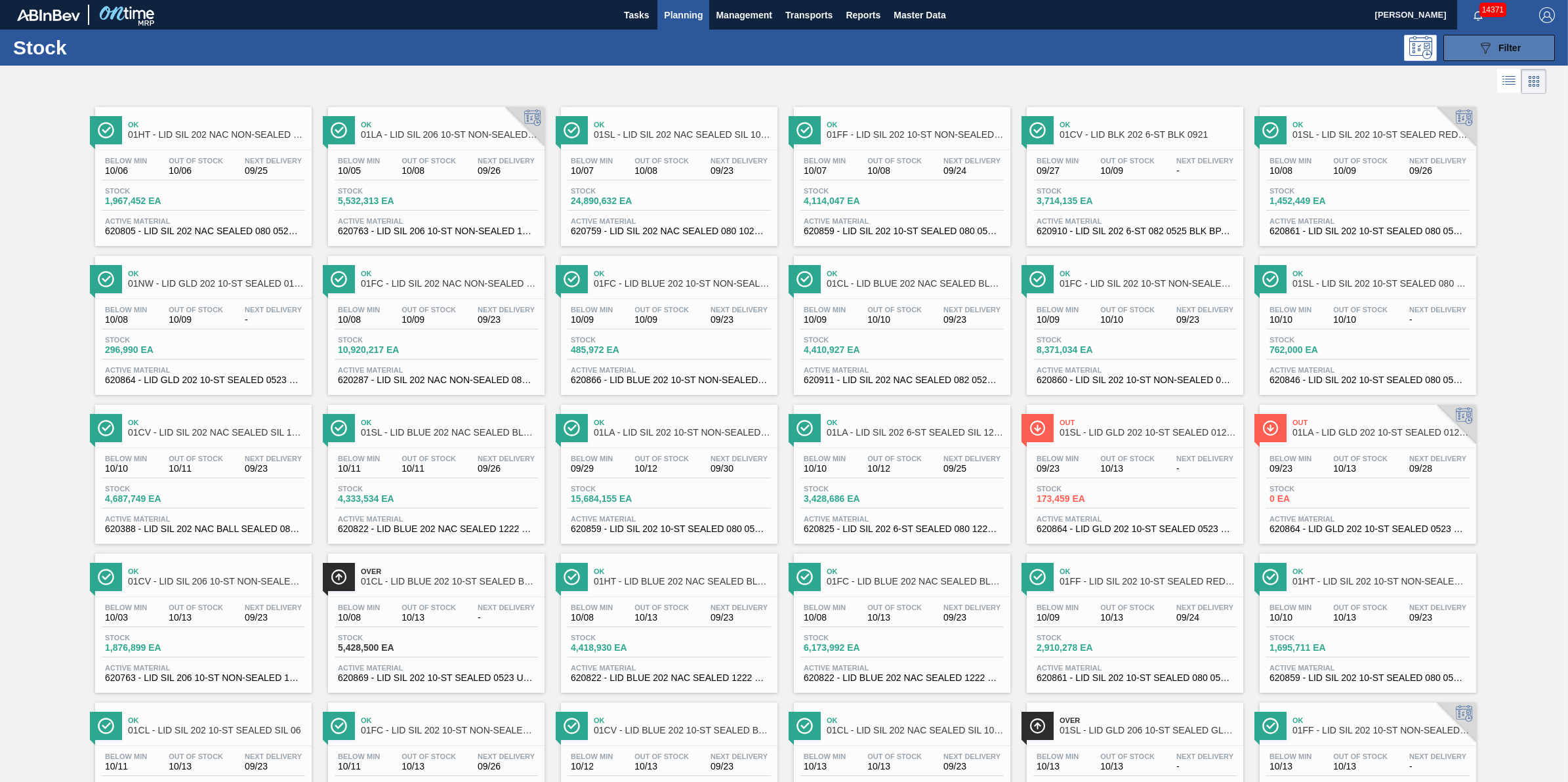
click at [1481, 46] on icon at bounding box center [1486, 48] width 10 height 11
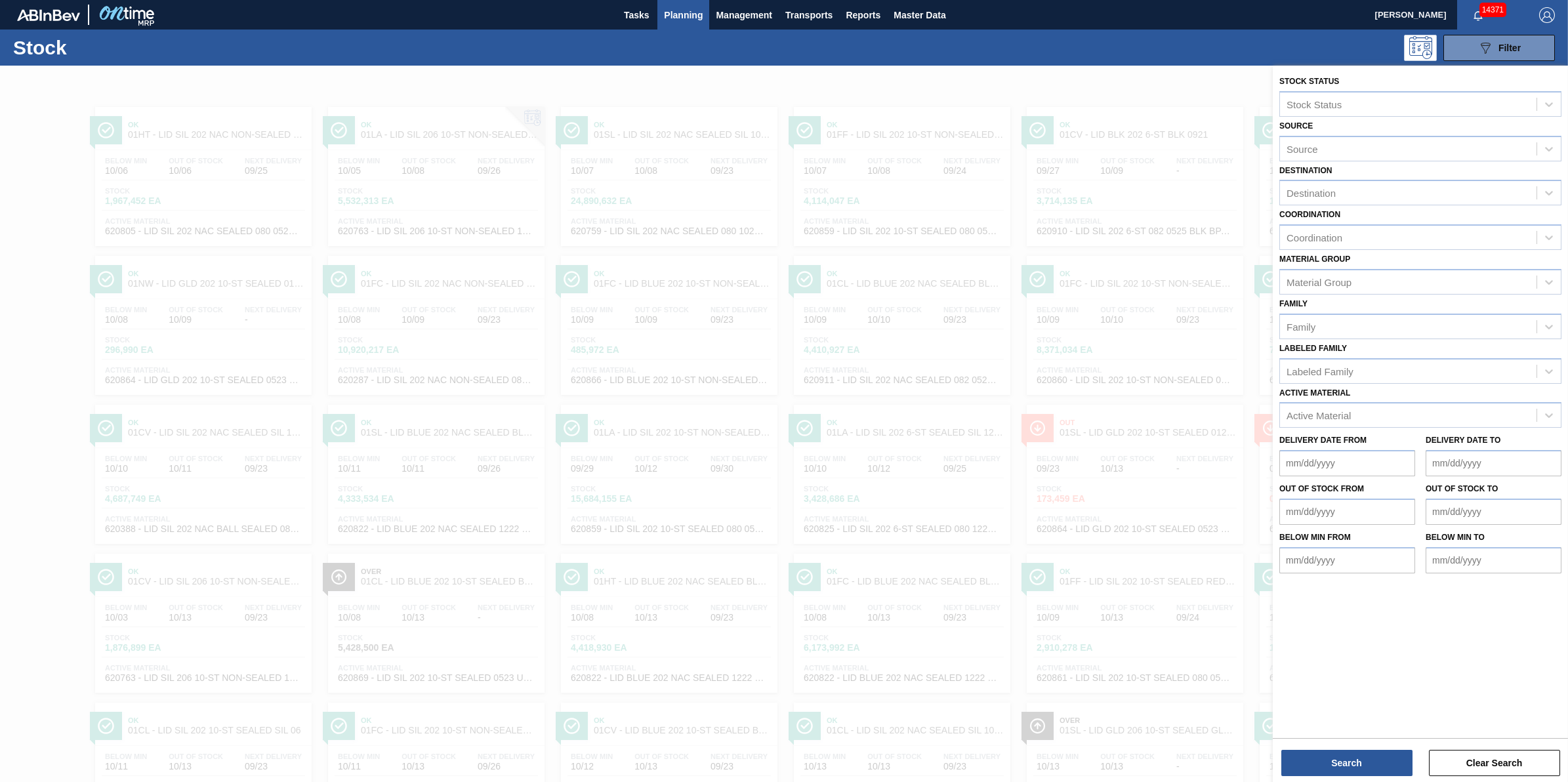
click at [793, 62] on div "Stock 089F7B8B-B2A5-4AFE-B5C0-19BA573D28AC Filter" at bounding box center [784, 48] width 1568 height 36
click at [682, 20] on span "Planning" at bounding box center [684, 15] width 39 height 16
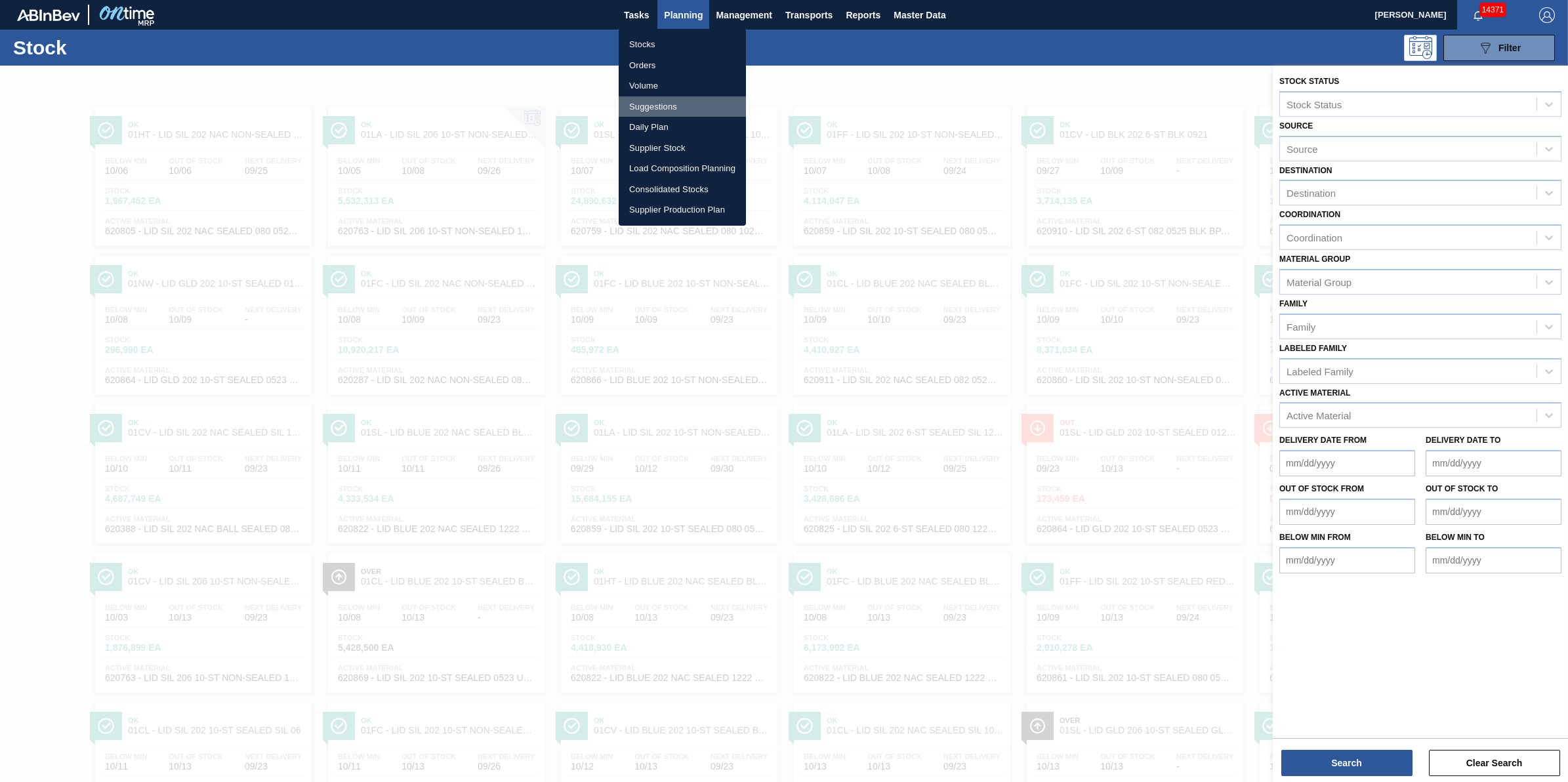
click at [703, 96] on li "Suggestions" at bounding box center [682, 106] width 127 height 21
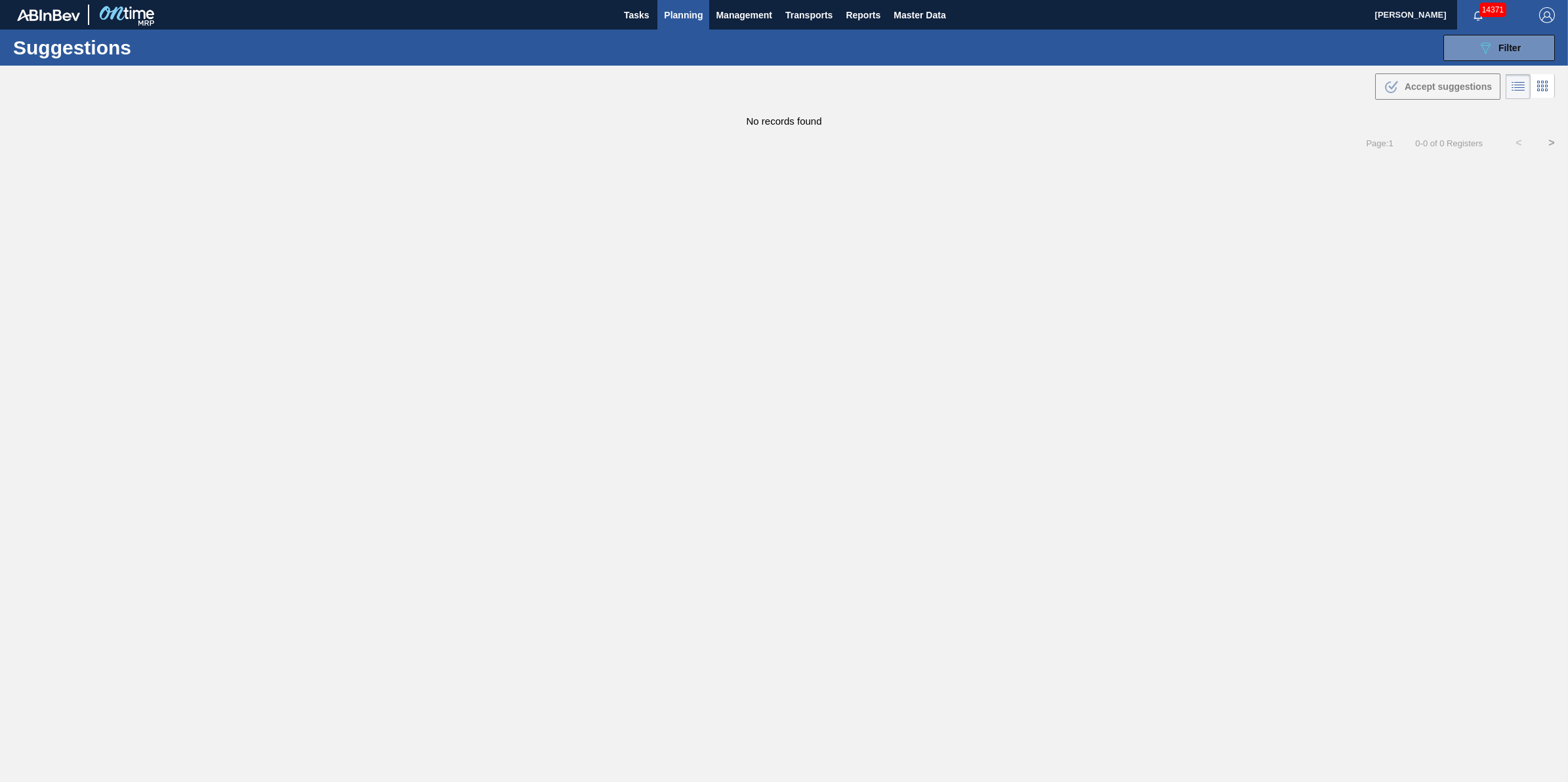
click at [1489, 61] on div "Suggestions 089F7B8B-B2A5-4AFE-B5C0-19BA573D28AC Filter Step Step Source Source…" at bounding box center [784, 48] width 1568 height 36
click at [1494, 53] on div "089F7B8B-B2A5-4AFE-B5C0-19BA573D28AC Filter" at bounding box center [1499, 48] width 43 height 16
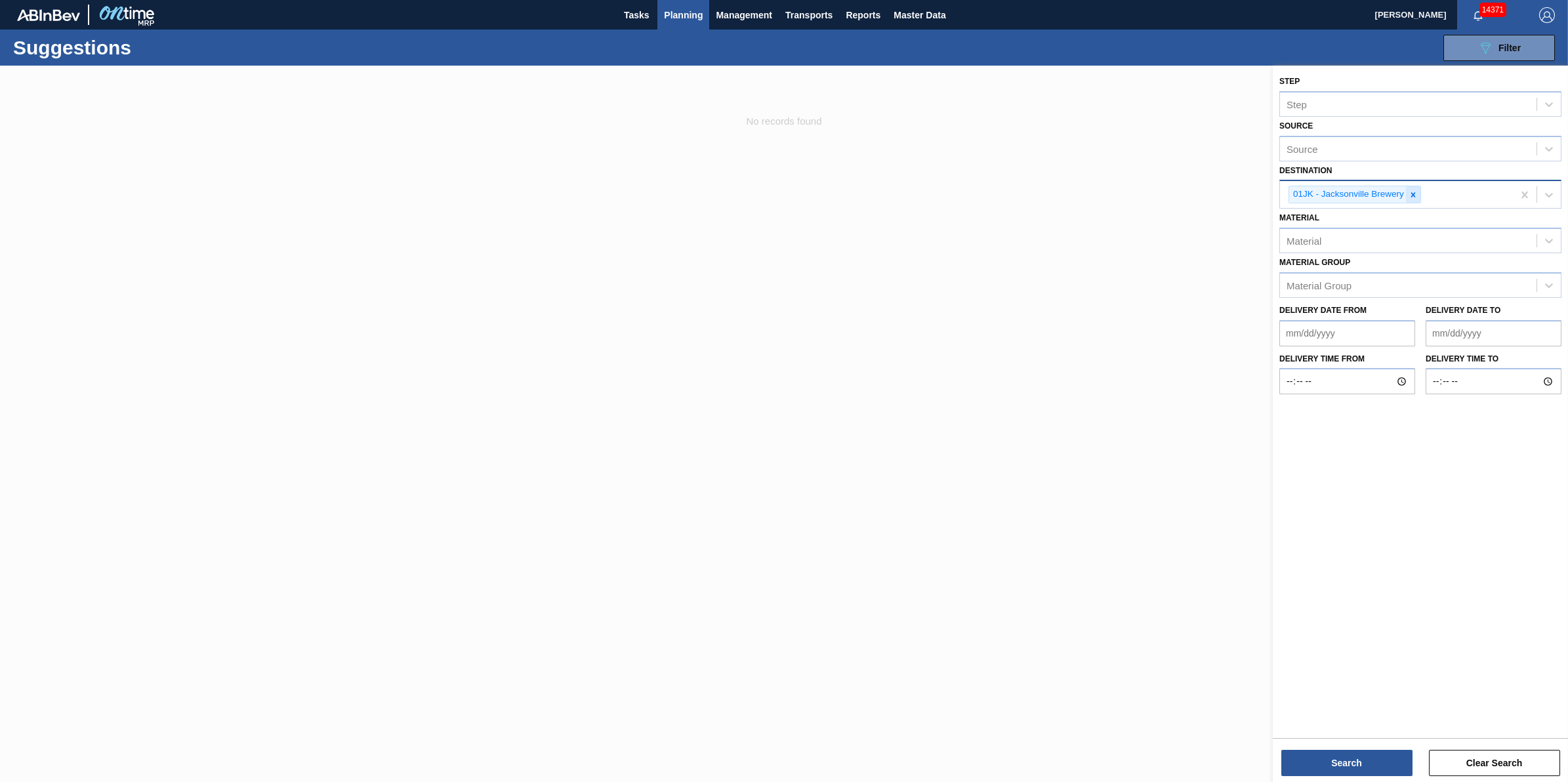
click at [1414, 187] on div at bounding box center [1413, 194] width 14 height 17
click at [1414, 187] on div "Source" at bounding box center [1408, 193] width 257 height 19
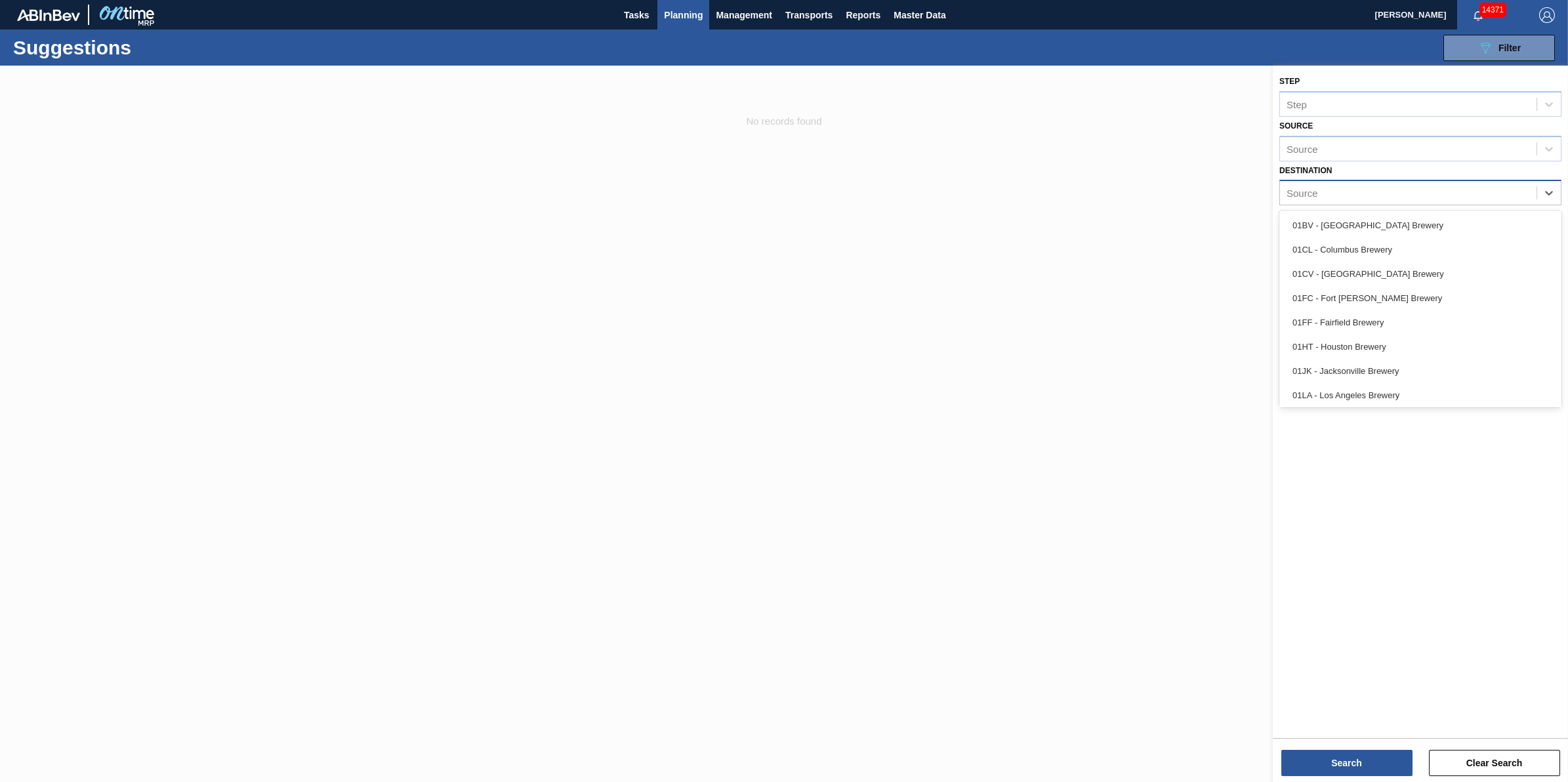
click at [1395, 336] on div "01HT - Houston Brewery" at bounding box center [1421, 347] width 282 height 25
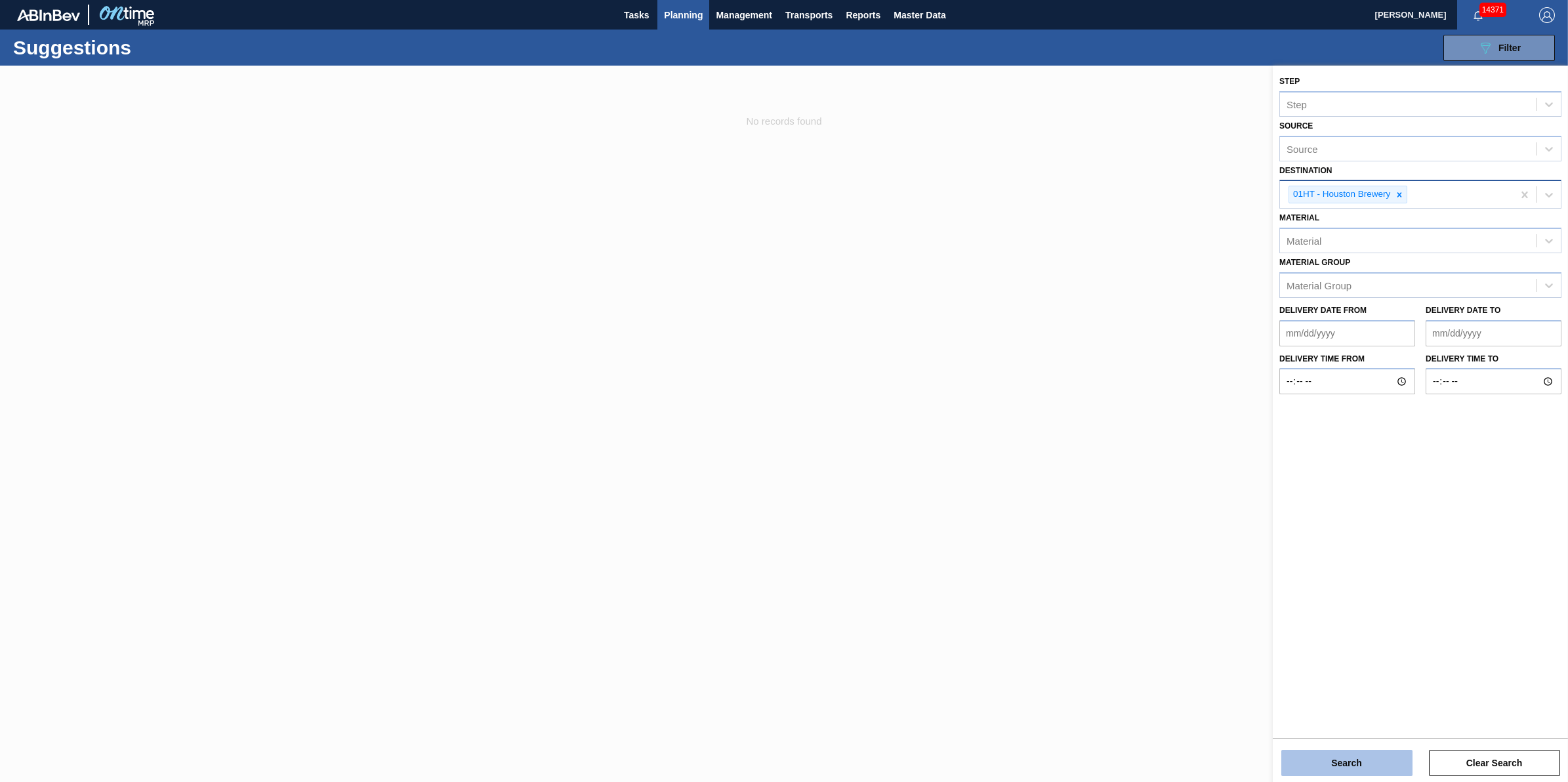
click at [1374, 762] on button "Search" at bounding box center [1347, 763] width 132 height 26
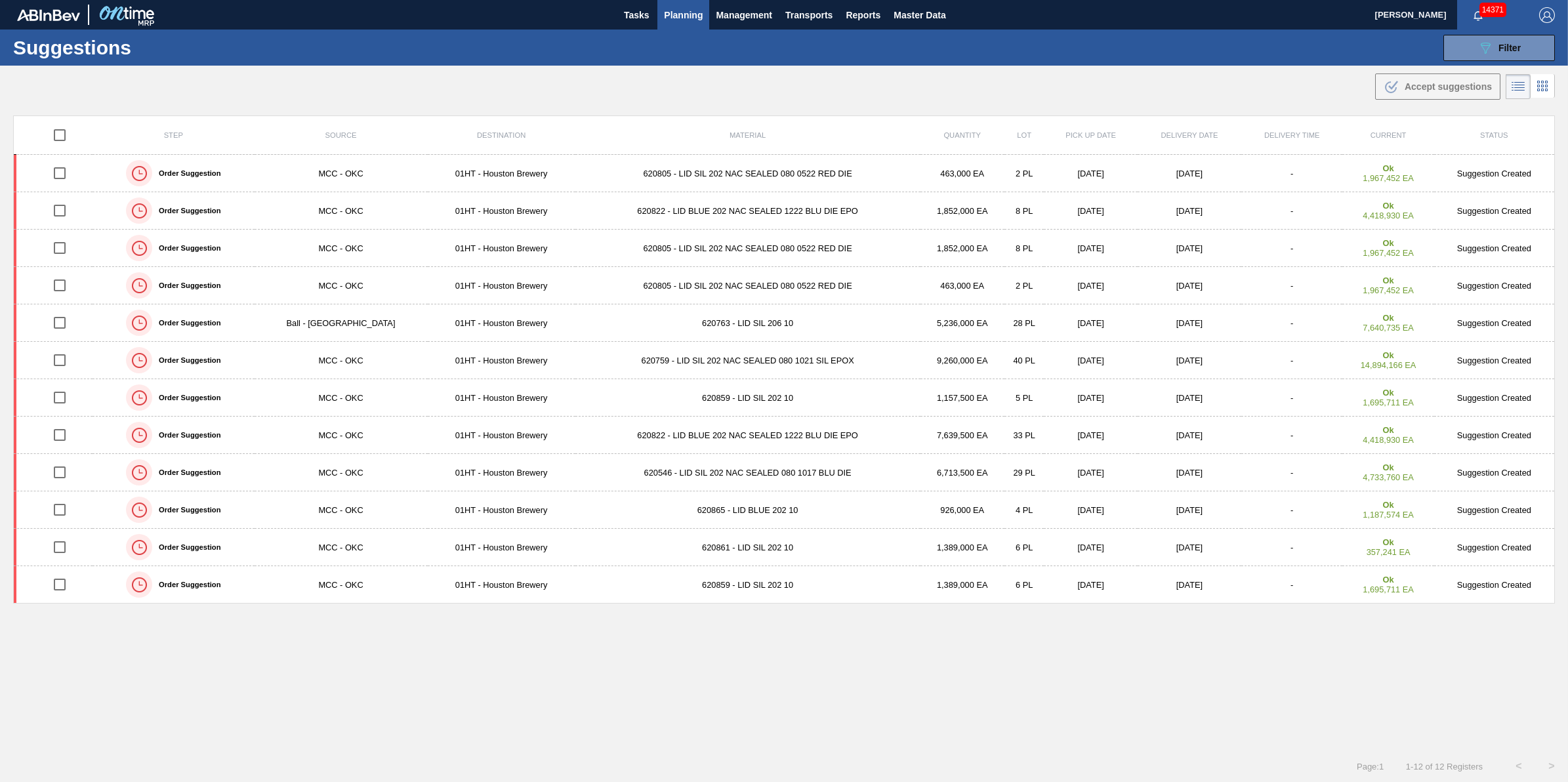
click at [48, 132] on input "checkbox" at bounding box center [60, 135] width 27 height 27
checkbox input "true"
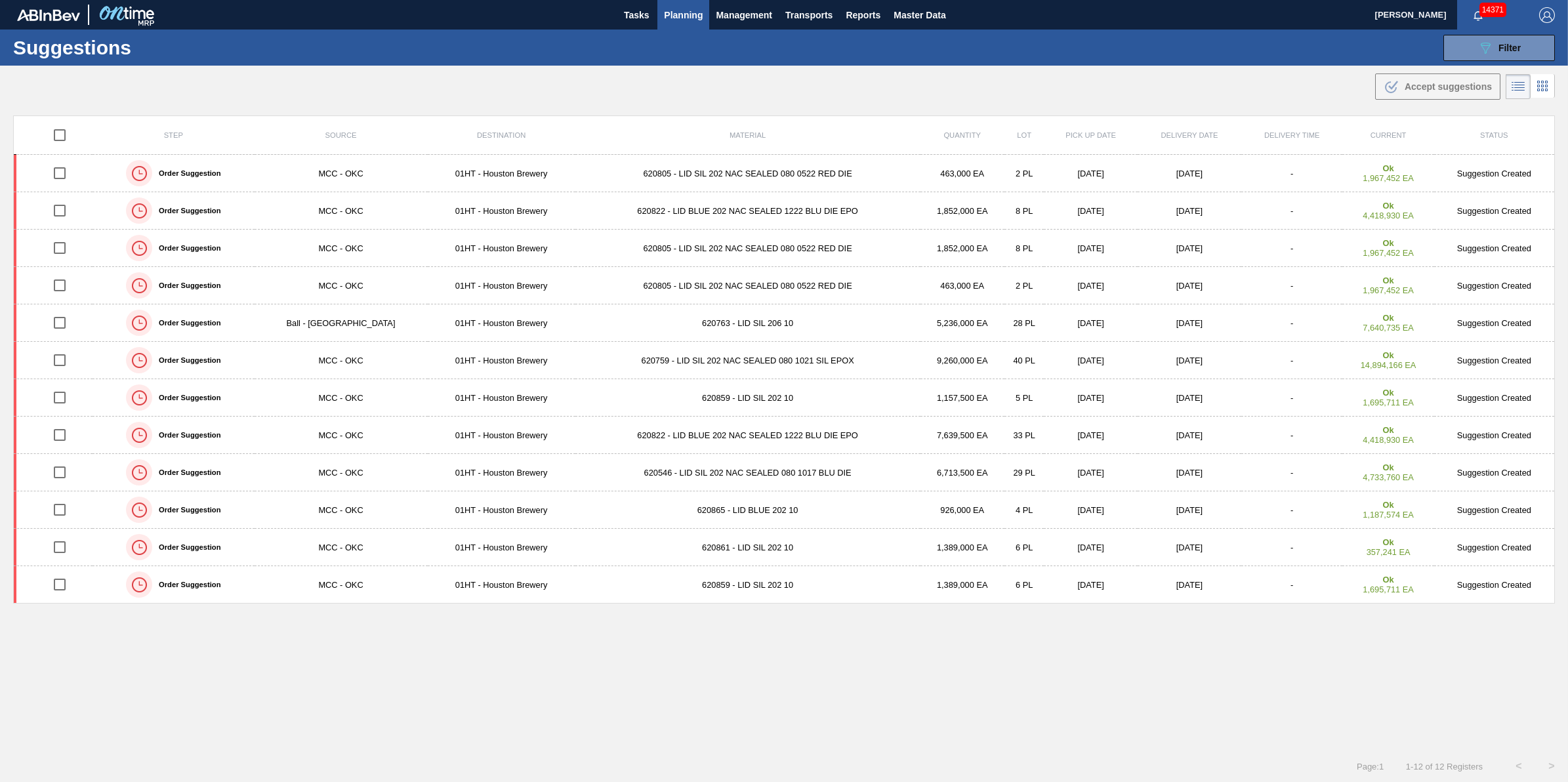
checkbox input "true"
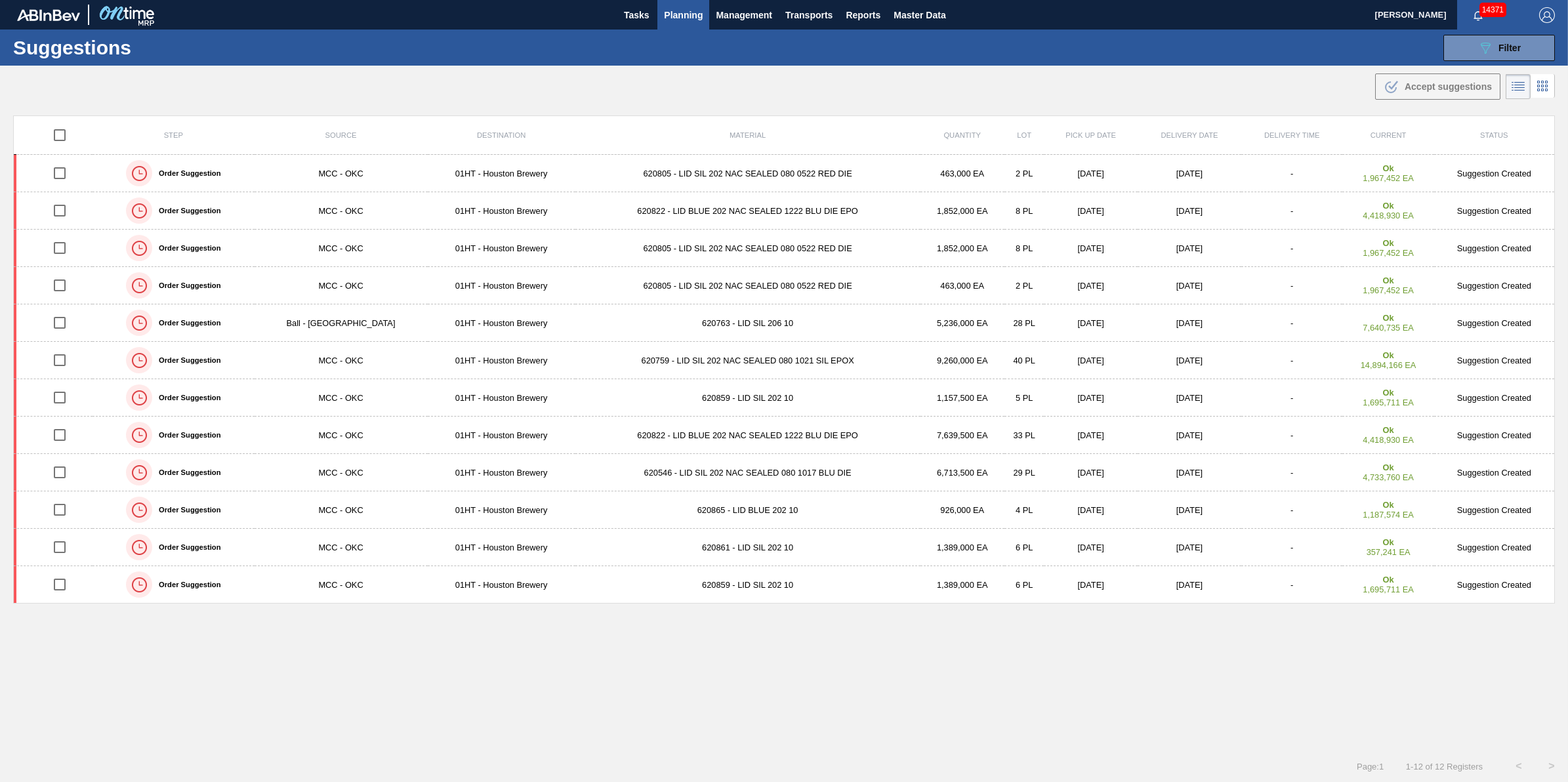
checkbox input "true"
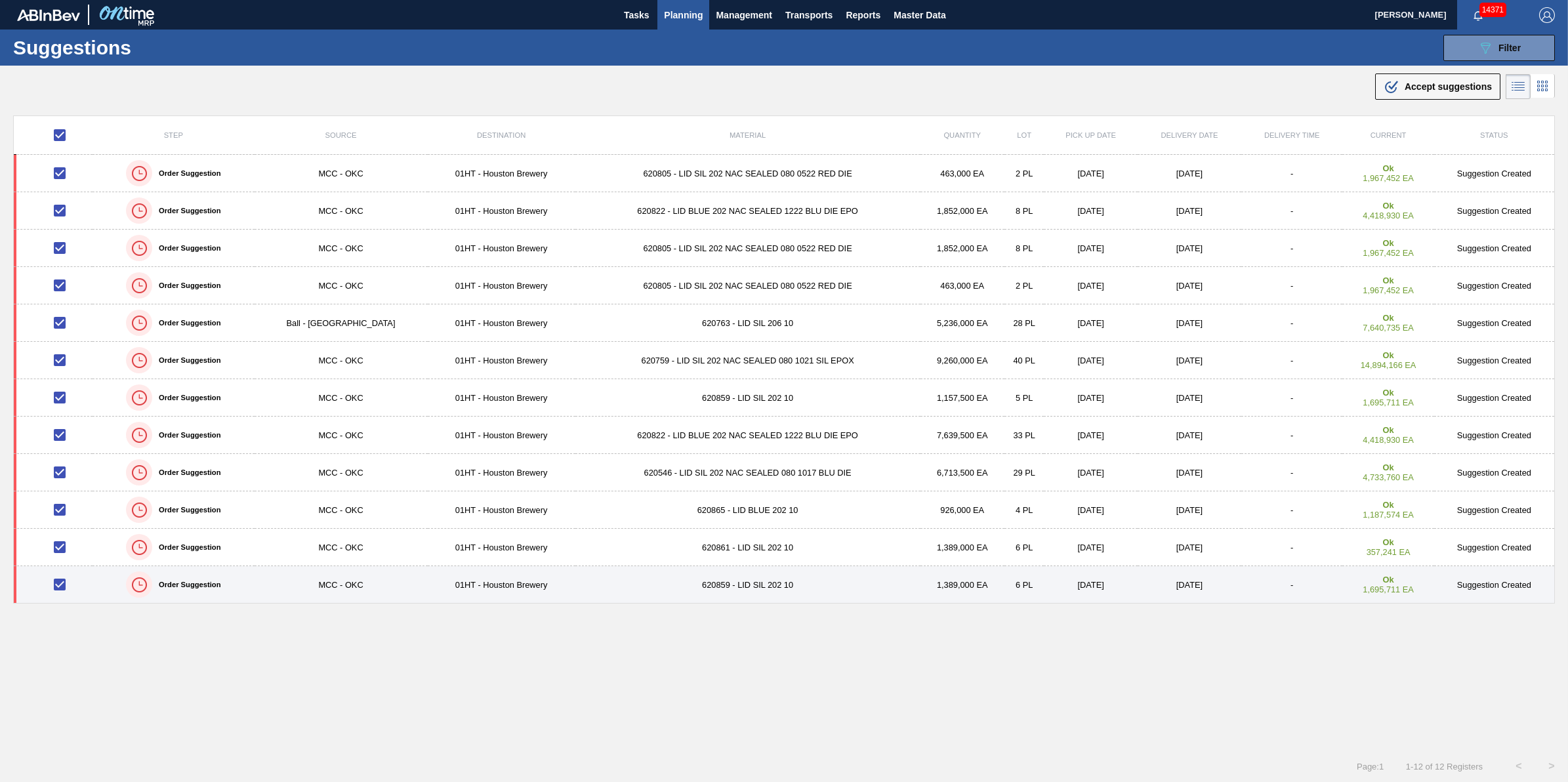
scroll to position [1, 0]
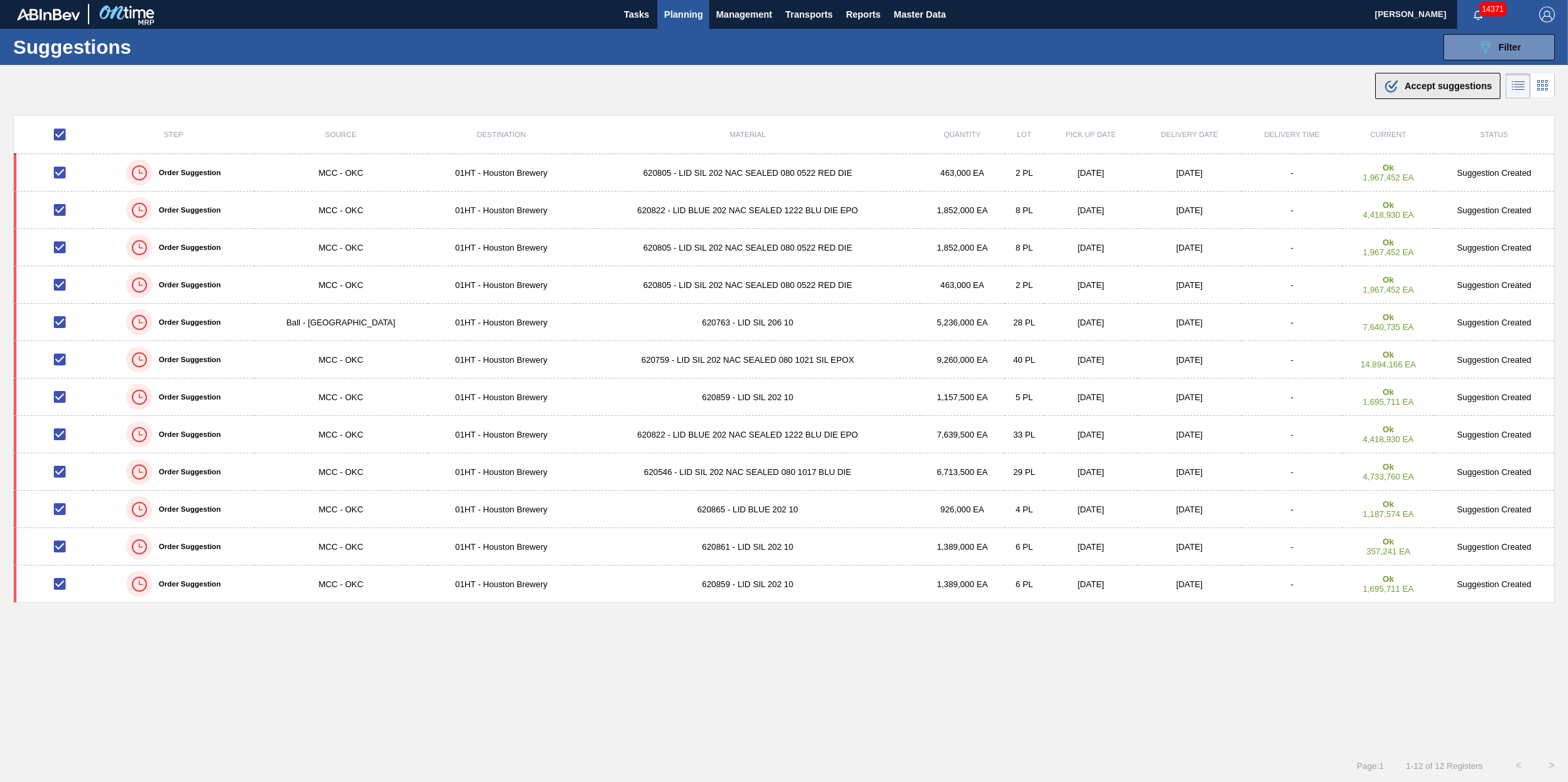
click at [1463, 86] on span "Accept suggestions" at bounding box center [1448, 86] width 87 height 11
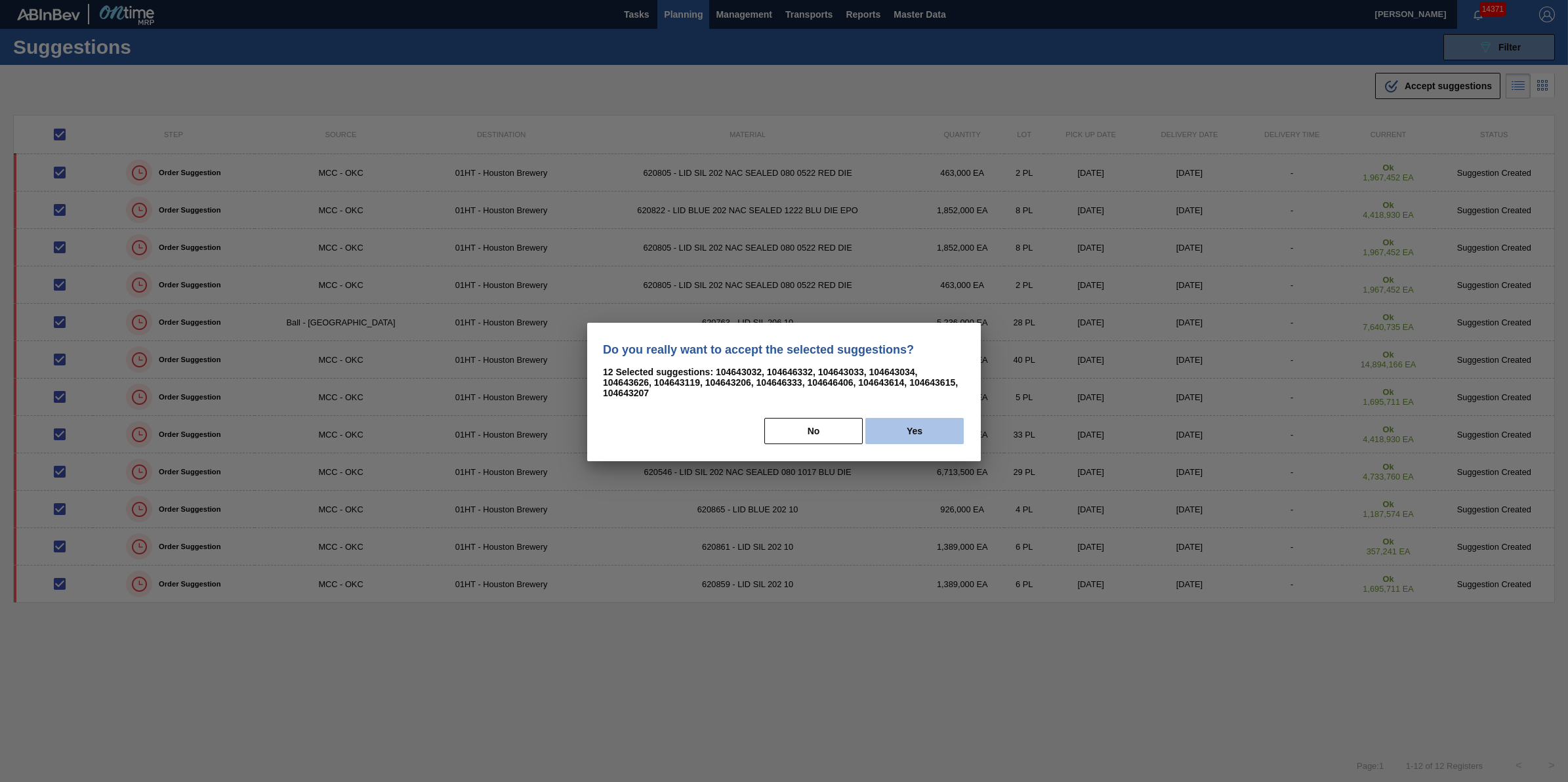
click at [946, 425] on button "Yes" at bounding box center [915, 431] width 98 height 26
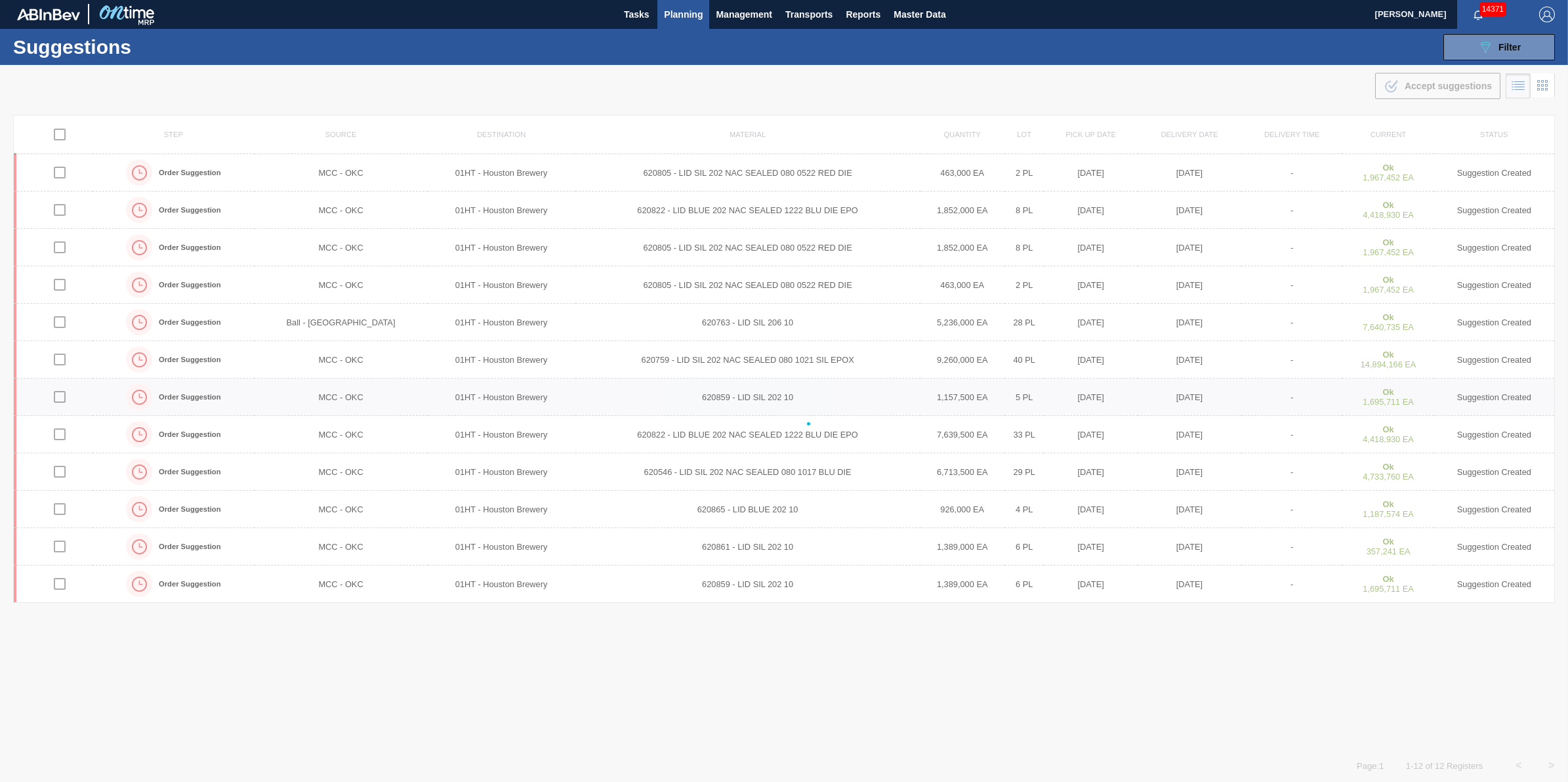
checkbox input "false"
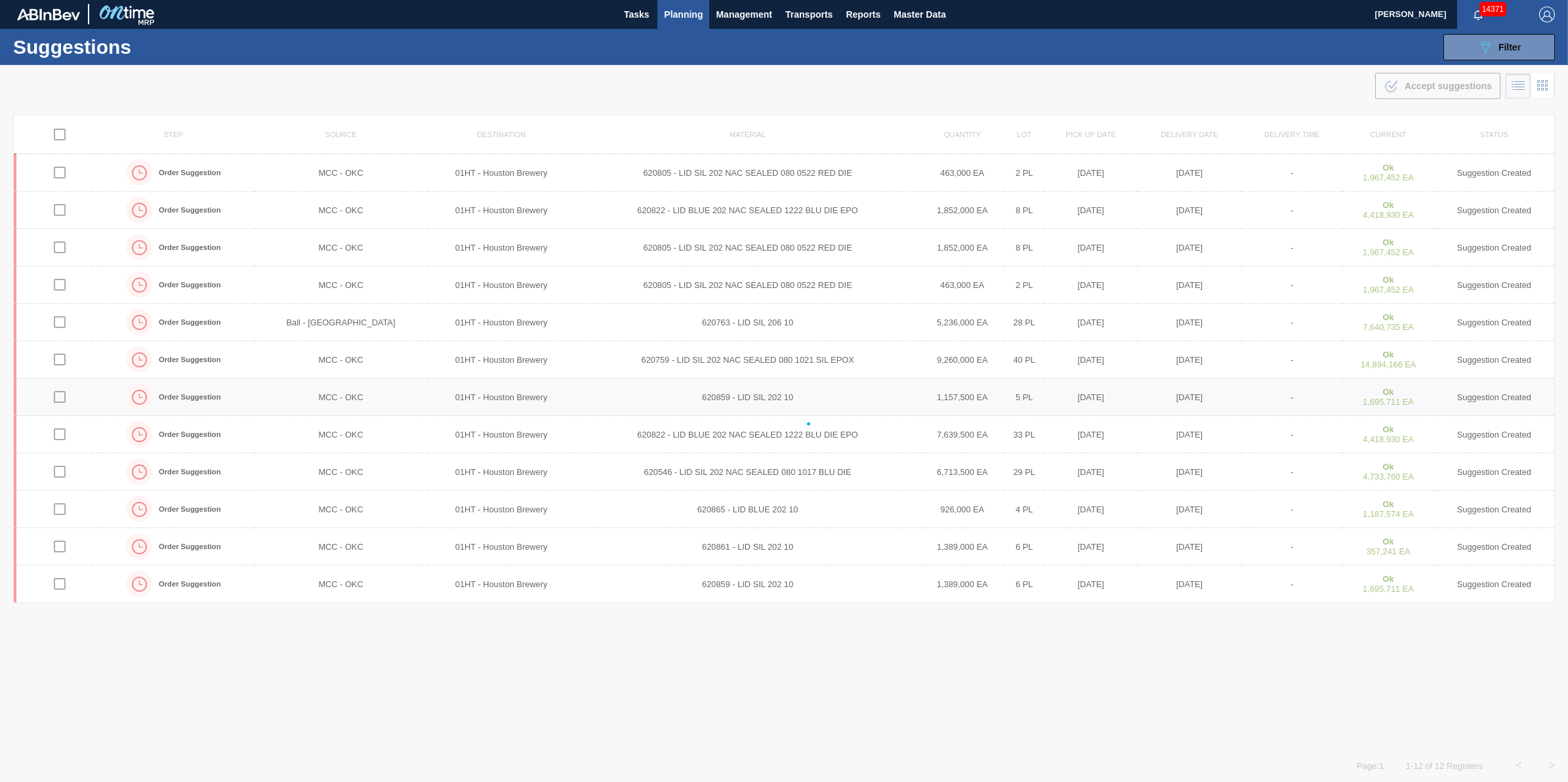
checkbox input "false"
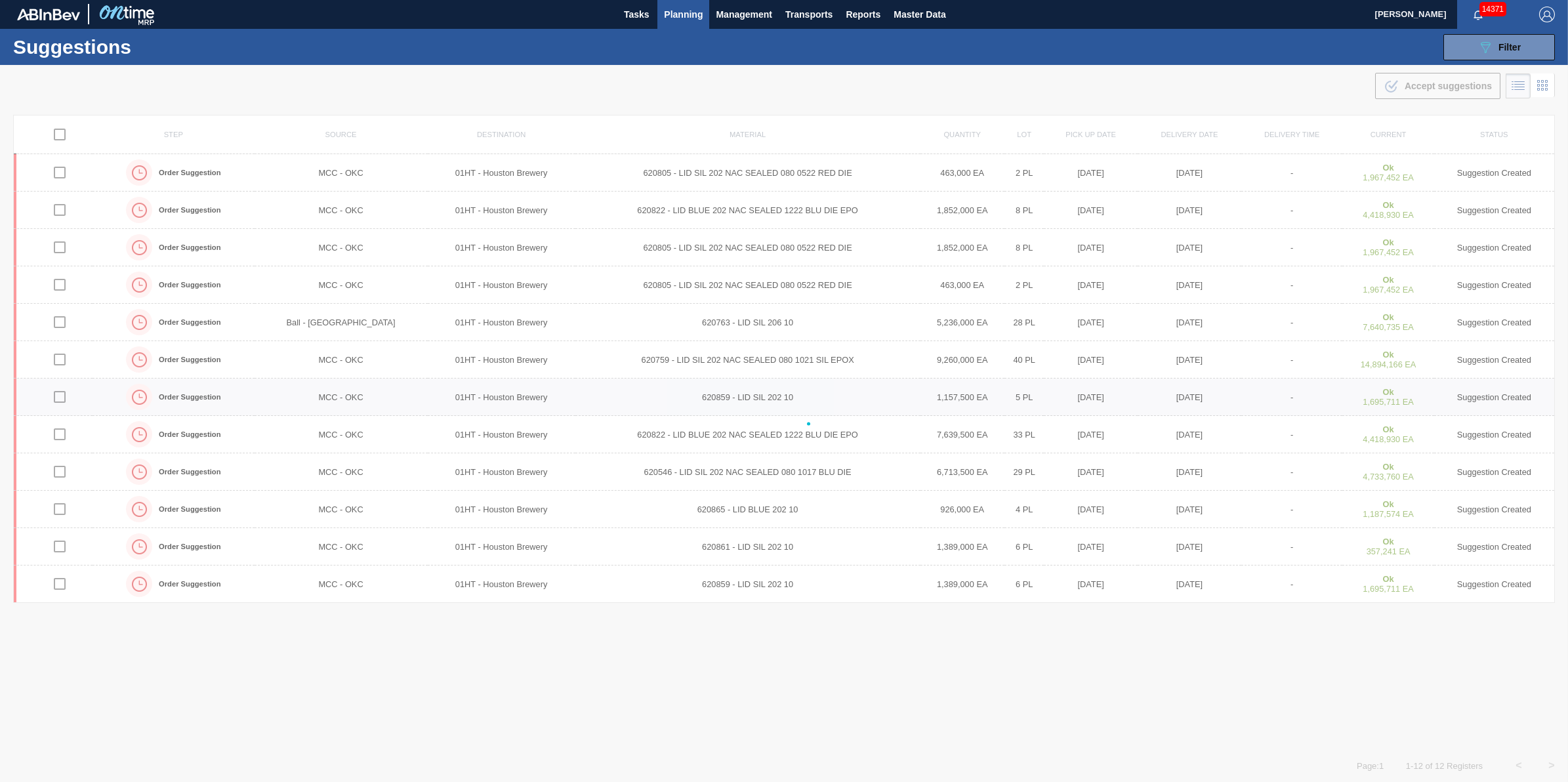
checkbox input "false"
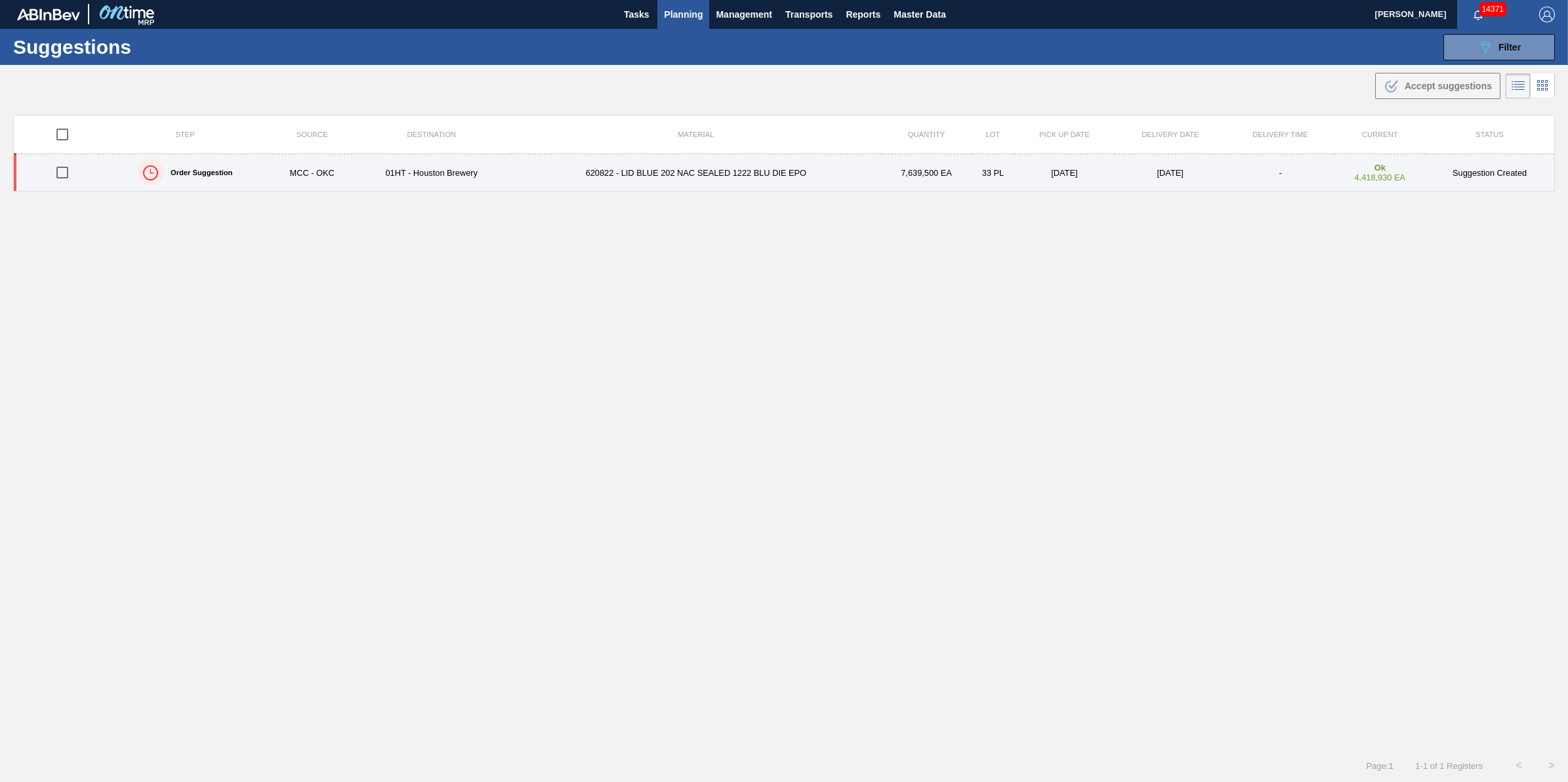
click at [528, 169] on td "620822 - LID BLUE 202 NAC SEALED 1222 BLU DIE EPO" at bounding box center [696, 173] width 371 height 38
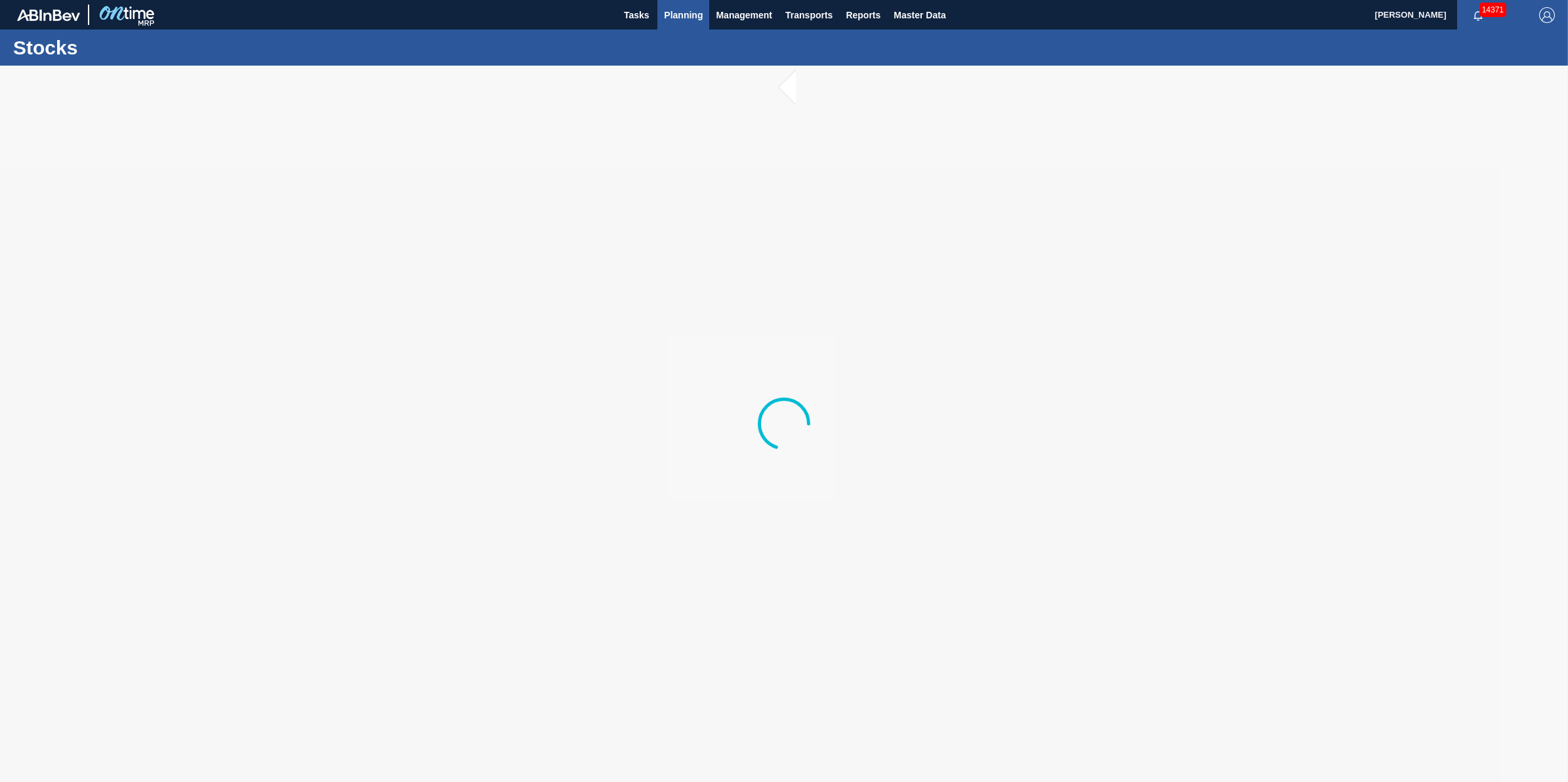
click at [689, 15] on span "Planning" at bounding box center [684, 15] width 39 height 16
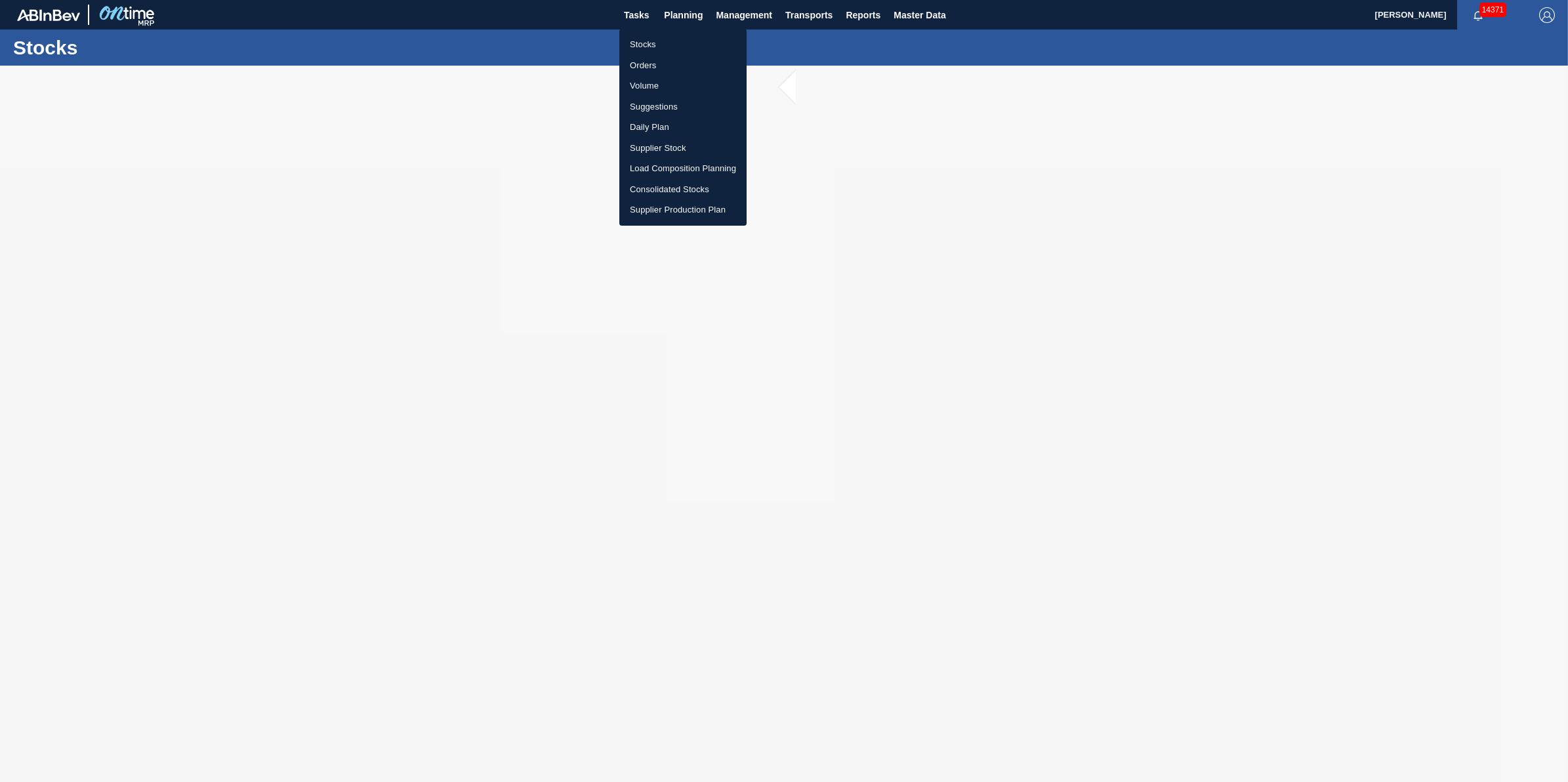
click at [689, 112] on li "Suggestions" at bounding box center [683, 106] width 127 height 21
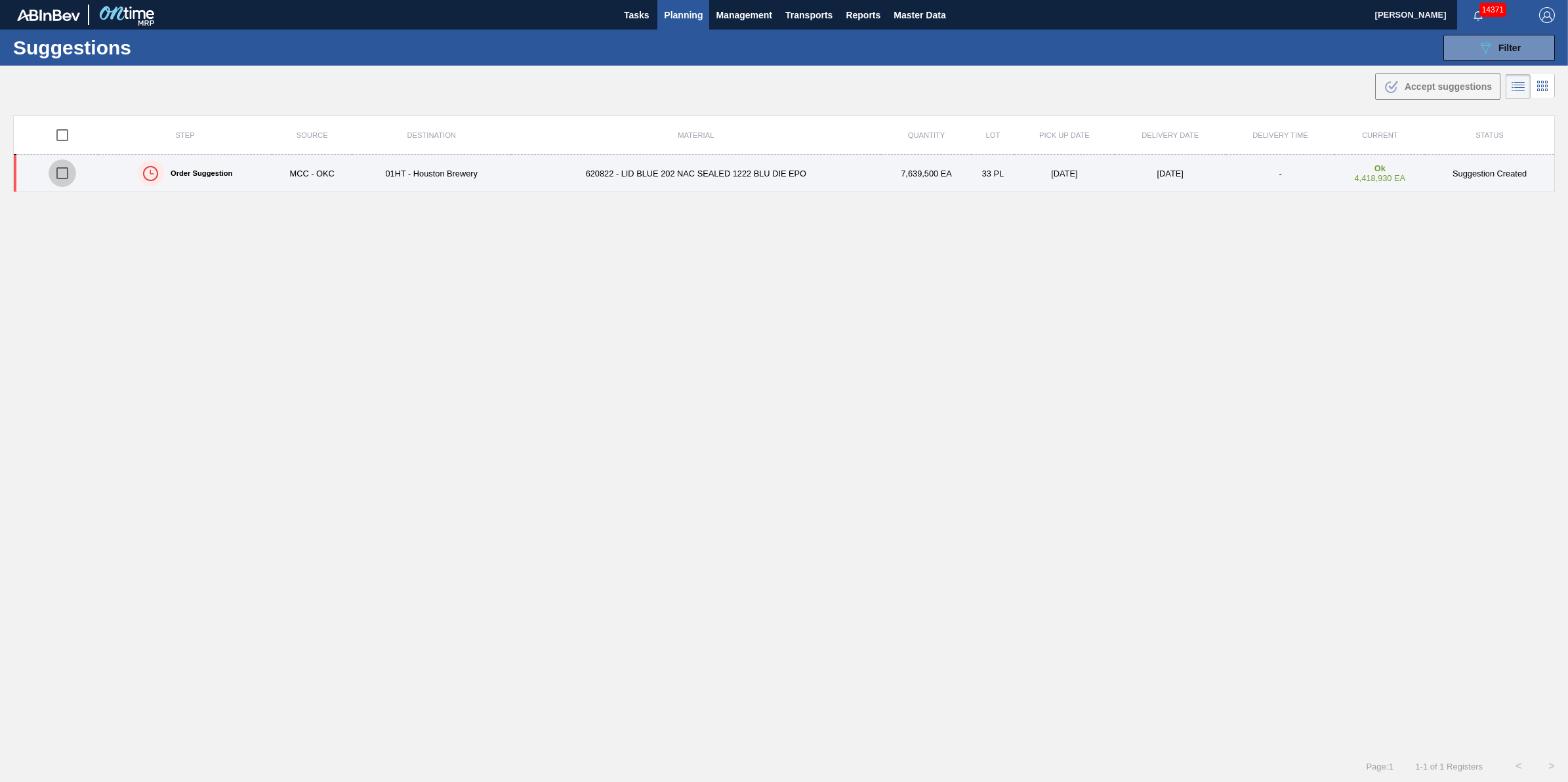
click at [53, 175] on input "checkbox" at bounding box center [62, 173] width 27 height 27
checkbox input "true"
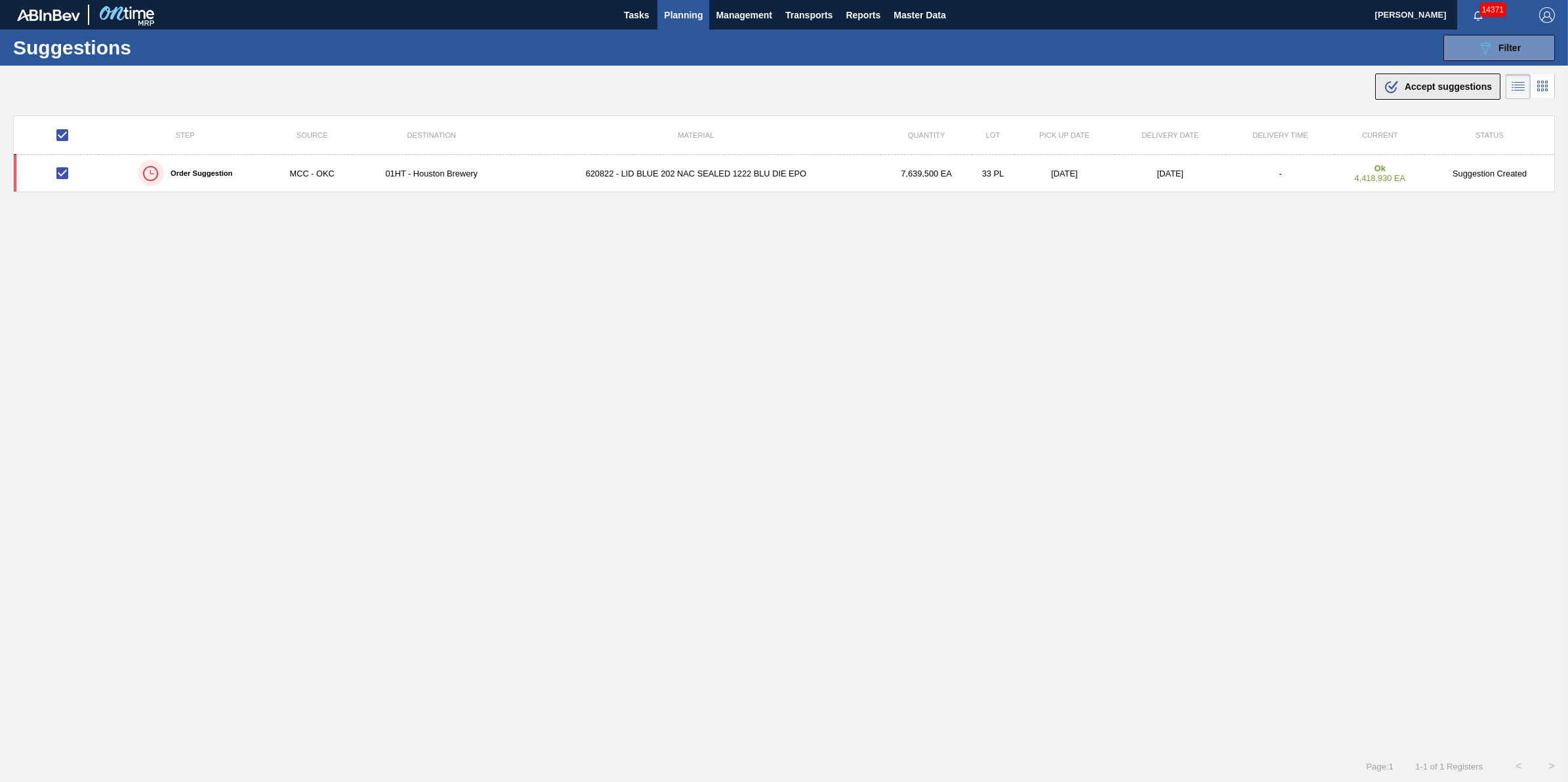
drag, startPoint x: 1425, startPoint y: 71, endPoint x: 1425, endPoint y: 82, distance: 11.0
click at [1425, 77] on div ".b{fill:var(--color-action-default)} Accept suggestions" at bounding box center [784, 84] width 1568 height 37
click at [1425, 84] on span "Accept suggestions" at bounding box center [1448, 87] width 87 height 11
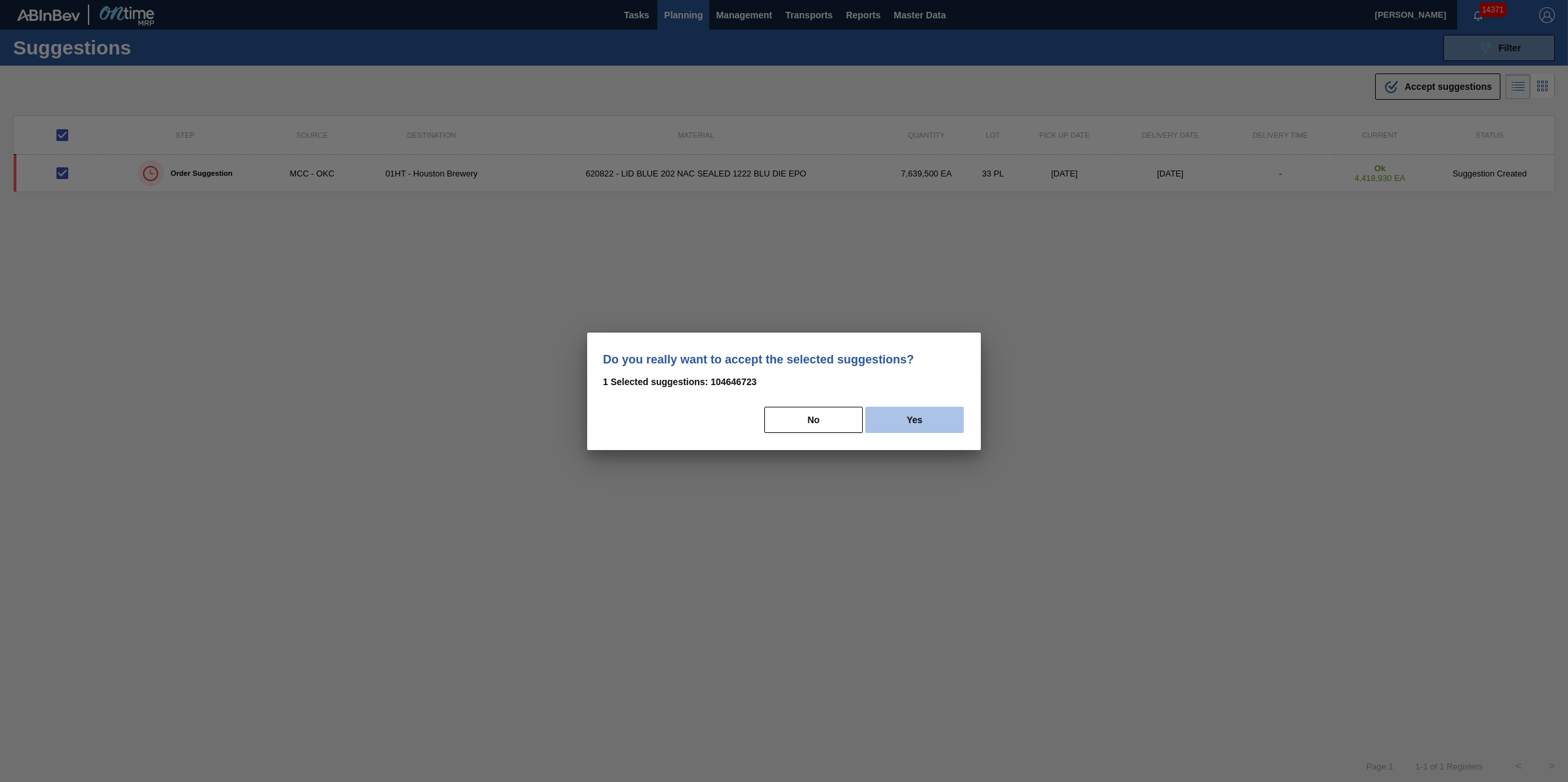
click at [950, 425] on button "Yes" at bounding box center [915, 420] width 98 height 26
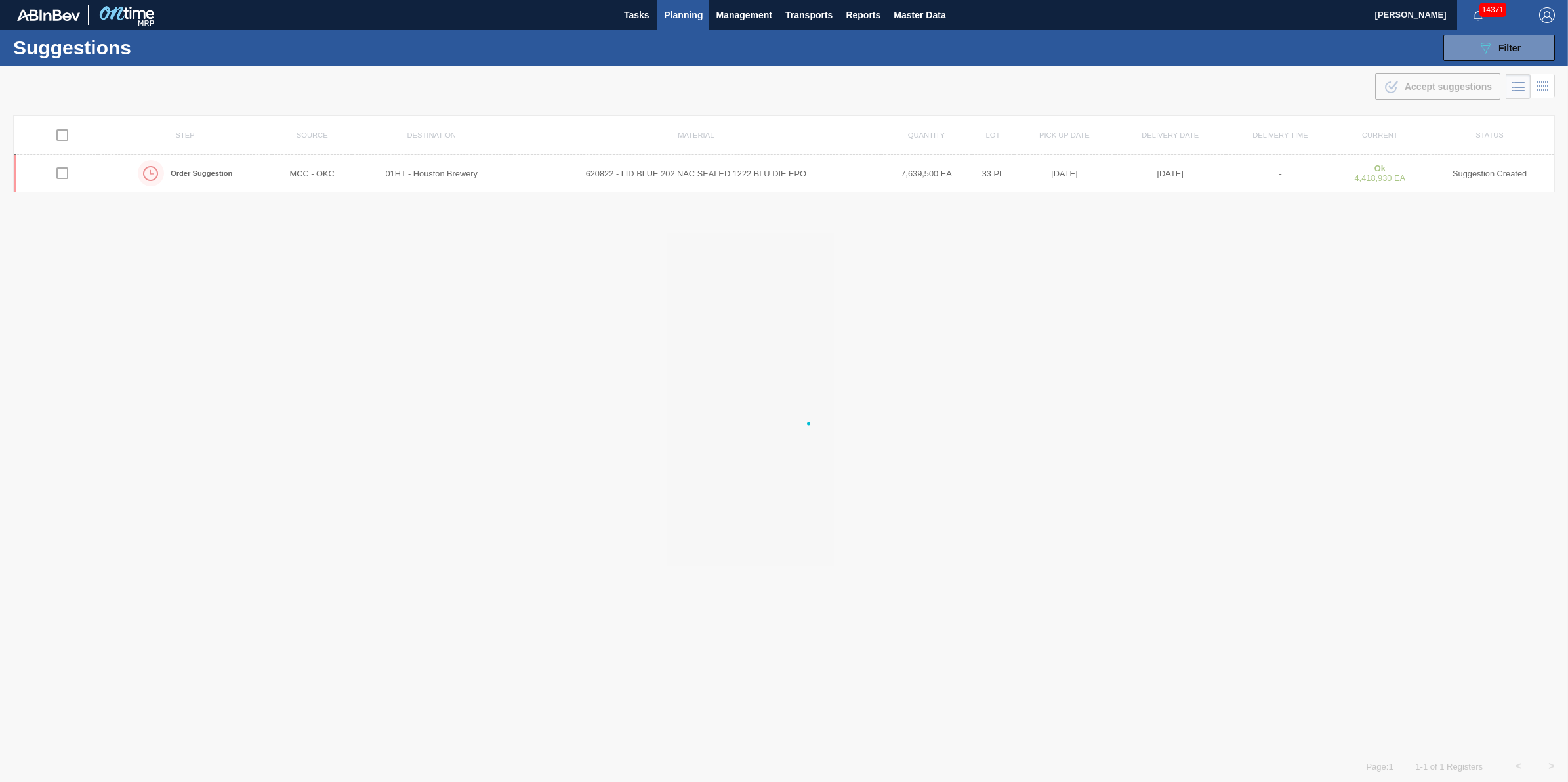
checkbox input "false"
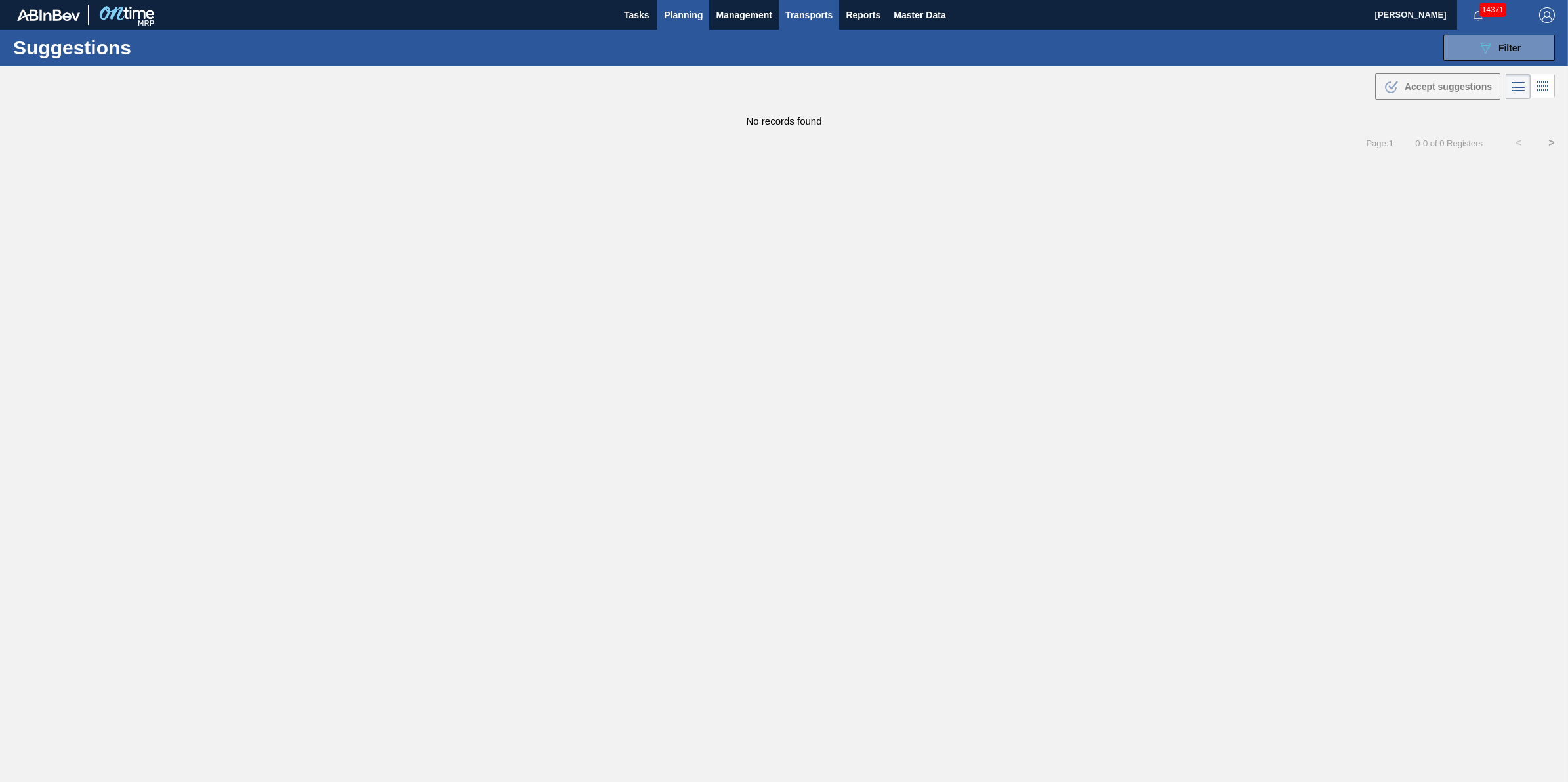
click at [786, 8] on span "Transports" at bounding box center [809, 15] width 47 height 16
click at [795, 73] on li "[GEOGRAPHIC_DATA]" at bounding box center [818, 65] width 111 height 21
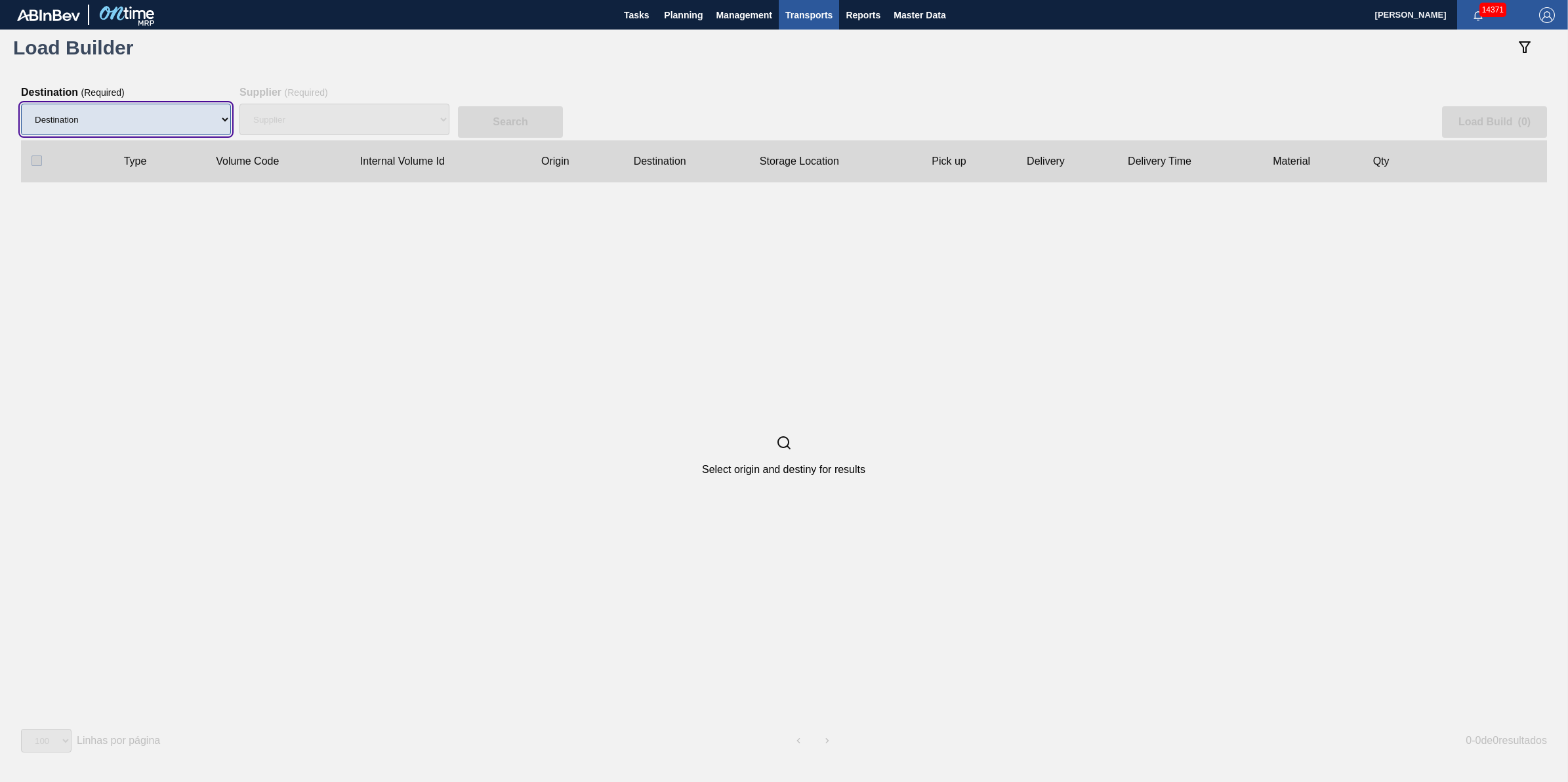
drag, startPoint x: 79, startPoint y: 106, endPoint x: 87, endPoint y: 112, distance: 10.0
click at [79, 106] on select "Destination" at bounding box center [126, 119] width 210 height 32
select select "9"
click at [21, 103] on select "Destination 01BV - Baldwinsville Brewery 01CL - Columbus Brewery 01CV - Carters…" at bounding box center [126, 119] width 210 height 32
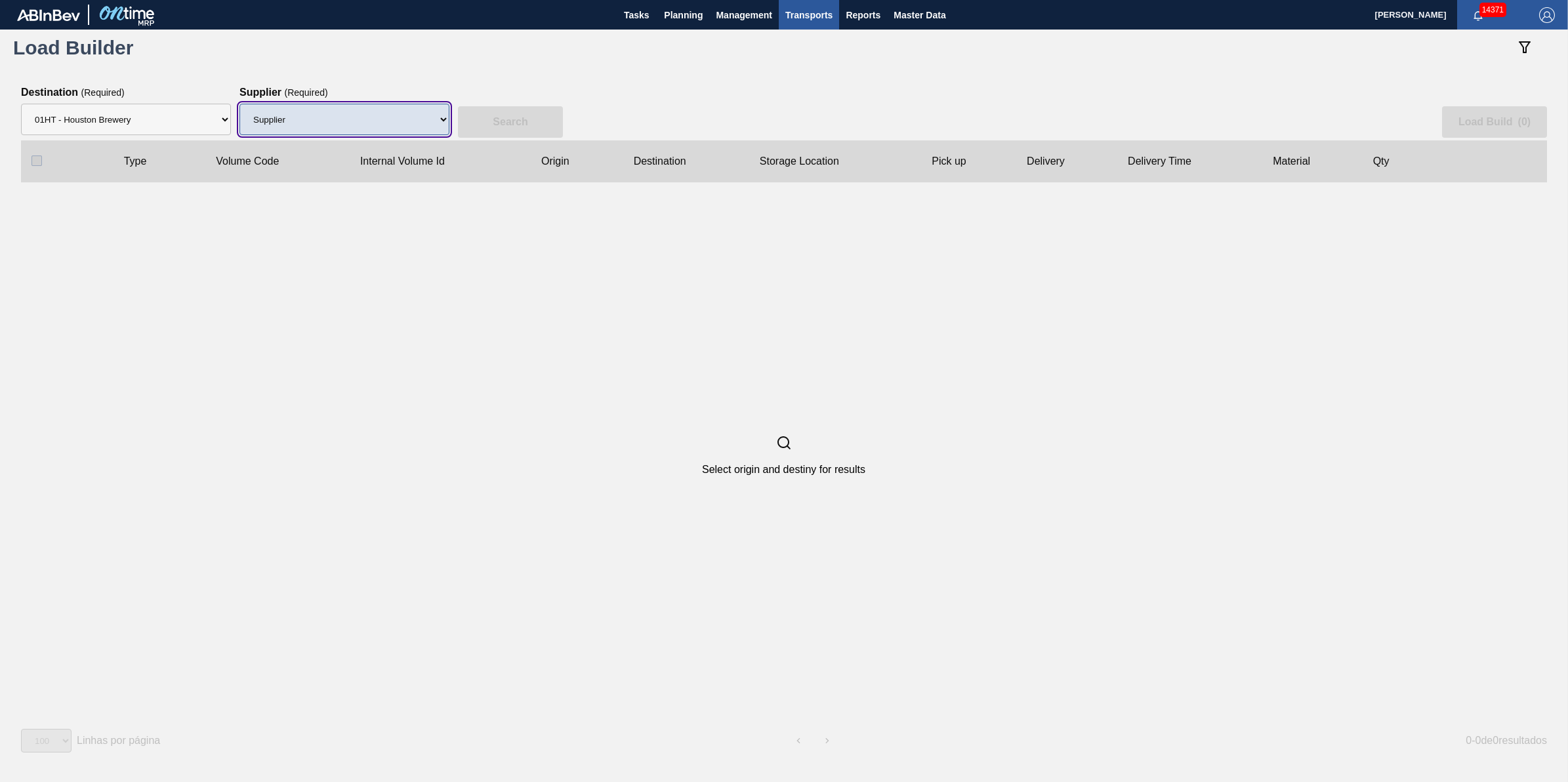
click at [384, 129] on select "Supplier 8221649 - BALL METAL CONTAINER GROUP 8342641 - BALL METAL CONTAINER GR…" at bounding box center [344, 119] width 210 height 32
select select "166"
click at [239, 103] on select "Supplier 8221649 - BALL METAL CONTAINER GROUP 8342641 - BALL METAL CONTAINER GR…" at bounding box center [344, 119] width 210 height 32
click at [0, 0] on slot "Search" at bounding box center [0, 0] width 0 height 0
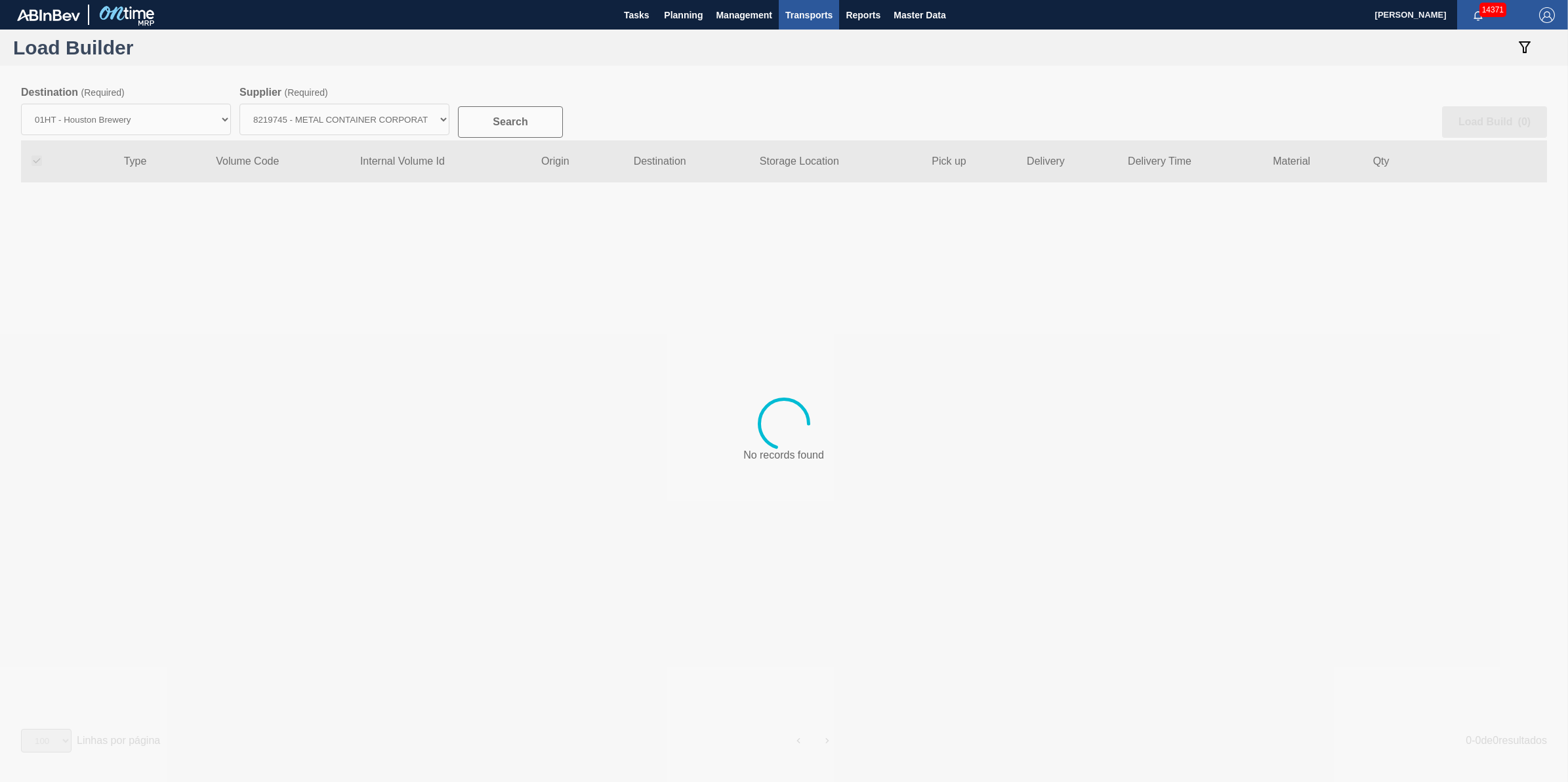
checkbox input "true"
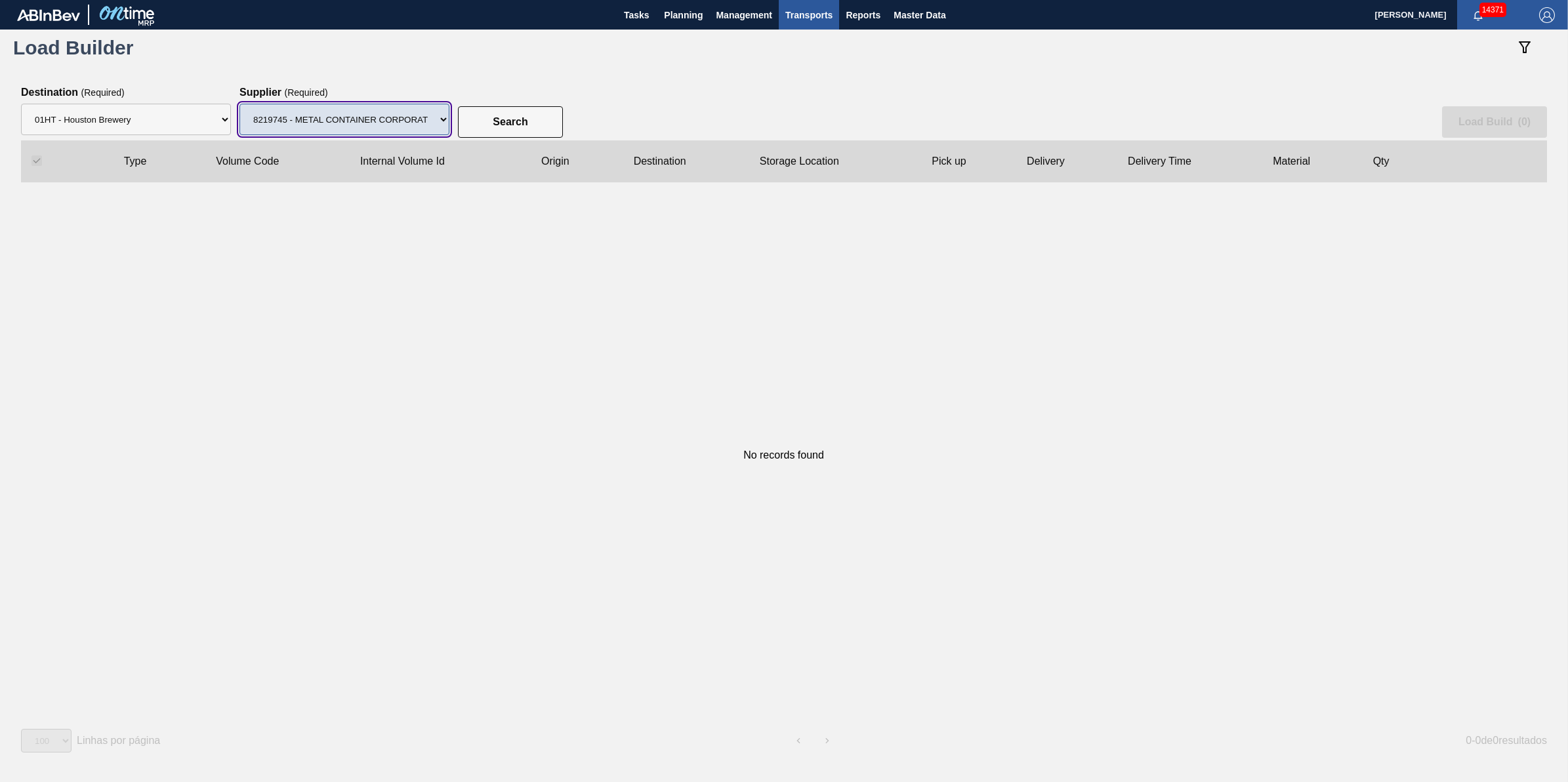
drag, startPoint x: 378, startPoint y: 119, endPoint x: 377, endPoint y: 135, distance: 16.0
click at [378, 119] on select "Supplier 8221649 - BALL METAL CONTAINER GROUP 8342641 - BALL METAL CONTAINER GR…" at bounding box center [344, 119] width 210 height 32
select select "13"
click at [239, 103] on select "Supplier 8221649 - BALL METAL CONTAINER GROUP 8342641 - BALL METAL CONTAINER GR…" at bounding box center [344, 119] width 210 height 32
click at [0, 0] on slot "Search" at bounding box center [0, 0] width 0 height 0
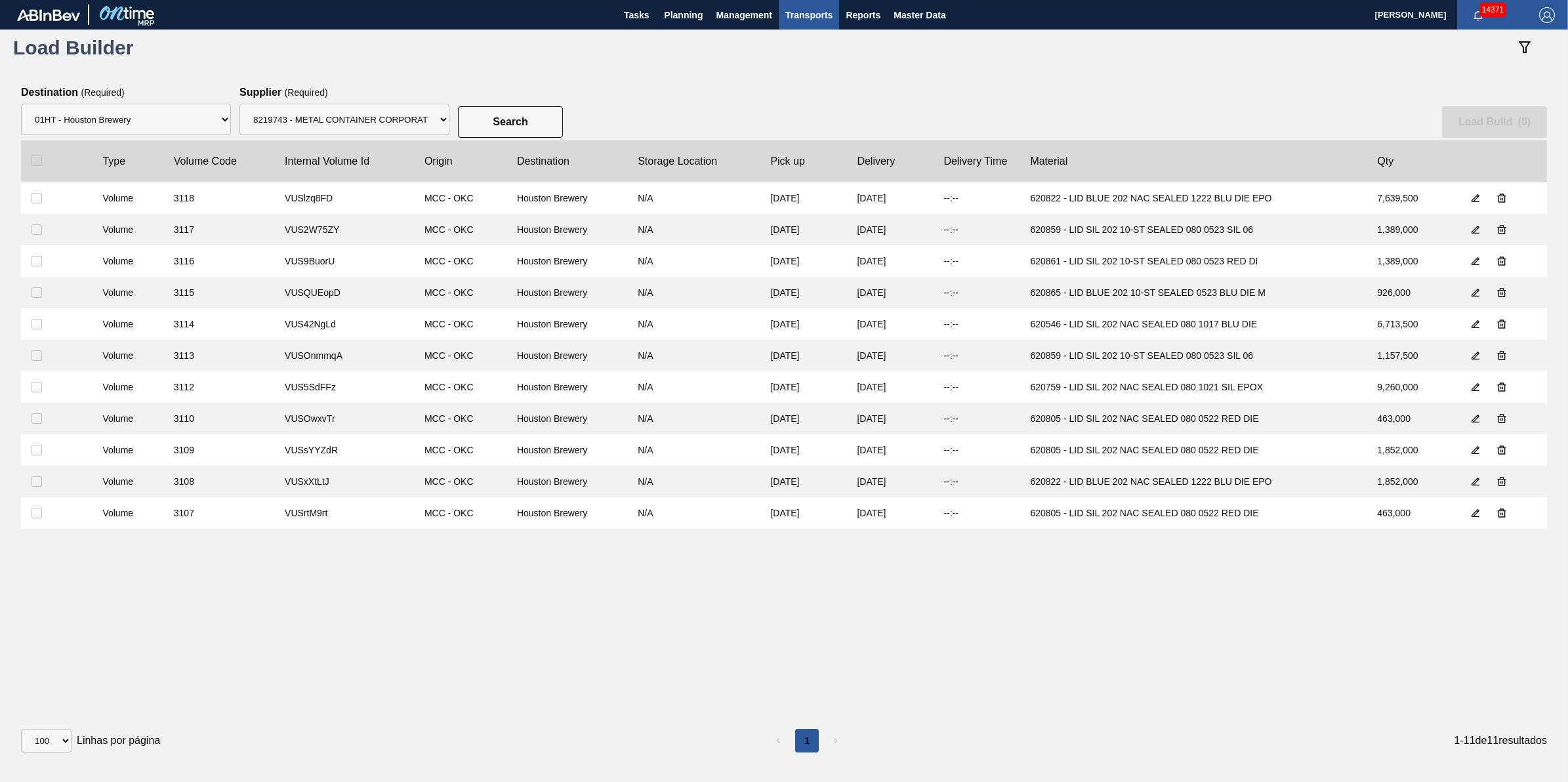
drag, startPoint x: 34, startPoint y: 161, endPoint x: 46, endPoint y: 162, distance: 12.0
click at [35, 162] on input "checkbox" at bounding box center [37, 160] width 11 height 11
checkbox input "true"
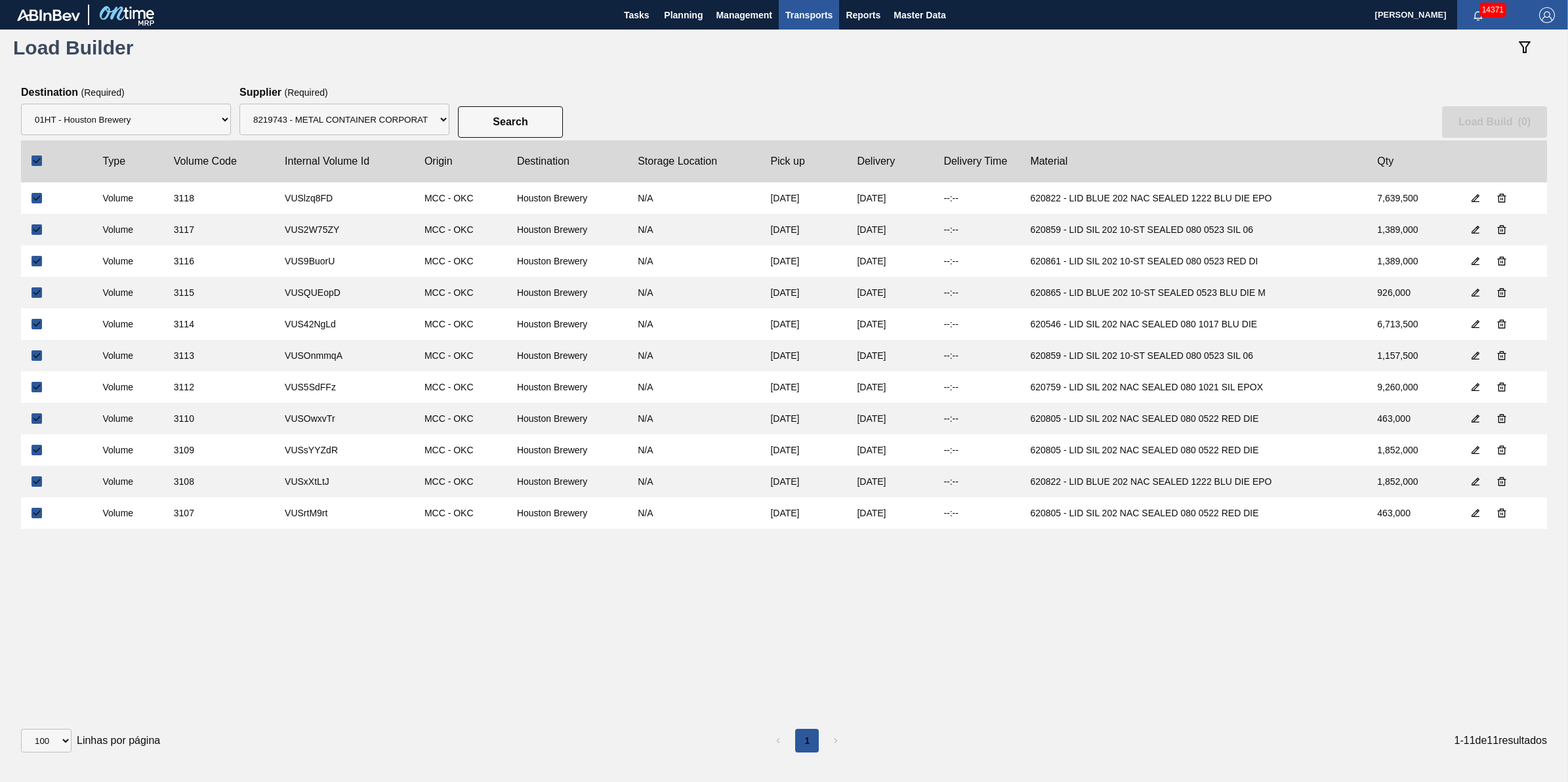
checkbox input "true"
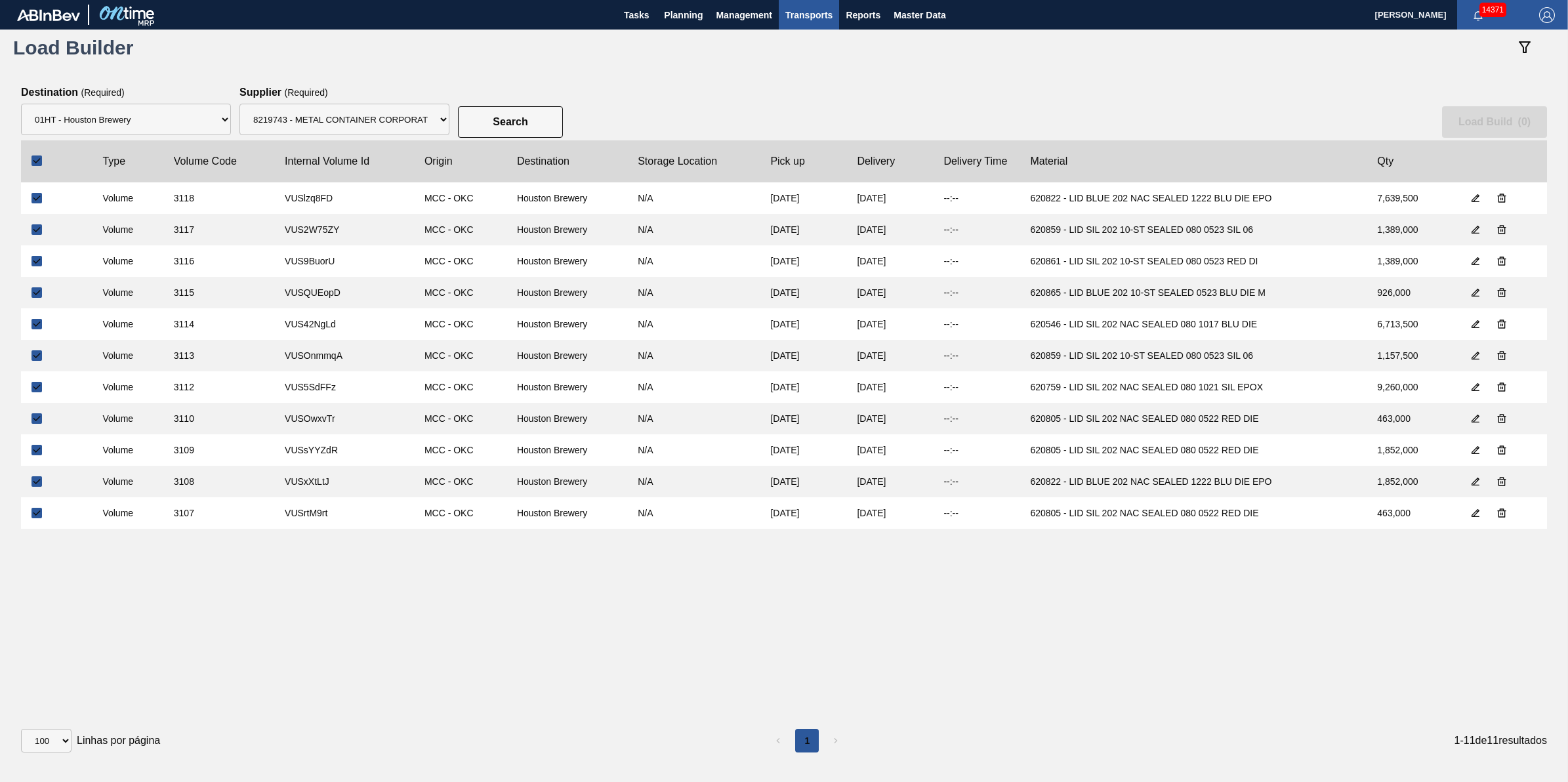
checkbox input "true"
drag, startPoint x: 1512, startPoint y: 122, endPoint x: 1506, endPoint y: 125, distance: 6.7
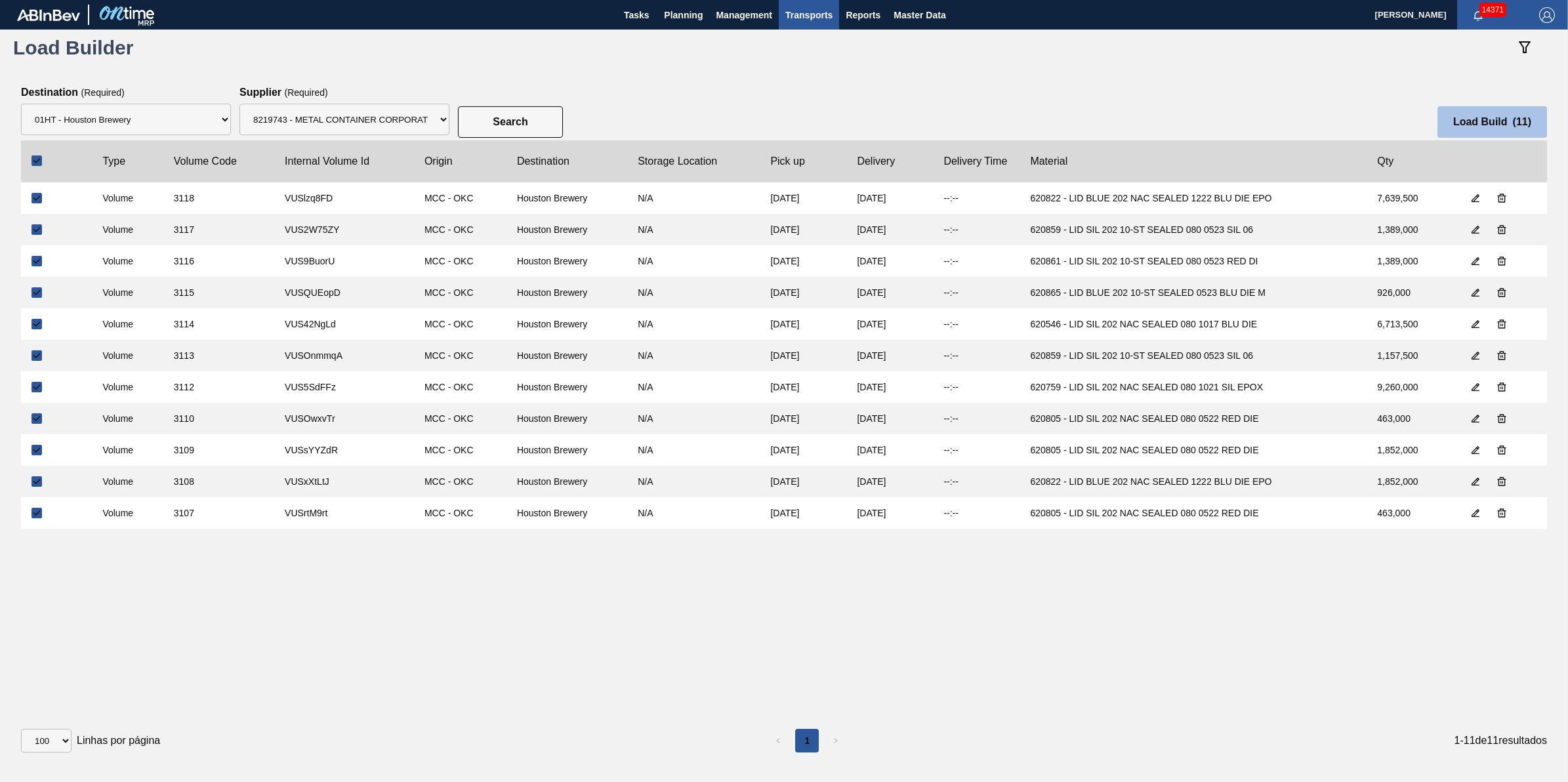
click at [1512, 123] on button "Load Build ( 11 )" at bounding box center [1493, 122] width 110 height 32
select select "Undefined"
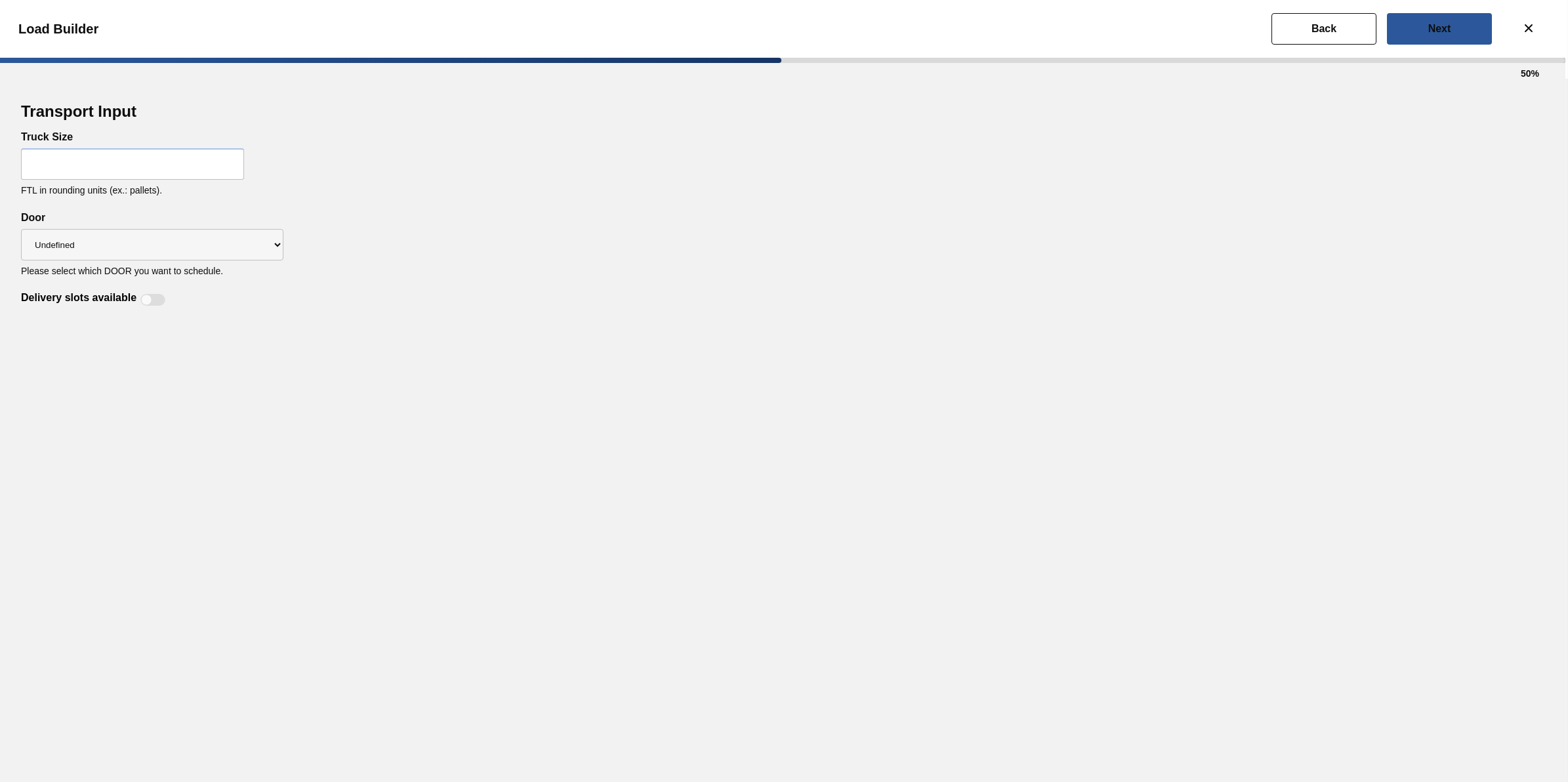
click at [142, 174] on input "text" at bounding box center [132, 164] width 223 height 32
type input "32"
click at [593, 311] on div "Transport Input Truck Size 32 FTL in rounding units (ex.: pallets). Delivery sl…" at bounding box center [784, 430] width 1568 height 703
click at [277, 260] on select "Undefined IP" at bounding box center [152, 245] width 262 height 32
click at [471, 279] on div "Delivery slots available" at bounding box center [784, 292] width 1526 height 32
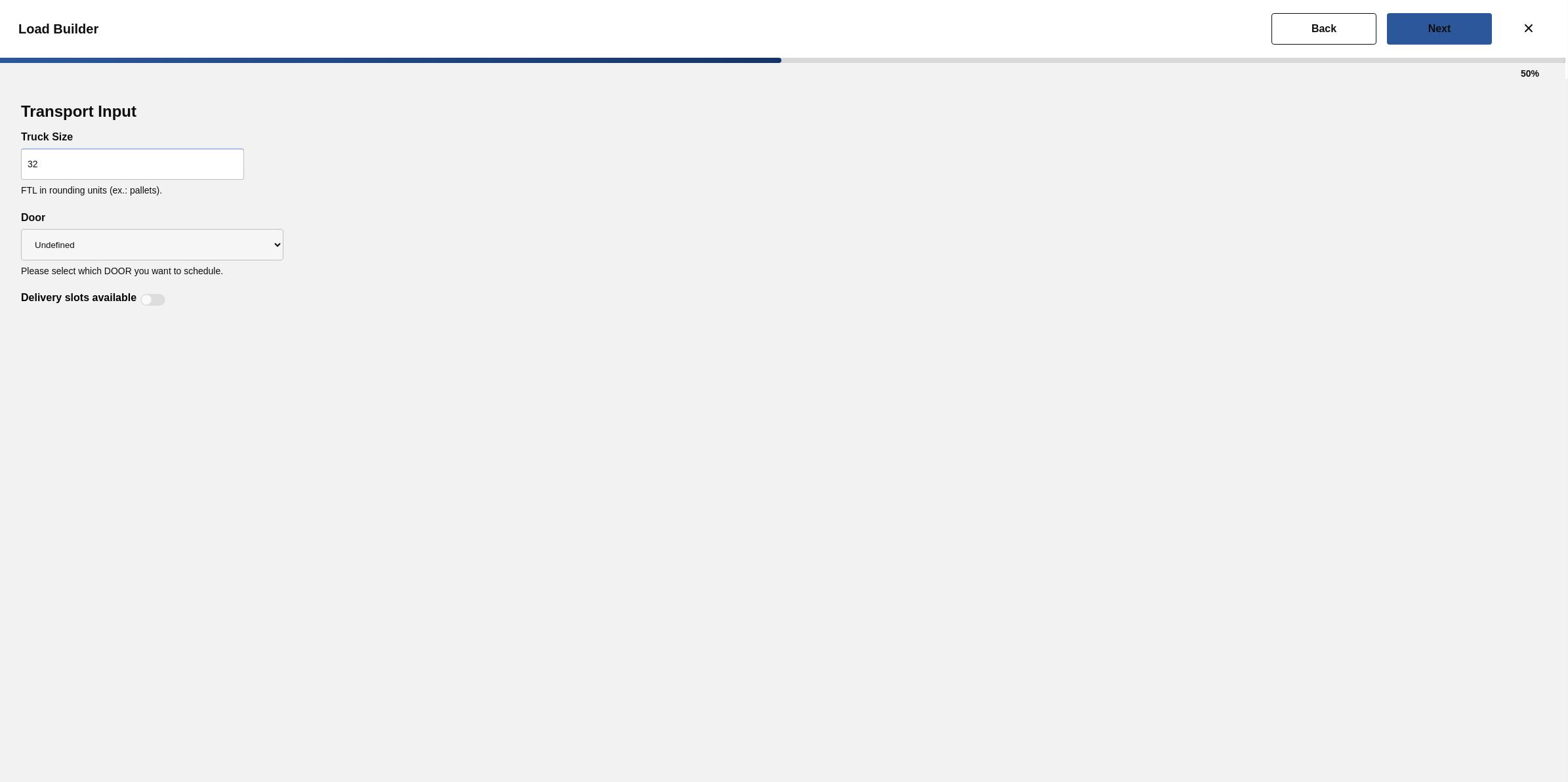
click at [155, 294] on div at bounding box center [152, 300] width 25 height 12
checkbox input "true"
click at [1445, 37] on button "Next" at bounding box center [1439, 29] width 105 height 32
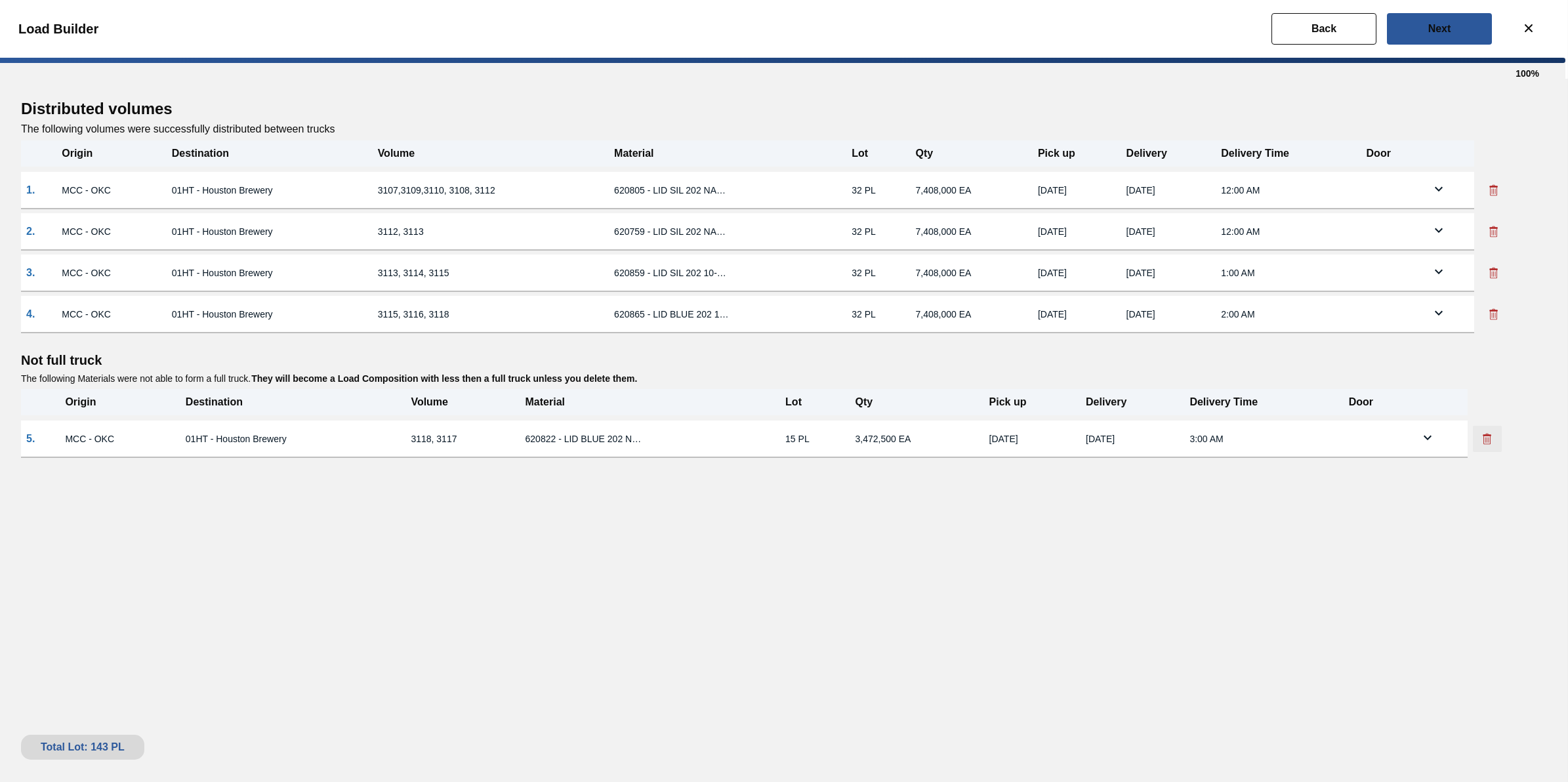
click at [1489, 445] on button at bounding box center [1488, 439] width 29 height 26
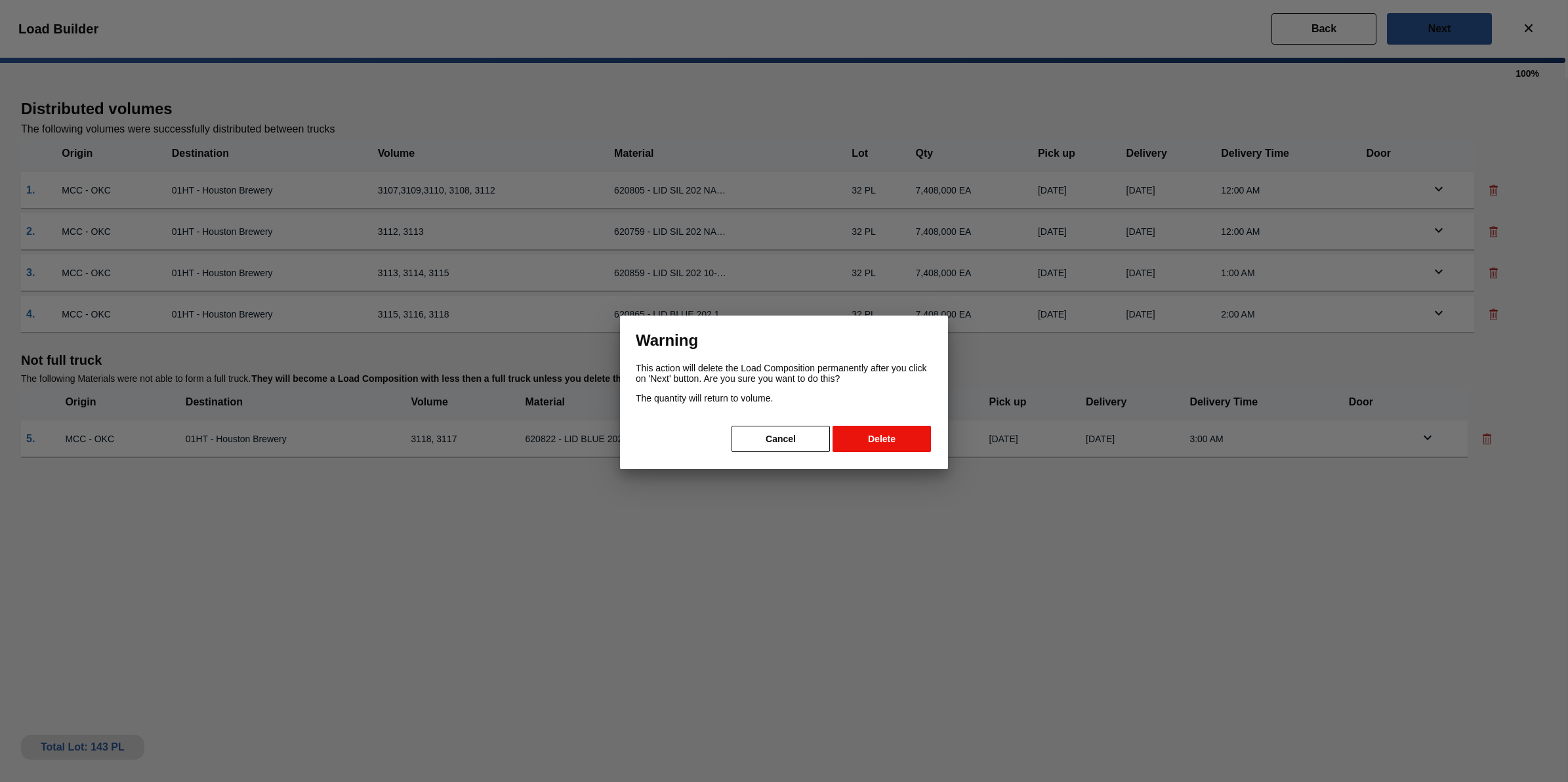
click at [910, 437] on button "Delete" at bounding box center [882, 439] width 98 height 26
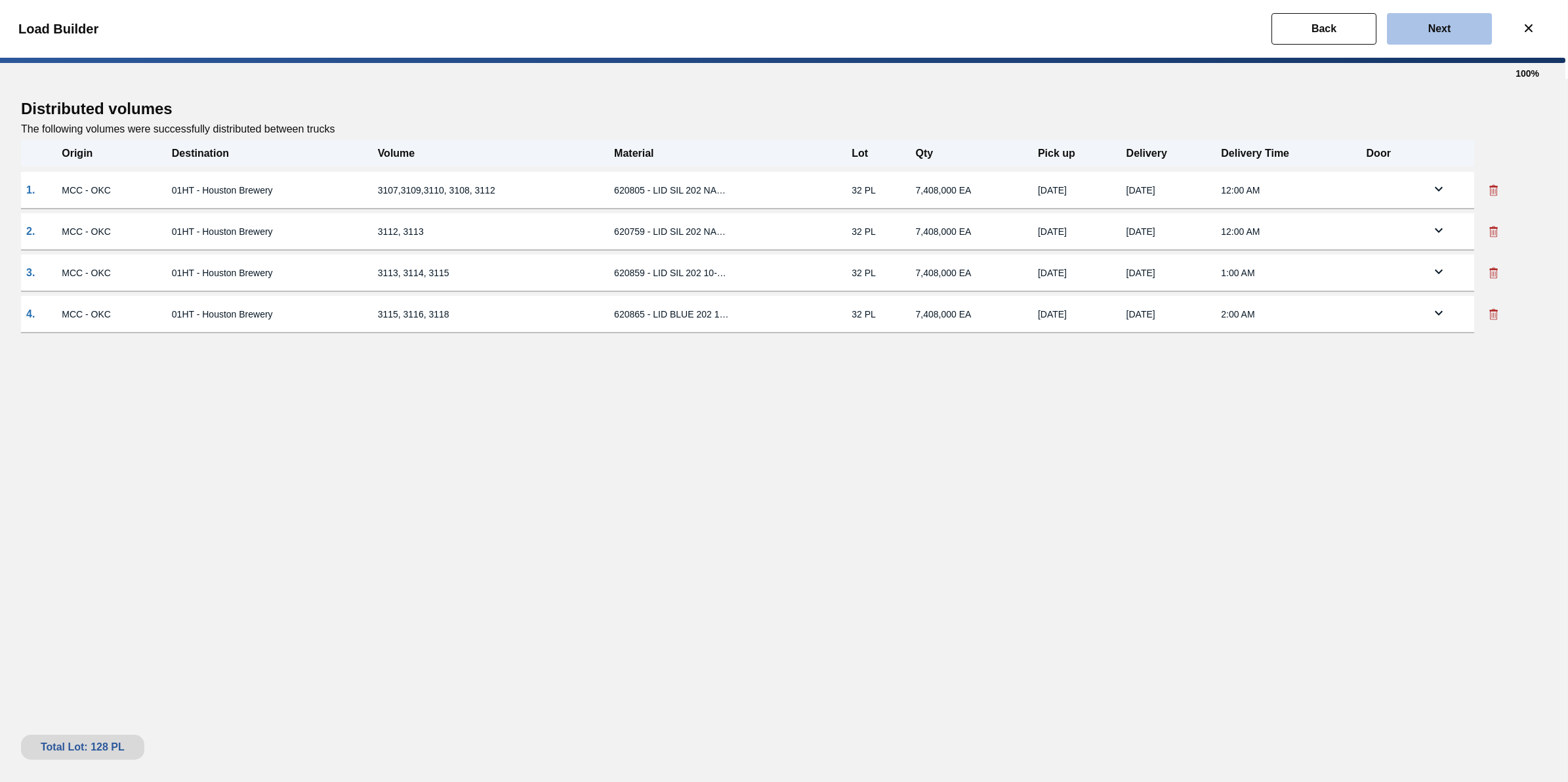
click at [1414, 26] on button "Next" at bounding box center [1439, 29] width 105 height 32
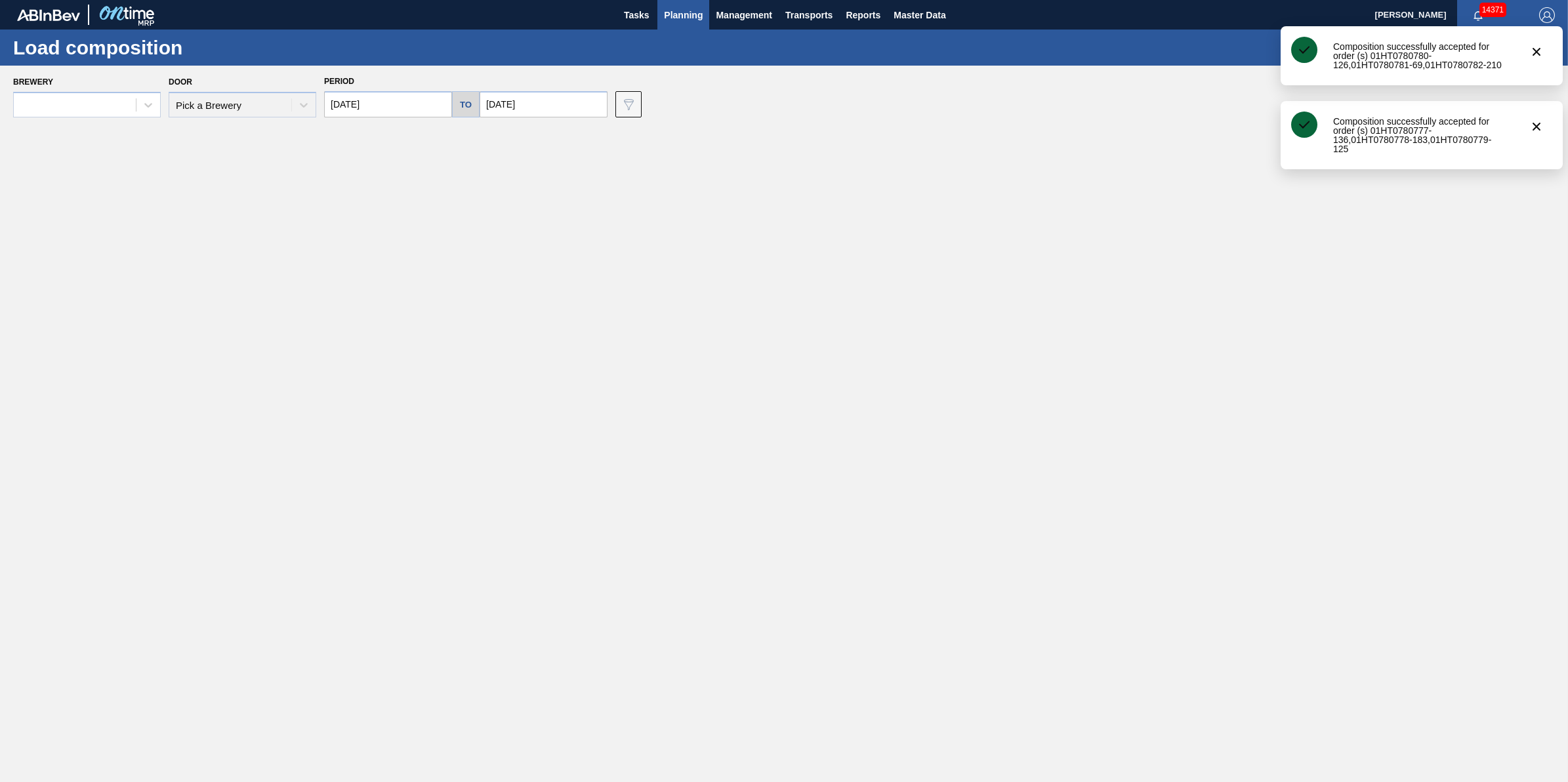
type input "10/06/2025"
type input "10/10/2025"
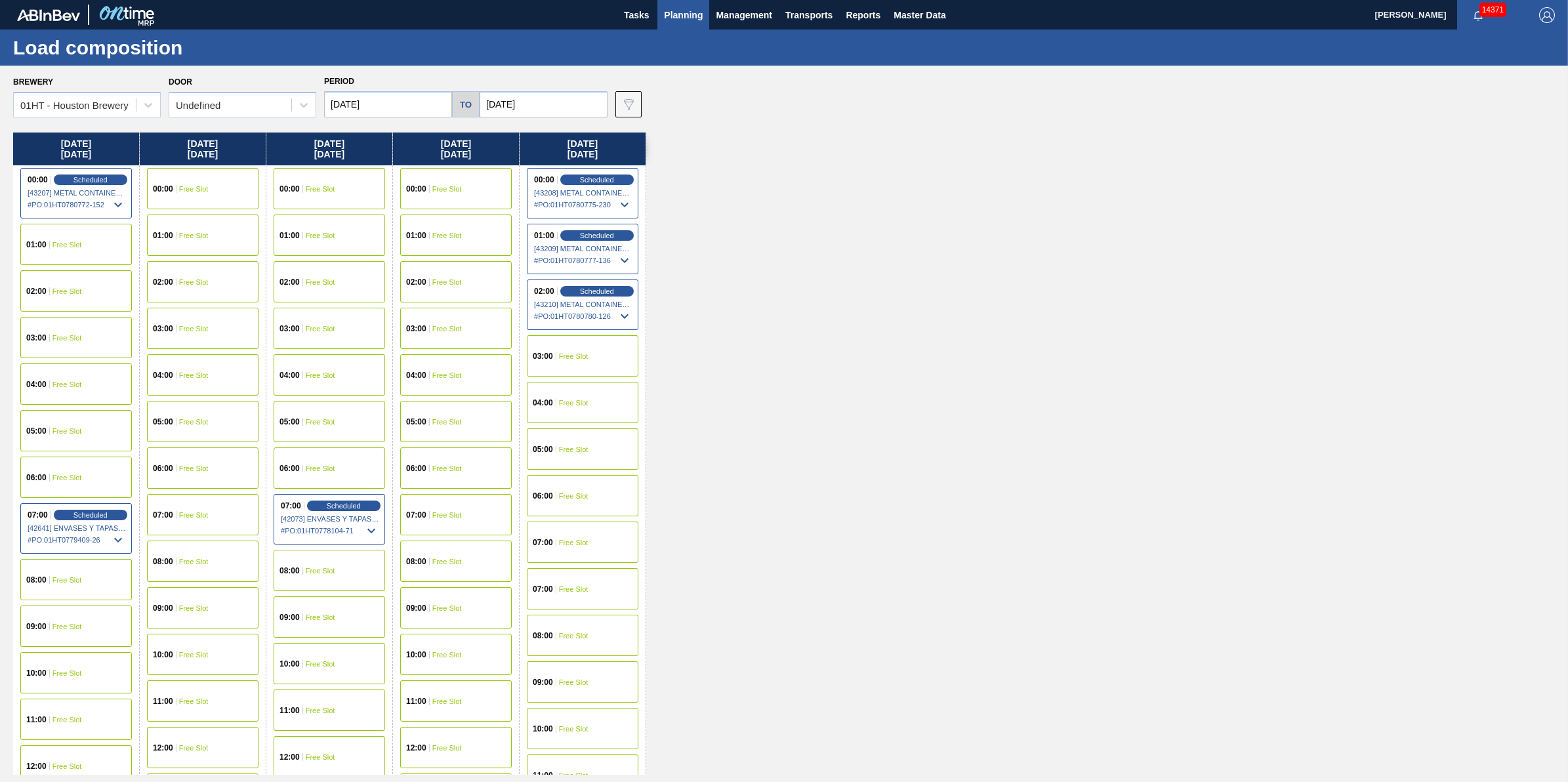
click at [592, 171] on div "00:00 Scheduled [43208] METAL CONTAINER CORPORATION - 0008219743 # PO : 01HT078…" at bounding box center [582, 193] width 111 height 51
click at [593, 175] on span "Scheduled" at bounding box center [597, 179] width 38 height 9
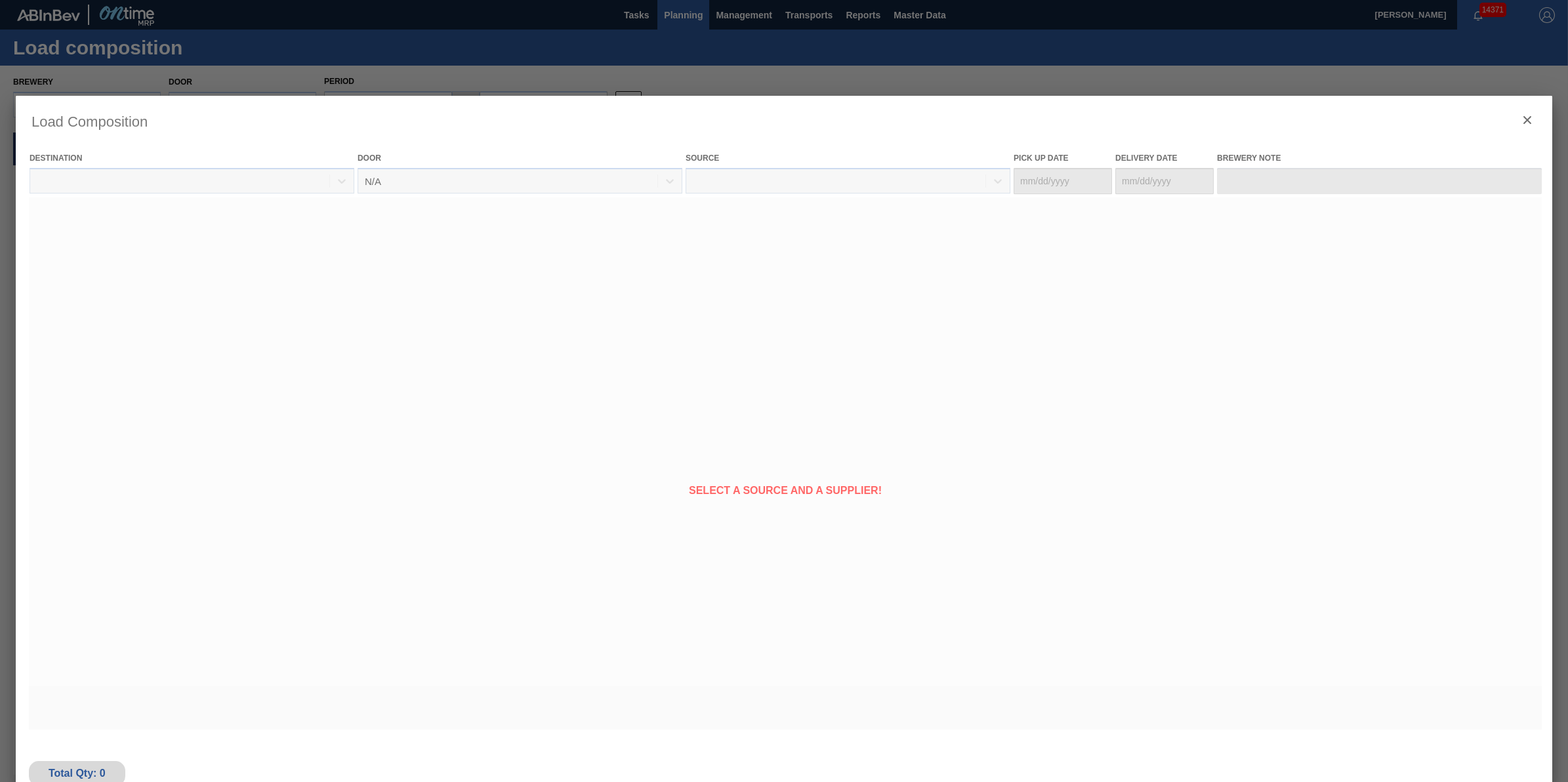
type Date "10/09/2025"
type Date "10/10/2025"
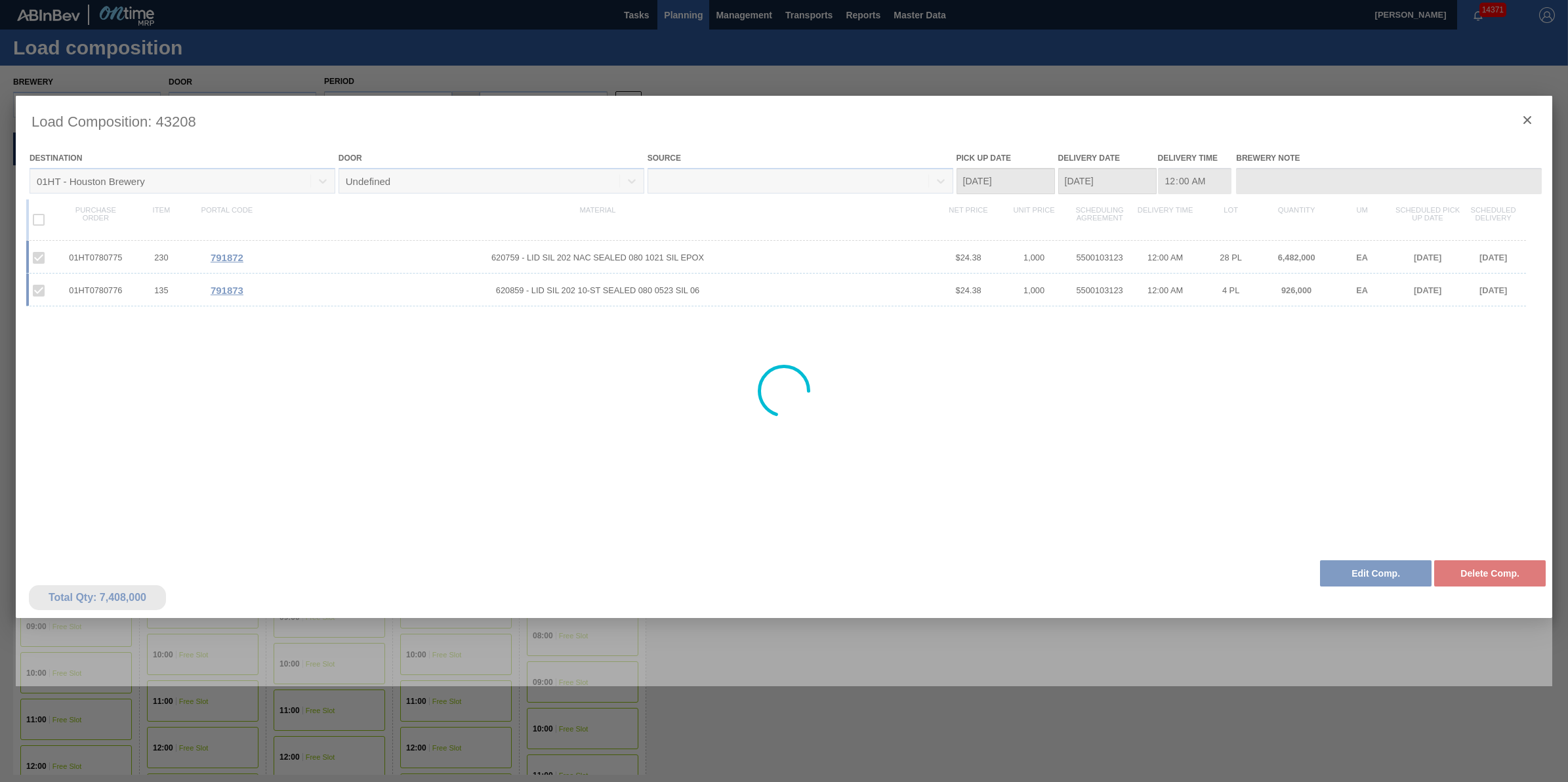
click at [1359, 581] on div at bounding box center [784, 391] width 1537 height 590
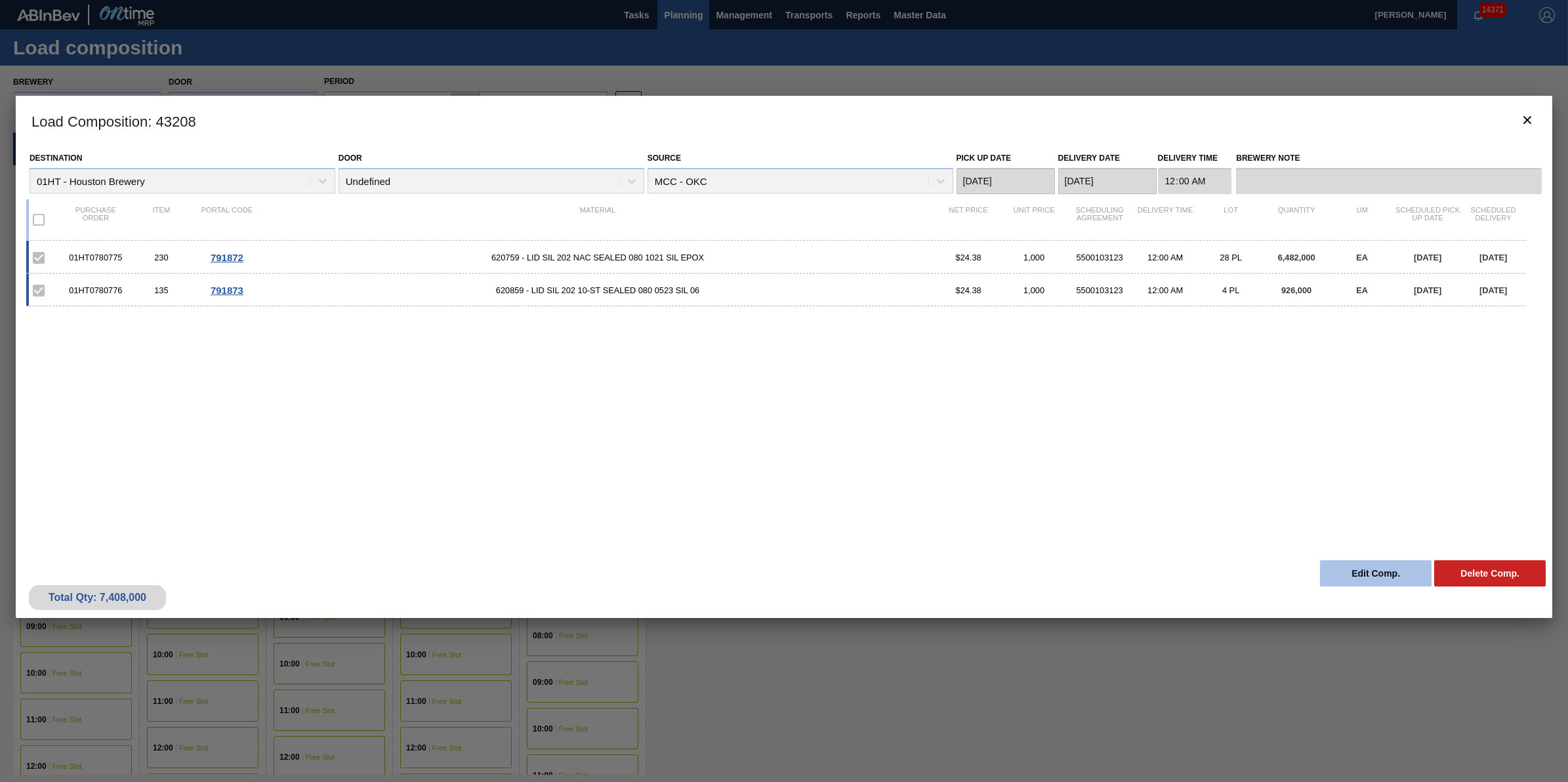
click at [1362, 578] on button "Edit Comp." at bounding box center [1376, 573] width 111 height 26
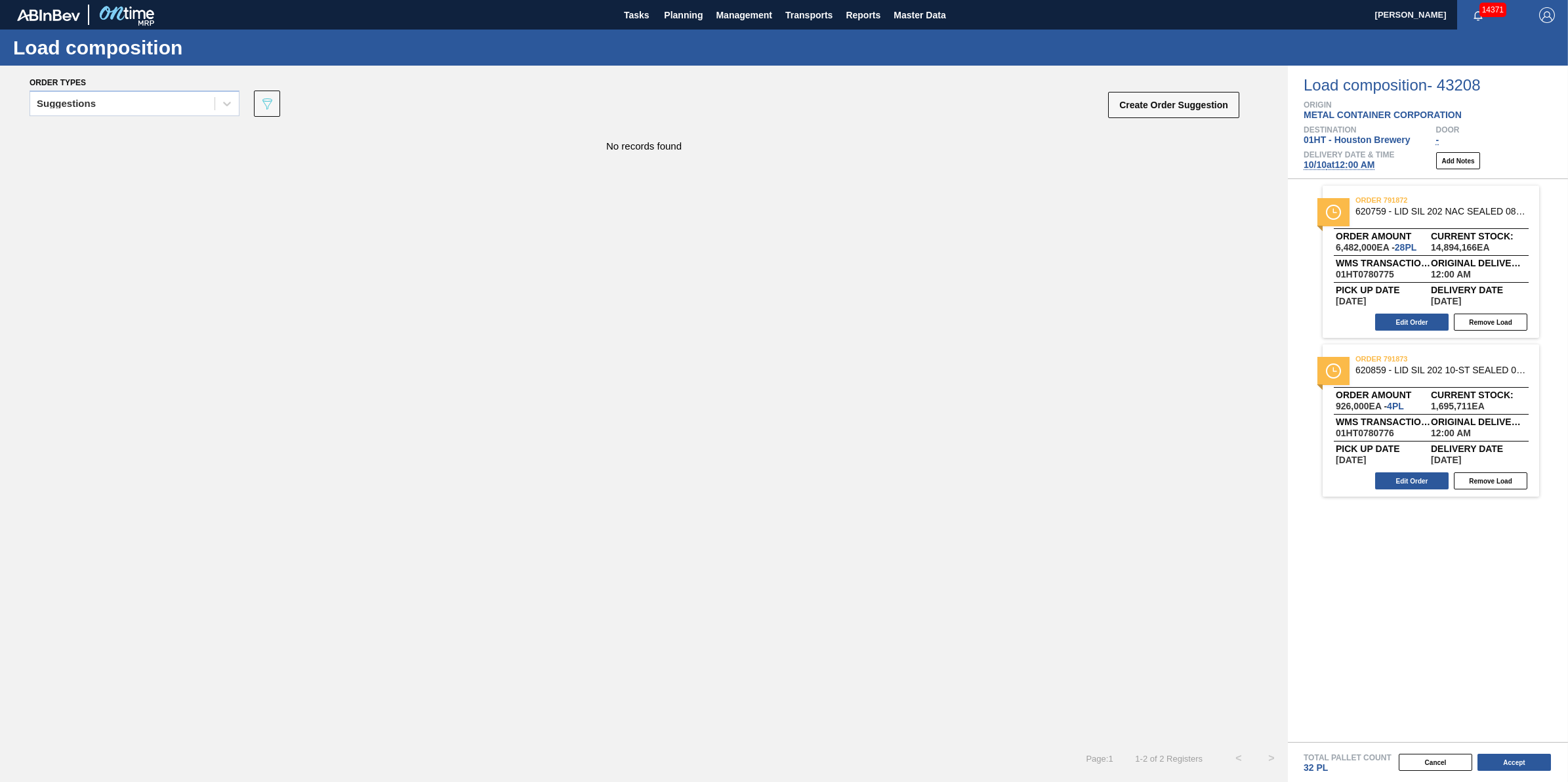
click at [1357, 169] on span "10/10 at 12:00 AM" at bounding box center [1339, 165] width 71 height 11
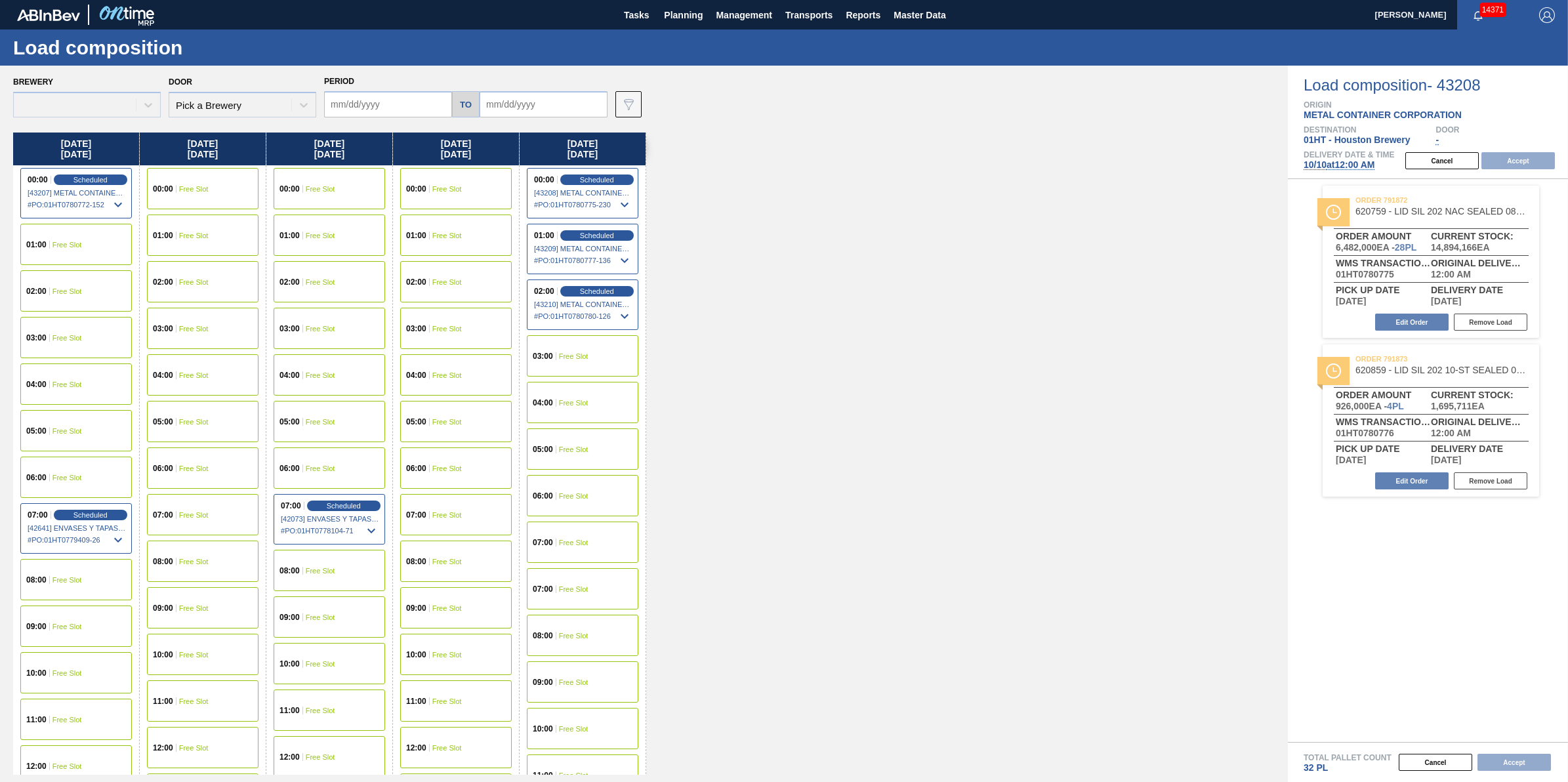
type input "10/06/2025"
type input "10/10/2025"
type input "10/17/2025"
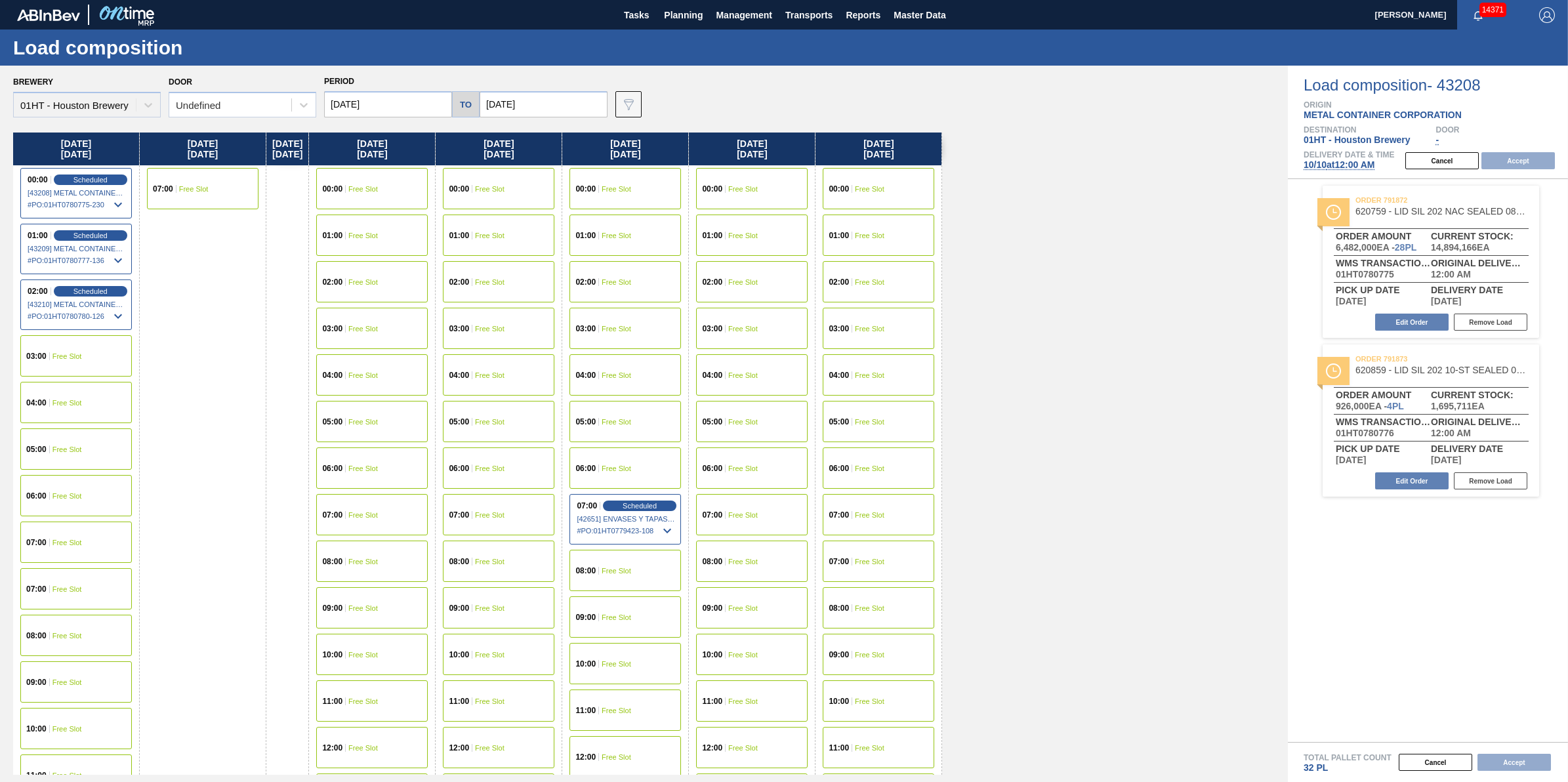
click at [418, 108] on input "10/10/2025" at bounding box center [388, 104] width 128 height 26
click at [363, 199] on div "6" at bounding box center [361, 199] width 18 height 18
type input "10/06/2025"
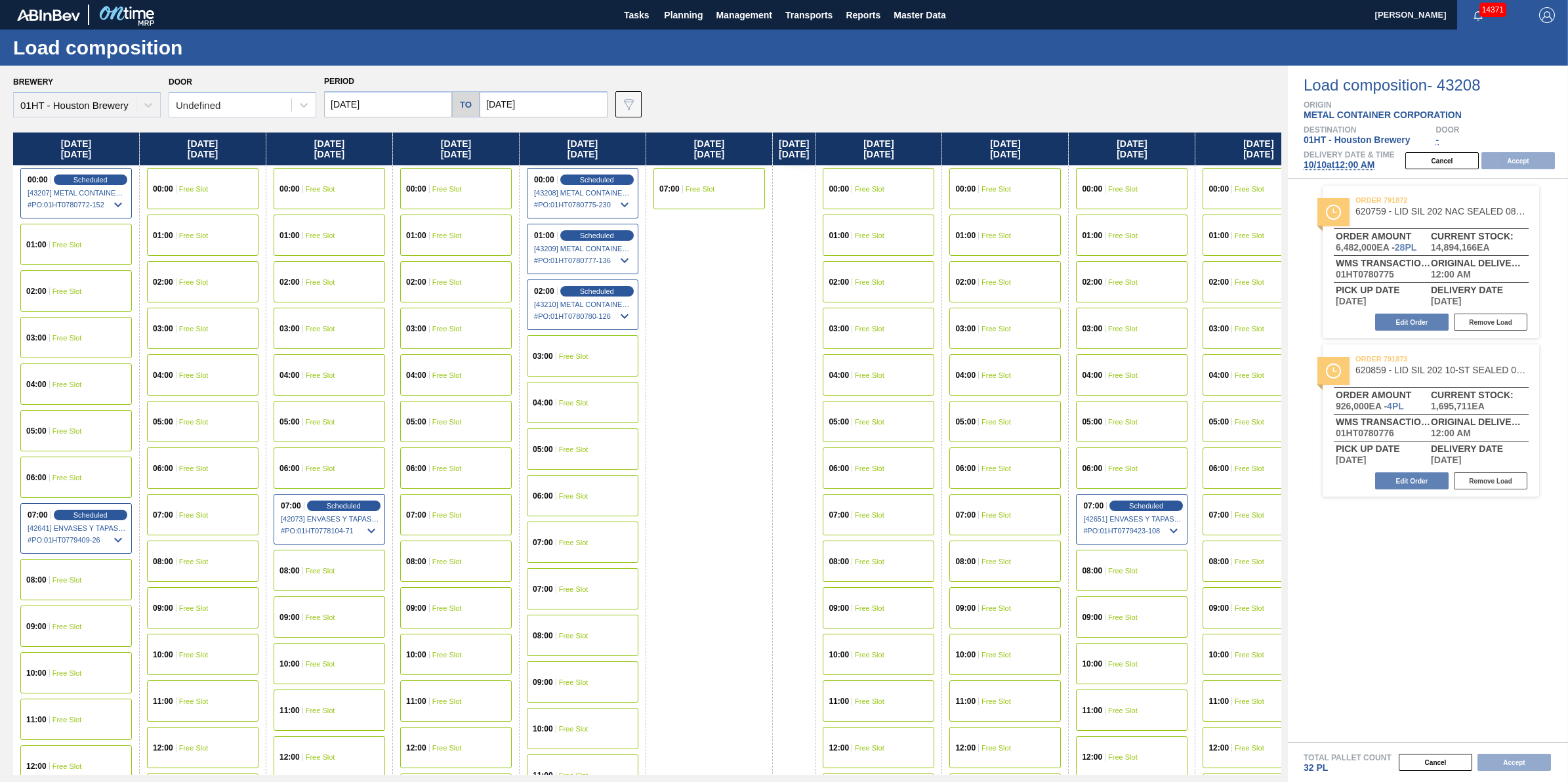
click at [457, 325] on span "Free Slot" at bounding box center [447, 328] width 30 height 8
click at [460, 473] on div "06:00 Free Slot" at bounding box center [456, 468] width 111 height 41
click at [1533, 168] on button "Accept" at bounding box center [1518, 161] width 74 height 17
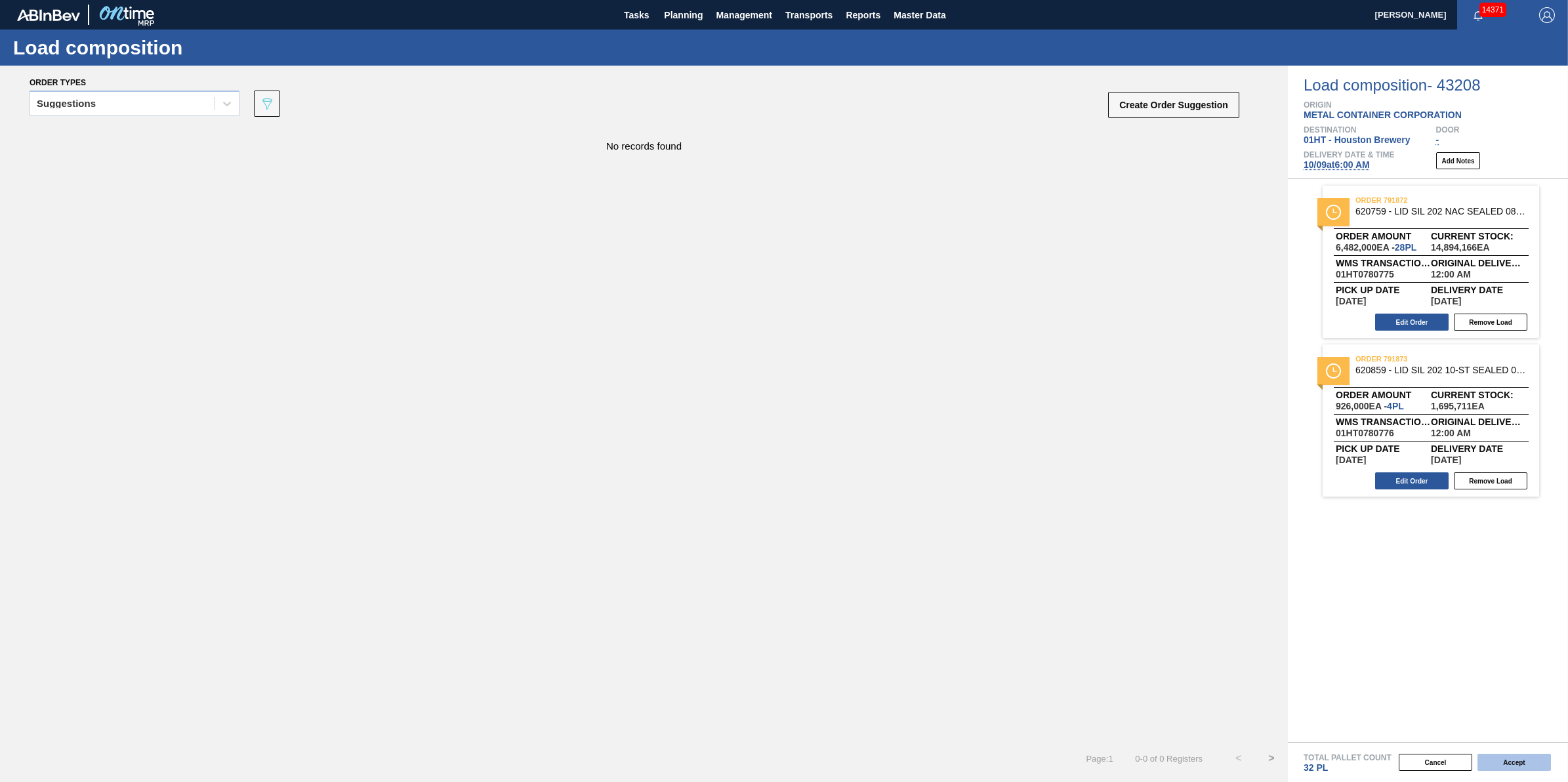
click at [1502, 756] on button "Accept" at bounding box center [1515, 762] width 74 height 17
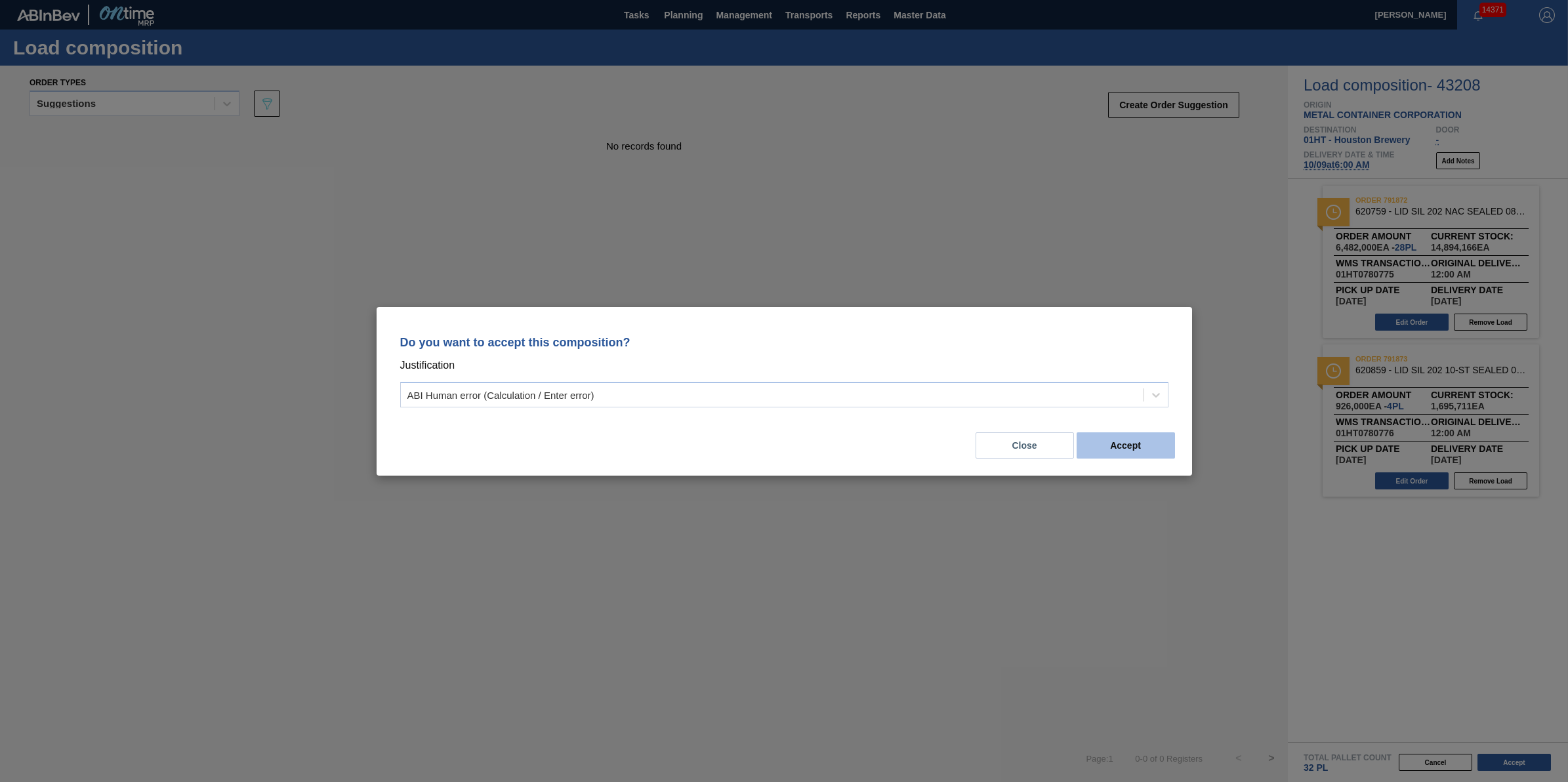
click at [1124, 446] on button "Accept" at bounding box center [1126, 445] width 98 height 26
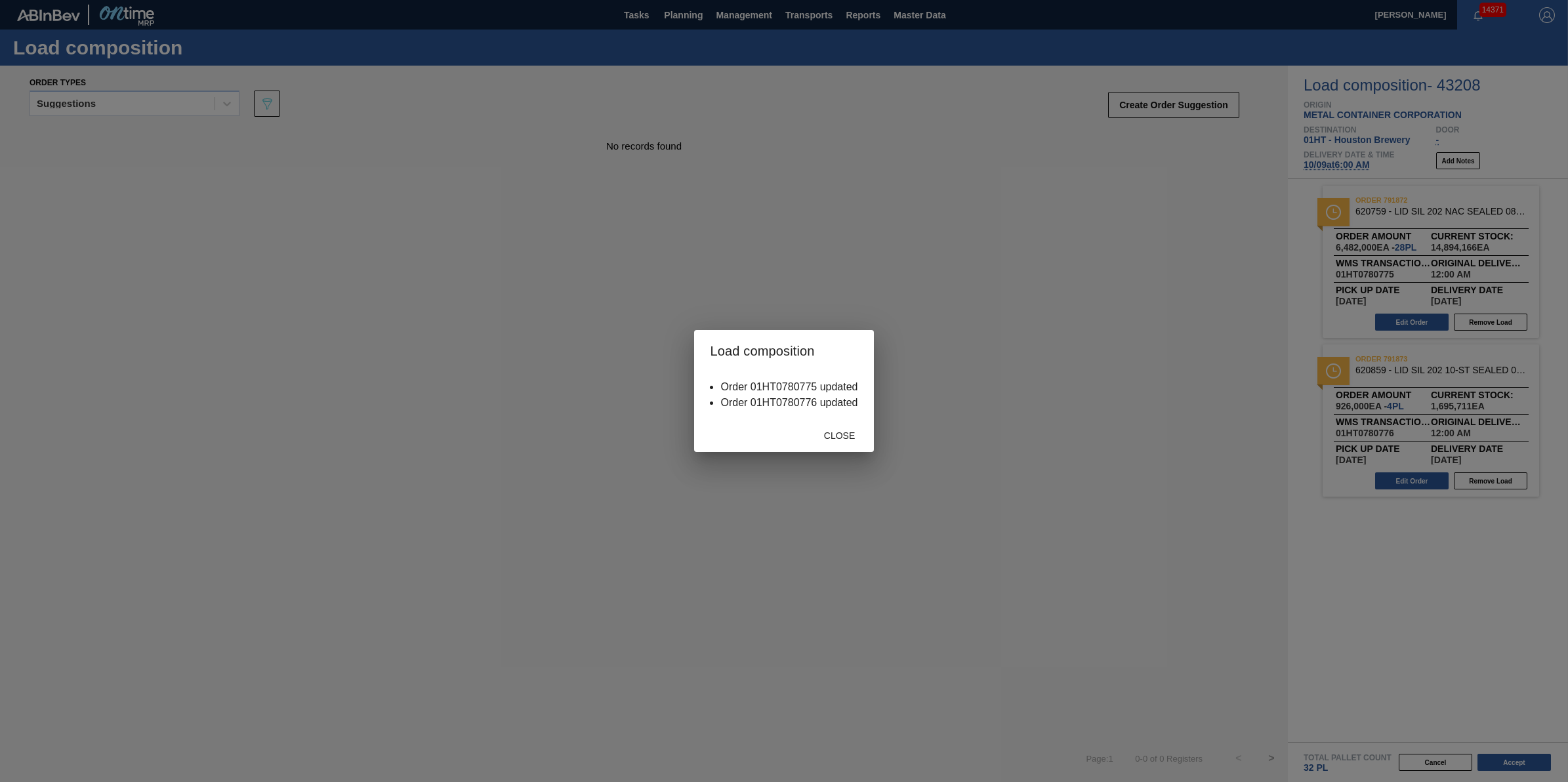
click at [840, 430] on div "Close" at bounding box center [840, 436] width 58 height 25
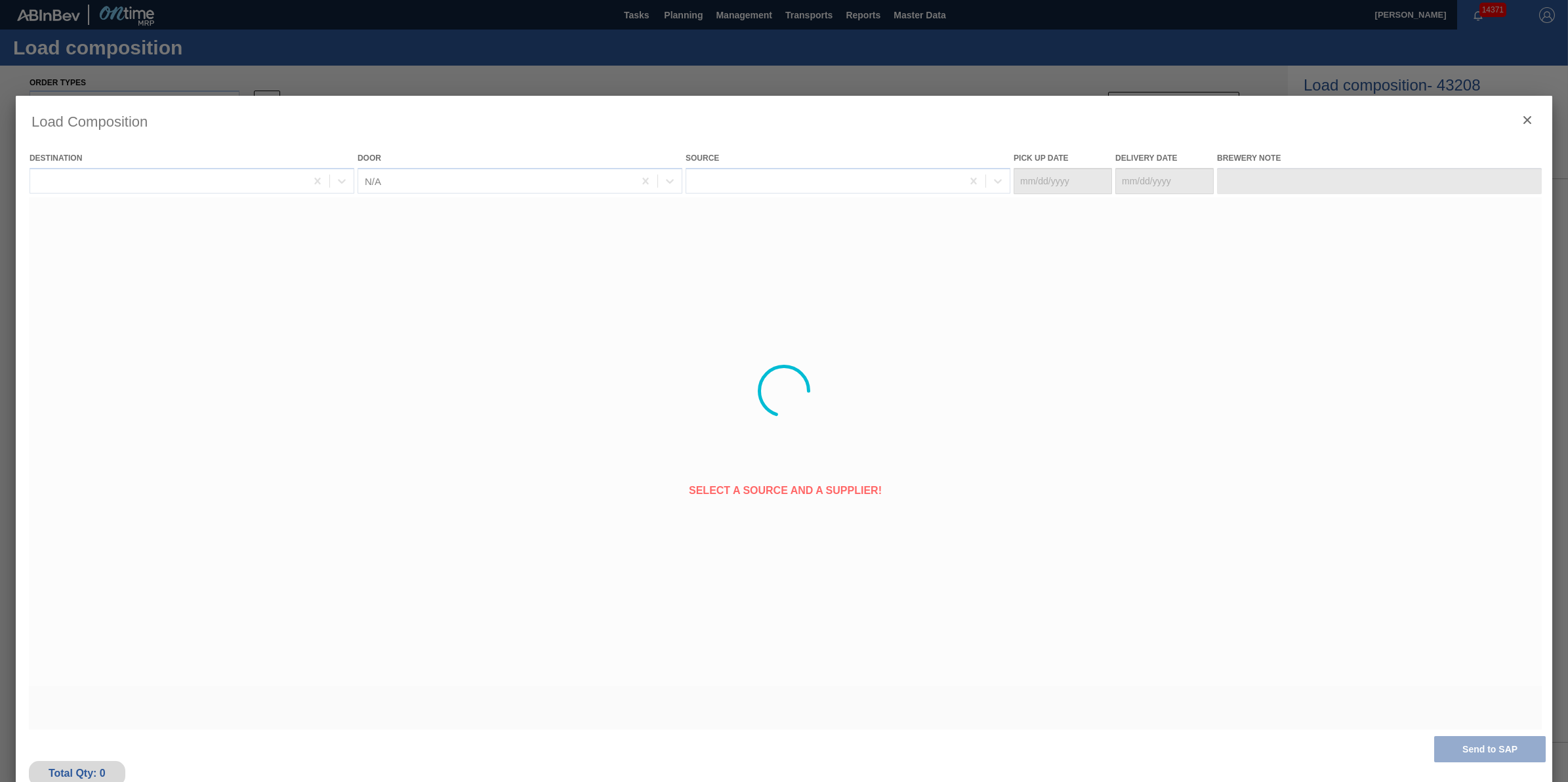
type Date "10/08/2025"
type Date "10/09/2025"
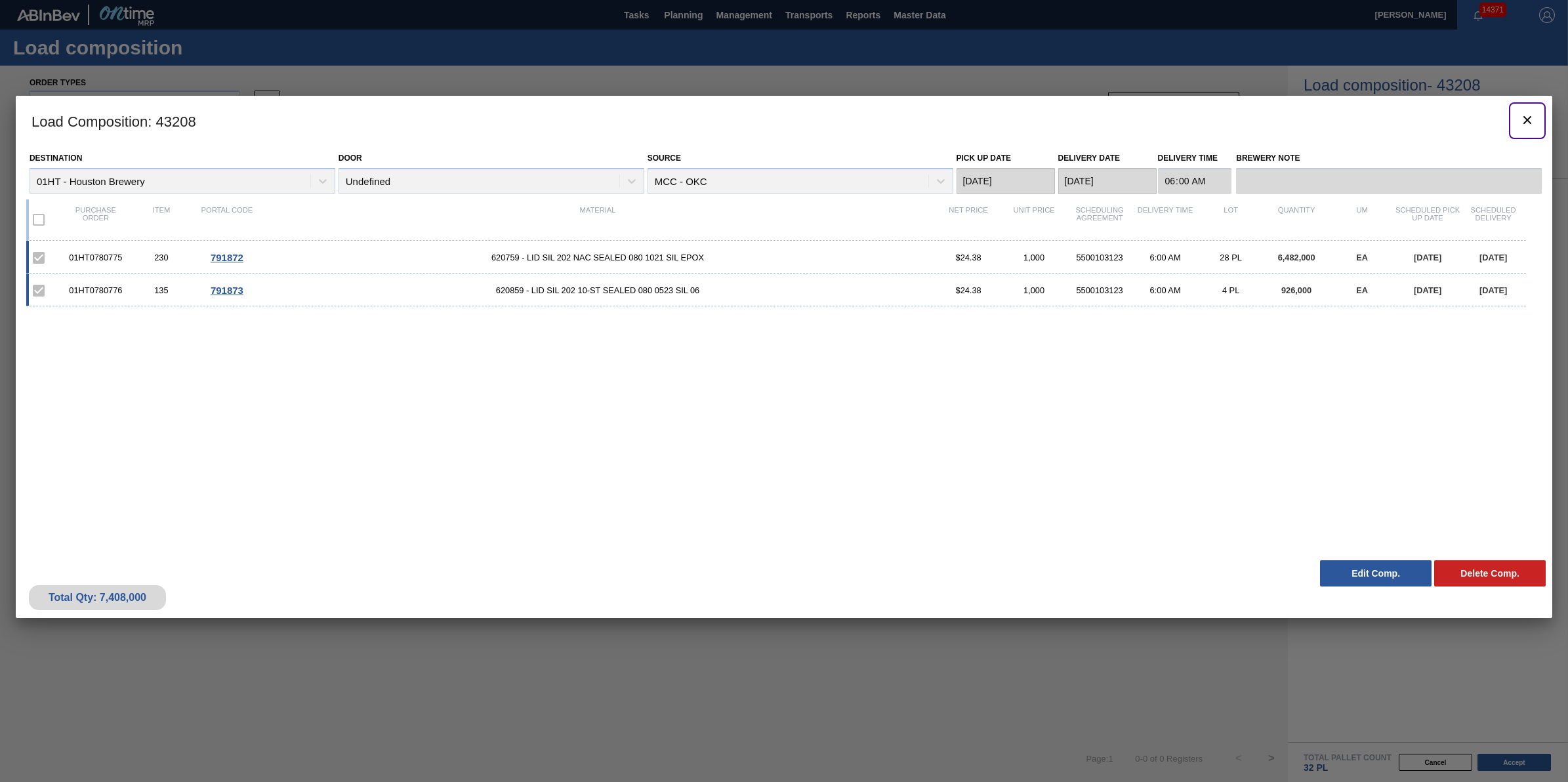
click at [1524, 119] on icon "botão de ícone" at bounding box center [1528, 120] width 16 height 16
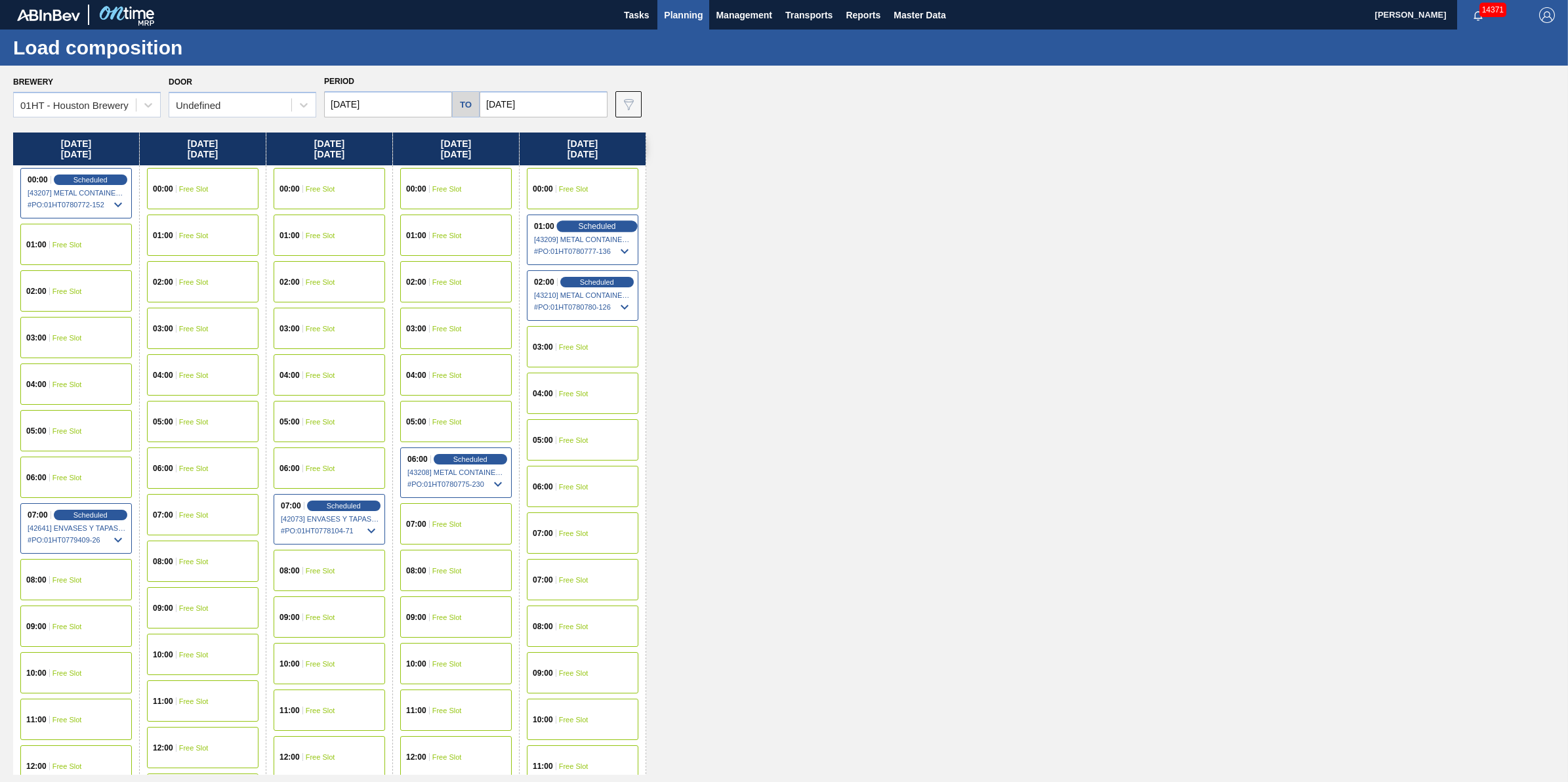
click at [612, 225] on span "Scheduled" at bounding box center [597, 226] width 38 height 9
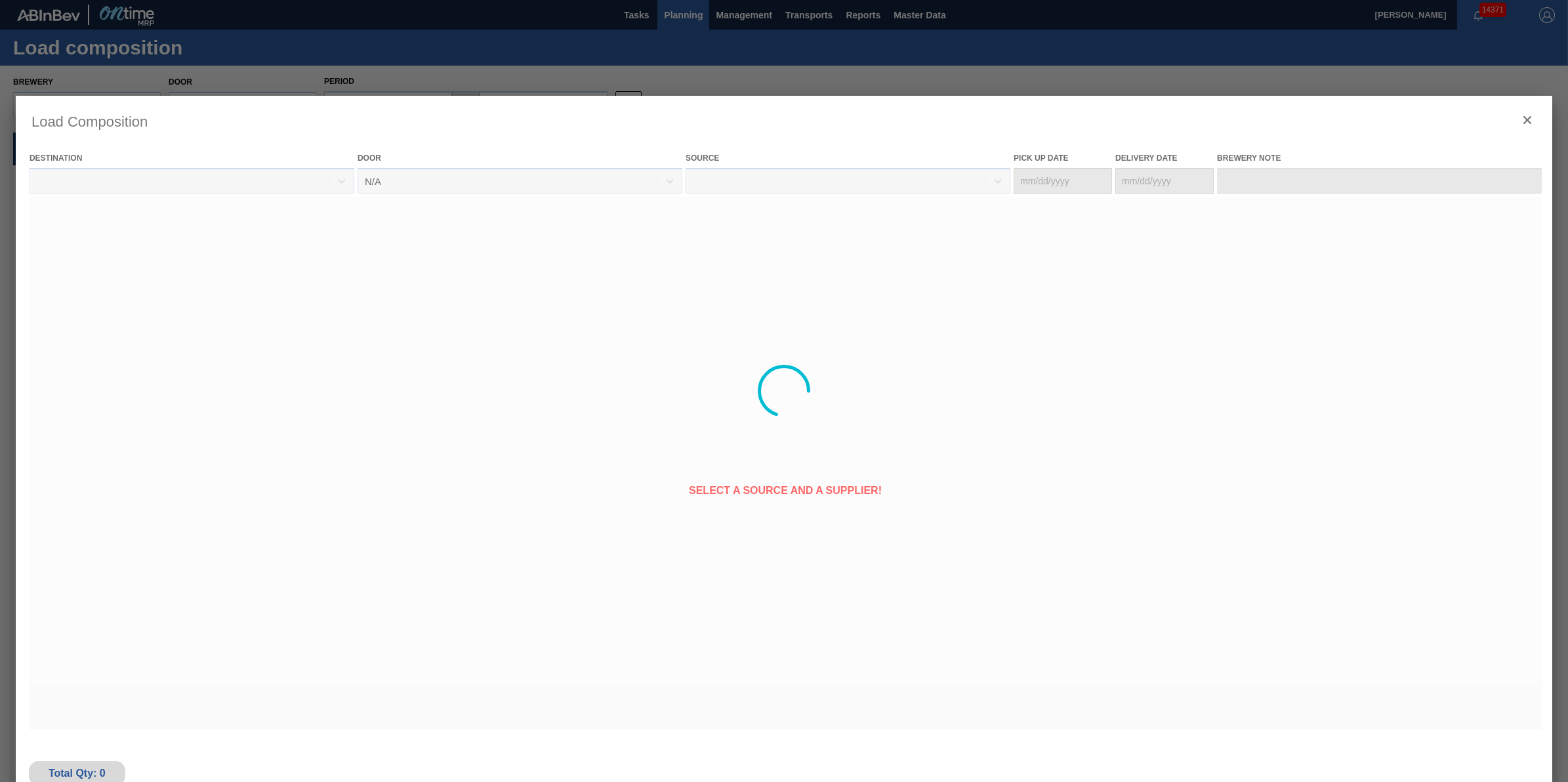
type Date "10/09/2025"
type Date "10/10/2025"
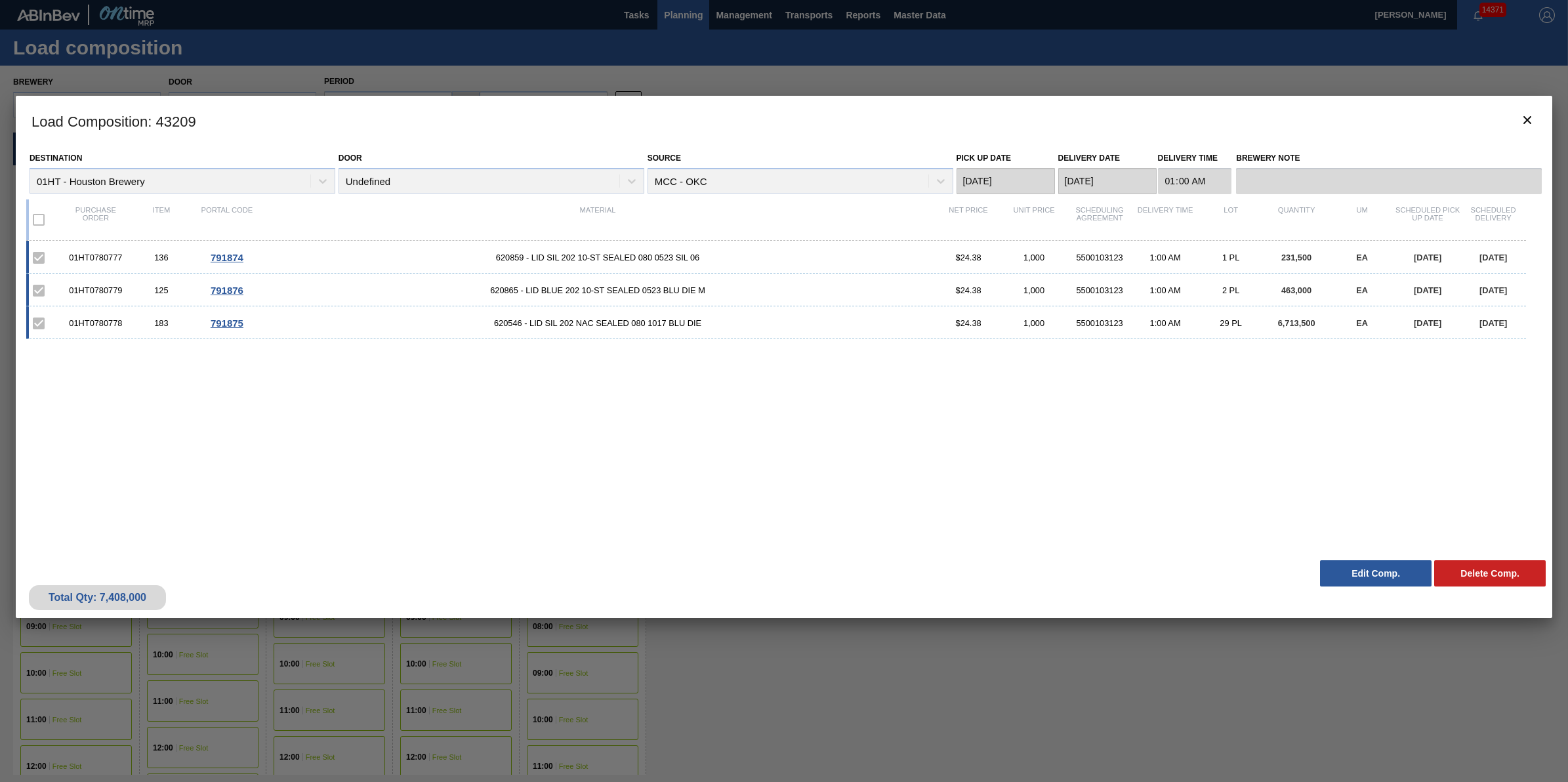
click at [1340, 572] on button "Edit Comp." at bounding box center [1376, 573] width 111 height 26
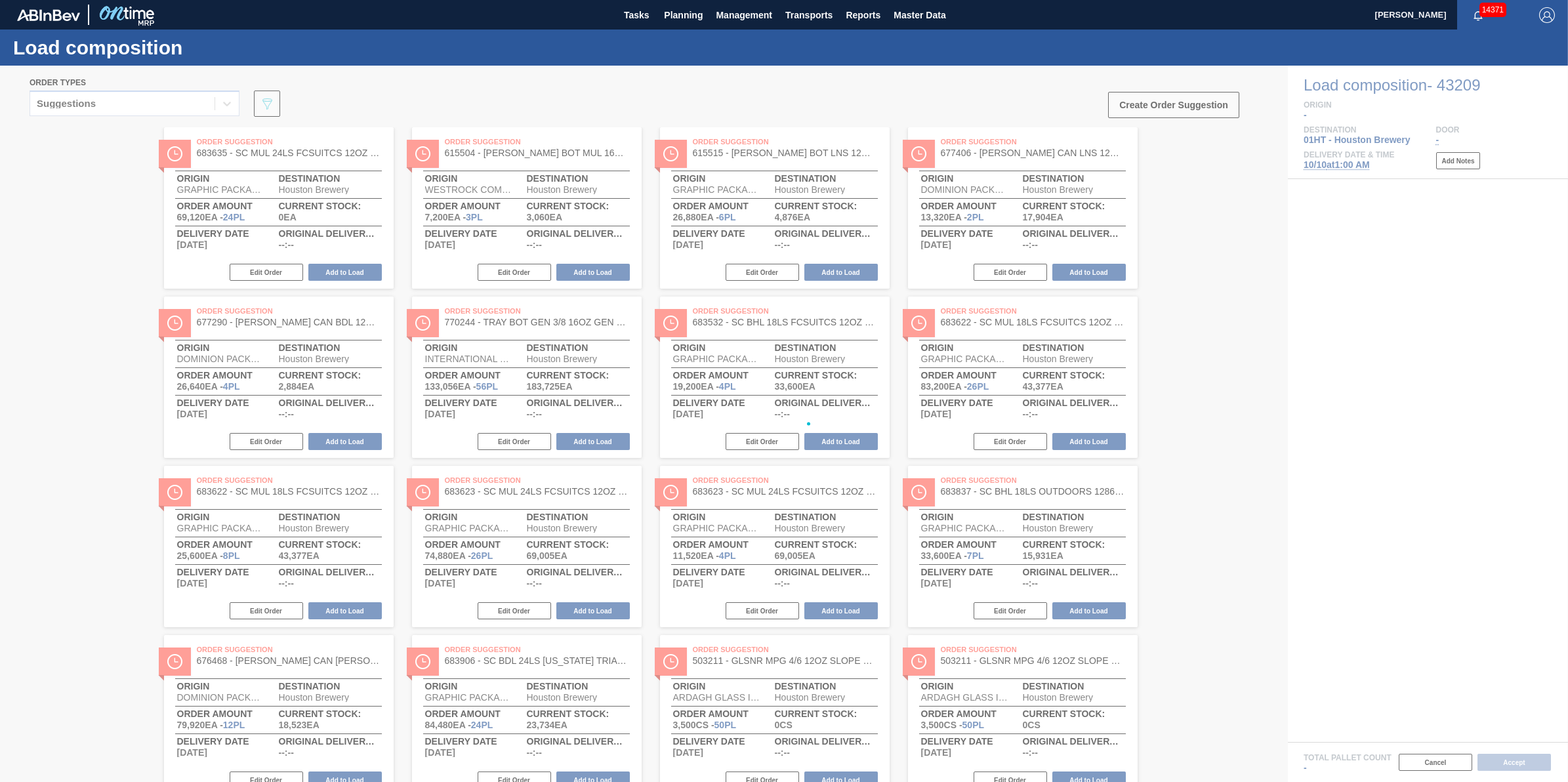
click at [1363, 168] on div at bounding box center [784, 424] width 1568 height 717
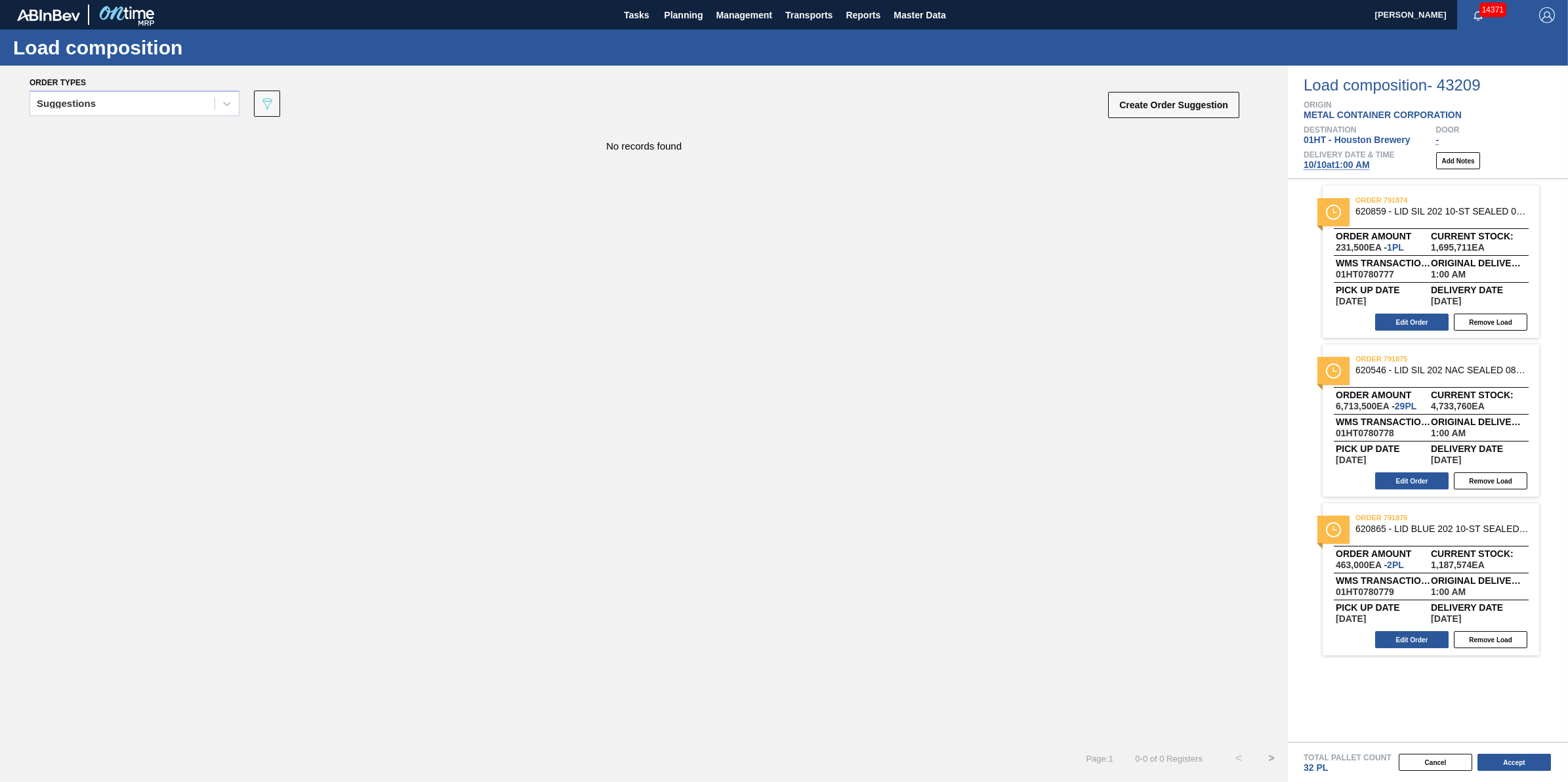
click at [1363, 168] on span "10/10 at 1:00 AM" at bounding box center [1337, 165] width 66 height 11
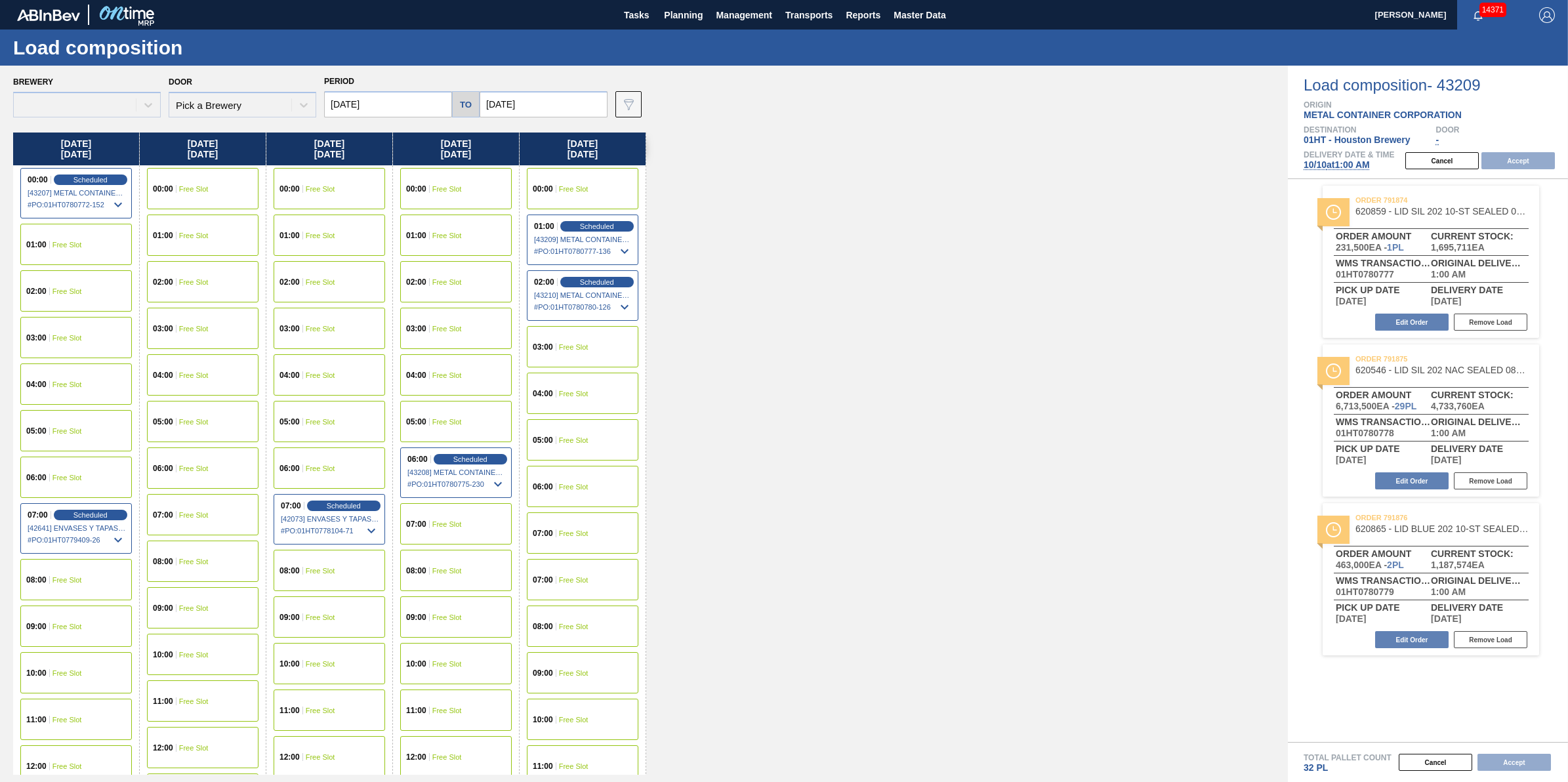
type input "10/10/2025"
type input "10/17/2025"
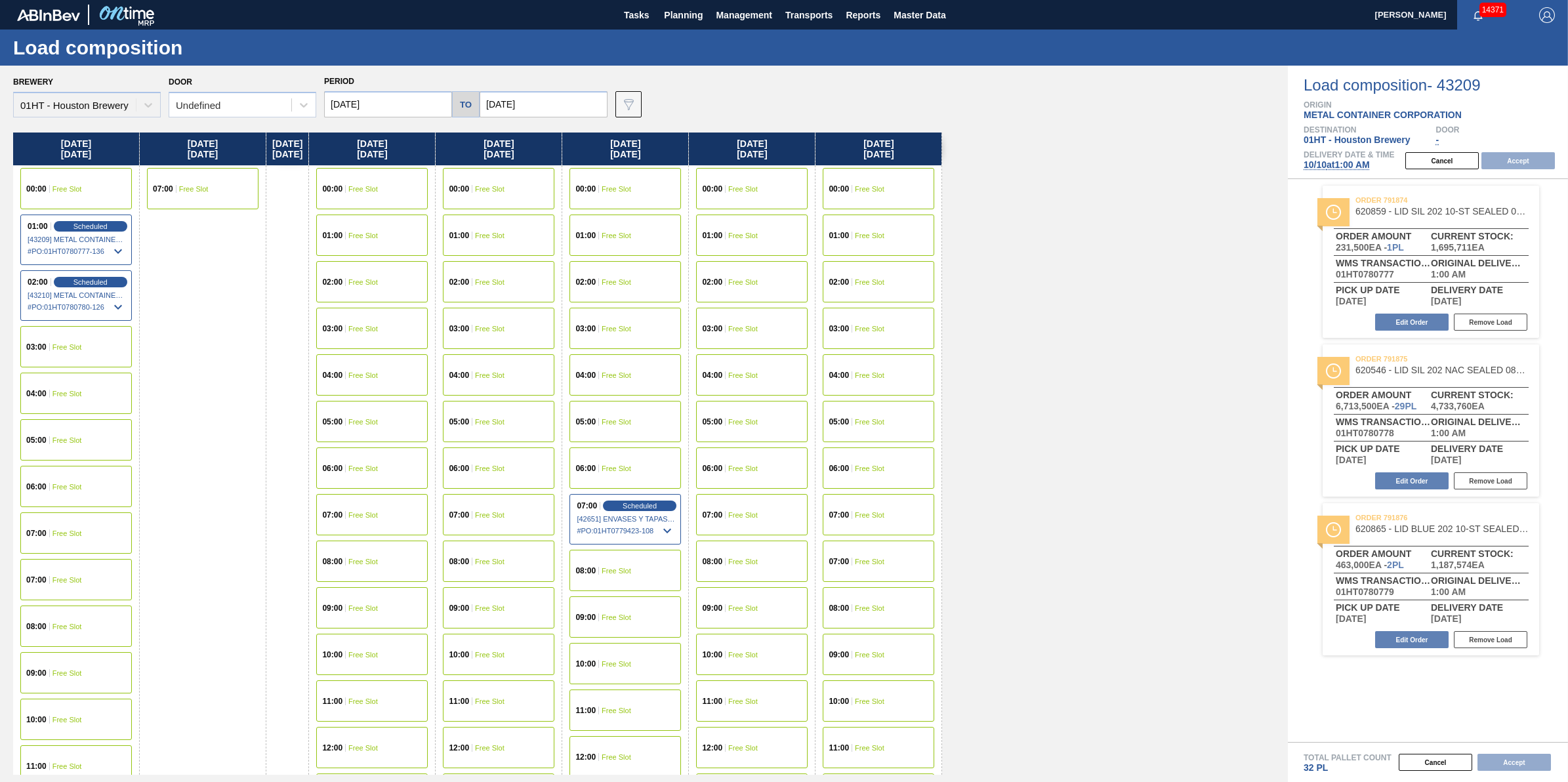
click at [82, 482] on div "06:00 Free Slot" at bounding box center [76, 486] width 111 height 41
click at [1503, 168] on button "Accept" at bounding box center [1518, 161] width 74 height 17
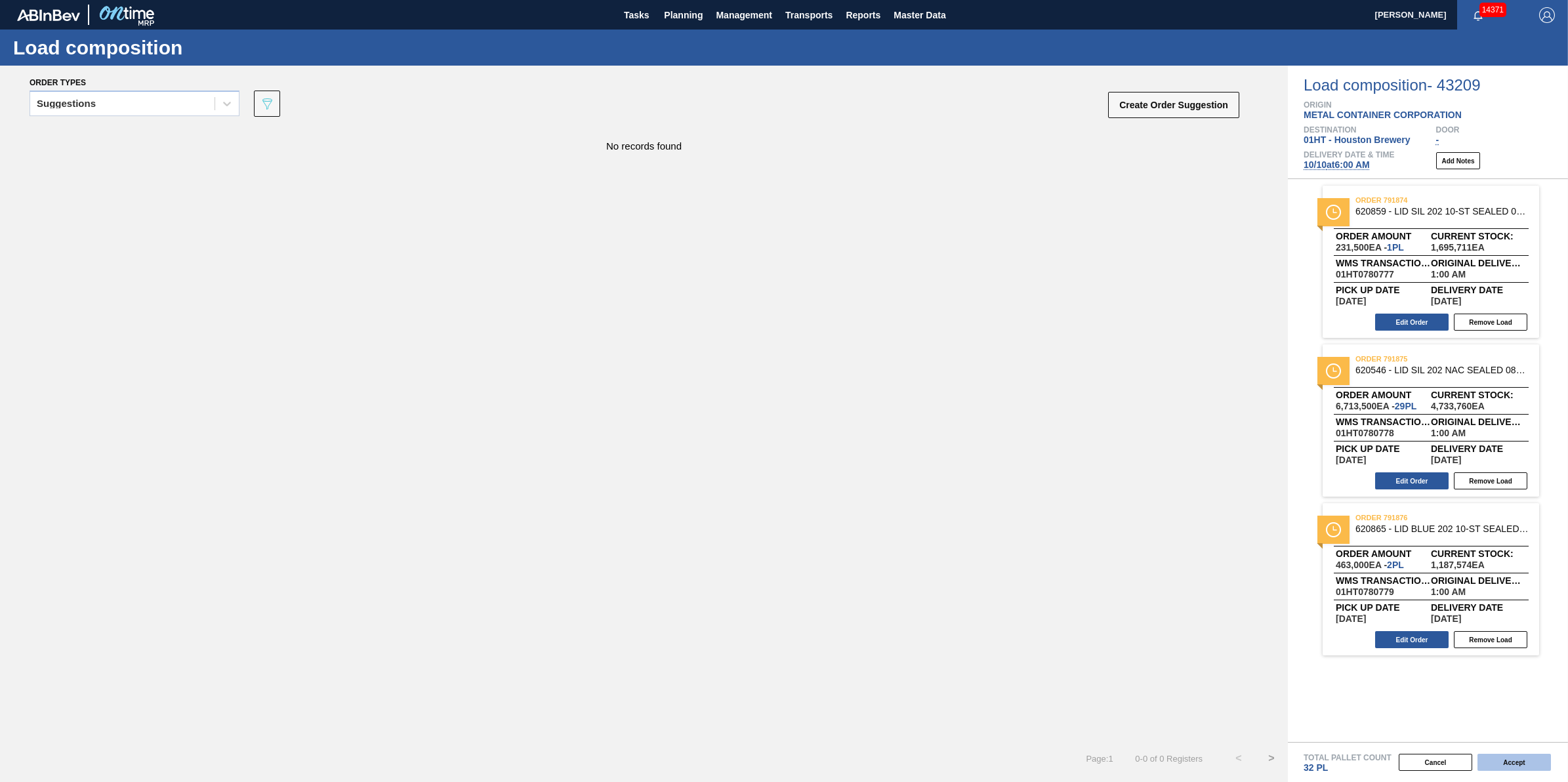
click at [1515, 768] on button "Accept" at bounding box center [1515, 762] width 74 height 17
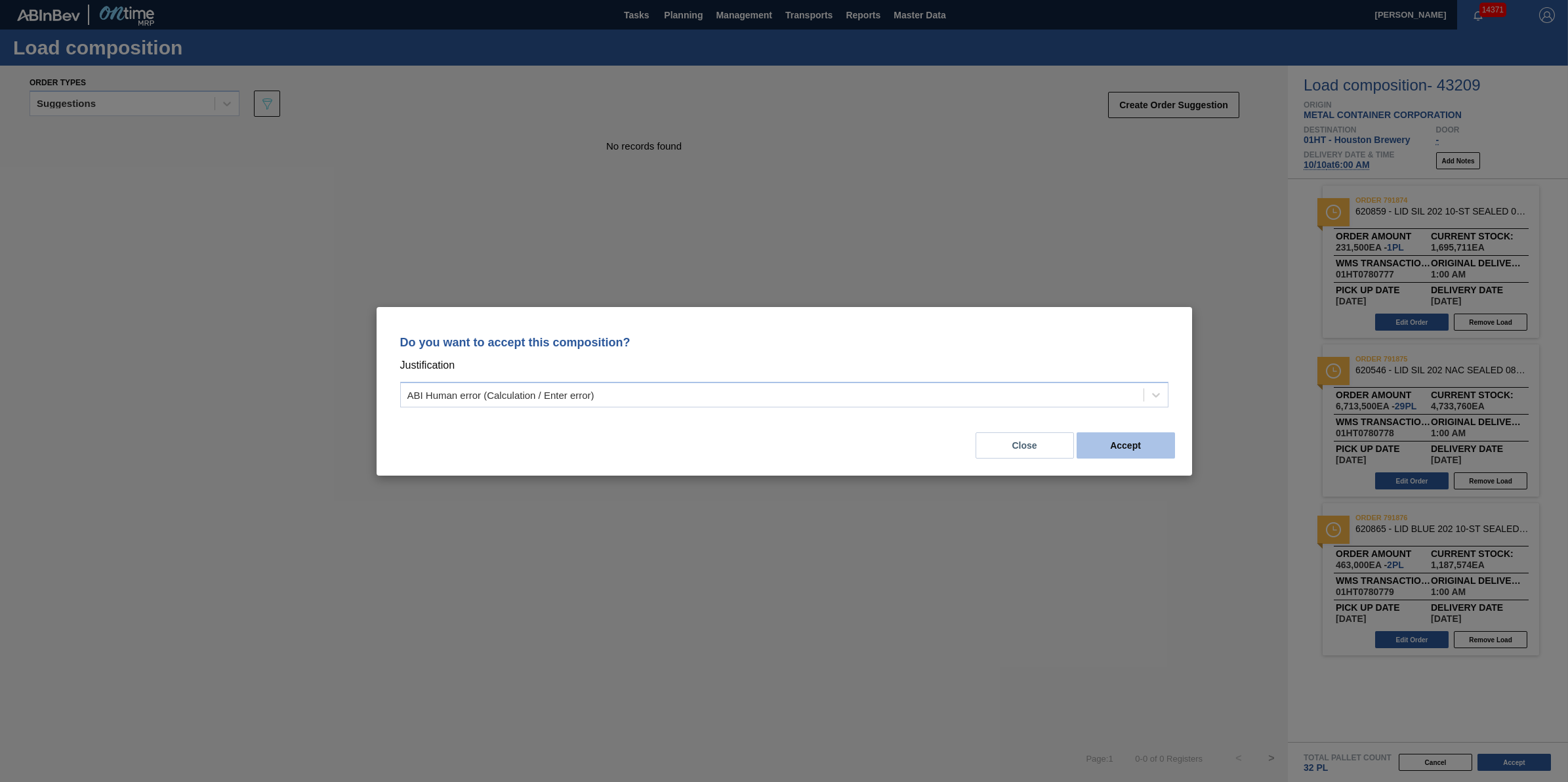
click at [1111, 439] on button "Accept" at bounding box center [1126, 445] width 98 height 26
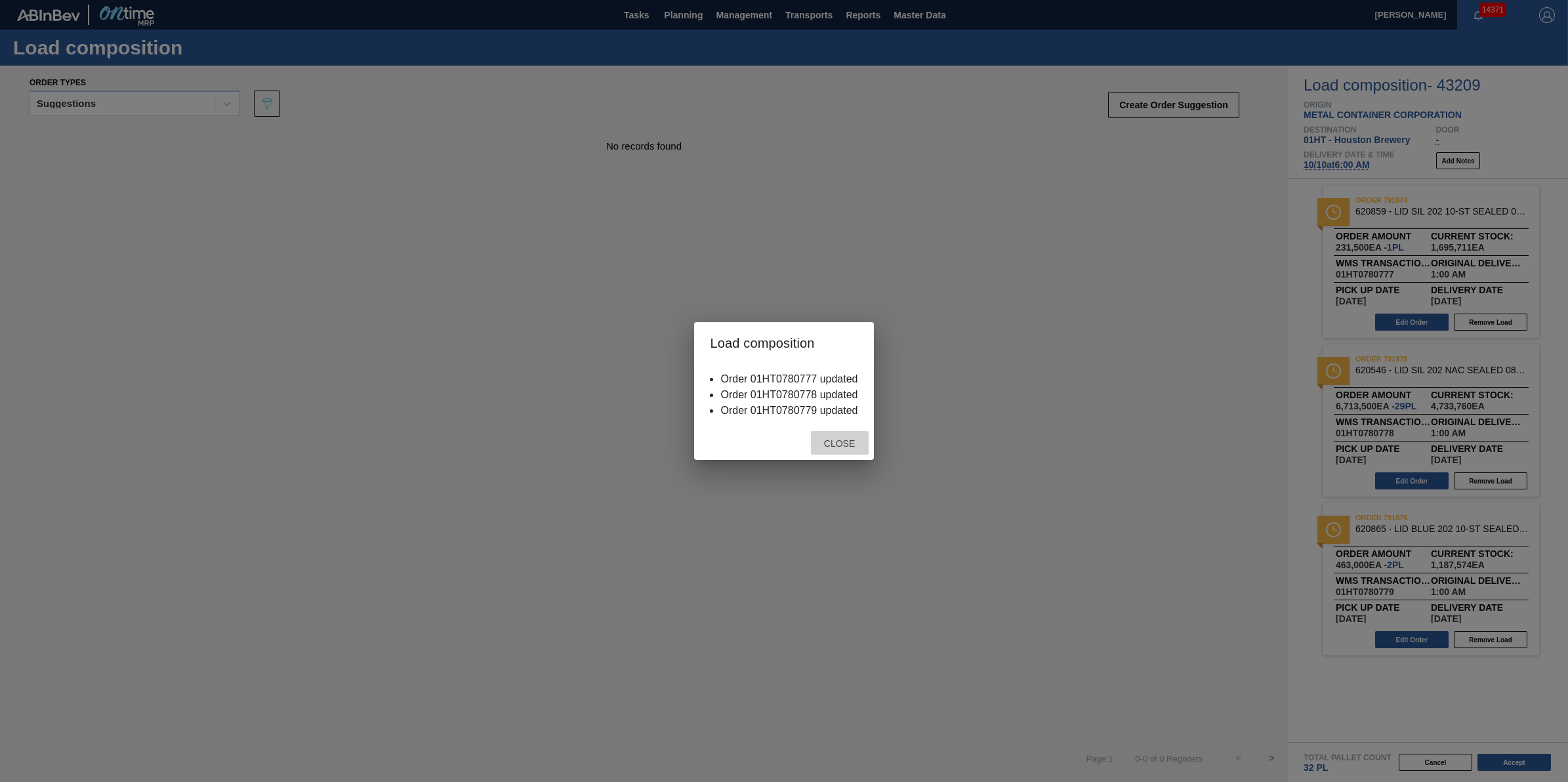
click at [822, 437] on div "Close" at bounding box center [840, 444] width 58 height 25
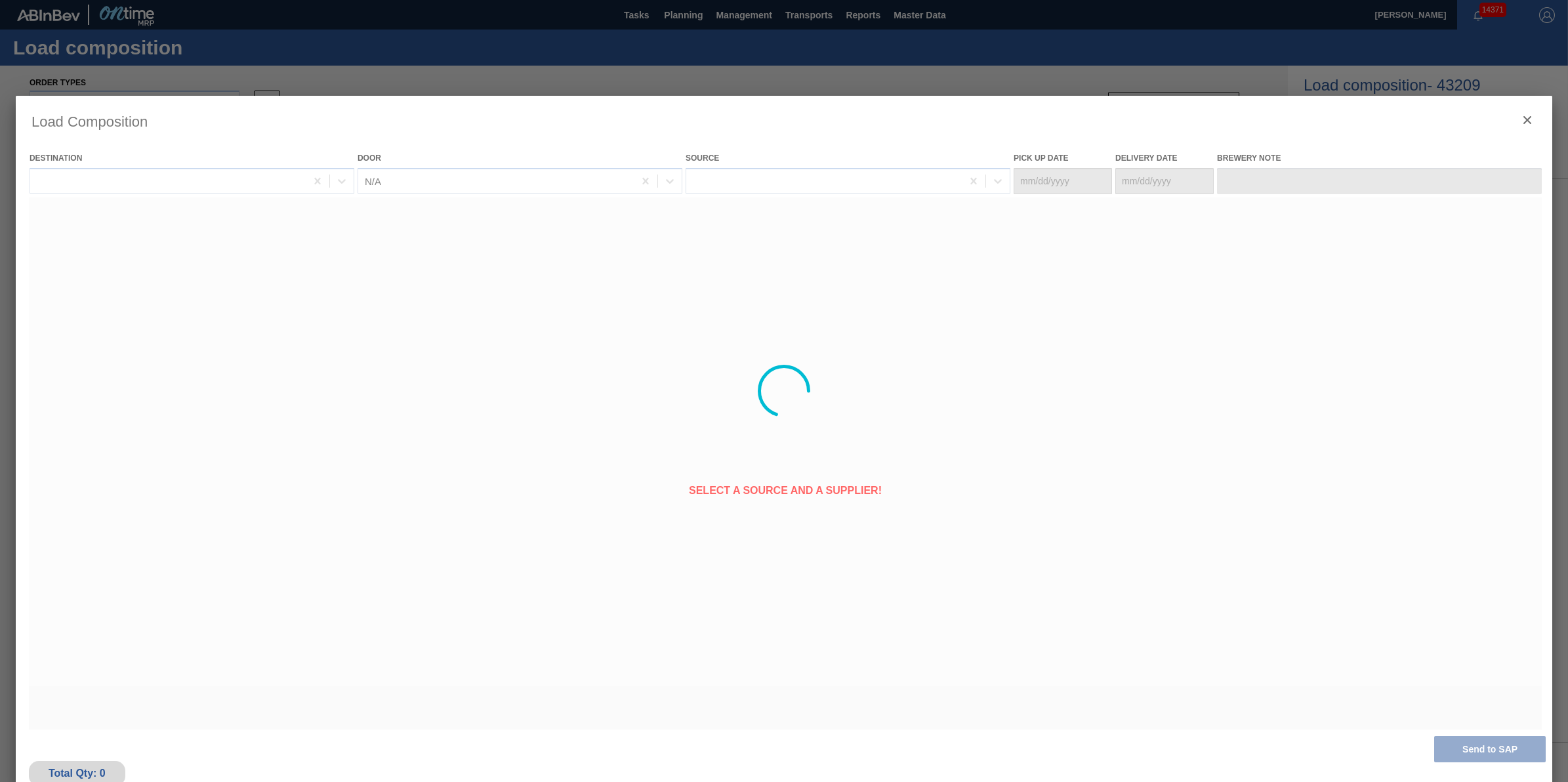
type Date "10/09/2025"
type Date "10/10/2025"
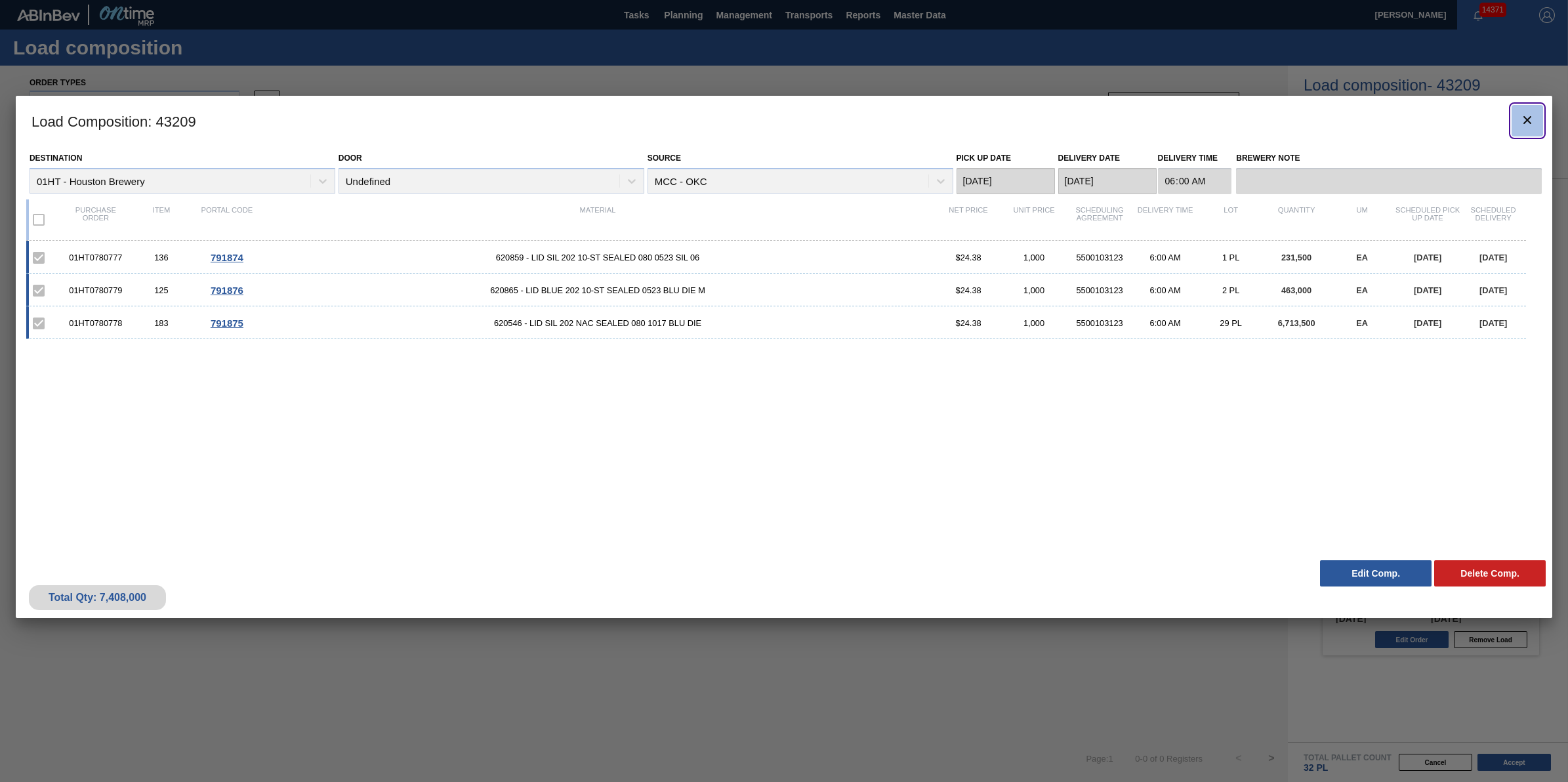
click at [1529, 119] on icon "botão de ícone" at bounding box center [1528, 120] width 8 height 8
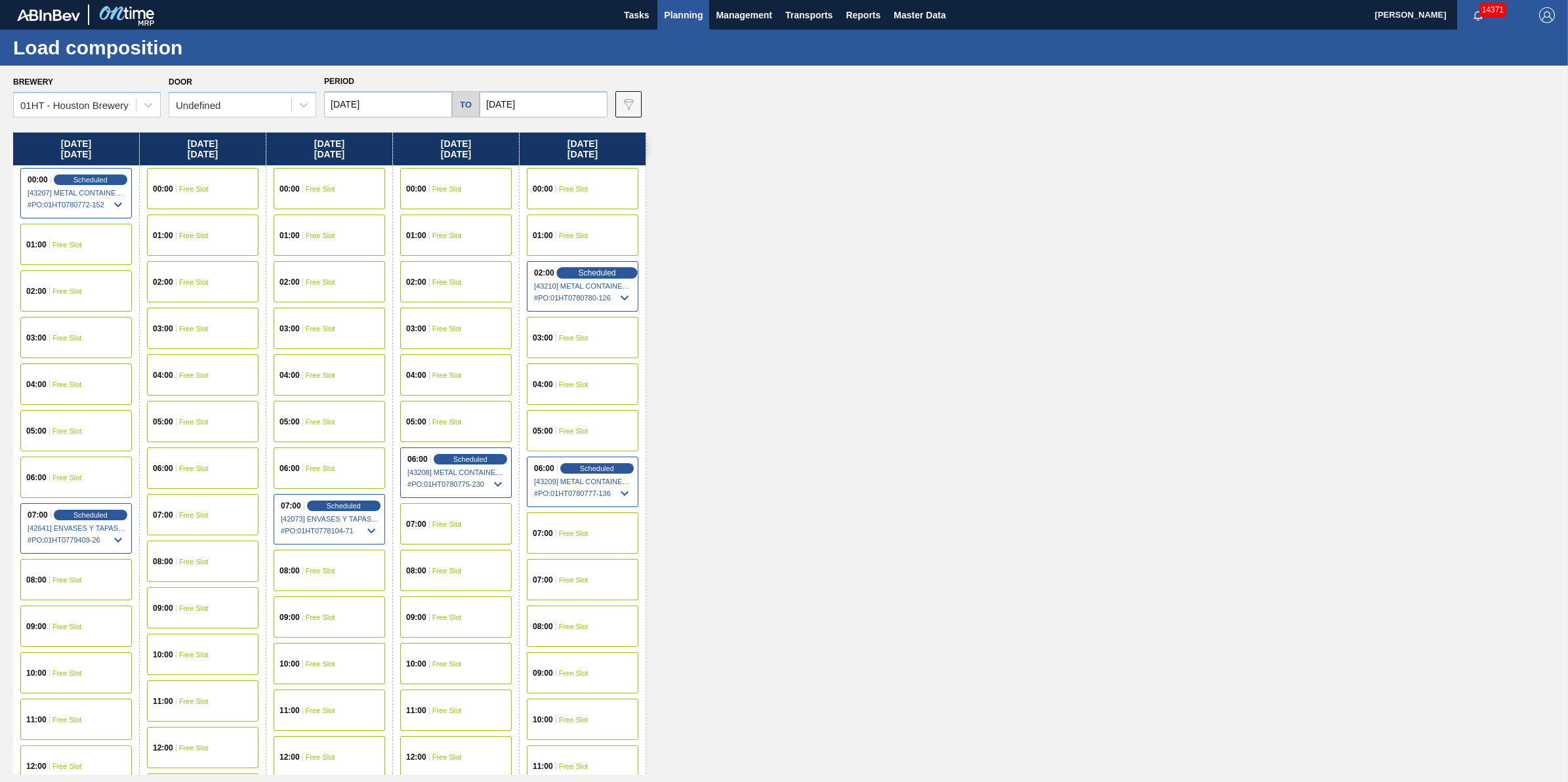
click at [628, 275] on div "Scheduled" at bounding box center [597, 273] width 81 height 12
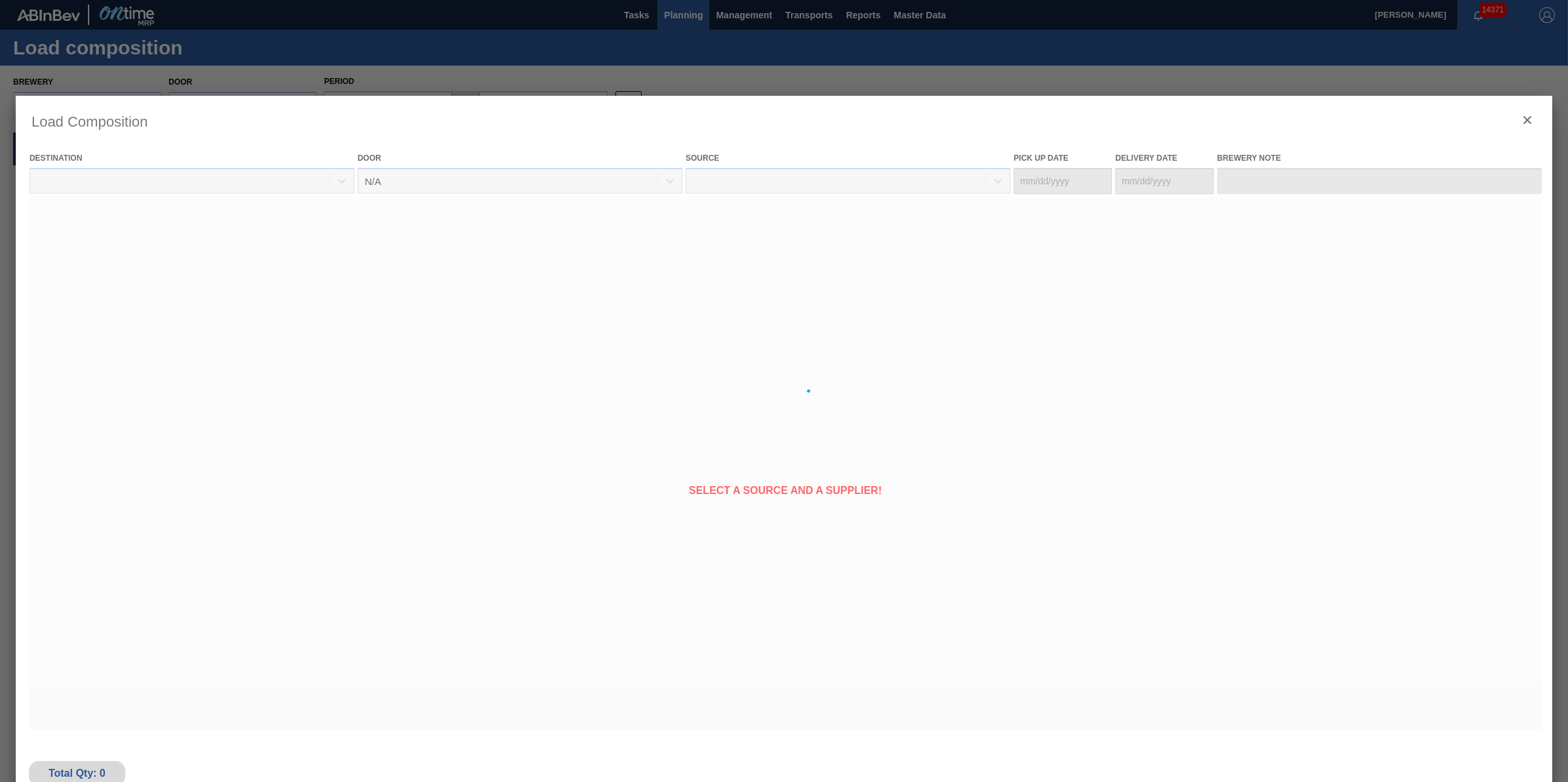
click at [606, 278] on div at bounding box center [784, 391] width 1537 height 590
type Date "10/09/2025"
type Date "10/10/2025"
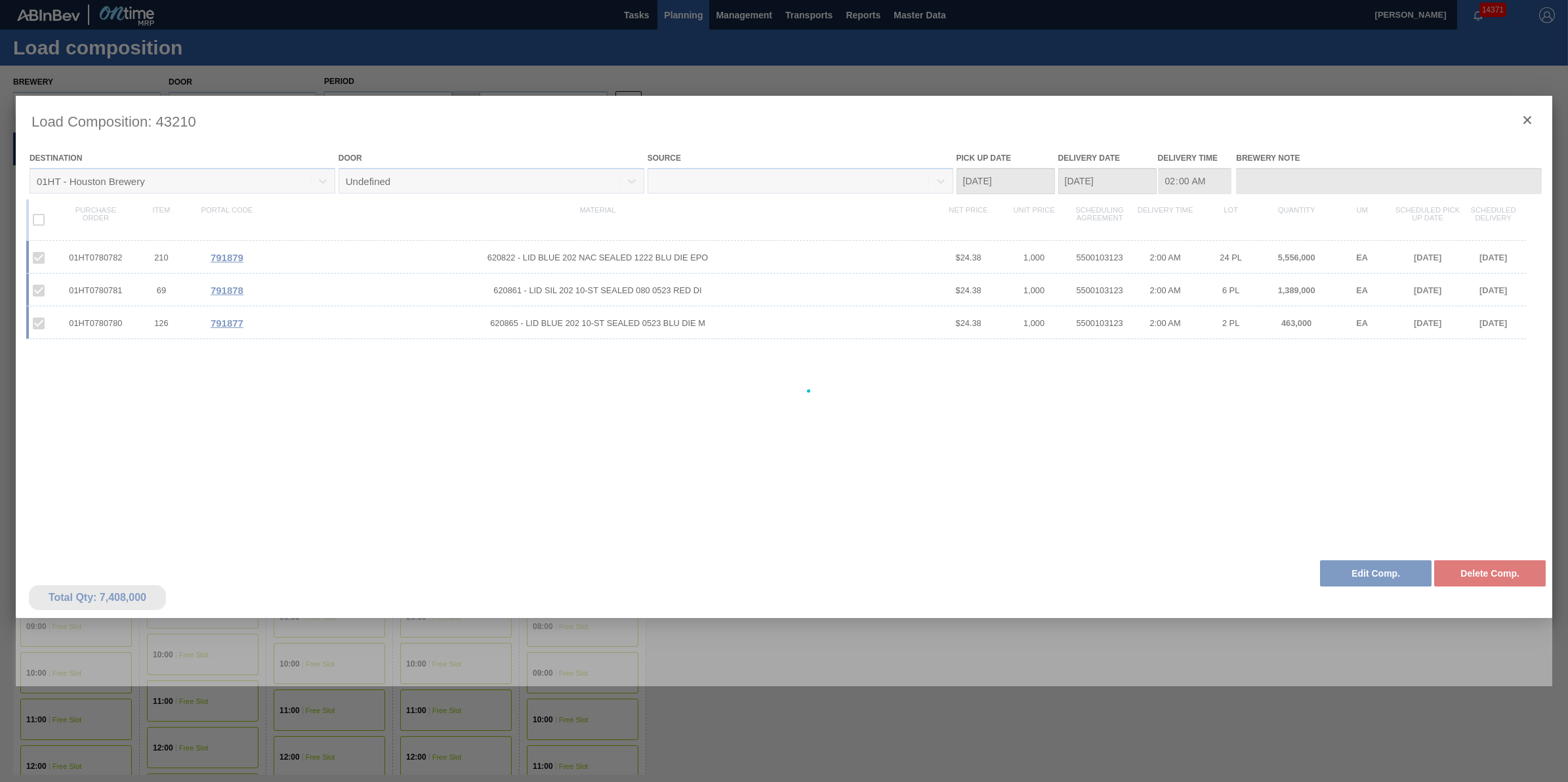
click at [1383, 575] on div at bounding box center [784, 391] width 1537 height 590
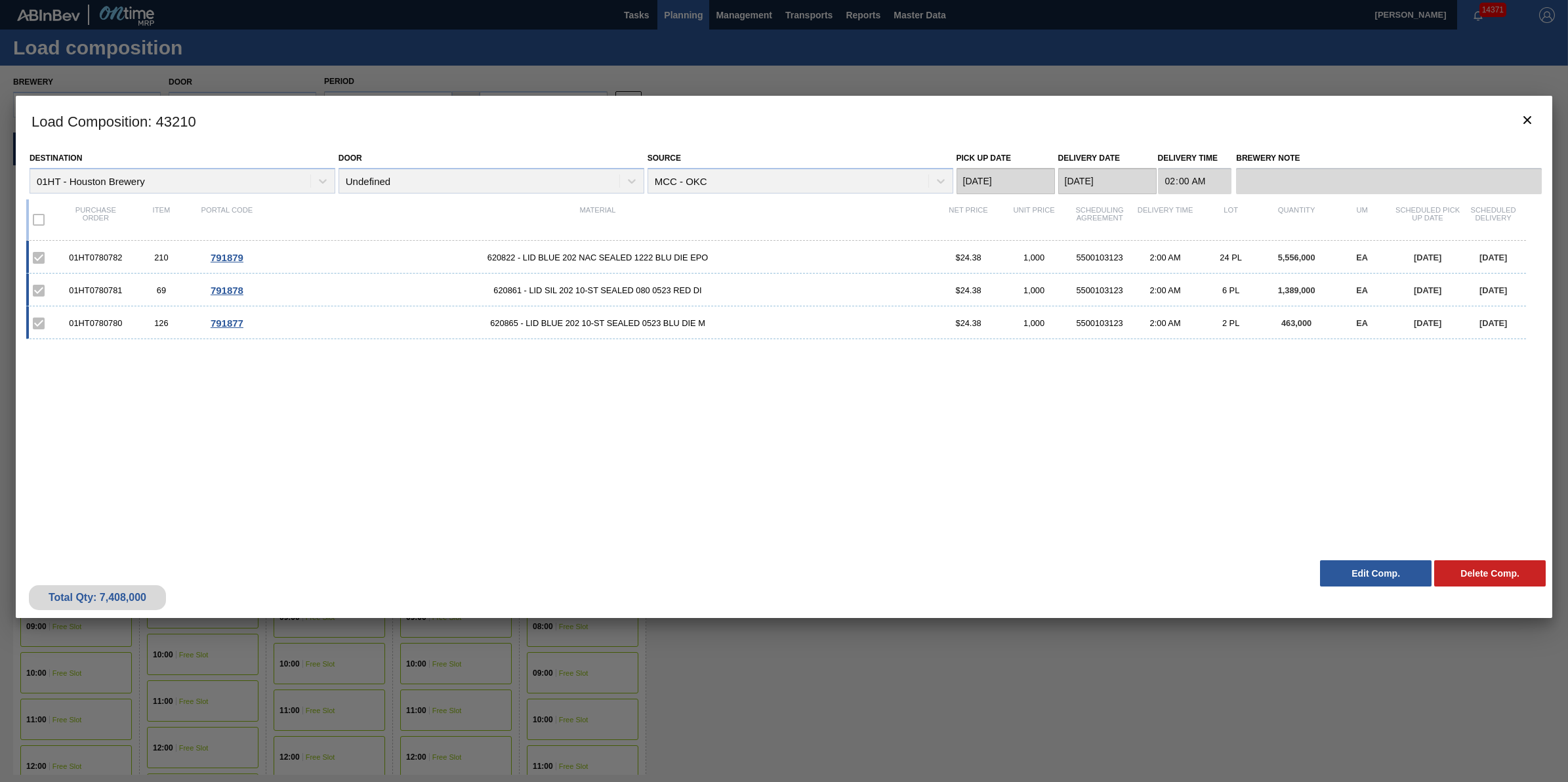
click at [1369, 573] on button "Edit Comp." at bounding box center [1376, 573] width 111 height 26
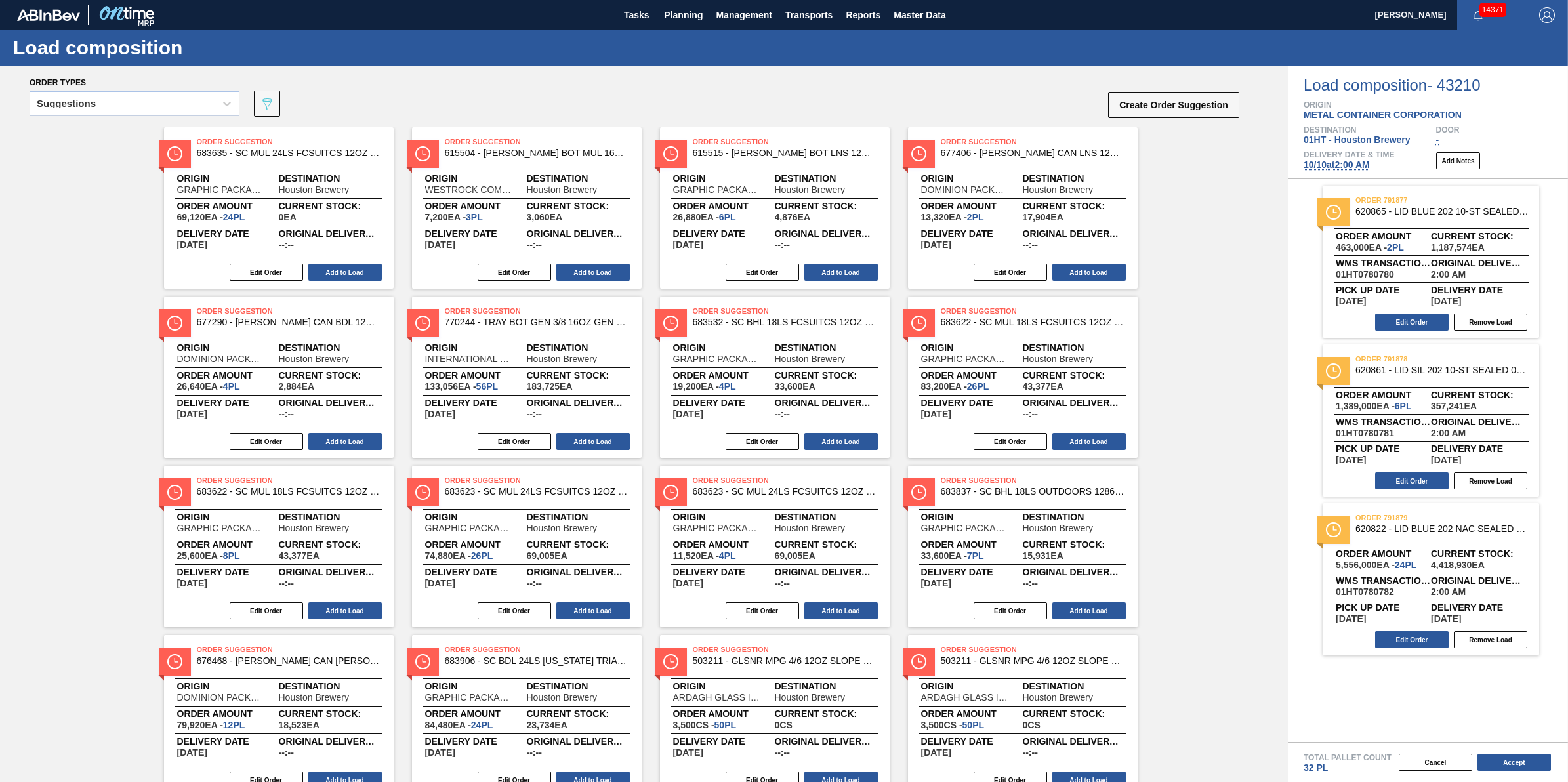
click at [1359, 169] on span "10/10 at 2:00 AM" at bounding box center [1337, 165] width 66 height 11
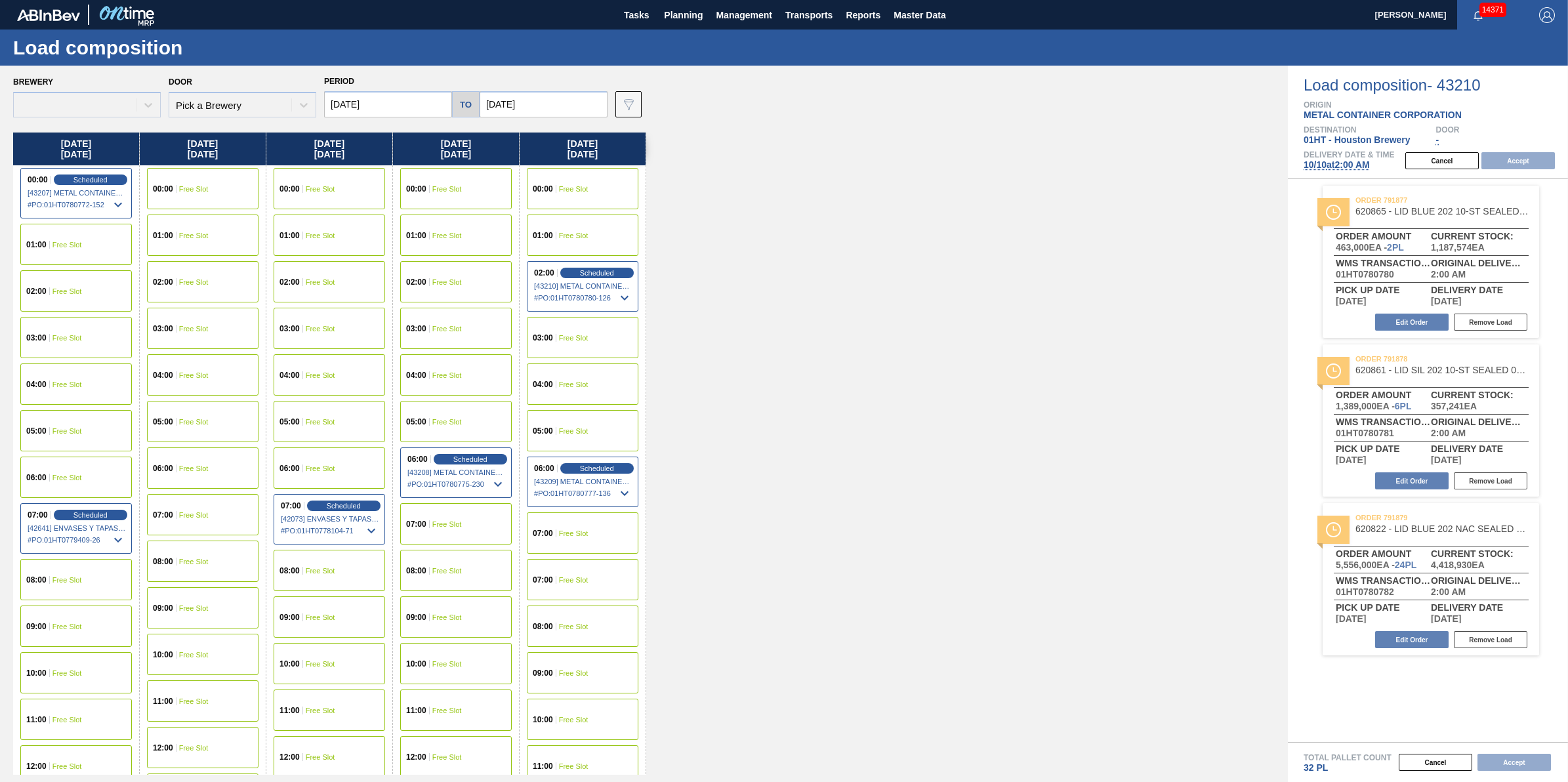
type input "10/10/2025"
type input "10/17/2025"
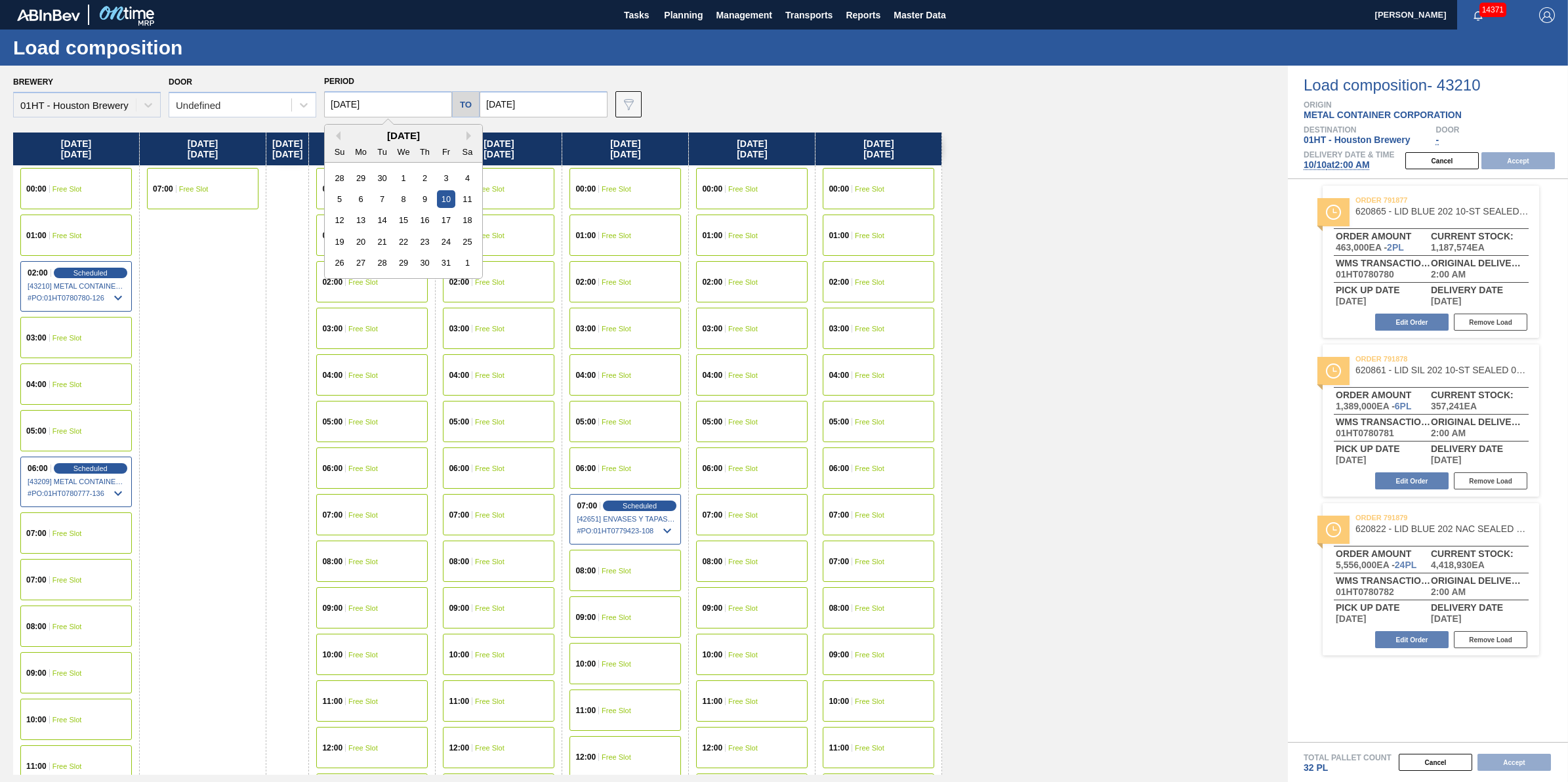
click at [420, 108] on input "10/10/2025" at bounding box center [388, 104] width 128 height 26
click at [355, 202] on div "6" at bounding box center [361, 199] width 18 height 18
type input "10/06/2025"
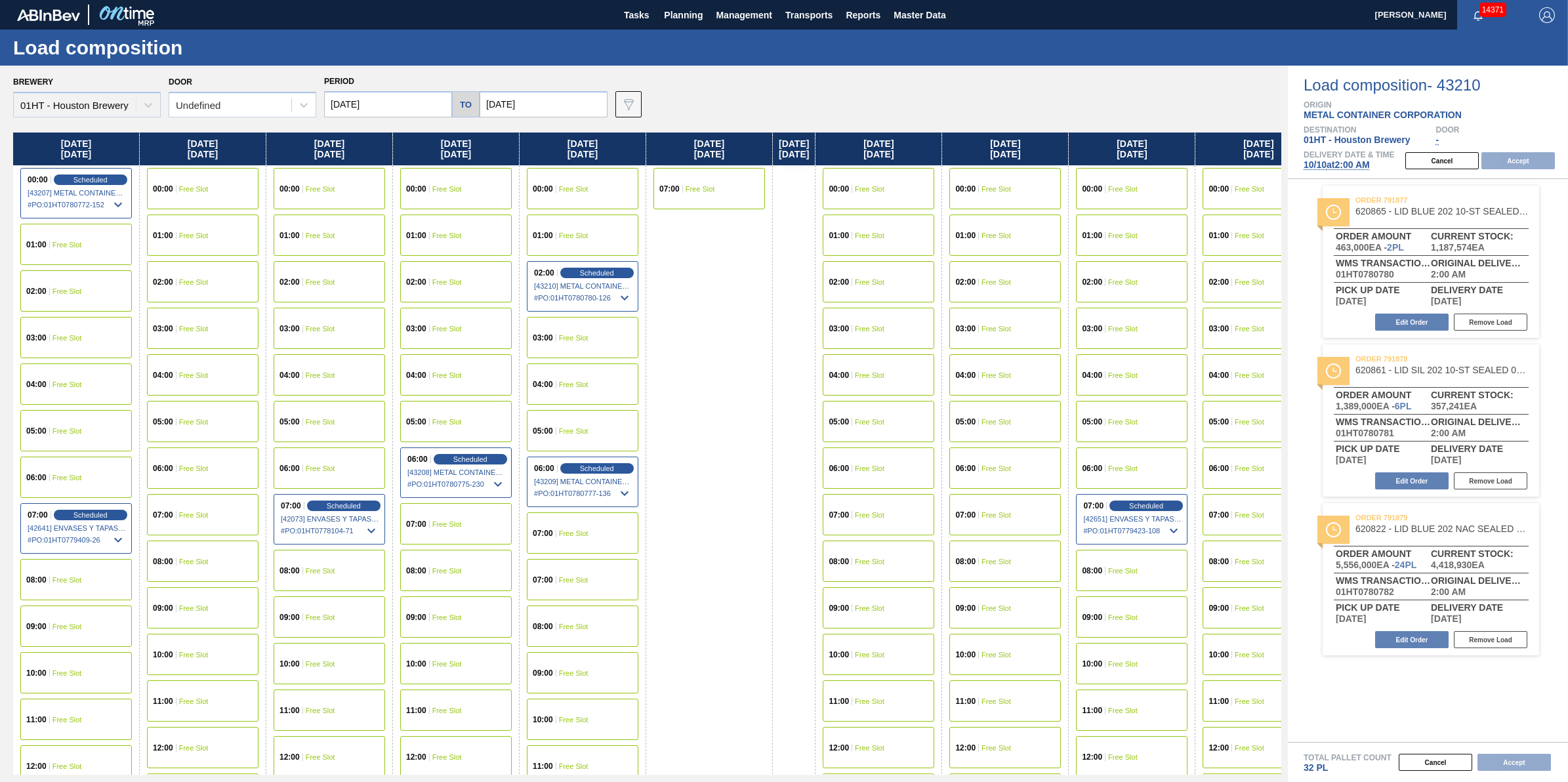
click at [446, 514] on div "07:00 Free Slot" at bounding box center [456, 523] width 111 height 41
click at [574, 437] on div "05:00 Free Slot" at bounding box center [582, 431] width 111 height 41
click at [470, 517] on div "07:00 Free Slot" at bounding box center [456, 523] width 111 height 41
click at [1515, 168] on button "Accept" at bounding box center [1518, 161] width 74 height 17
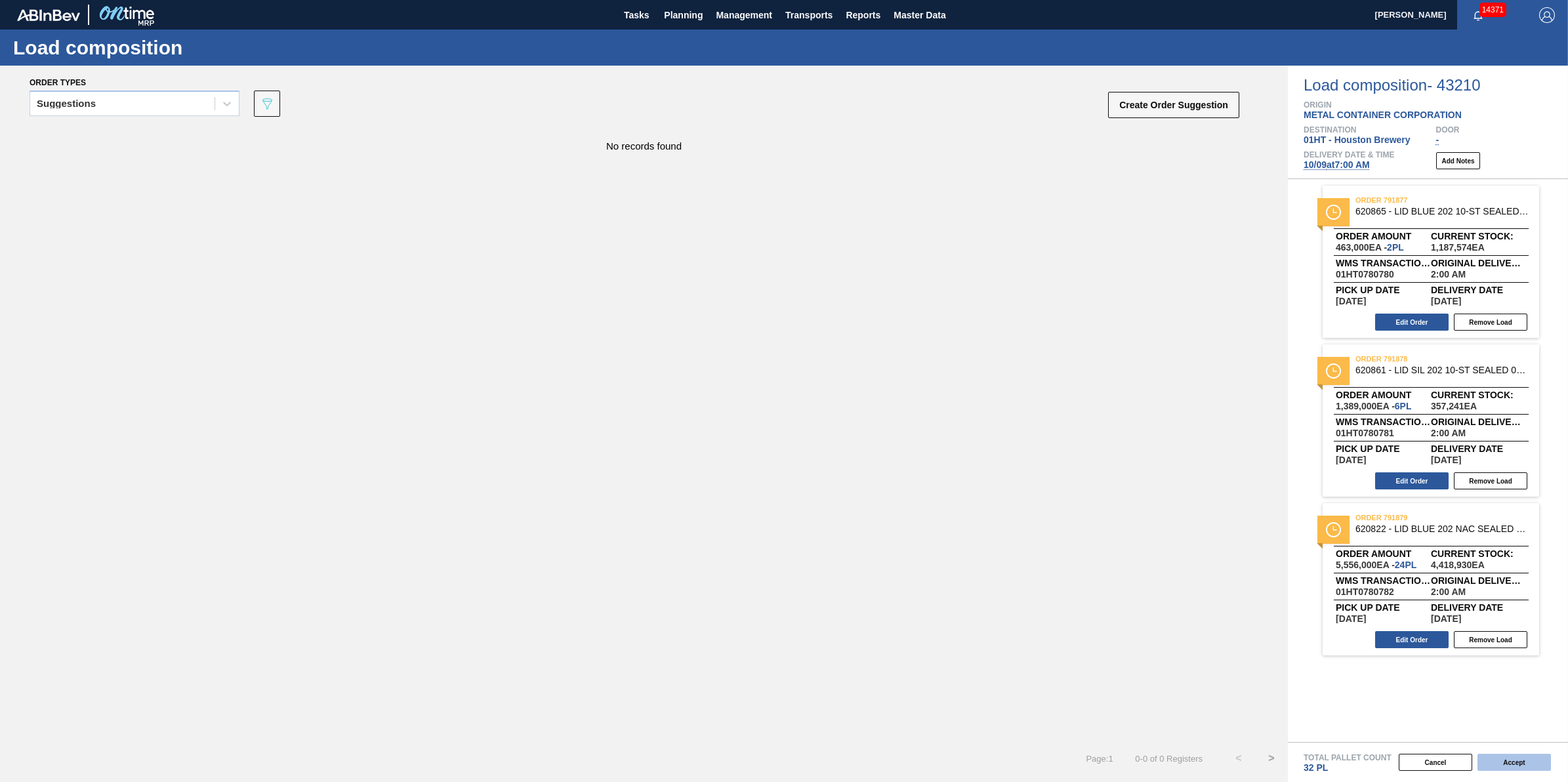
click at [1522, 766] on button "Accept" at bounding box center [1515, 762] width 74 height 17
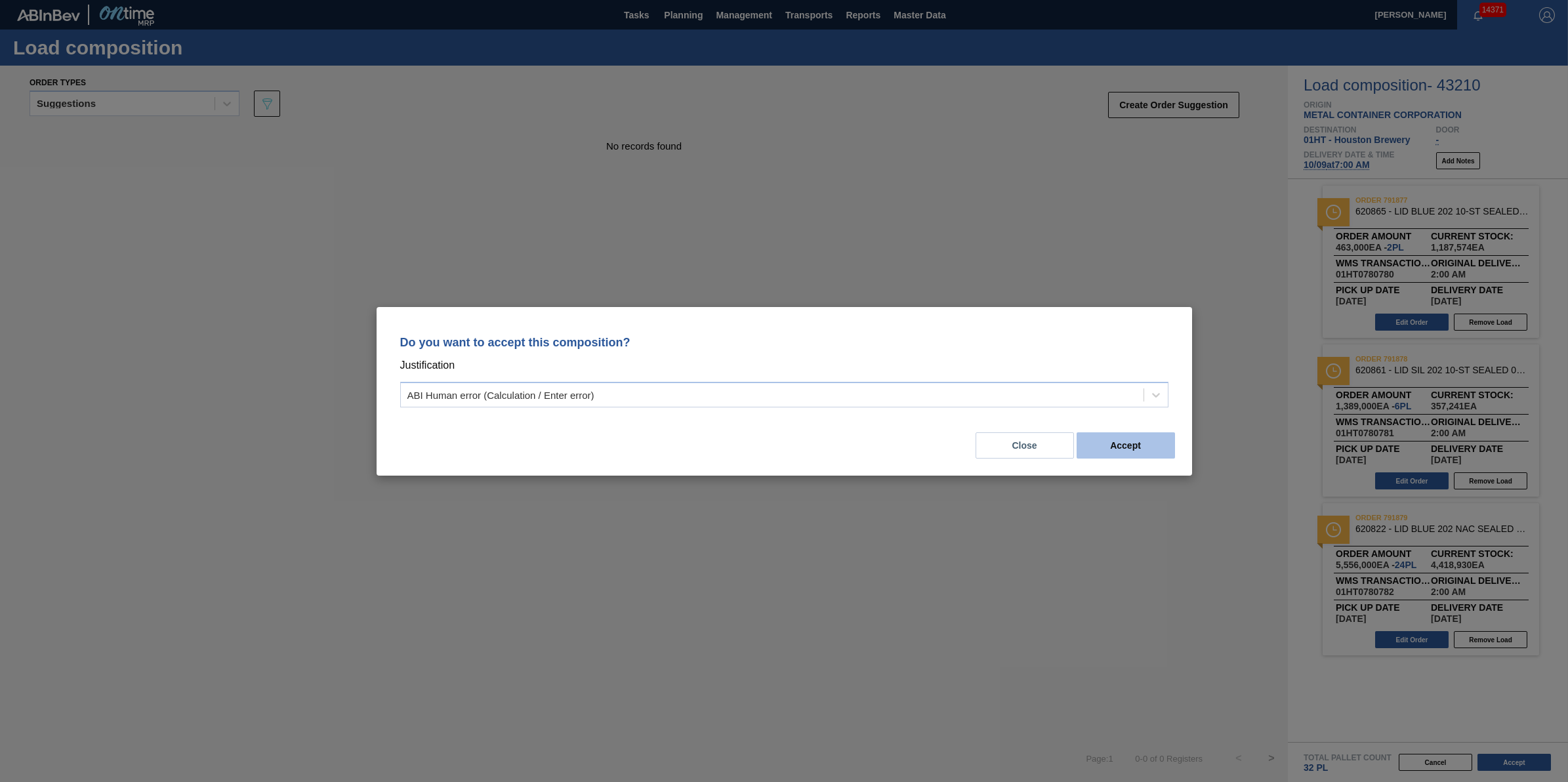
click at [1117, 437] on button "Accept" at bounding box center [1126, 445] width 98 height 26
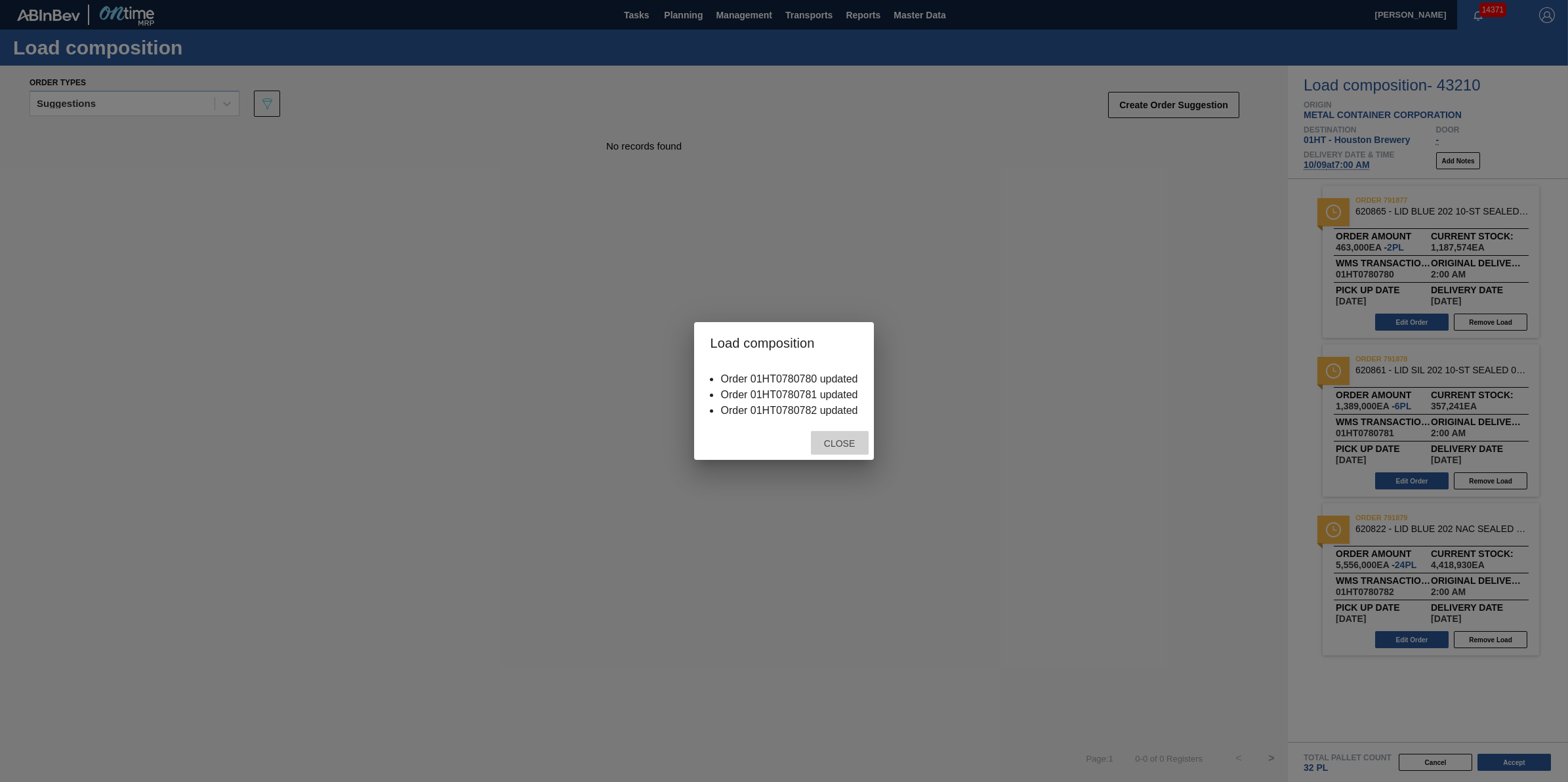
click at [850, 445] on span "Close" at bounding box center [840, 444] width 52 height 11
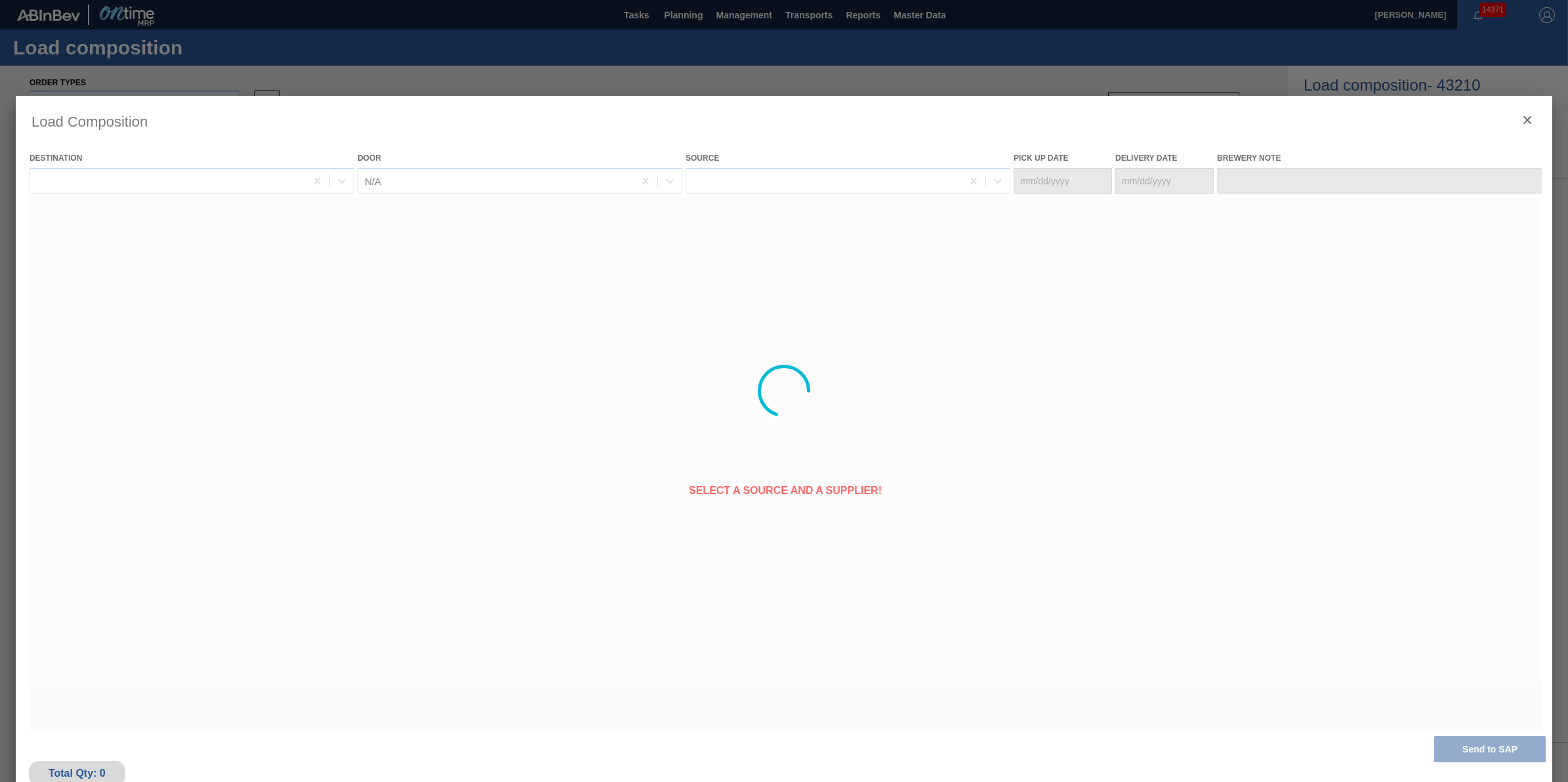
type Date "10/08/2025"
type Date "10/09/2025"
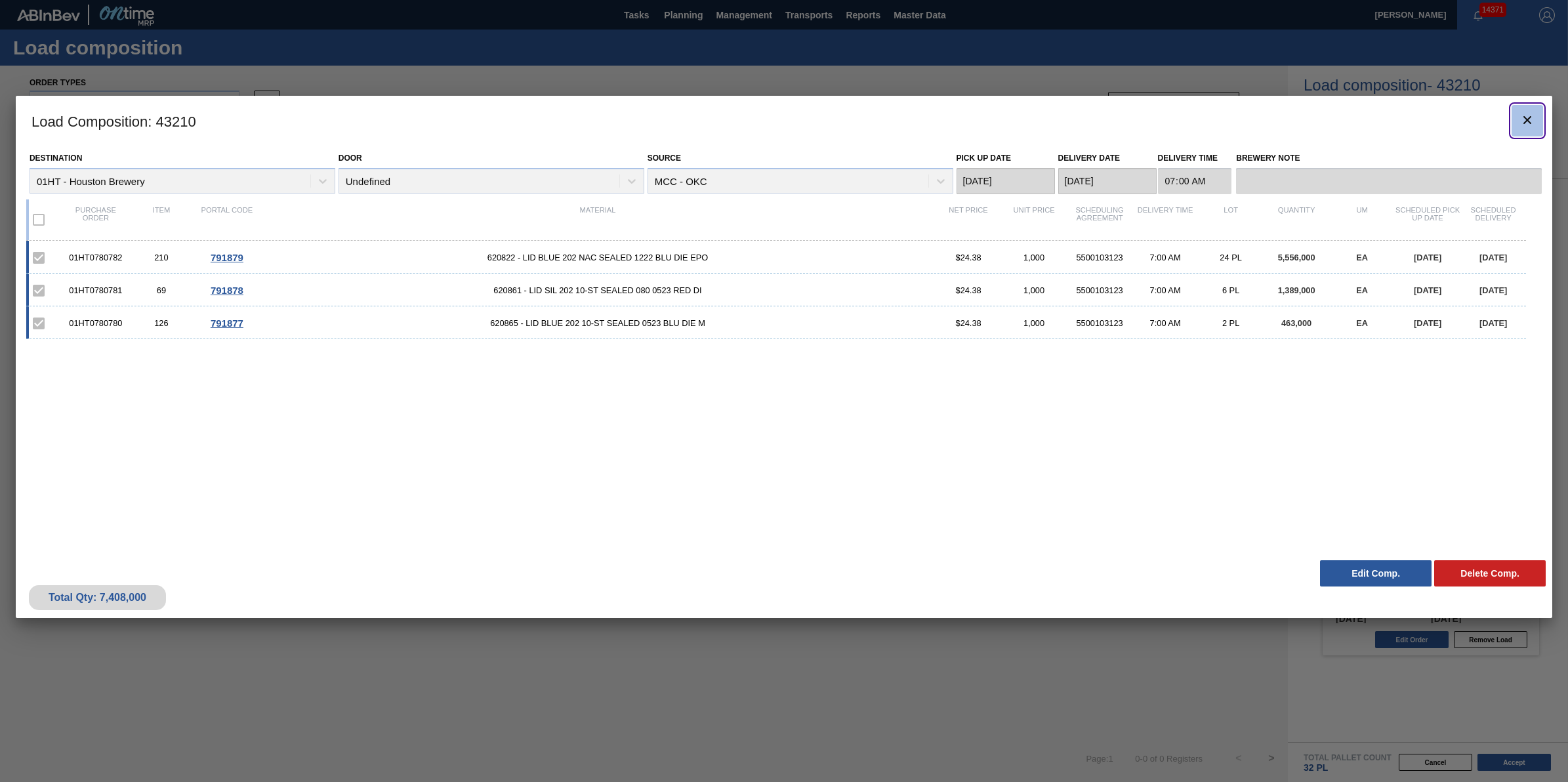
click at [1530, 113] on icon "botão de ícone" at bounding box center [1528, 120] width 16 height 16
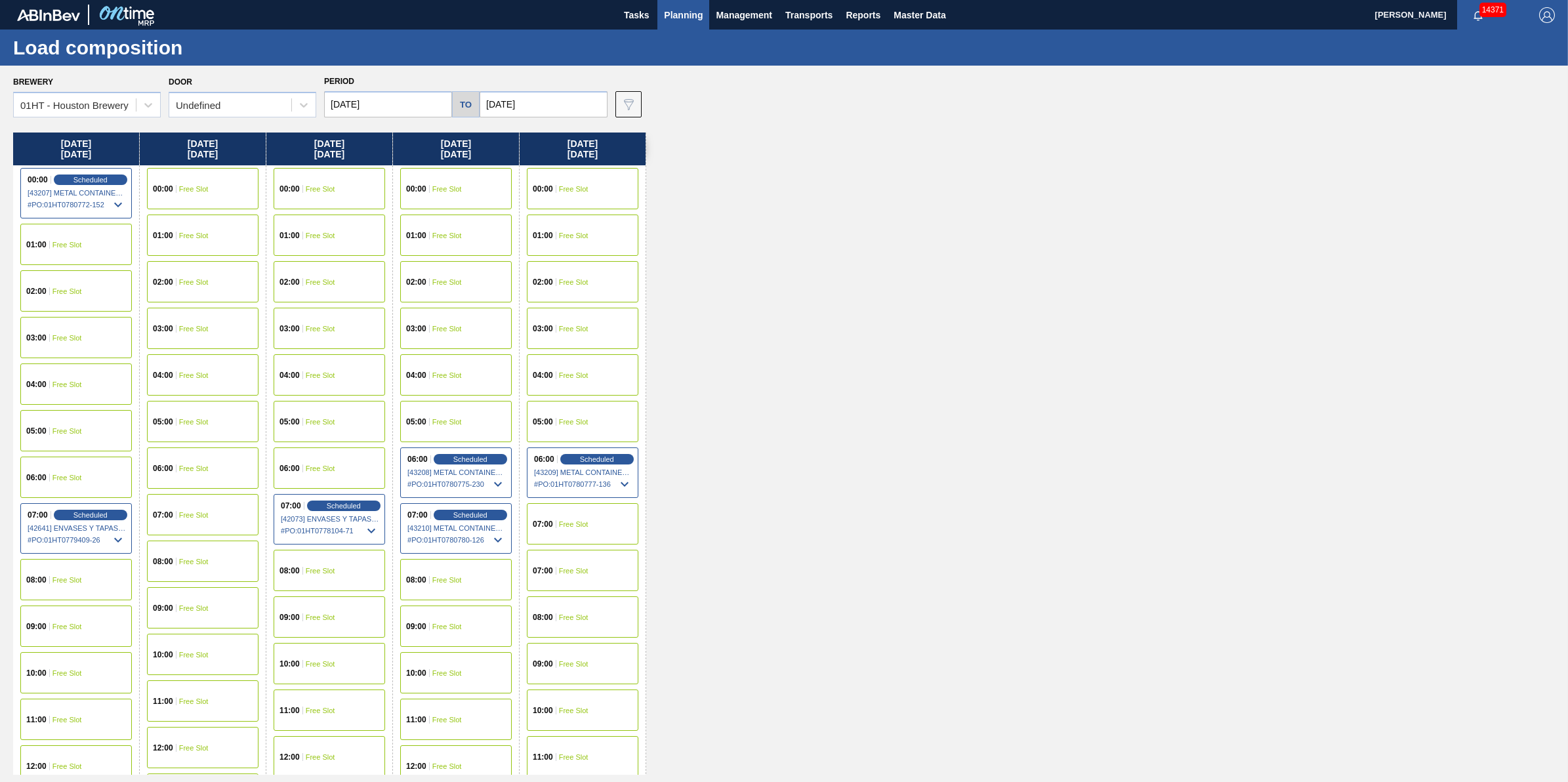
click at [72, 161] on div "Monday 10/06/2025" at bounding box center [76, 148] width 126 height 33
click at [75, 168] on div "00:00 Scheduled [43207] METAL CONTAINER CORPORATION - 0008219743 # PO : 01HT078…" at bounding box center [76, 193] width 111 height 51
click at [111, 192] on span "[43207] METAL CONTAINER CORPORATION - 0008219743" at bounding box center [77, 193] width 98 height 8
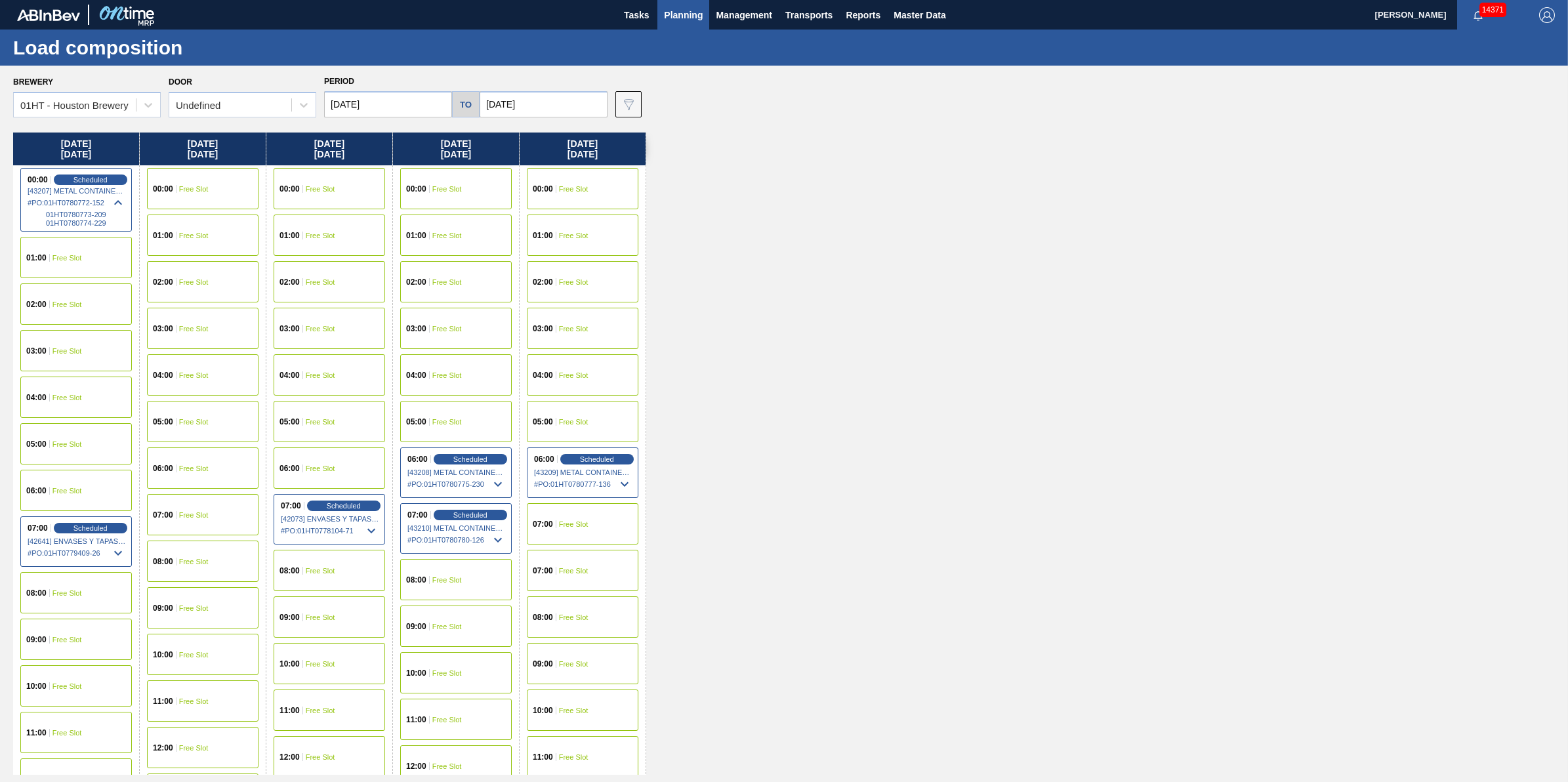
click at [82, 184] on div "00:00 Scheduled [43207] METAL CONTAINER CORPORATION - 0008219743 # PO : 01HT078…" at bounding box center [76, 199] width 111 height 64
click at [87, 181] on span "Scheduled" at bounding box center [90, 179] width 38 height 9
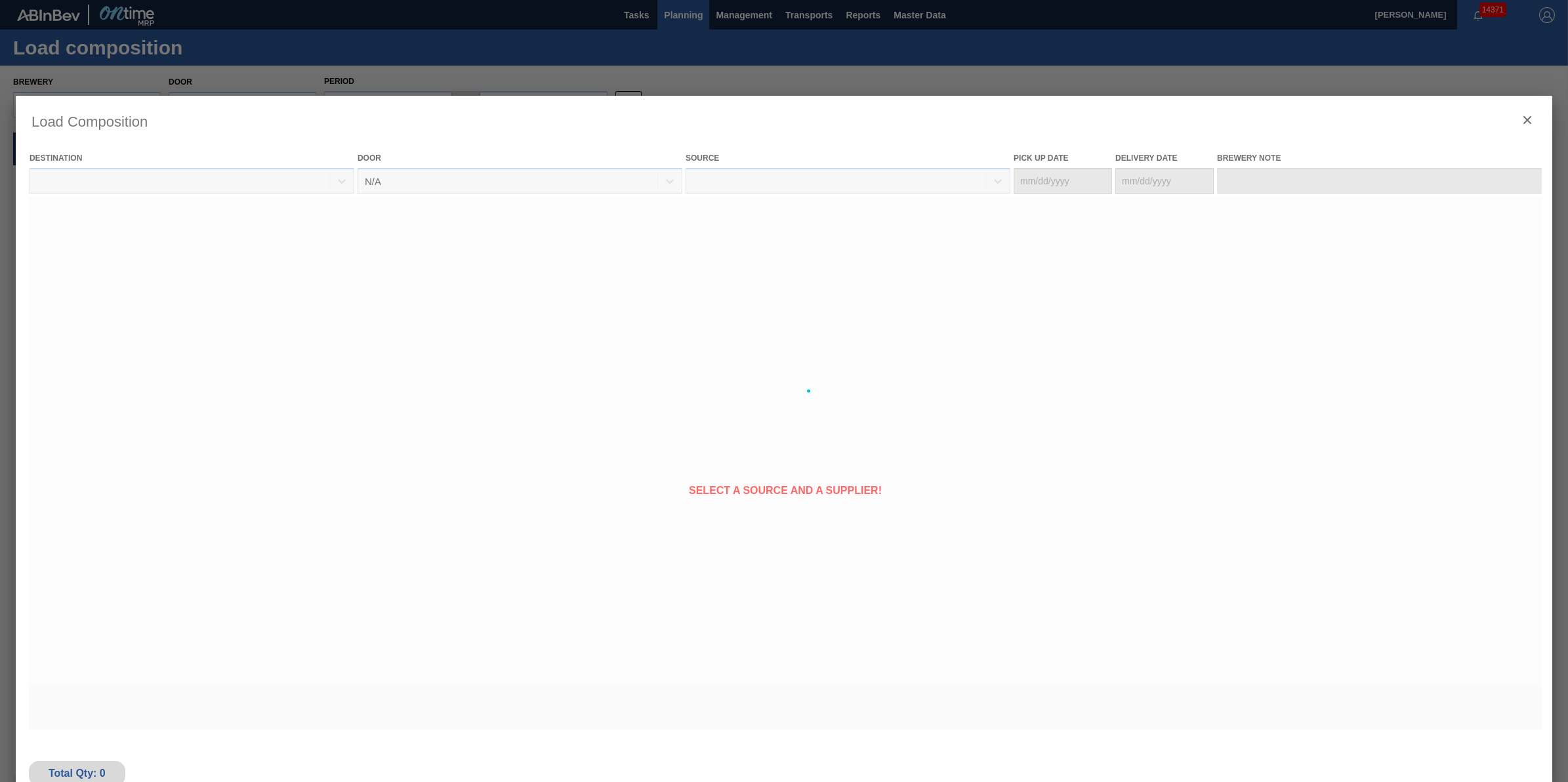
click at [74, 177] on div at bounding box center [784, 391] width 1537 height 590
type Date "10/05/2025"
type Date "10/06/2025"
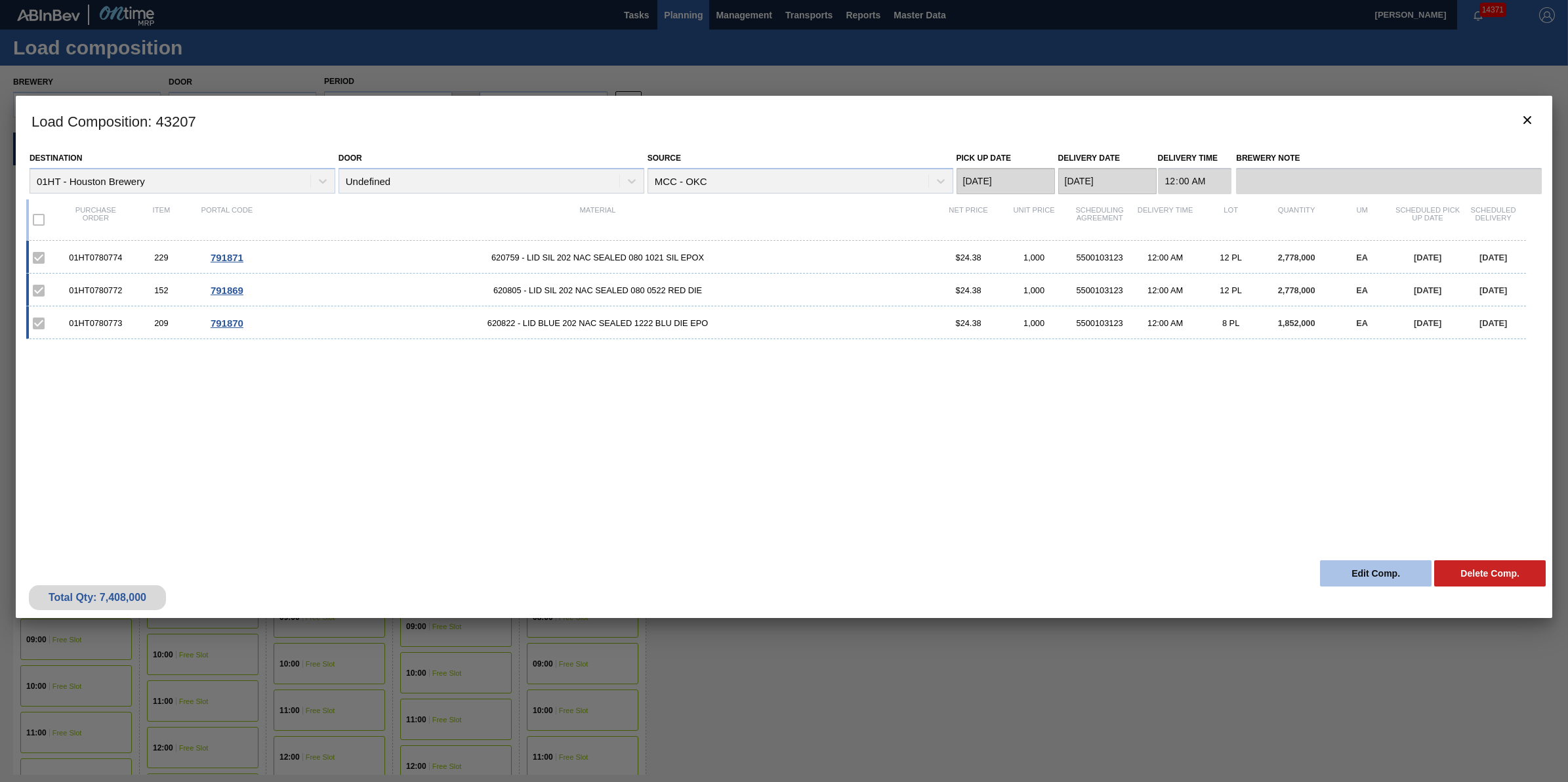
click at [1373, 575] on button "Edit Comp." at bounding box center [1376, 573] width 111 height 26
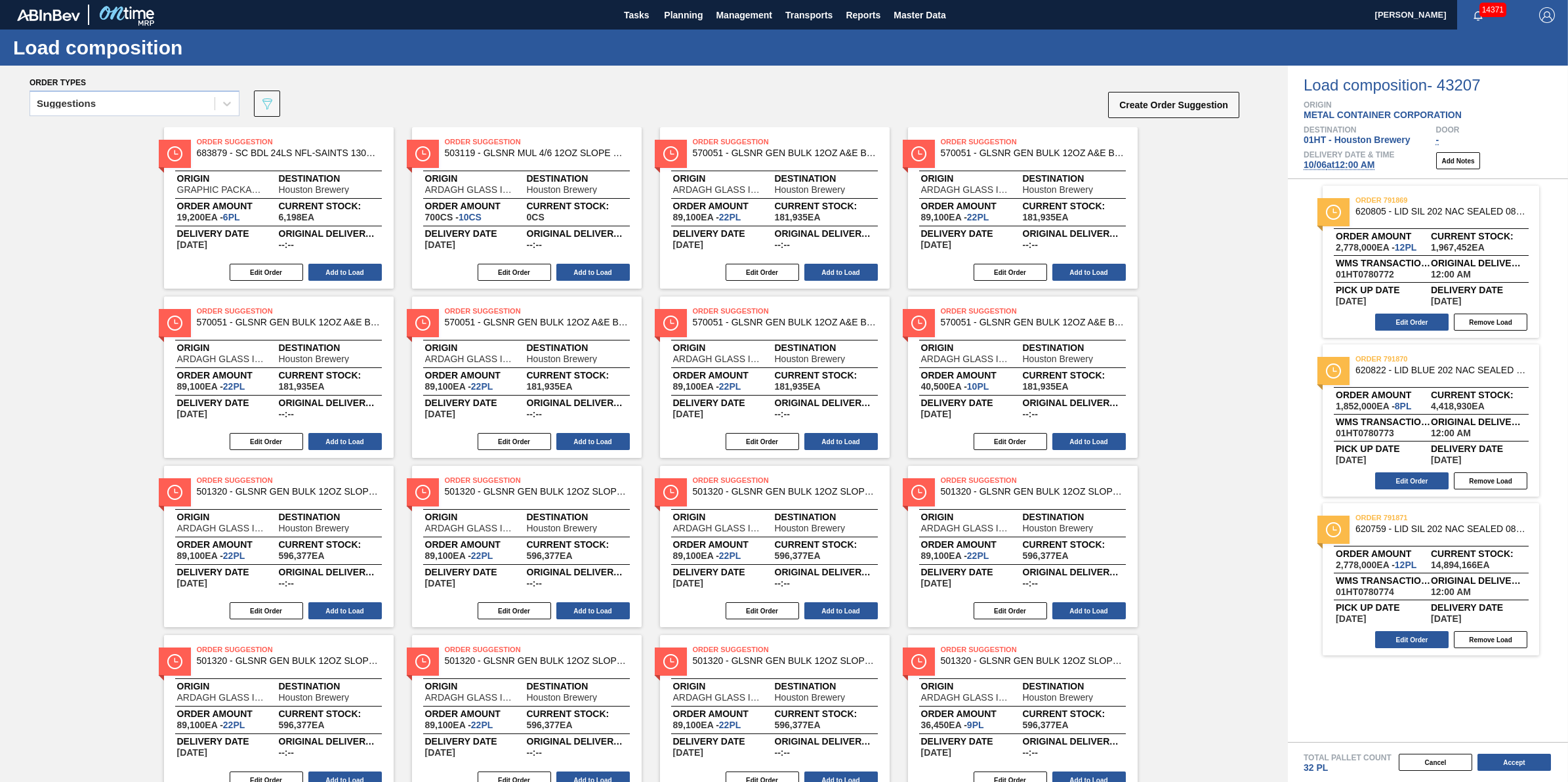
click at [1345, 162] on span "10/06 at 12:00 AM" at bounding box center [1339, 165] width 71 height 11
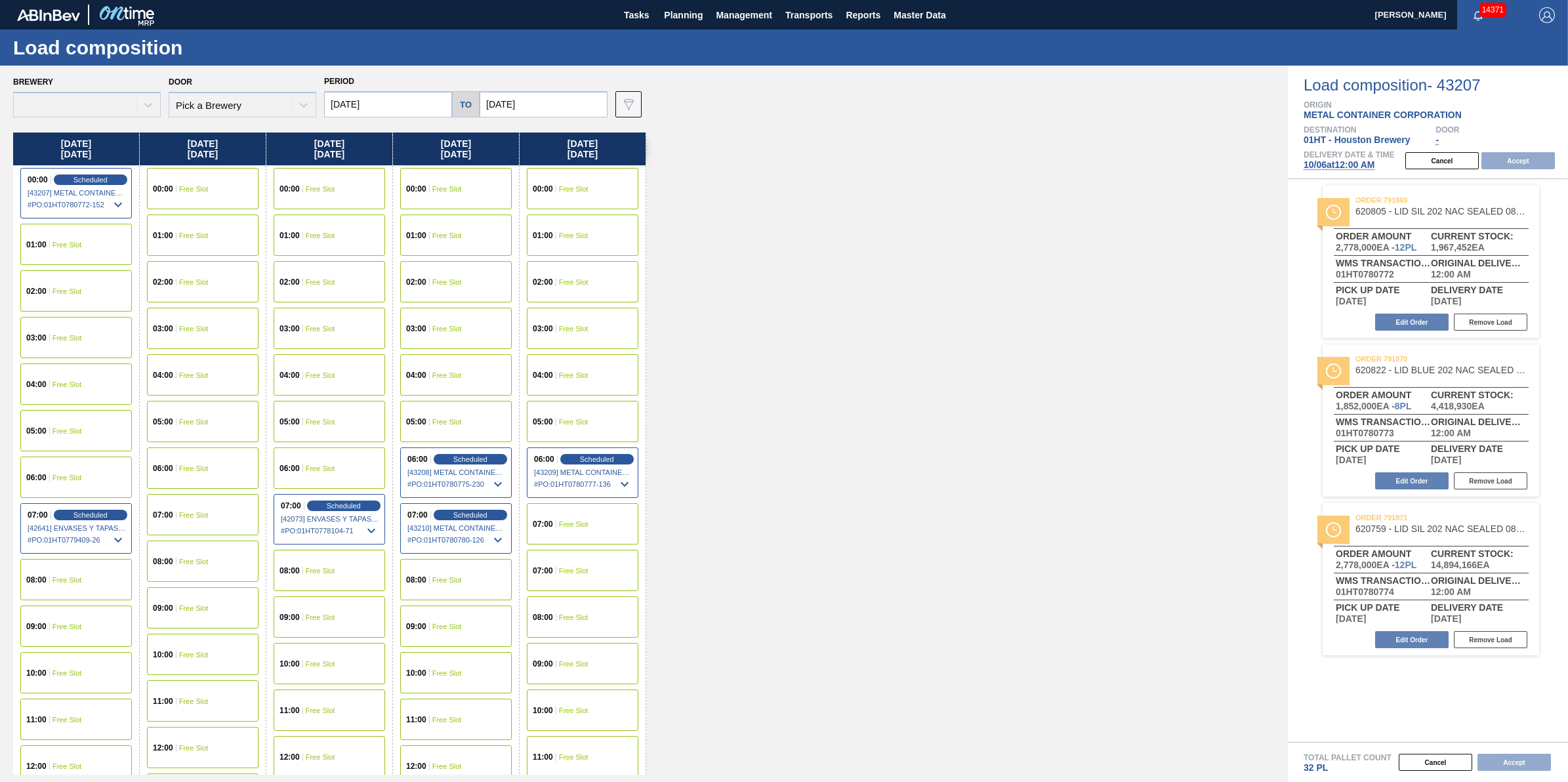
type input "10/13/2025"
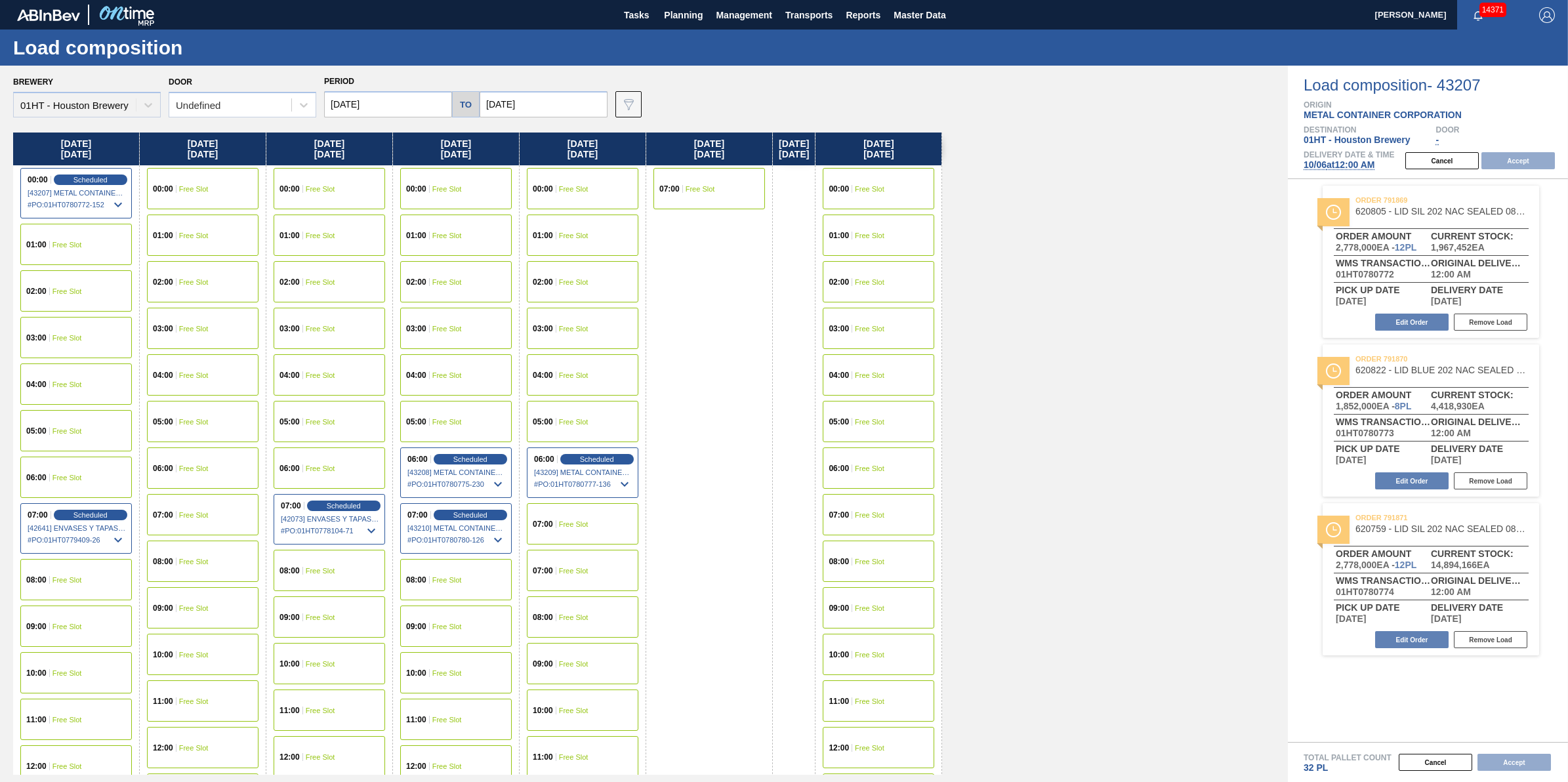
click at [90, 484] on div "06:00 Free Slot" at bounding box center [76, 477] width 111 height 41
click at [1516, 155] on button "Accept" at bounding box center [1518, 161] width 74 height 17
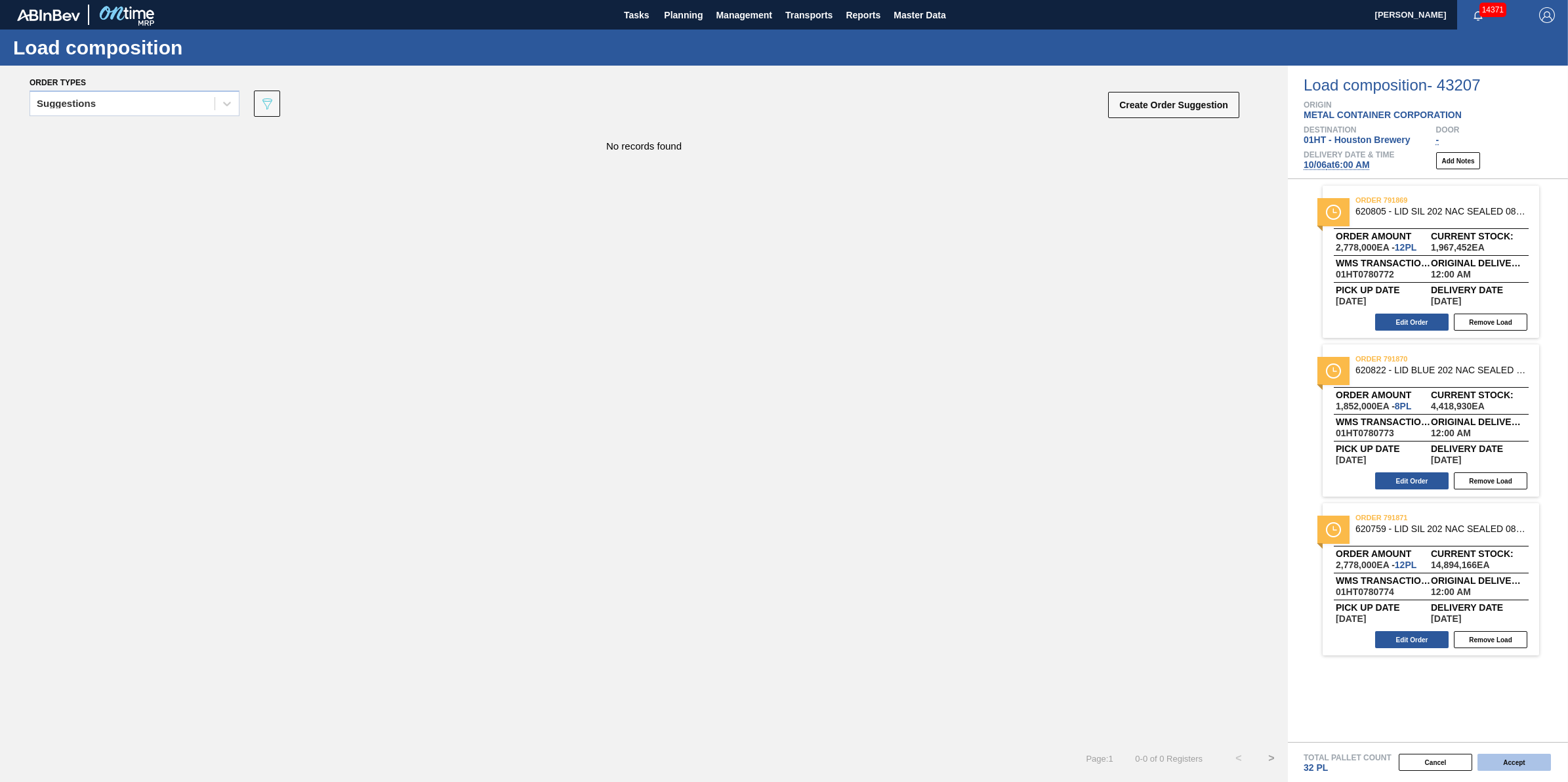
click at [1520, 760] on button "Accept" at bounding box center [1515, 762] width 74 height 17
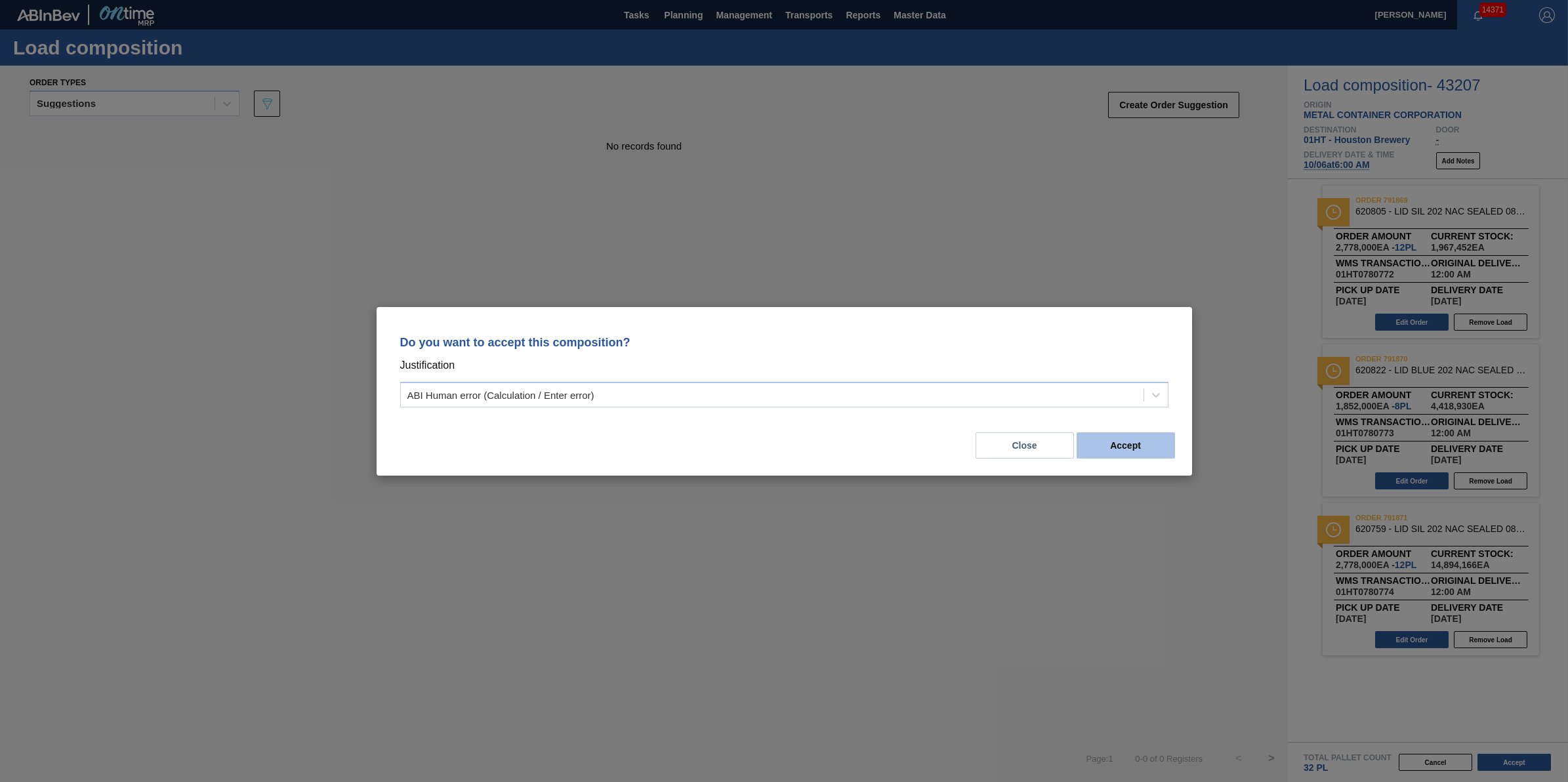
click at [1129, 433] on button "Accept" at bounding box center [1126, 445] width 98 height 26
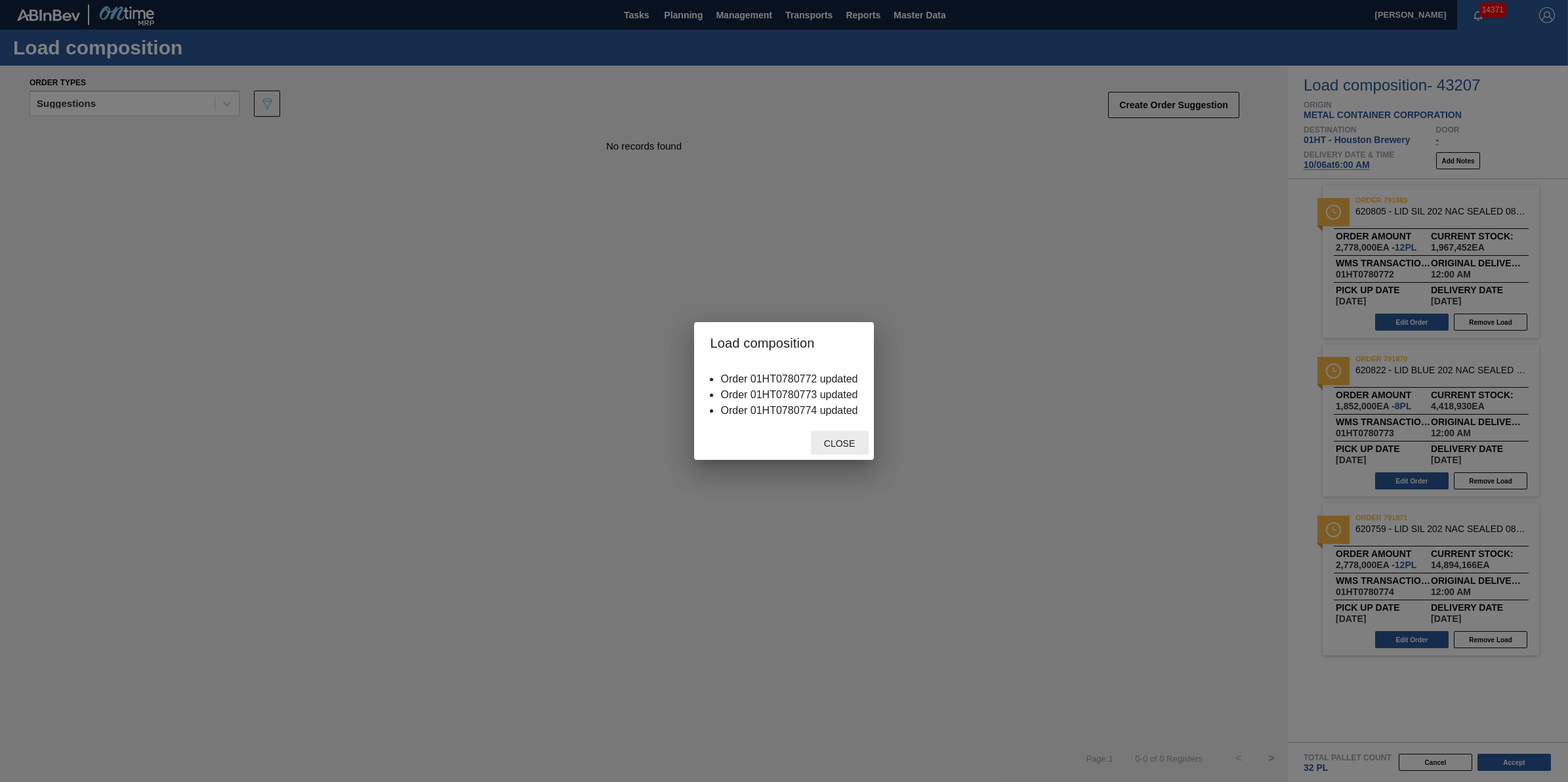
click at [832, 451] on div "Close" at bounding box center [840, 444] width 58 height 25
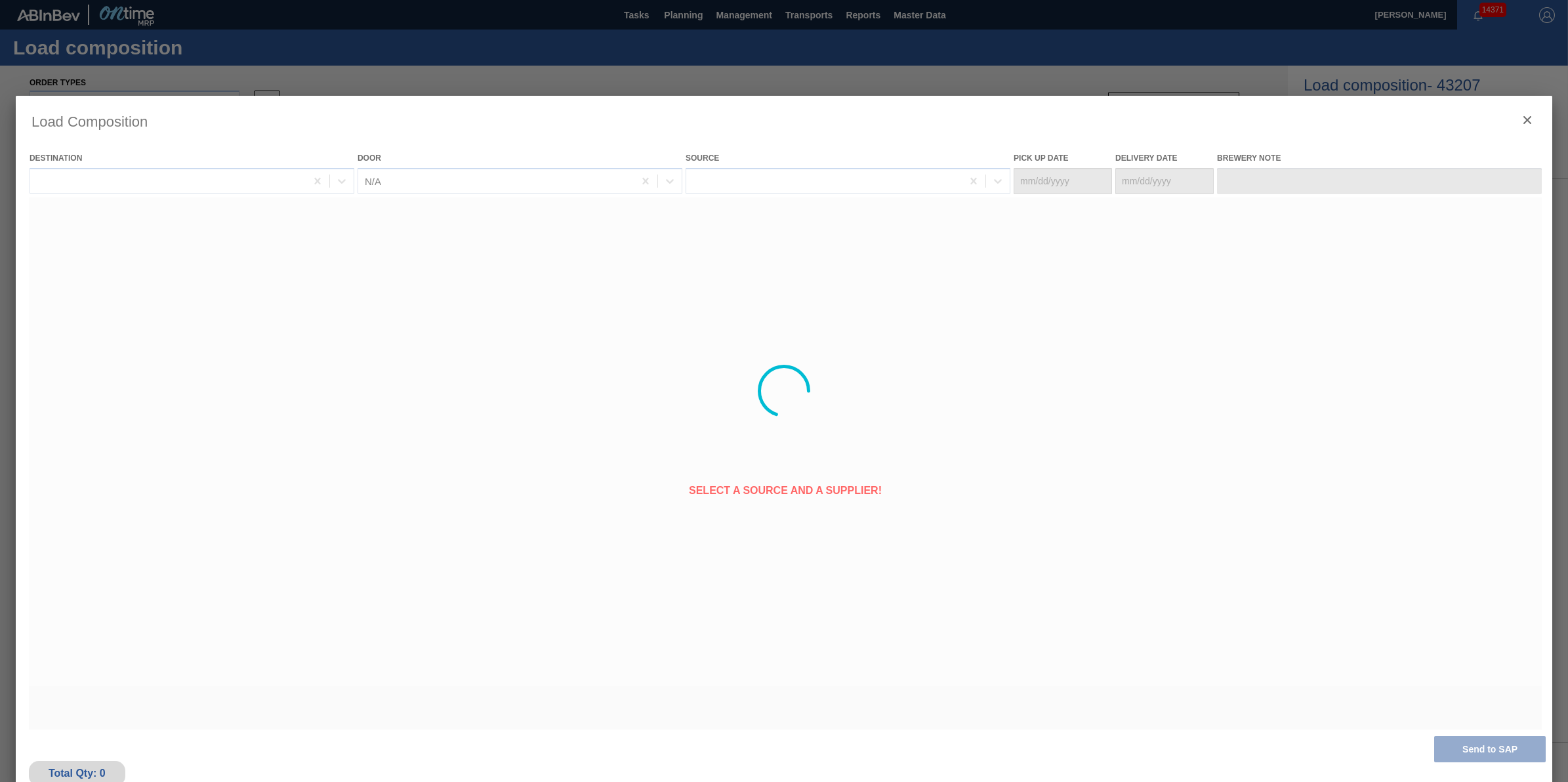
type Date "10/05/2025"
type Date "10/06/2025"
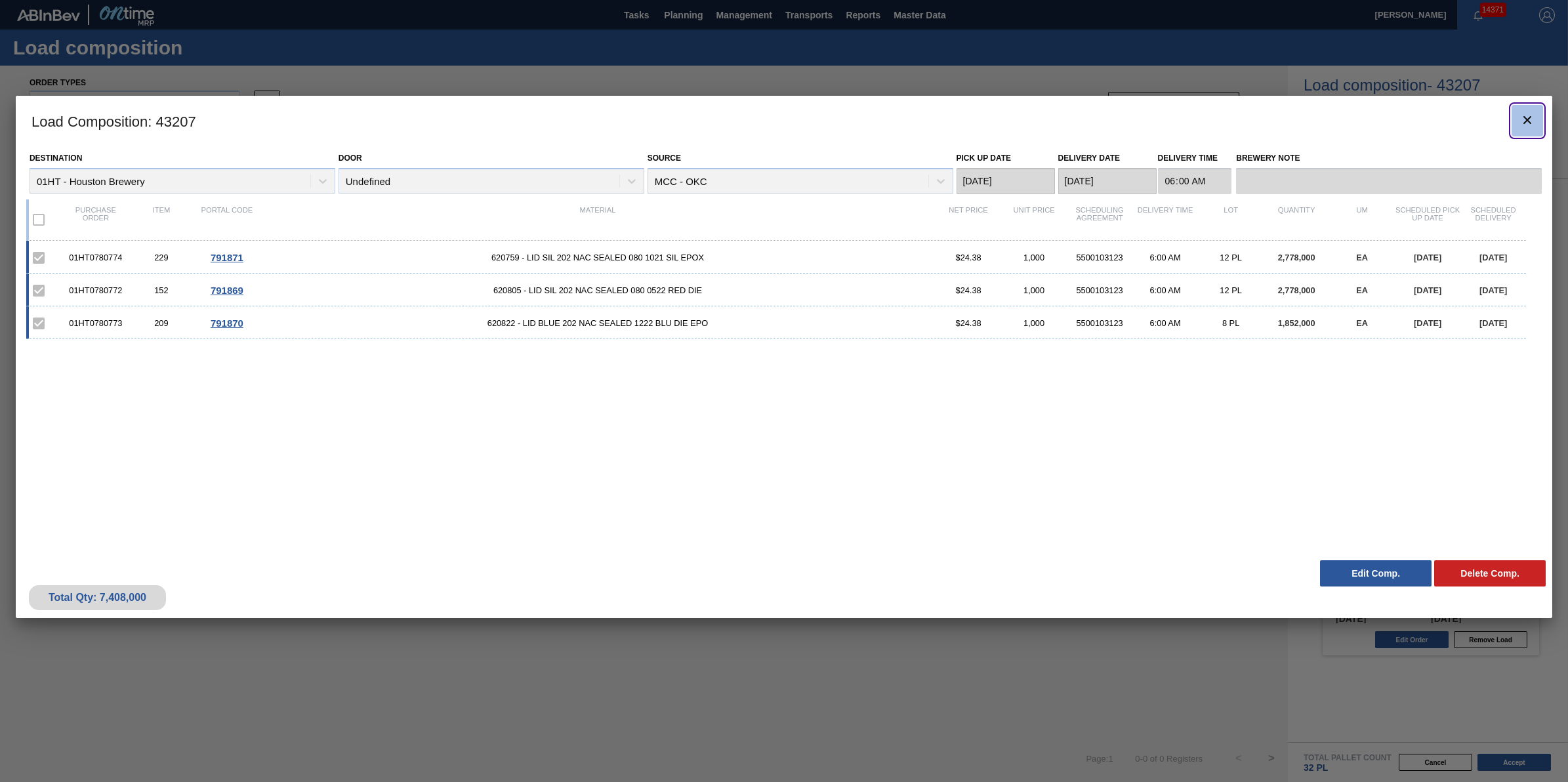
click at [1532, 116] on icon "botão de ícone" at bounding box center [1528, 120] width 16 height 16
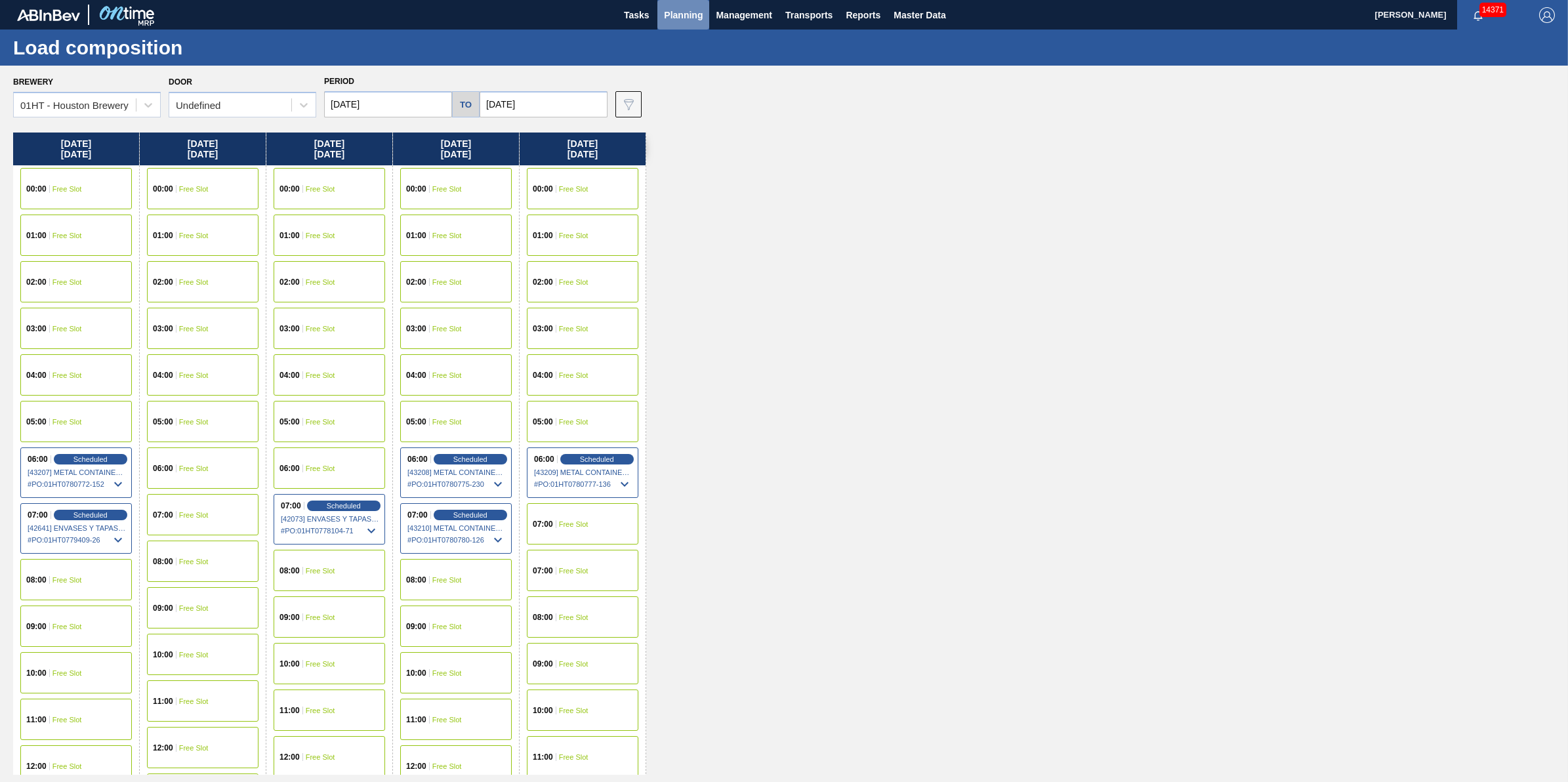
click at [688, 23] on button "Planning" at bounding box center [684, 14] width 52 height 30
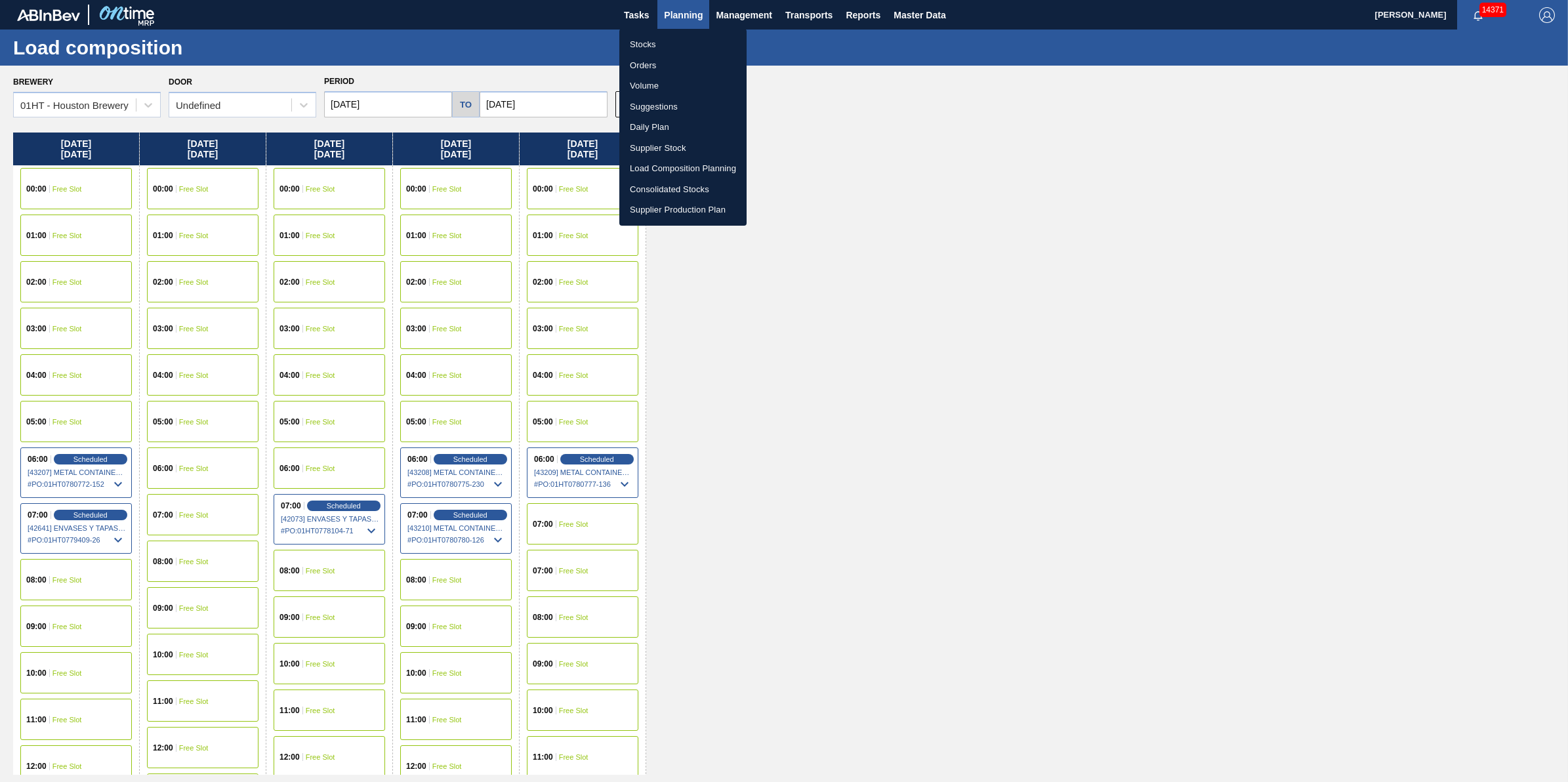
click at [660, 86] on li "Volume" at bounding box center [683, 85] width 127 height 21
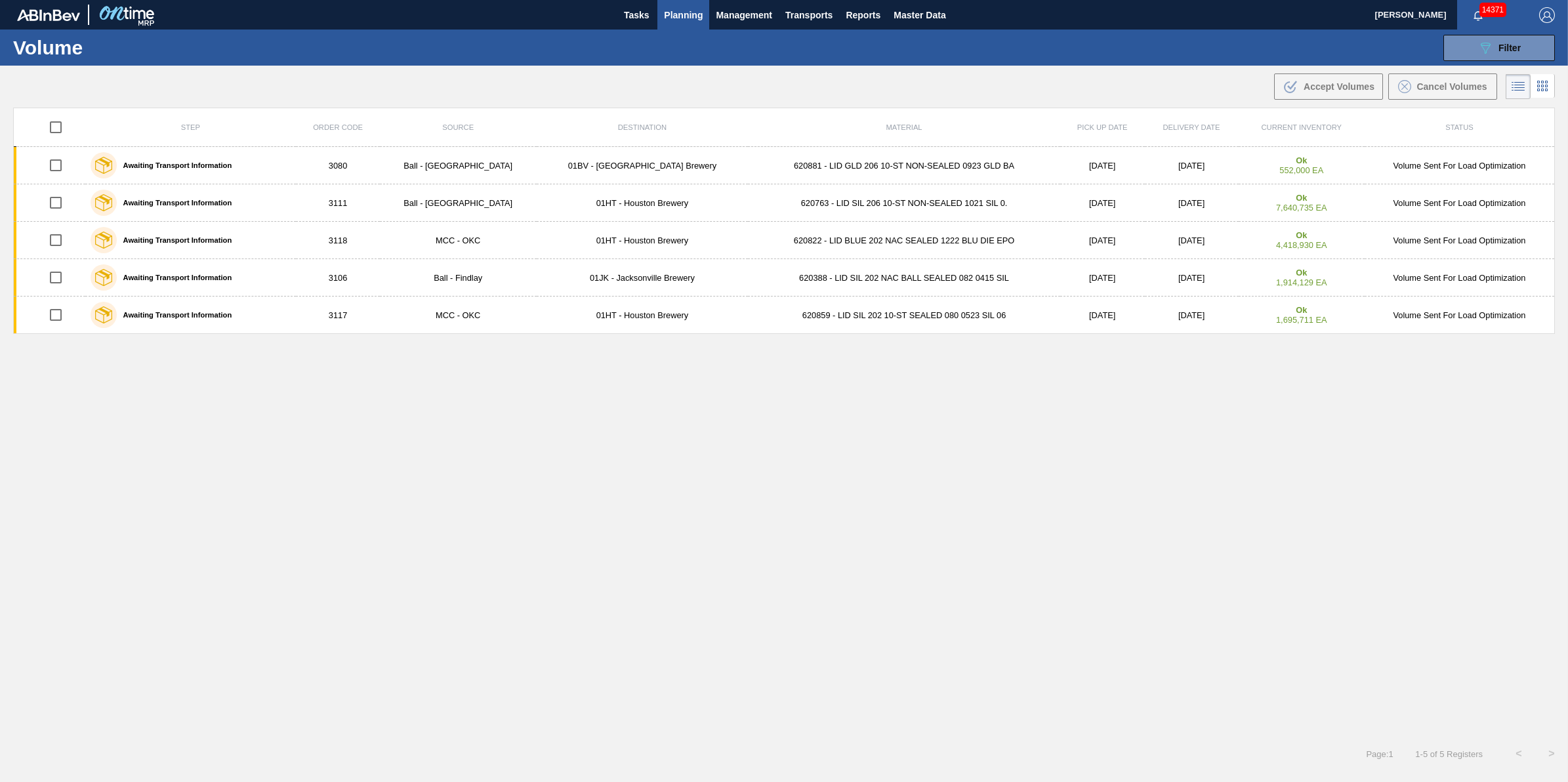
click at [53, 119] on input "checkbox" at bounding box center [56, 127] width 27 height 27
checkbox input "true"
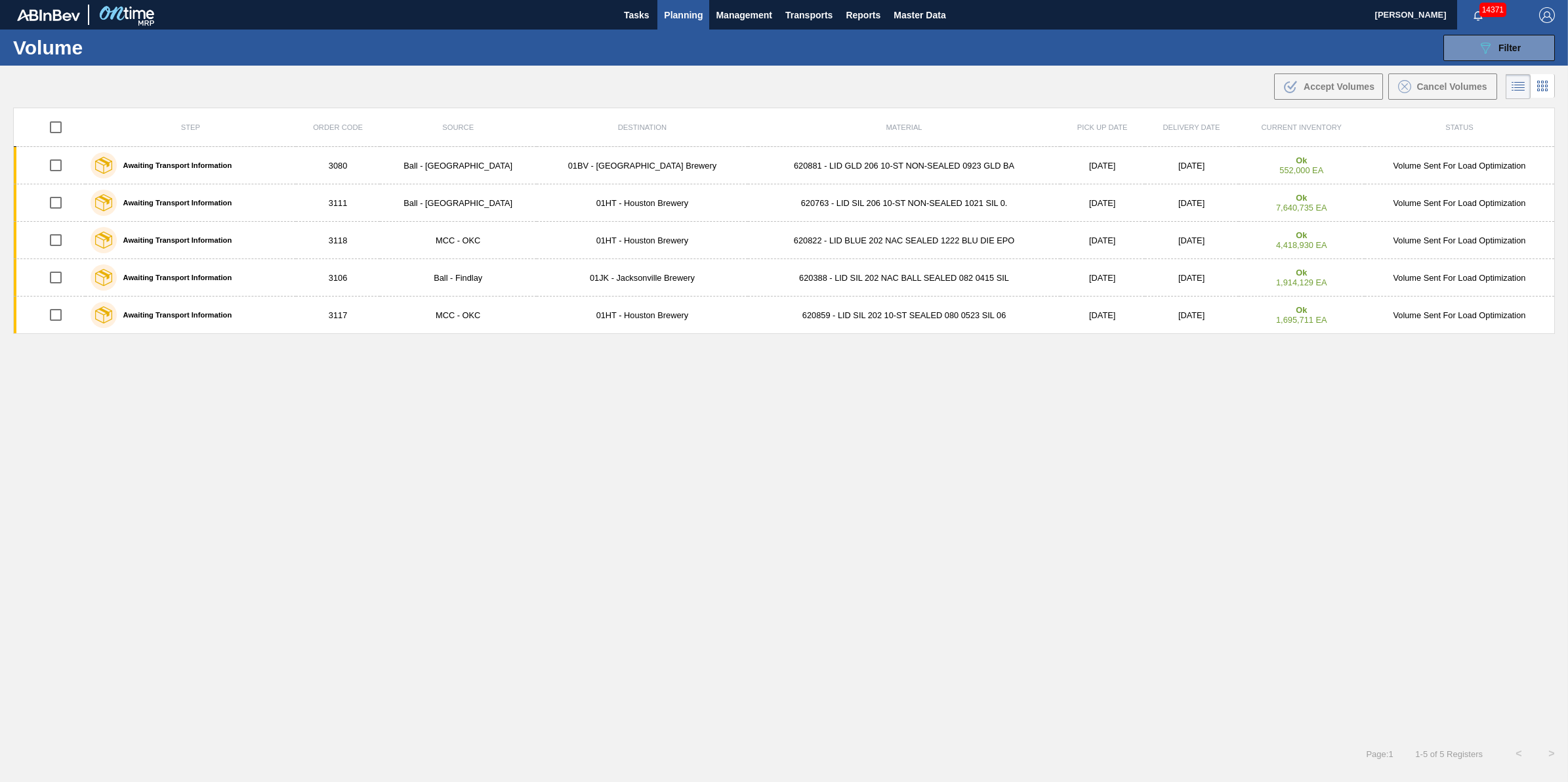
checkbox input "true"
click at [1418, 82] on span "Cancel Volumes" at bounding box center [1452, 87] width 70 height 11
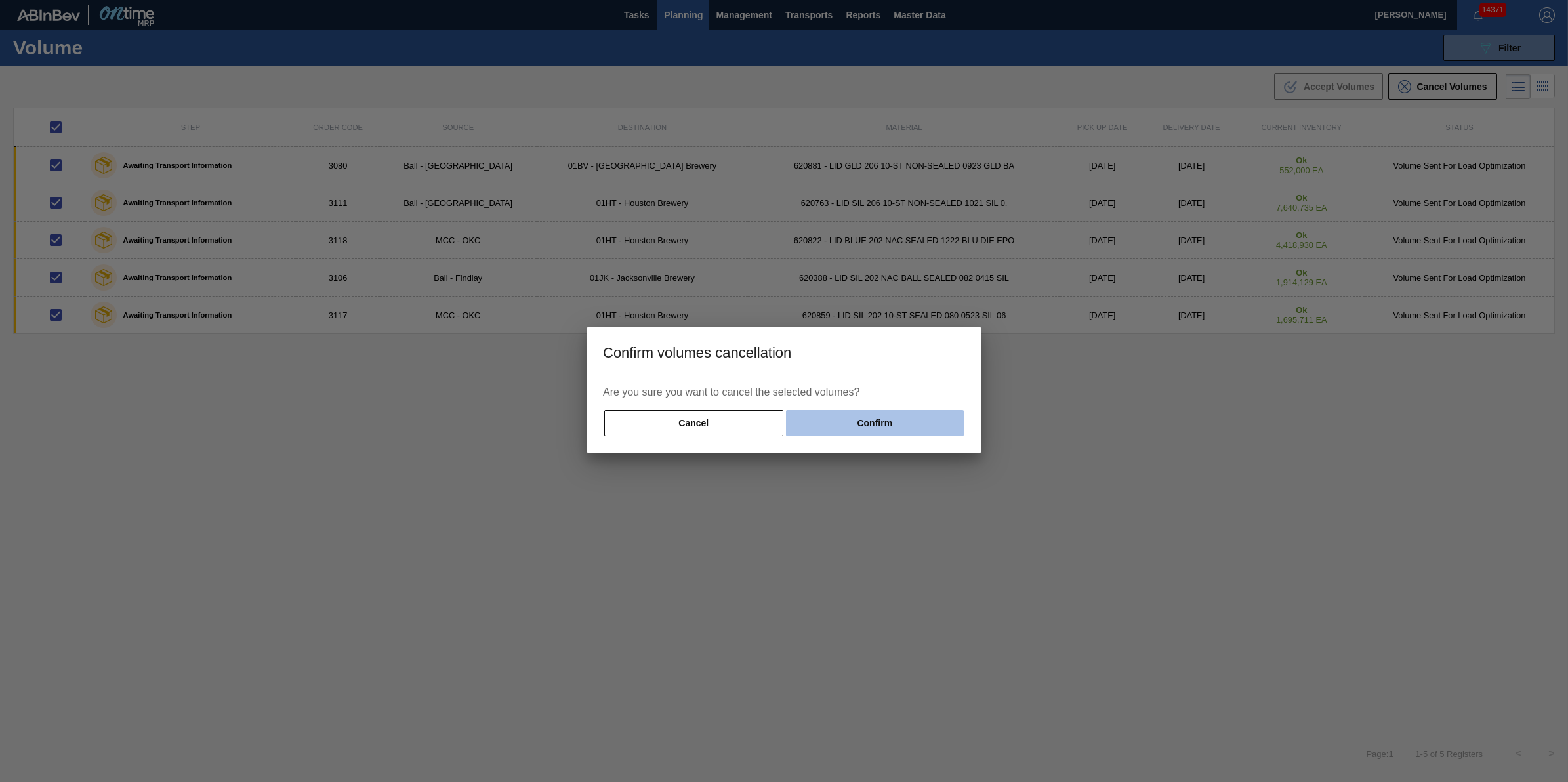
click at [940, 413] on button "Confirm" at bounding box center [875, 424] width 178 height 26
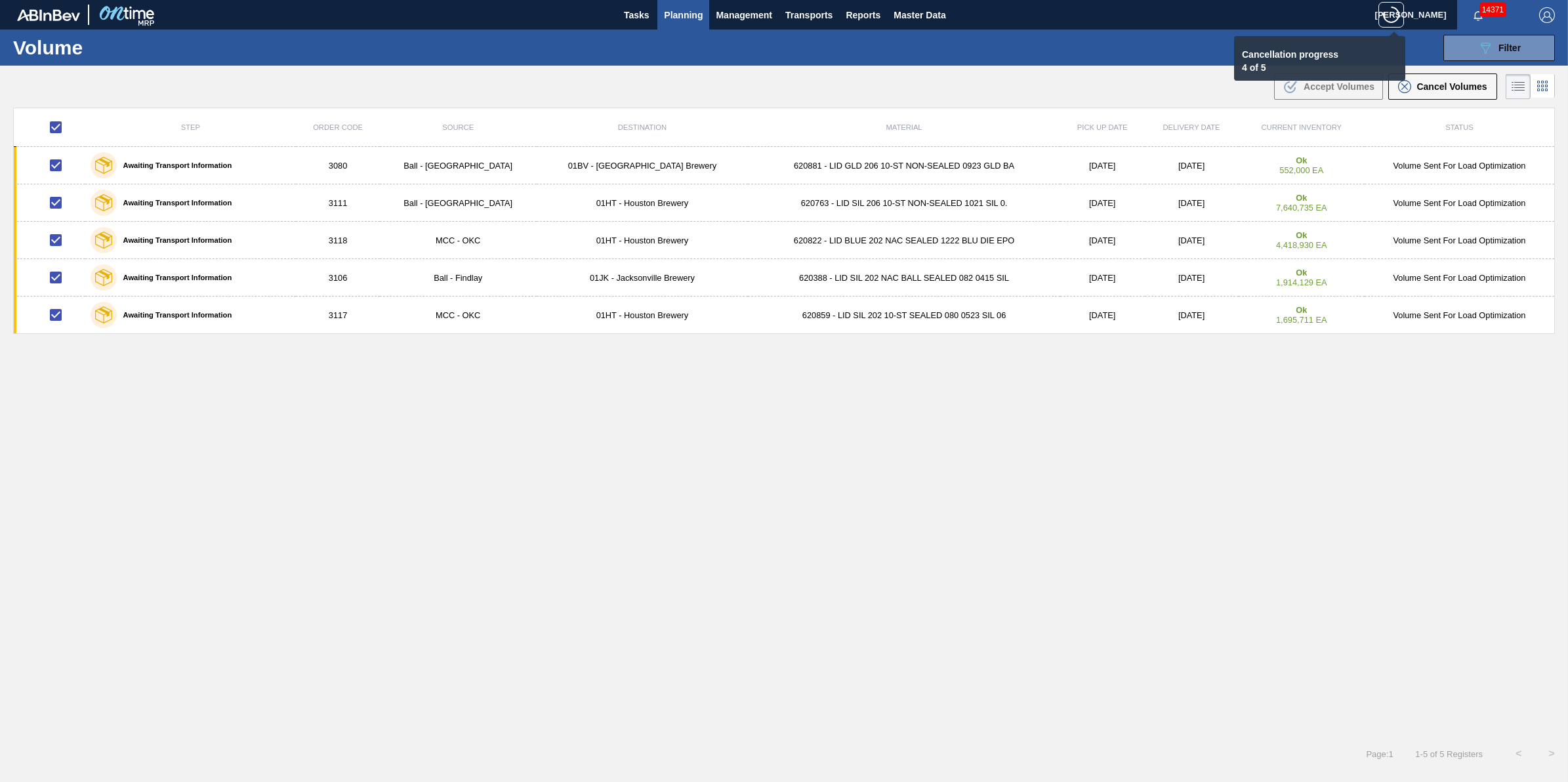
checkbox input "false"
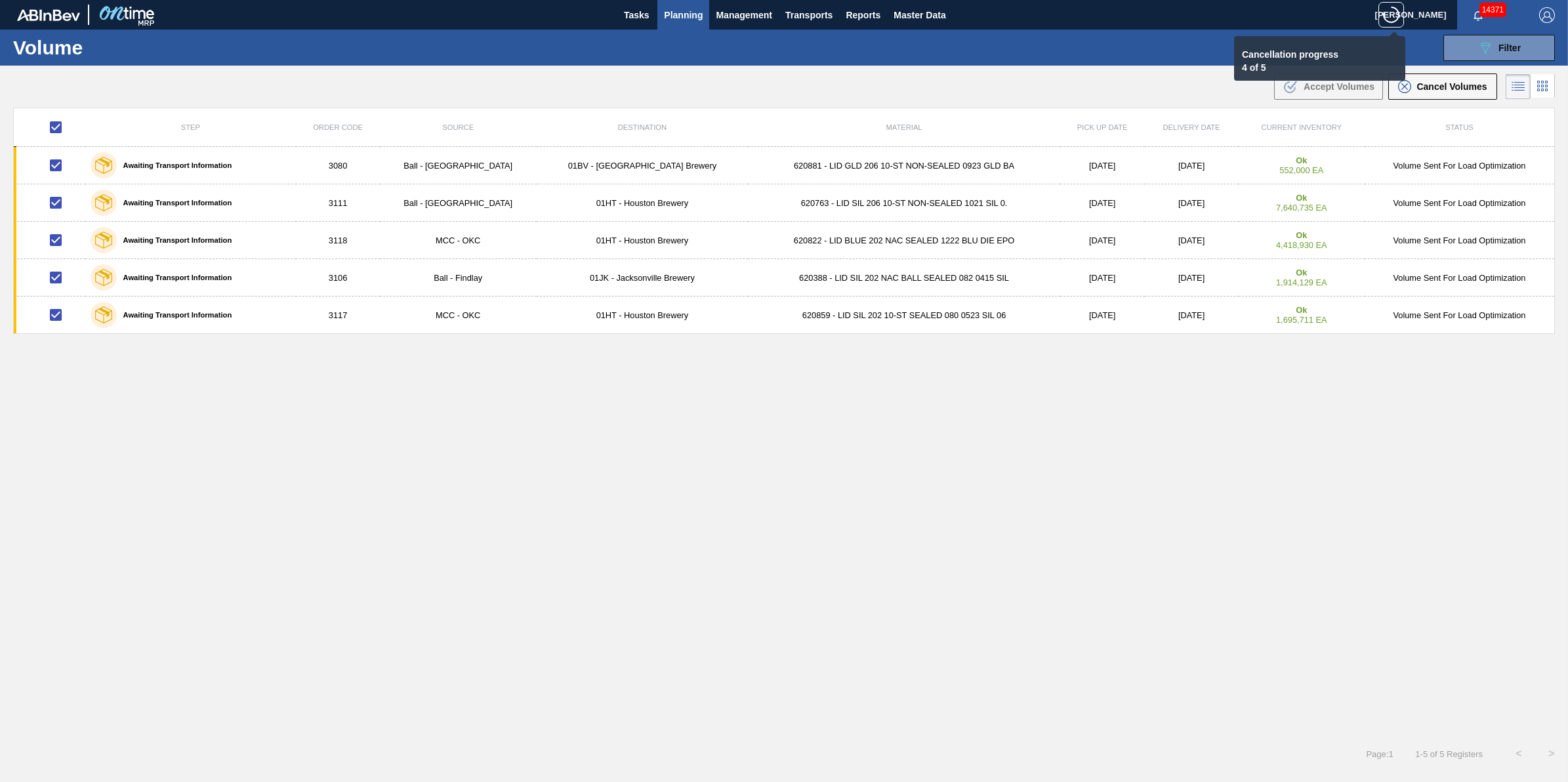
checkbox input "false"
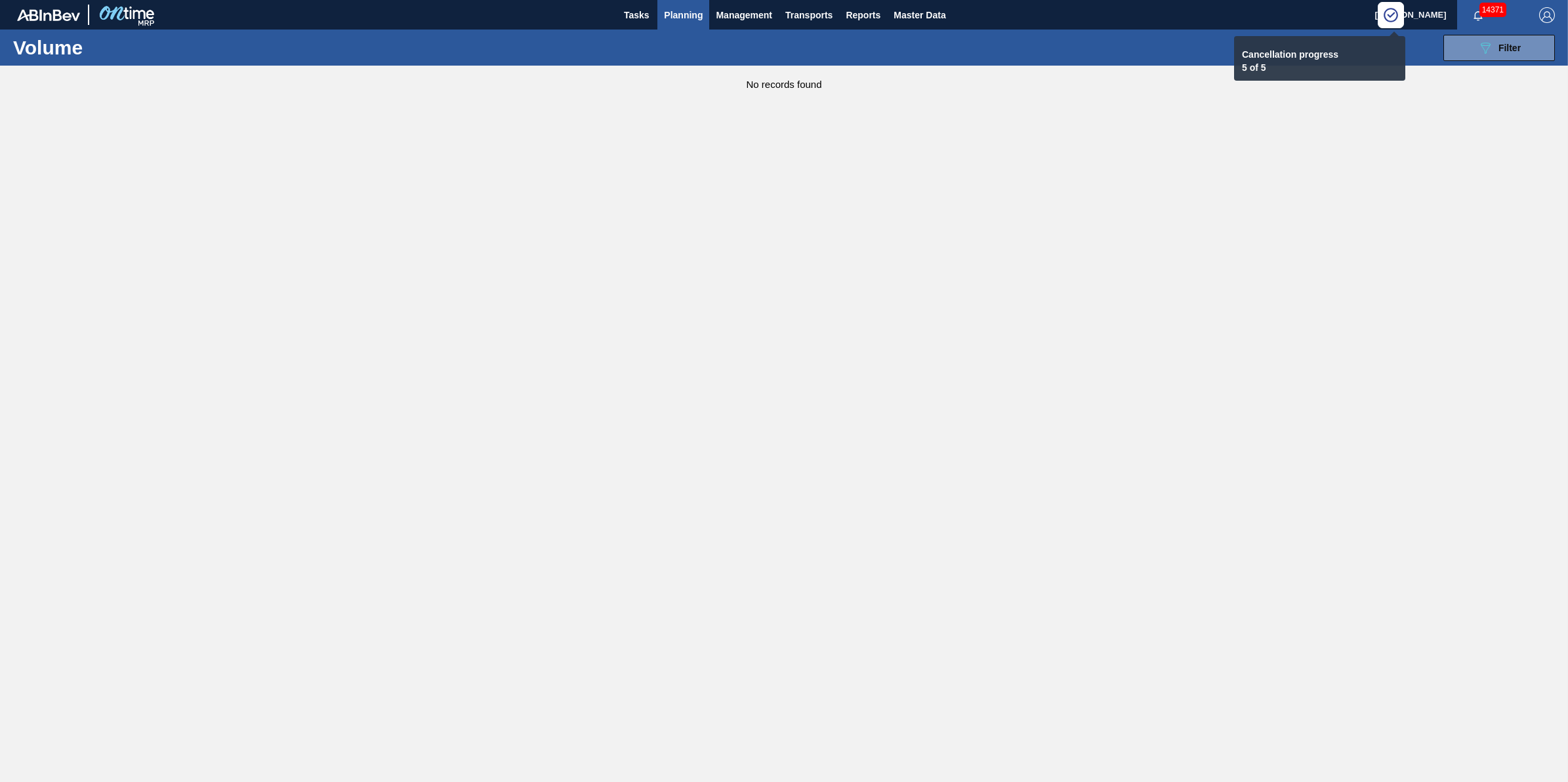
click at [681, 14] on span "Planning" at bounding box center [684, 15] width 39 height 16
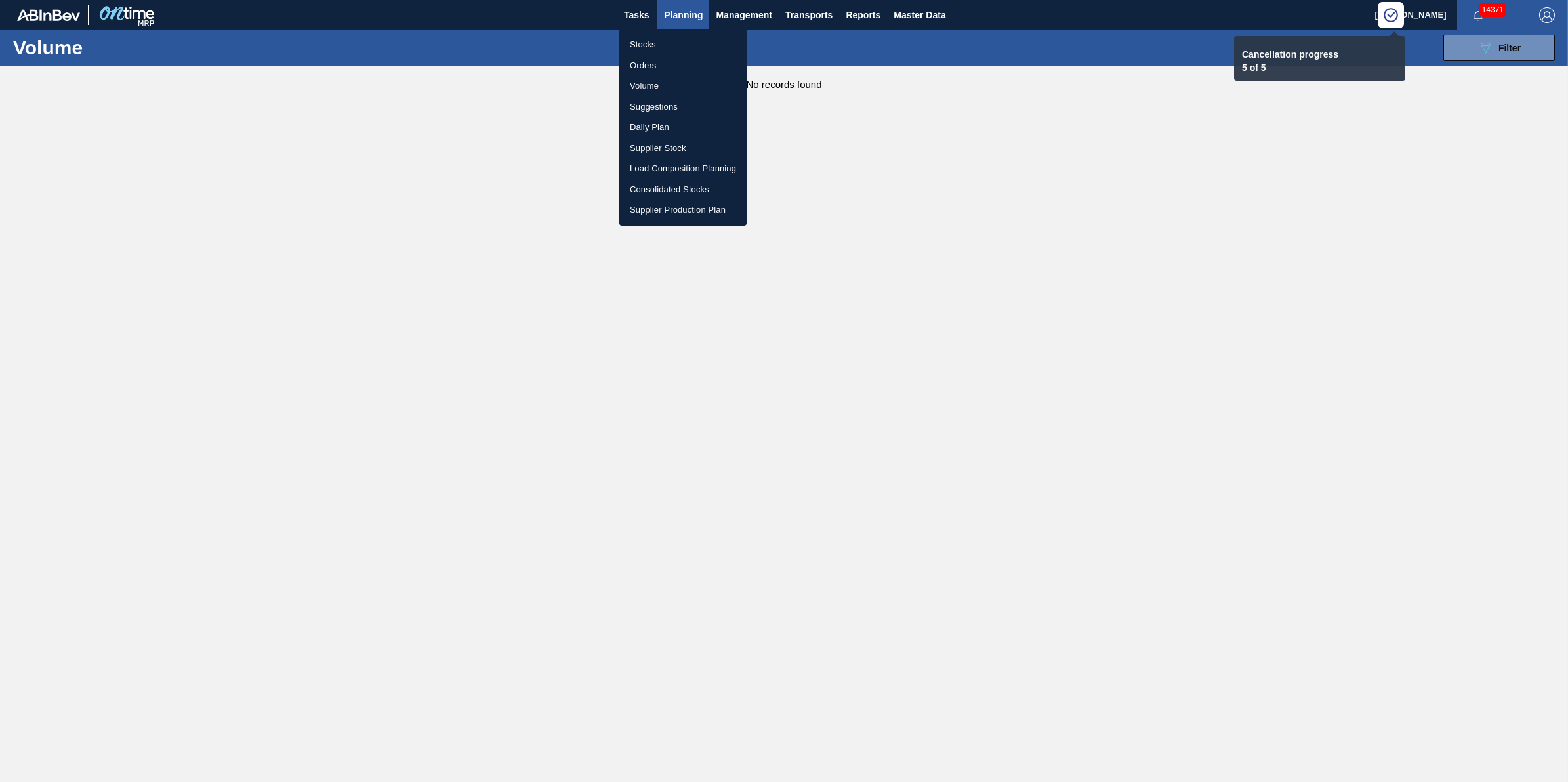
click at [680, 35] on li "Stocks" at bounding box center [683, 44] width 127 height 21
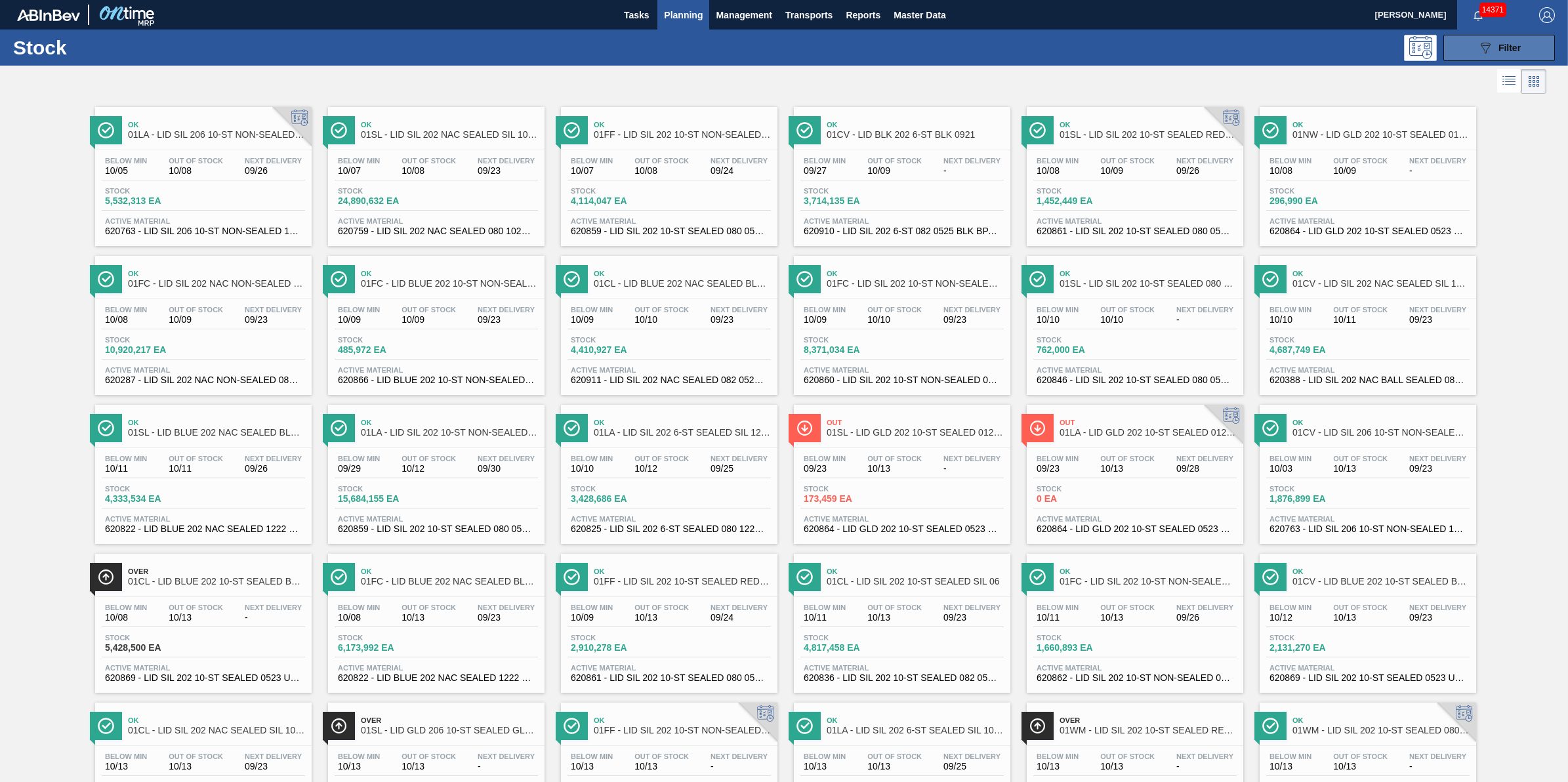
click at [1524, 59] on button "089F7B8B-B2A5-4AFE-B5C0-19BA573D28AC Filter" at bounding box center [1499, 48] width 111 height 26
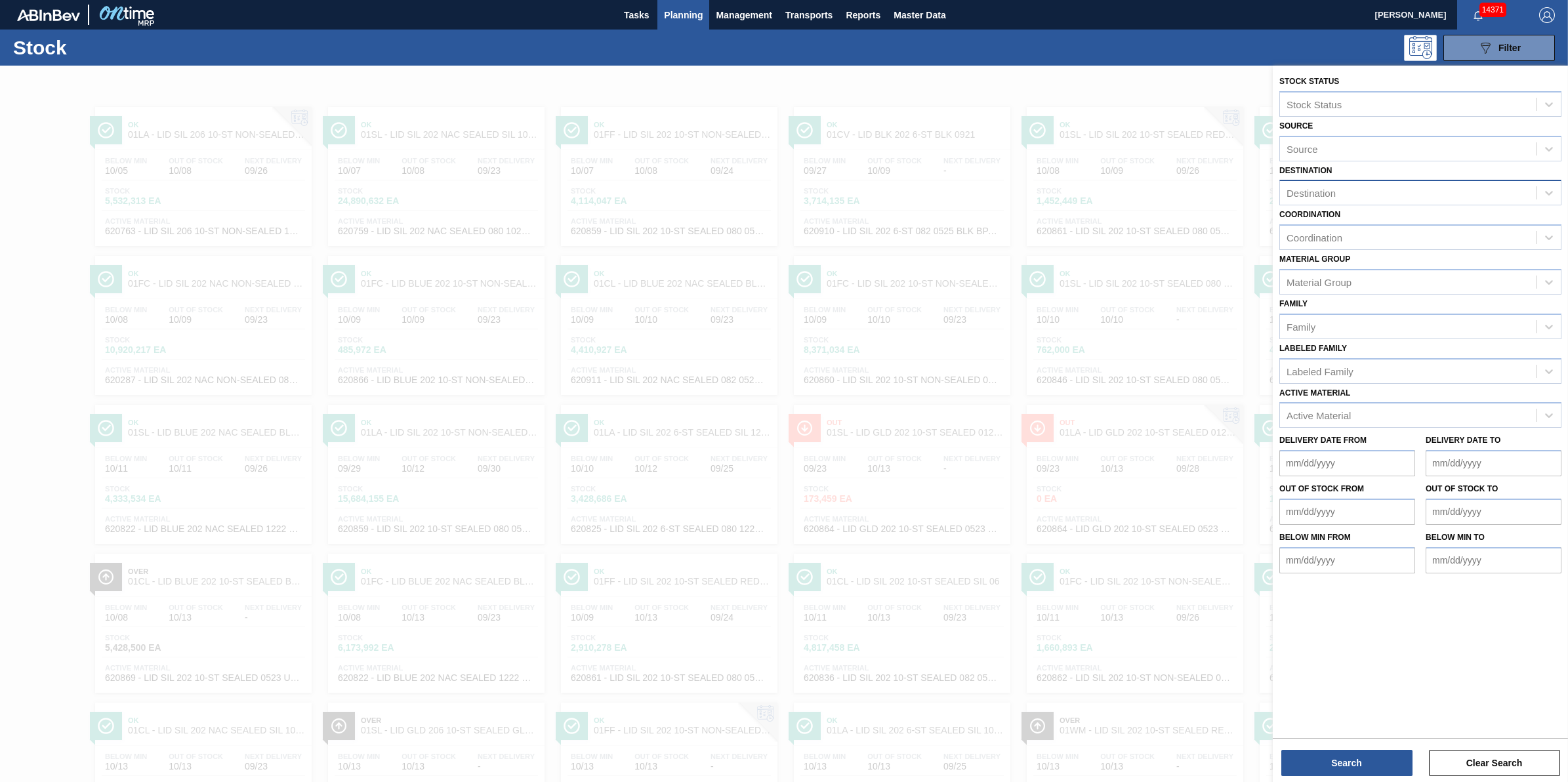
click at [1367, 192] on div "Destination" at bounding box center [1408, 193] width 257 height 19
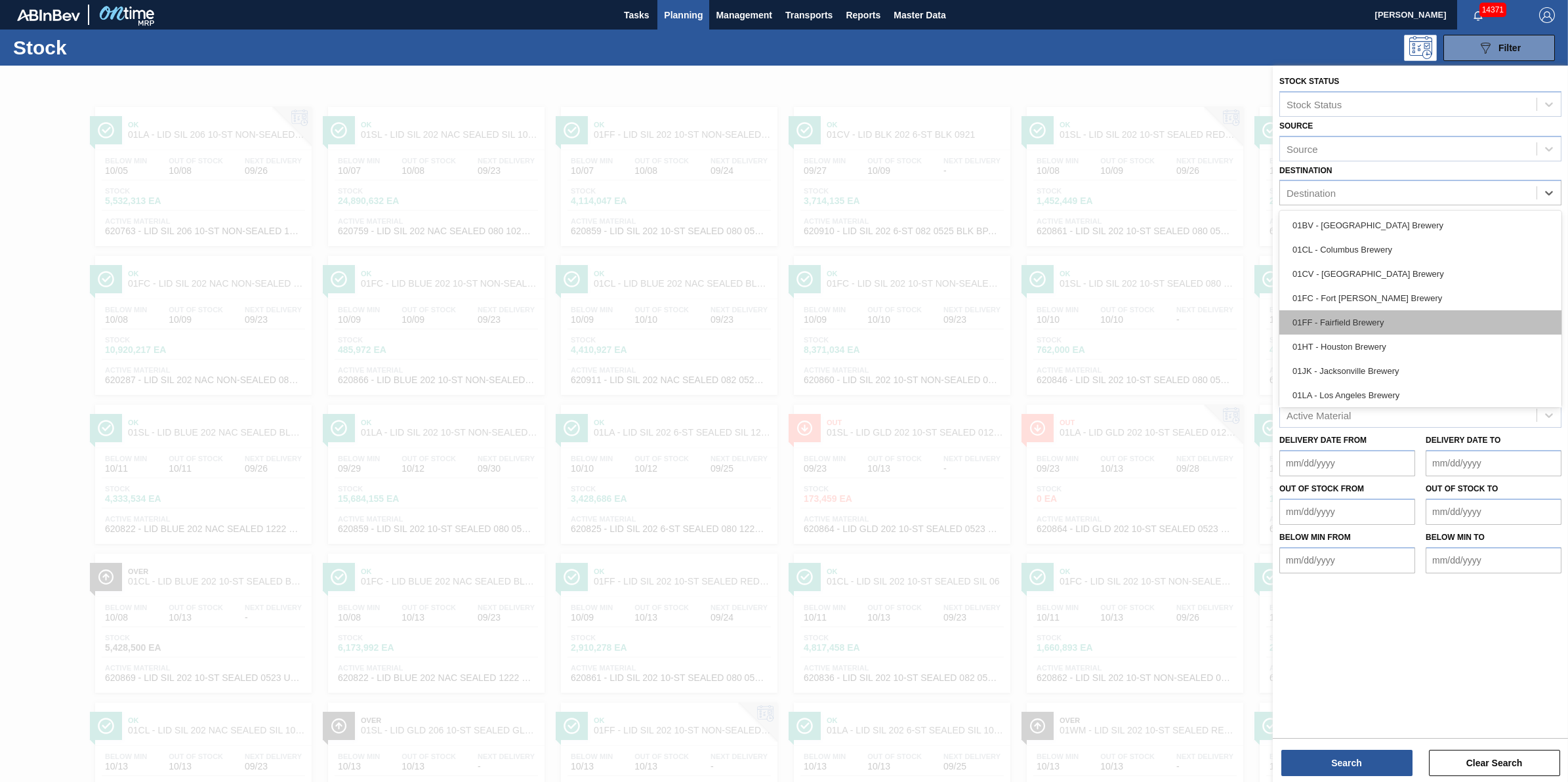
scroll to position [99, 0]
click at [730, 64] on div "Stock 089F7B8B-B2A5-4AFE-B5C0-19BA573D28AC Filter" at bounding box center [784, 48] width 1568 height 36
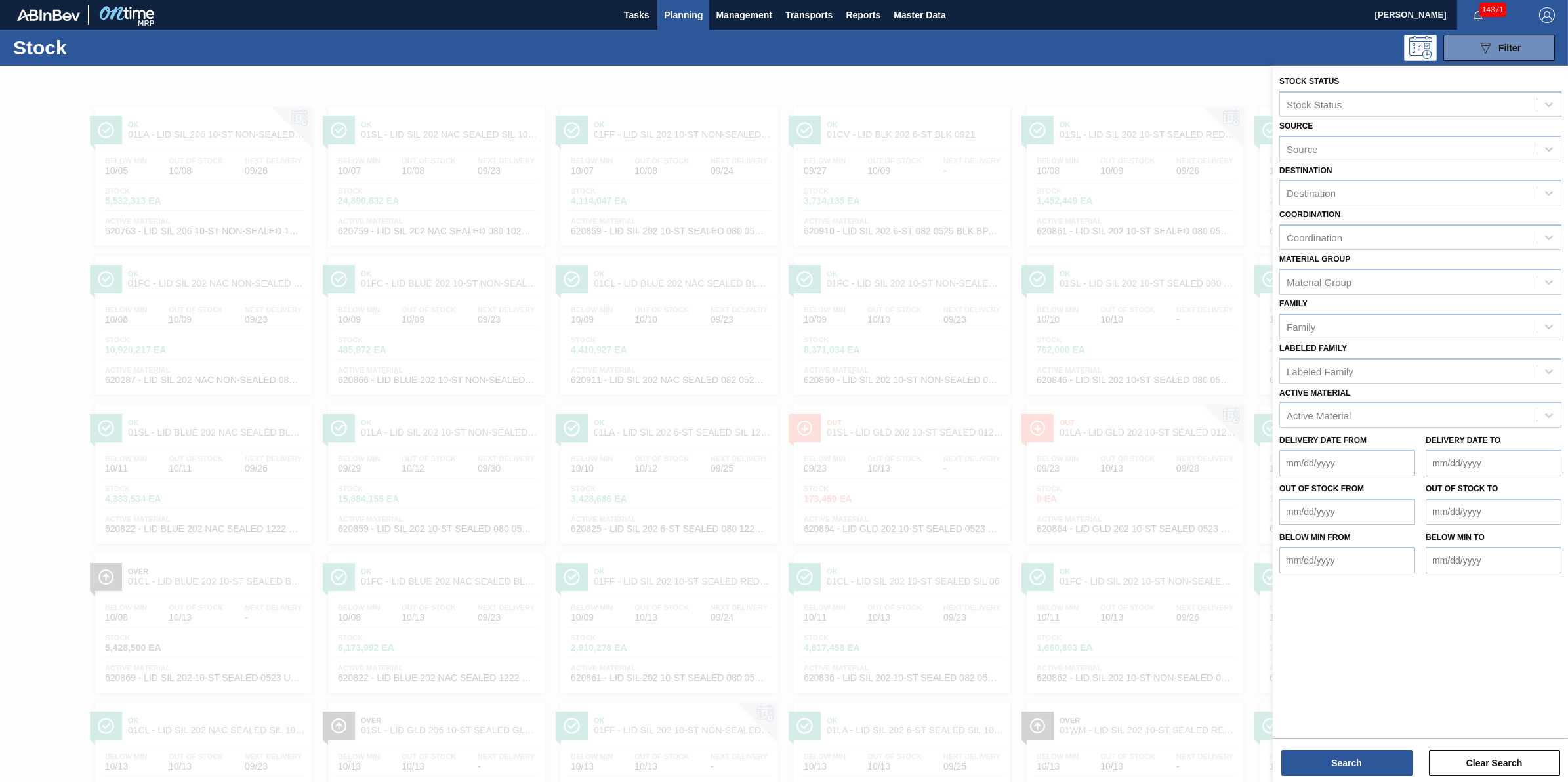
click at [690, 20] on span "Planning" at bounding box center [684, 15] width 39 height 16
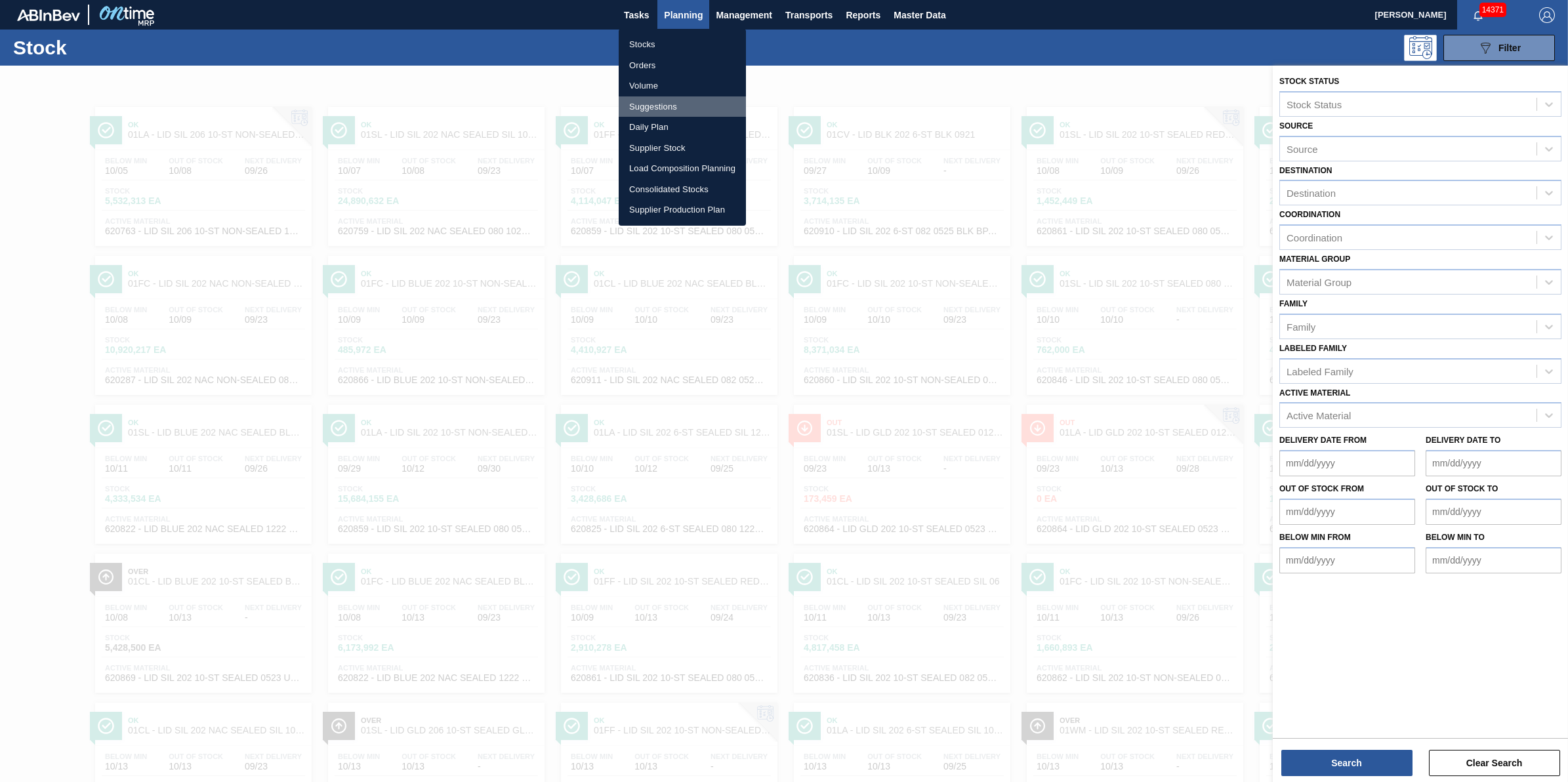
click at [694, 109] on li "Suggestions" at bounding box center [682, 106] width 127 height 21
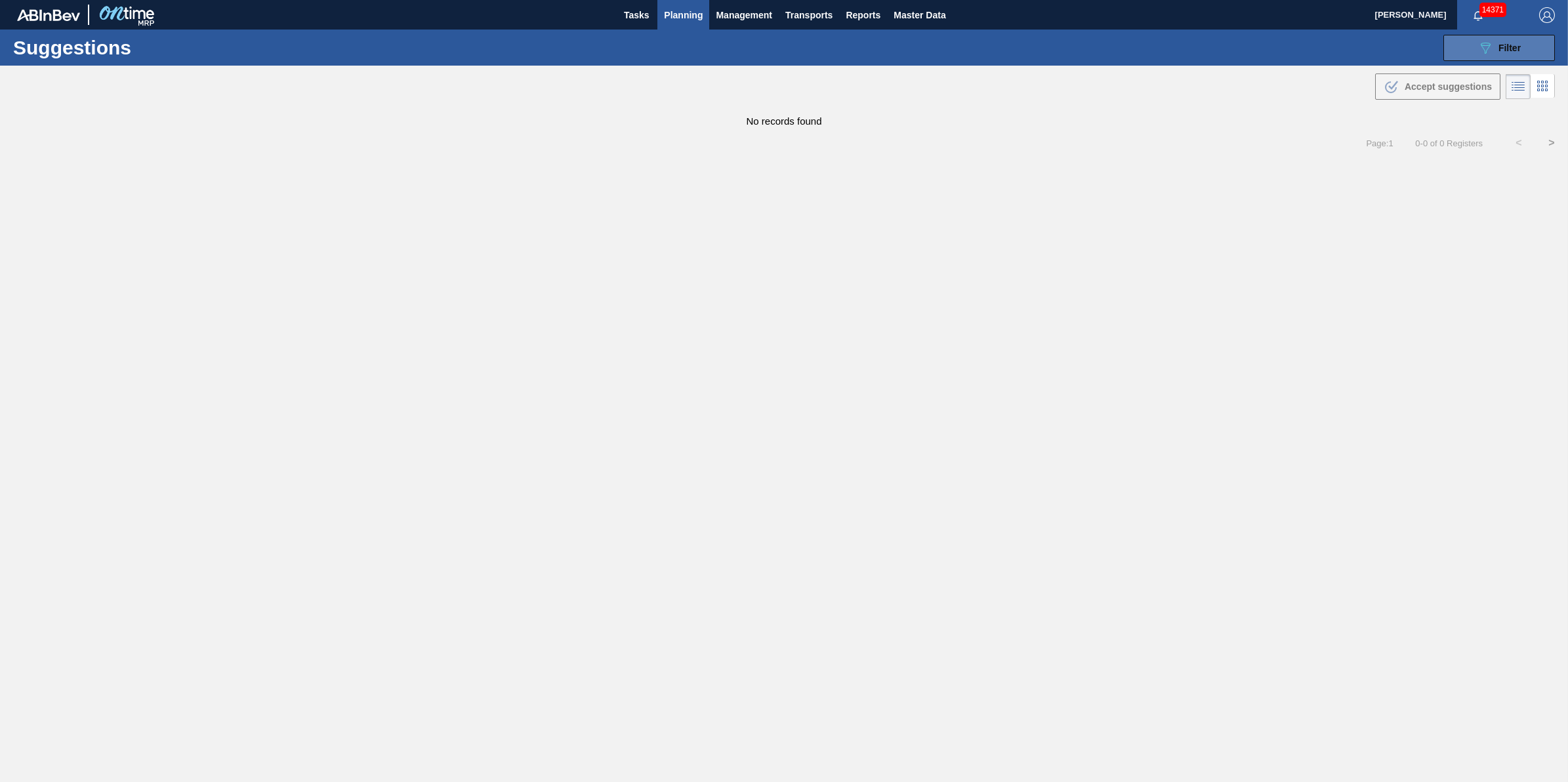
click at [1521, 56] on button "089F7B8B-B2A5-4AFE-B5C0-19BA573D28AC Filter" at bounding box center [1499, 48] width 111 height 26
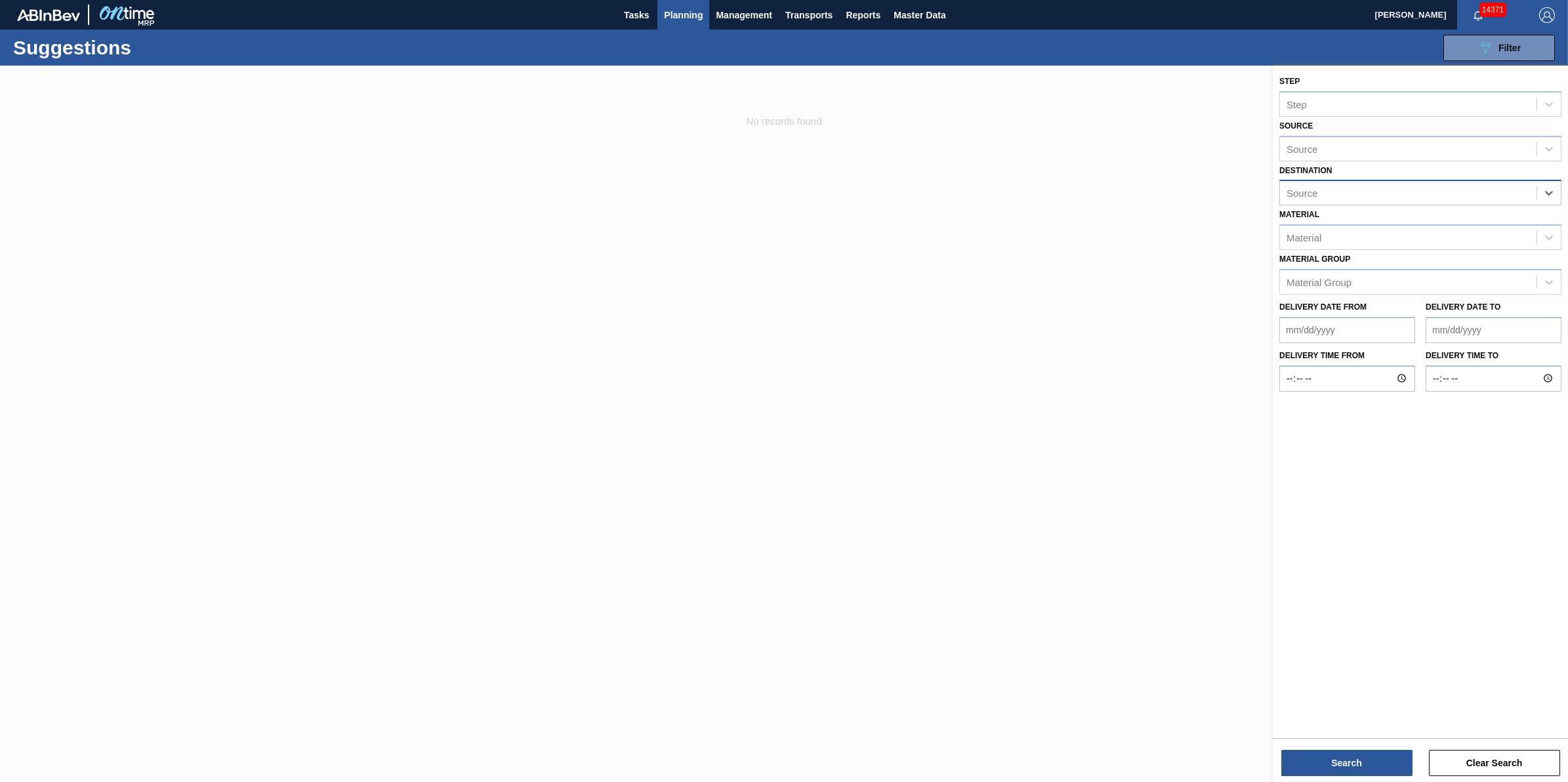
click at [1507, 197] on div "Source" at bounding box center [1408, 193] width 257 height 19
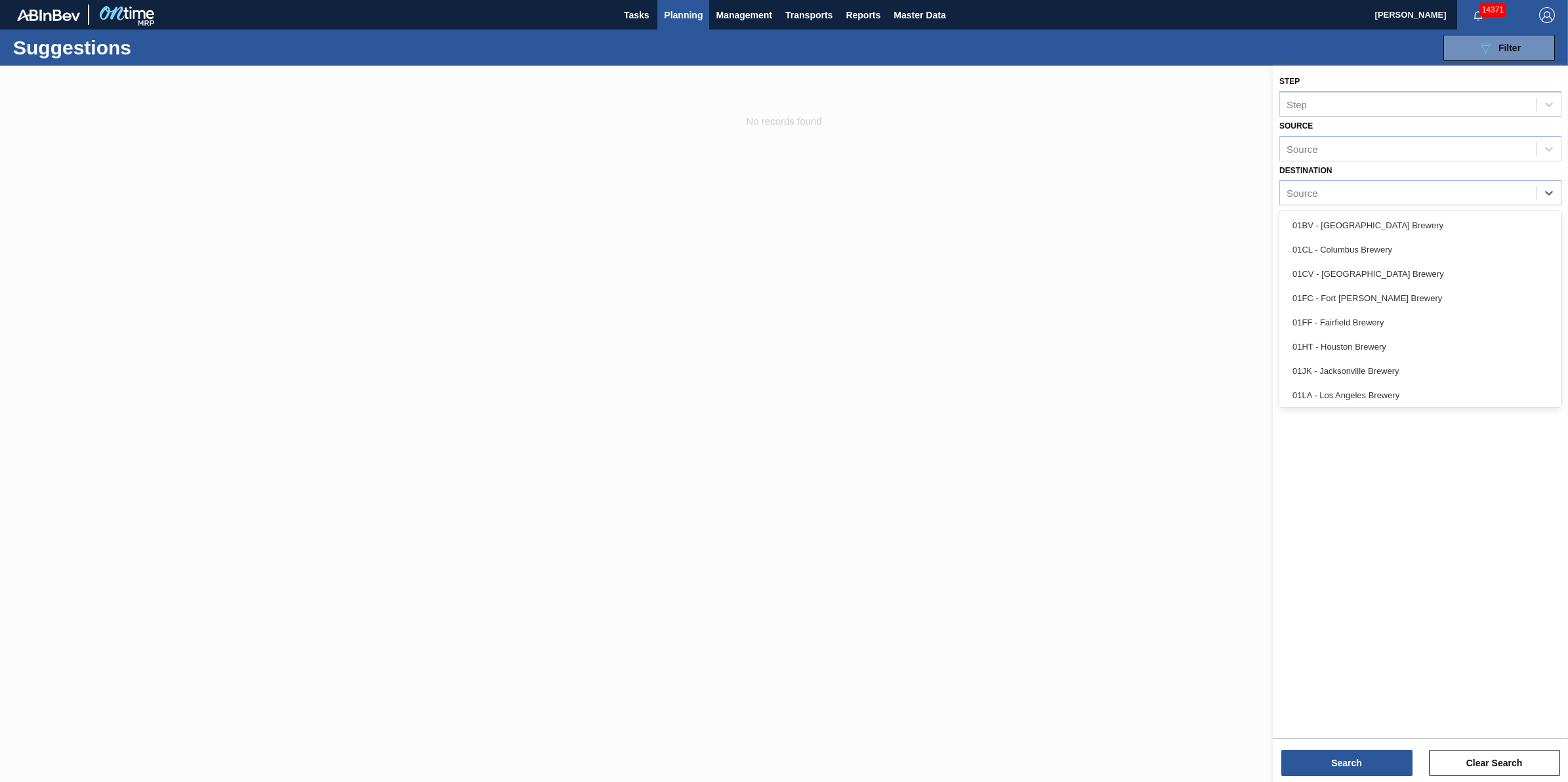
scroll to position [99, 0]
click at [1481, 366] on div "01SL - St. Louis Brewery" at bounding box center [1421, 369] width 282 height 25
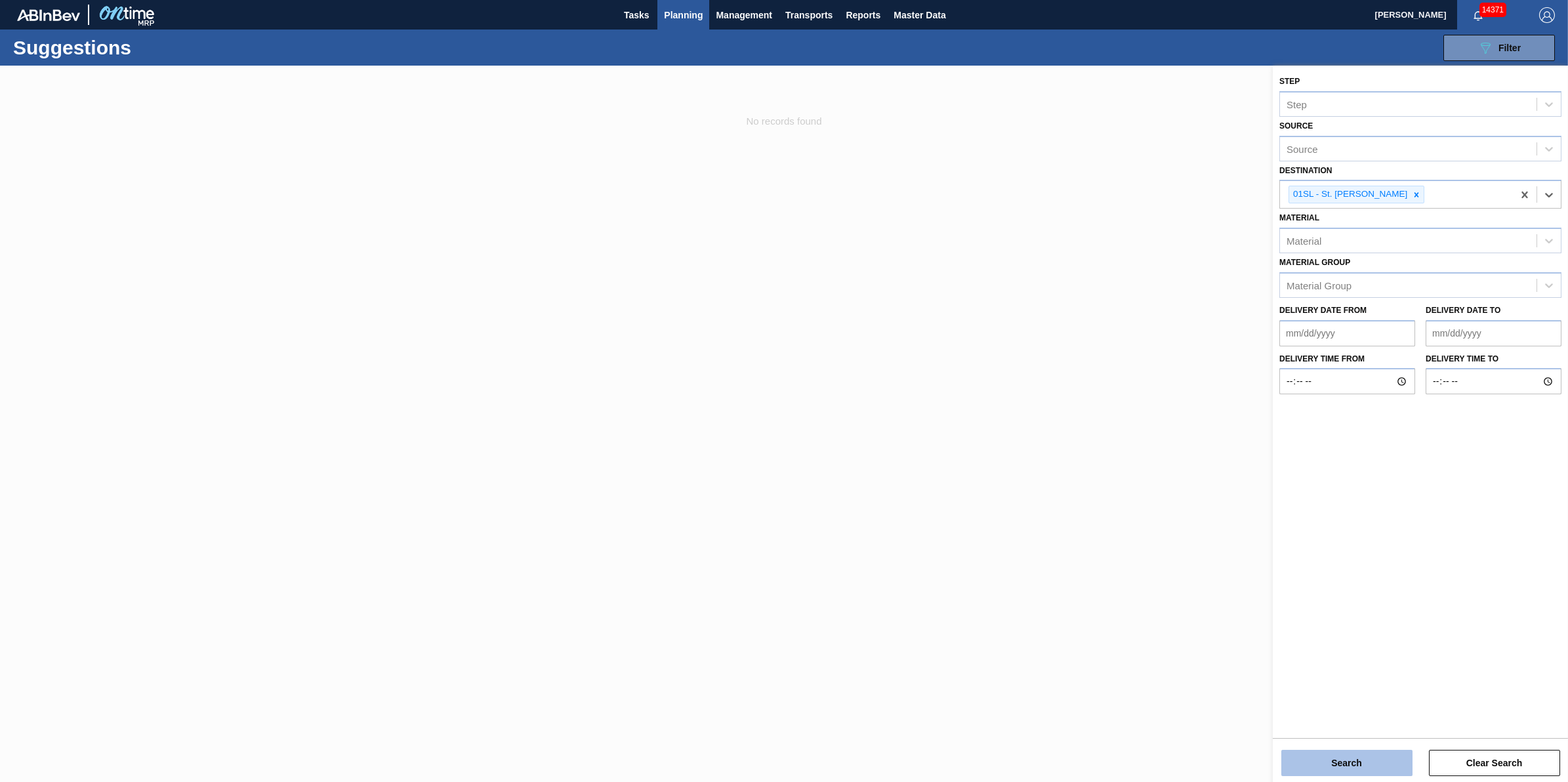
click at [1345, 760] on button "Search" at bounding box center [1347, 763] width 132 height 26
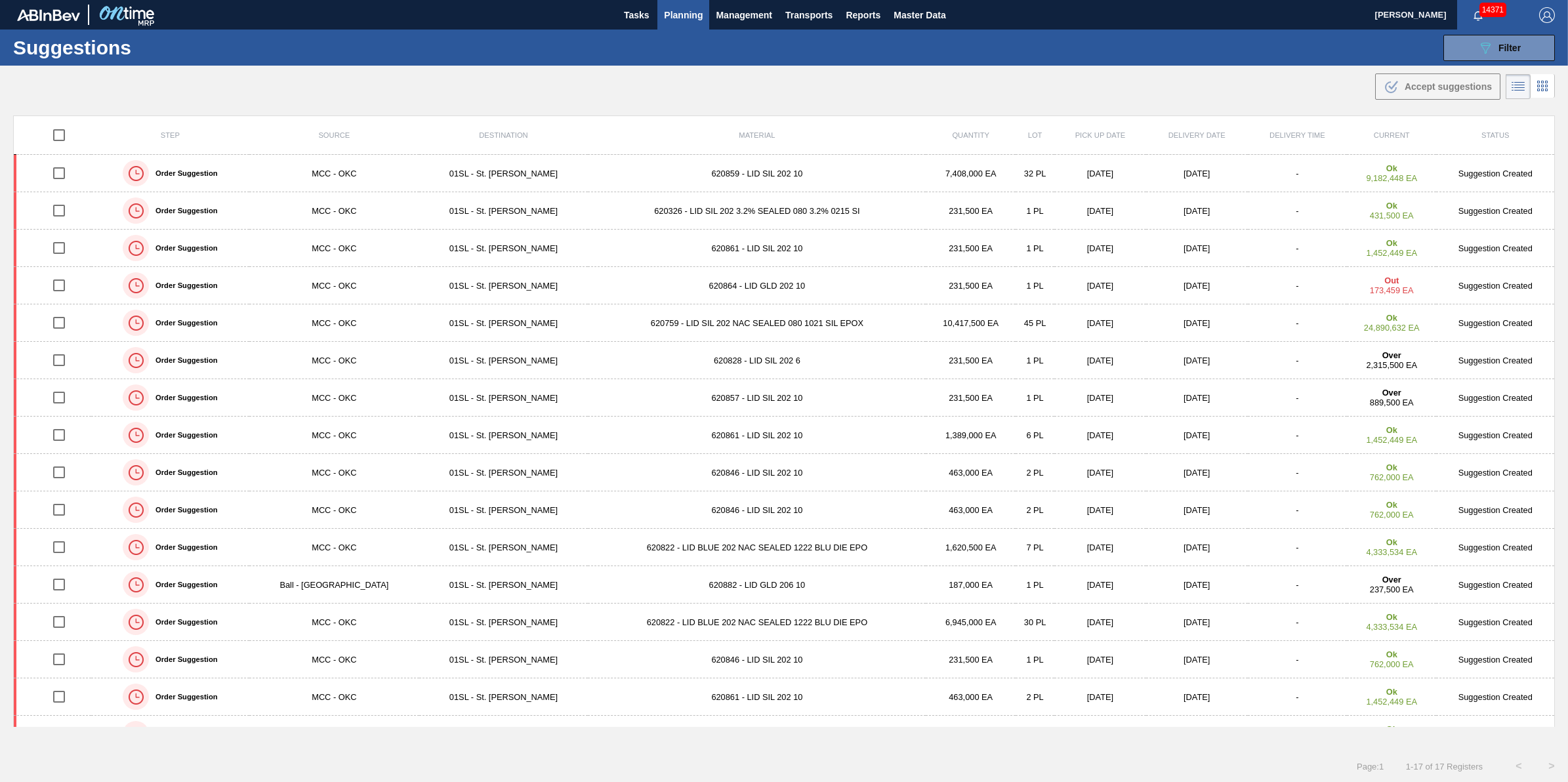
click at [61, 139] on input "checkbox" at bounding box center [59, 135] width 27 height 27
checkbox input "true"
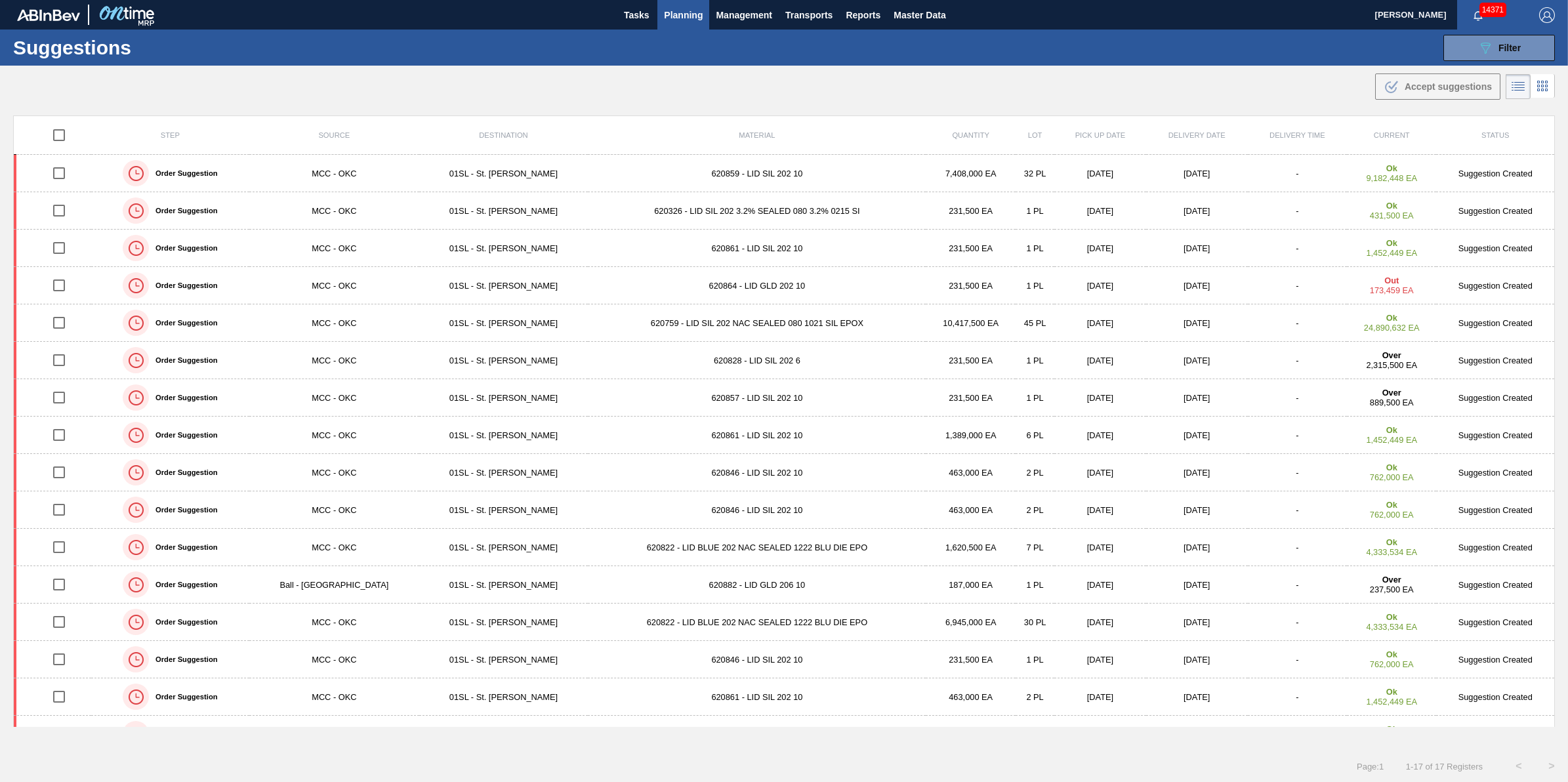
checkbox input "true"
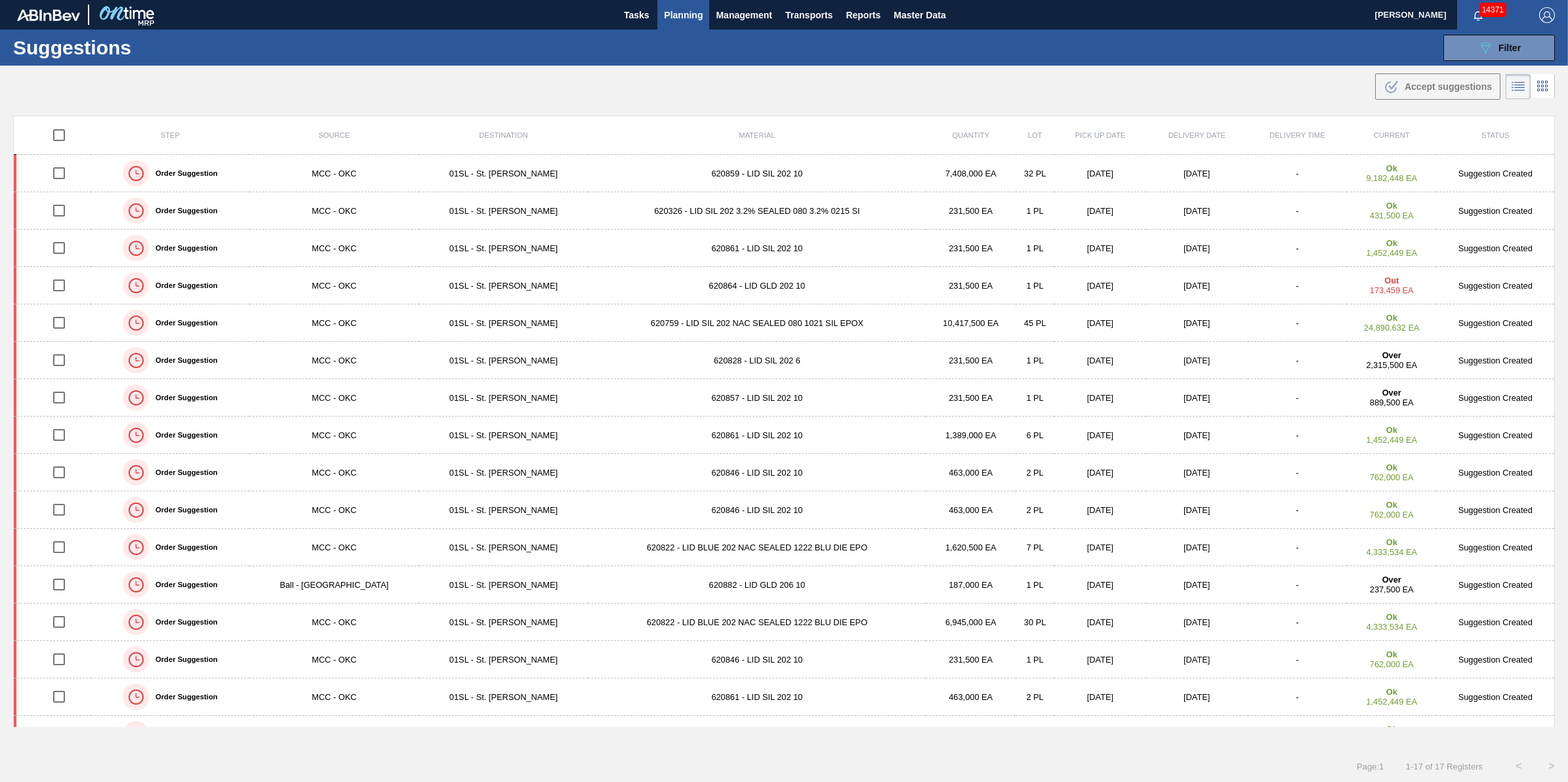
checkbox input "true"
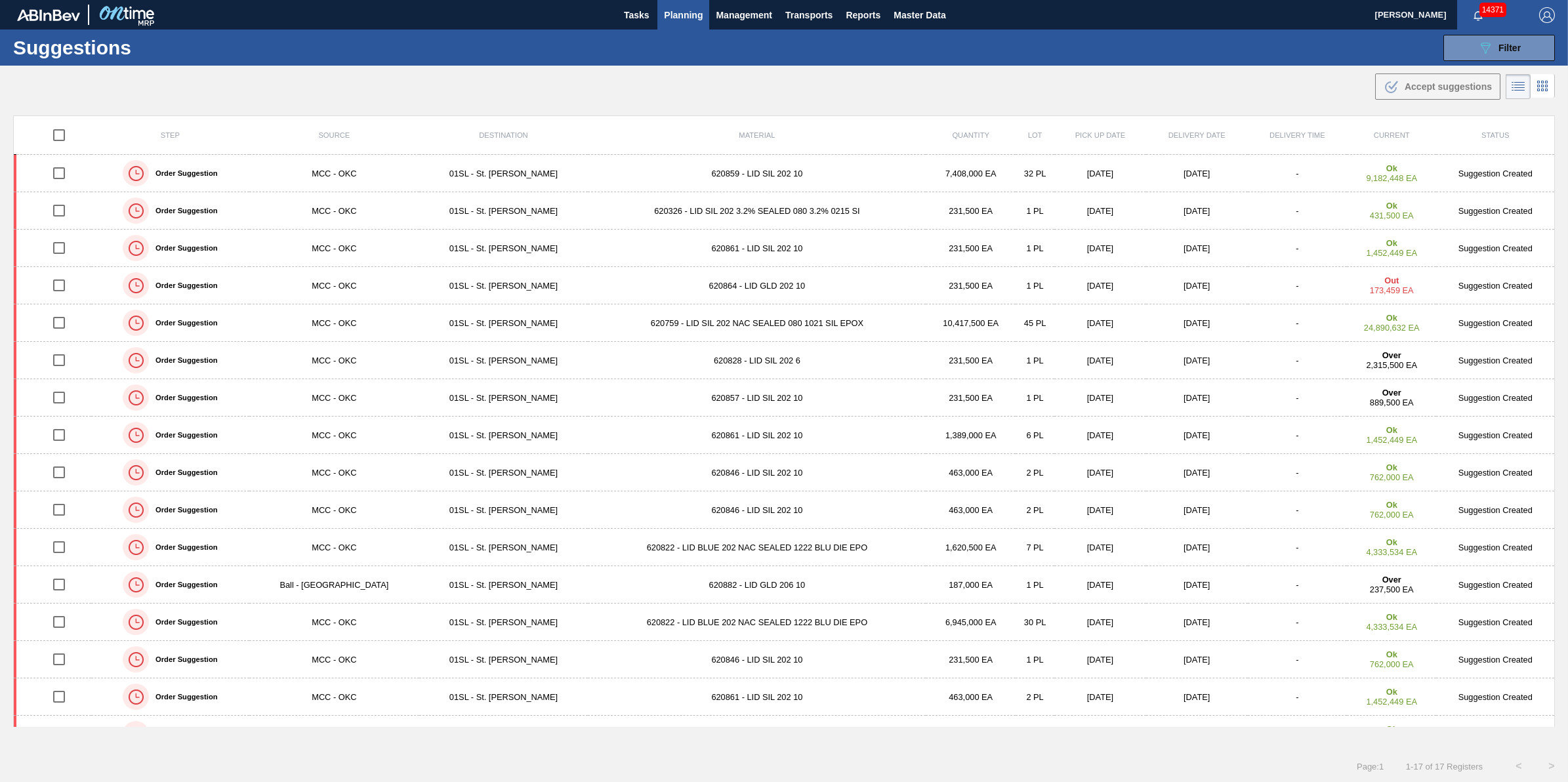
checkbox input "true"
click at [1440, 92] on div ".b{fill:var(--color-action-default)} Accept suggestions" at bounding box center [1438, 87] width 108 height 16
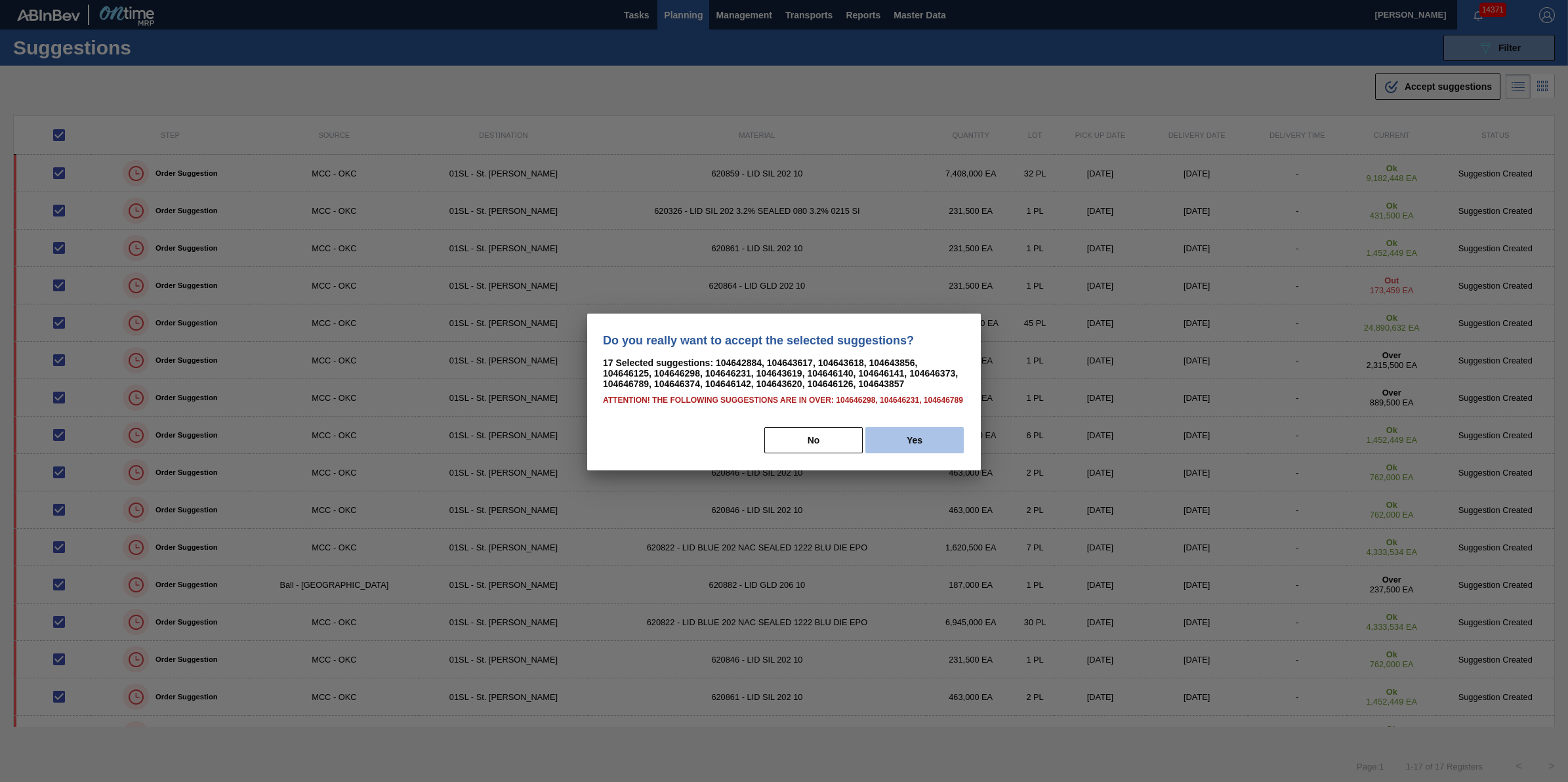
click at [952, 444] on button "Yes" at bounding box center [915, 440] width 98 height 26
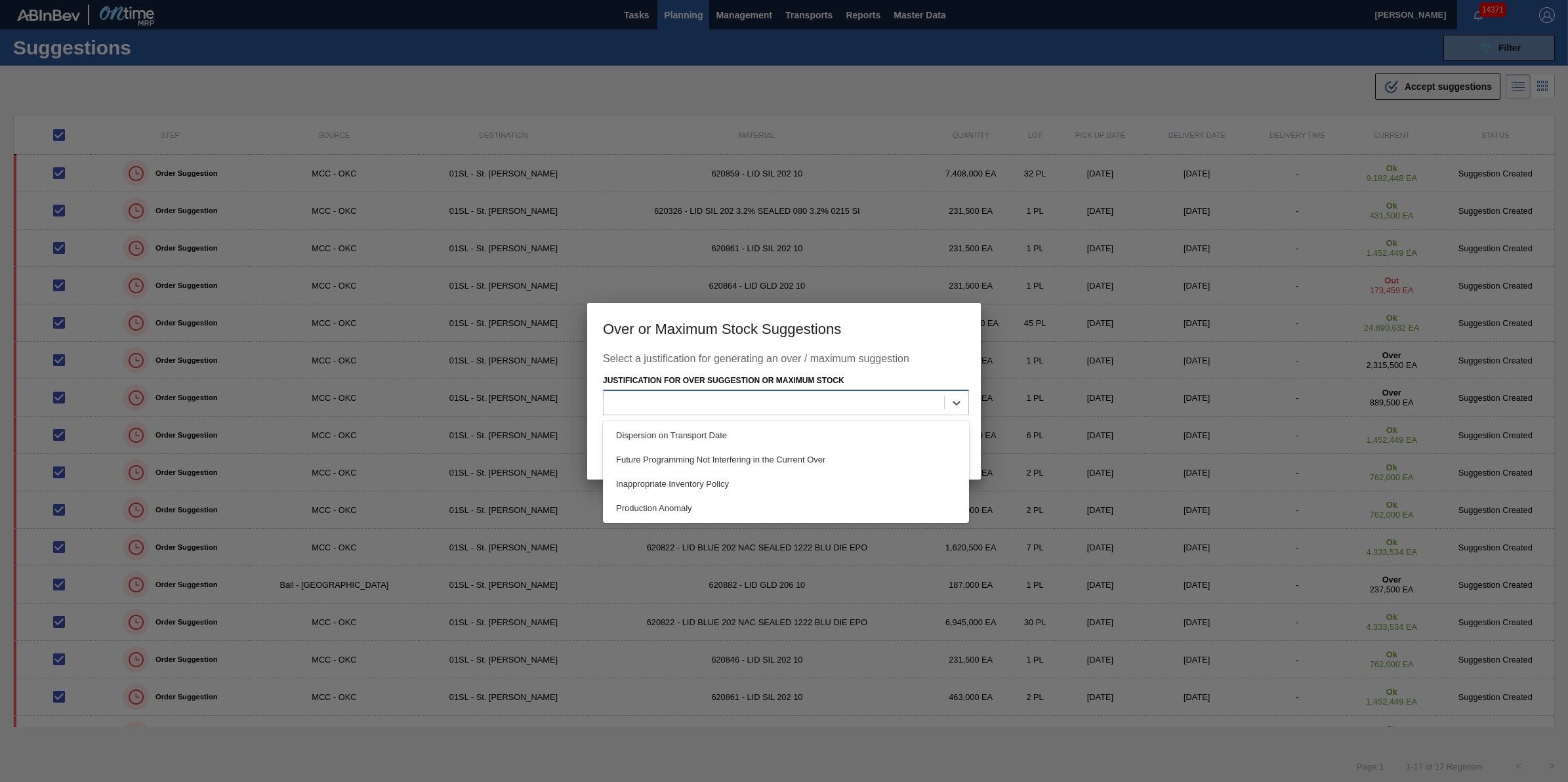
click at [876, 404] on div at bounding box center [773, 403] width 340 height 19
click at [865, 434] on div "Dispersion on Transport Date" at bounding box center [786, 436] width 366 height 25
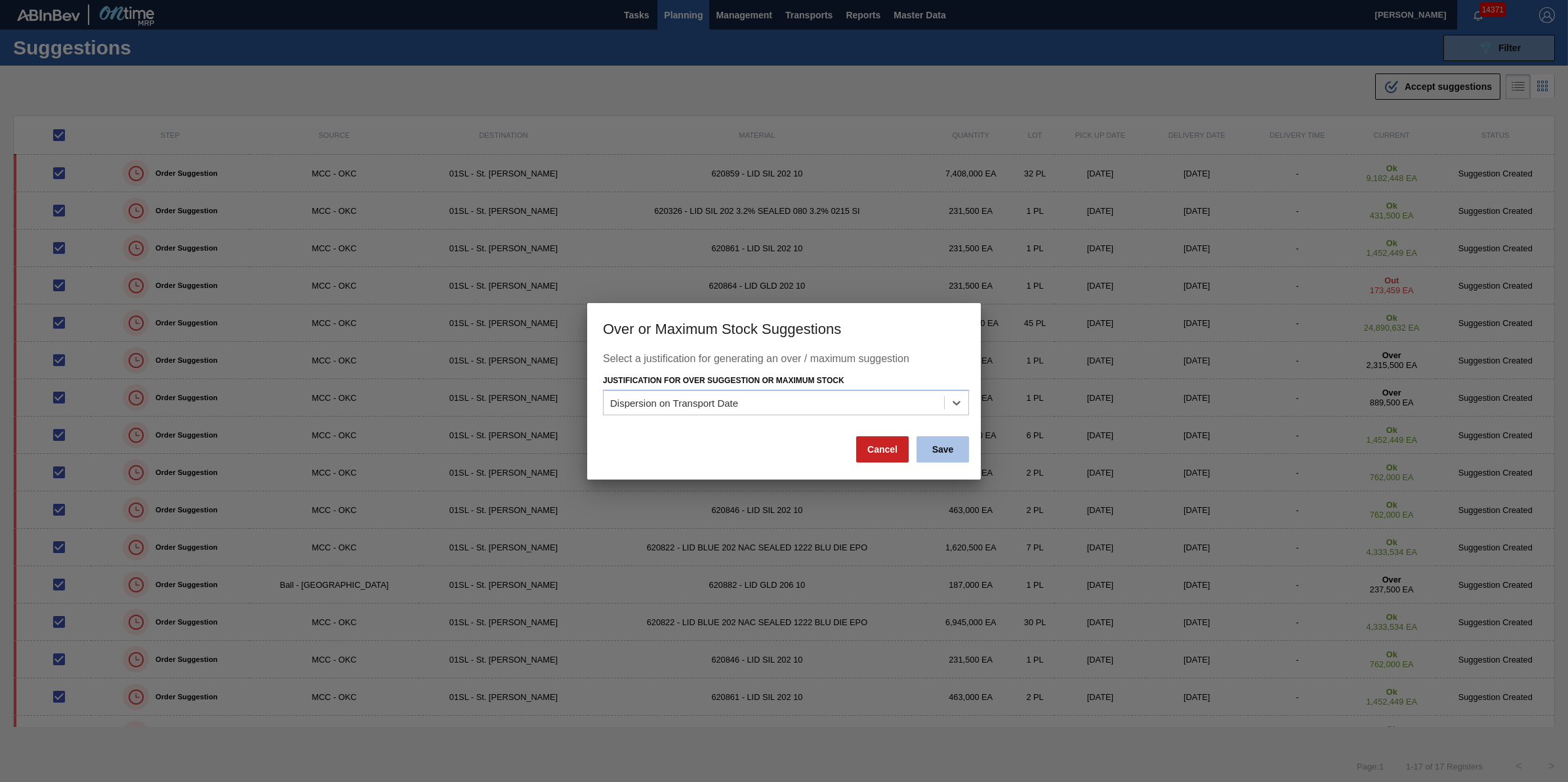
click at [953, 457] on button "Save" at bounding box center [943, 450] width 53 height 26
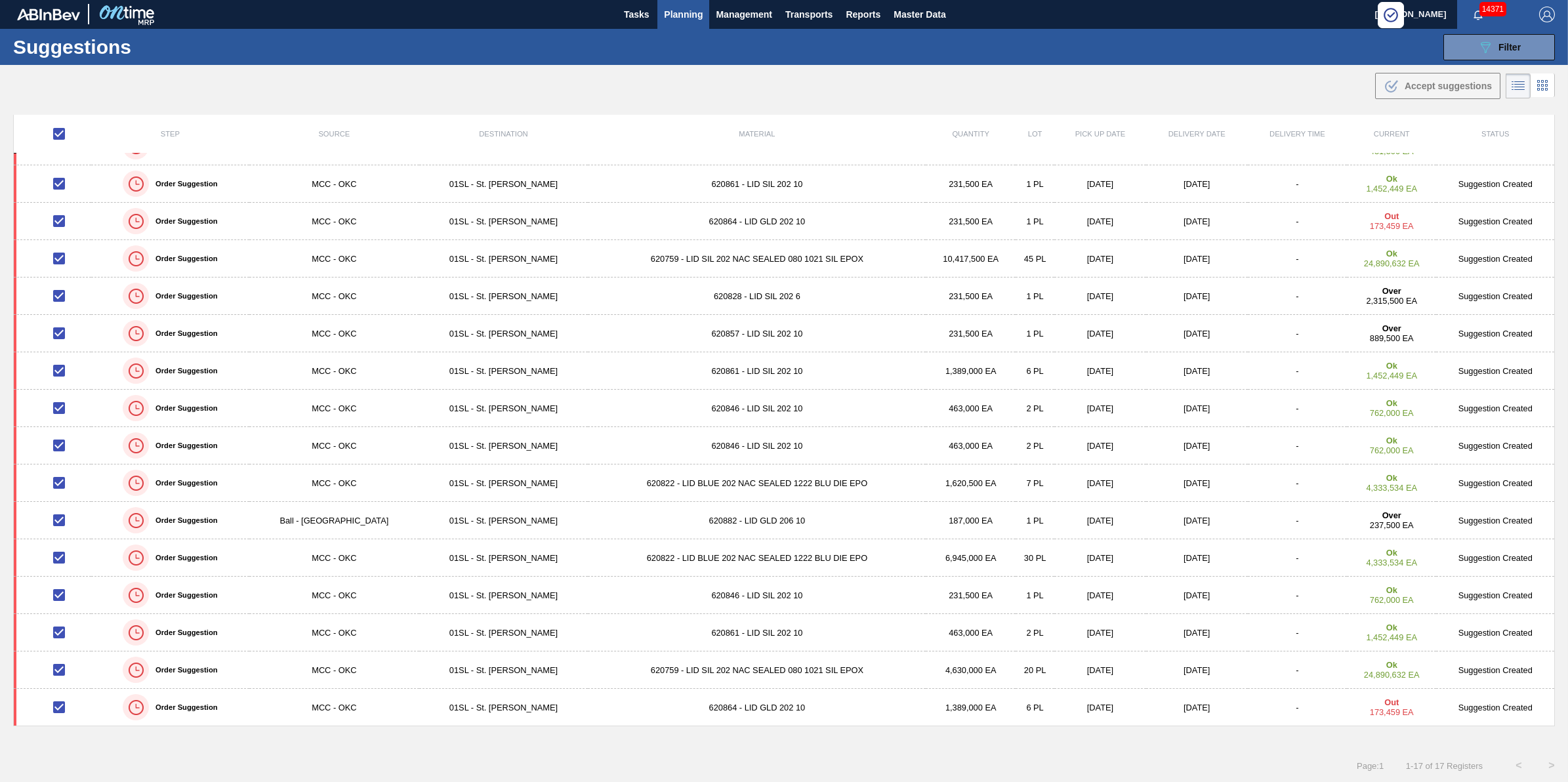
scroll to position [0, 0]
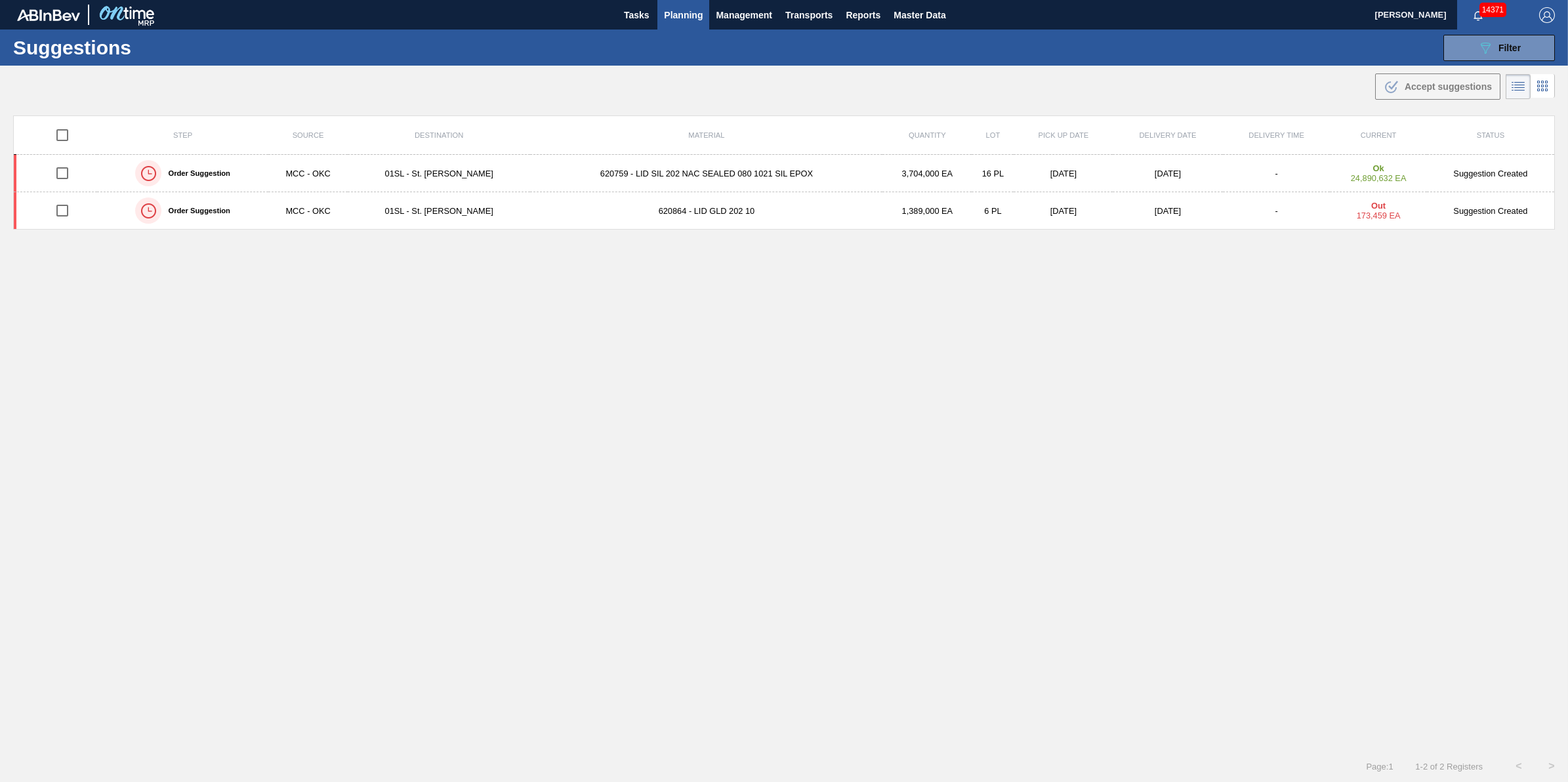
click at [45, 129] on div at bounding box center [61, 135] width 60 height 27
click at [51, 129] on input "checkbox" at bounding box center [62, 135] width 27 height 27
checkbox input "true"
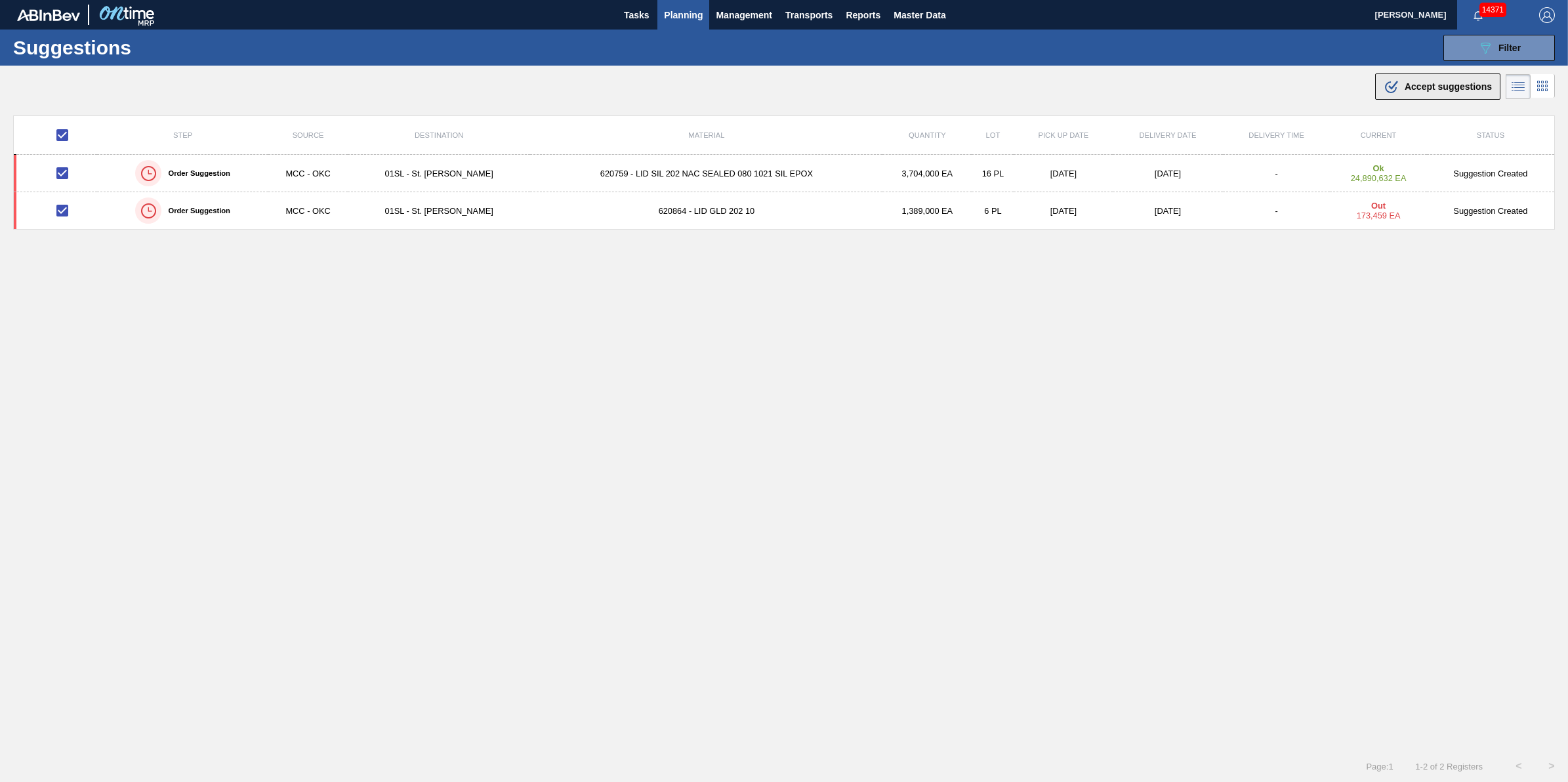
click at [1427, 82] on span "Accept suggestions" at bounding box center [1448, 87] width 87 height 11
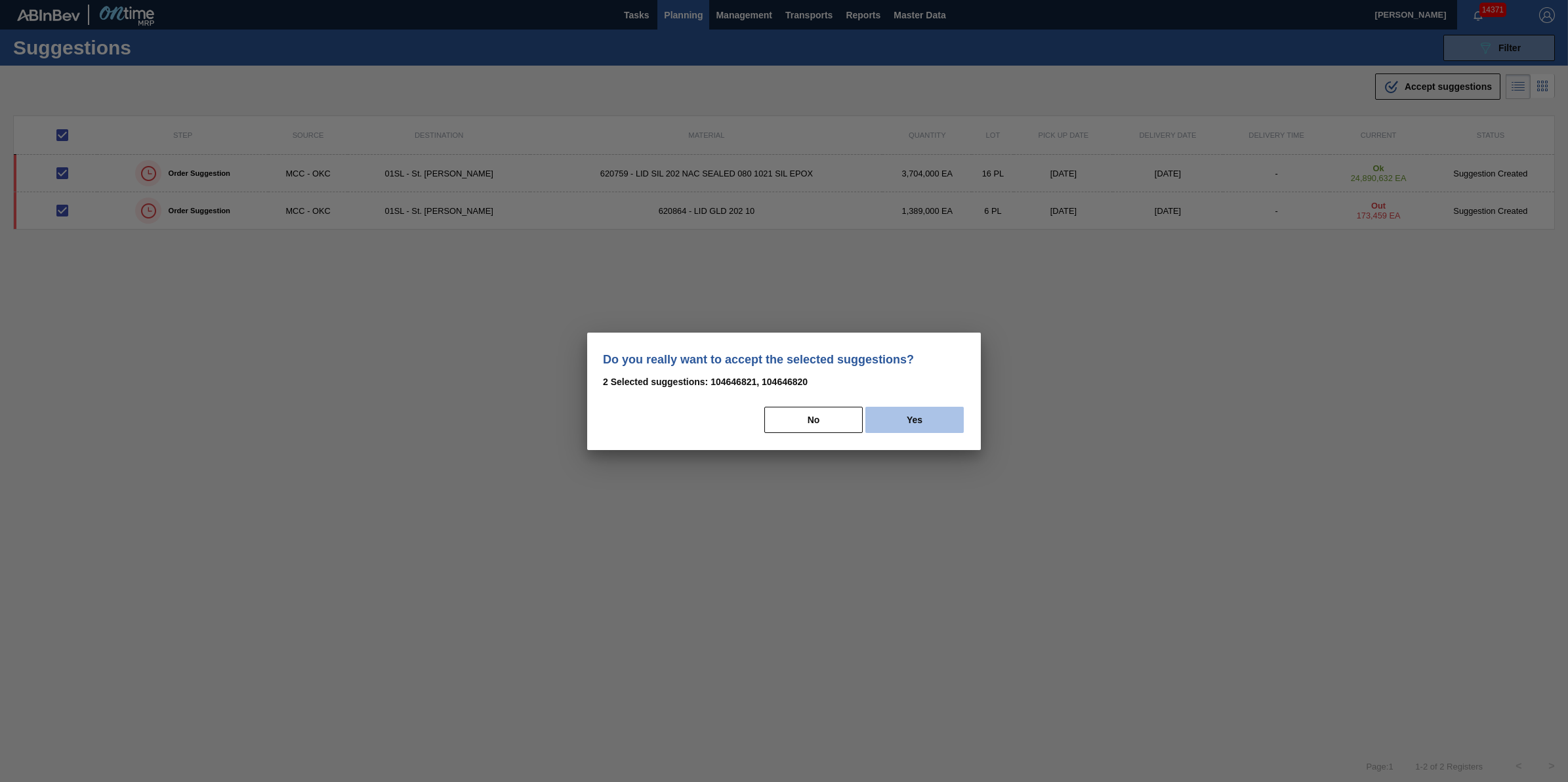
click at [916, 412] on button "Yes" at bounding box center [915, 420] width 98 height 26
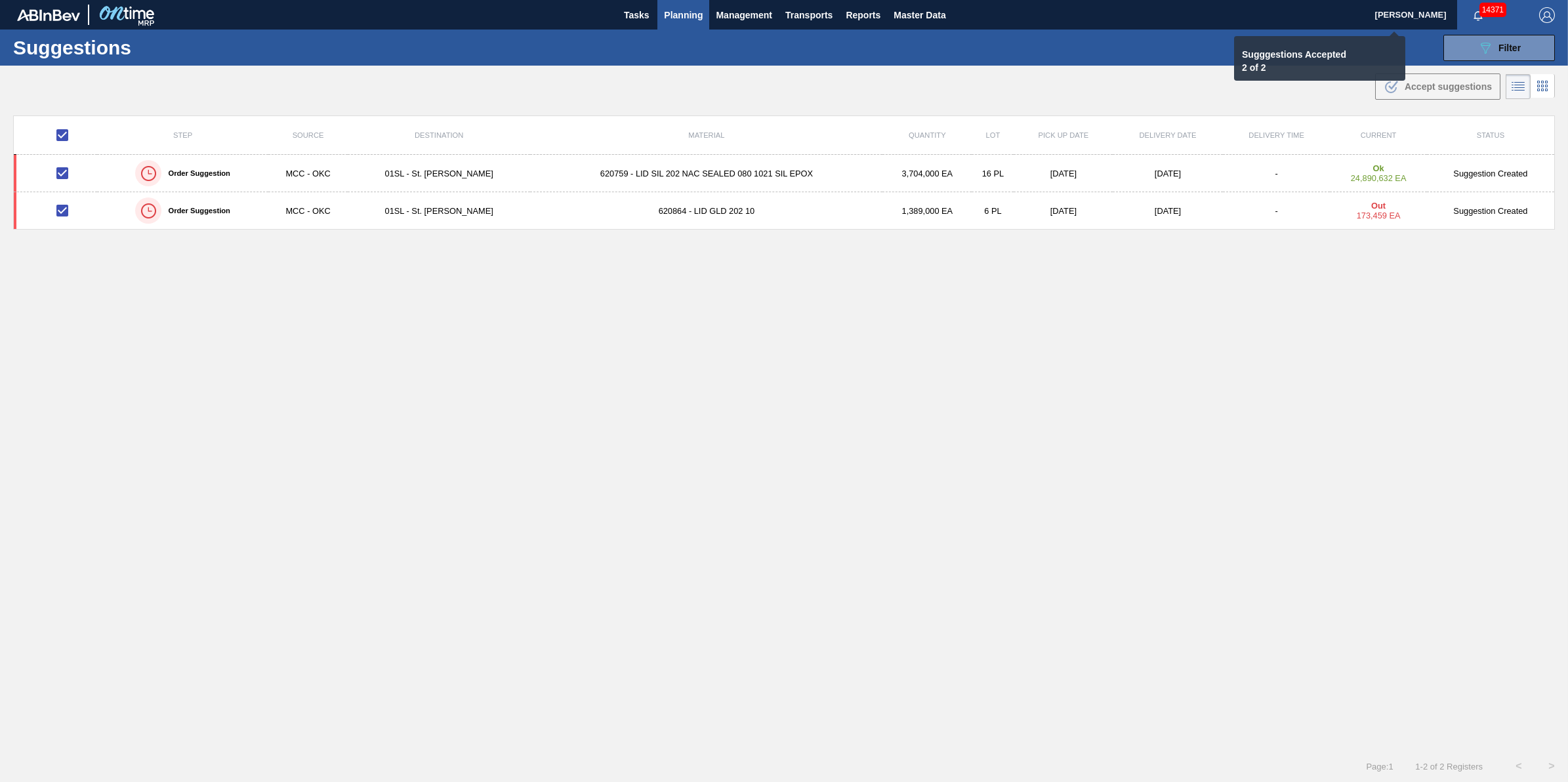
checkbox input "false"
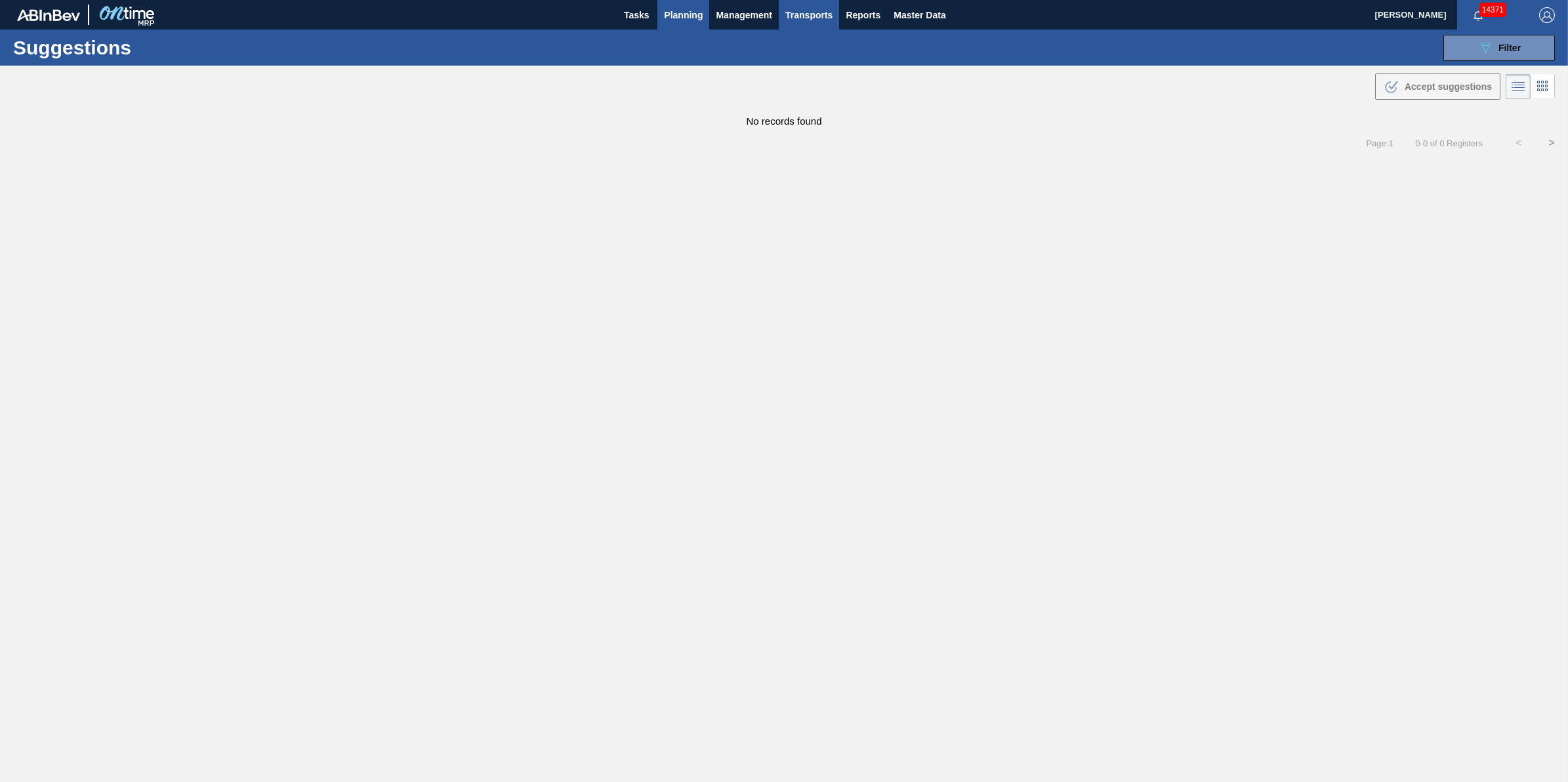
click at [784, 17] on button "Transports" at bounding box center [809, 14] width 61 height 30
click at [775, 59] on li "[GEOGRAPHIC_DATA]" at bounding box center [818, 65] width 111 height 21
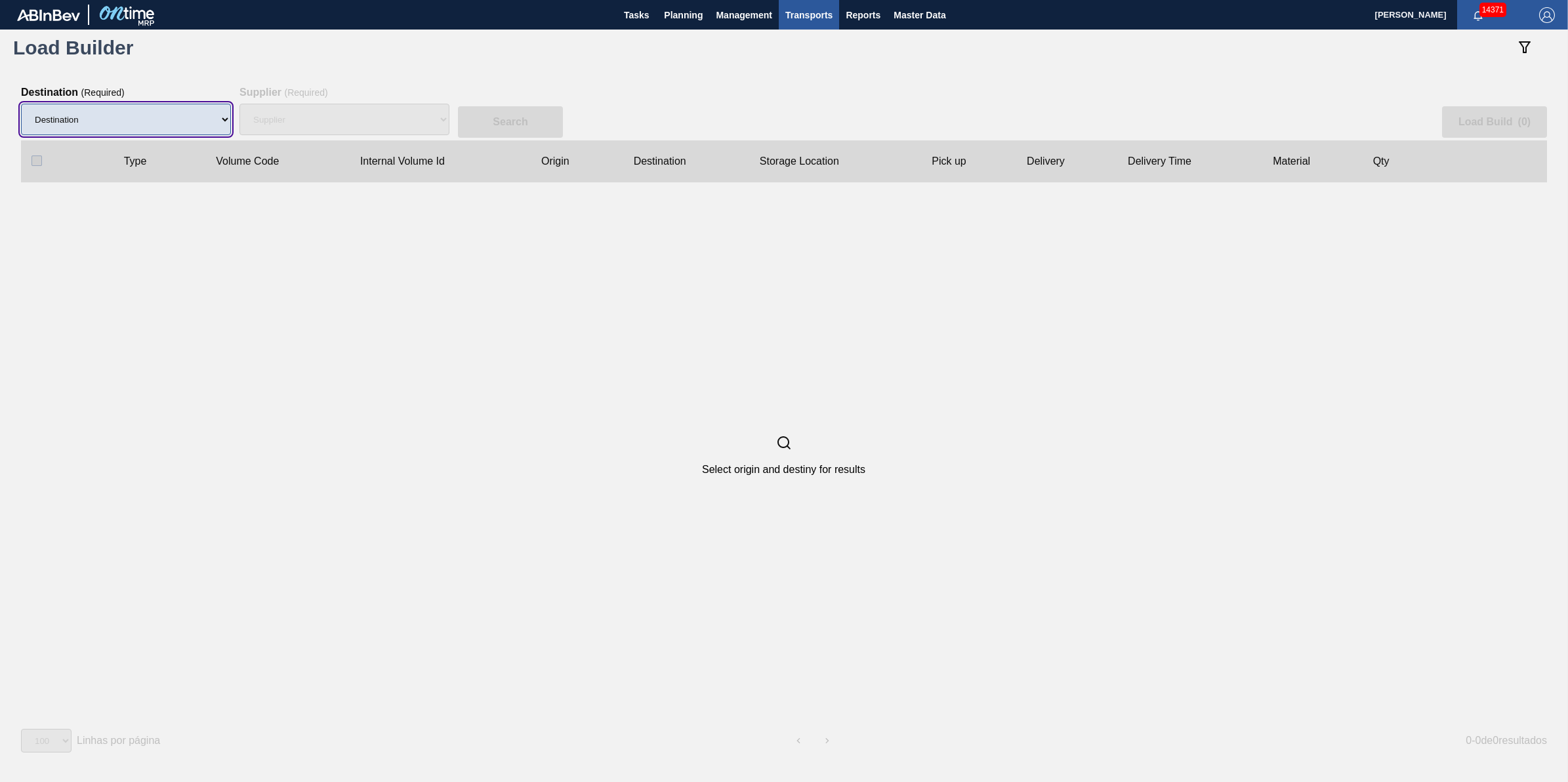
click at [162, 125] on select "Destination 01BV - [GEOGRAPHIC_DATA] 01CL - [GEOGRAPHIC_DATA] 01CV - [GEOGRAPHI…" at bounding box center [126, 119] width 210 height 32
click at [447, 372] on div "Select origin and destiny for results" at bounding box center [783, 455] width 1525 height 546
click at [796, 17] on span "Transports" at bounding box center [809, 15] width 47 height 16
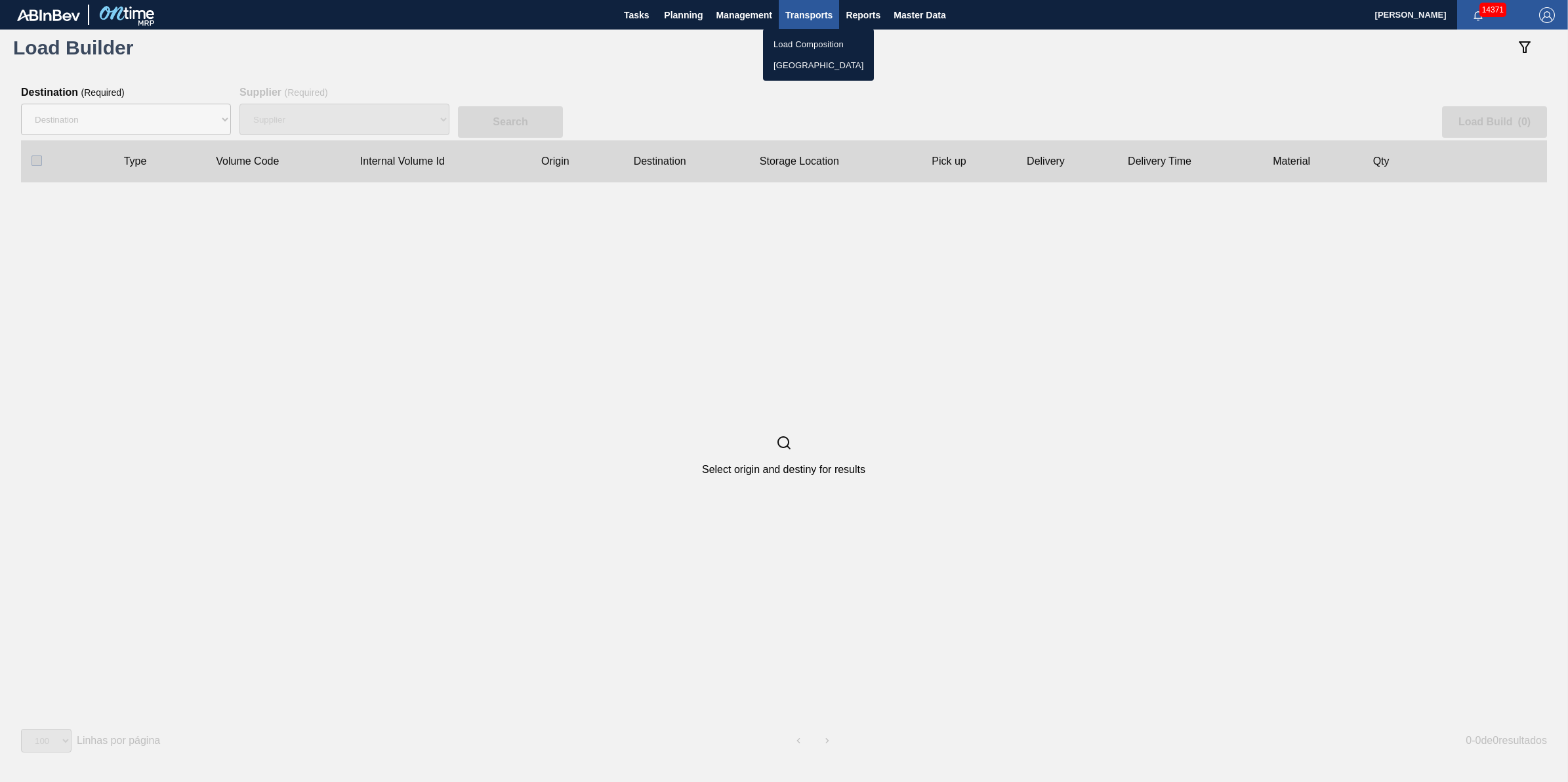
click at [175, 123] on div at bounding box center [784, 391] width 1568 height 782
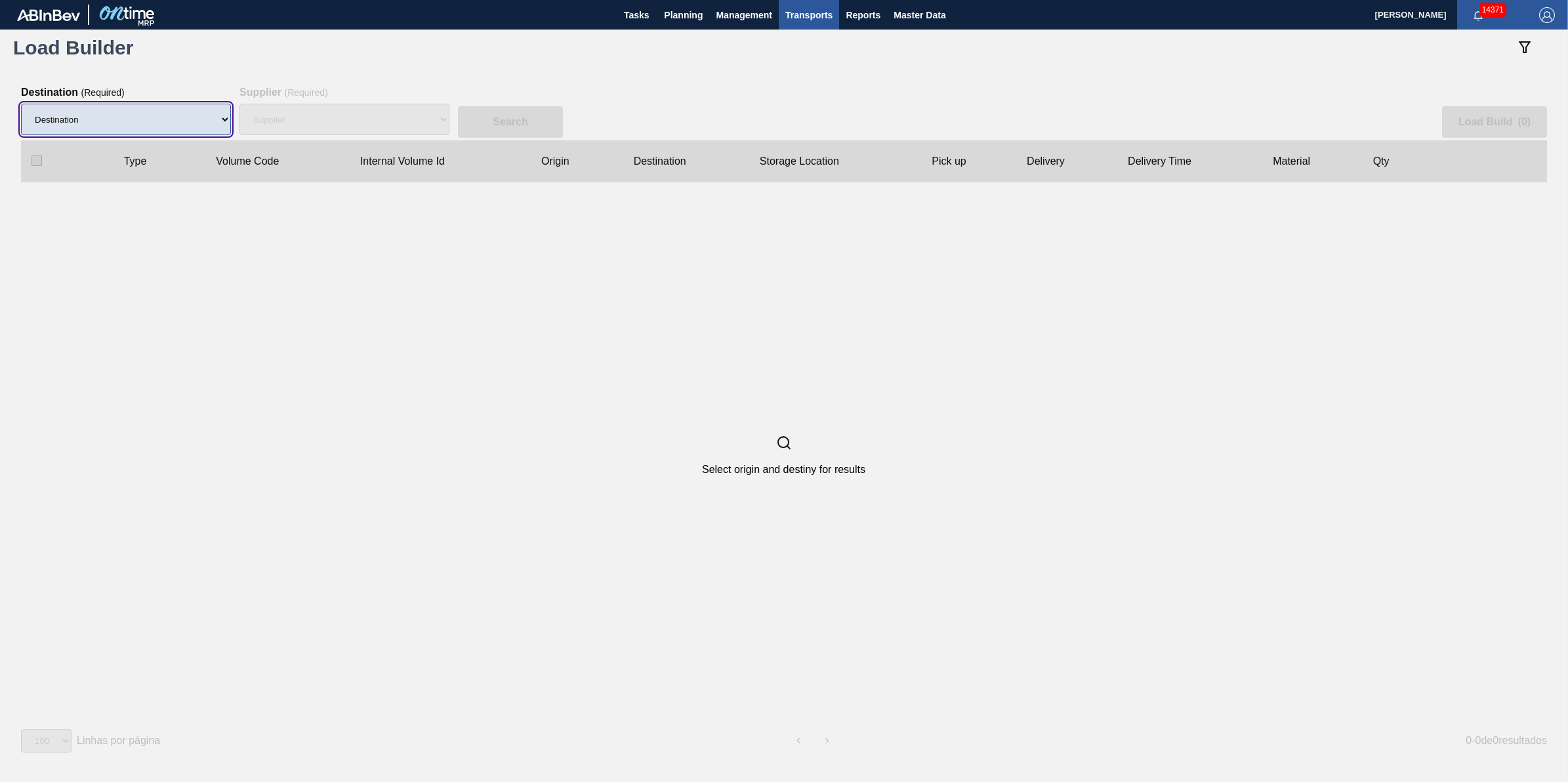
click at [181, 119] on select "Destination 01BV - [GEOGRAPHIC_DATA] 01CL - [GEOGRAPHIC_DATA] 01CV - [GEOGRAPHI…" at bounding box center [126, 119] width 210 height 32
select select "1"
click at [21, 103] on select "Destination 01BV - [GEOGRAPHIC_DATA] 01CL - [GEOGRAPHIC_DATA] 01CV - [GEOGRAPHI…" at bounding box center [126, 119] width 210 height 32
click at [332, 93] on div "Supplier ( Required ) Supplier" at bounding box center [344, 113] width 210 height 53
click at [333, 107] on div "Supplier" at bounding box center [344, 119] width 210 height 42
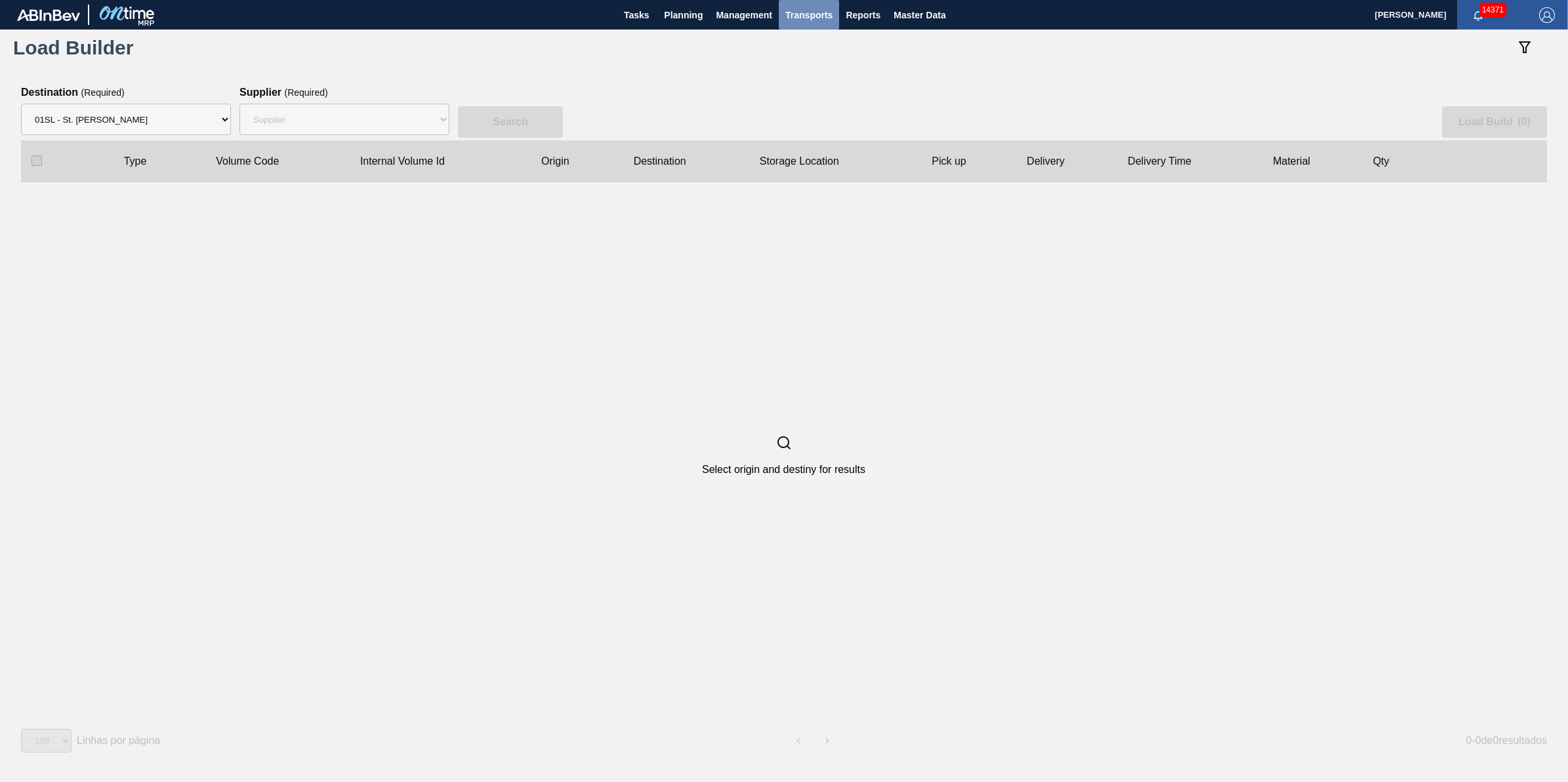
click at [832, 1] on button "Transports" at bounding box center [809, 14] width 61 height 30
click at [811, 67] on li "[GEOGRAPHIC_DATA]" at bounding box center [818, 65] width 111 height 21
drag, startPoint x: 239, startPoint y: 130, endPoint x: 257, endPoint y: 126, distance: 18.4
click at [239, 130] on select "Supplier 8221649 - BALL METAL CONTAINER GROUP 8342641 - BALL METAL CONTAINER GR…" at bounding box center [344, 119] width 210 height 32
select select "166"
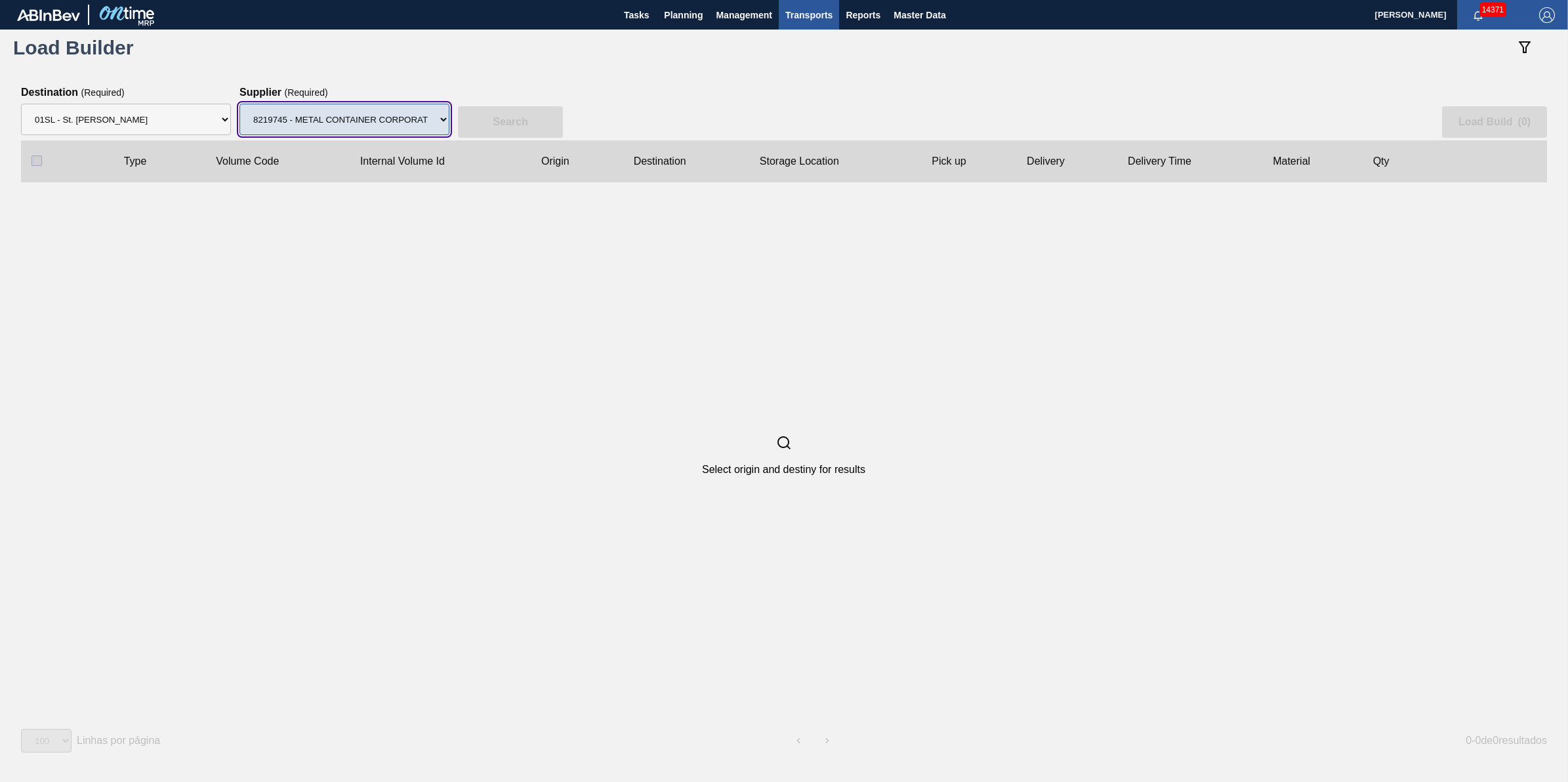
click at [239, 103] on select "Supplier 8221649 - BALL METAL CONTAINER GROUP 8342641 - BALL METAL CONTAINER GR…" at bounding box center [344, 119] width 210 height 32
click at [596, 97] on div "Search Load Build ( 0 )" at bounding box center [784, 113] width 1526 height 53
click at [546, 111] on button "Search" at bounding box center [510, 122] width 105 height 32
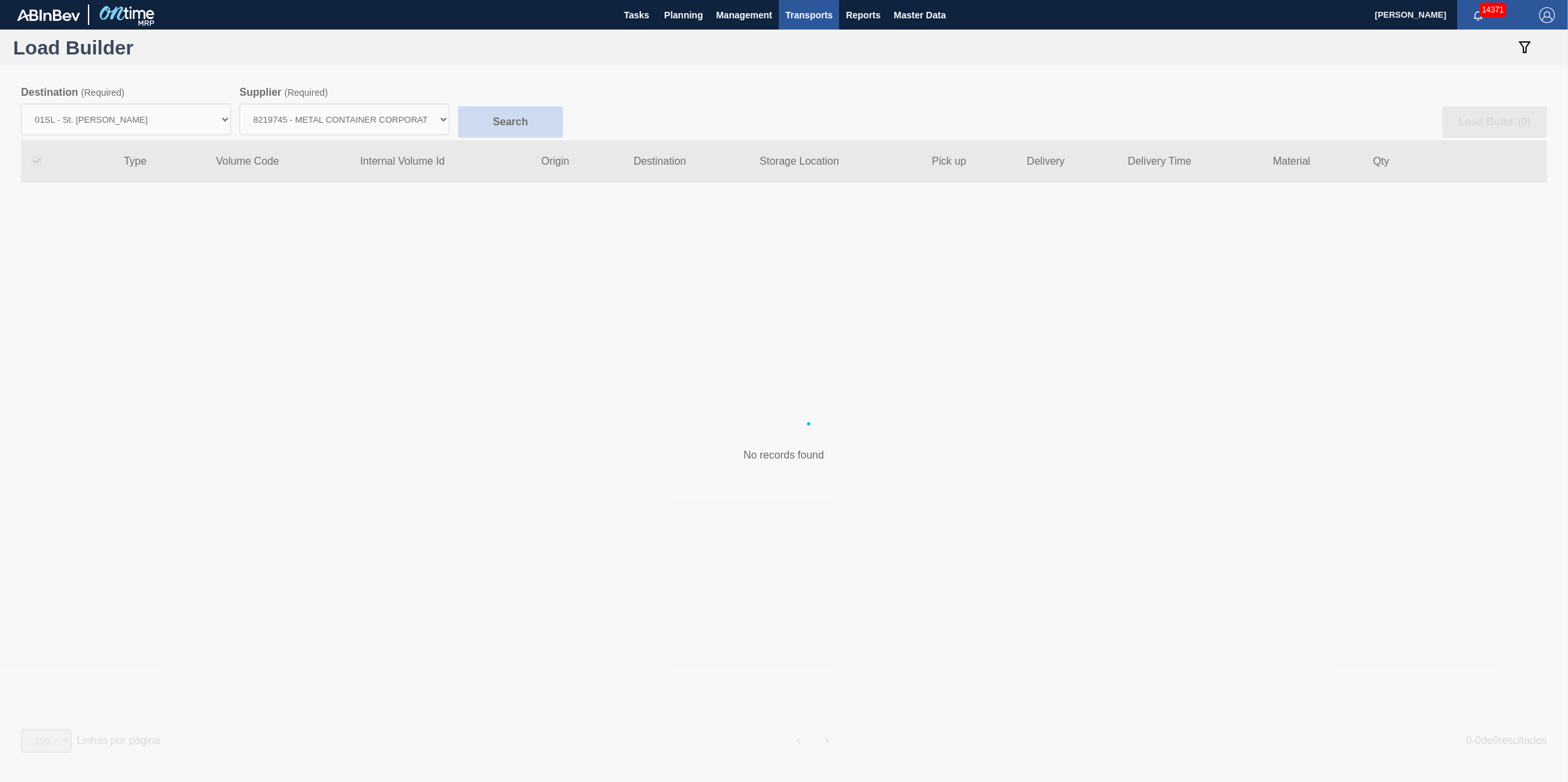
checkbox input "true"
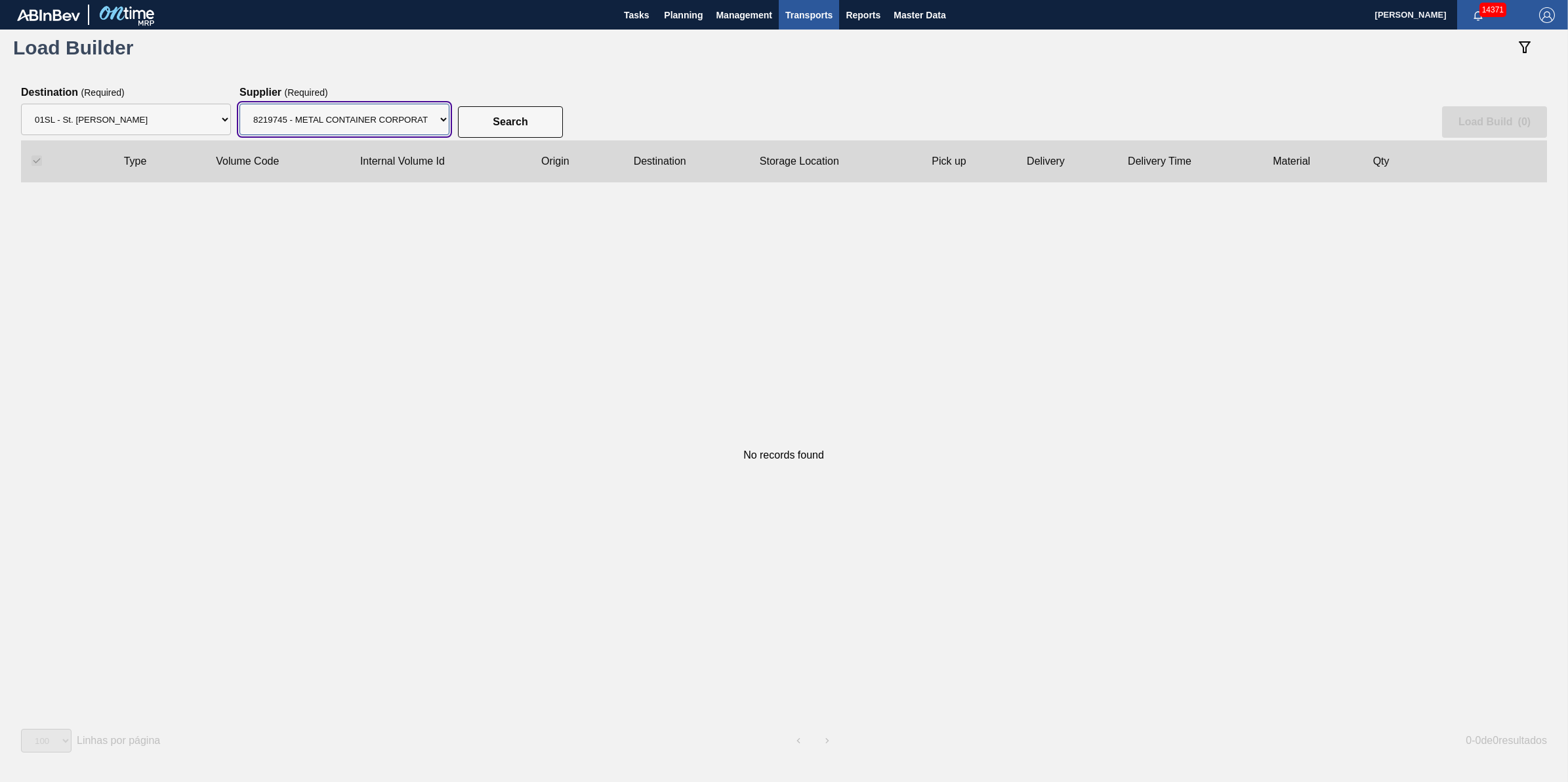
drag, startPoint x: 392, startPoint y: 122, endPoint x: 392, endPoint y: 137, distance: 15.0
click at [392, 123] on select "Supplier 8221649 - BALL METAL CONTAINER GROUP 8342641 - BALL METAL CONTAINER GR…" at bounding box center [344, 119] width 210 height 32
select select "13"
click at [239, 103] on select "Supplier 8221649 - BALL METAL CONTAINER GROUP 8342641 - BALL METAL CONTAINER GR…" at bounding box center [344, 119] width 210 height 32
click at [0, 0] on slot "Search" at bounding box center [0, 0] width 0 height 0
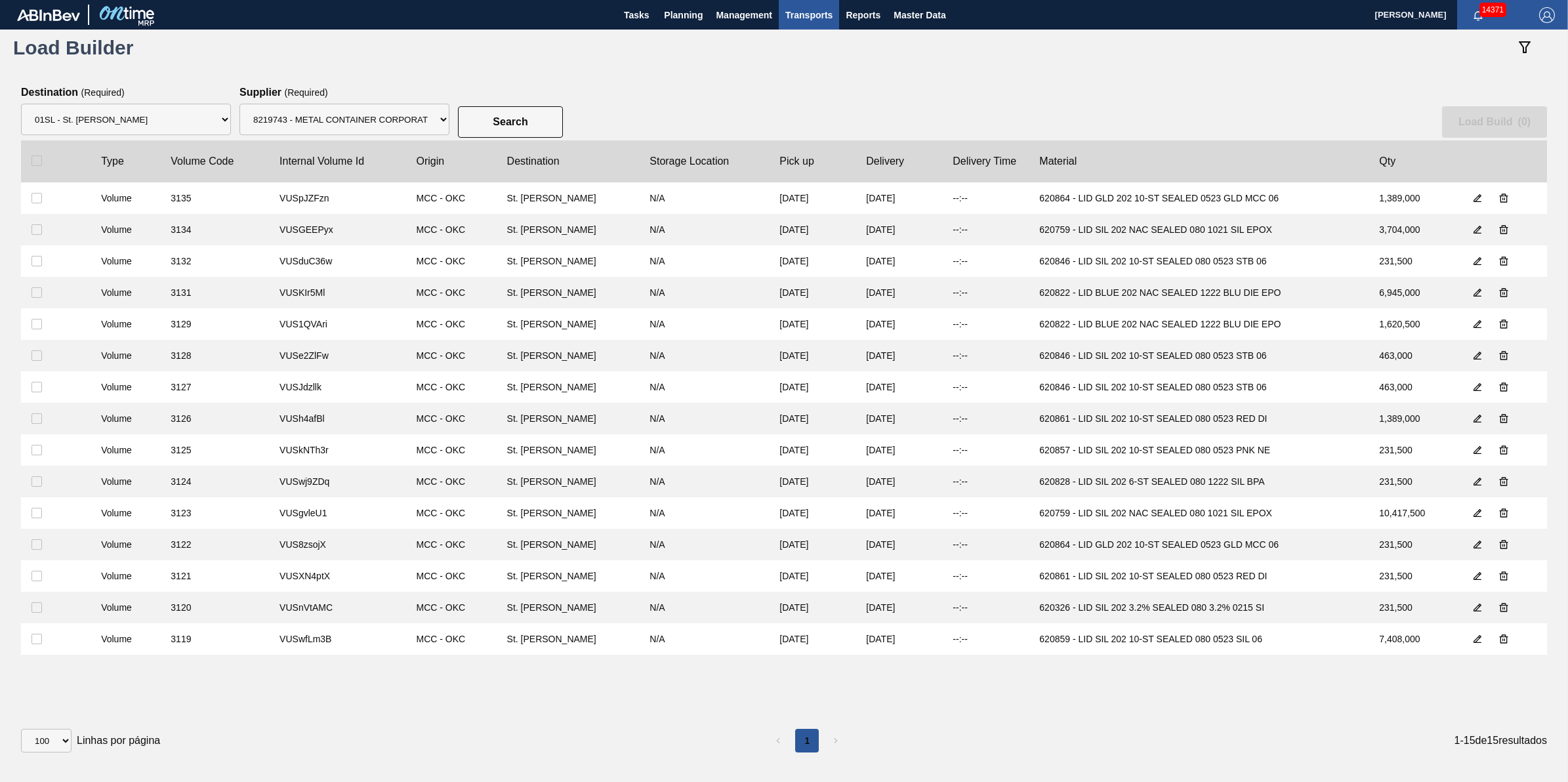
click at [51, 168] on clb-table-thead-cell at bounding box center [56, 161] width 69 height 42
click at [27, 165] on clb-table-thead-cell at bounding box center [56, 161] width 69 height 42
click at [36, 160] on input "checkbox" at bounding box center [37, 160] width 11 height 11
checkbox input "true"
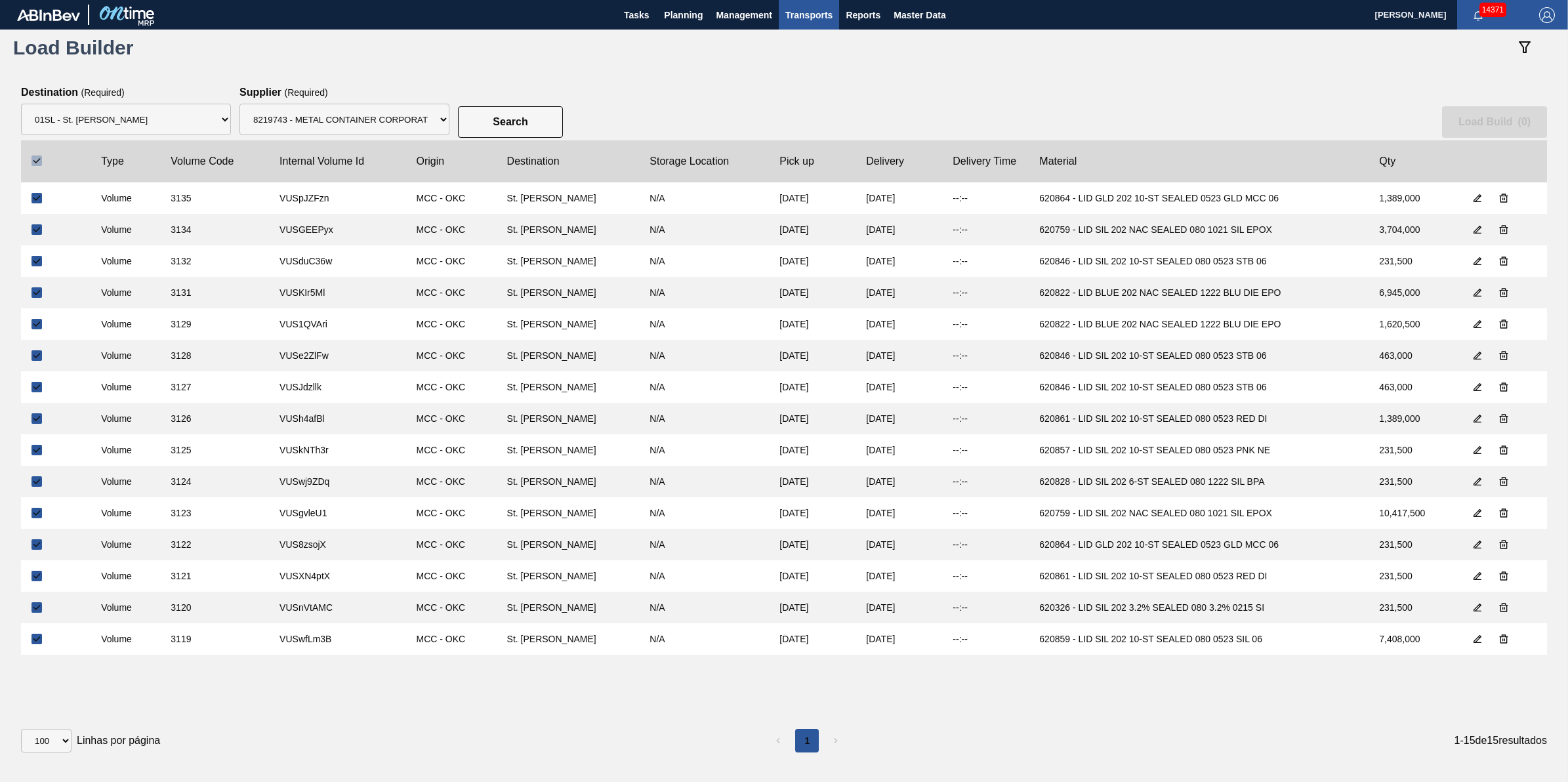
checkbox input "true"
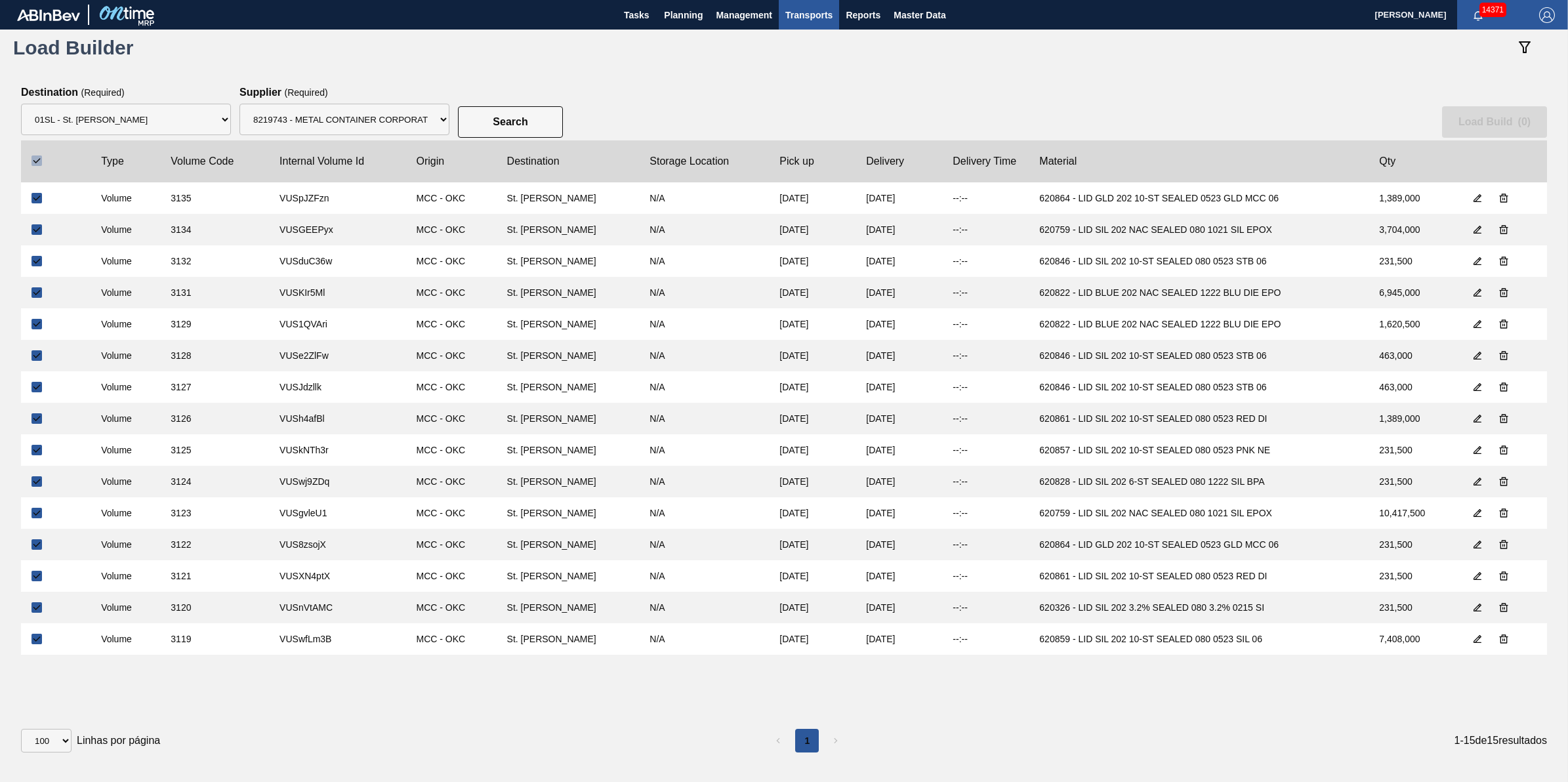
checkbox input "true"
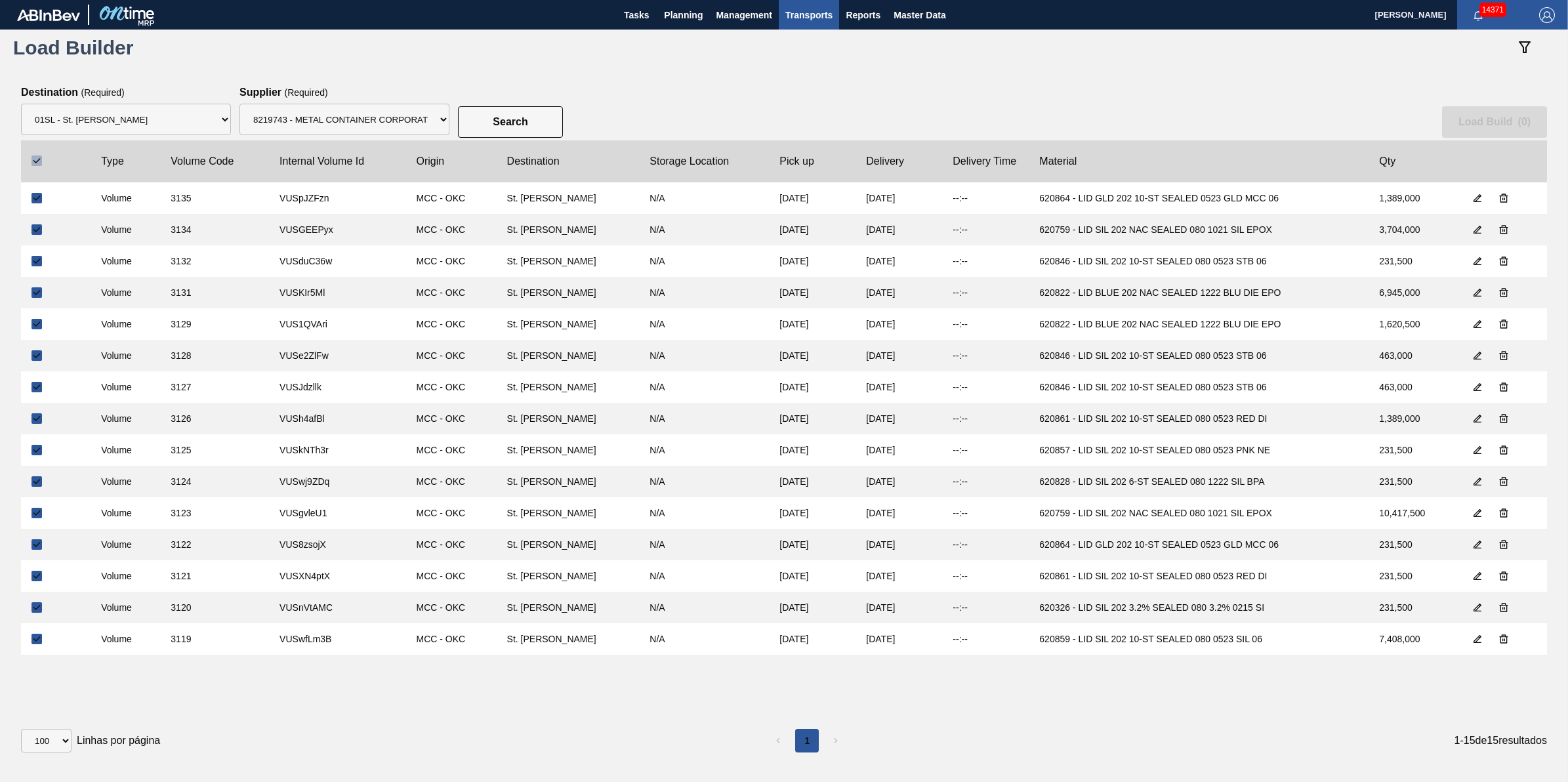
checkbox input "true"
click at [1499, 132] on button "Load Build ( 15 )" at bounding box center [1493, 122] width 110 height 32
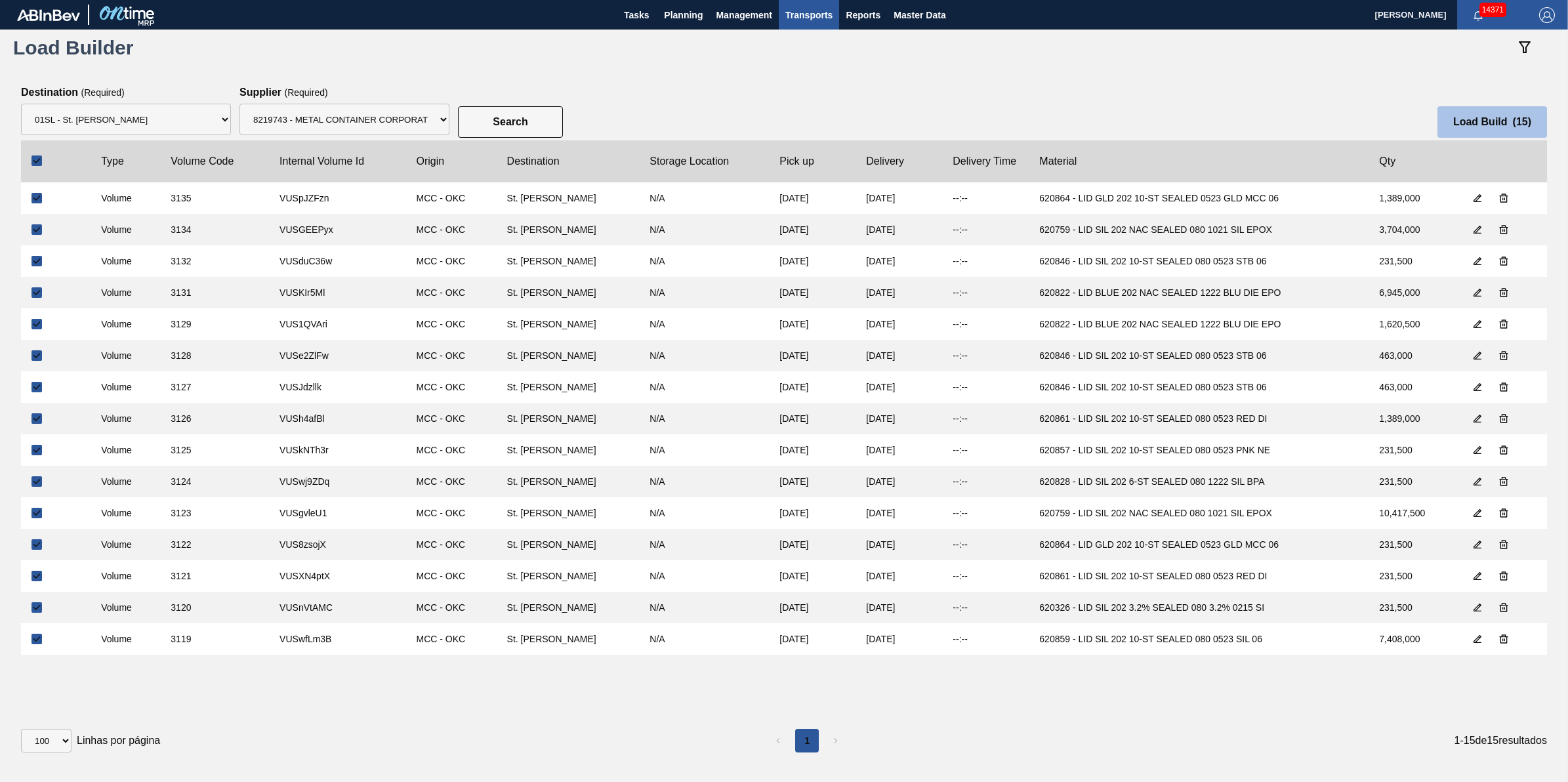
select select "Undefined"
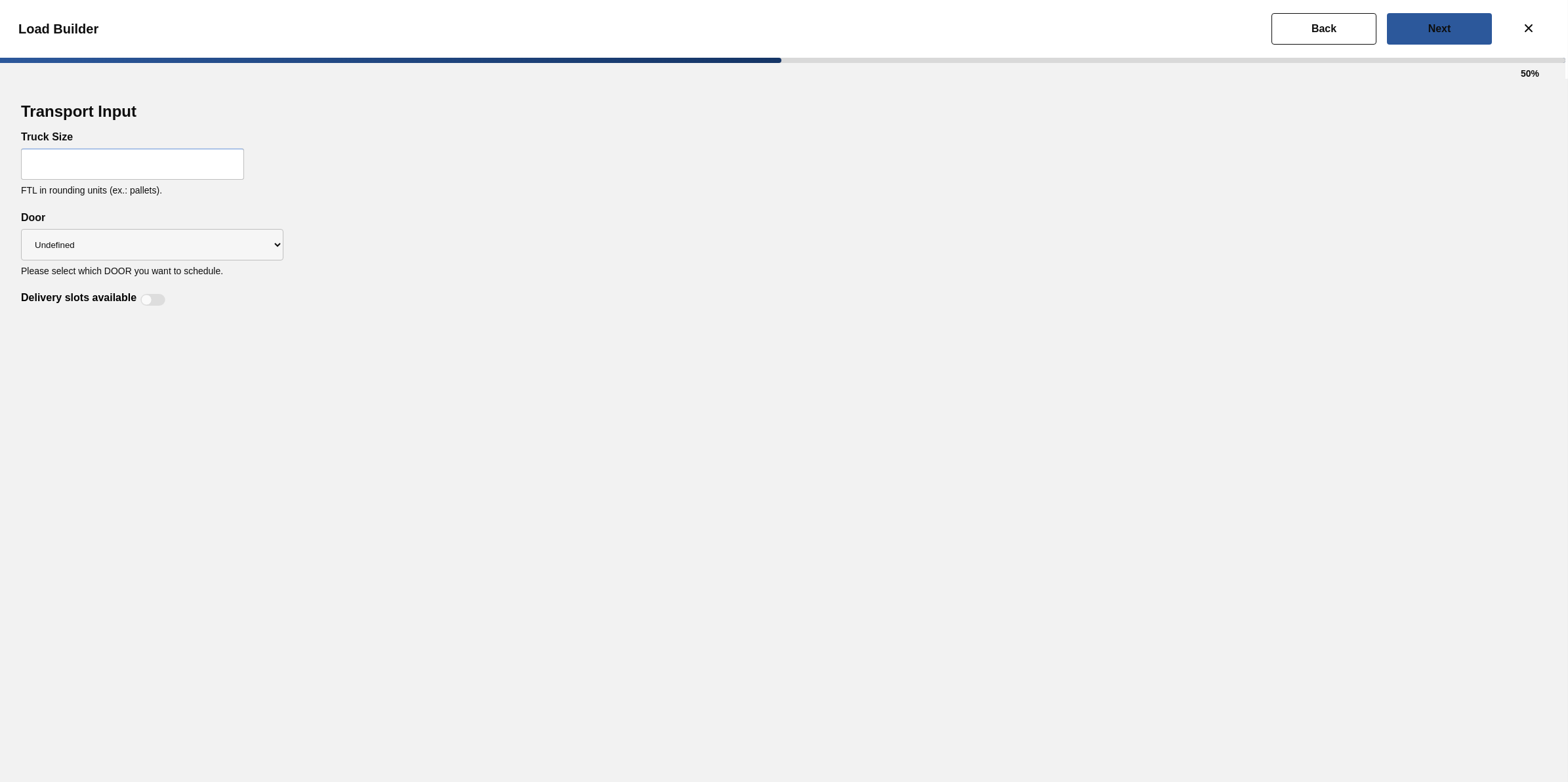
click at [158, 198] on div "Truck Size FTL in rounding units (ex.: pallets)." at bounding box center [784, 172] width 1526 height 81
click at [168, 175] on input "text" at bounding box center [132, 164] width 223 height 32
type input "32"
click at [462, 280] on div "Delivery slots available" at bounding box center [784, 292] width 1526 height 32
drag, startPoint x: 221, startPoint y: 251, endPoint x: 217, endPoint y: 257, distance: 7.2
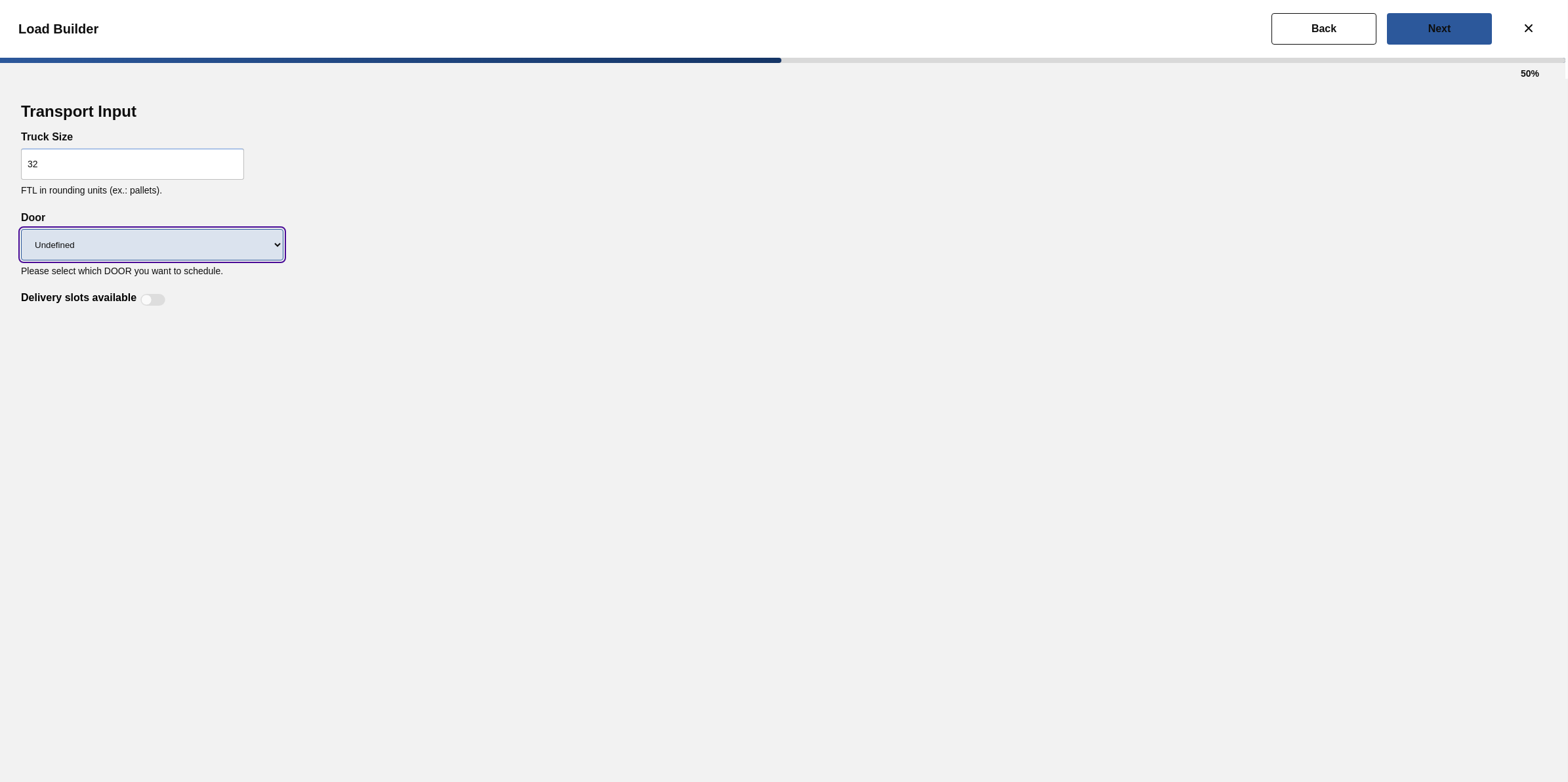
click at [221, 251] on select "Undefined DDR99 DDR104" at bounding box center [152, 245] width 262 height 32
select select "DDR104"
click at [21, 229] on select "Undefined DDR99 DDR104" at bounding box center [152, 245] width 262 height 32
click at [154, 302] on div at bounding box center [152, 300] width 25 height 12
checkbox input "true"
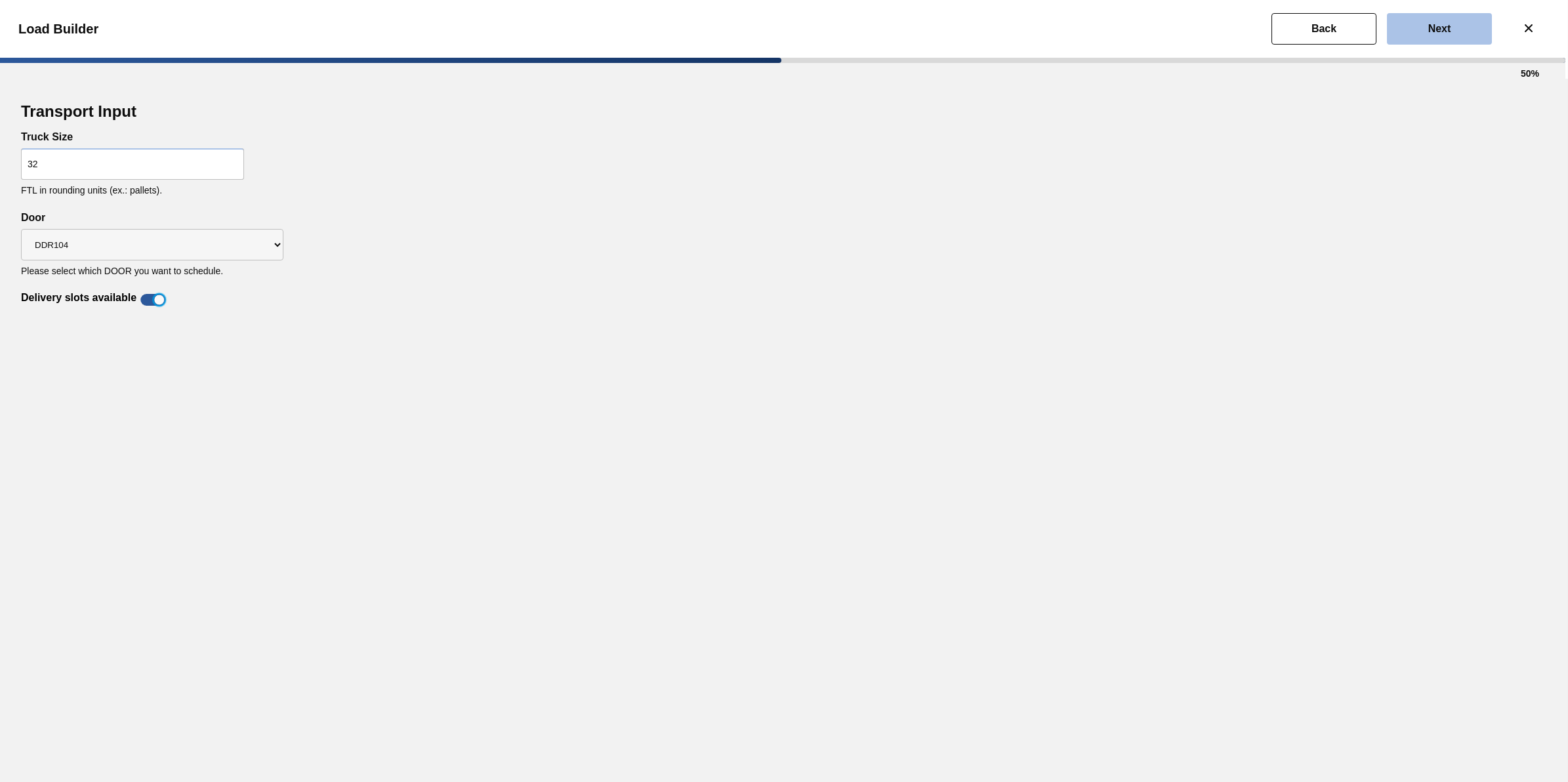
click at [1431, 34] on button "Next" at bounding box center [1439, 29] width 105 height 32
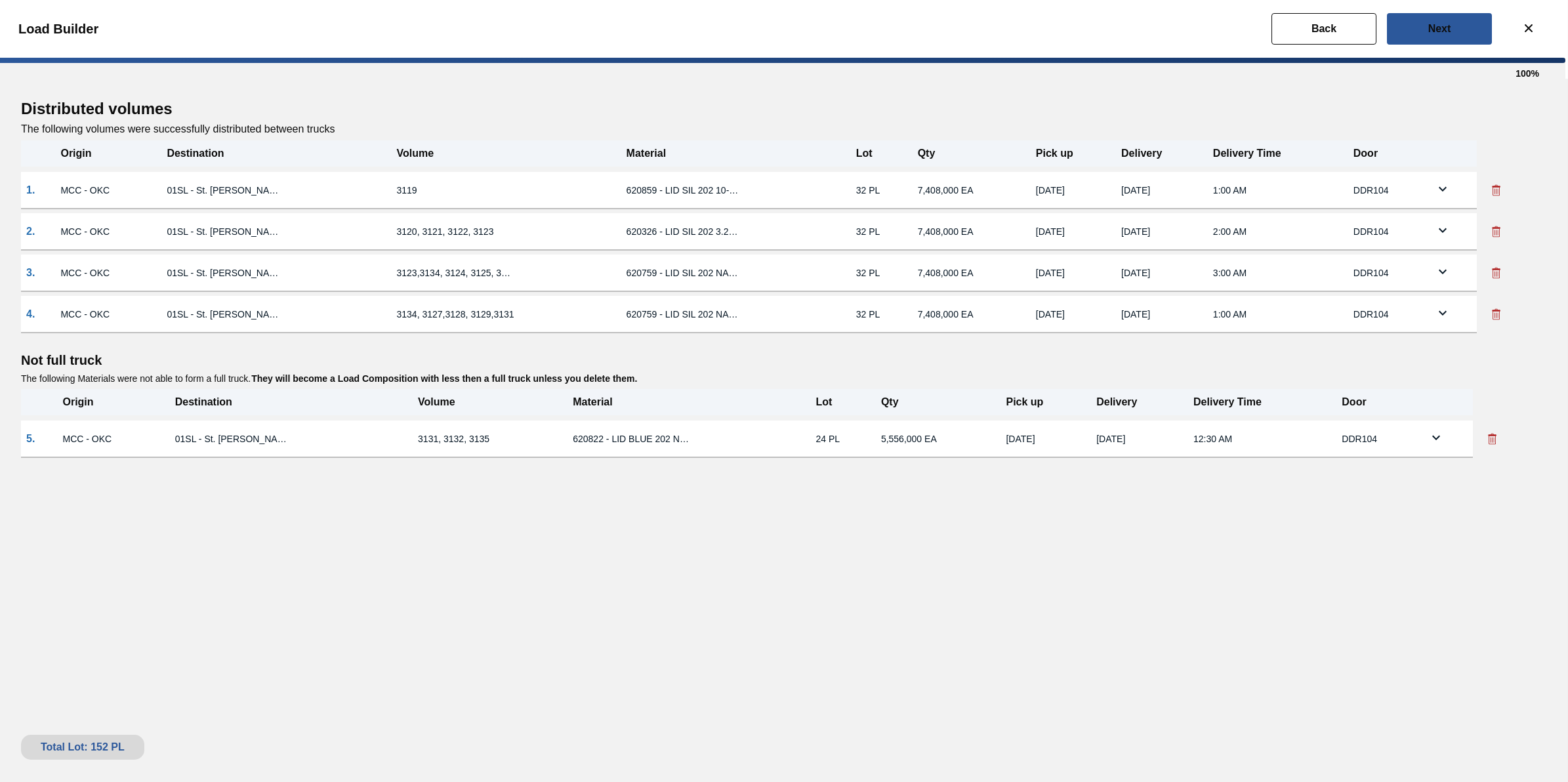
drag, startPoint x: 1499, startPoint y: 430, endPoint x: 1448, endPoint y: 444, distance: 52.9
click at [1500, 430] on button at bounding box center [1493, 439] width 29 height 26
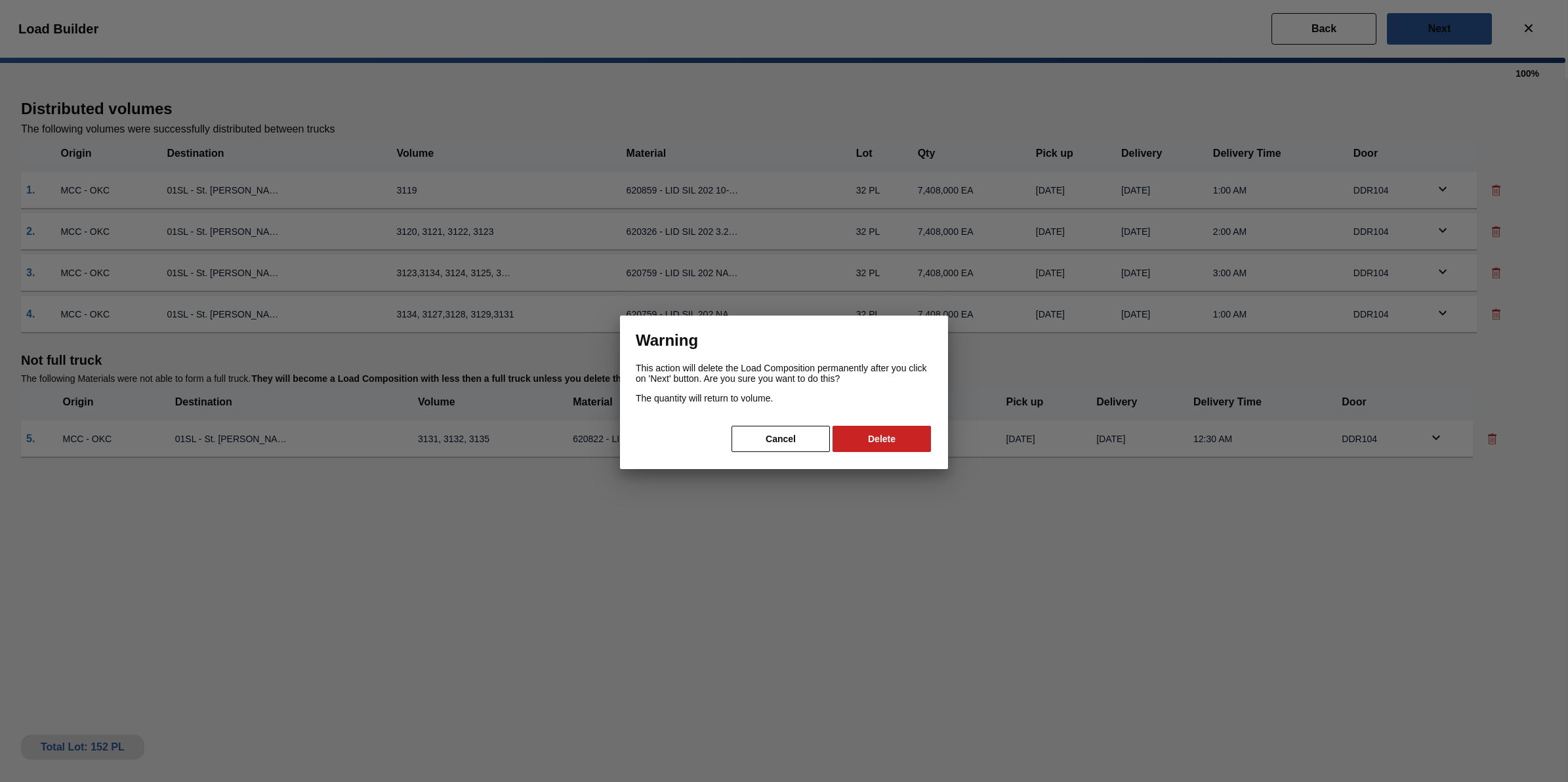
click at [923, 434] on button "Delete" at bounding box center [882, 439] width 98 height 26
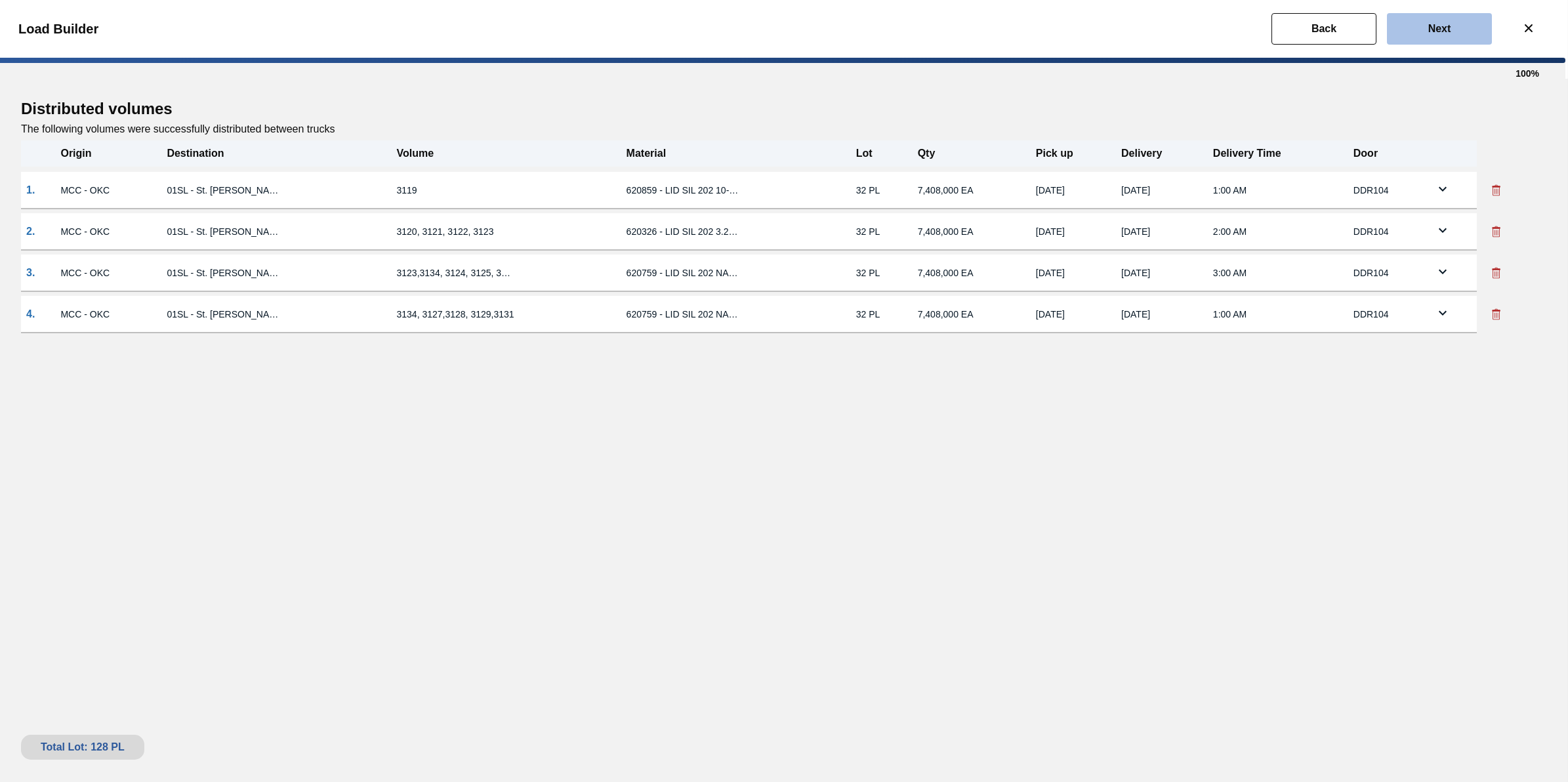
click at [1474, 23] on button "Next" at bounding box center [1439, 29] width 105 height 32
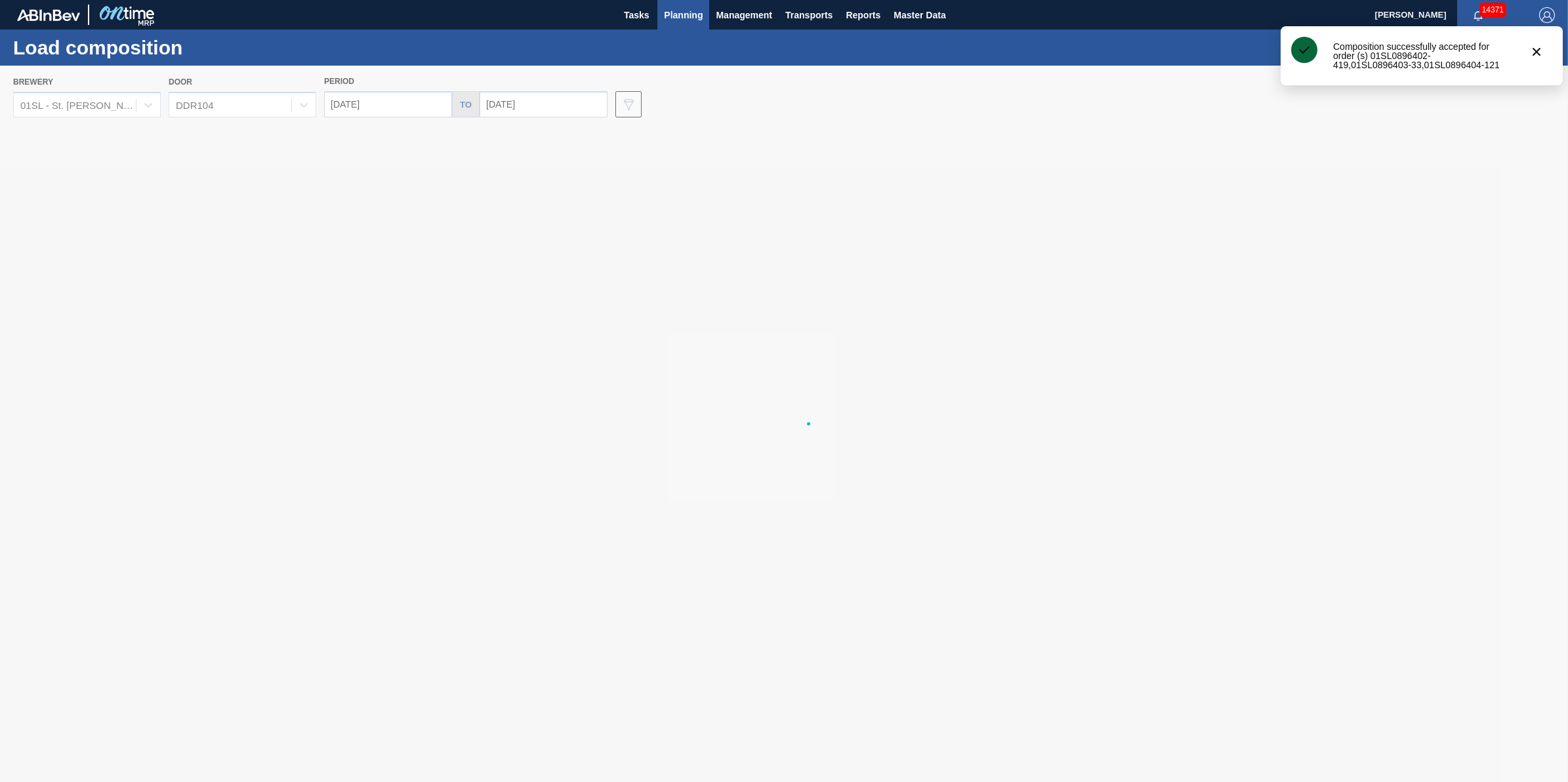
type input "[DATE]"
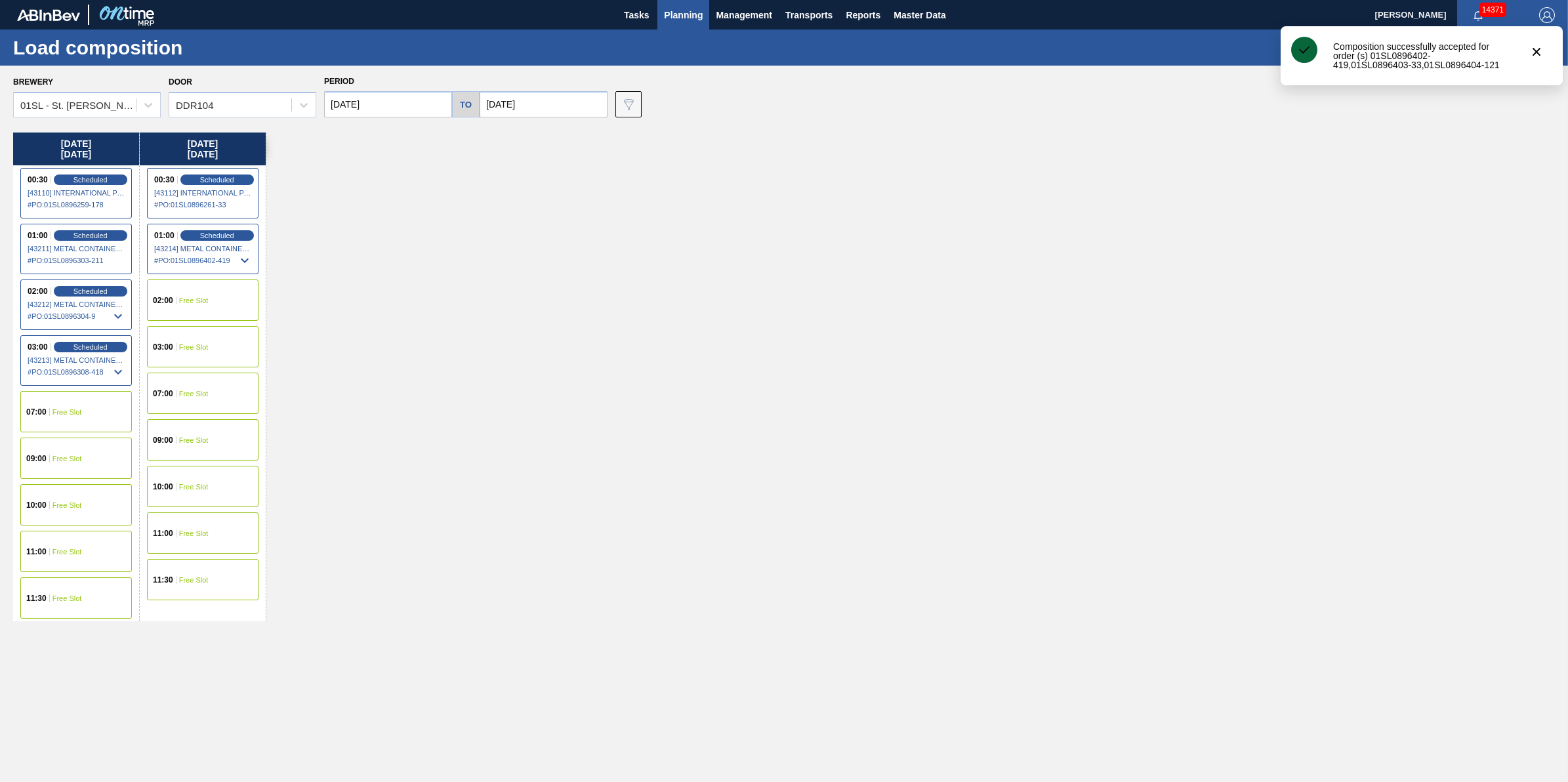
click at [388, 103] on input "[DATE]" at bounding box center [388, 104] width 128 height 26
click at [441, 179] on div "3" at bounding box center [446, 178] width 18 height 18
type input "[DATE]"
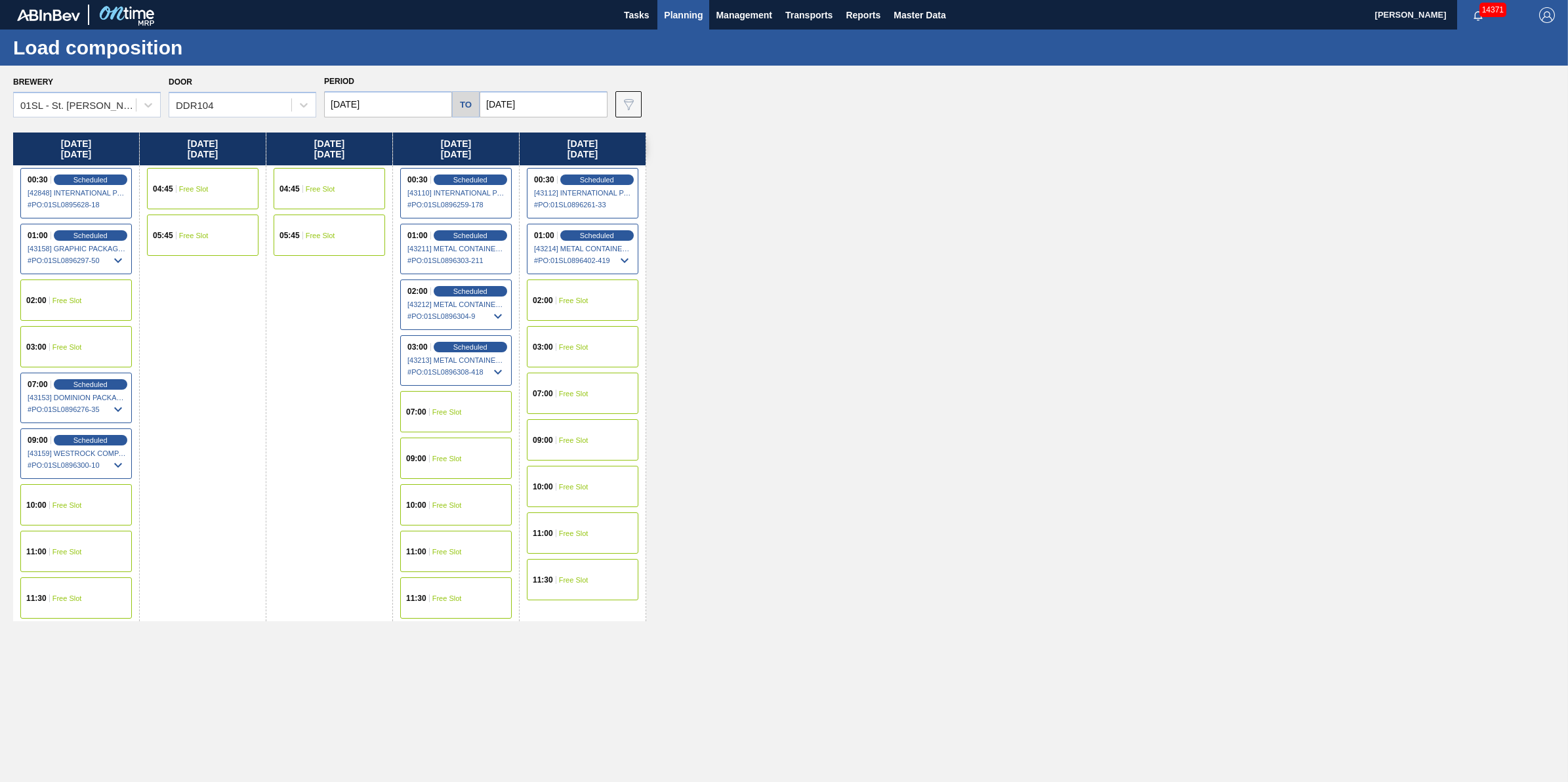
click at [477, 226] on div "01:00 Scheduled [43211] METAL CONTAINER CORPORATION - 0008219743 # PO : 01SL089…" at bounding box center [456, 249] width 111 height 51
click at [473, 233] on span "Scheduled" at bounding box center [470, 236] width 38 height 9
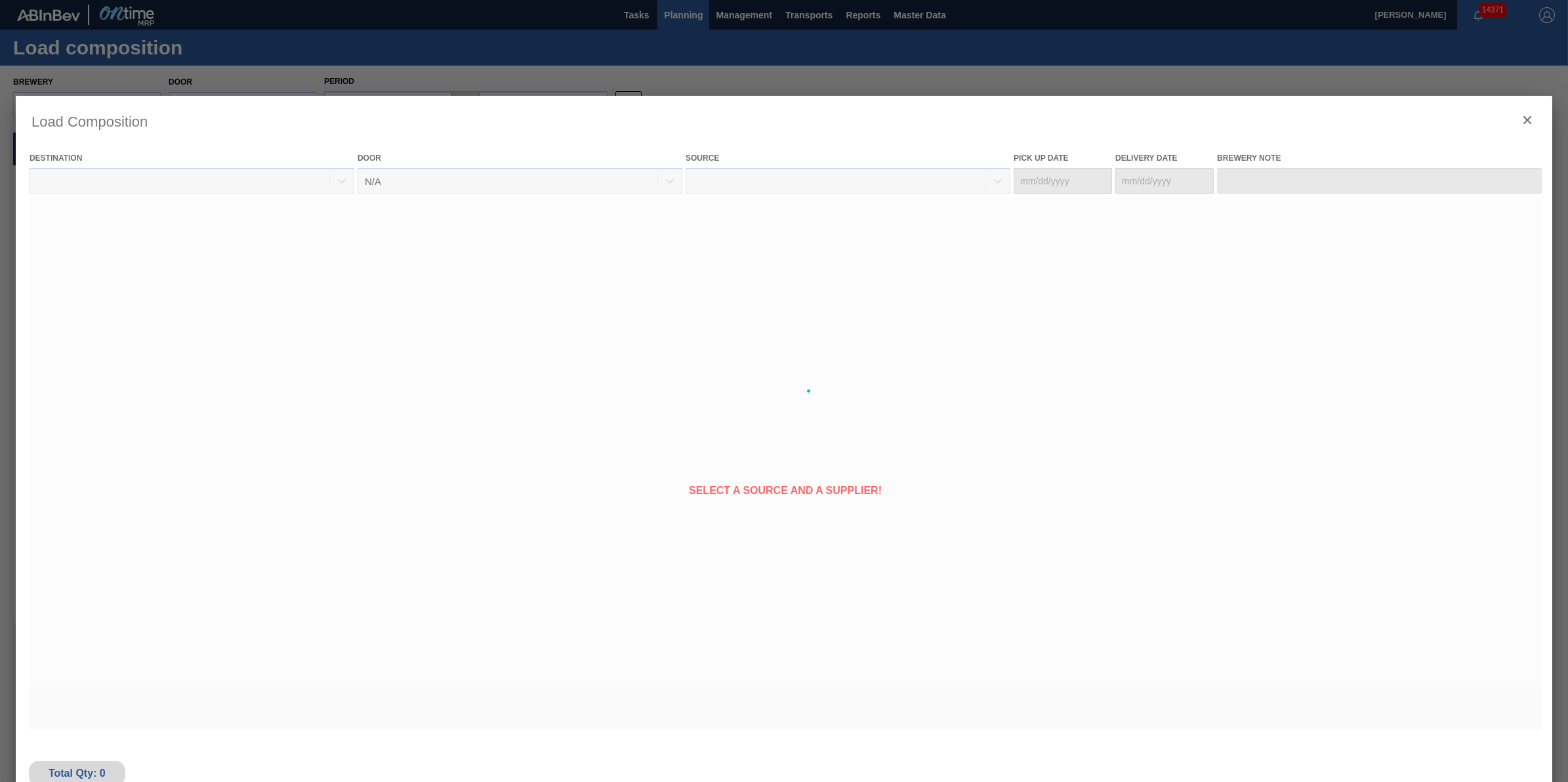
type Date "[DATE]"
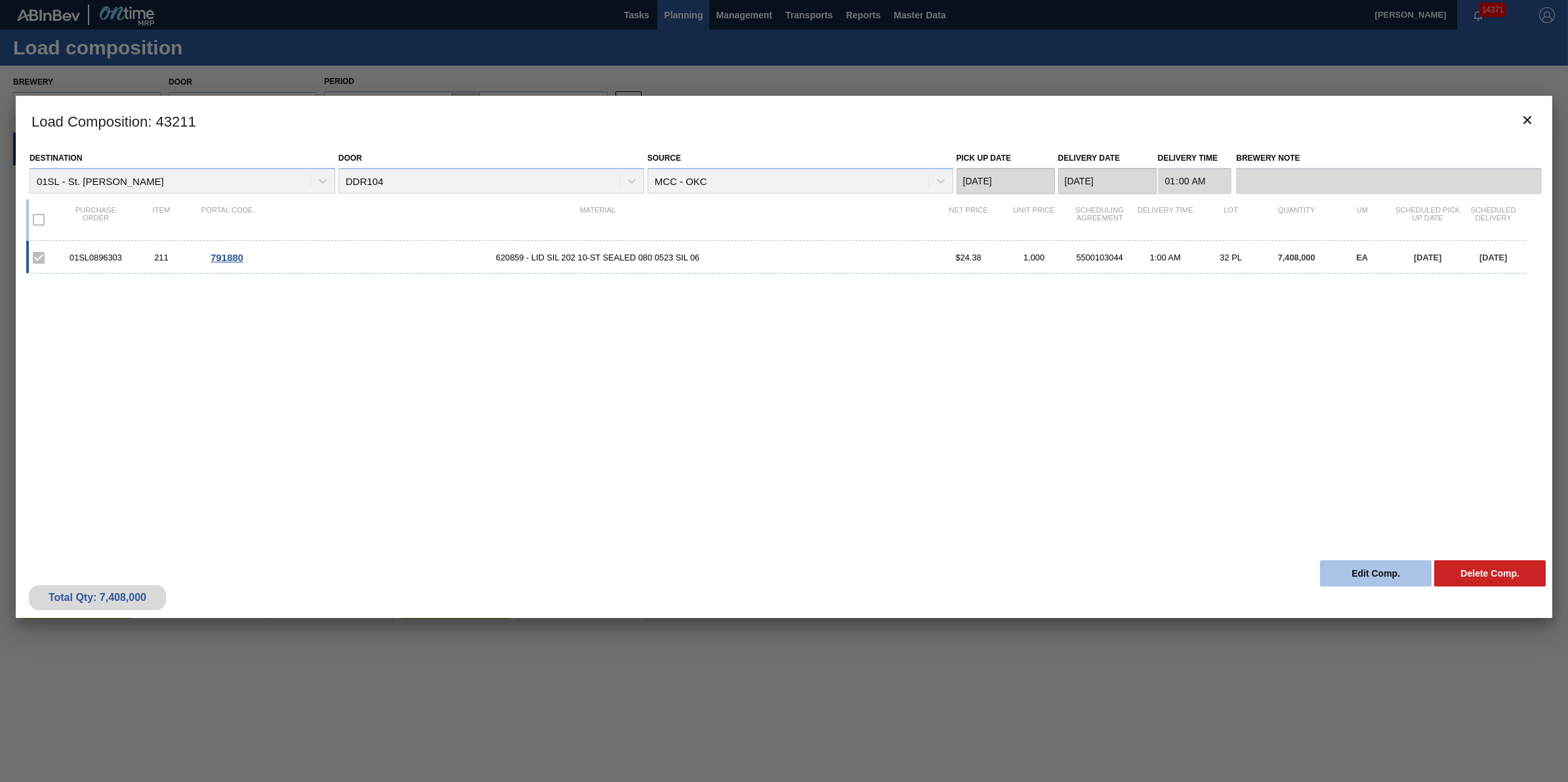
click at [1369, 565] on button "Edit Comp." at bounding box center [1376, 573] width 111 height 26
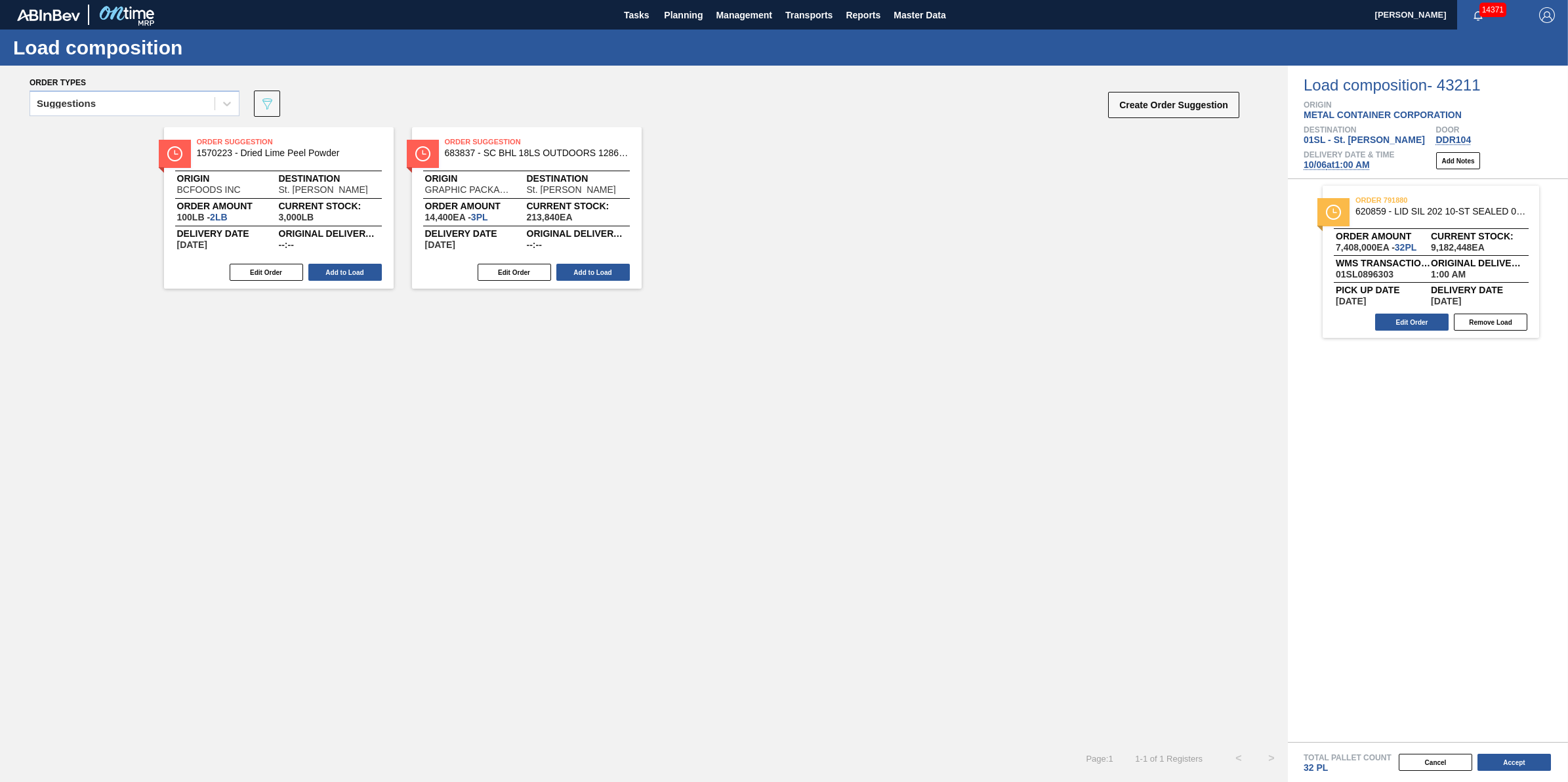
click at [1338, 168] on span "[DATE] 1:00 AM" at bounding box center [1337, 165] width 66 height 11
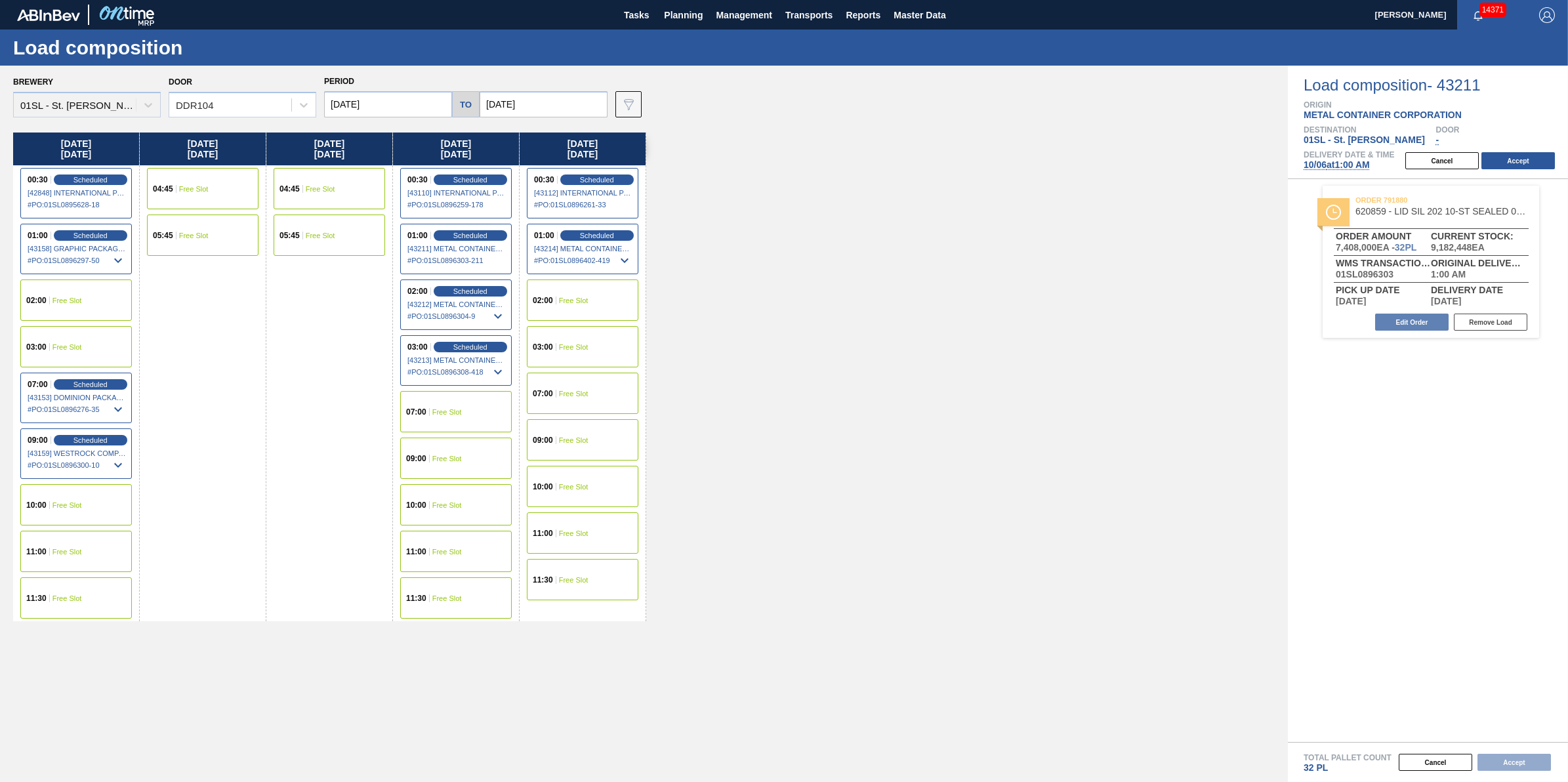
type input "[DATE]"
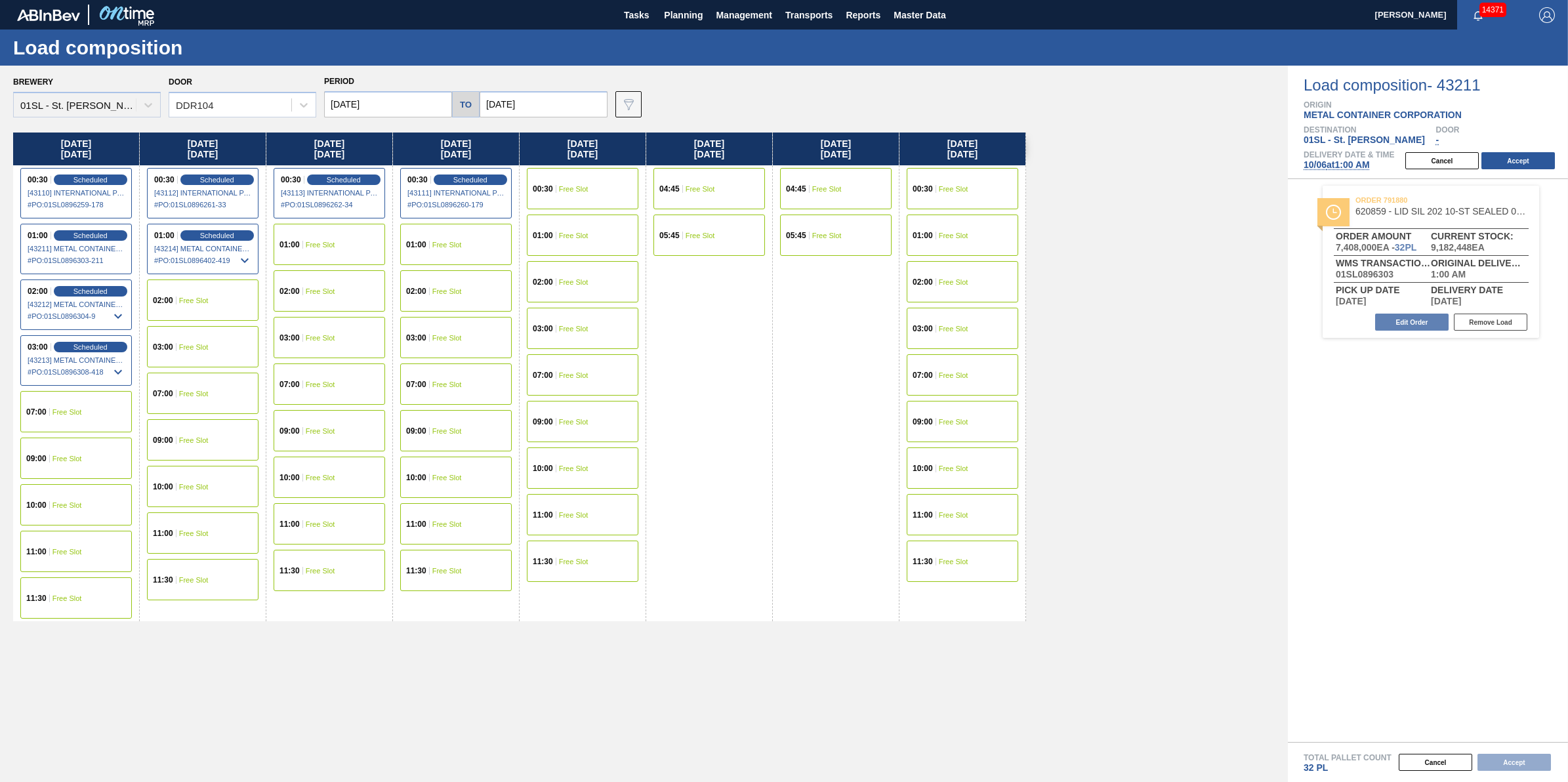
click at [1313, 168] on span "[DATE] 1:00 AM" at bounding box center [1337, 165] width 66 height 11
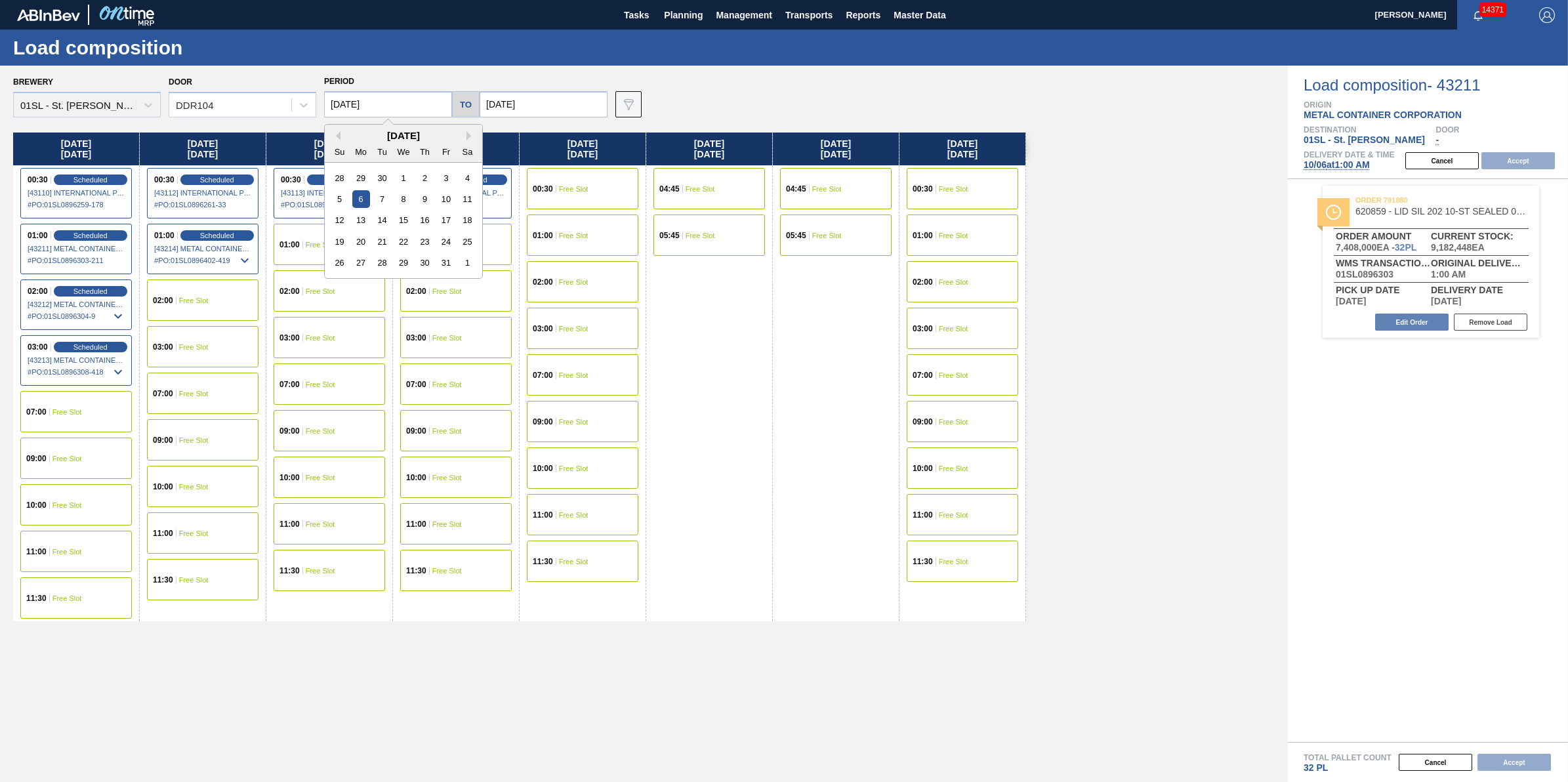
click at [379, 105] on input "[DATE]" at bounding box center [388, 104] width 128 height 26
click at [537, 105] on input "[DATE]" at bounding box center [543, 104] width 128 height 26
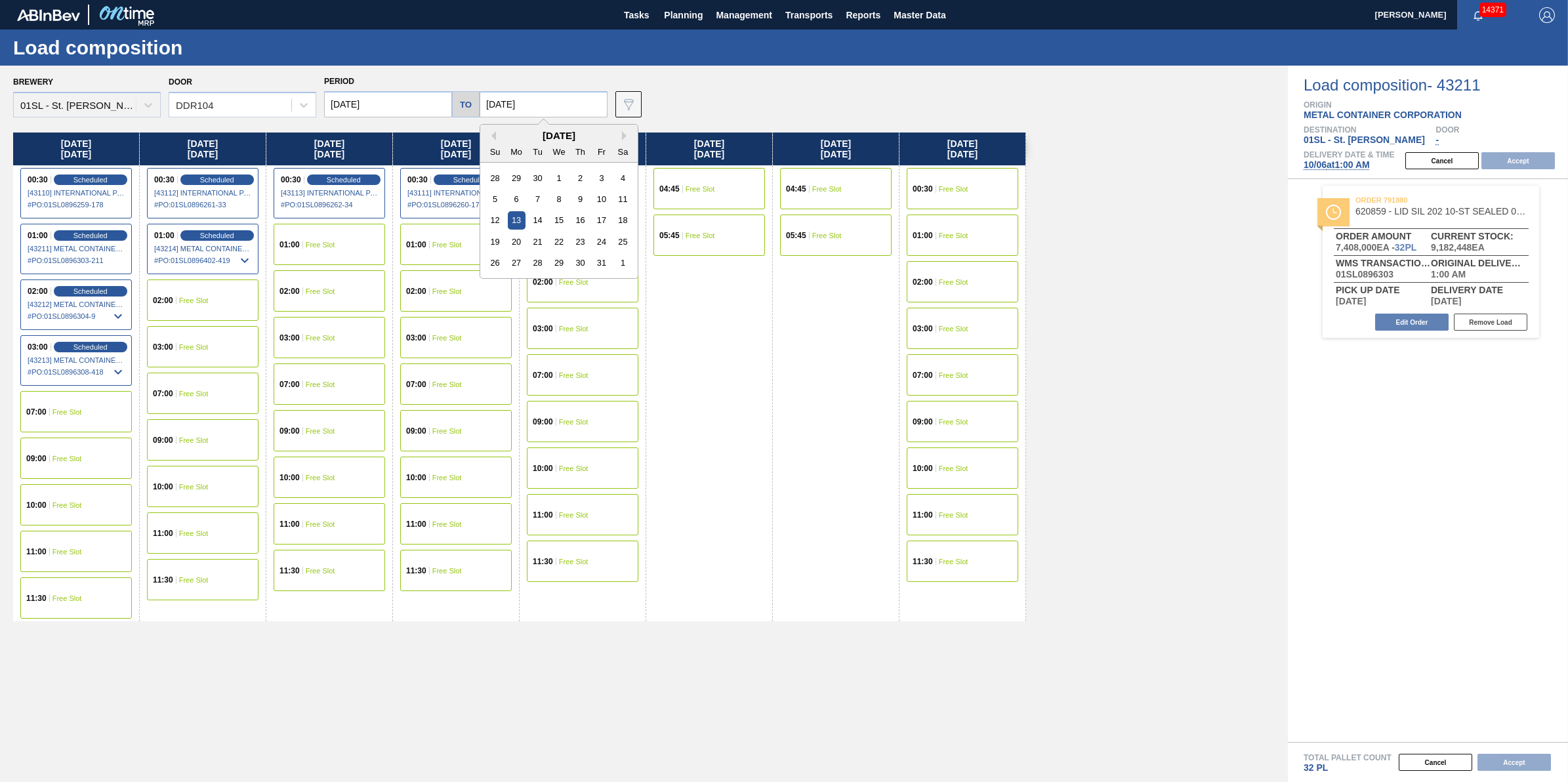
click at [414, 103] on input "[DATE]" at bounding box center [388, 104] width 128 height 26
click at [811, 445] on div "[DATE] 04:45 Free Slot 05:45 Free Slot" at bounding box center [836, 377] width 126 height 489
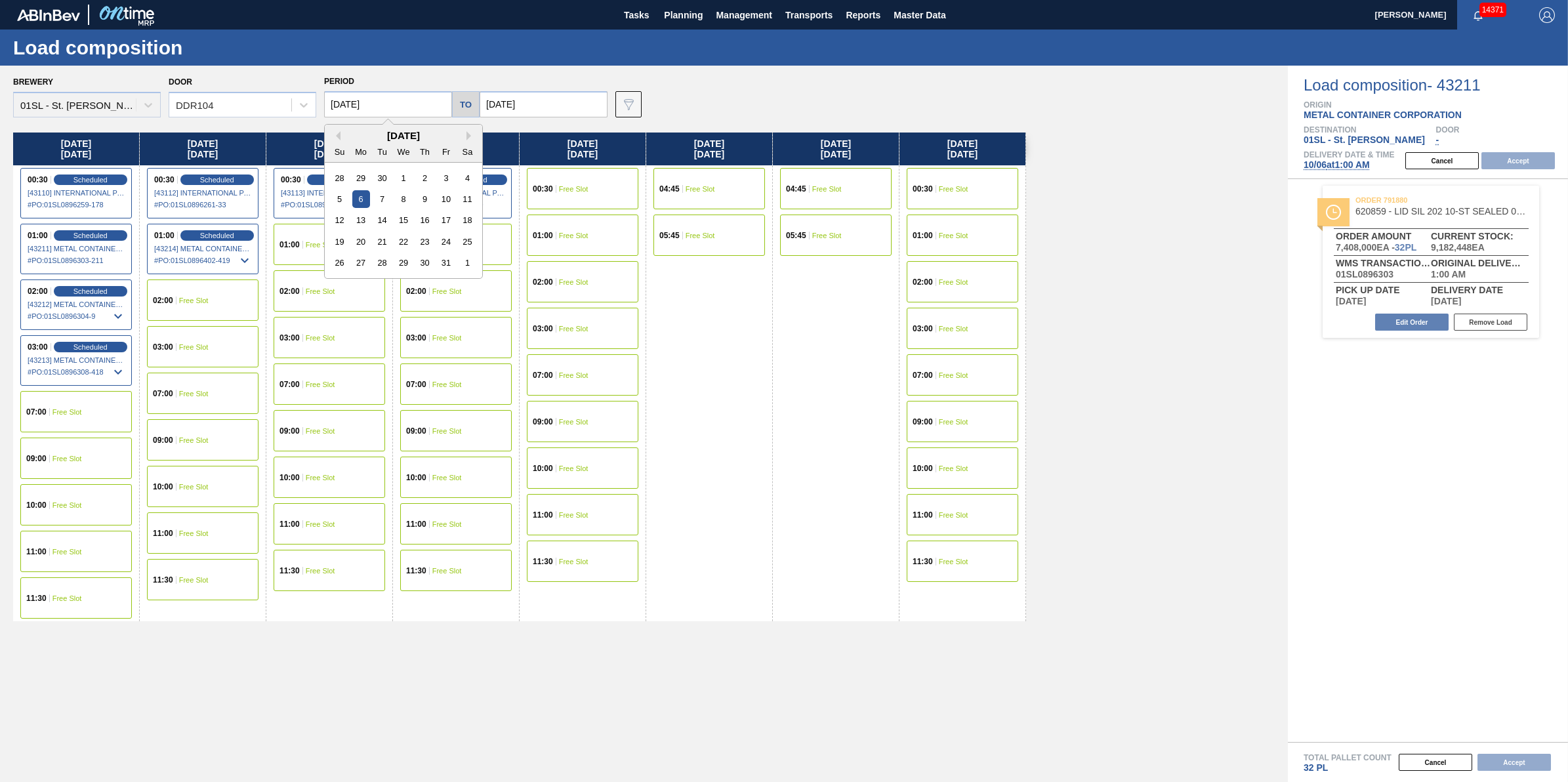
click at [371, 107] on input "[DATE]" at bounding box center [388, 104] width 128 height 26
click at [453, 179] on div "3" at bounding box center [446, 178] width 18 height 18
type input "[DATE]"
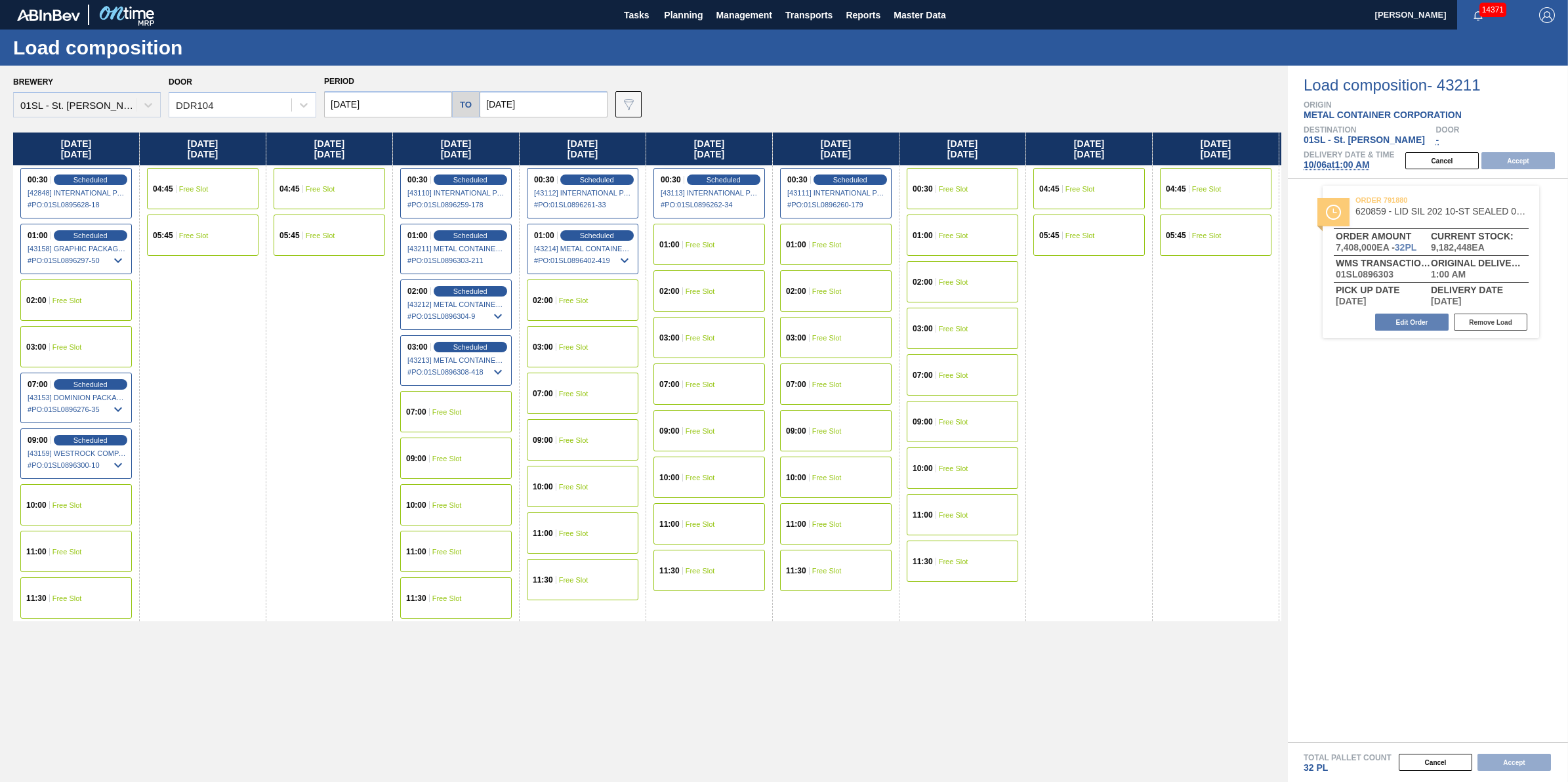
click at [100, 296] on div "02:00 Free Slot" at bounding box center [76, 300] width 111 height 41
click at [1519, 164] on button "Accept" at bounding box center [1518, 161] width 74 height 17
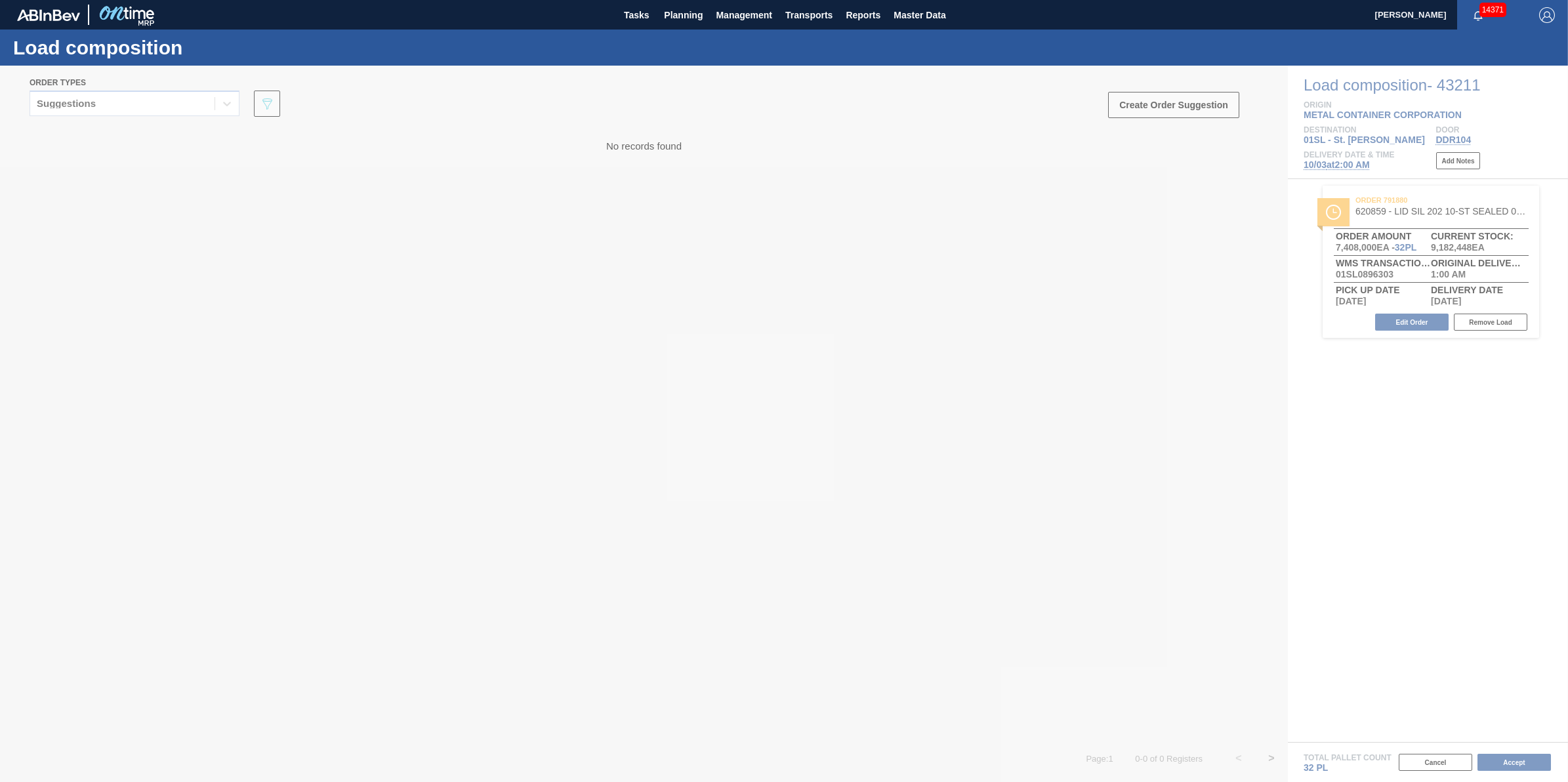
click at [1520, 763] on div at bounding box center [784, 424] width 1568 height 717
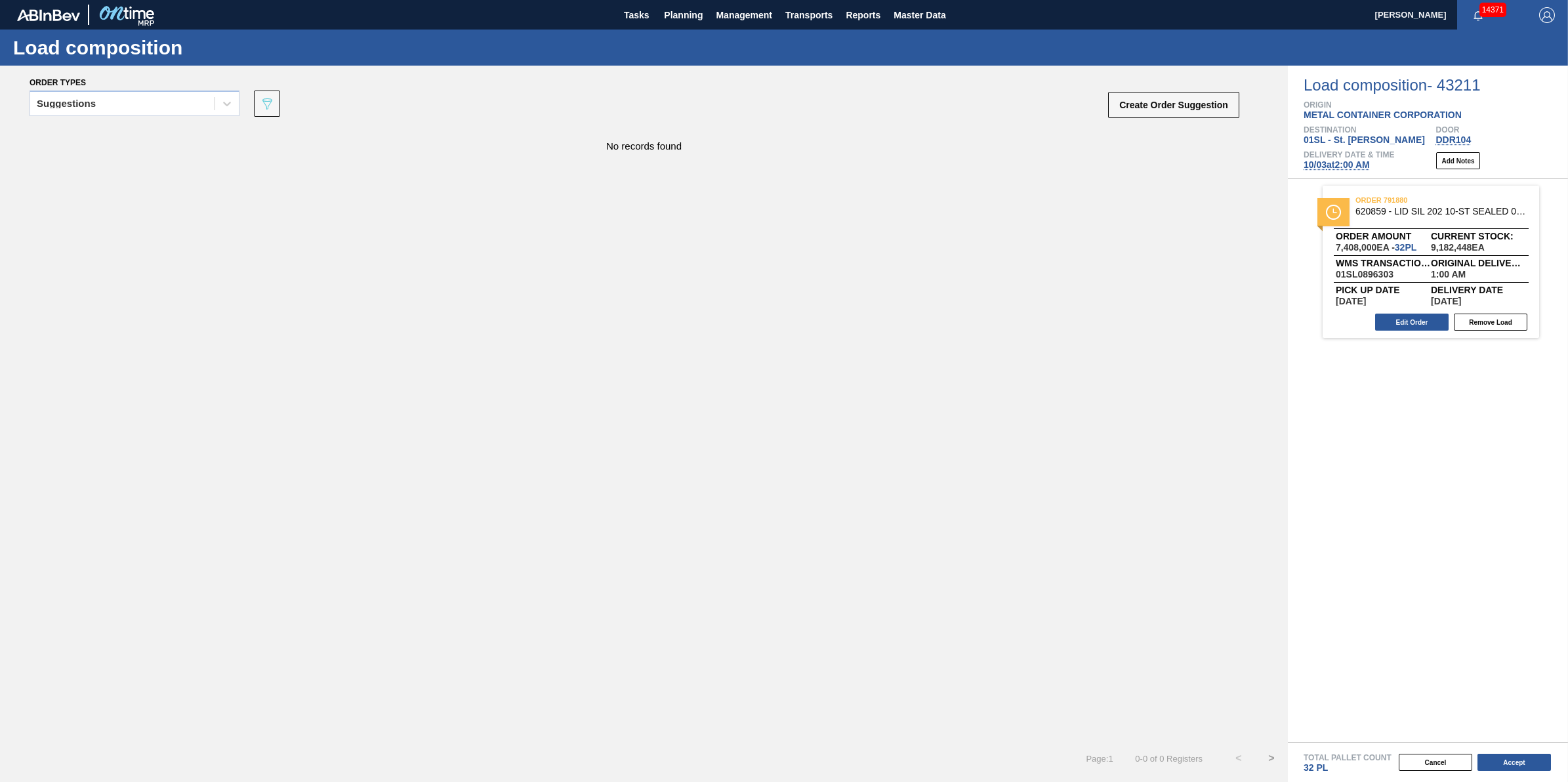
click at [1520, 763] on button "Accept" at bounding box center [1515, 762] width 74 height 17
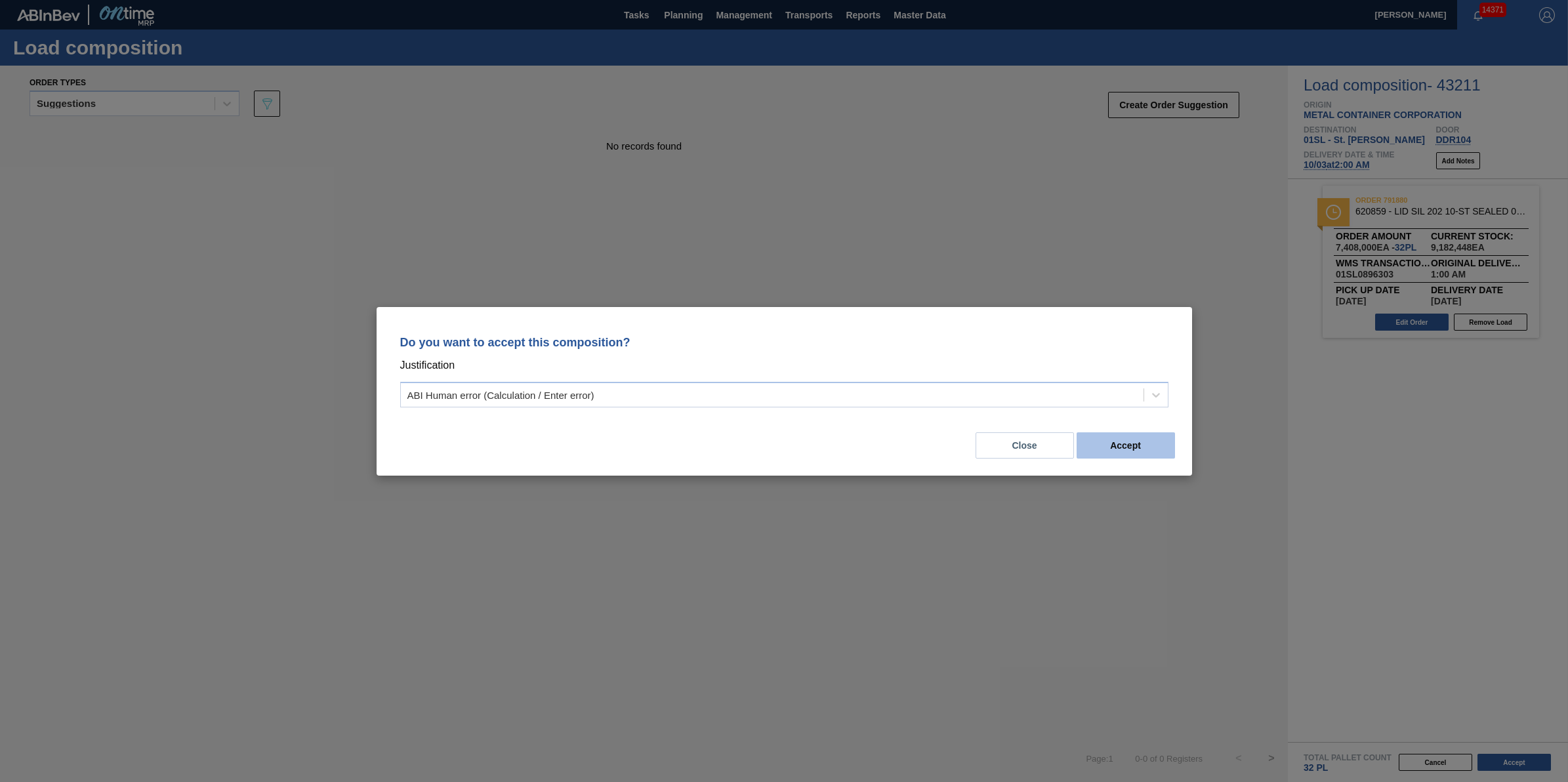
click at [1131, 437] on button "Accept" at bounding box center [1126, 445] width 98 height 26
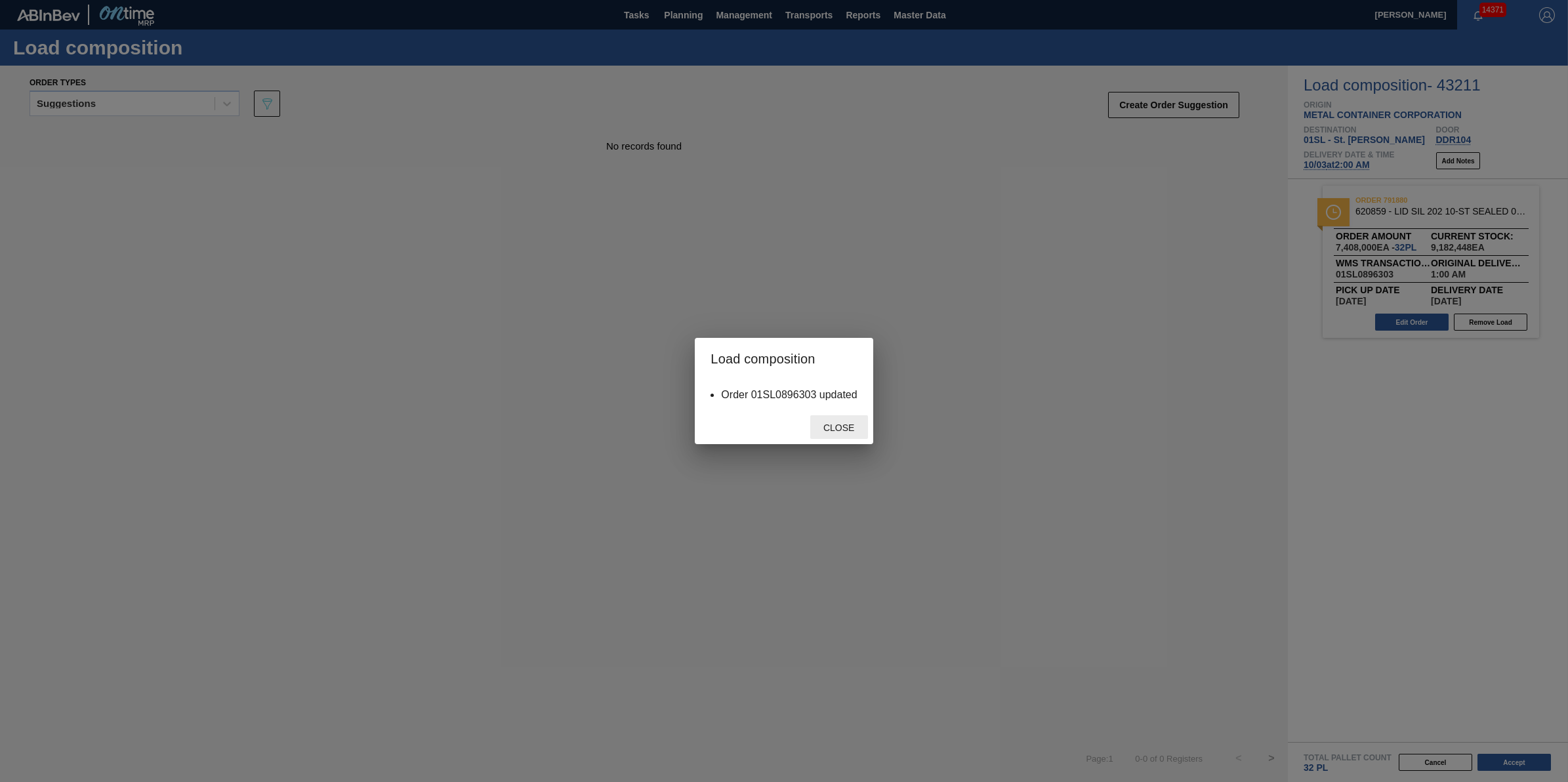
click at [839, 433] on div "Close" at bounding box center [839, 428] width 58 height 25
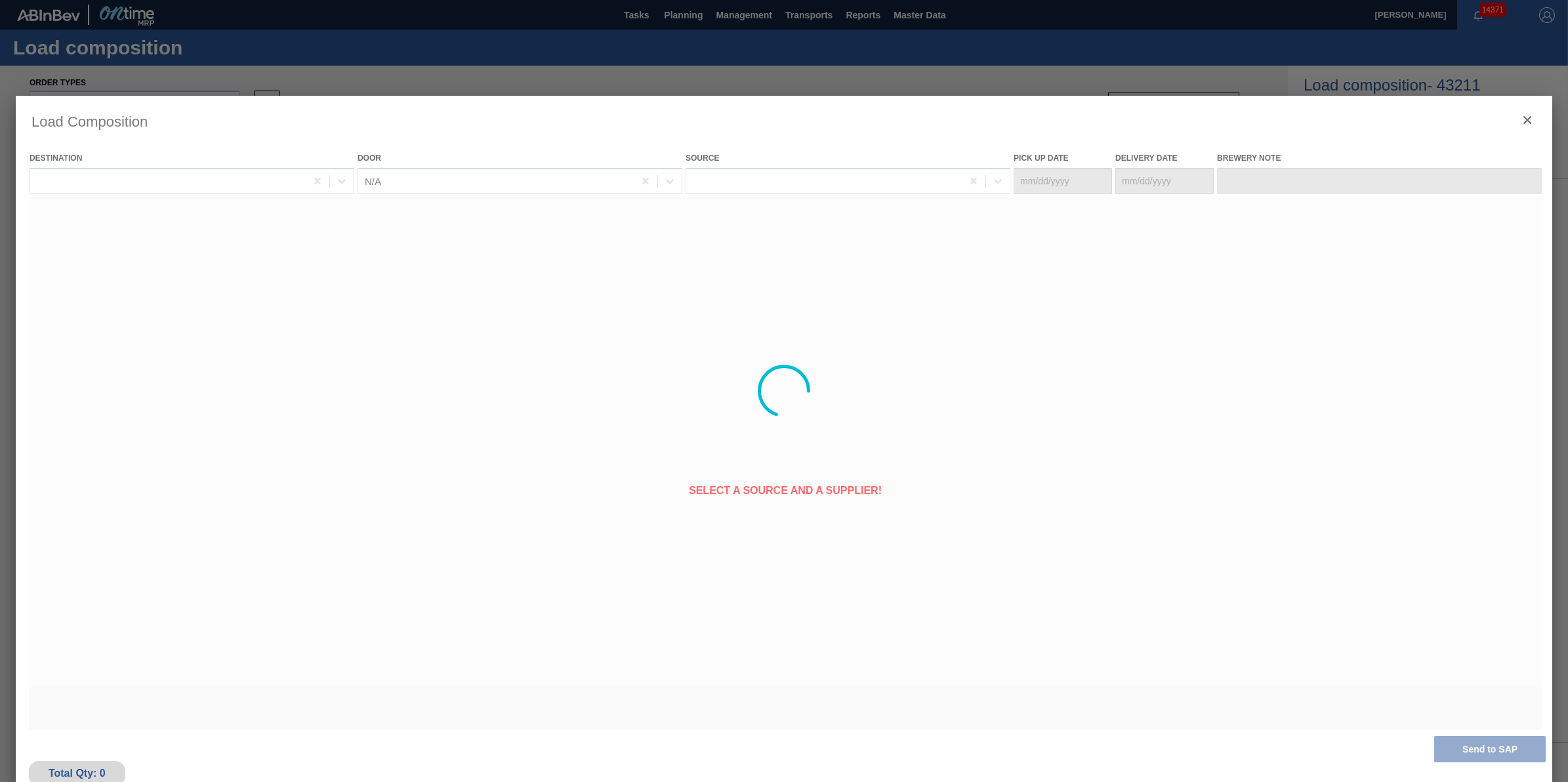
type Date "[DATE]"
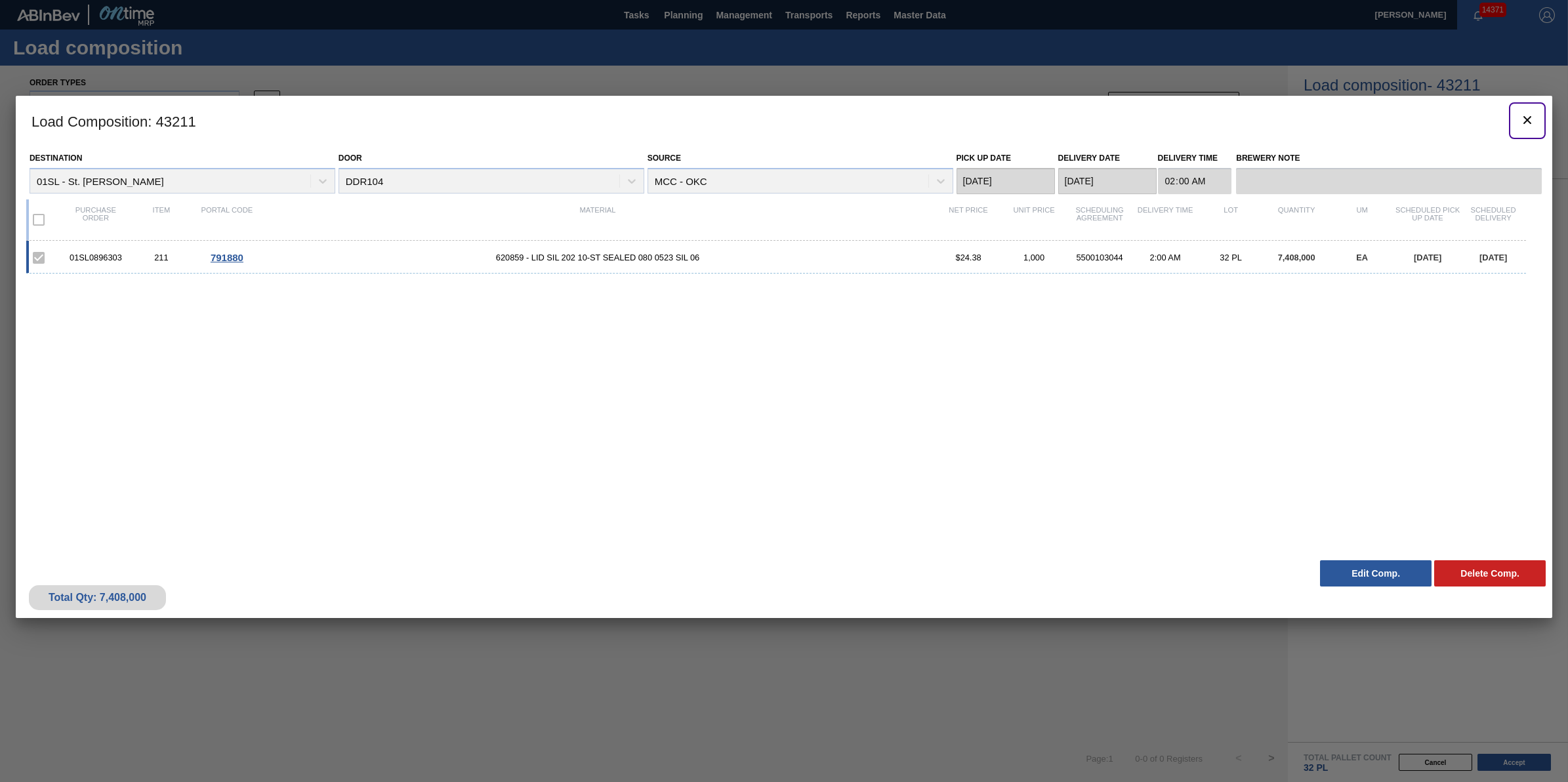
click at [1528, 121] on icon "botão de ícone" at bounding box center [1528, 120] width 16 height 16
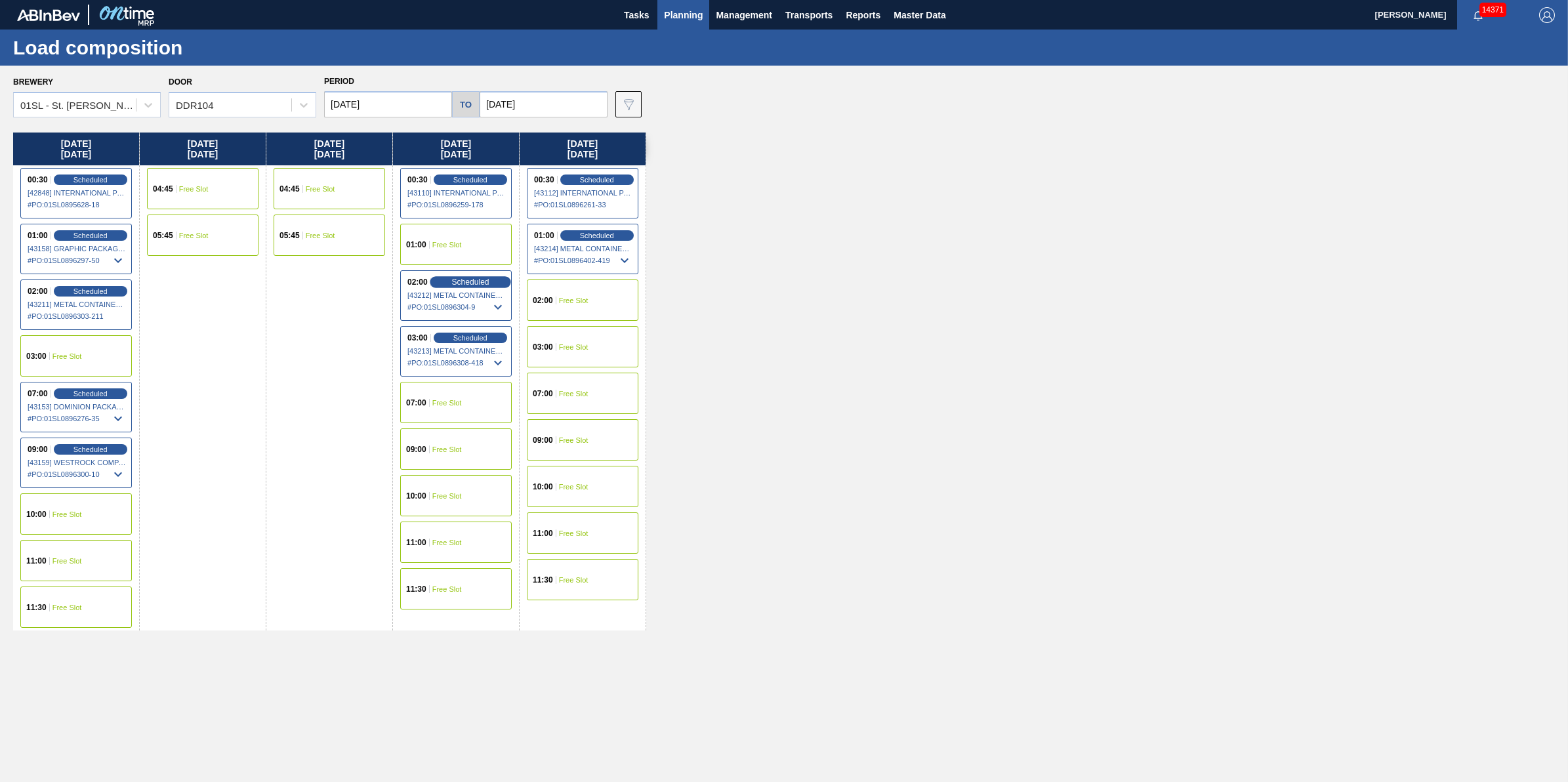
click at [487, 283] on span "Scheduled" at bounding box center [470, 282] width 38 height 9
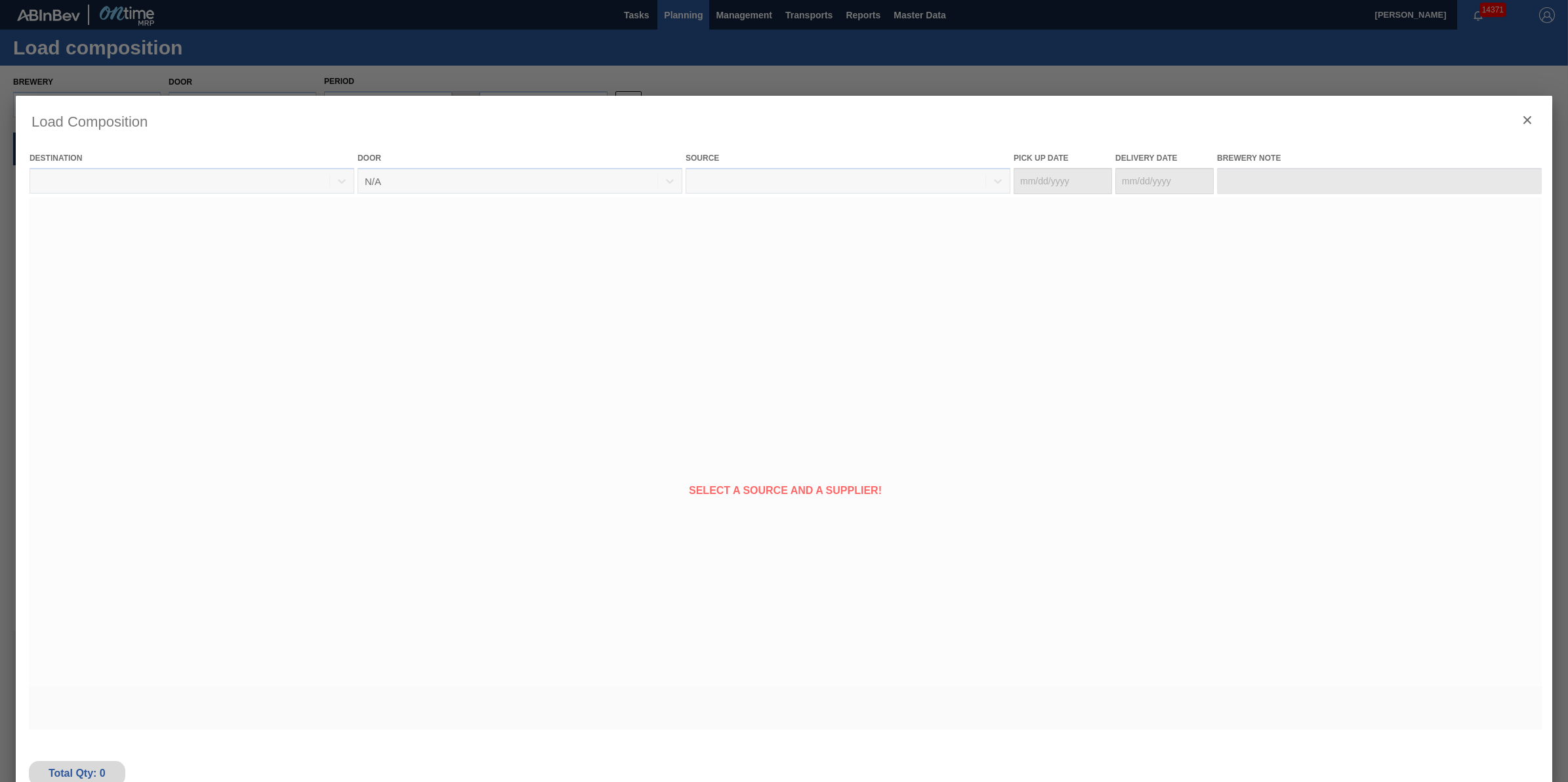
type Date "[DATE]"
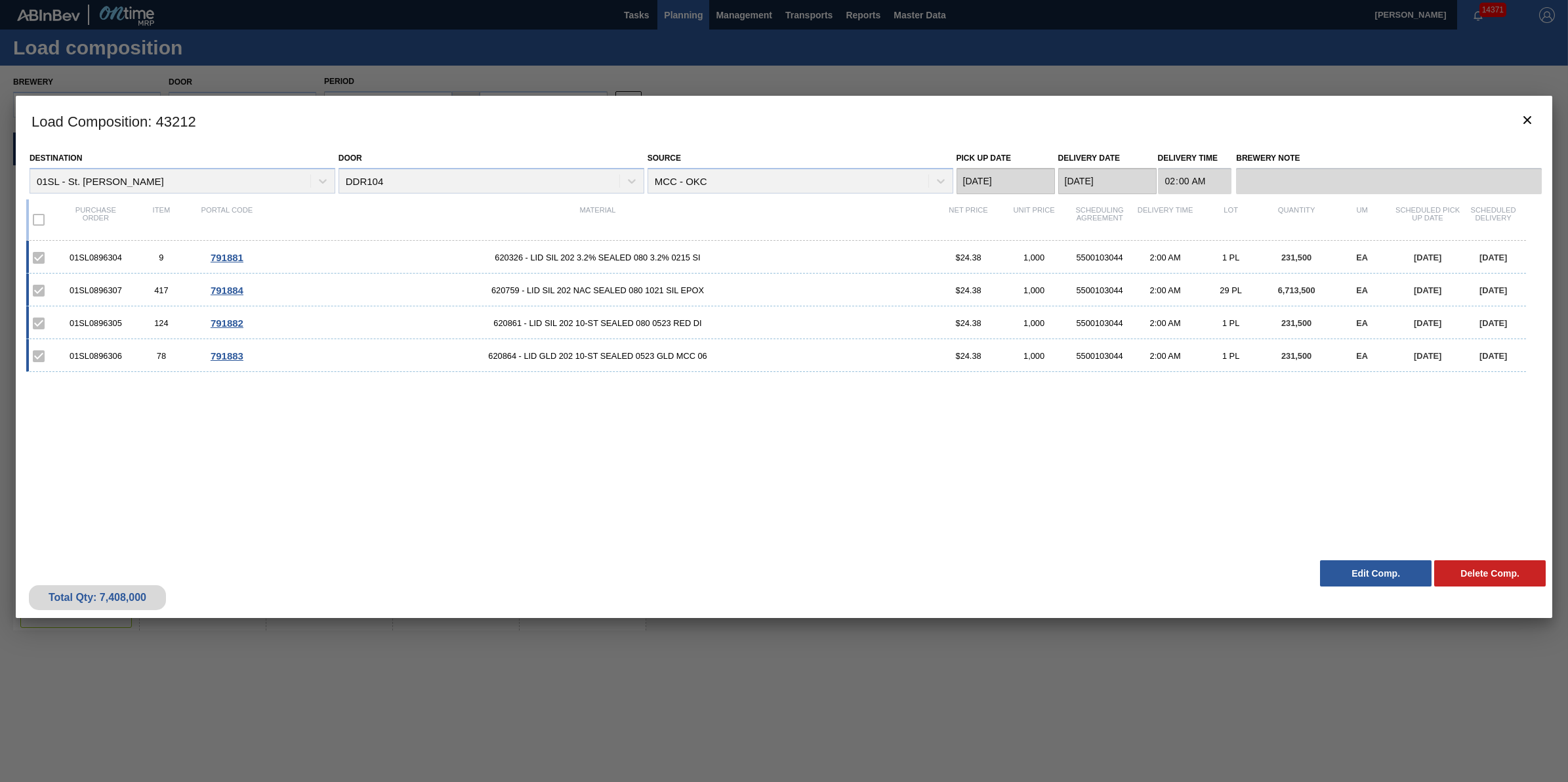
click at [1359, 575] on button "Edit Comp." at bounding box center [1376, 573] width 111 height 26
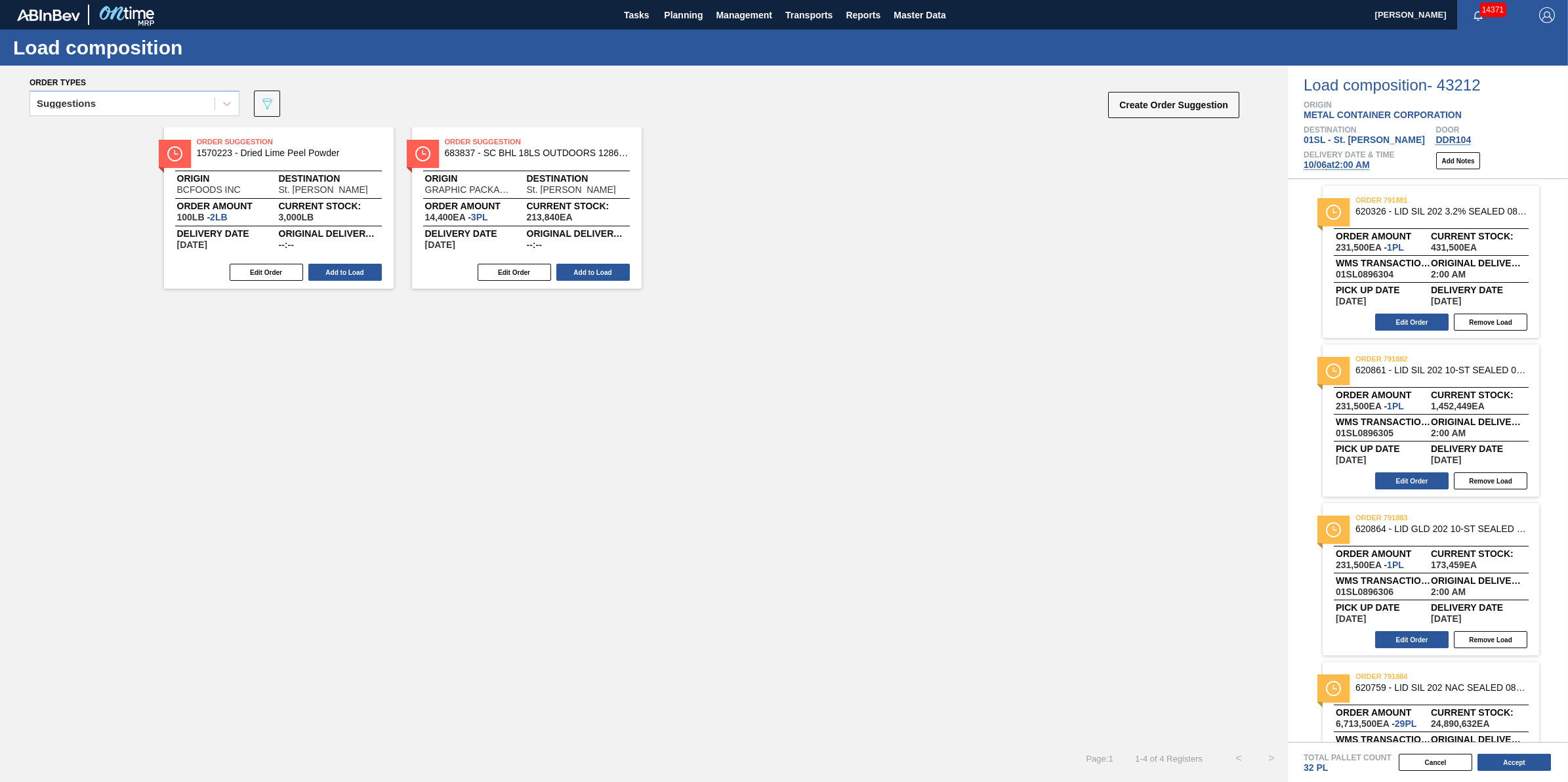
click at [1317, 166] on span "[DATE] 2:00 AM" at bounding box center [1337, 165] width 66 height 11
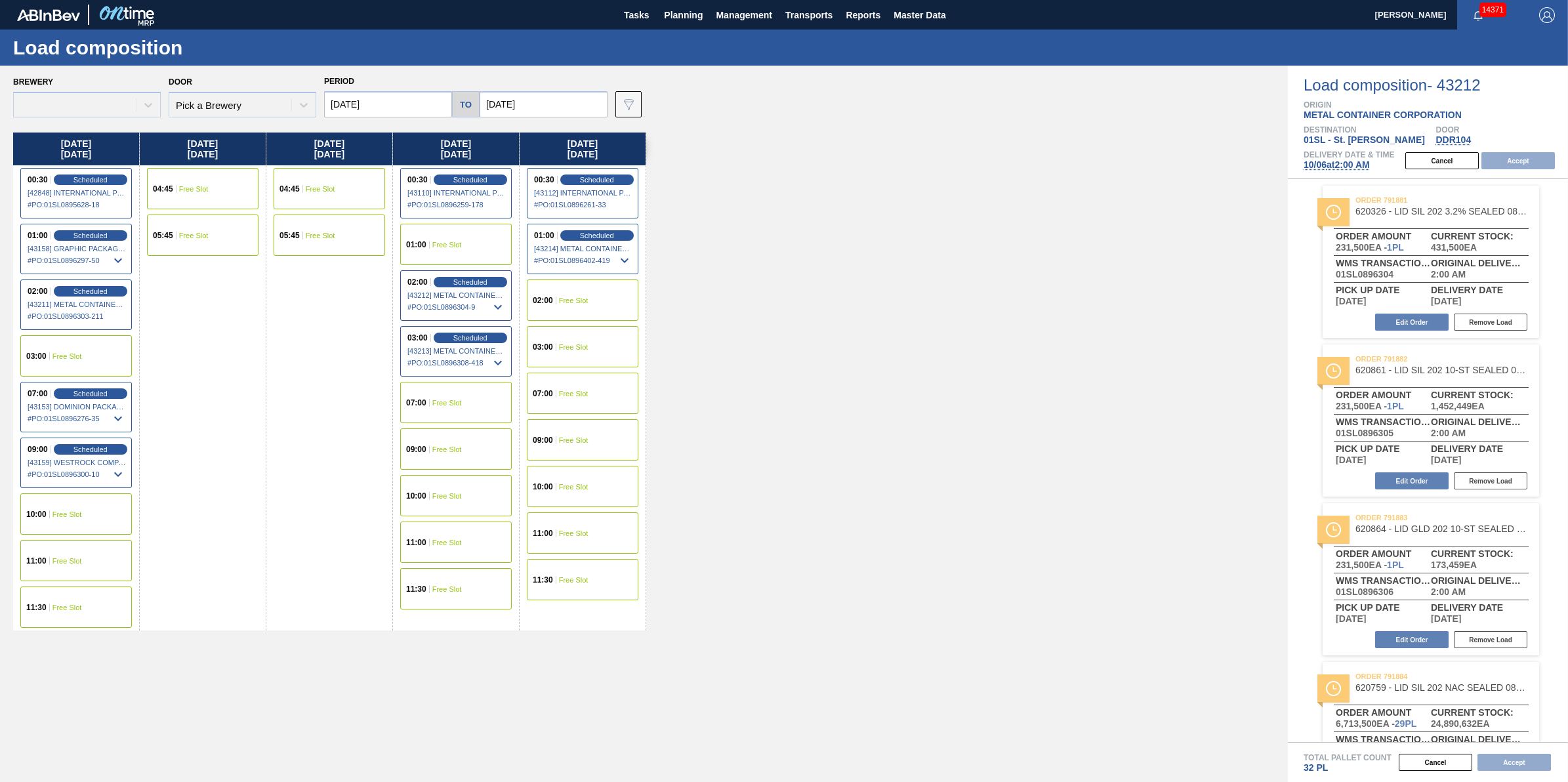
type input "[DATE]"
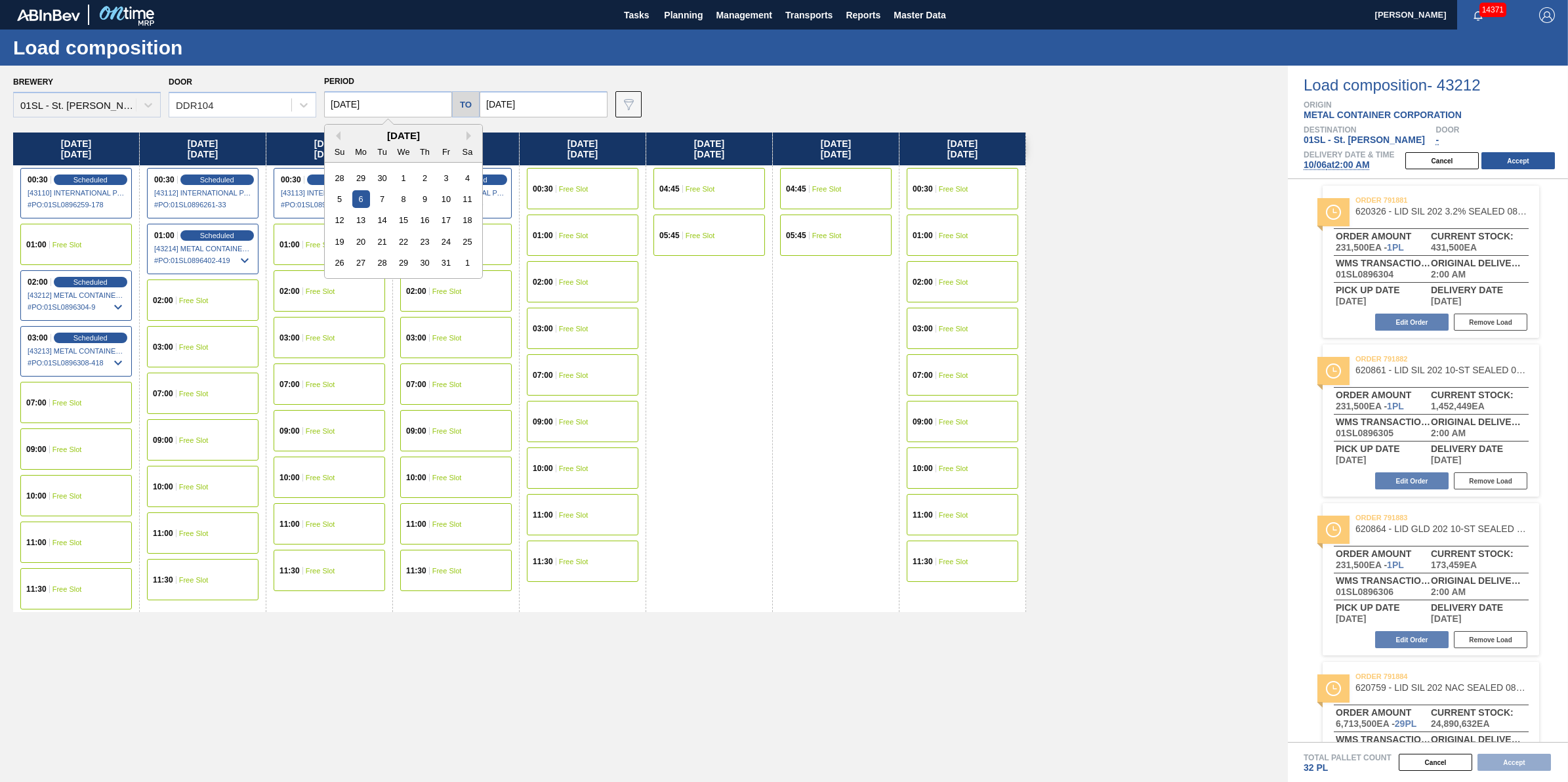
click at [361, 97] on input "[DATE]" at bounding box center [388, 104] width 128 height 26
click at [446, 172] on div "3" at bounding box center [446, 178] width 18 height 18
type input "[DATE]"
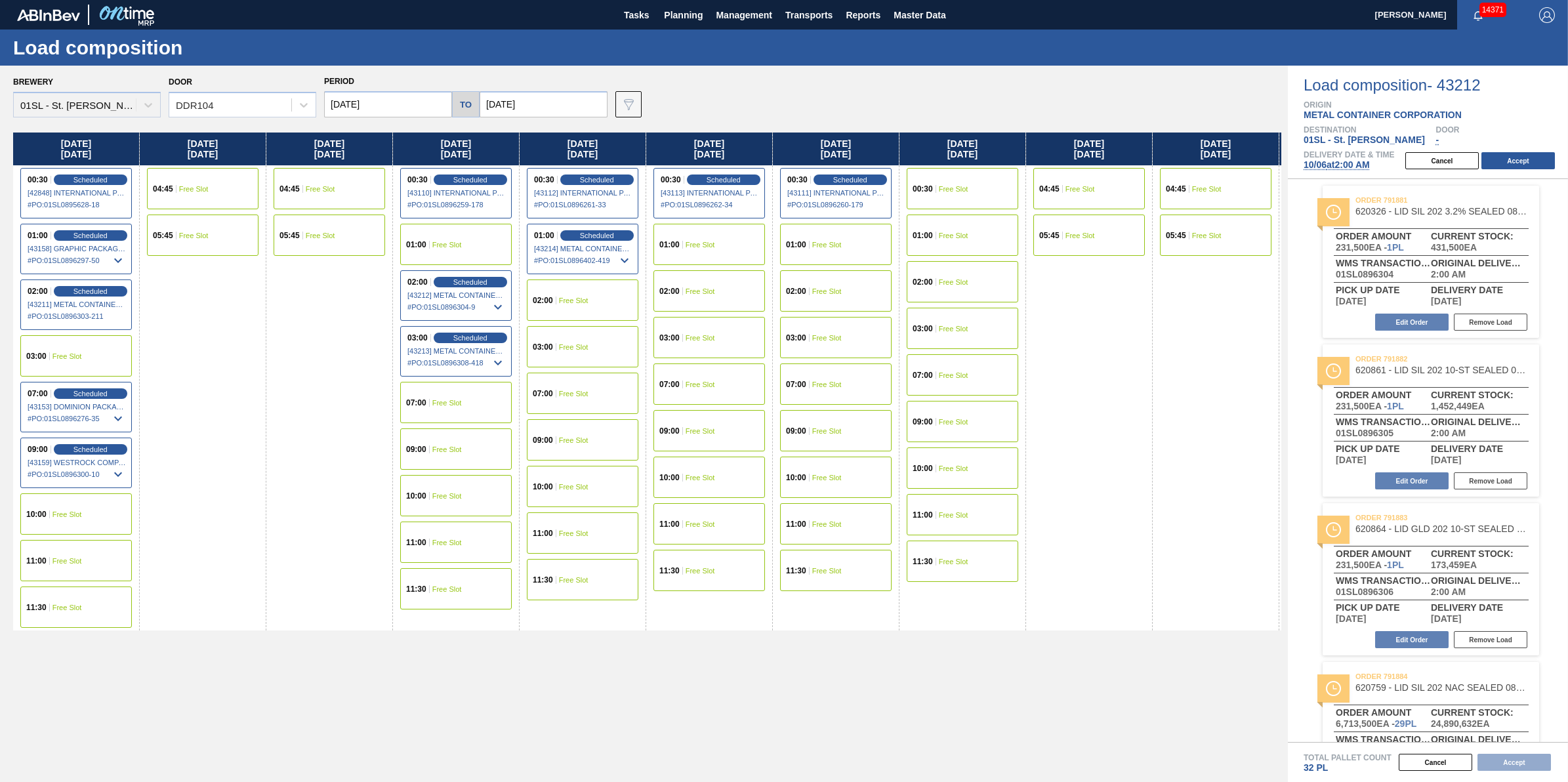
click at [79, 349] on div "03:00 Free Slot" at bounding box center [76, 356] width 111 height 41
click at [1494, 168] on button "Accept" at bounding box center [1518, 161] width 74 height 17
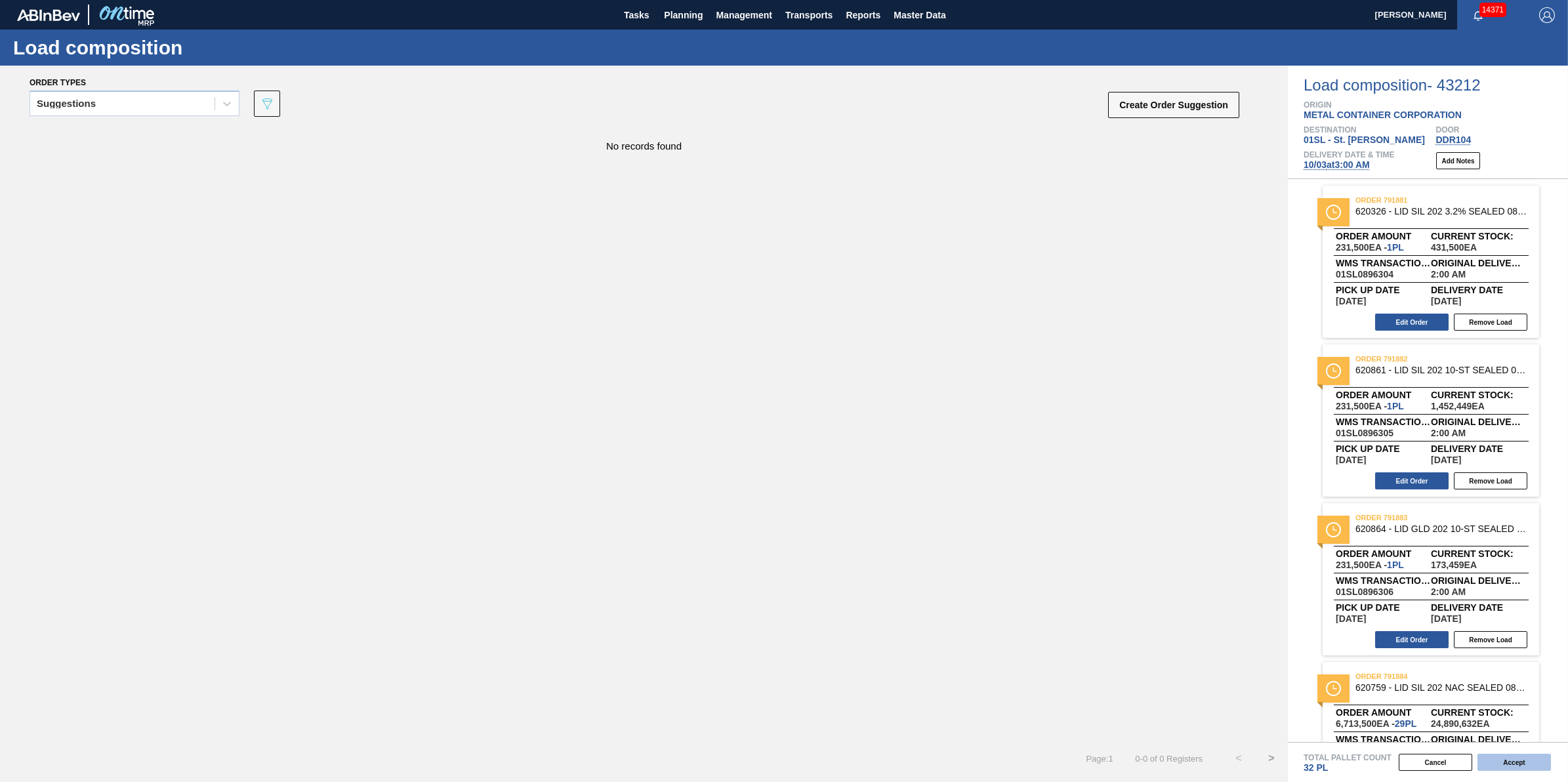
click at [1543, 760] on button "Accept" at bounding box center [1515, 762] width 74 height 17
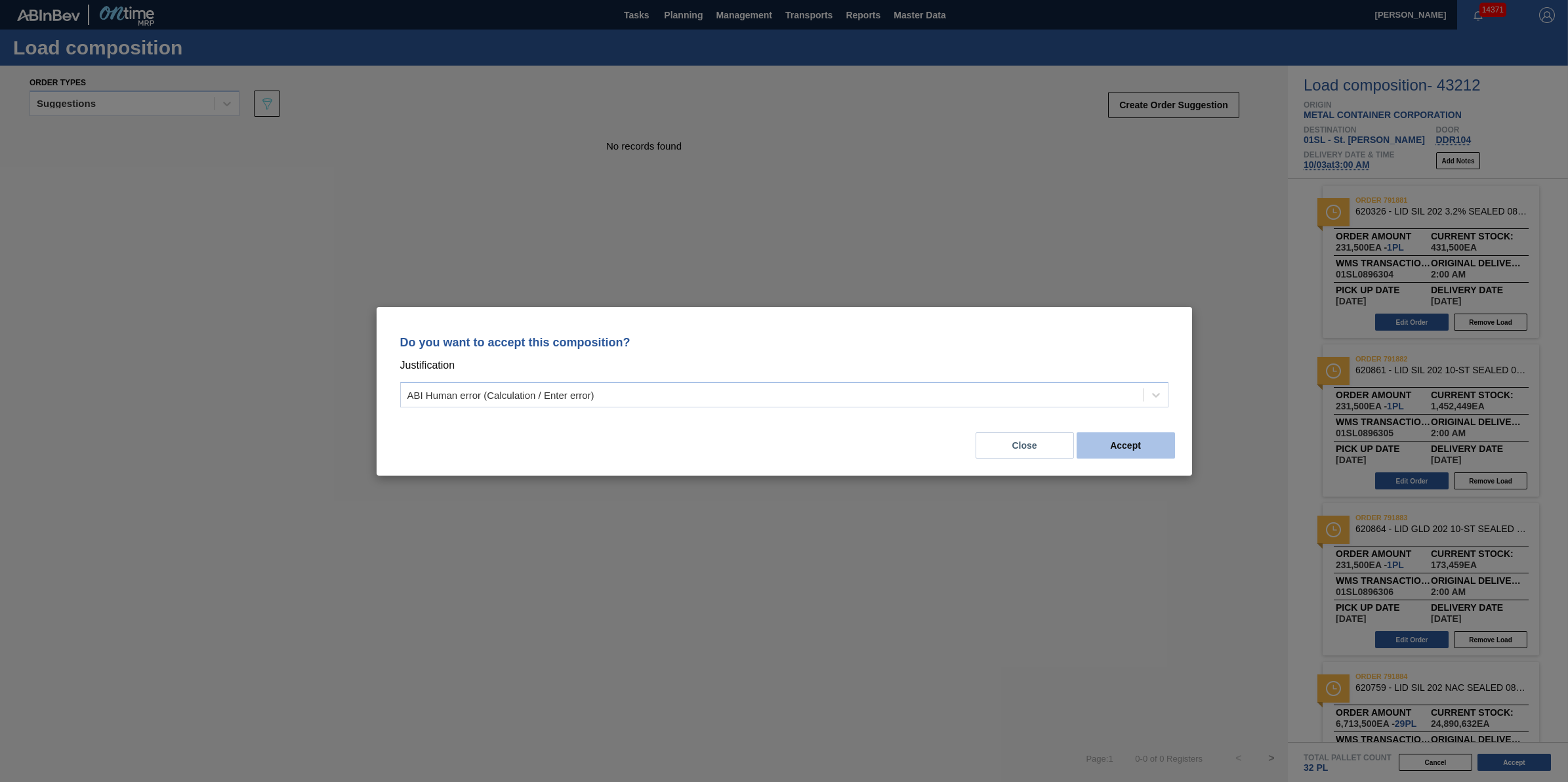
click at [1160, 441] on button "Accept" at bounding box center [1126, 445] width 98 height 26
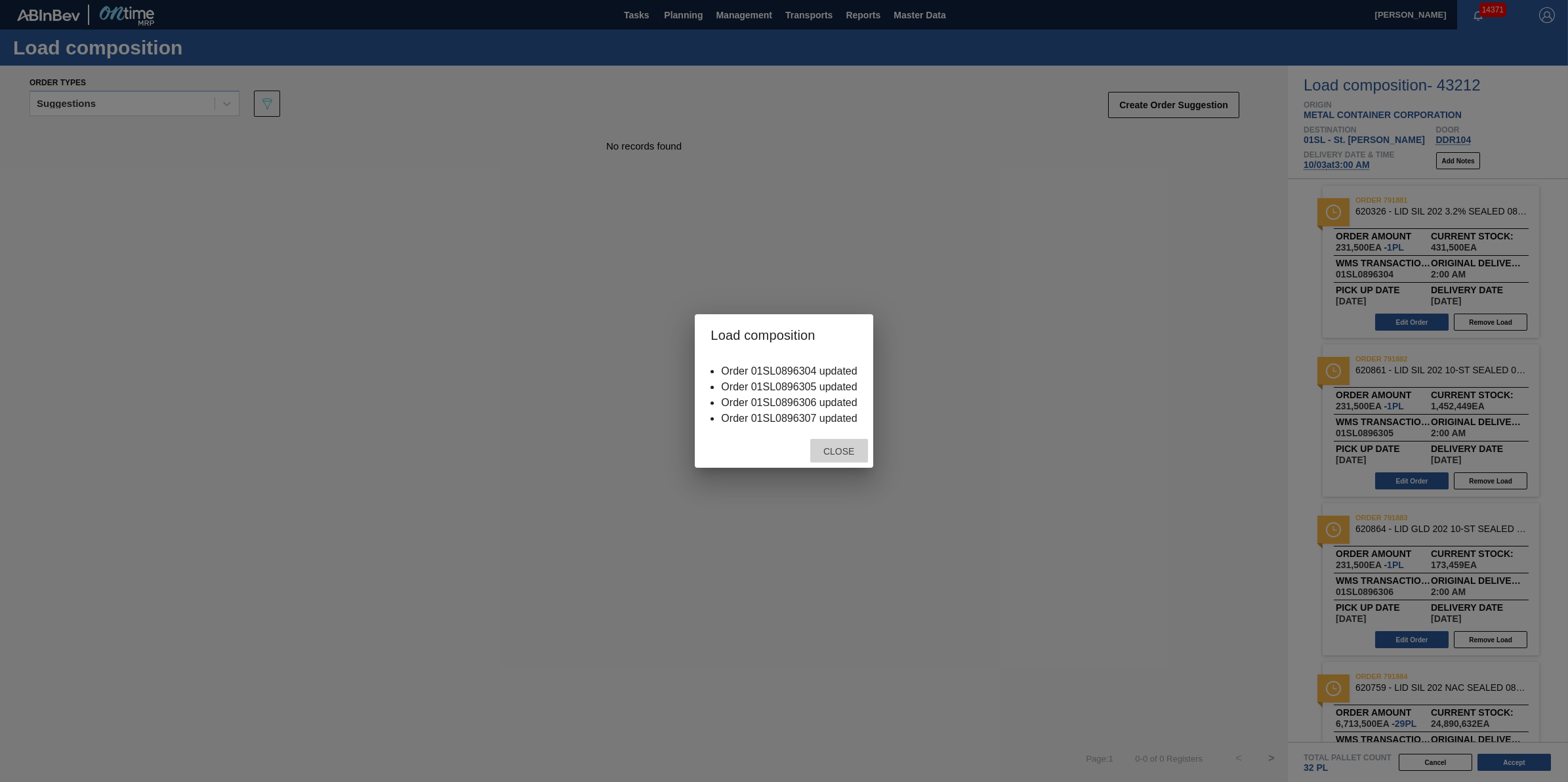
click at [824, 457] on div "Close" at bounding box center [839, 451] width 58 height 25
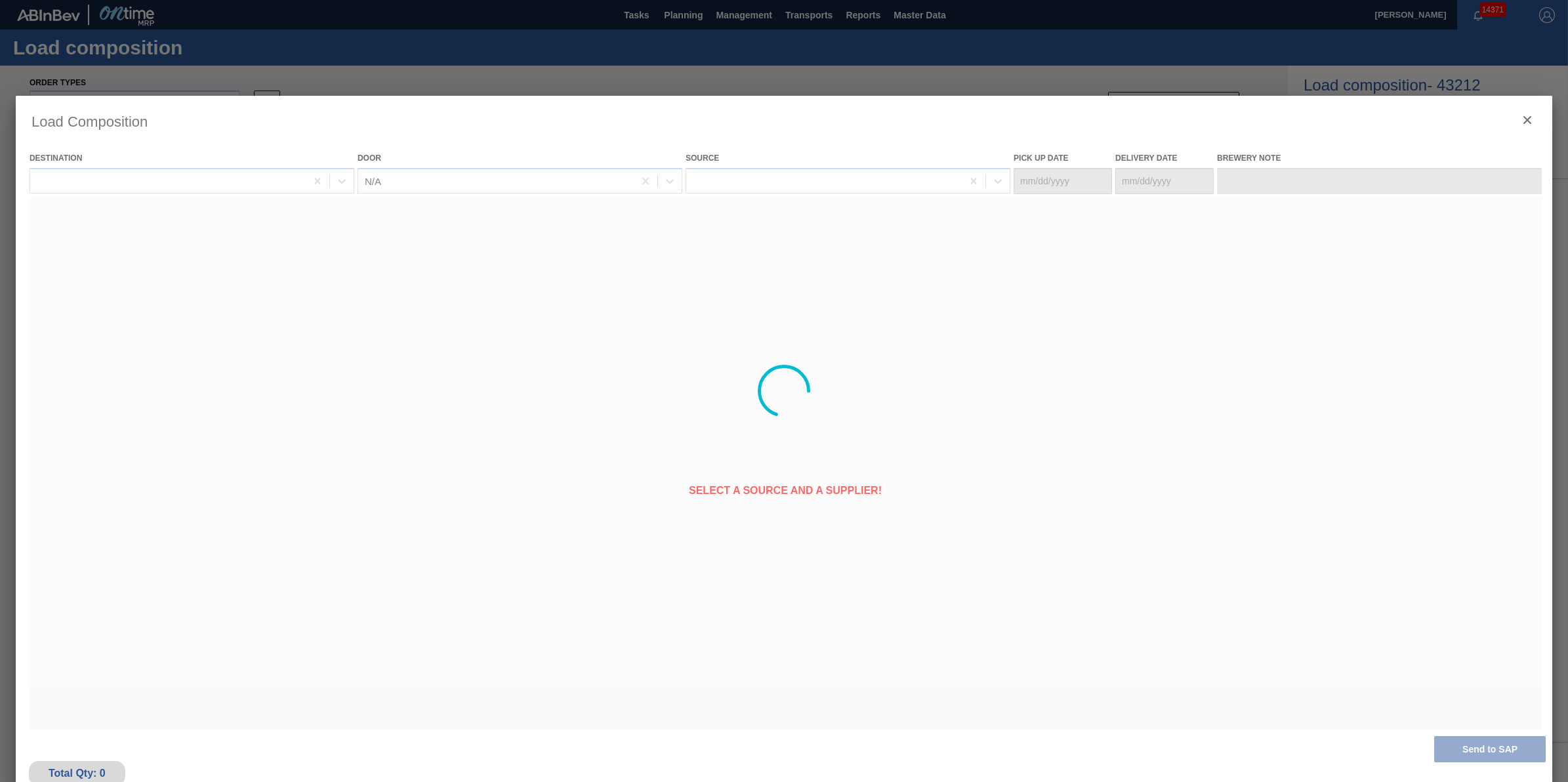
type Date "[DATE]"
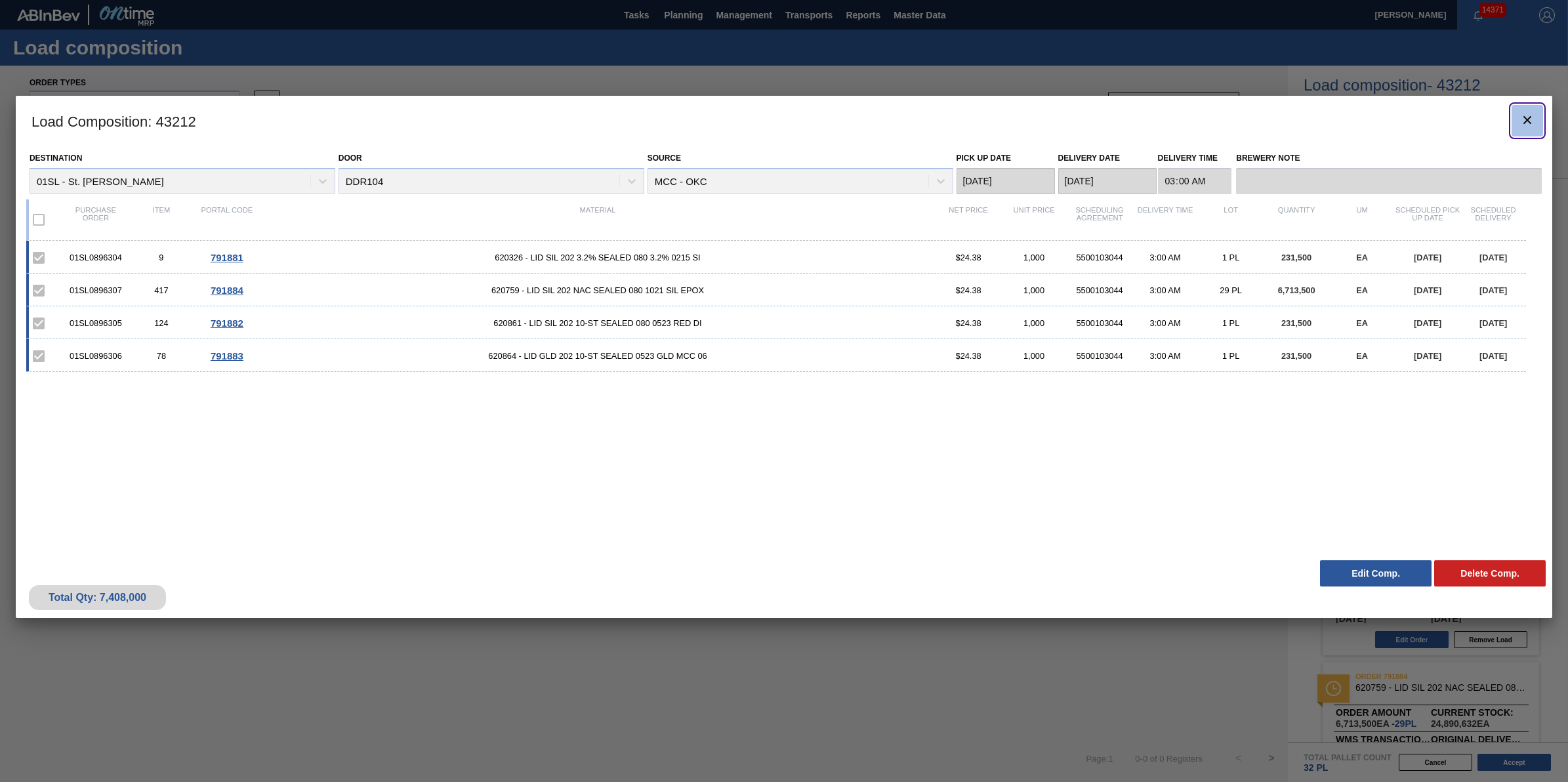
click at [1526, 121] on icon "botão de ícone" at bounding box center [1528, 120] width 8 height 8
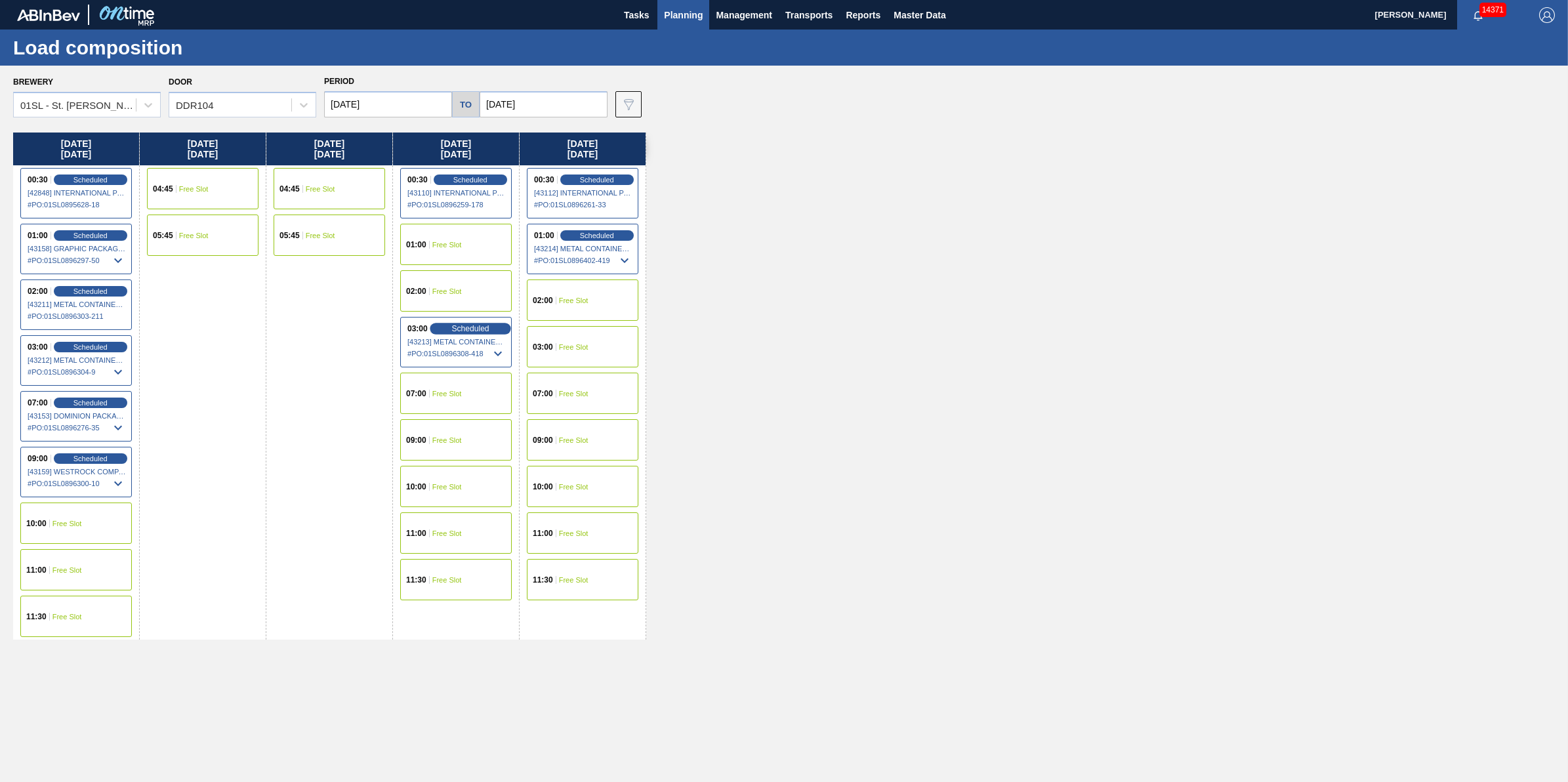
click at [496, 326] on div "Scheduled" at bounding box center [470, 329] width 81 height 12
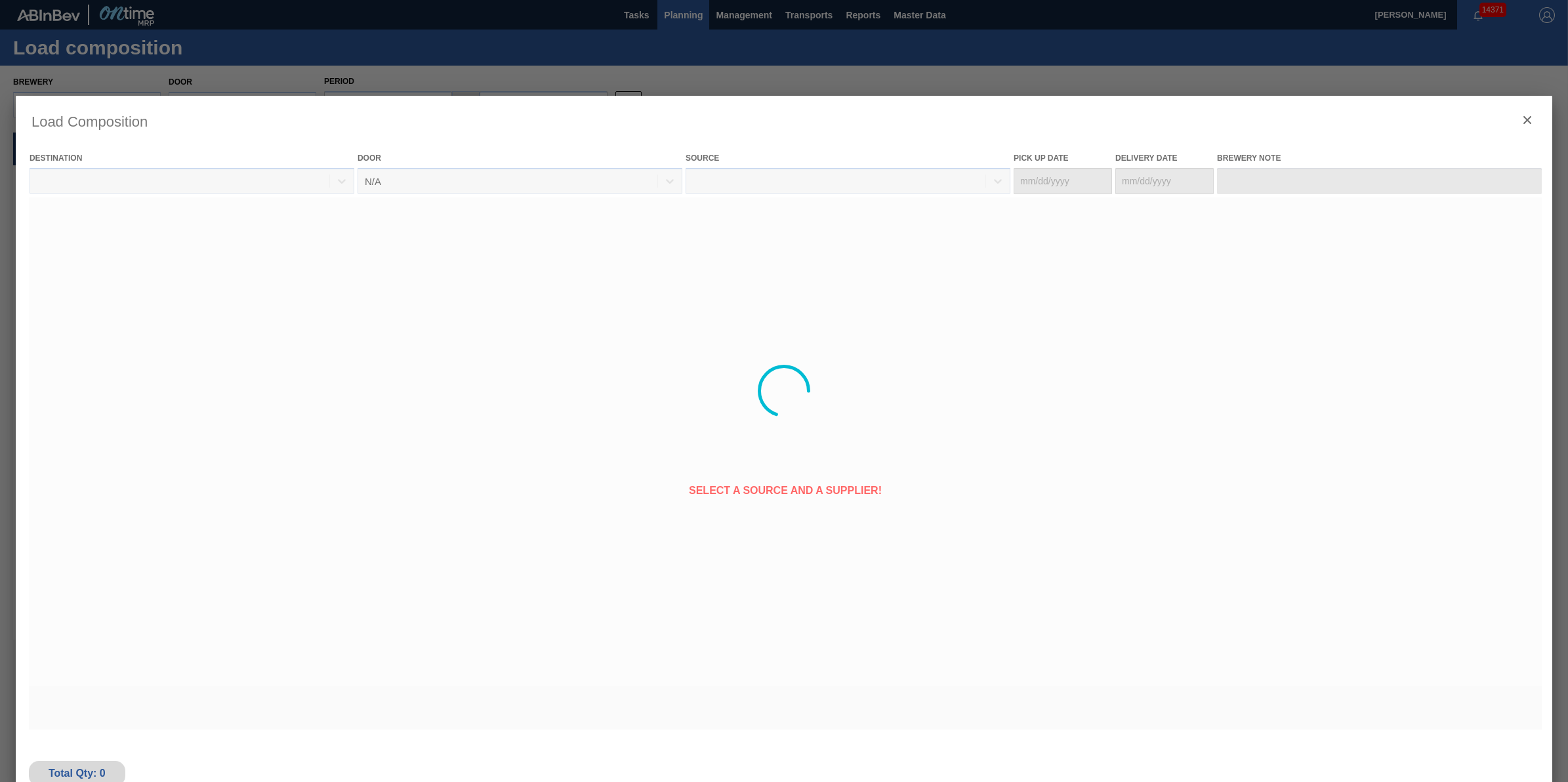
type Date "[DATE]"
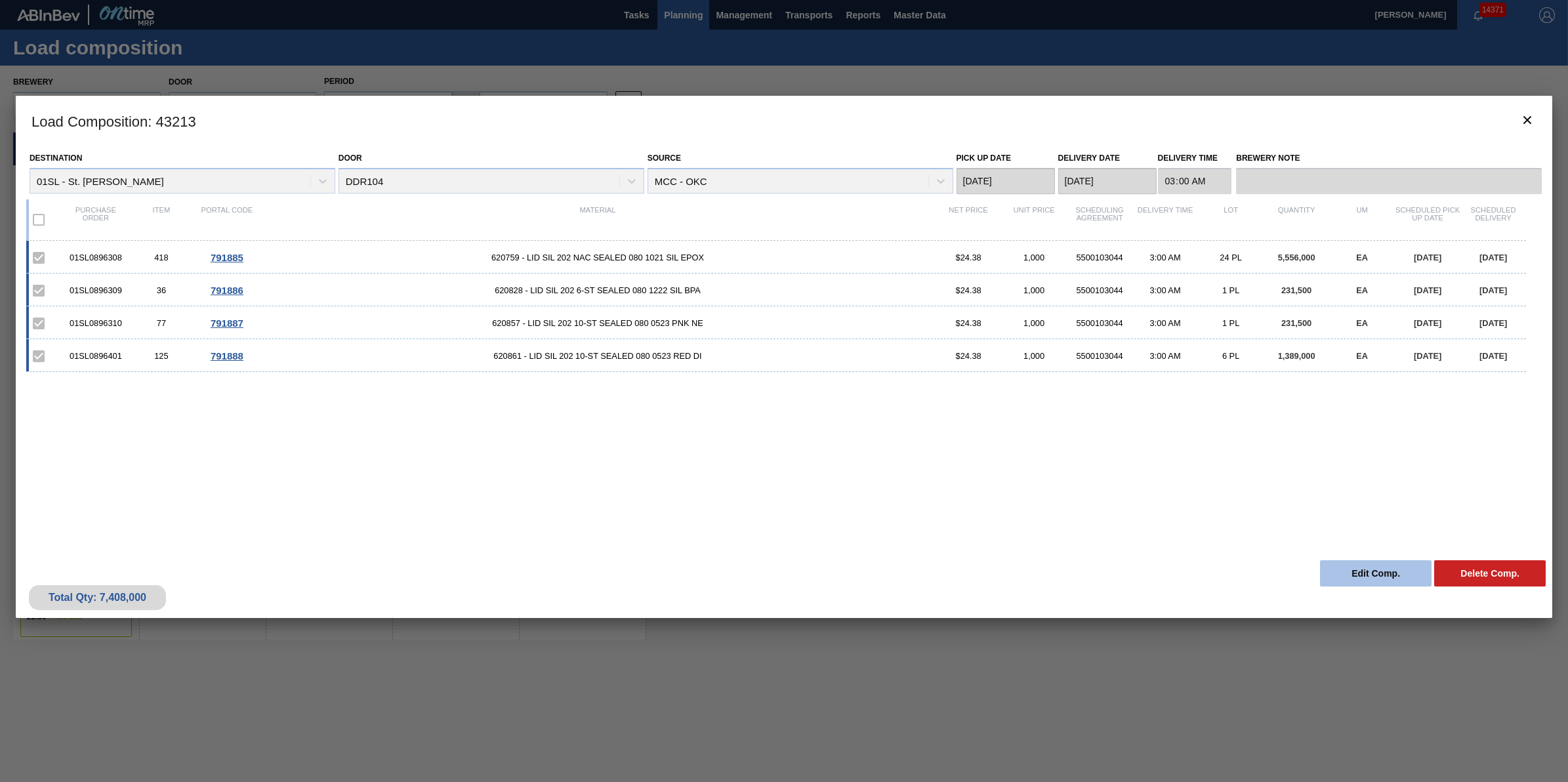
click at [1348, 570] on button "Edit Comp." at bounding box center [1376, 573] width 111 height 26
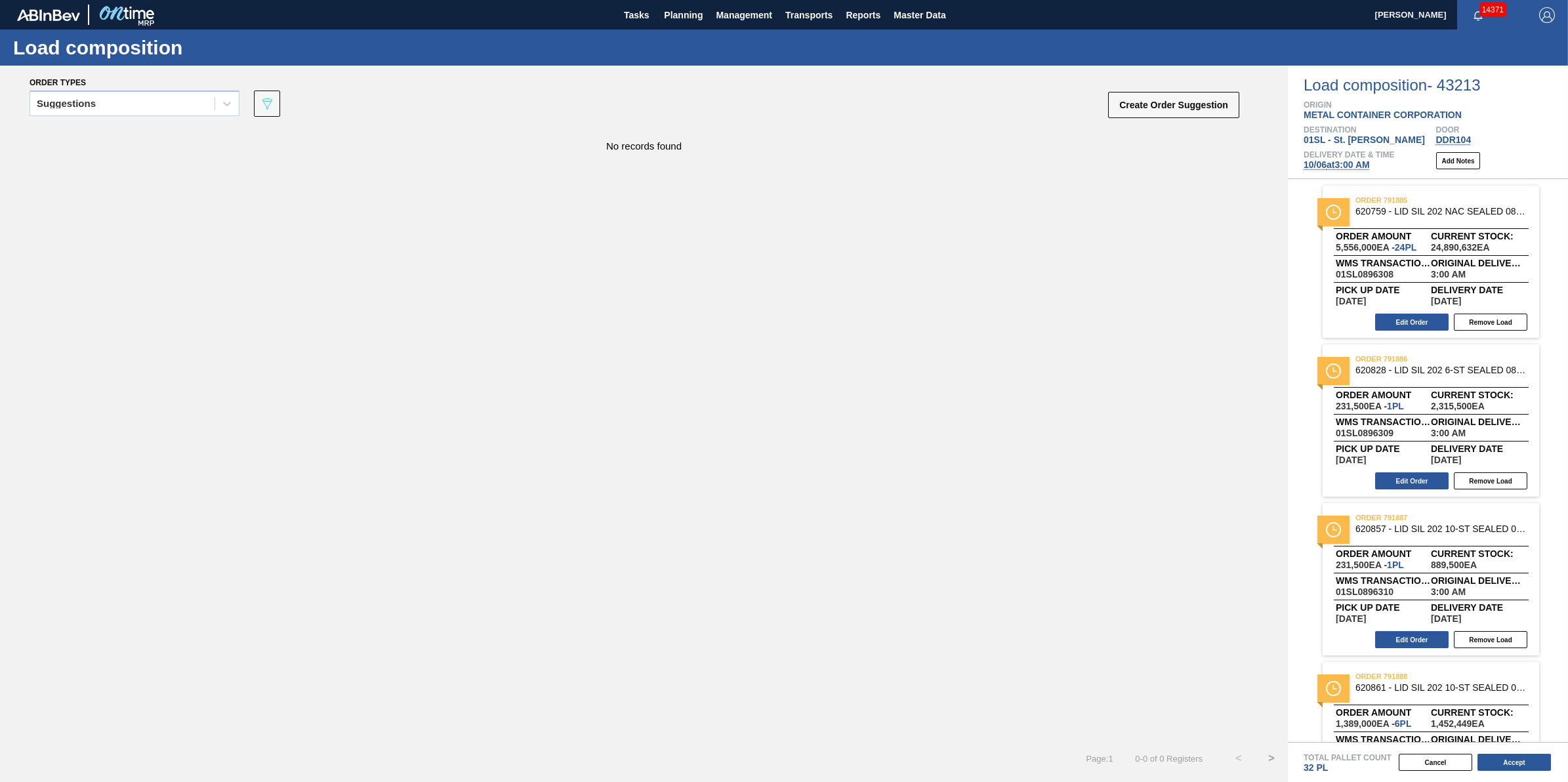
click at [1359, 162] on span "[DATE] 3:00 AM" at bounding box center [1337, 165] width 66 height 11
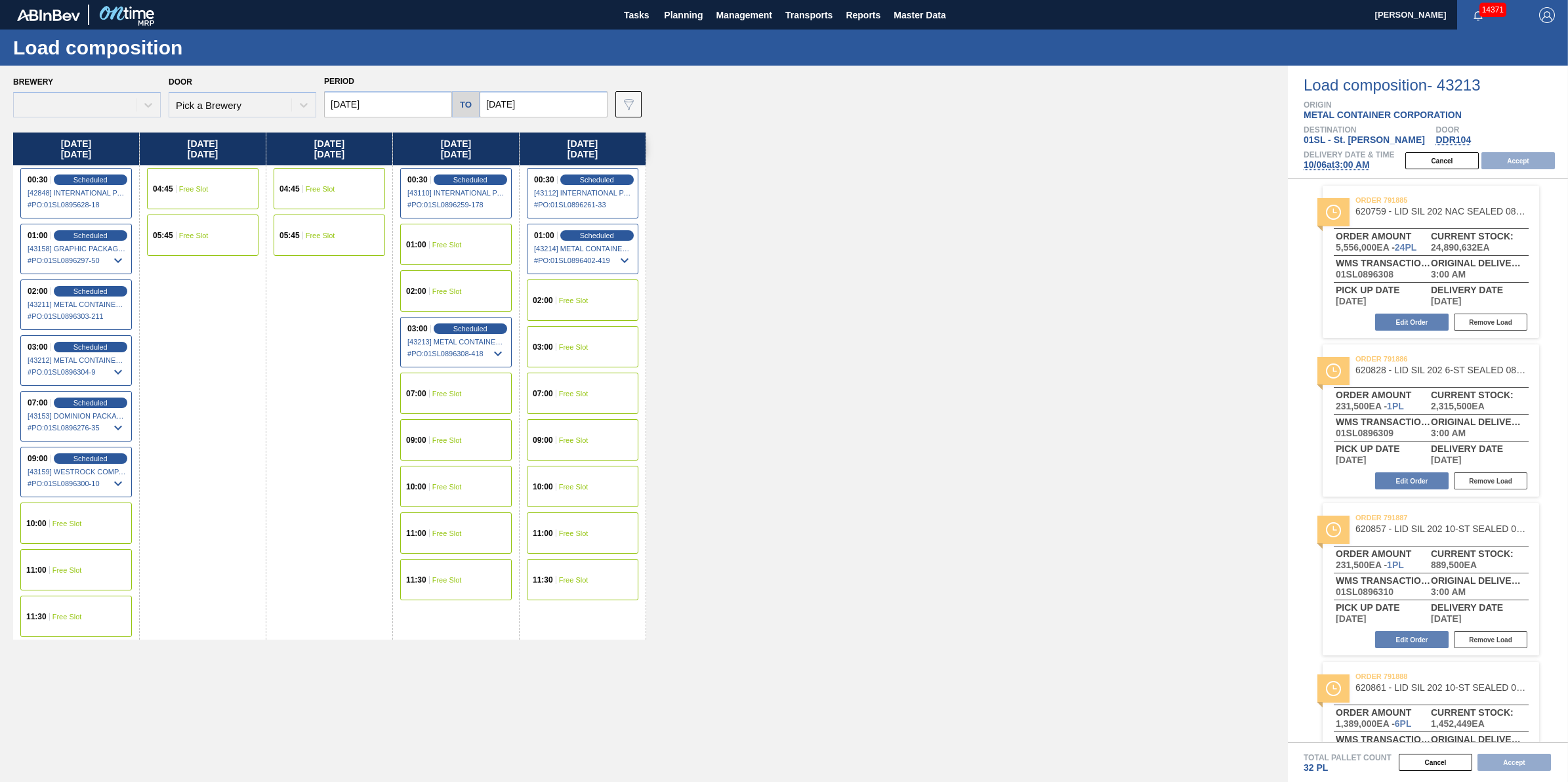
click at [90, 520] on div "10:00 Free Slot" at bounding box center [76, 523] width 111 height 41
click at [1520, 158] on button "Accept" at bounding box center [1518, 161] width 74 height 17
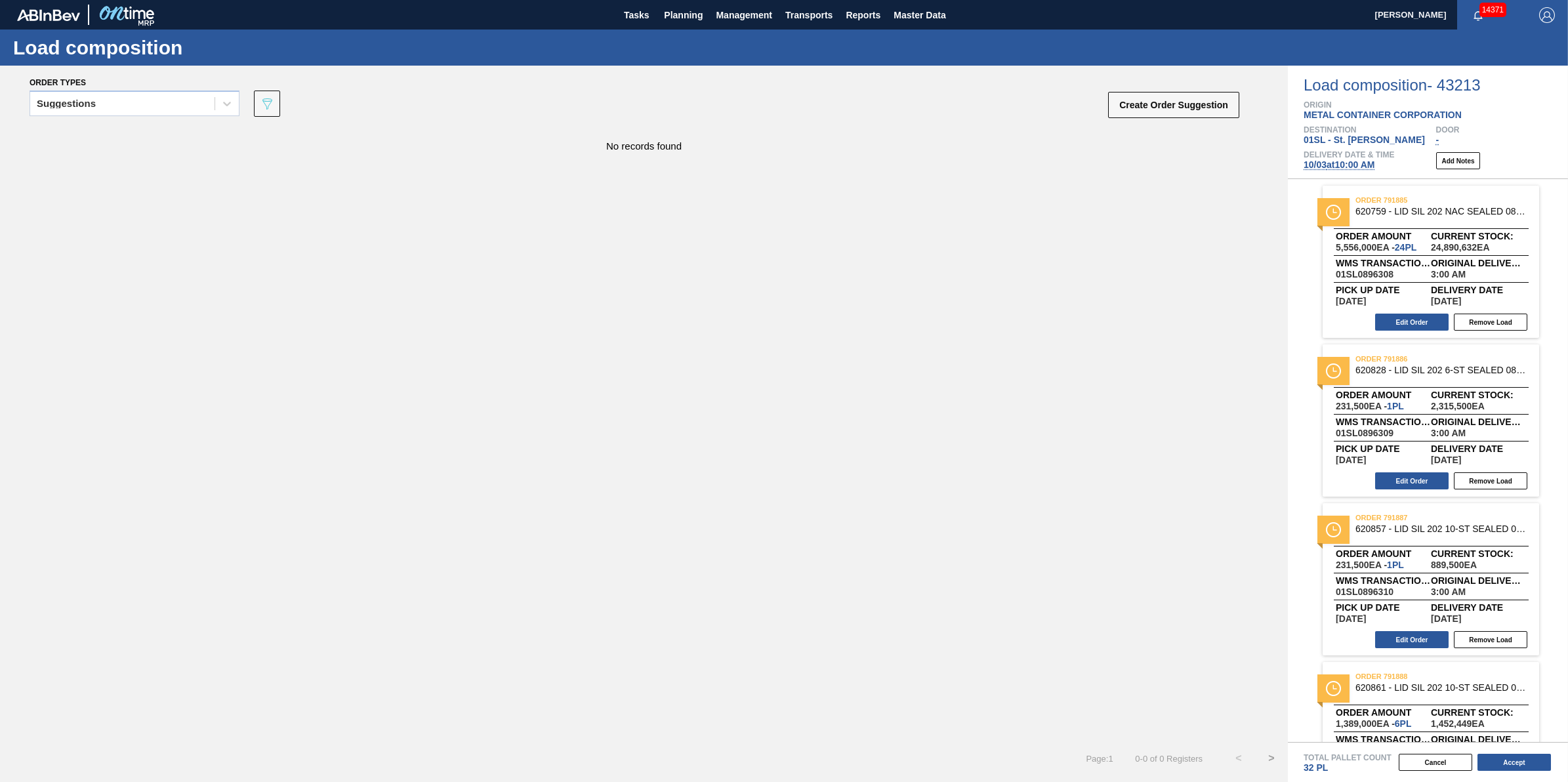
click at [1507, 773] on div "Total Pallet Count 32 PL" at bounding box center [1436, 763] width 264 height 20
click at [1514, 762] on button "Accept" at bounding box center [1515, 762] width 74 height 17
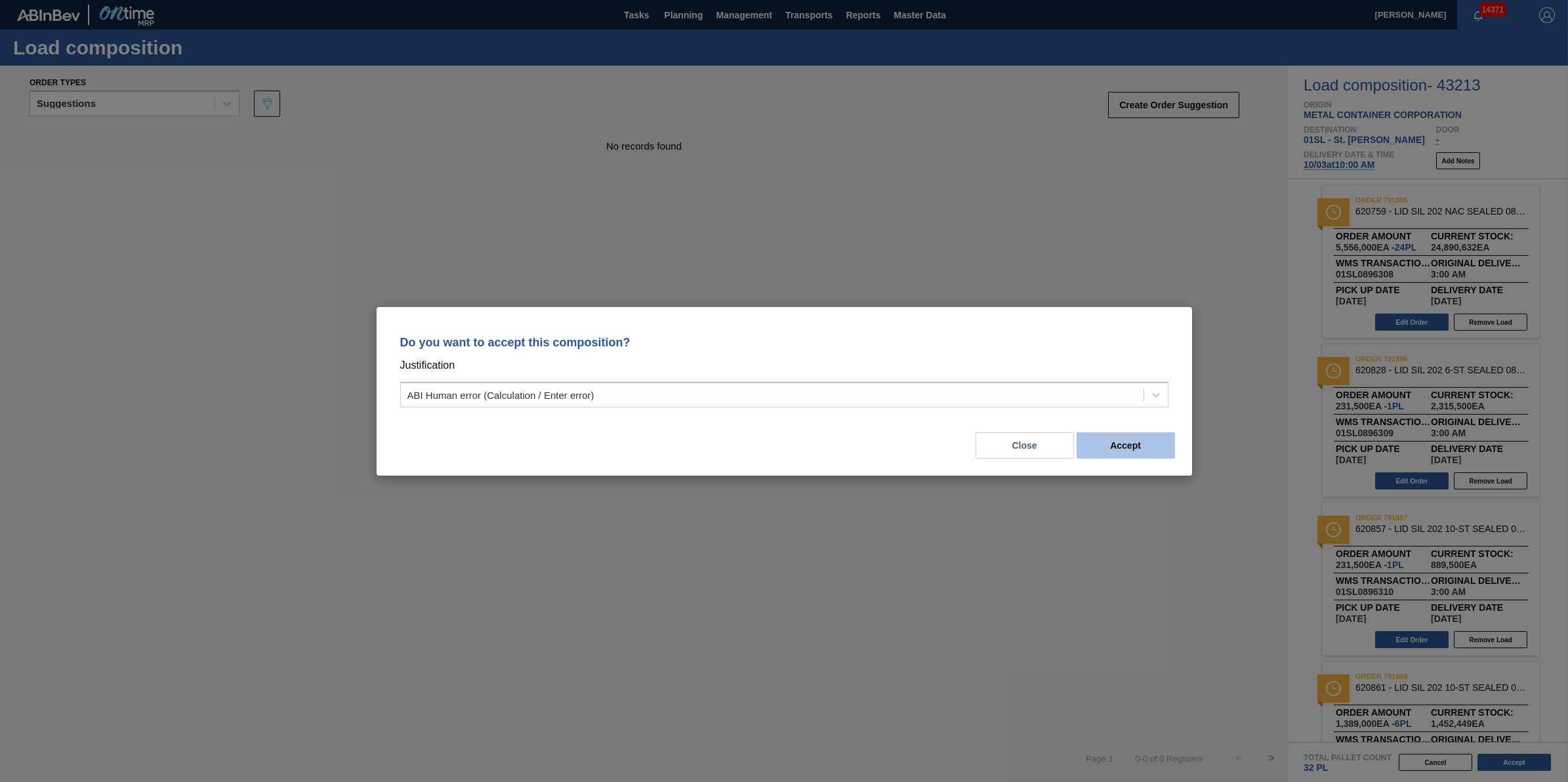
click at [1146, 457] on button "Accept" at bounding box center [1126, 445] width 98 height 26
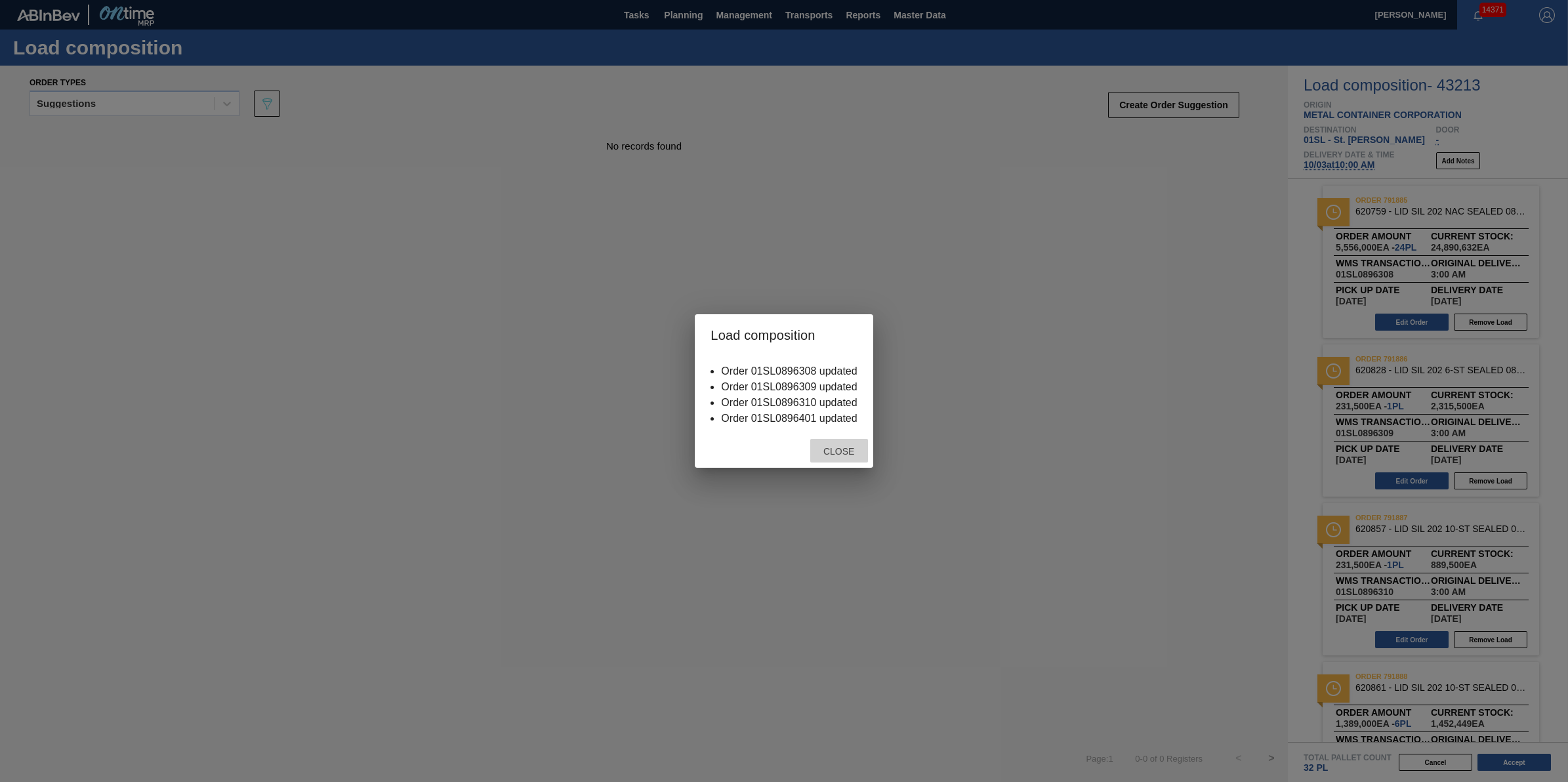
click at [833, 448] on span "Close" at bounding box center [839, 451] width 52 height 11
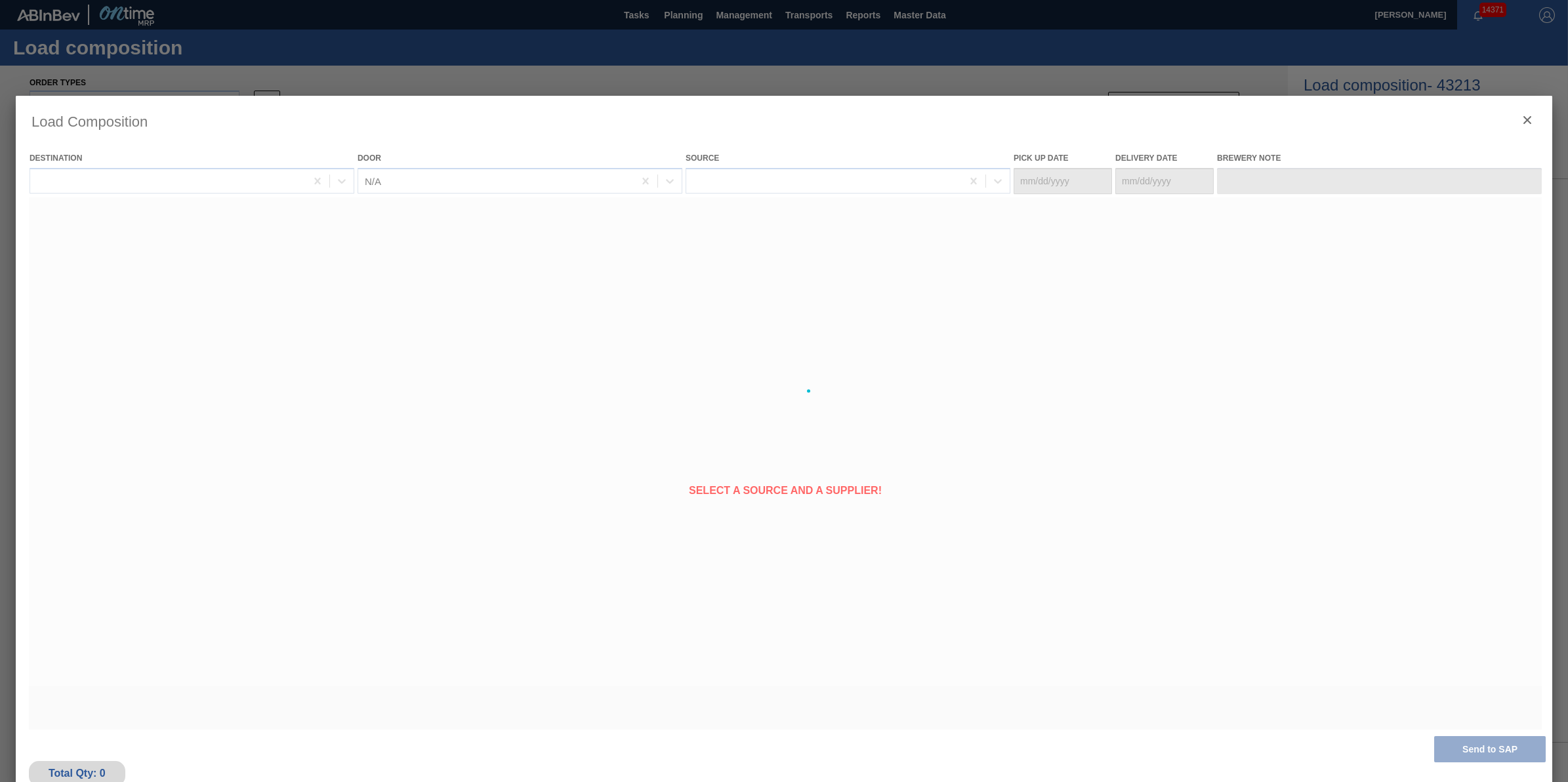
type Date "[DATE]"
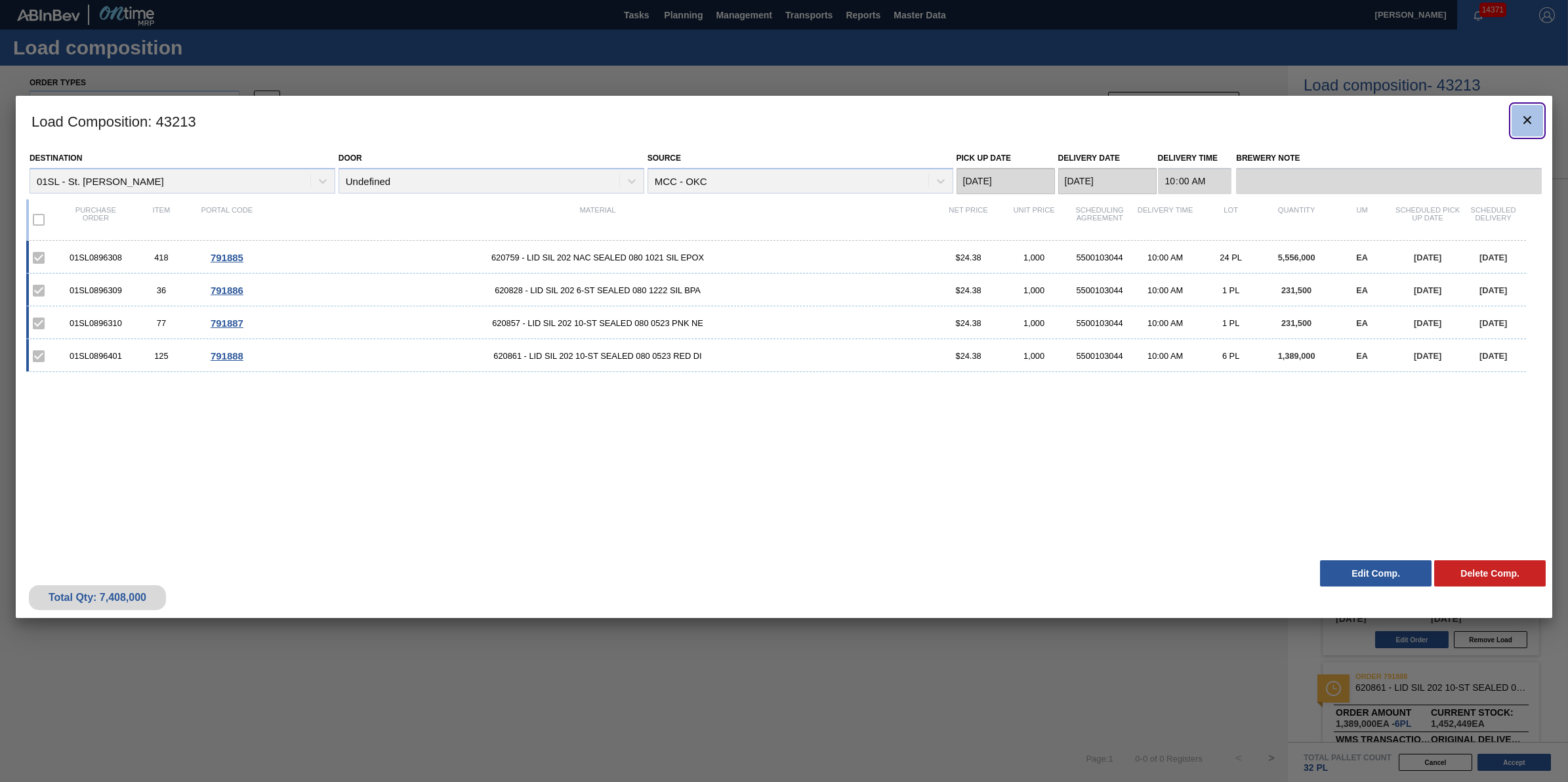
click at [1517, 126] on button "botão de ícone" at bounding box center [1528, 121] width 32 height 32
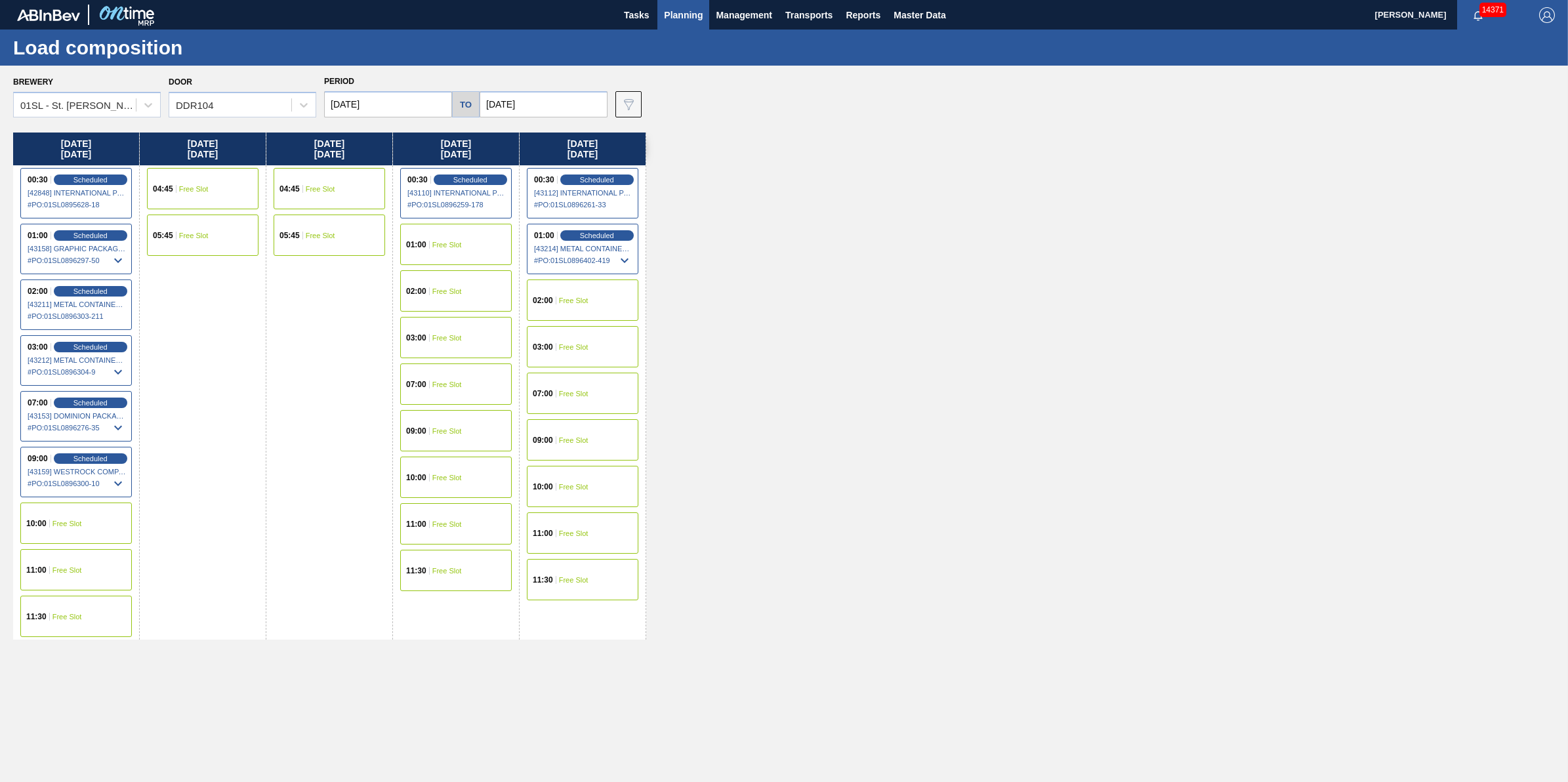
click at [689, 22] on span "Planning" at bounding box center [684, 15] width 39 height 16
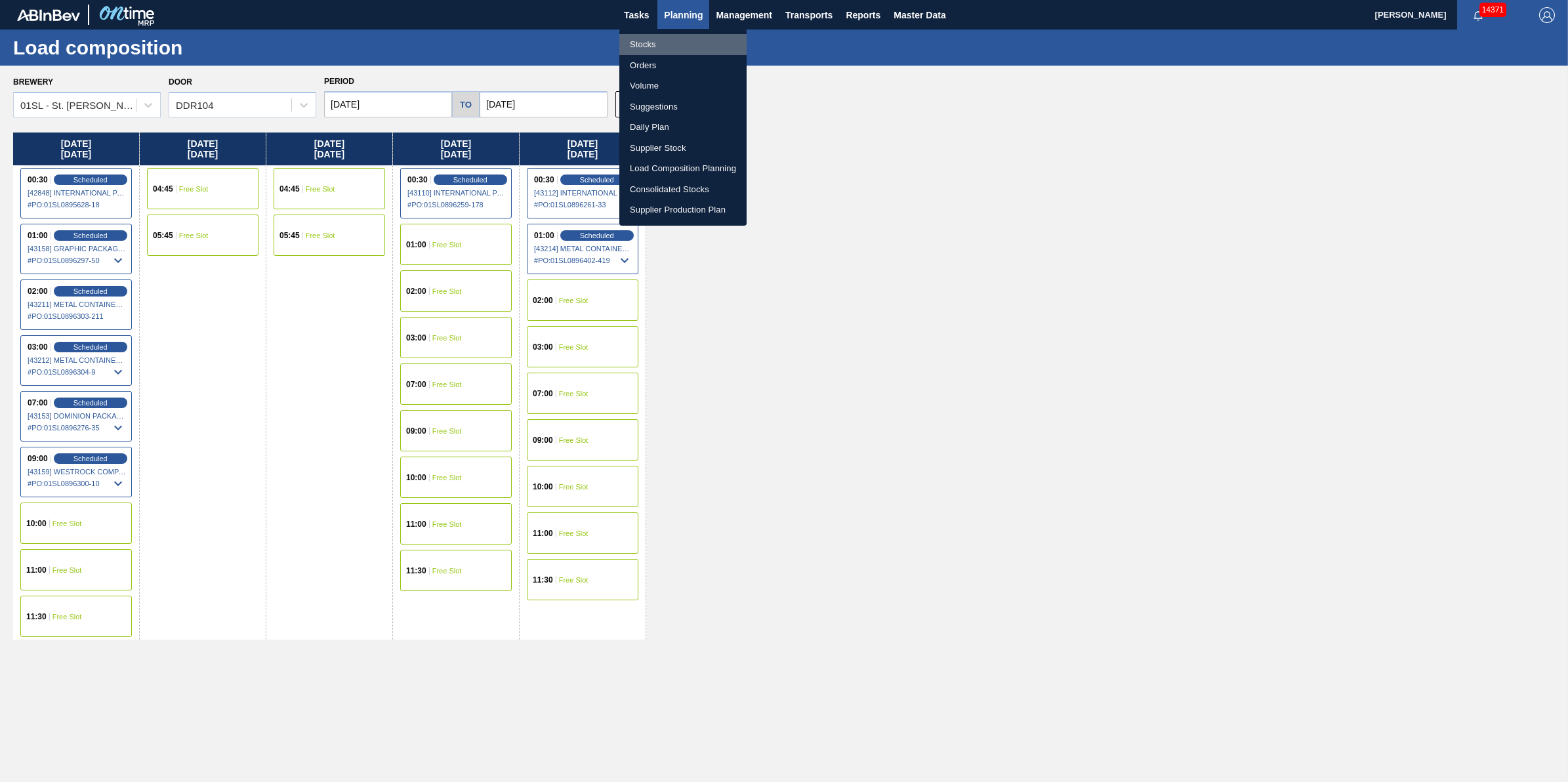
click at [680, 43] on li "Stocks" at bounding box center [683, 44] width 127 height 21
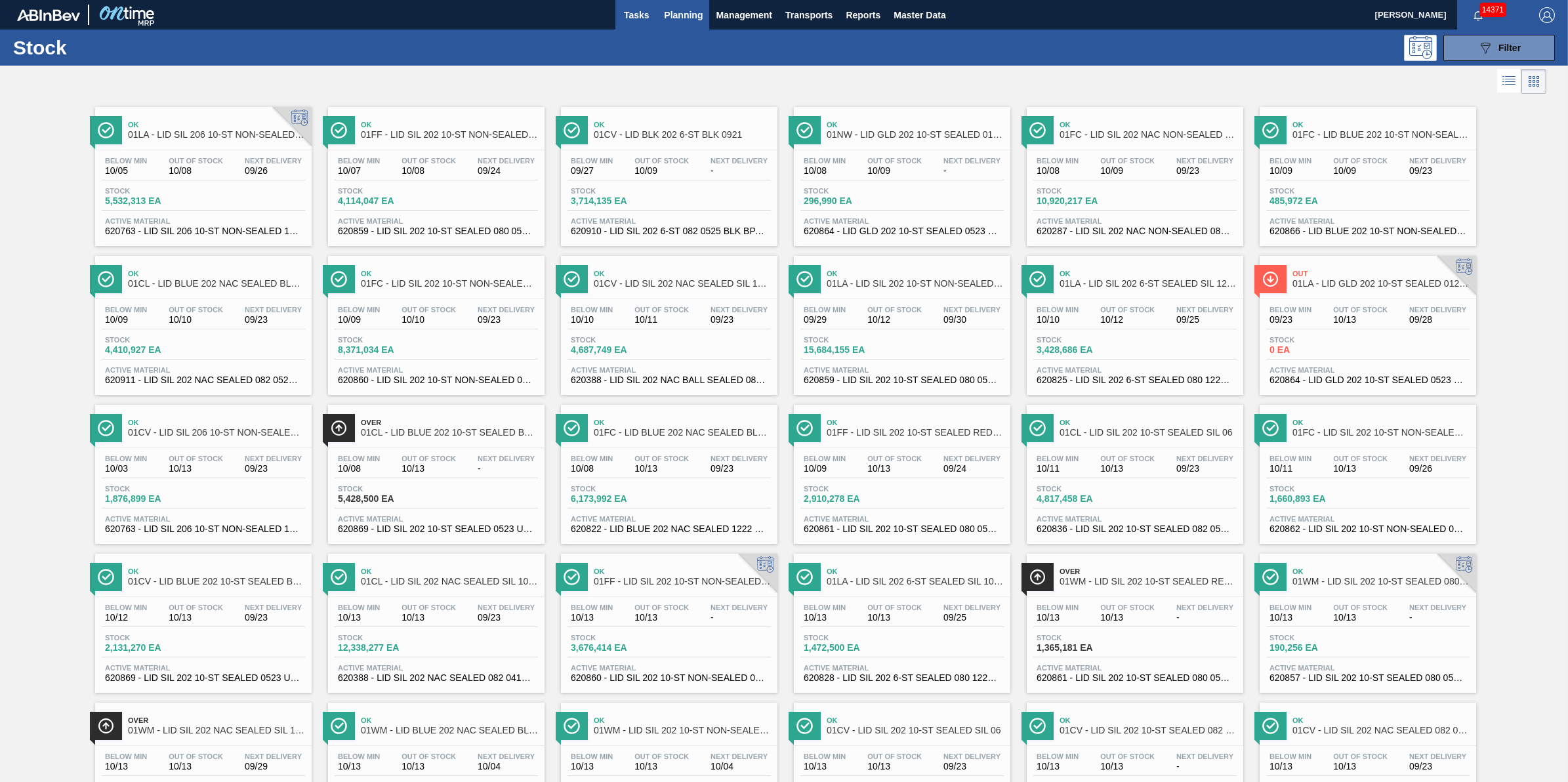
click at [643, 11] on span "Tasks" at bounding box center [637, 15] width 29 height 16
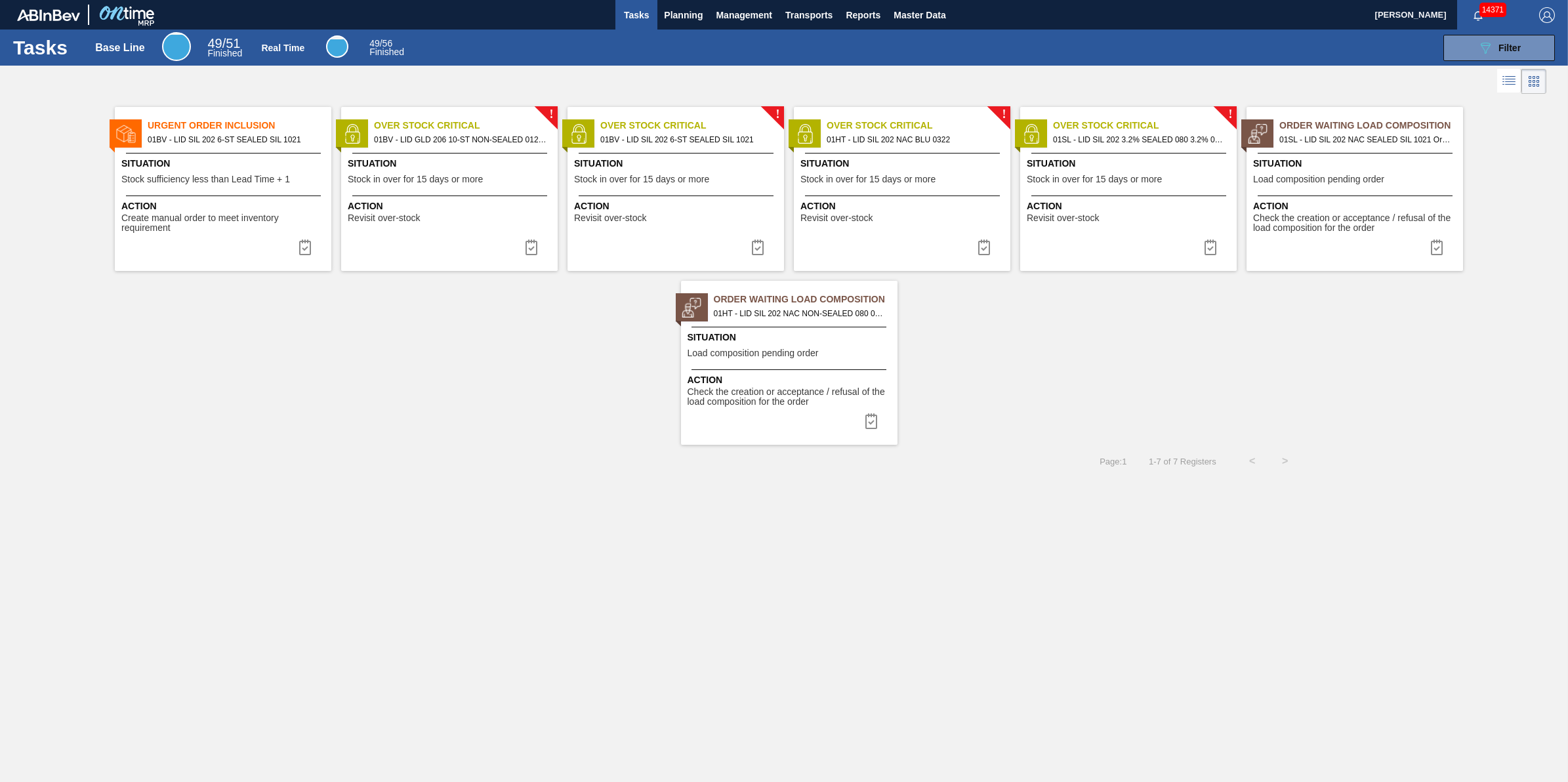
click at [273, 194] on div "Urgent Order Inclusion 01BV - LID SIL 202 6-ST SEALED SIL 1021 Situation Stock …" at bounding box center [223, 189] width 217 height 164
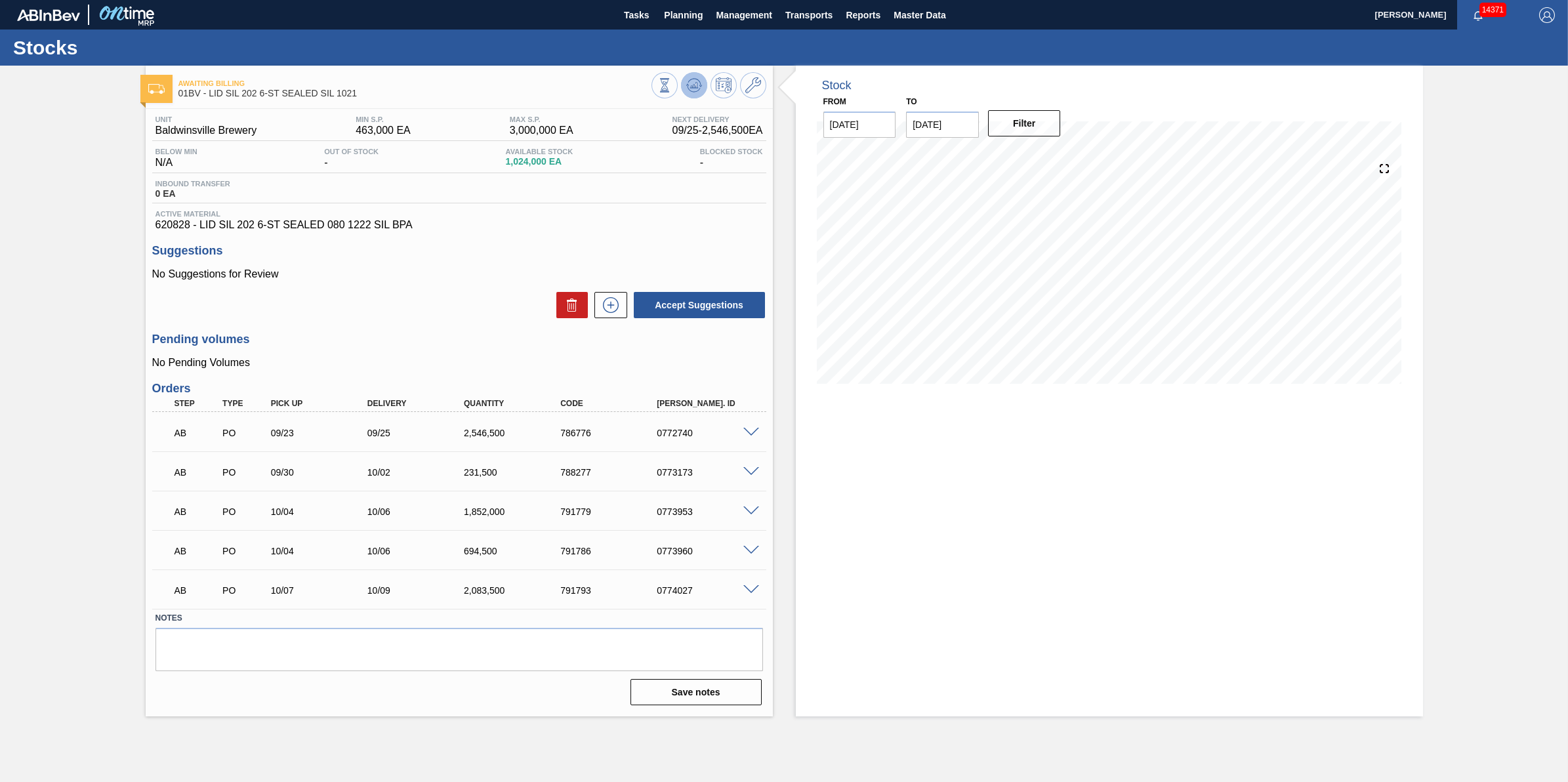
click at [693, 85] on icon at bounding box center [694, 85] width 9 height 6
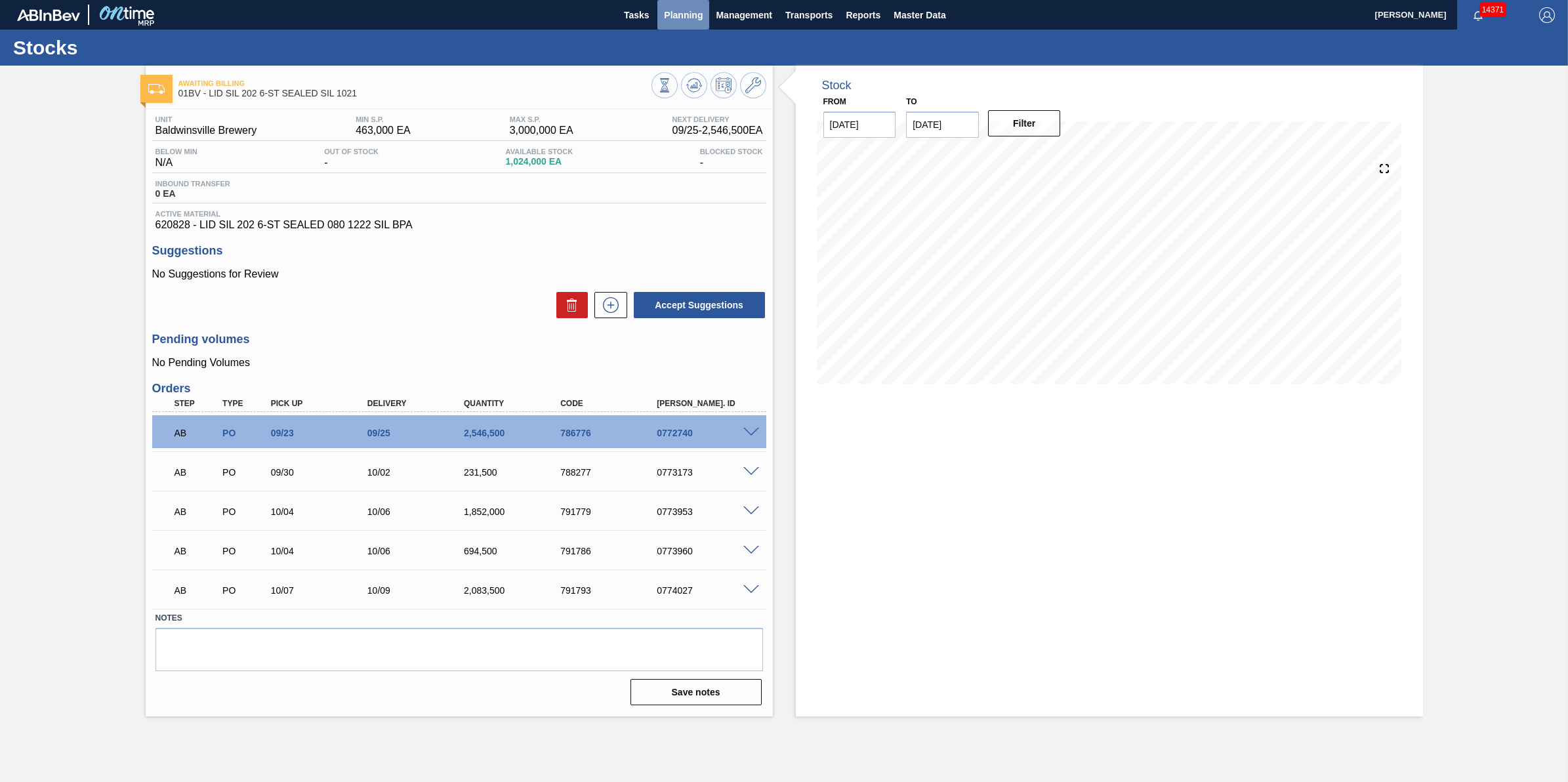
click at [670, 22] on span "Planning" at bounding box center [684, 15] width 39 height 16
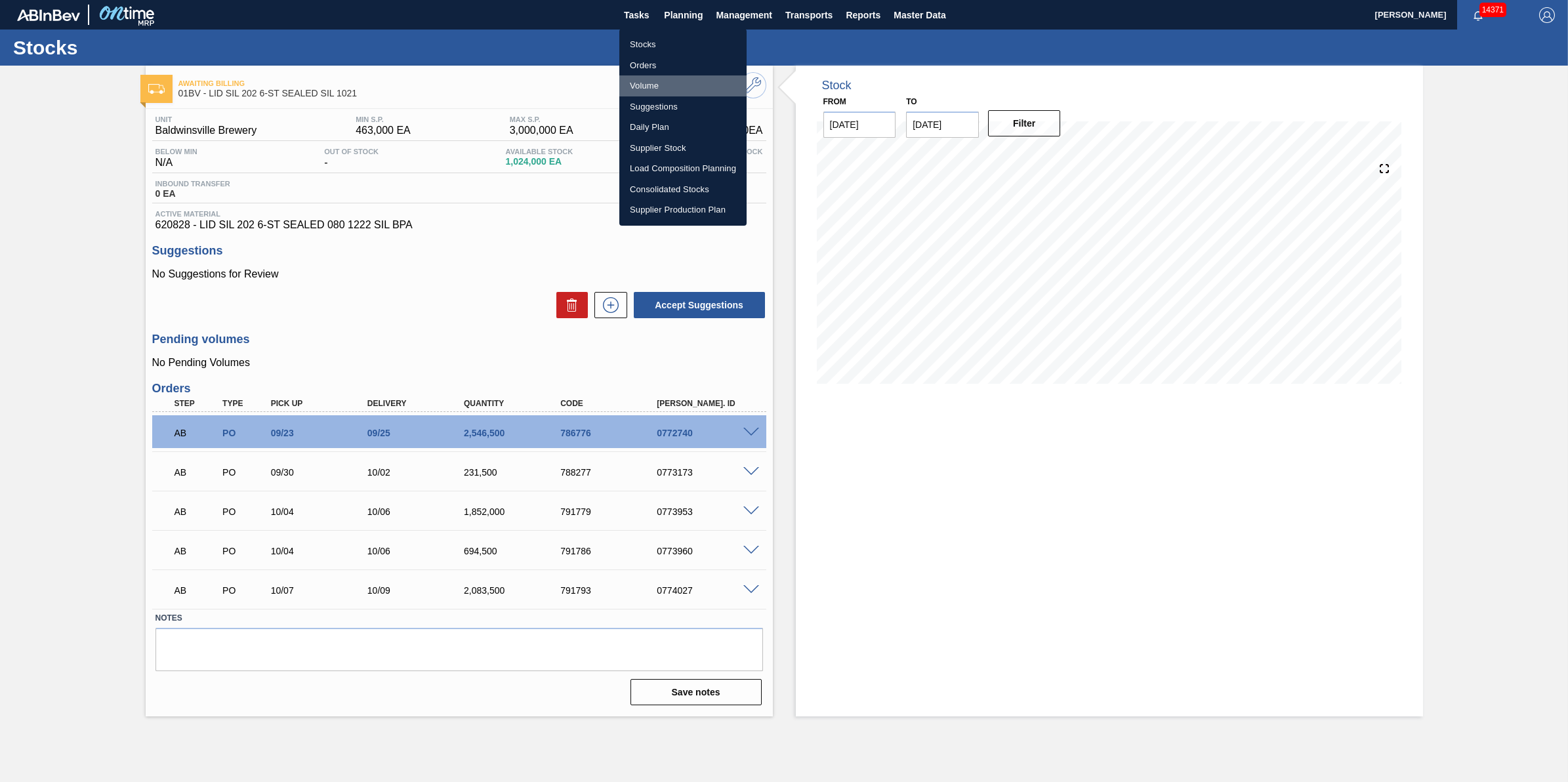
click at [690, 93] on li "Volume" at bounding box center [683, 85] width 127 height 21
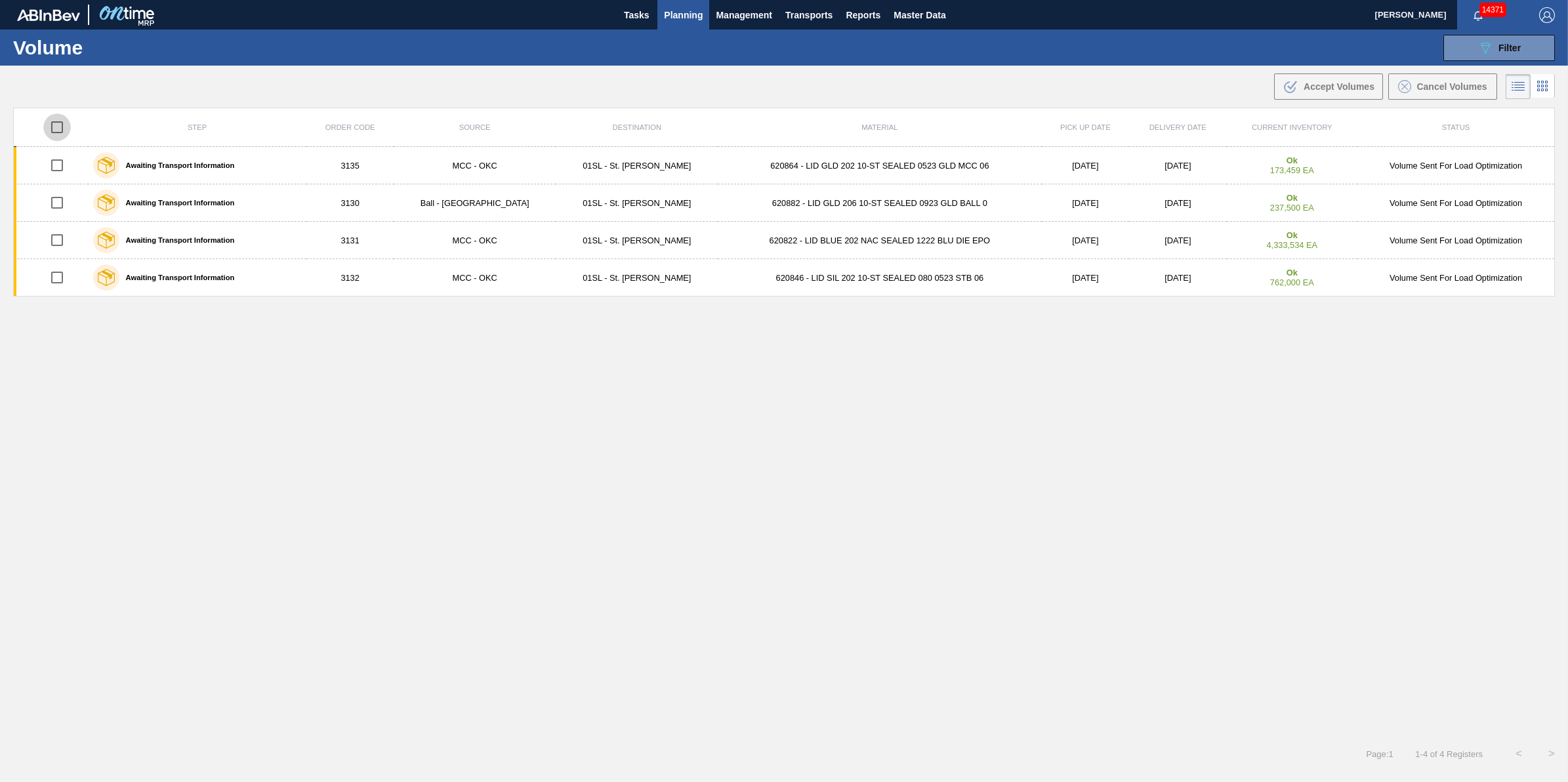
click at [64, 135] on input "checkbox" at bounding box center [57, 127] width 27 height 27
checkbox input "true"
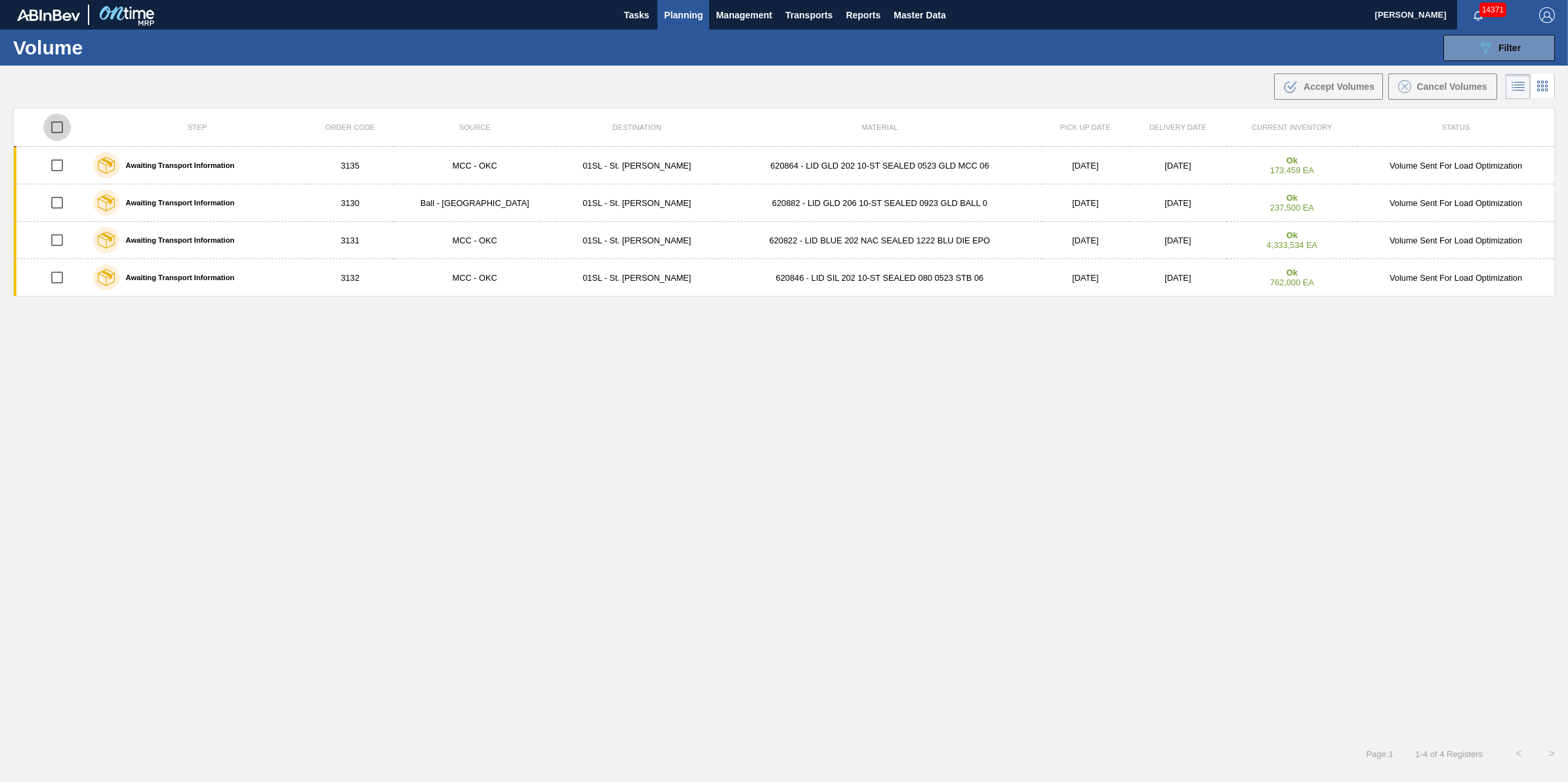
checkbox input "true"
click at [1448, 94] on button "Cancel Volumes" at bounding box center [1442, 87] width 109 height 26
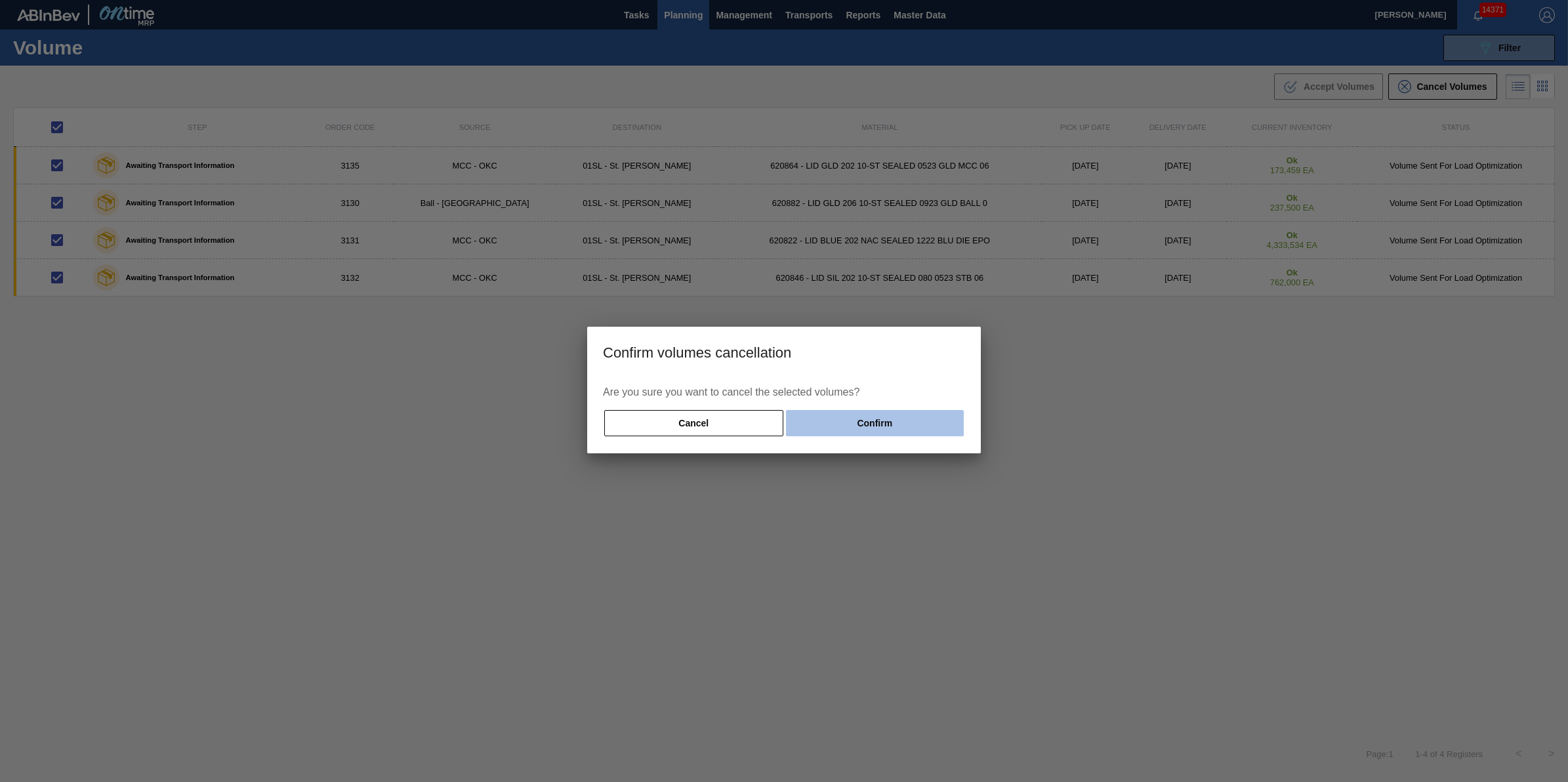
click at [913, 432] on button "Confirm" at bounding box center [875, 424] width 178 height 26
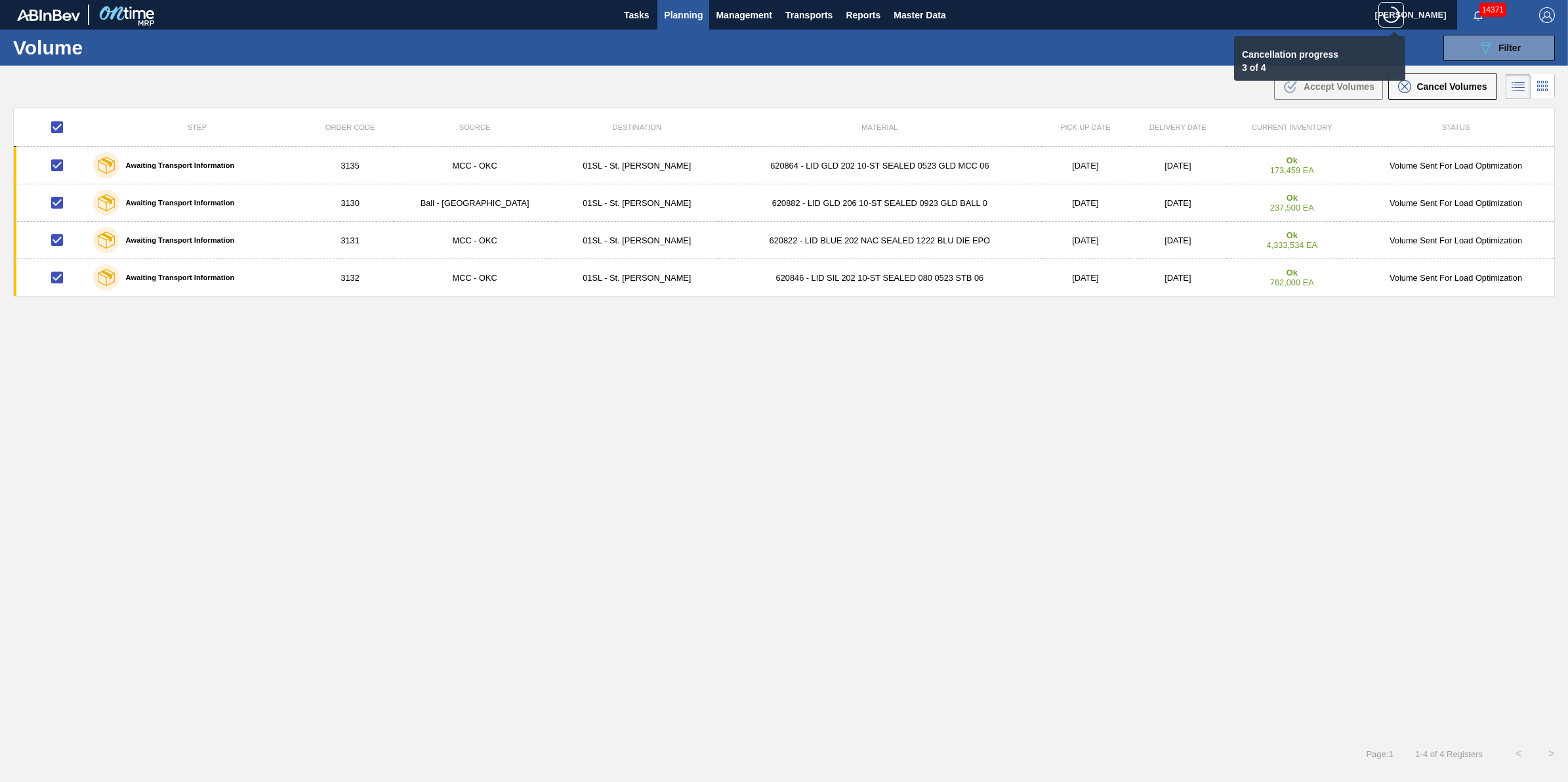
checkbox input "false"
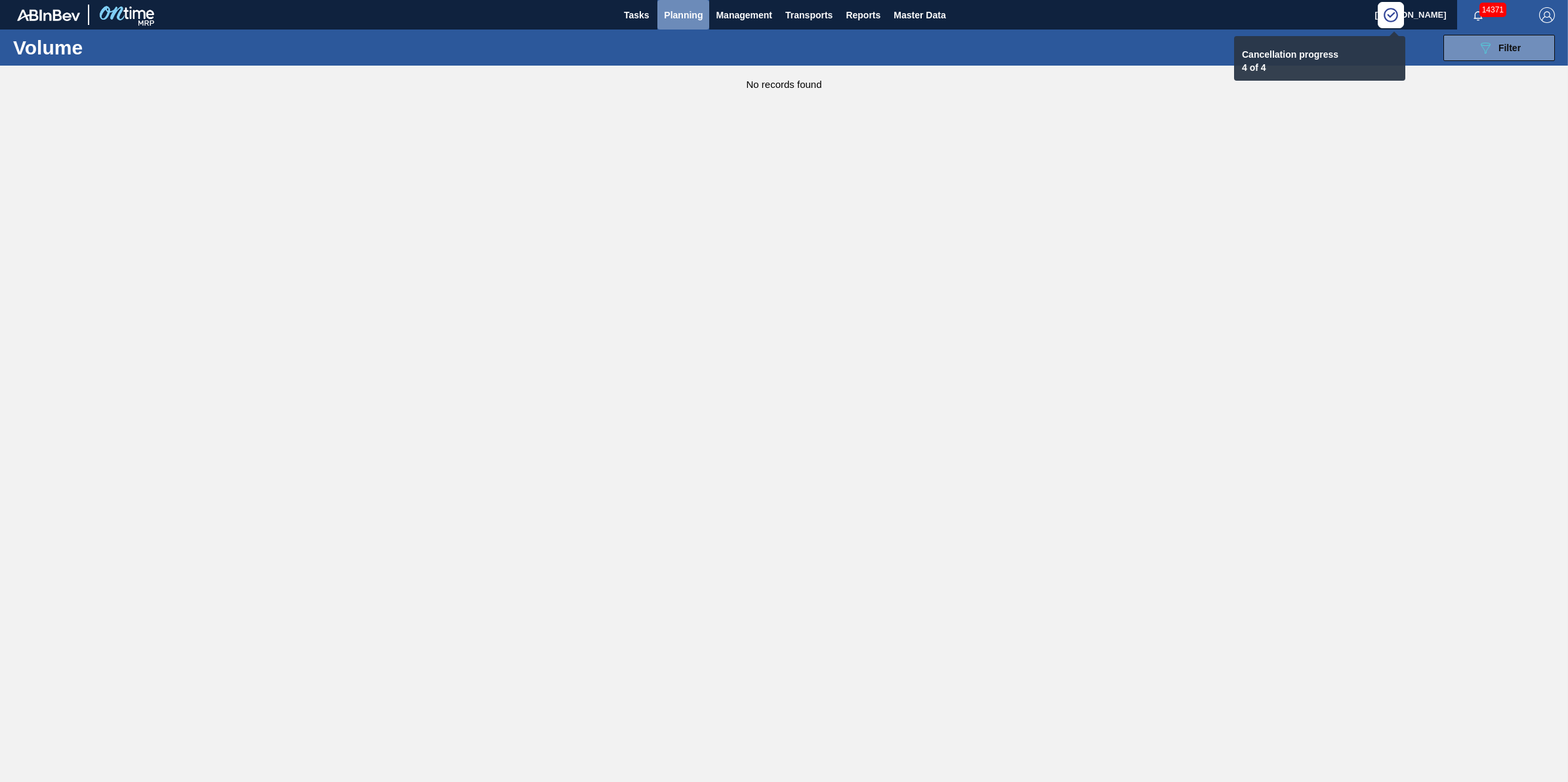
click at [693, 22] on span "Planning" at bounding box center [684, 15] width 39 height 16
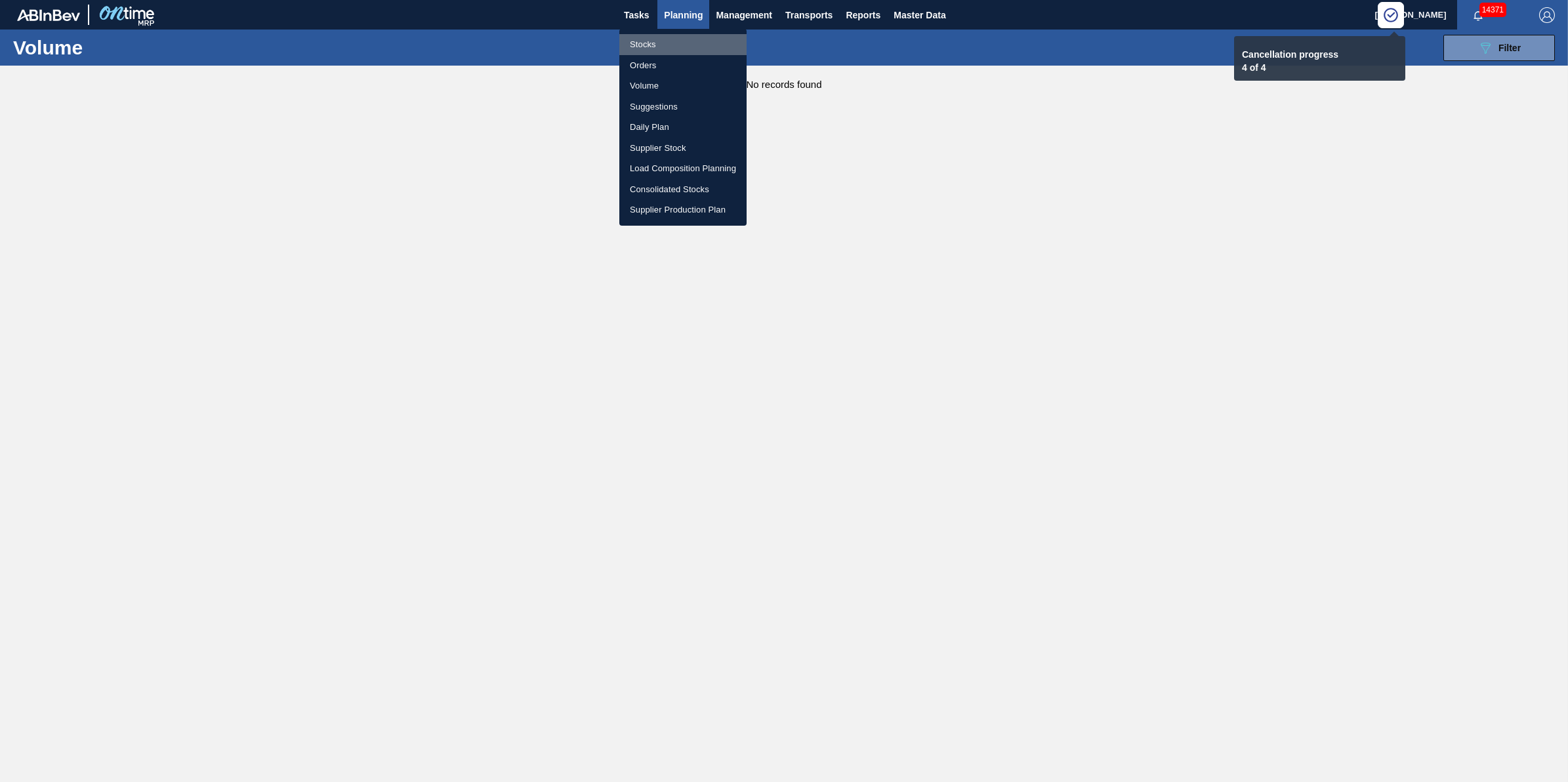
click at [677, 41] on li "Stocks" at bounding box center [683, 44] width 127 height 21
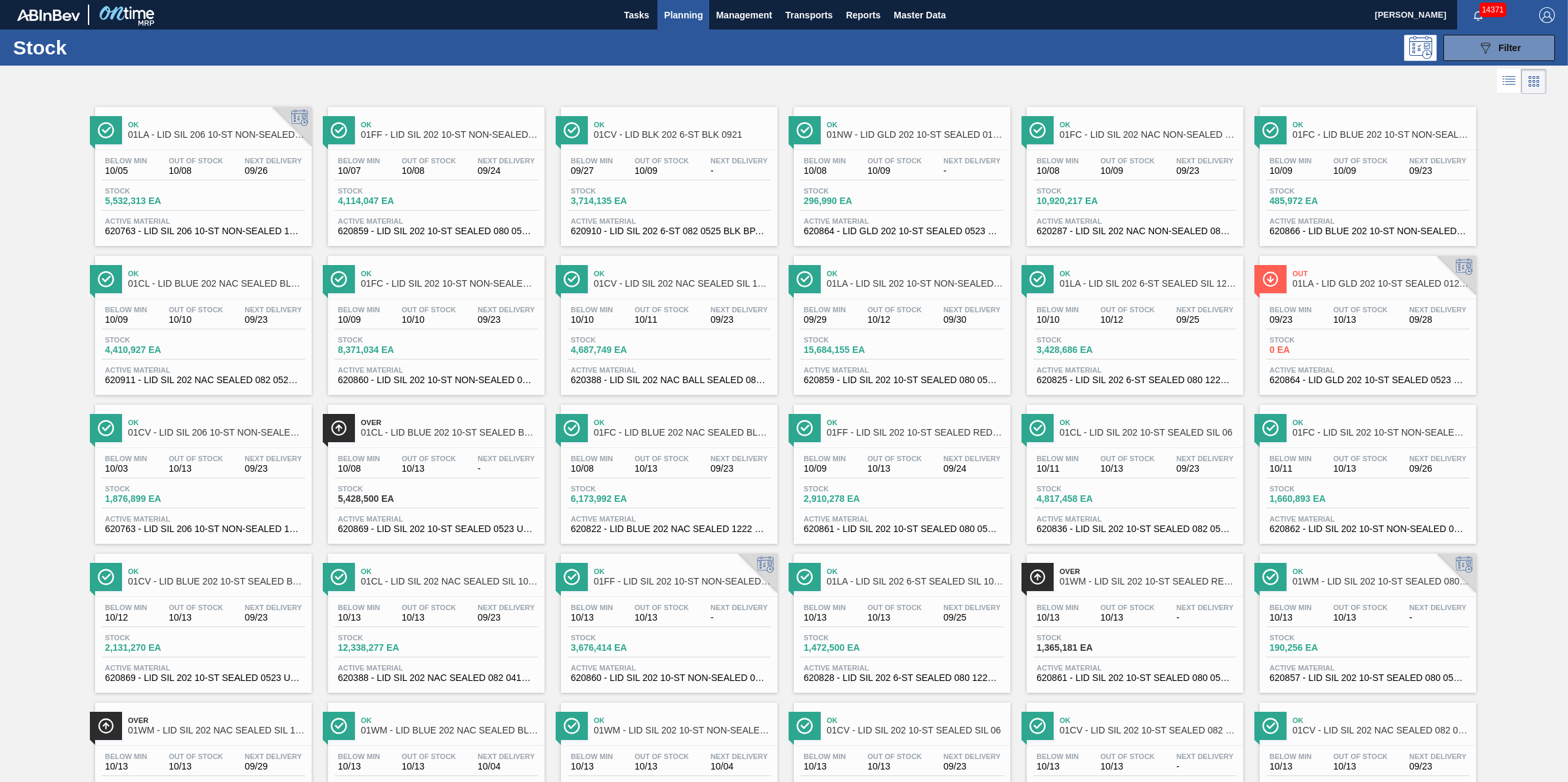
click at [686, 18] on span "Planning" at bounding box center [684, 15] width 39 height 16
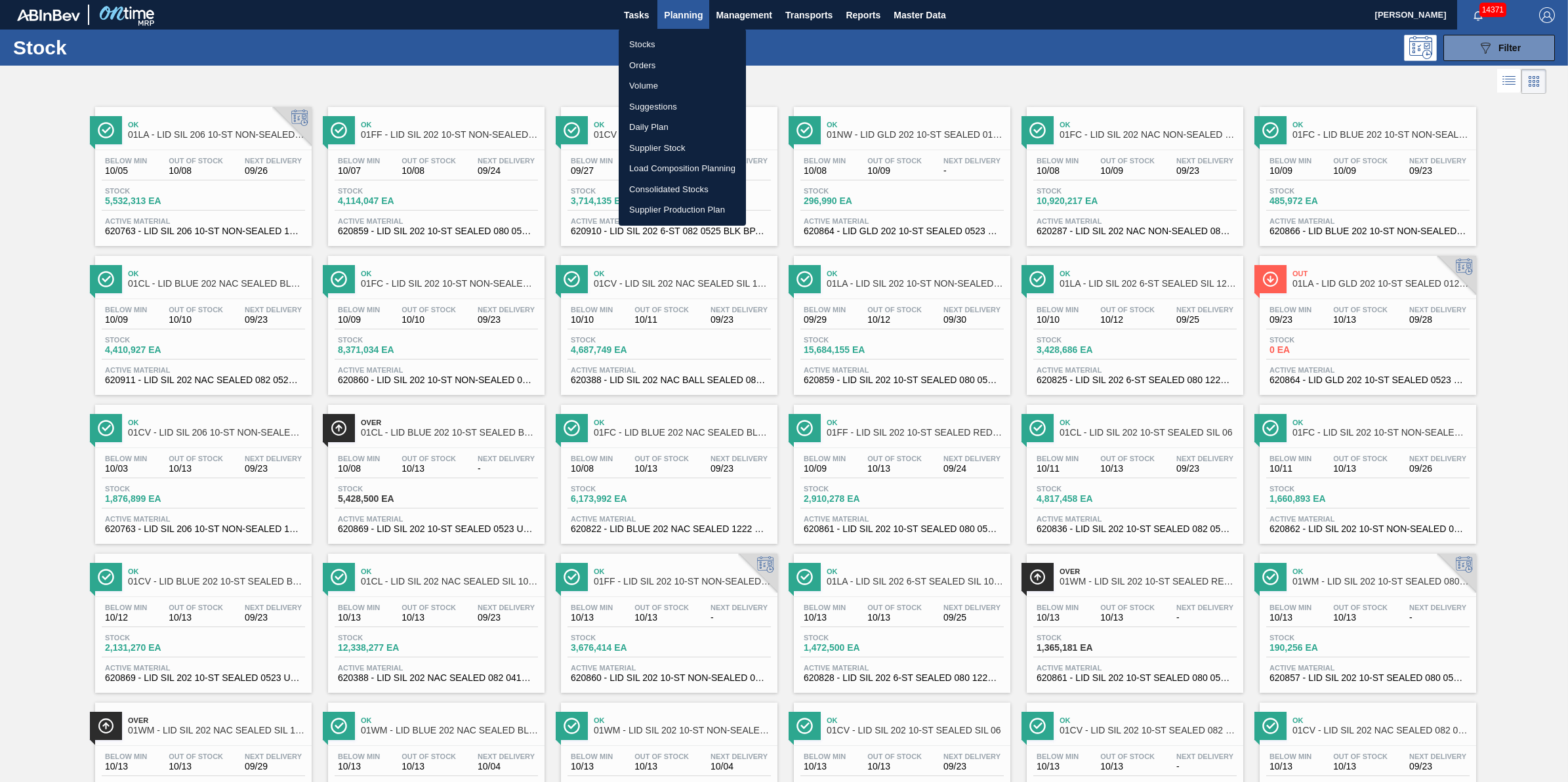
click at [673, 106] on li "Suggestions" at bounding box center [682, 106] width 127 height 21
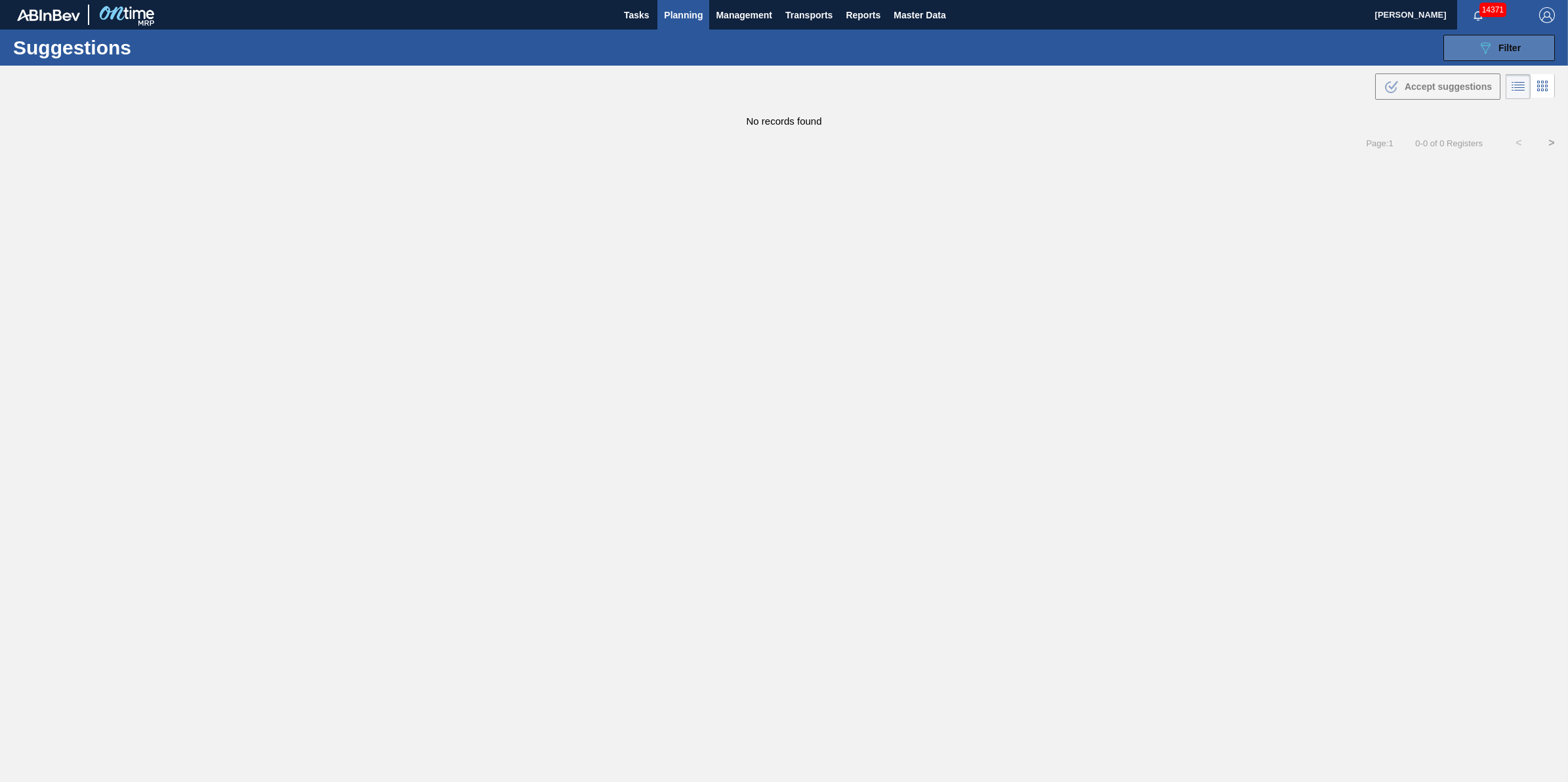
click at [1453, 51] on button "089F7B8B-B2A5-4AFE-B5C0-19BA573D28AC Filter" at bounding box center [1499, 48] width 111 height 26
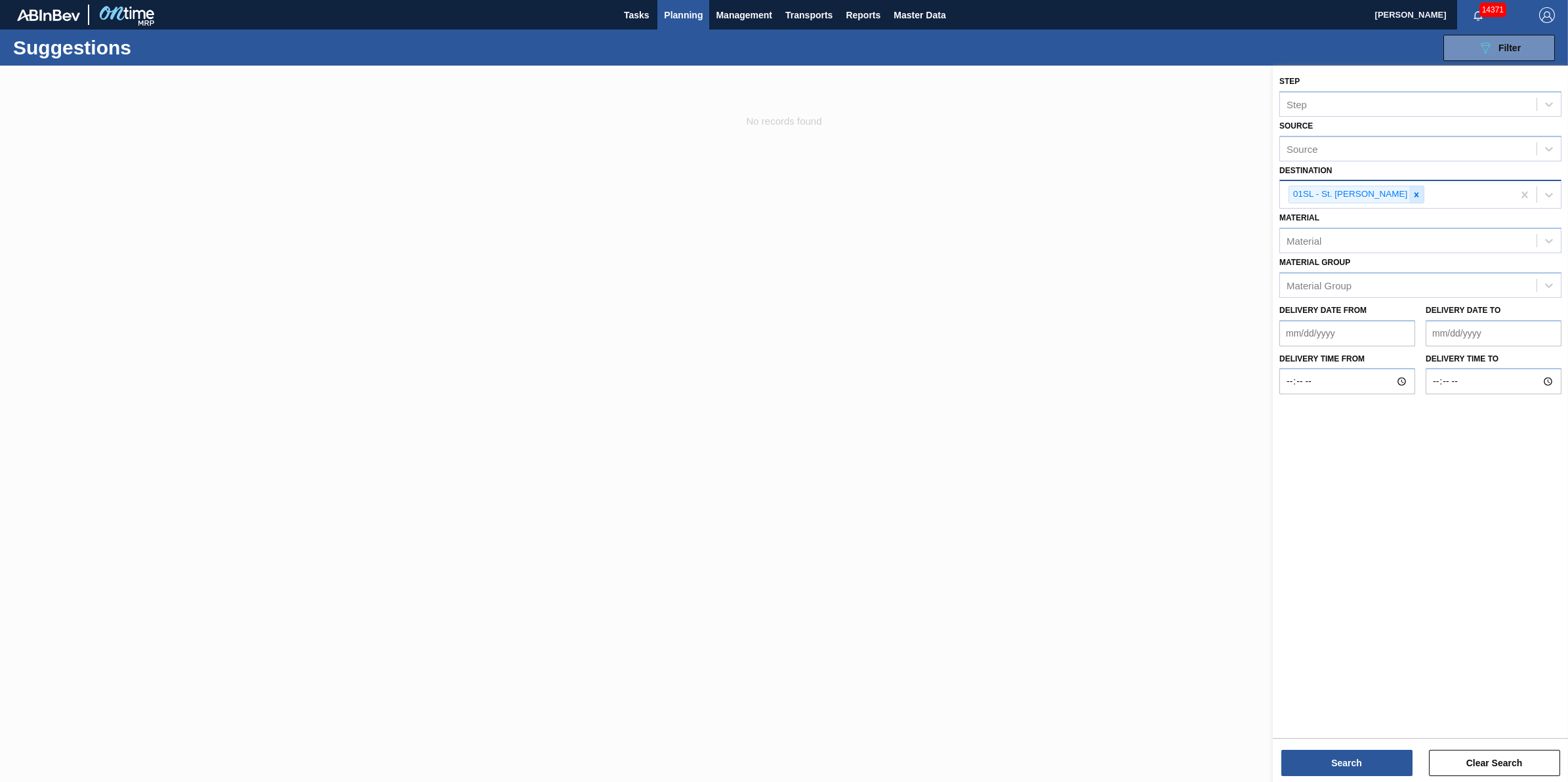
click at [1412, 190] on icon at bounding box center [1416, 194] width 9 height 9
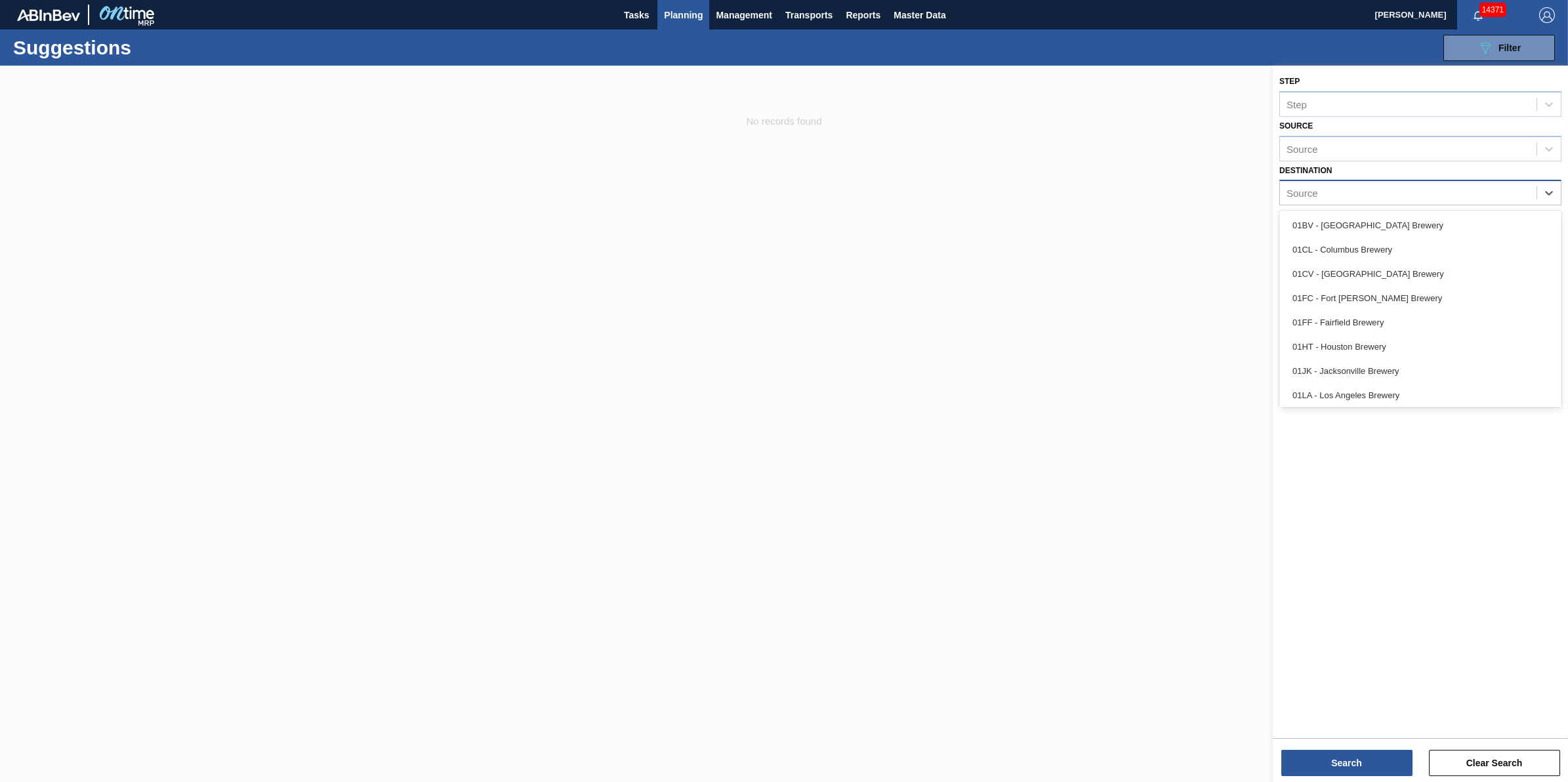
click at [1403, 192] on div "Source" at bounding box center [1408, 193] width 257 height 19
click at [1358, 386] on div "01LA - Los Angeles Brewery" at bounding box center [1421, 395] width 282 height 25
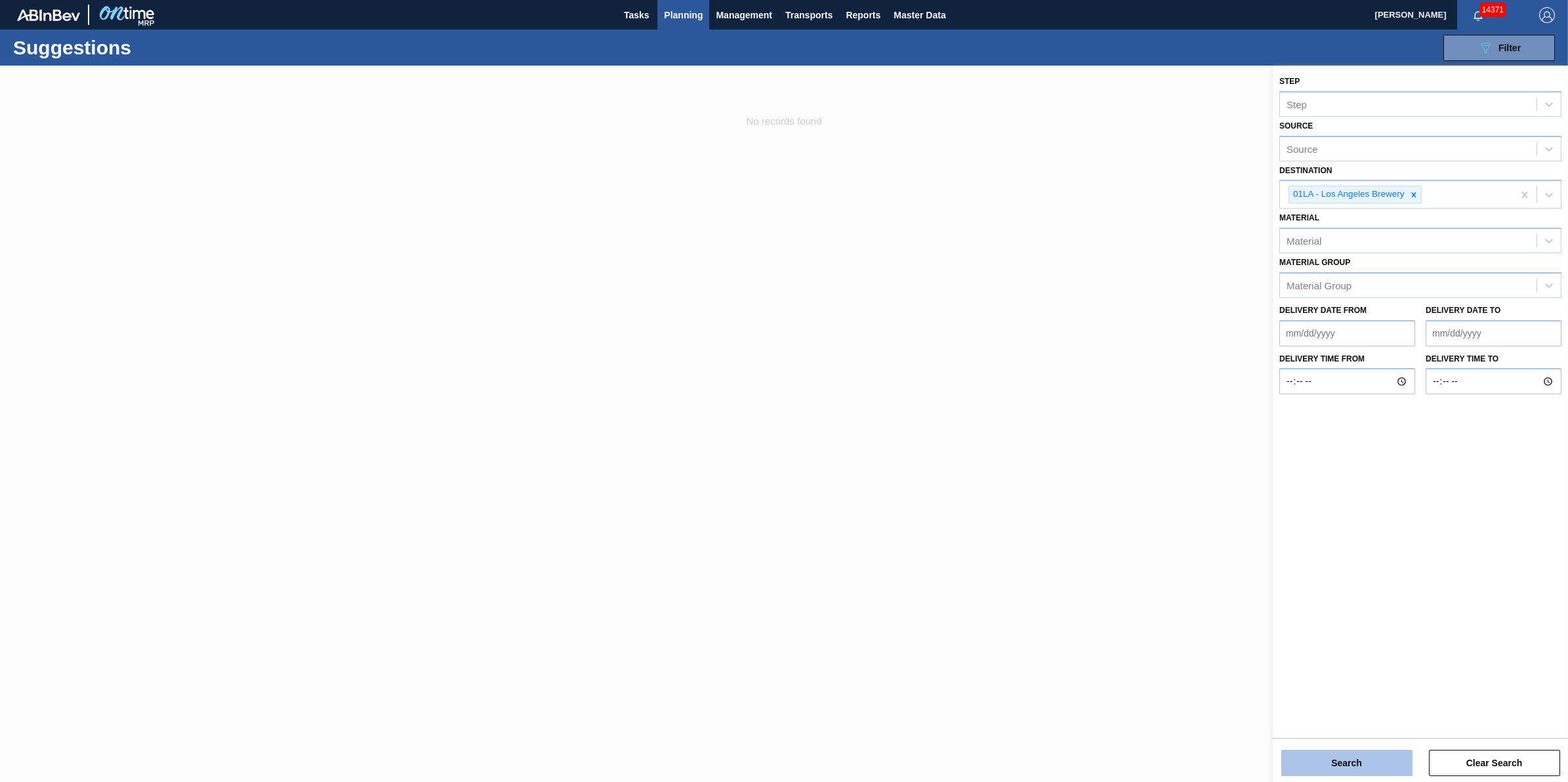
click at [1355, 761] on button "Search" at bounding box center [1347, 763] width 132 height 26
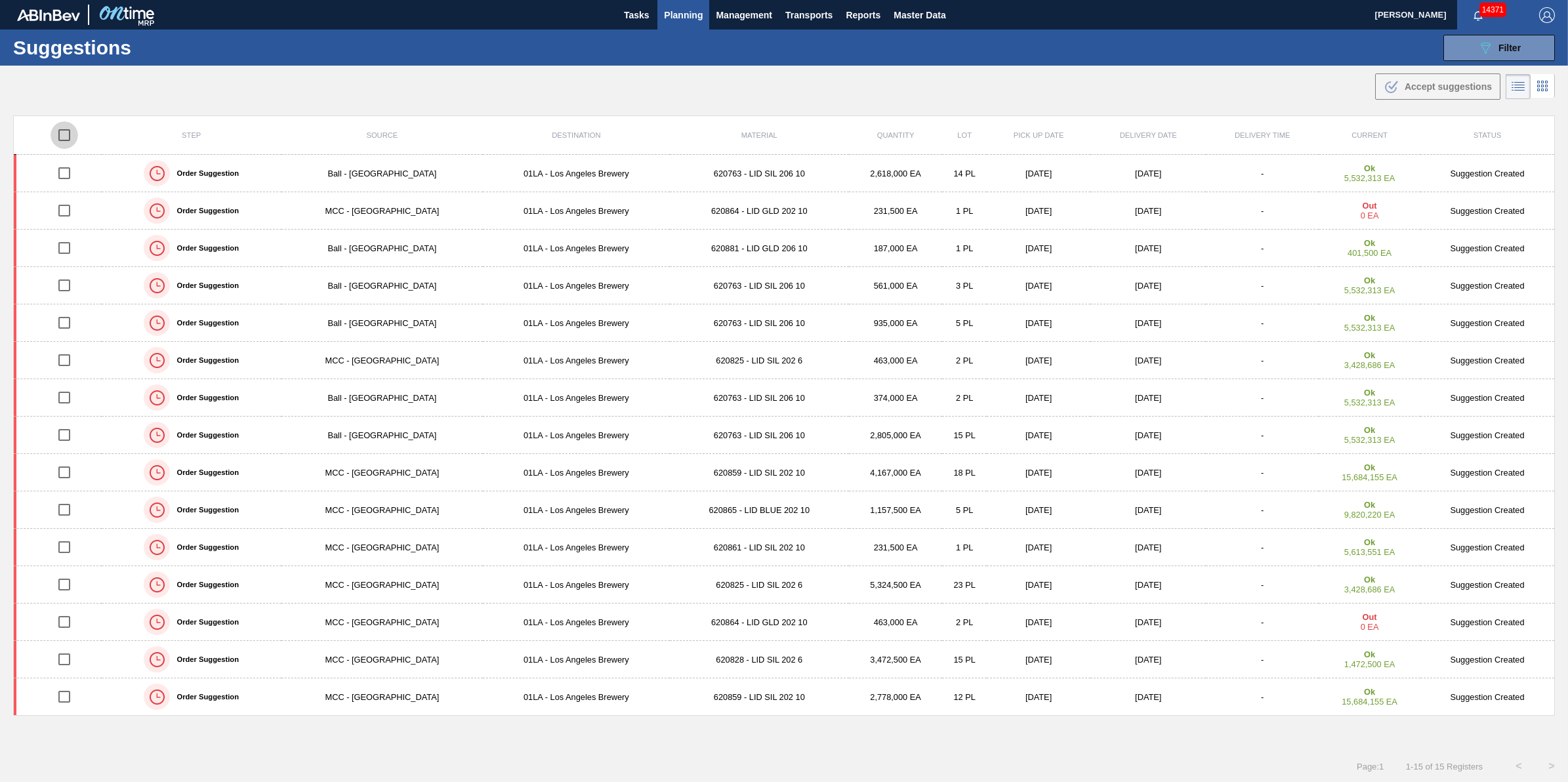
click at [61, 132] on input "checkbox" at bounding box center [64, 135] width 27 height 27
checkbox input "true"
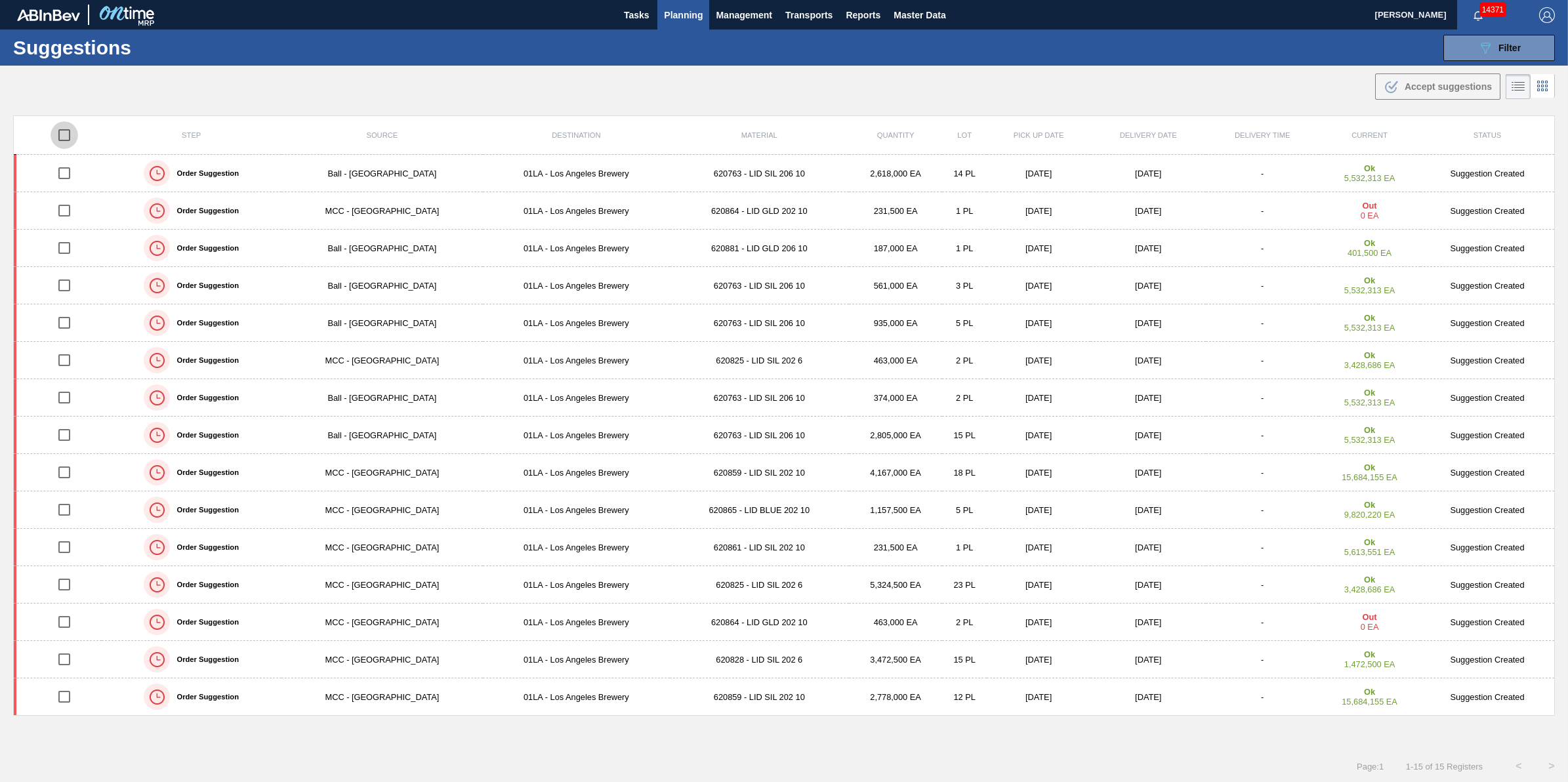
checkbox input "true"
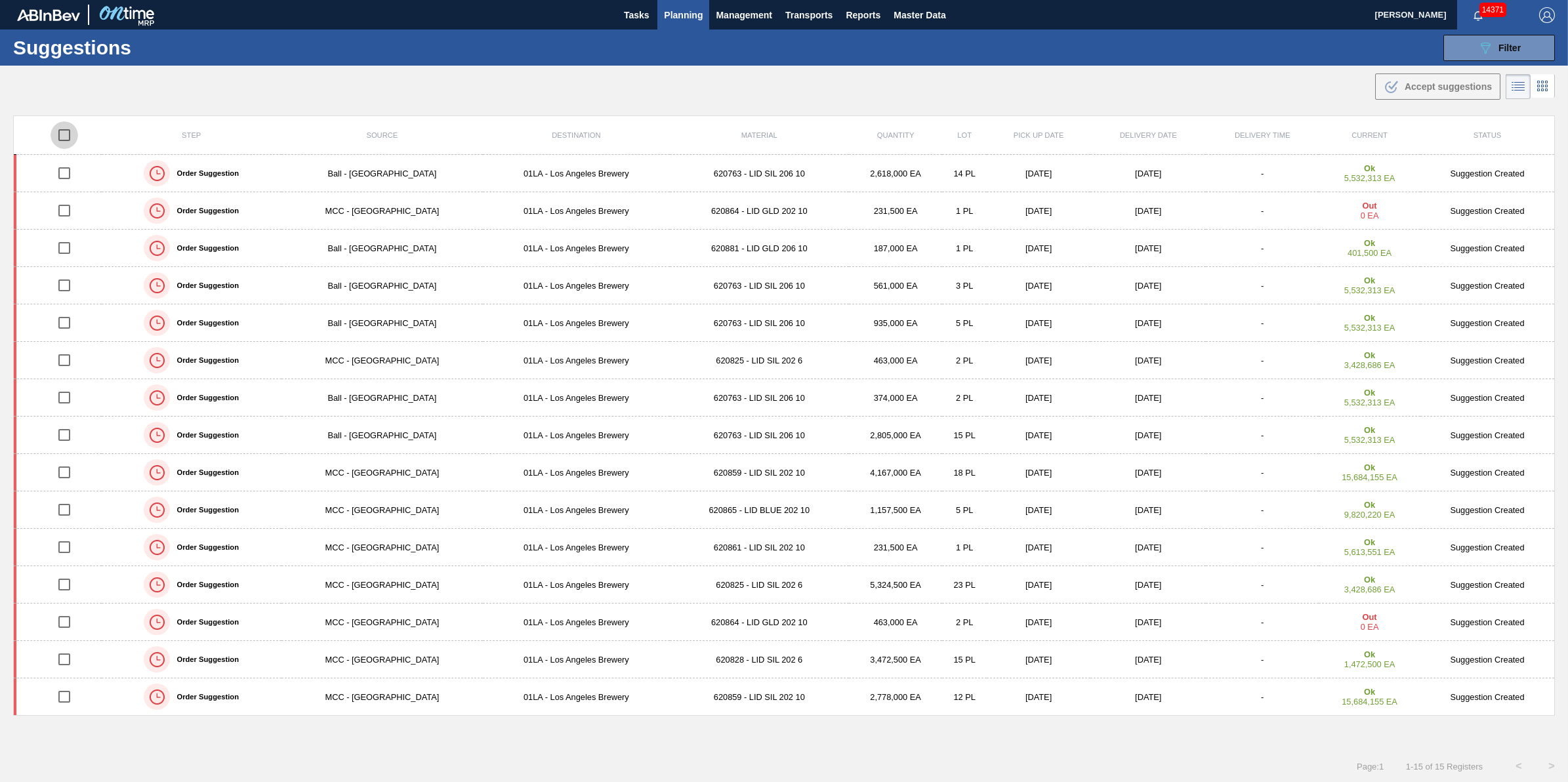
checkbox input "true"
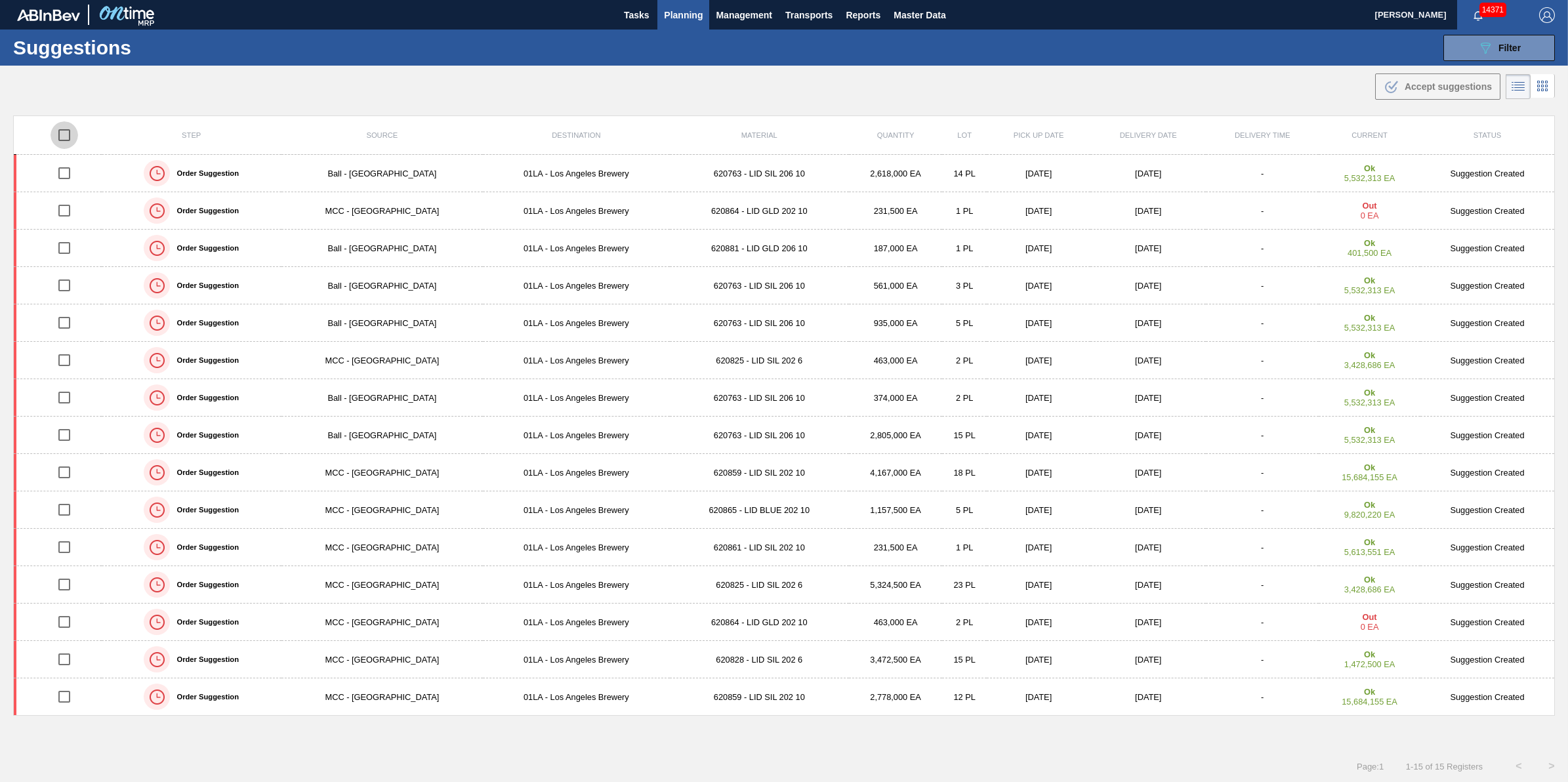
checkbox input "true"
click at [1445, 89] on span "Accept suggestions" at bounding box center [1448, 87] width 87 height 11
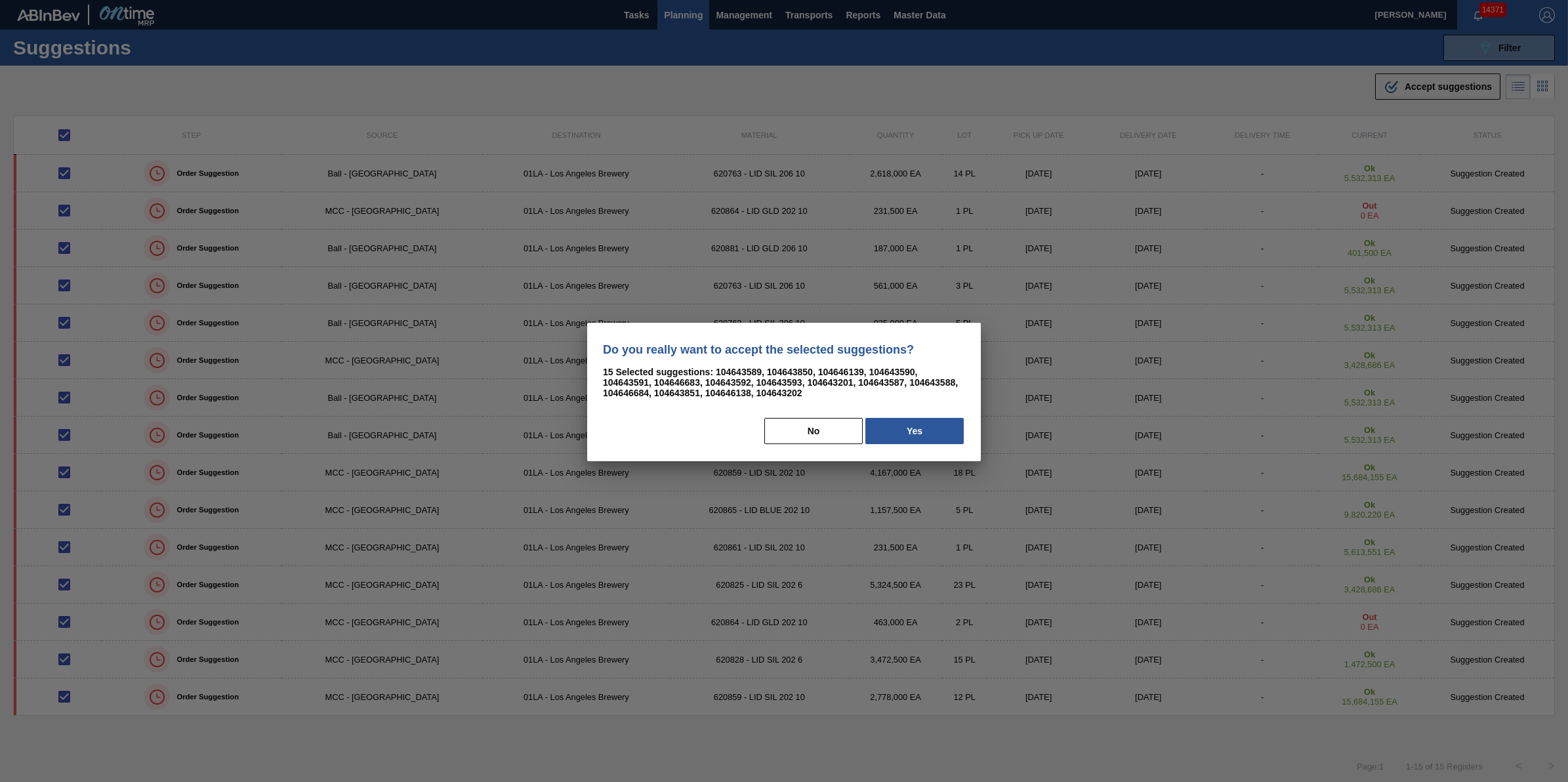
click at [957, 417] on div "No Yes" at bounding box center [784, 431] width 362 height 29
click at [952, 427] on button "Yes" at bounding box center [915, 431] width 98 height 26
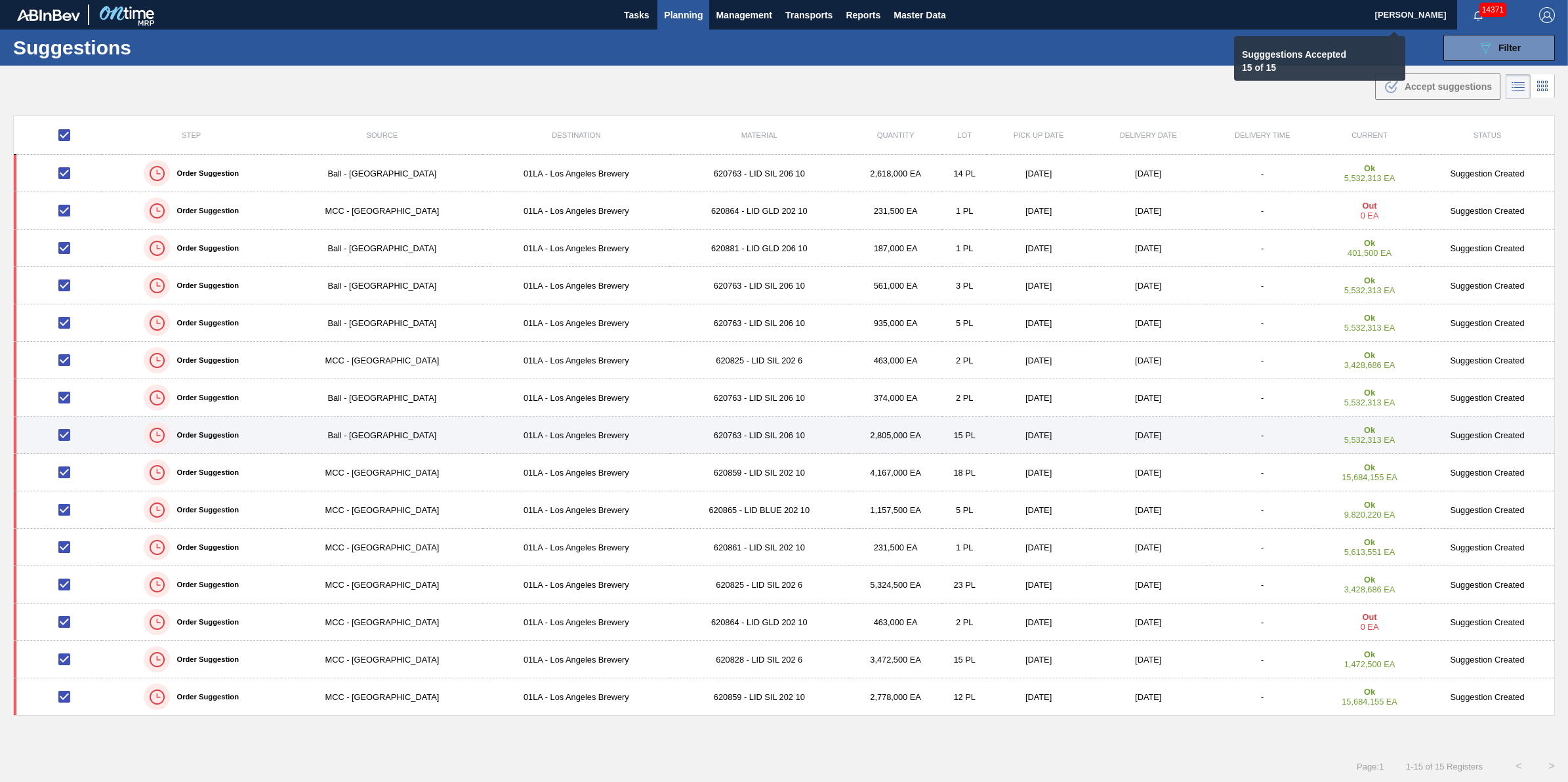
checkbox input "false"
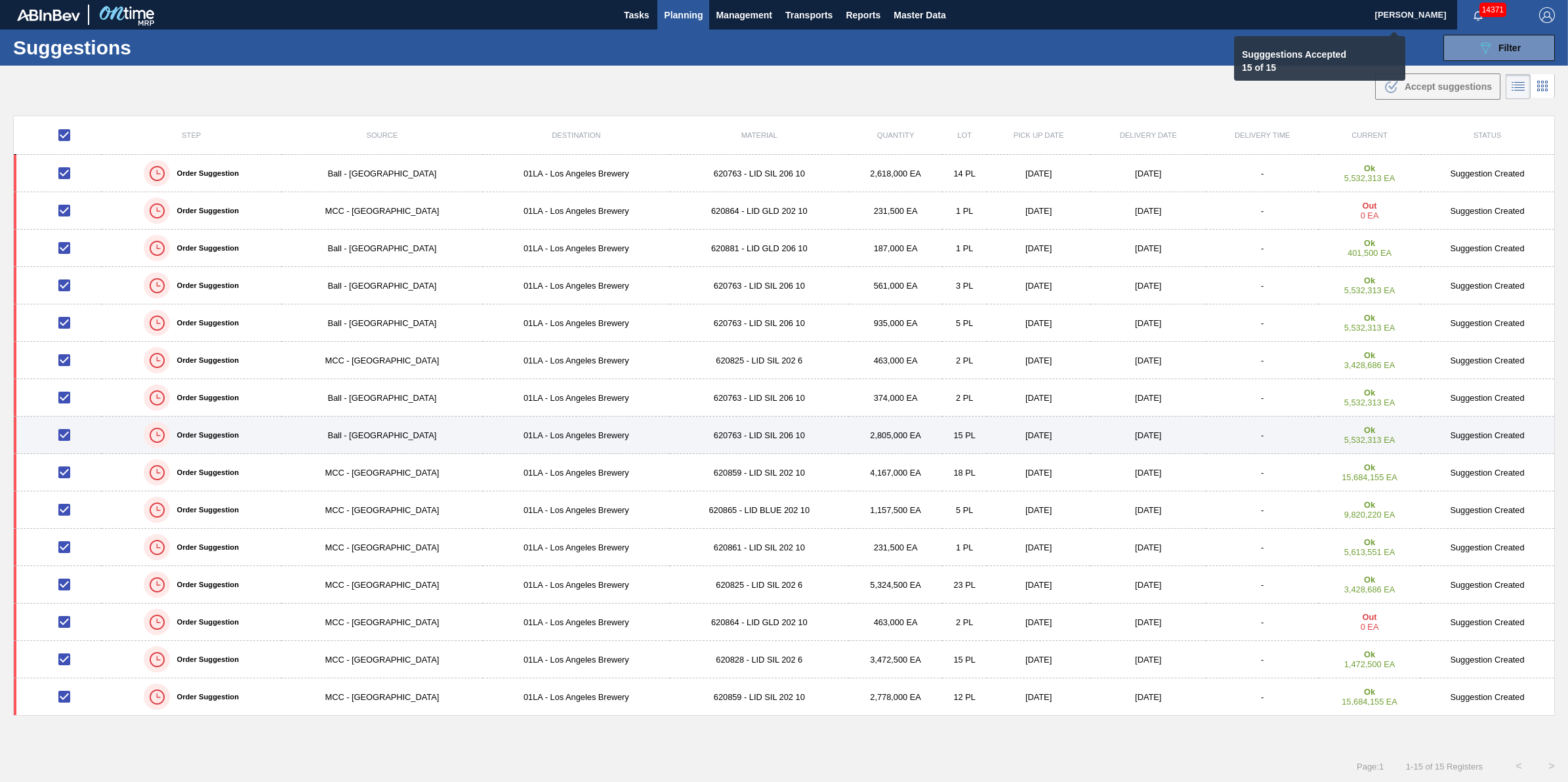
checkbox input "false"
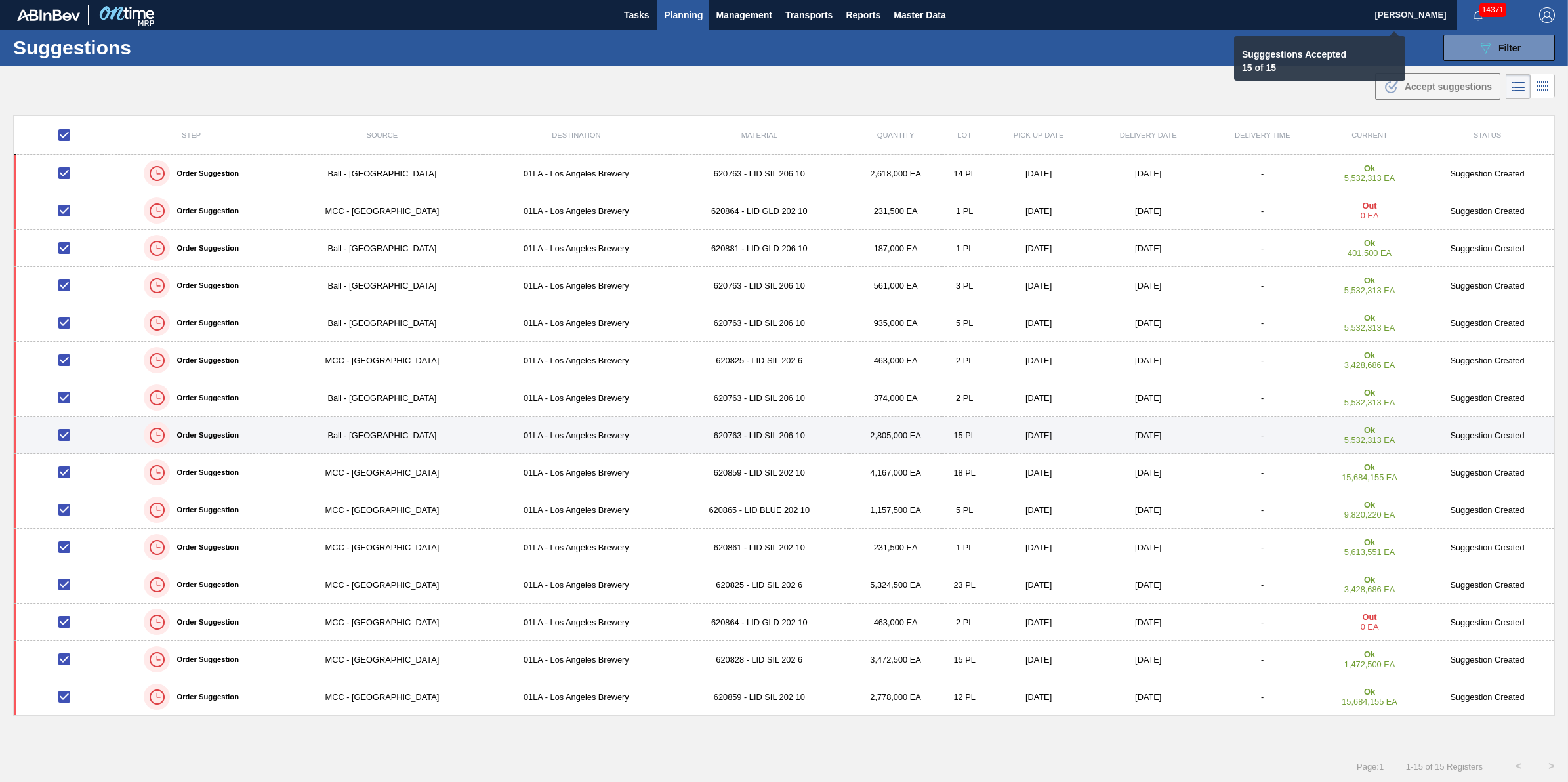
checkbox input "false"
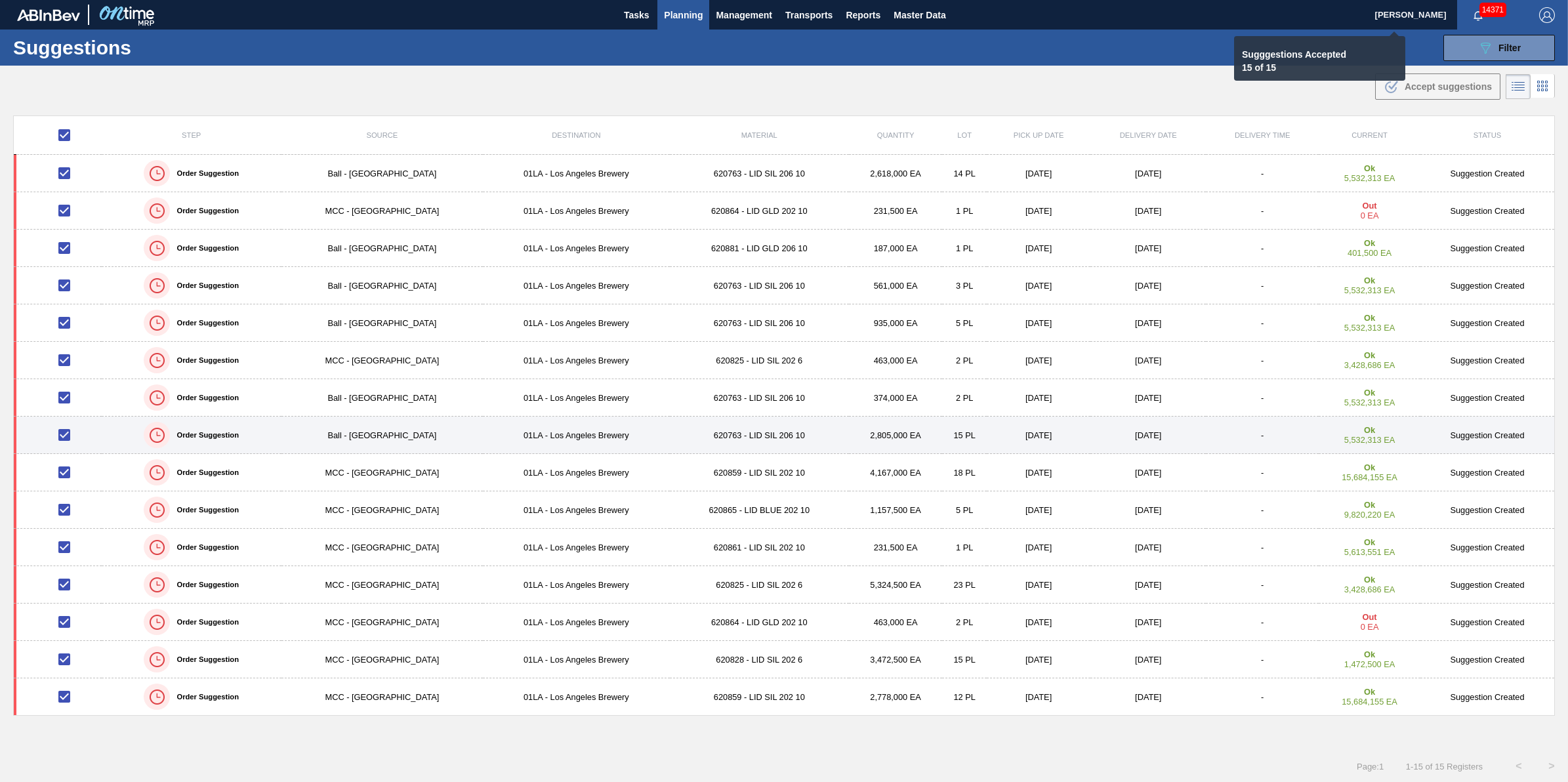
checkbox input "false"
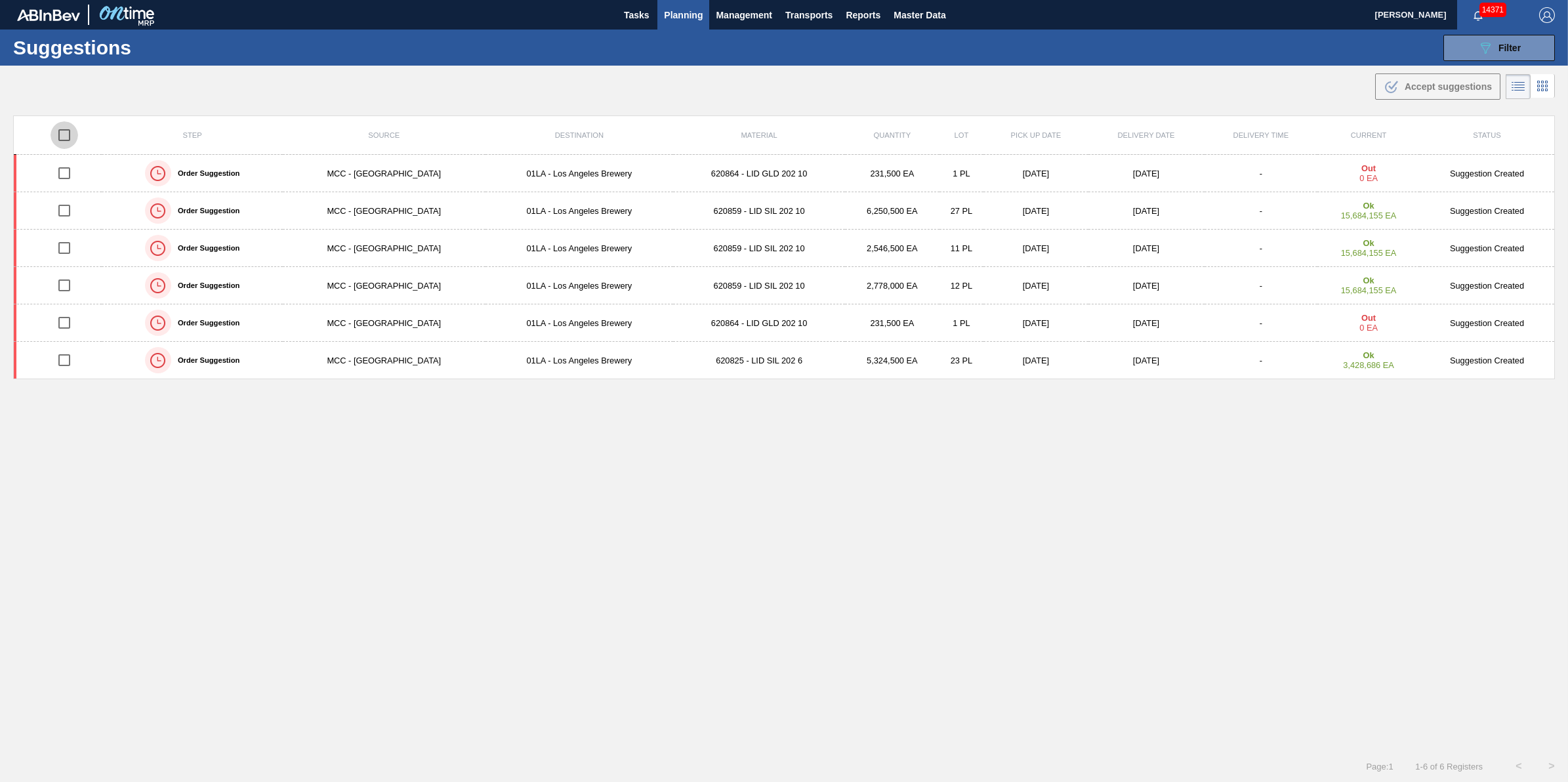
click at [69, 130] on input "checkbox" at bounding box center [64, 135] width 27 height 27
checkbox input "true"
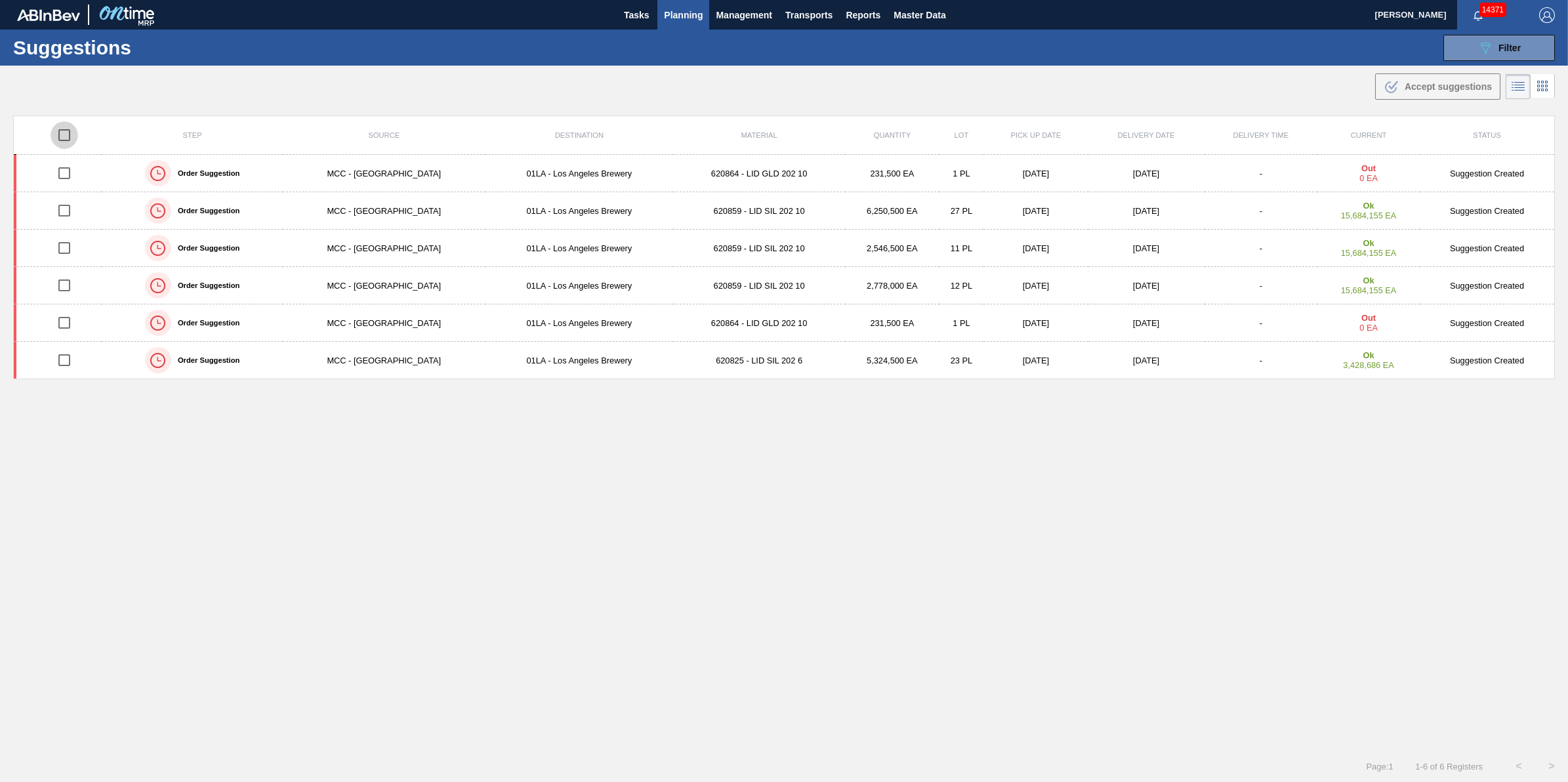
checkbox input "true"
click at [1424, 98] on button ".b{fill:var(--color-action-default)} Accept suggestions" at bounding box center [1437, 87] width 125 height 26
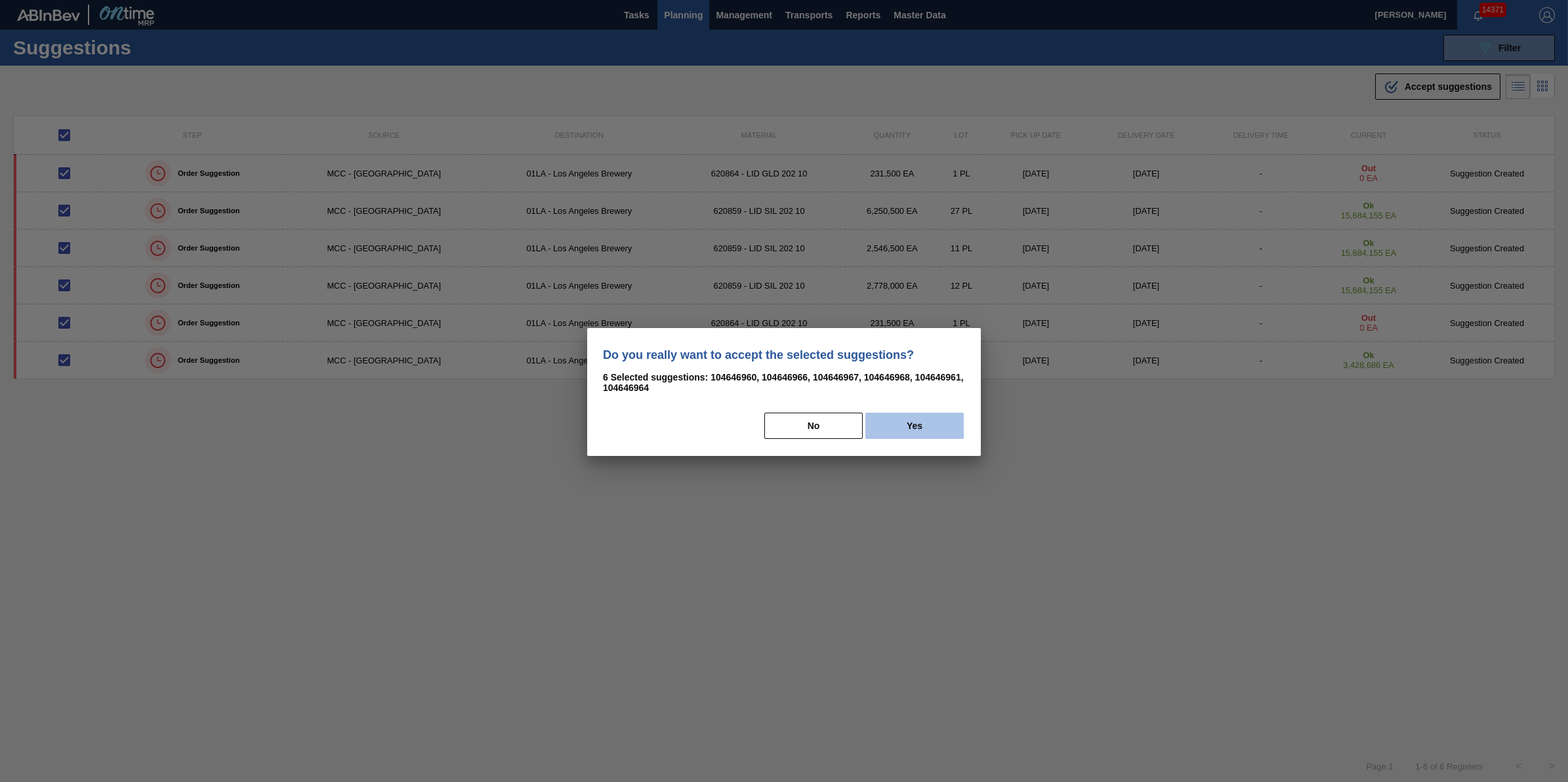
click at [910, 434] on button "Yes" at bounding box center [915, 426] width 98 height 26
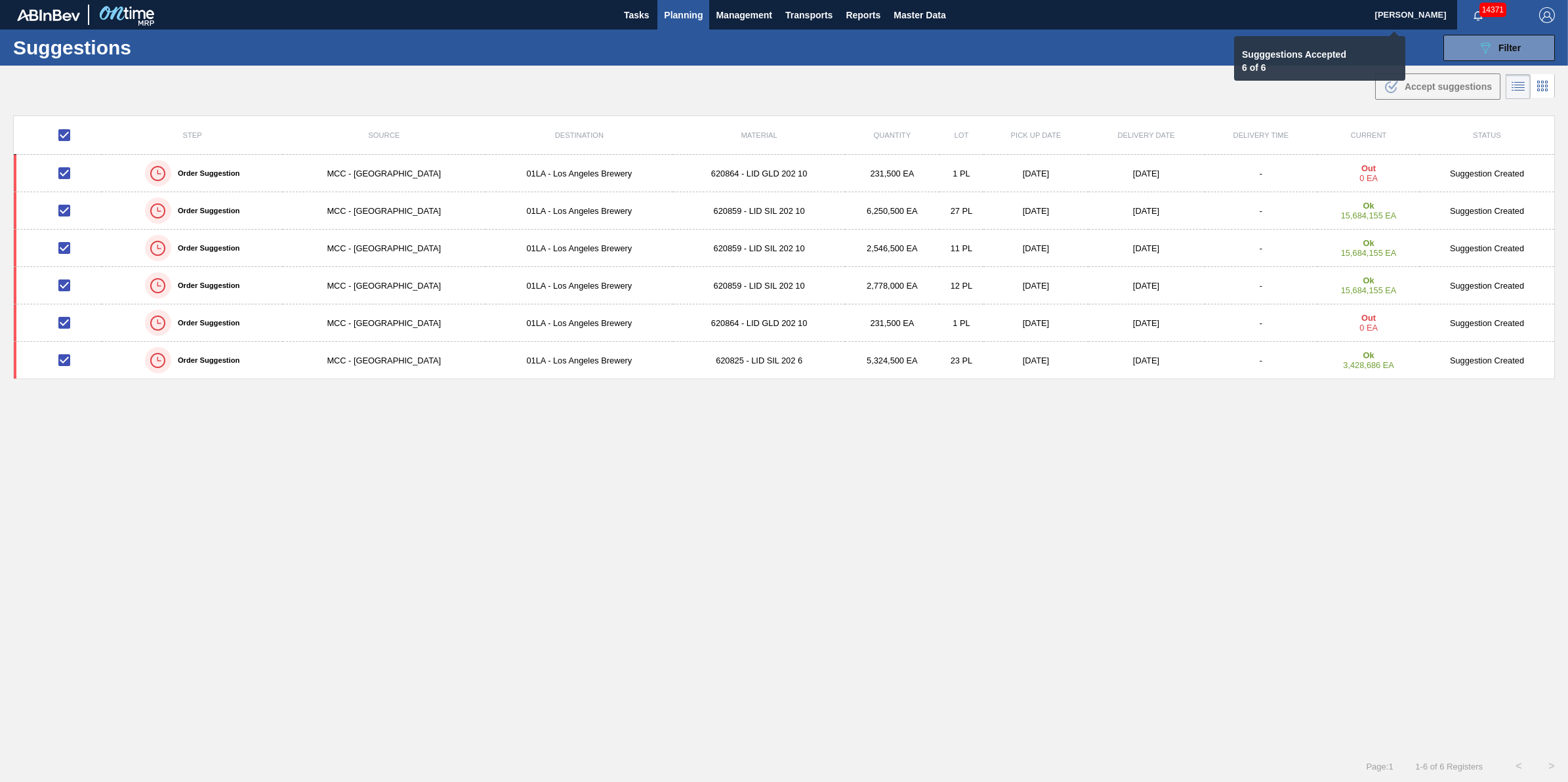
checkbox input "false"
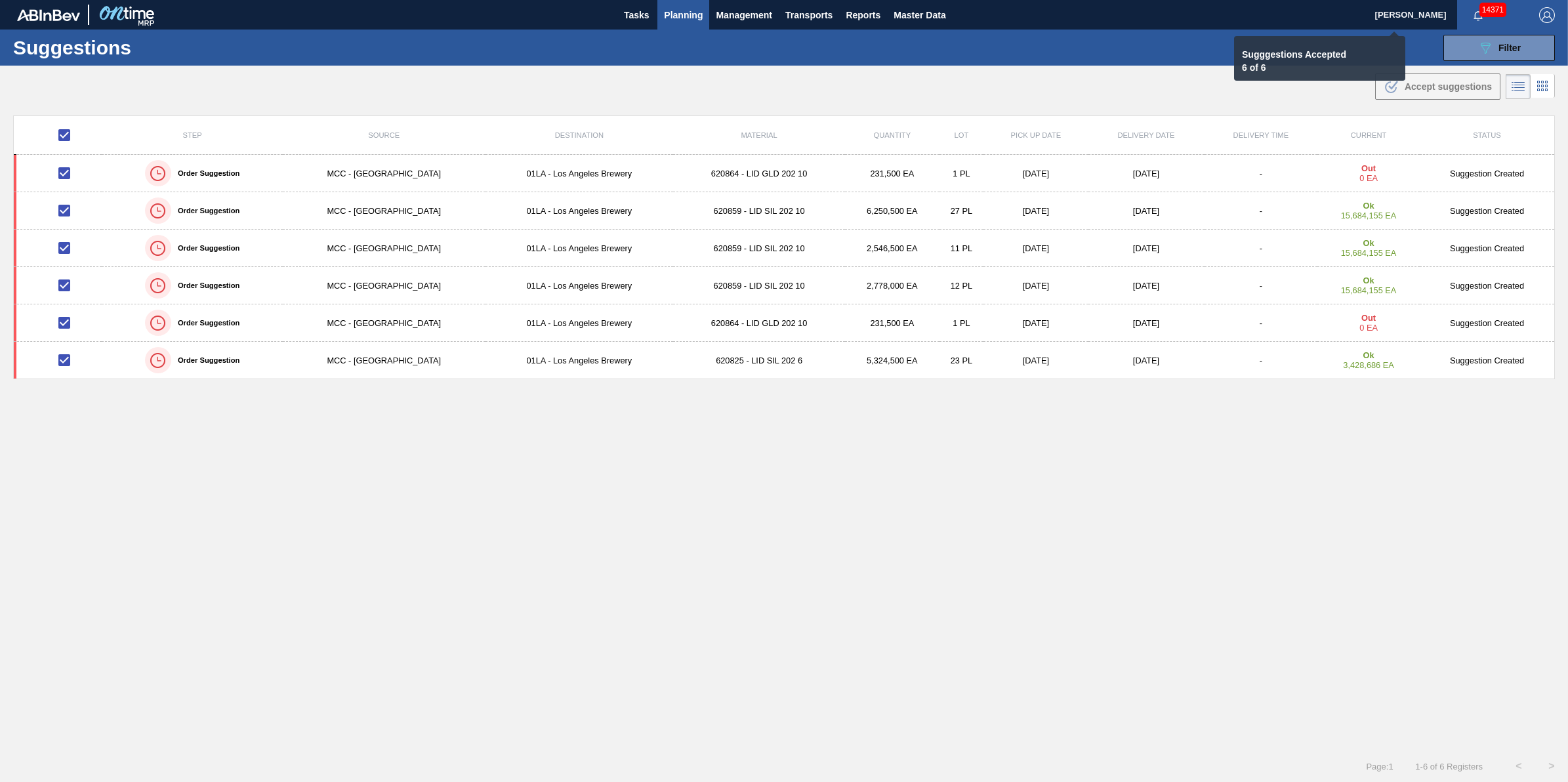
checkbox input "false"
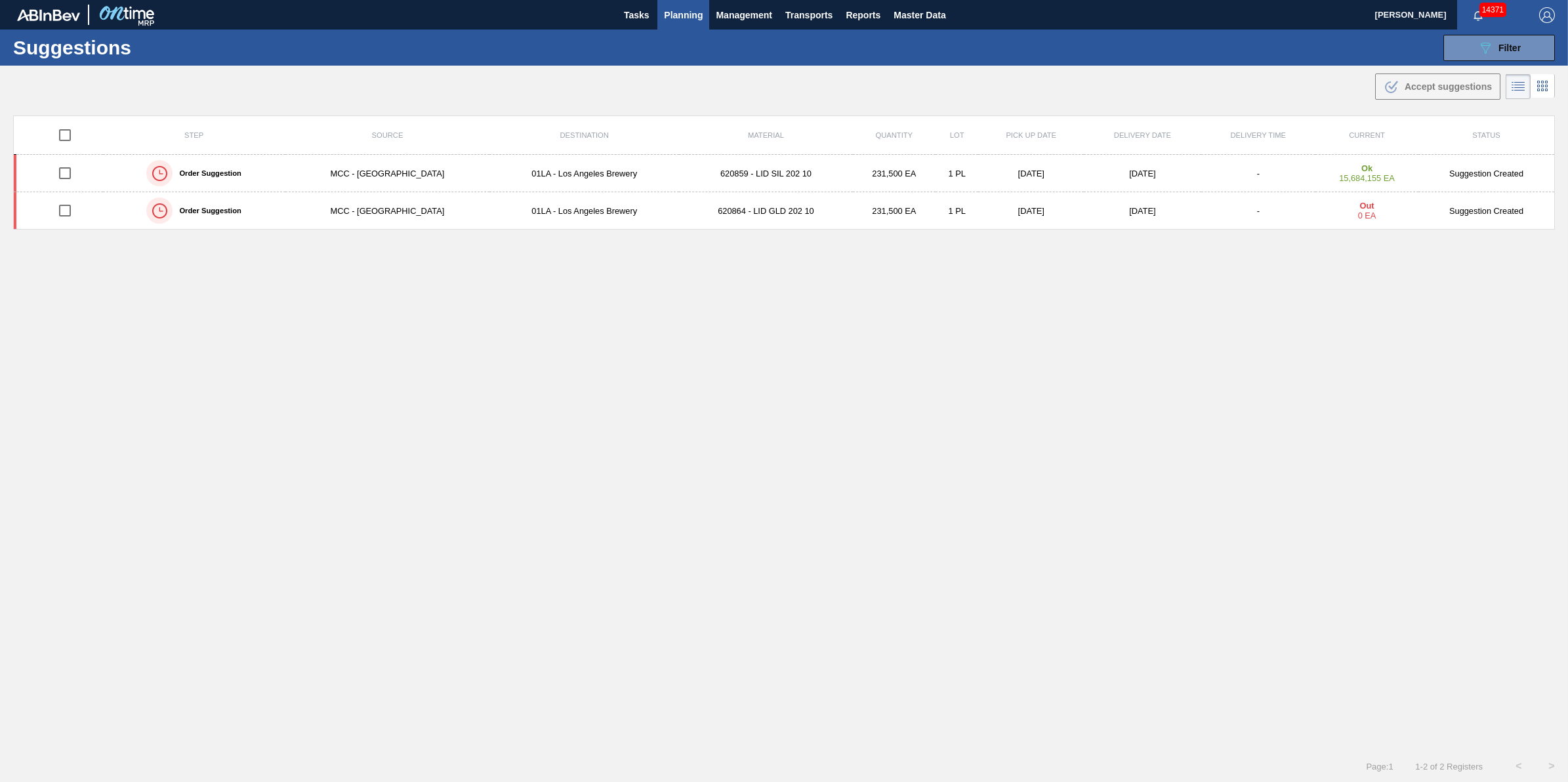
click at [54, 126] on input "checkbox" at bounding box center [65, 135] width 27 height 27
checkbox input "true"
click at [60, 129] on input "checkbox" at bounding box center [65, 135] width 27 height 27
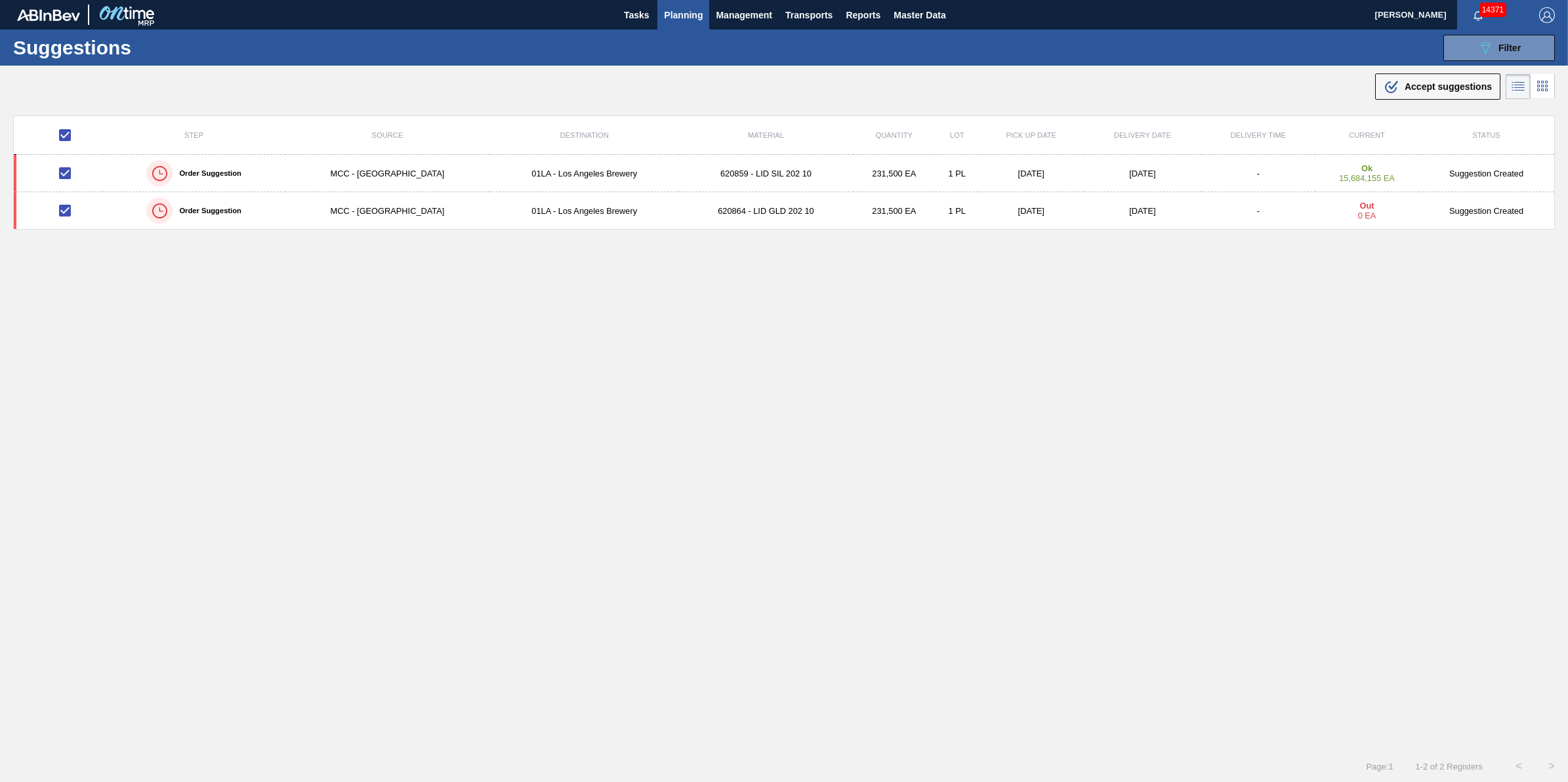
checkbox input "false"
click at [61, 129] on input "checkbox" at bounding box center [65, 135] width 27 height 27
checkbox input "true"
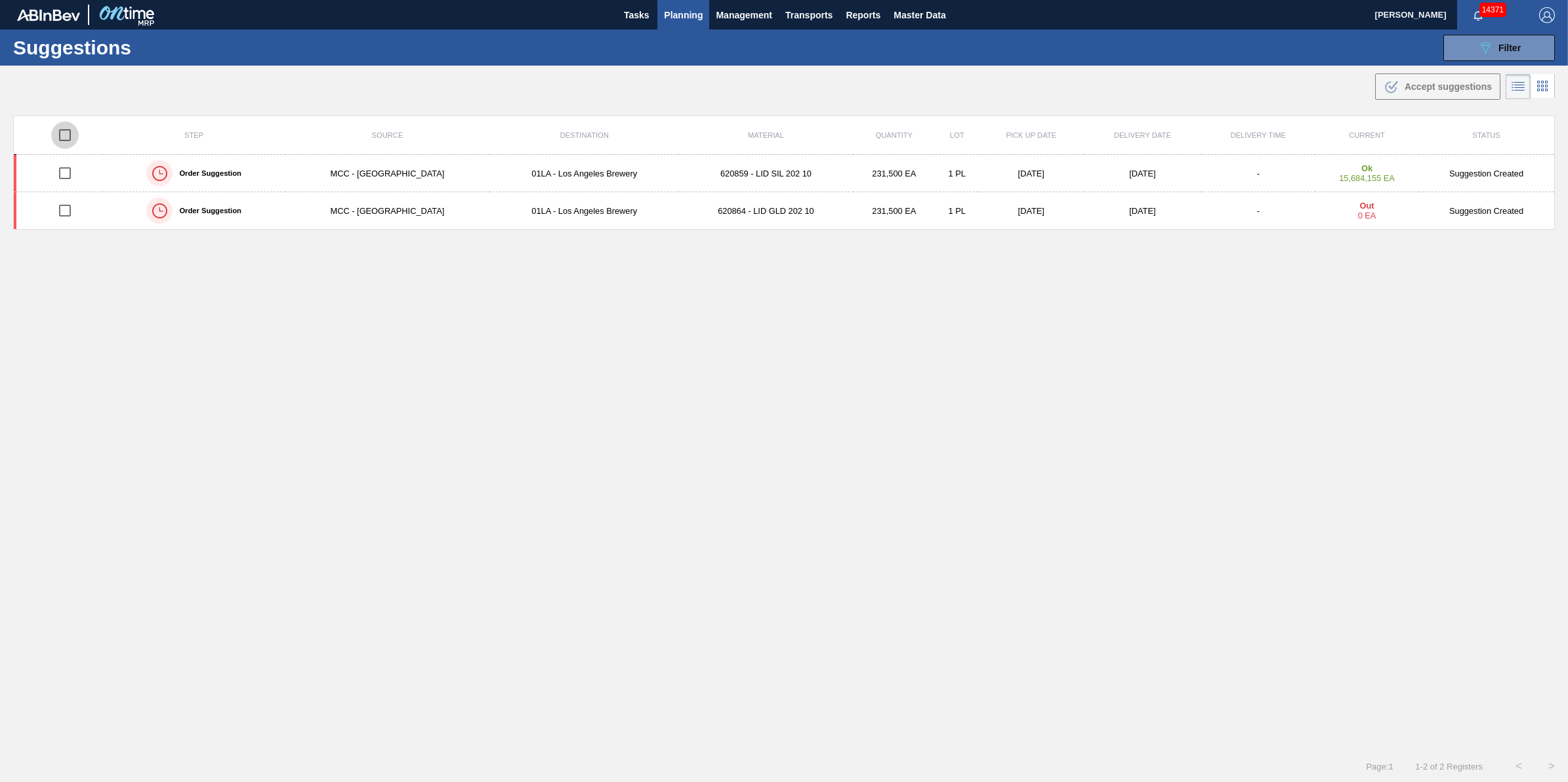
checkbox input "true"
click at [1403, 77] on button ".b{fill:var(--color-action-default)} Accept suggestions" at bounding box center [1437, 87] width 125 height 26
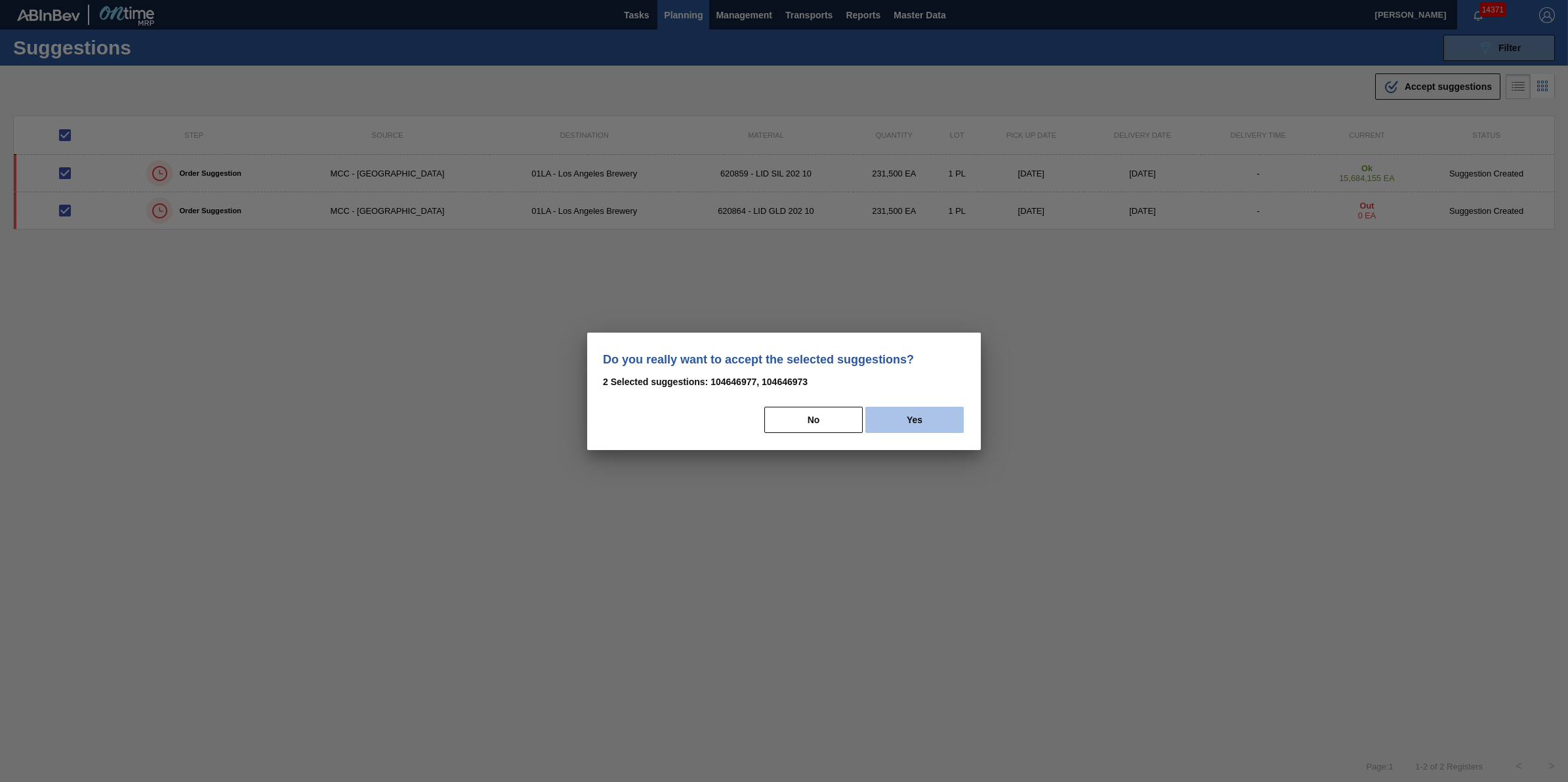
click at [933, 420] on button "Yes" at bounding box center [915, 420] width 98 height 26
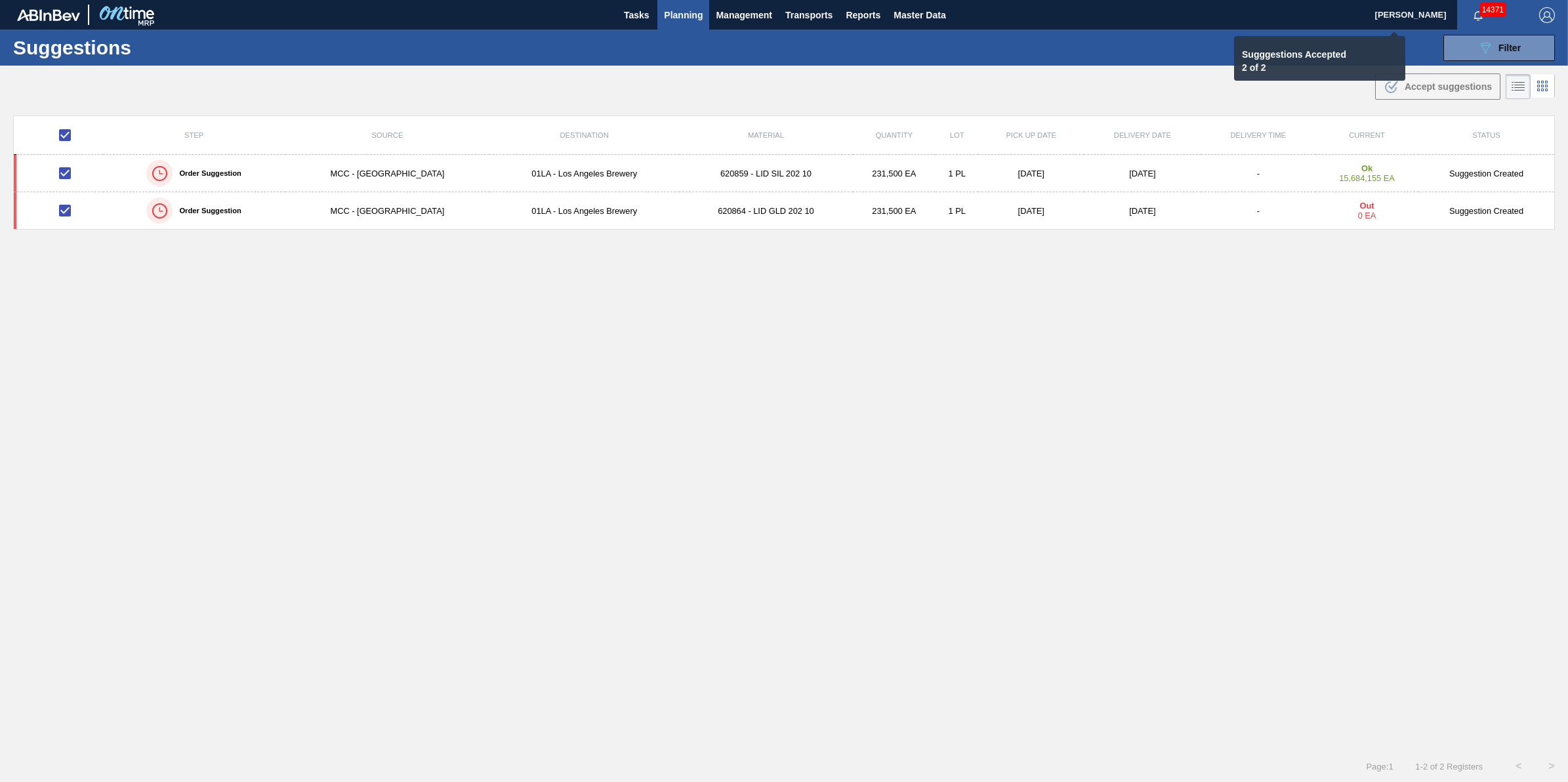
checkbox input "false"
click at [824, 11] on span "Transports" at bounding box center [809, 15] width 47 height 16
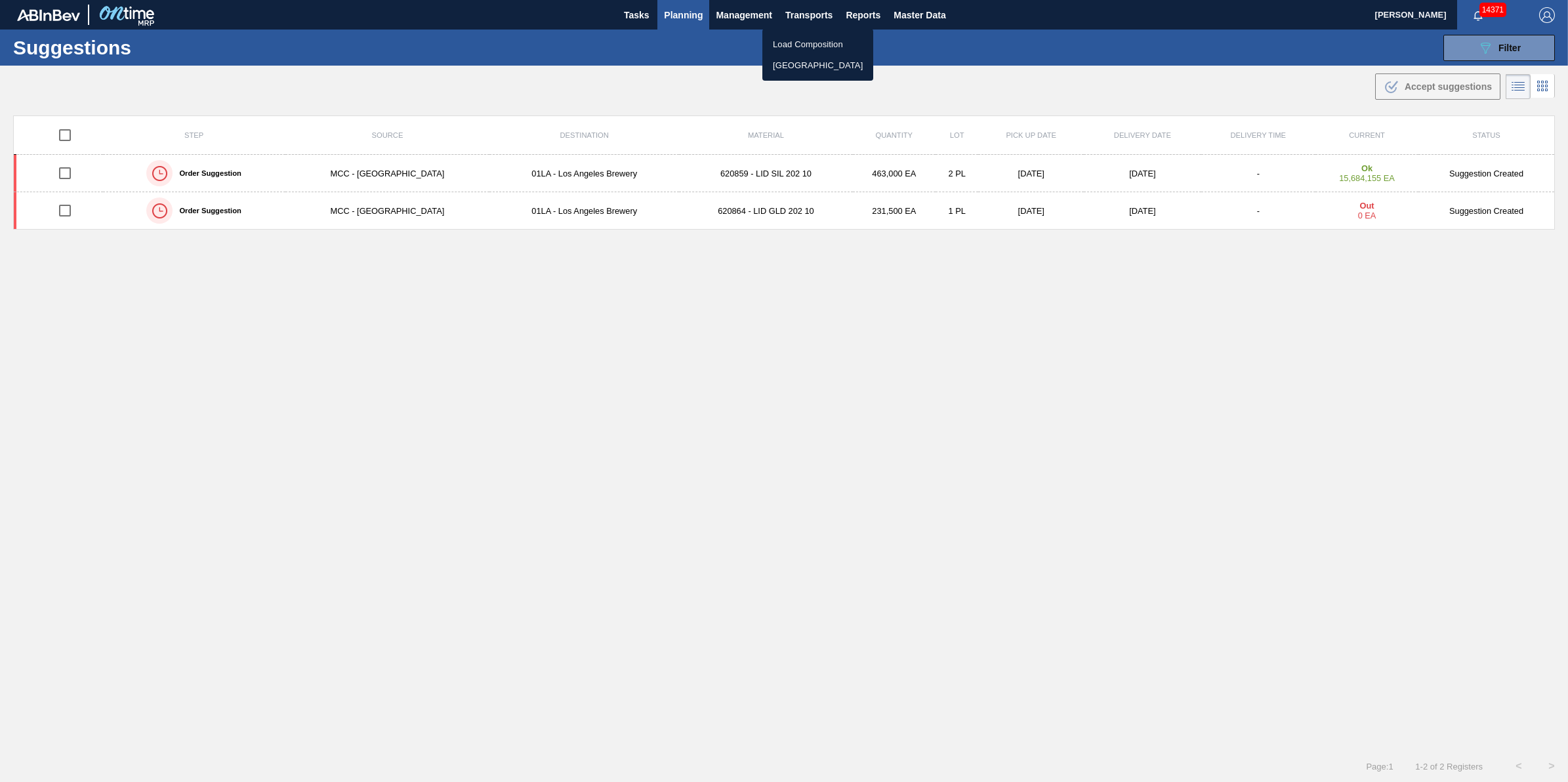
click at [817, 59] on li "[GEOGRAPHIC_DATA]" at bounding box center [817, 65] width 111 height 21
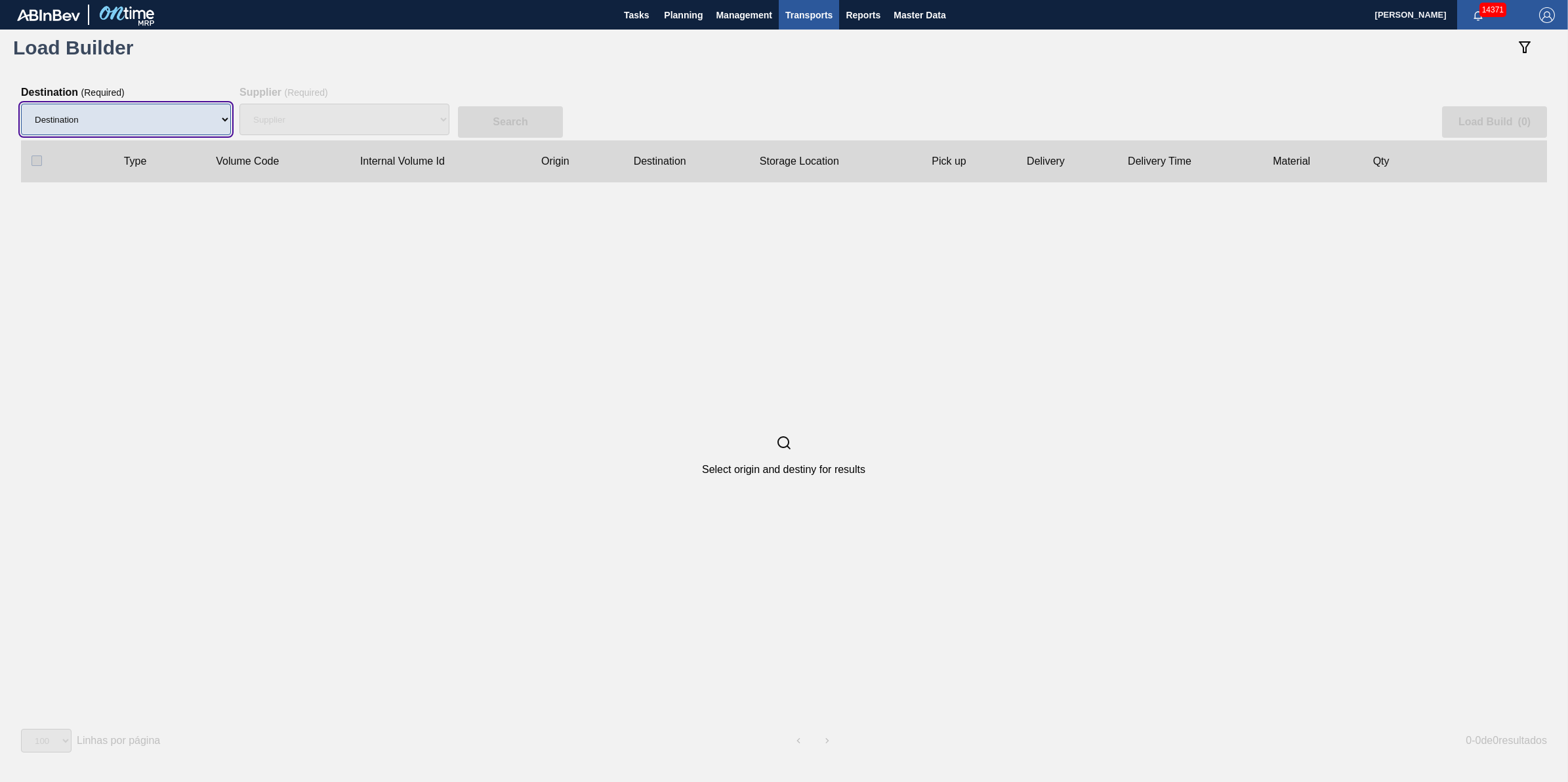
click at [207, 129] on select "Destination 01BV - Baldwinsville Brewery 01CL - Columbus Brewery 01CV - Carters…" at bounding box center [126, 119] width 210 height 32
select select "11"
click at [21, 103] on select "Destination 01BV - Baldwinsville Brewery 01CL - Columbus Brewery 01CV - Carters…" at bounding box center [126, 119] width 210 height 32
click at [539, 290] on div "Select origin and destiny for results" at bounding box center [783, 455] width 1525 height 546
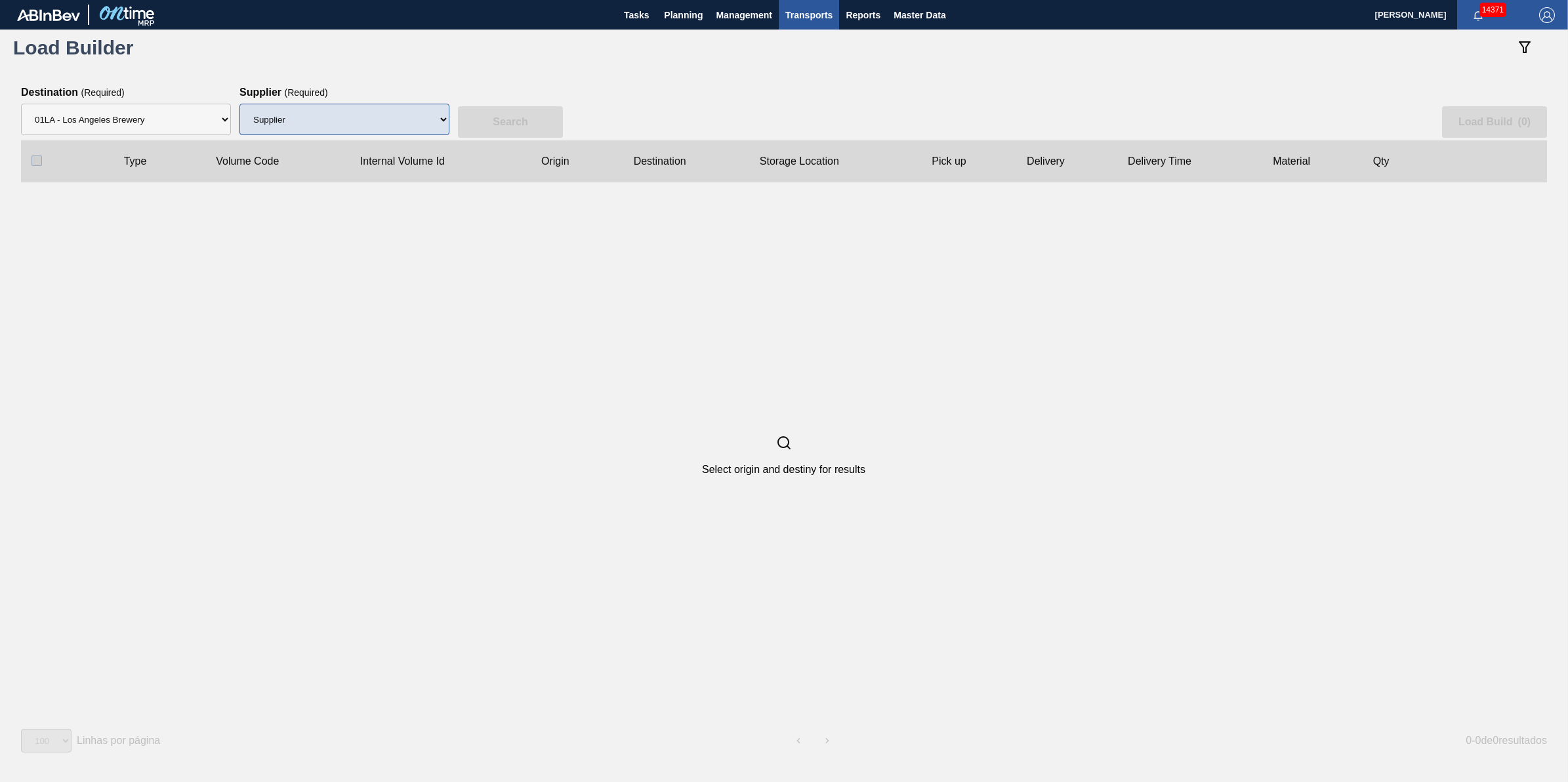
drag, startPoint x: 458, startPoint y: 110, endPoint x: 438, endPoint y: 121, distance: 22.8
click at [457, 111] on div "Search Load Build ( 0 )" at bounding box center [784, 113] width 1526 height 53
click at [438, 121] on select "Supplier 8221649 - BALL METAL CONTAINER GROUP 8342641 - BALL METAL CONTAINER GR…" at bounding box center [344, 119] width 210 height 32
select select "13"
click at [239, 103] on select "Supplier 8221649 - BALL METAL CONTAINER GROUP 8342641 - BALL METAL CONTAINER GR…" at bounding box center [344, 119] width 210 height 32
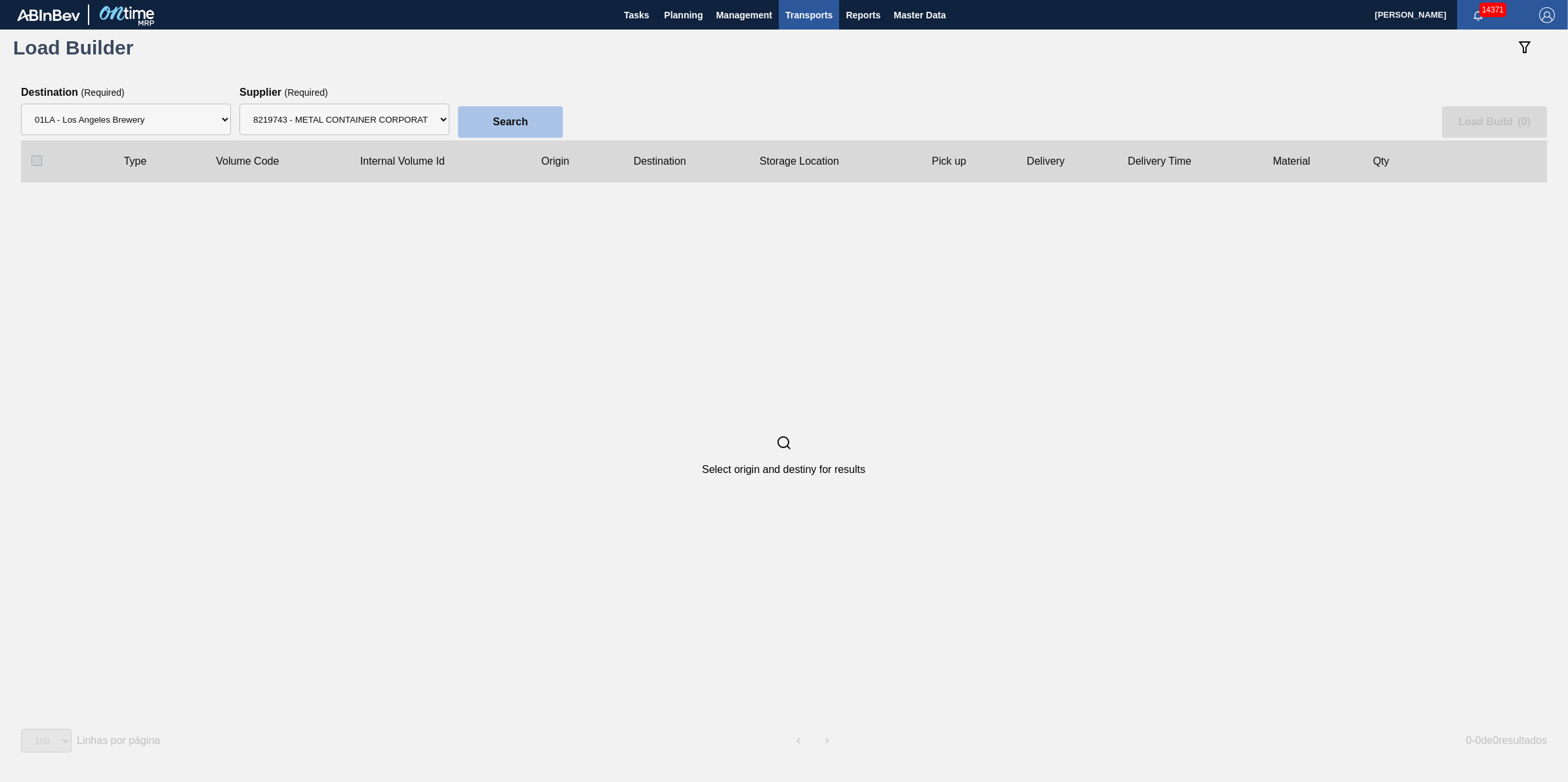
click at [0, 0] on slot "Search" at bounding box center [0, 0] width 0 height 0
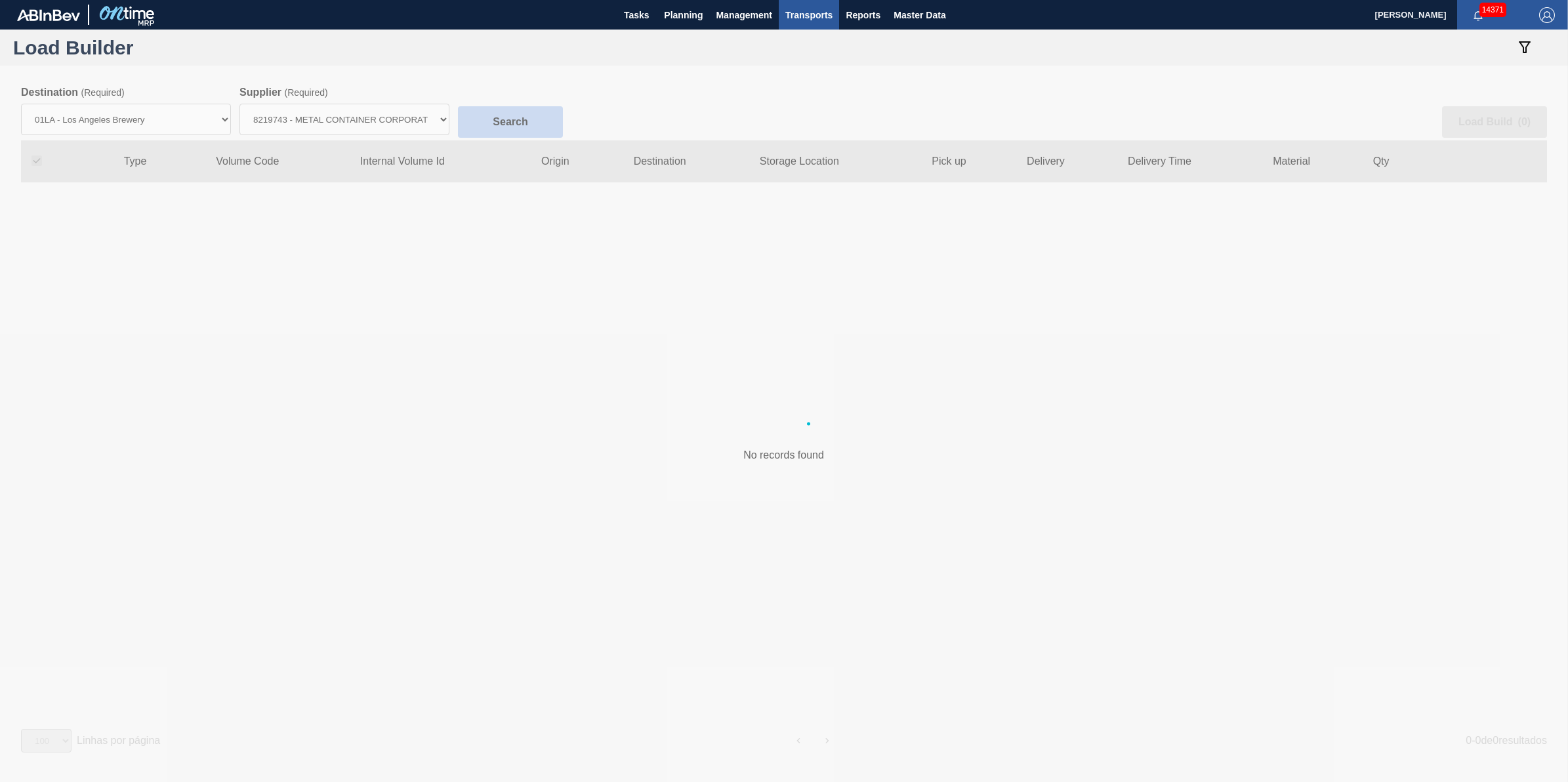
checkbox input "true"
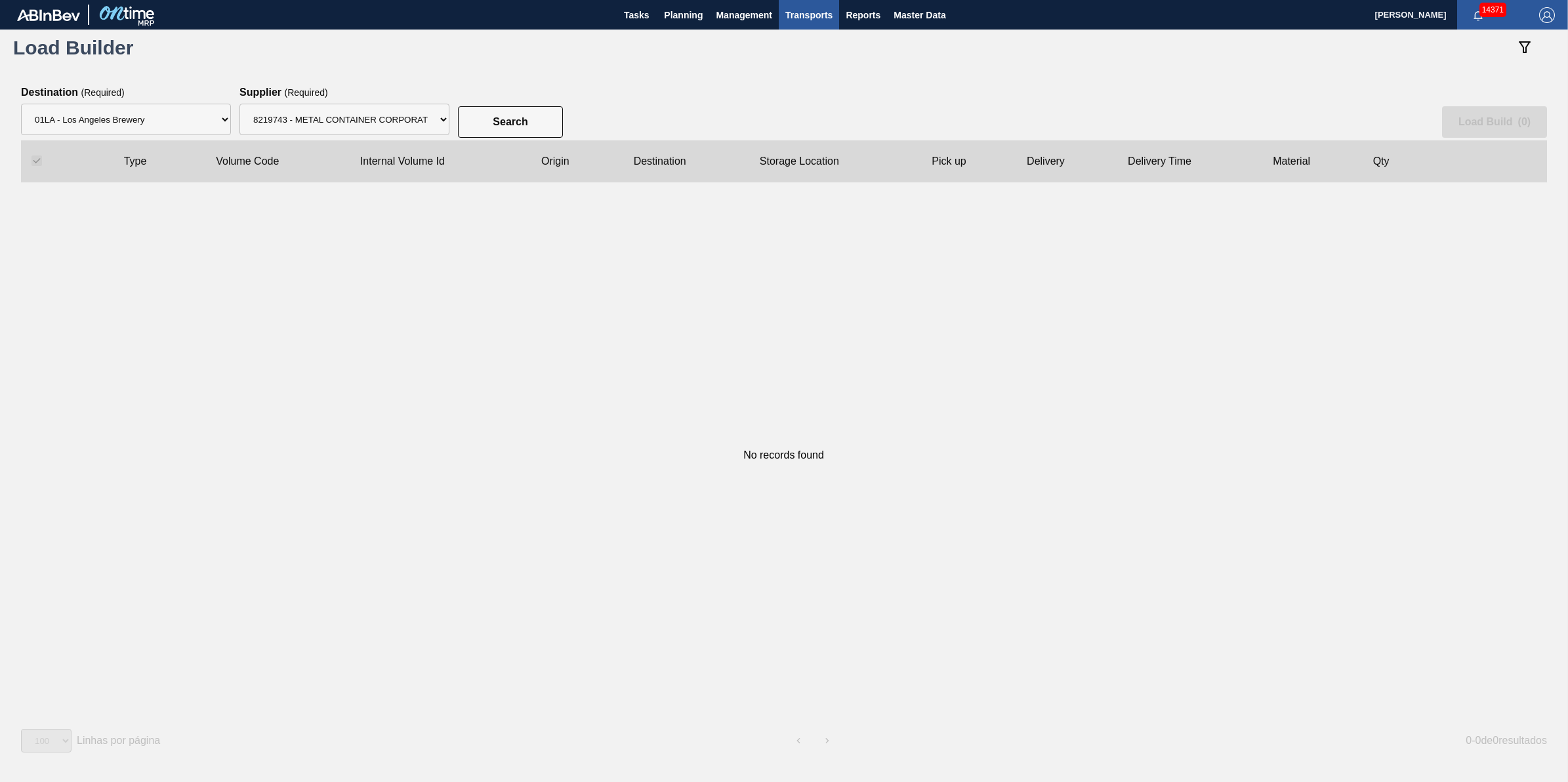
drag, startPoint x: 452, startPoint y: 122, endPoint x: 420, endPoint y: 198, distance: 82.5
click at [451, 122] on div "Search Load Build ( 0 )" at bounding box center [784, 113] width 1526 height 53
click at [414, 128] on select "Supplier 8221649 - BALL METAL CONTAINER GROUP 8342641 - BALL METAL CONTAINER GR…" at bounding box center [344, 119] width 210 height 32
select select "166"
click at [239, 103] on select "Supplier 8221649 - BALL METAL CONTAINER GROUP 8342641 - BALL METAL CONTAINER GR…" at bounding box center [344, 119] width 210 height 32
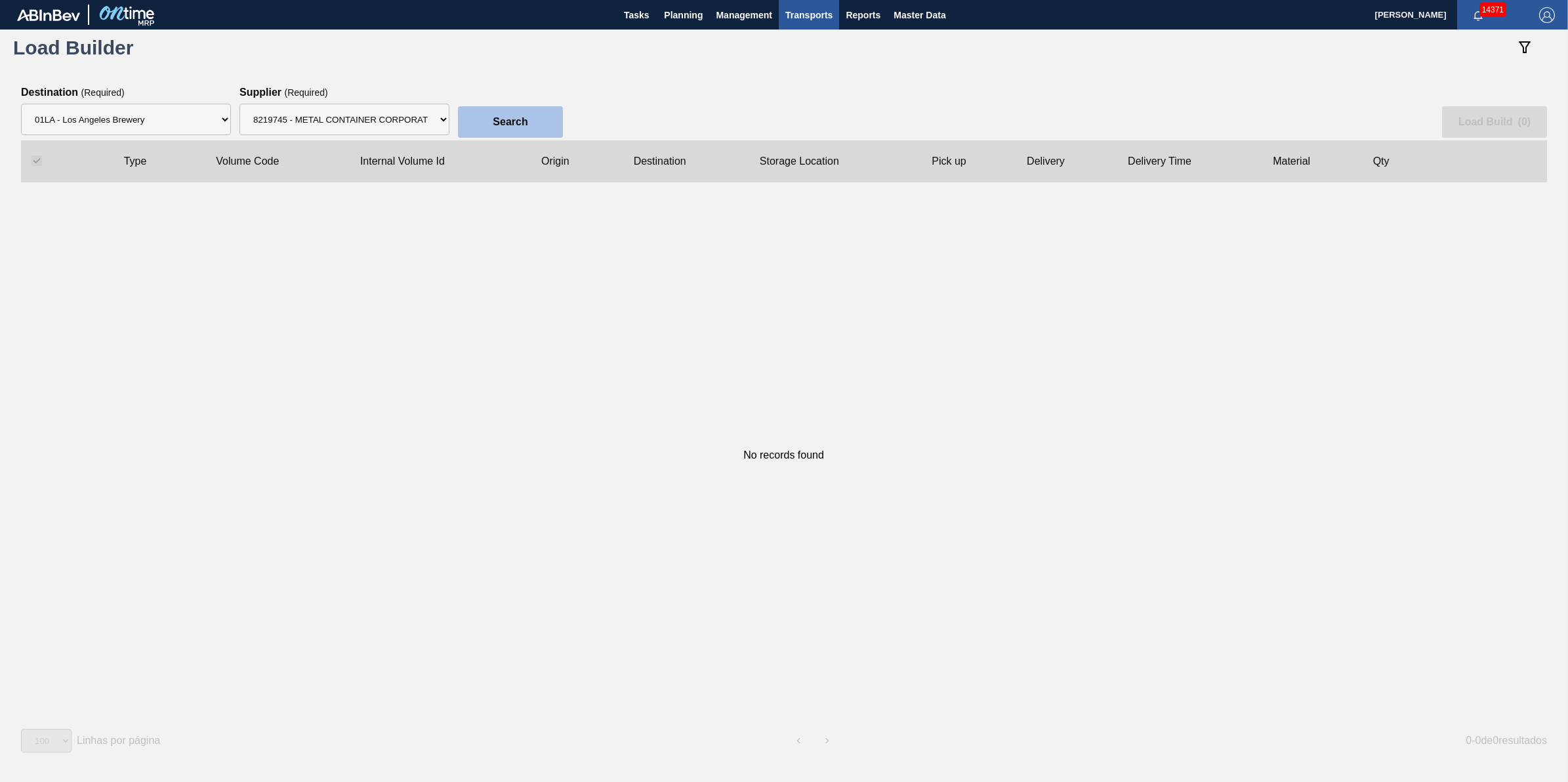
click at [479, 124] on button "Search" at bounding box center [510, 122] width 105 height 32
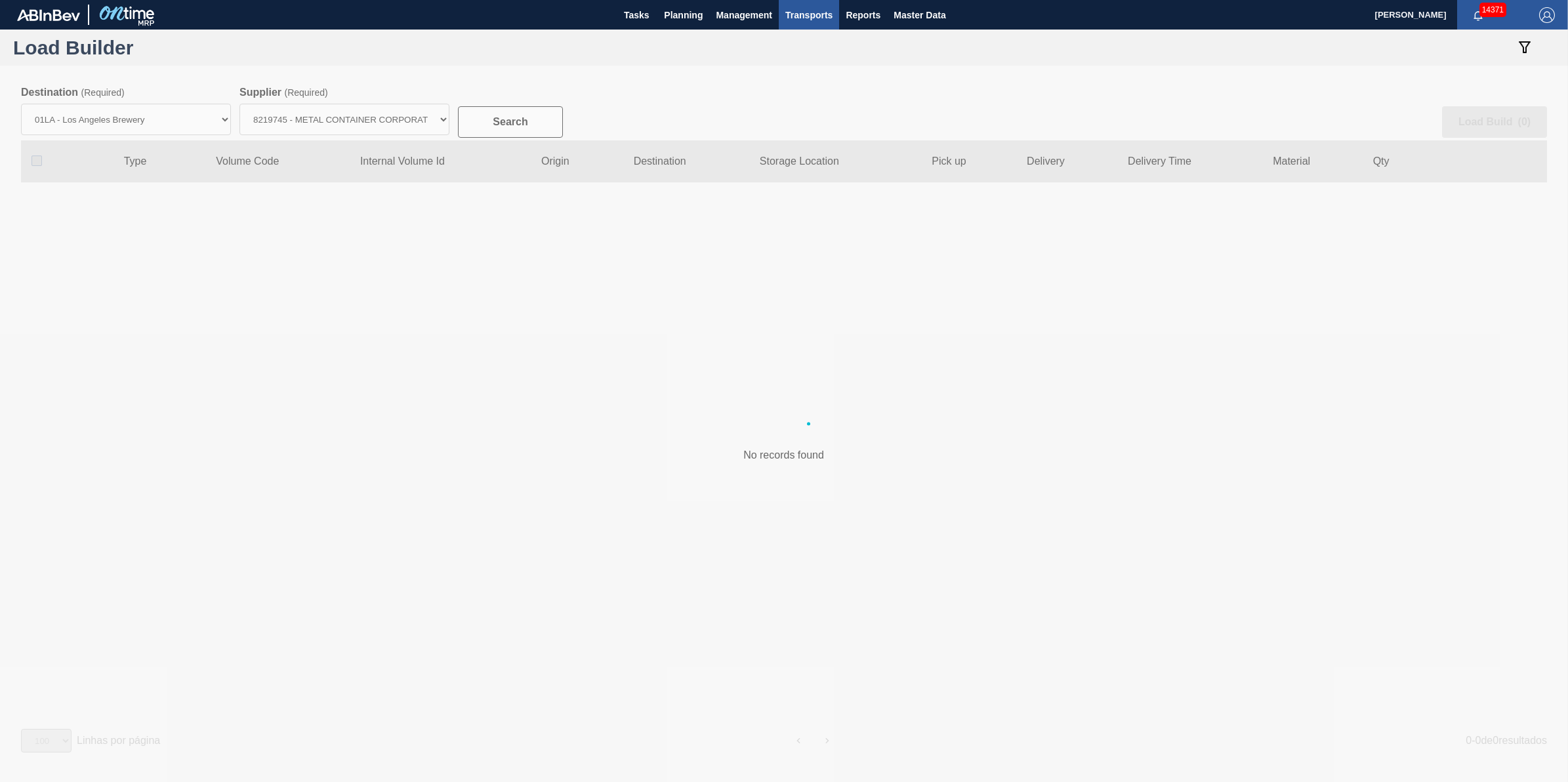
checkbox input "false"
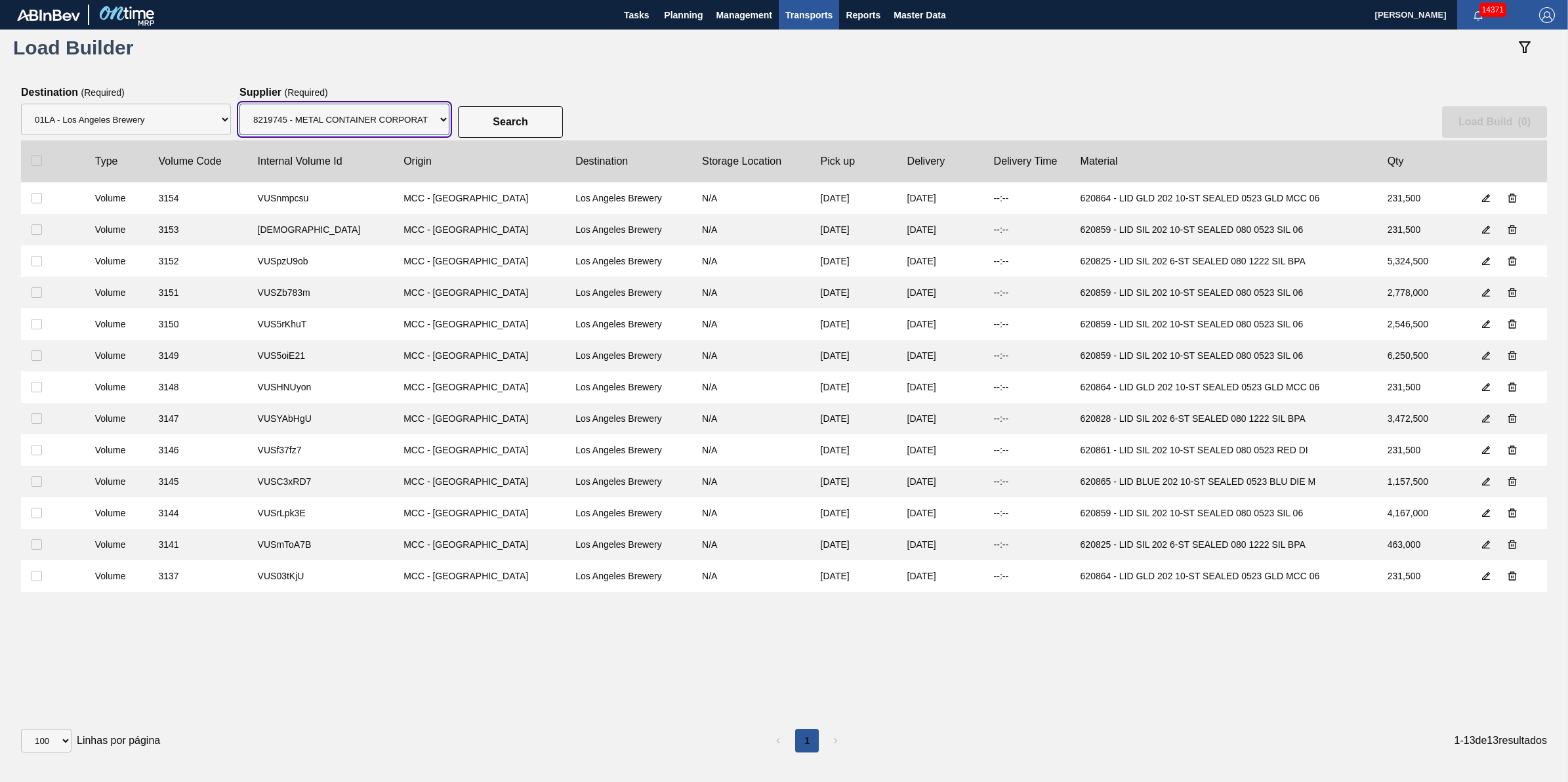
click at [441, 132] on select "Supplier 8221649 - BALL METAL CONTAINER GROUP 8342641 - BALL METAL CONTAINER GR…" at bounding box center [344, 119] width 210 height 32
select select "15"
click at [239, 103] on select "Supplier 8221649 - BALL METAL CONTAINER GROUP 8342641 - BALL METAL CONTAINER GR…" at bounding box center [344, 119] width 210 height 32
click at [0, 0] on slot "Search" at bounding box center [0, 0] width 0 height 0
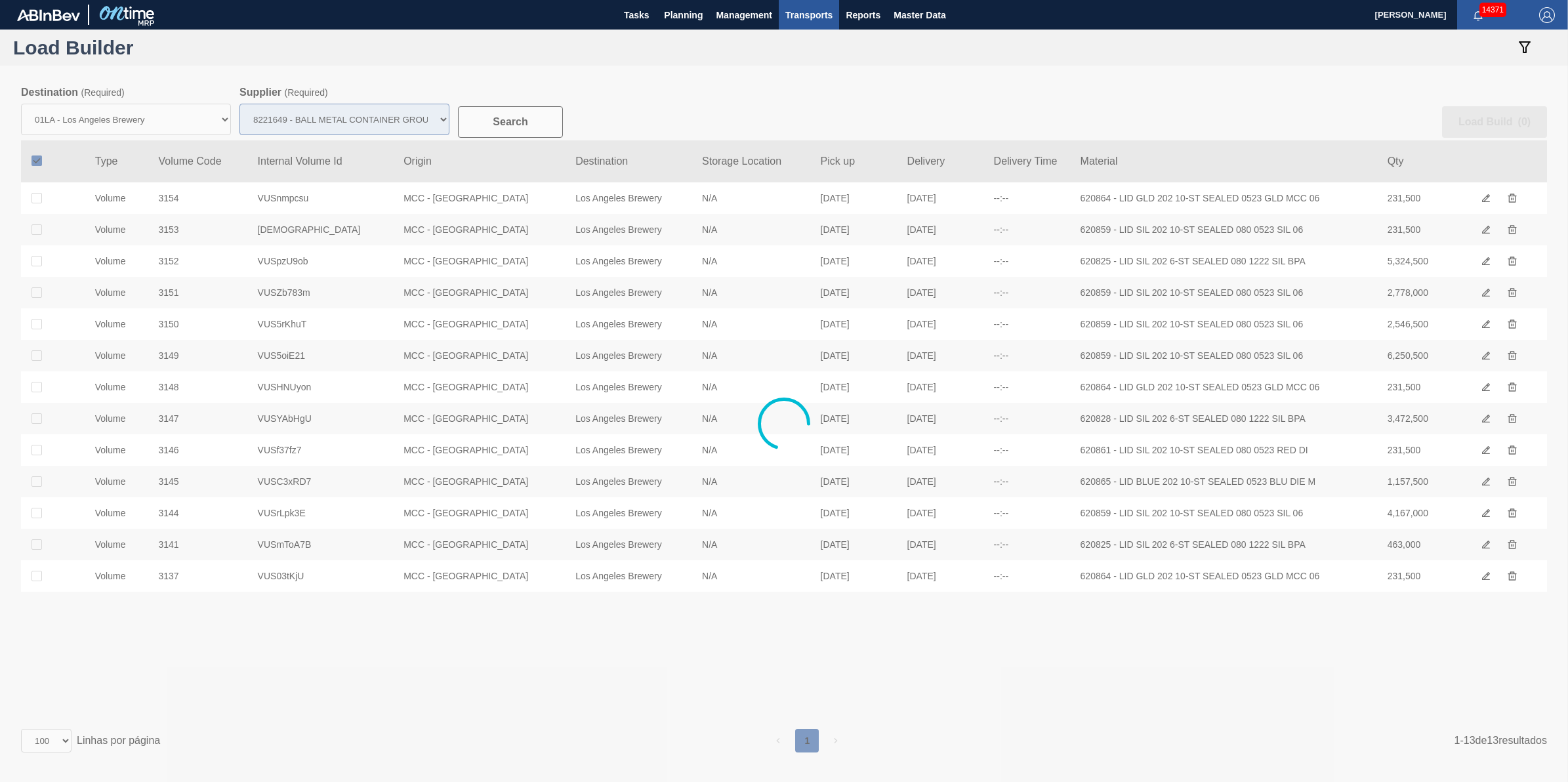
checkbox input "true"
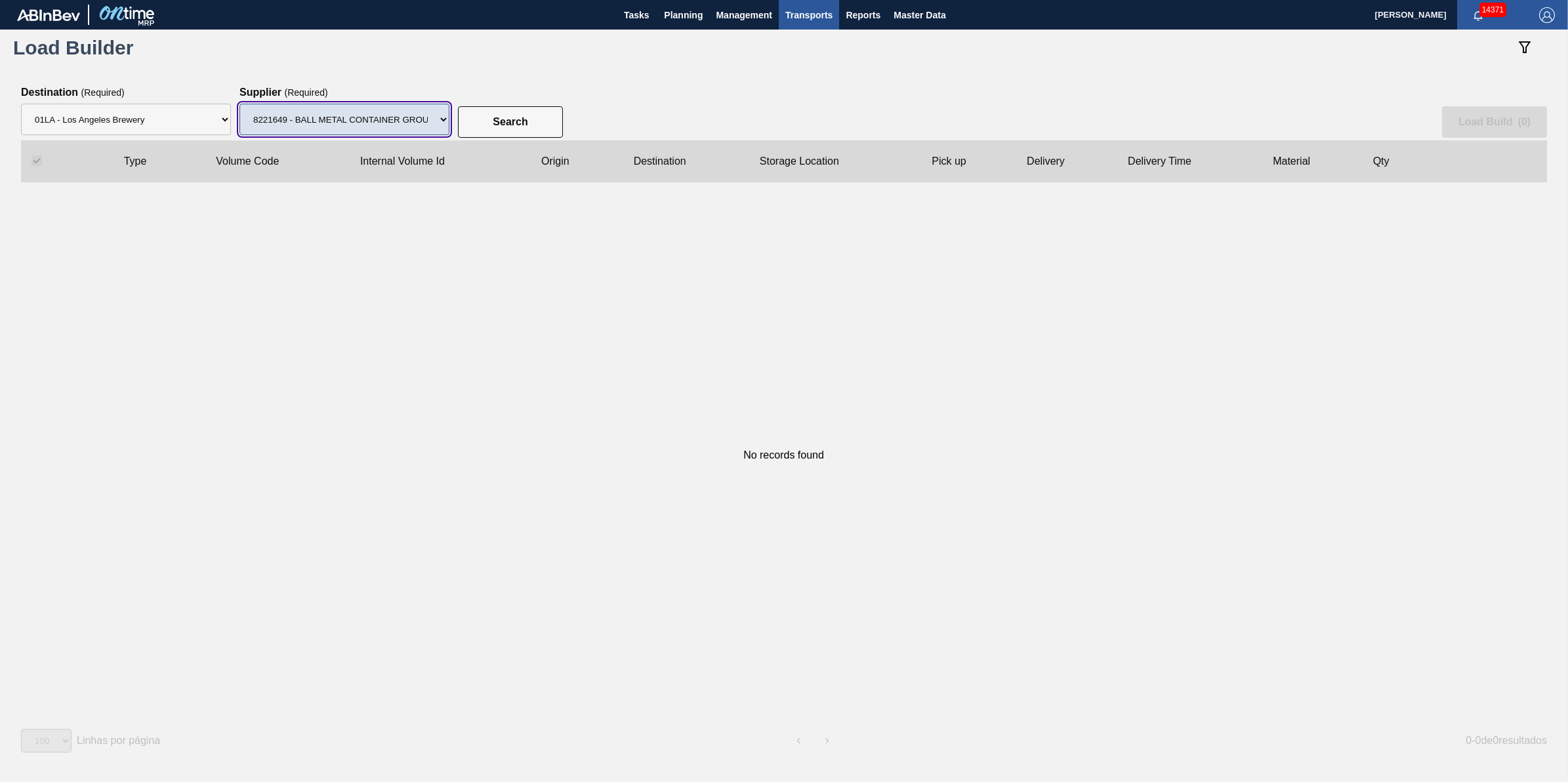
click at [441, 126] on select "Supplier 8221649 - BALL METAL CONTAINER GROUP 8342641 - BALL METAL CONTAINER GR…" at bounding box center [344, 119] width 210 height 32
click at [239, 103] on select "Supplier 8221649 - BALL METAL CONTAINER GROUP 8342641 - BALL METAL CONTAINER GR…" at bounding box center [344, 119] width 210 height 32
click at [0, 0] on slot "Search" at bounding box center [0, 0] width 0 height 0
drag, startPoint x: 407, startPoint y: 124, endPoint x: 399, endPoint y: 136, distance: 14.4
click at [407, 124] on select "Supplier 8221649 - BALL METAL CONTAINER GROUP 8342641 - BALL METAL CONTAINER GR…" at bounding box center [344, 119] width 210 height 32
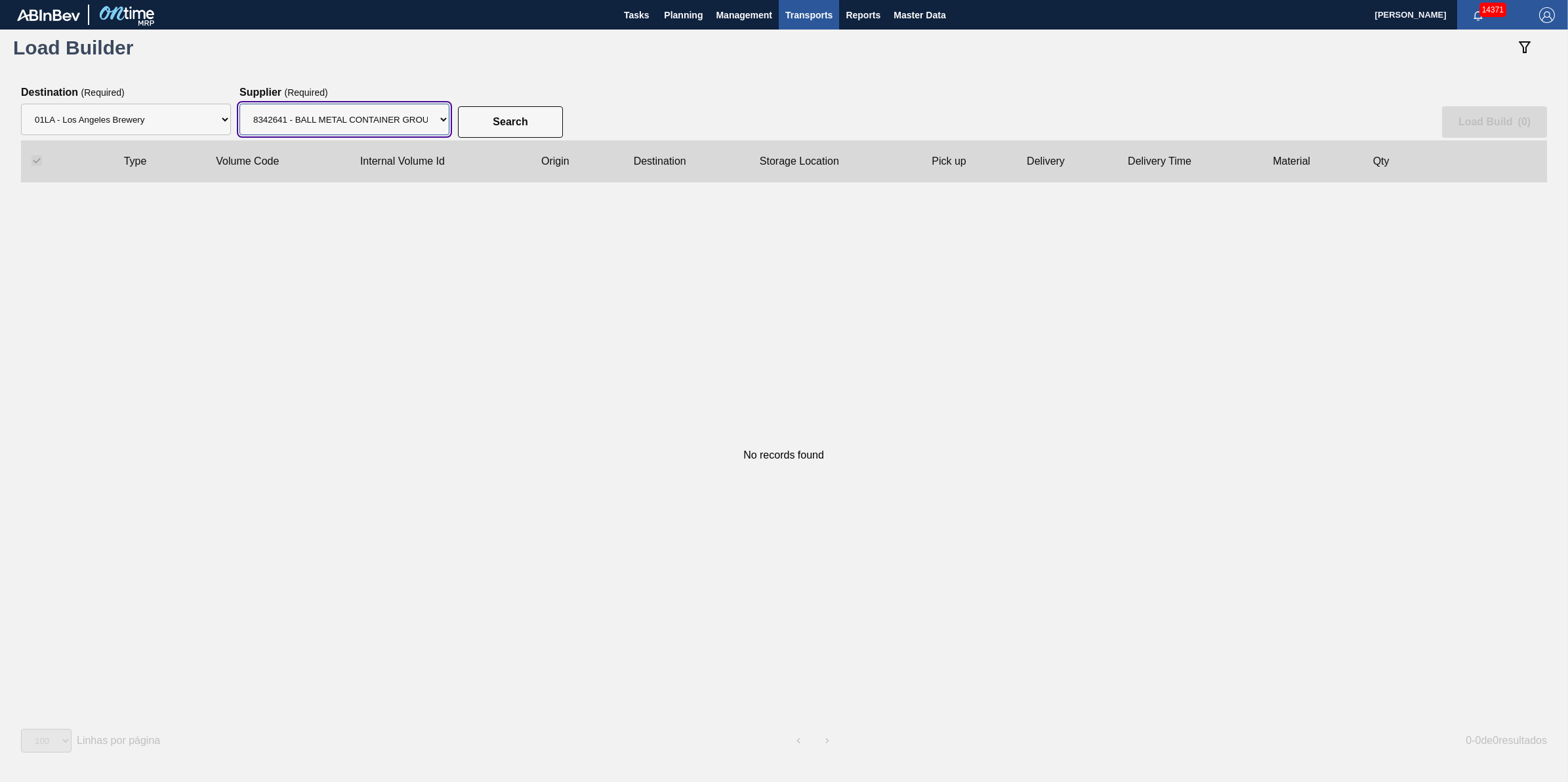
select select "15"
click at [239, 103] on select "Supplier 8221649 - BALL METAL CONTAINER GROUP 8342641 - BALL METAL CONTAINER GR…" at bounding box center [344, 119] width 210 height 32
click at [476, 119] on button "Search" at bounding box center [510, 122] width 105 height 32
click at [676, 4] on button "Planning" at bounding box center [684, 14] width 52 height 30
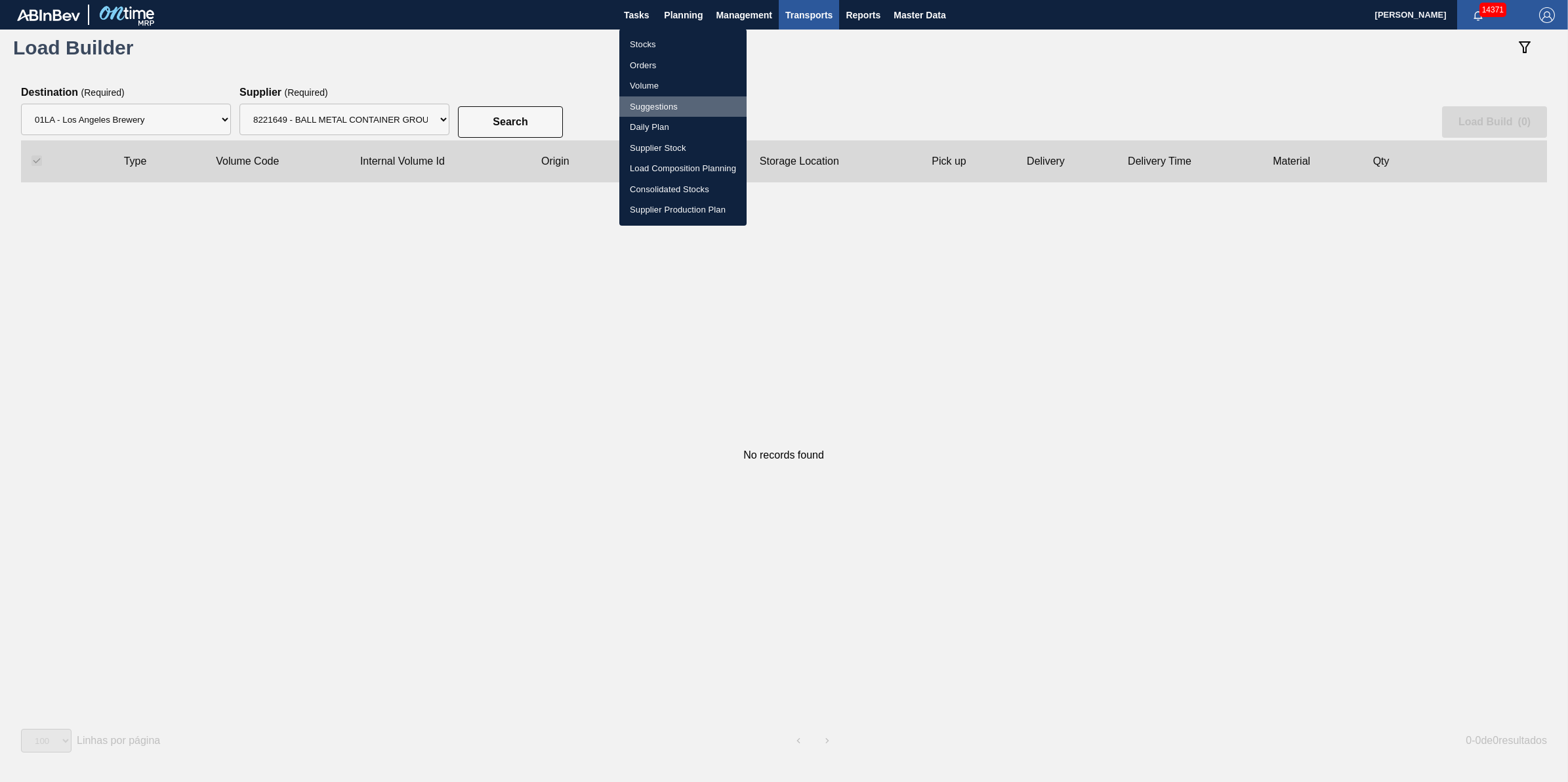
click at [0, 0] on li "Suggestions" at bounding box center [0, 0] width 0 height 0
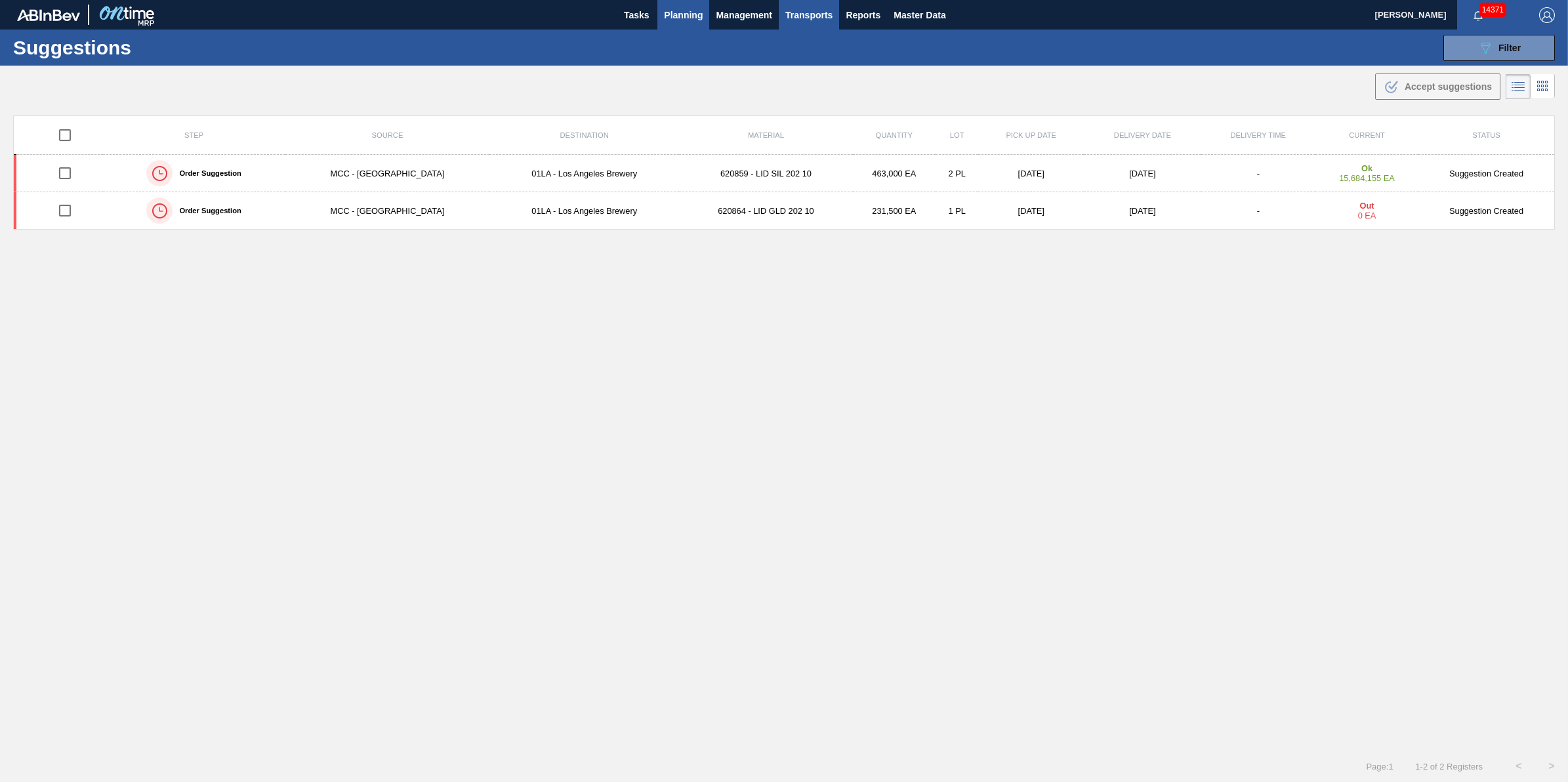
click at [789, 11] on span "Transports" at bounding box center [809, 15] width 47 height 16
click at [783, 69] on li "[GEOGRAPHIC_DATA]" at bounding box center [817, 65] width 111 height 21
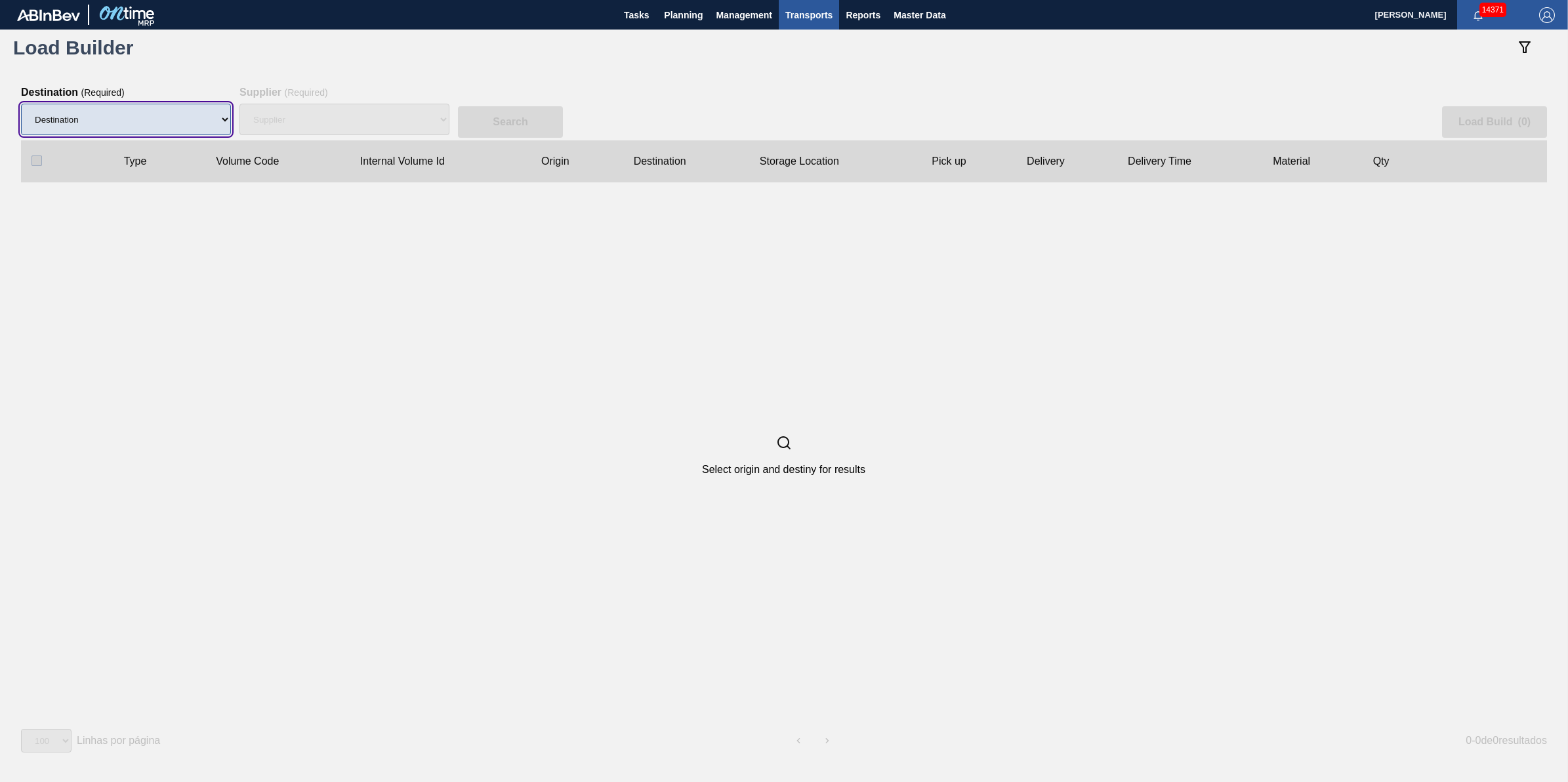
click at [181, 126] on select "Destination 01BV - Baldwinsville Brewery 01CL - Columbus Brewery 01CV - Carters…" at bounding box center [126, 119] width 210 height 32
select select "11"
click at [21, 103] on select "Destination 01BV - Baldwinsville Brewery 01CL - Columbus Brewery 01CV - Carters…" at bounding box center [126, 119] width 210 height 32
click at [325, 119] on div "Supplier" at bounding box center [344, 119] width 210 height 42
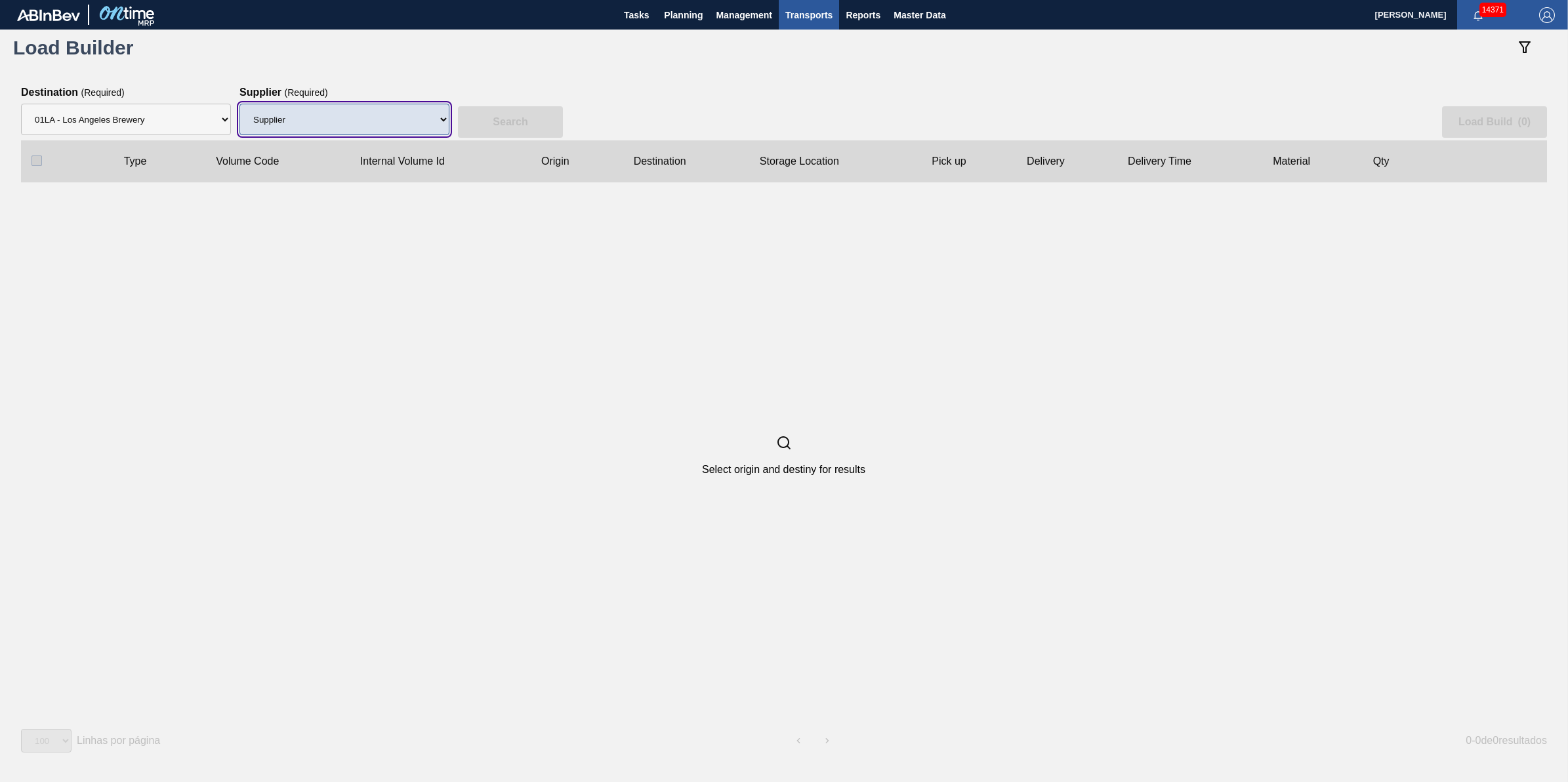
click at [333, 132] on select "Supplier 8221649 - BALL METAL CONTAINER GROUP 8342641 - BALL METAL CONTAINER GR…" at bounding box center [344, 119] width 210 height 32
select select "15"
click at [239, 103] on select "Supplier 8221649 - BALL METAL CONTAINER GROUP 8342641 - BALL METAL CONTAINER GR…" at bounding box center [344, 119] width 210 height 32
click at [517, 99] on div "Search Load Build ( 0 )" at bounding box center [784, 113] width 1526 height 53
click at [516, 110] on button "Search" at bounding box center [510, 122] width 105 height 32
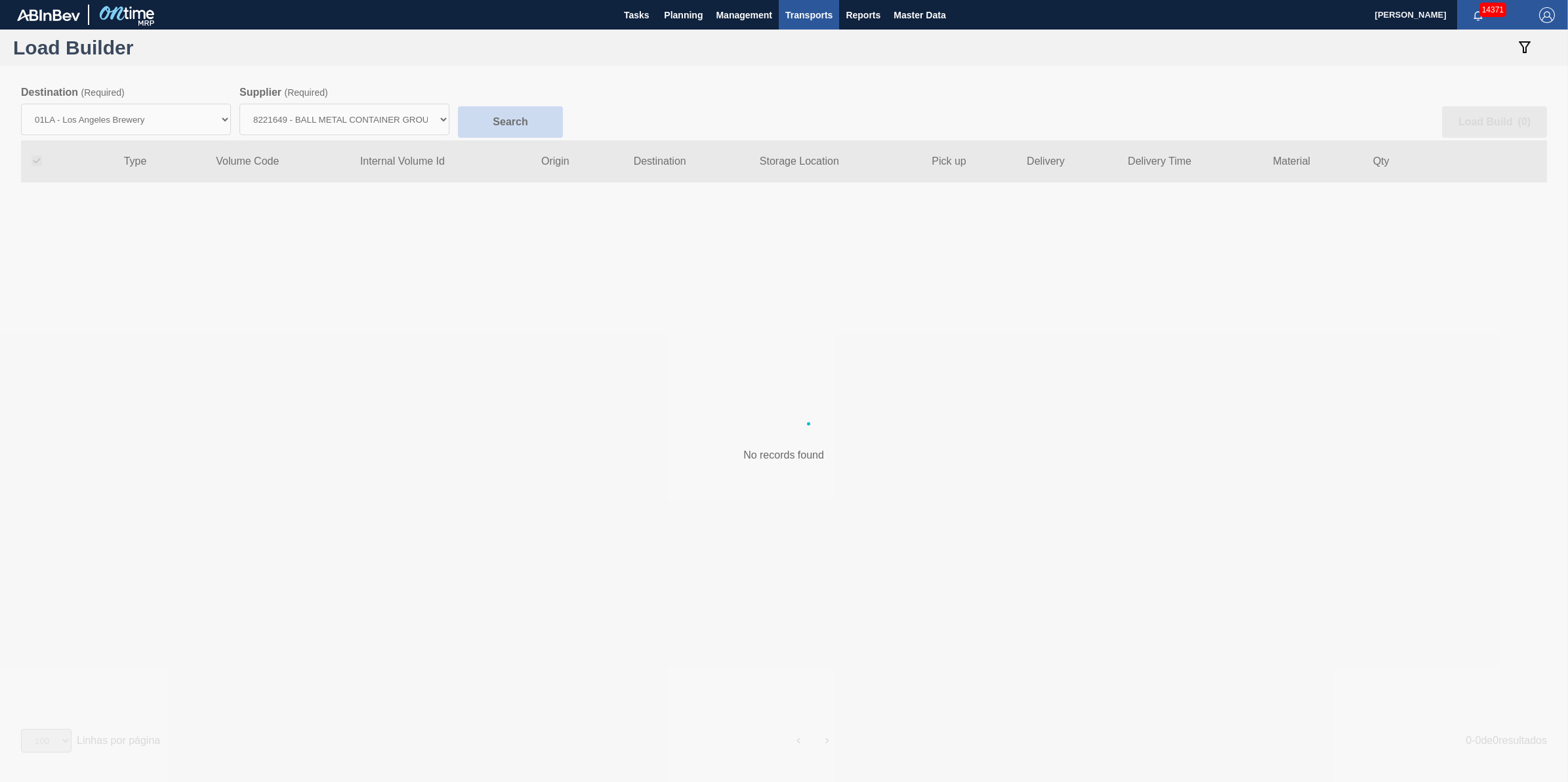
checkbox input "true"
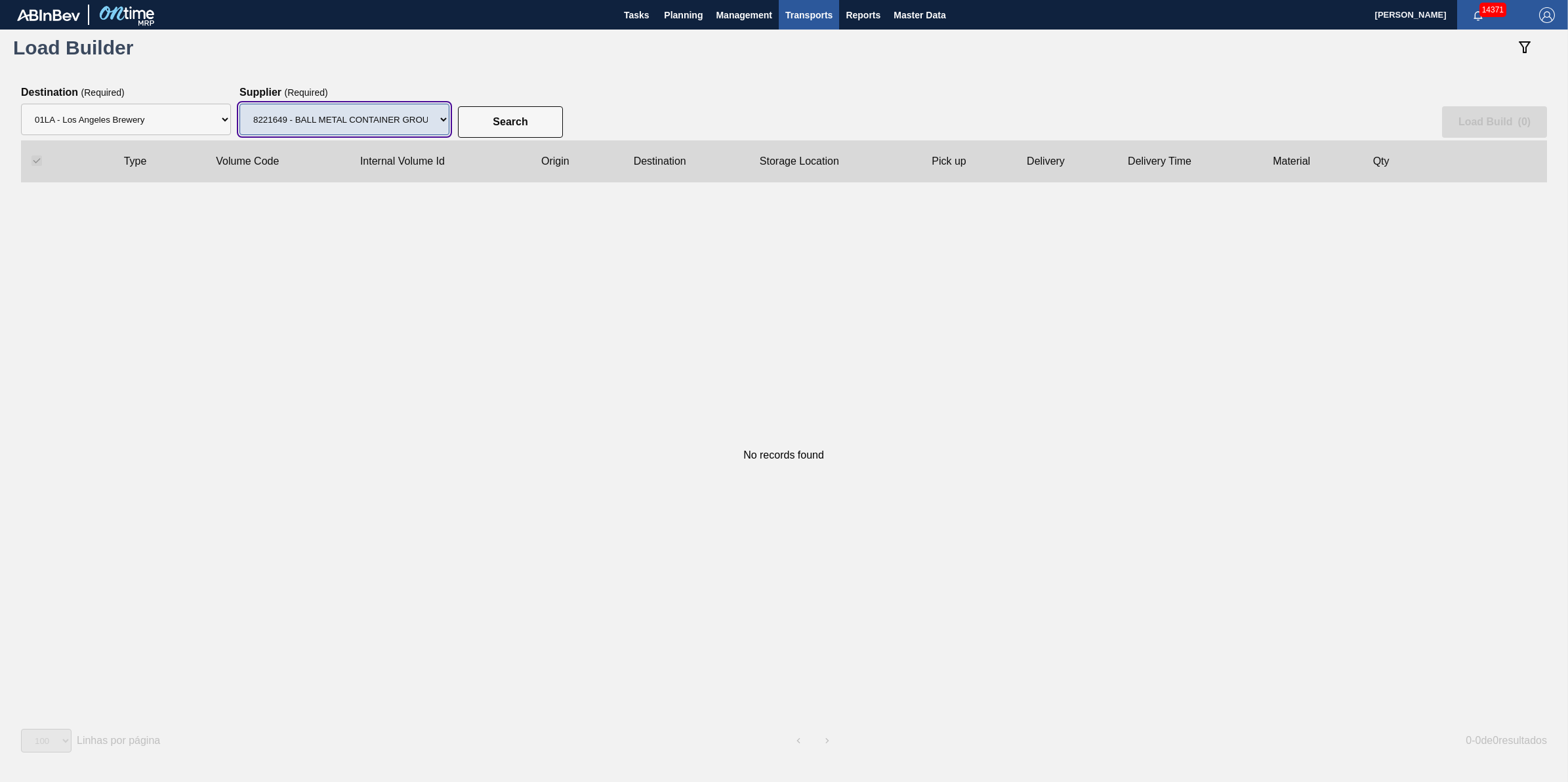
drag, startPoint x: 441, startPoint y: 125, endPoint x: 428, endPoint y: 135, distance: 16.4
click at [441, 125] on select "Supplier 8221649 - BALL METAL CONTAINER GROUP 8342641 - BALL METAL CONTAINER GR…" at bounding box center [344, 119] width 210 height 32
click at [239, 103] on select "Supplier 8221649 - BALL METAL CONTAINER GROUP 8342641 - BALL METAL CONTAINER GR…" at bounding box center [344, 119] width 210 height 32
click at [0, 0] on slot "Search" at bounding box center [0, 0] width 0 height 0
drag, startPoint x: 433, startPoint y: 124, endPoint x: 431, endPoint y: 135, distance: 11.2
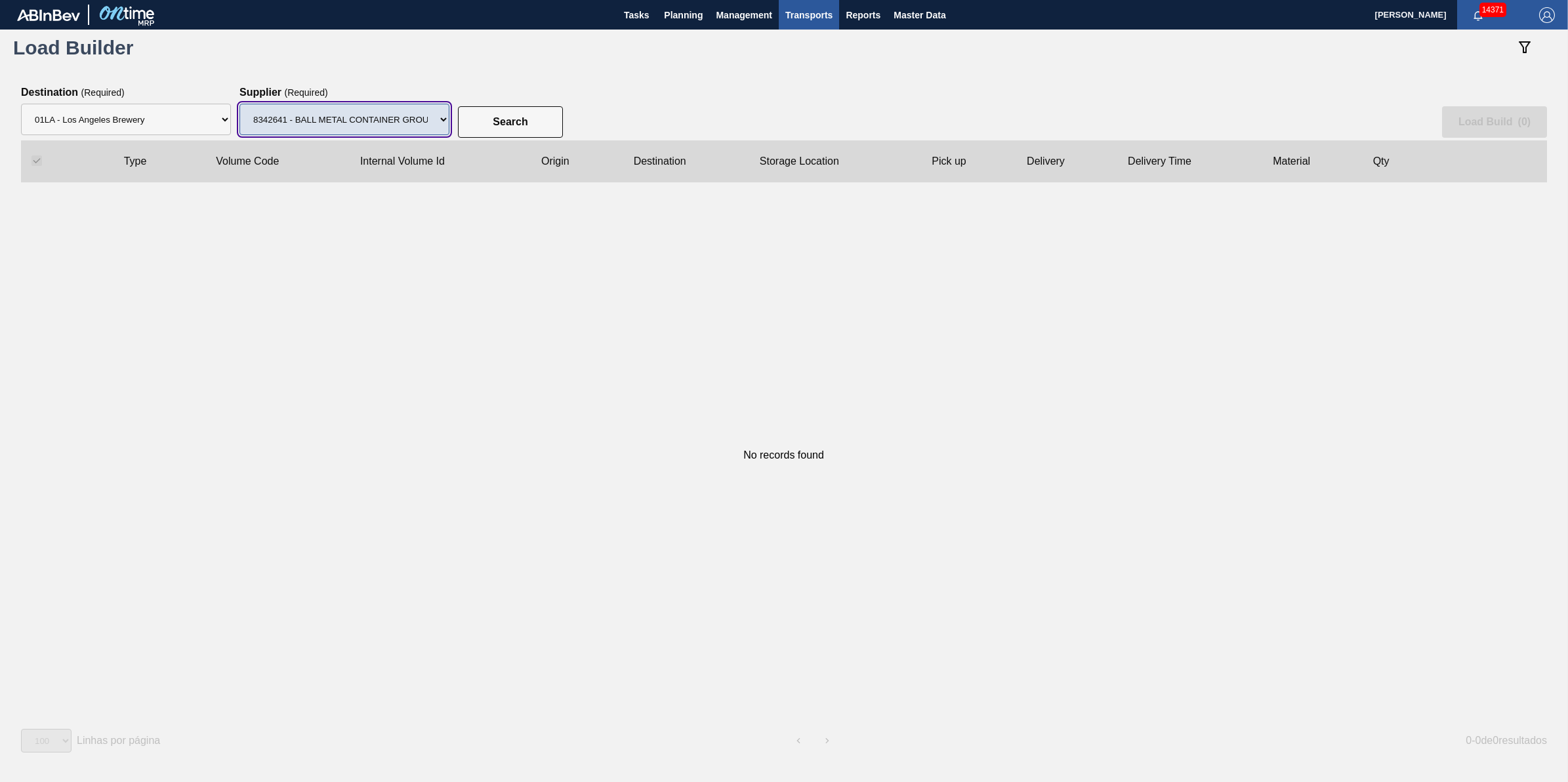
click at [433, 124] on select "Supplier 8221649 - BALL METAL CONTAINER GROUP 8342641 - BALL METAL CONTAINER GR…" at bounding box center [344, 119] width 210 height 32
select select "166"
click at [239, 103] on select "Supplier 8221649 - BALL METAL CONTAINER GROUP 8342641 - BALL METAL CONTAINER GR…" at bounding box center [344, 119] width 210 height 32
click at [496, 128] on button "Search" at bounding box center [510, 122] width 105 height 32
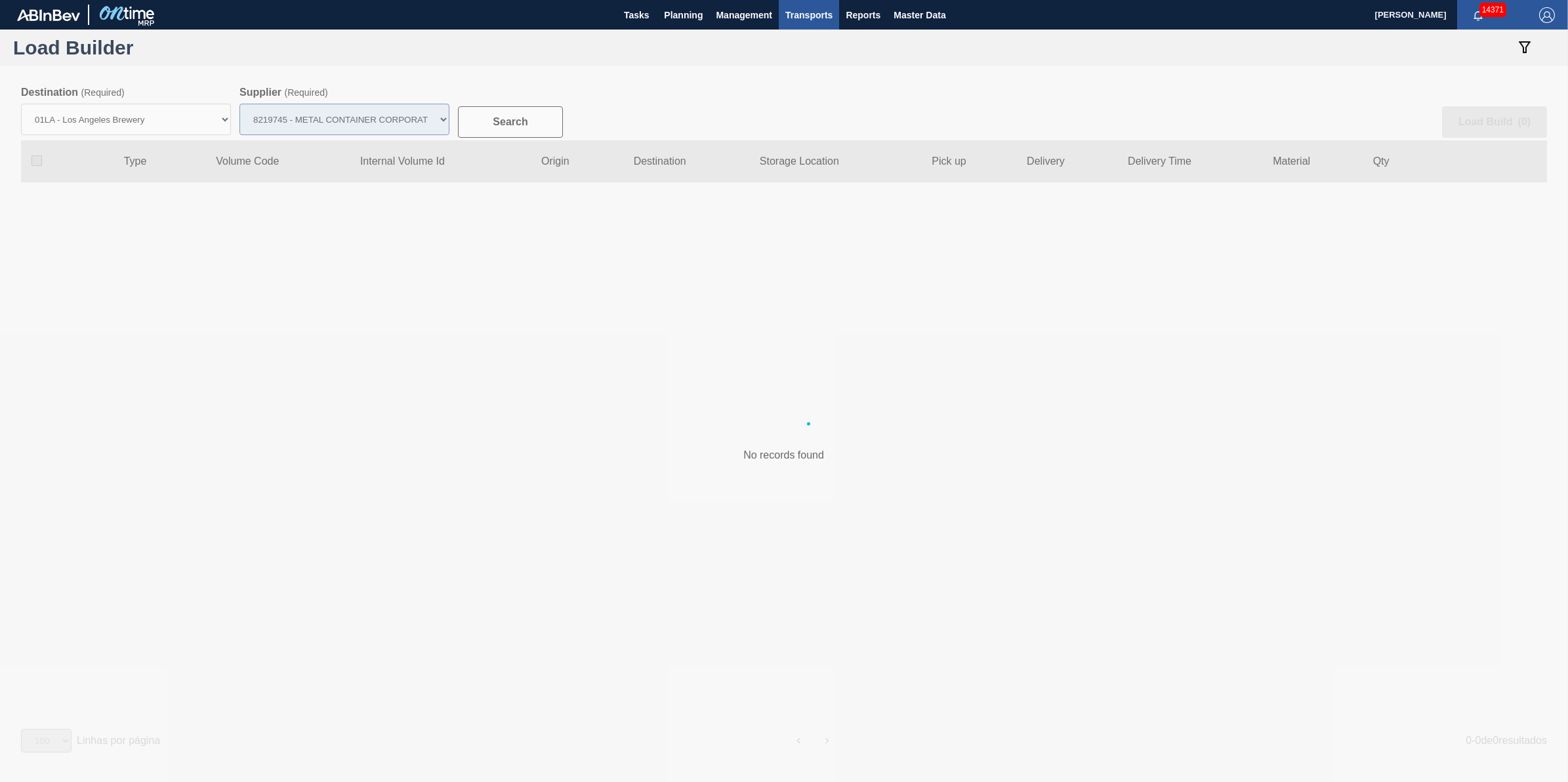
checkbox input "false"
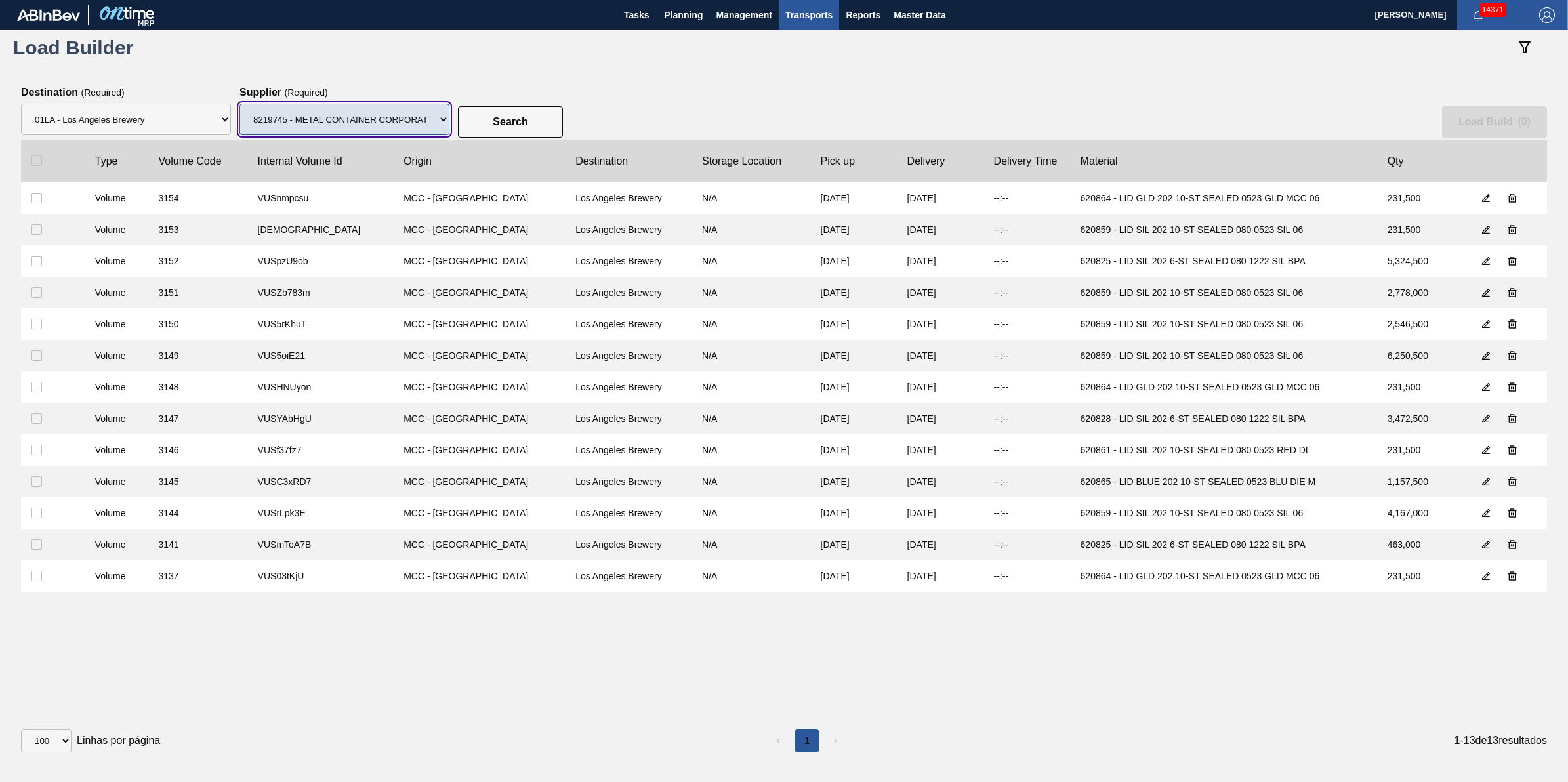
click at [427, 121] on select "Supplier 8221649 - BALL METAL CONTAINER GROUP 8342641 - BALL METAL CONTAINER GR…" at bounding box center [344, 119] width 210 height 32
click at [239, 103] on select "Supplier 8221649 - BALL METAL CONTAINER GROUP 8342641 - BALL METAL CONTAINER GR…" at bounding box center [344, 119] width 210 height 32
click at [396, 120] on select "Supplier 8221649 - BALL METAL CONTAINER GROUP 8342641 - BALL METAL CONTAINER GR…" at bounding box center [344, 119] width 210 height 32
select select "13"
click at [239, 103] on select "Supplier 8221649 - BALL METAL CONTAINER GROUP 8342641 - BALL METAL CONTAINER GR…" at bounding box center [344, 119] width 210 height 32
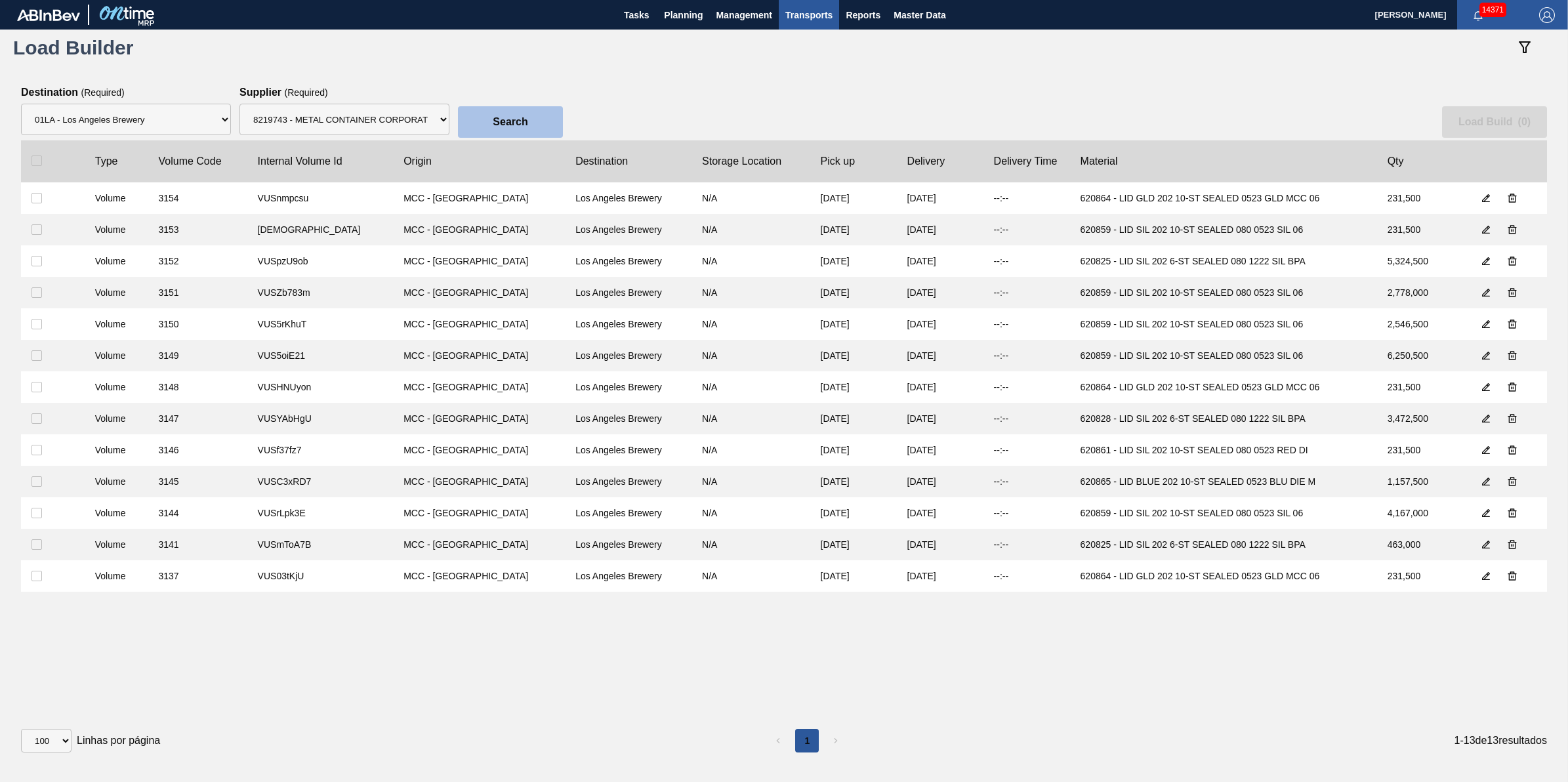
click at [500, 130] on button "Search" at bounding box center [510, 122] width 105 height 32
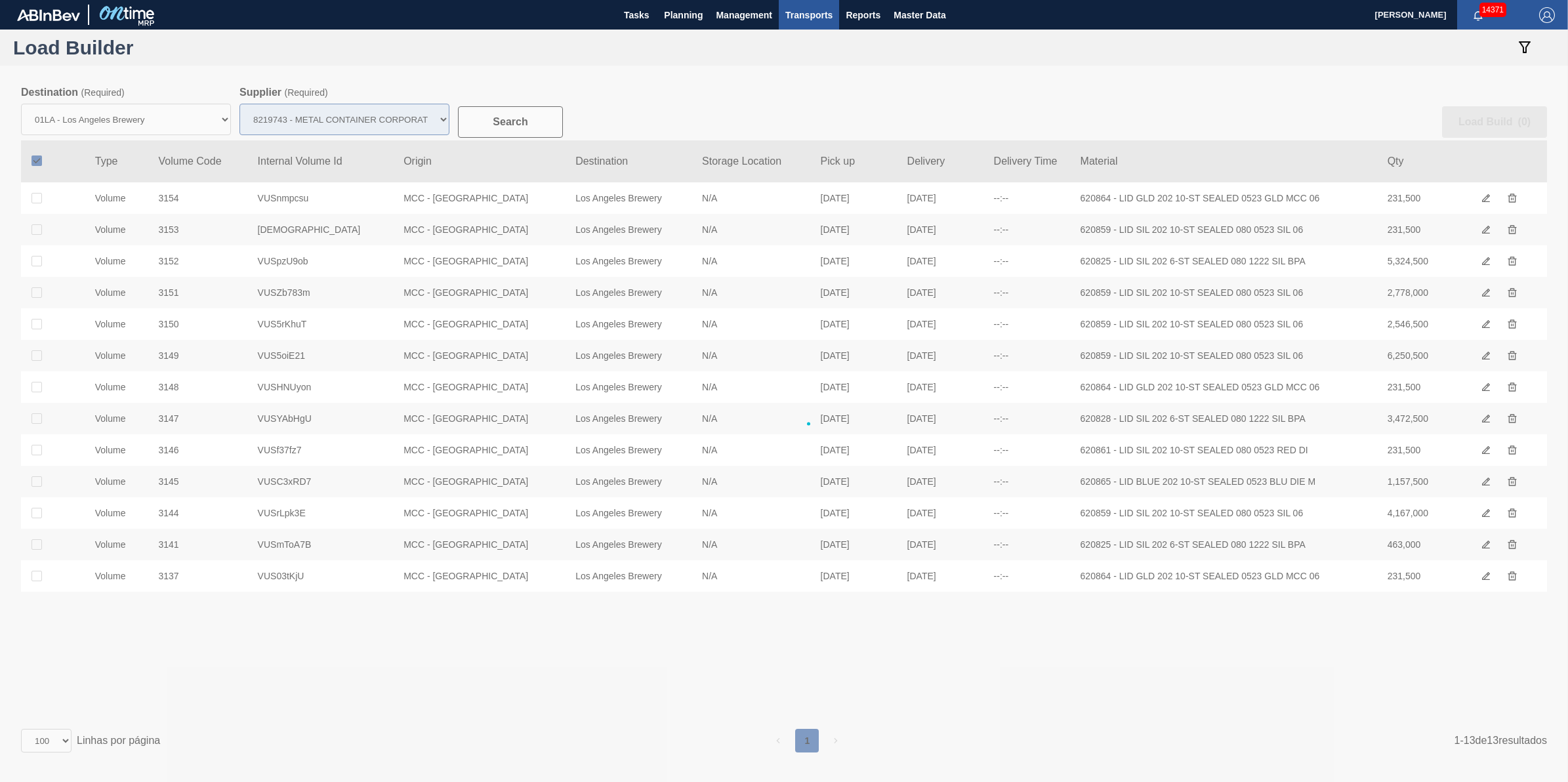
checkbox input "true"
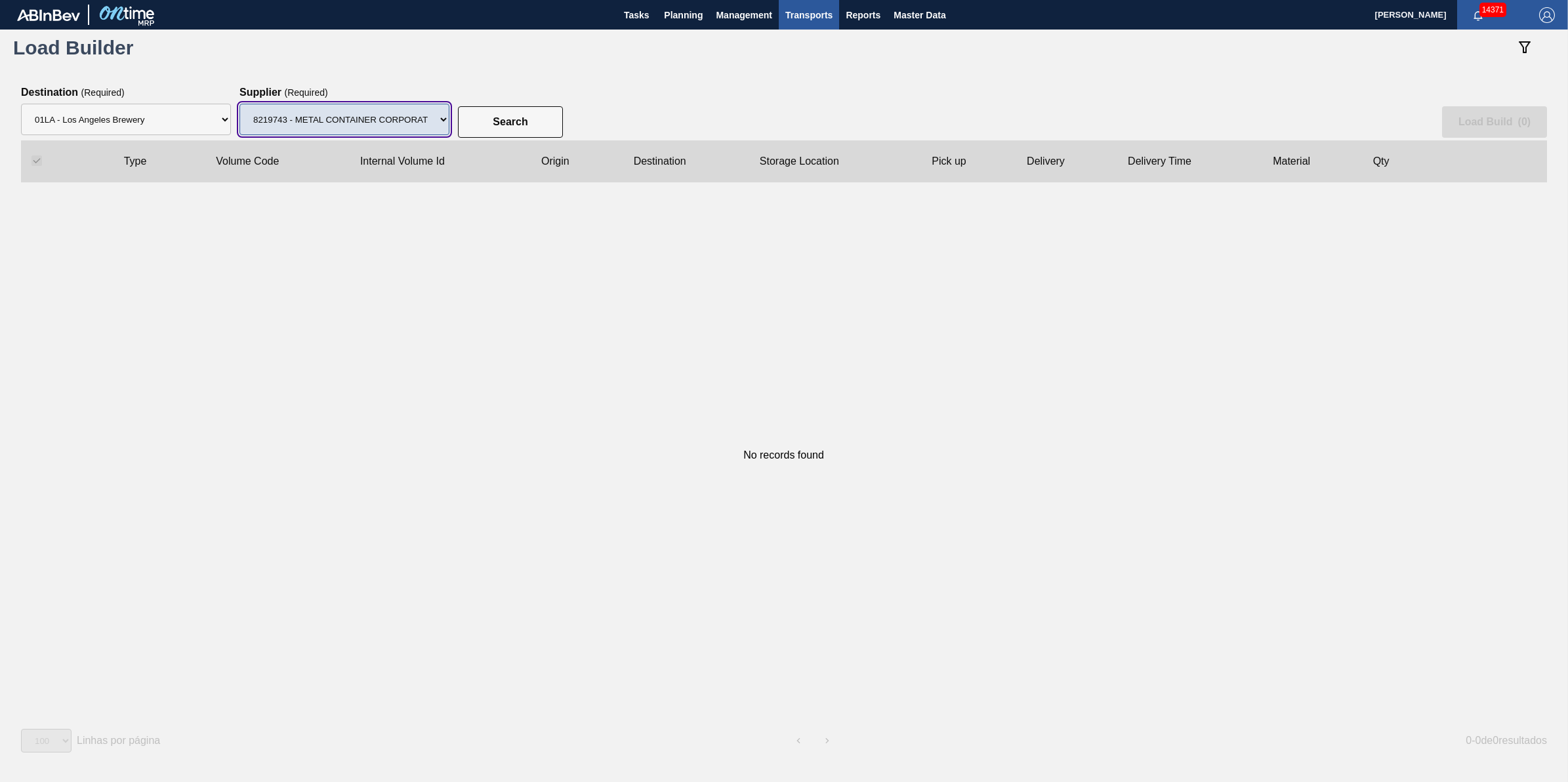
click at [412, 120] on select "Supplier 8221649 - BALL METAL CONTAINER GROUP 8342641 - BALL METAL CONTAINER GR…" at bounding box center [344, 119] width 210 height 32
select select "166"
click at [239, 103] on select "Supplier 8221649 - BALL METAL CONTAINER GROUP 8342641 - BALL METAL CONTAINER GR…" at bounding box center [344, 119] width 210 height 32
click at [529, 116] on button "Search" at bounding box center [510, 122] width 105 height 32
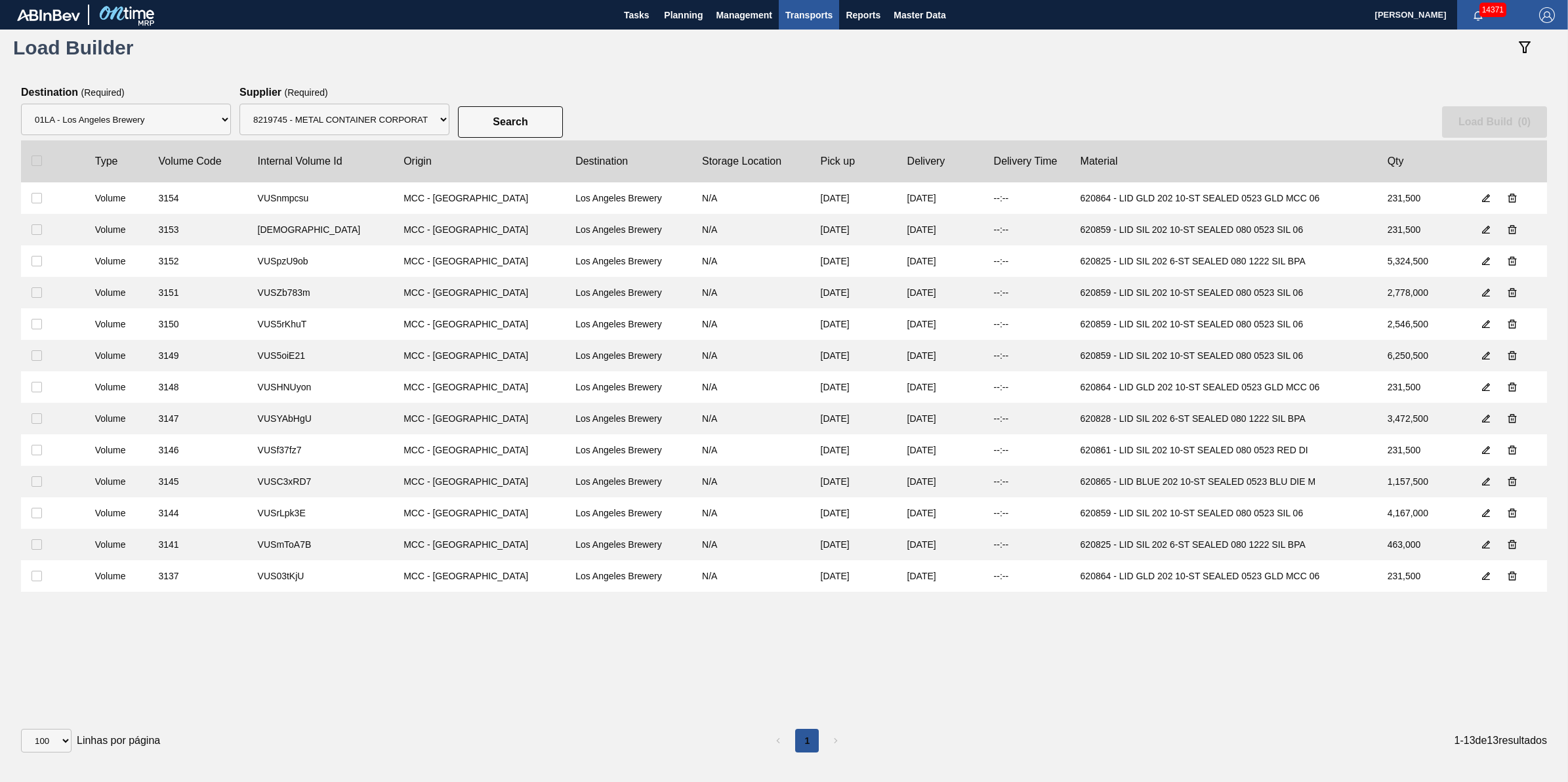
click at [46, 159] on div at bounding box center [48, 160] width 33 height 11
click at [38, 160] on input "checkbox" at bounding box center [37, 160] width 11 height 11
checkbox input "true"
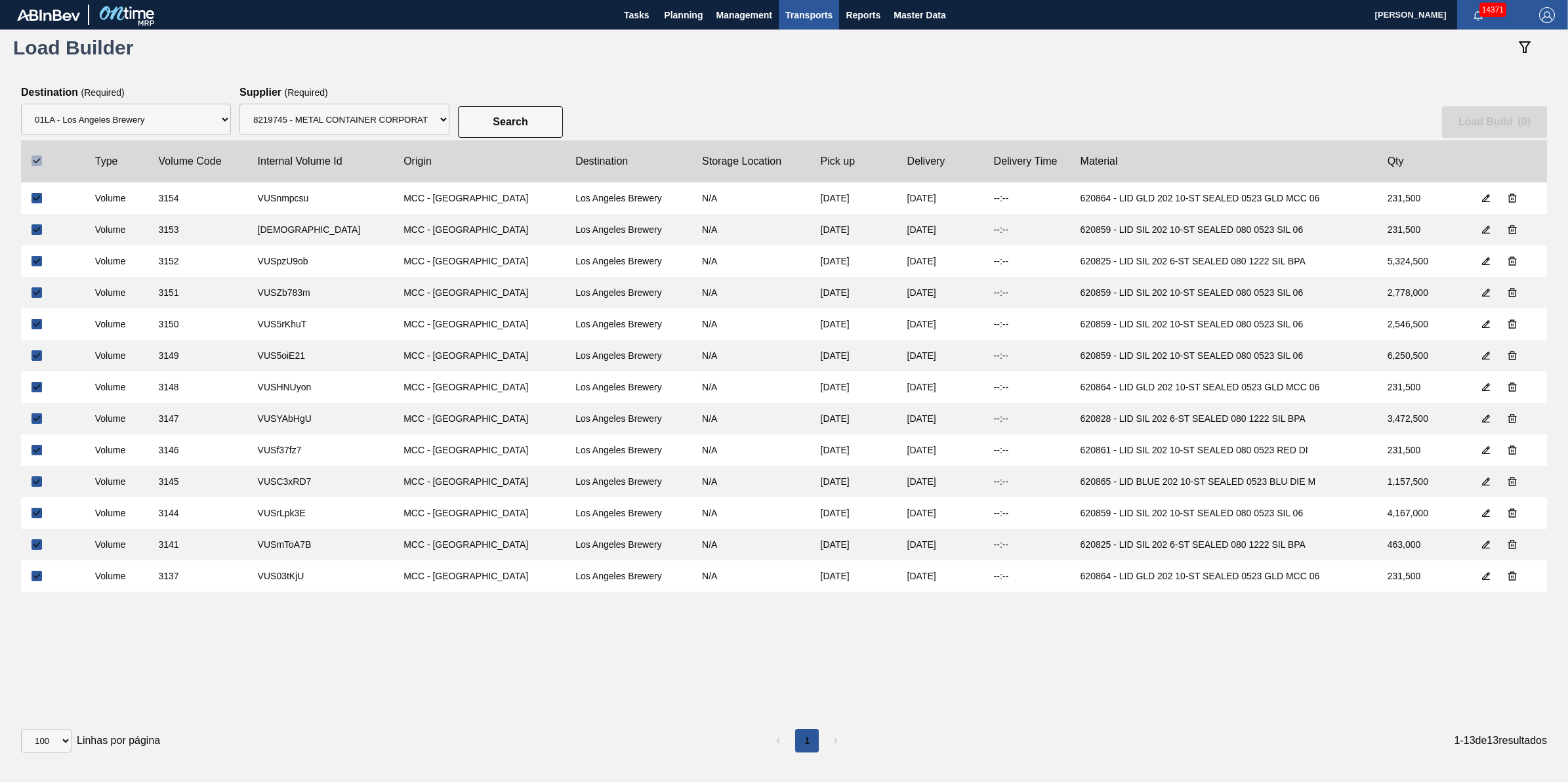
checkbox input "true"
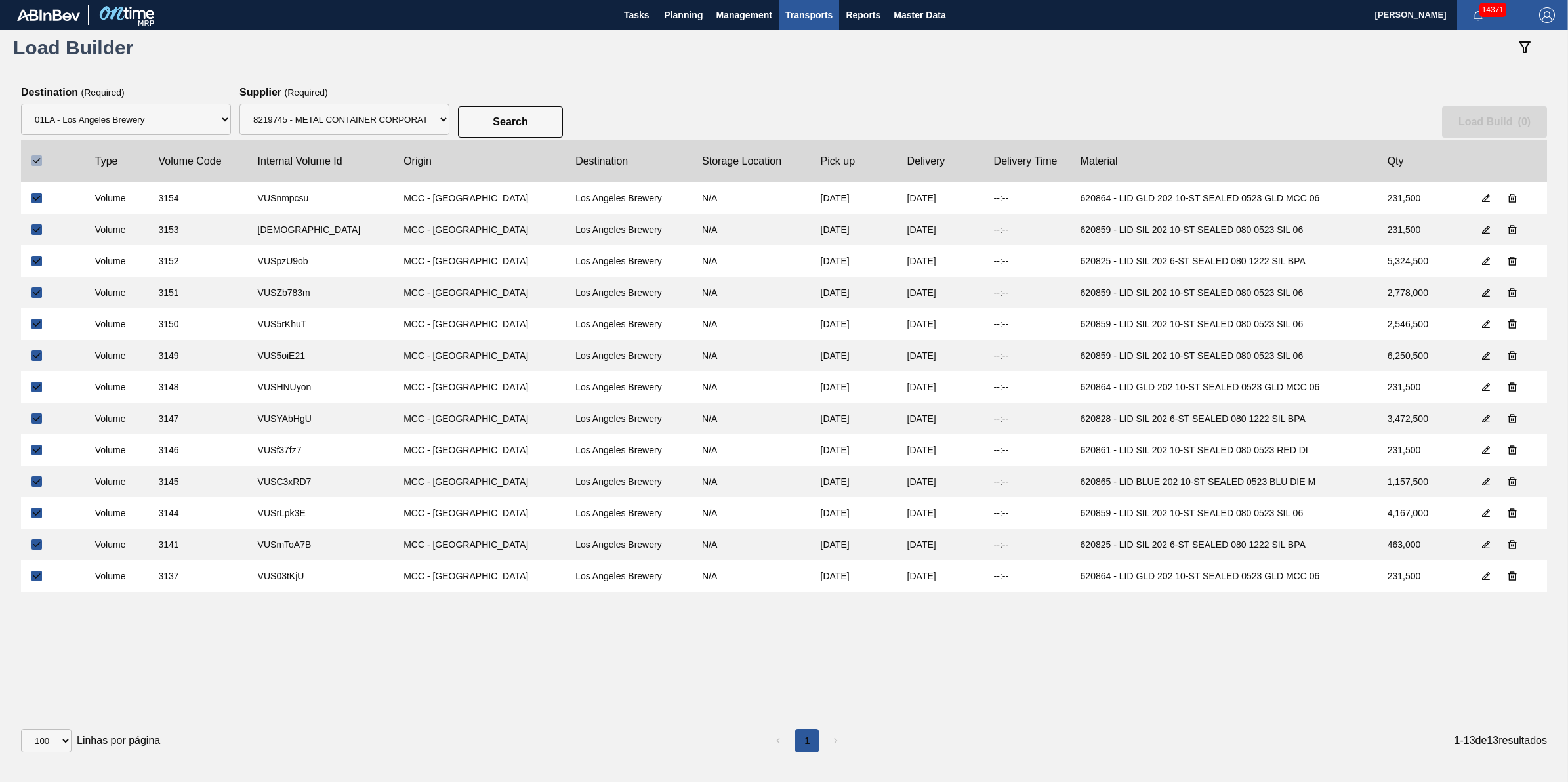
checkbox input "true"
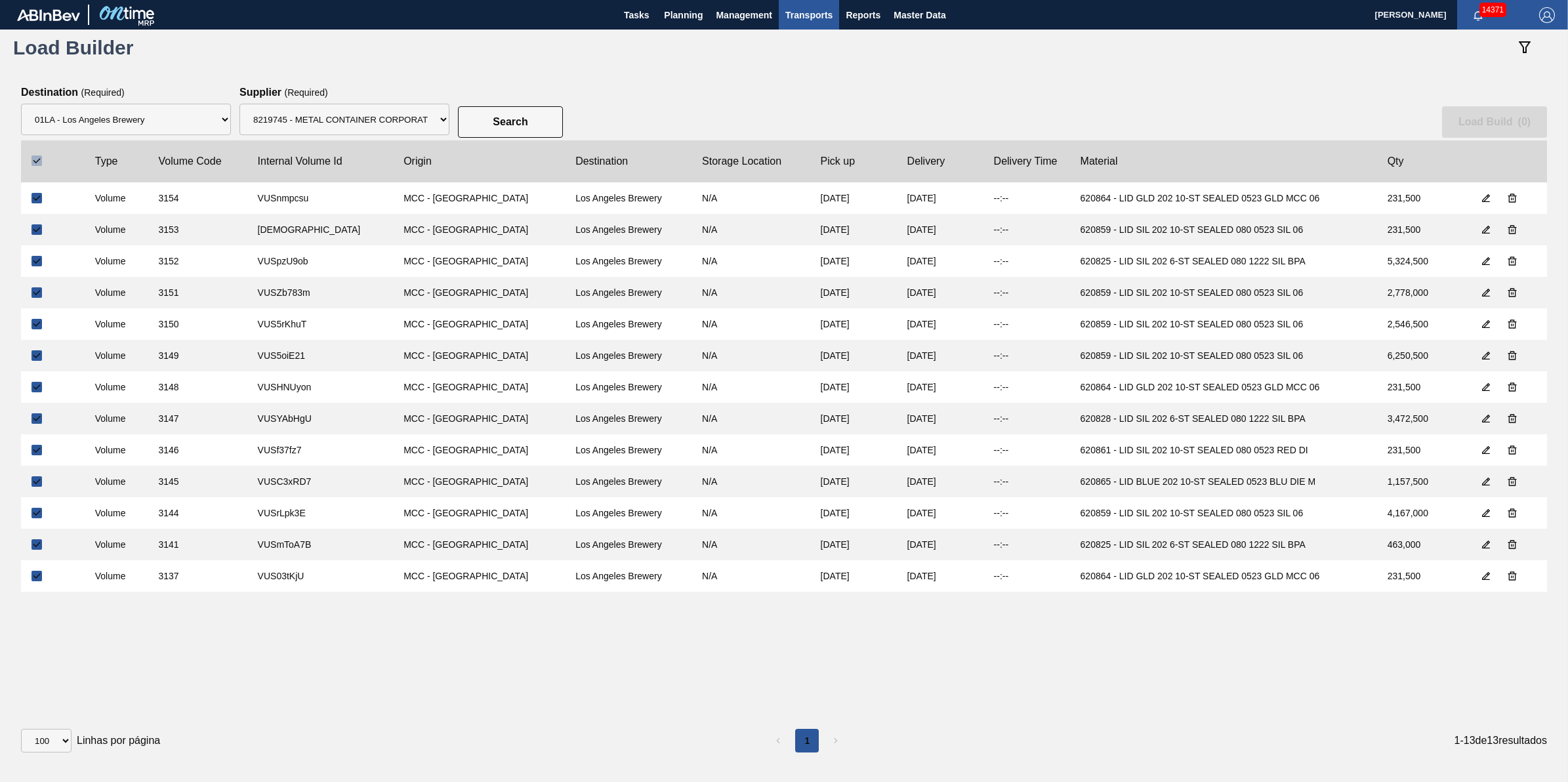
checkbox input "true"
click at [1480, 132] on button "Load Build ( 13 )" at bounding box center [1493, 122] width 110 height 32
select select "Undefined"
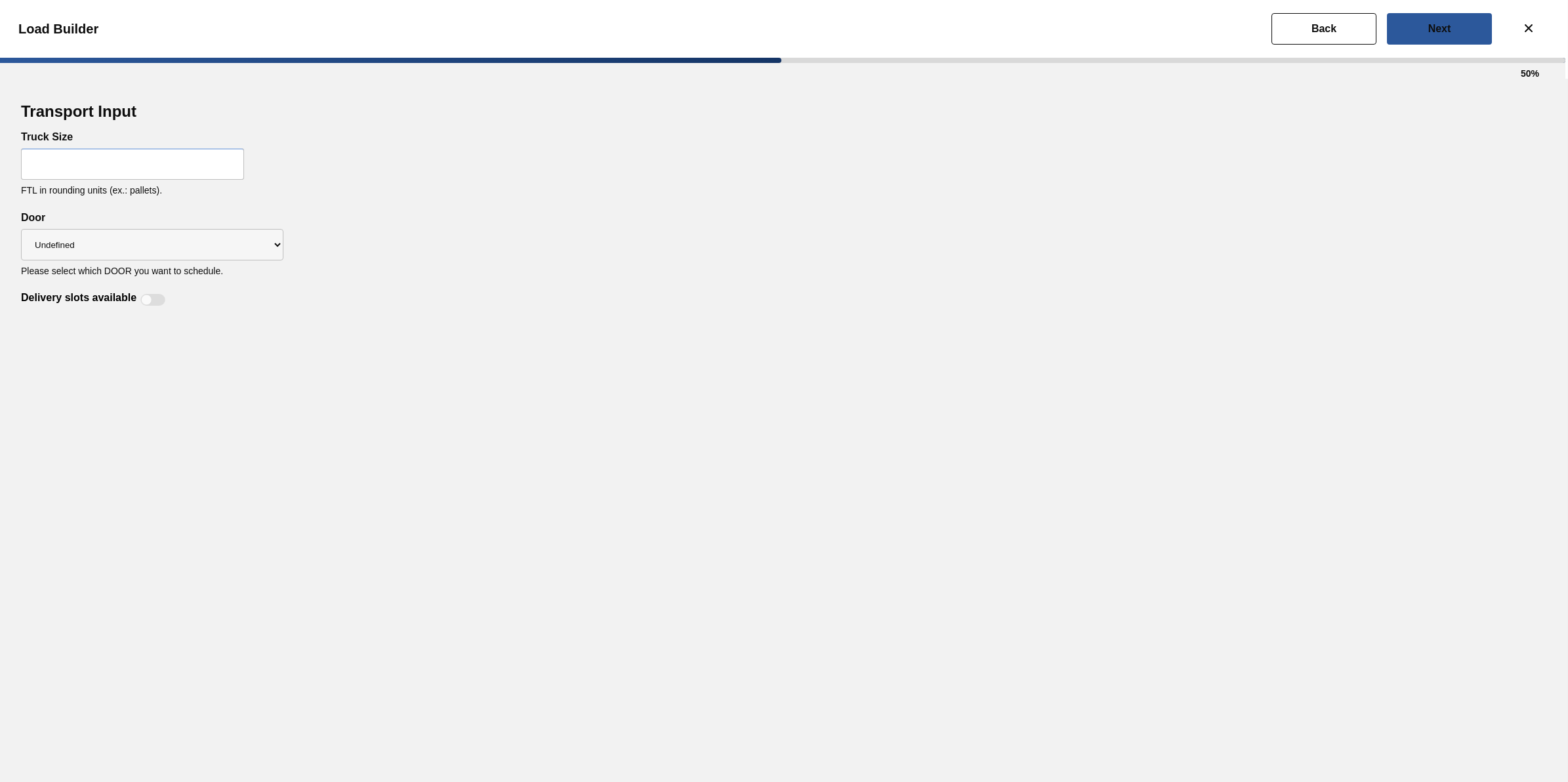
click at [178, 164] on input "text" at bounding box center [132, 164] width 223 height 32
type input "30"
drag, startPoint x: 441, startPoint y: 288, endPoint x: 395, endPoint y: 289, distance: 46.0
click at [441, 289] on div "Delivery slots available" at bounding box center [784, 292] width 1526 height 32
click at [168, 238] on select "Undefined DT91 DT82 DT12 DT43 DT90 DT89 DKD" at bounding box center [152, 245] width 262 height 32
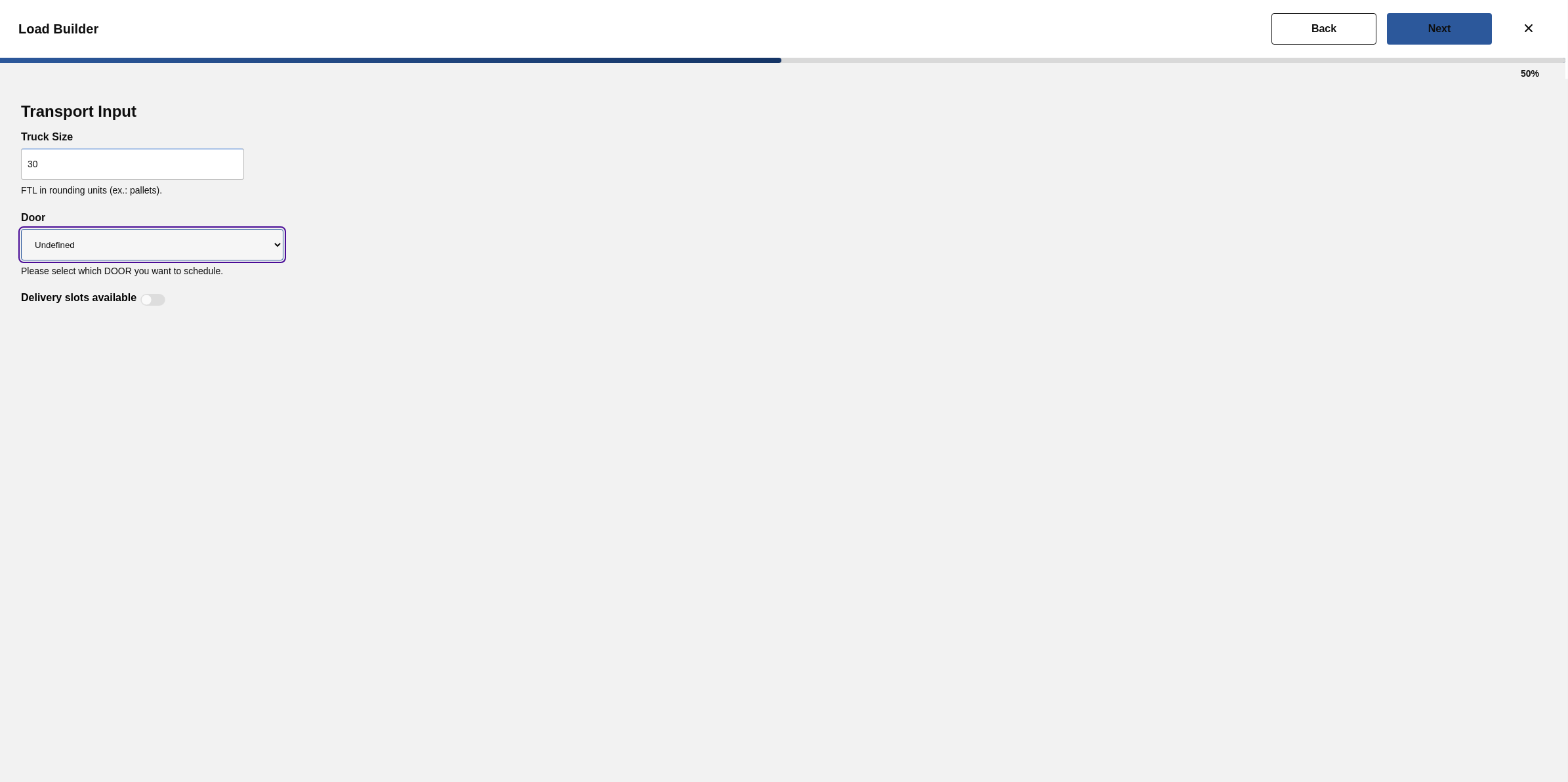
select select "DT43"
click at [21, 229] on select "Undefined DT91 DT82 DT12 DT43 DT90 DT89 DKD" at bounding box center [152, 245] width 262 height 32
click at [152, 306] on div "Delivery slots available" at bounding box center [95, 300] width 148 height 16
click at [156, 296] on div at bounding box center [152, 300] width 25 height 12
checkbox input "true"
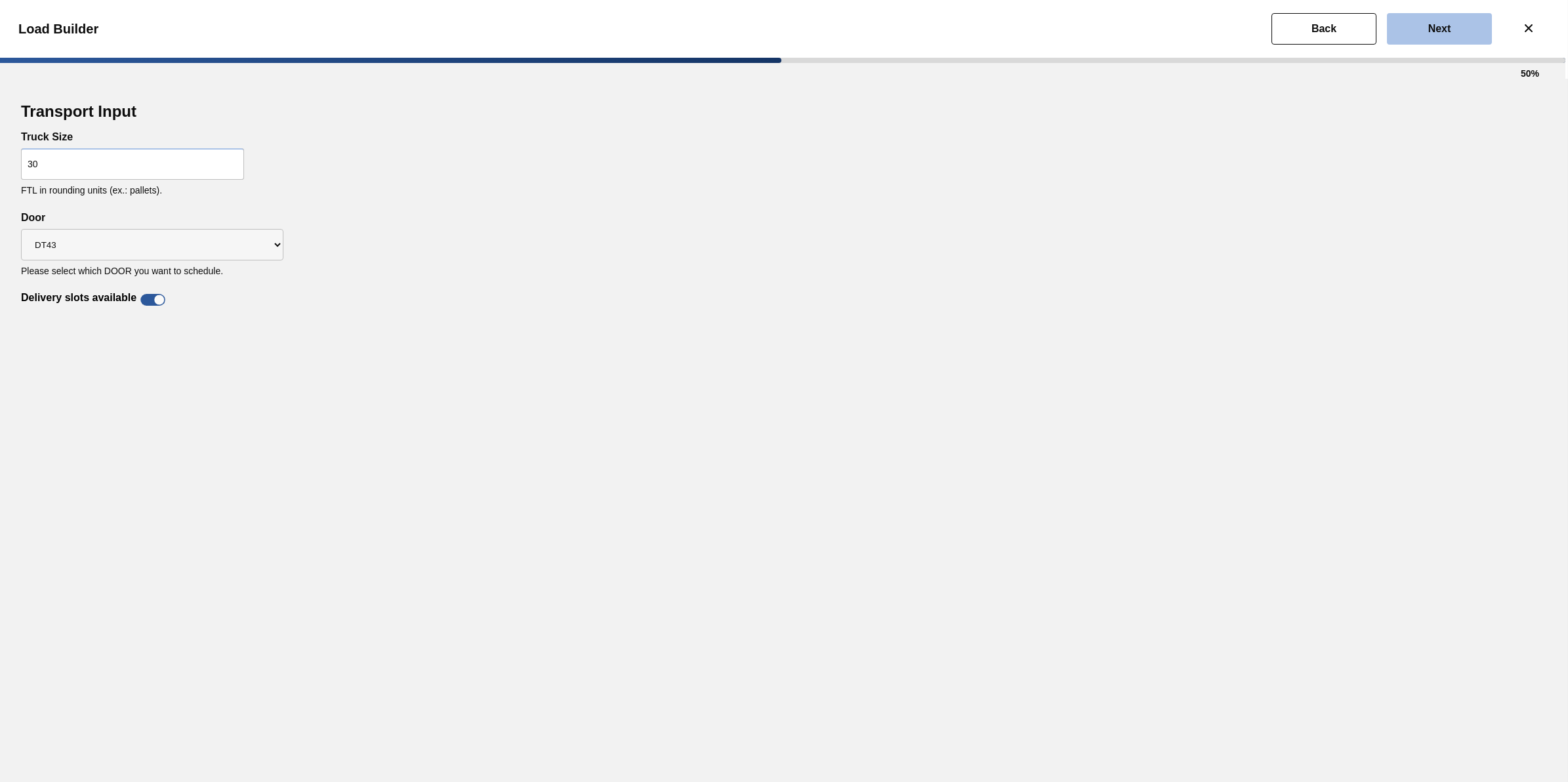
click at [1452, 25] on button "Next" at bounding box center [1439, 29] width 105 height 32
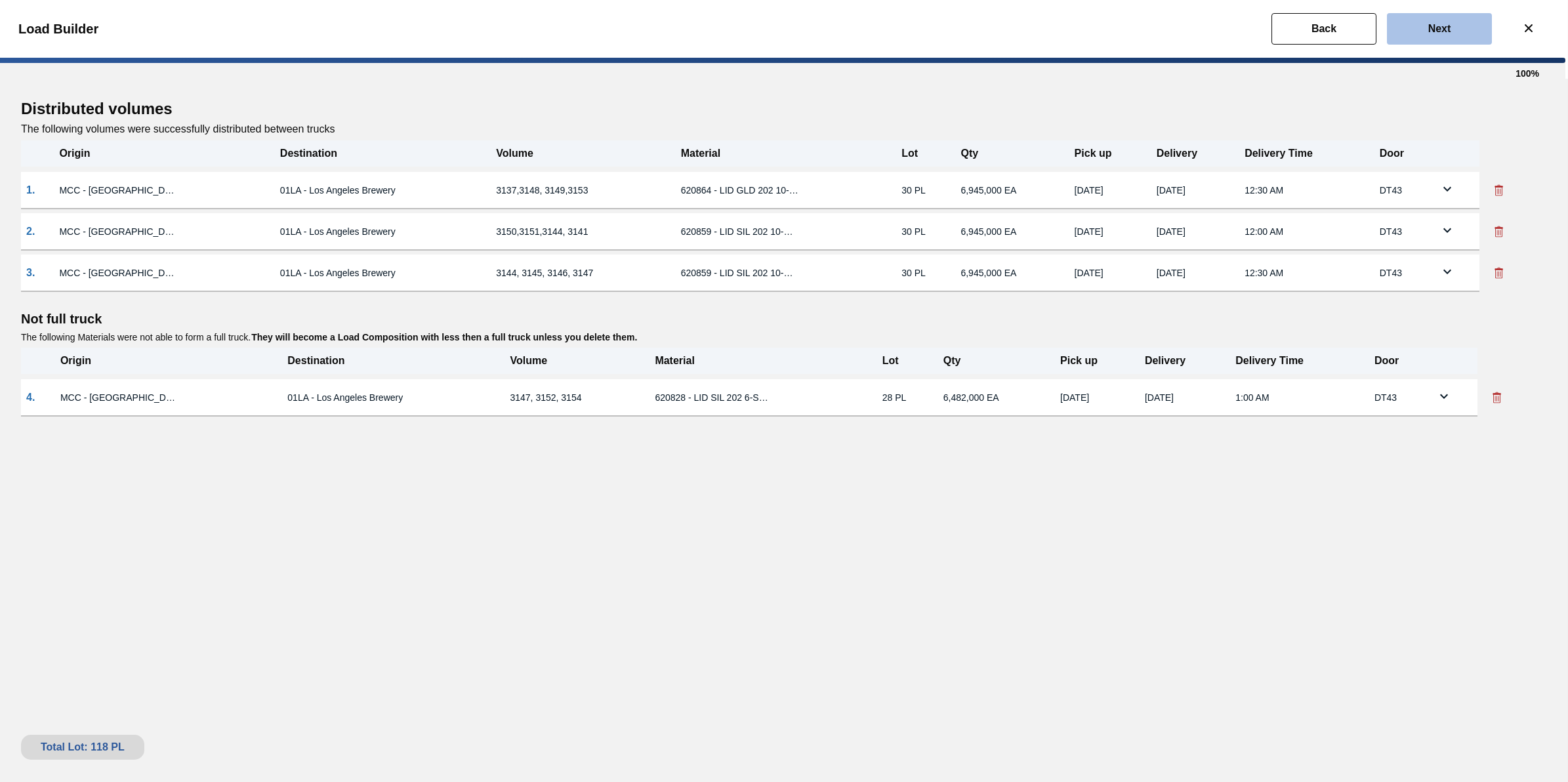
click at [1431, 36] on button "Next" at bounding box center [1439, 29] width 105 height 32
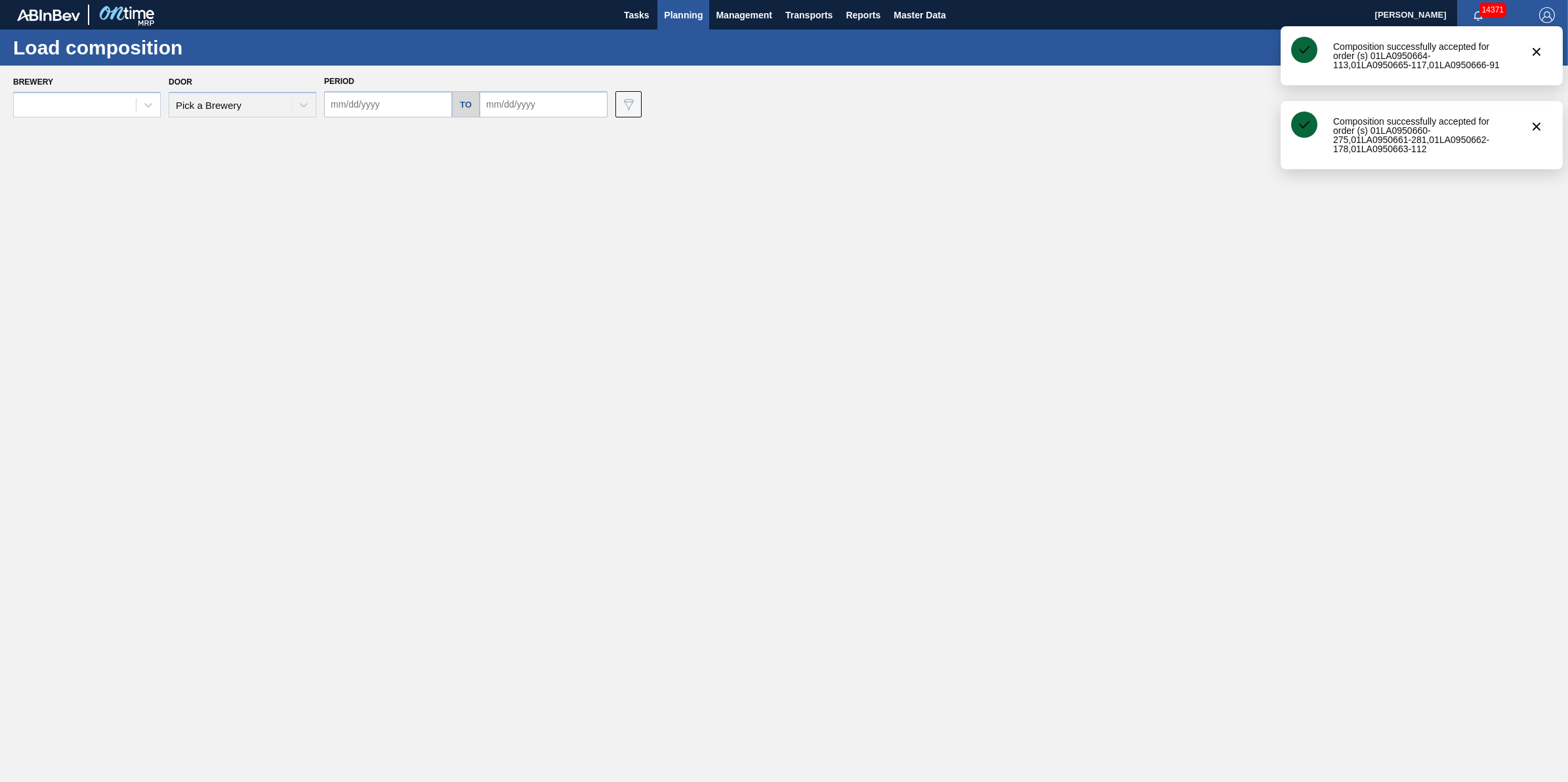
type input "10/03/2025"
type input "10/07/2025"
type input "10/06/2025"
type input "10/10/2025"
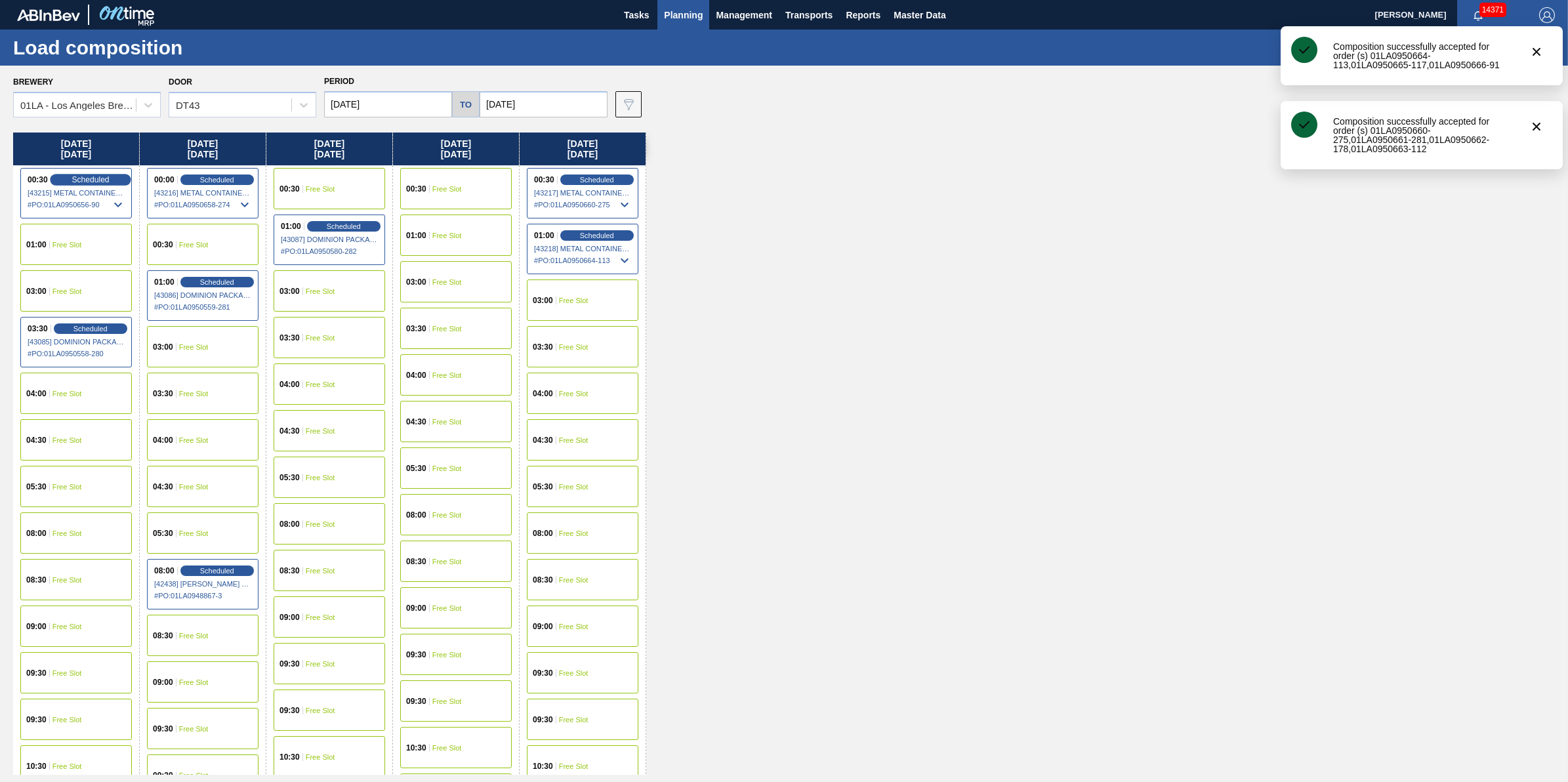
click at [92, 176] on span "Scheduled" at bounding box center [90, 179] width 38 height 9
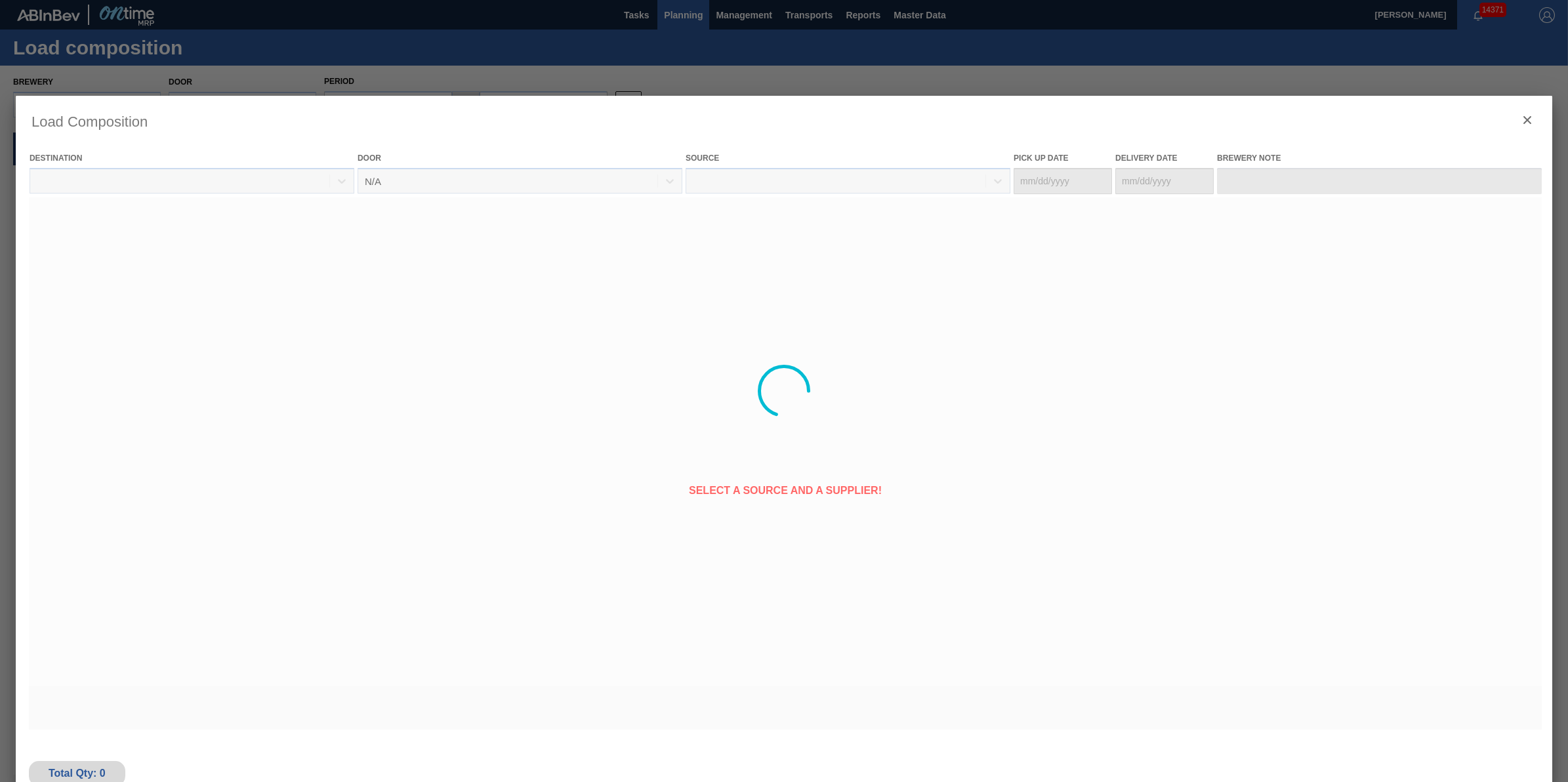
type Date "10/05/2025"
type Date "10/06/2025"
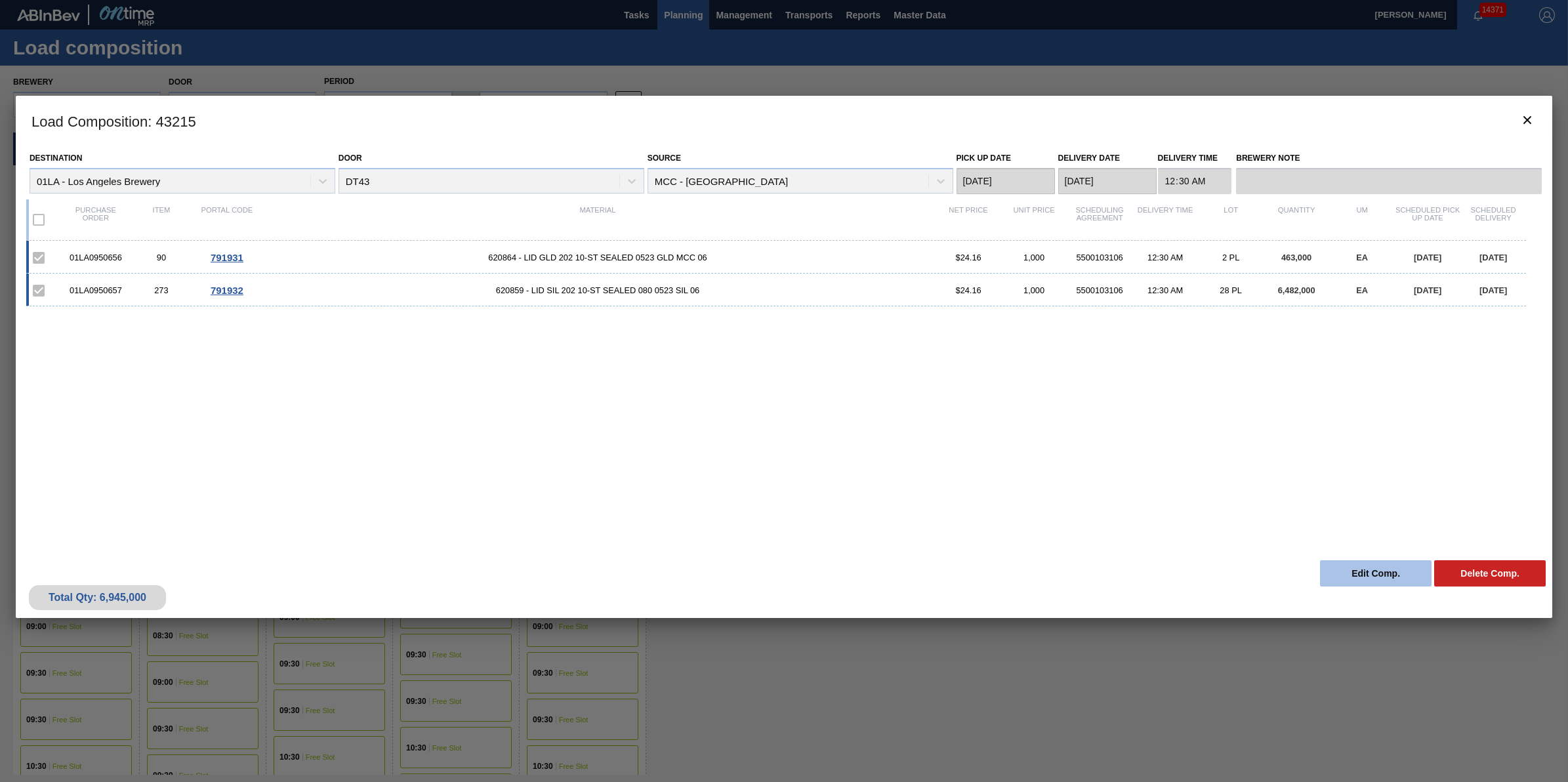
click at [1347, 567] on button "Edit Comp." at bounding box center [1376, 573] width 111 height 26
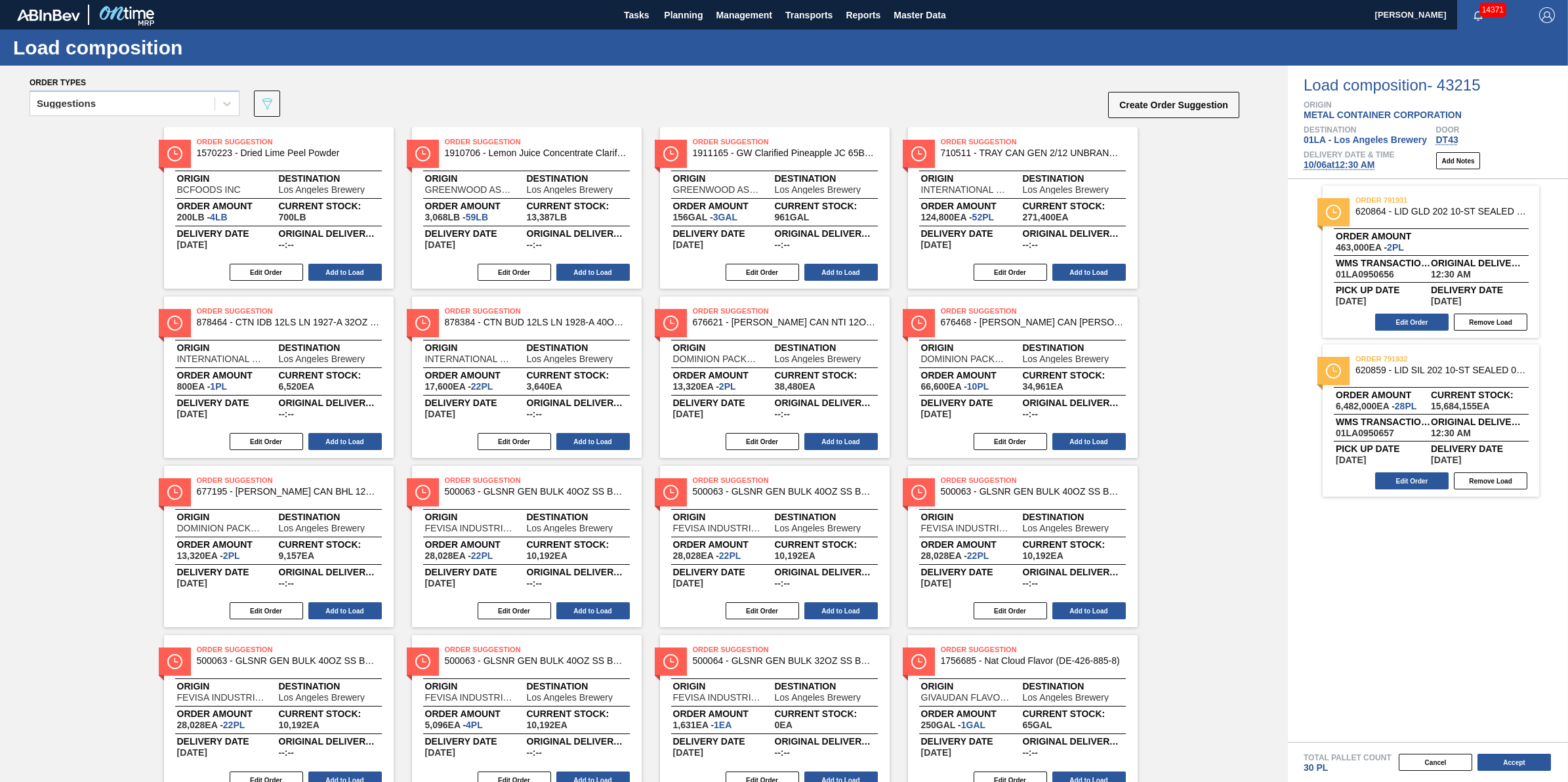
click at [1352, 170] on span "10/06 at 12:30 AM" at bounding box center [1339, 165] width 71 height 11
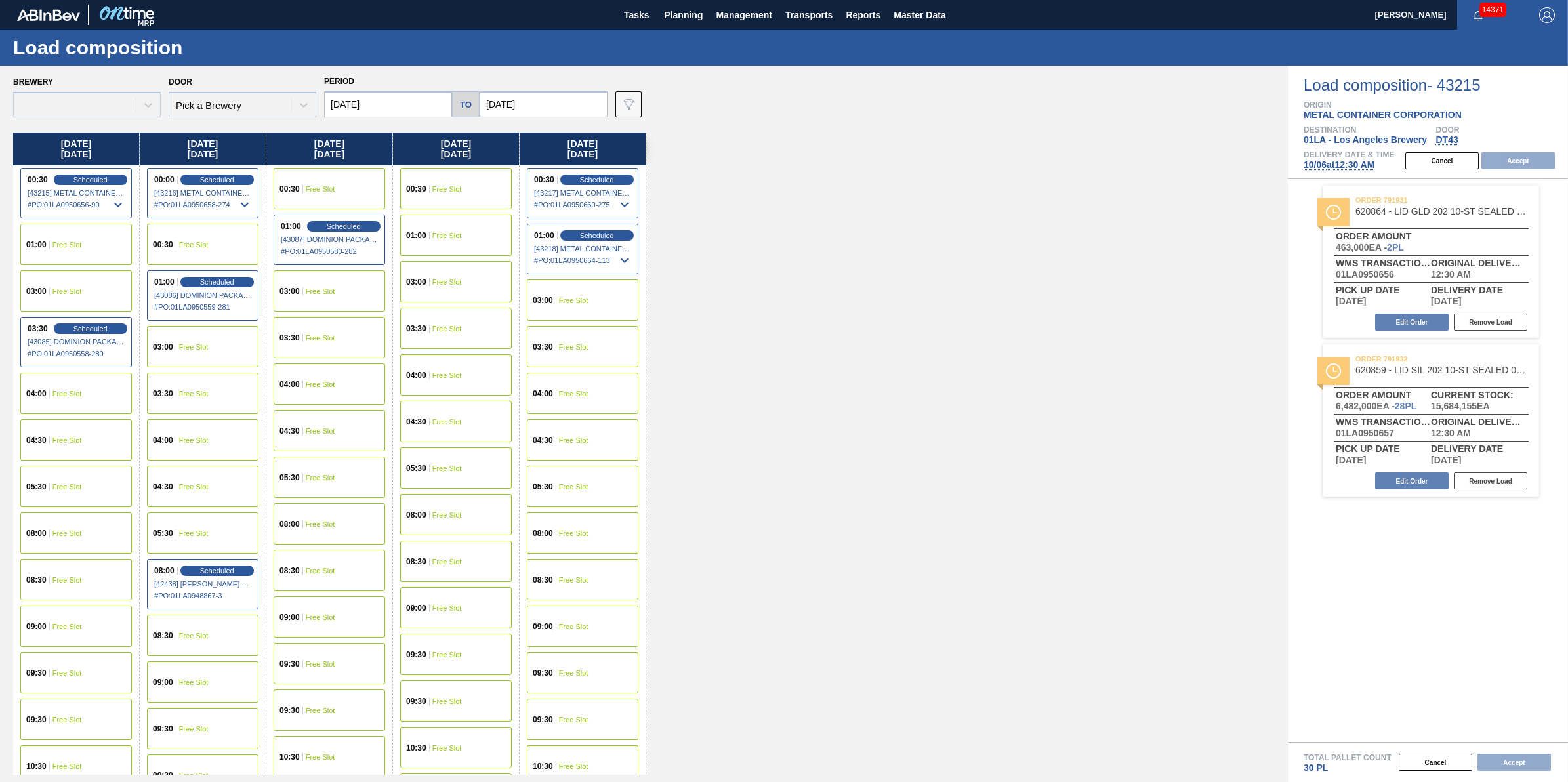
type input "10/13/2025"
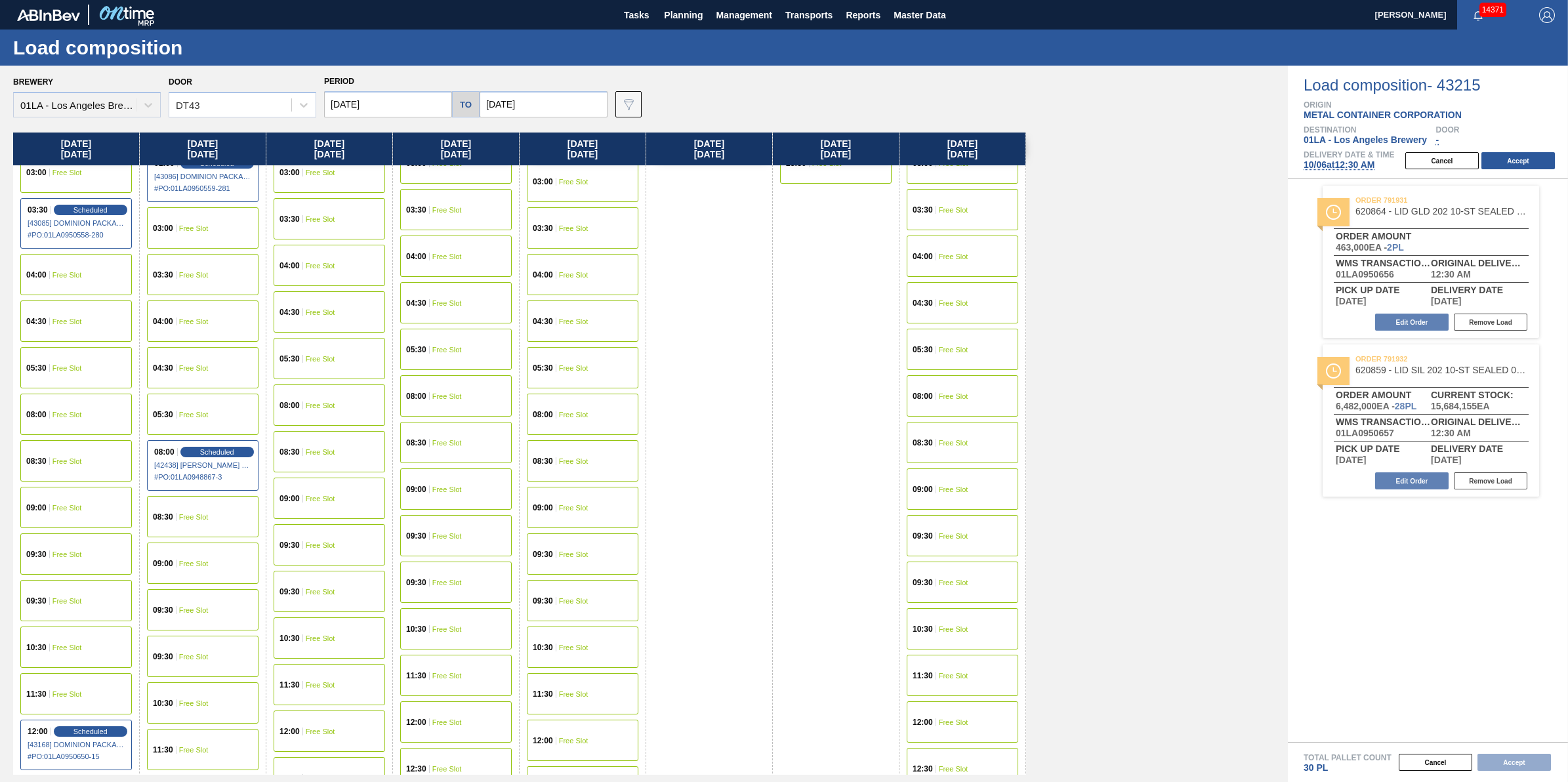
scroll to position [246, 0]
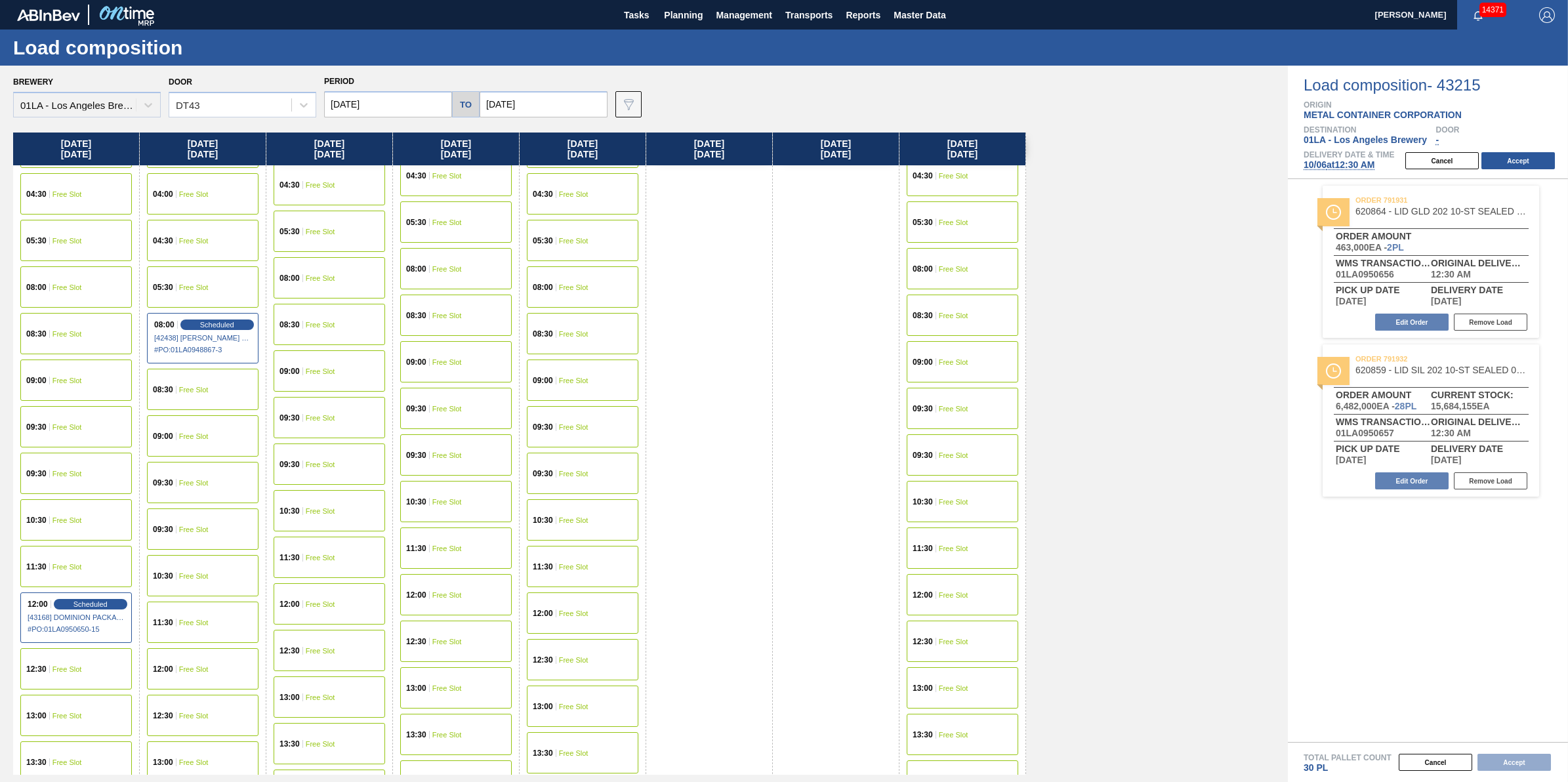
click at [93, 424] on div "09:30 Free Slot" at bounding box center [76, 426] width 111 height 41
click at [1530, 155] on button "Accept" at bounding box center [1518, 161] width 74 height 17
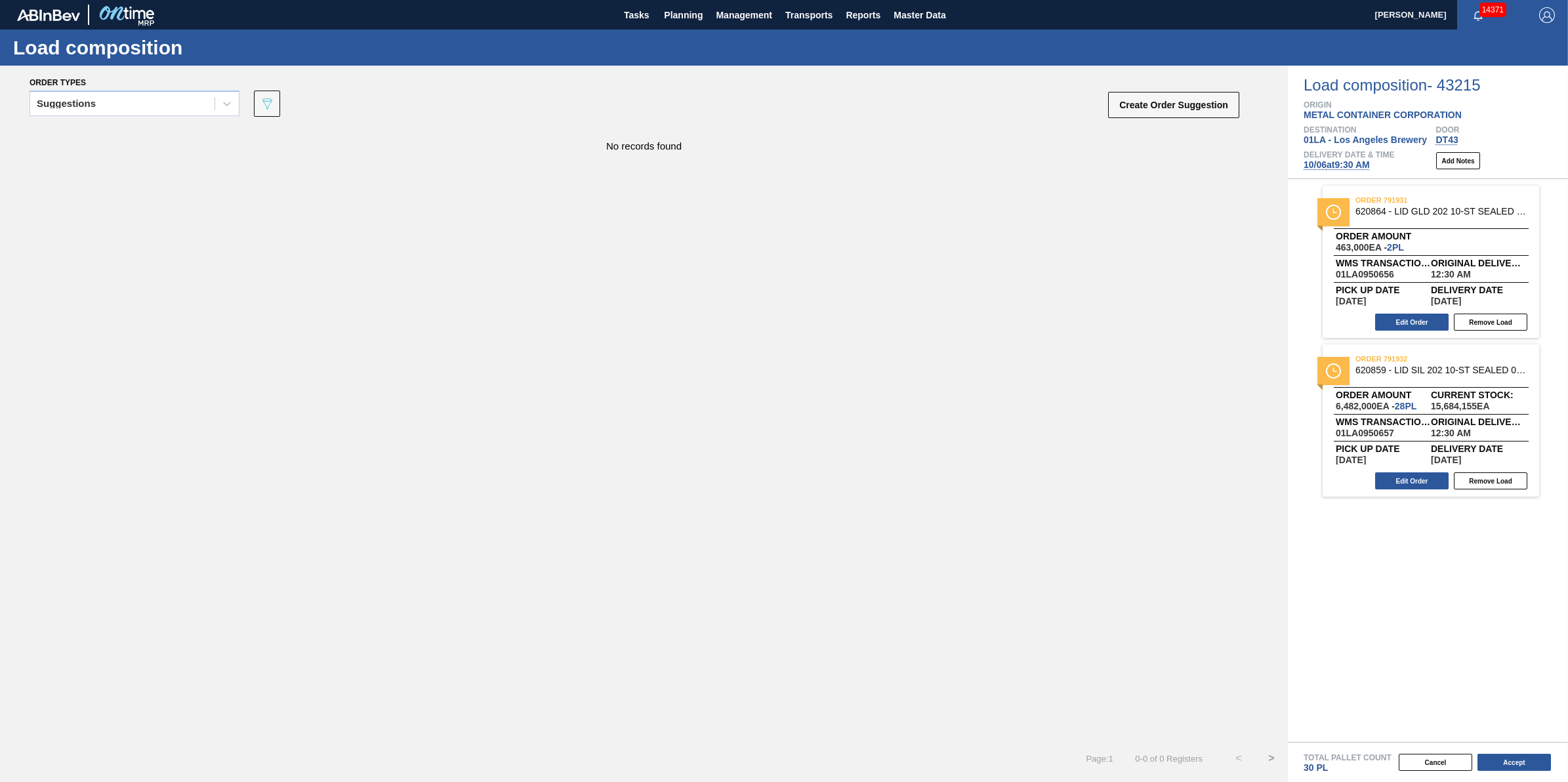
click at [1528, 753] on div "Cancel Accept" at bounding box center [1413, 762] width 280 height 20
click at [1528, 757] on button "Accept" at bounding box center [1515, 762] width 74 height 17
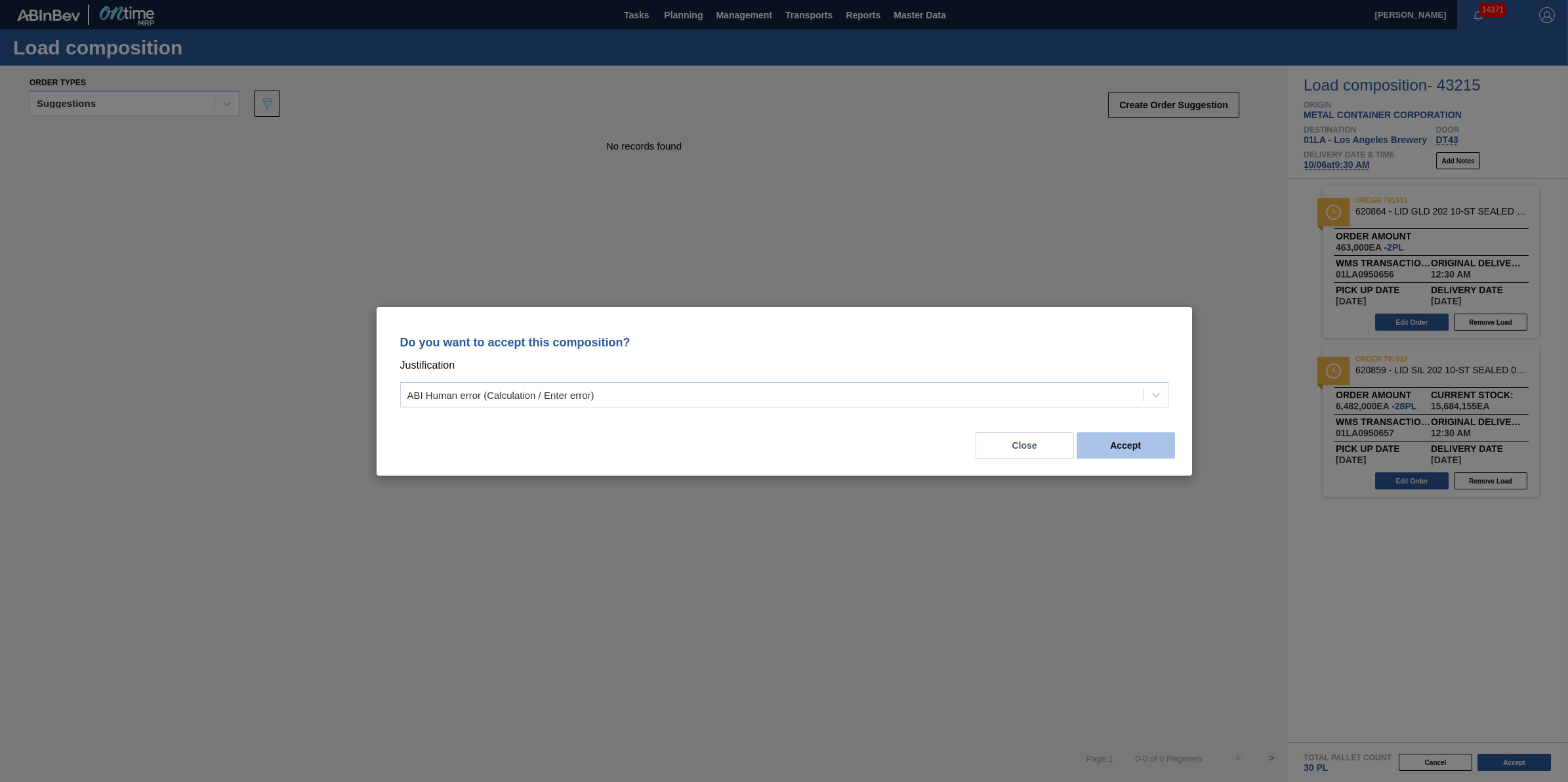
click at [1140, 444] on button "Accept" at bounding box center [1126, 445] width 98 height 26
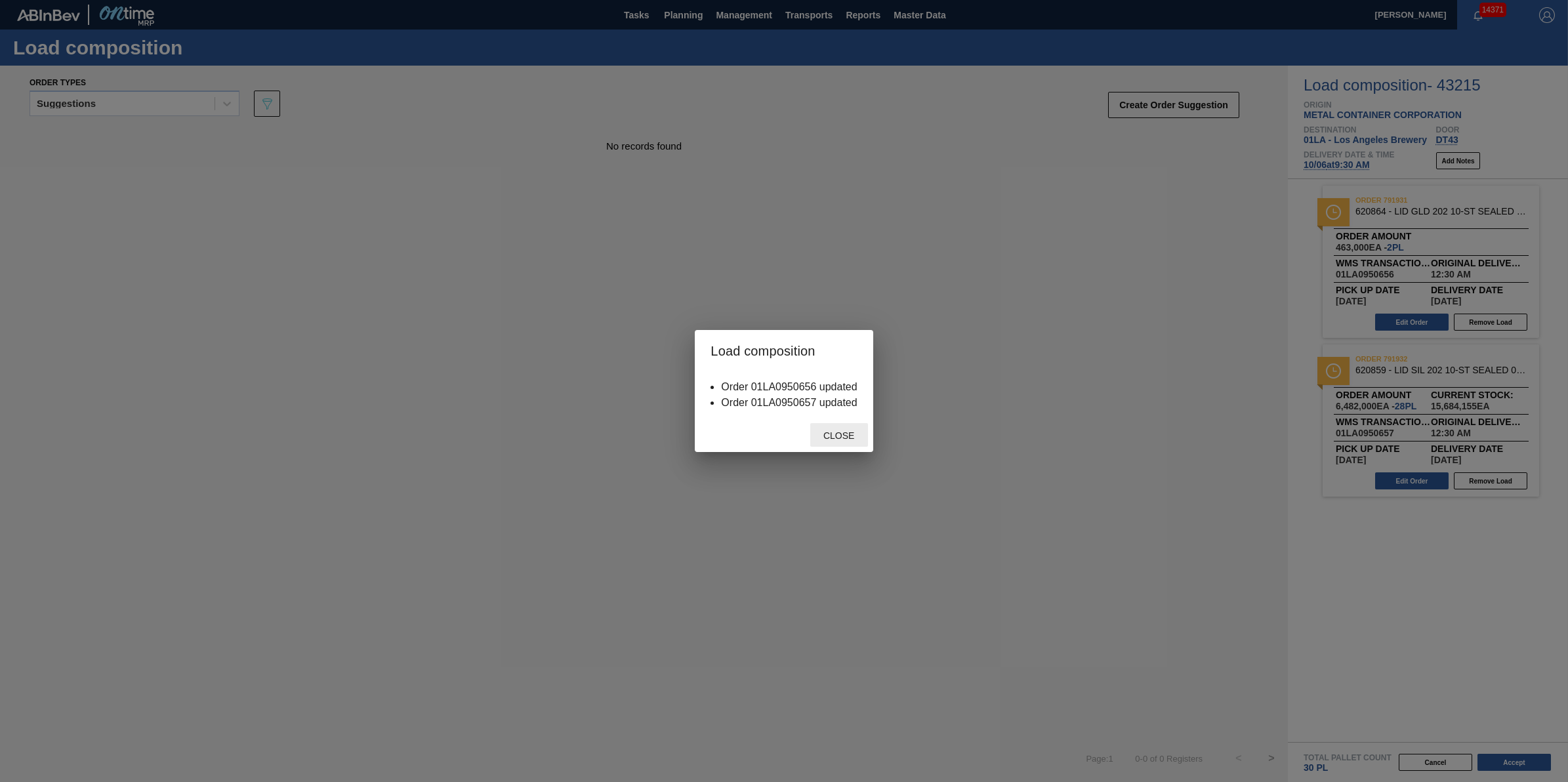
click at [854, 439] on span "Close" at bounding box center [839, 436] width 52 height 11
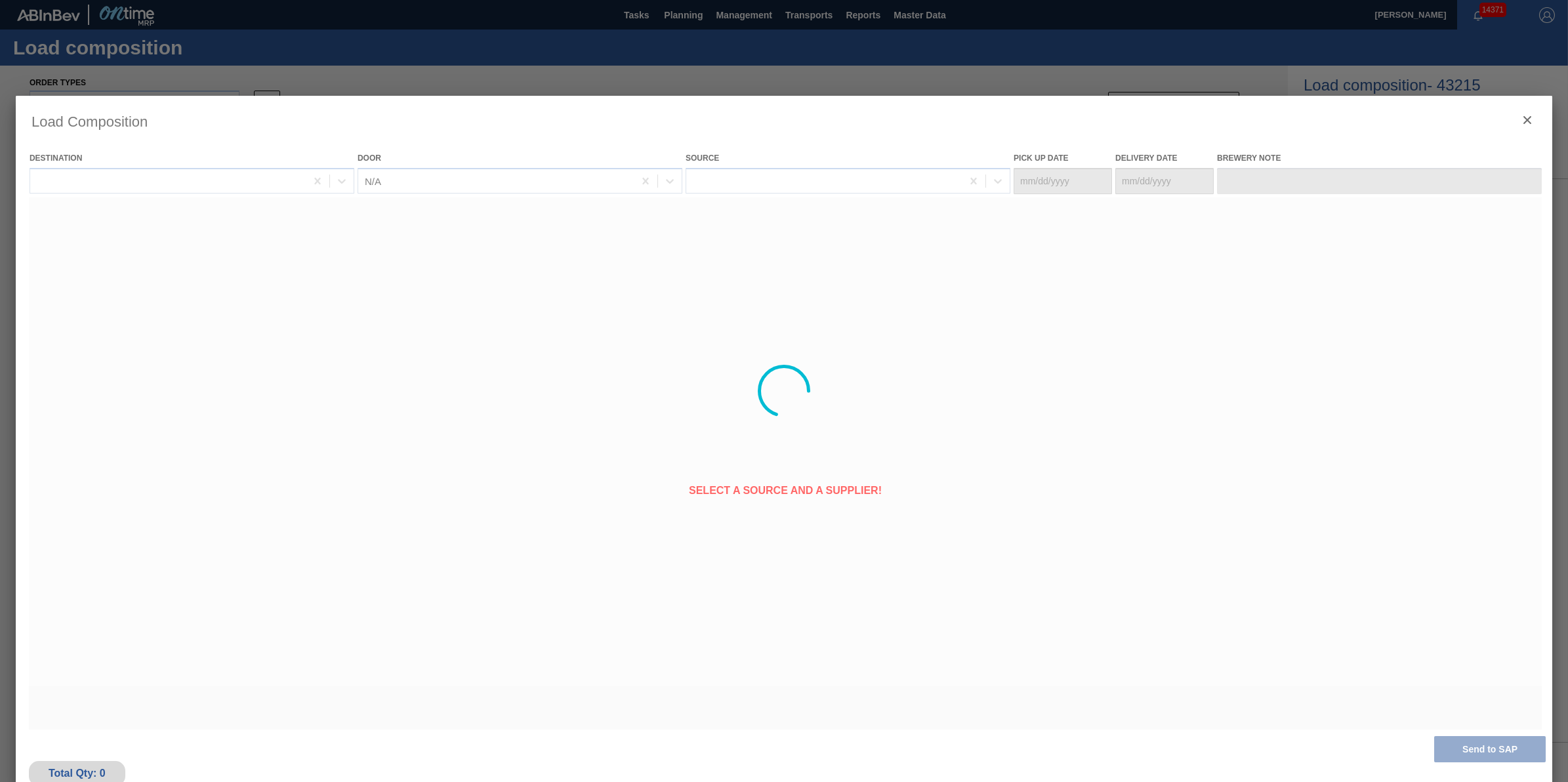
type Date "10/05/2025"
type Date "10/06/2025"
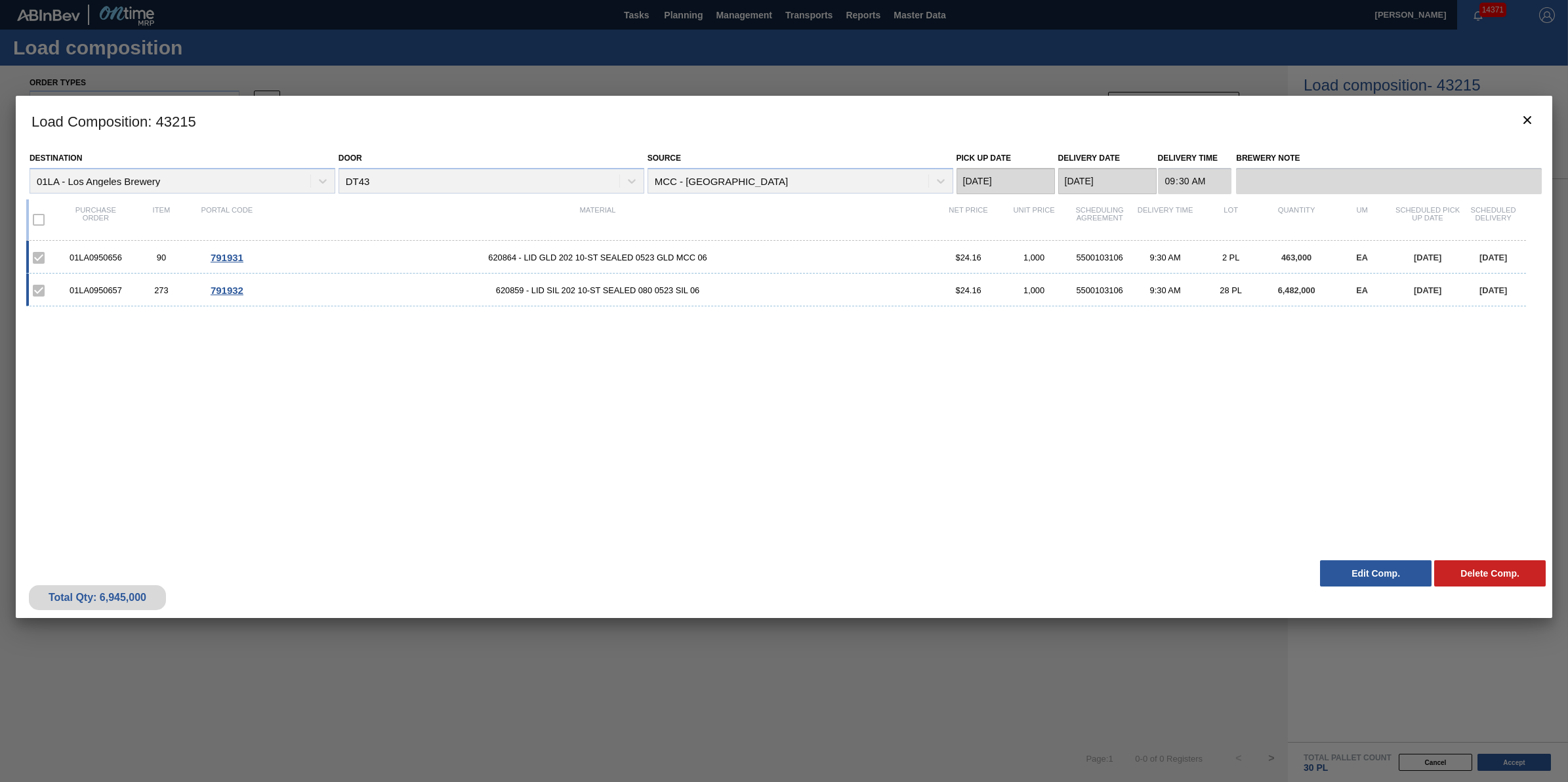
click at [1510, 115] on h3 "Load Composition : 43215" at bounding box center [784, 121] width 1537 height 50
click at [1526, 118] on icon "botão de ícone" at bounding box center [1528, 120] width 8 height 8
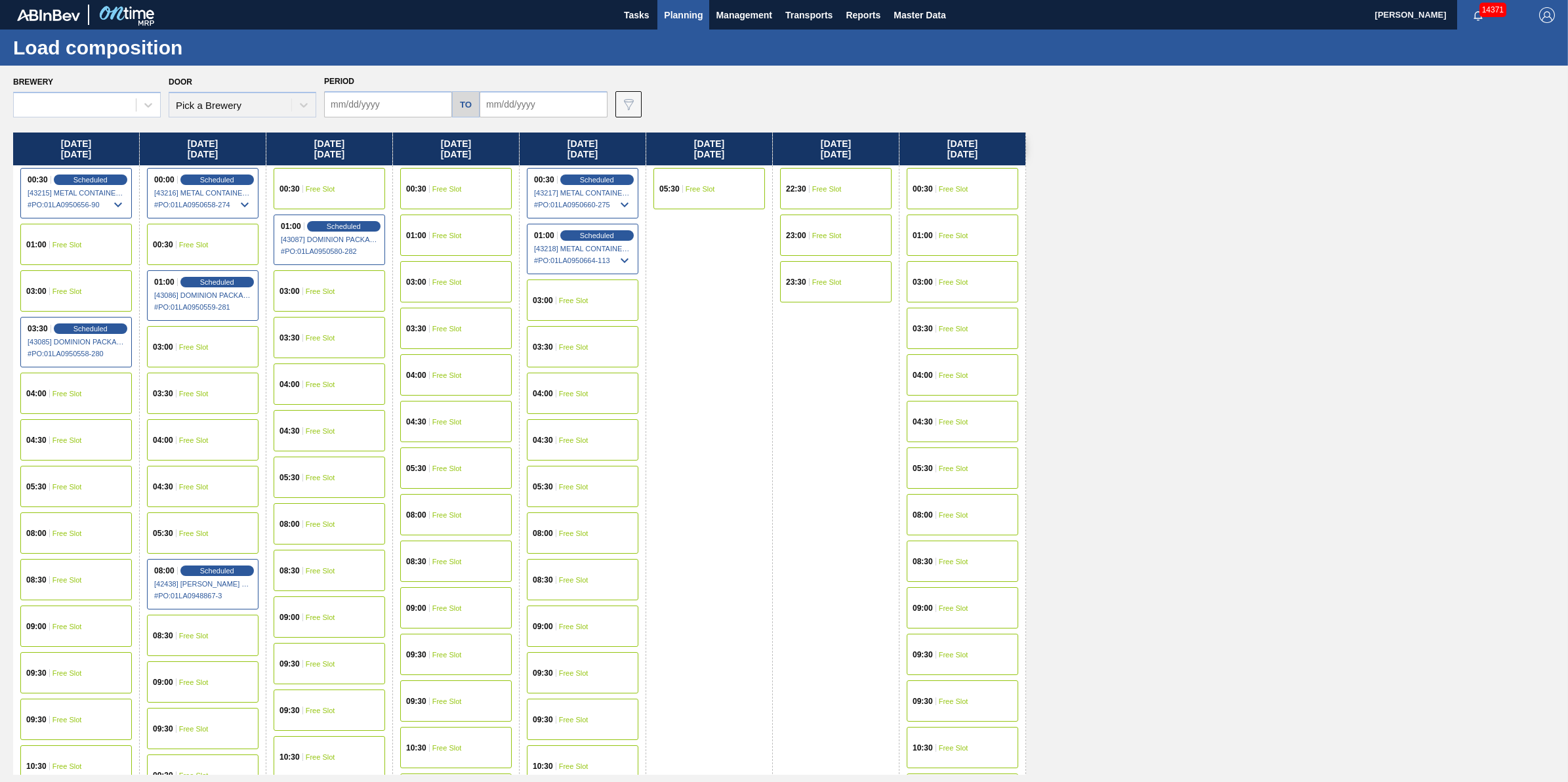
type input "10/06/2025"
type input "10/10/2025"
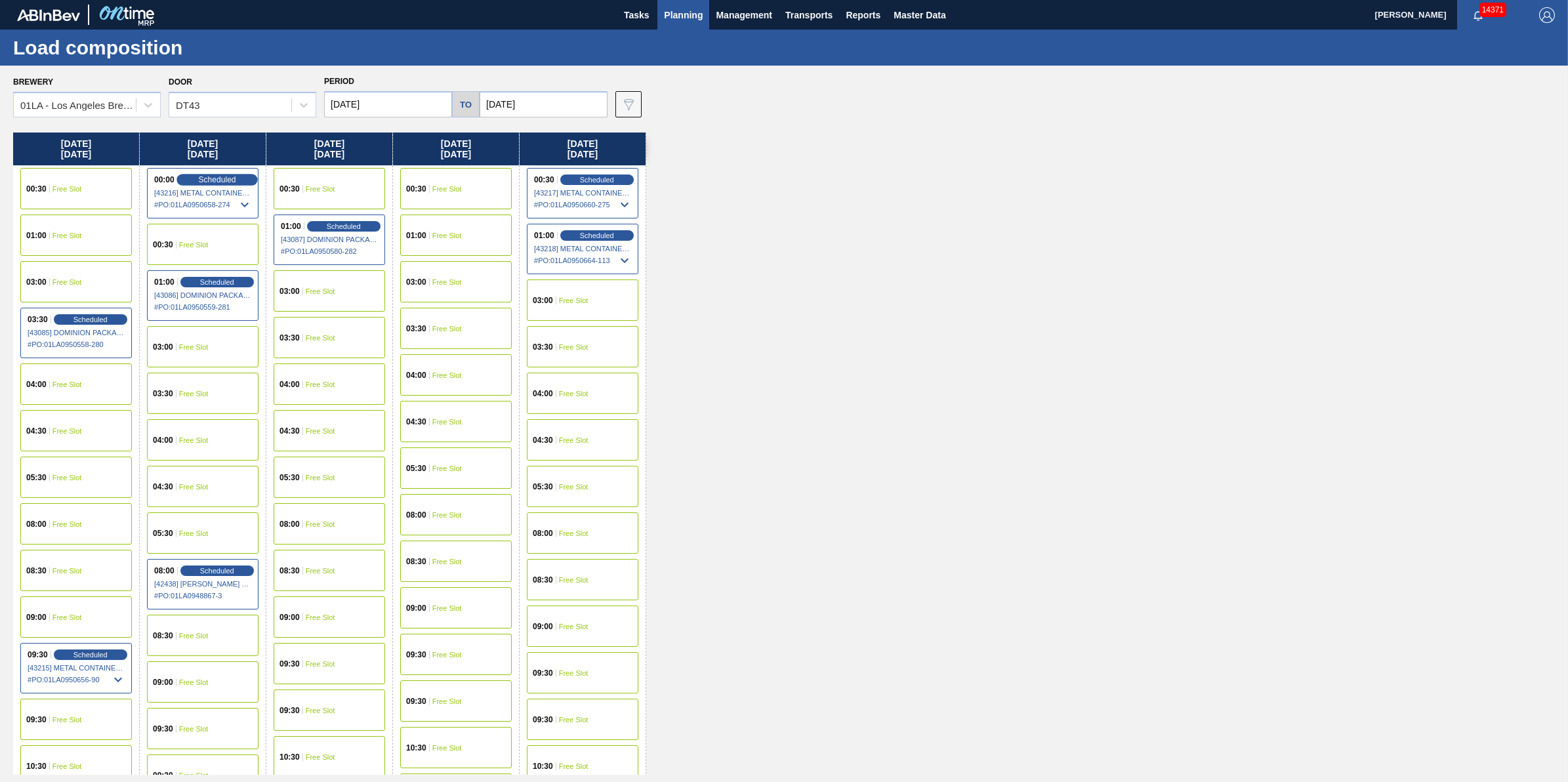
click at [231, 177] on span "Scheduled" at bounding box center [217, 179] width 38 height 9
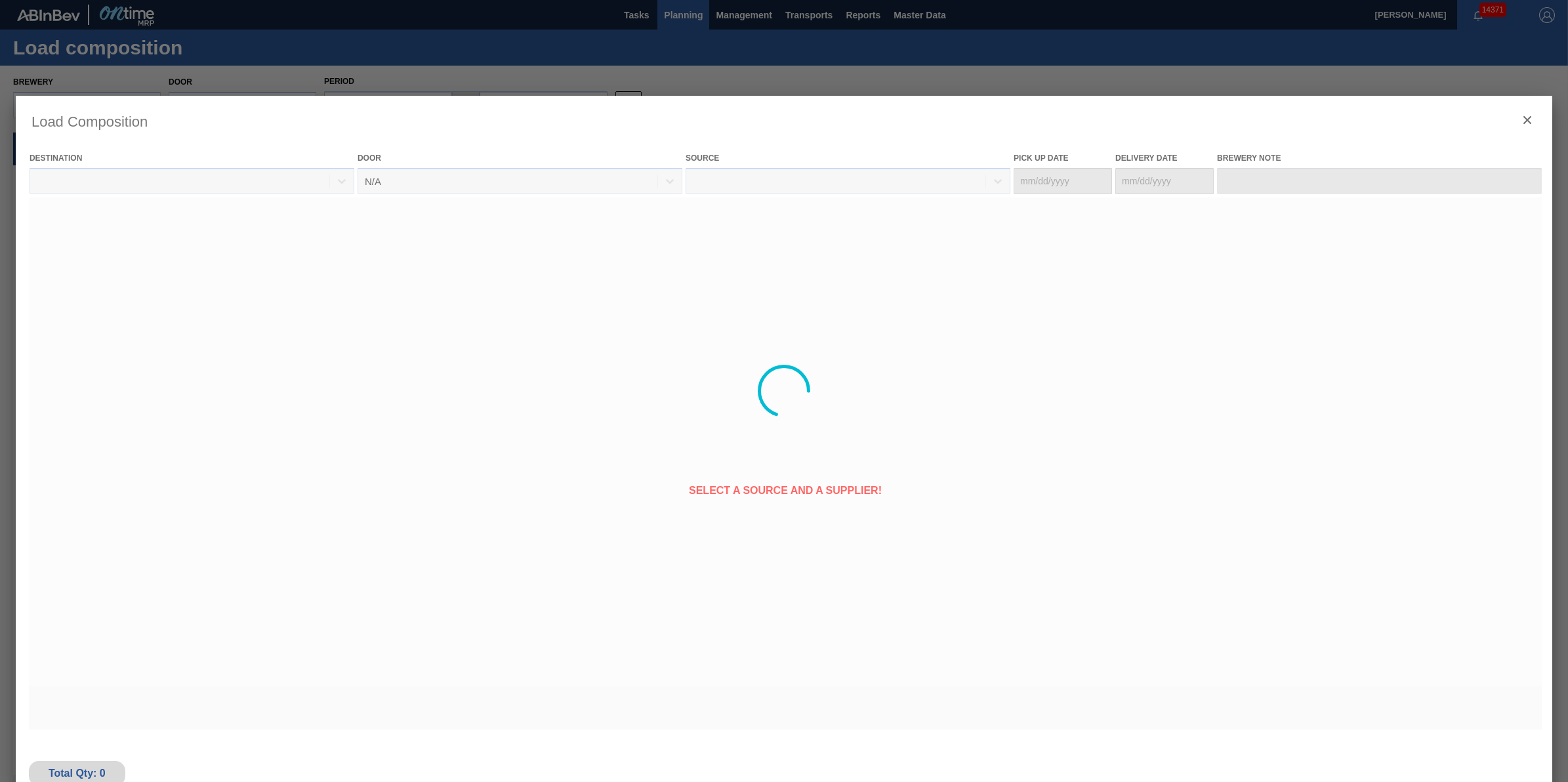
type Date "10/06/2025"
type Date "10/07/2025"
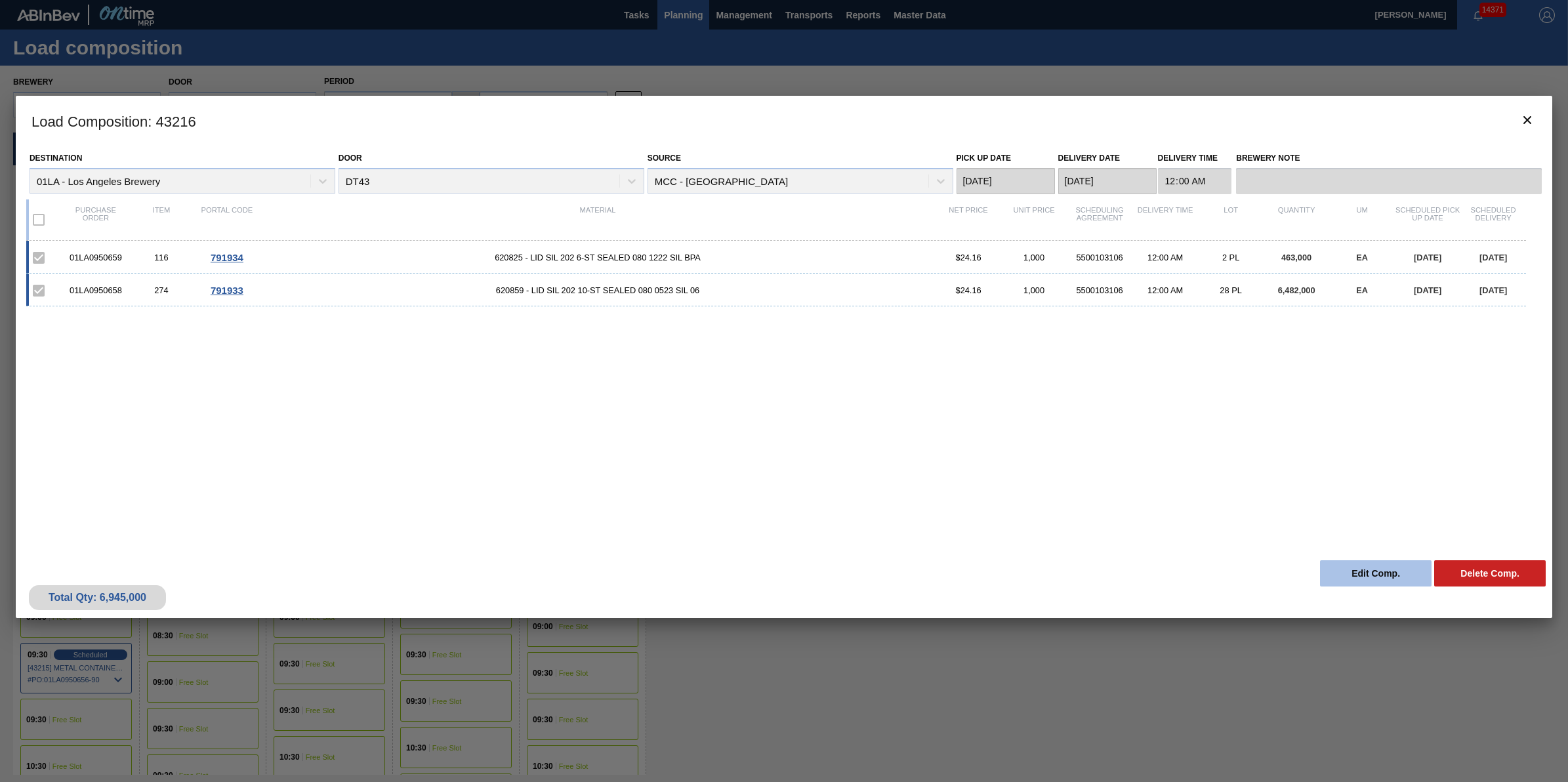
click at [1382, 572] on button "Edit Comp." at bounding box center [1376, 573] width 111 height 26
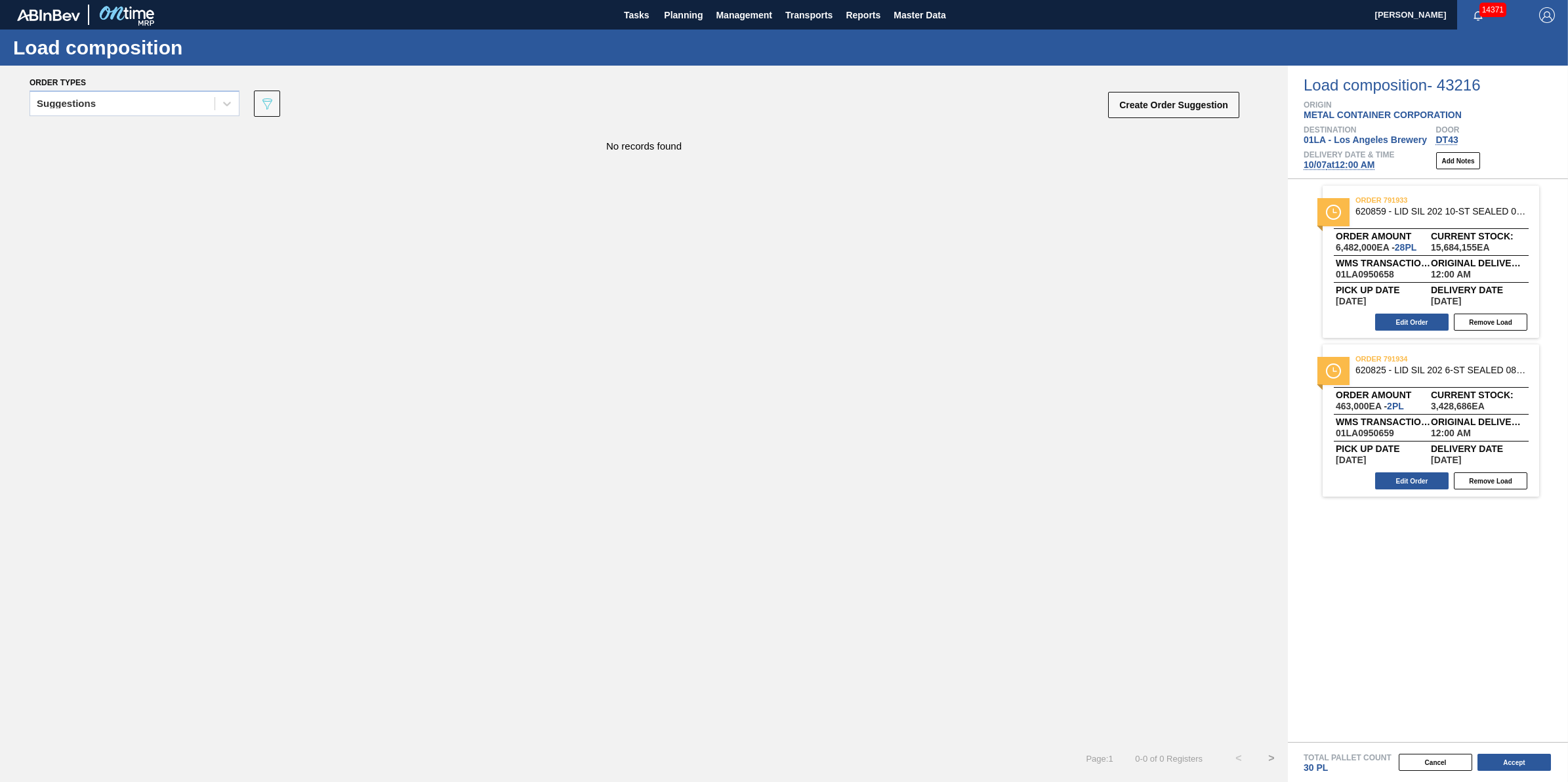
click at [1355, 173] on div "Load composition - 43216 Origin METAL CONTAINER CORPORATION Destination 01LA - …" at bounding box center [1429, 122] width 280 height 113
click at [1360, 168] on span "10/07 at 12:00 AM" at bounding box center [1339, 165] width 71 height 11
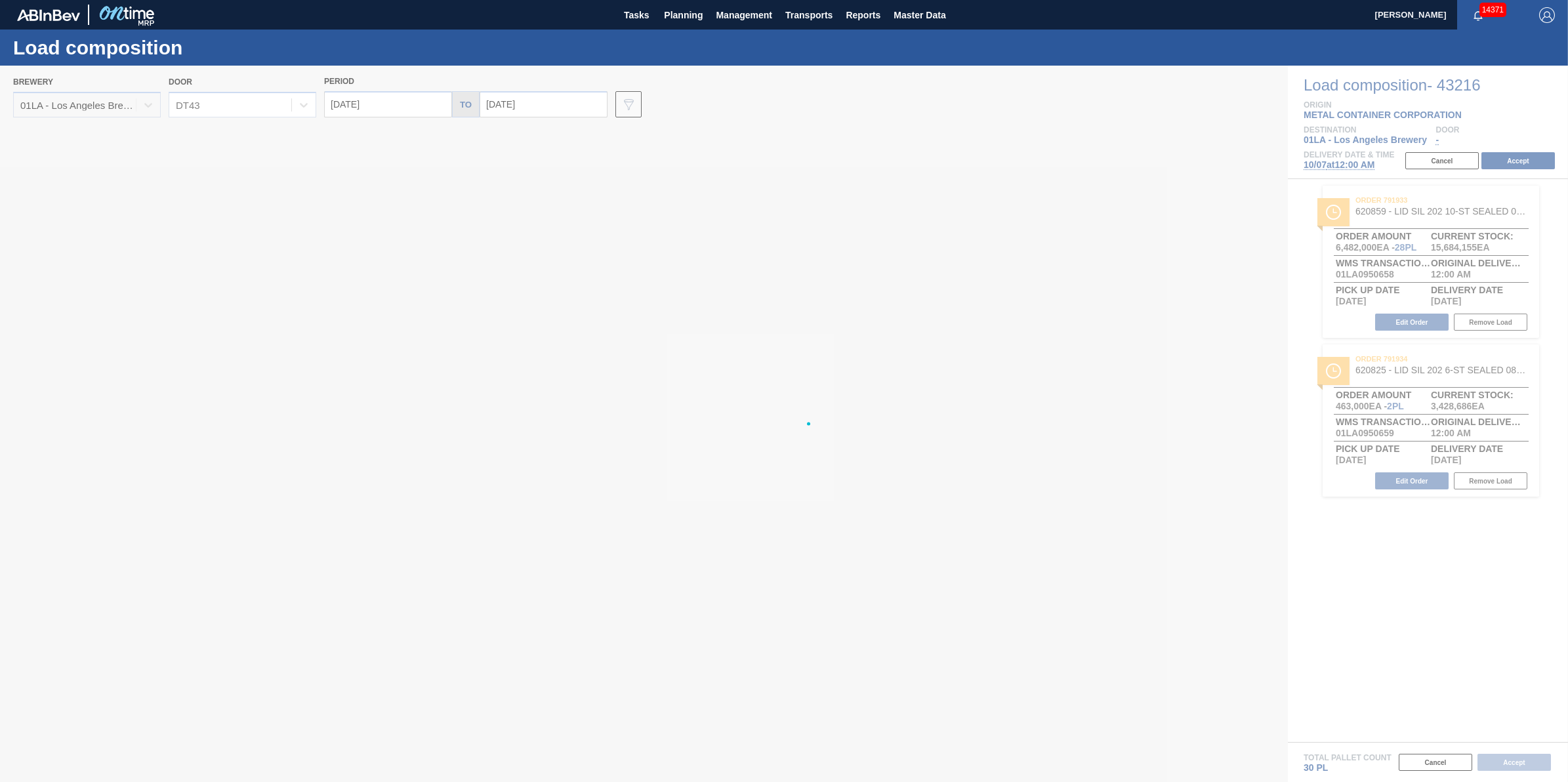
type input "10/07/2025"
type input "10/14/2025"
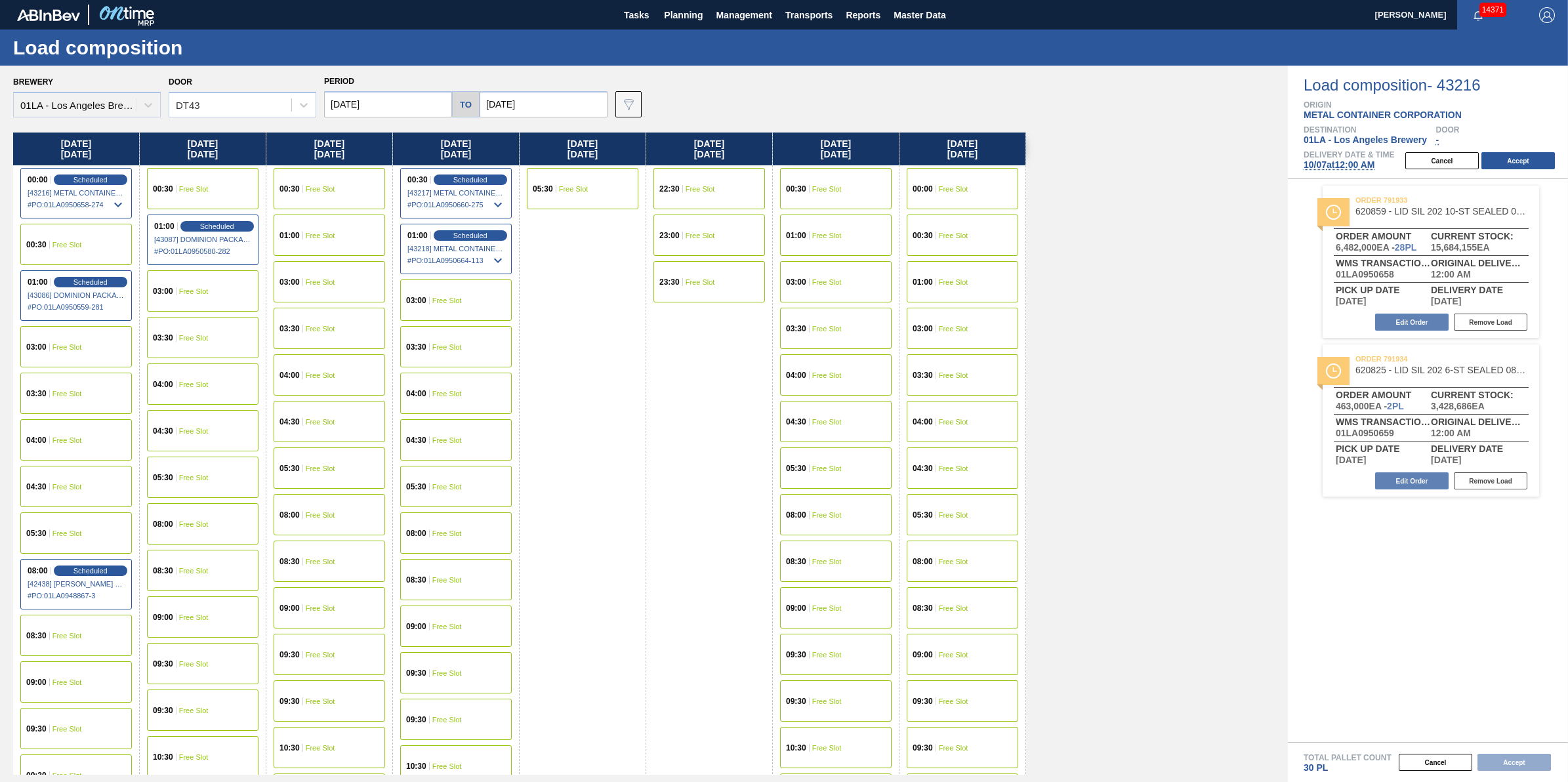
click at [204, 665] on span "Free Slot" at bounding box center [194, 664] width 30 height 8
click at [1536, 166] on button "Accept" at bounding box center [1518, 161] width 74 height 17
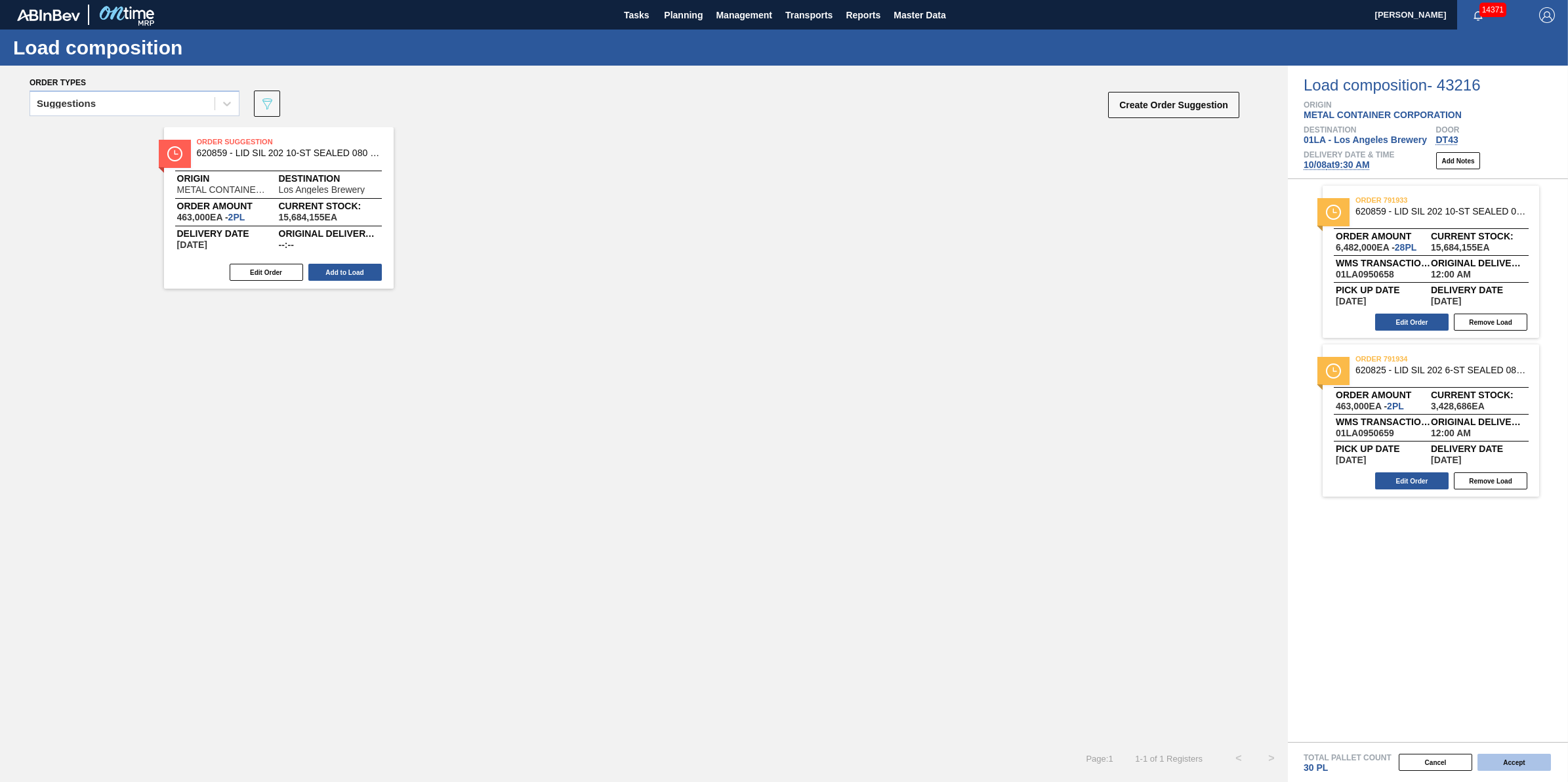
click at [1520, 766] on button "Accept" at bounding box center [1515, 762] width 74 height 17
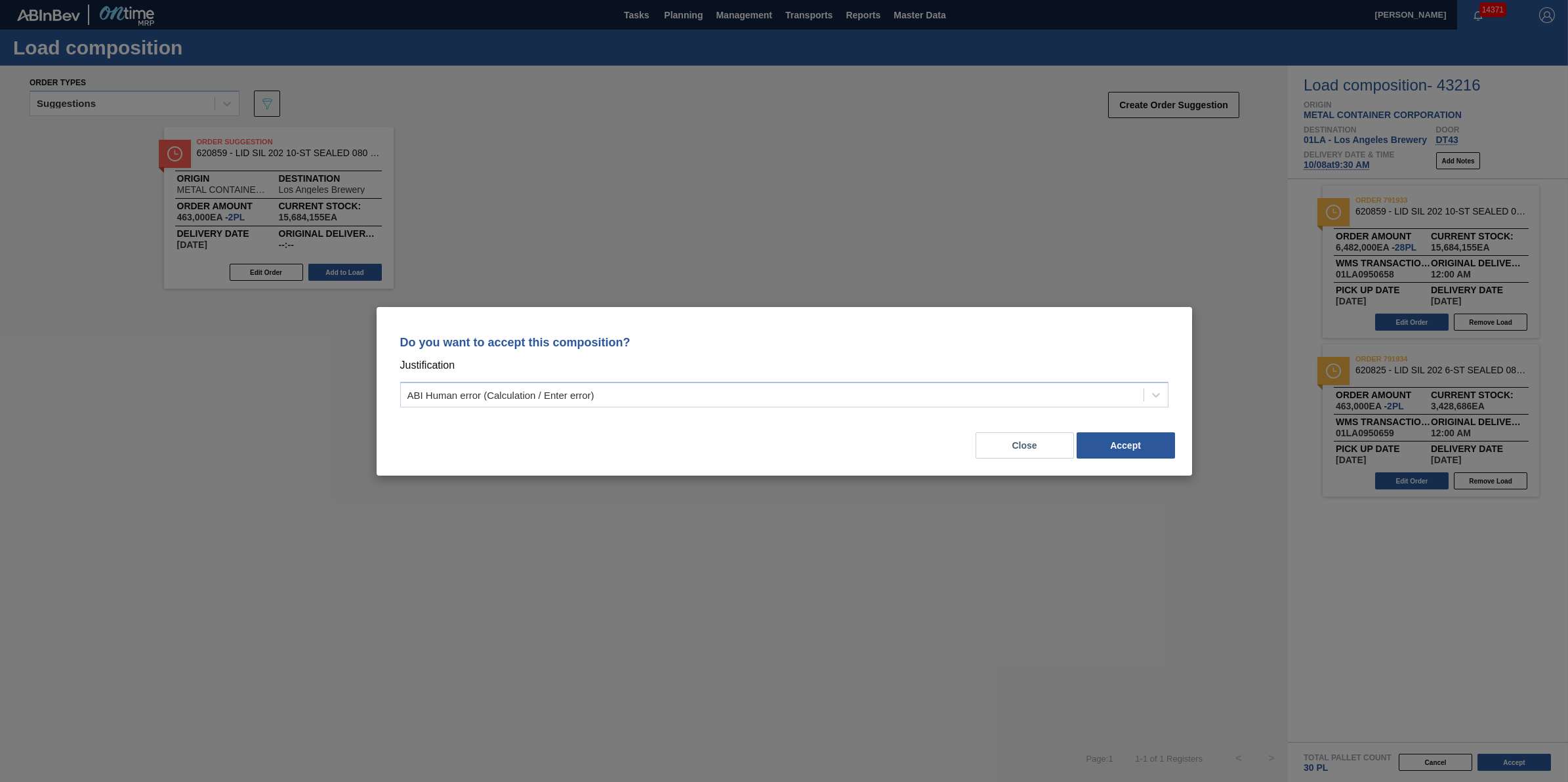
click at [1135, 427] on div "Close Accept" at bounding box center [784, 438] width 784 height 45
click at [1136, 438] on button "Accept" at bounding box center [1126, 445] width 98 height 26
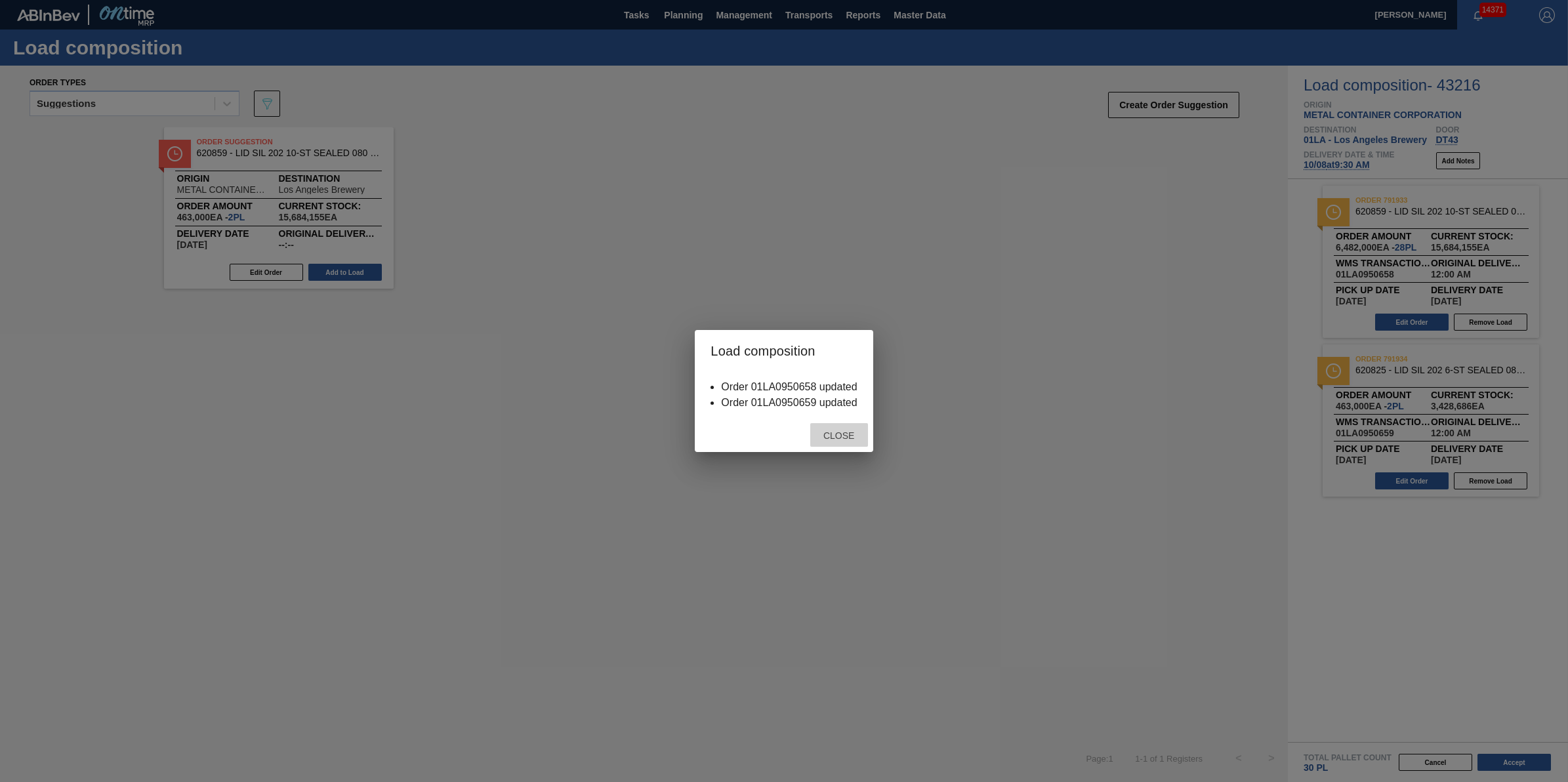
click at [835, 434] on span "Close" at bounding box center [839, 436] width 52 height 11
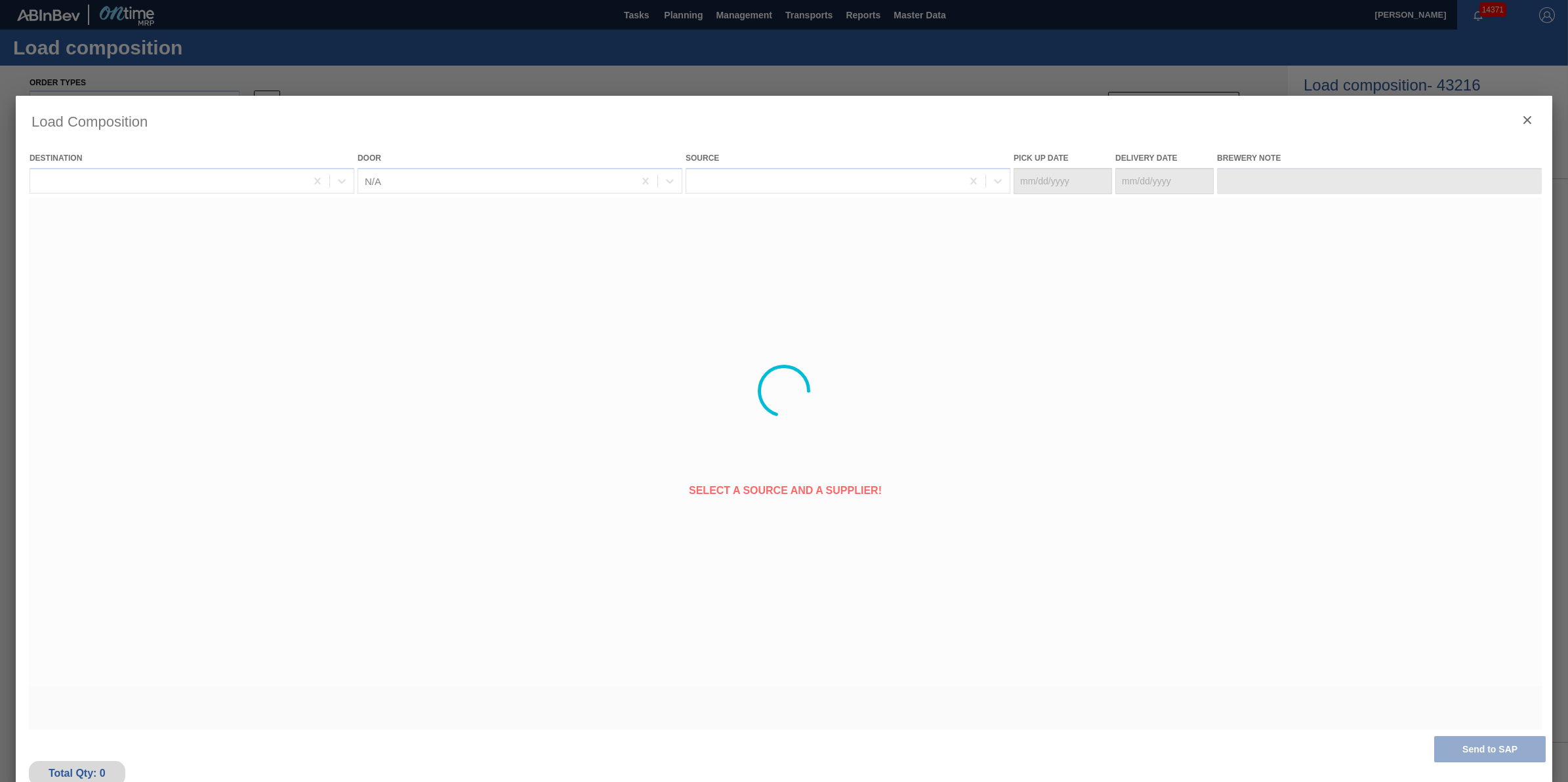
type Date "10/07/2025"
type Date "10/08/2025"
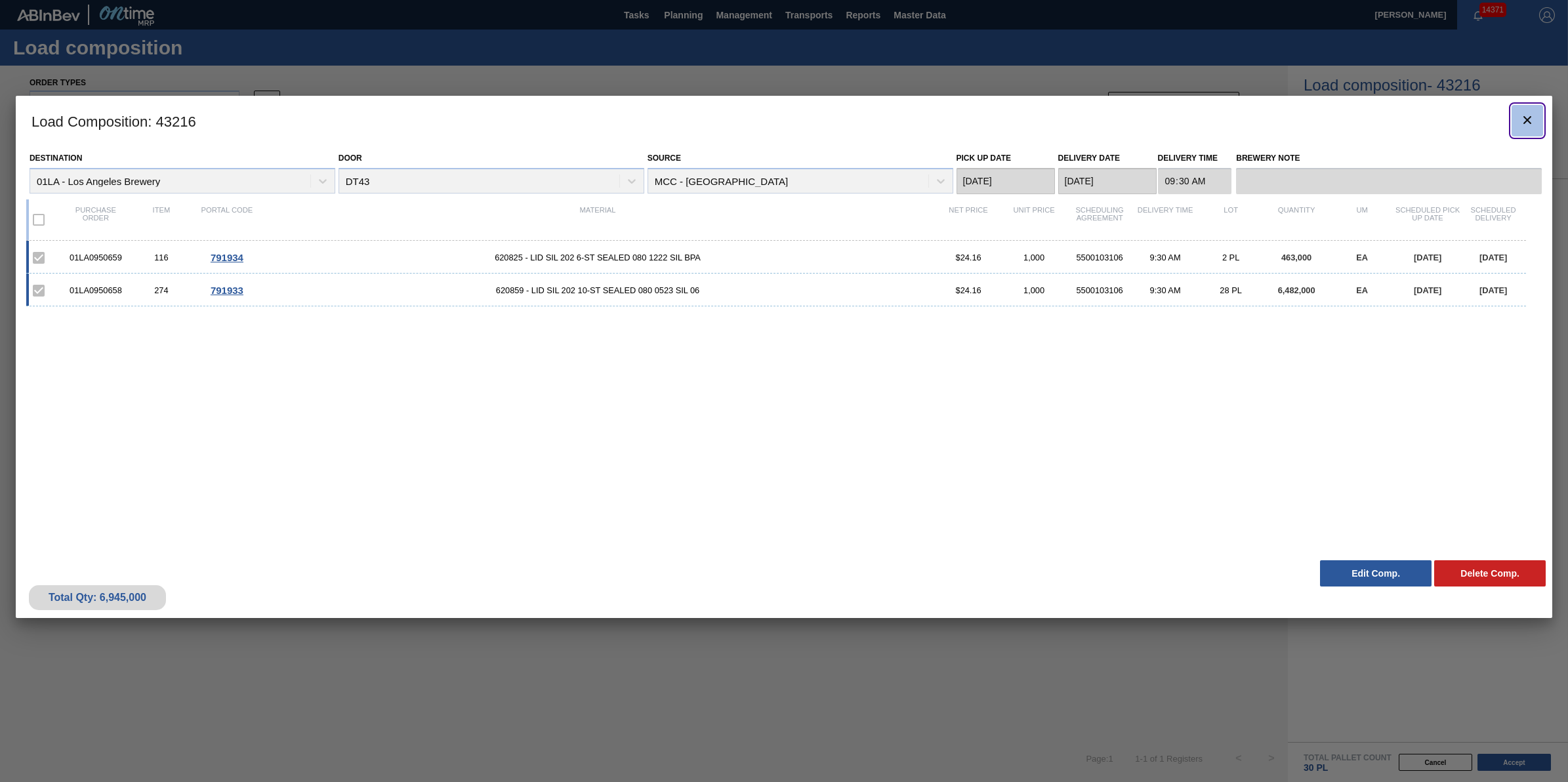
click at [1520, 120] on icon "botão de ícone" at bounding box center [1528, 120] width 16 height 16
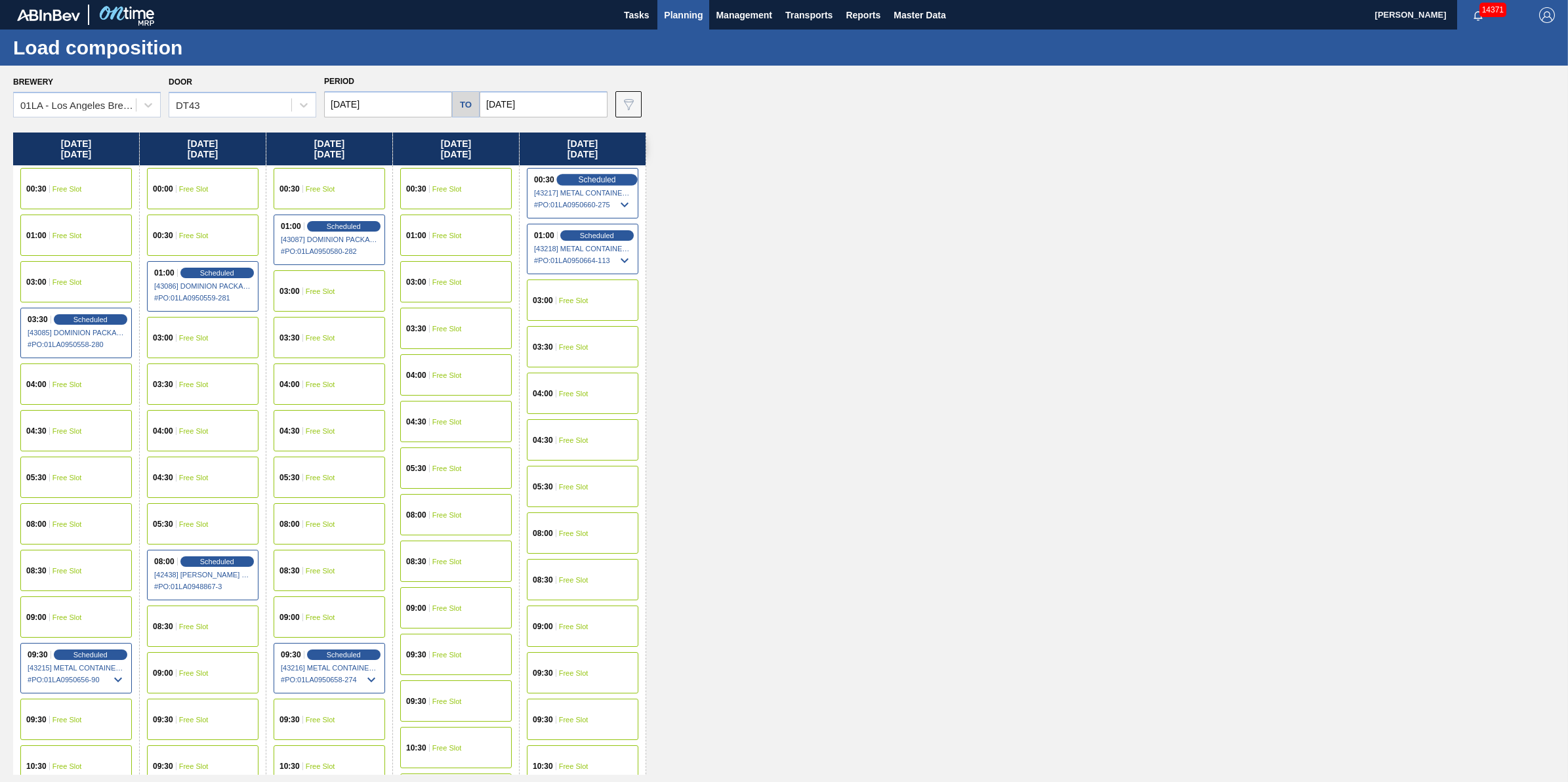
click at [621, 175] on div "Scheduled" at bounding box center [597, 180] width 81 height 12
click at [603, 194] on span "[43217] METAL CONTAINER CORPORATION - 0008219745" at bounding box center [583, 193] width 98 height 8
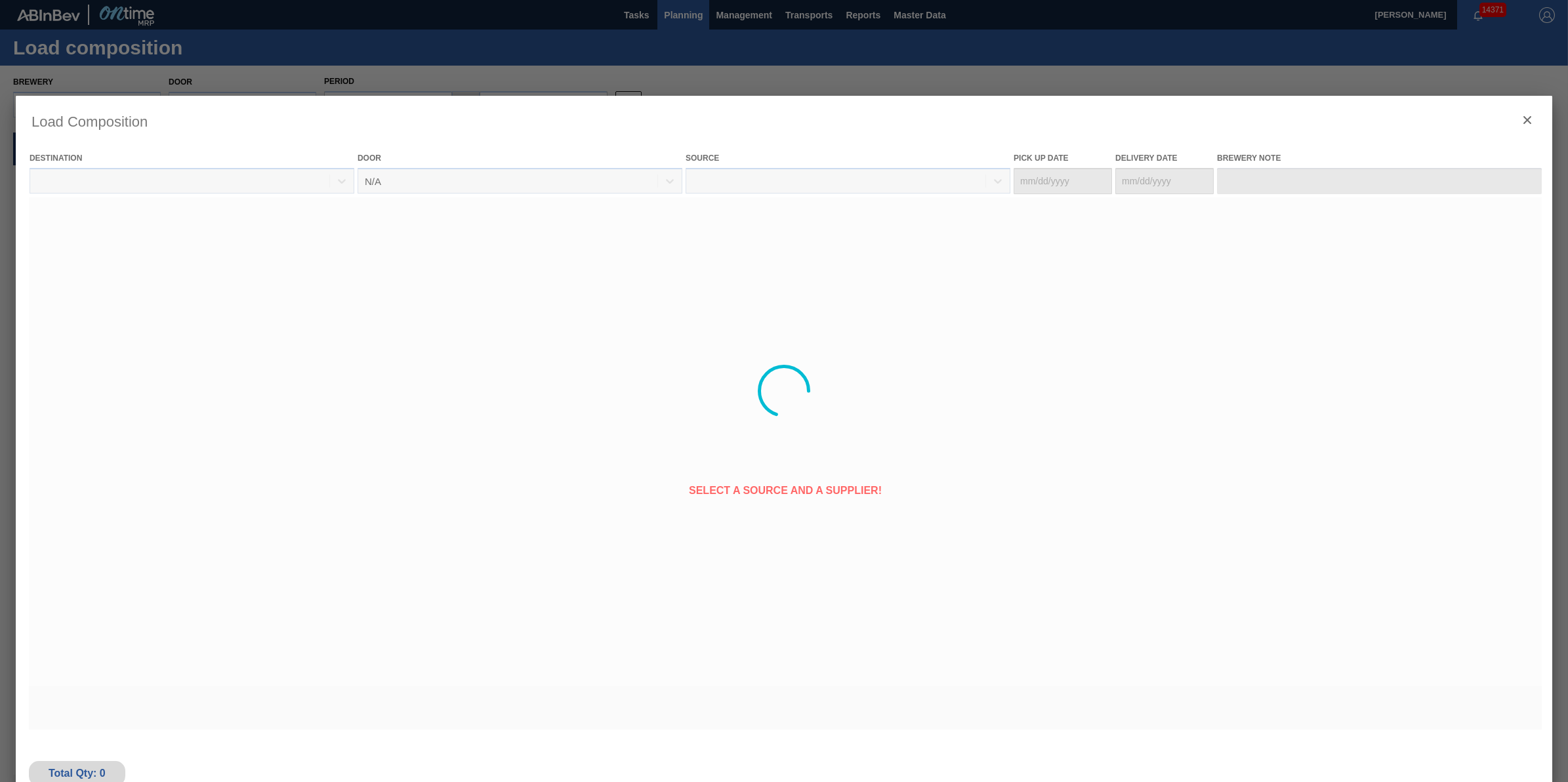
type Date "10/09/2025"
type Date "10/10/2025"
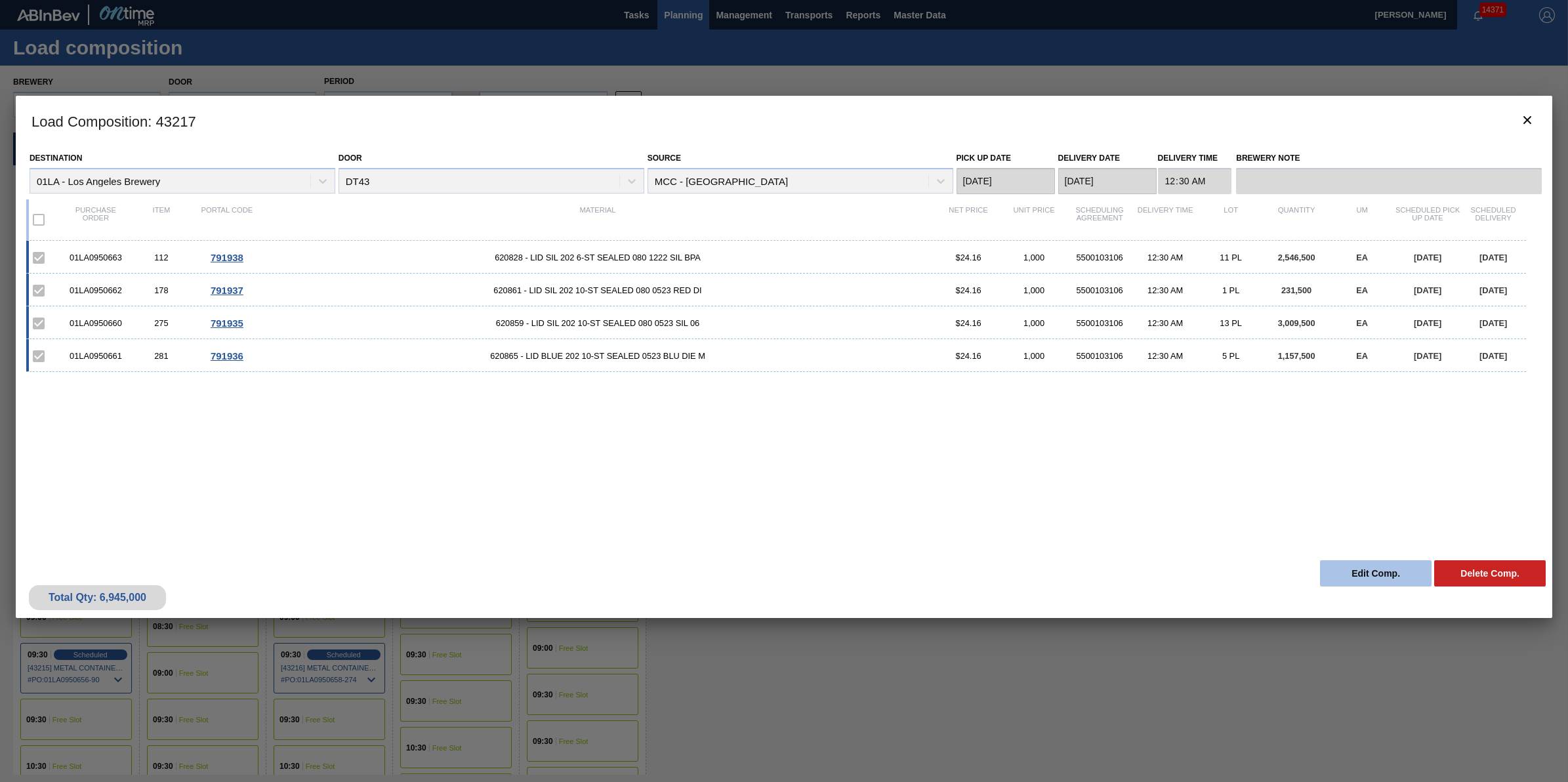
click at [1391, 567] on button "Edit Comp." at bounding box center [1376, 573] width 111 height 26
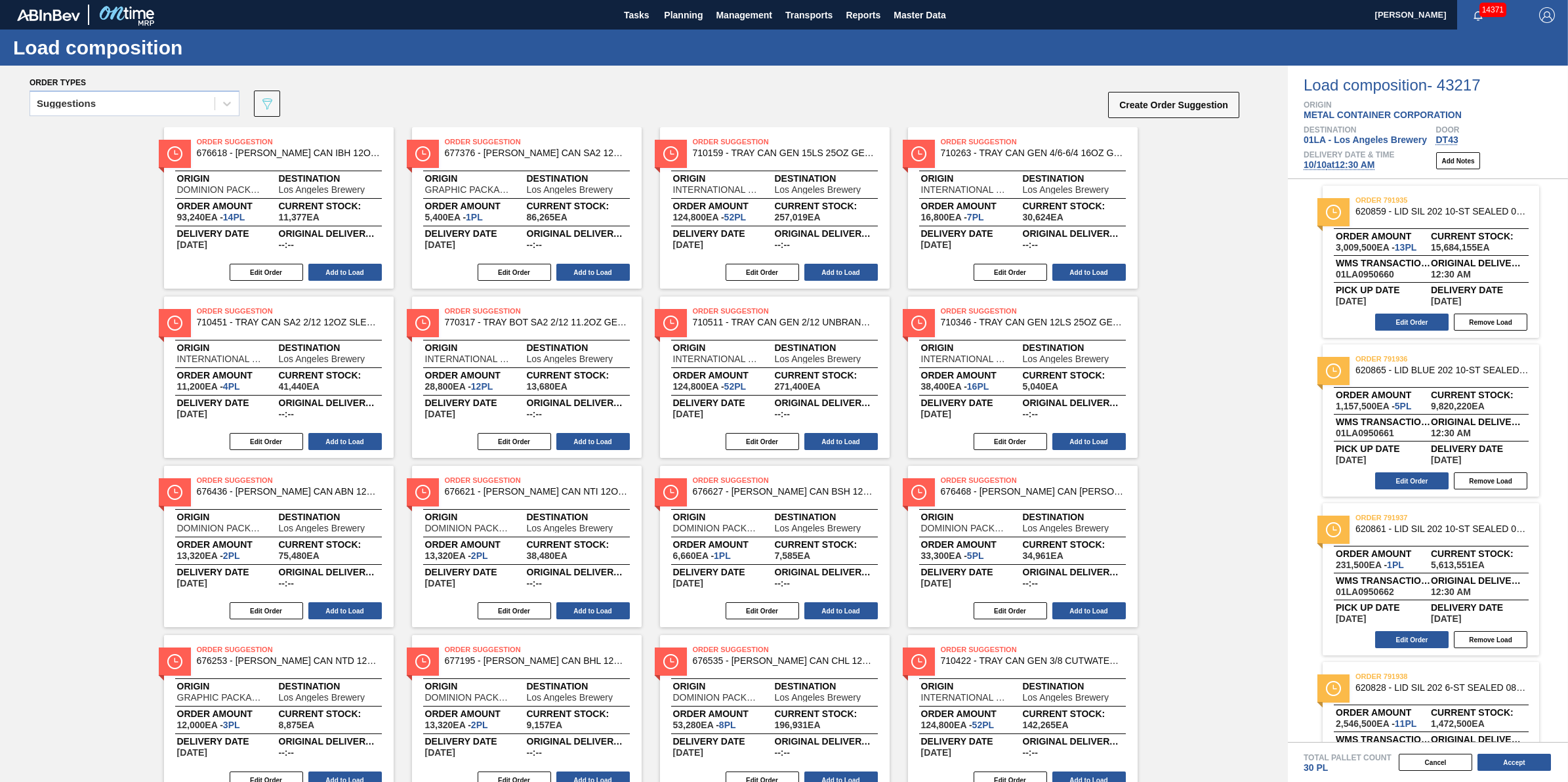
click at [1365, 171] on div "Delivery Date & Time 10/10 at 12:30 AM" at bounding box center [1348, 160] width 90 height 20
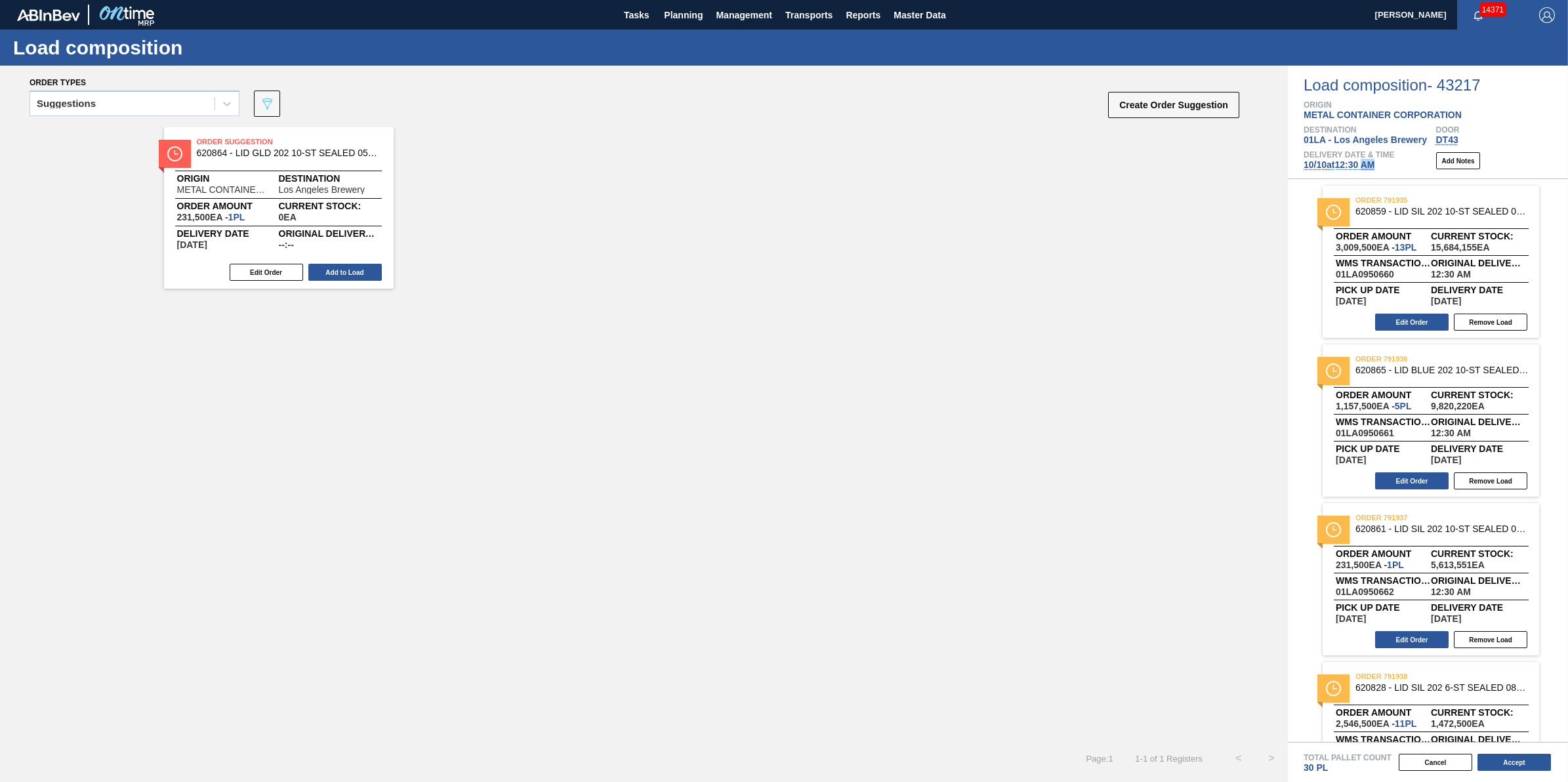
click at [1366, 169] on span "10/10 at 12:30 AM" at bounding box center [1339, 165] width 71 height 11
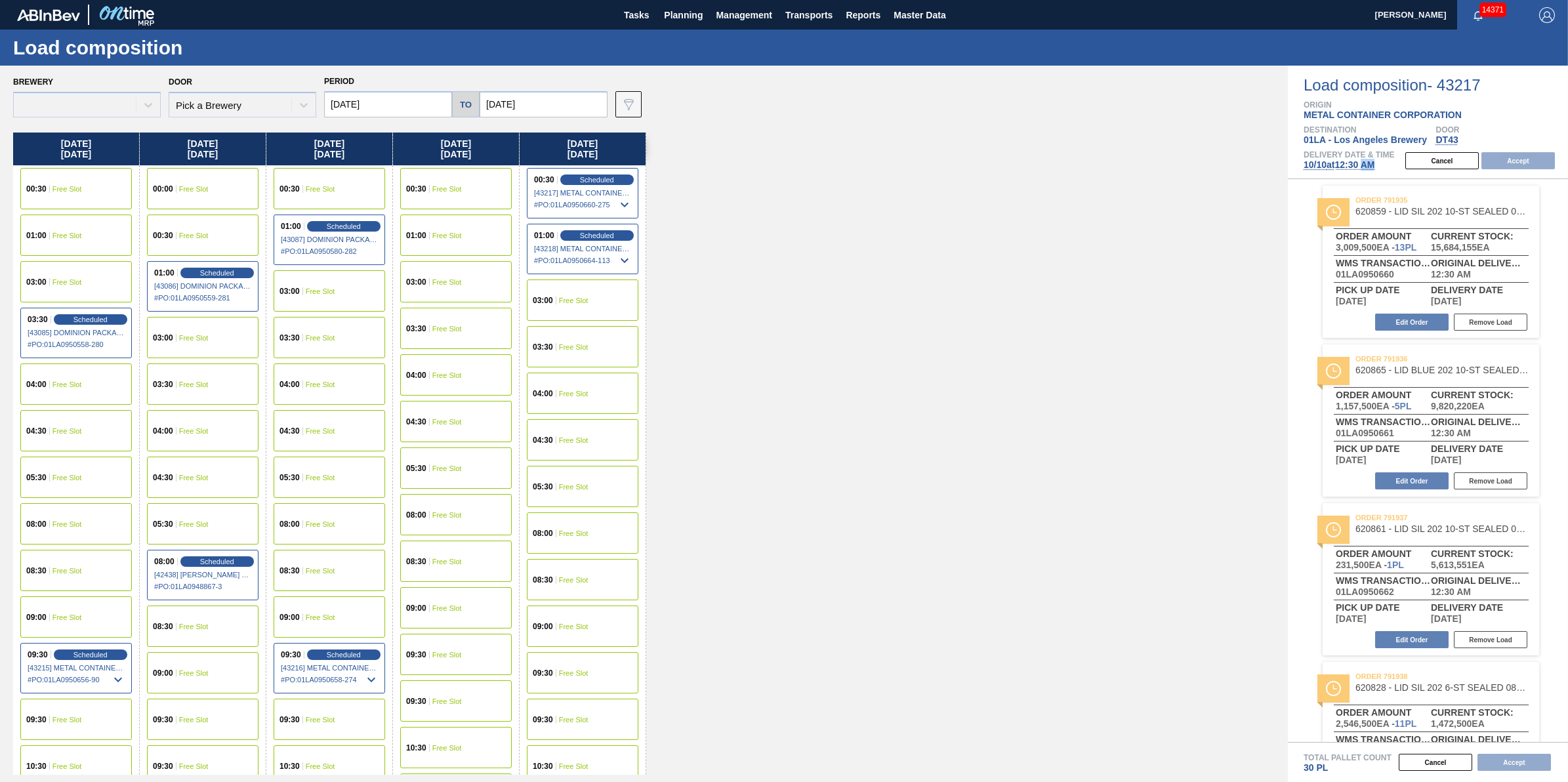
type input "10/10/2025"
type input "10/17/2025"
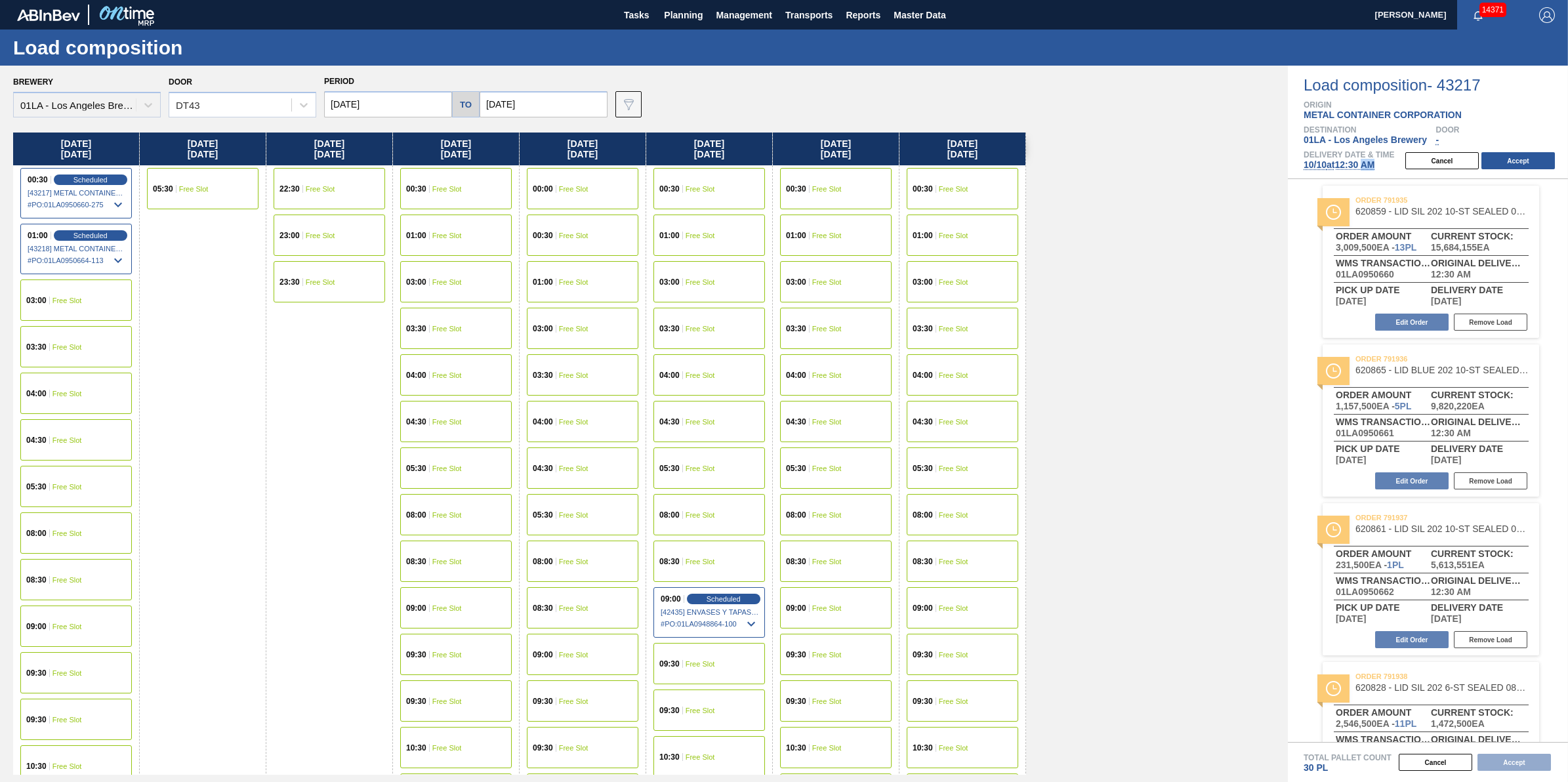
click at [395, 106] on input "10/10/2025" at bounding box center [388, 104] width 128 height 26
click at [428, 205] on div "9" at bounding box center [425, 199] width 18 height 18
type input "10/09/2025"
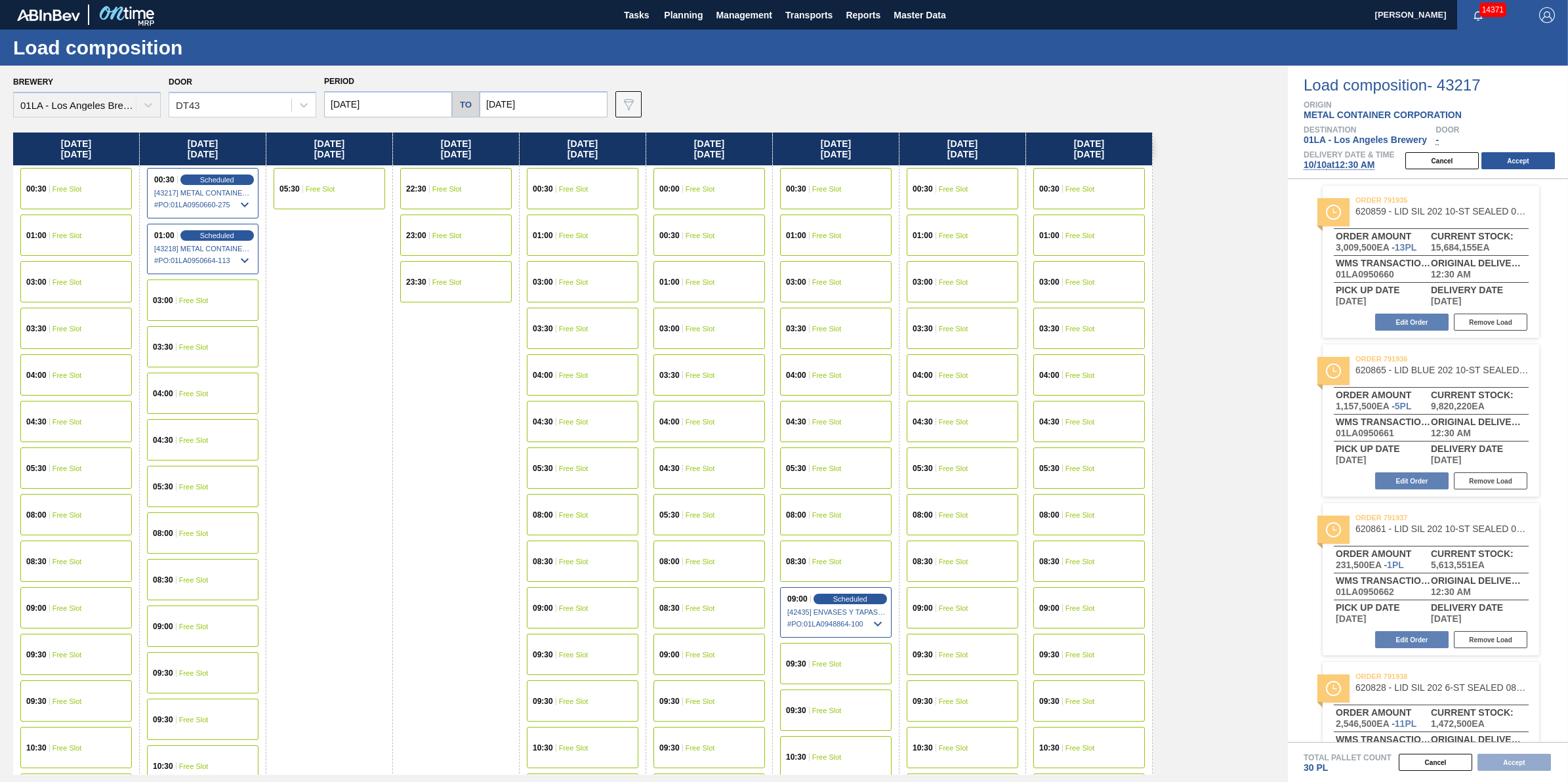
click at [77, 697] on span "Free Slot" at bounding box center [67, 701] width 30 height 8
click at [1544, 162] on button "Accept" at bounding box center [1518, 161] width 74 height 17
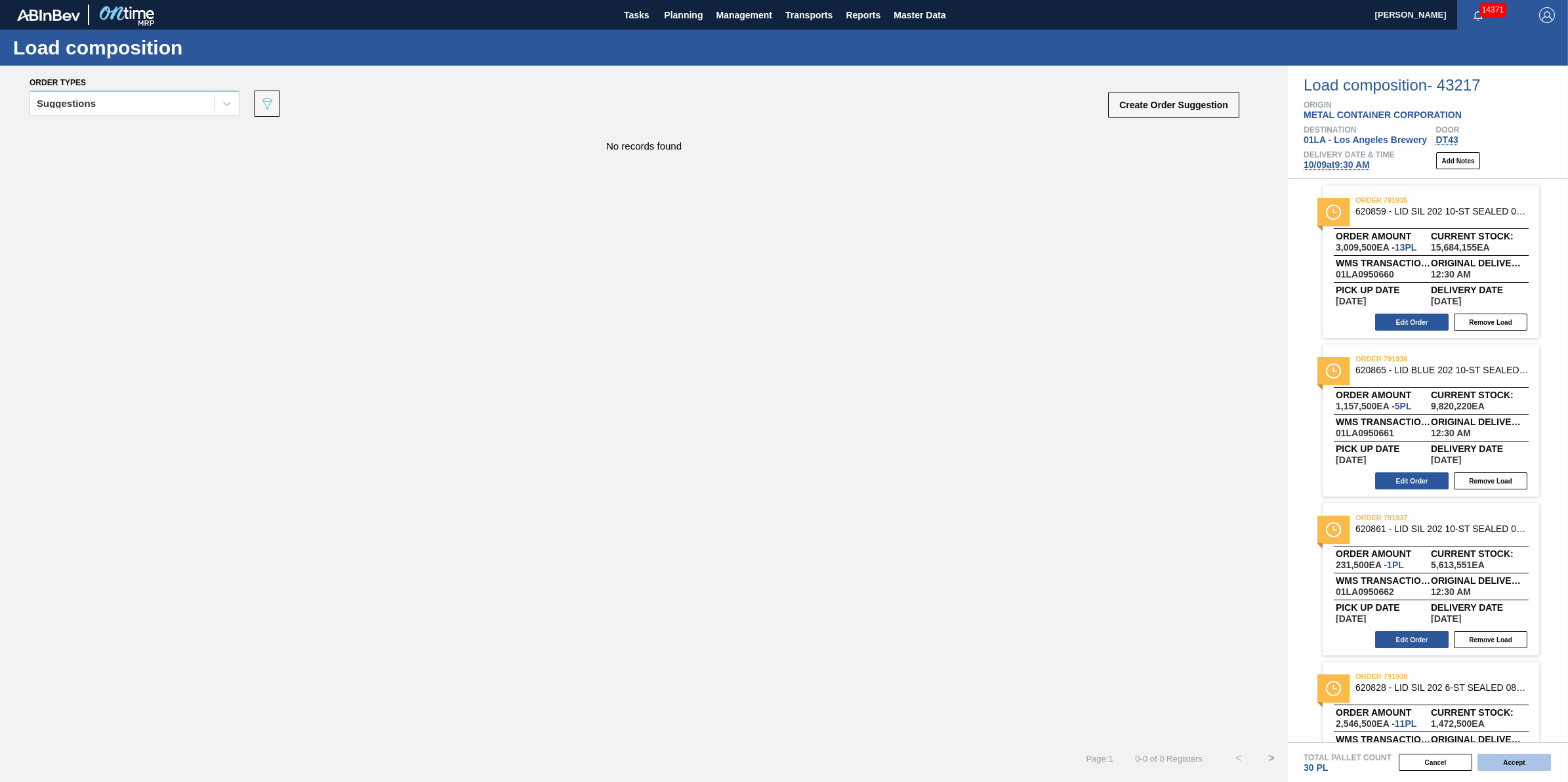
click at [1503, 755] on button "Accept" at bounding box center [1515, 762] width 74 height 17
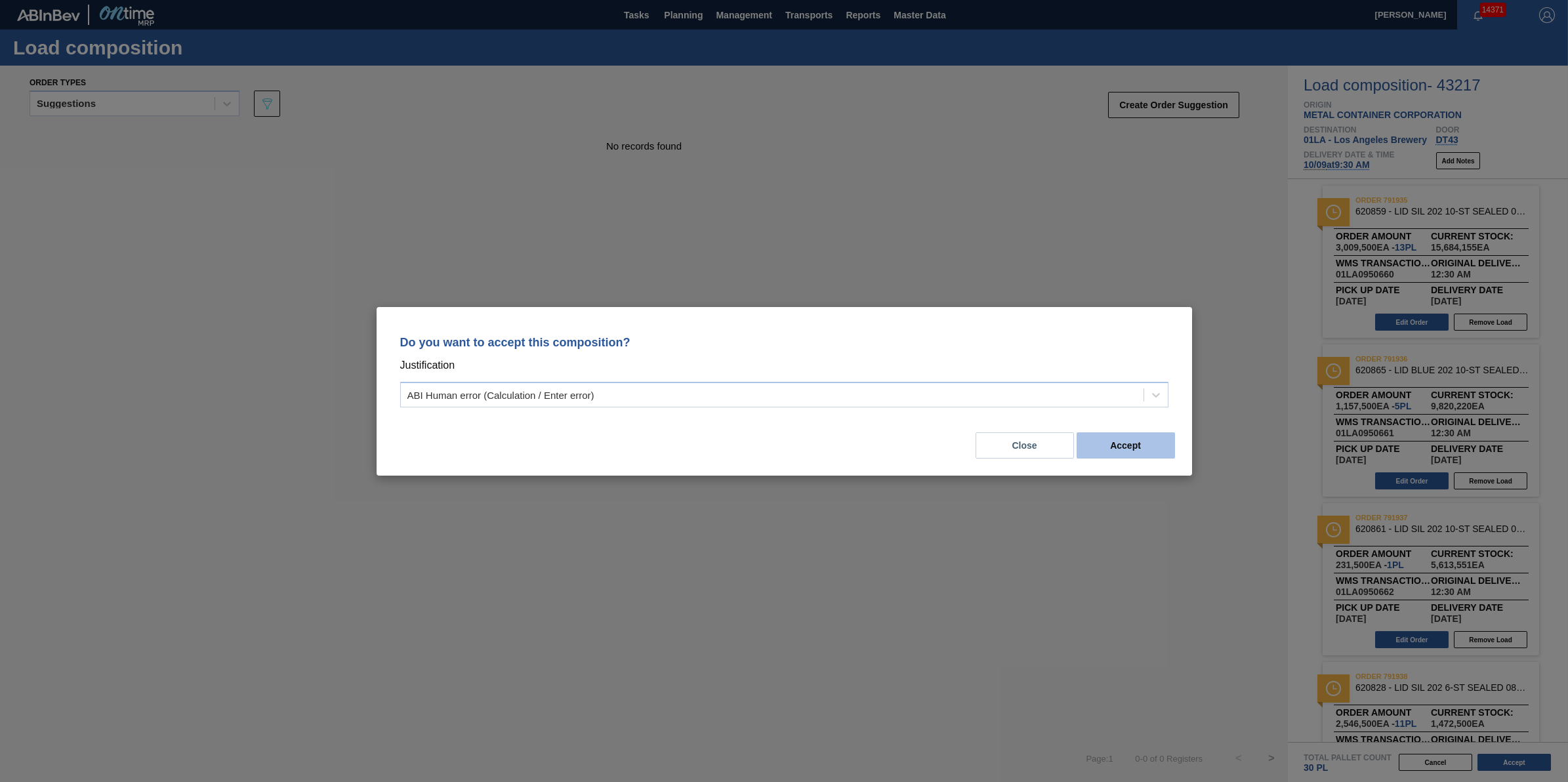
click at [1126, 437] on button "Accept" at bounding box center [1126, 445] width 98 height 26
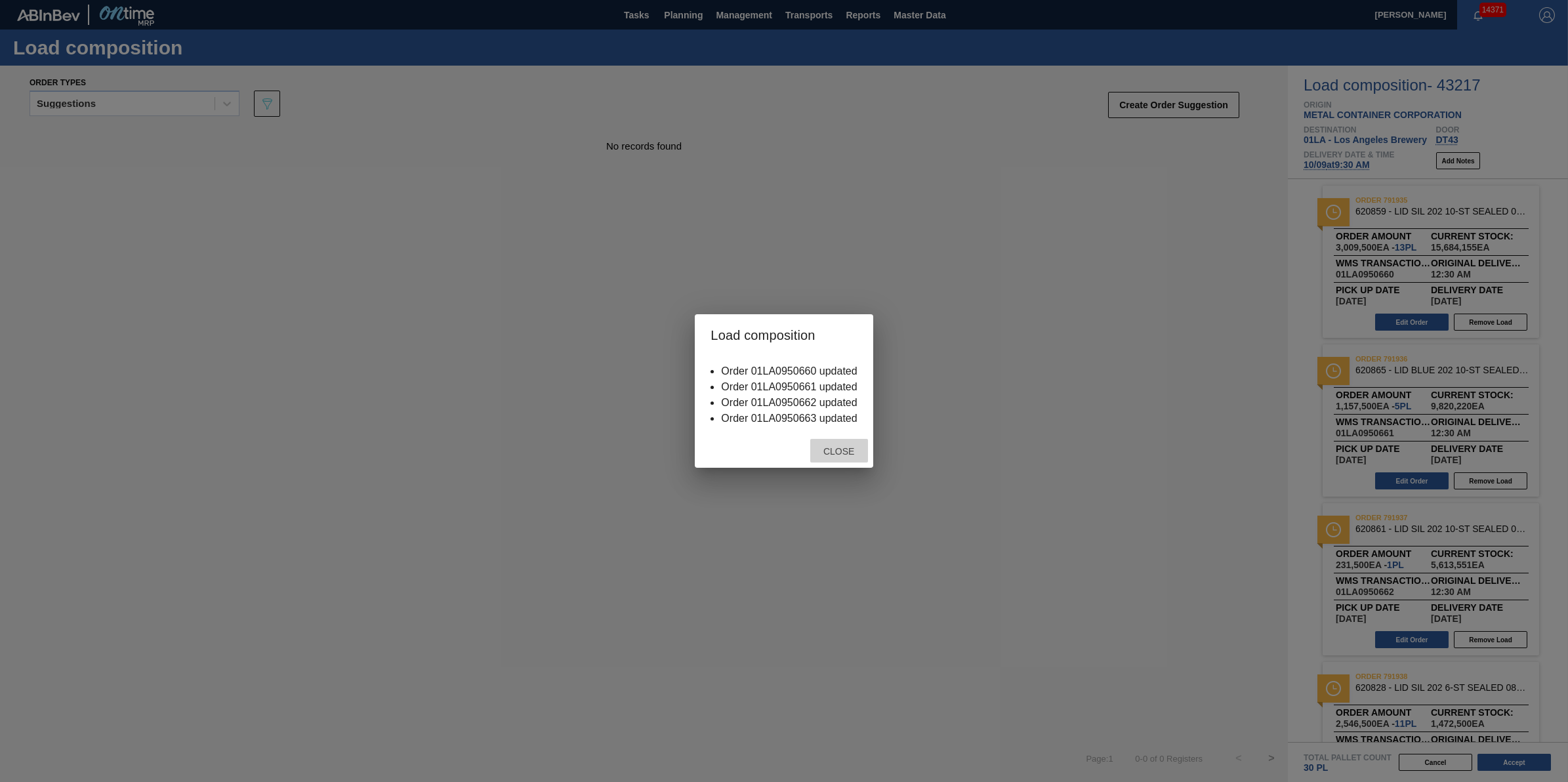
click at [837, 452] on span "Close" at bounding box center [839, 451] width 52 height 11
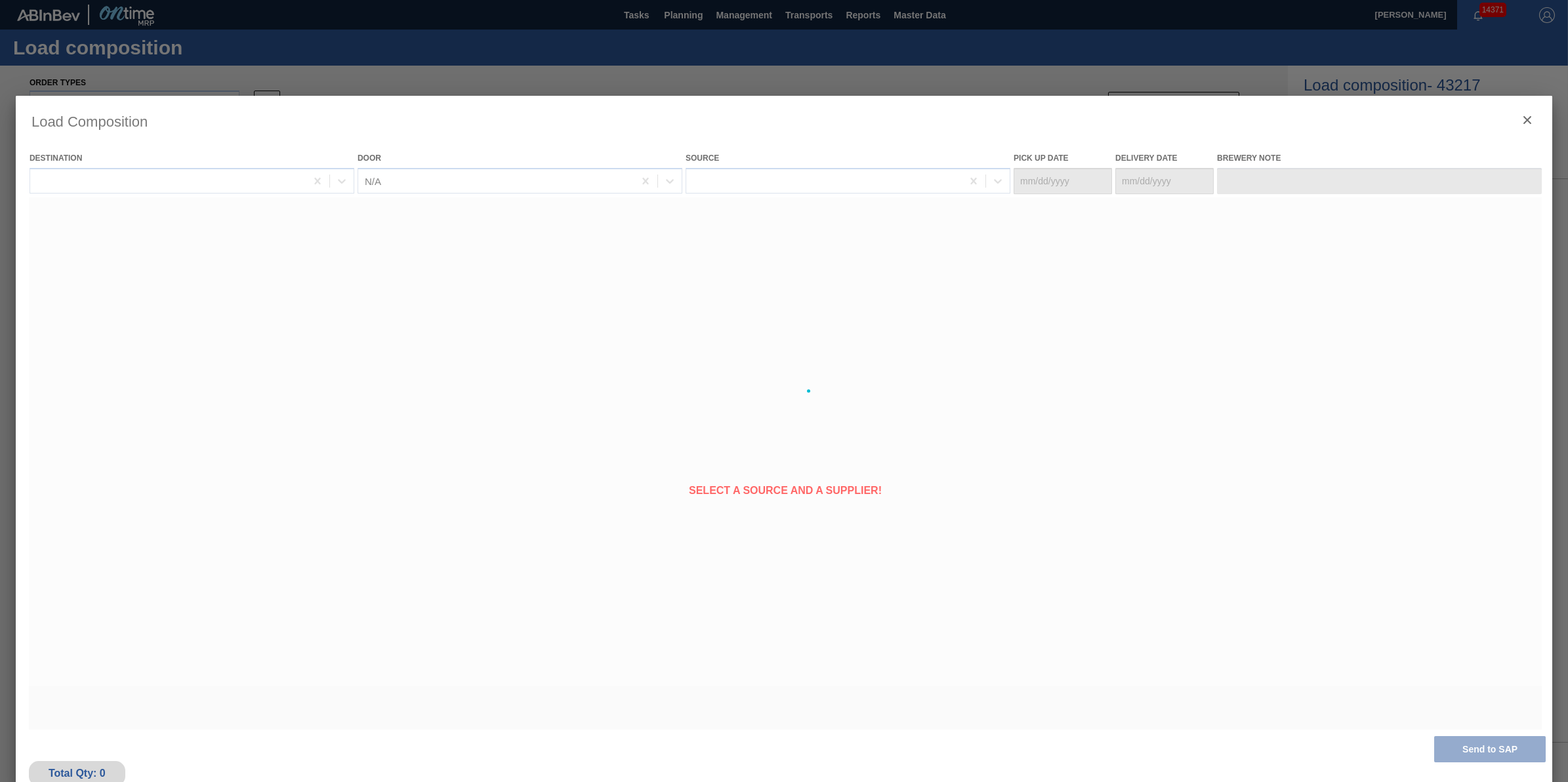
type Date "10/08/2025"
type Date "10/09/2025"
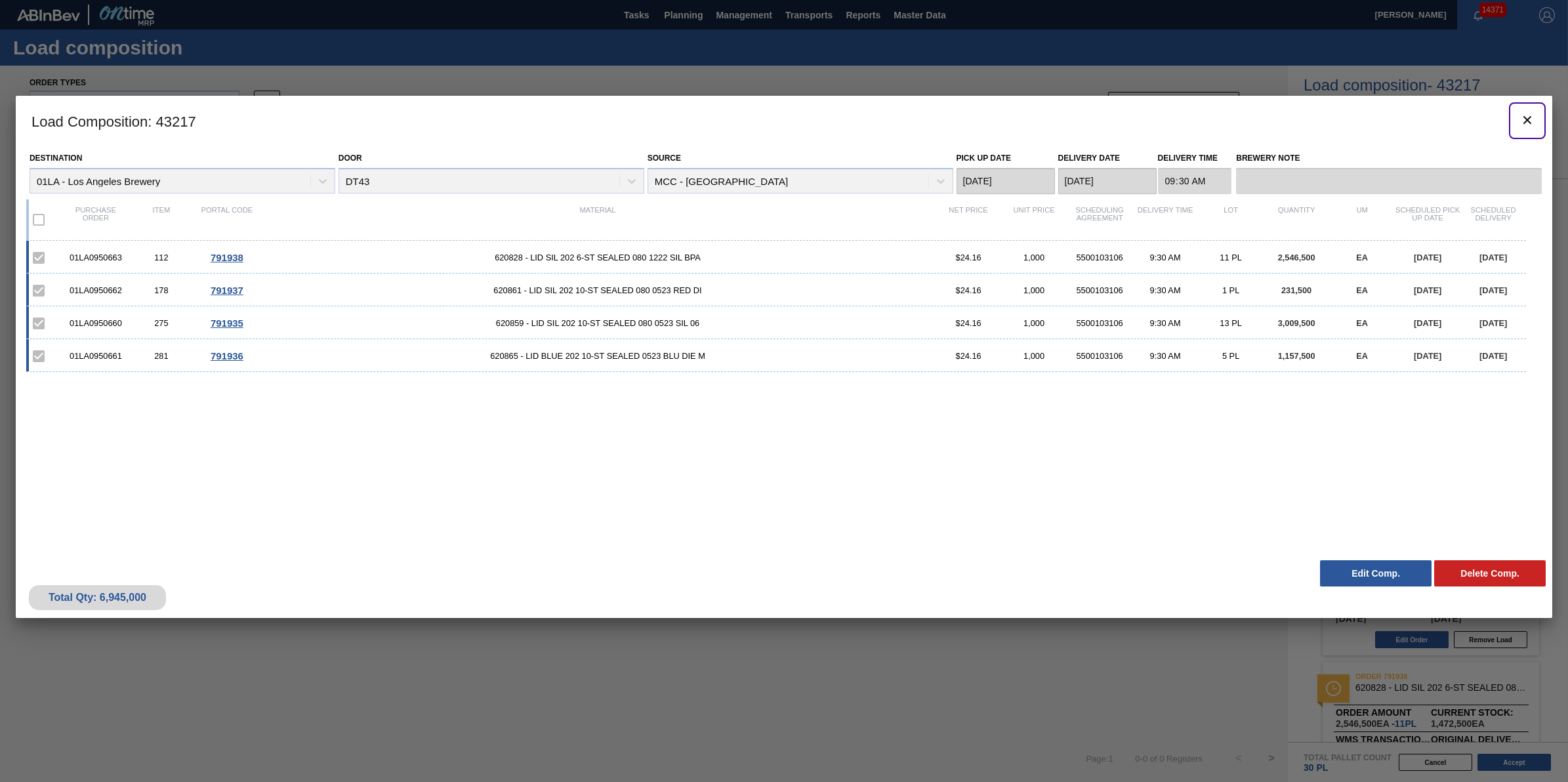
click at [1530, 113] on icon "botão de ícone" at bounding box center [1528, 120] width 16 height 16
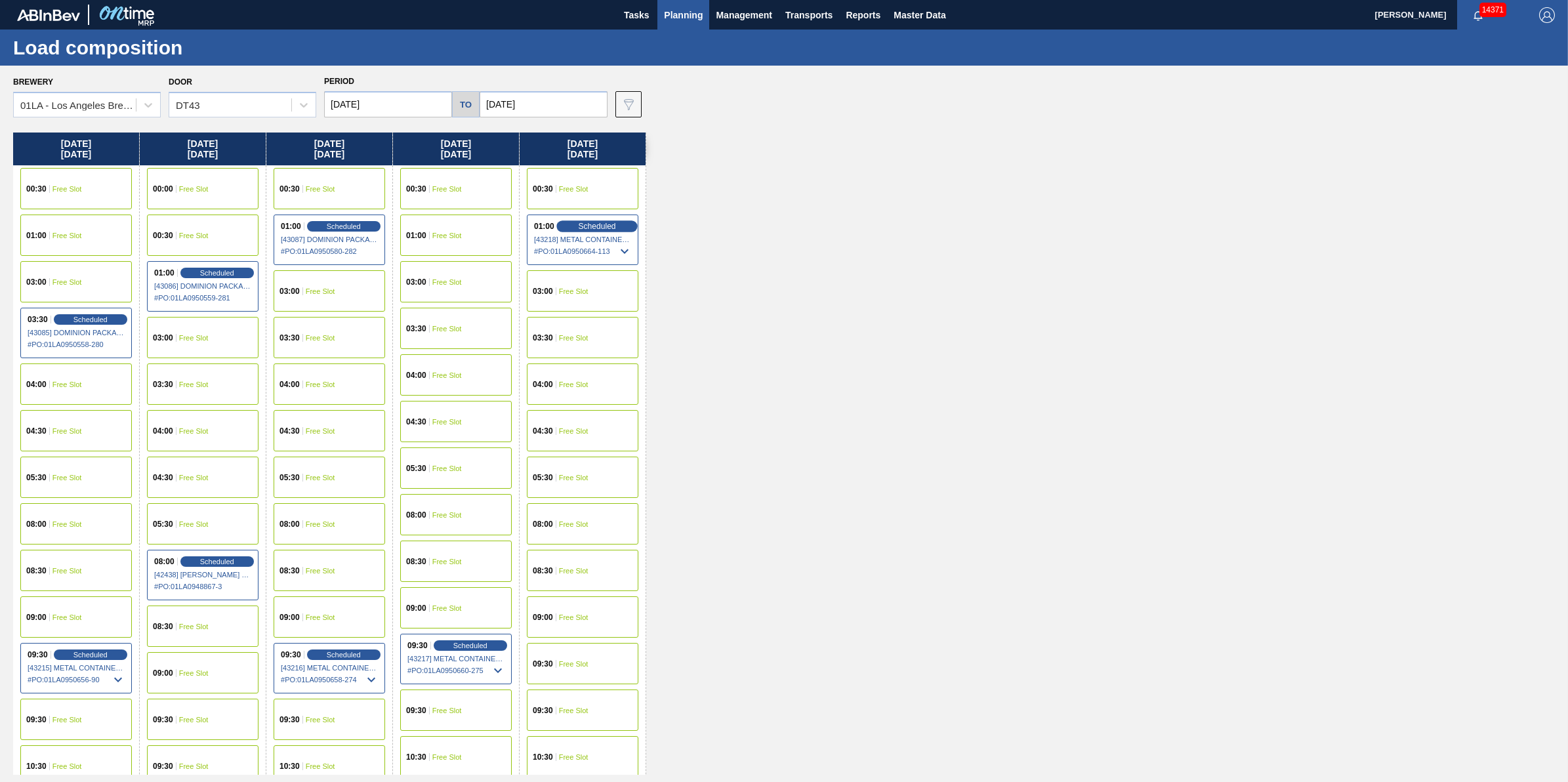
click at [621, 220] on div "Scheduled" at bounding box center [597, 226] width 81 height 12
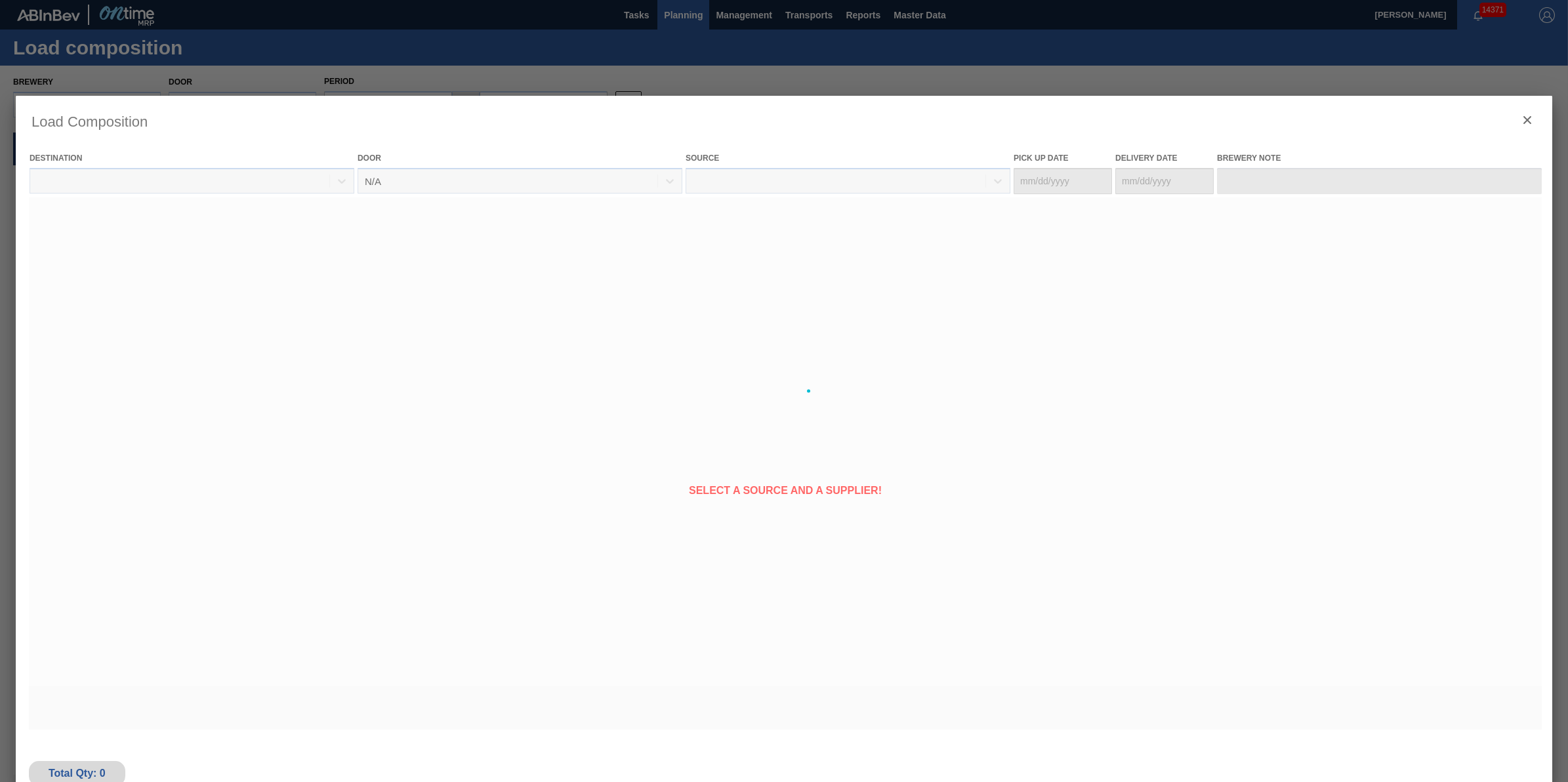
click at [622, 239] on div at bounding box center [784, 391] width 1537 height 590
type Date "10/09/2025"
type Date "10/10/2025"
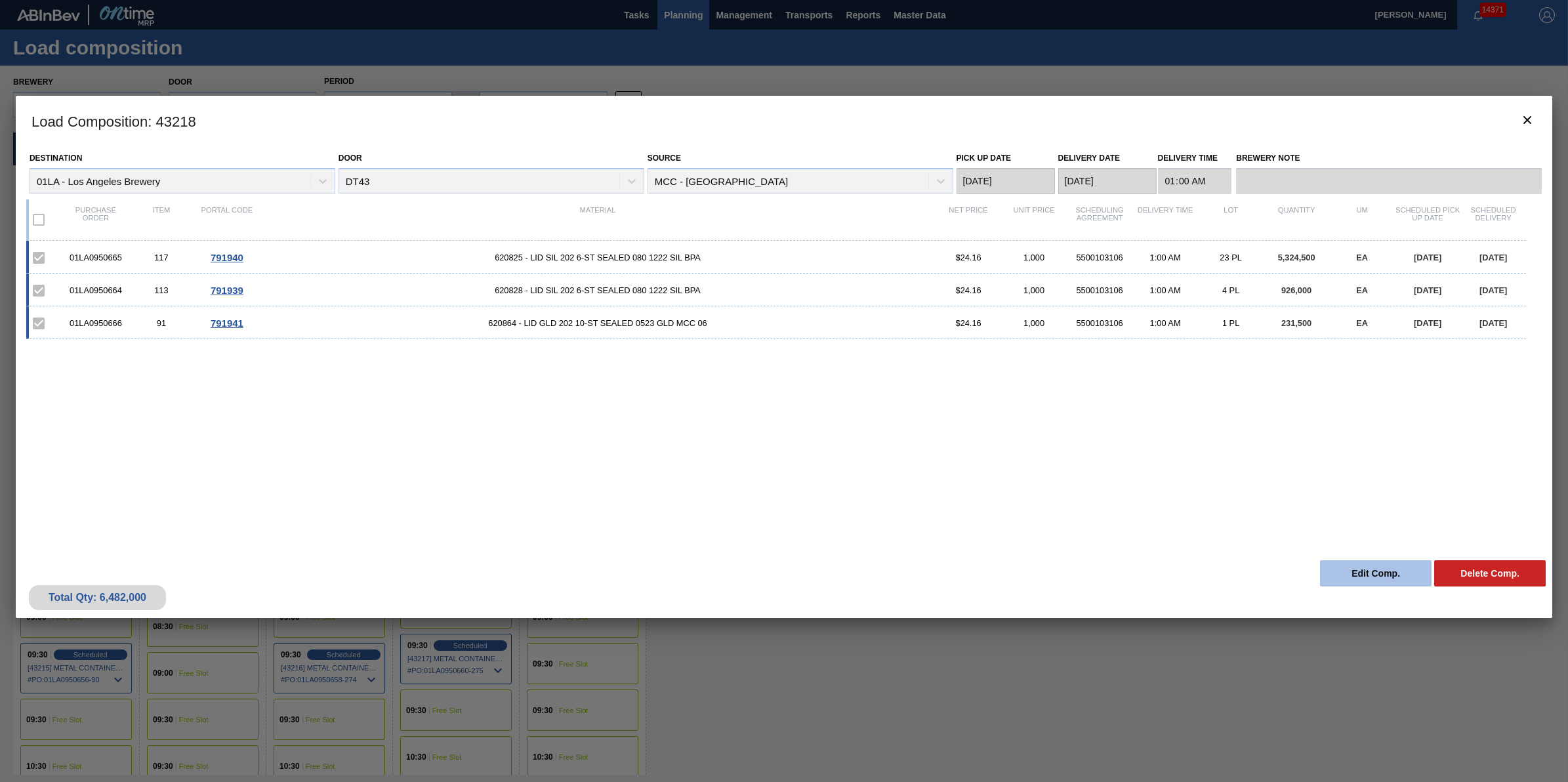
click at [1360, 571] on button "Edit Comp." at bounding box center [1376, 573] width 111 height 26
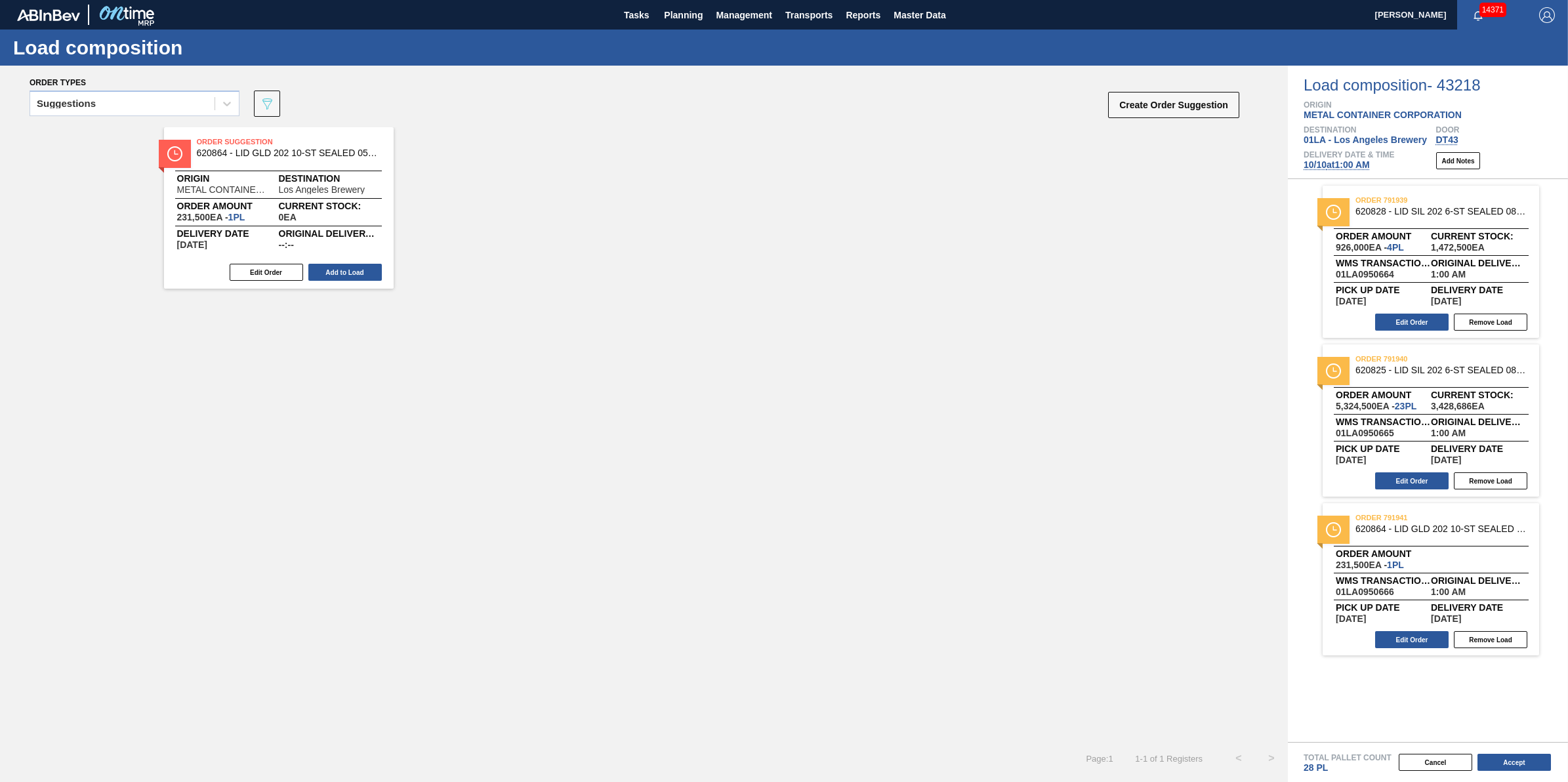
click at [1327, 166] on span "10/10 at 1:00 AM" at bounding box center [1337, 165] width 66 height 11
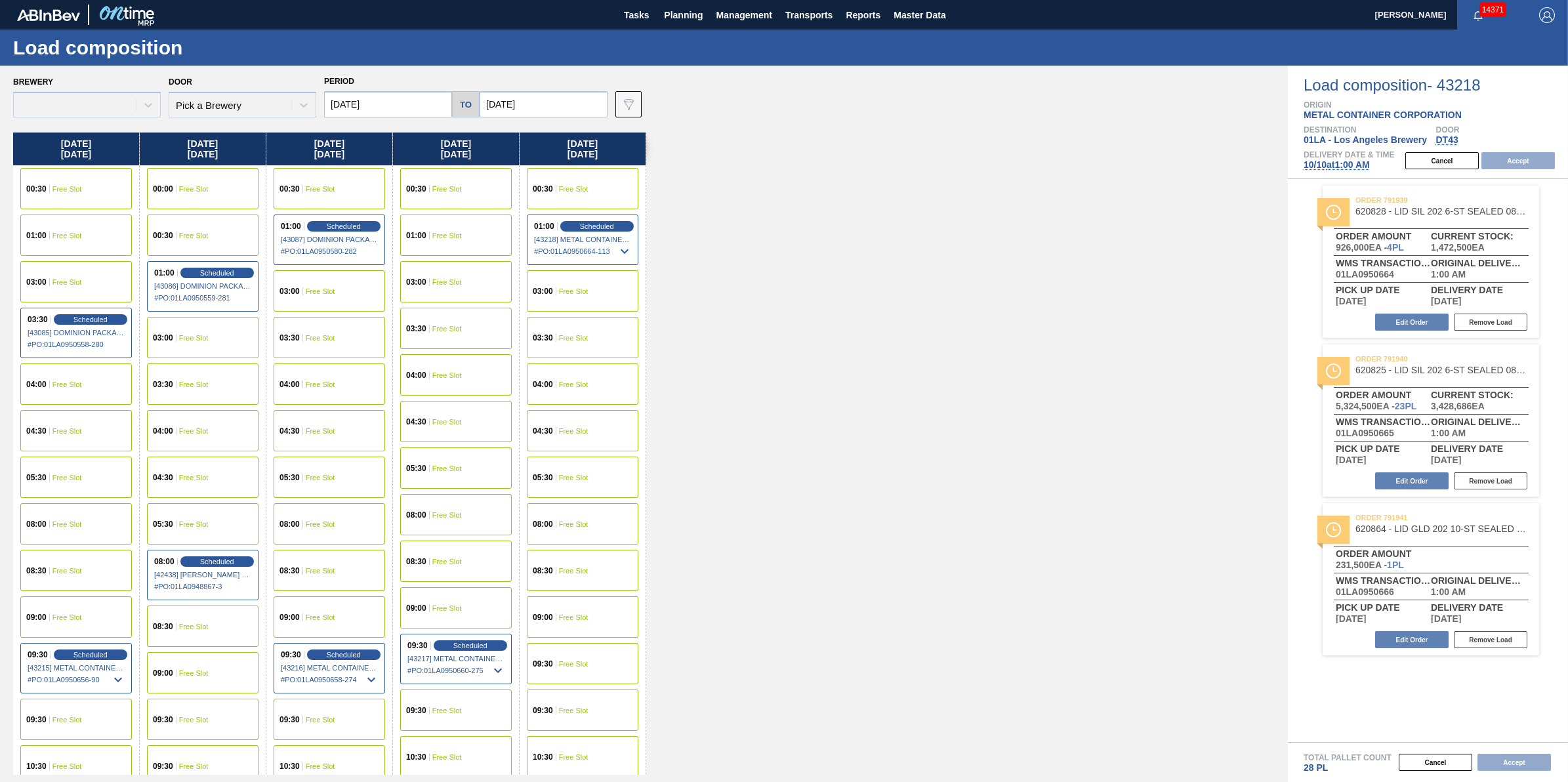
type input "10/10/2025"
type input "10/17/2025"
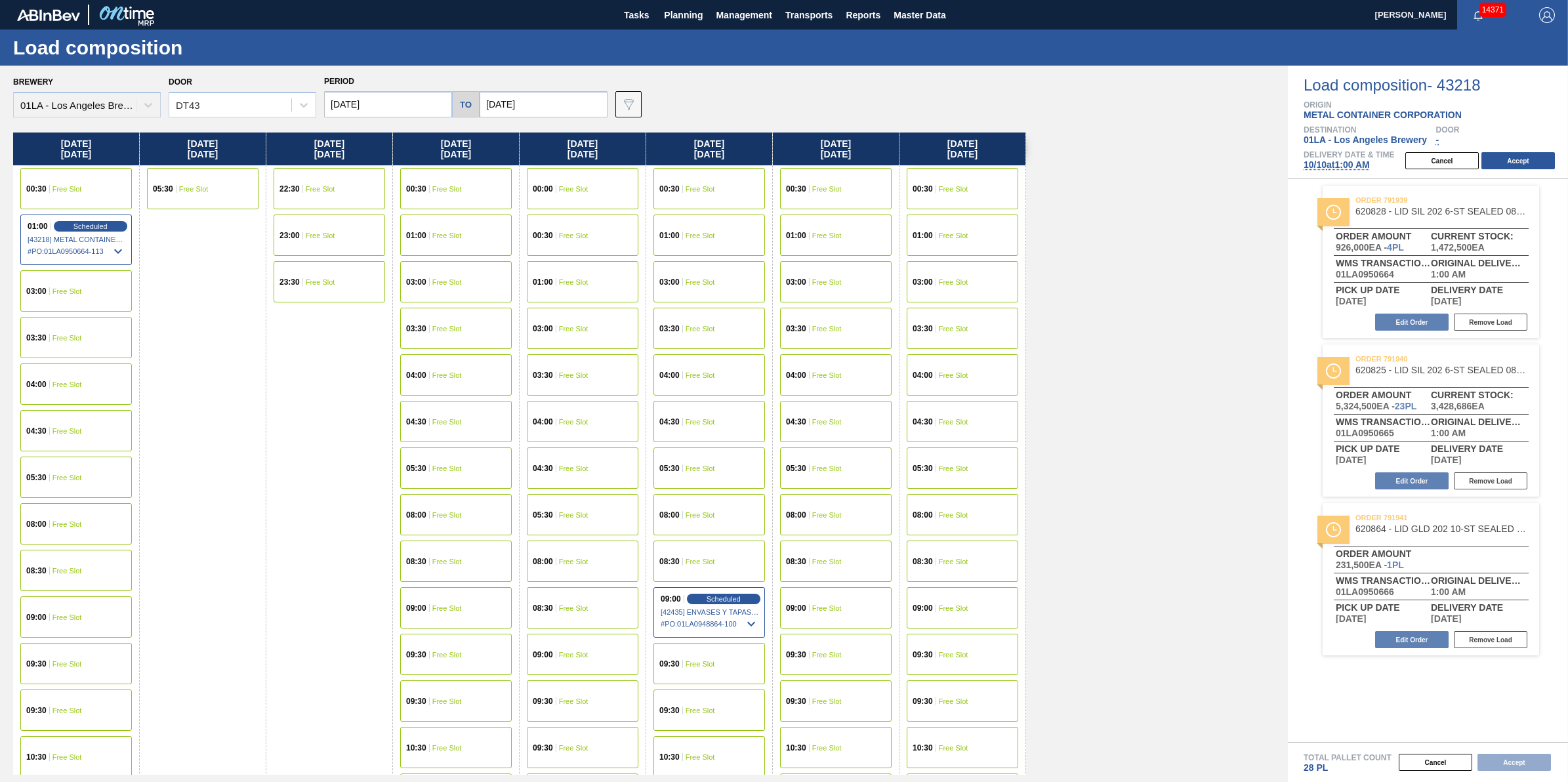
click at [82, 658] on div "09:30 Free Slot" at bounding box center [76, 663] width 111 height 41
click at [1538, 153] on button "Accept" at bounding box center [1518, 161] width 74 height 17
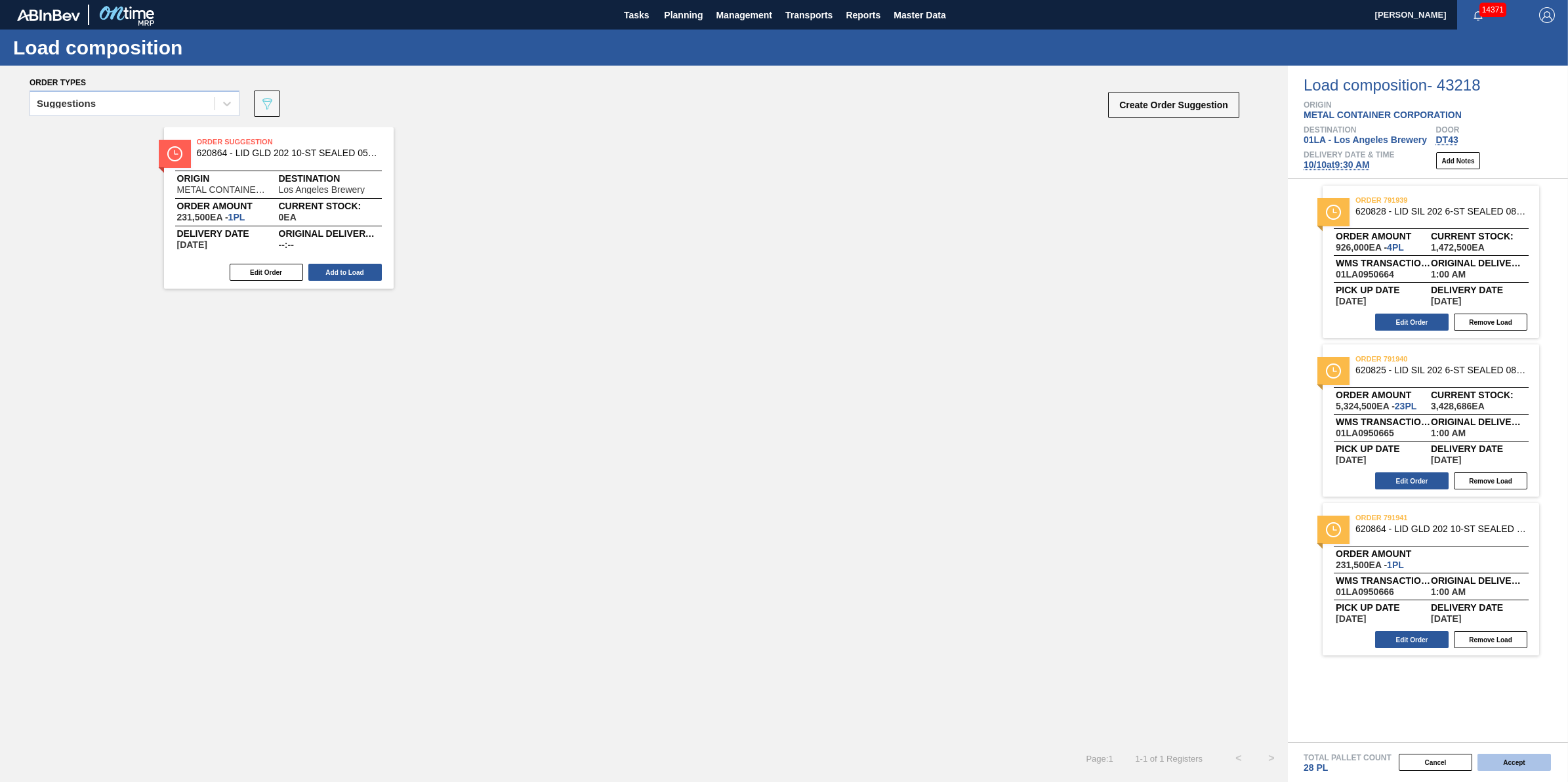
click at [1521, 763] on button "Accept" at bounding box center [1515, 762] width 74 height 17
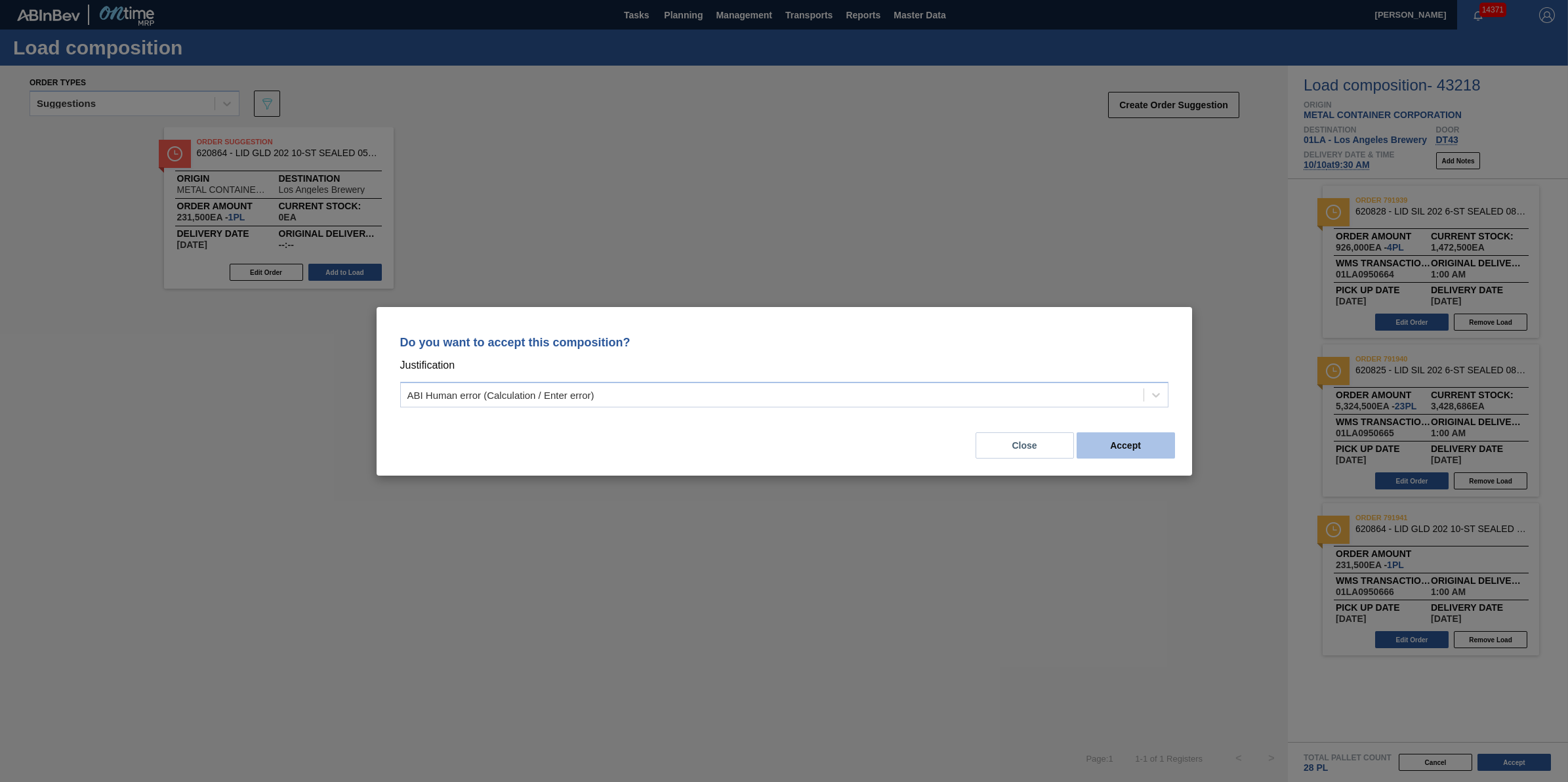
click at [1144, 440] on button "Accept" at bounding box center [1126, 445] width 98 height 26
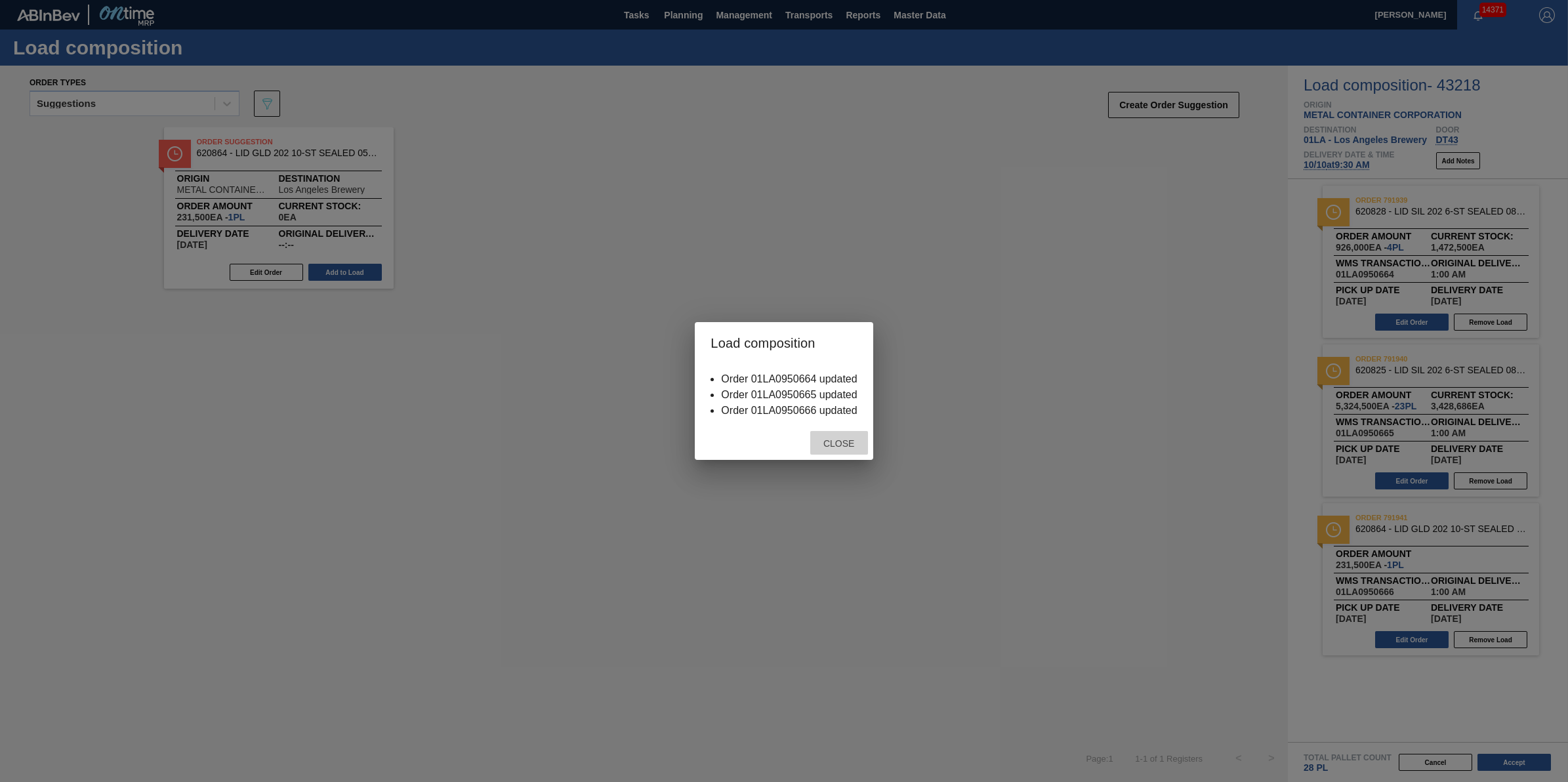
click at [827, 453] on div "Close" at bounding box center [839, 444] width 58 height 25
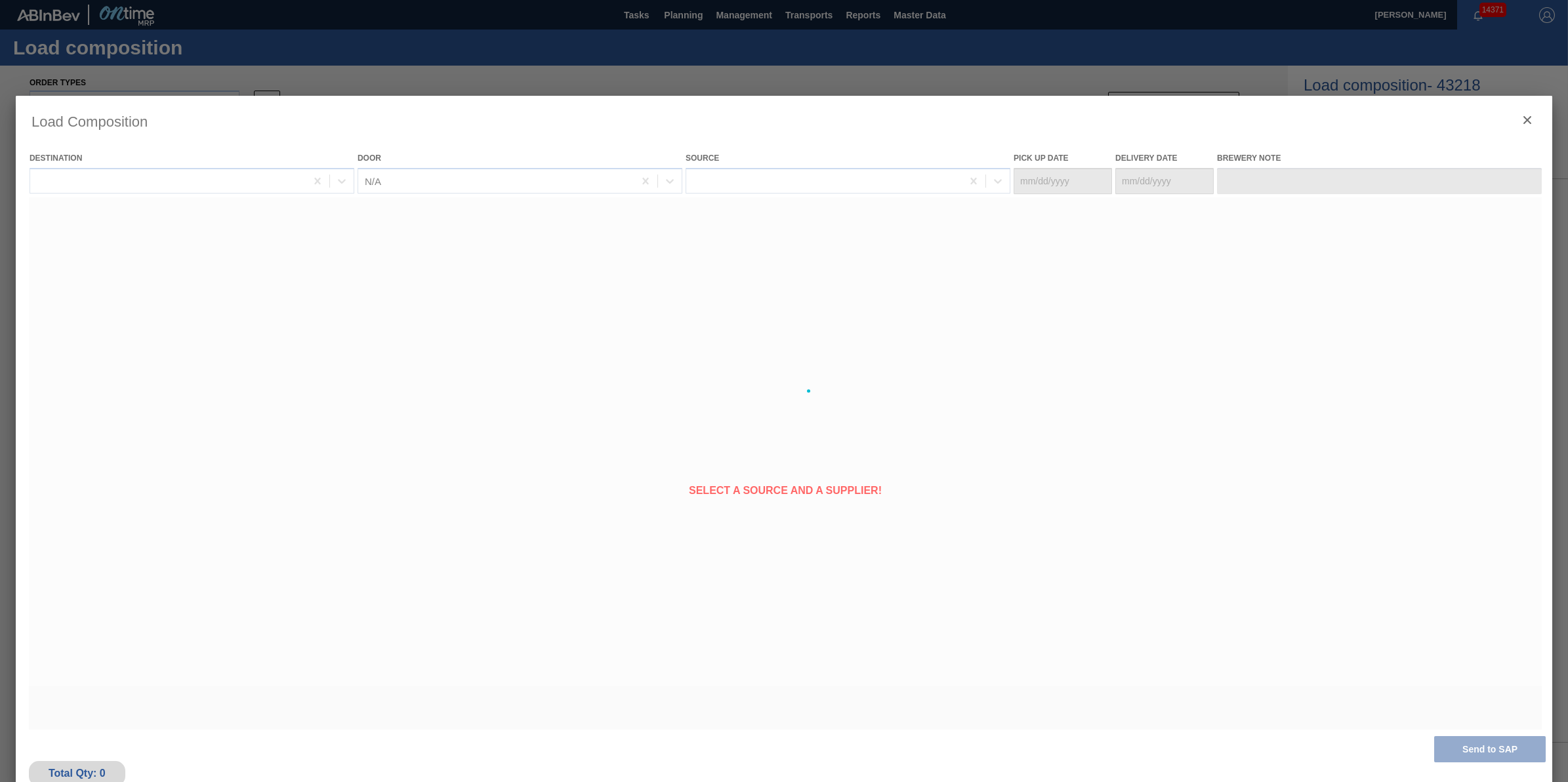
type Date "10/09/2025"
type Date "10/10/2025"
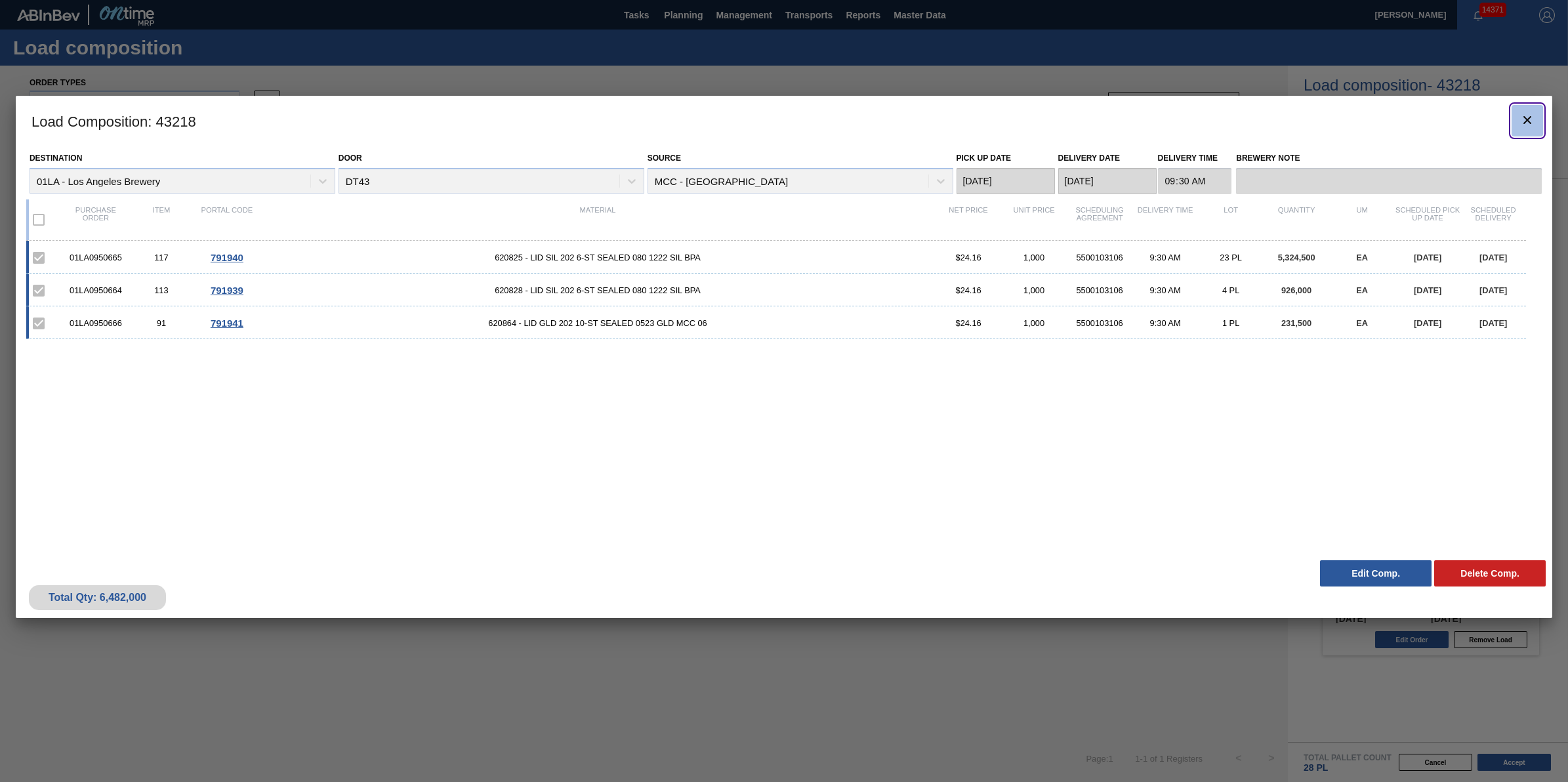
click at [1520, 126] on icon "botão de ícone" at bounding box center [1528, 120] width 16 height 16
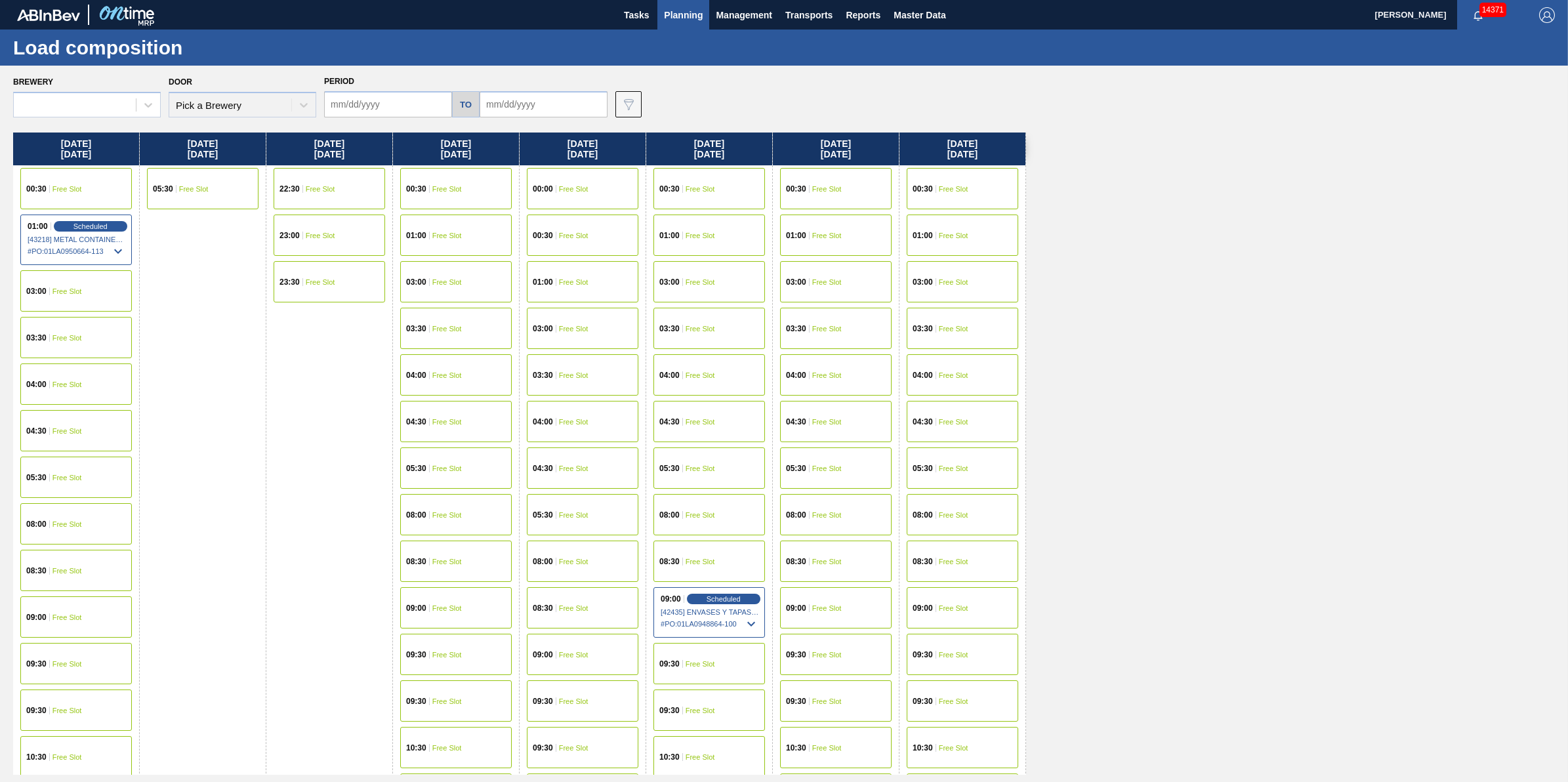
type input "10/06/2025"
type input "10/10/2025"
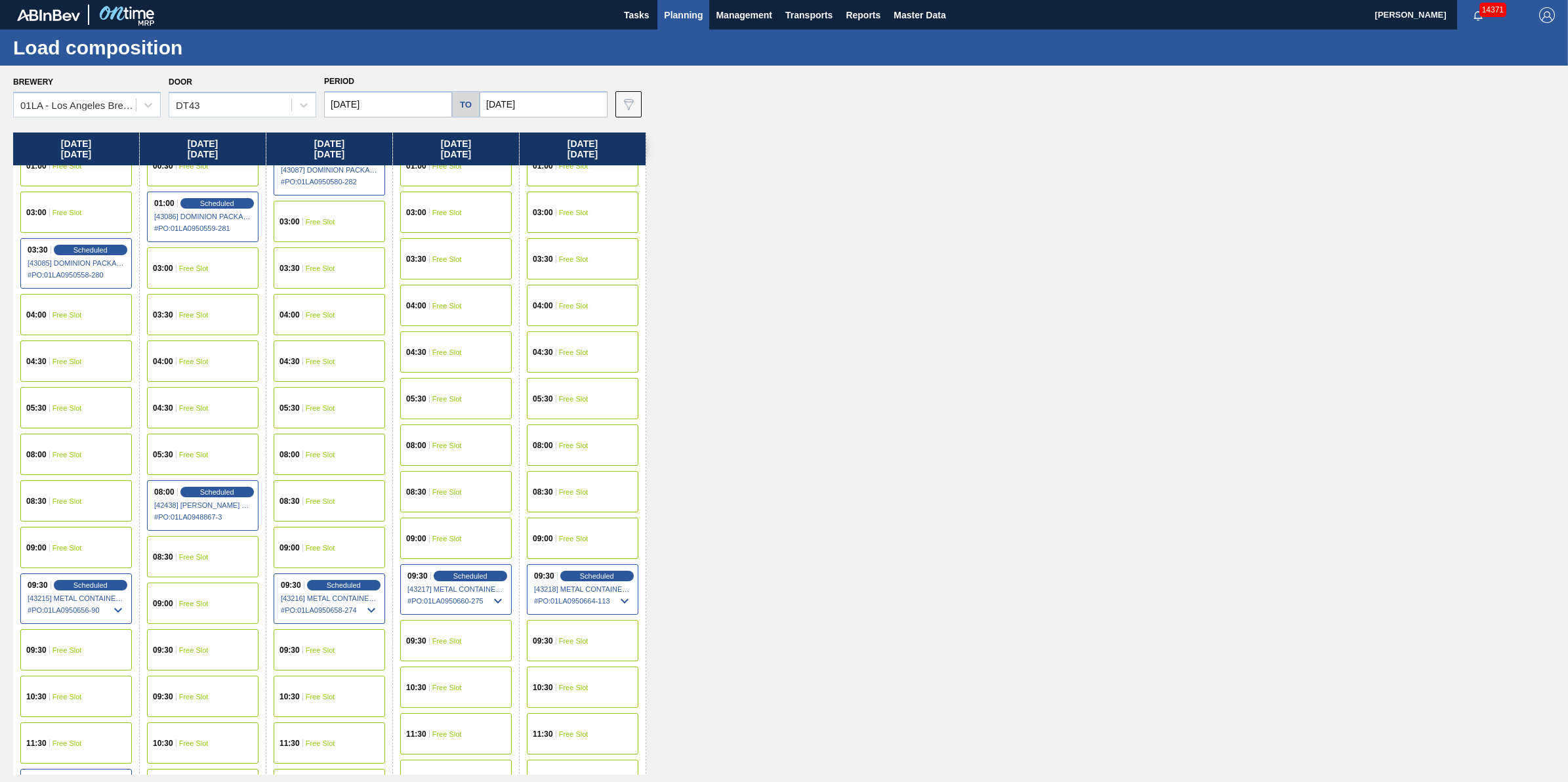
scroll to position [164, 0]
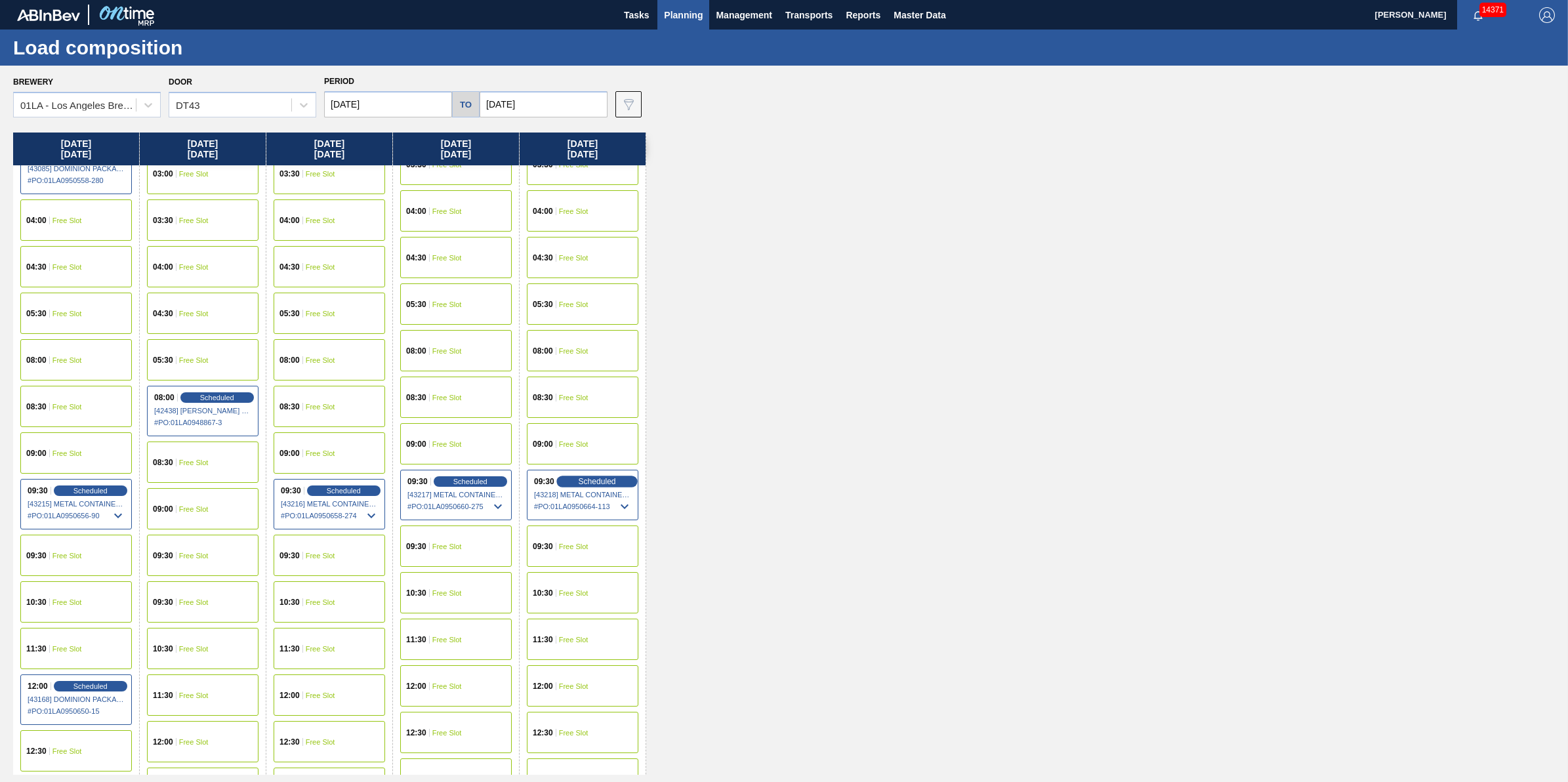
click at [608, 478] on span "Scheduled" at bounding box center [597, 481] width 38 height 9
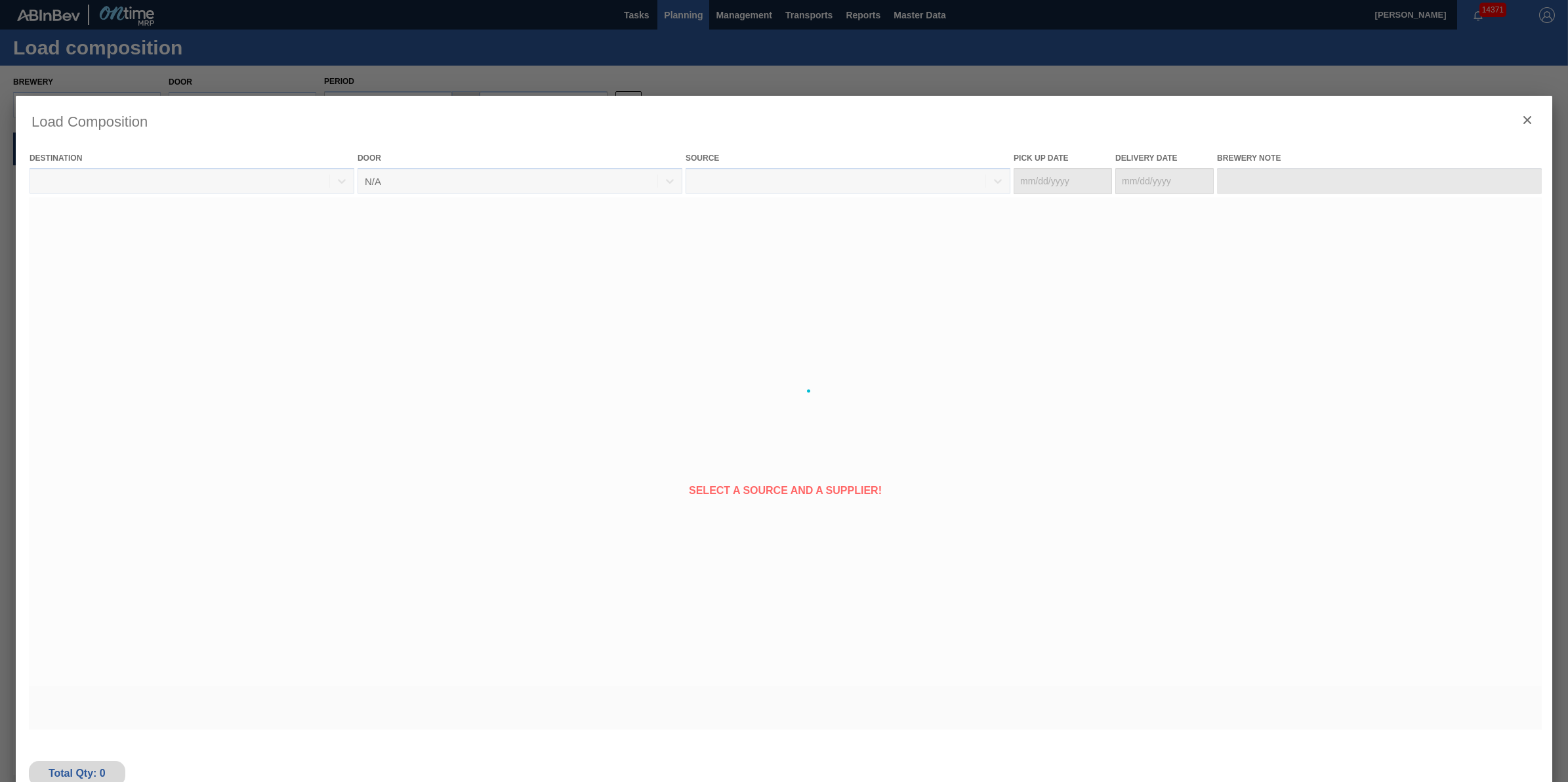
type Date "10/09/2025"
type Date "10/10/2025"
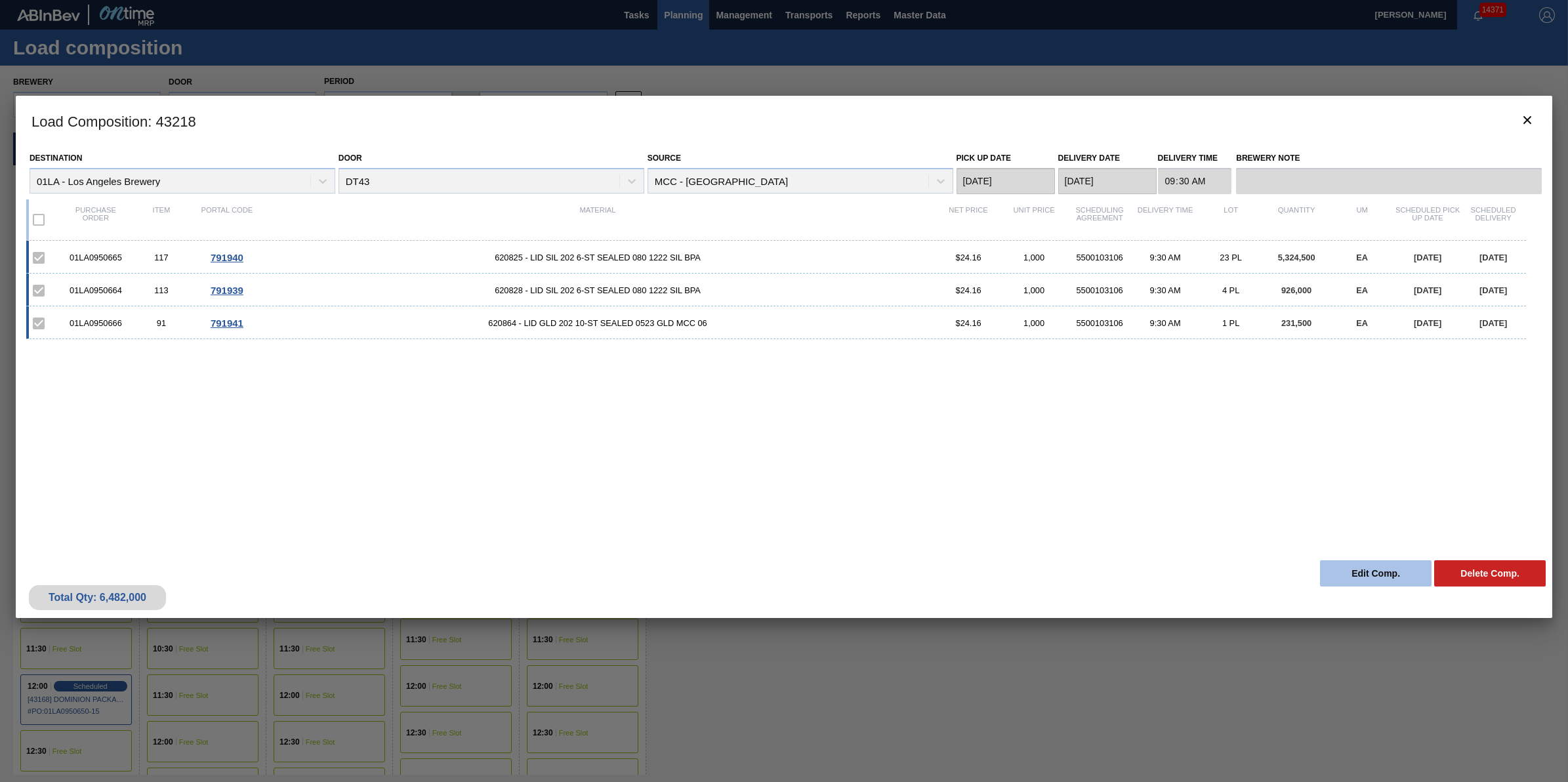
click at [1348, 575] on button "Edit Comp." at bounding box center [1376, 573] width 111 height 26
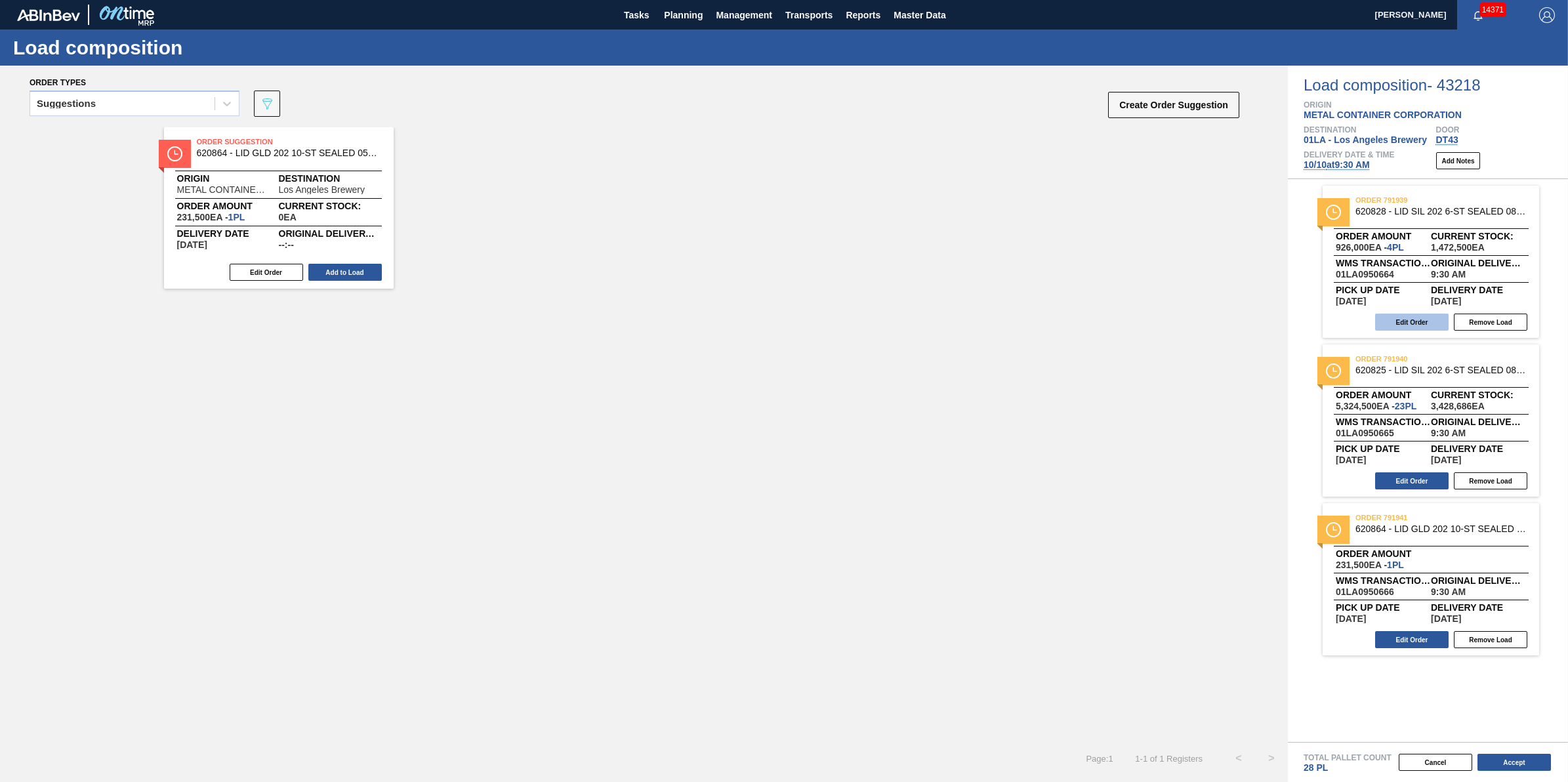
click at [1406, 319] on button "Edit Order" at bounding box center [1412, 322] width 74 height 17
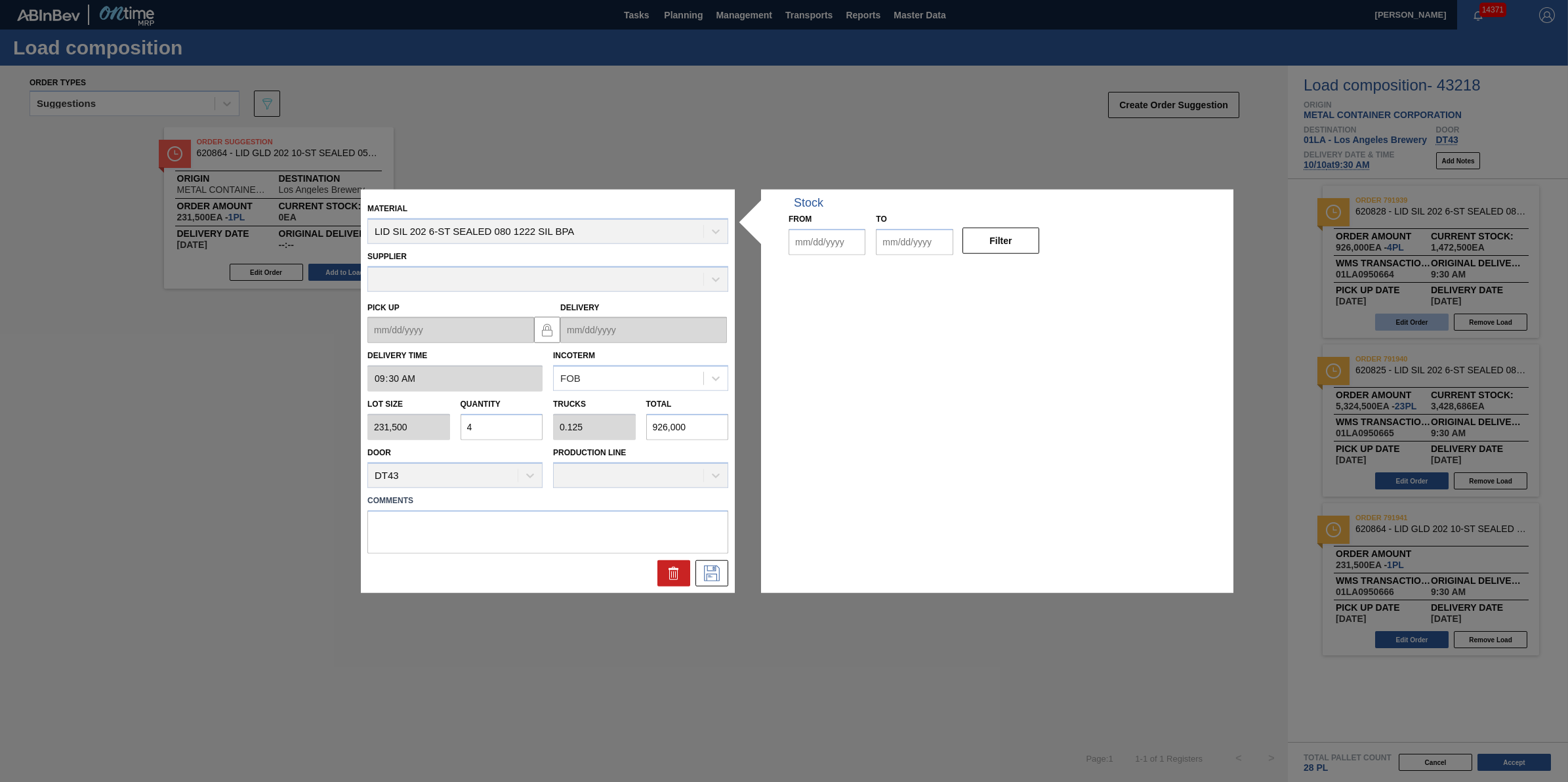
type input "09:30:00"
type input "231,500"
type input "4"
type input "0.125"
type input "926,000"
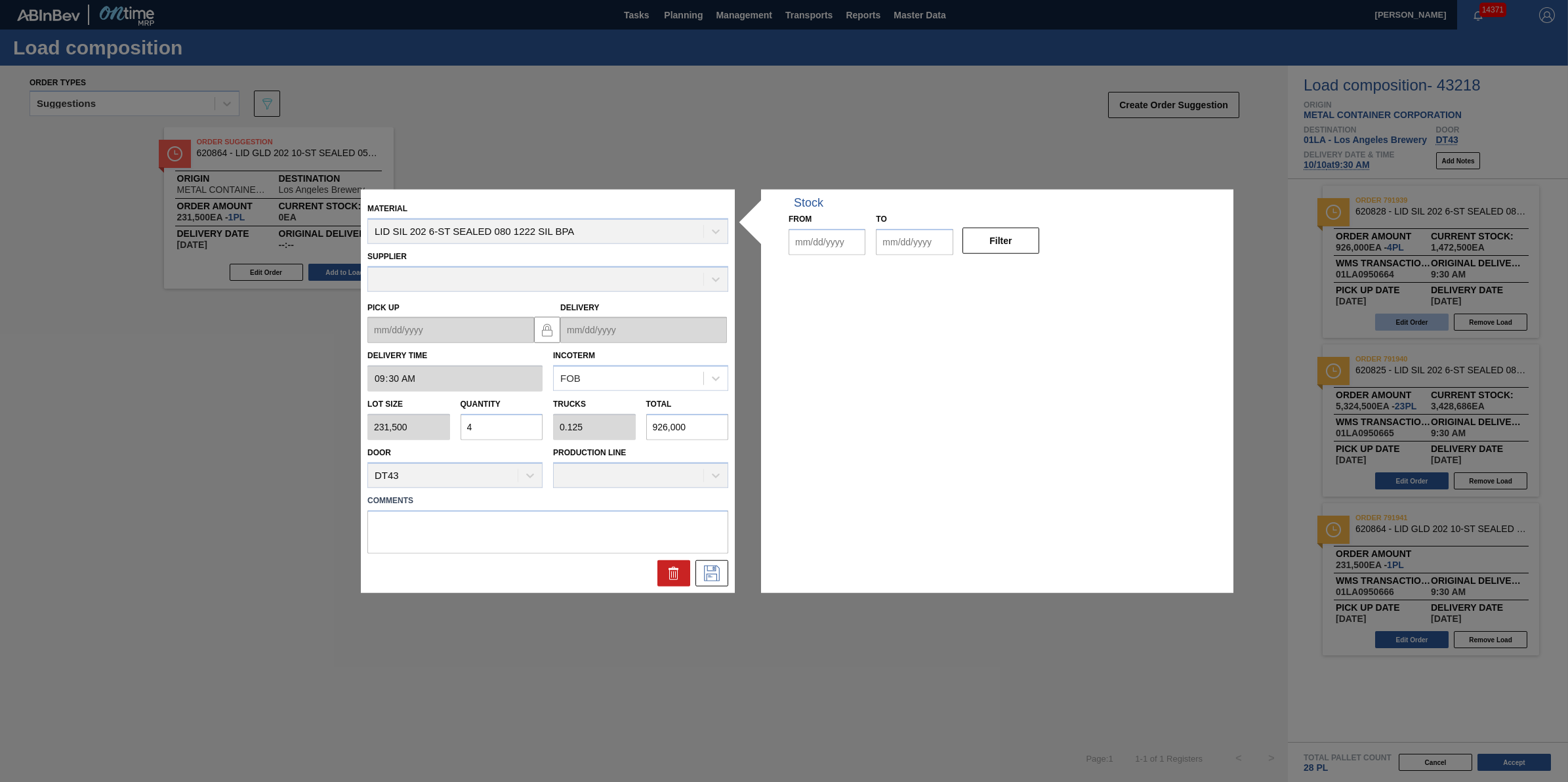
type up "10/09/2025"
type input "10/10/2025"
type input "09/23/2025"
type input "11/01/2025"
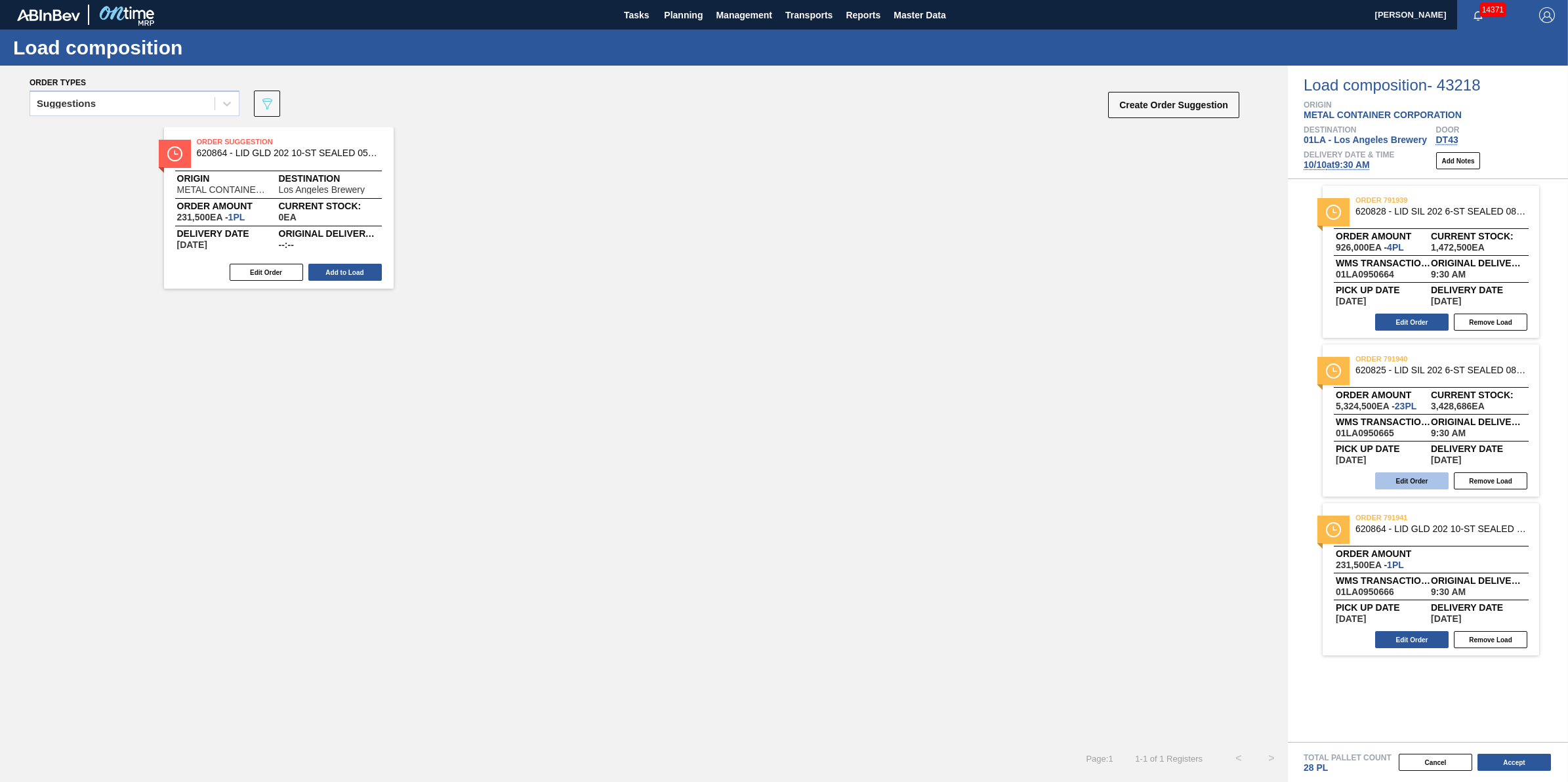
click at [1397, 483] on button "Edit Order" at bounding box center [1412, 481] width 74 height 17
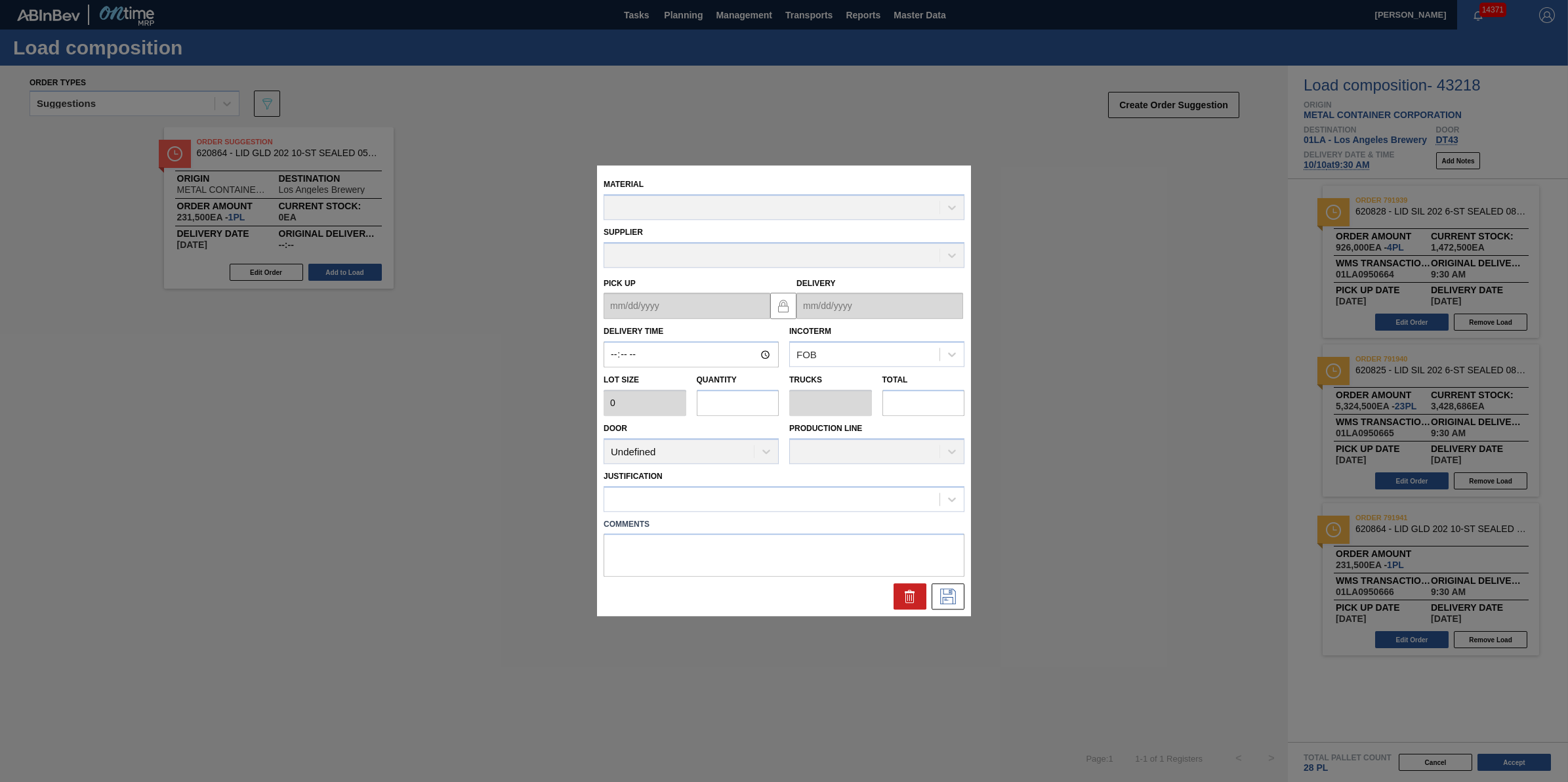
type input "09:30:00"
type input "231,500"
type input "23"
type input "0.767"
type input "5,324,500"
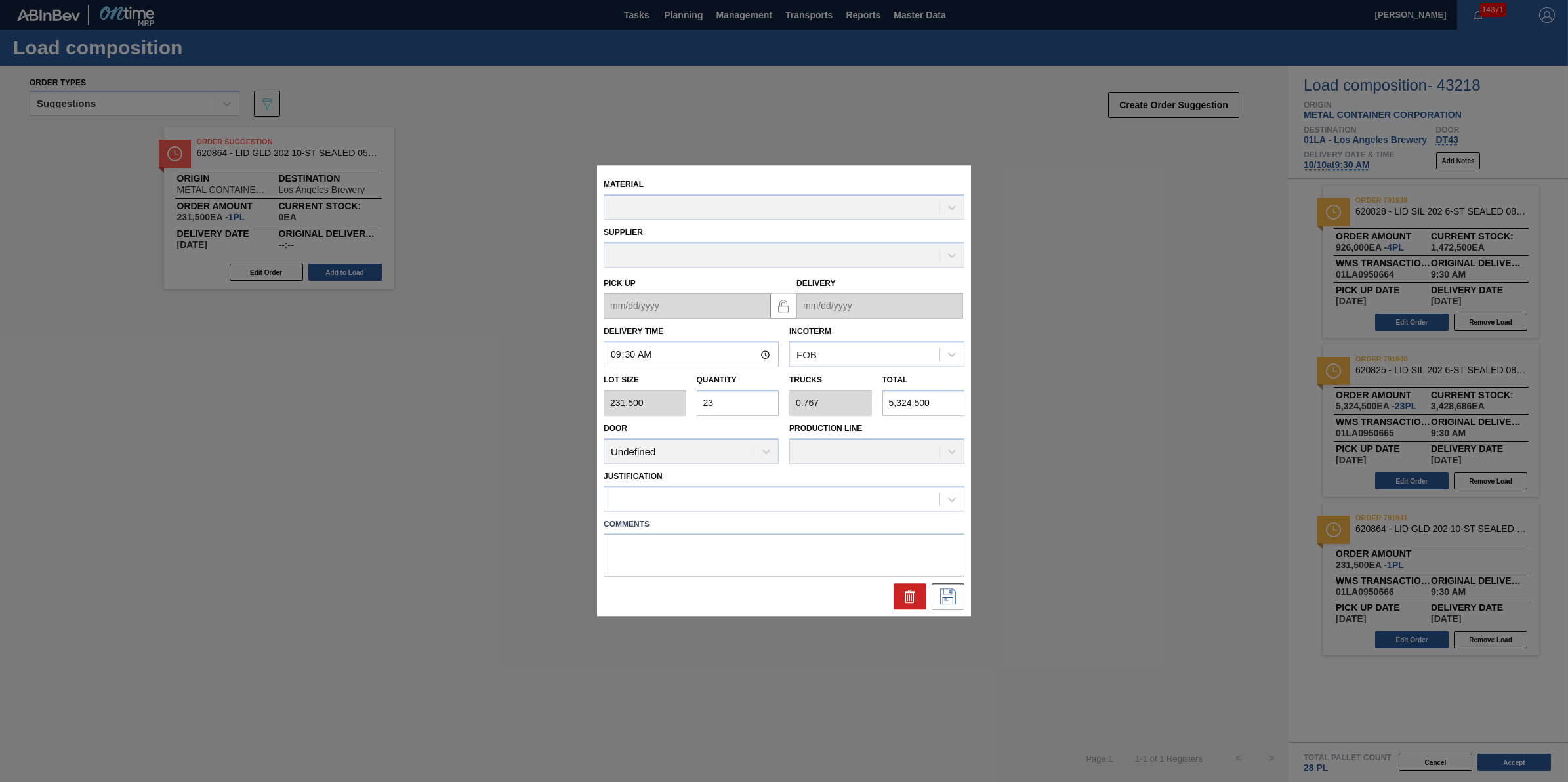
type up "10/09/2025"
type input "10/10/2025"
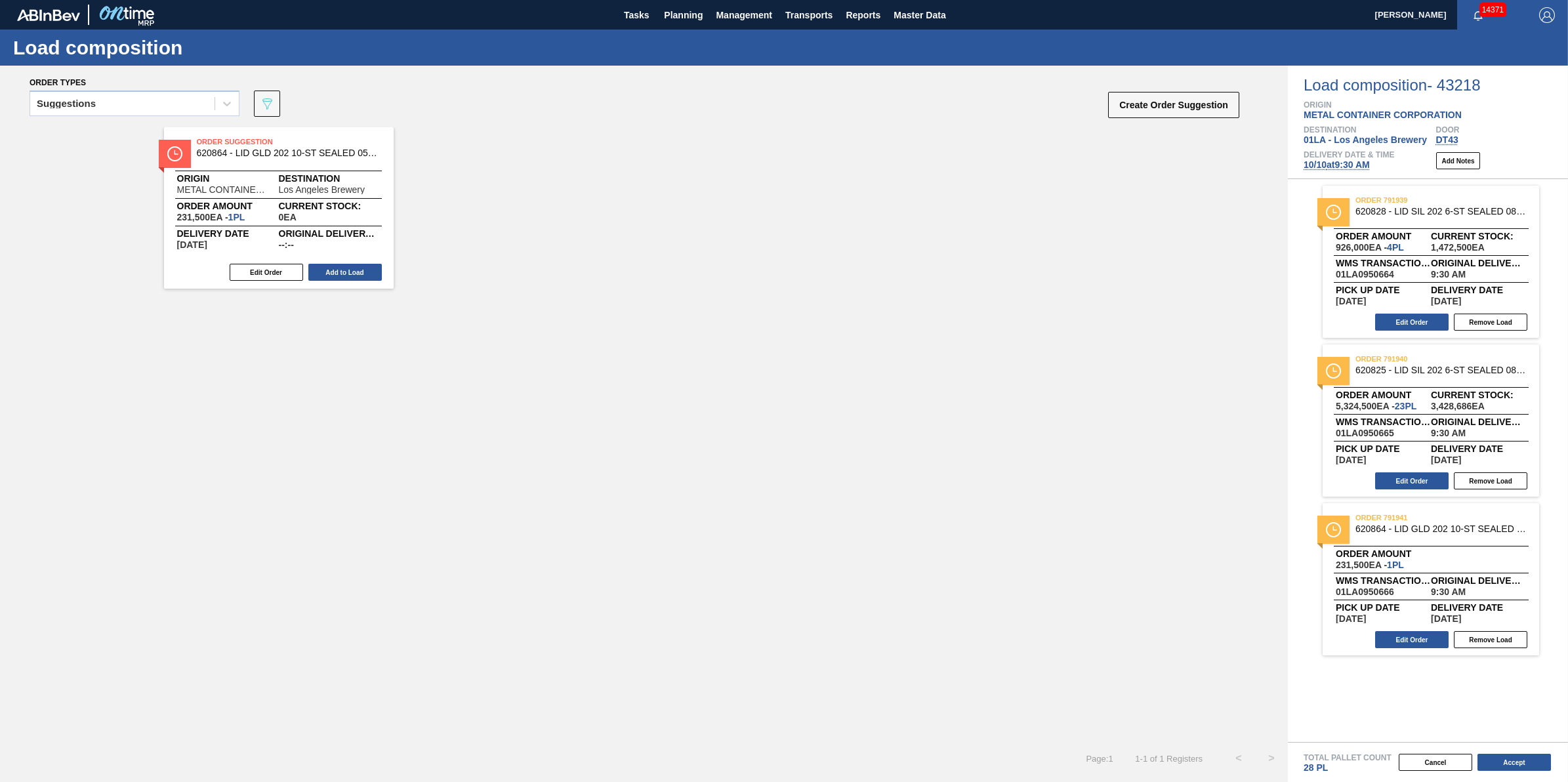
click at [1379, 653] on div "order 791941 620864 - LID GLD 202 10-ST SEALED 0523 GLD MCC 06 Order amount 231…" at bounding box center [1431, 579] width 217 height 152
click at [1382, 648] on button "Edit Order" at bounding box center [1412, 640] width 74 height 17
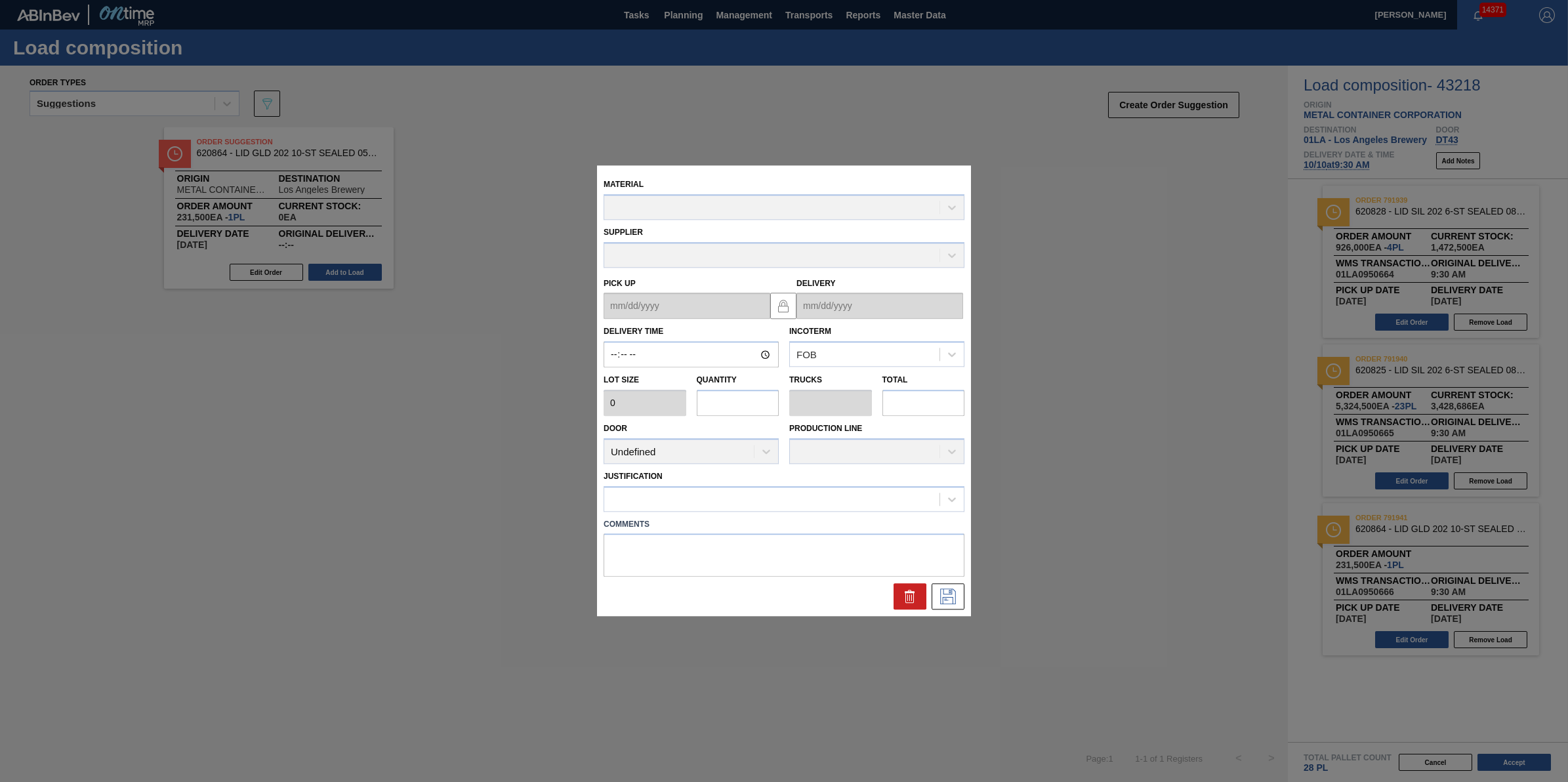
type input "09:30:00"
type input "231,500"
type input "1"
type input "0.031"
type input "231,500"
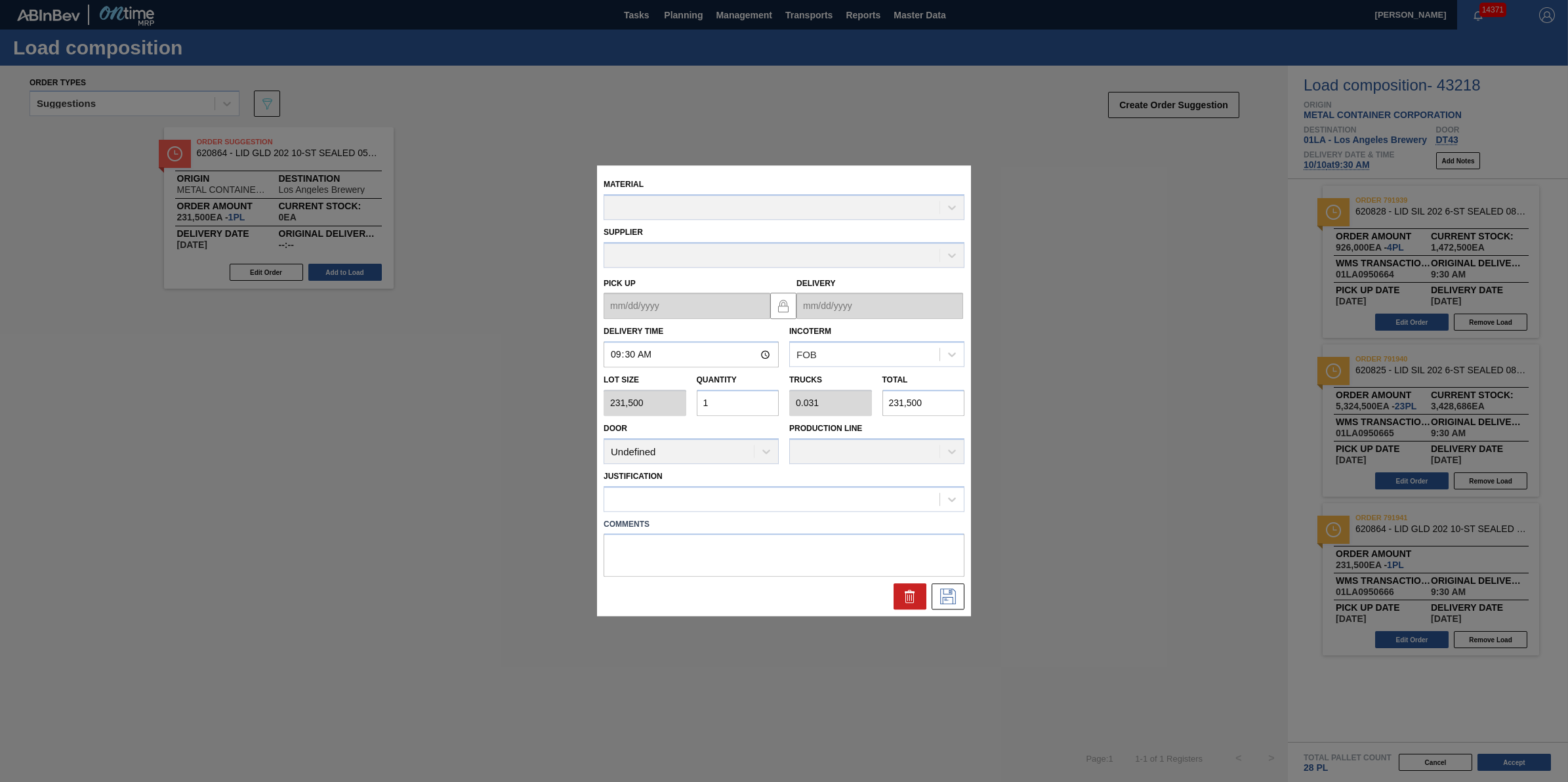
type up "10/09/2025"
type input "10/10/2025"
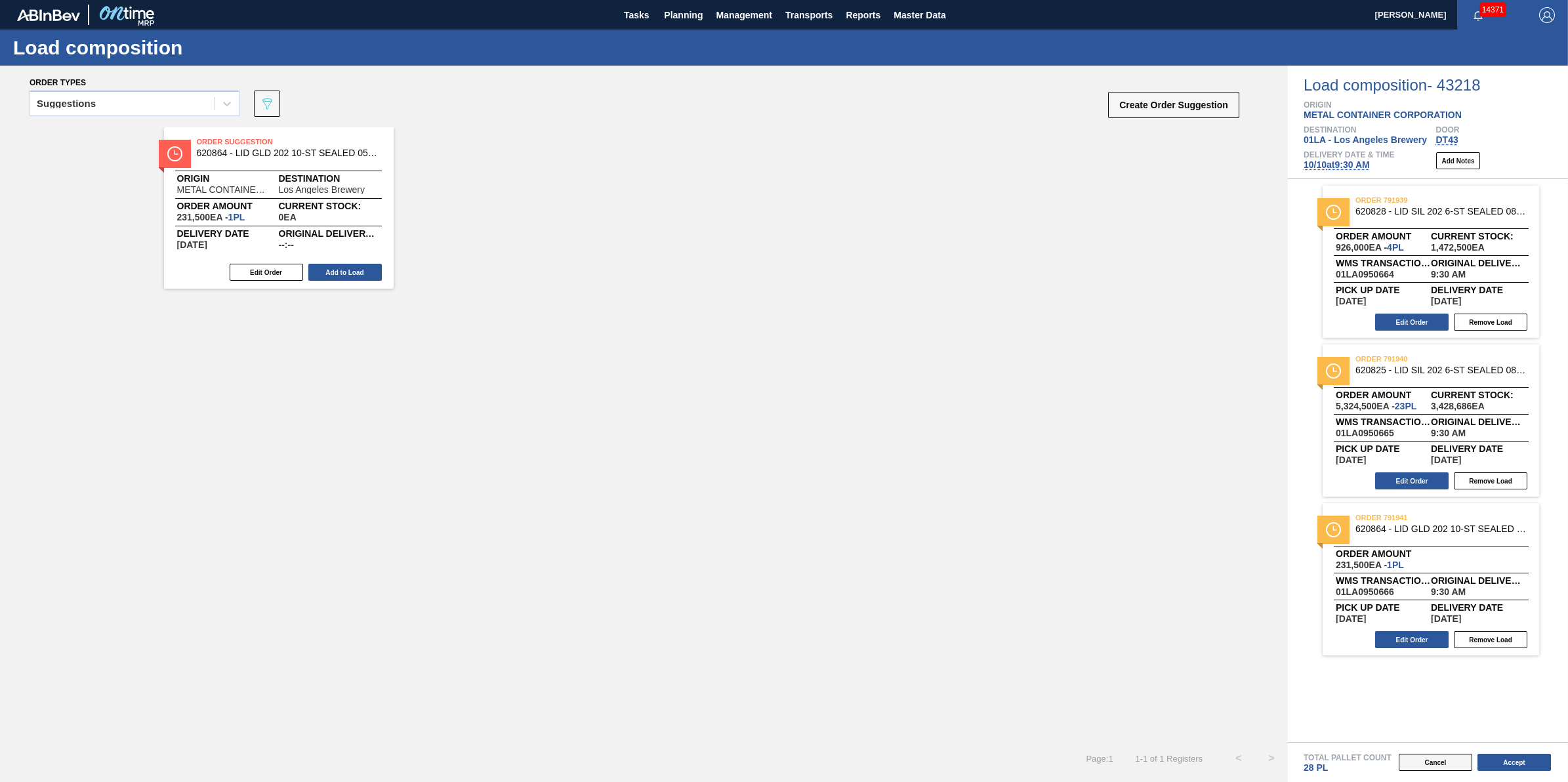
click at [1442, 755] on button "Cancel" at bounding box center [1436, 762] width 74 height 17
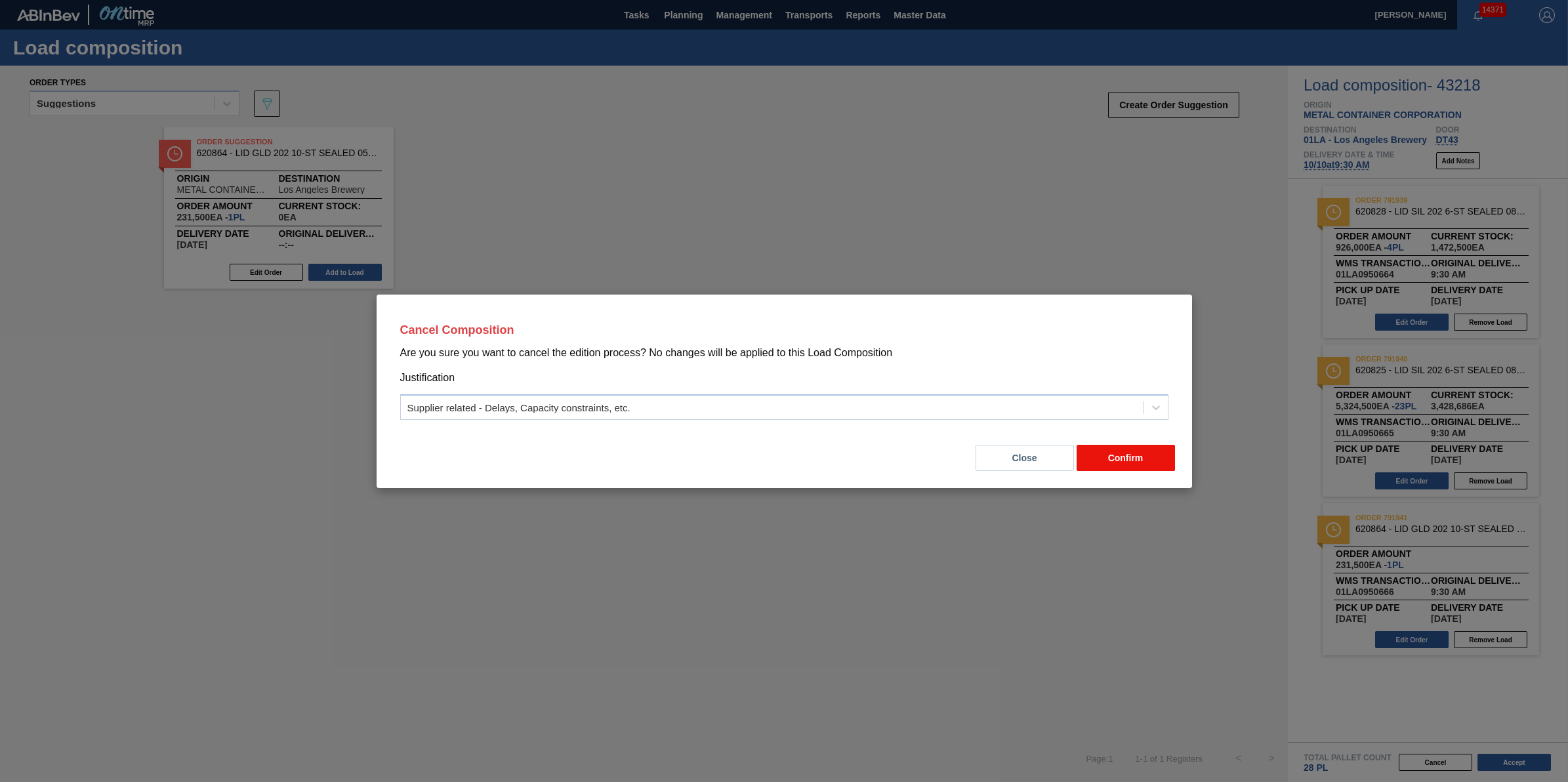
click at [1142, 452] on button "Confirm" at bounding box center [1126, 458] width 98 height 26
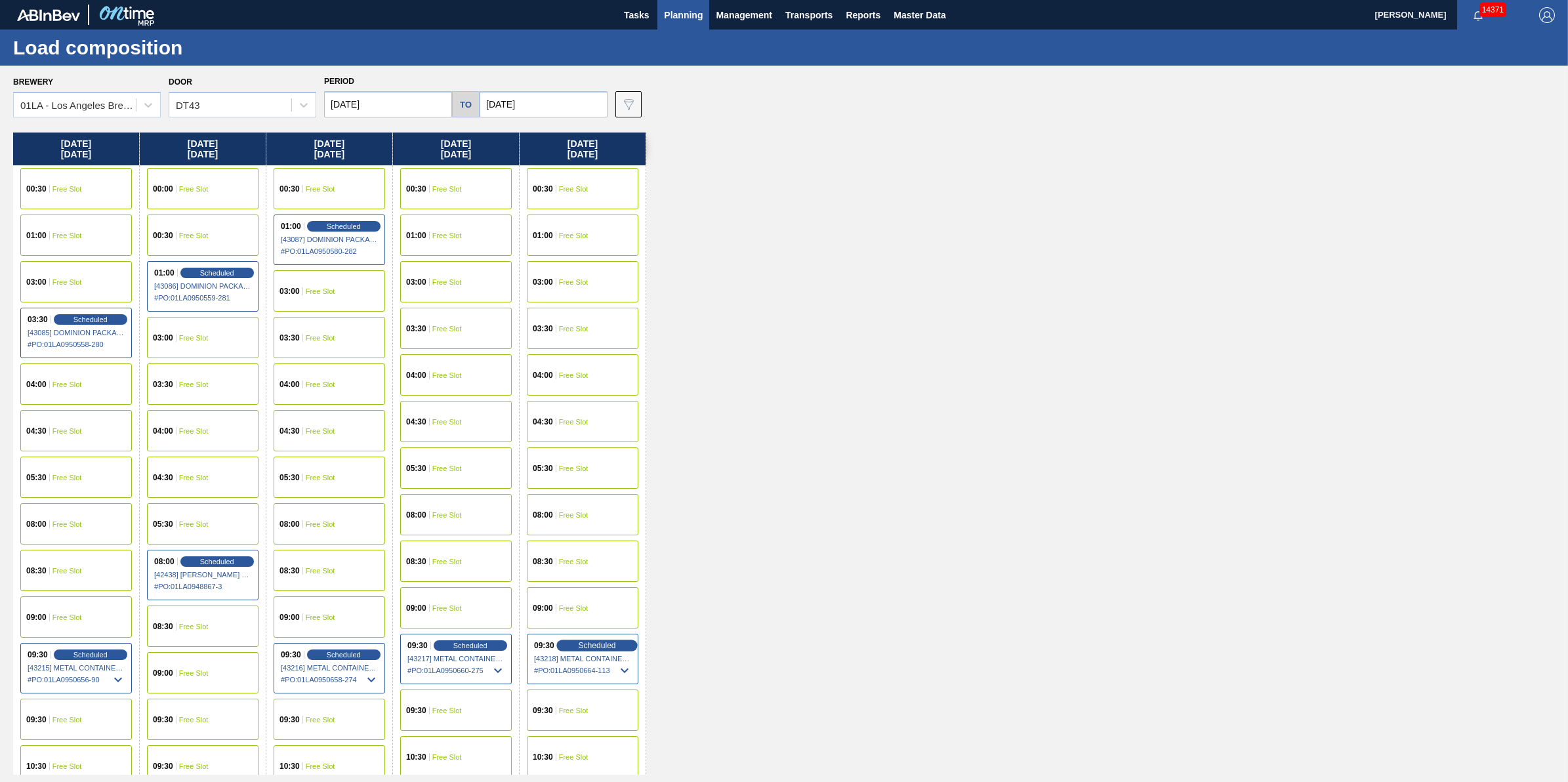
click at [587, 642] on span "Scheduled" at bounding box center [597, 645] width 38 height 9
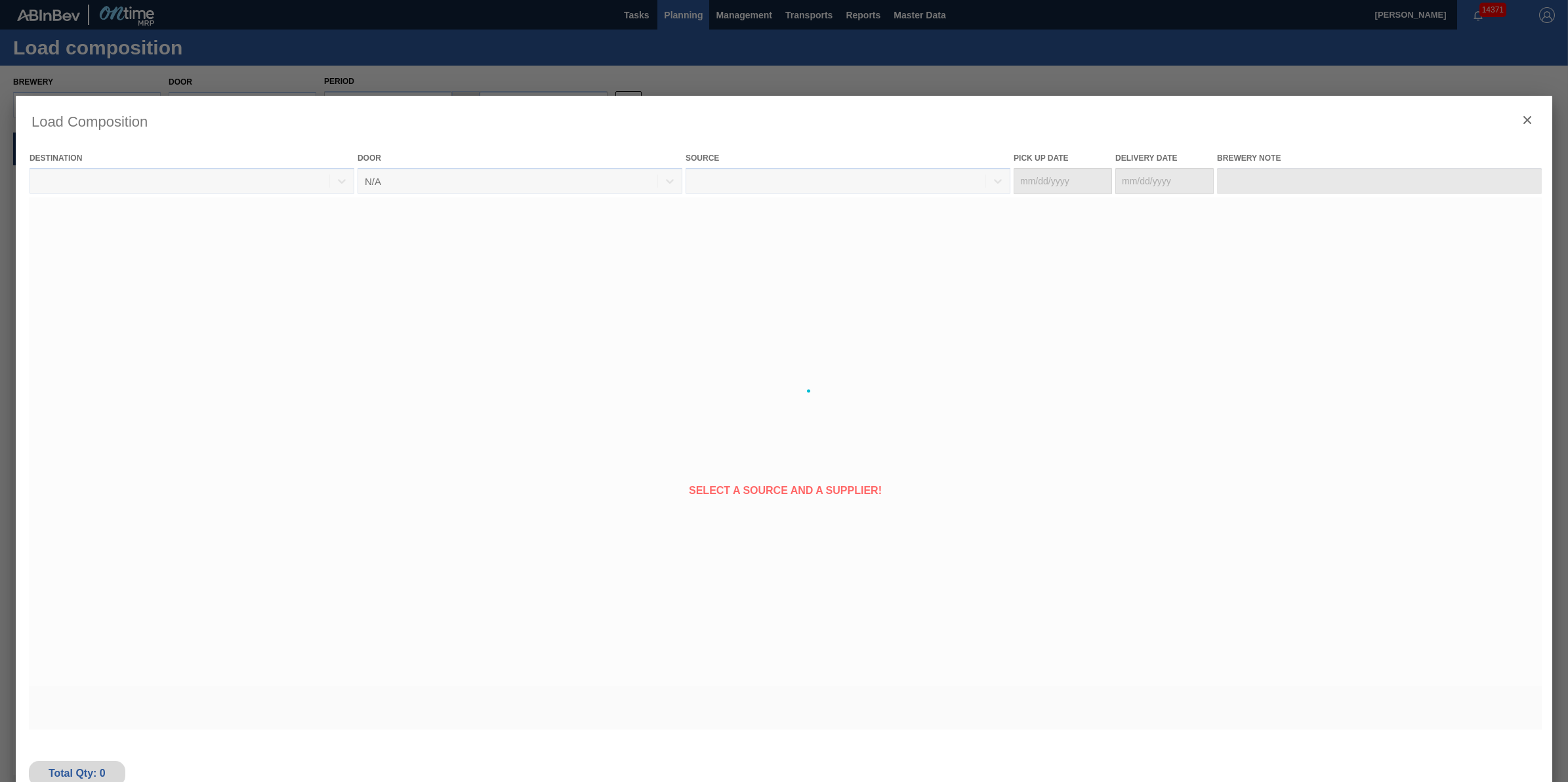
type Date "10/09/2025"
type Date "10/10/2025"
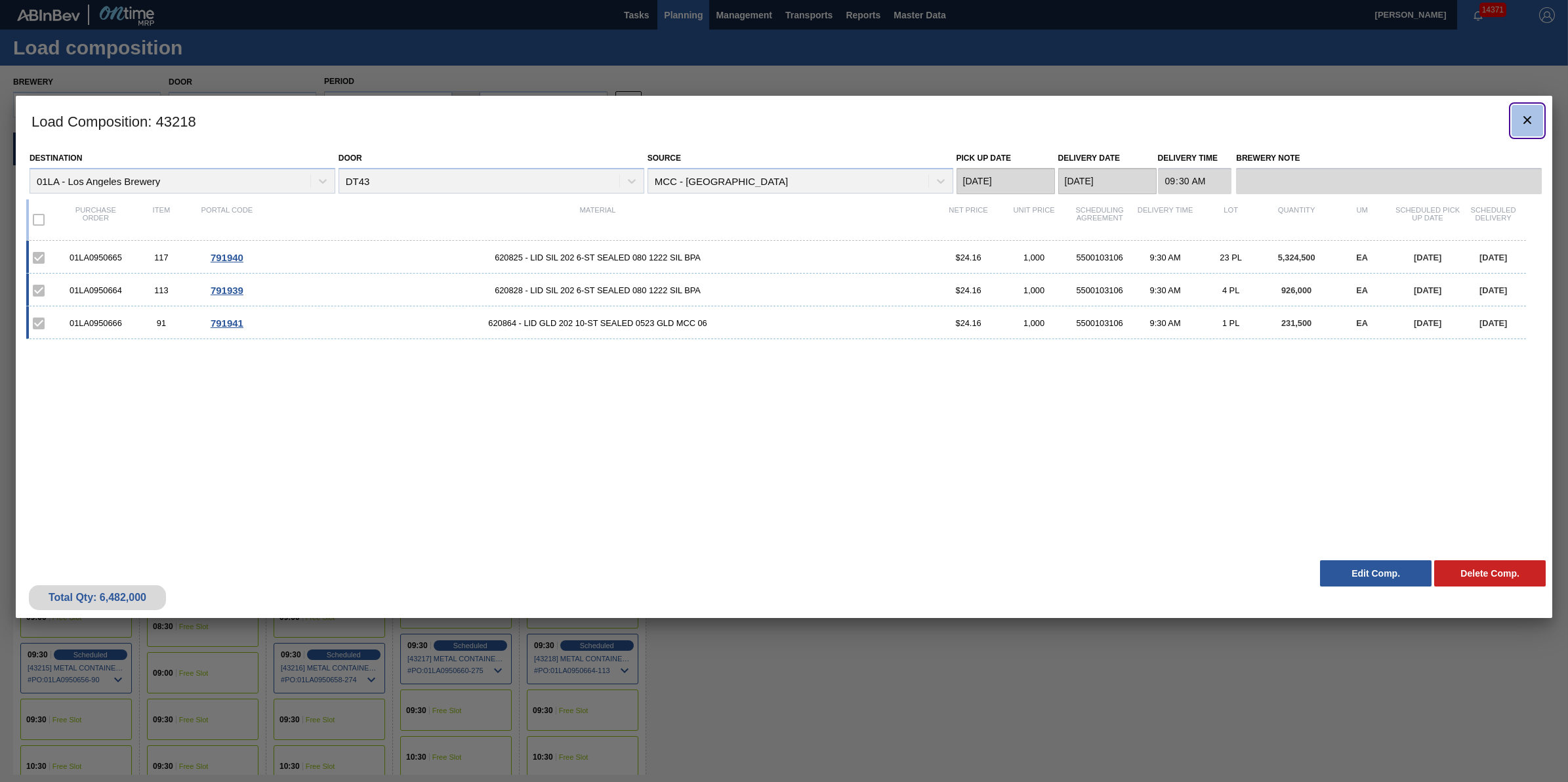
click at [1517, 122] on button "botão de ícone" at bounding box center [1528, 121] width 32 height 32
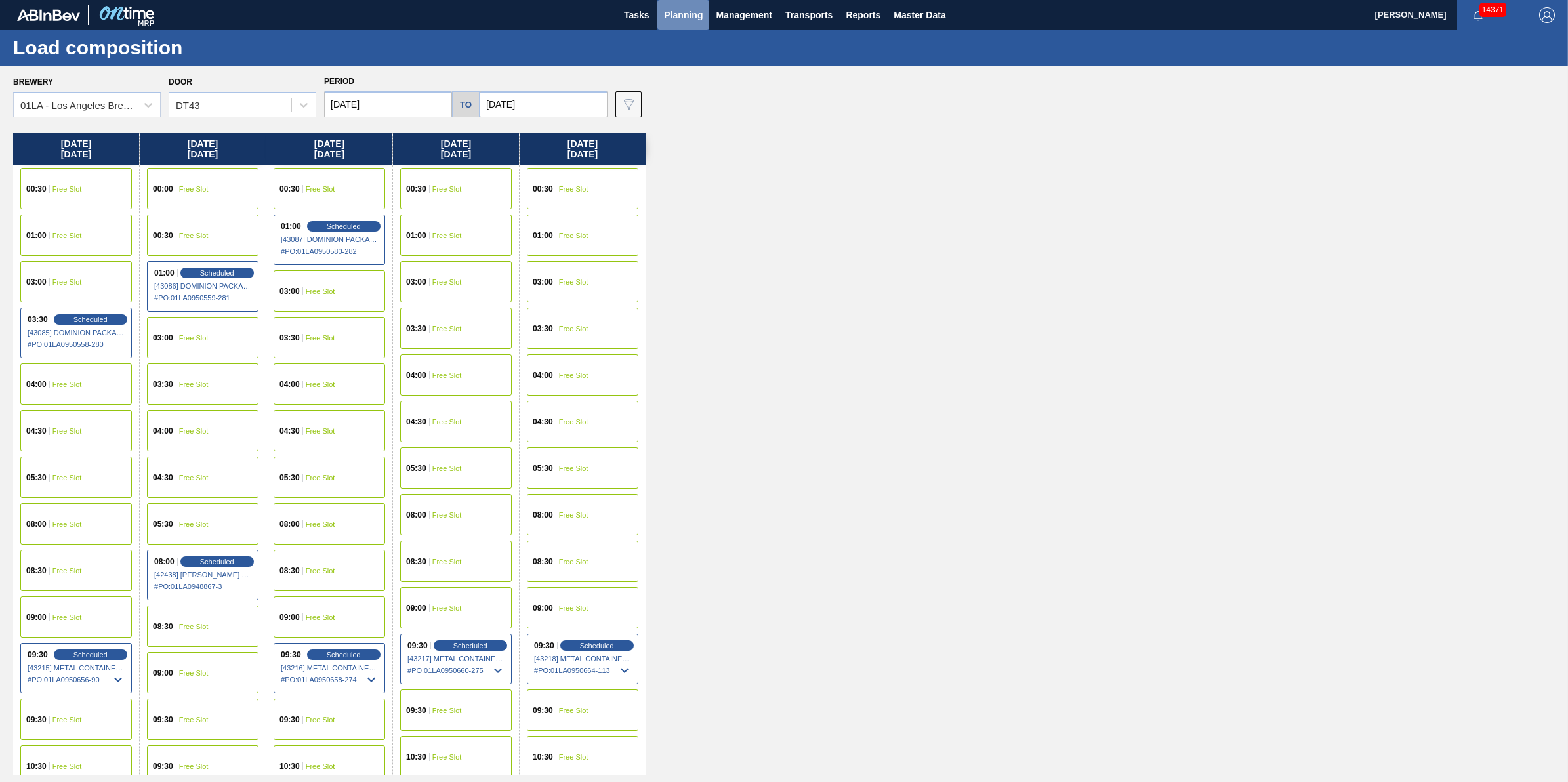
click at [692, 11] on span "Planning" at bounding box center [684, 15] width 39 height 16
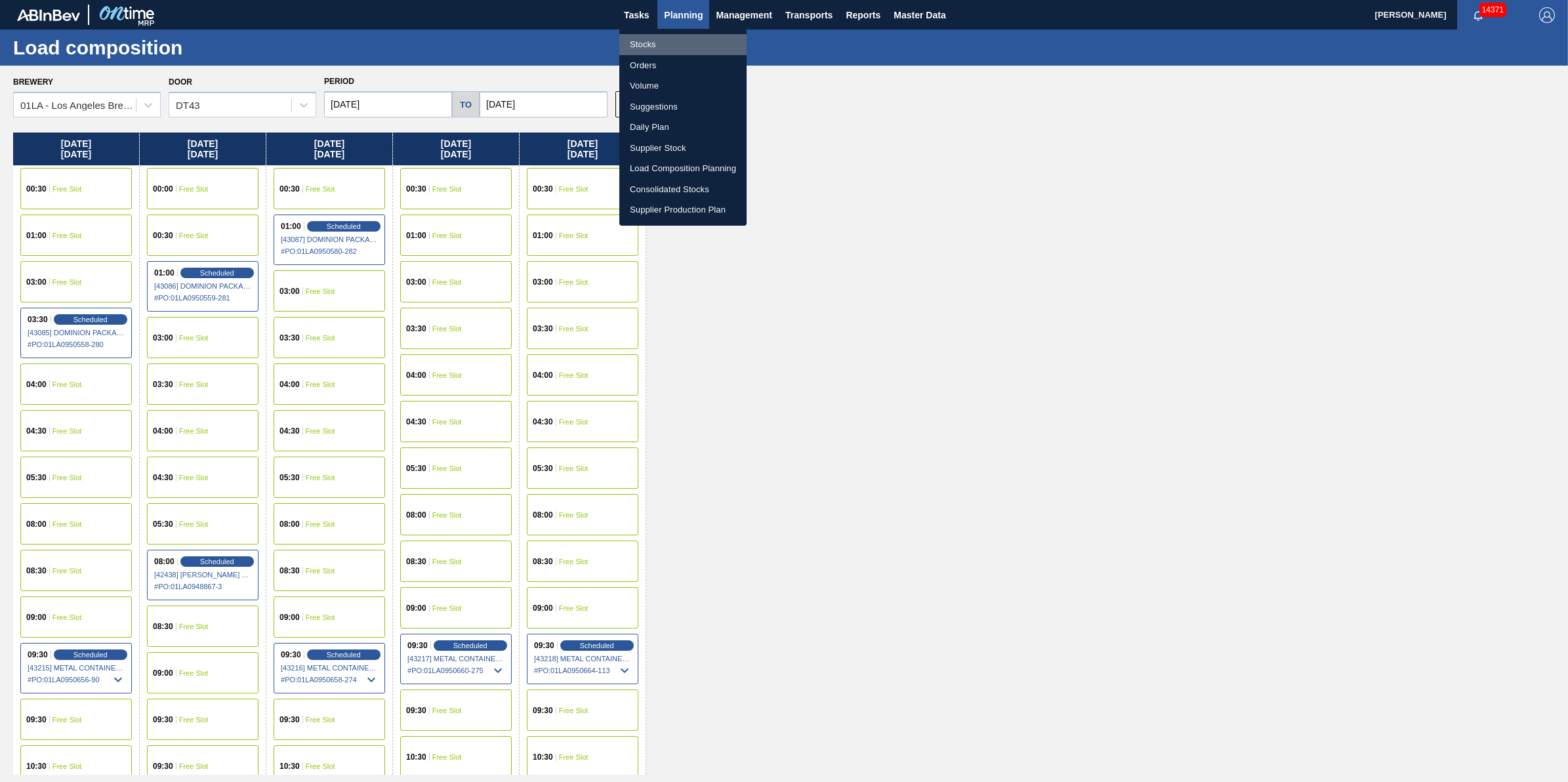
click at [699, 45] on li "Stocks" at bounding box center [683, 44] width 127 height 21
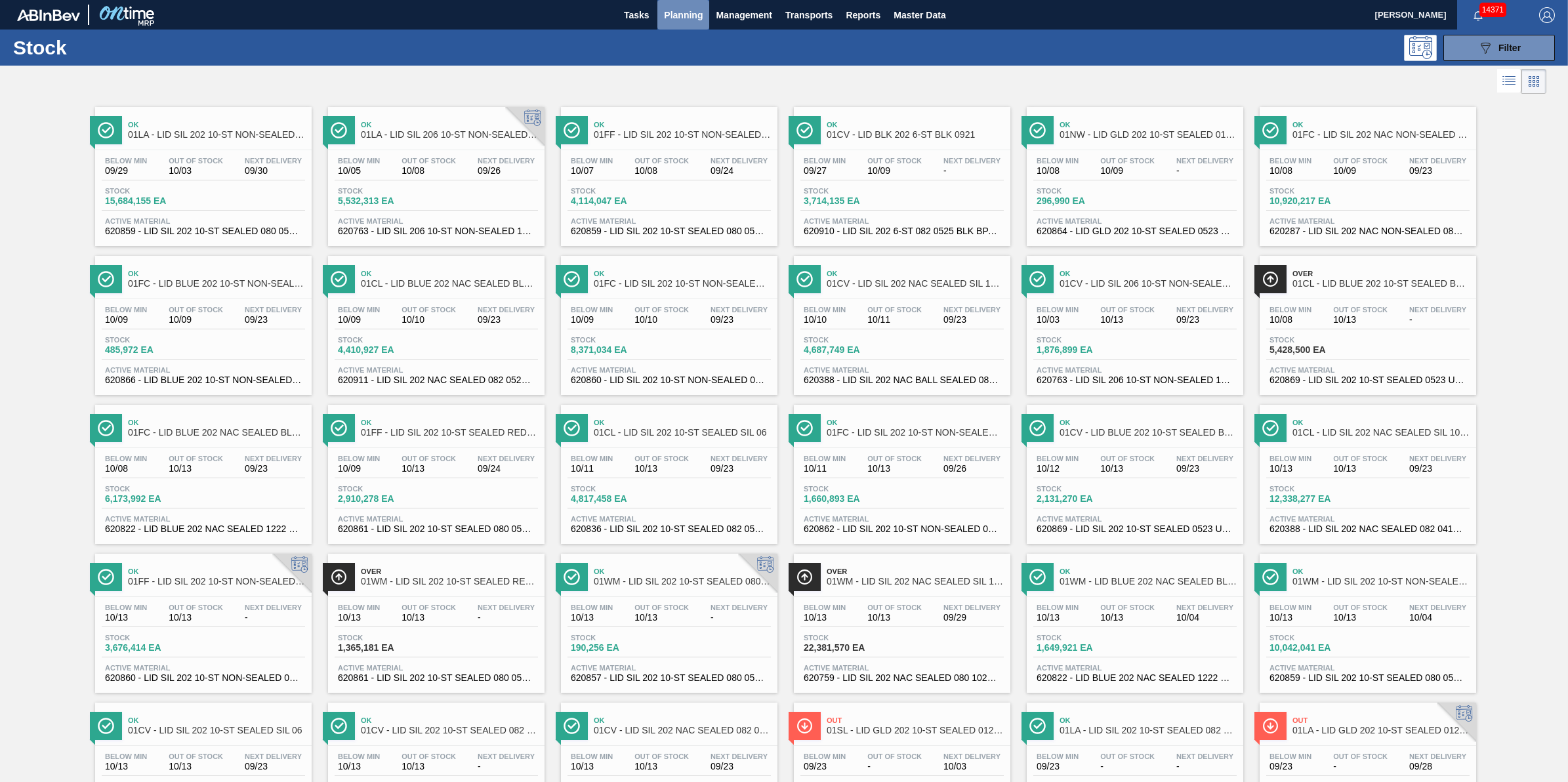
click at [684, 10] on span "Planning" at bounding box center [684, 15] width 39 height 16
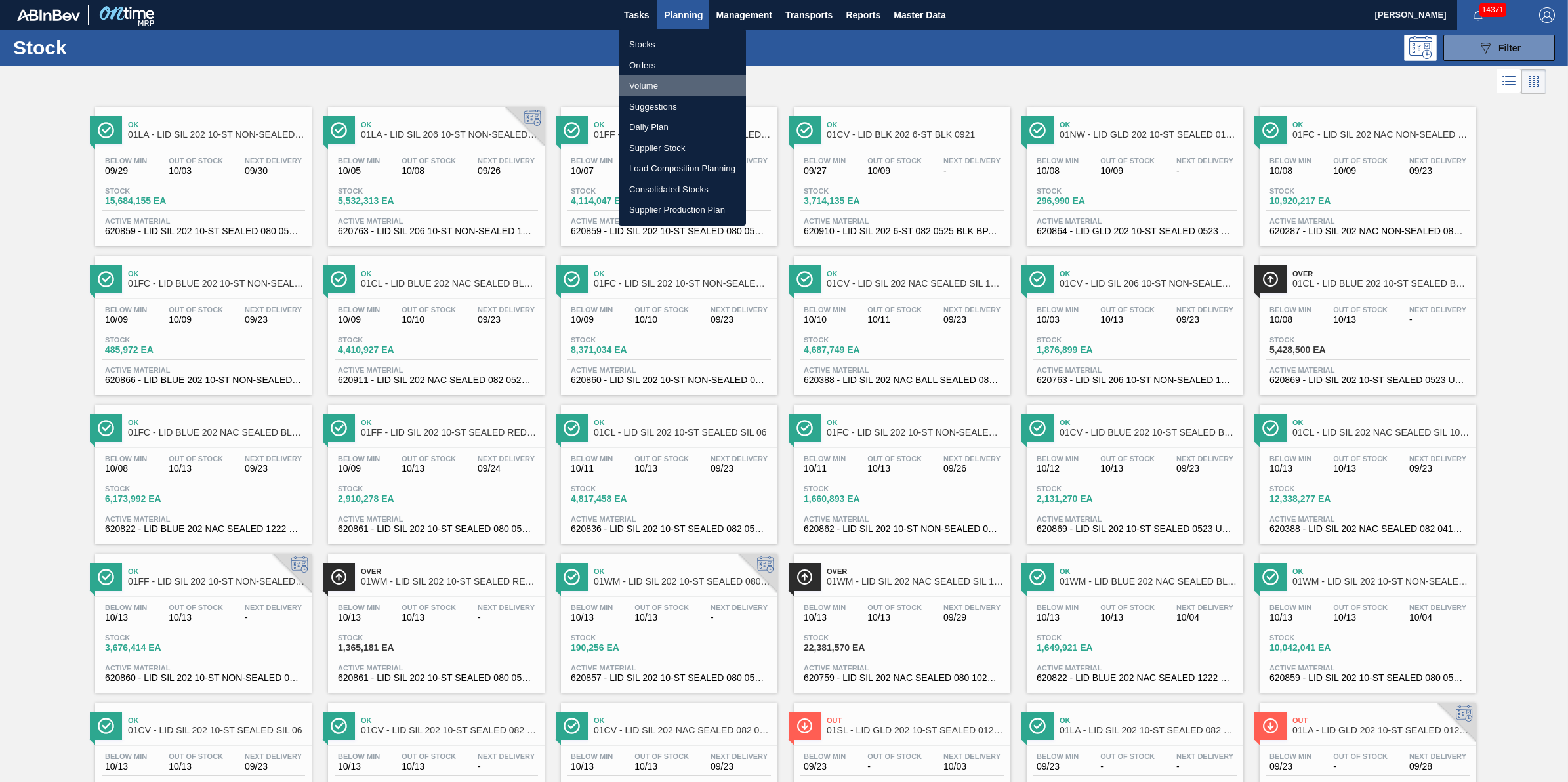
click at [679, 87] on li "Volume" at bounding box center [682, 85] width 127 height 21
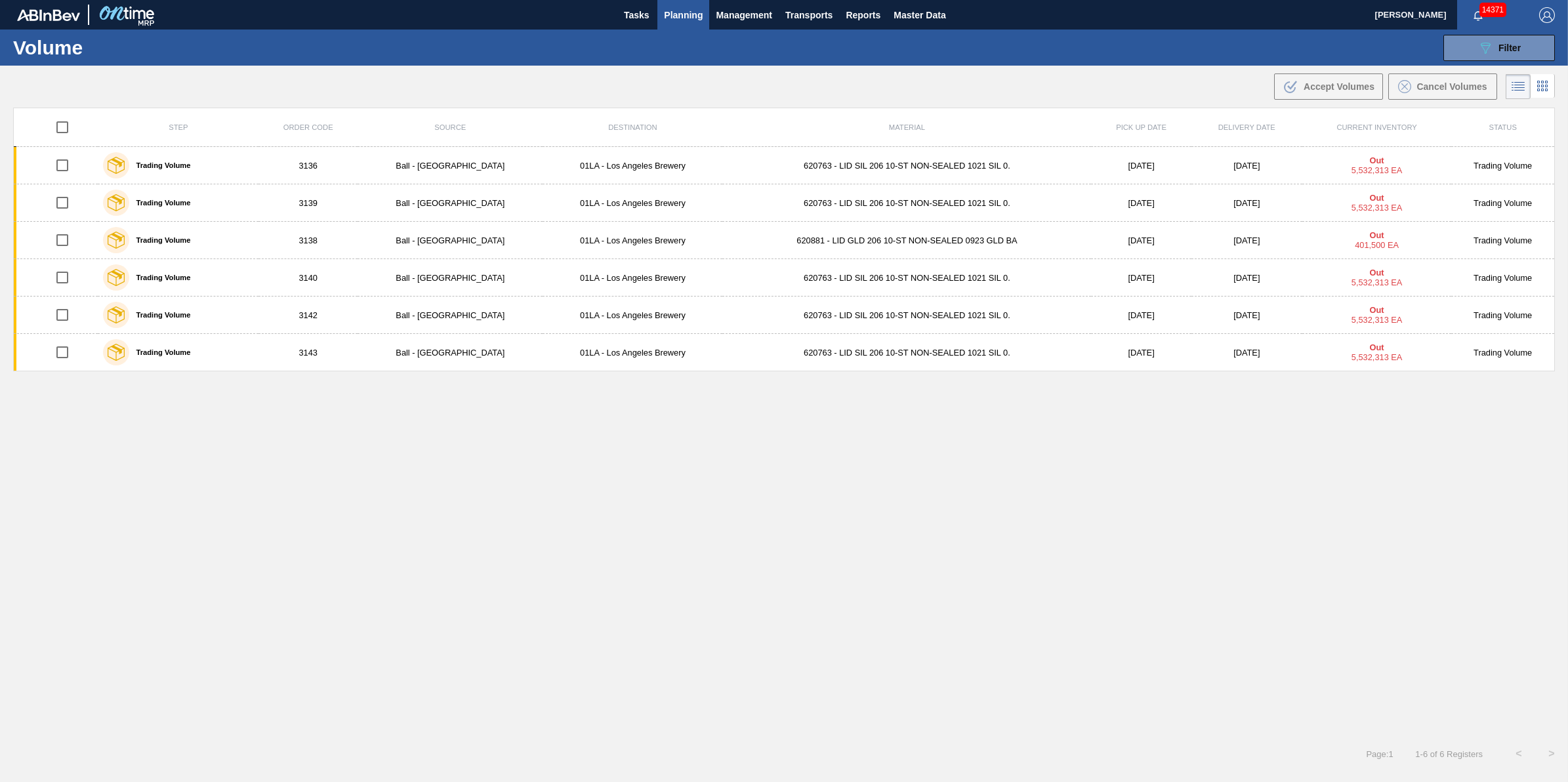
click at [66, 126] on input "checkbox" at bounding box center [62, 127] width 27 height 27
checkbox input "true"
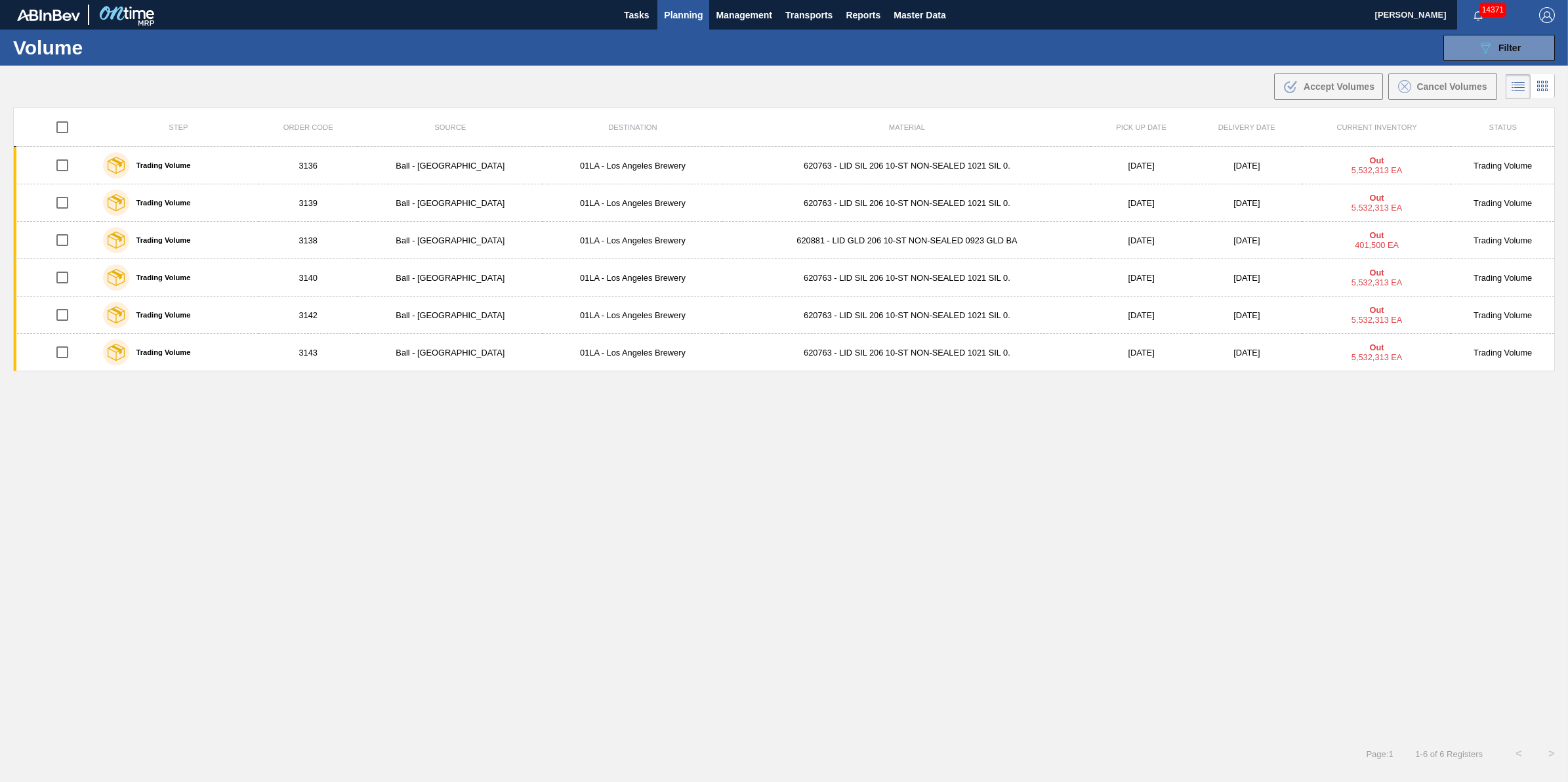
checkbox input "true"
click at [1460, 95] on button "Cancel Volumes" at bounding box center [1442, 87] width 109 height 26
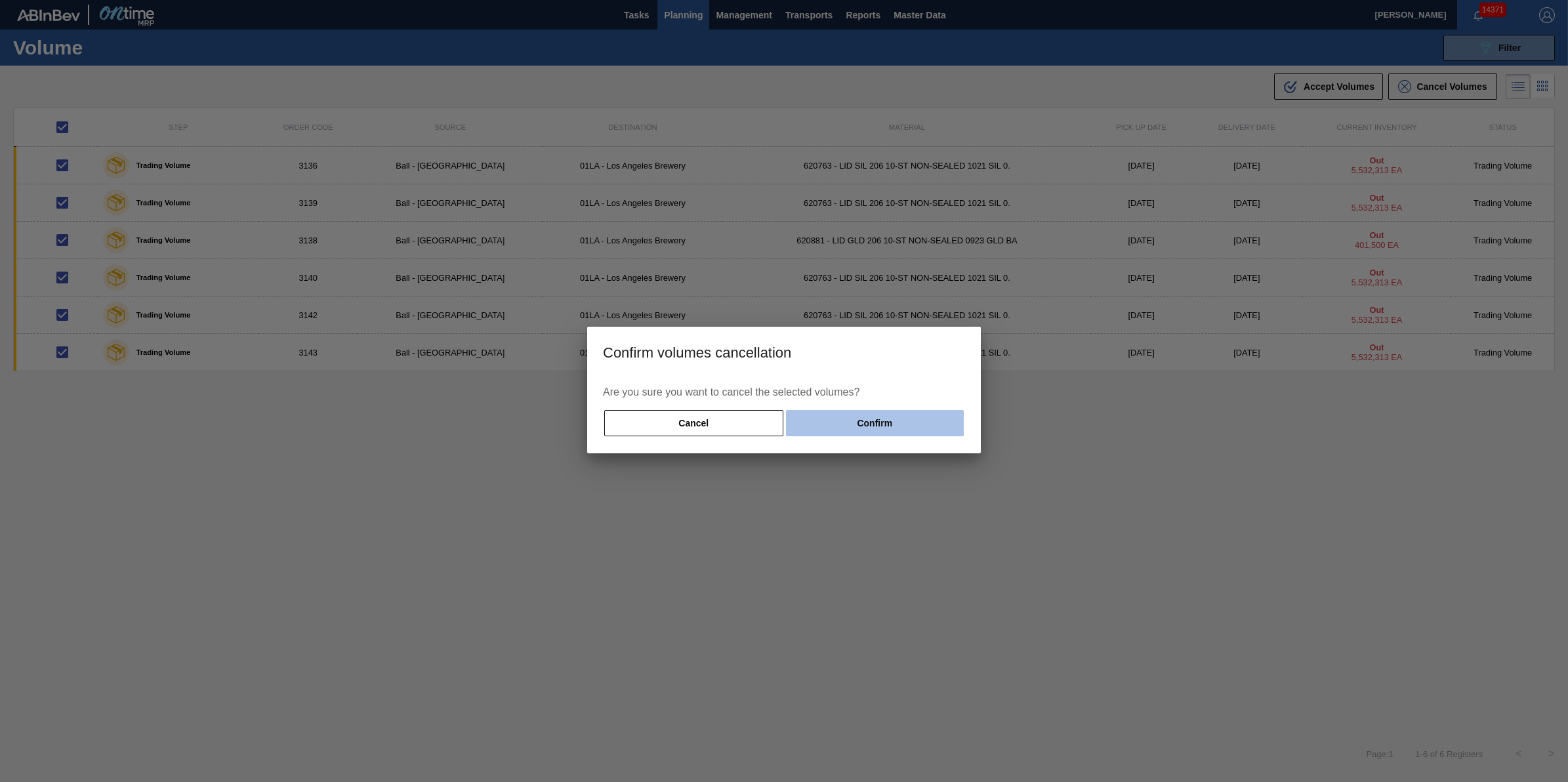
click at [850, 422] on button "Confirm" at bounding box center [875, 424] width 178 height 26
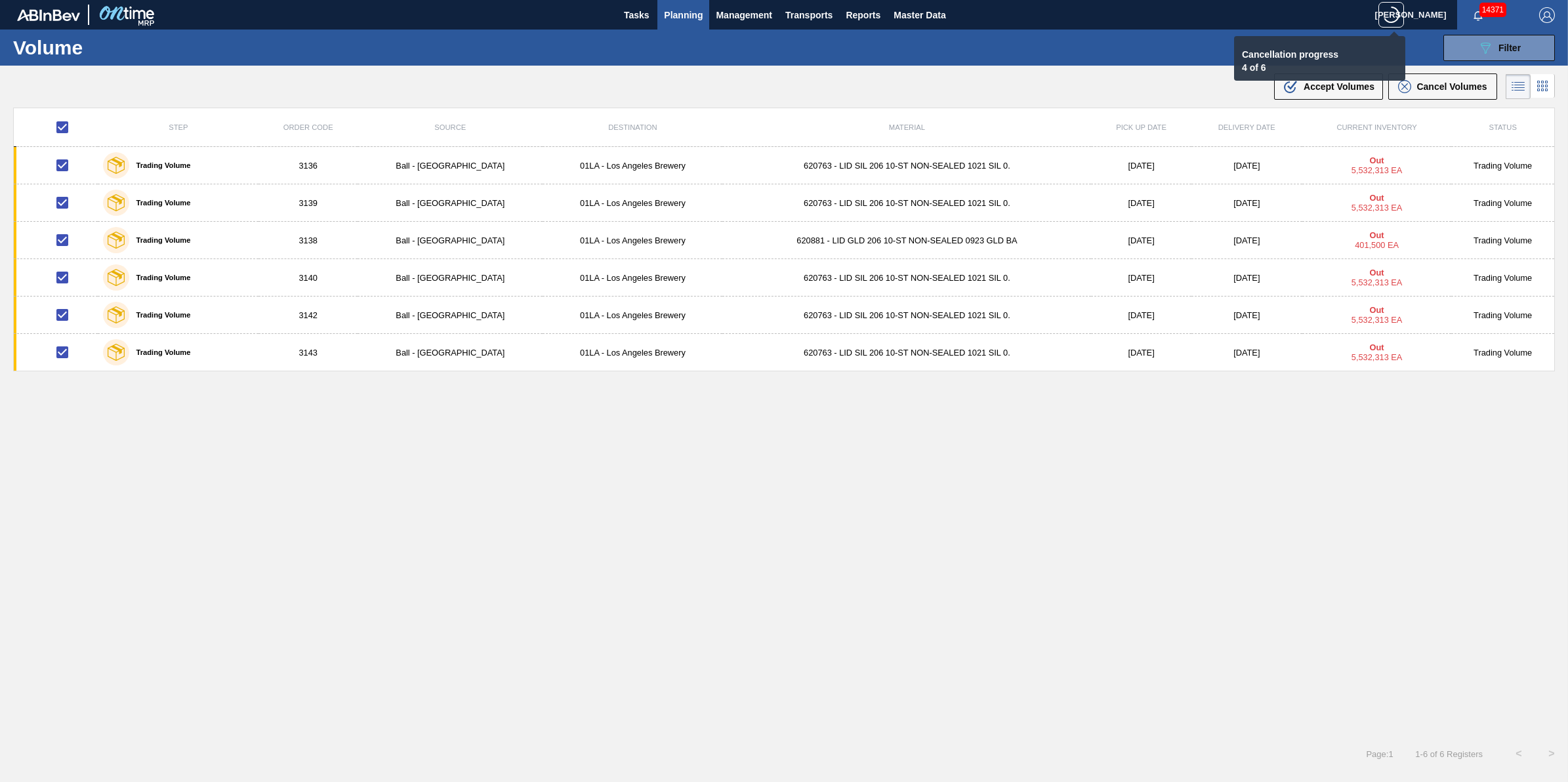
checkbox input "false"
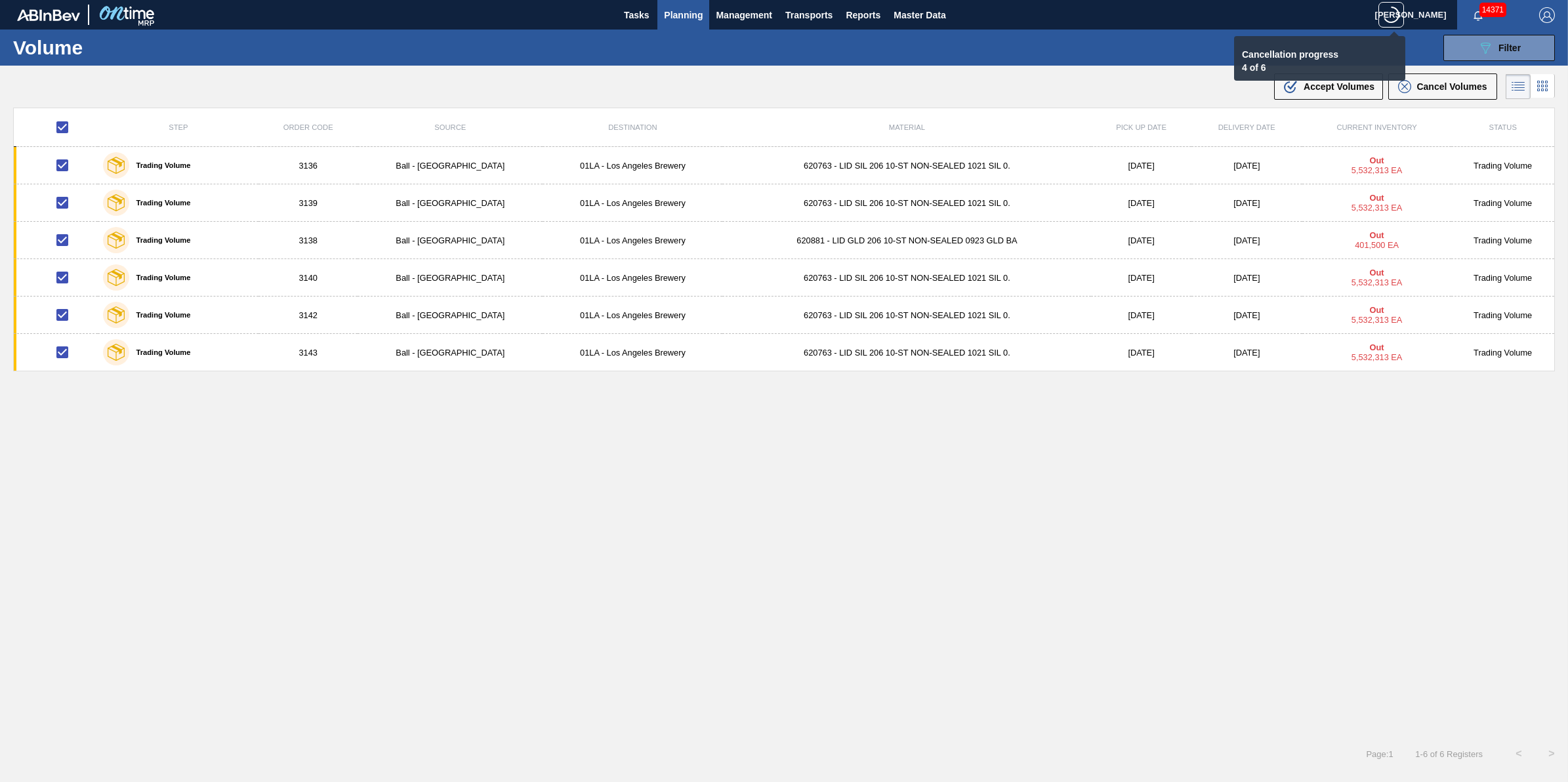
checkbox input "false"
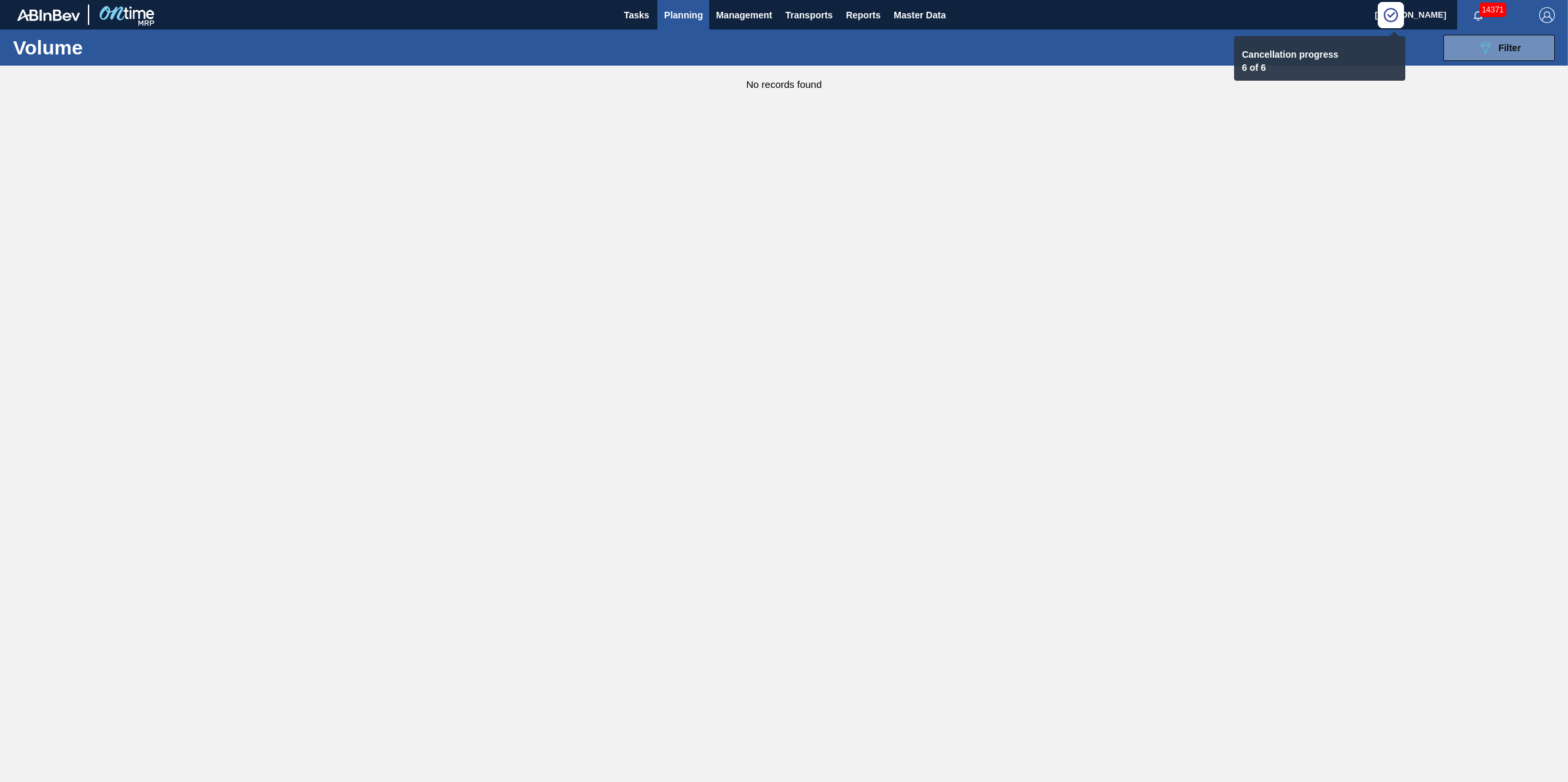
click at [681, 11] on span "Planning" at bounding box center [684, 15] width 39 height 16
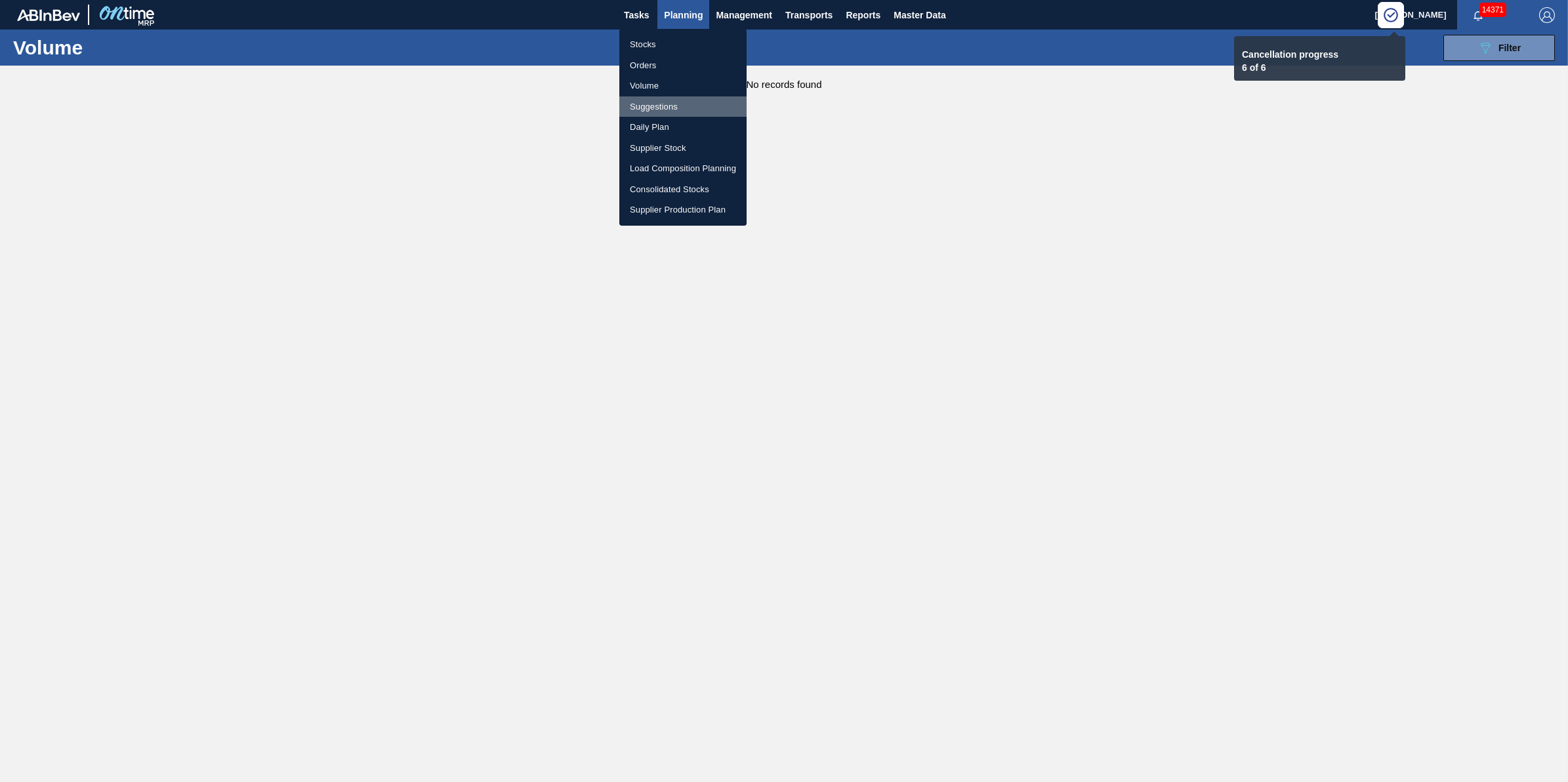
click at [700, 108] on li "Suggestions" at bounding box center [683, 106] width 127 height 21
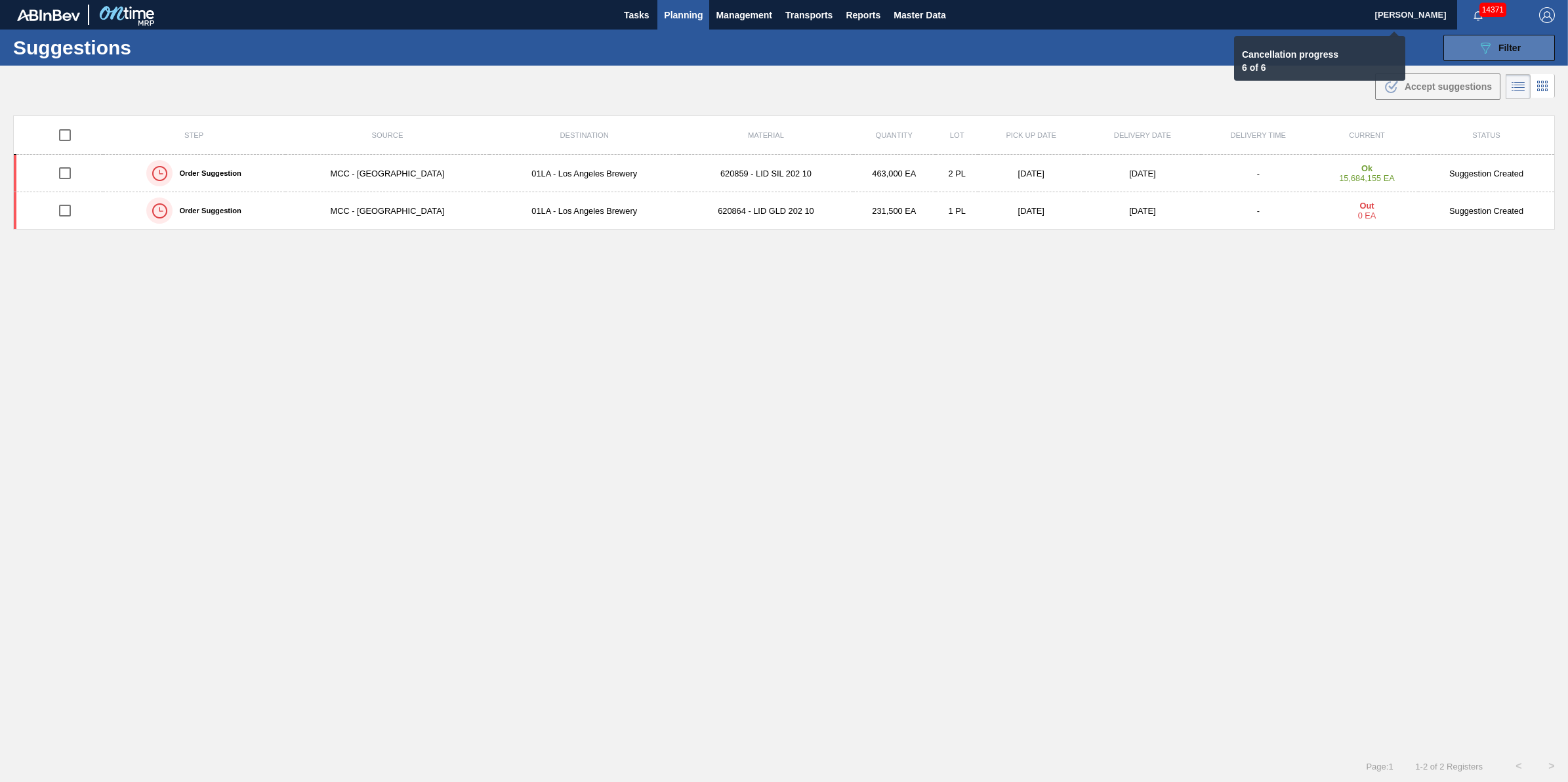
click at [1495, 53] on div "089F7B8B-B2A5-4AFE-B5C0-19BA573D28AC Filter" at bounding box center [1499, 48] width 43 height 16
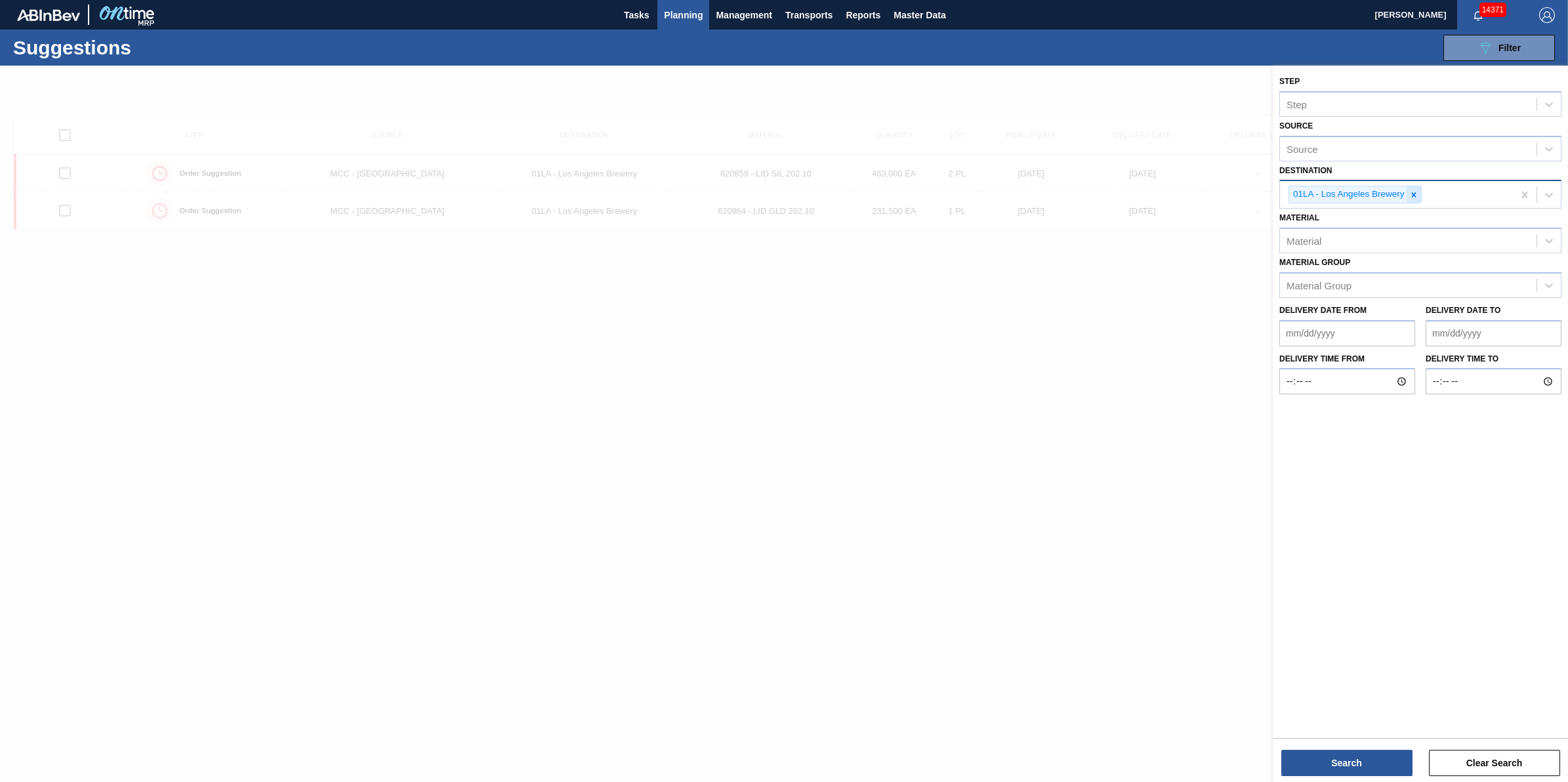
click at [1418, 195] on div at bounding box center [1414, 194] width 14 height 17
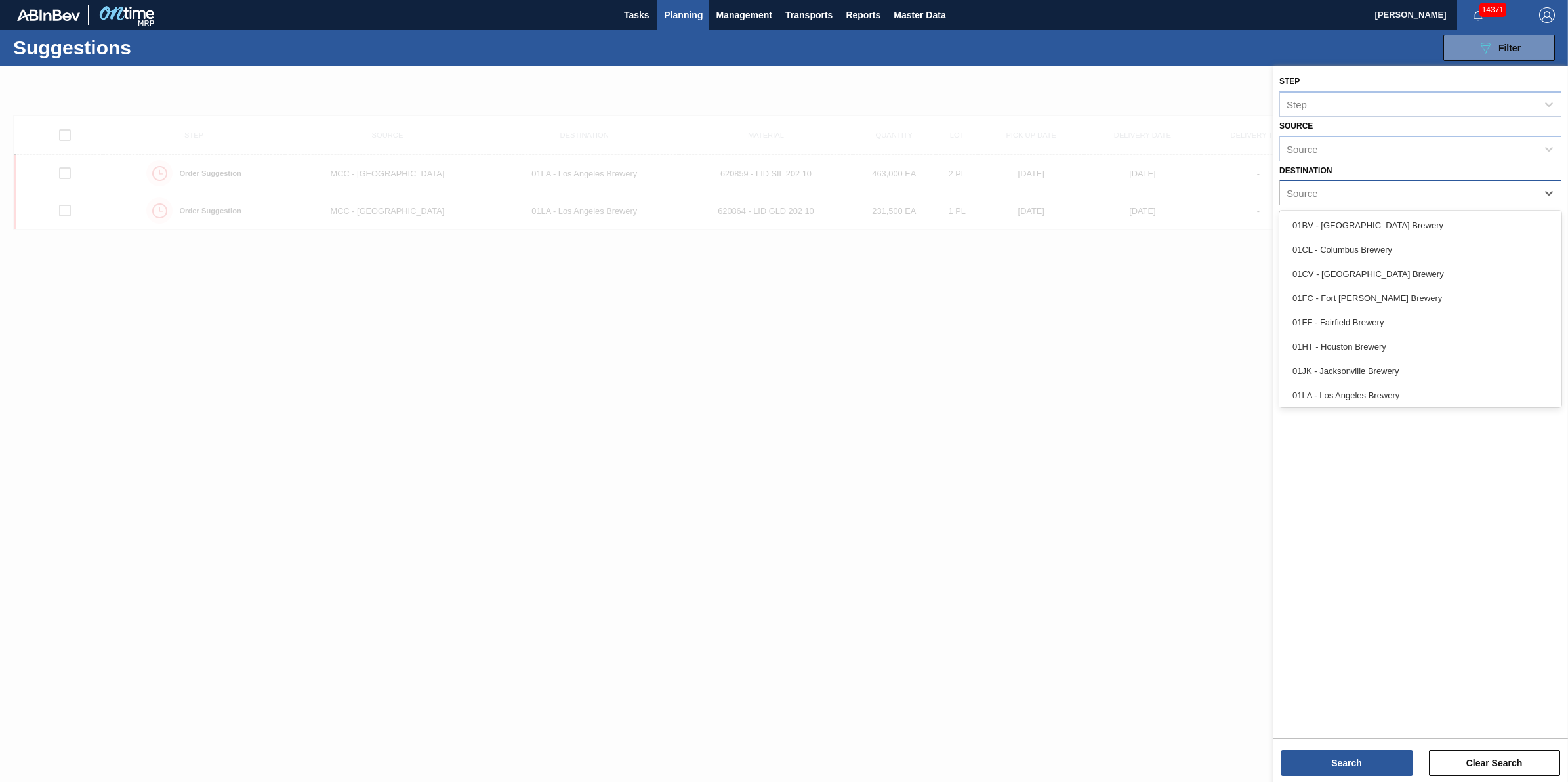
click at [1418, 196] on div "Source" at bounding box center [1408, 193] width 257 height 19
click at [1383, 392] on div "01LA - Los Angeles Brewery" at bounding box center [1421, 395] width 282 height 25
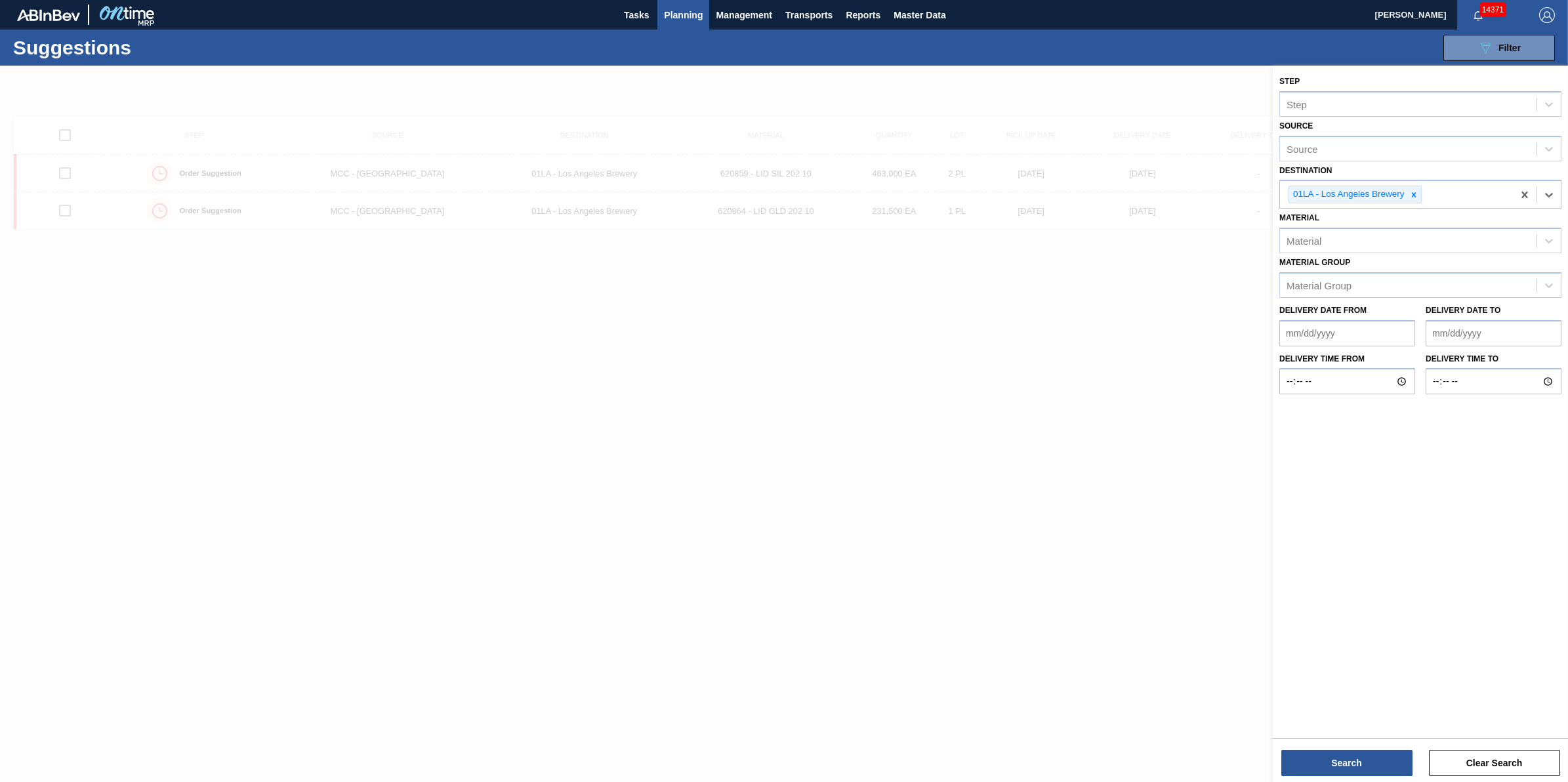
click at [1344, 748] on div "Search Clear Search" at bounding box center [1421, 757] width 296 height 37
click at [1345, 762] on button "Search" at bounding box center [1347, 763] width 132 height 26
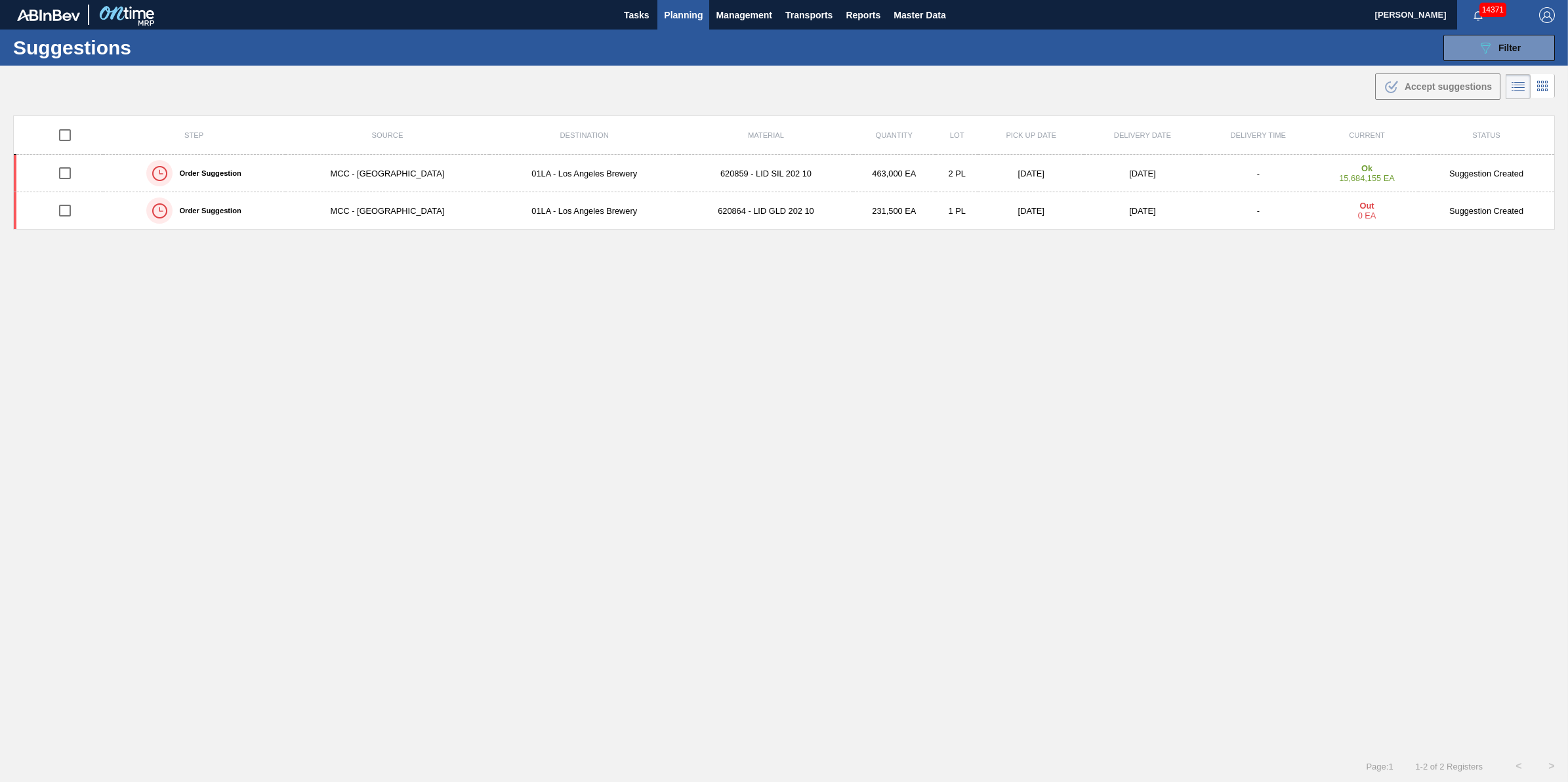
click at [691, 7] on span "Planning" at bounding box center [684, 15] width 39 height 16
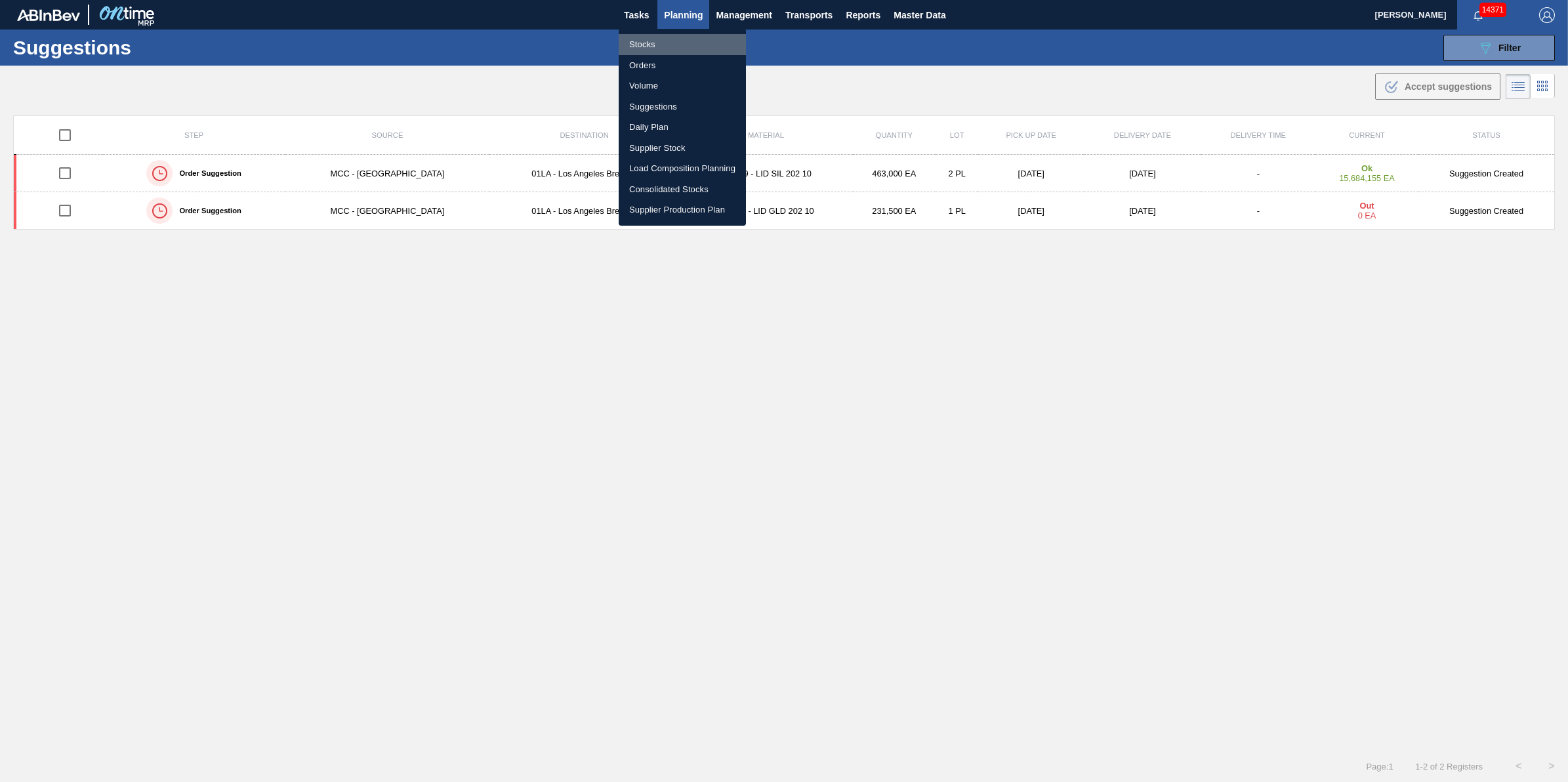
click at [657, 38] on li "Stocks" at bounding box center [682, 44] width 127 height 21
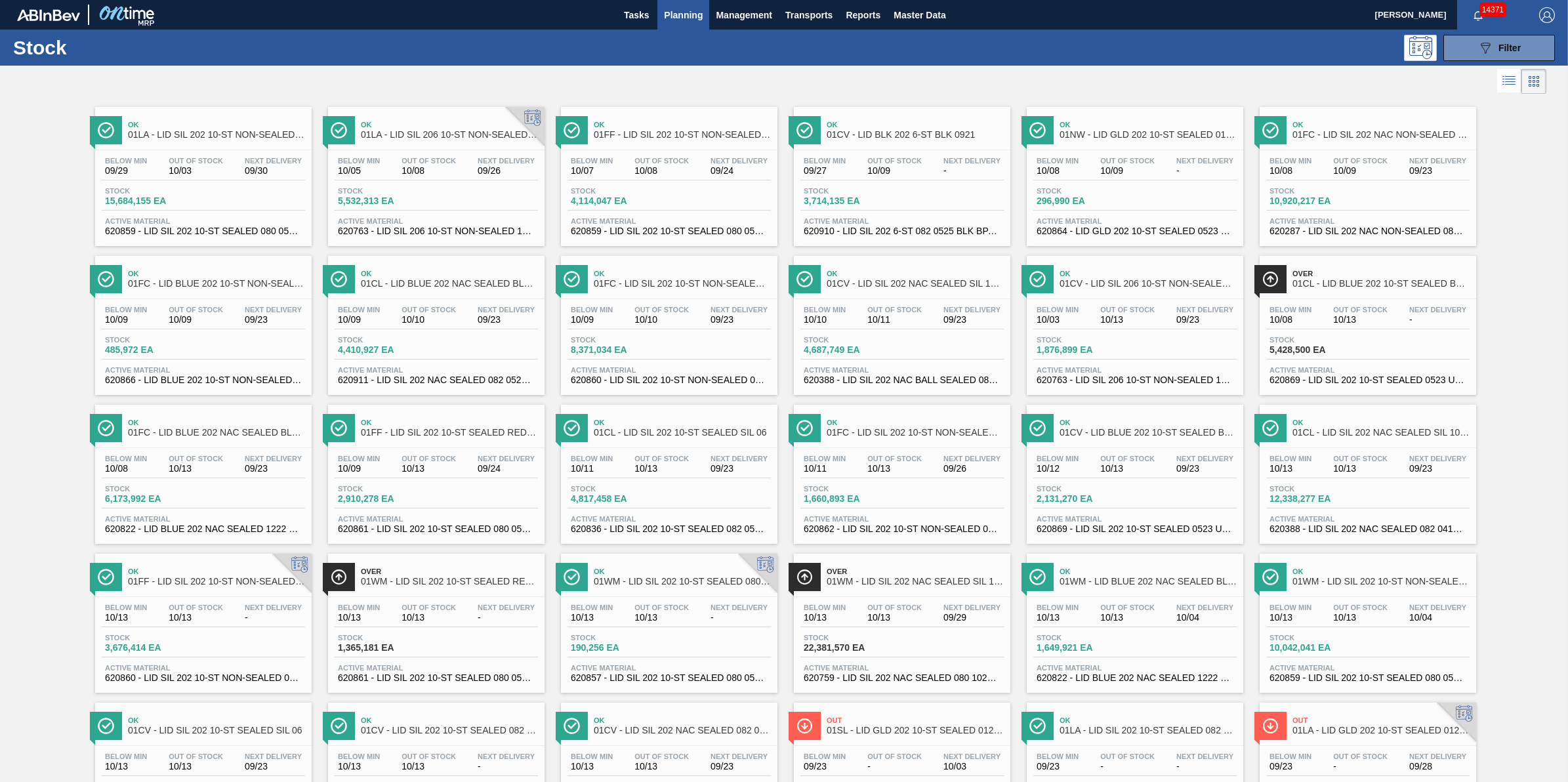
click at [246, 178] on div "Below Min 09/29 Out Of Stock 10/03 Next Delivery 09/30" at bounding box center [204, 168] width 204 height 24
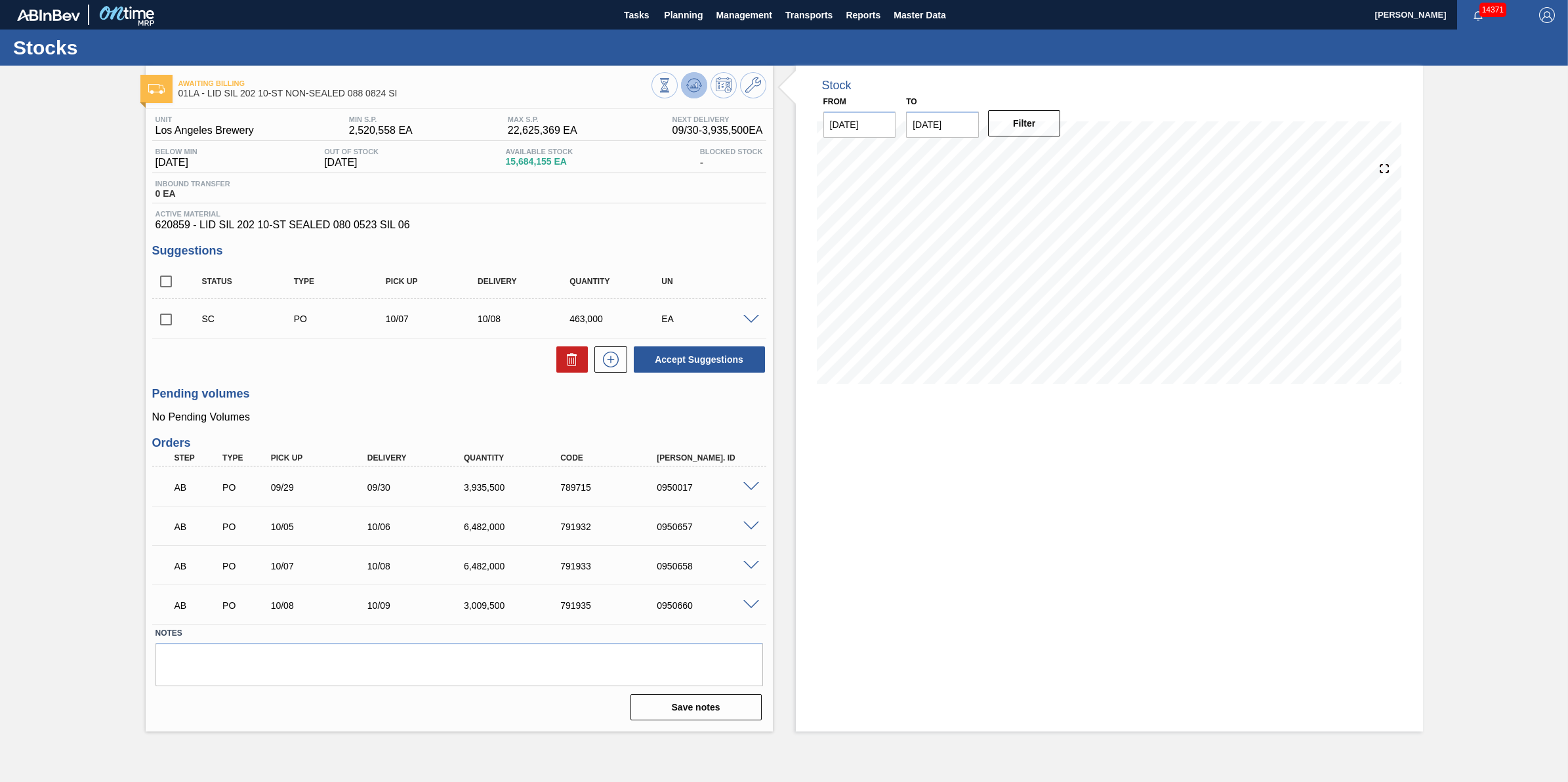
click at [697, 94] on button at bounding box center [694, 85] width 26 height 26
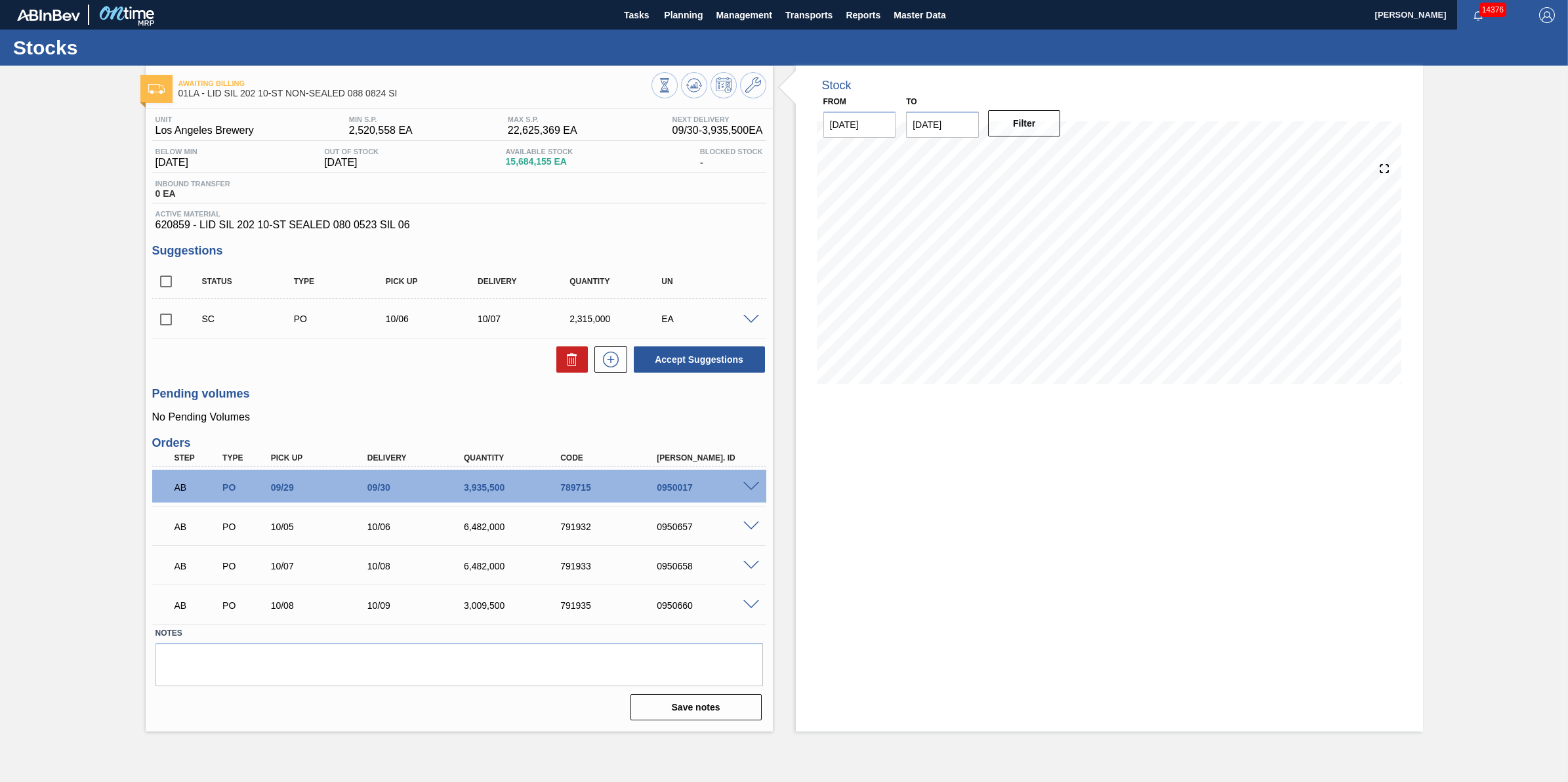
click at [756, 530] on span at bounding box center [751, 527] width 16 height 10
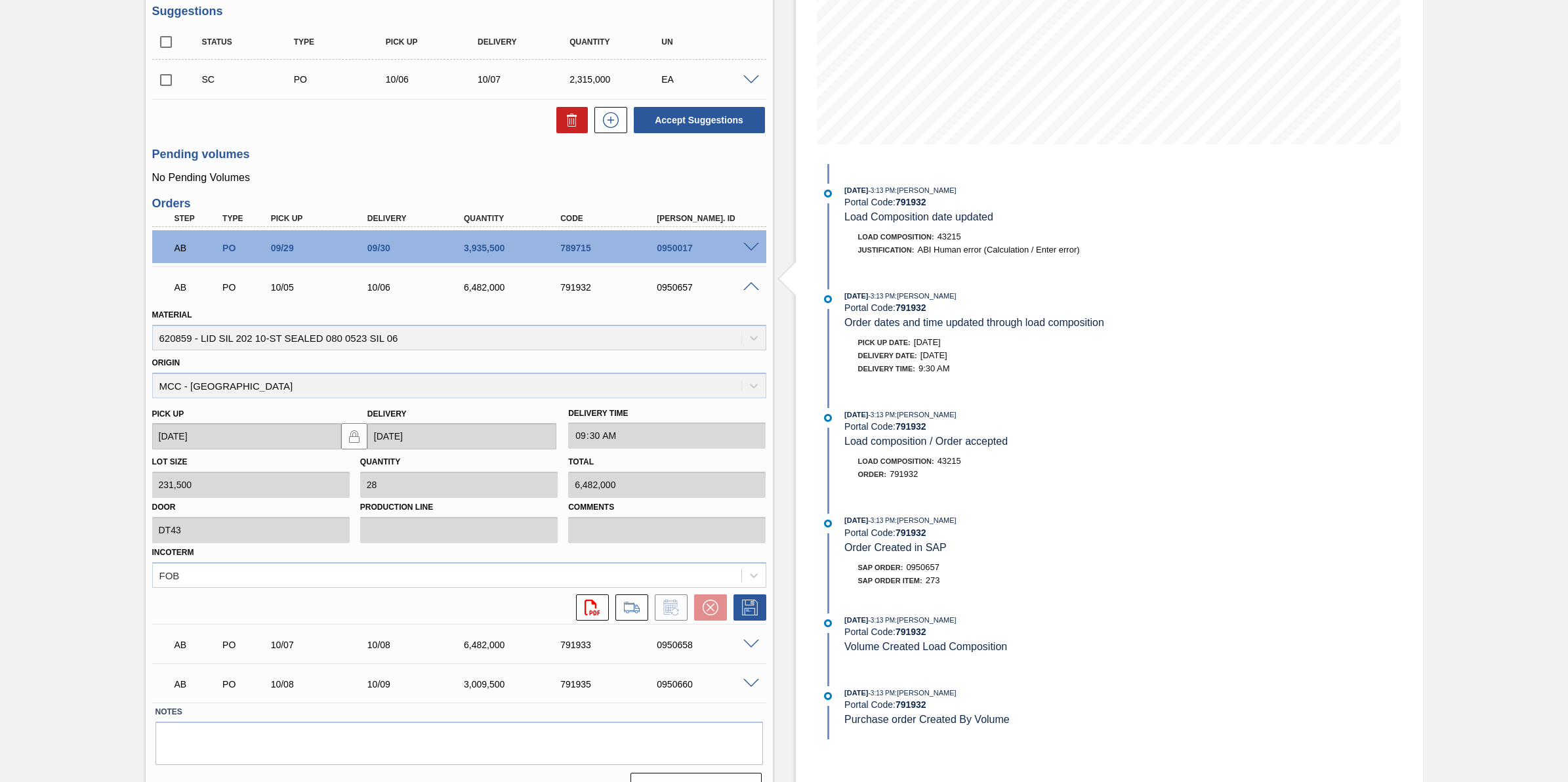
scroll to position [246, 0]
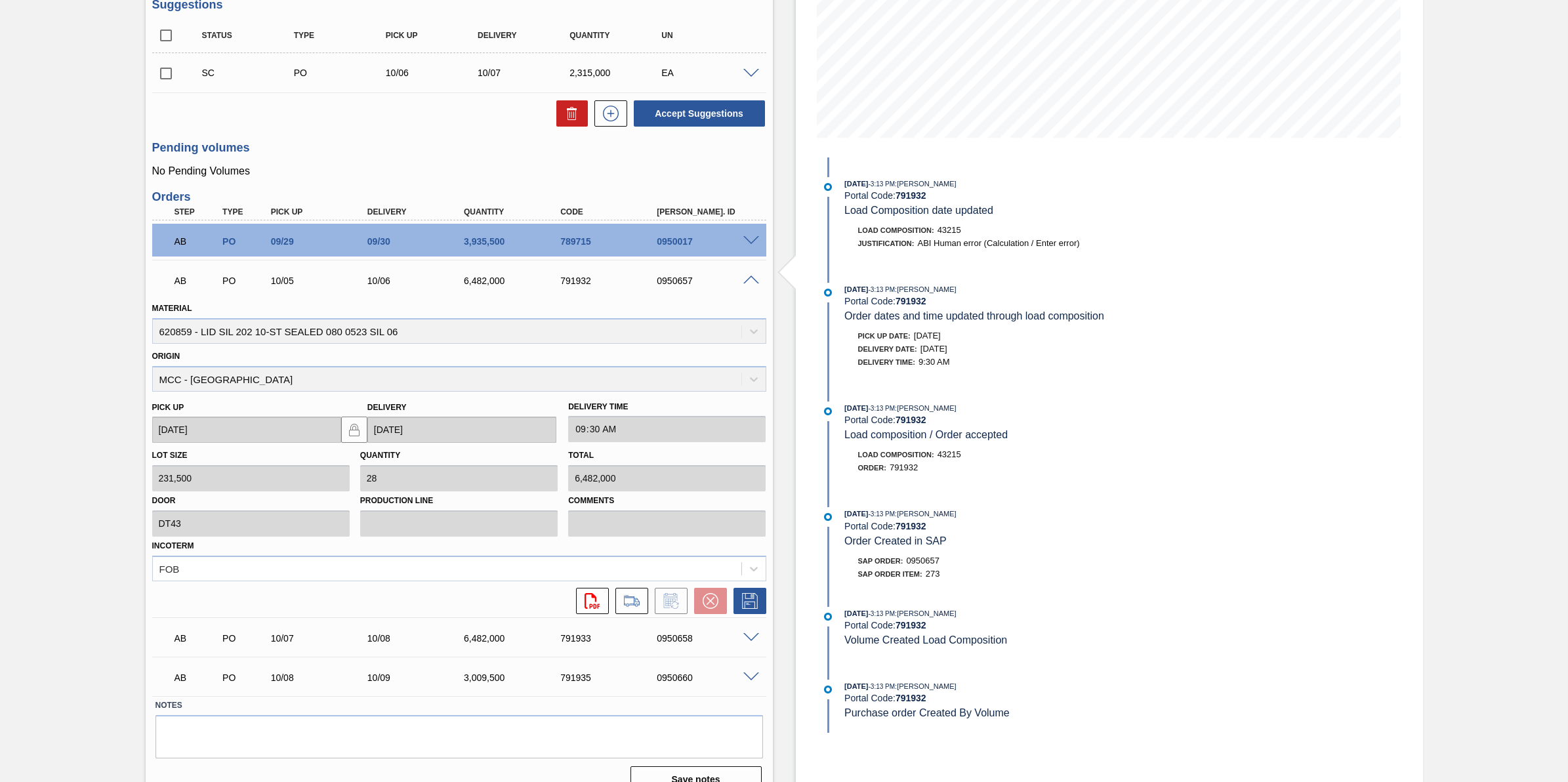
click at [750, 283] on span at bounding box center [751, 280] width 16 height 10
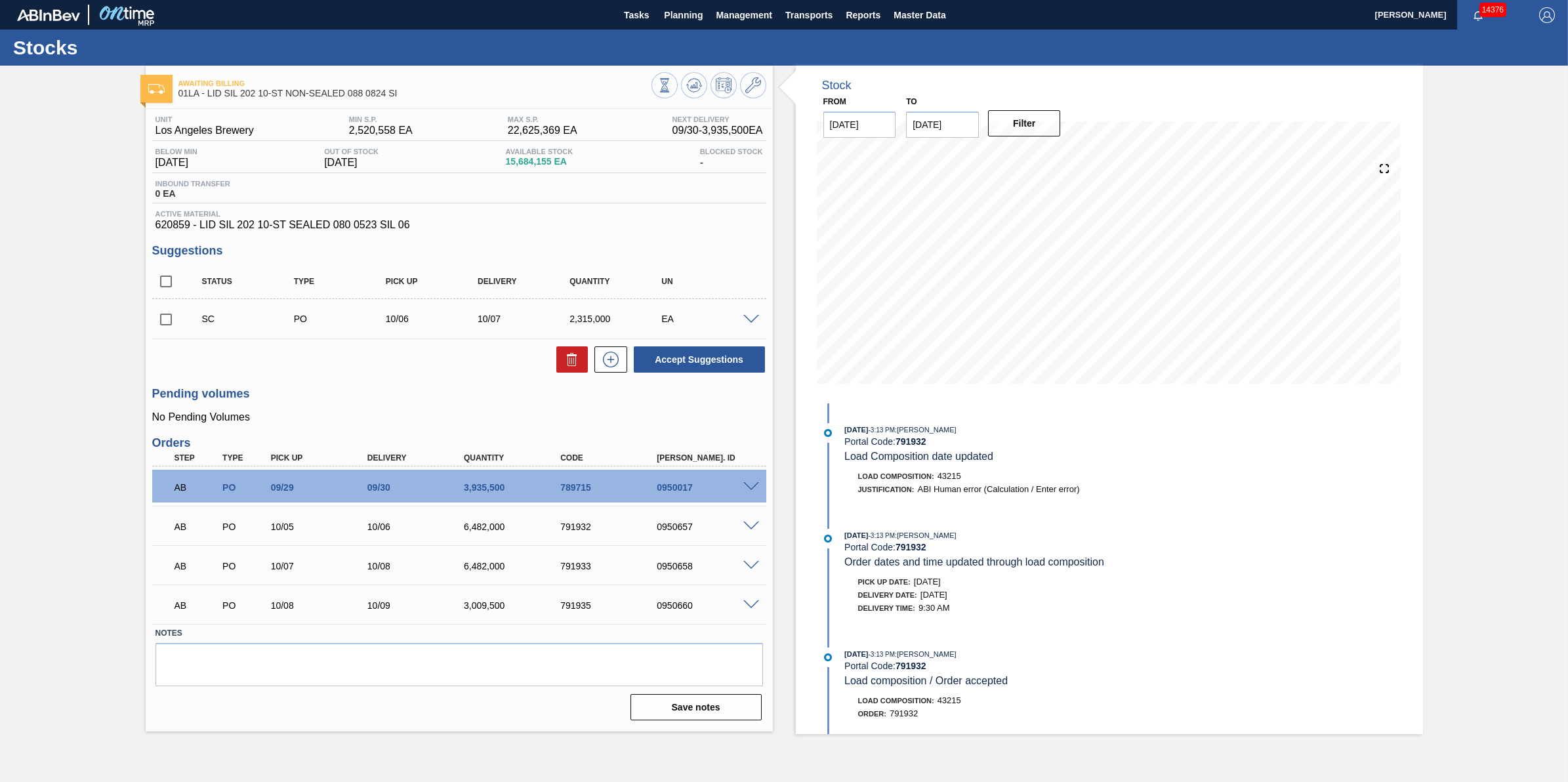
scroll to position [0, 0]
click at [749, 486] on span at bounding box center [751, 487] width 16 height 10
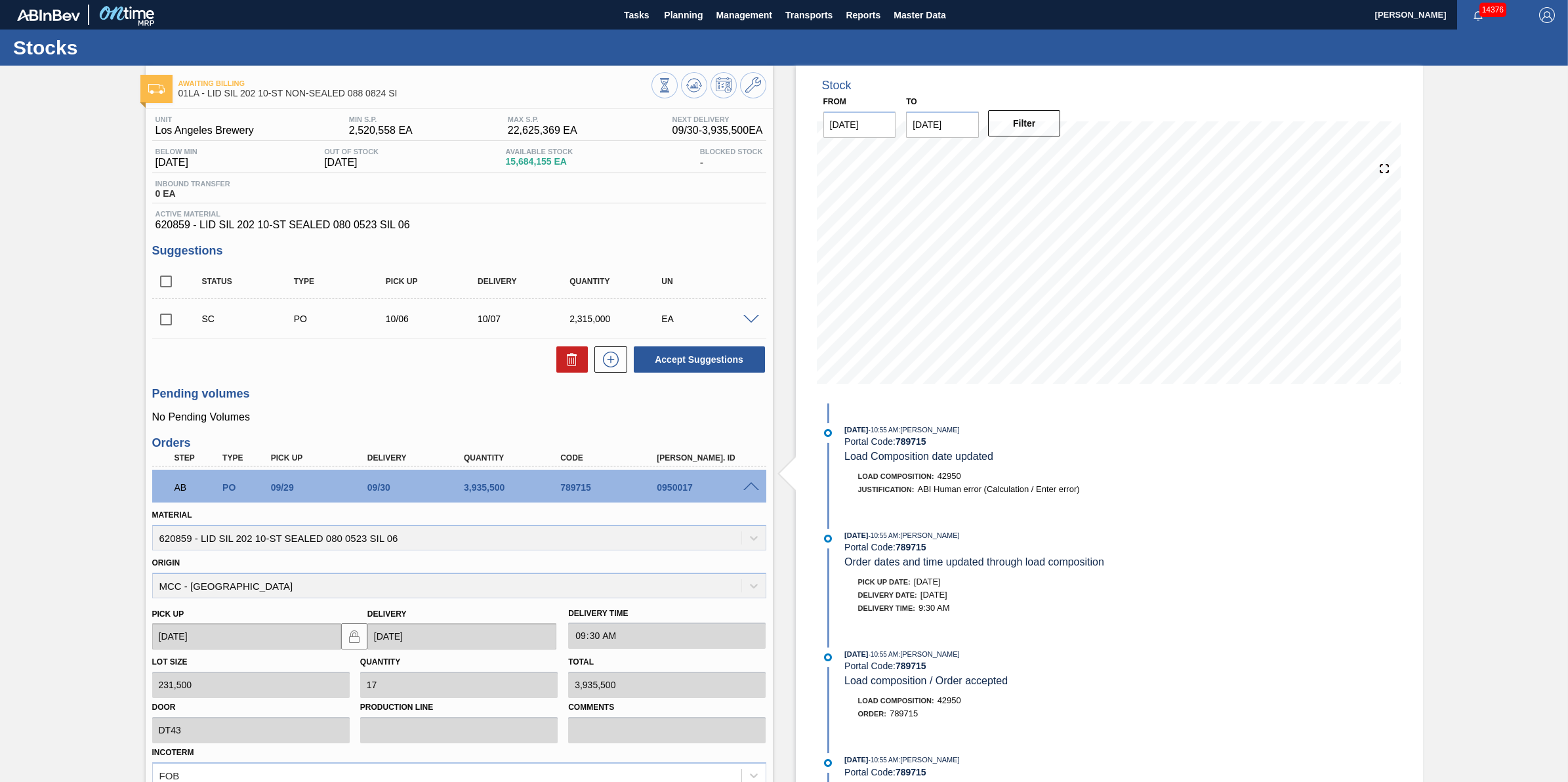
click at [757, 492] on span at bounding box center [751, 487] width 16 height 10
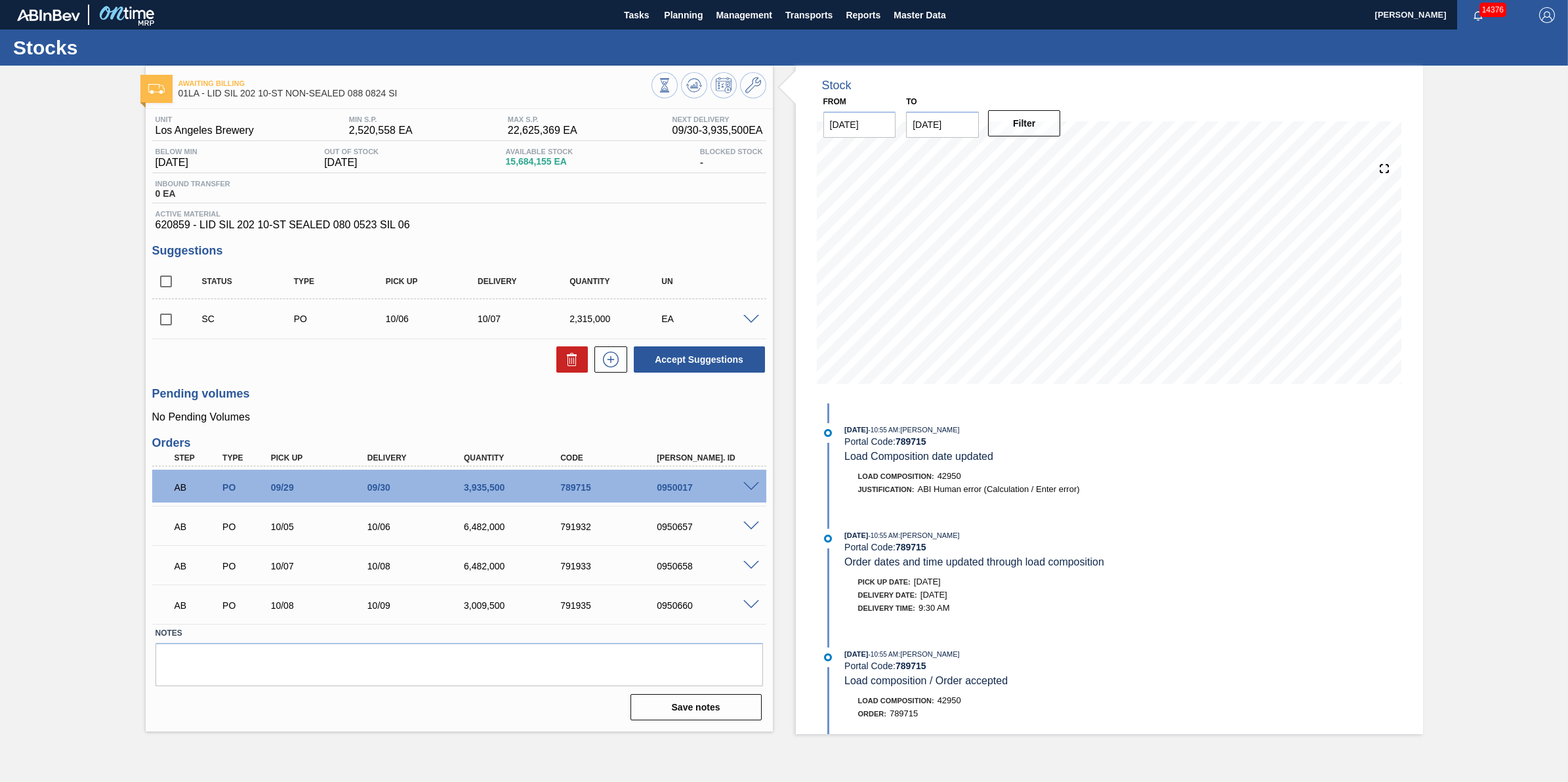
click at [736, 525] on div "0950657" at bounding box center [708, 527] width 110 height 11
click at [749, 526] on span at bounding box center [751, 527] width 16 height 10
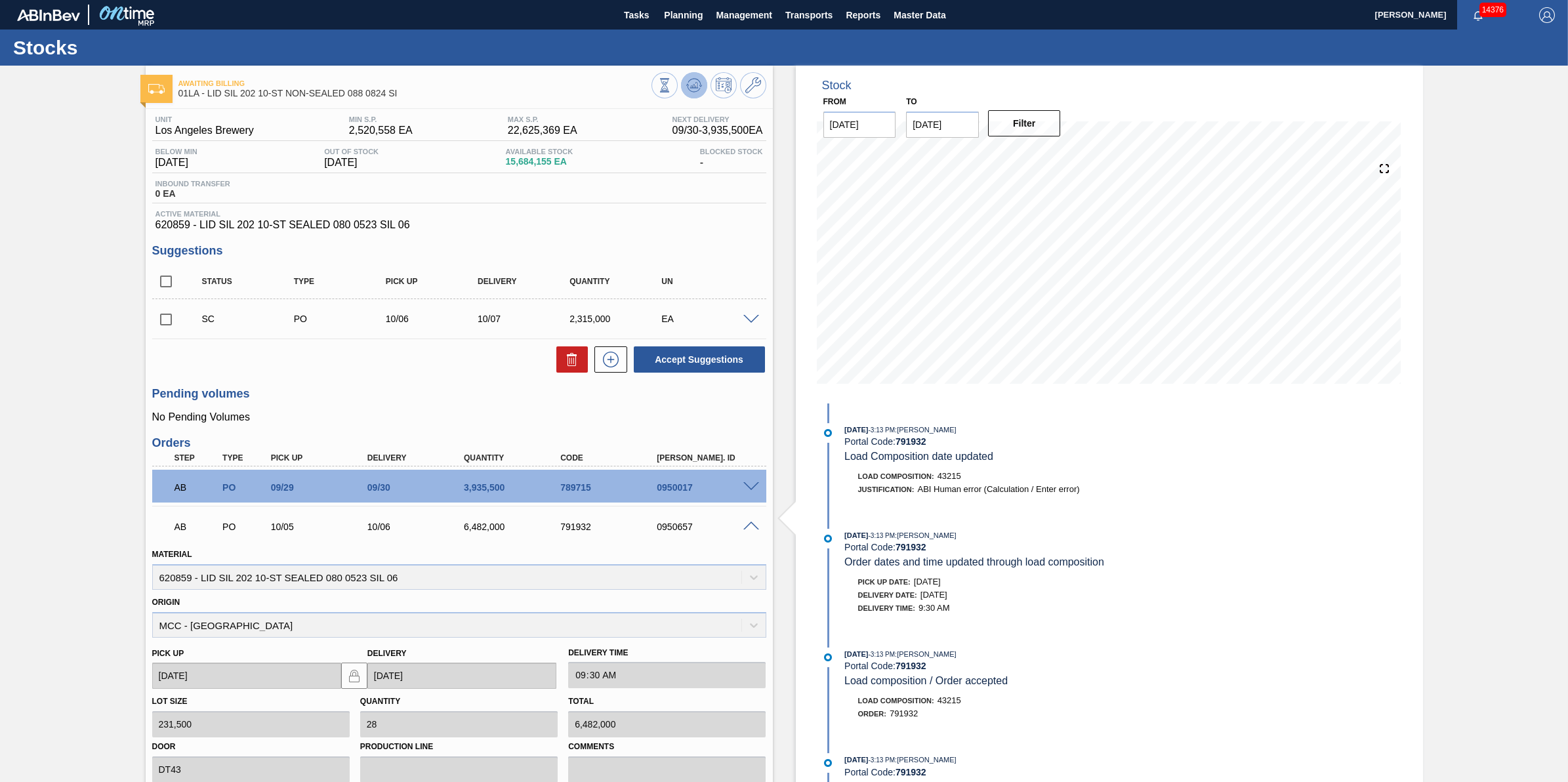
click at [684, 89] on button at bounding box center [694, 85] width 26 height 26
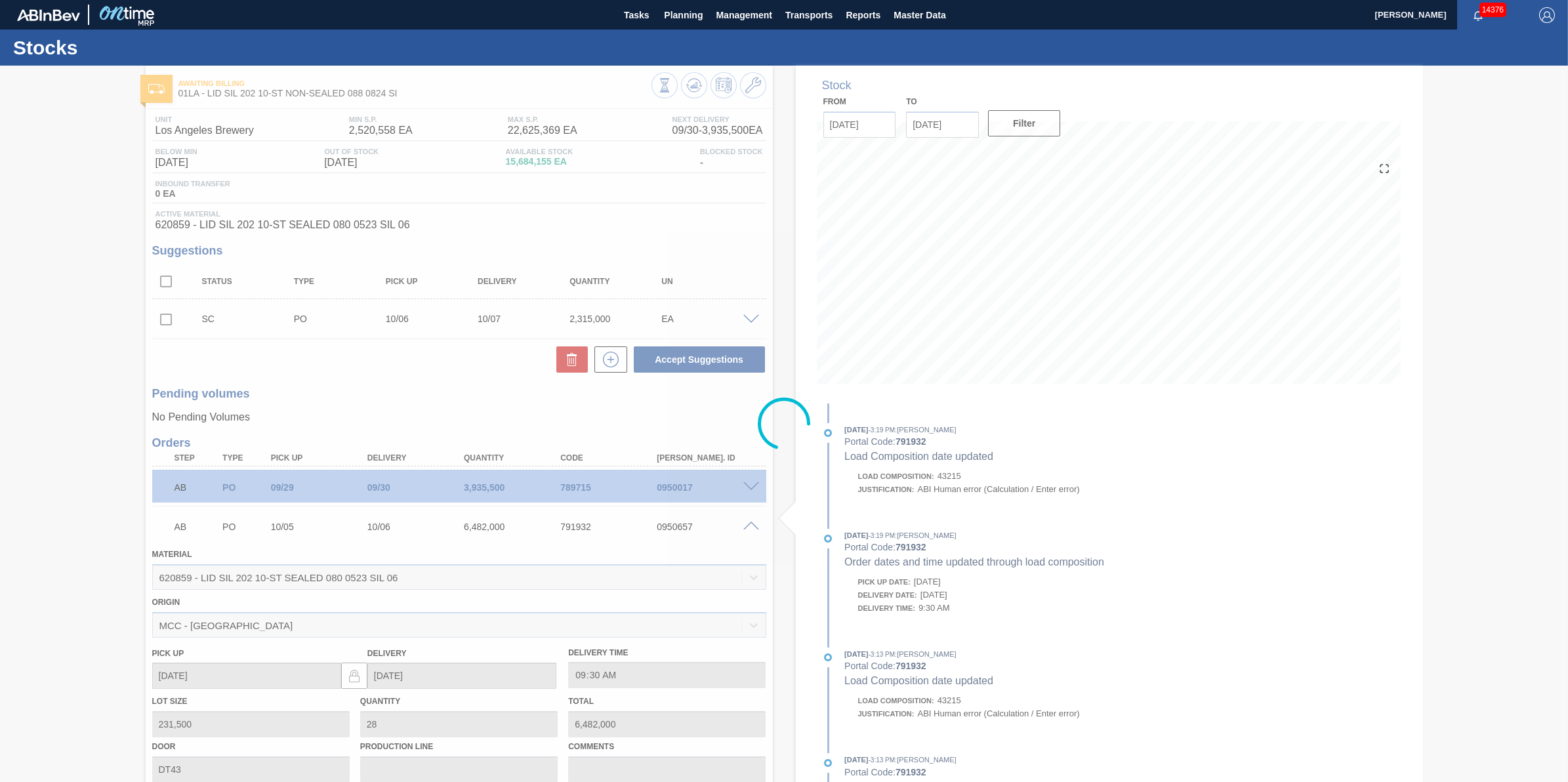
type up791932 "10/01/2025"
type input "10/02/2025"
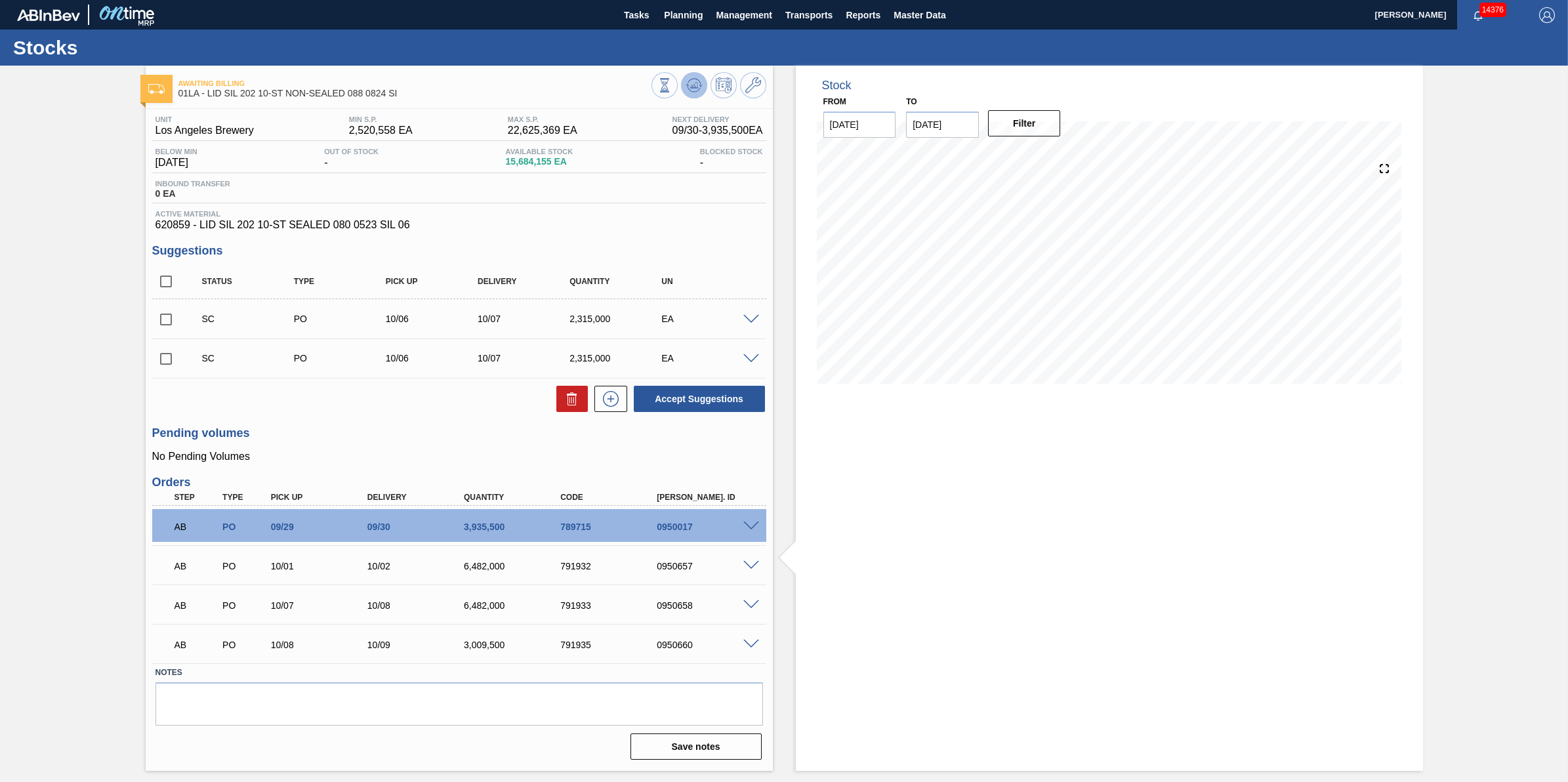
click at [682, 86] on button at bounding box center [694, 85] width 26 height 26
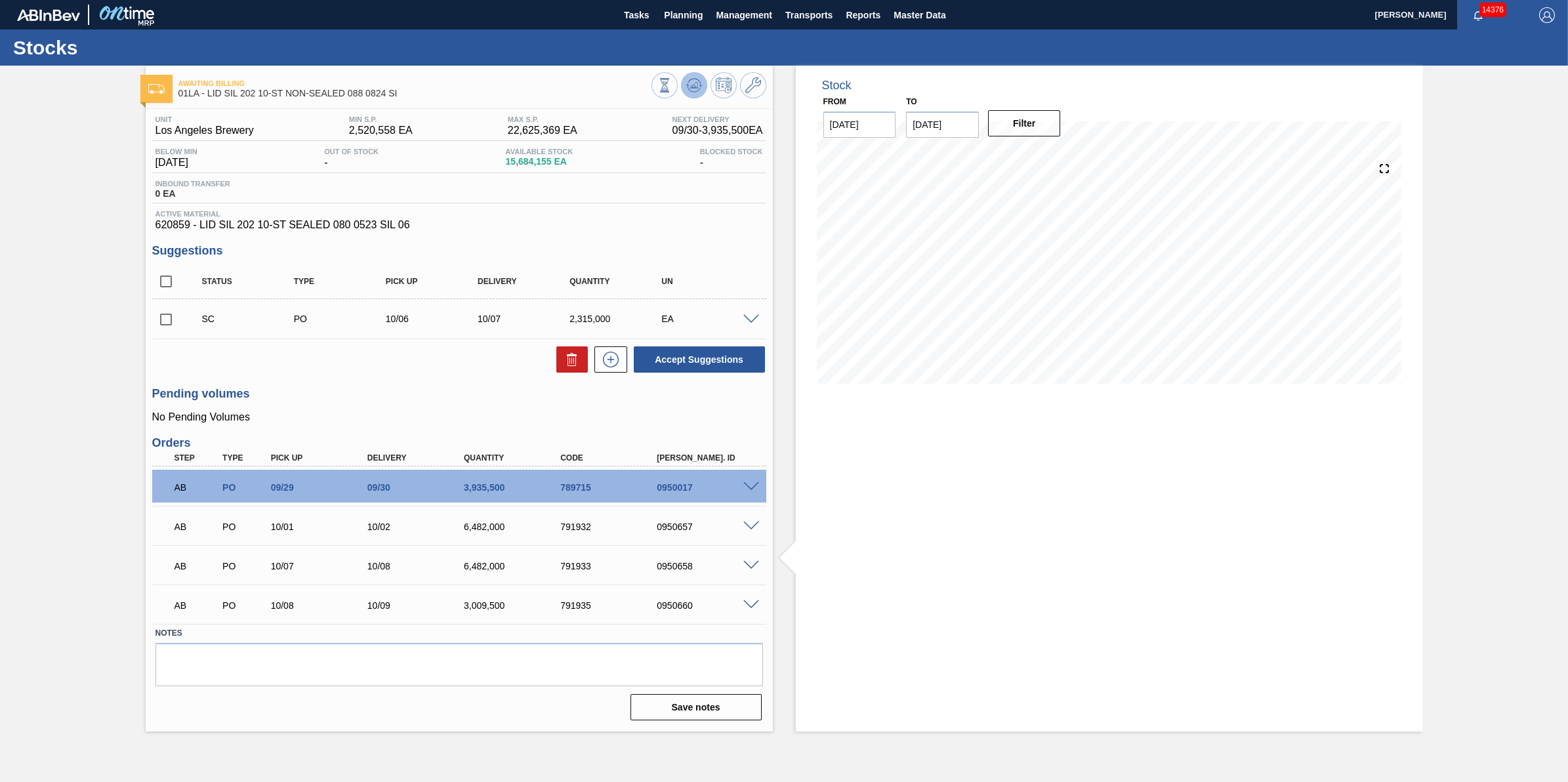
click at [692, 89] on icon at bounding box center [694, 85] width 16 height 16
click at [664, 7] on span "Planning" at bounding box center [684, 15] width 39 height 16
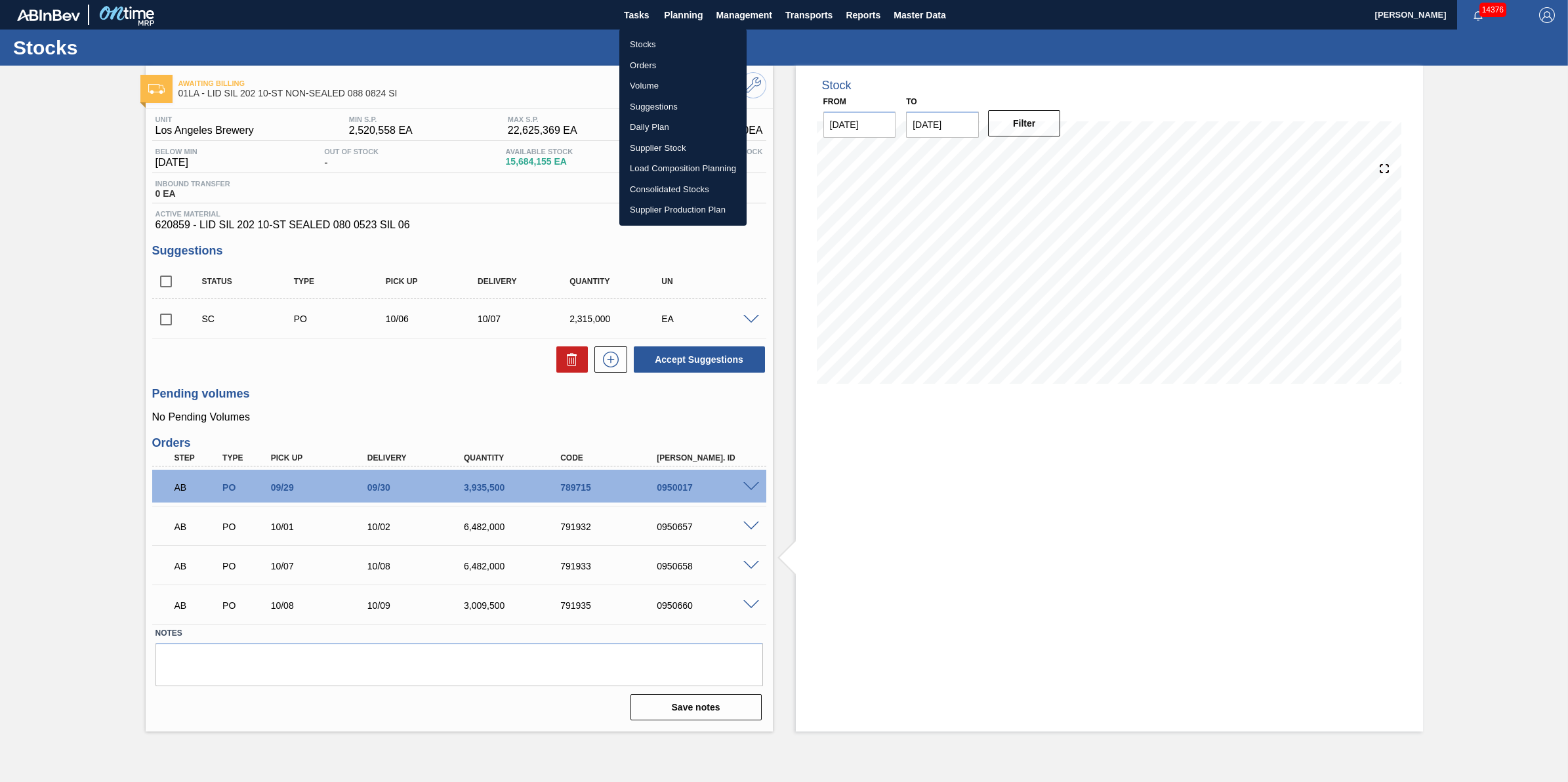
click at [663, 40] on li "Stocks" at bounding box center [683, 44] width 127 height 21
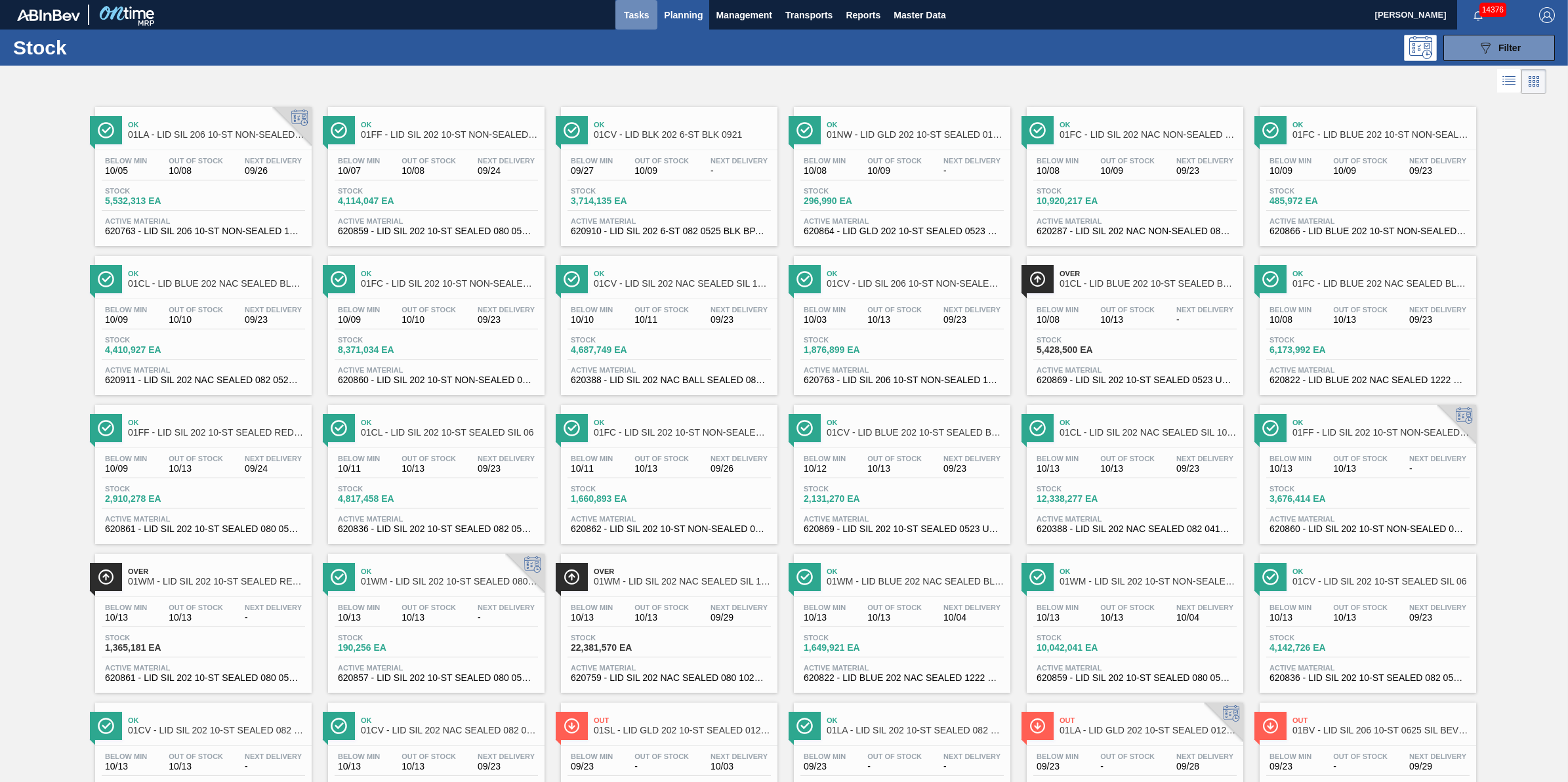
click at [633, 18] on span "Tasks" at bounding box center [637, 15] width 29 height 16
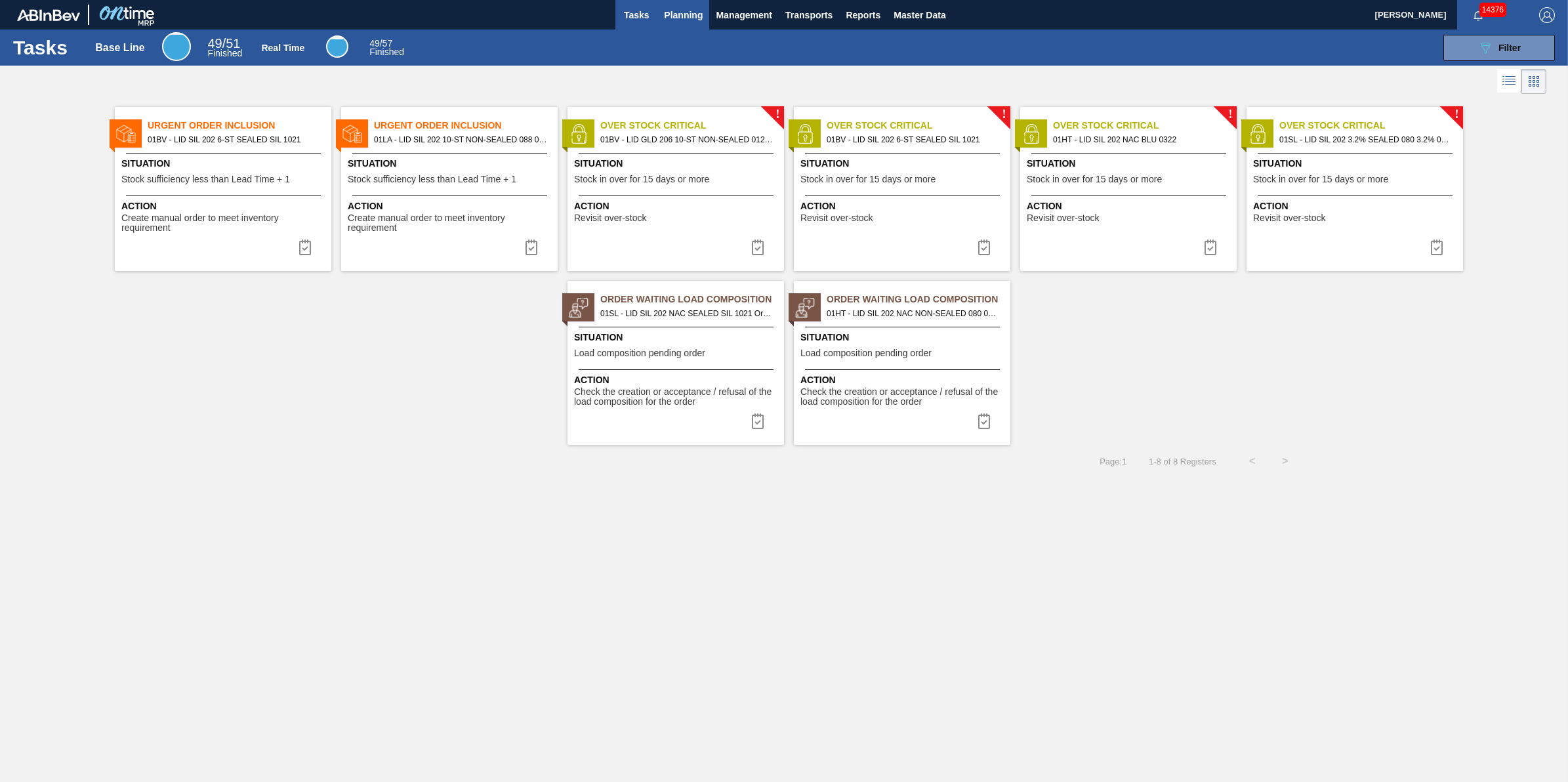
click at [691, 17] on span "Planning" at bounding box center [684, 15] width 39 height 16
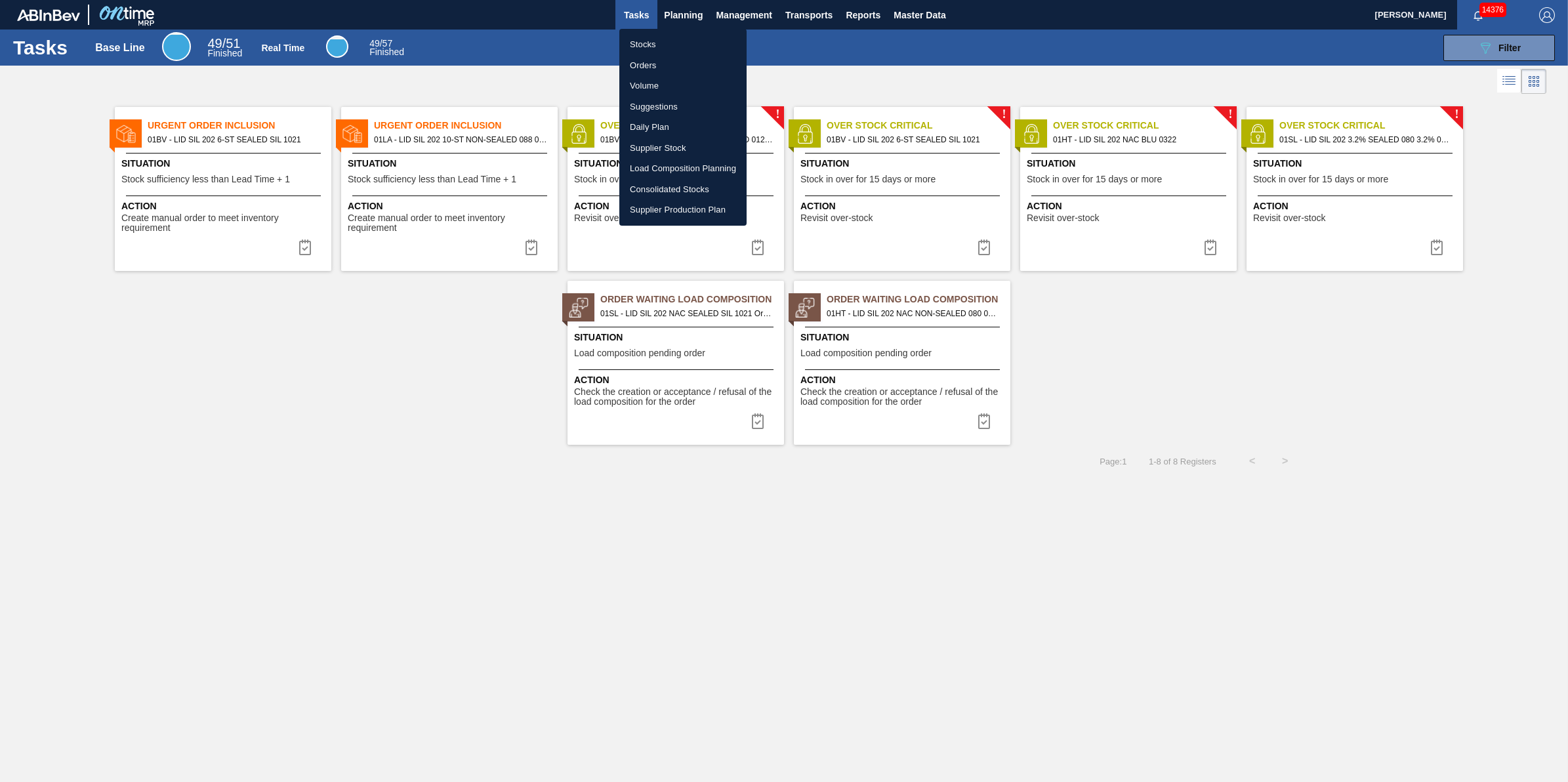
click at [678, 38] on li "Stocks" at bounding box center [683, 44] width 127 height 21
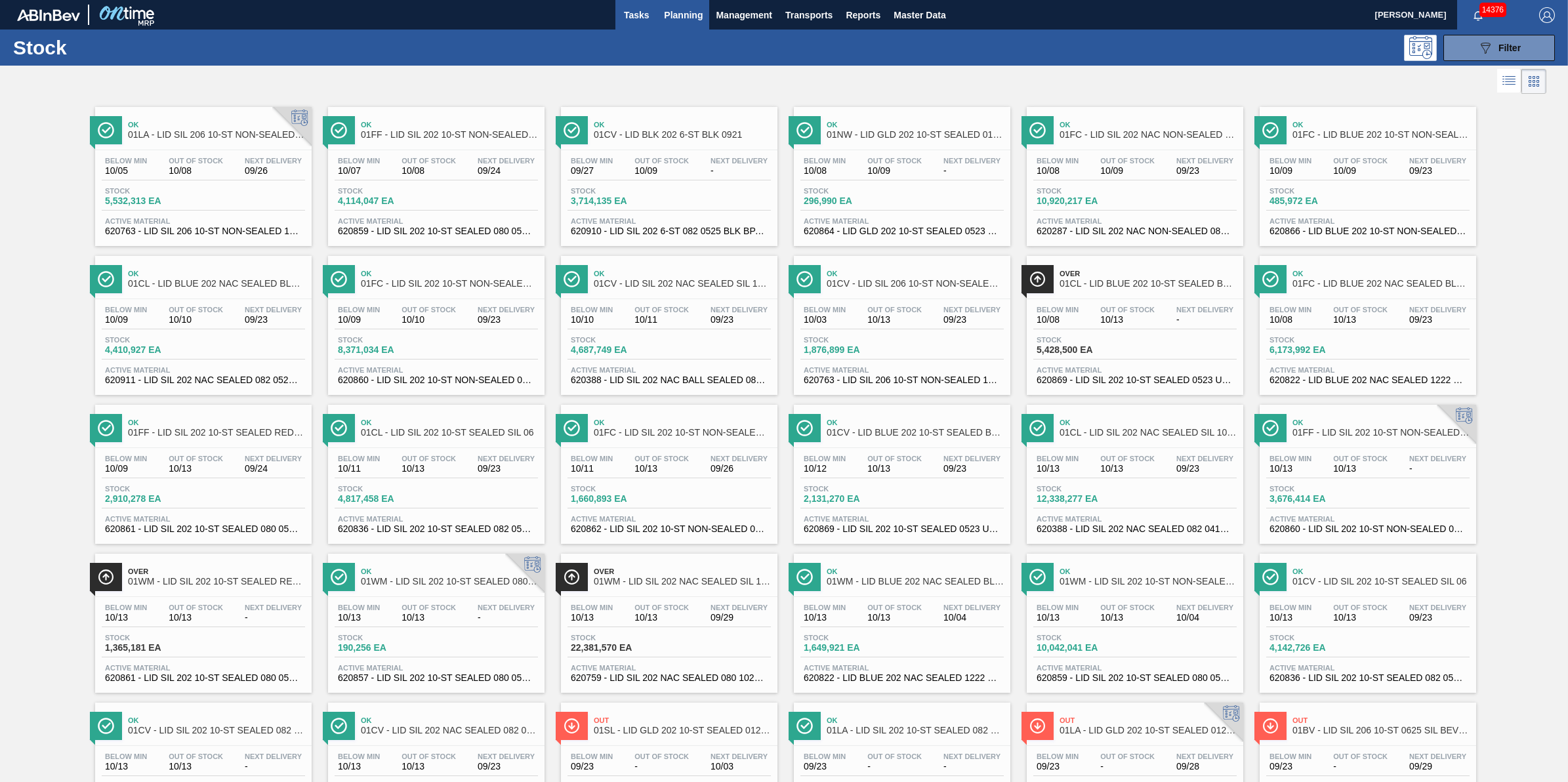
click at [620, 13] on button "Tasks" at bounding box center [637, 14] width 42 height 30
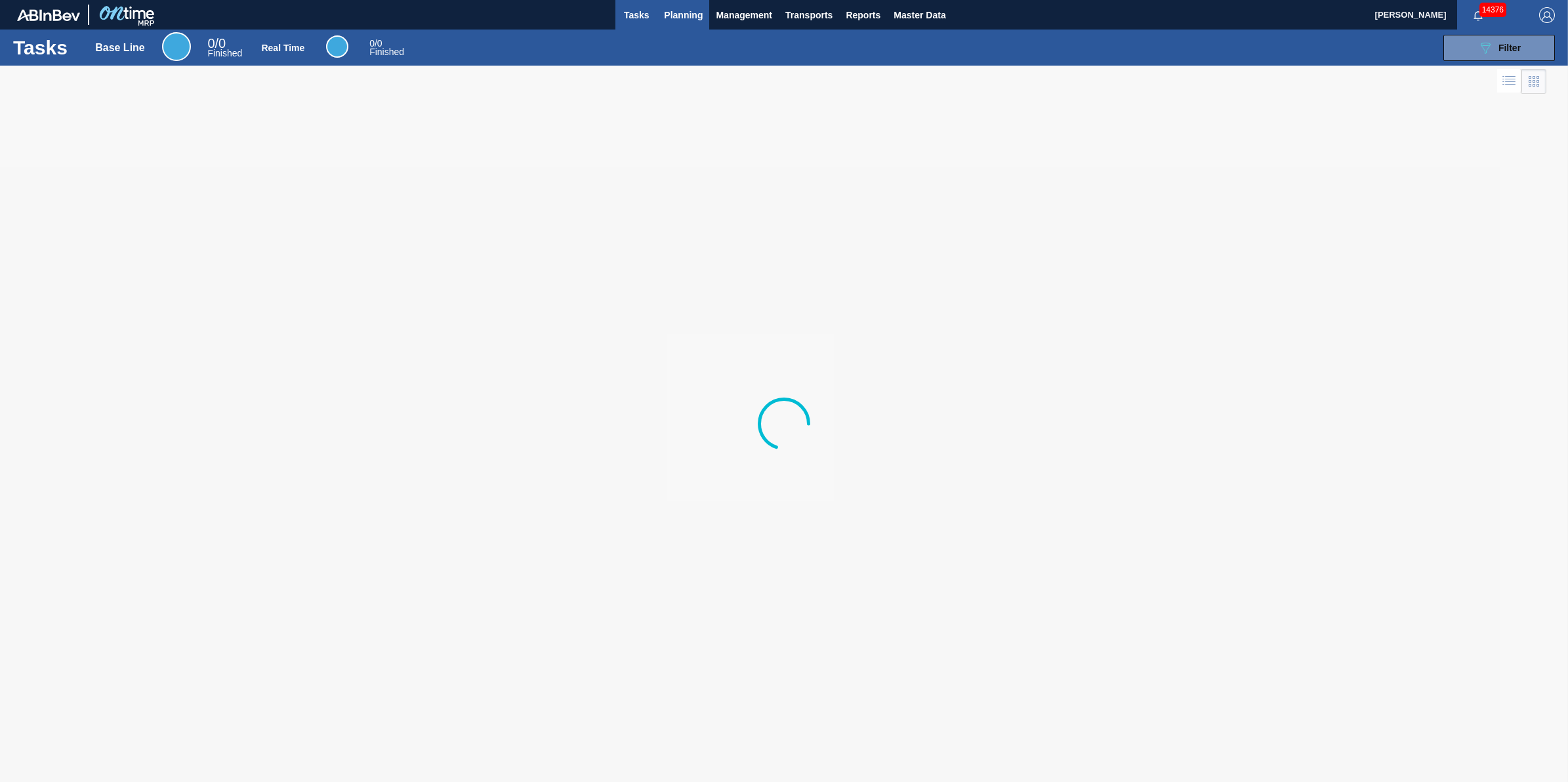
click at [673, 17] on span "Planning" at bounding box center [684, 15] width 39 height 16
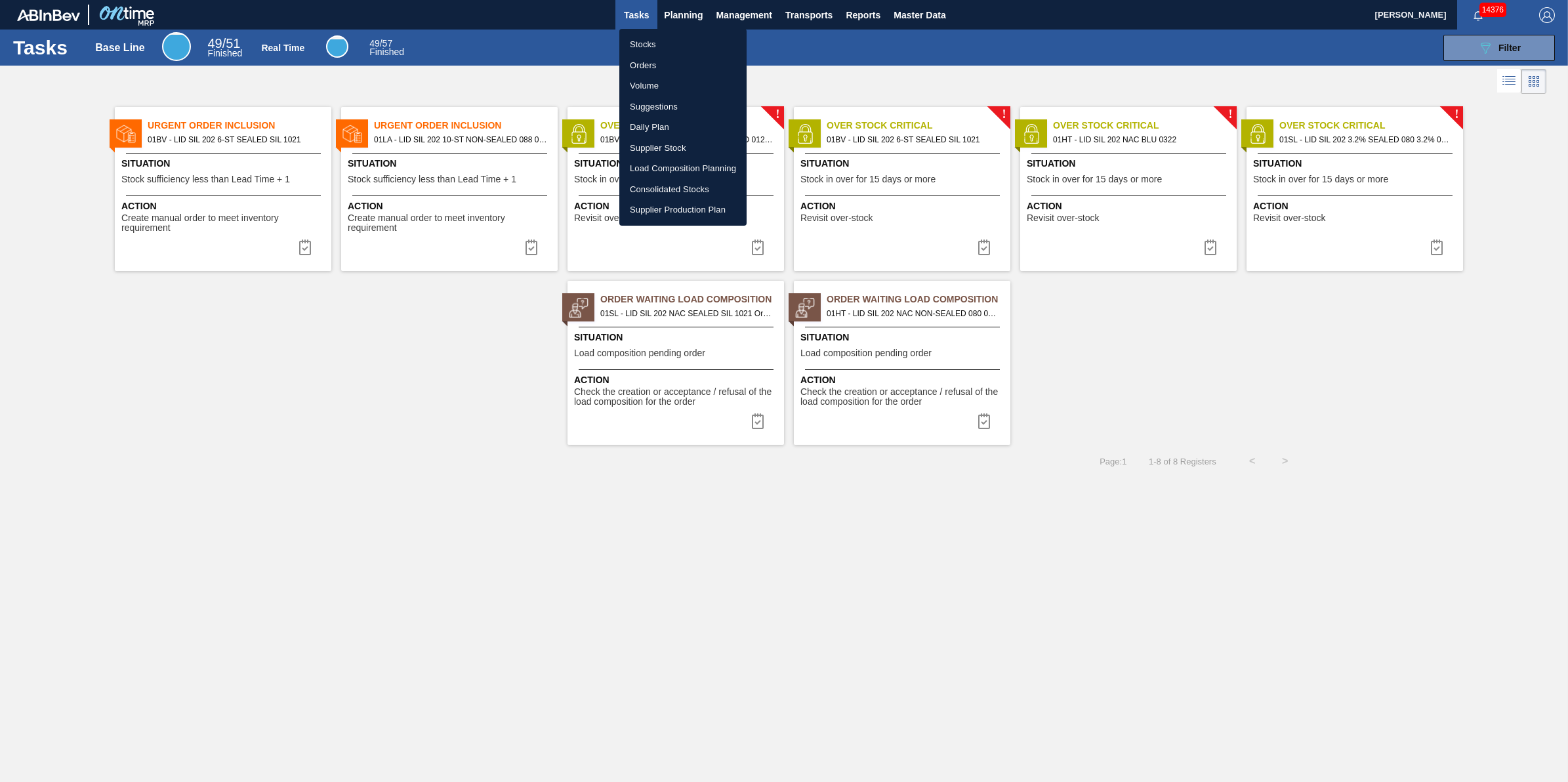
click at [635, 34] on li "Stocks" at bounding box center [683, 44] width 127 height 21
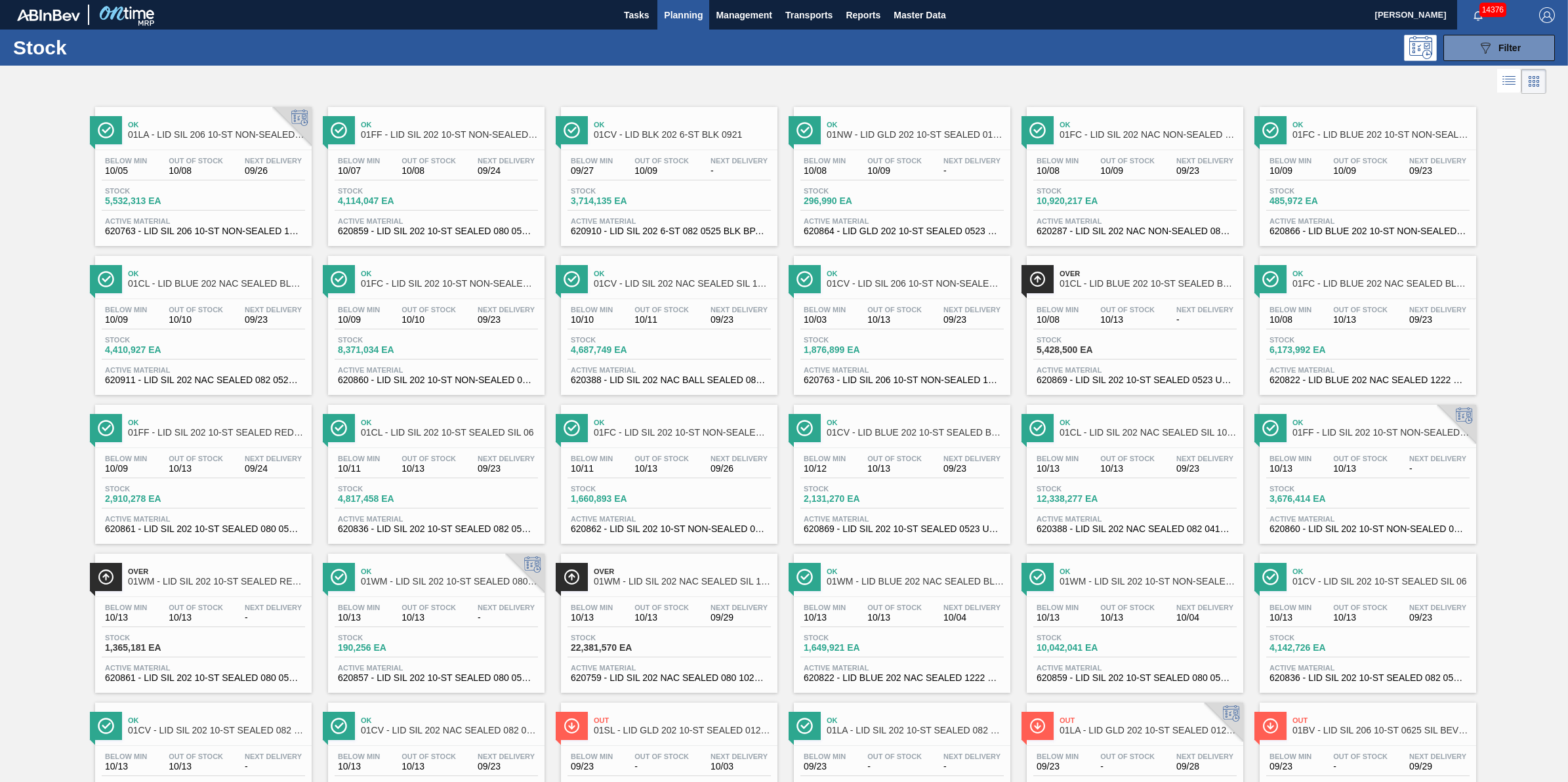
click at [269, 158] on span "Next Delivery" at bounding box center [273, 160] width 57 height 8
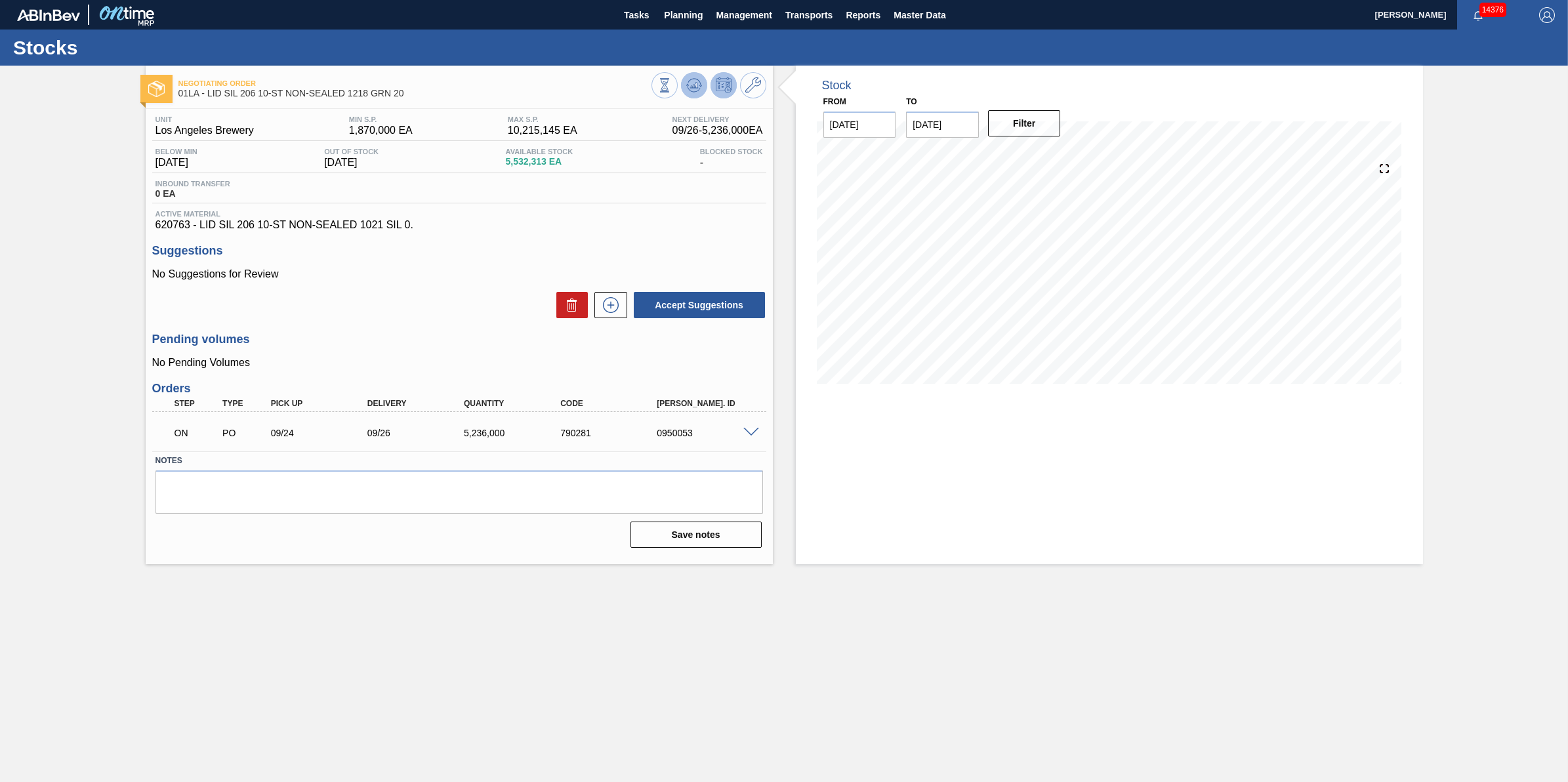
click at [699, 87] on icon at bounding box center [694, 85] width 16 height 16
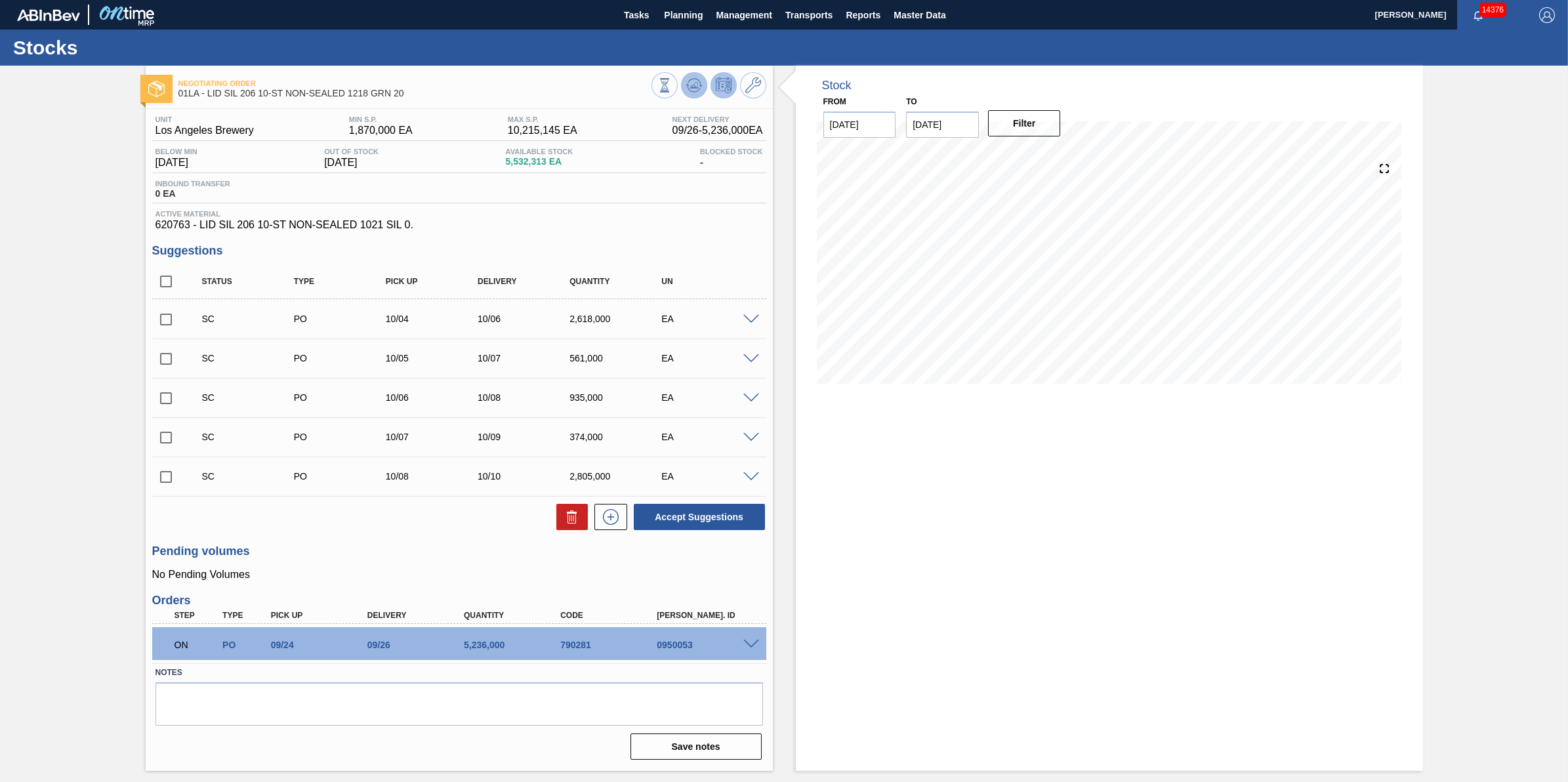
click at [686, 87] on icon at bounding box center [694, 85] width 16 height 16
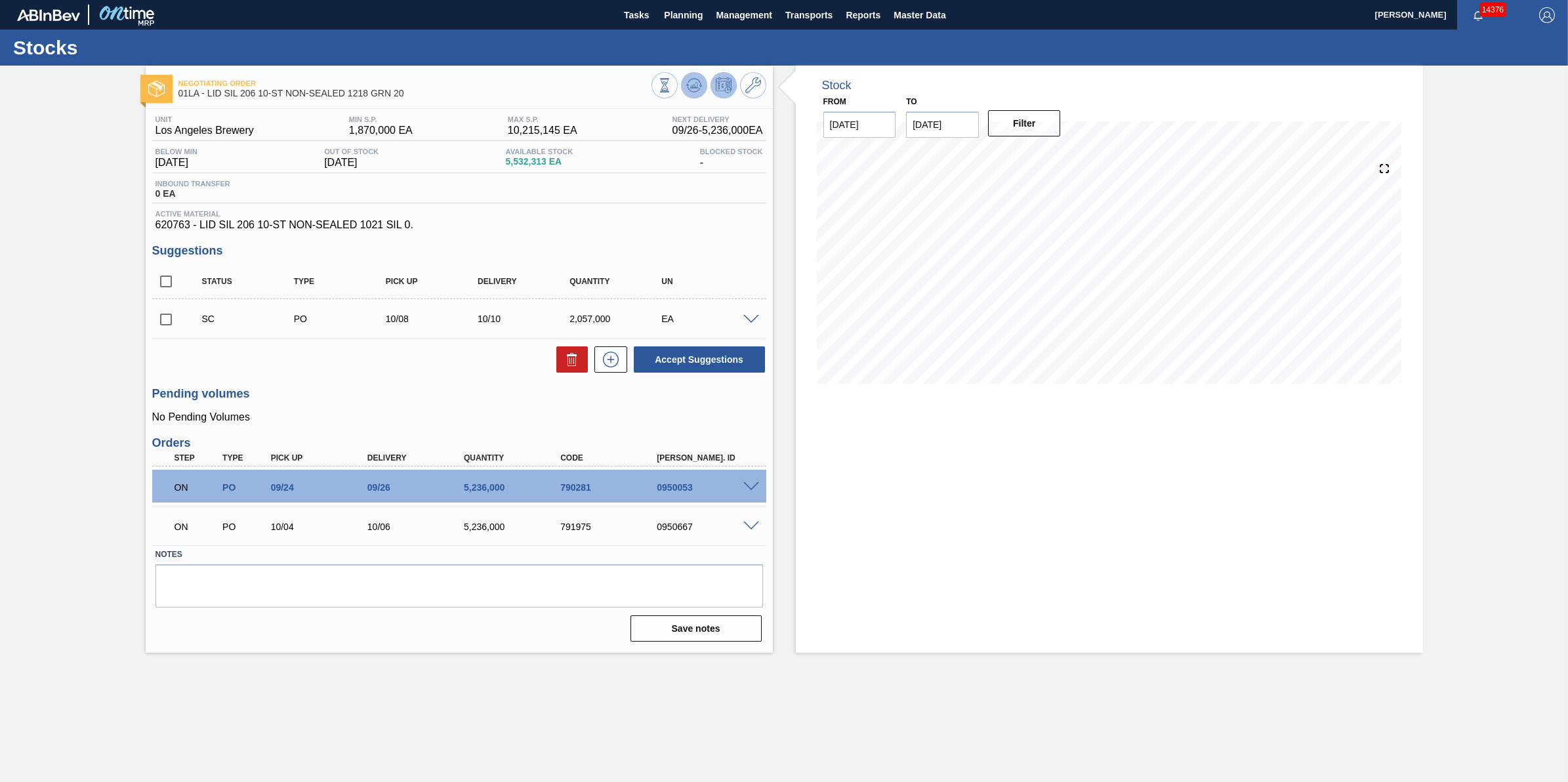
click at [692, 81] on icon at bounding box center [694, 85] width 16 height 16
click at [696, 87] on icon at bounding box center [694, 85] width 9 height 6
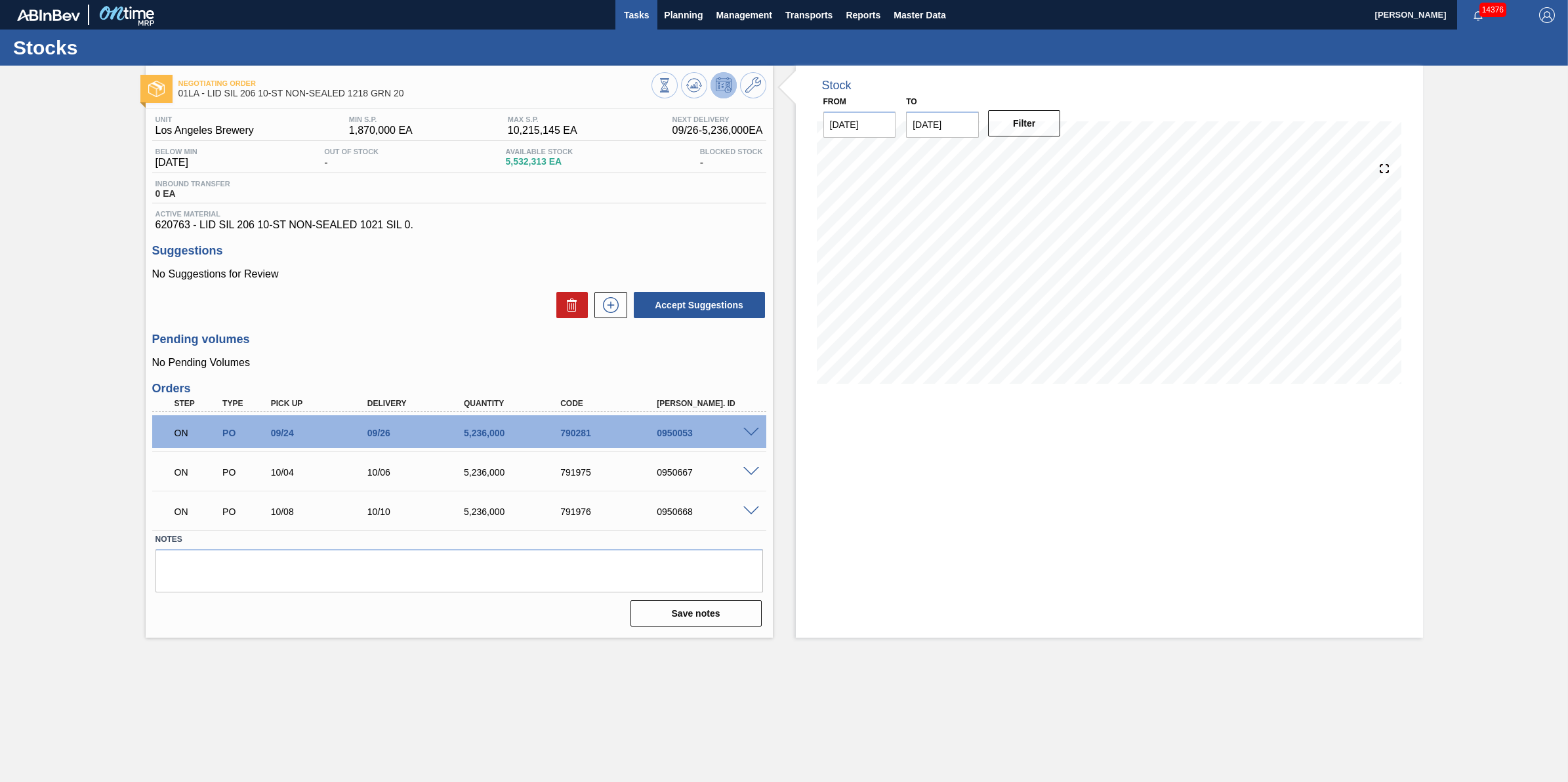
click at [639, 17] on span "Tasks" at bounding box center [637, 15] width 29 height 16
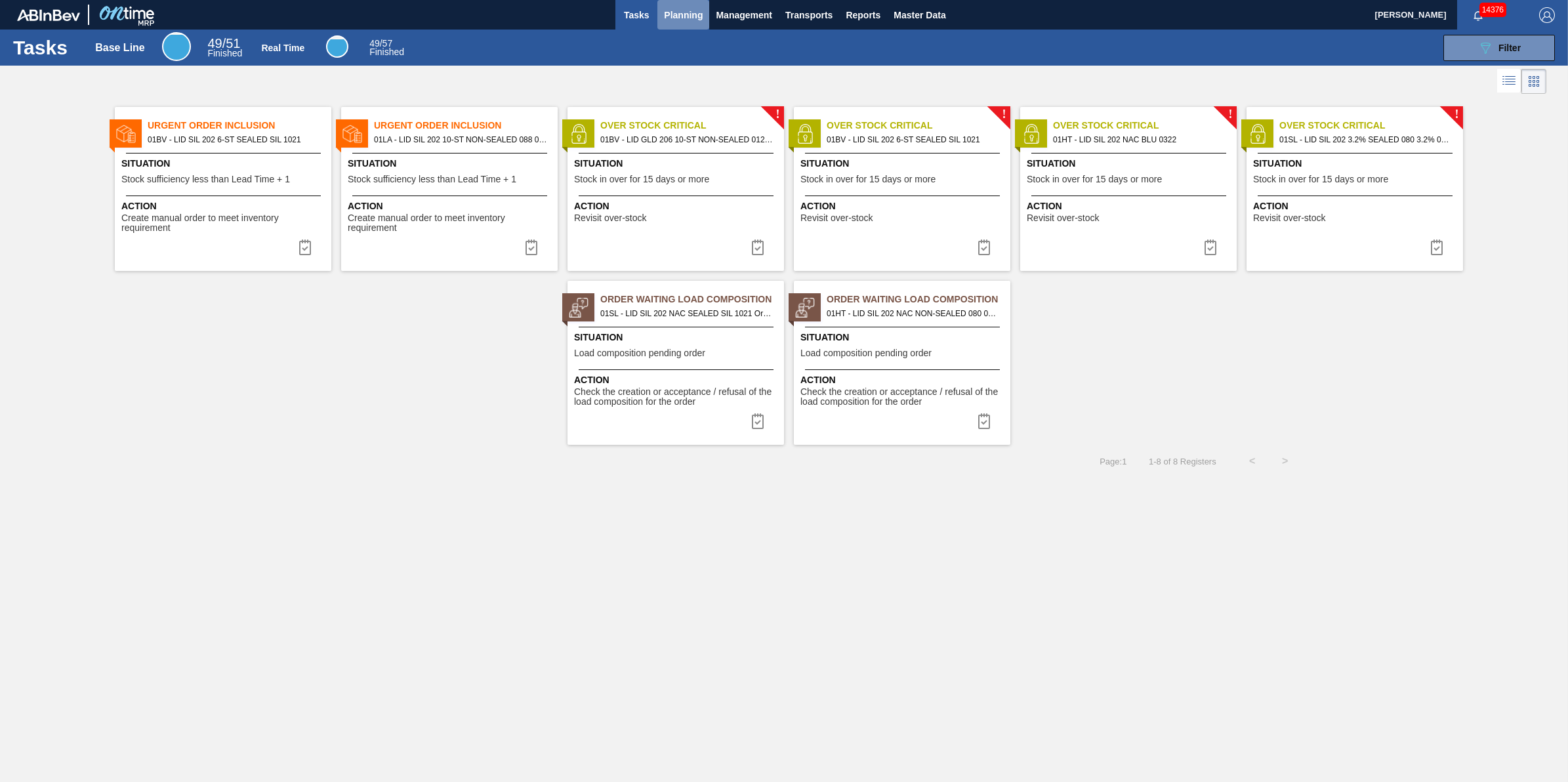
click at [668, 14] on span "Planning" at bounding box center [684, 15] width 39 height 16
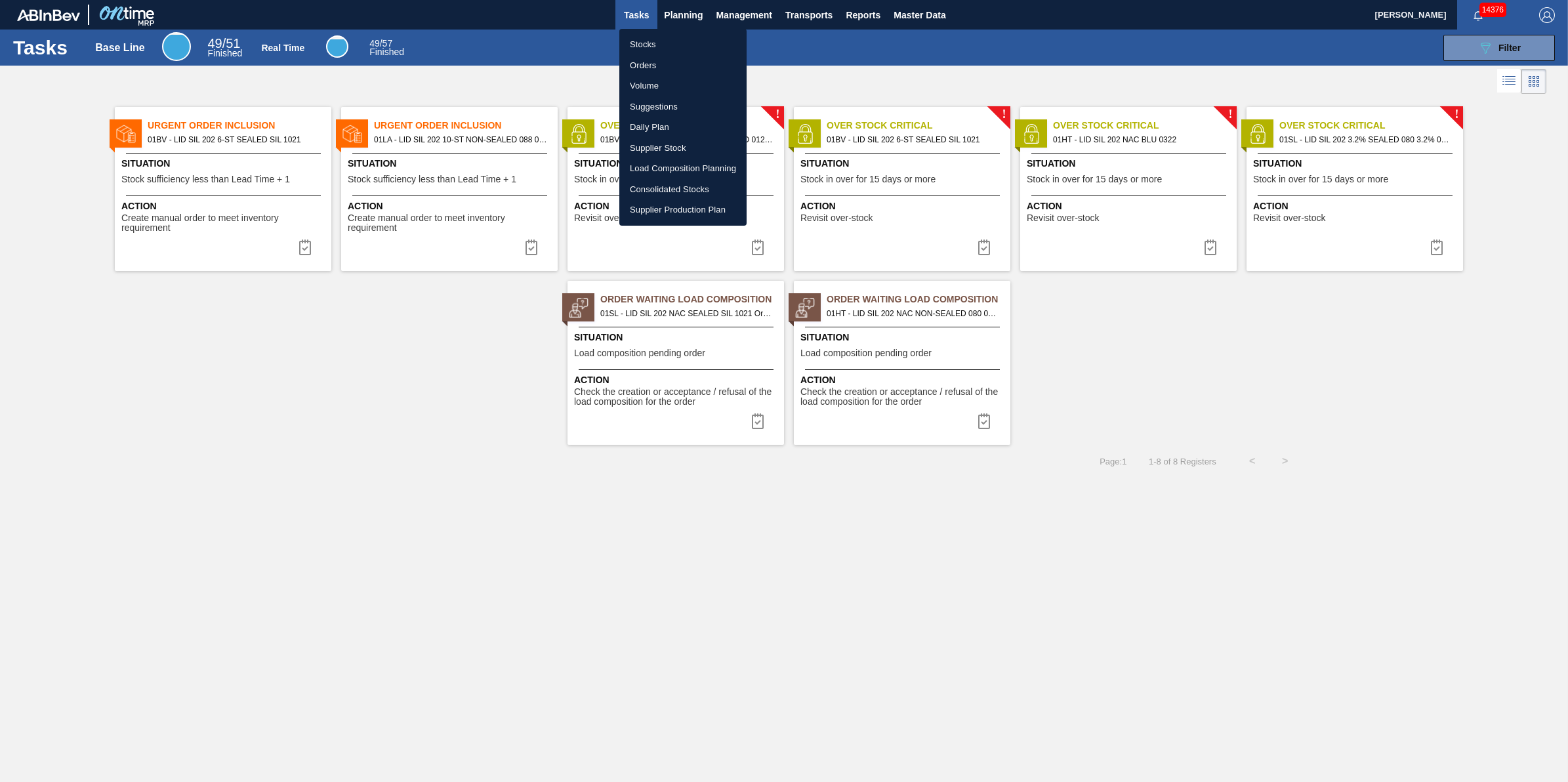
click at [490, 212] on div at bounding box center [784, 391] width 1568 height 782
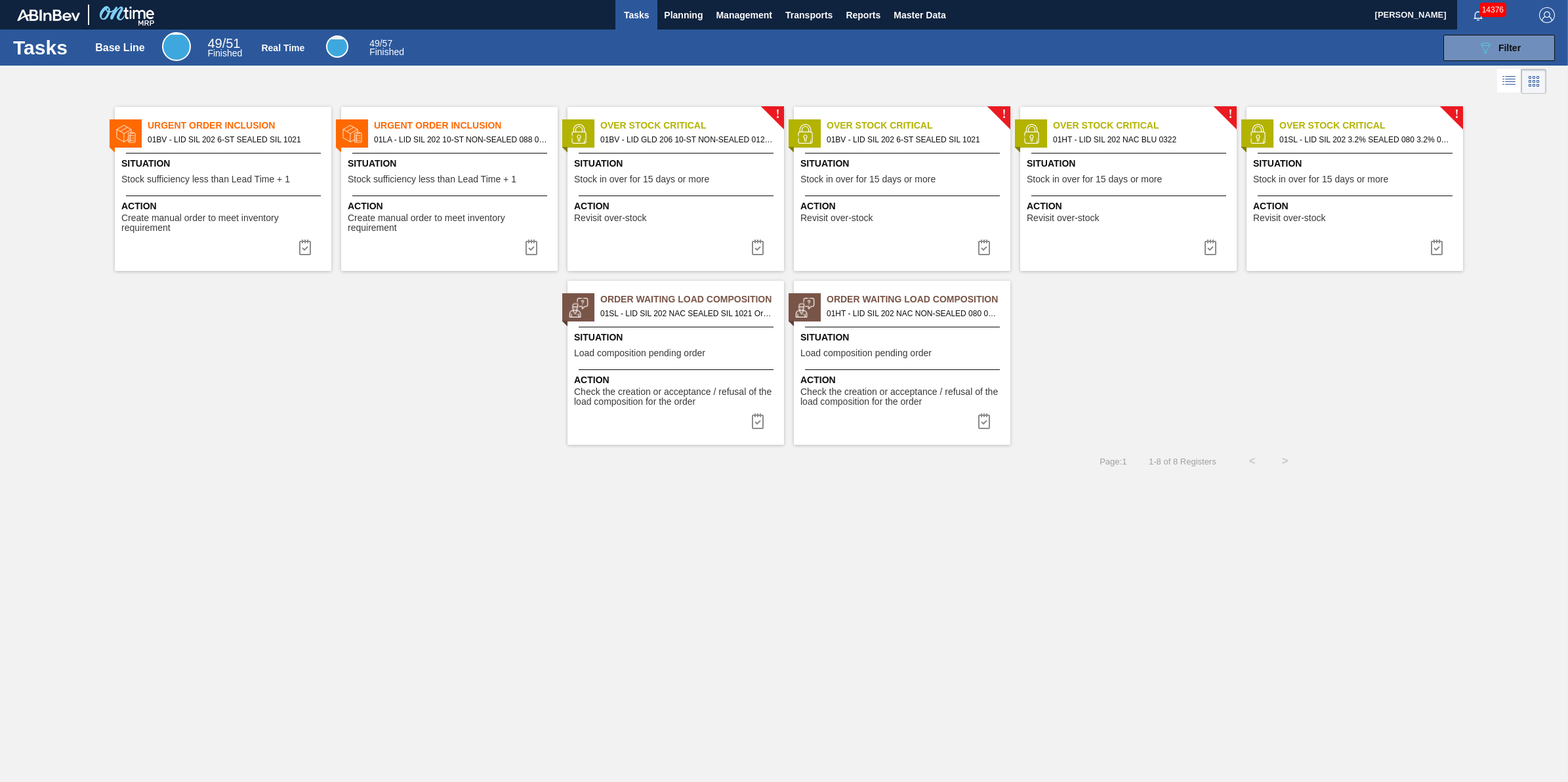
click at [225, 190] on div "Urgent Order Inclusion 01BV - LID SIL 202 6-ST SEALED SIL 1021 Situation Stock …" at bounding box center [223, 189] width 217 height 164
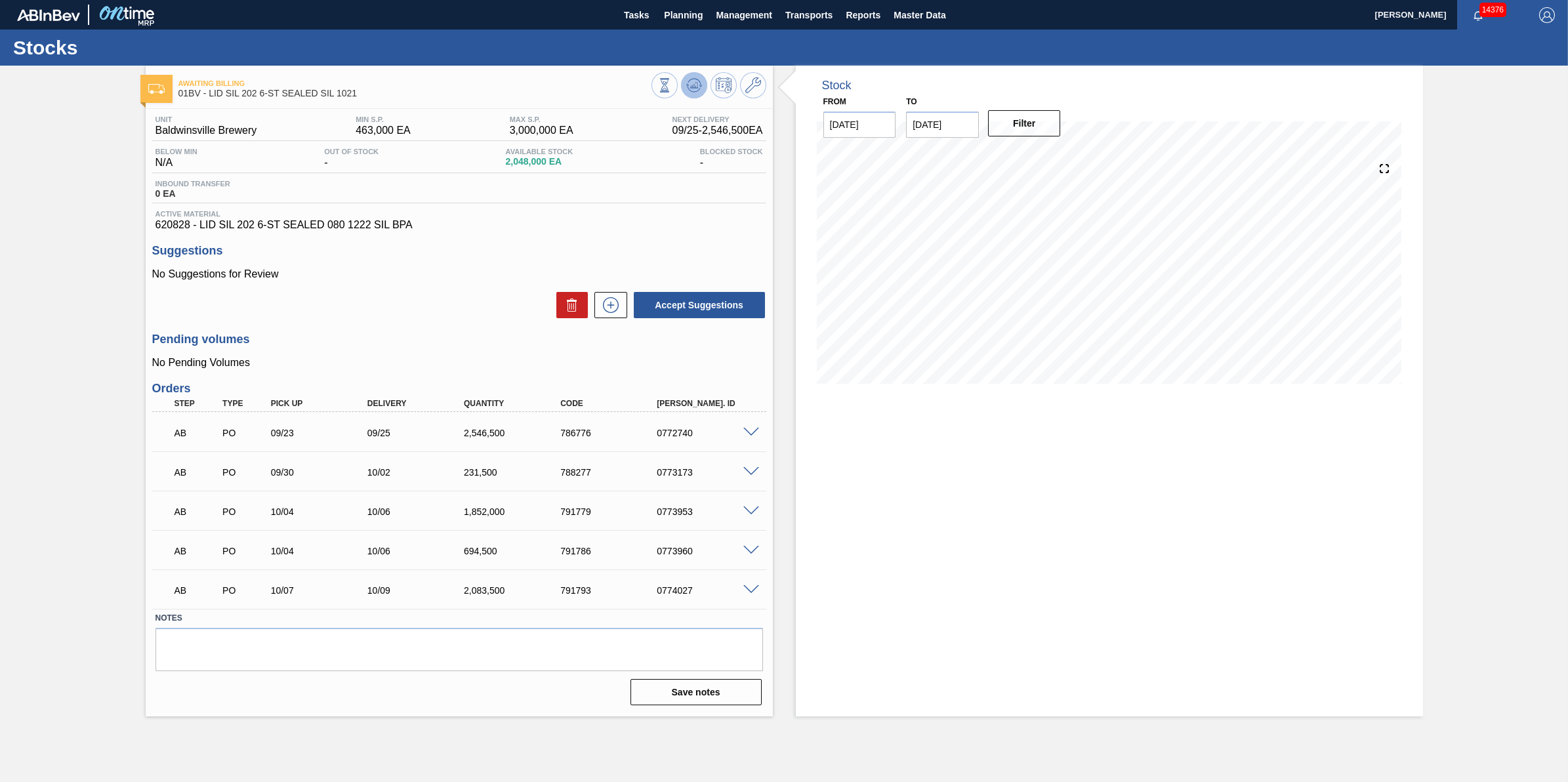
click at [689, 90] on icon at bounding box center [694, 85] width 16 height 16
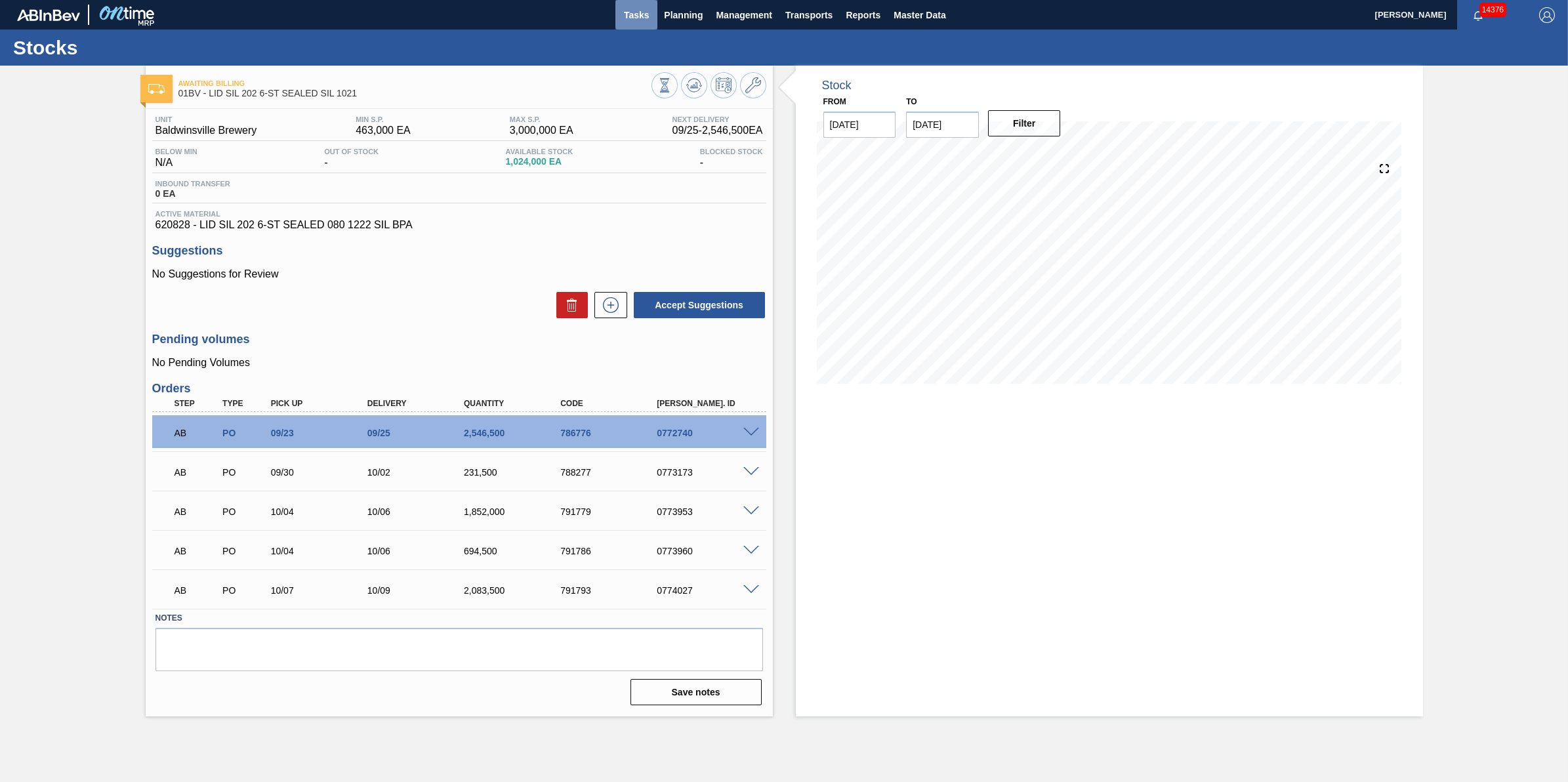
click at [640, 23] on button "Tasks" at bounding box center [637, 14] width 42 height 30
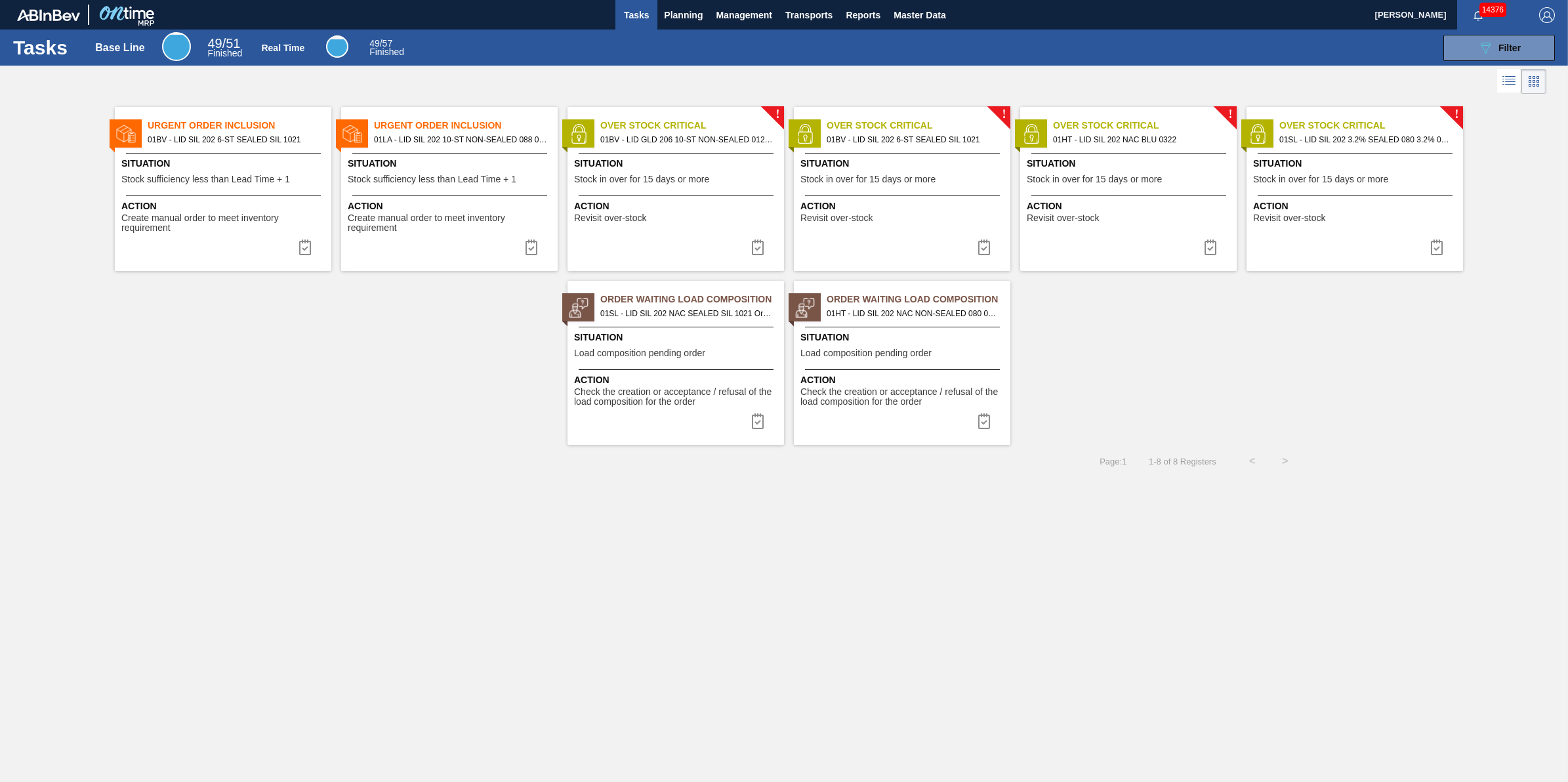
click at [434, 172] on div "Situation Stock sufficiency less than Lead Time + 1" at bounding box center [451, 173] width 207 height 32
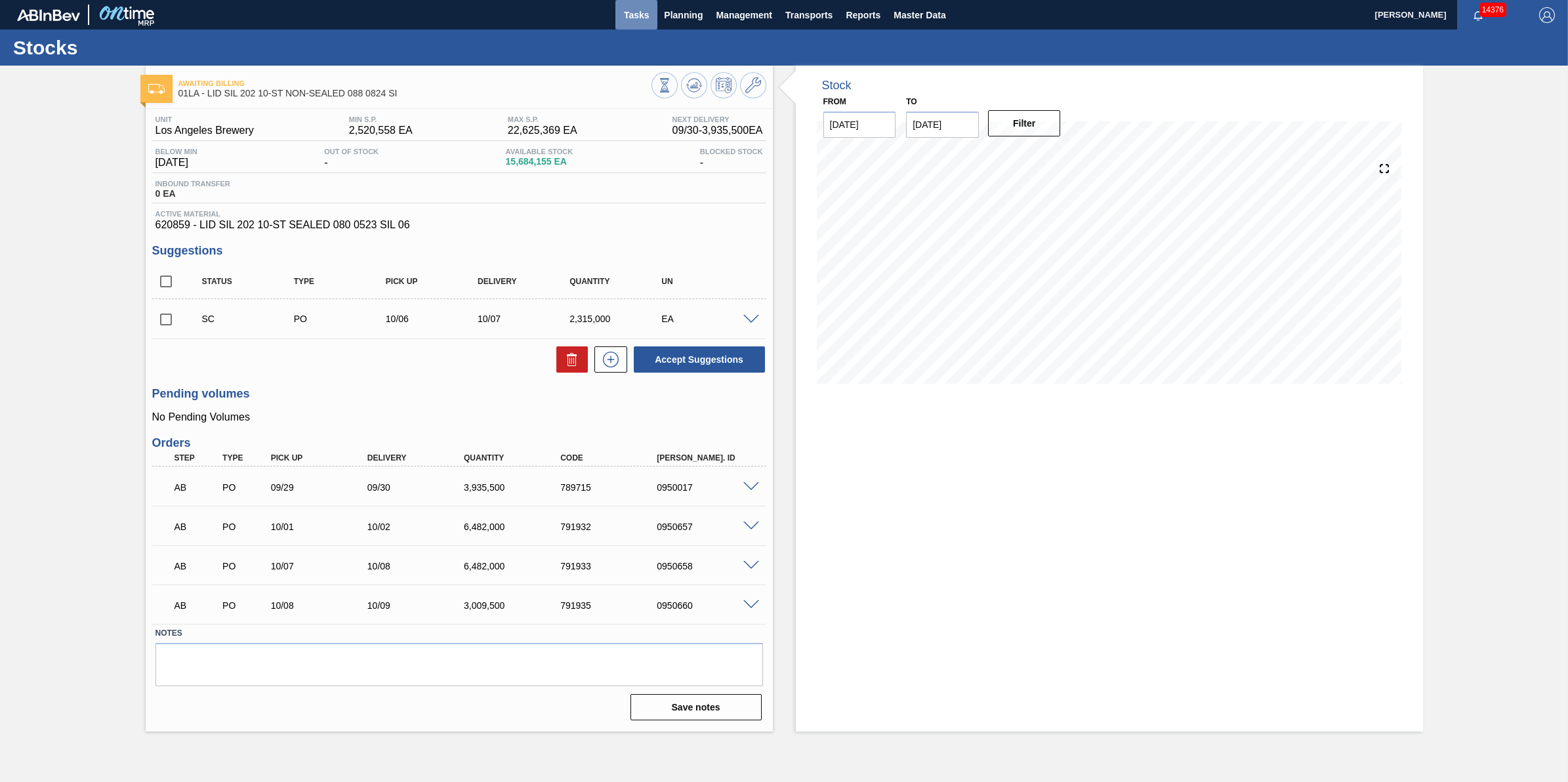
click at [645, 20] on span "Tasks" at bounding box center [637, 15] width 29 height 16
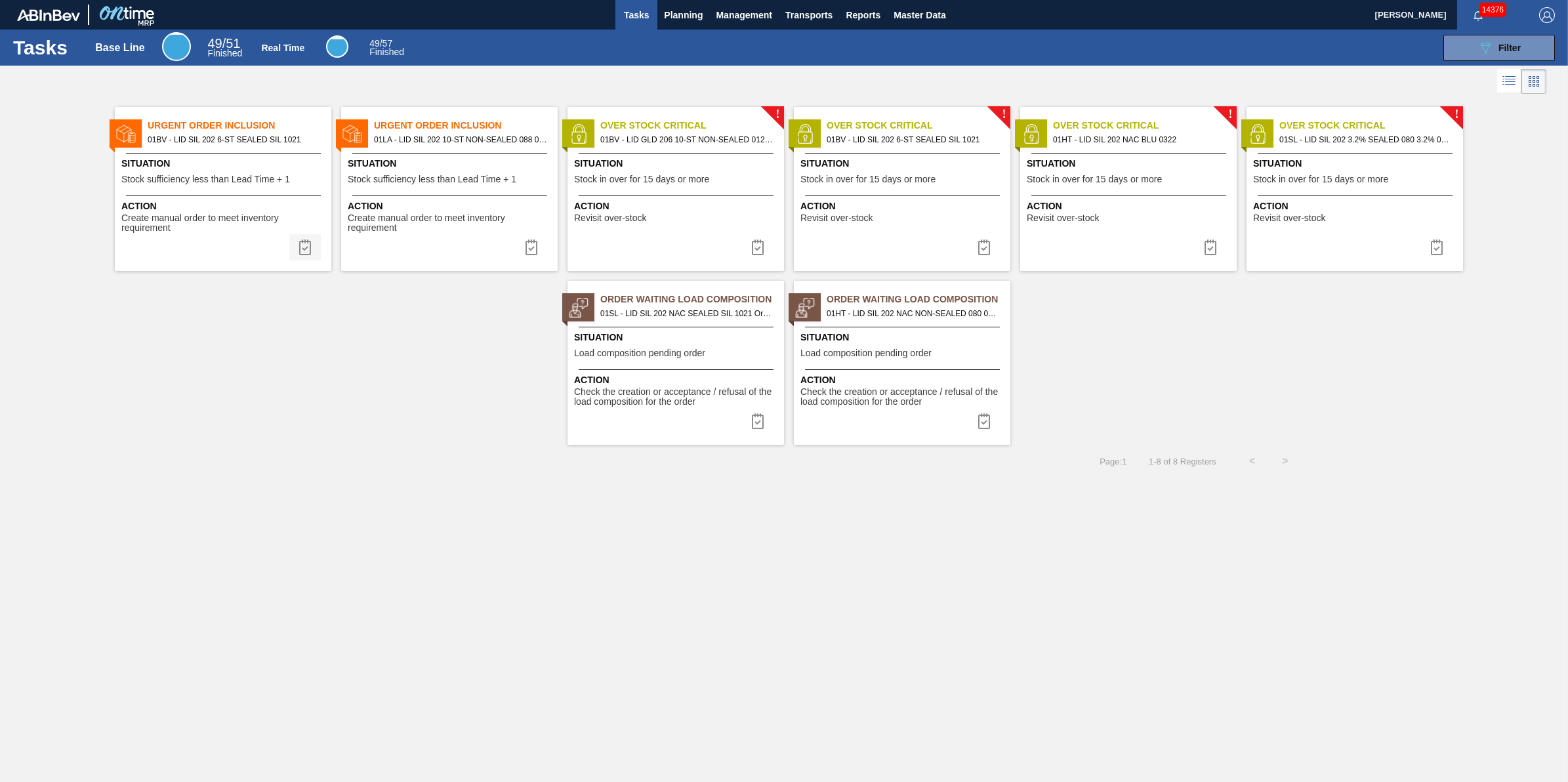
click at [299, 254] on img at bounding box center [305, 247] width 16 height 16
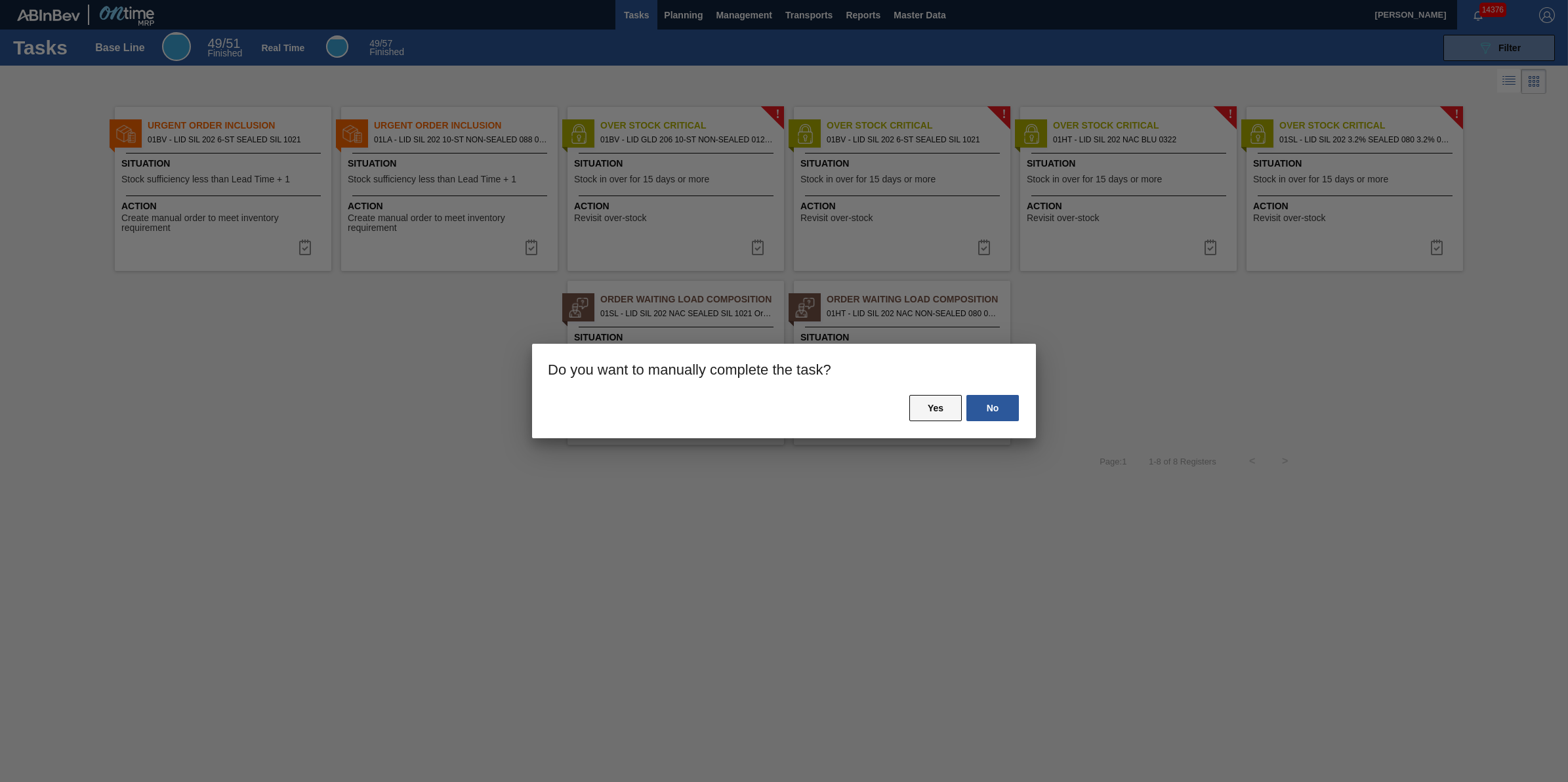
click at [930, 400] on button "Yes" at bounding box center [936, 408] width 53 height 26
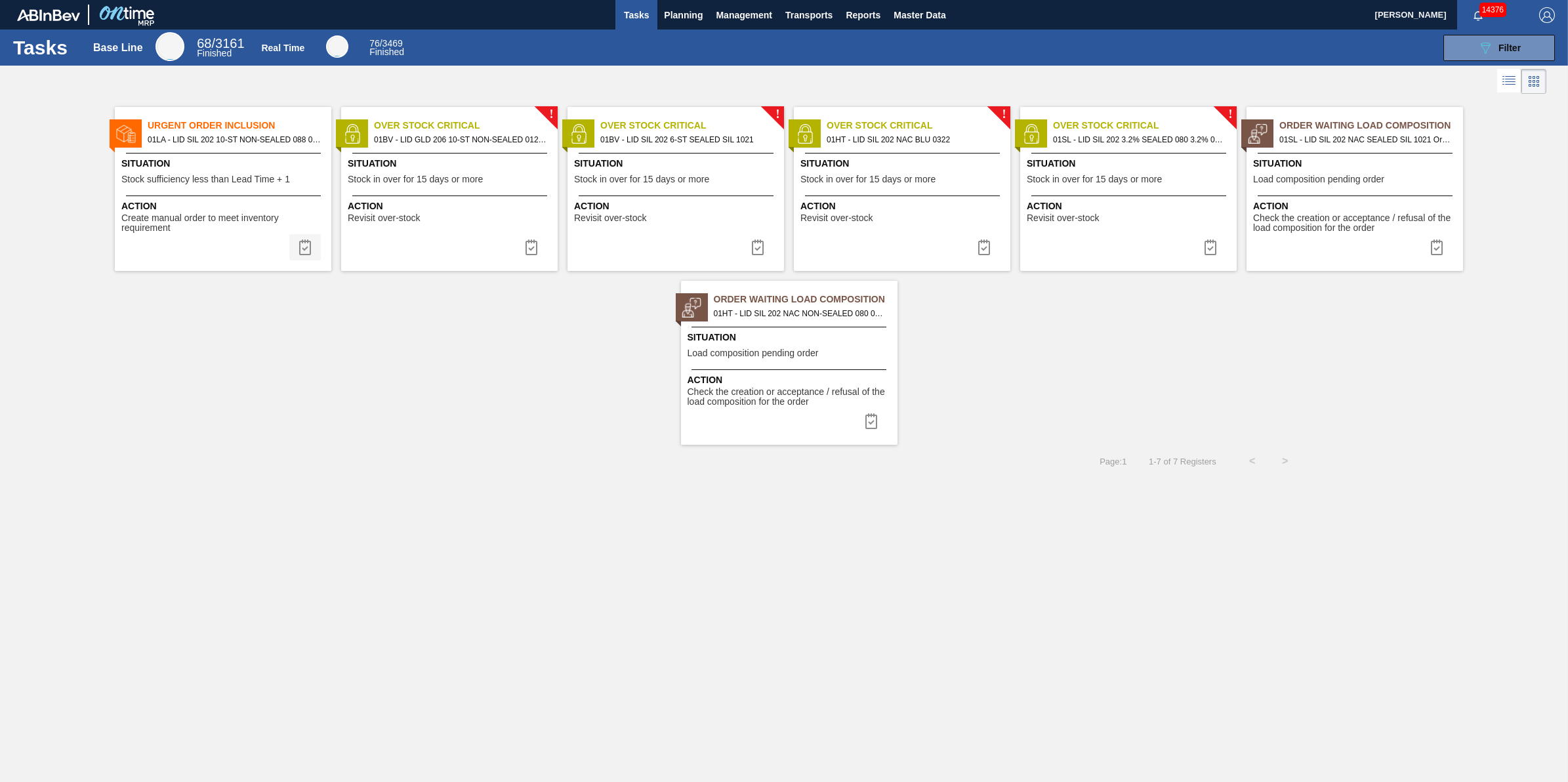
click at [303, 253] on img at bounding box center [305, 247] width 16 height 16
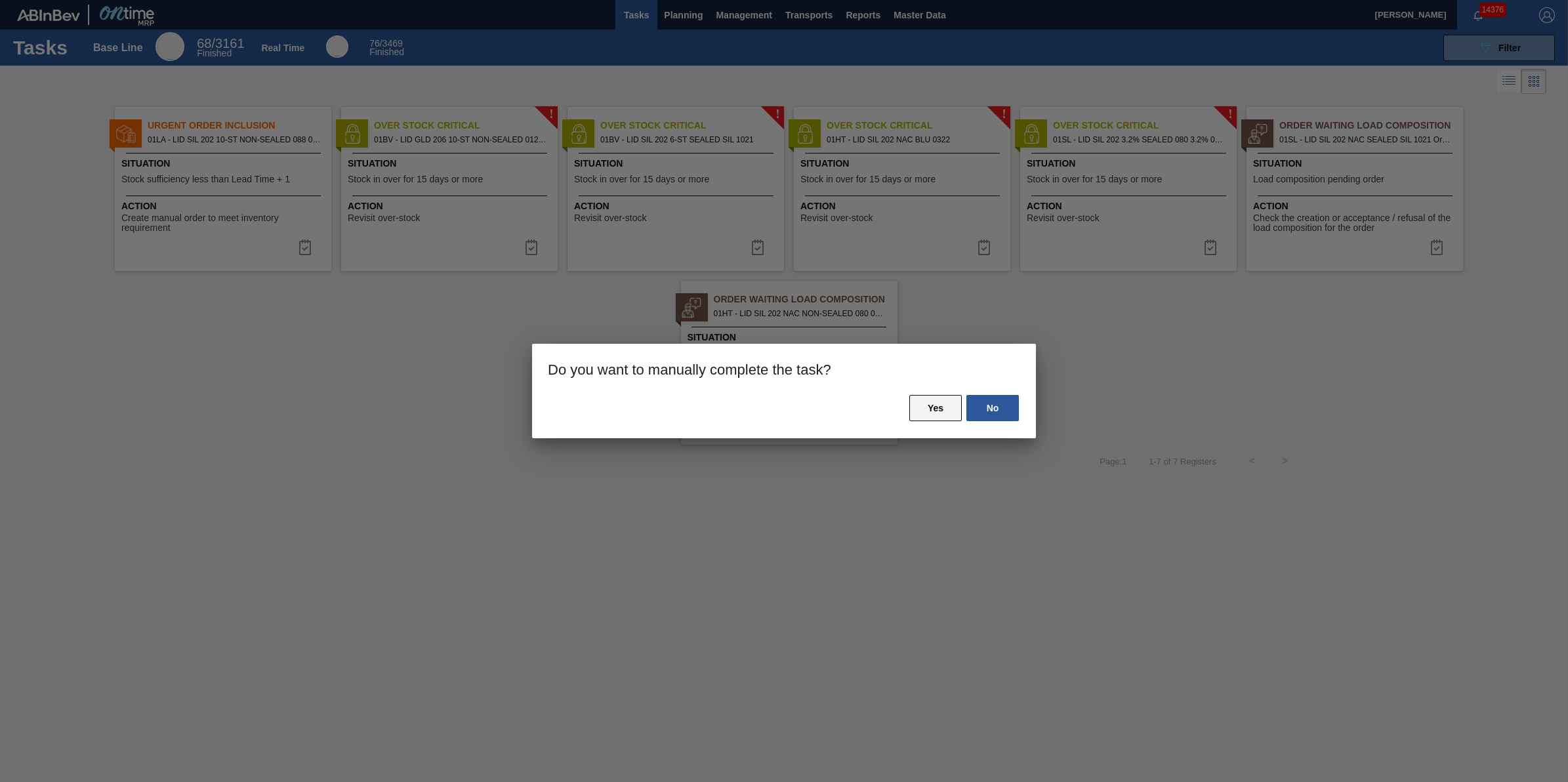
click at [916, 411] on button "Yes" at bounding box center [936, 408] width 53 height 26
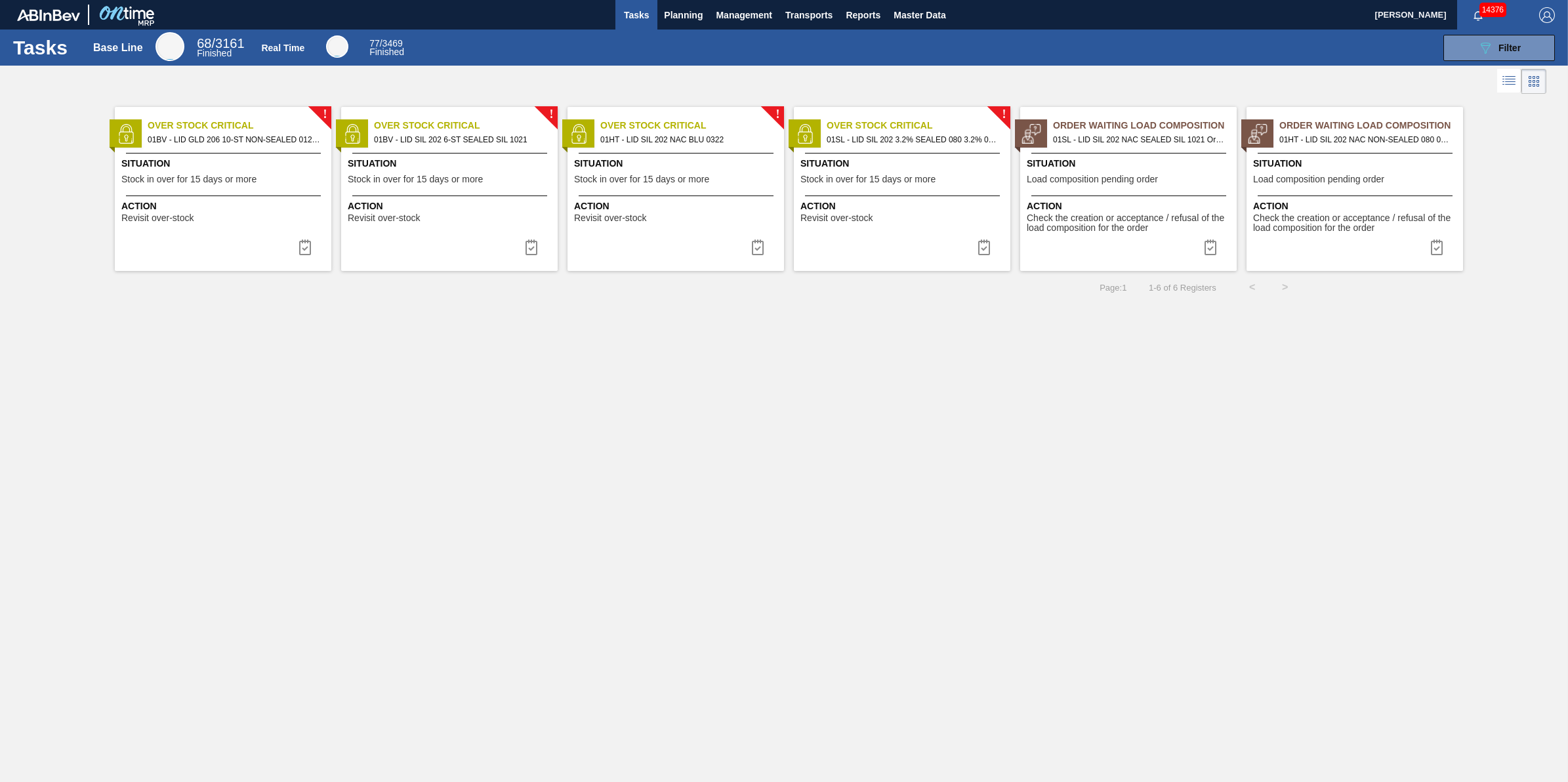
click at [625, 20] on span "Tasks" at bounding box center [637, 15] width 29 height 16
click at [681, 15] on span "Planning" at bounding box center [684, 15] width 39 height 16
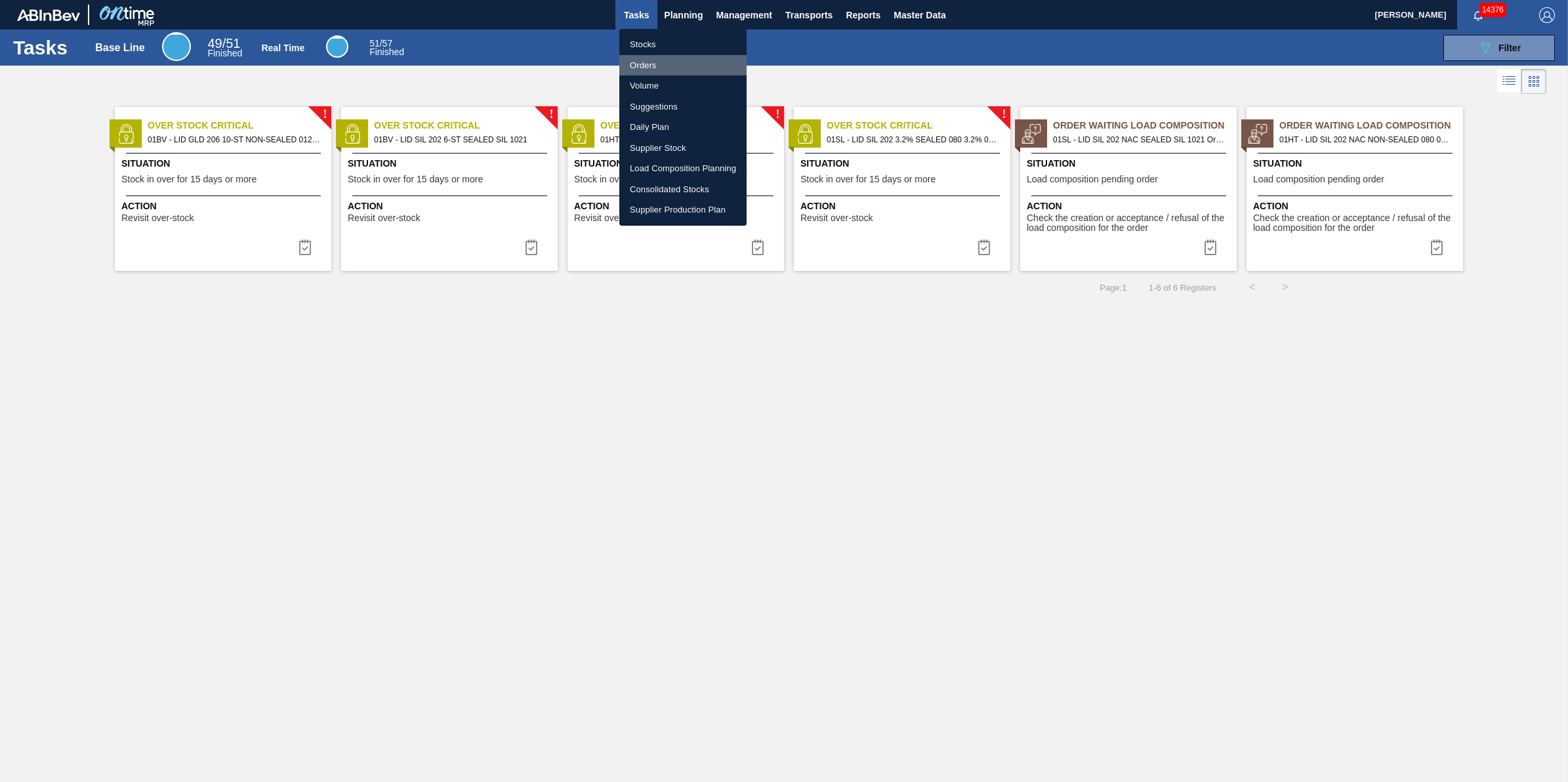
click at [669, 55] on li "Orders" at bounding box center [683, 65] width 127 height 21
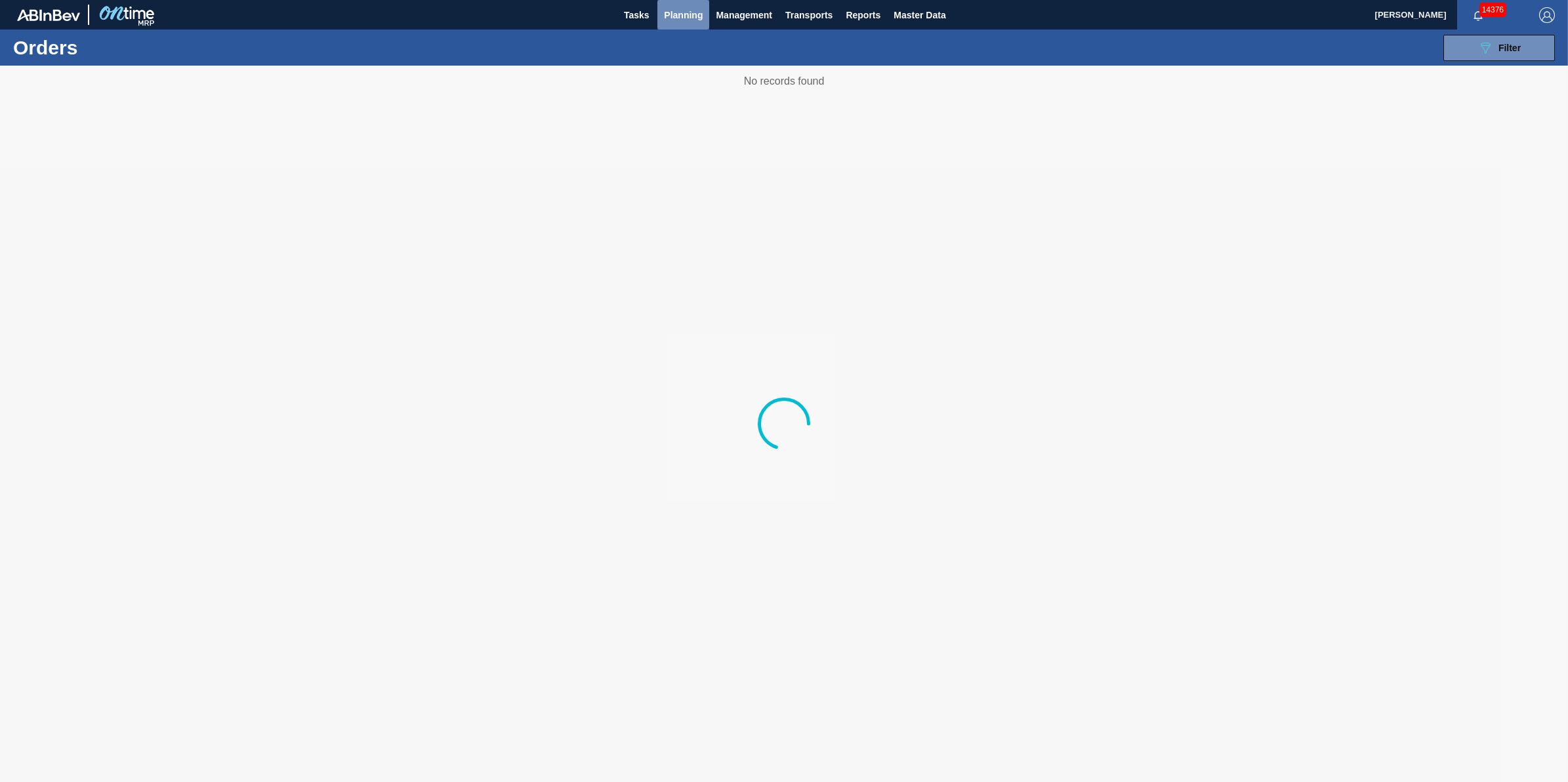
click at [671, 26] on button "Planning" at bounding box center [684, 14] width 52 height 30
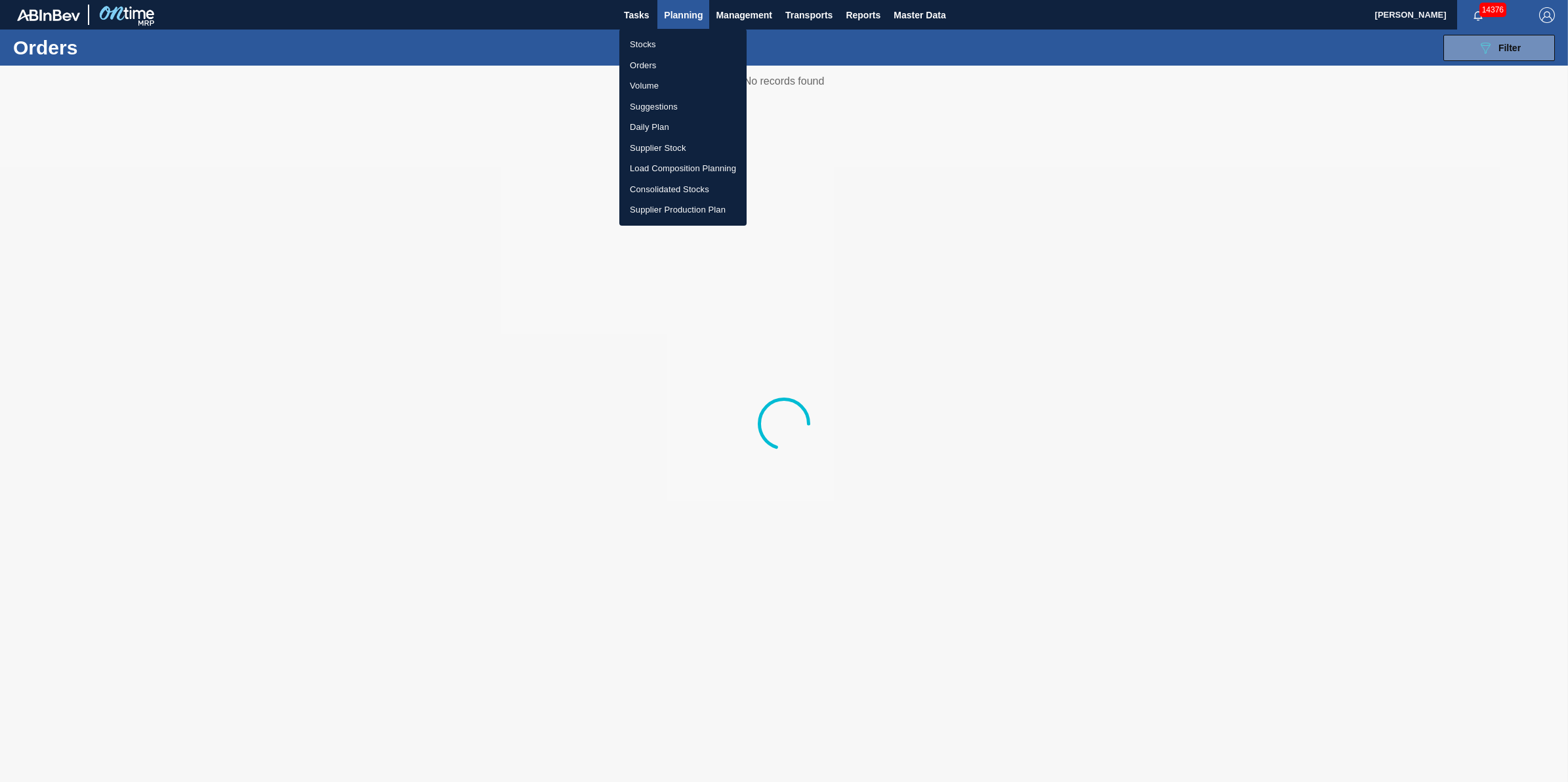
click at [660, 39] on li "Stocks" at bounding box center [683, 44] width 127 height 21
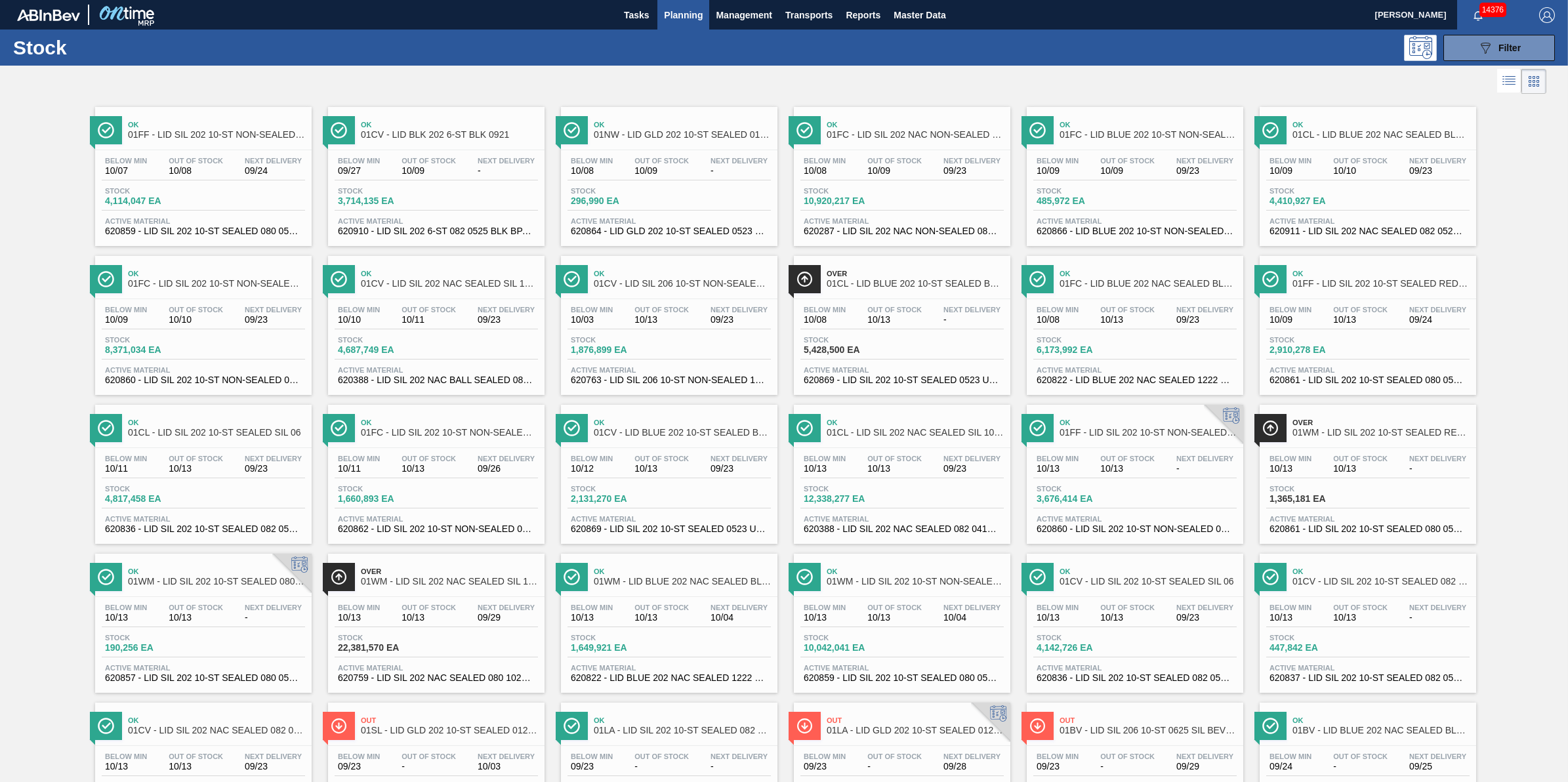
click at [214, 162] on span "Out Of Stock" at bounding box center [195, 160] width 54 height 8
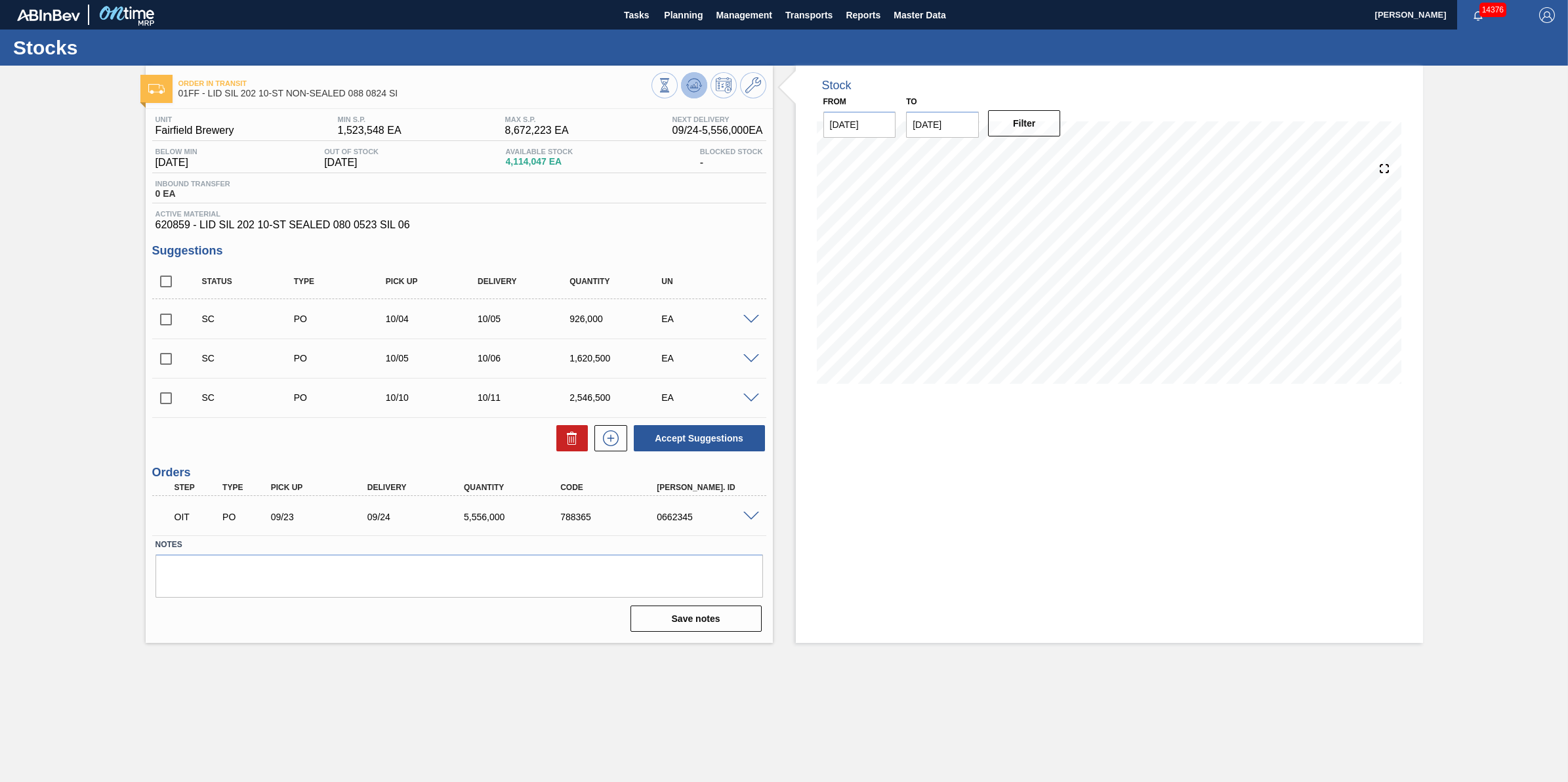
click at [701, 85] on icon at bounding box center [700, 86] width 3 height 2
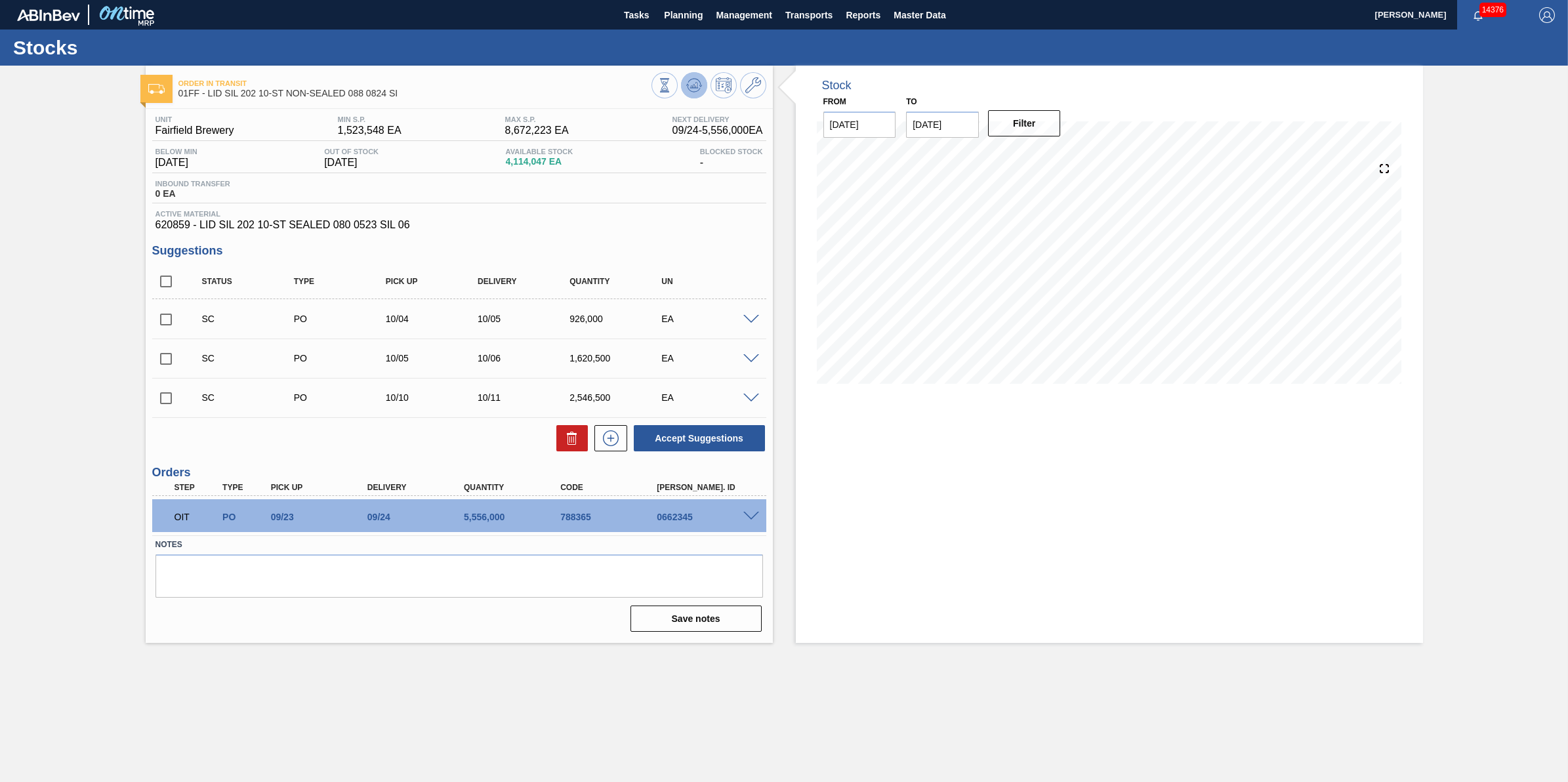
click at [686, 86] on icon at bounding box center [694, 85] width 16 height 16
click at [699, 105] on div "Order in transit 01FF - LID SIL 202 10-ST NON-SEALED 088 0824 SI Unit Fairfield…" at bounding box center [460, 354] width 627 height 577
click at [699, 100] on div at bounding box center [709, 87] width 115 height 30
click at [697, 85] on icon at bounding box center [694, 85] width 16 height 16
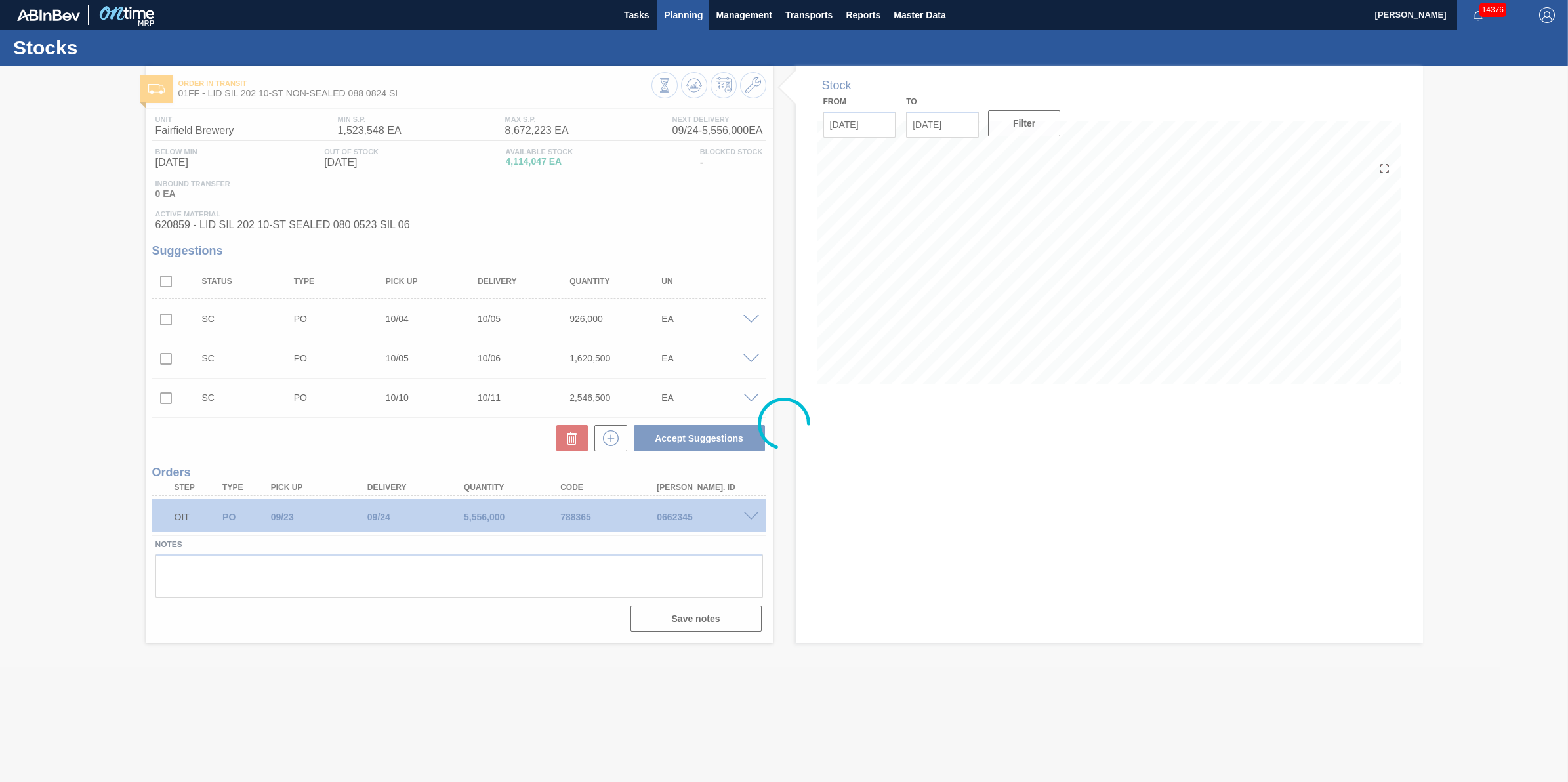
click at [684, 22] on span "Planning" at bounding box center [684, 15] width 39 height 16
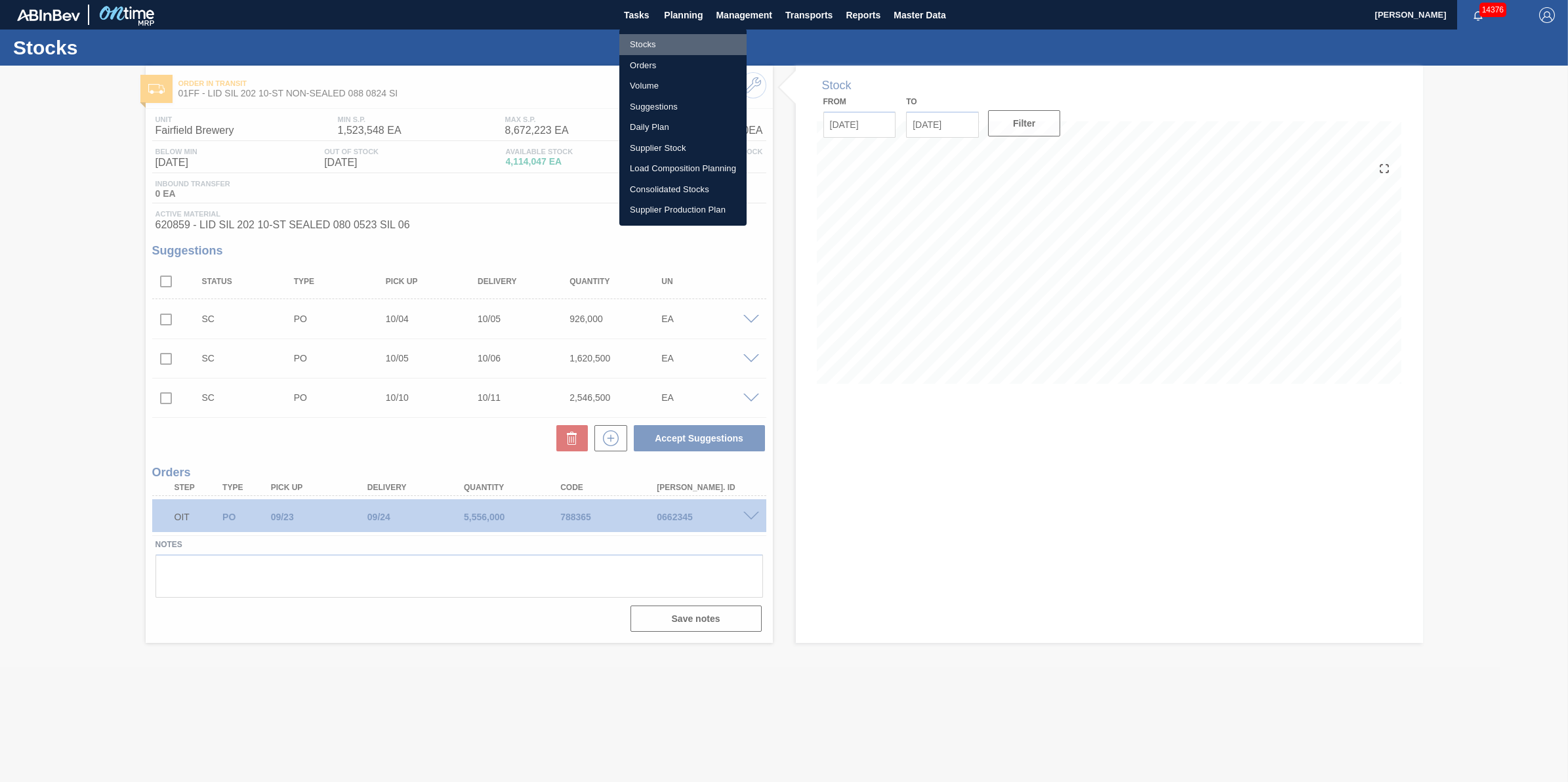
click at [674, 49] on li "Stocks" at bounding box center [683, 44] width 127 height 21
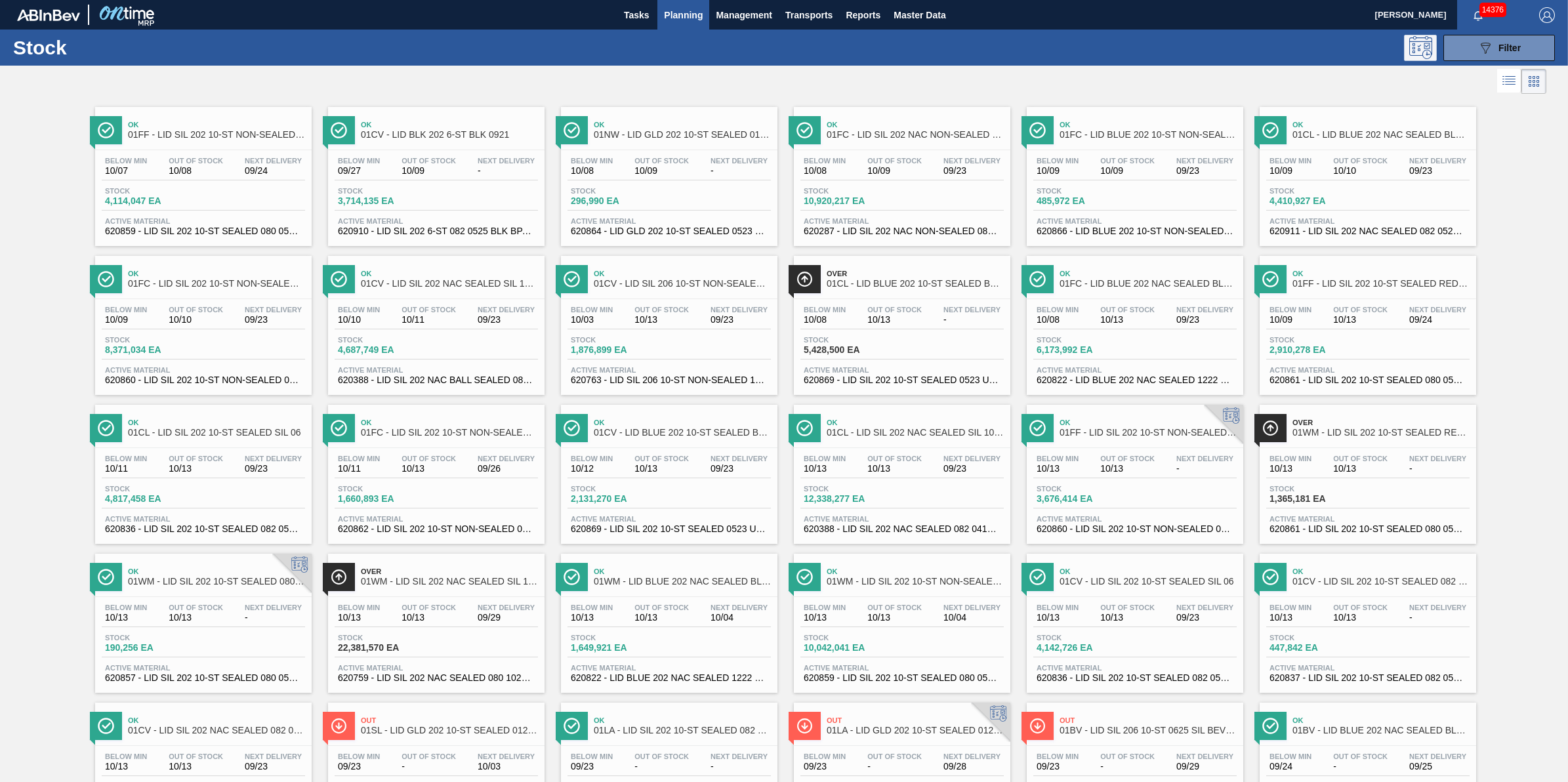
click at [1434, 45] on button at bounding box center [1420, 48] width 33 height 26
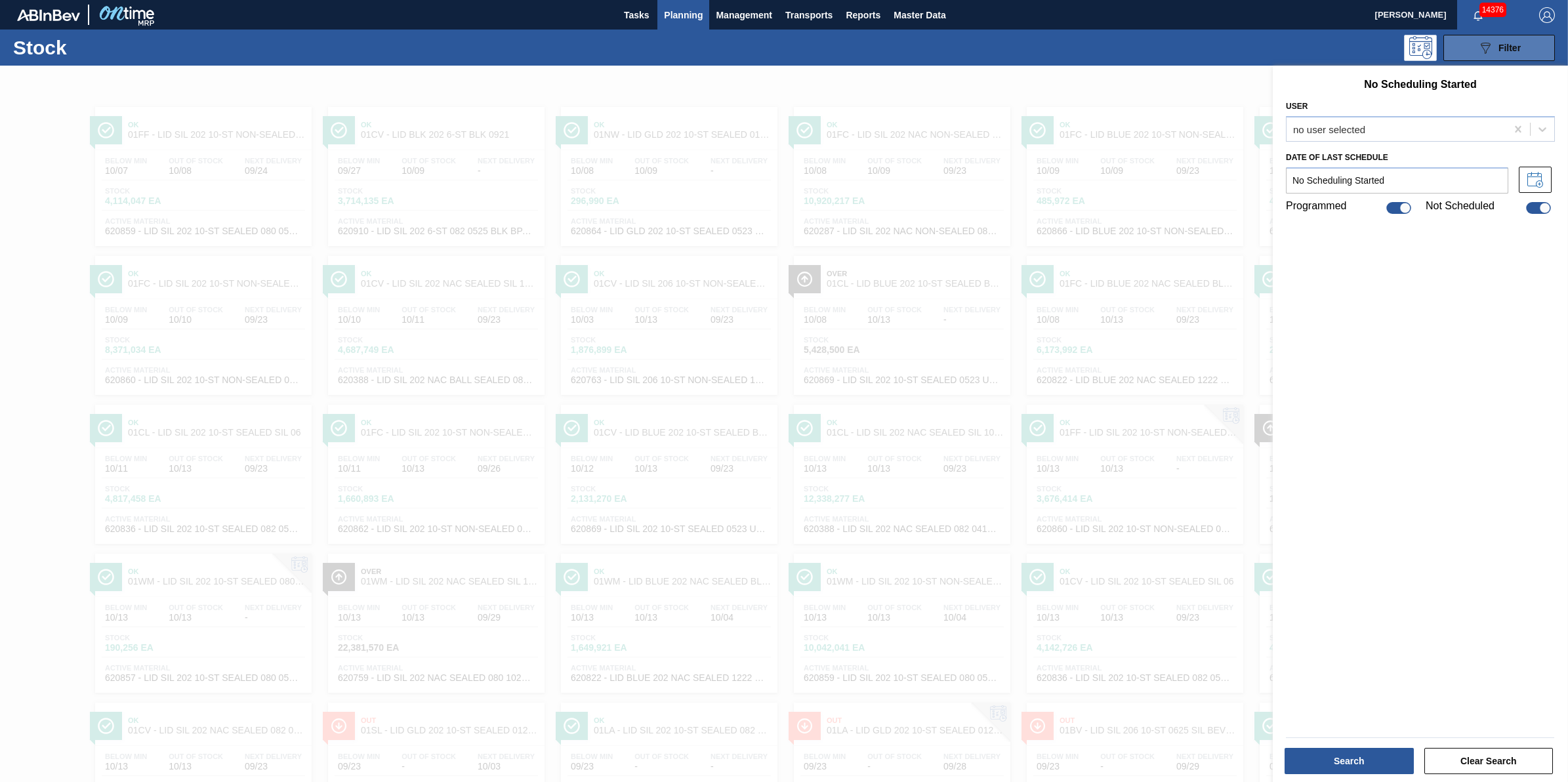
click at [1444, 49] on button "089F7B8B-B2A5-4AFE-B5C0-19BA573D28AC Filter" at bounding box center [1499, 48] width 111 height 26
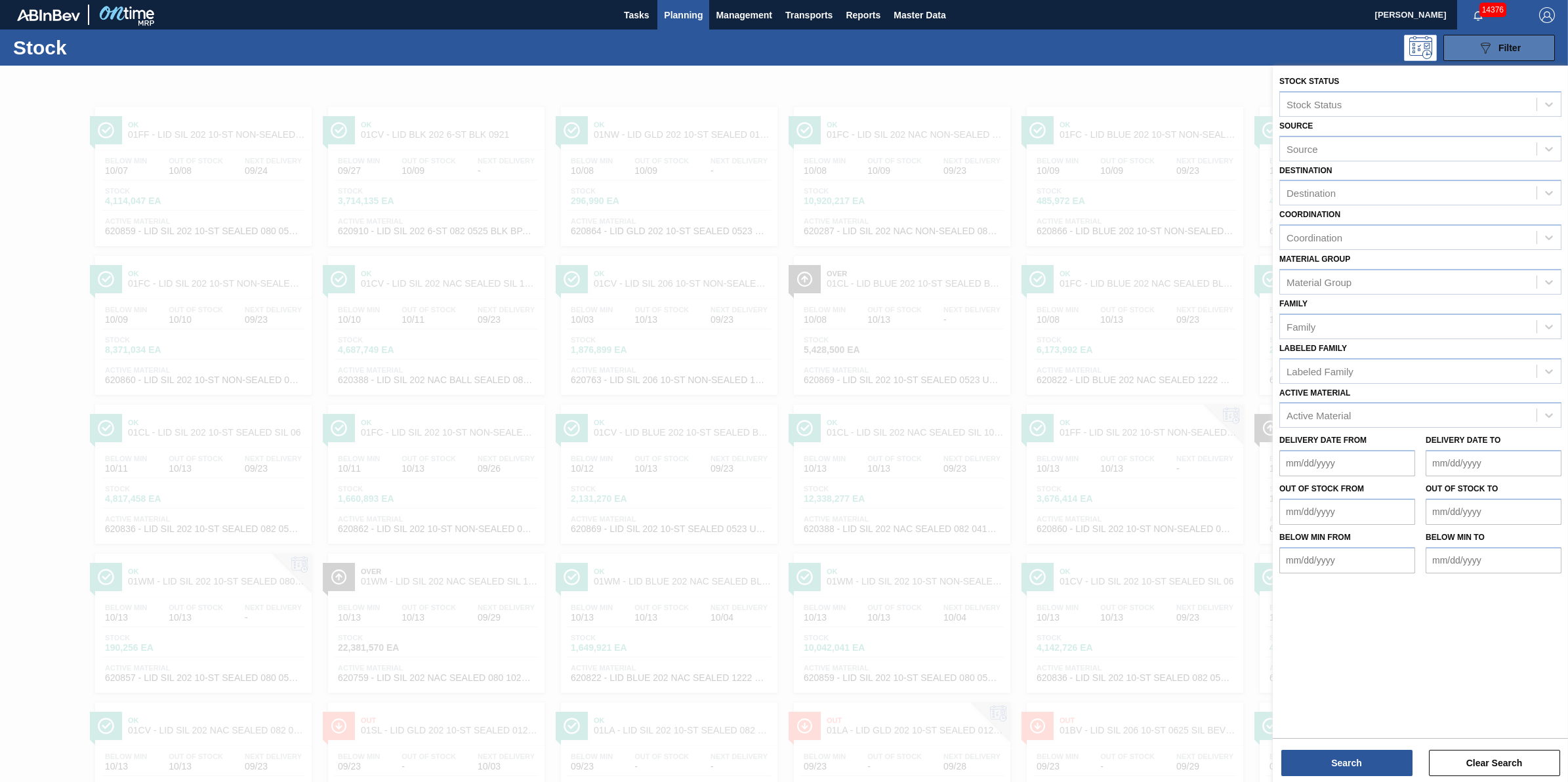
click at [1453, 51] on button "089F7B8B-B2A5-4AFE-B5C0-19BA573D28AC Filter" at bounding box center [1499, 48] width 111 height 26
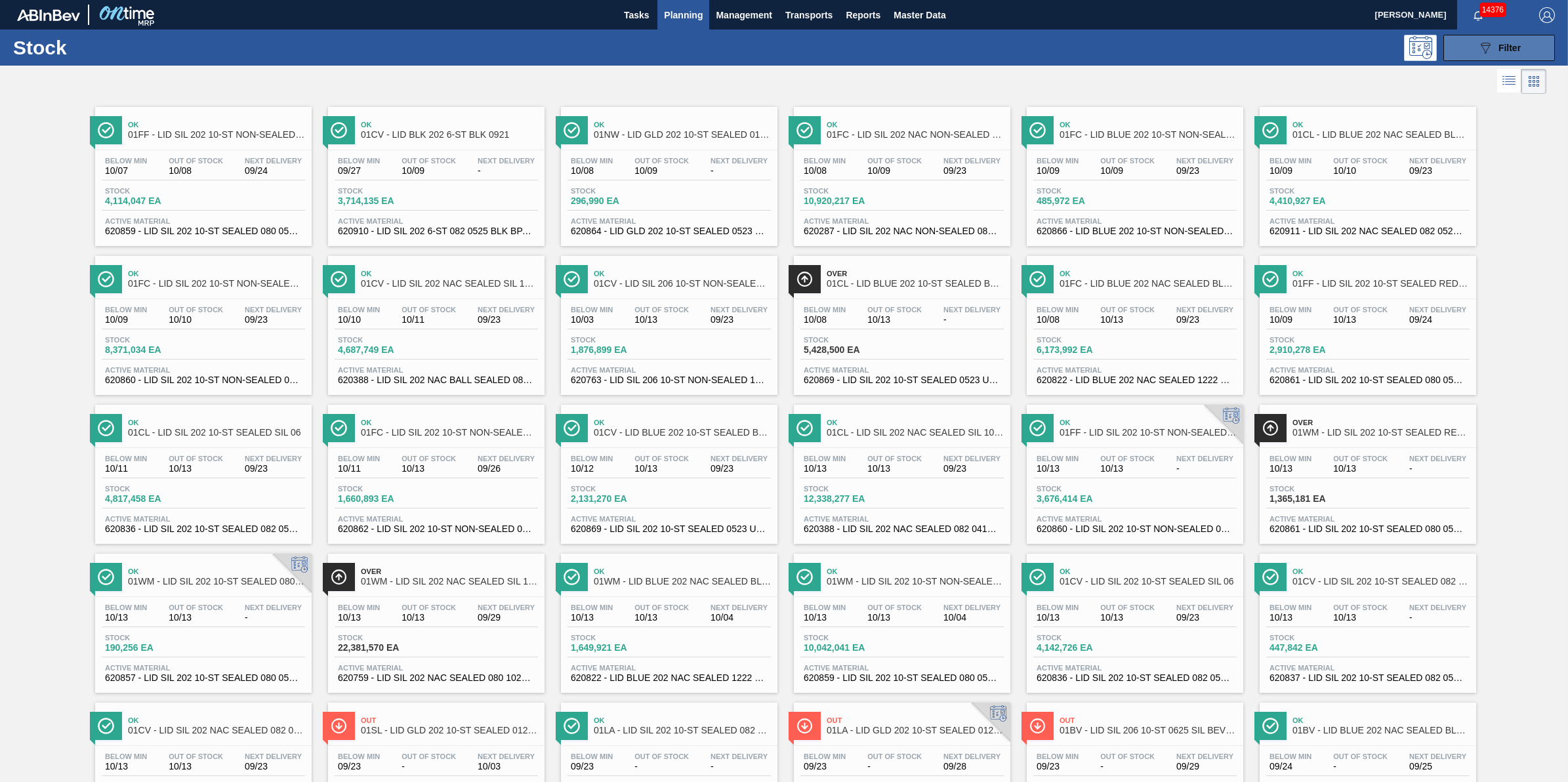
click at [1453, 51] on button "089F7B8B-B2A5-4AFE-B5C0-19BA573D28AC Filter" at bounding box center [1499, 48] width 111 height 26
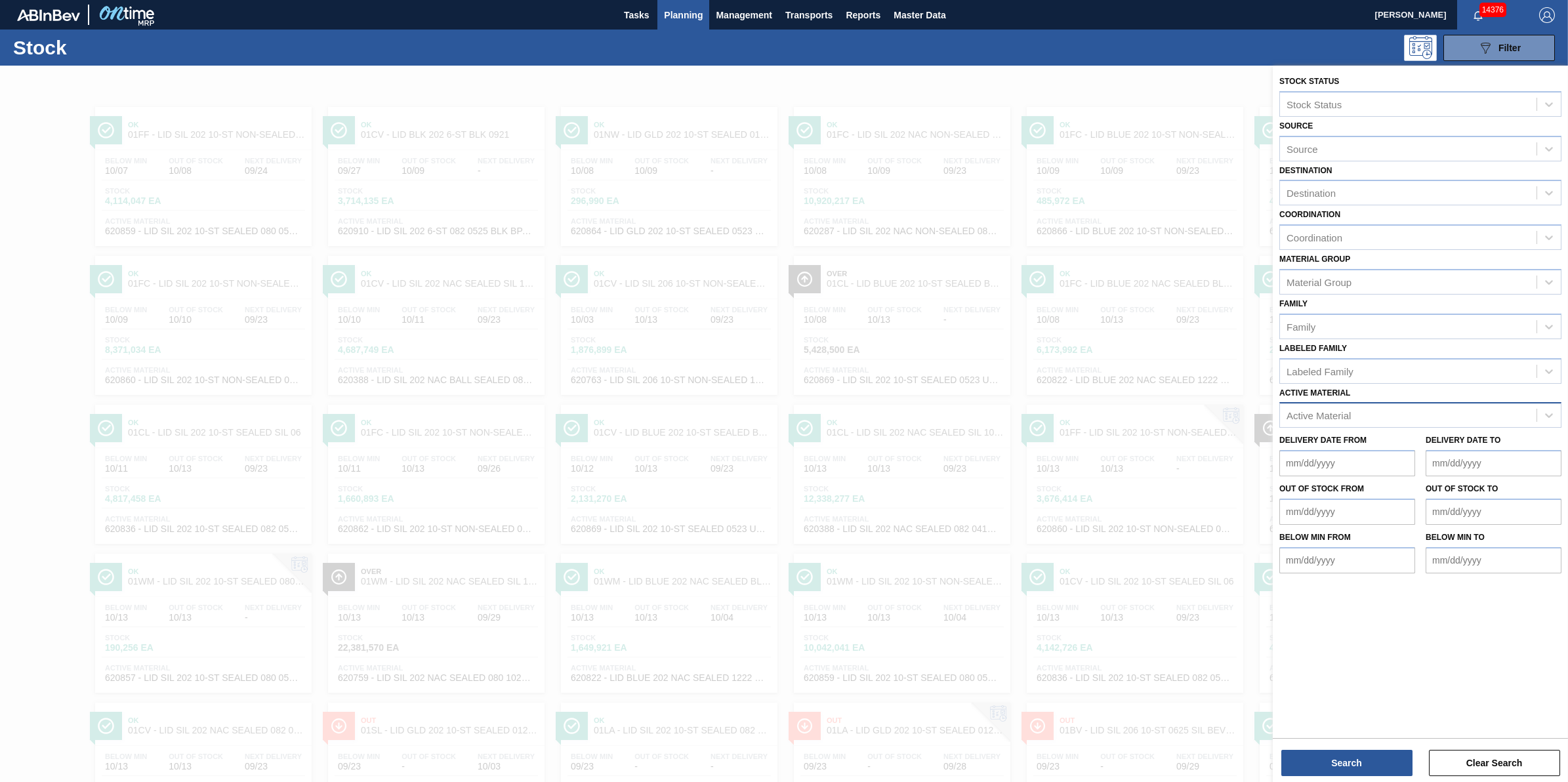
click at [1395, 406] on div "Active Material" at bounding box center [1408, 416] width 257 height 19
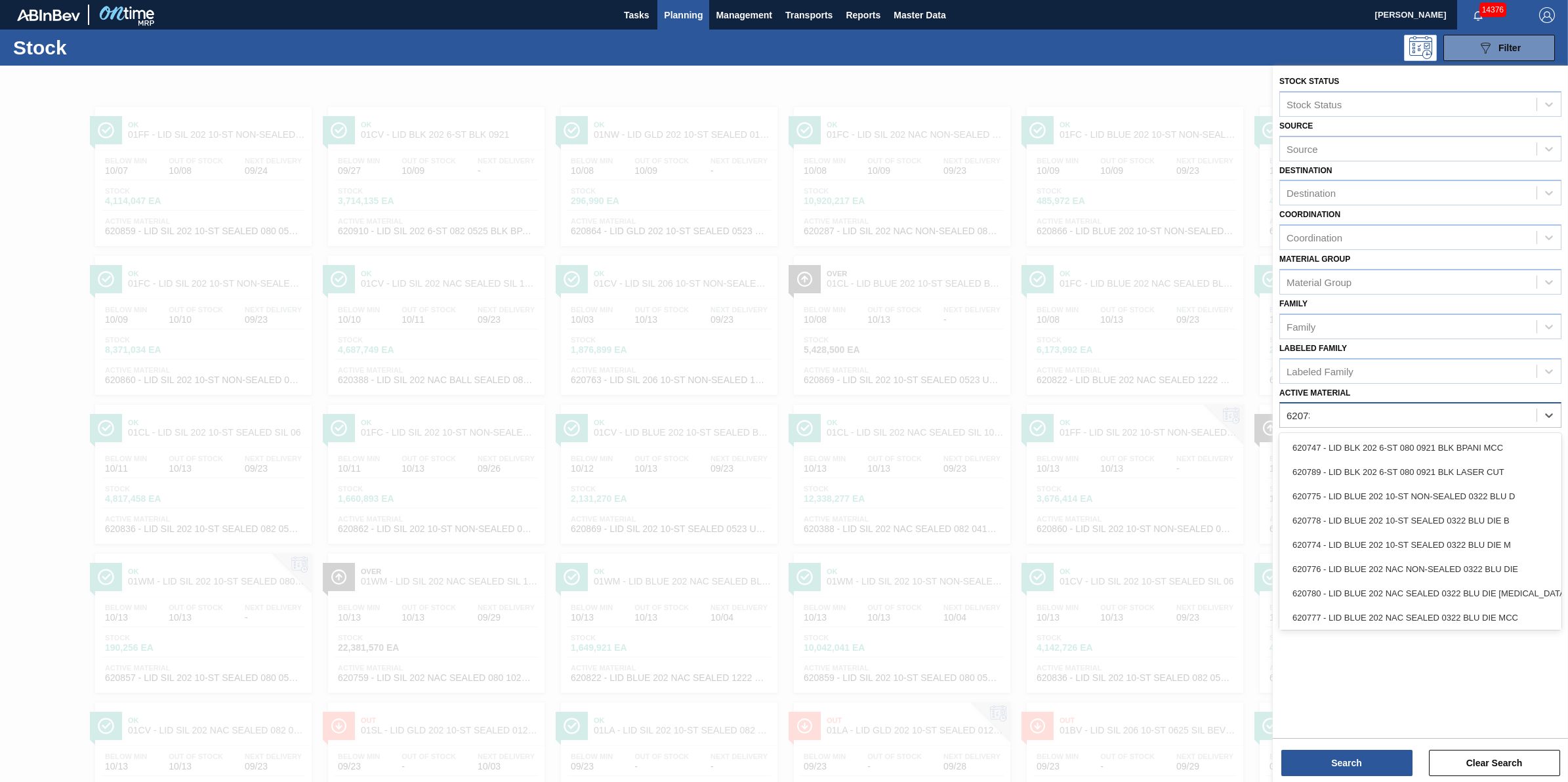
type Material "620734"
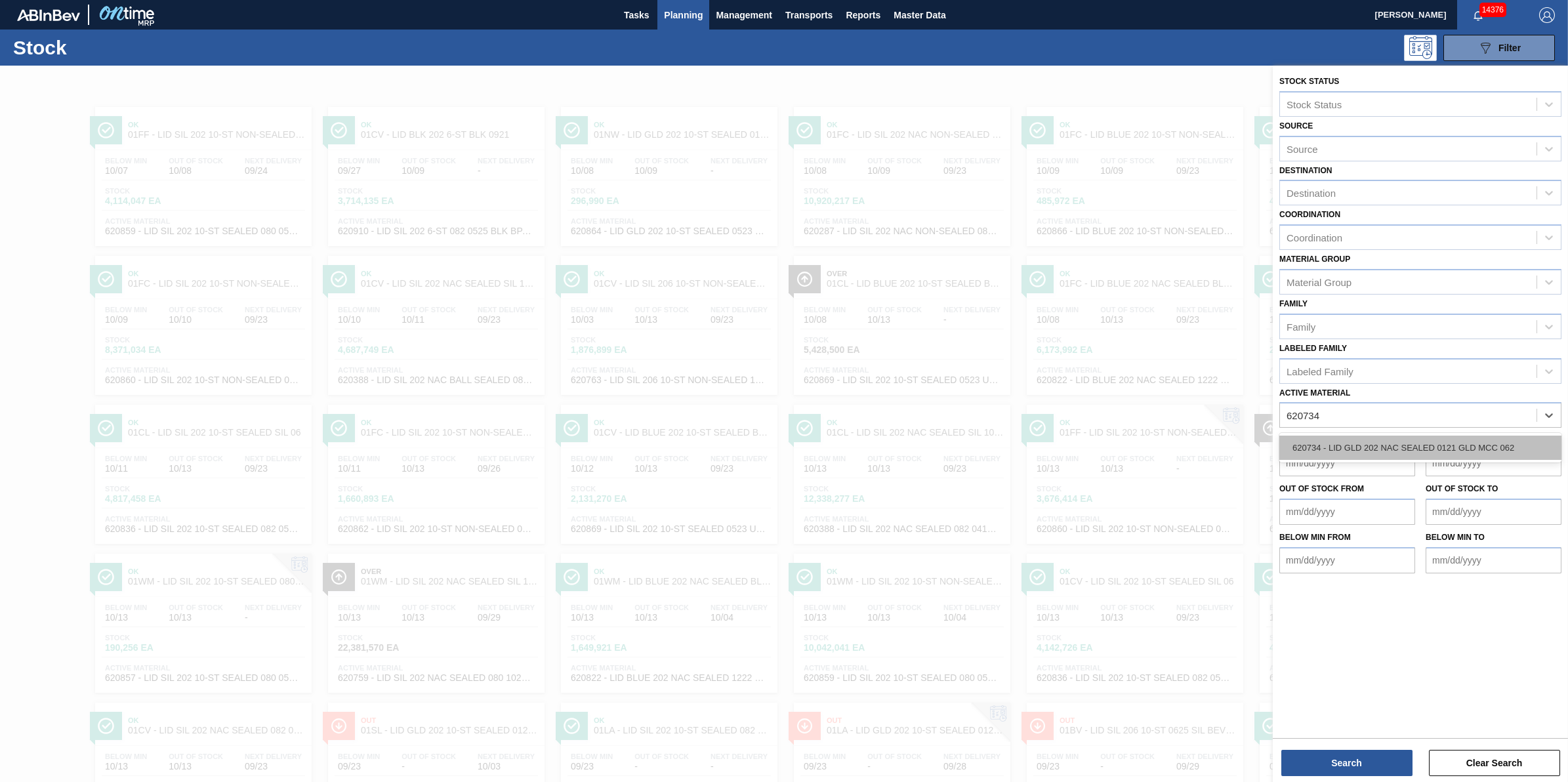
click at [1375, 442] on div "620734 - LID GLD 202 NAC SEALED 0121 GLD MCC 062" at bounding box center [1421, 448] width 282 height 25
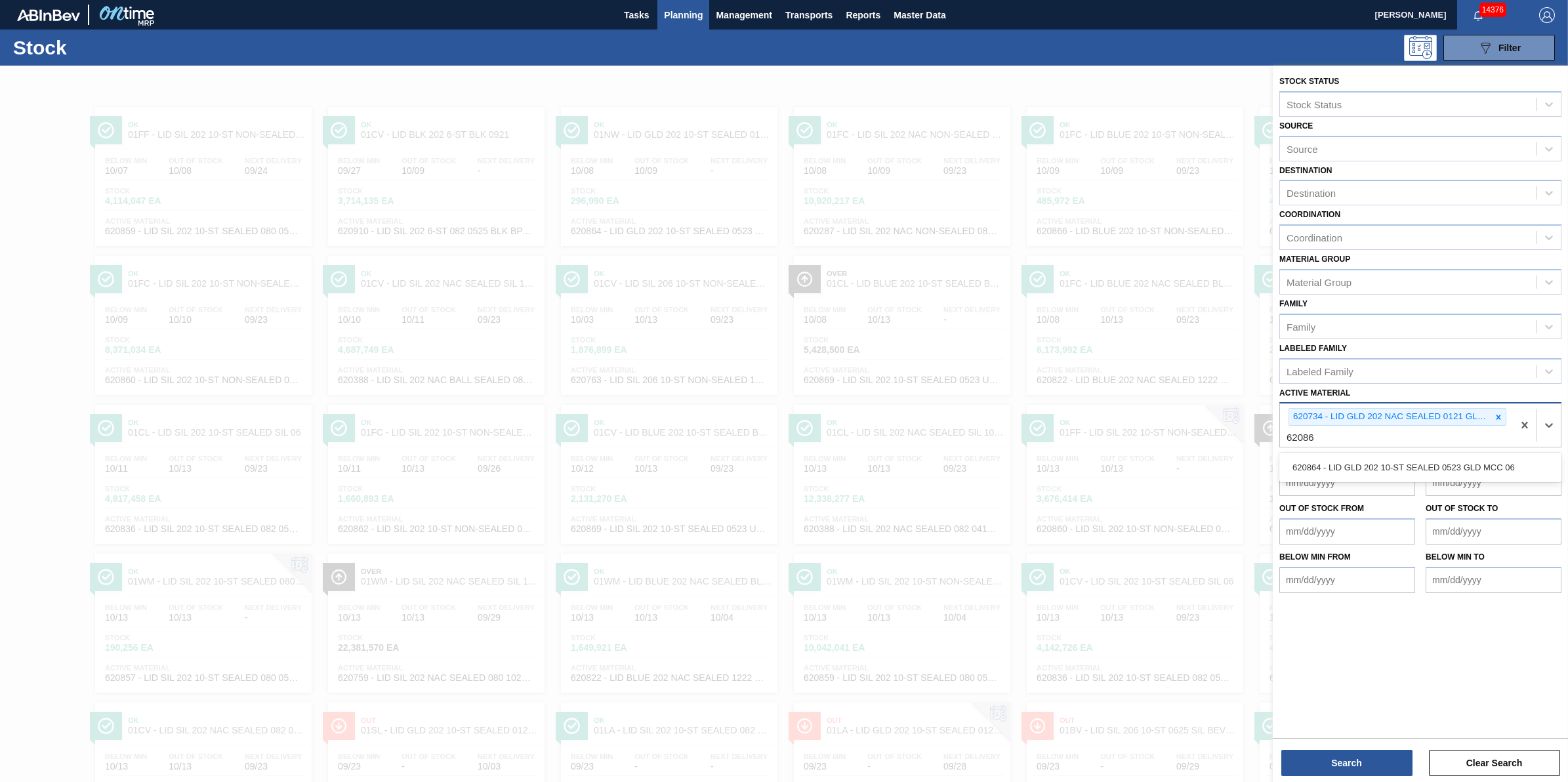
type Material "620864"
drag, startPoint x: 1363, startPoint y: 465, endPoint x: 1356, endPoint y: 478, distance: 14.8
click at [1362, 465] on div "620864 - LID GLD 202 10-ST SEALED 0523 GLD MCC 06" at bounding box center [1421, 468] width 282 height 25
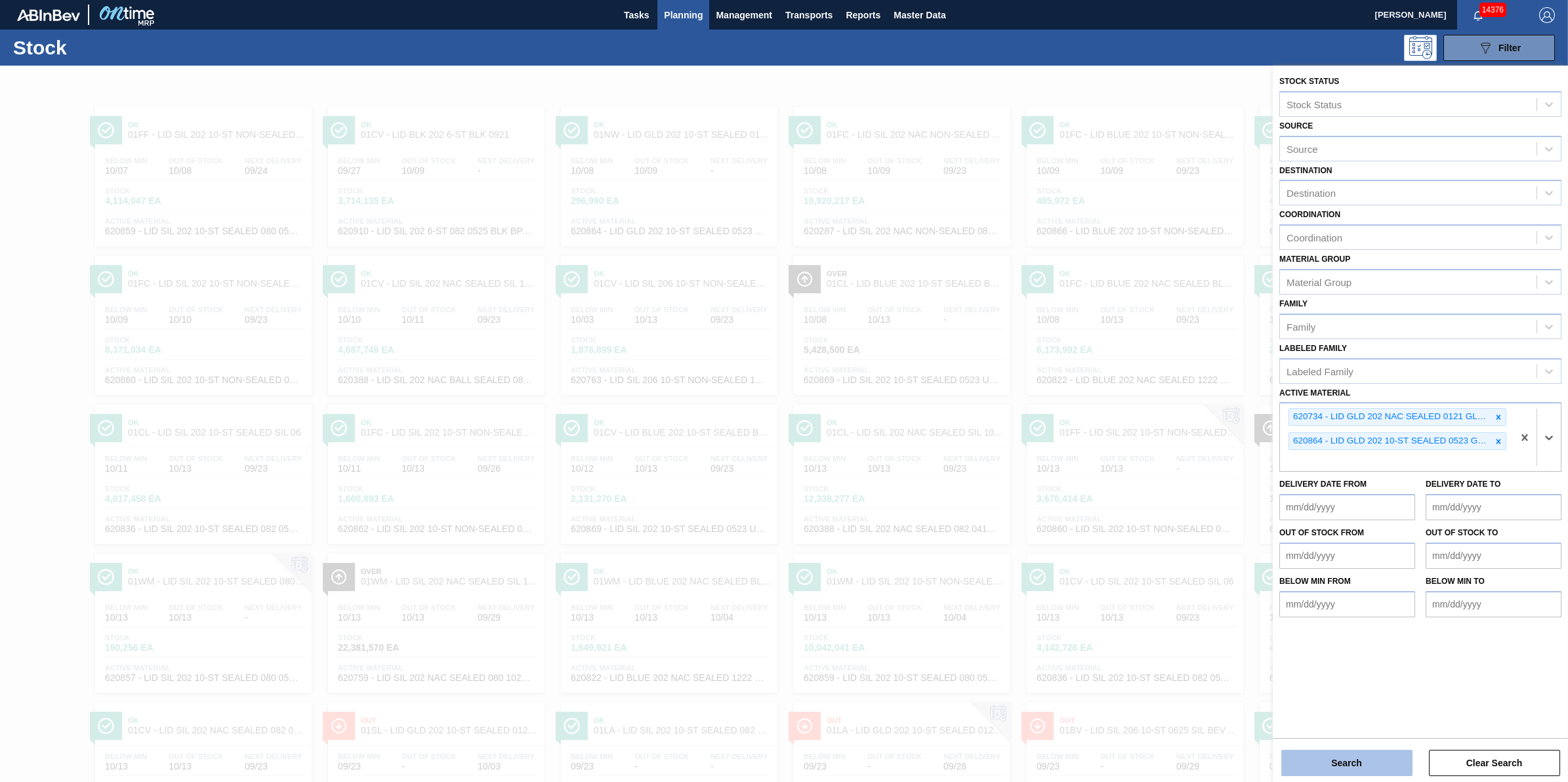
click at [1339, 762] on button "Search" at bounding box center [1347, 763] width 132 height 26
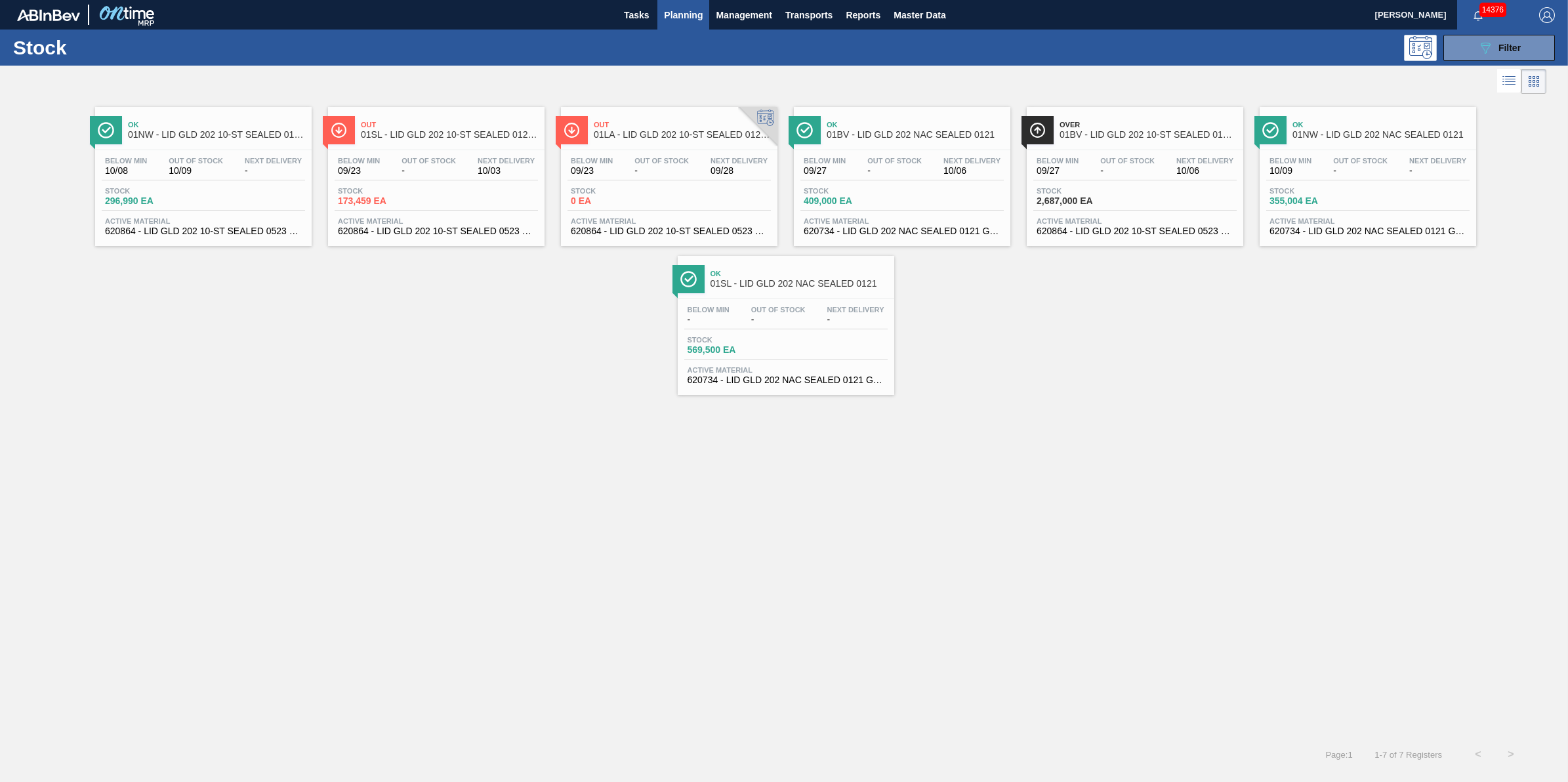
click at [228, 162] on div "Below Min 10/08 Out Of Stock 10/09 Next Delivery -" at bounding box center [204, 168] width 204 height 24
click at [897, 174] on span "-" at bounding box center [894, 171] width 54 height 10
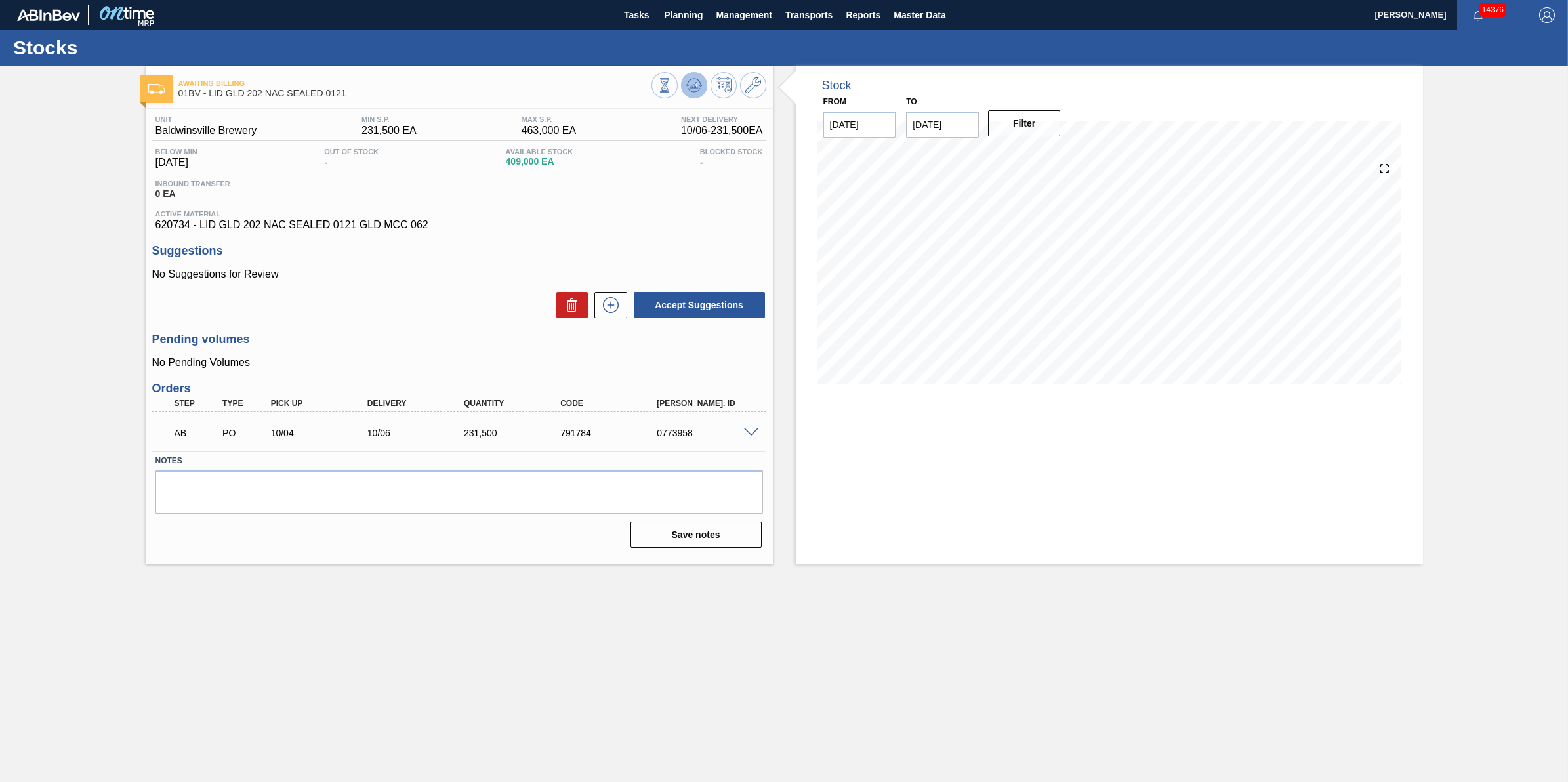
click at [697, 83] on icon at bounding box center [694, 85] width 16 height 16
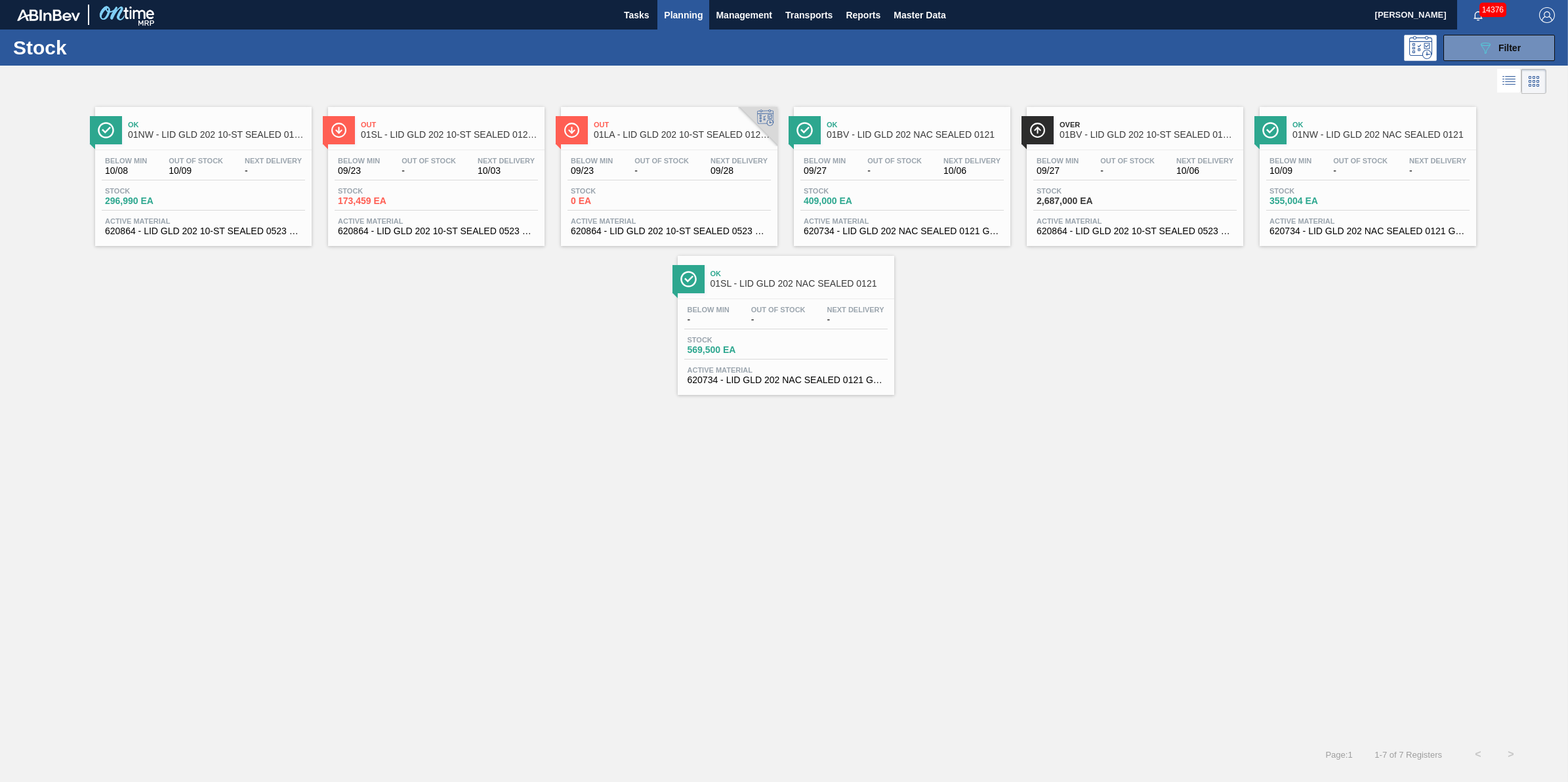
click at [668, 161] on span "Out Of Stock" at bounding box center [661, 160] width 54 height 8
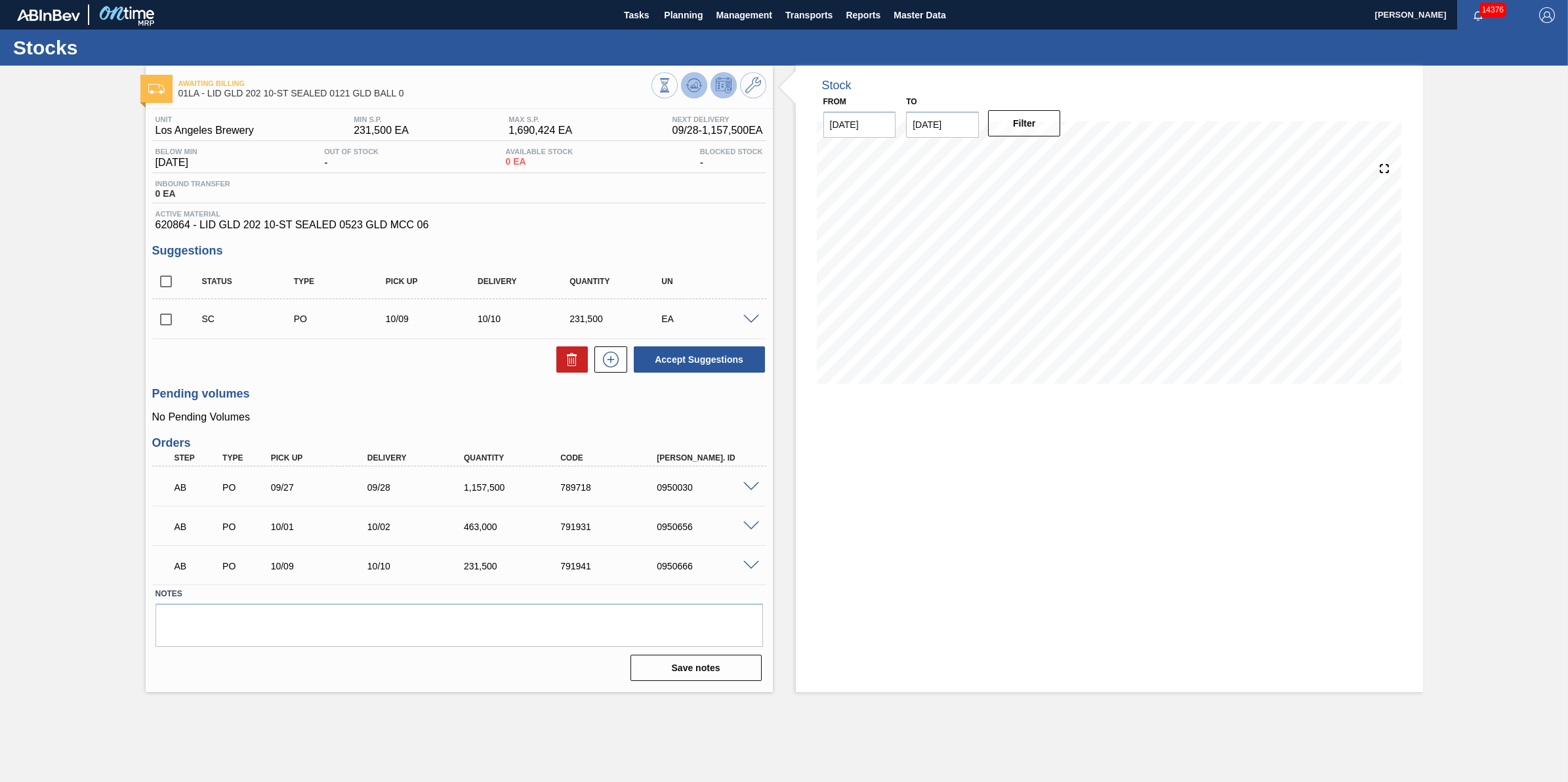
click at [701, 85] on icon at bounding box center [700, 86] width 3 height 2
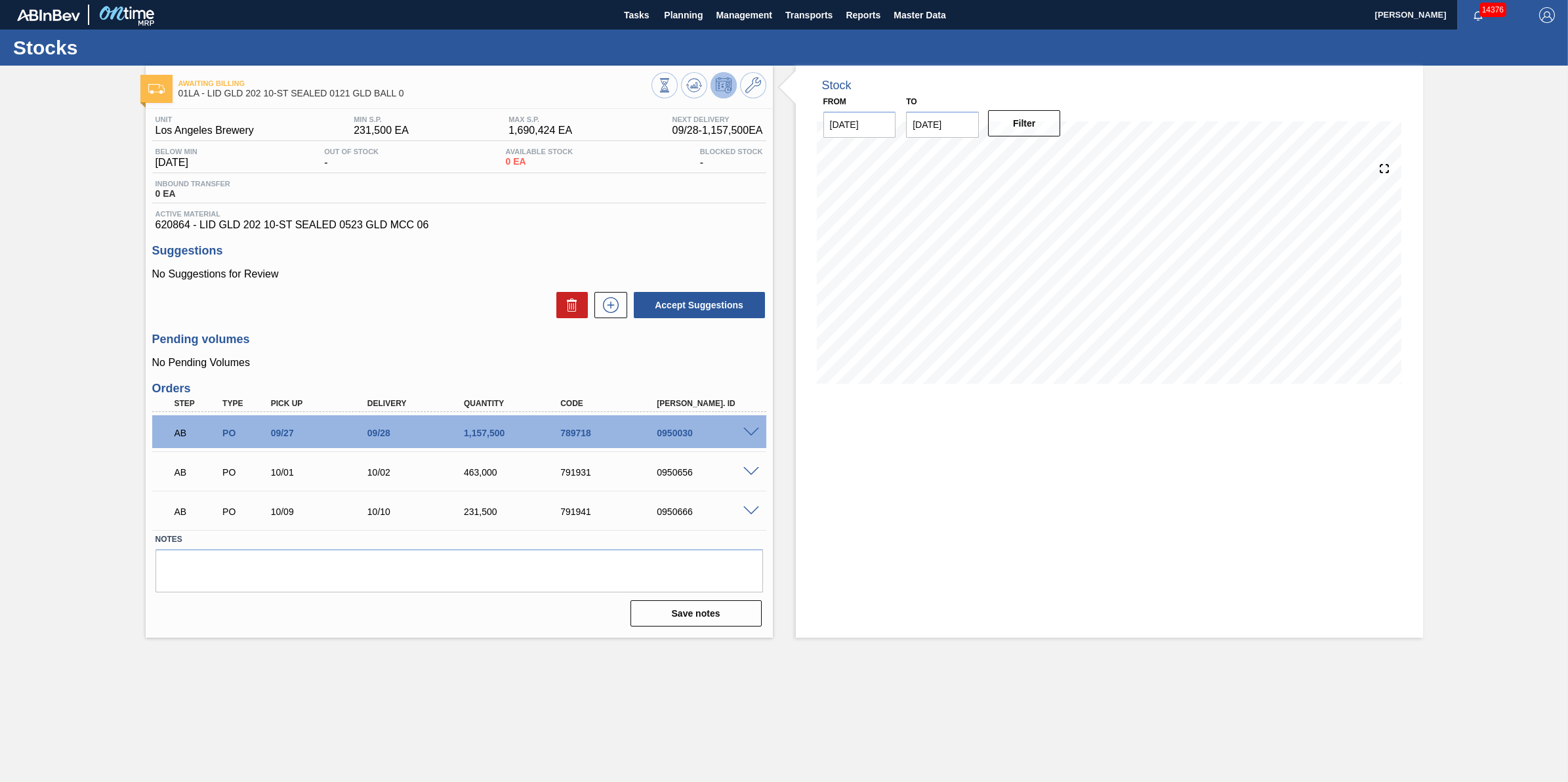
click at [753, 435] on span at bounding box center [751, 433] width 16 height 10
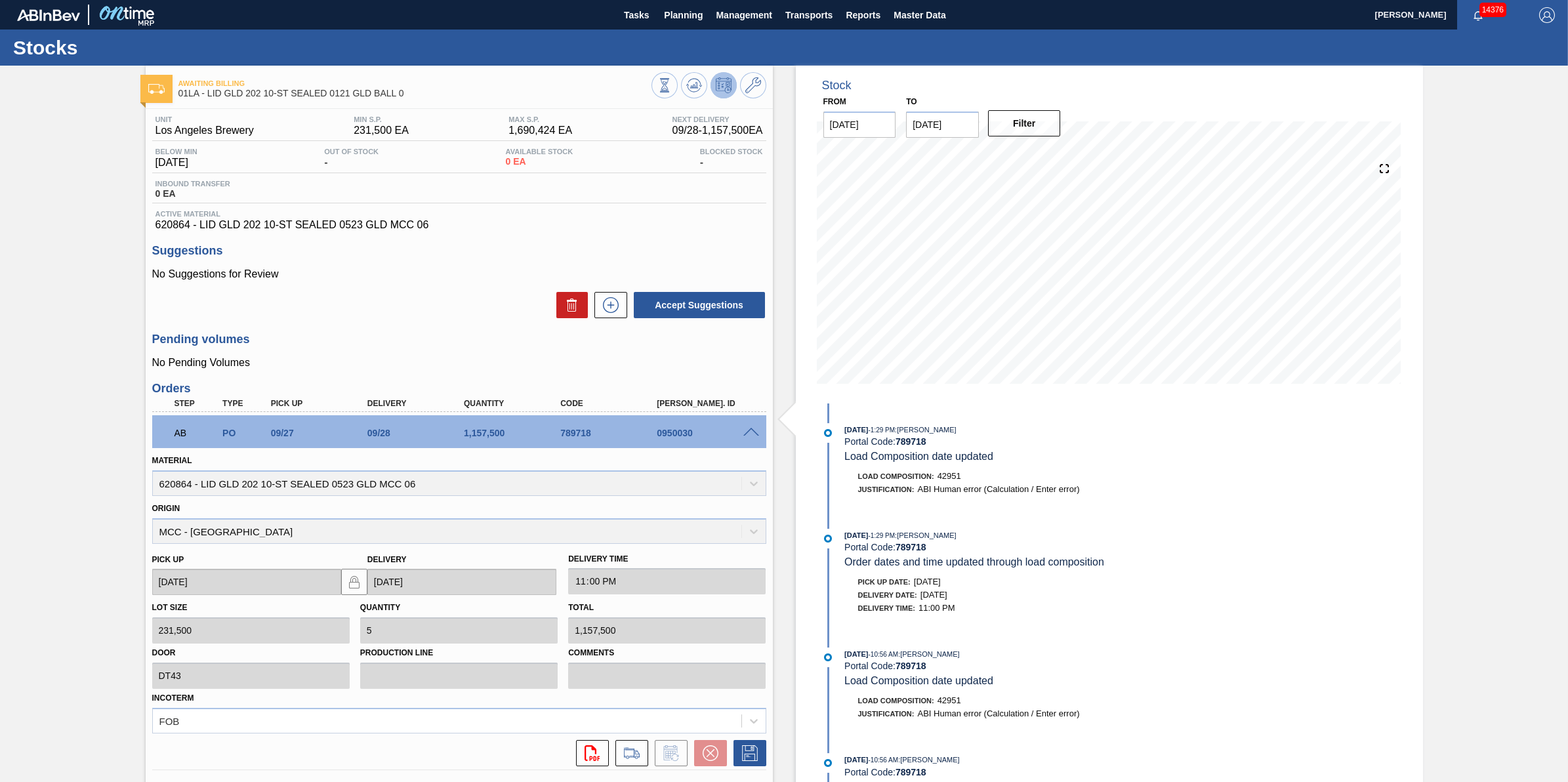
click at [753, 435] on span at bounding box center [751, 433] width 16 height 10
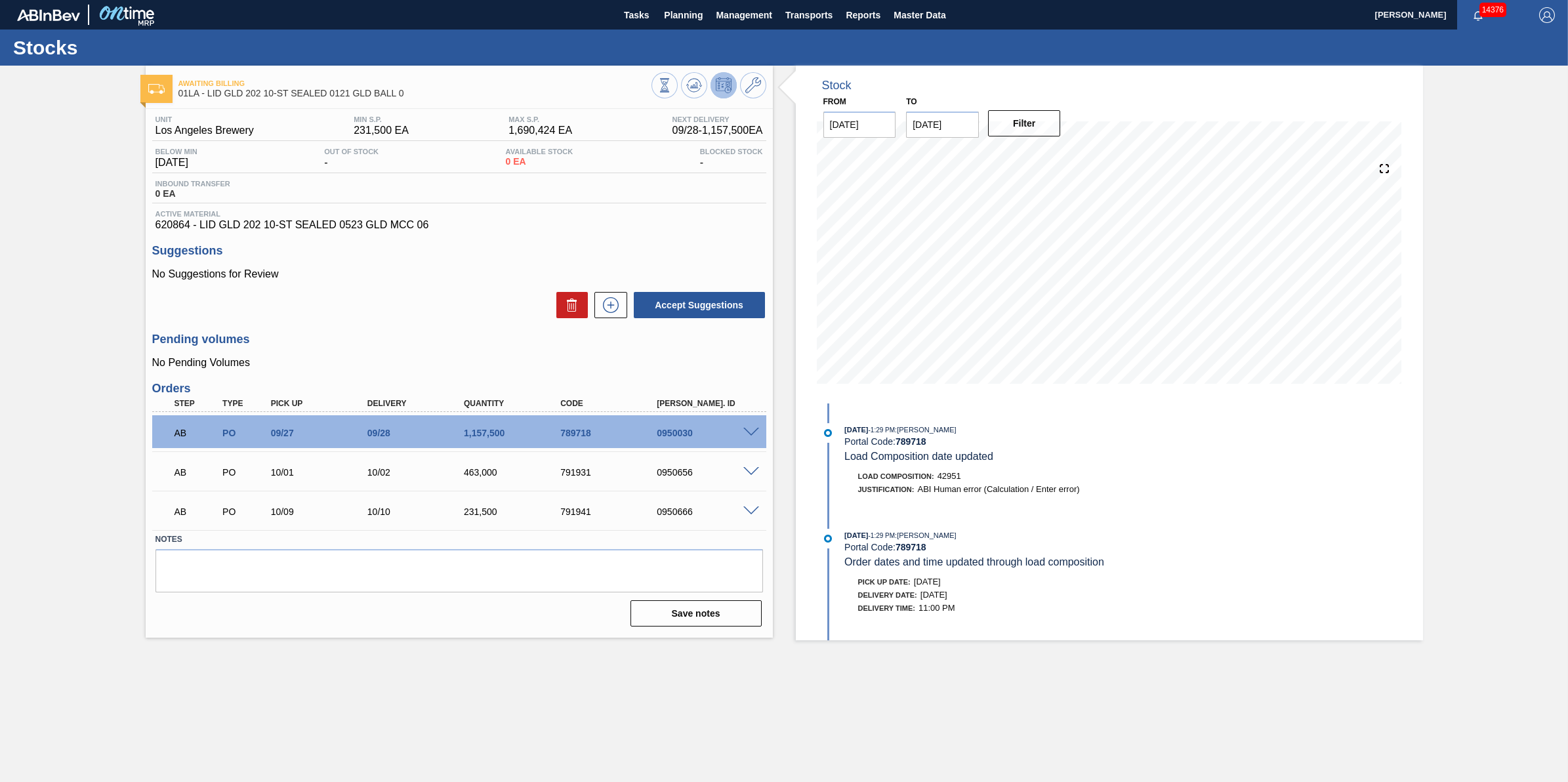
click at [751, 477] on span at bounding box center [751, 473] width 16 height 10
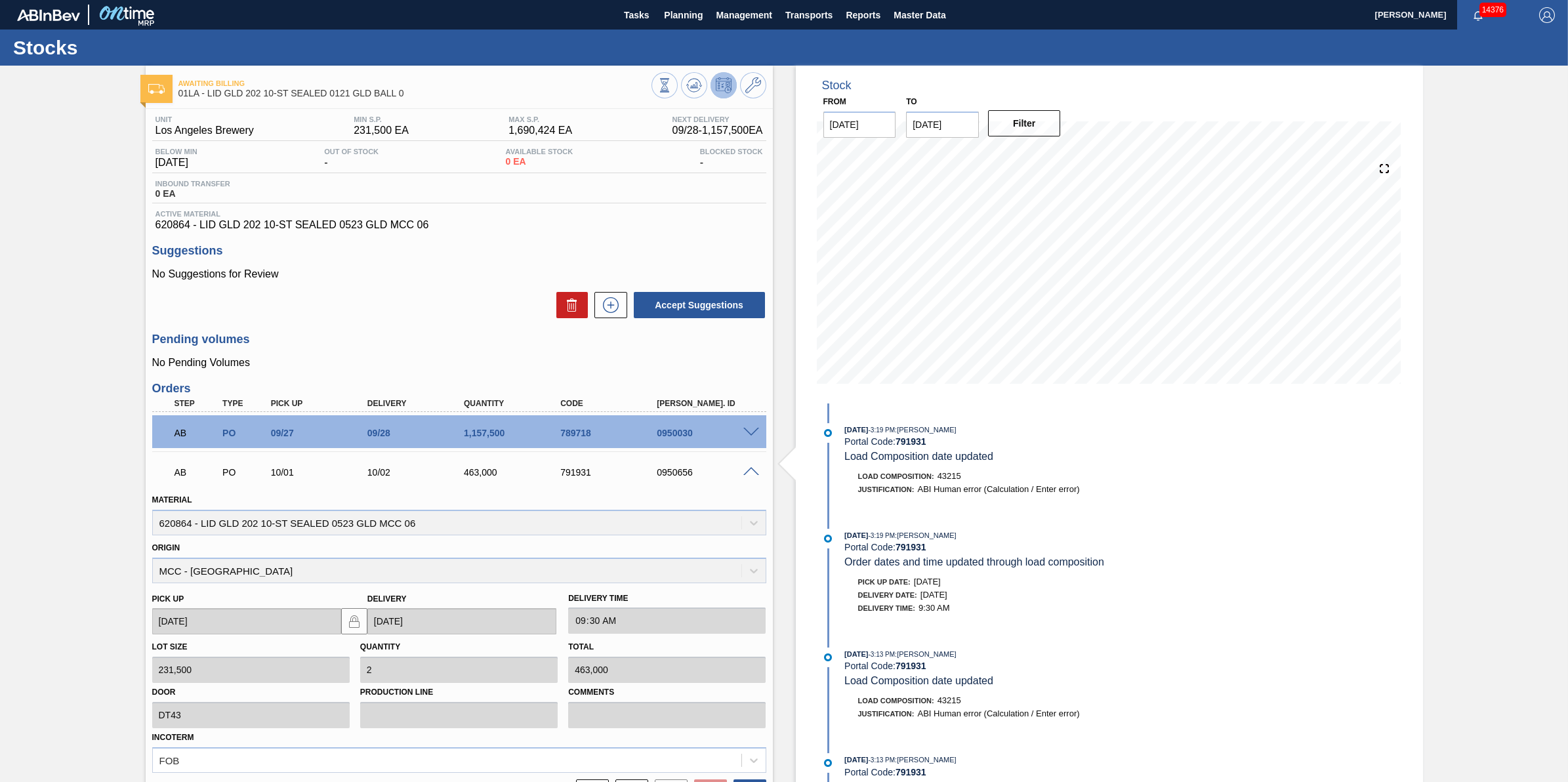
click at [753, 475] on span at bounding box center [751, 473] width 16 height 10
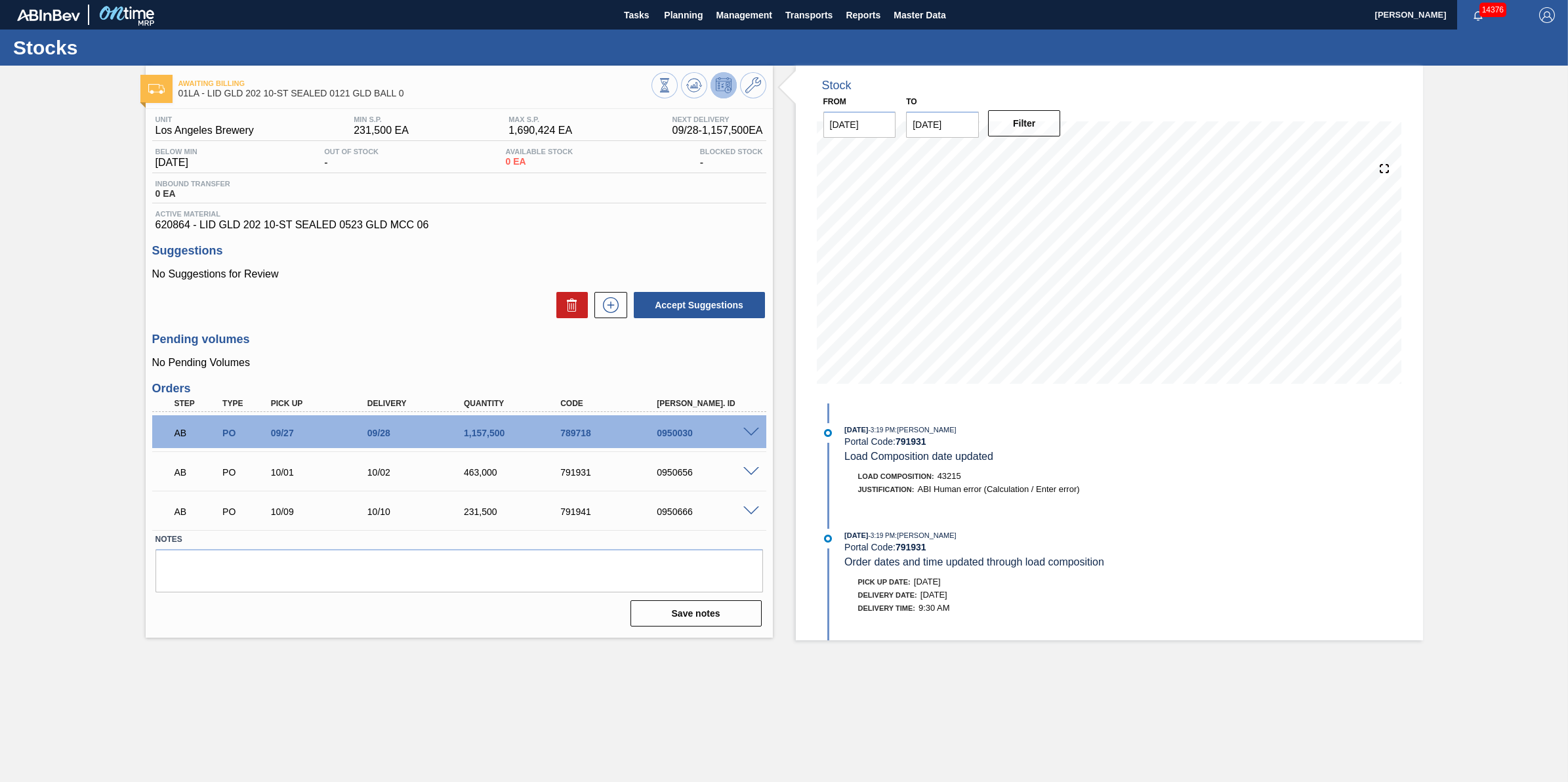
click at [746, 514] on span at bounding box center [751, 512] width 16 height 10
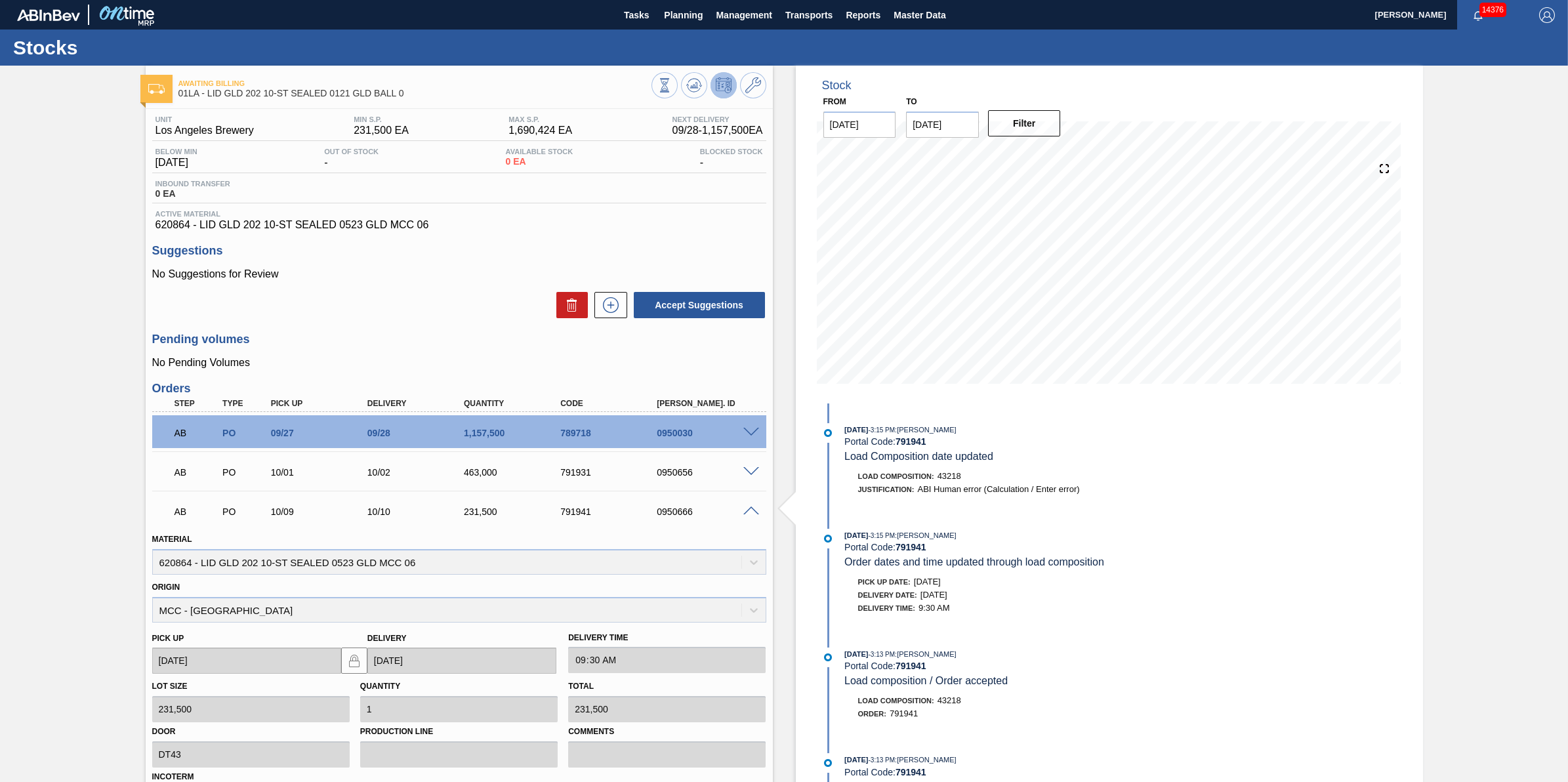
click at [746, 515] on span at bounding box center [751, 512] width 16 height 10
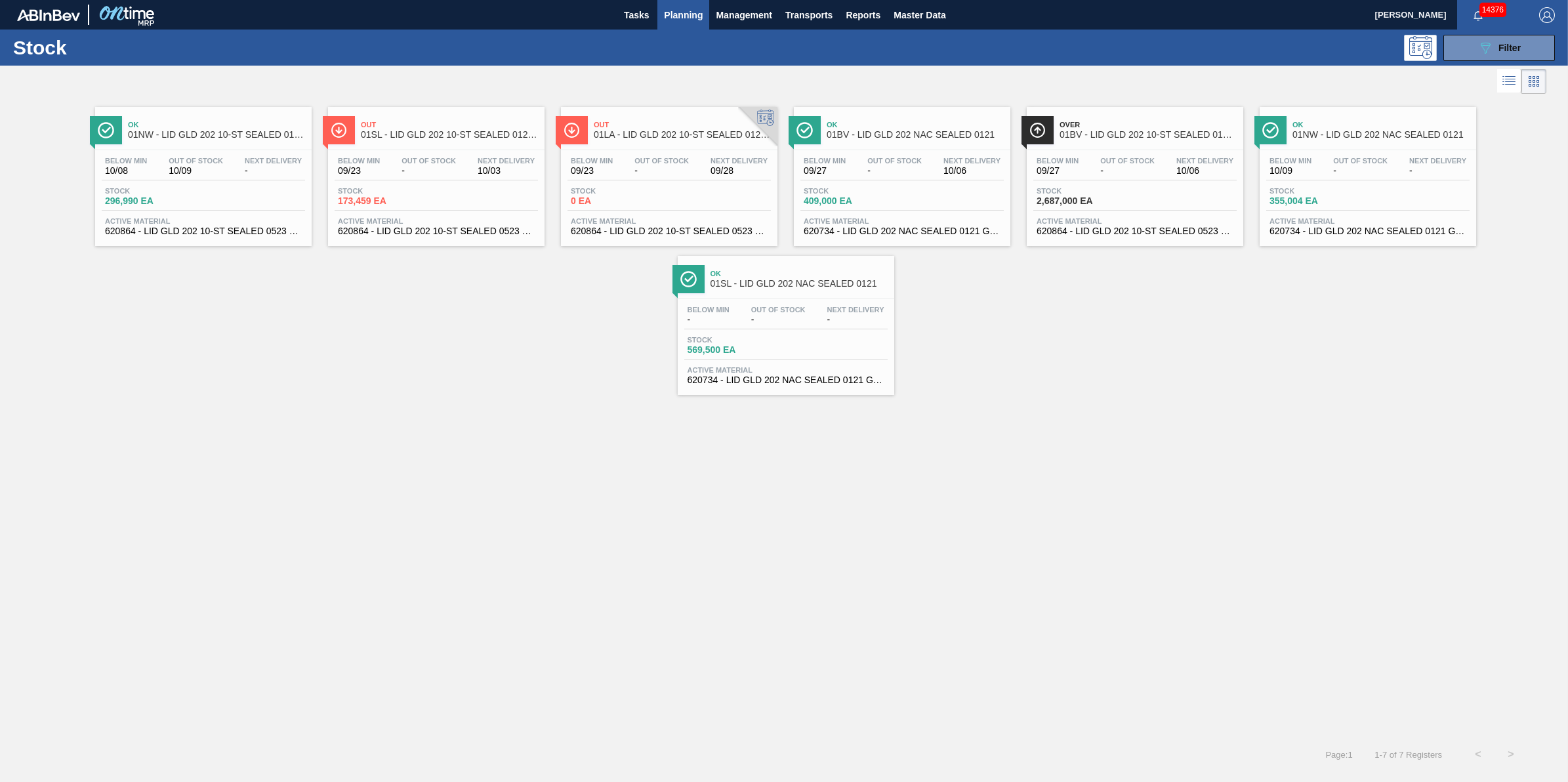
click at [411, 233] on span "620864 - LID GLD 202 10-ST SEALED 0523 GLD MCC 06" at bounding box center [436, 231] width 197 height 10
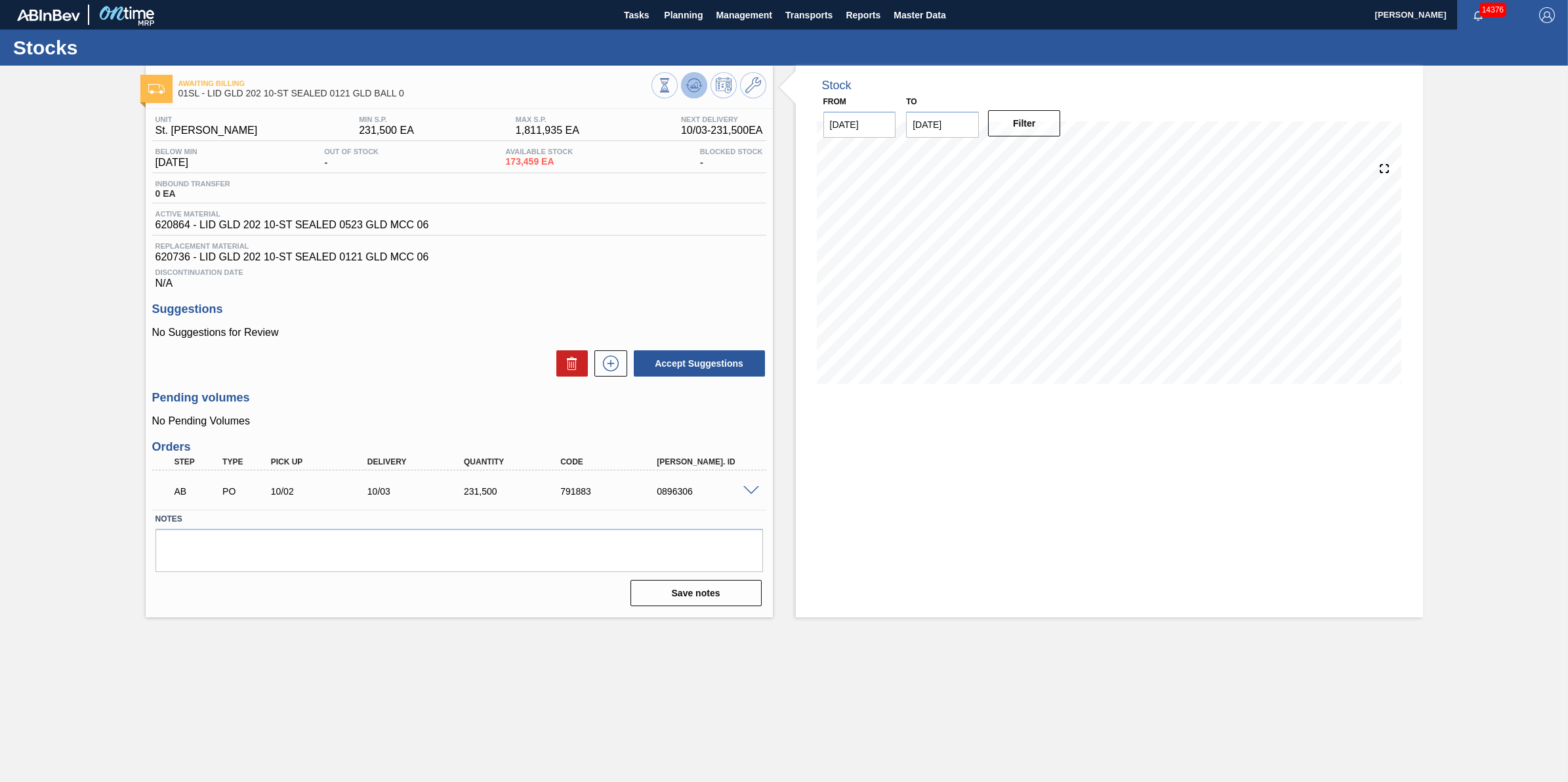
click at [688, 90] on icon at bounding box center [694, 85] width 16 height 16
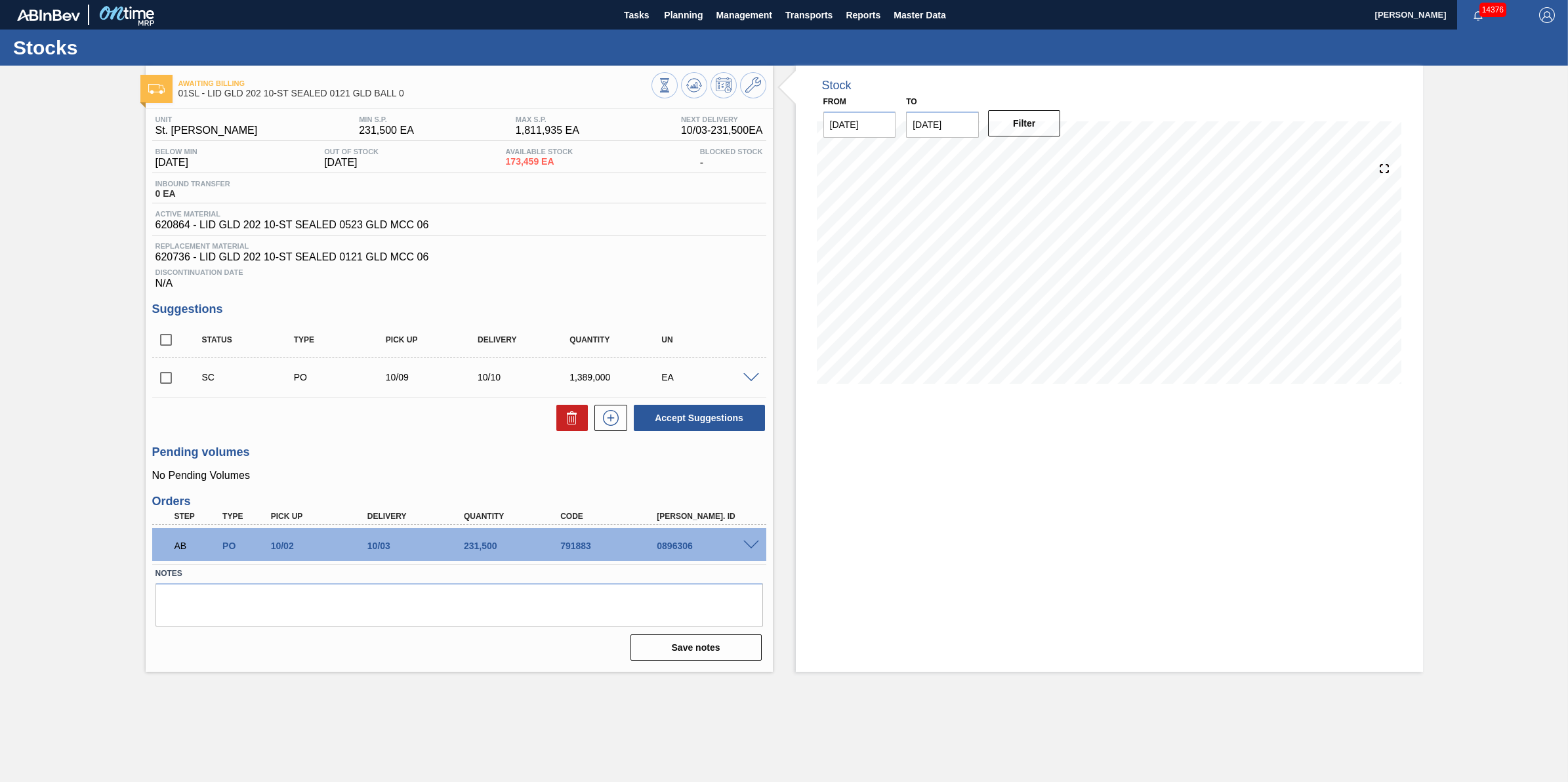
click at [752, 549] on span at bounding box center [751, 546] width 16 height 10
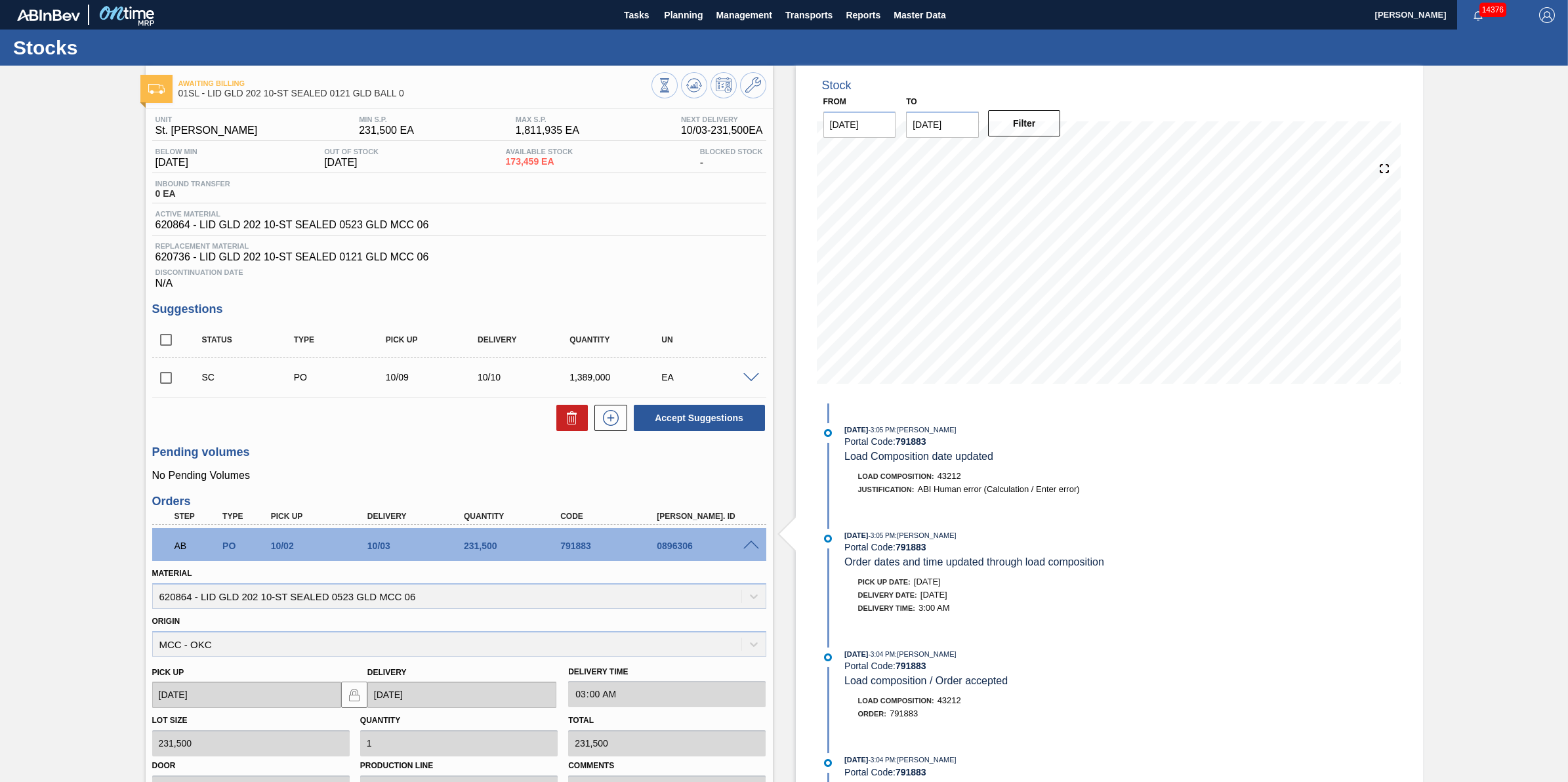
click at [752, 549] on span at bounding box center [751, 546] width 16 height 10
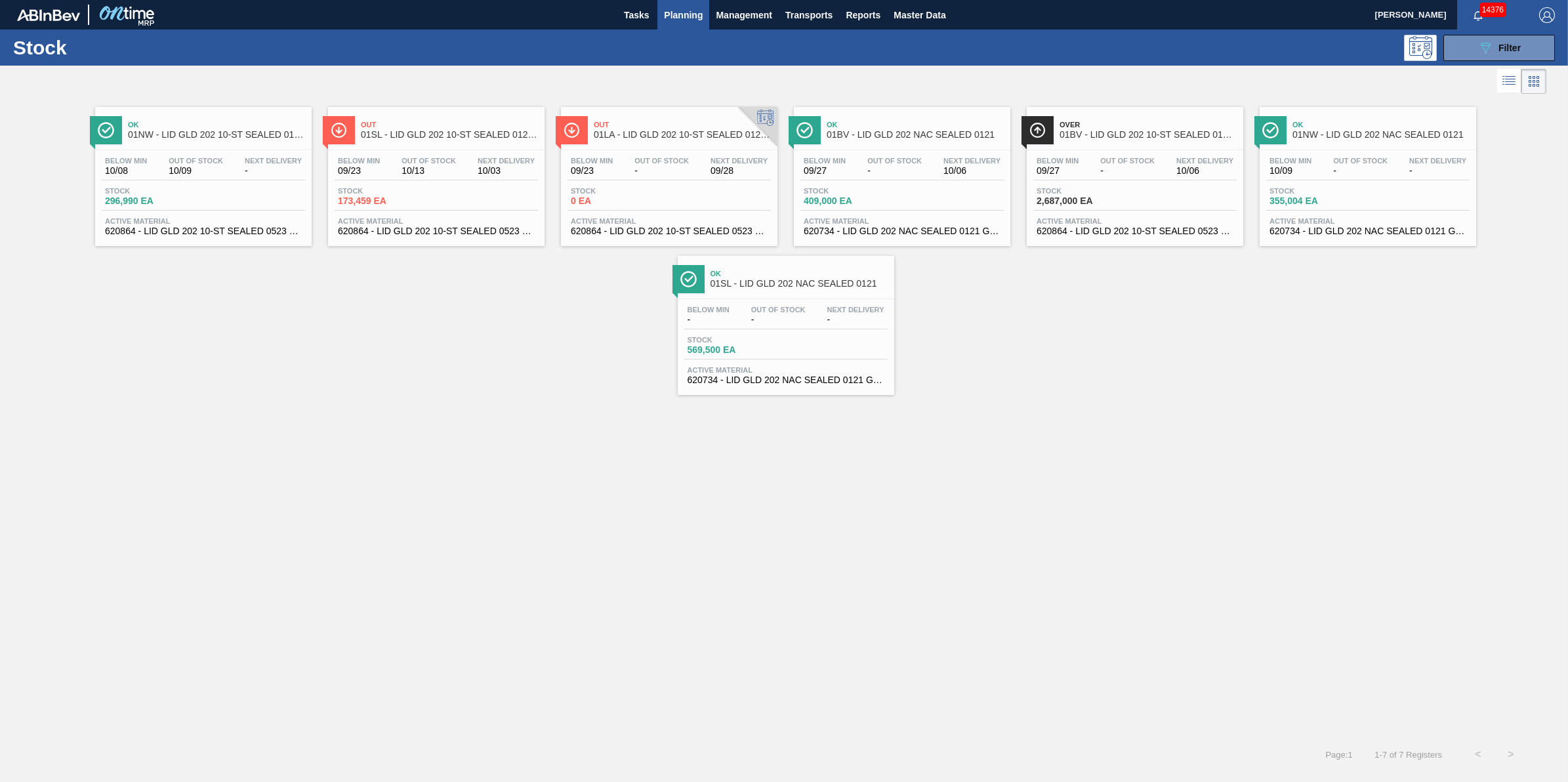
click at [1076, 168] on span "09/27" at bounding box center [1058, 171] width 42 height 10
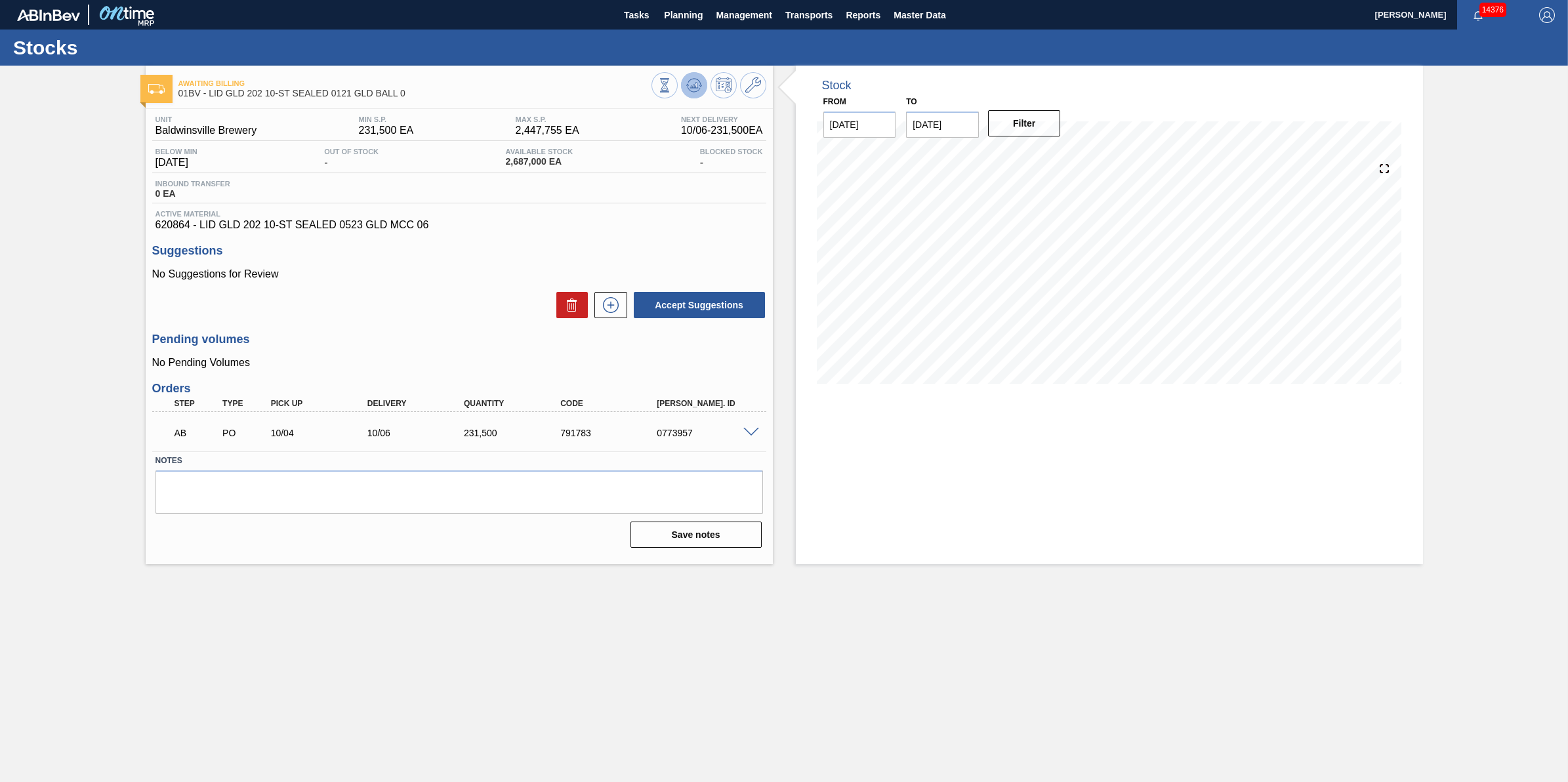
click at [691, 87] on icon at bounding box center [694, 85] width 9 height 6
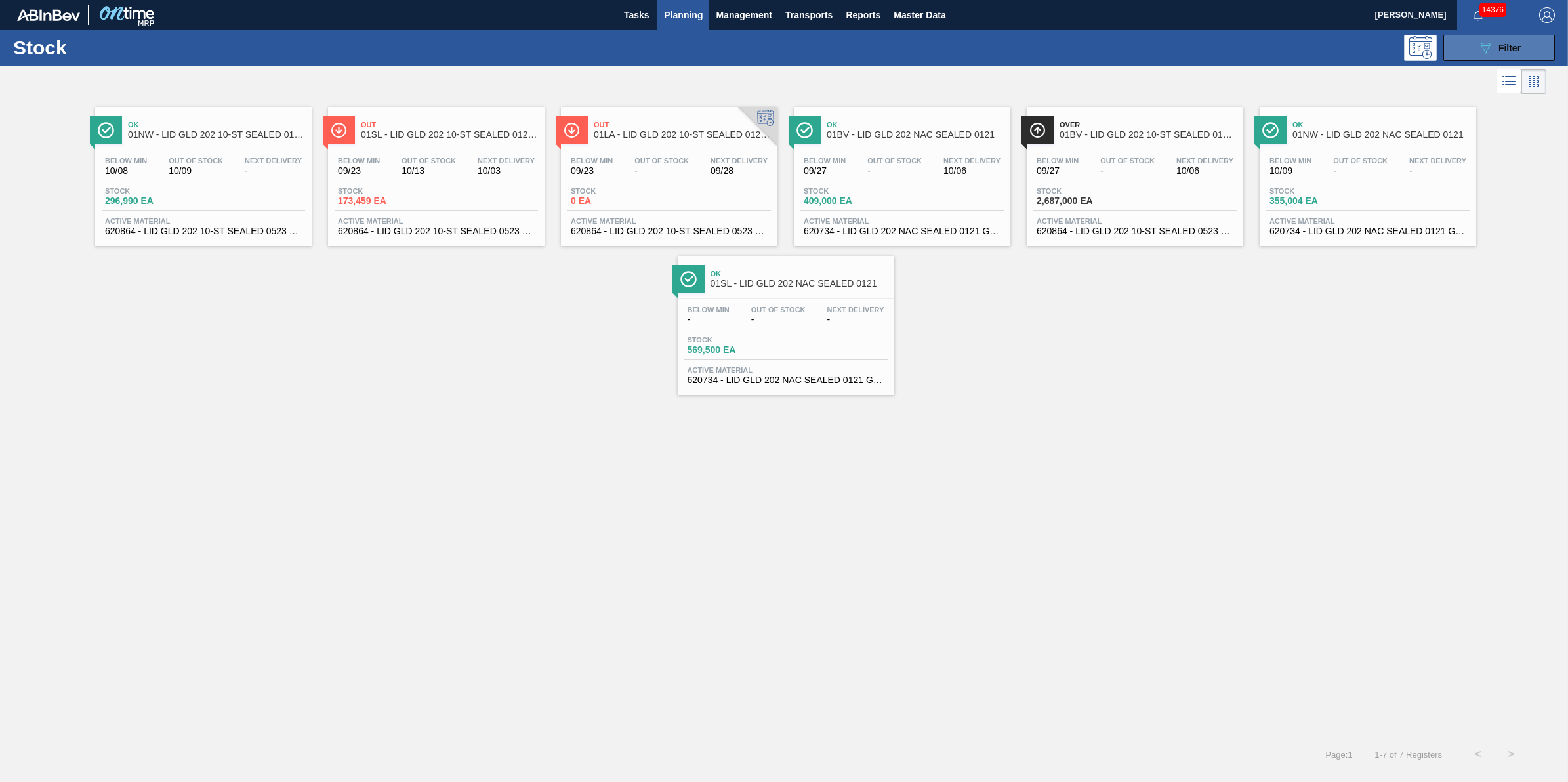
click at [1481, 53] on icon "089F7B8B-B2A5-4AFE-B5C0-19BA573D28AC" at bounding box center [1486, 48] width 16 height 16
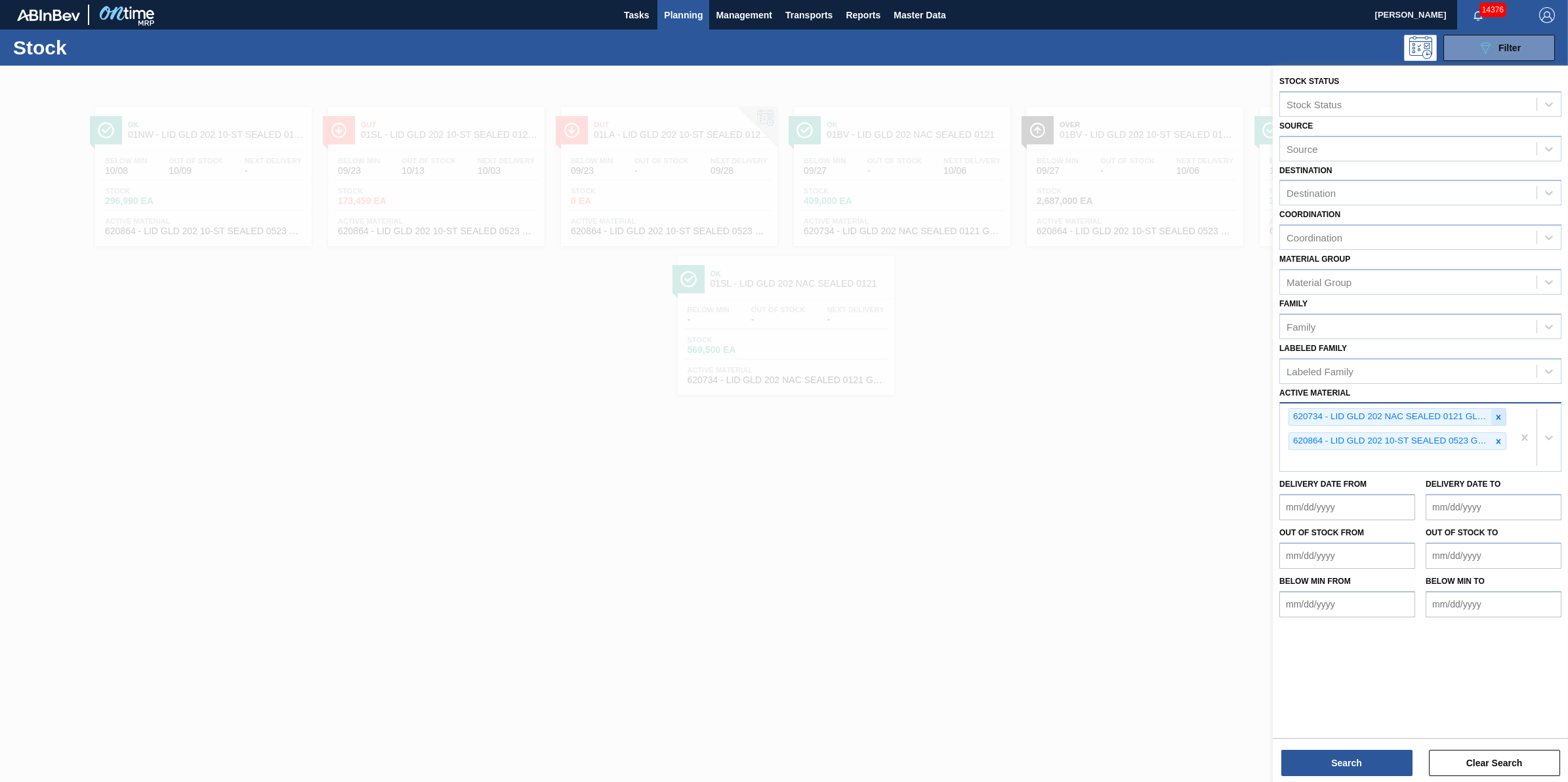
click at [1502, 418] on icon at bounding box center [1499, 417] width 9 height 9
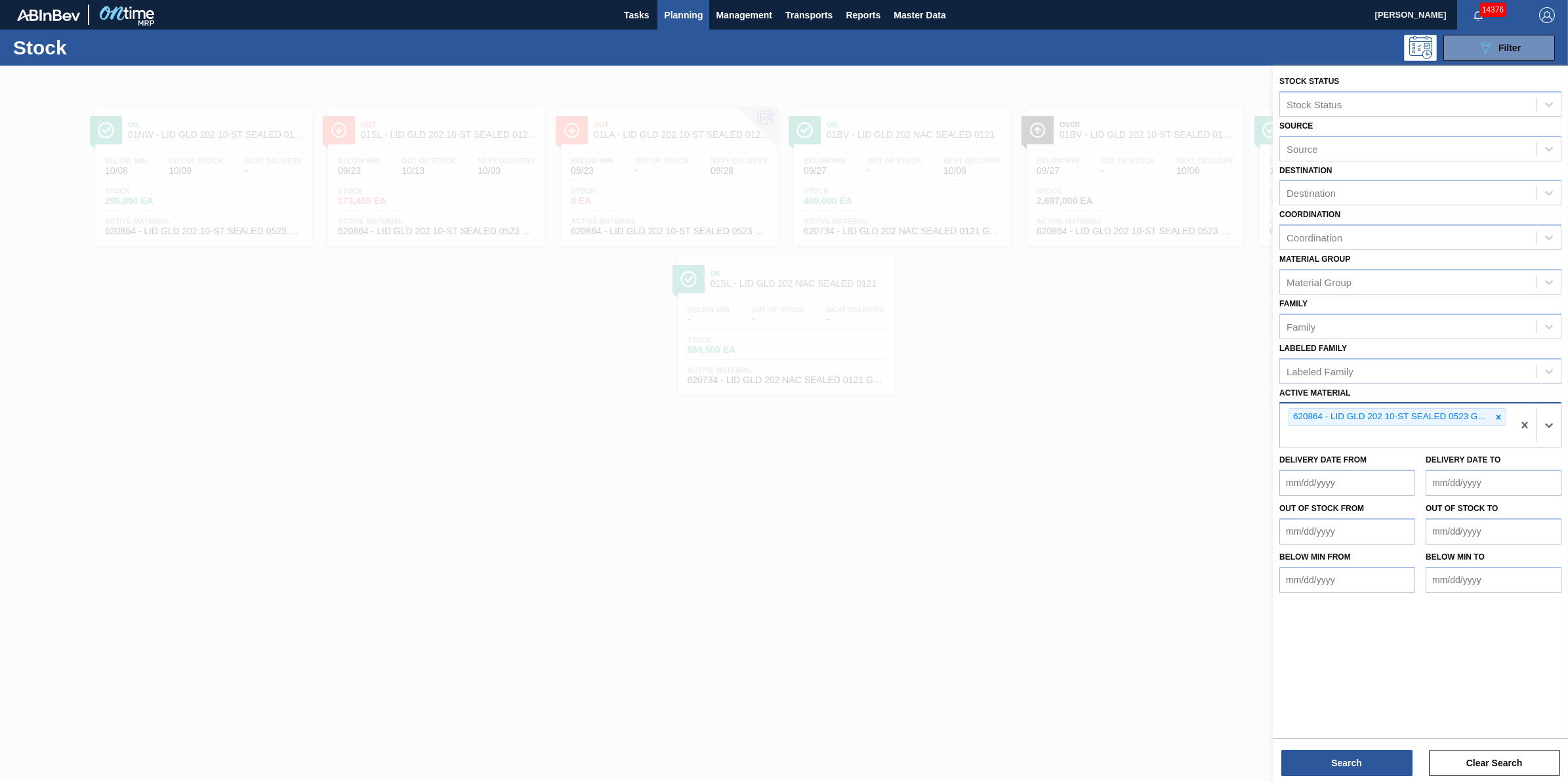
click at [1375, 776] on div "Stock Status Stock Status Source Source Destination Destination Coordination Co…" at bounding box center [1421, 425] width 296 height 719
click at [1378, 761] on button "Search" at bounding box center [1347, 763] width 132 height 26
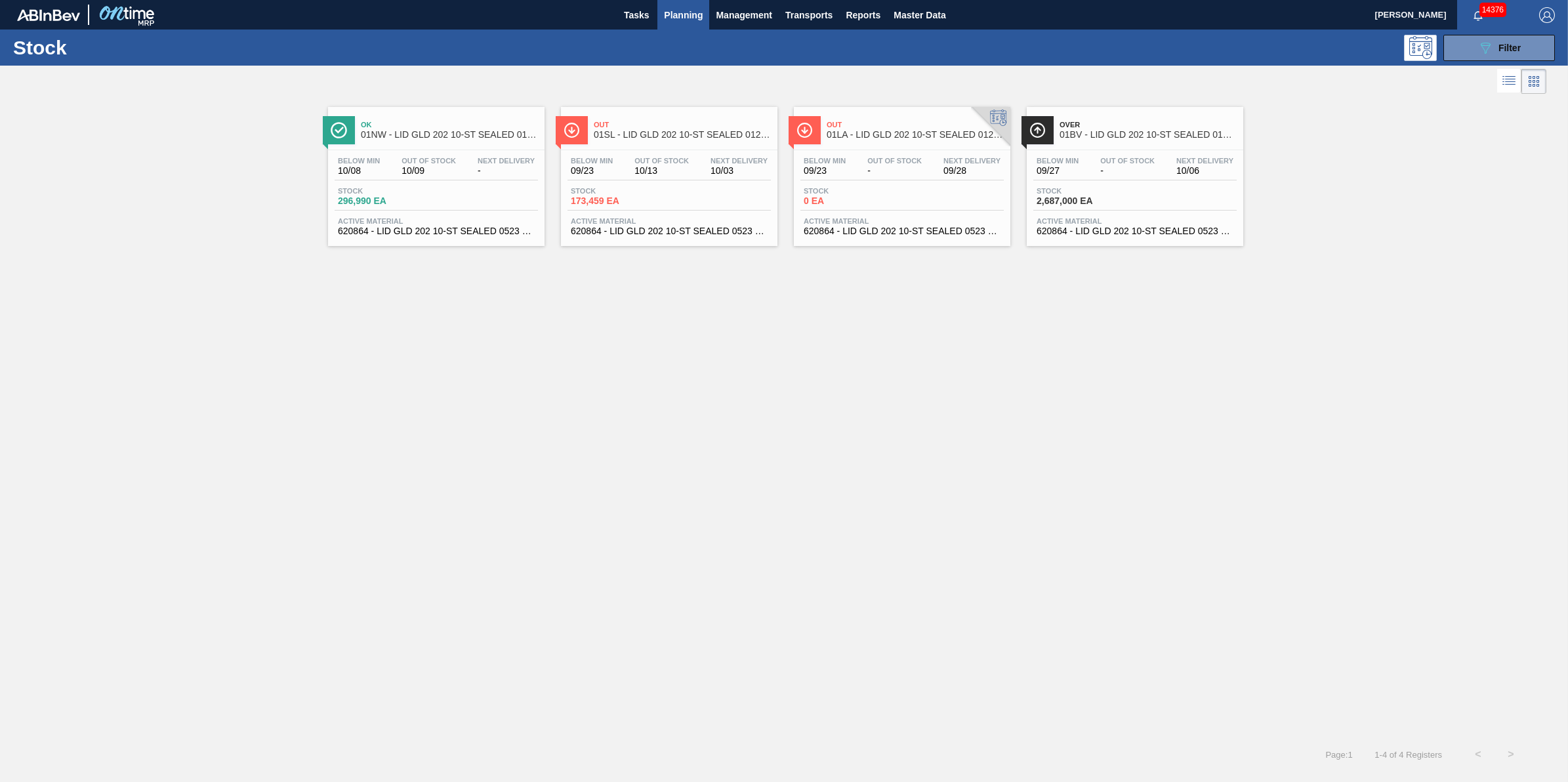
click at [400, 201] on span "296,990 EA" at bounding box center [384, 202] width 92 height 10
drag, startPoint x: 1494, startPoint y: 46, endPoint x: 1499, endPoint y: 188, distance: 142.1
click at [1494, 46] on div "089F7B8B-B2A5-4AFE-B5C0-19BA573D28AC Filter" at bounding box center [1499, 48] width 43 height 16
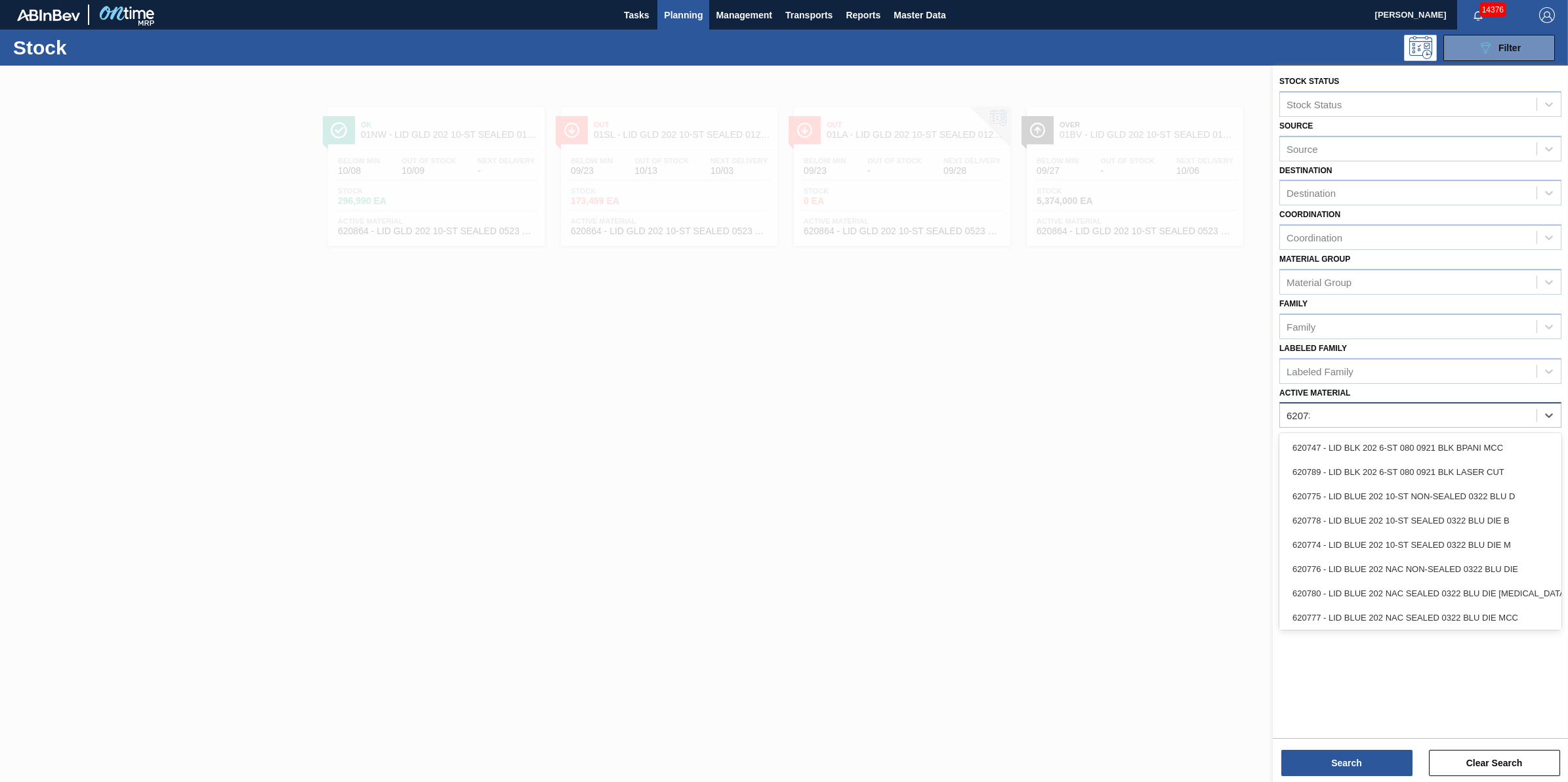
type Material "620734"
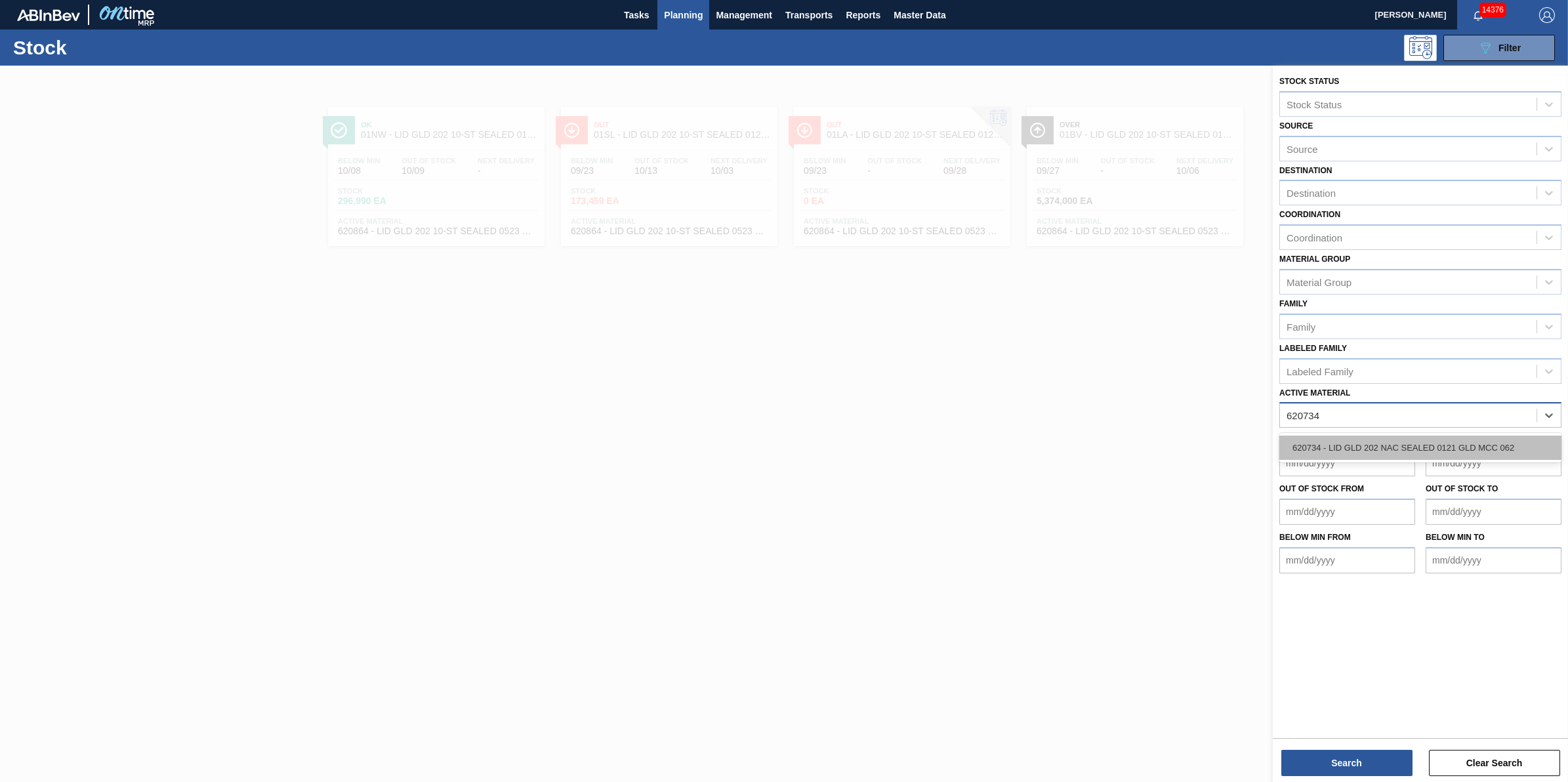
click at [1483, 441] on div "620734 - LID GLD 202 NAC SEALED 0121 GLD MCC 062" at bounding box center [1421, 448] width 282 height 25
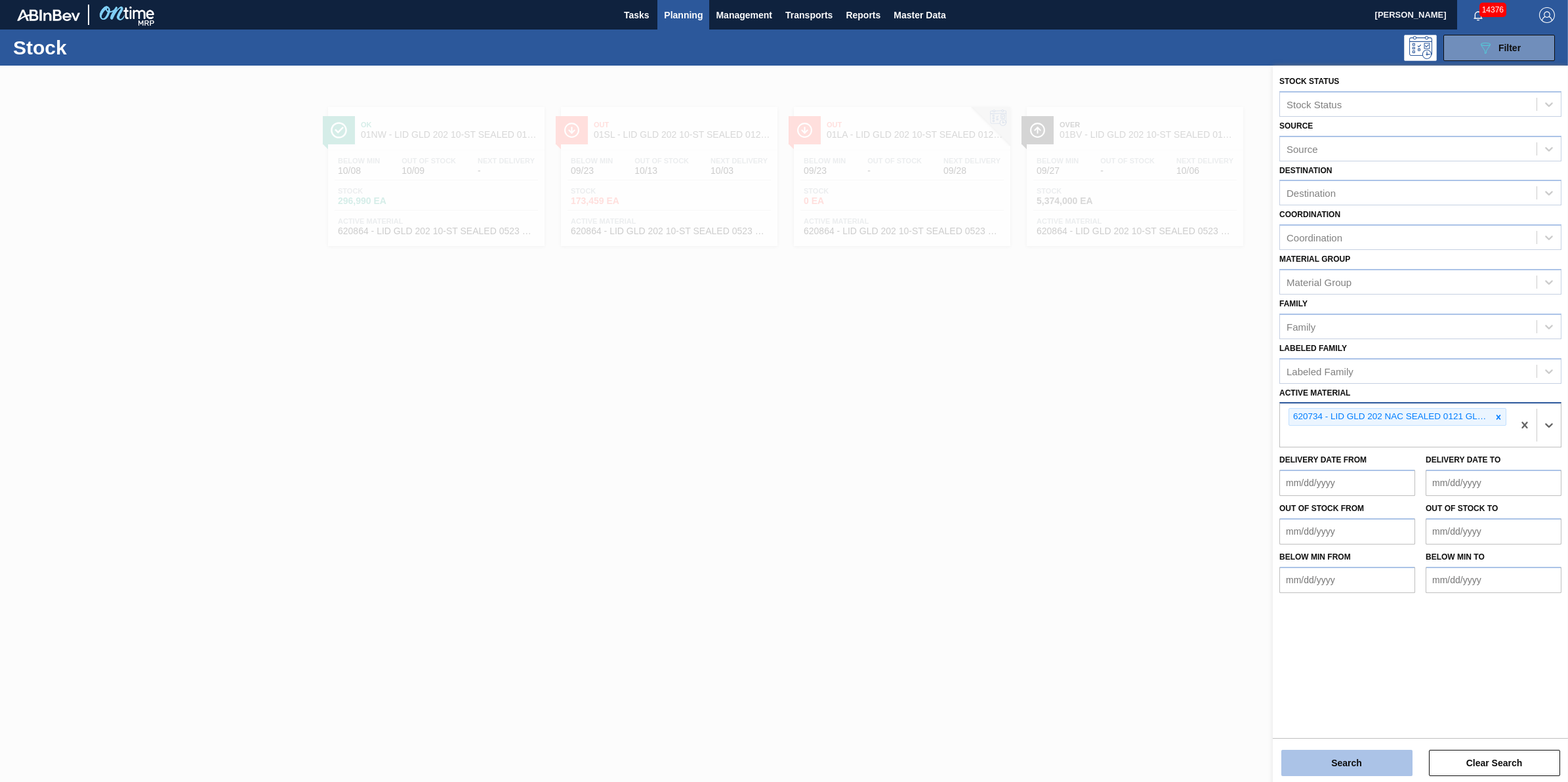
click at [1317, 756] on button "Search" at bounding box center [1347, 763] width 132 height 26
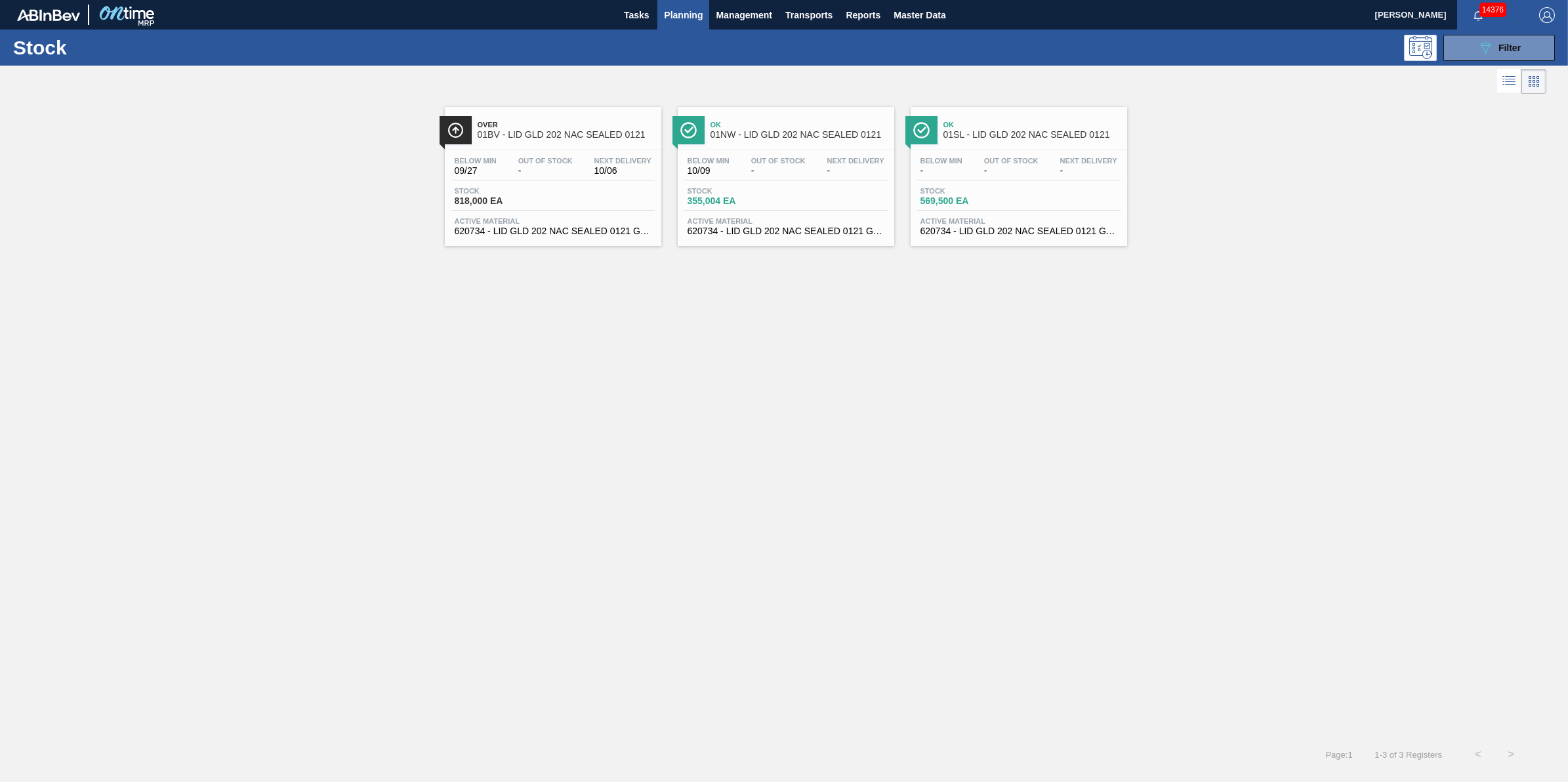
click at [614, 192] on div "Stock 818,000 EA" at bounding box center [553, 199] width 204 height 24
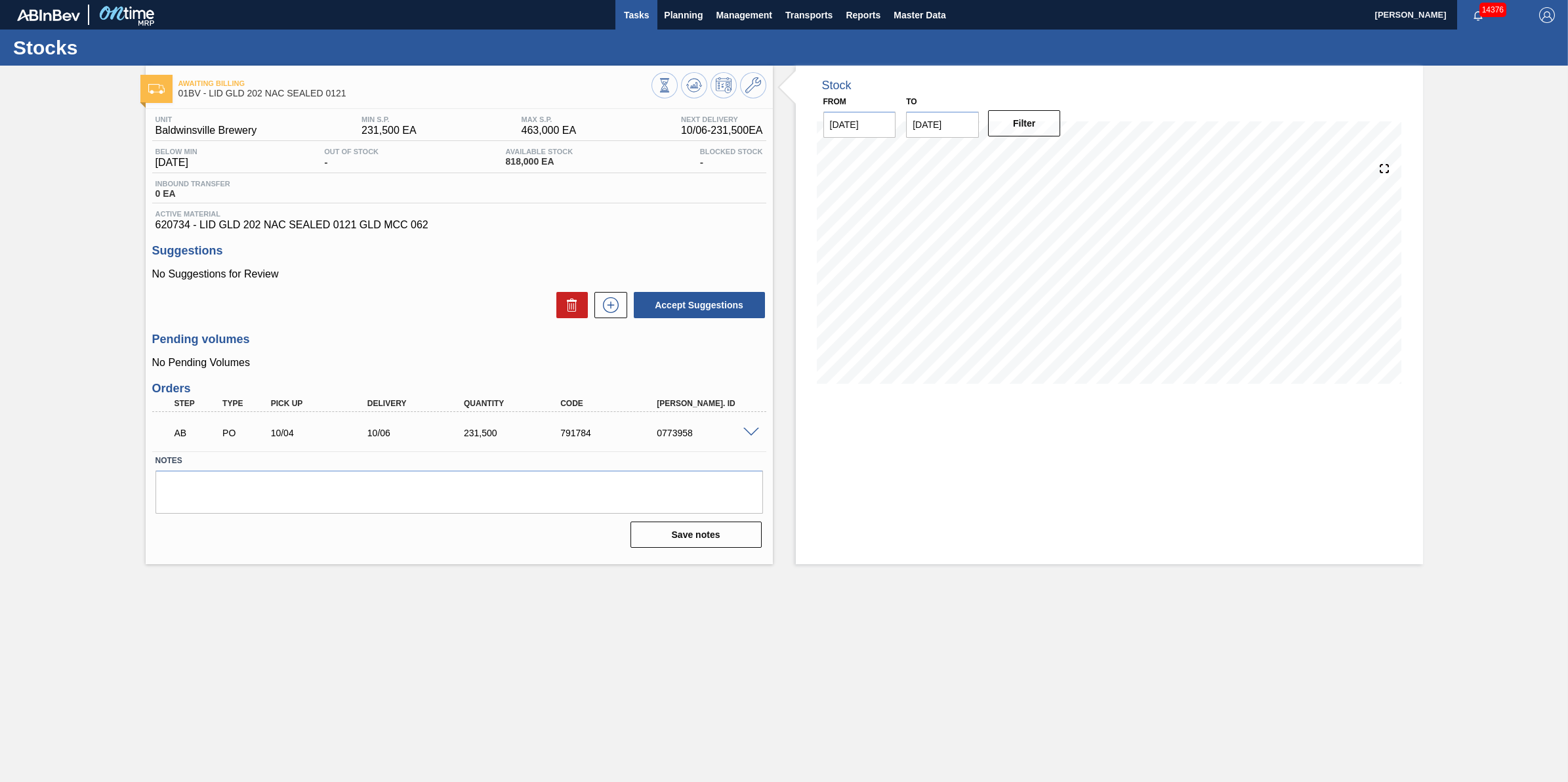
click at [645, 18] on span "Tasks" at bounding box center [637, 15] width 29 height 16
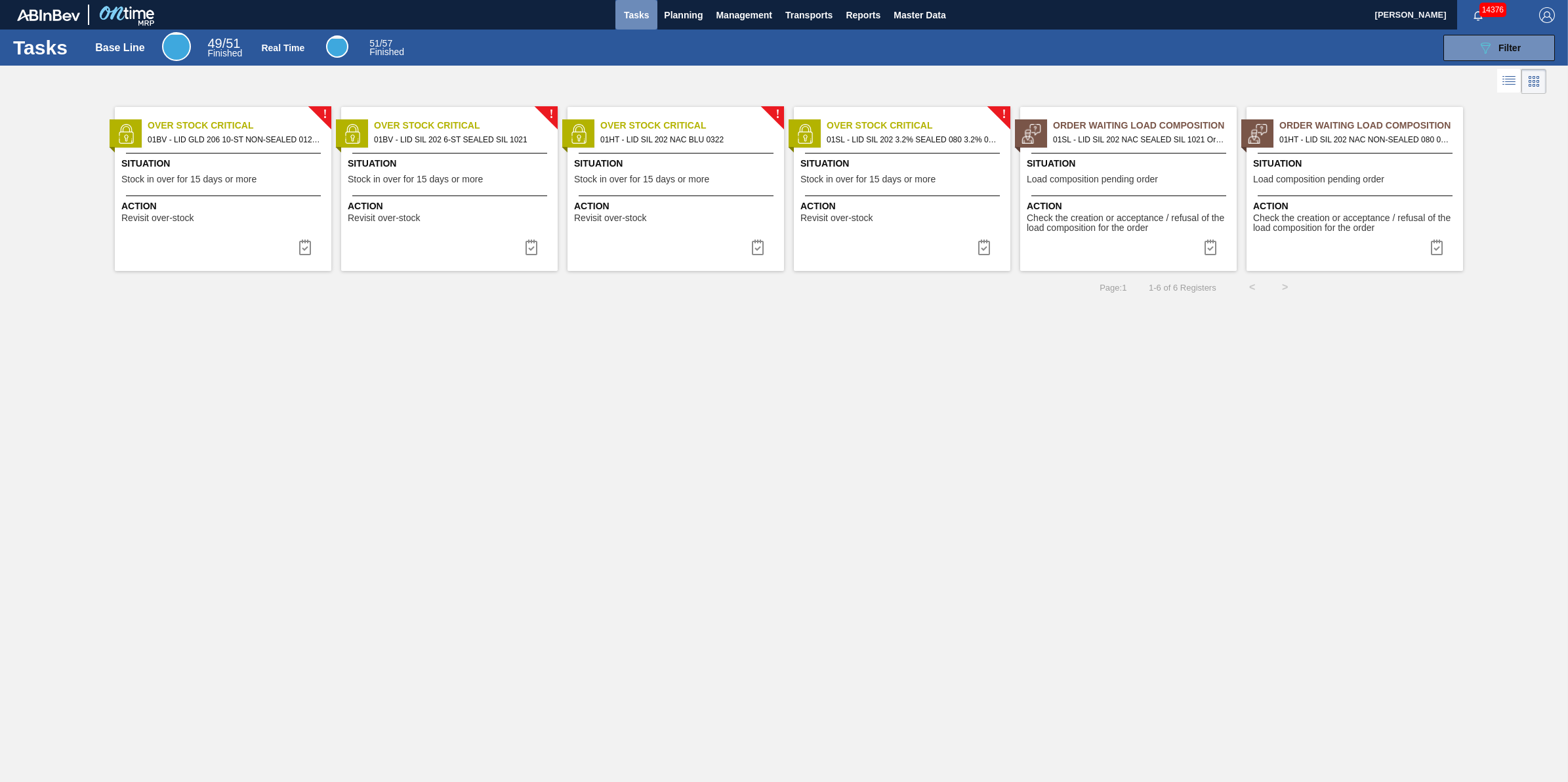
click at [621, 25] on button "Tasks" at bounding box center [637, 14] width 42 height 30
click at [667, 15] on span "Planning" at bounding box center [684, 15] width 39 height 16
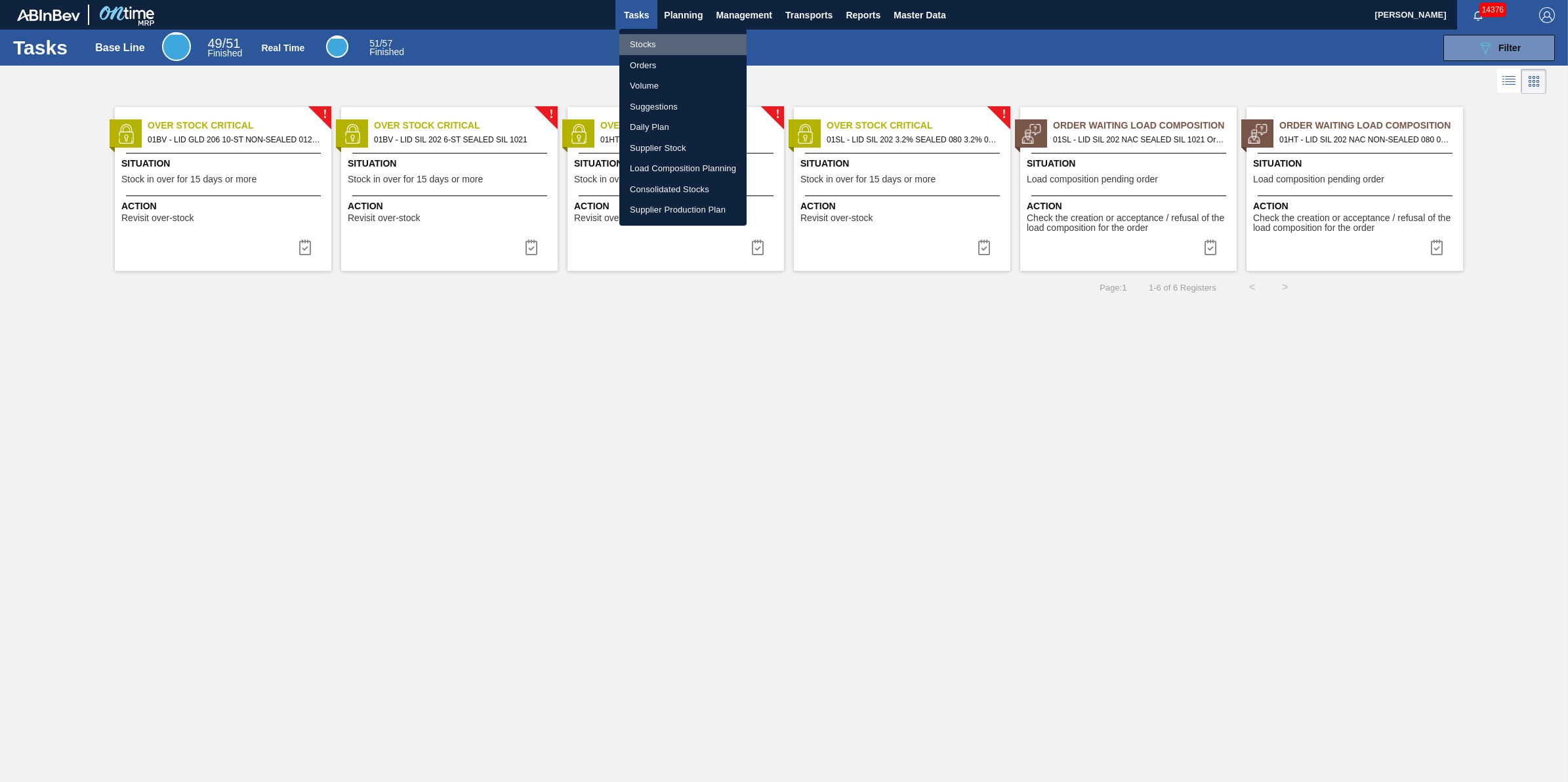
click at [647, 43] on li "Stocks" at bounding box center [683, 44] width 127 height 21
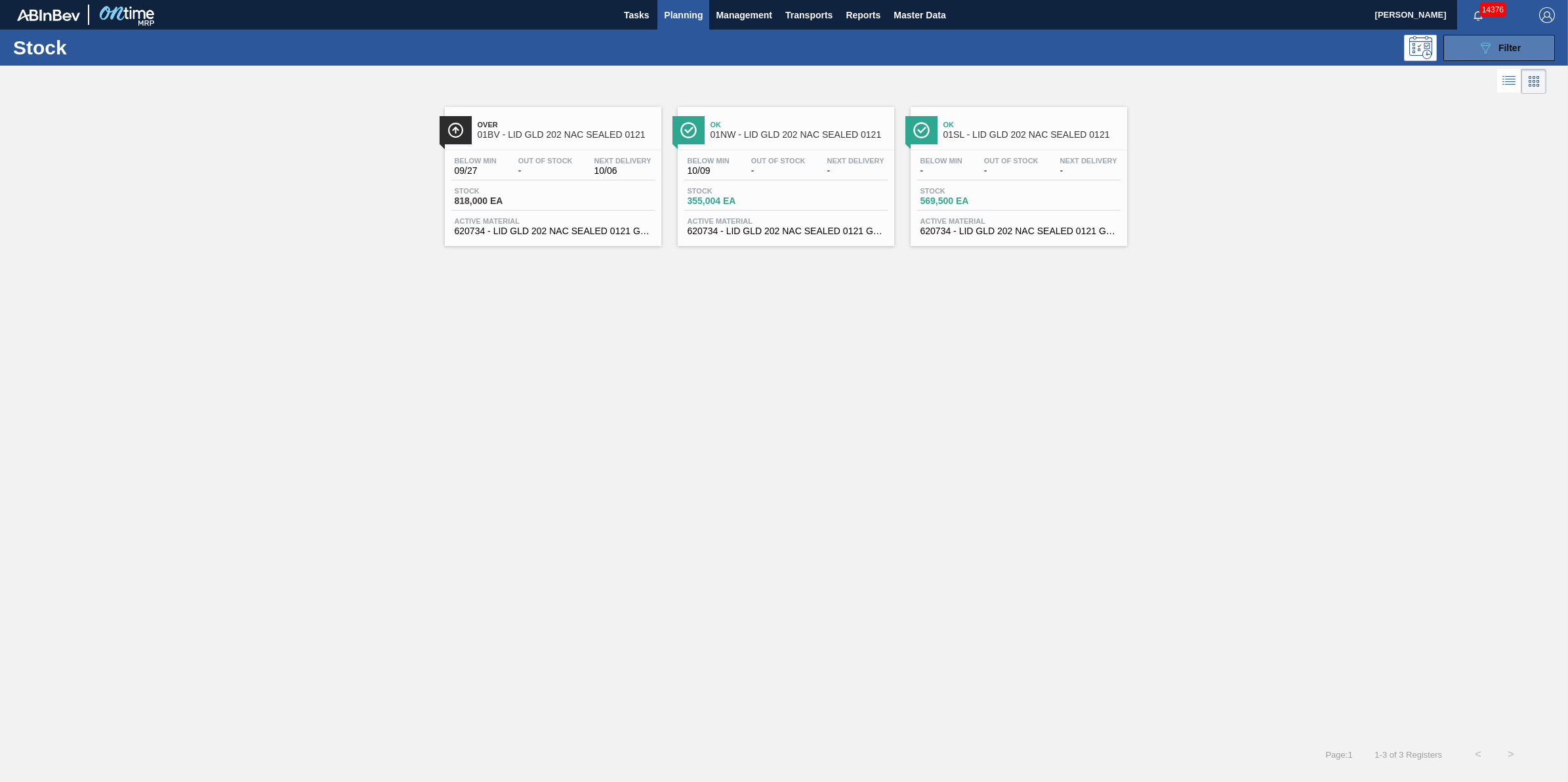
click at [1503, 50] on span "Filter" at bounding box center [1509, 48] width 22 height 11
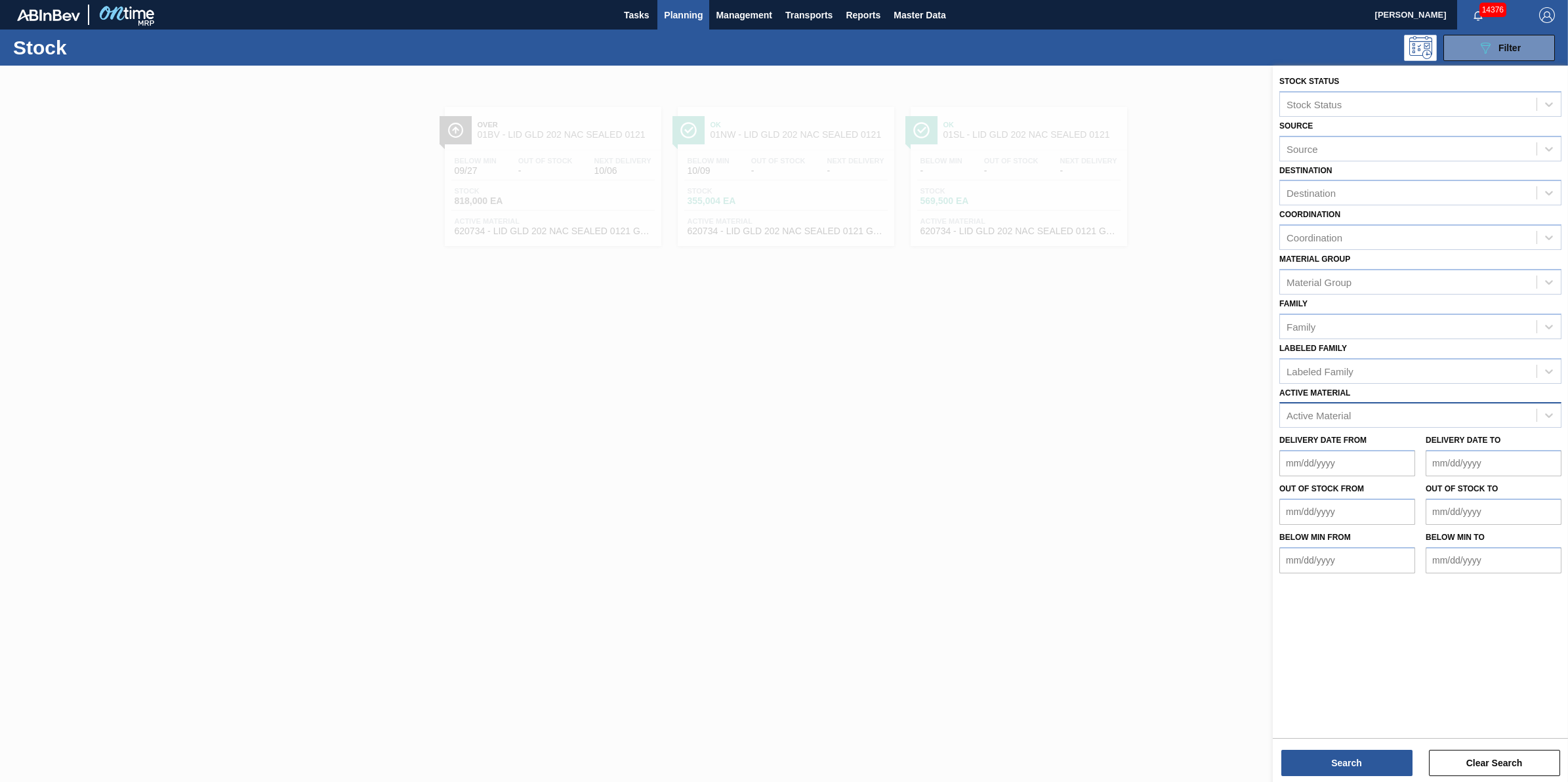
click at [1489, 428] on div "Delivery Date from Delivery Date to" at bounding box center [1420, 452] width 293 height 48
click at [1494, 413] on div "Active Material" at bounding box center [1408, 416] width 257 height 19
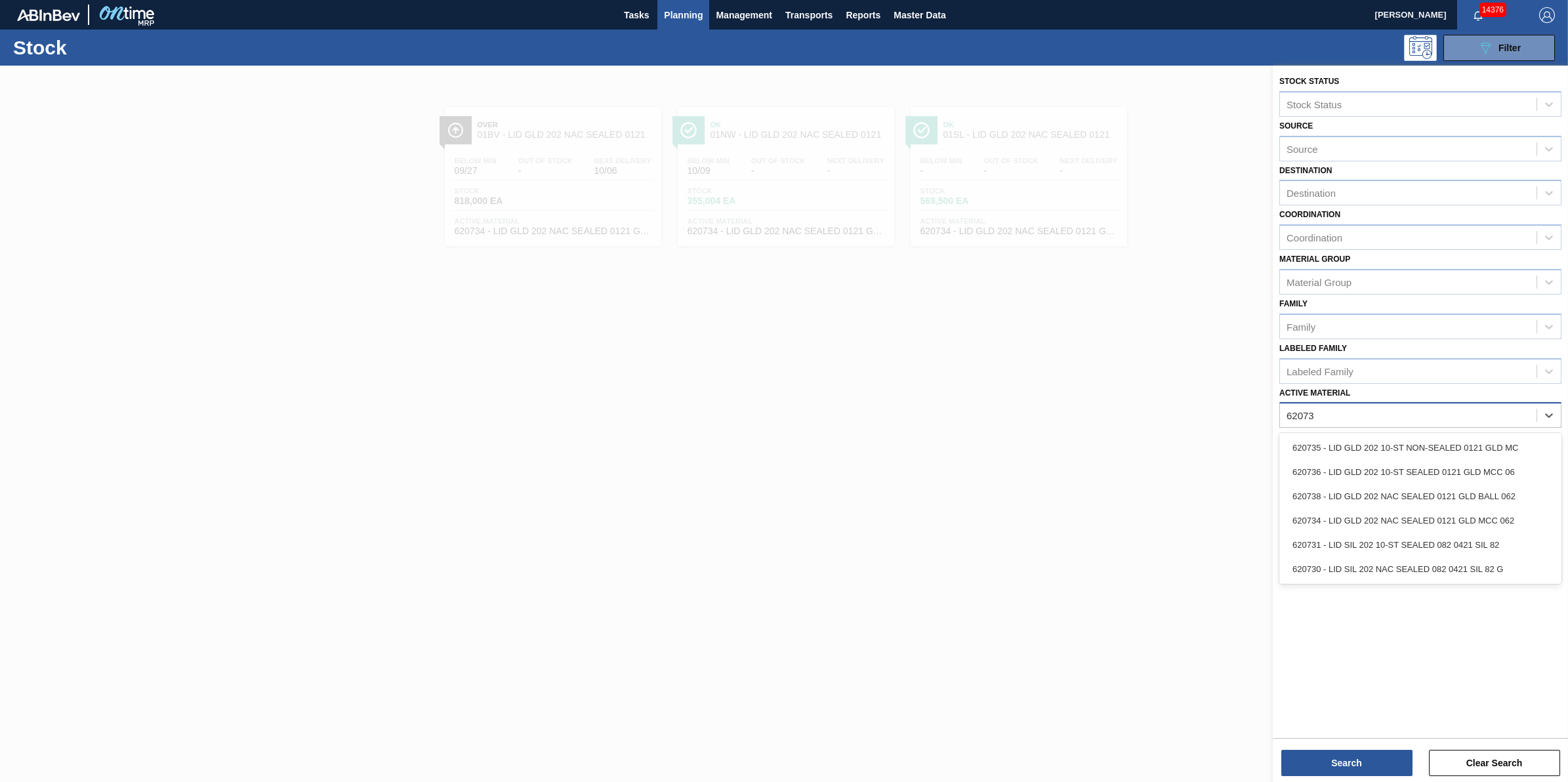
type Material "620734"
click at [1371, 440] on div "620734 - LID GLD 202 NAC SEALED 0121 GLD MCC 062" at bounding box center [1421, 448] width 282 height 25
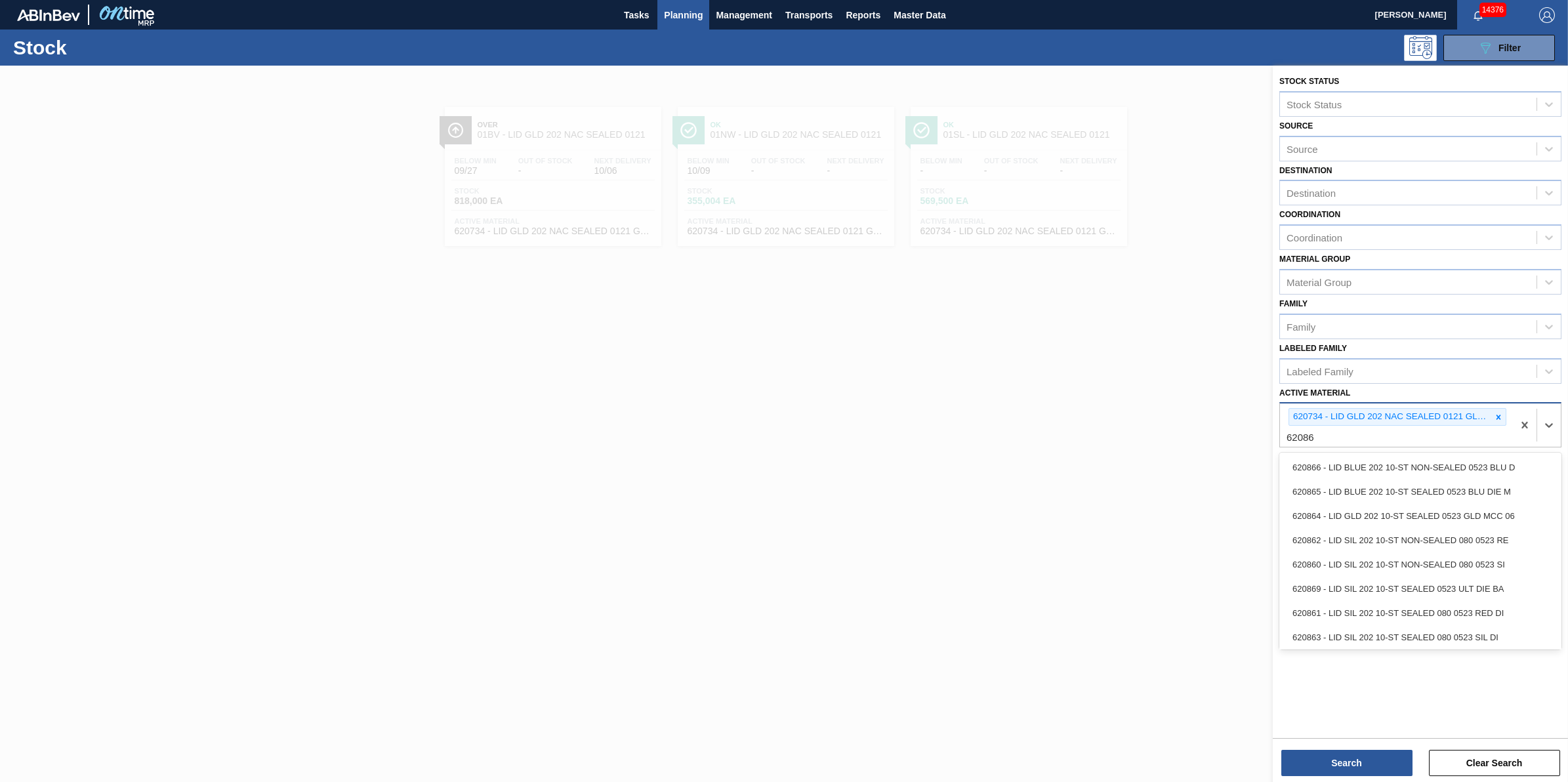
type Material "620864"
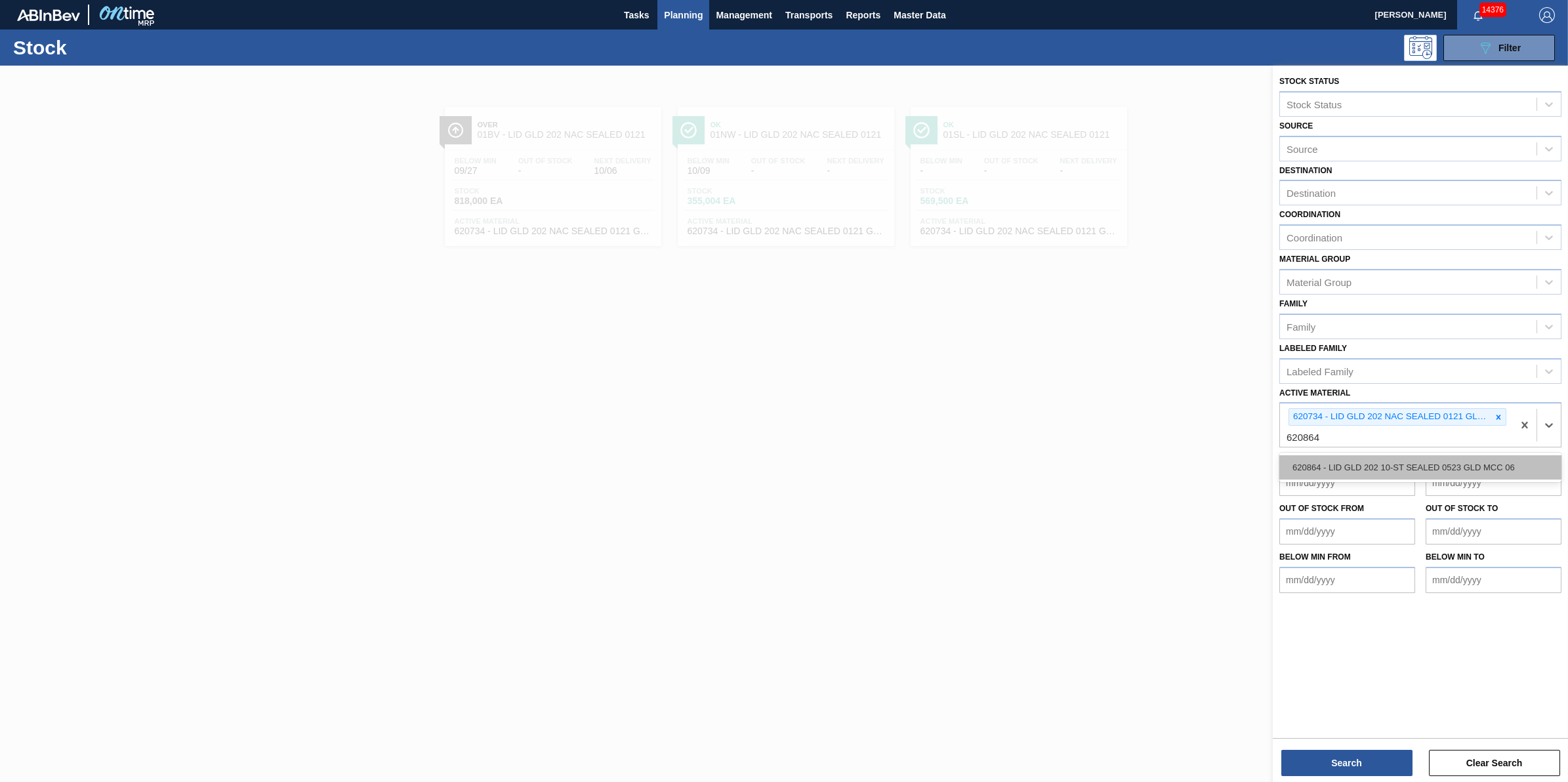
click at [1385, 455] on div "620864 - LID GLD 202 10-ST SEALED 0523 GLD MCC 06" at bounding box center [1421, 468] width 282 height 25
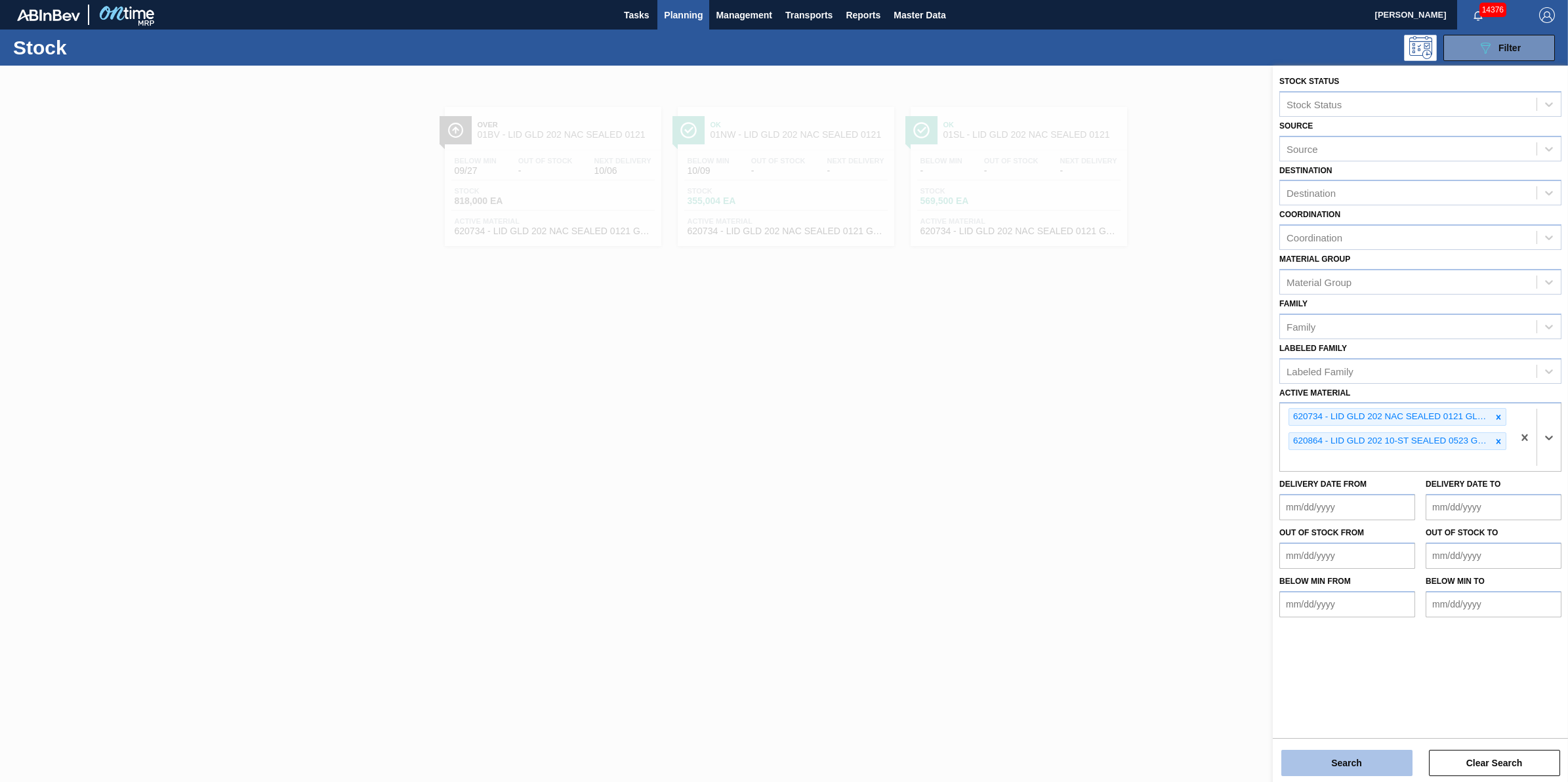
click at [1360, 763] on button "Search" at bounding box center [1347, 763] width 132 height 26
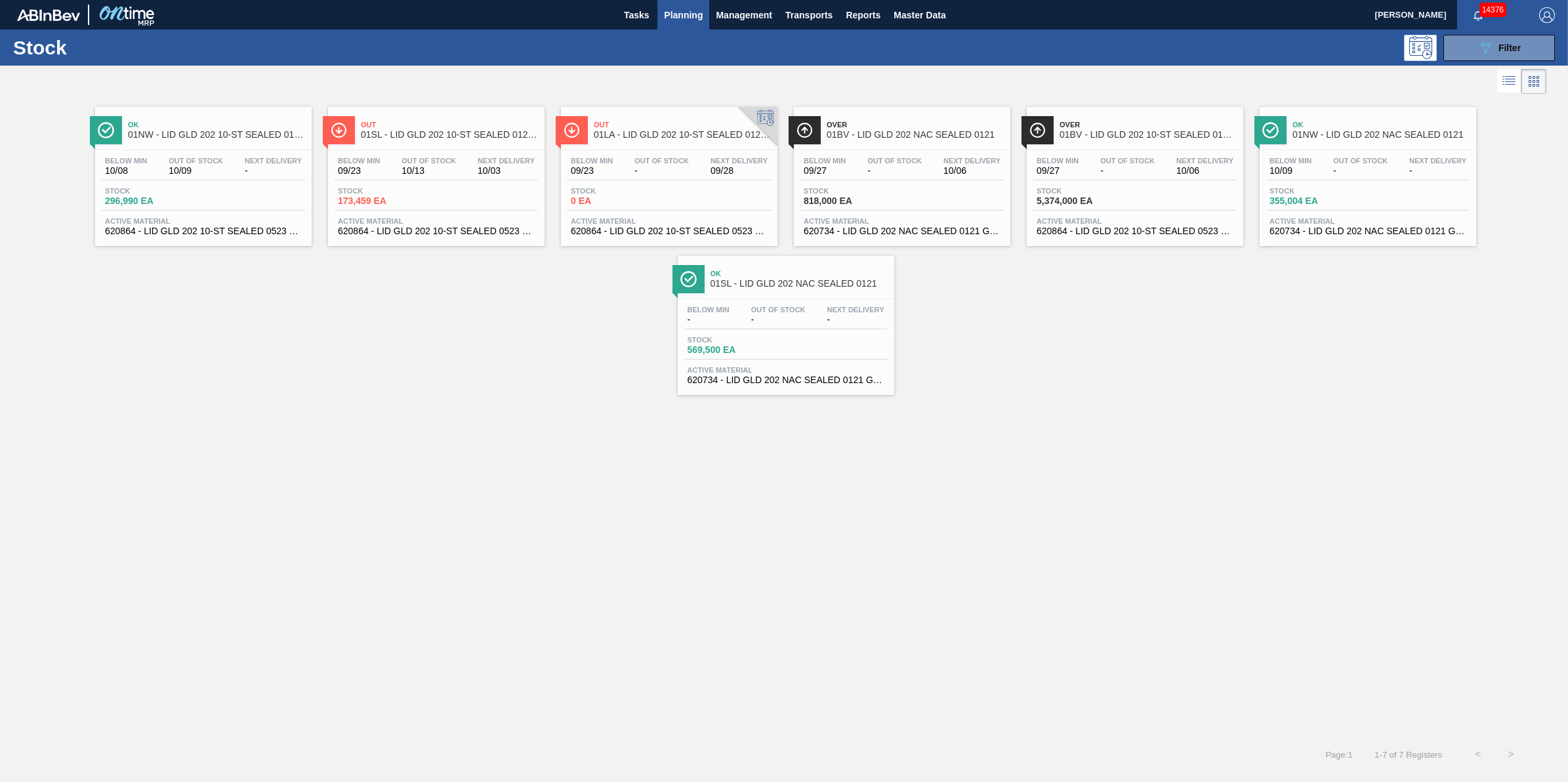
click at [345, 192] on span "Stock" at bounding box center [384, 191] width 92 height 8
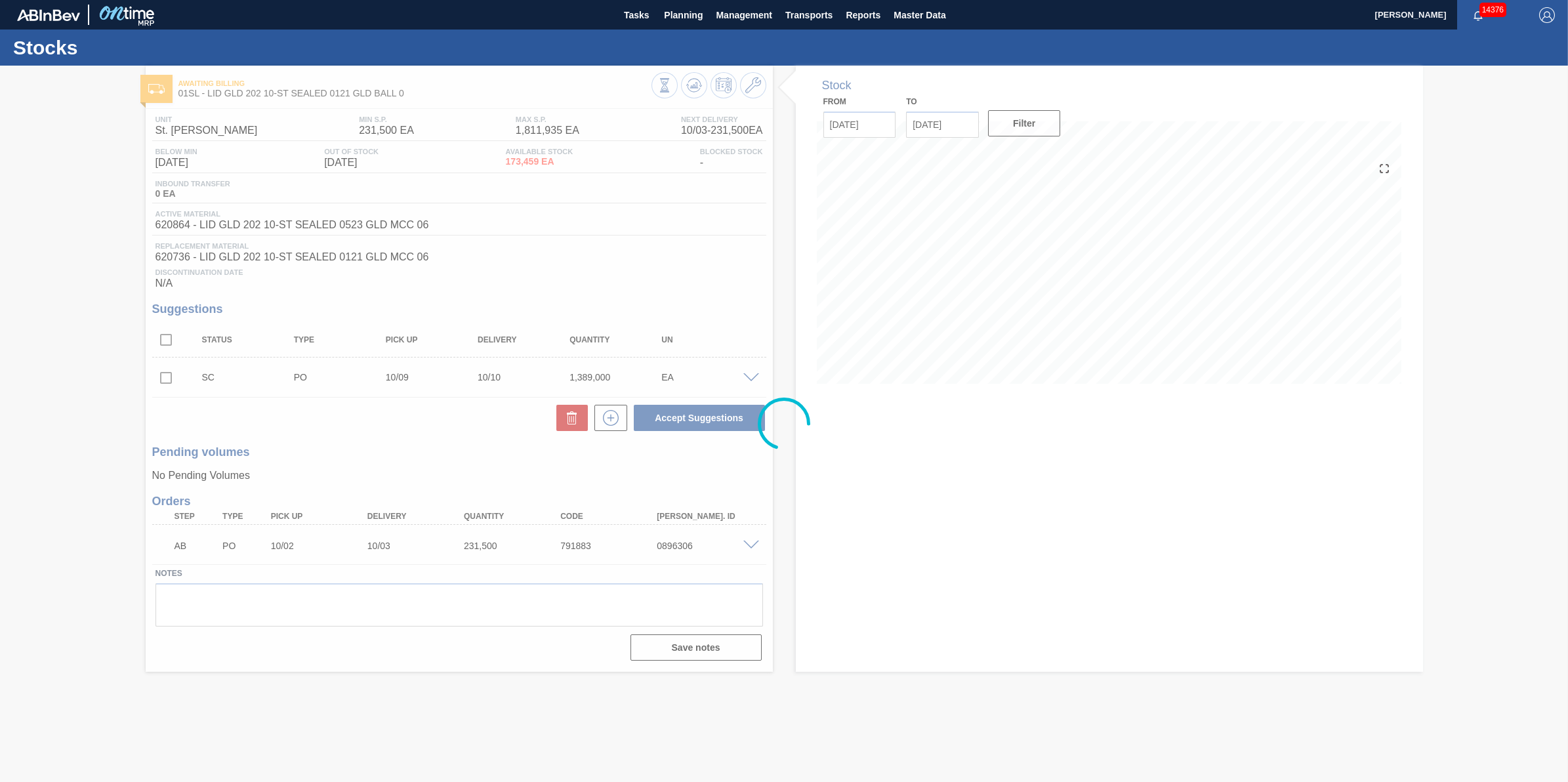
click at [753, 382] on div at bounding box center [784, 424] width 1568 height 717
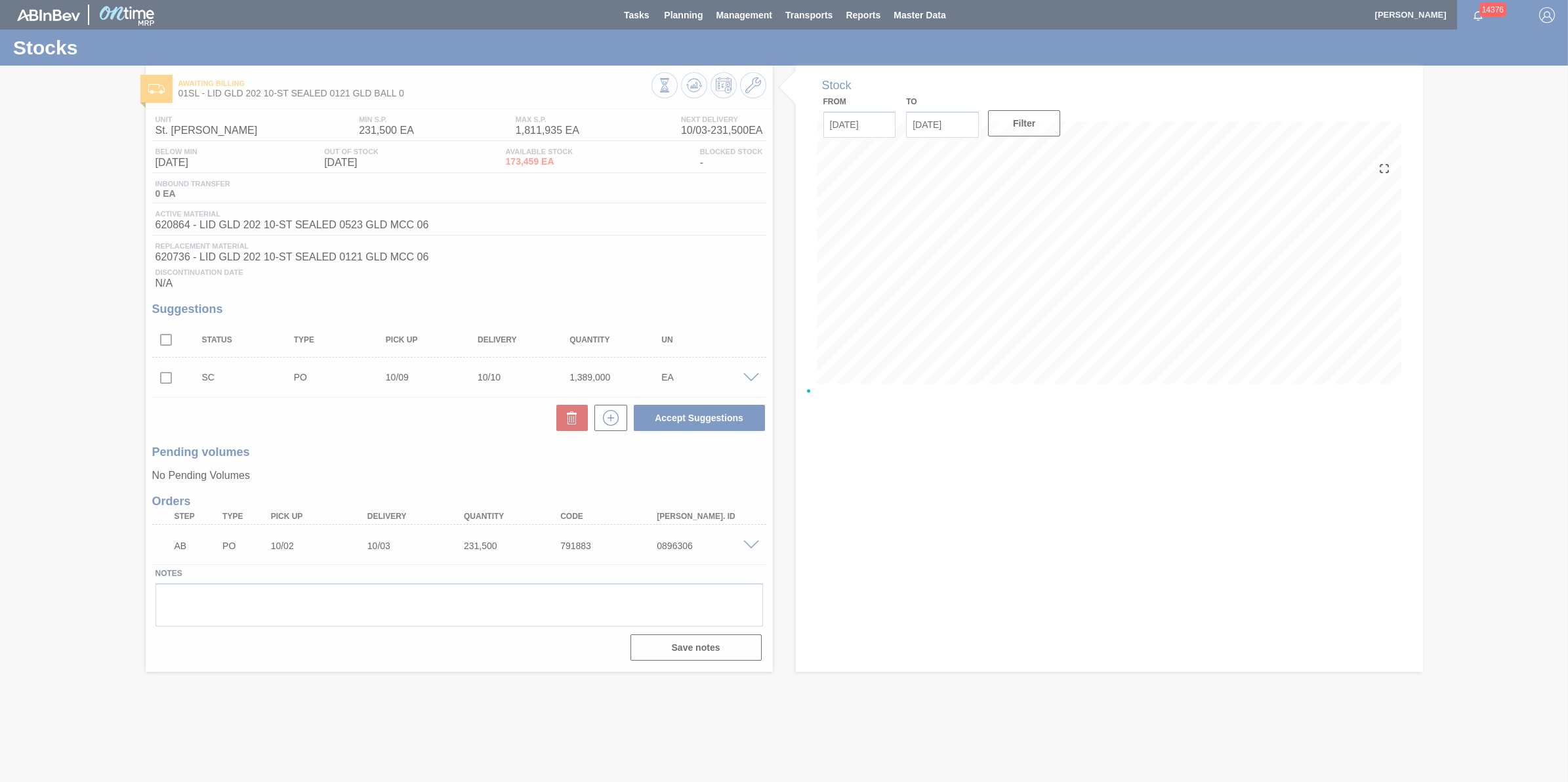
click at [753, 382] on div at bounding box center [784, 391] width 1568 height 782
click at [751, 382] on div at bounding box center [784, 391] width 1568 height 782
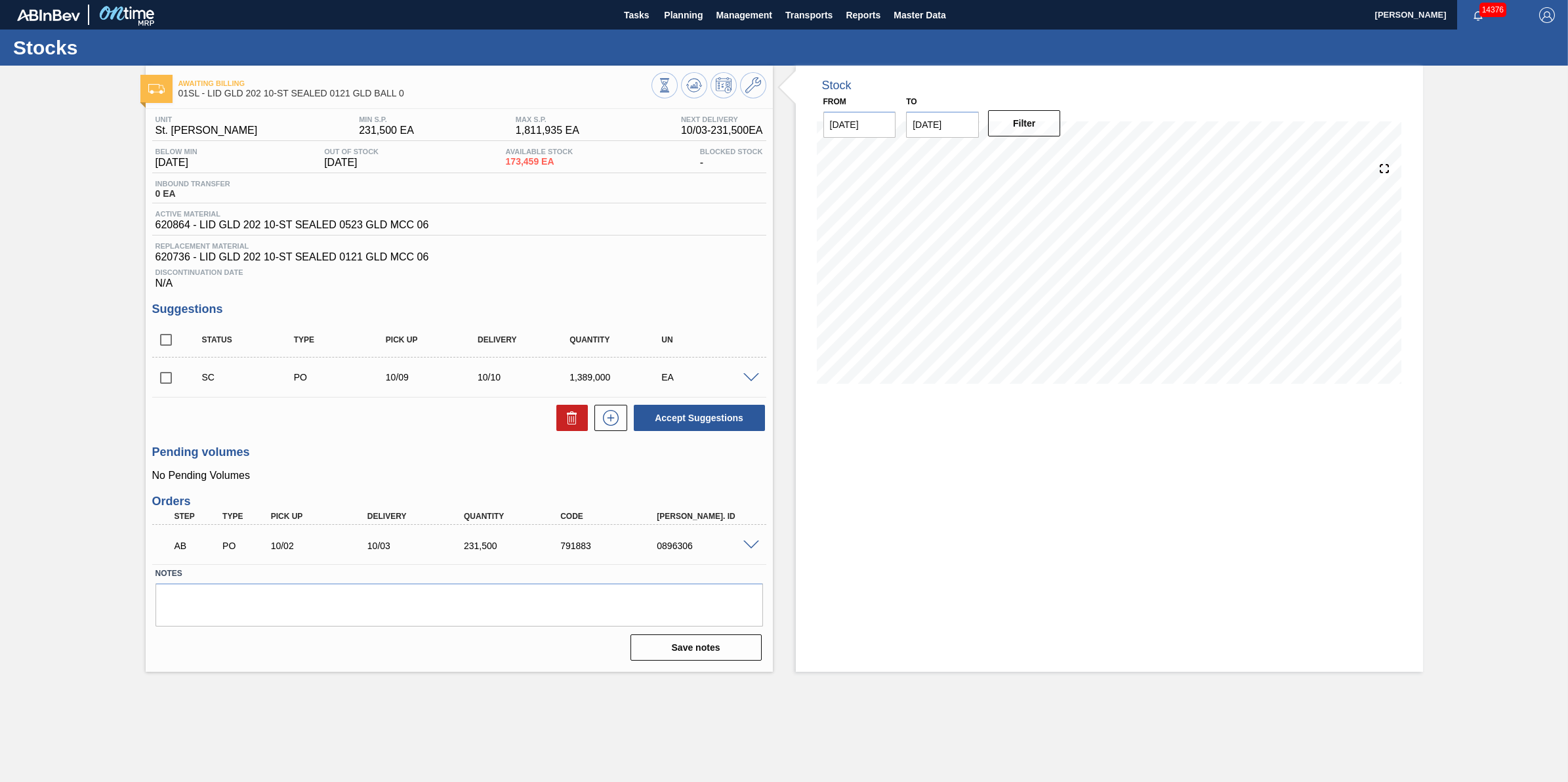
click at [753, 383] on span at bounding box center [751, 379] width 16 height 10
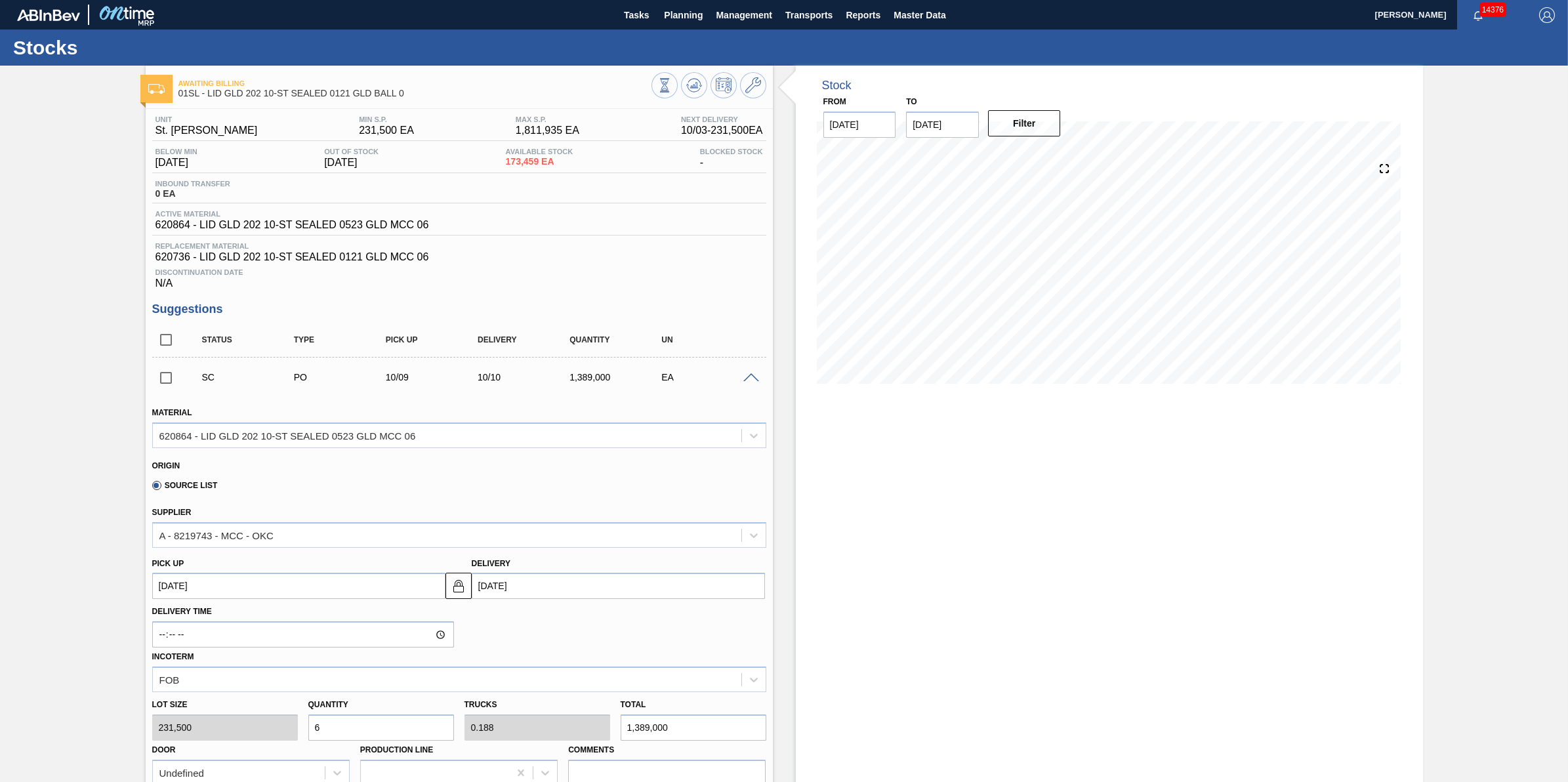
click at [746, 372] on div "SC PO 10/09 10/10 1,389,000 EA" at bounding box center [460, 377] width 614 height 33
click at [686, 18] on span "Planning" at bounding box center [684, 15] width 39 height 16
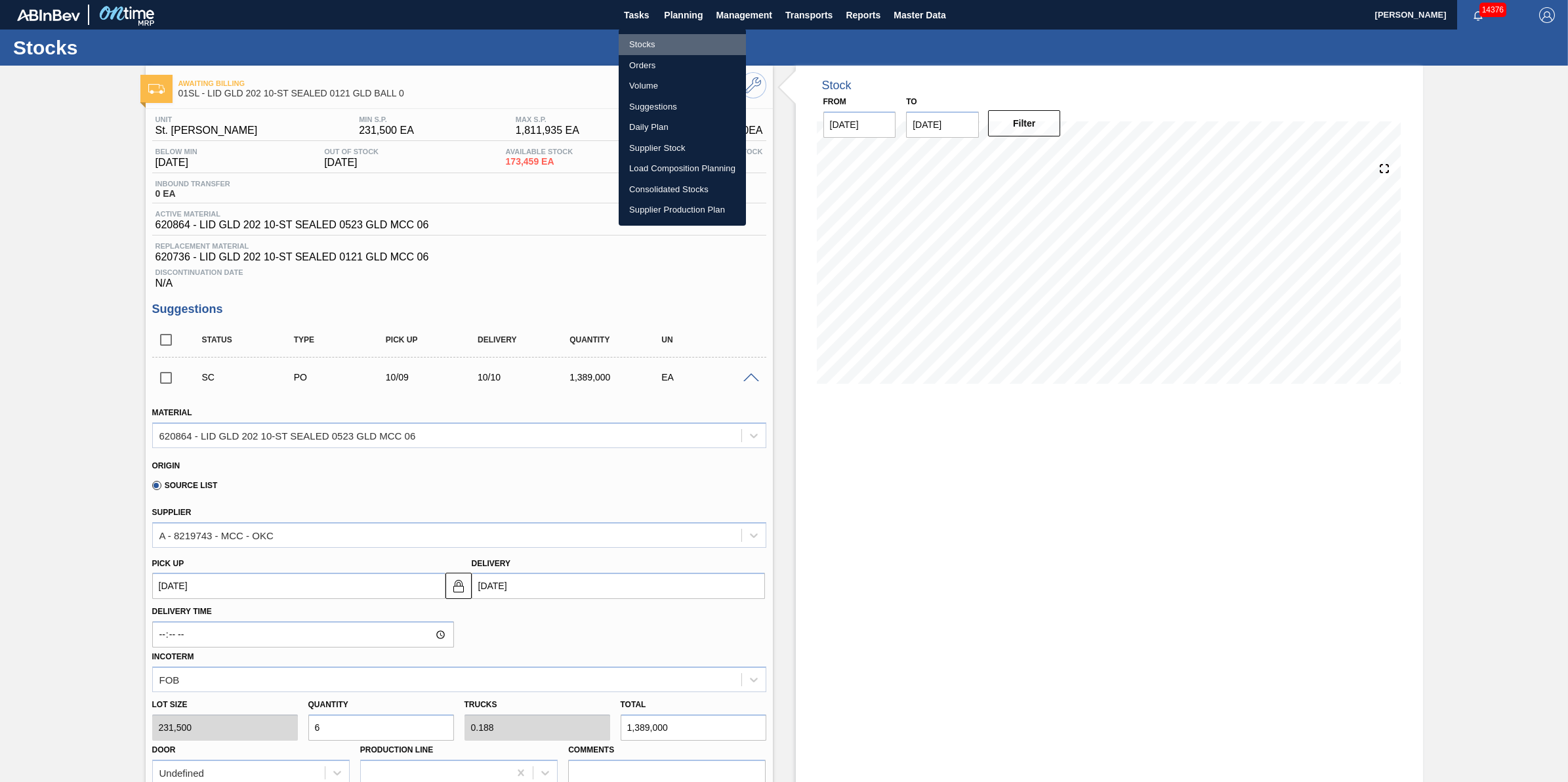
click at [684, 38] on li "Stocks" at bounding box center [682, 44] width 127 height 21
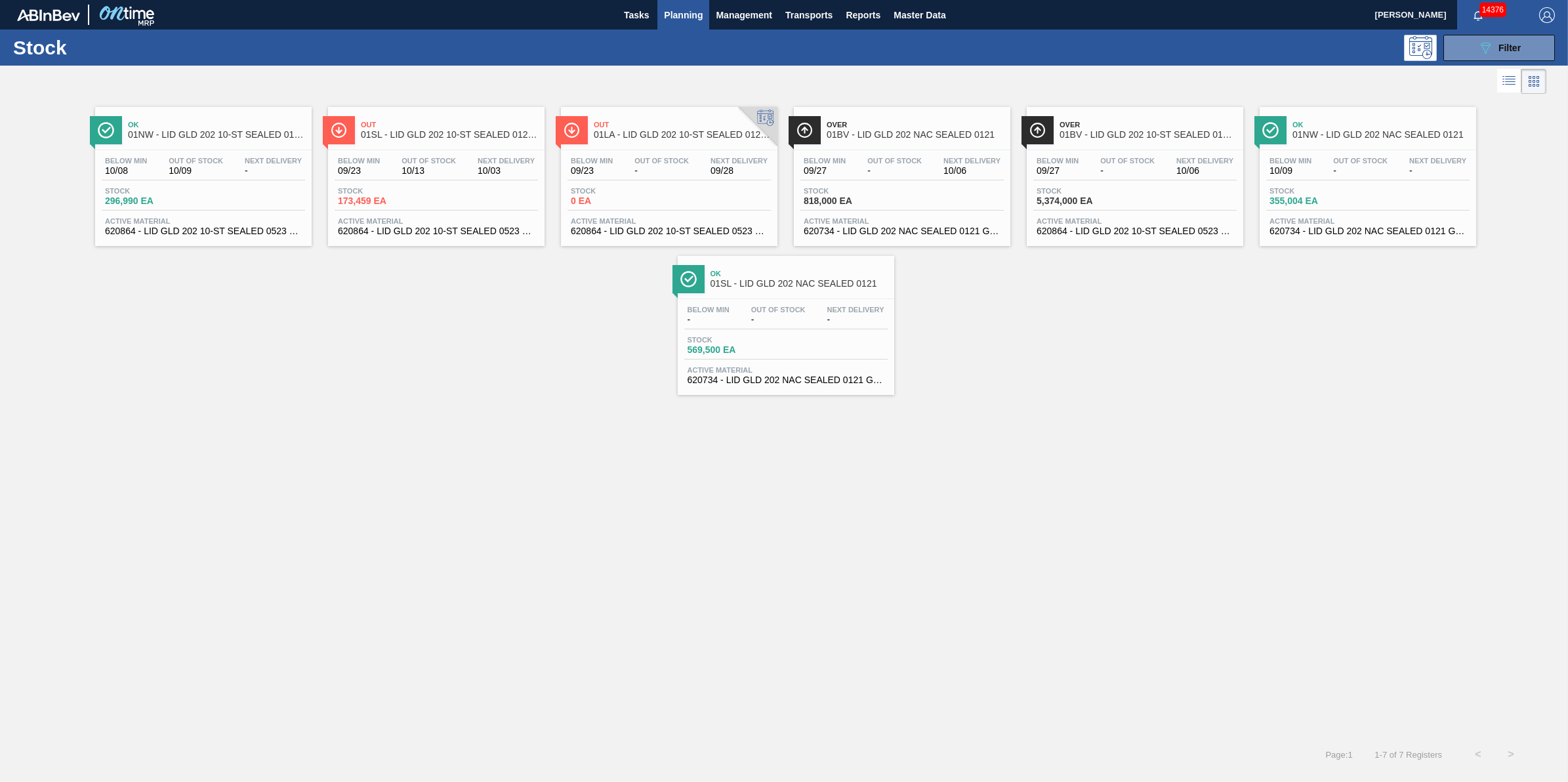
click at [205, 202] on div "Stock 296,990 EA" at bounding box center [204, 199] width 204 height 24
click at [471, 205] on div "Stock 173,459 EA" at bounding box center [436, 199] width 204 height 24
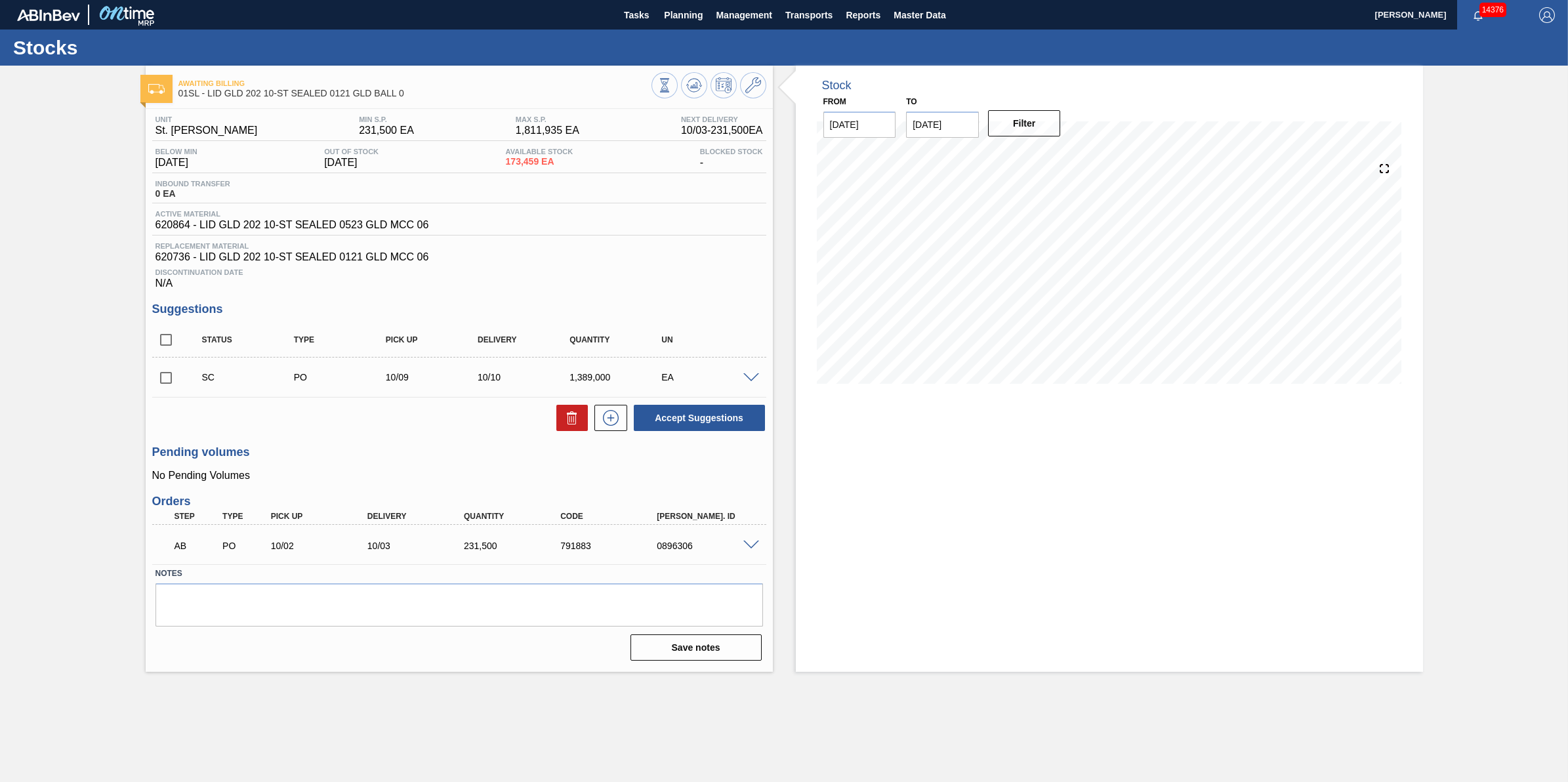
click at [751, 545] on div at bounding box center [753, 544] width 26 height 10
click at [752, 546] on span at bounding box center [751, 546] width 16 height 10
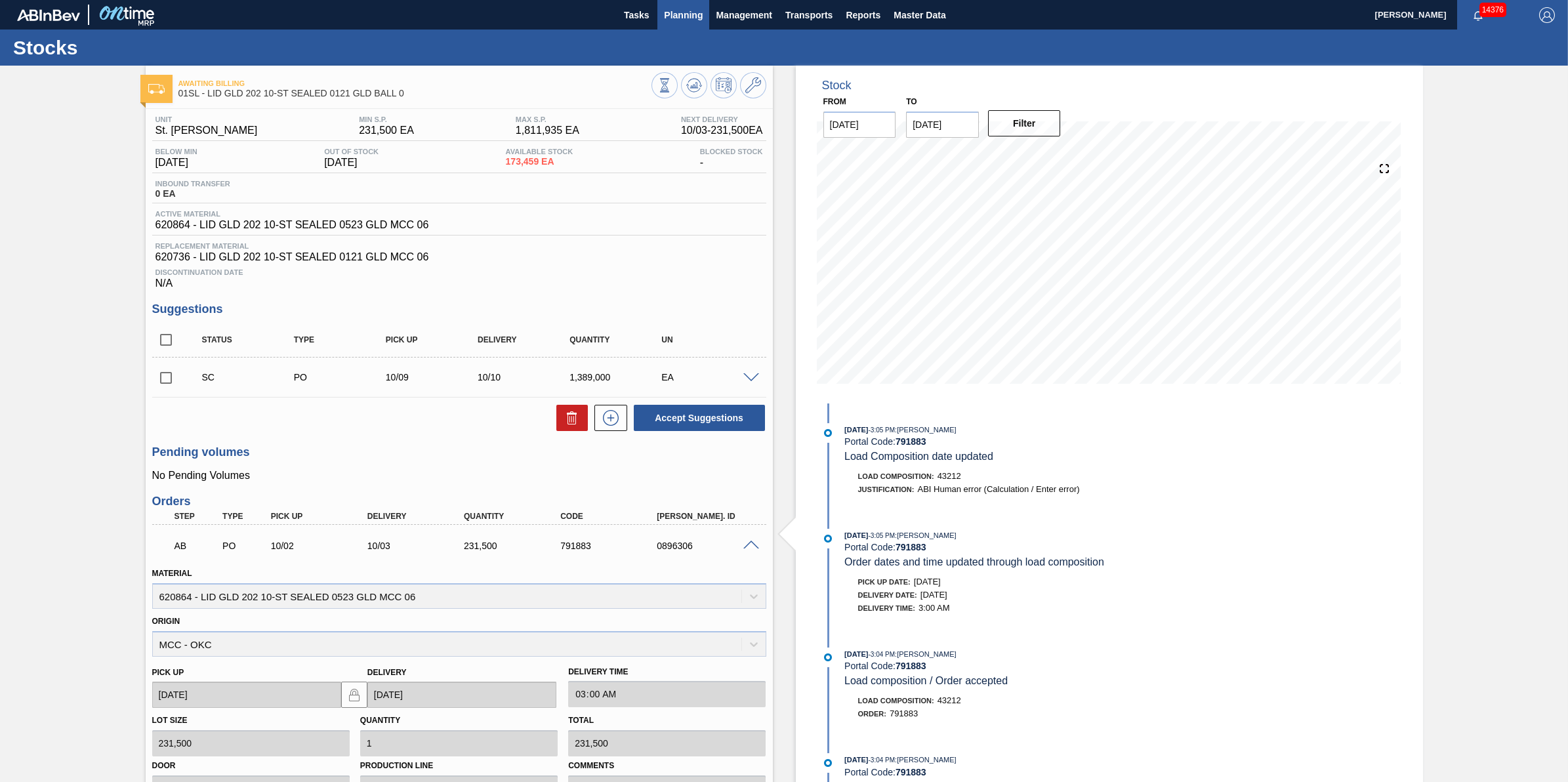
click at [687, 7] on span "Planning" at bounding box center [684, 15] width 39 height 16
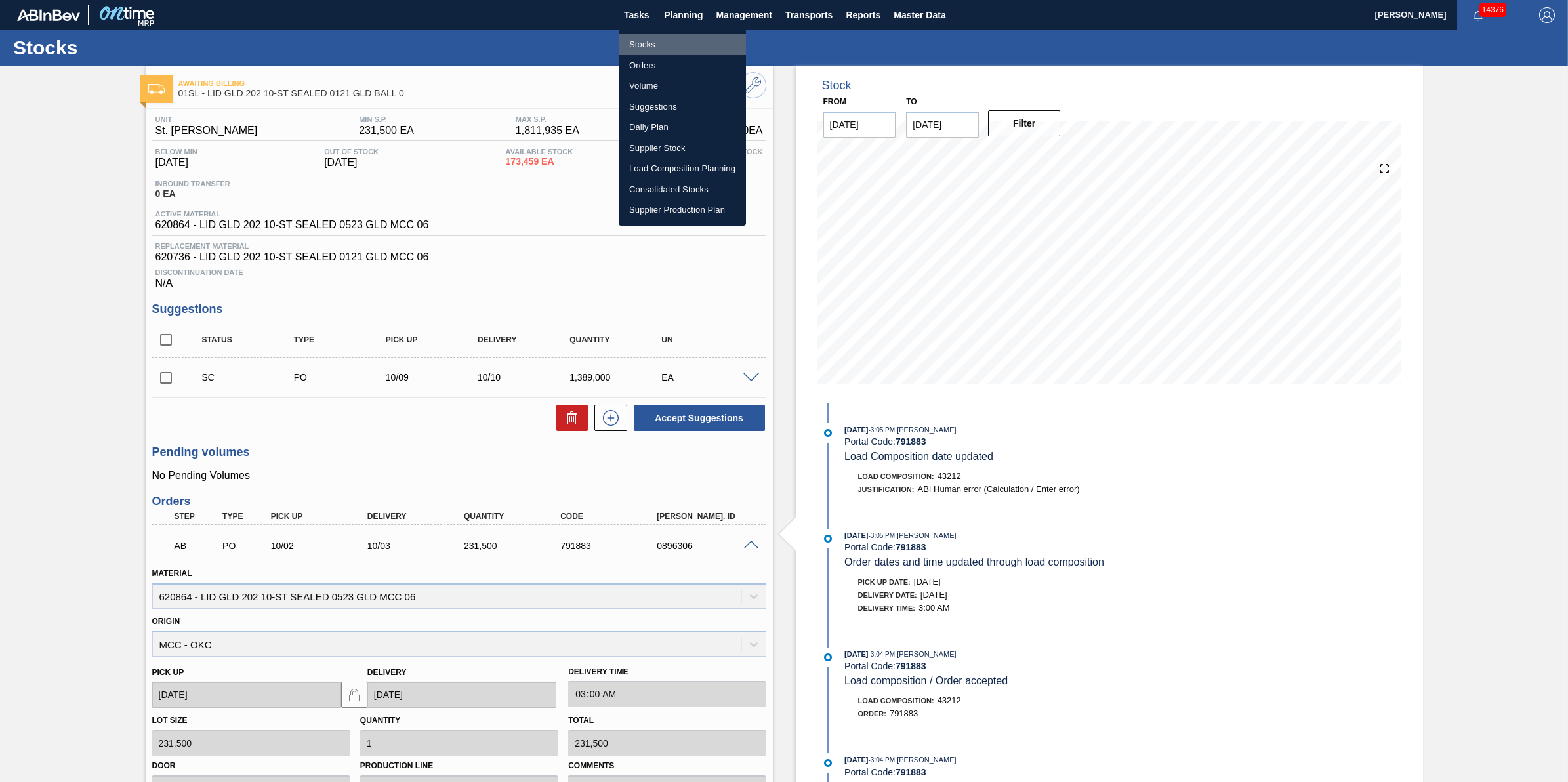
click at [681, 38] on li "Stocks" at bounding box center [682, 44] width 127 height 21
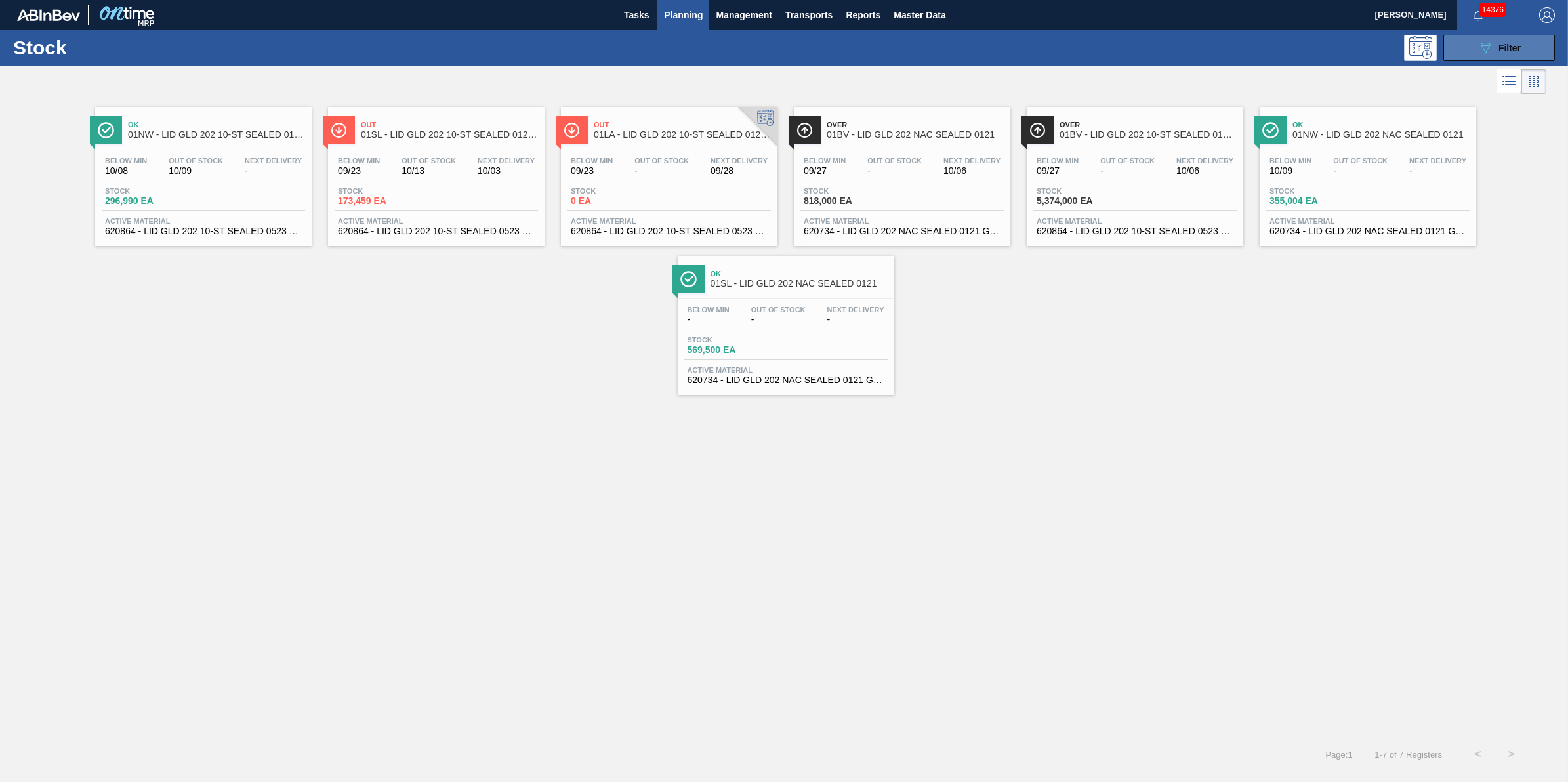
click at [1503, 48] on span "Filter" at bounding box center [1509, 48] width 22 height 11
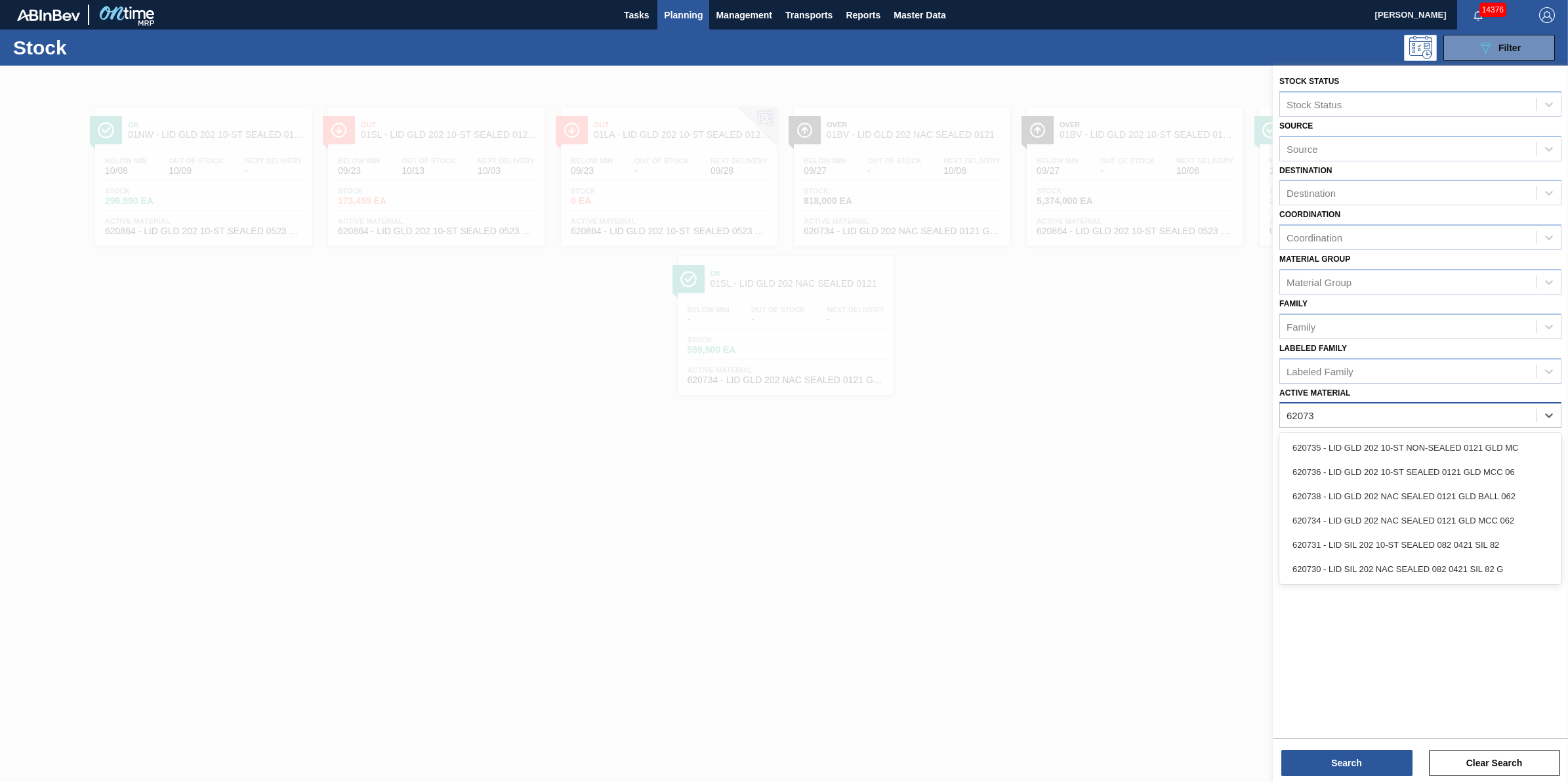
type Material "620734"
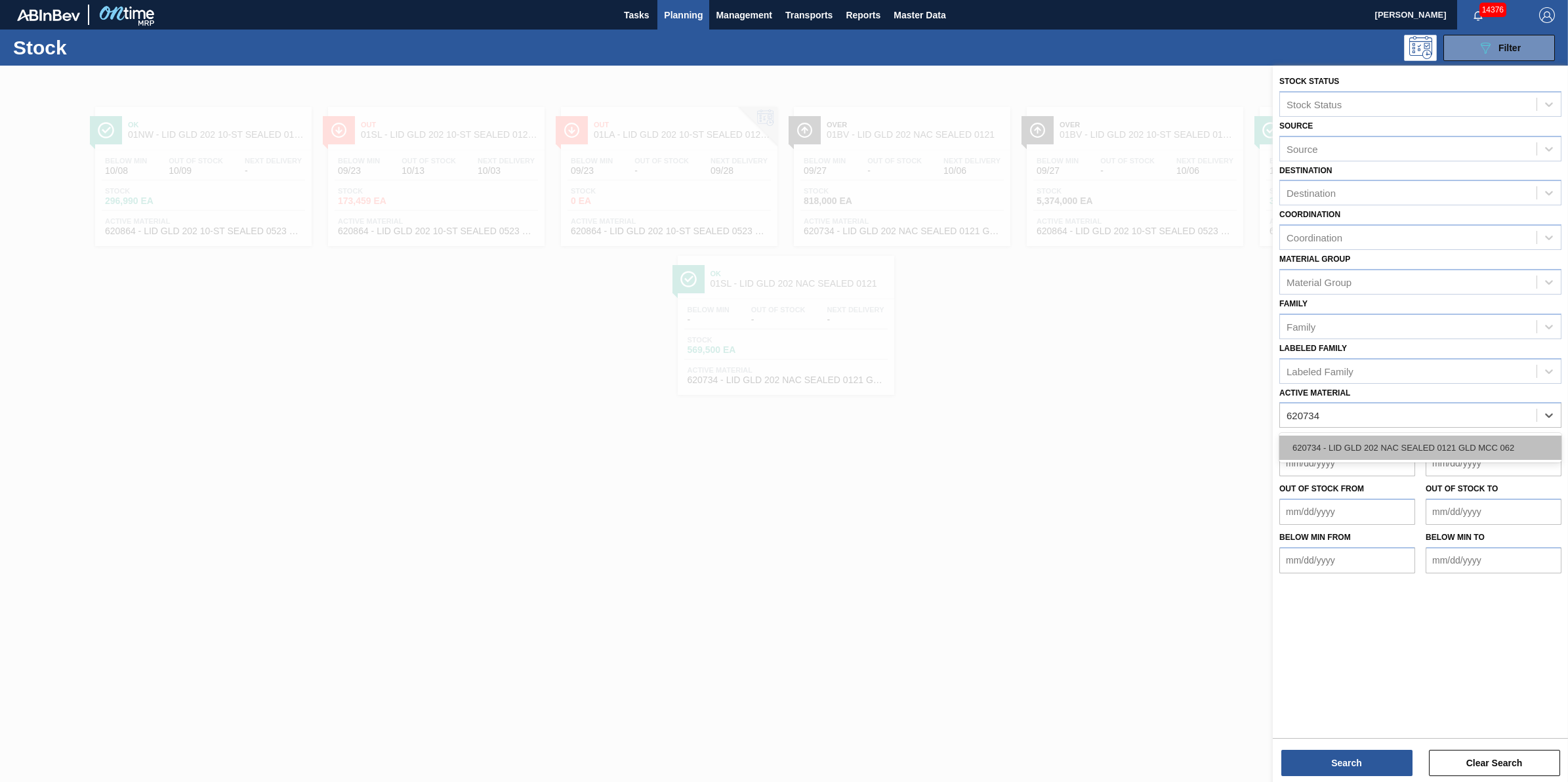
click at [1437, 439] on div "620734 - LID GLD 202 NAC SEALED 0121 GLD MCC 062" at bounding box center [1421, 448] width 282 height 25
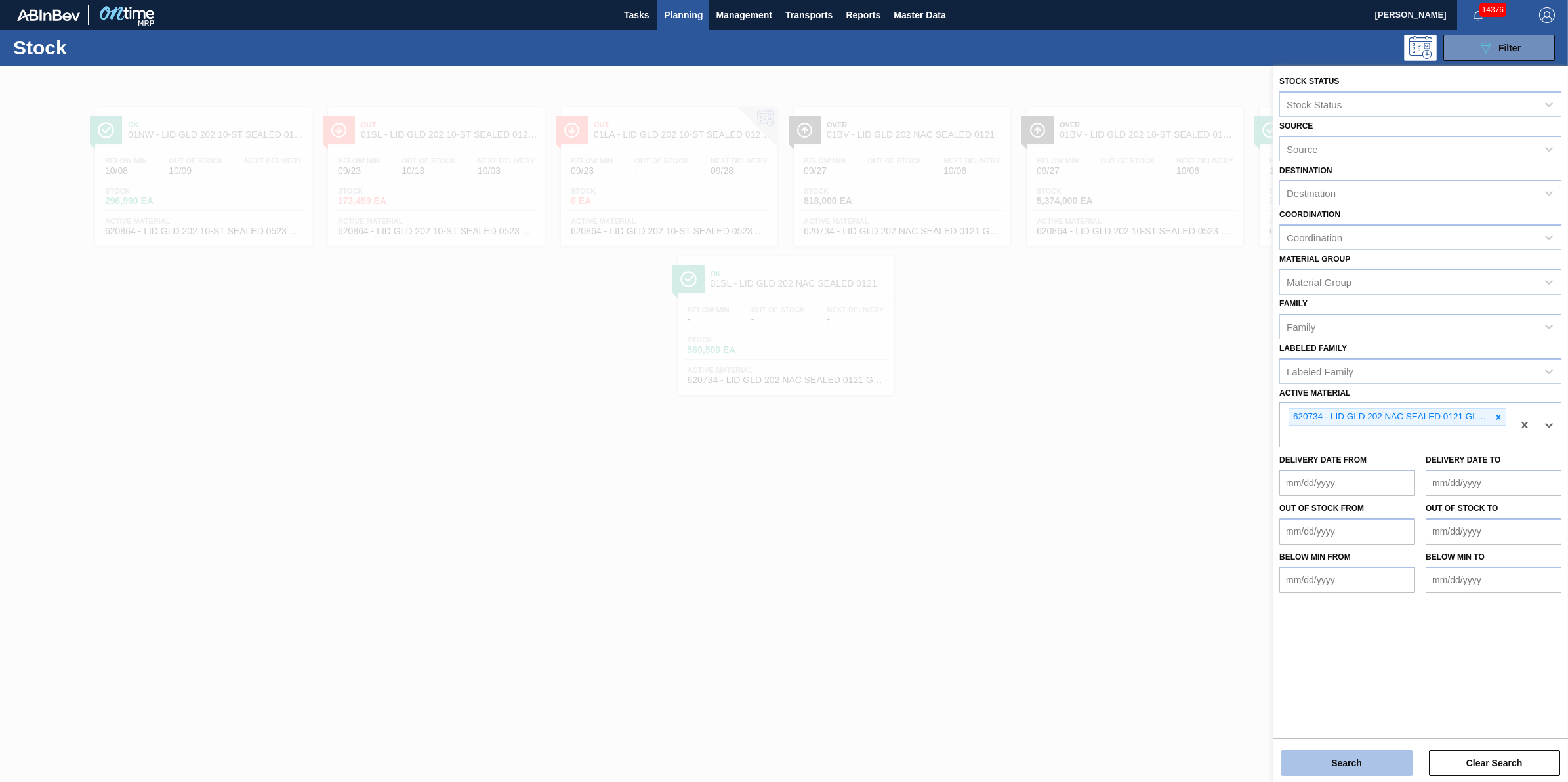
click at [1373, 769] on button "Search" at bounding box center [1347, 763] width 132 height 26
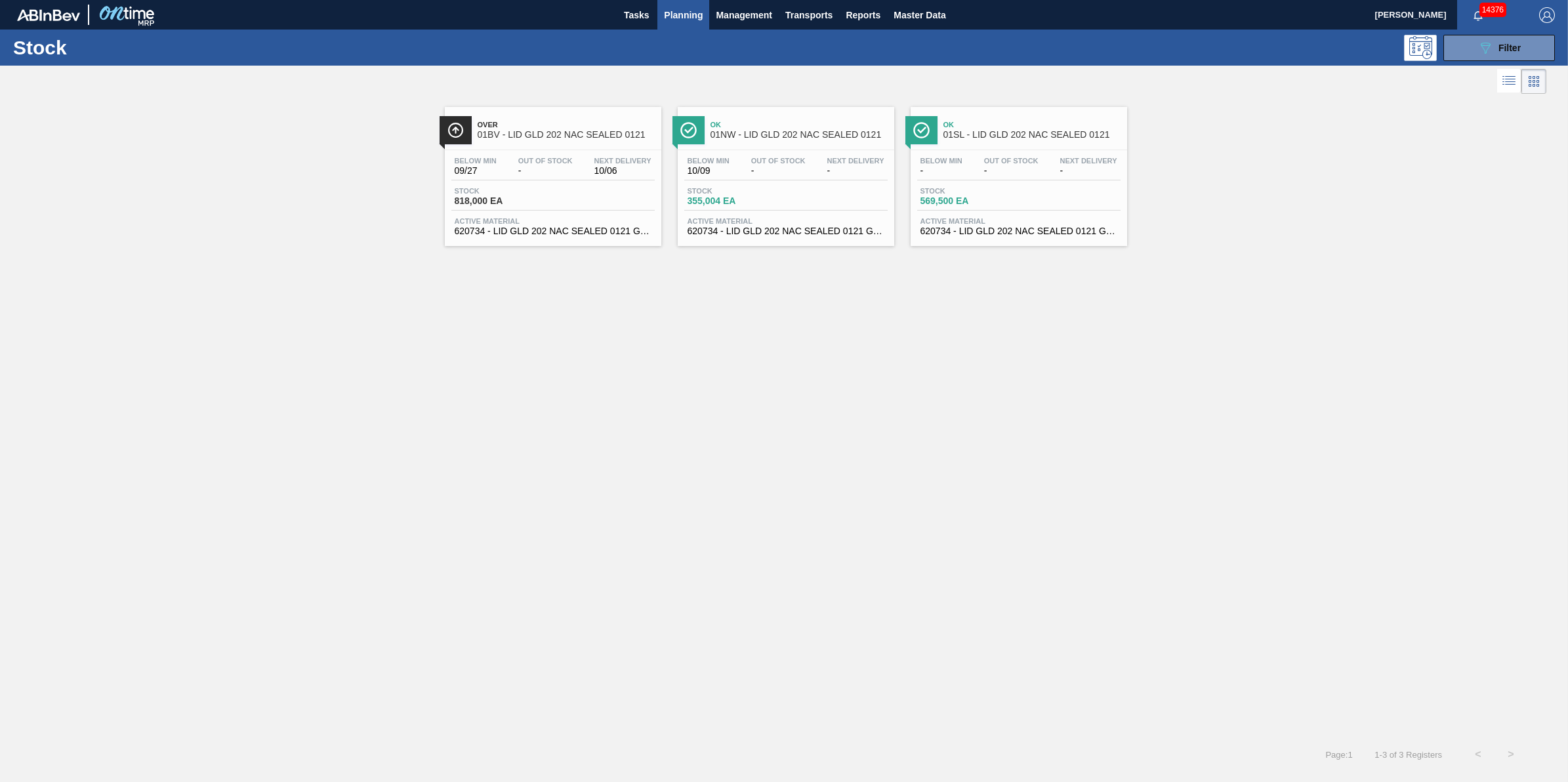
click at [571, 205] on div "Stock 818,000 EA" at bounding box center [553, 199] width 204 height 24
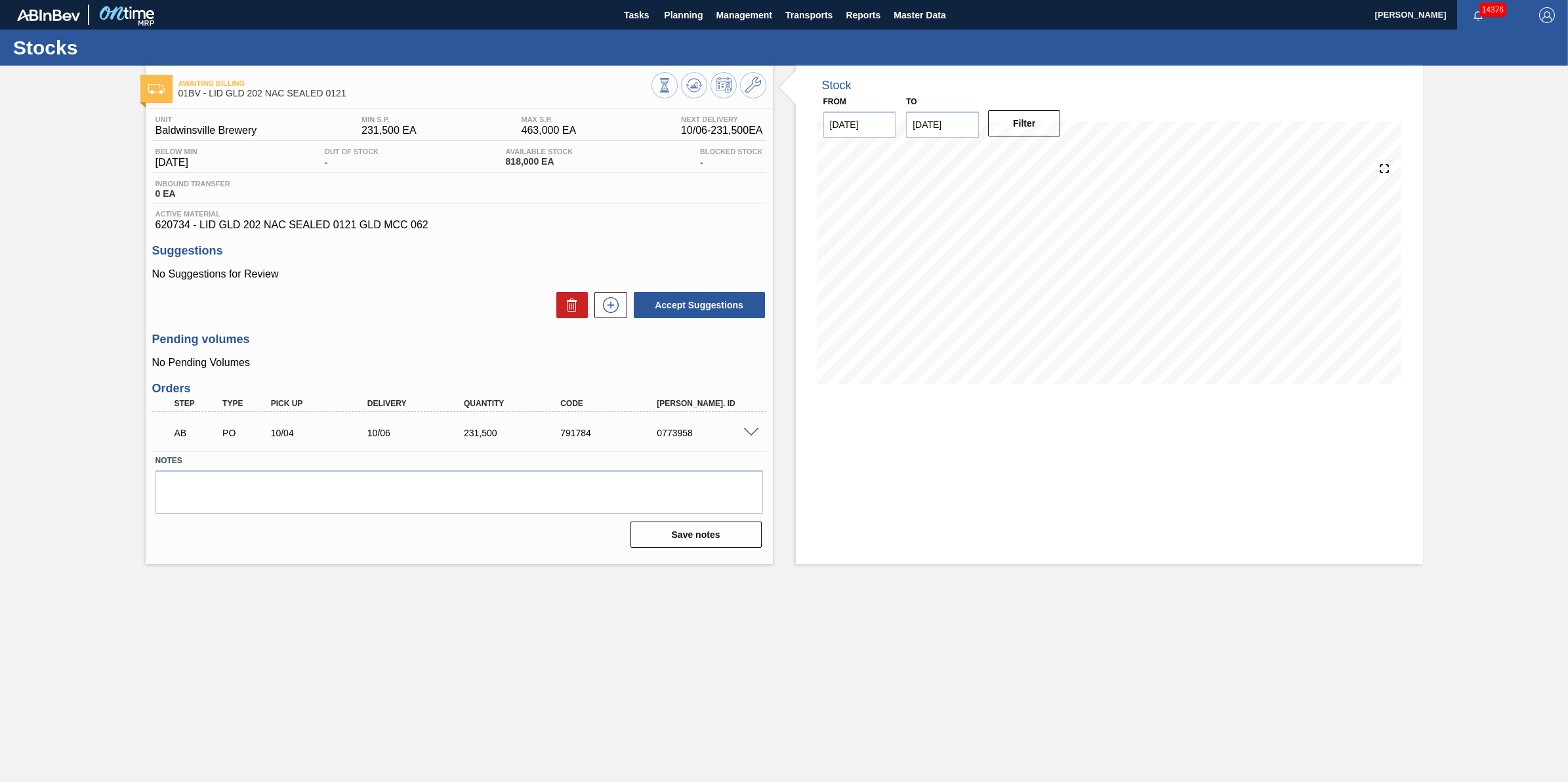
click at [753, 441] on div "AB PO 10/04 10/06 231,500 791784 0773958" at bounding box center [460, 431] width 614 height 33
drag, startPoint x: 702, startPoint y: 430, endPoint x: 663, endPoint y: 440, distance: 40.3
click at [663, 440] on div "AB PO 10/04 10/06 231,500 791784 0773958" at bounding box center [456, 431] width 580 height 26
copy div "773958"
click at [645, 18] on span "Tasks" at bounding box center [637, 15] width 29 height 16
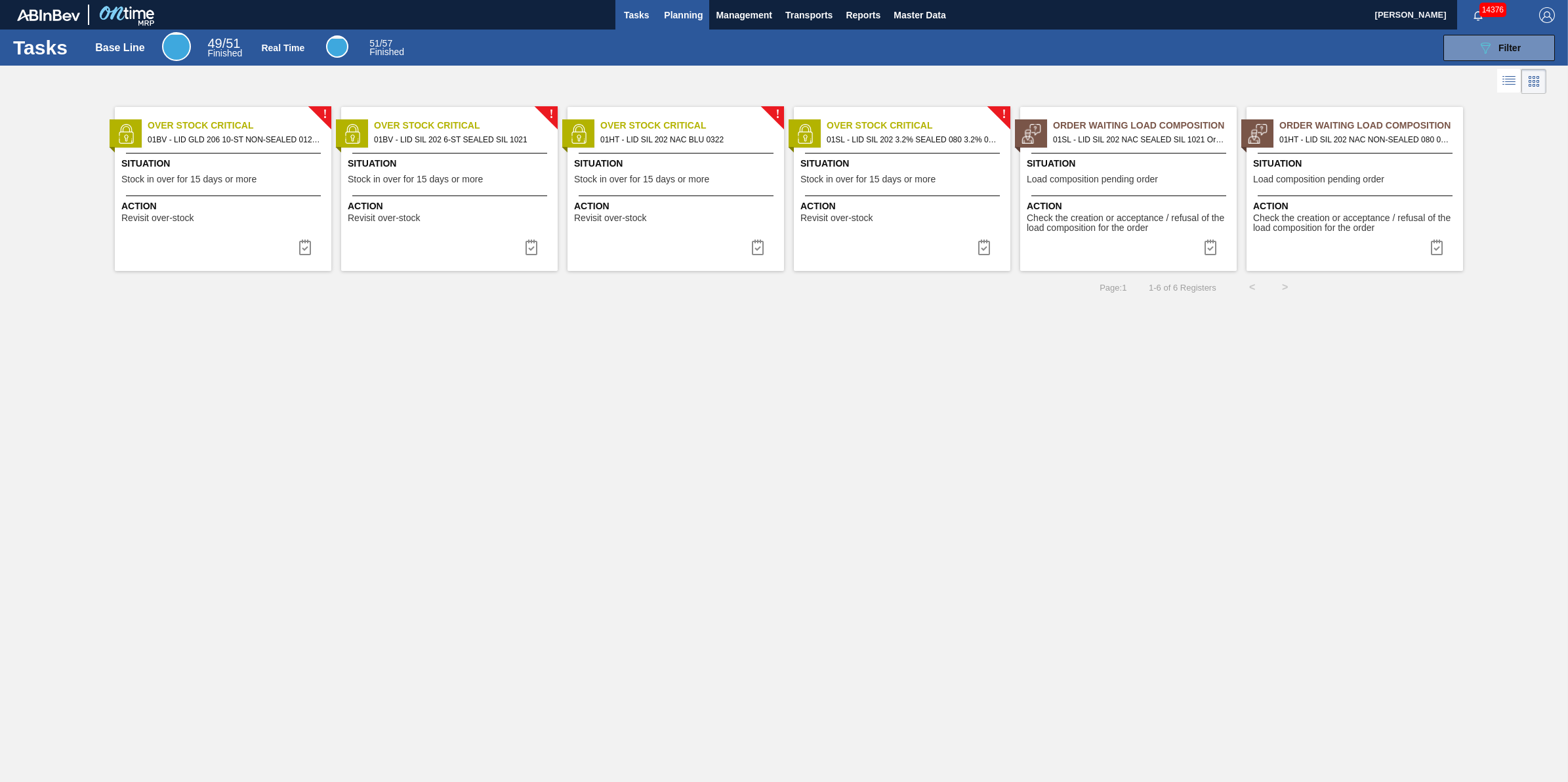
click at [665, 14] on span "Planning" at bounding box center [684, 15] width 39 height 16
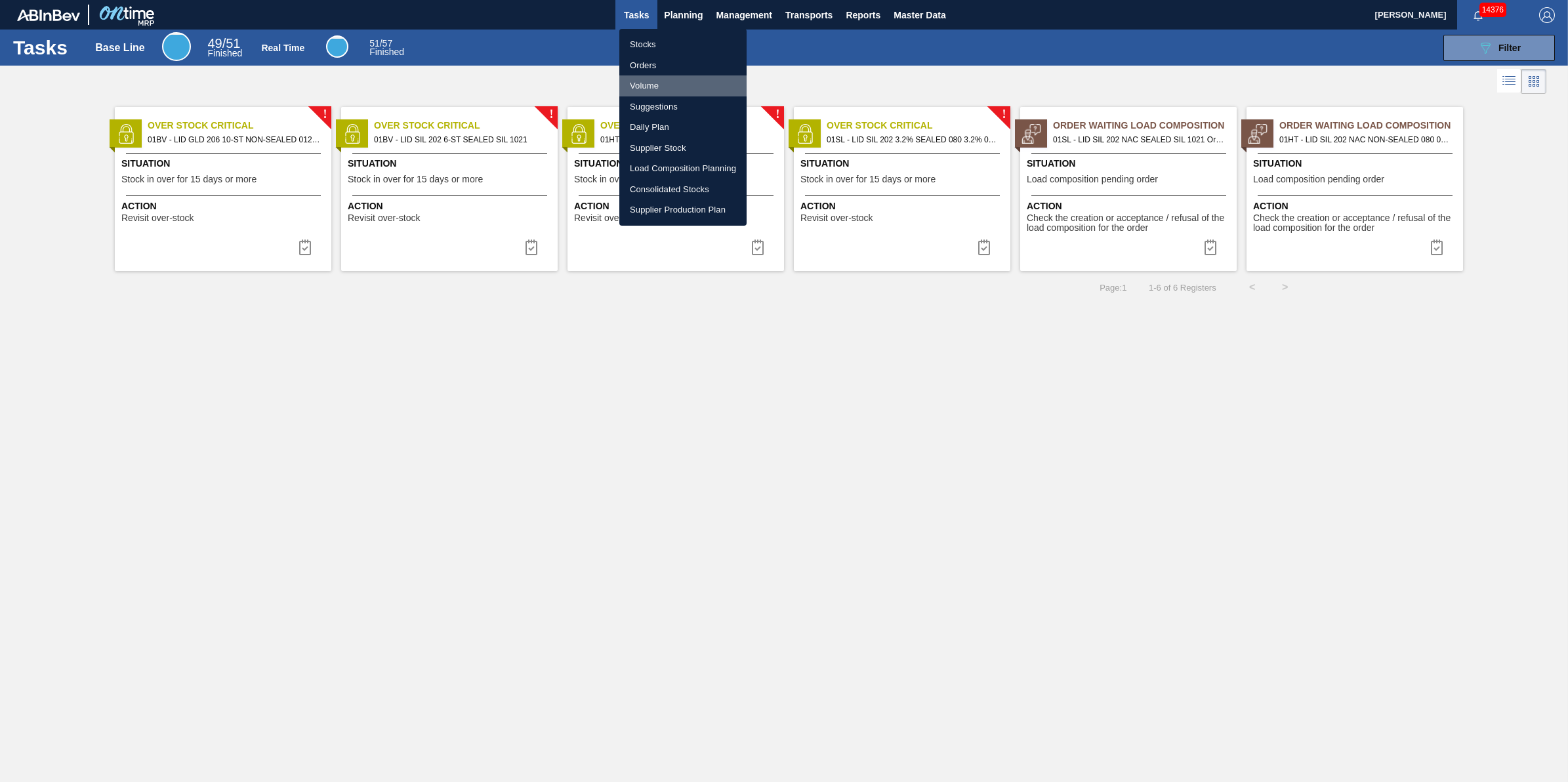
click at [684, 89] on li "Volume" at bounding box center [683, 85] width 127 height 21
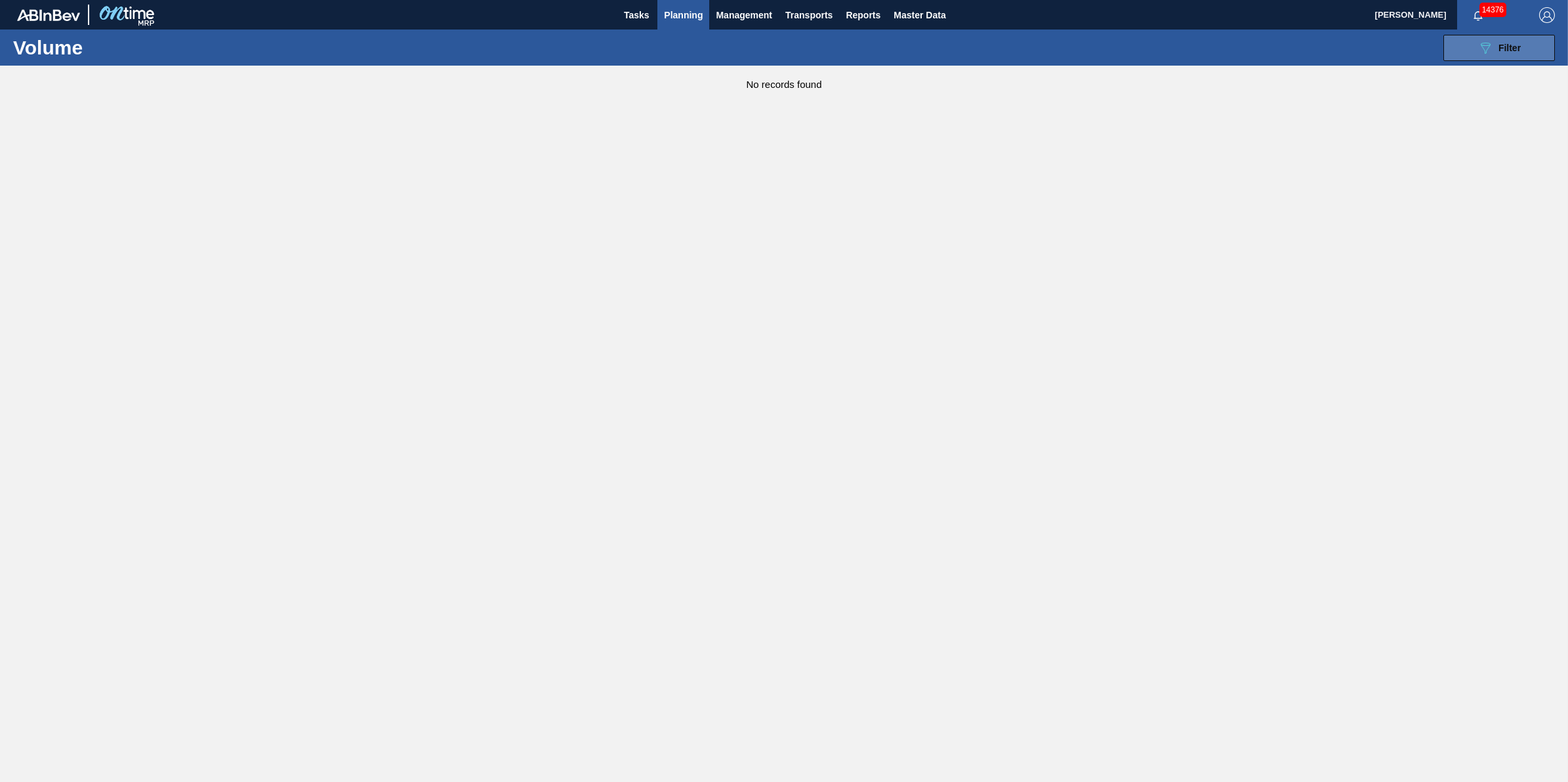
click at [1463, 38] on button "089F7B8B-B2A5-4AFE-B5C0-19BA573D28AC Filter" at bounding box center [1499, 48] width 111 height 26
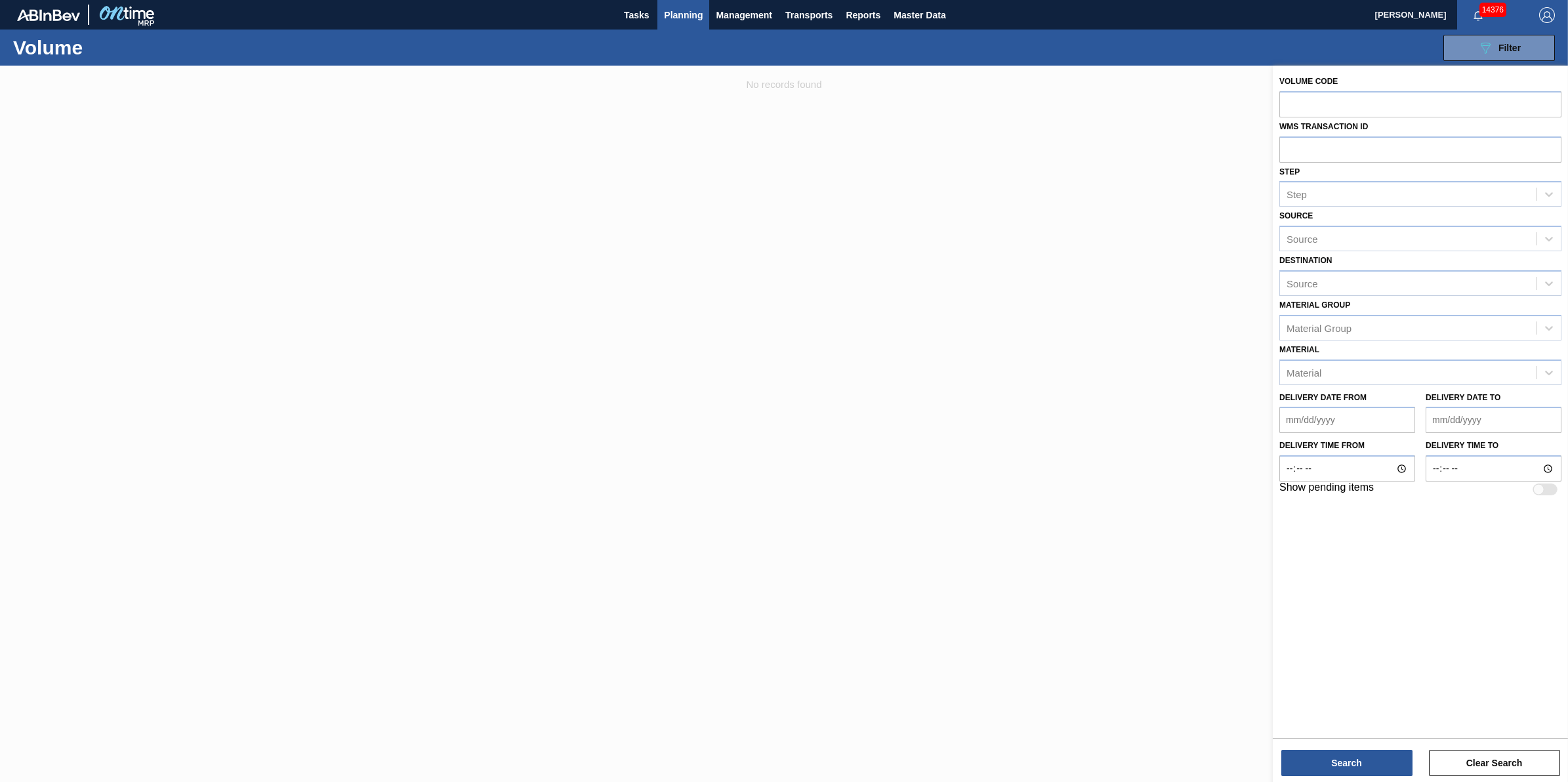
click at [865, 335] on div at bounding box center [784, 457] width 1568 height 782
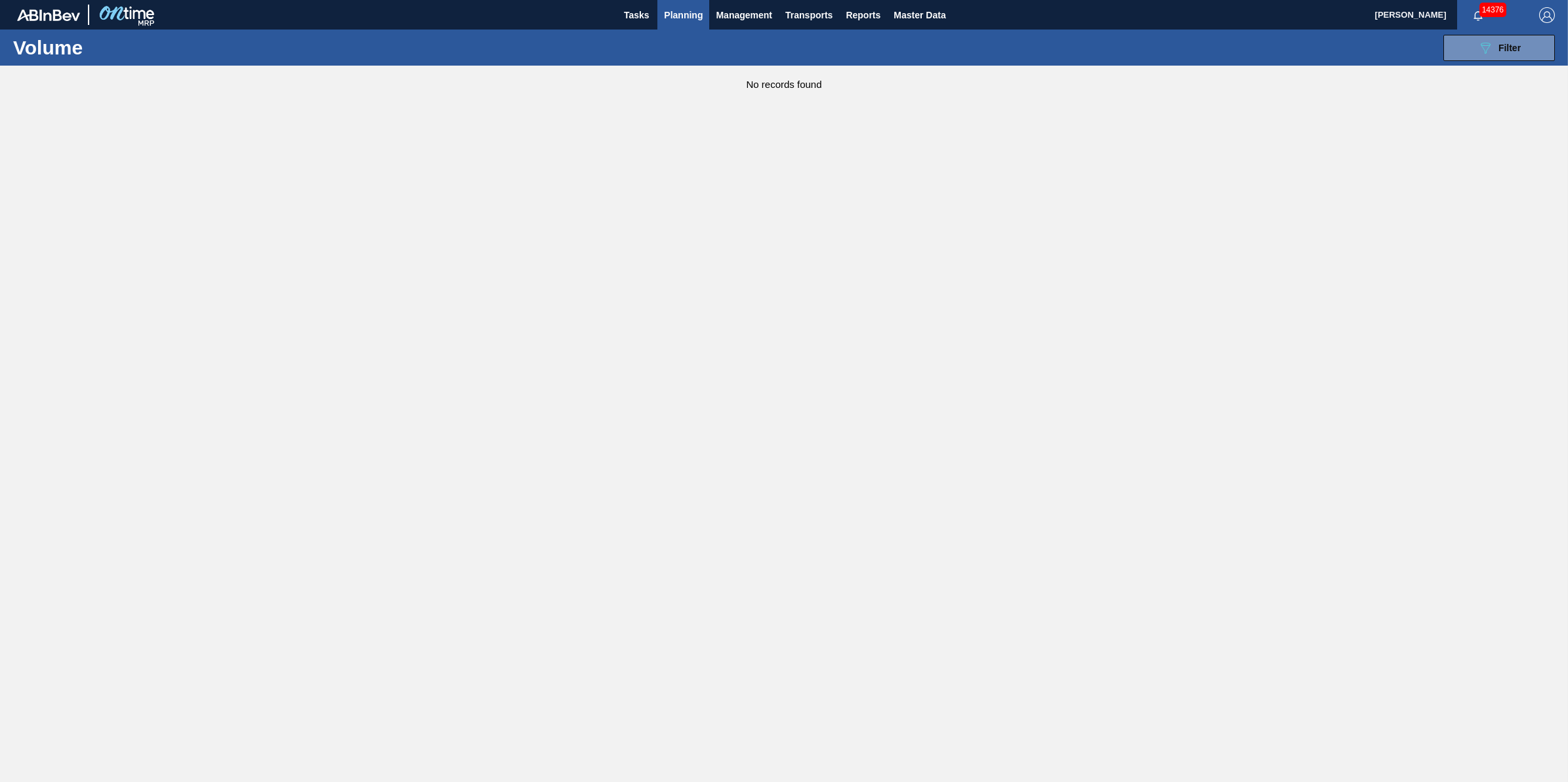
click at [625, 31] on div "089F7B8B-B2A5-4AFE-B5C0-19BA573D28AC Filter Volume Code WMS Transaction ID Step…" at bounding box center [889, 48] width 1345 height 39
click at [638, 24] on button "Tasks" at bounding box center [637, 14] width 42 height 30
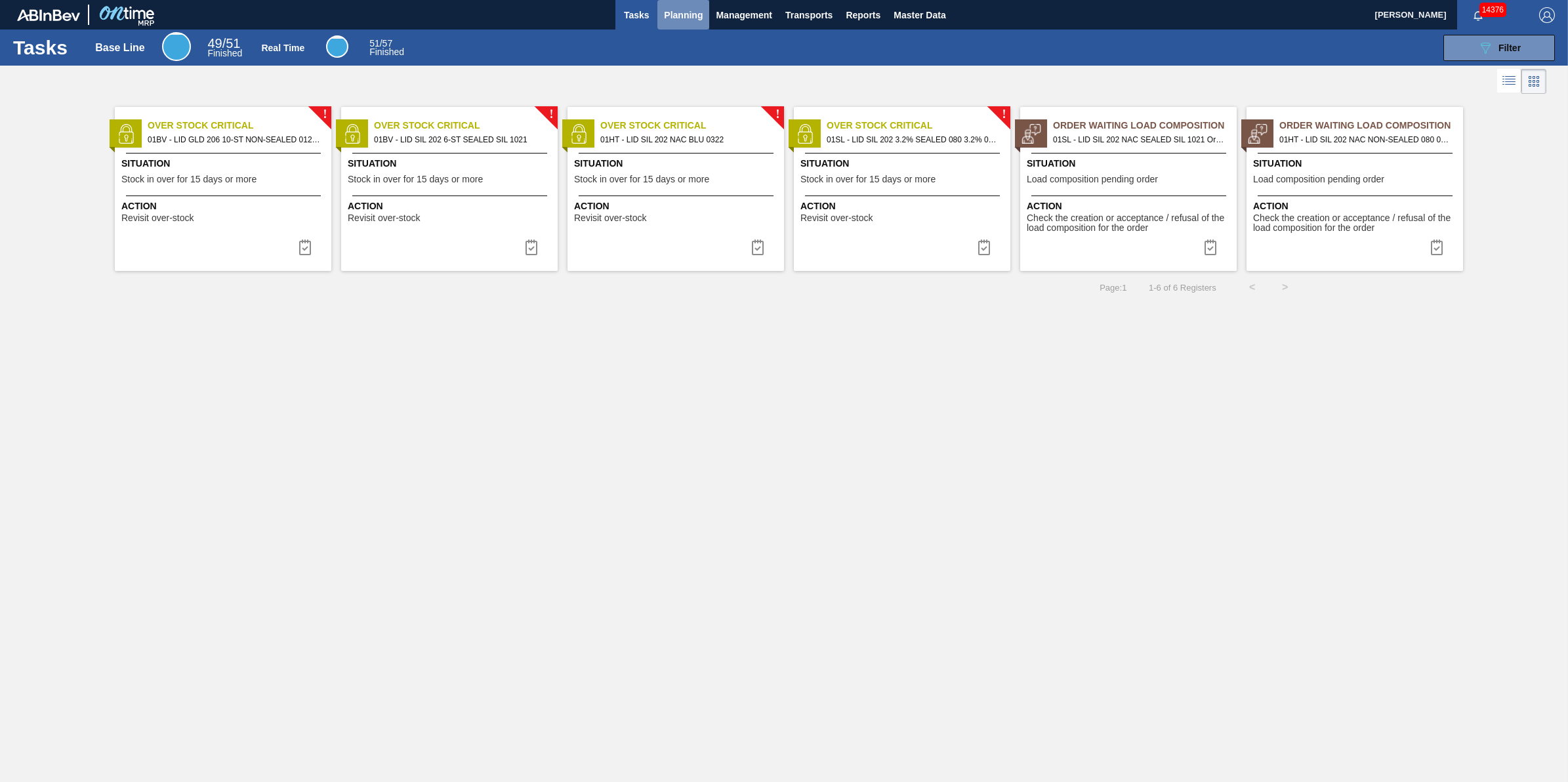
click at [660, 4] on button "Planning" at bounding box center [684, 14] width 52 height 30
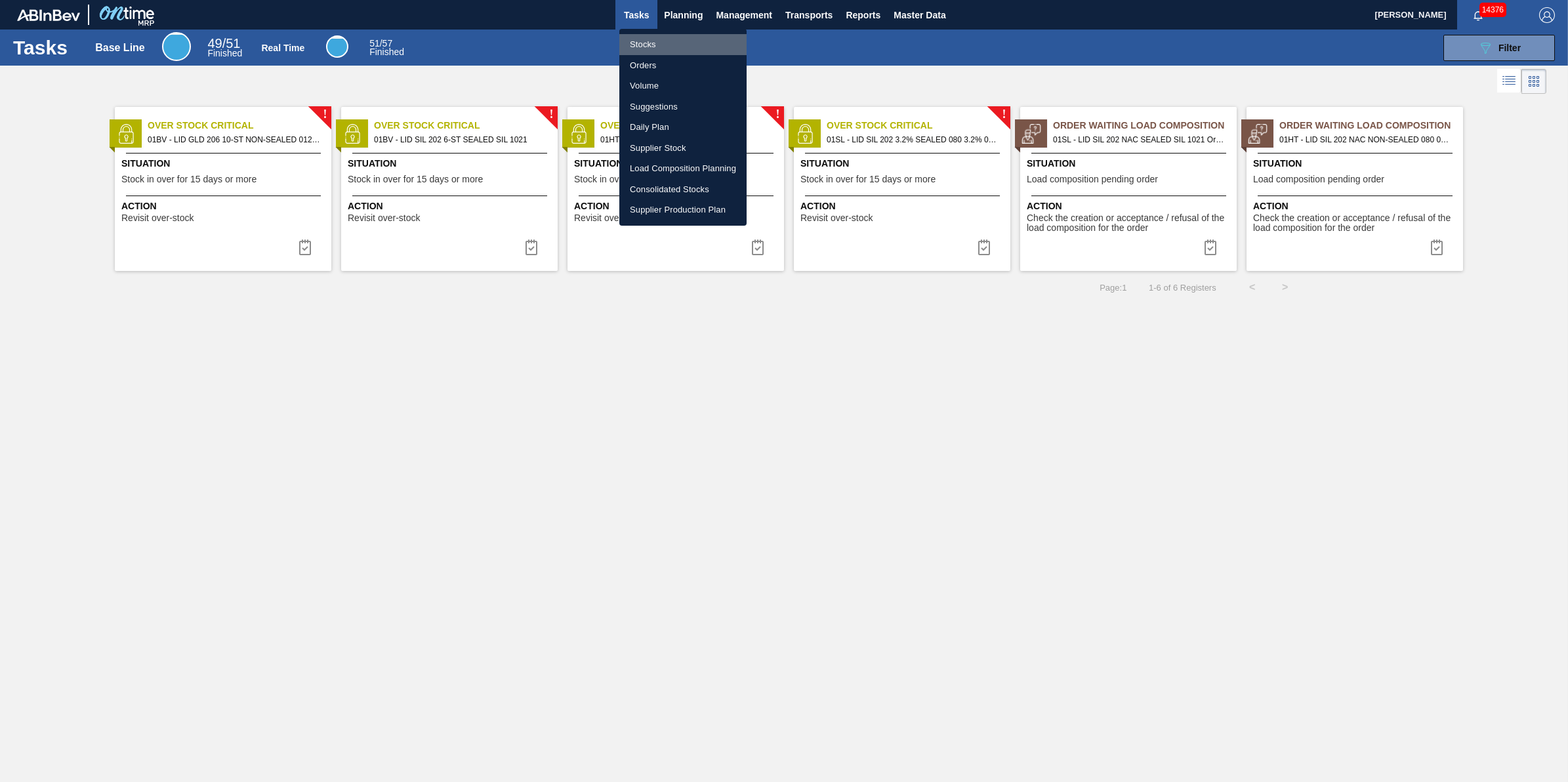
click at [681, 38] on li "Stocks" at bounding box center [683, 44] width 127 height 21
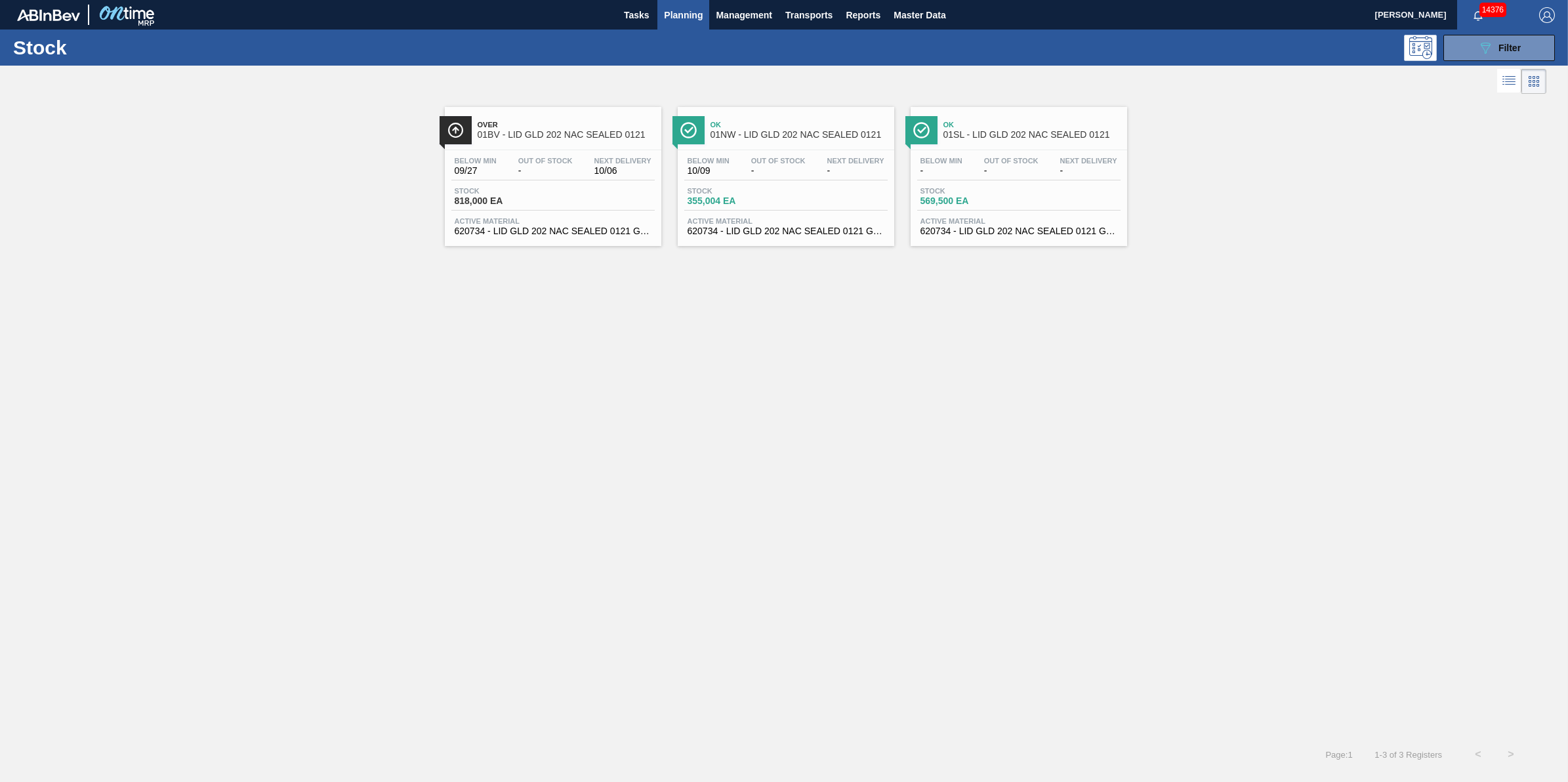
click at [634, 30] on div "Stock 089F7B8B-B2A5-4AFE-B5C0-19BA573D28AC Filter" at bounding box center [784, 48] width 1568 height 36
click at [638, 21] on span "Tasks" at bounding box center [637, 15] width 29 height 16
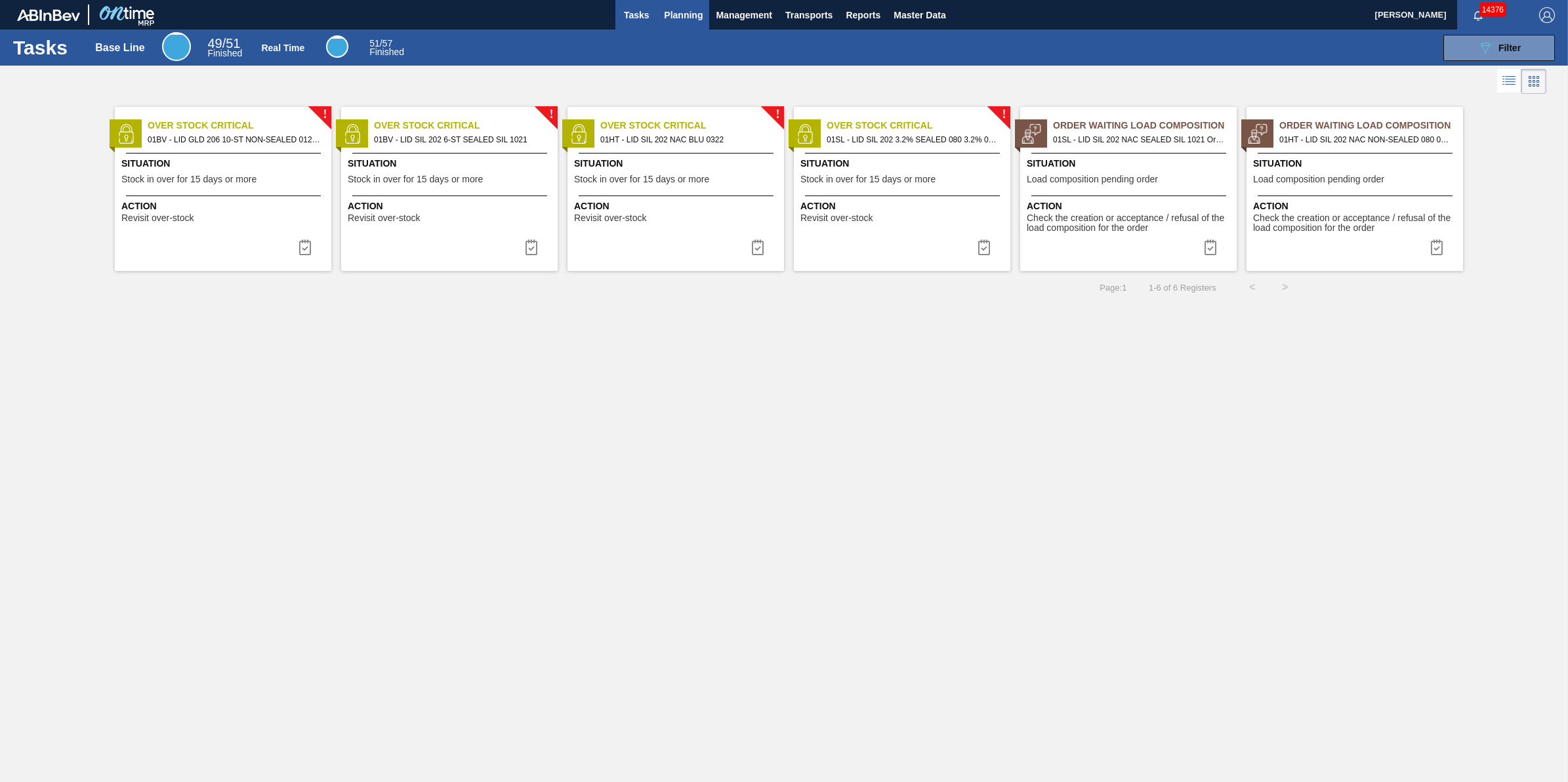
click at [697, 25] on button "Planning" at bounding box center [684, 14] width 52 height 30
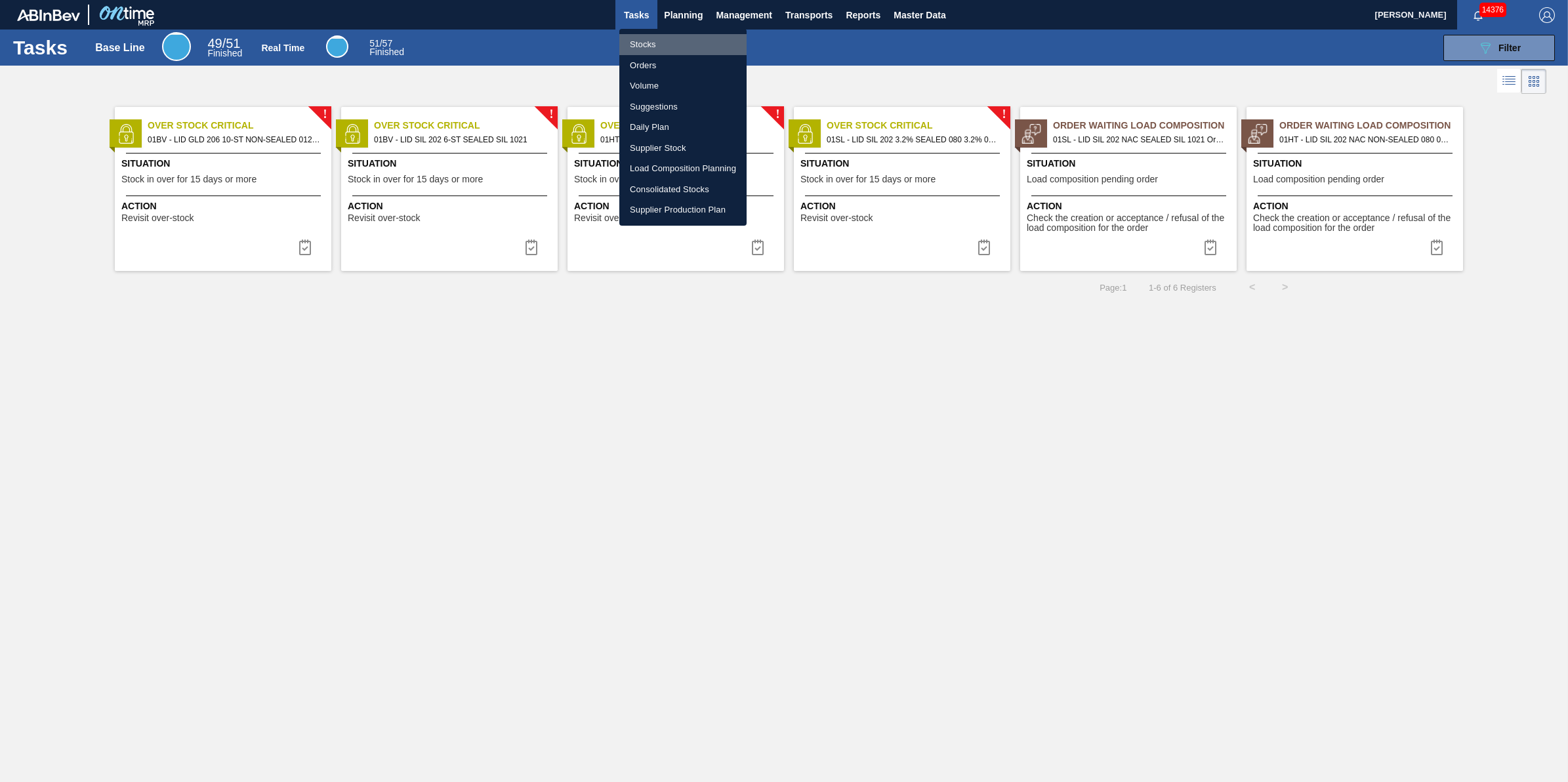
click at [693, 44] on li "Stocks" at bounding box center [683, 44] width 127 height 21
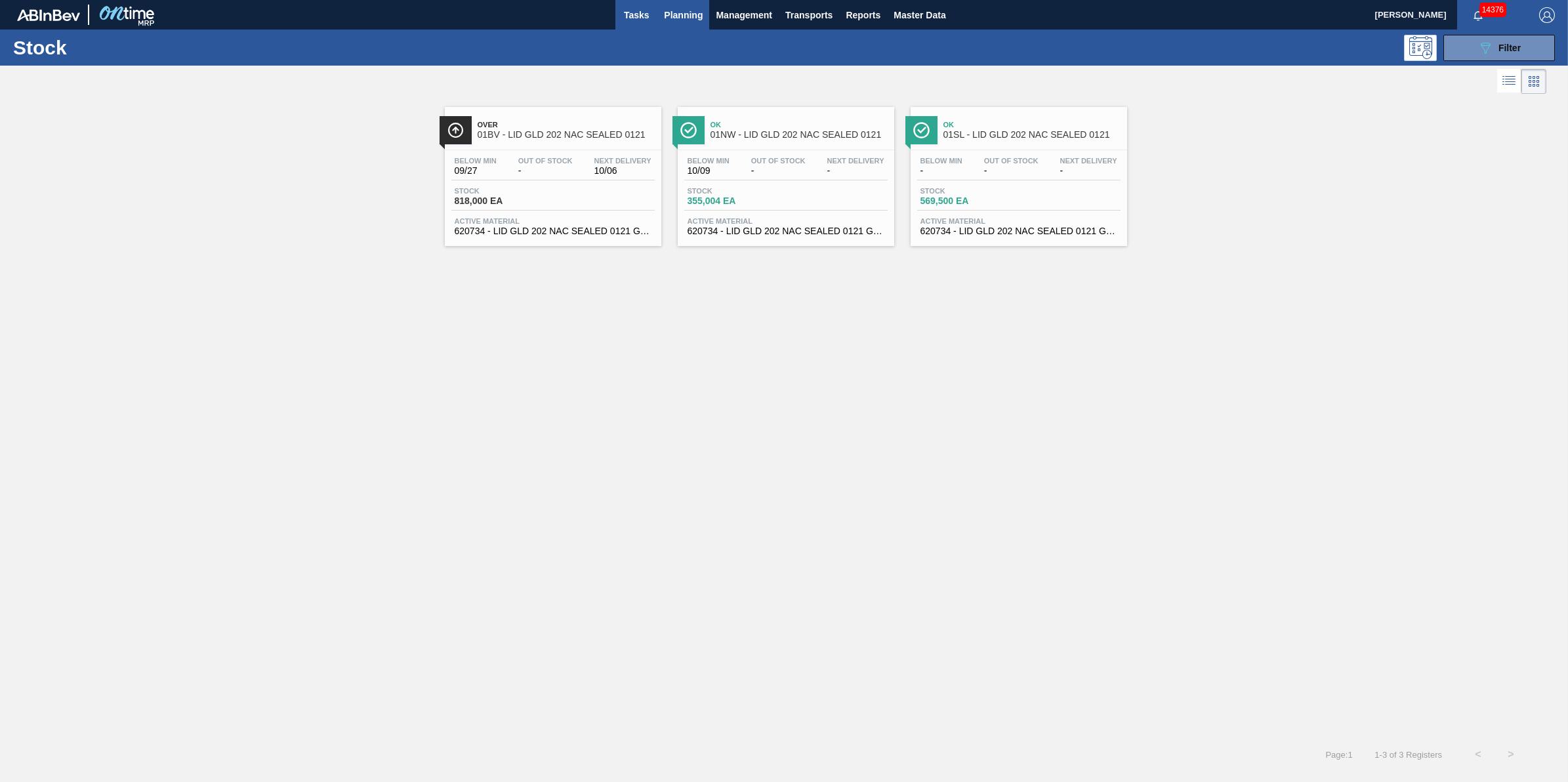
click at [650, 26] on button "Tasks" at bounding box center [637, 14] width 42 height 30
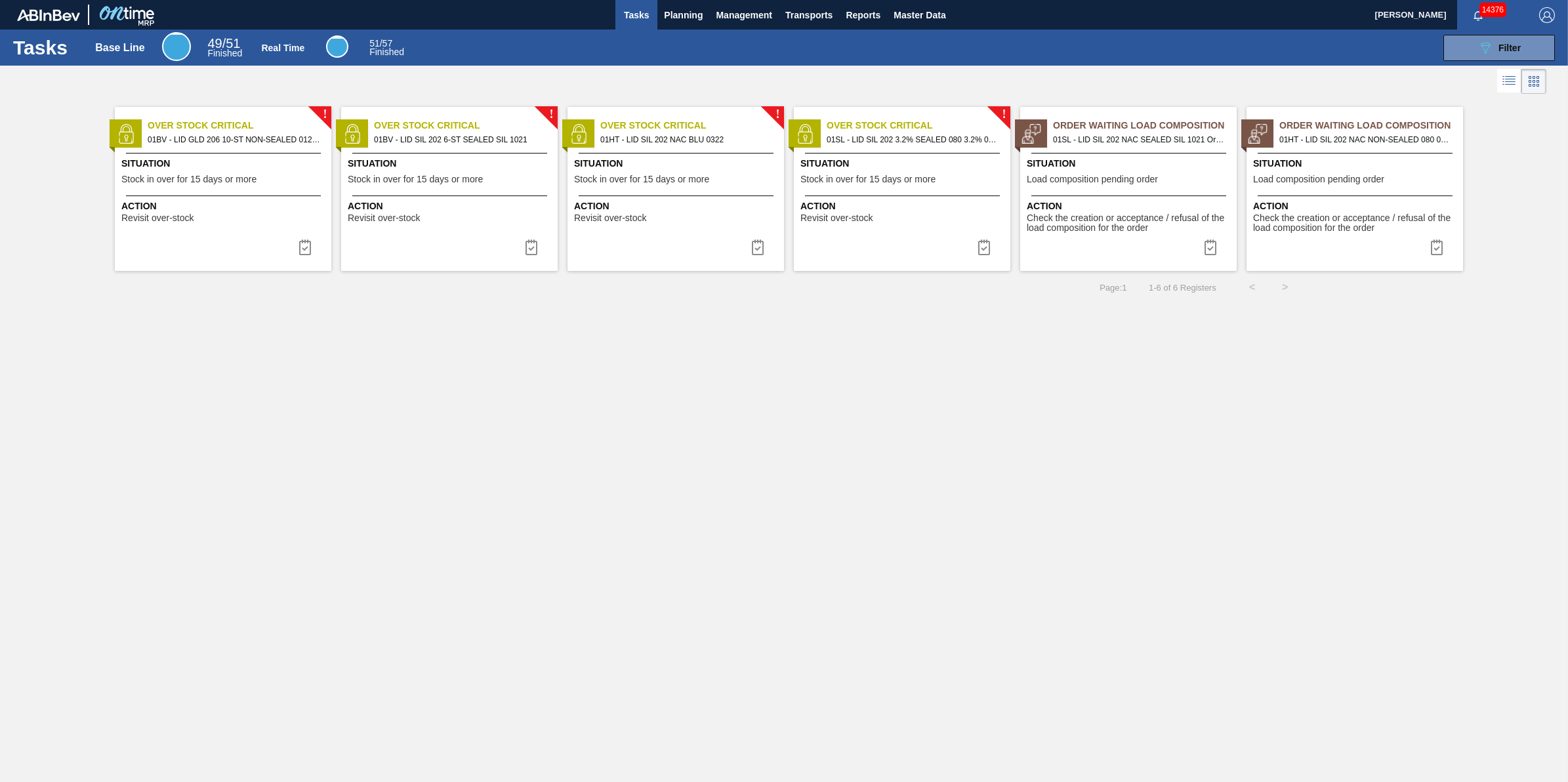
drag, startPoint x: 671, startPoint y: 20, endPoint x: 670, endPoint y: 40, distance: 20.0
click at [671, 20] on span "Planning" at bounding box center [684, 15] width 39 height 16
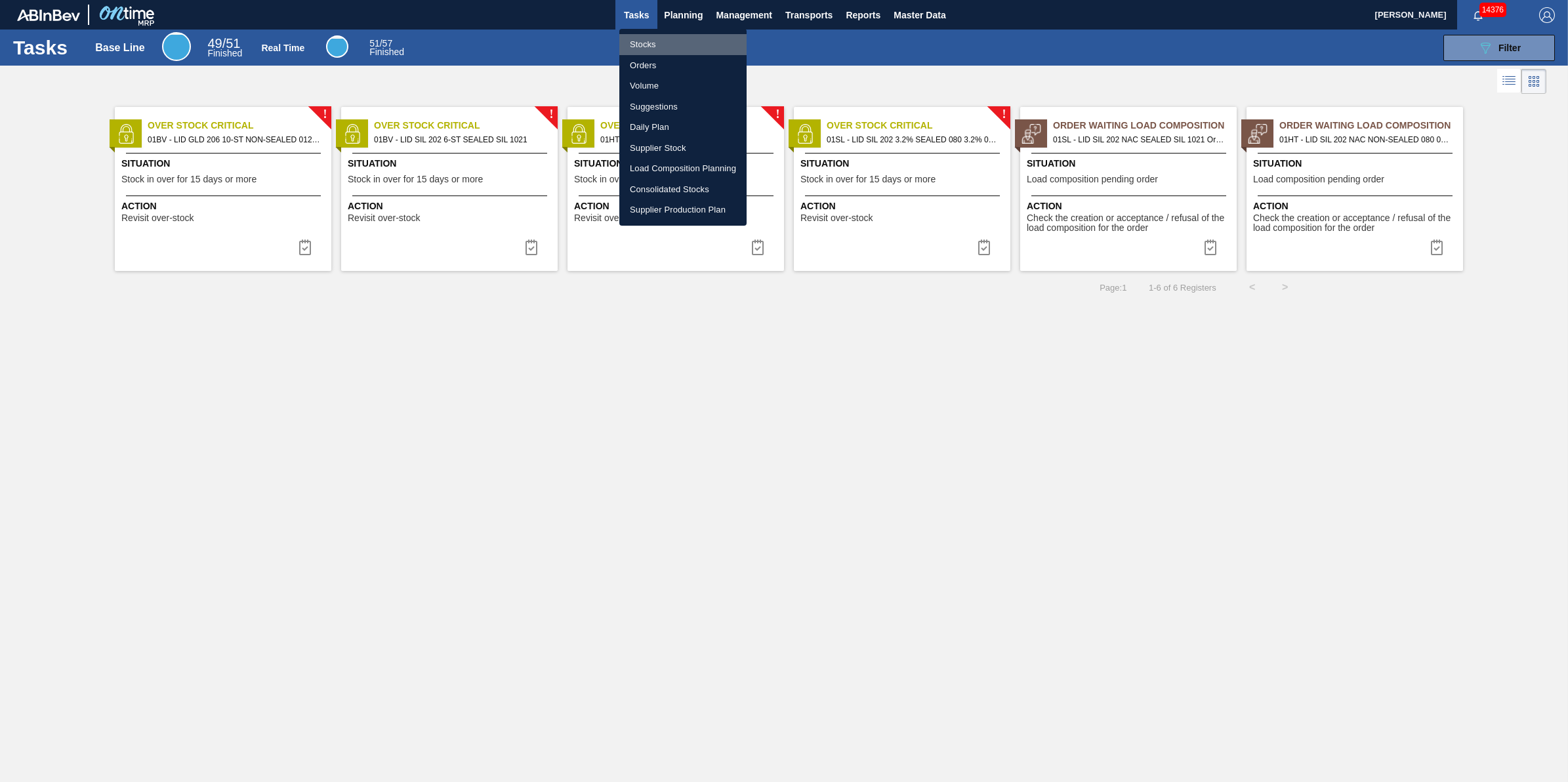
click at [673, 45] on li "Stocks" at bounding box center [683, 44] width 127 height 21
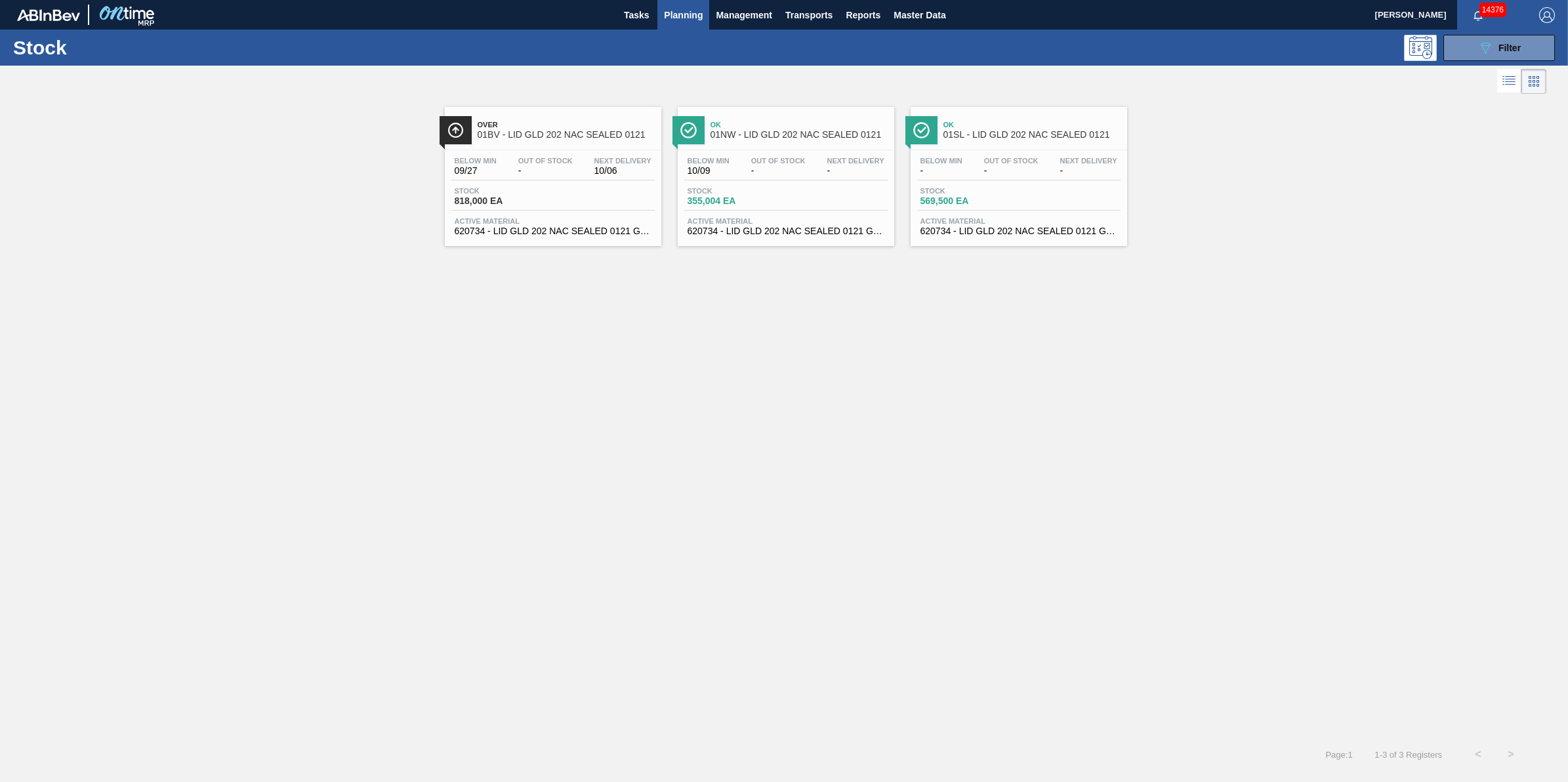
click at [677, 17] on span "Planning" at bounding box center [684, 15] width 39 height 16
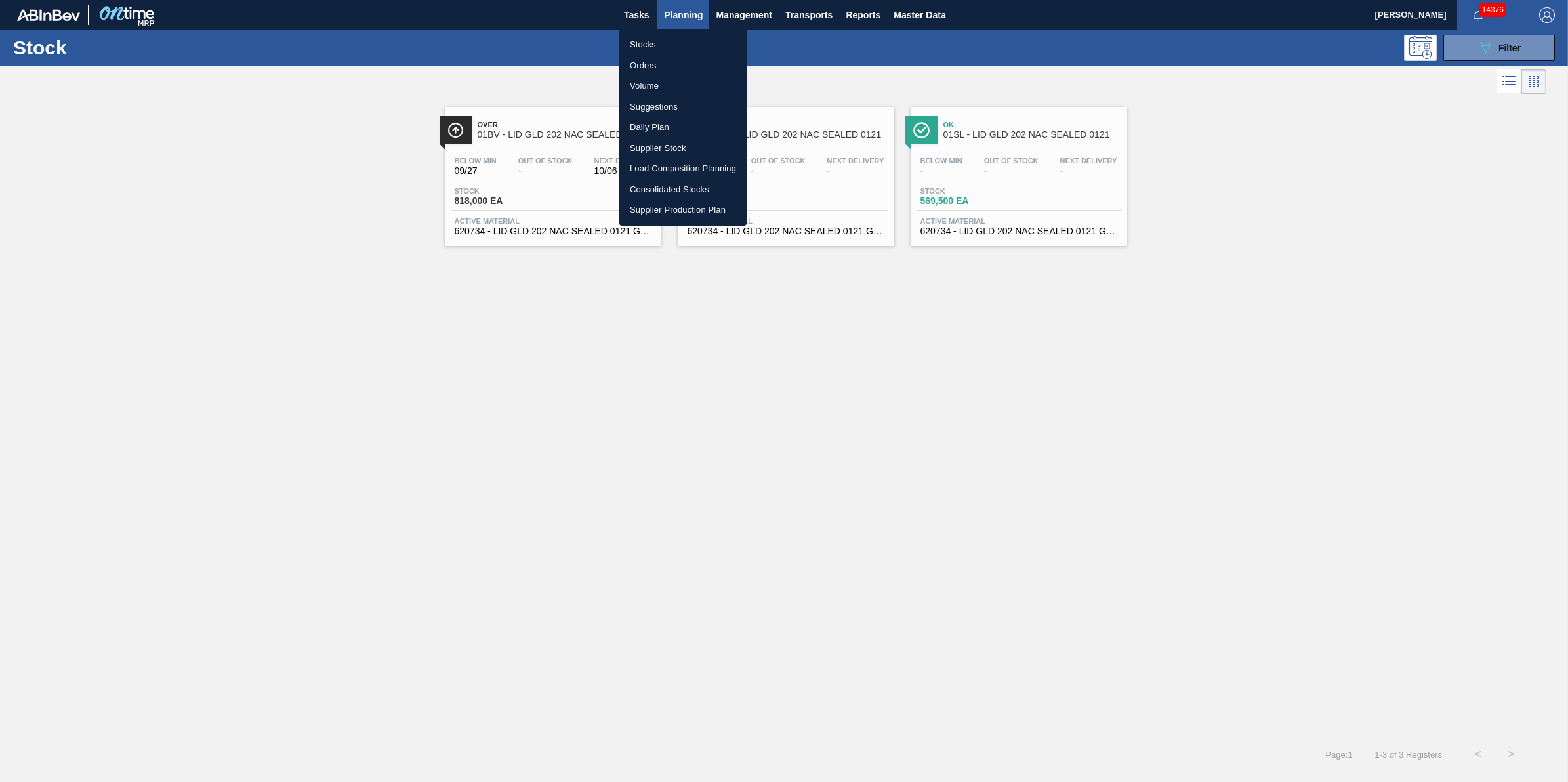
drag, startPoint x: 680, startPoint y: 30, endPoint x: 680, endPoint y: 38, distance: 8.0
click at [680, 33] on ul "Stocks Orders Volume Suggestions Daily Plan Supplier Stock Load Composition Pla…" at bounding box center [683, 127] width 127 height 197
click at [680, 39] on li "Stocks" at bounding box center [683, 44] width 127 height 21
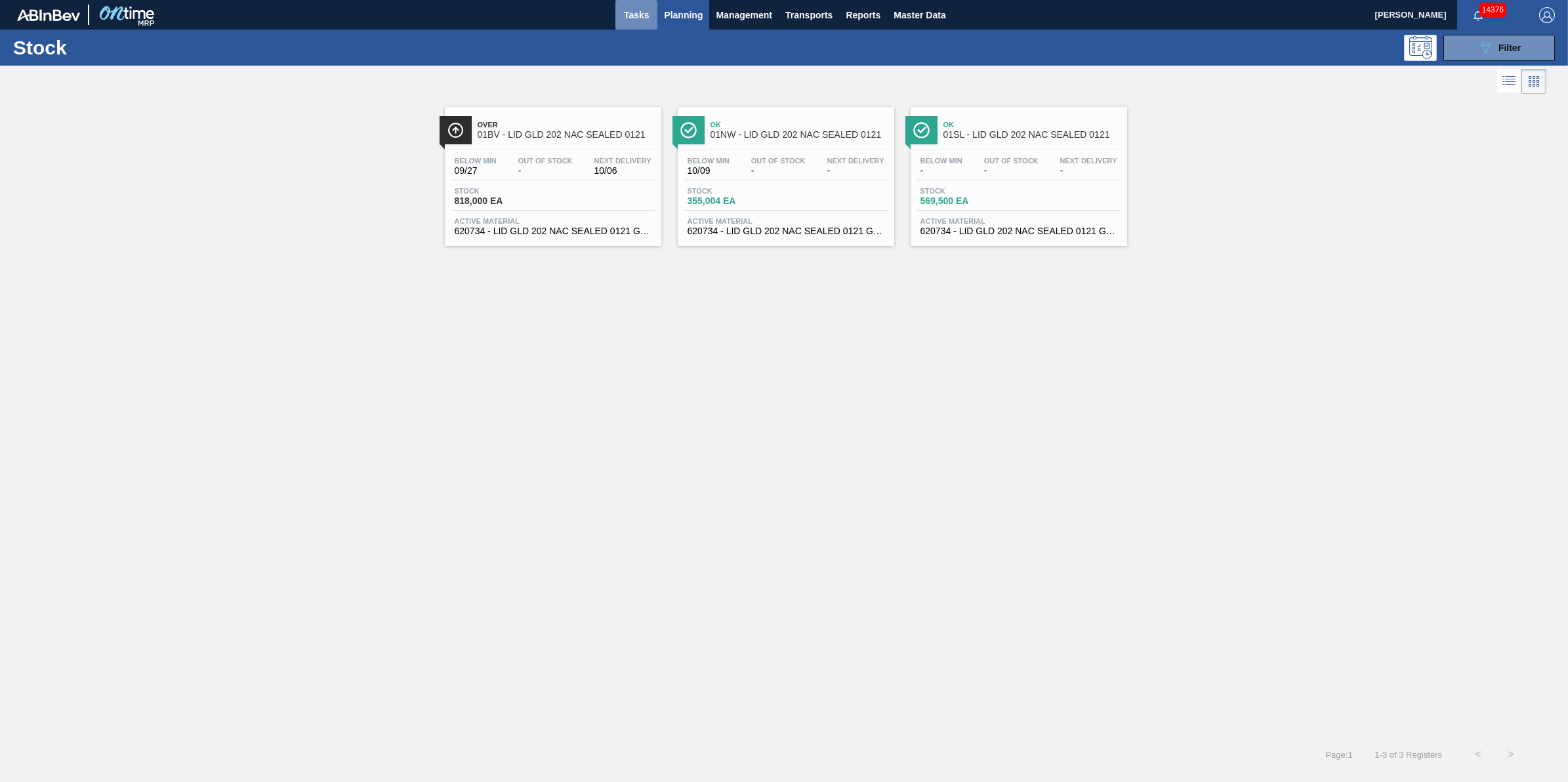
click at [644, 25] on button "Tasks" at bounding box center [637, 14] width 42 height 30
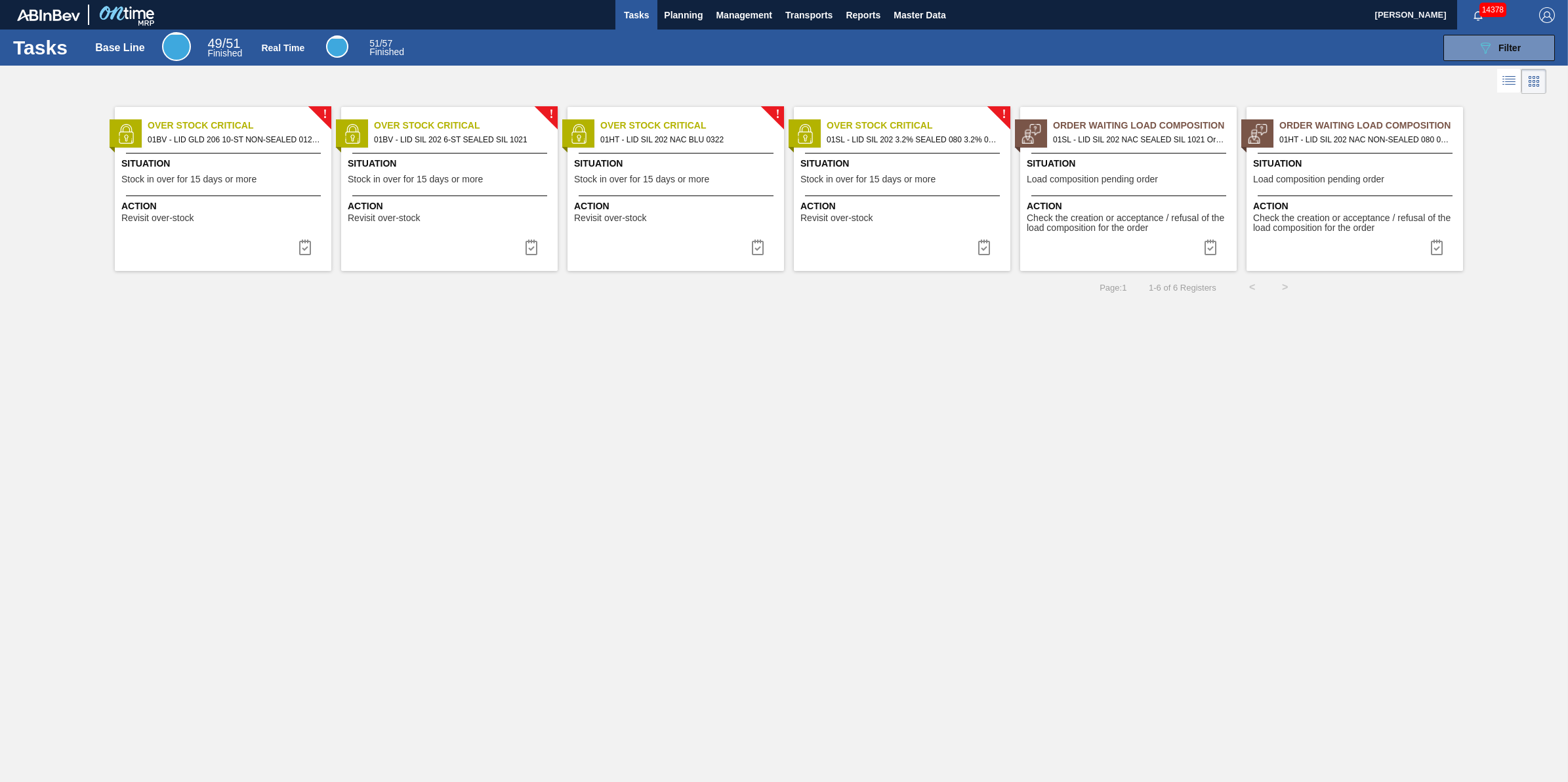
click at [631, 20] on span "Tasks" at bounding box center [637, 15] width 29 height 16
